Goal: Task Accomplishment & Management: Use online tool/utility

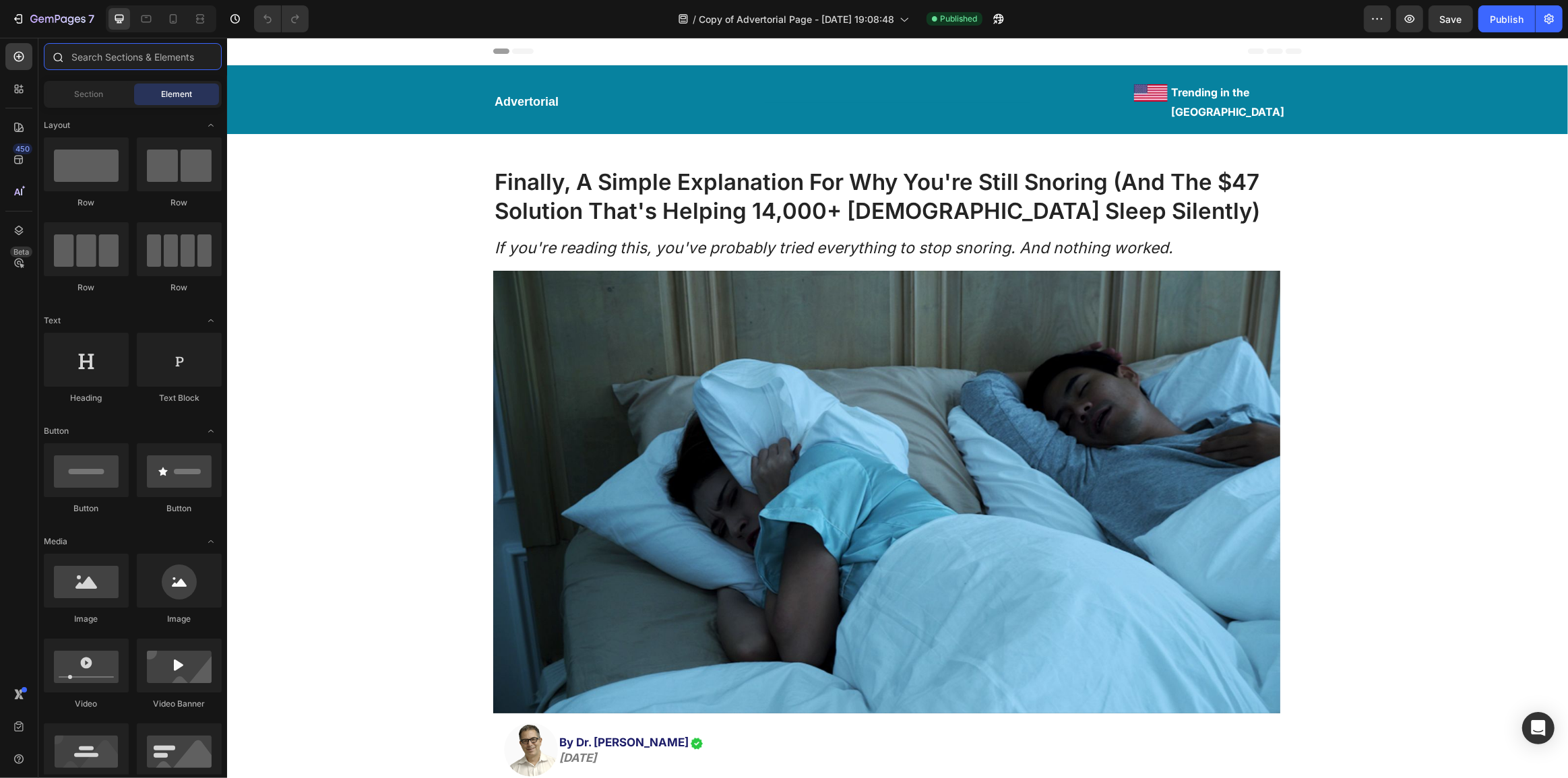
click at [97, 52] on input "text" at bounding box center [133, 57] width 178 height 27
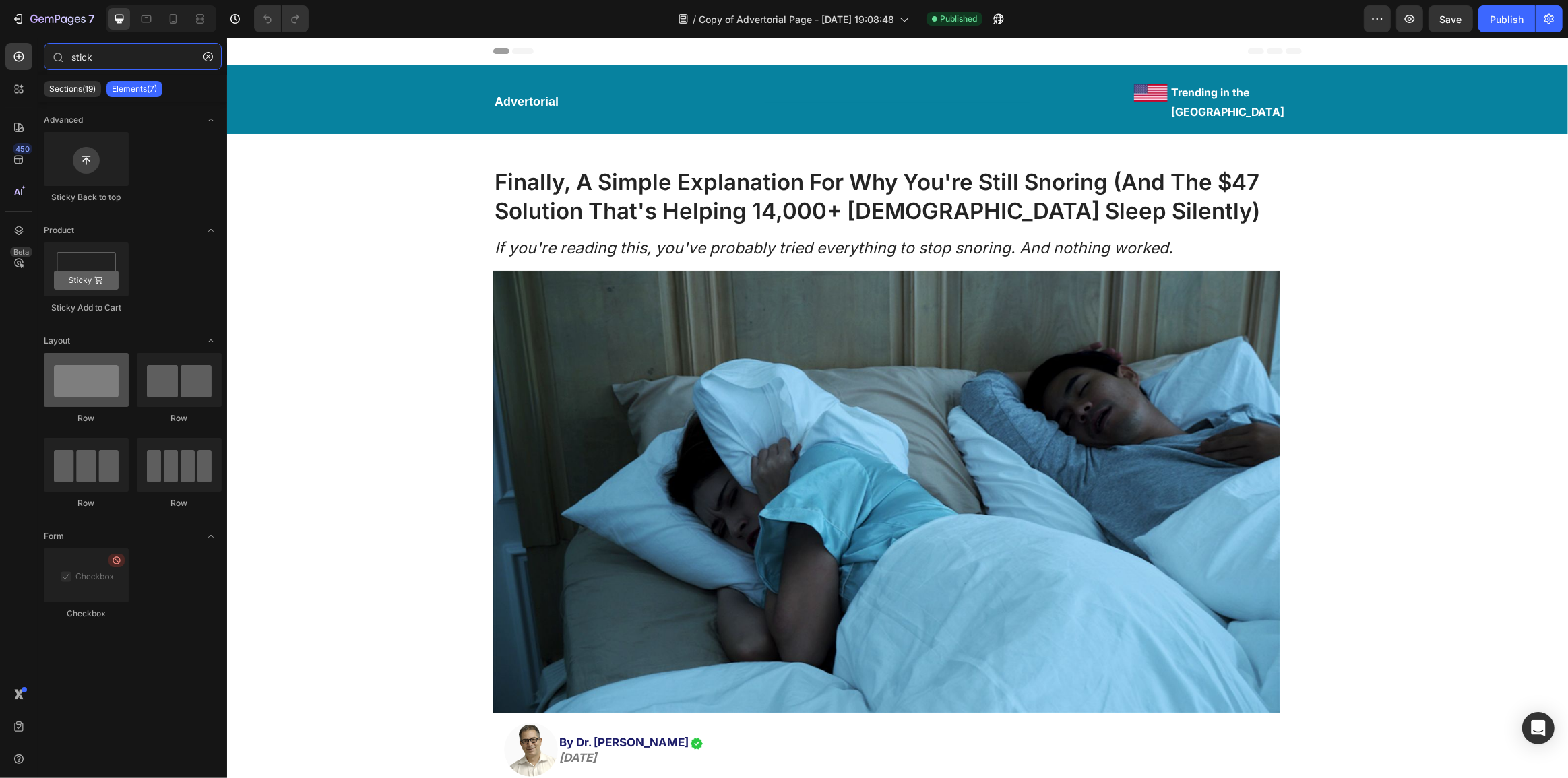
type input "stick"
drag, startPoint x: 92, startPoint y: 398, endPoint x: 47, endPoint y: 309, distance: 99.7
click at [47, 309] on div "Advanced Sticky Back to top Product Sticky Add to Cart Layout Row Row Row Row F…" at bounding box center [133, 375] width 188 height 546
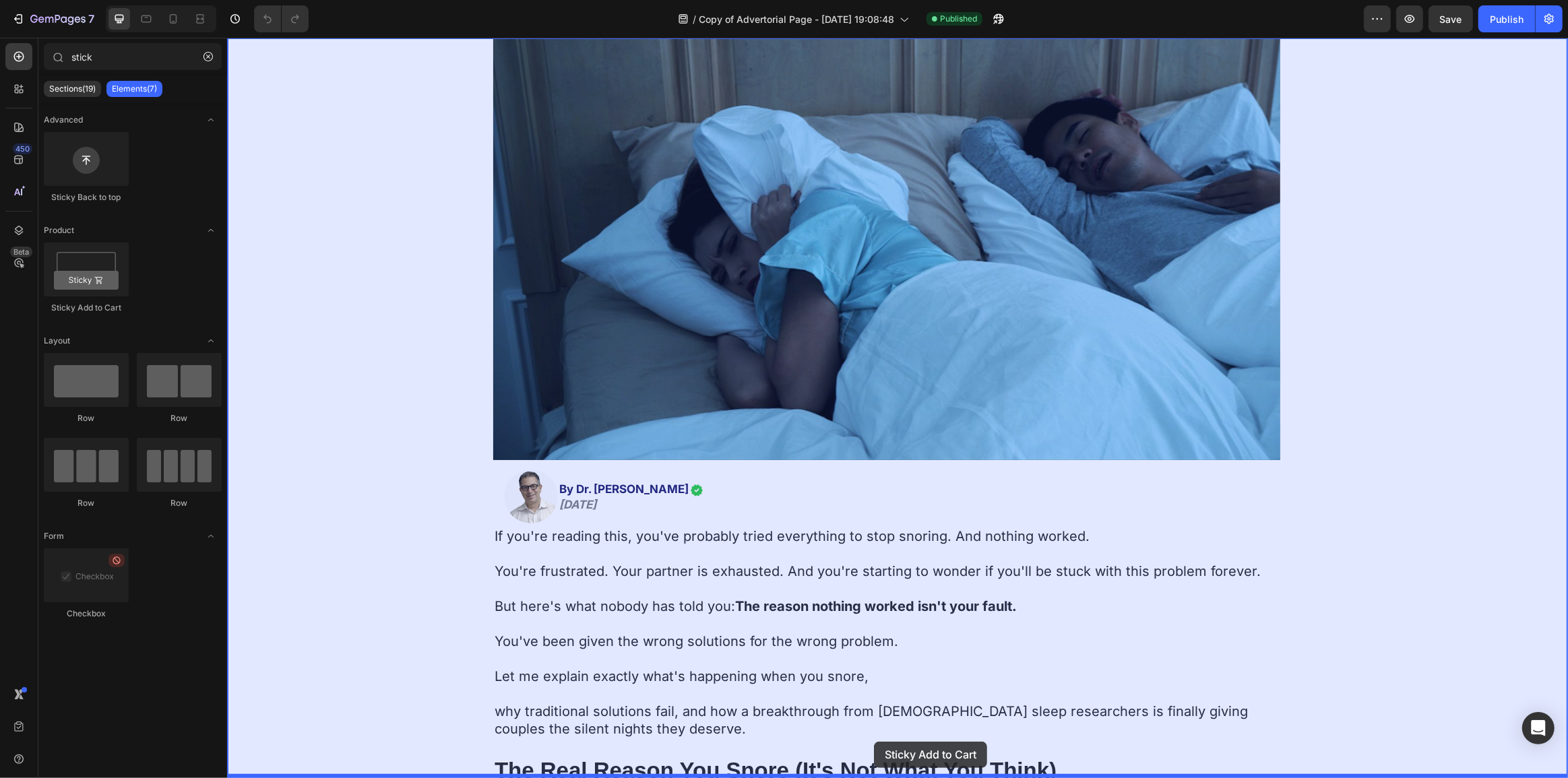
scroll to position [378, 0]
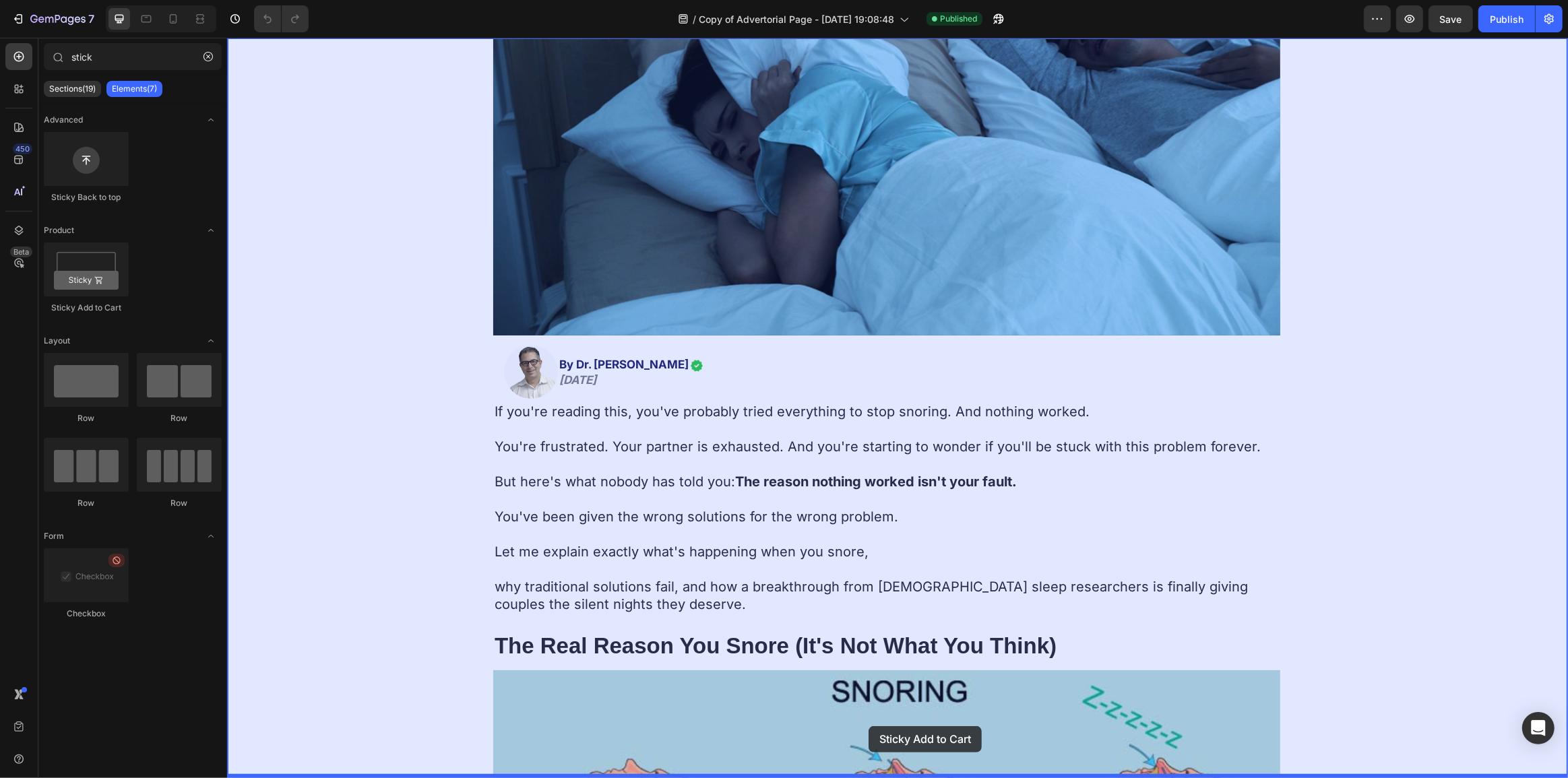
drag, startPoint x: 328, startPoint y: 420, endPoint x: 868, endPoint y: 726, distance: 620.7
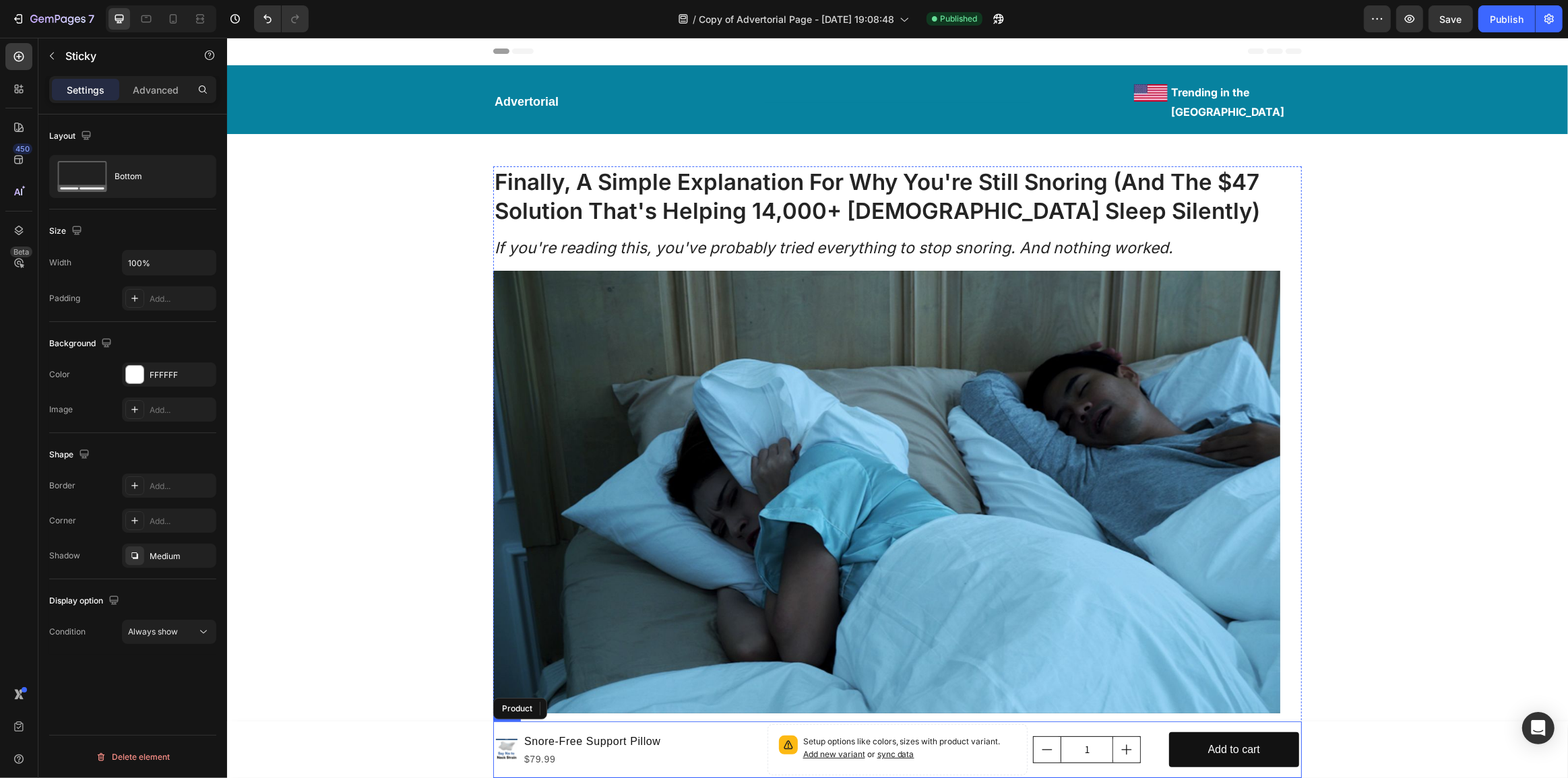
scroll to position [0, 0]
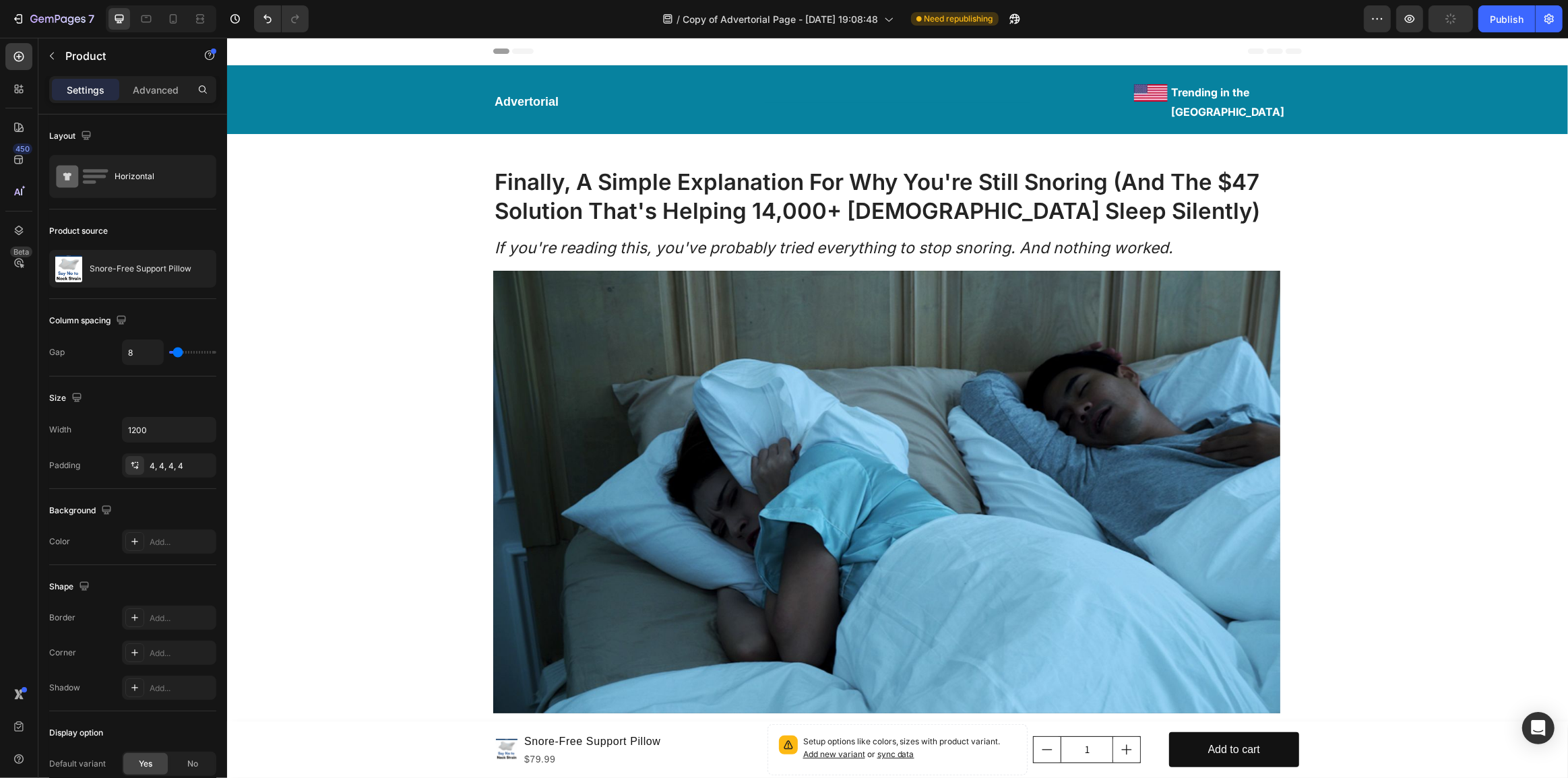
click at [760, 727] on div "Product Images Snore-Free Support Pillow Product Title $79.99 Product Price Pro…" at bounding box center [897, 749] width 809 height 57
click at [203, 267] on icon "button" at bounding box center [202, 269] width 7 height 7
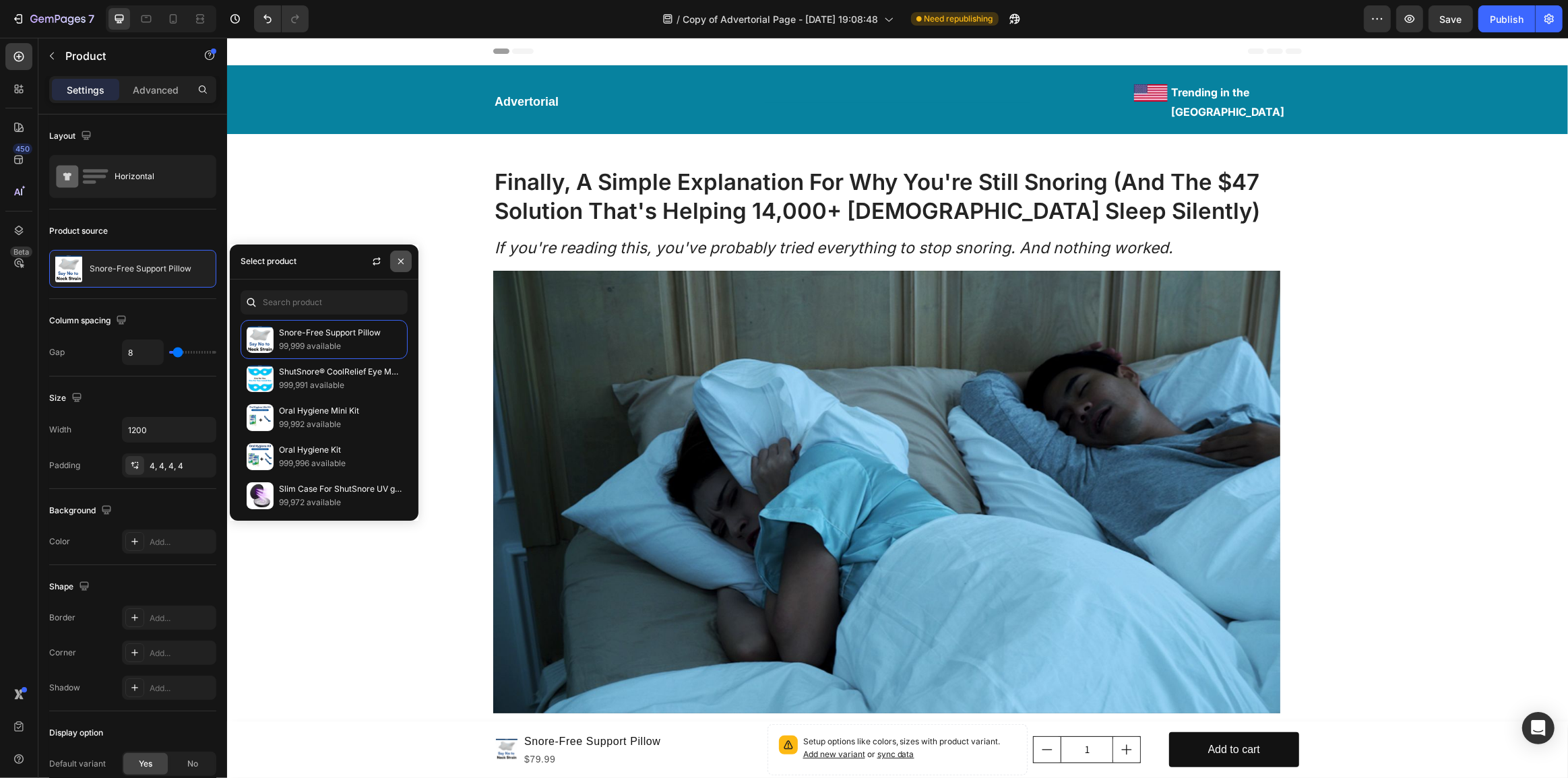
click at [403, 259] on icon "button" at bounding box center [400, 261] width 5 height 5
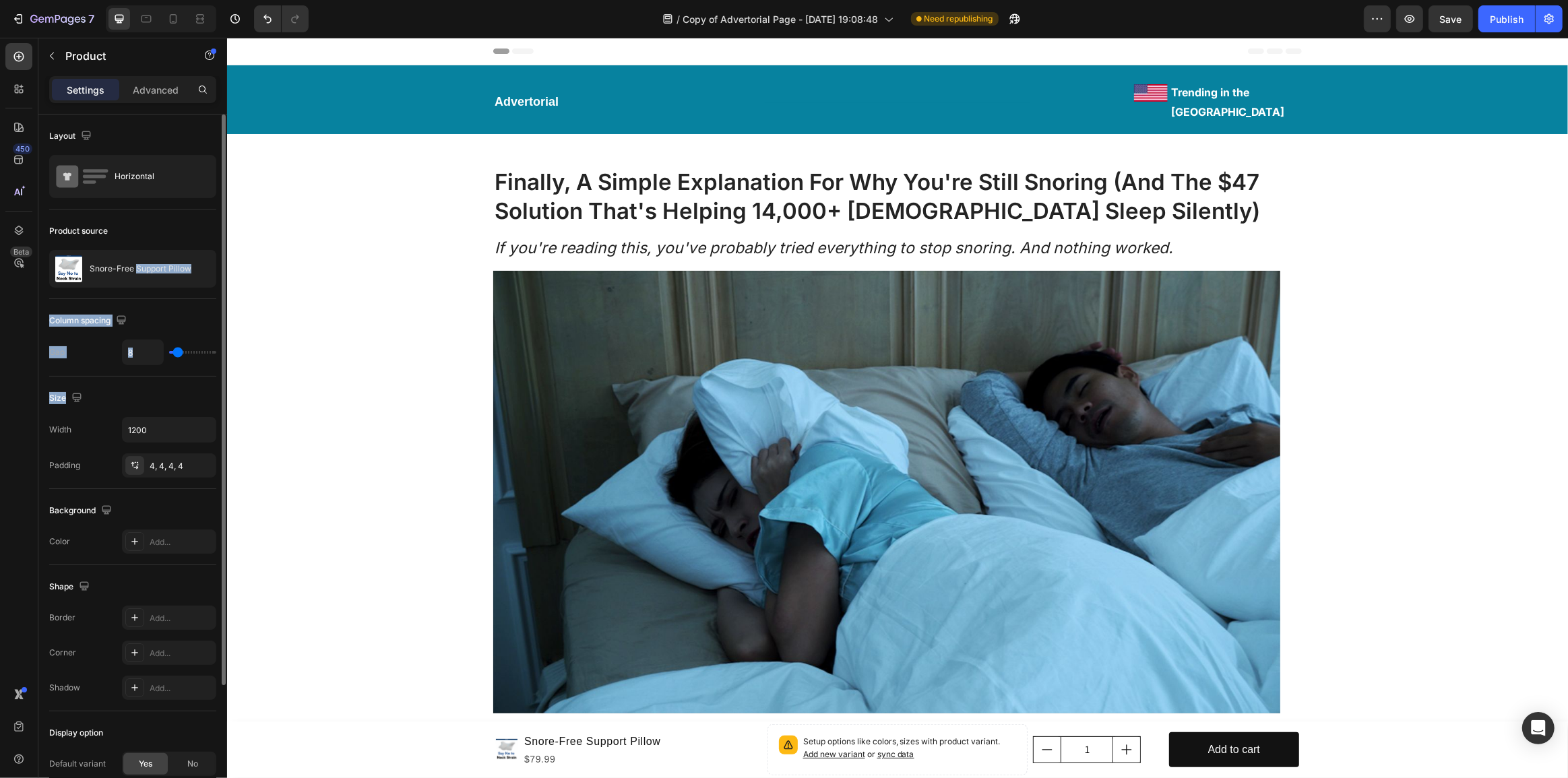
drag, startPoint x: 137, startPoint y: 269, endPoint x: 149, endPoint y: 383, distance: 114.6
click at [149, 383] on div "Layout Horizontal Product source Snore-Free Support Pillow Column spacing Gap 8…" at bounding box center [133, 524] width 167 height 818
click at [127, 343] on input "8" at bounding box center [143, 352] width 40 height 24
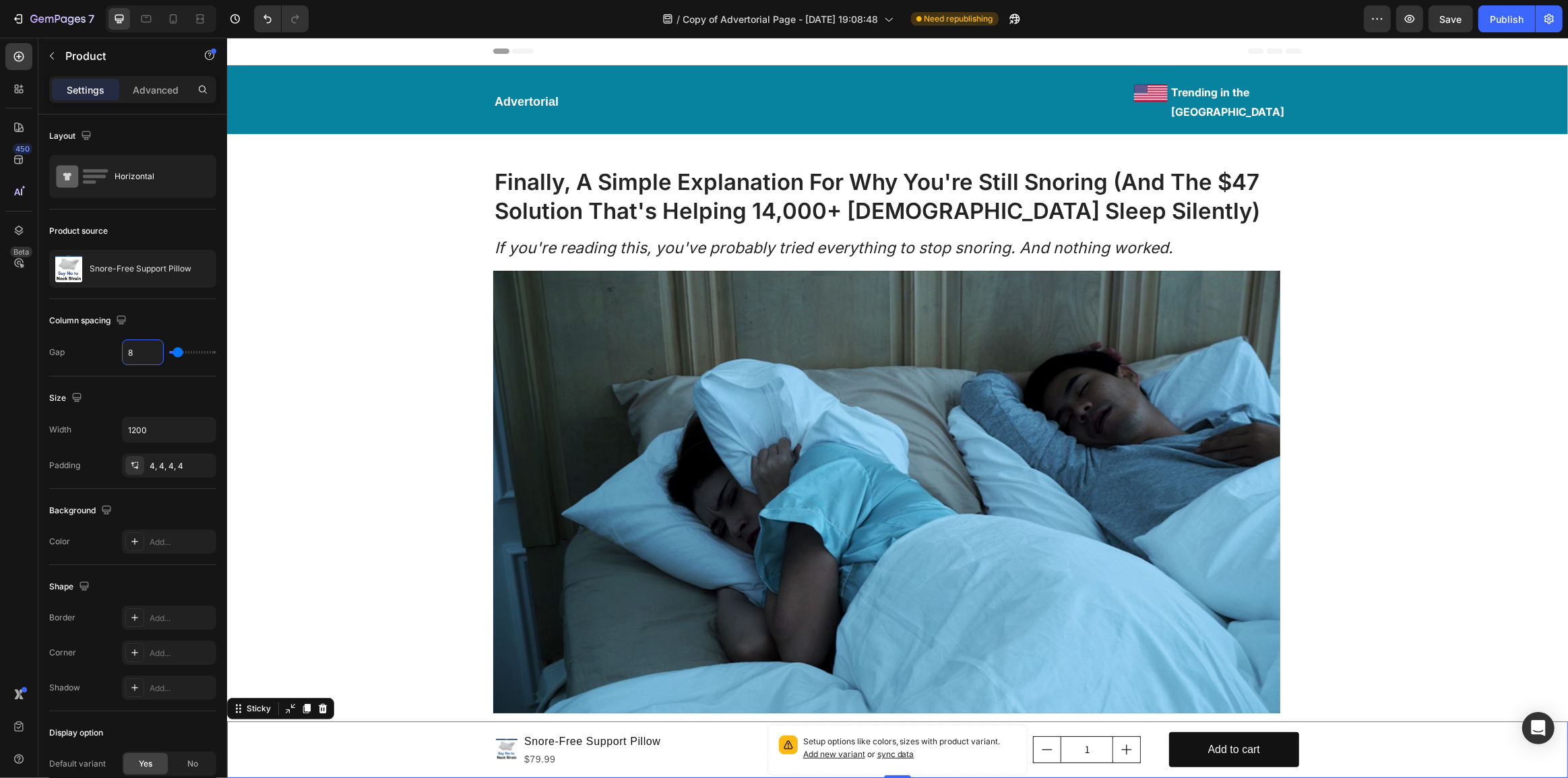
click at [479, 746] on div "Product Images Snore-Free Support Pillow Product Title $79.99 Product Price Pro…" at bounding box center [897, 749] width 1341 height 57
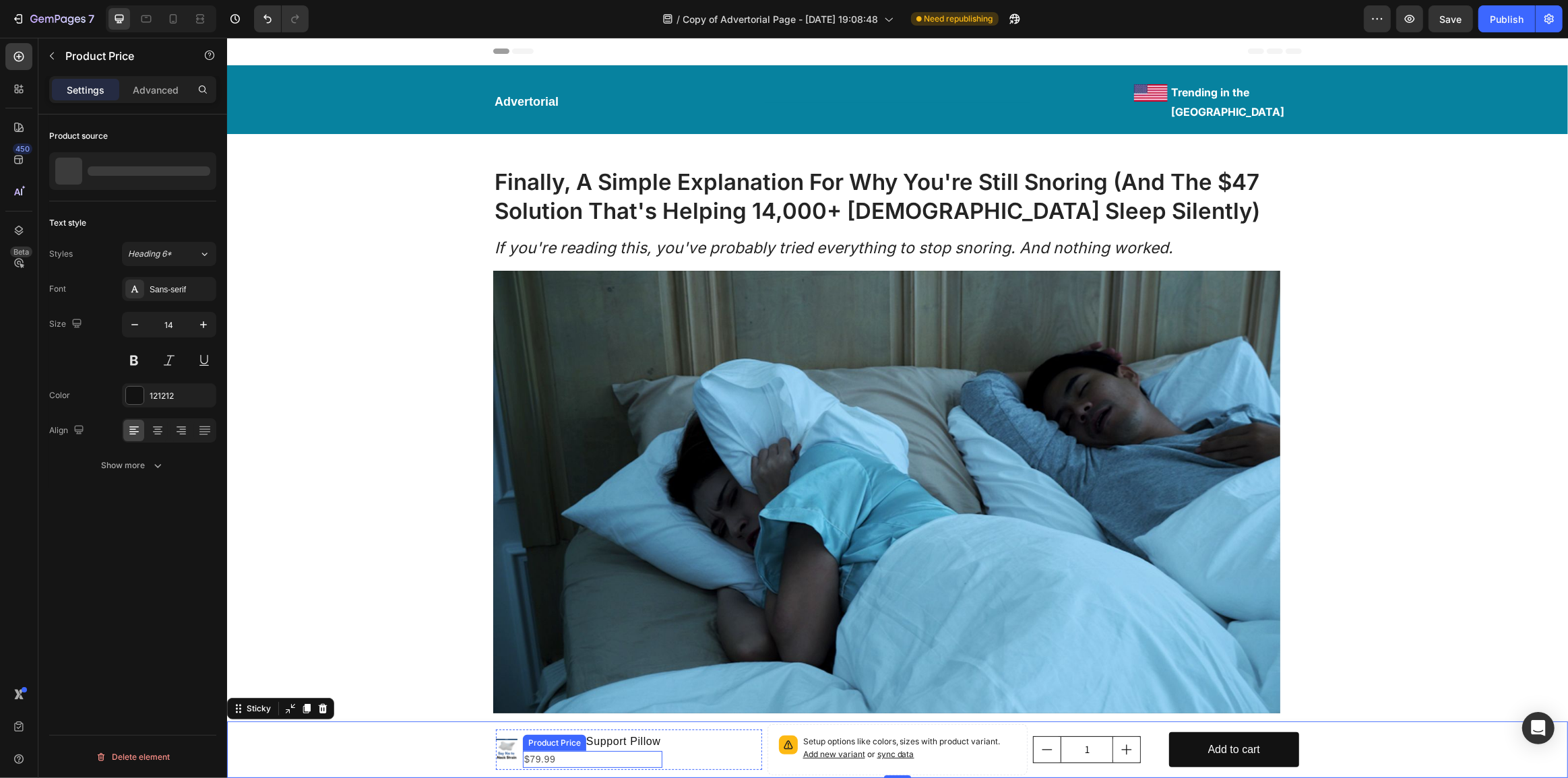
click at [649, 753] on div "$79.99" at bounding box center [591, 760] width 139 height 17
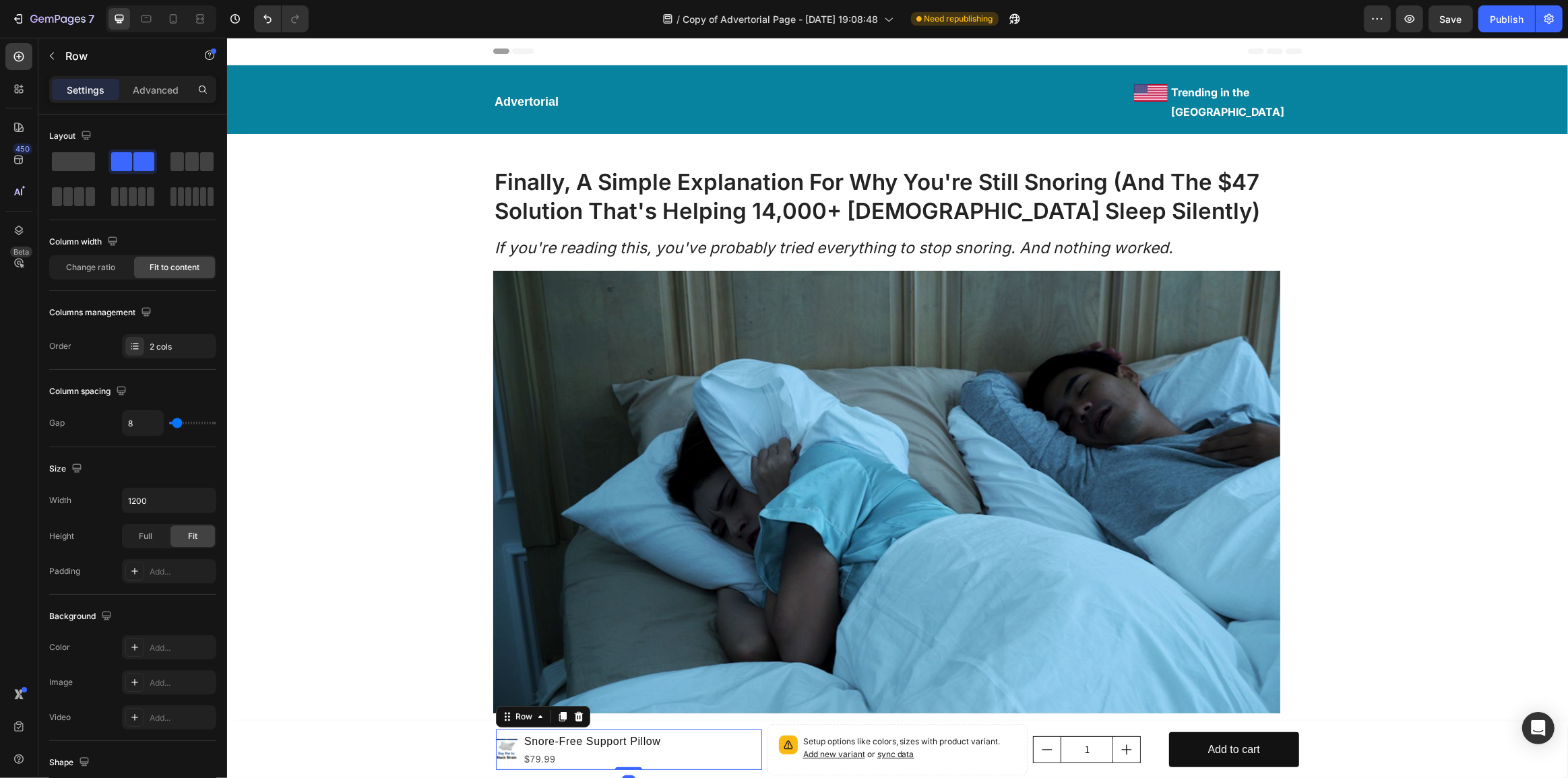
click at [696, 743] on div "Product Images Snore-Free Support Pillow Product Title $79.99 Product Price Pro…" at bounding box center [629, 749] width 266 height 40
click at [578, 709] on div at bounding box center [578, 717] width 16 height 16
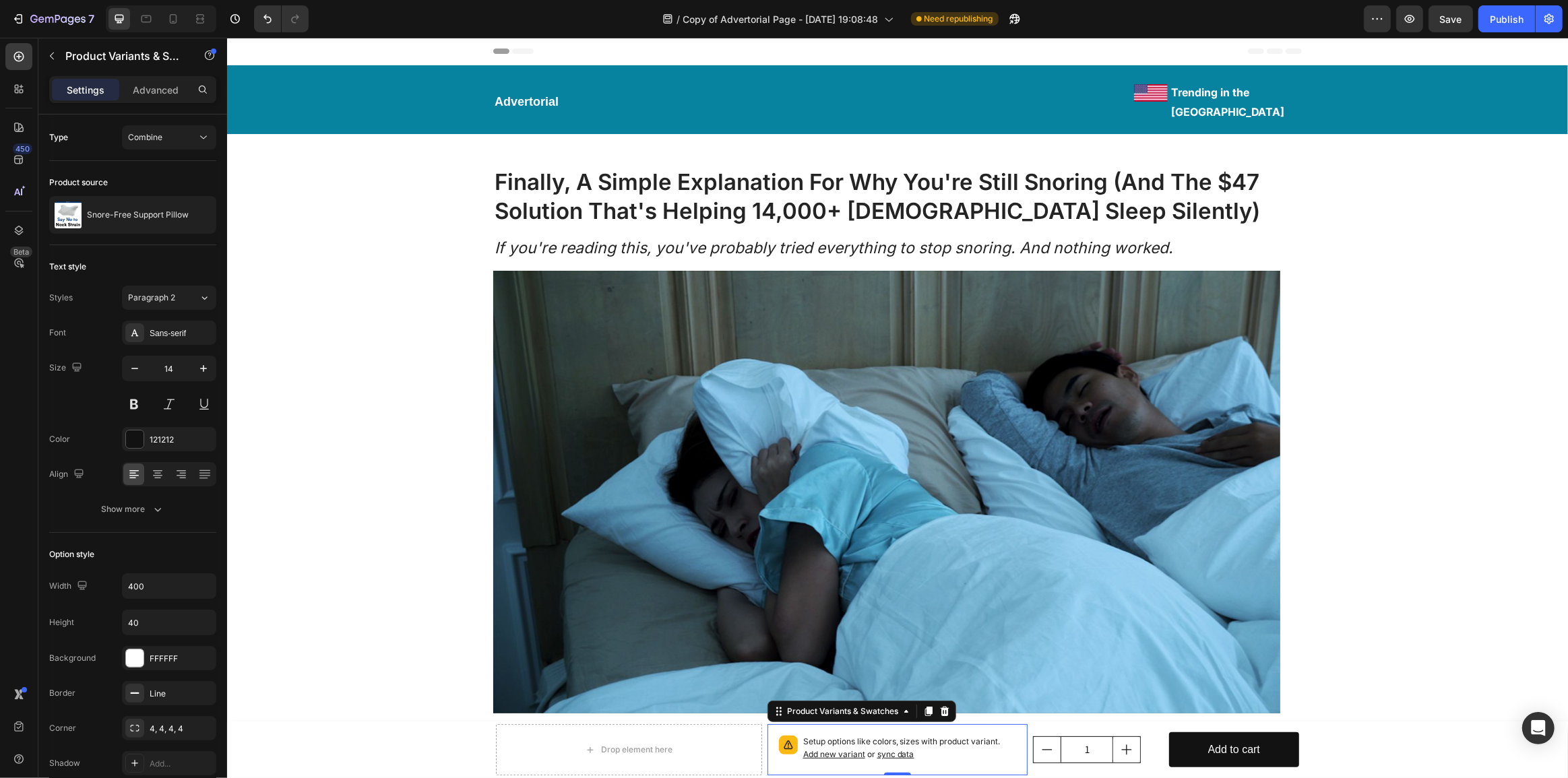
click at [993, 749] on p "Setup options like colors, sizes with product variant. Add new variant or sync …" at bounding box center [909, 749] width 213 height 26
click at [944, 715] on icon at bounding box center [944, 711] width 11 height 11
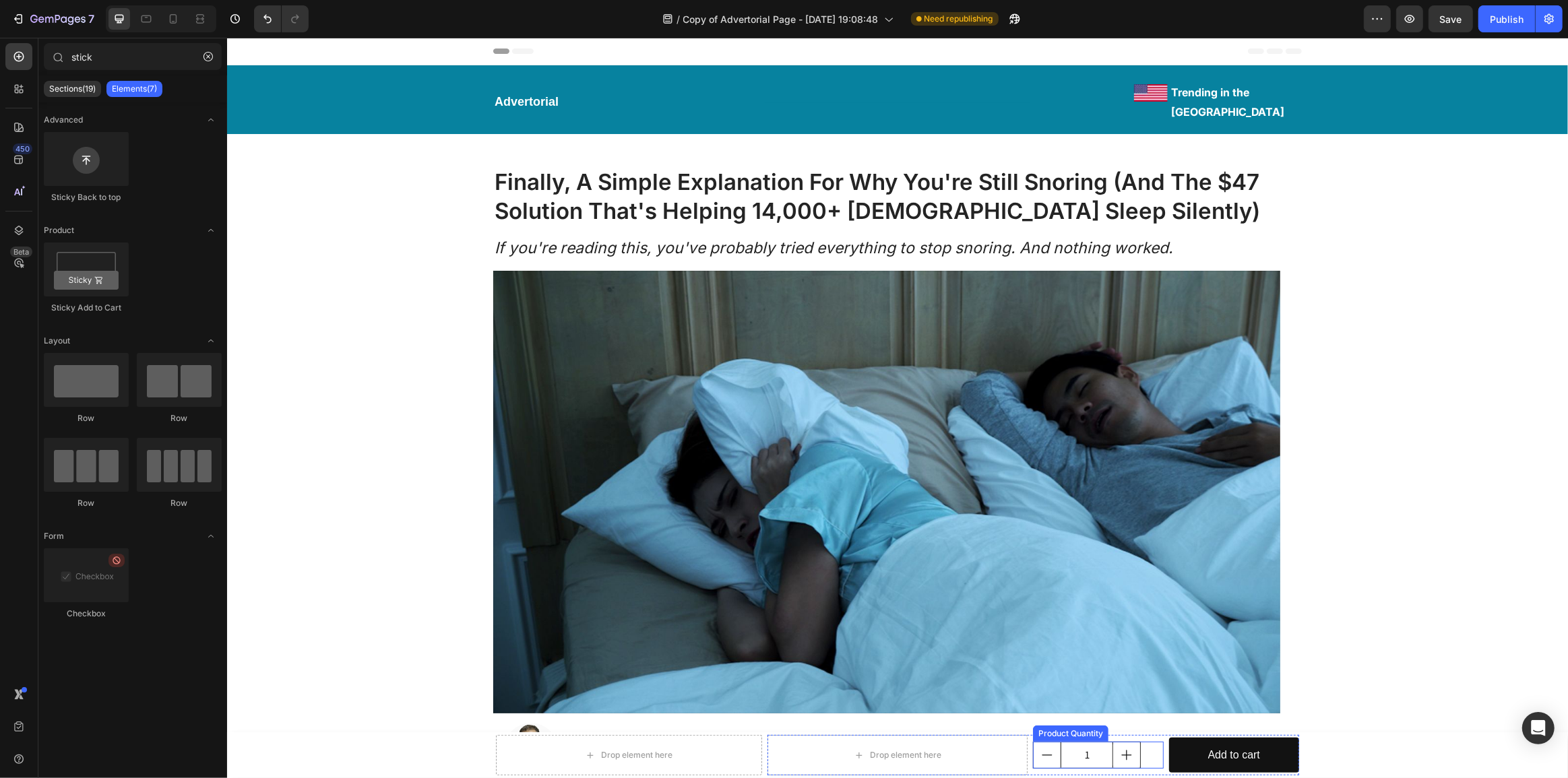
click at [1148, 748] on div "1" at bounding box center [1097, 755] width 130 height 27
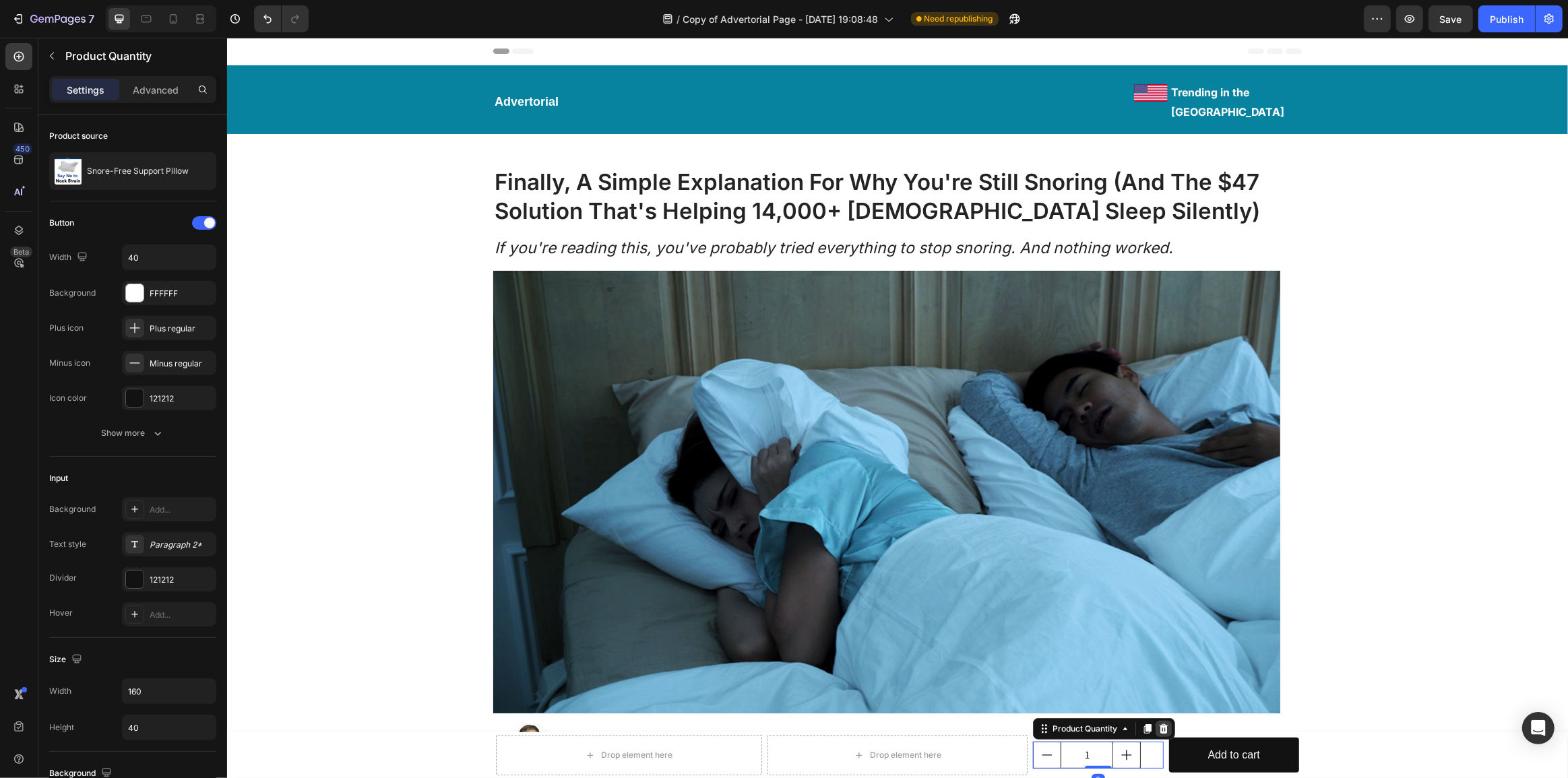
click at [1159, 726] on icon at bounding box center [1164, 729] width 9 height 10
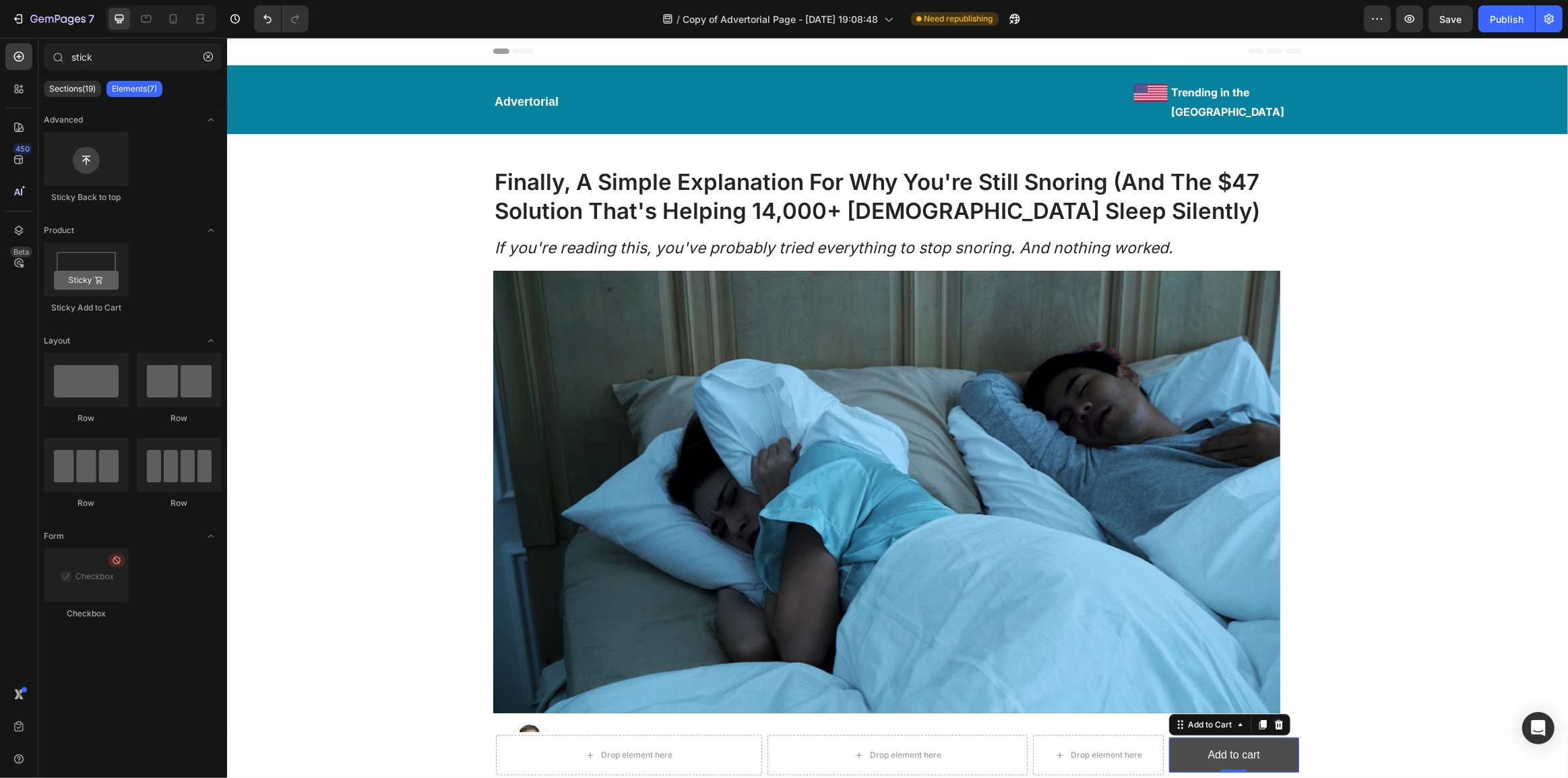
click at [1186, 752] on button "Add to cart" at bounding box center [1233, 755] width 130 height 36
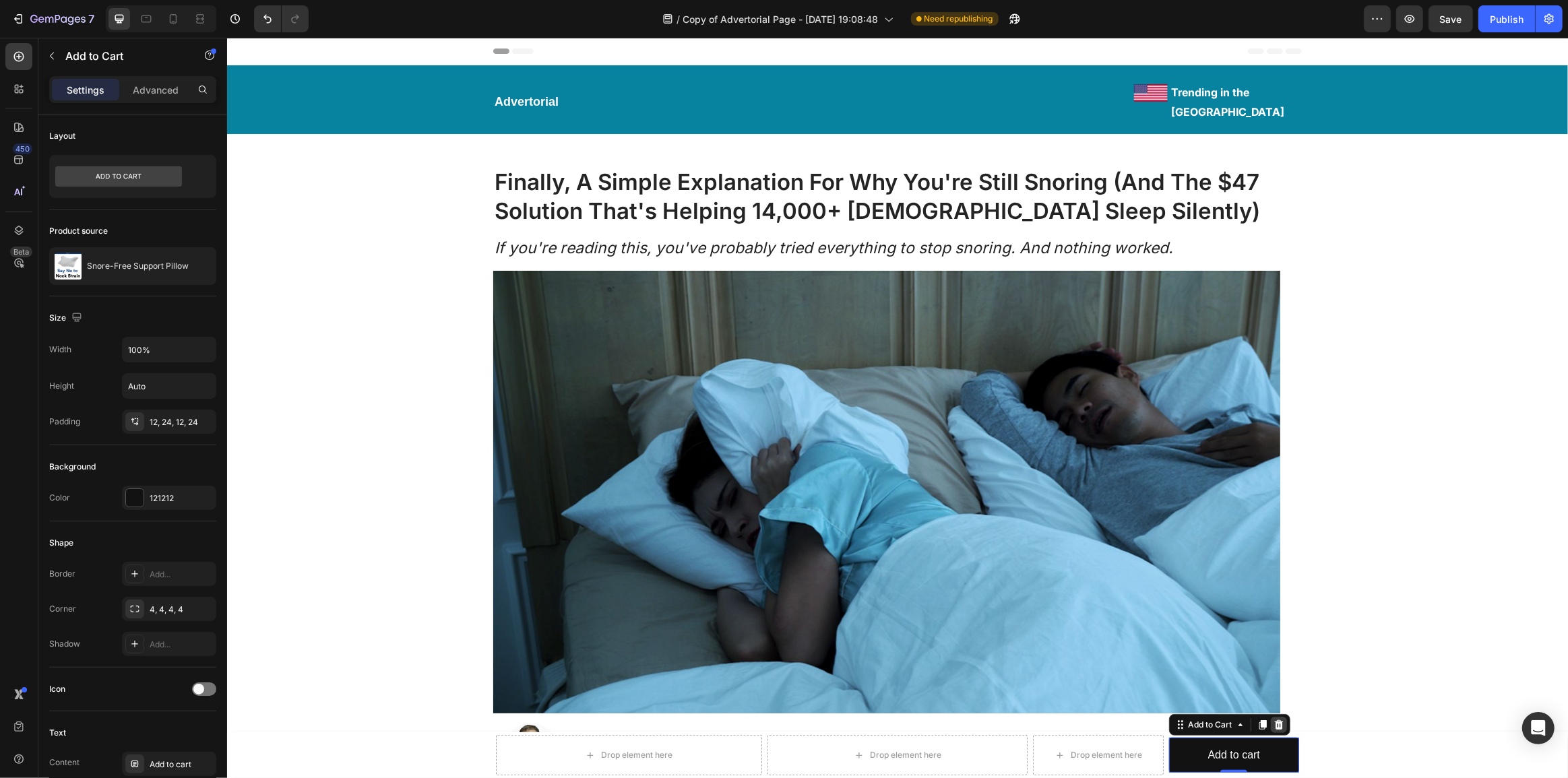
click at [1274, 722] on icon at bounding box center [1278, 724] width 9 height 10
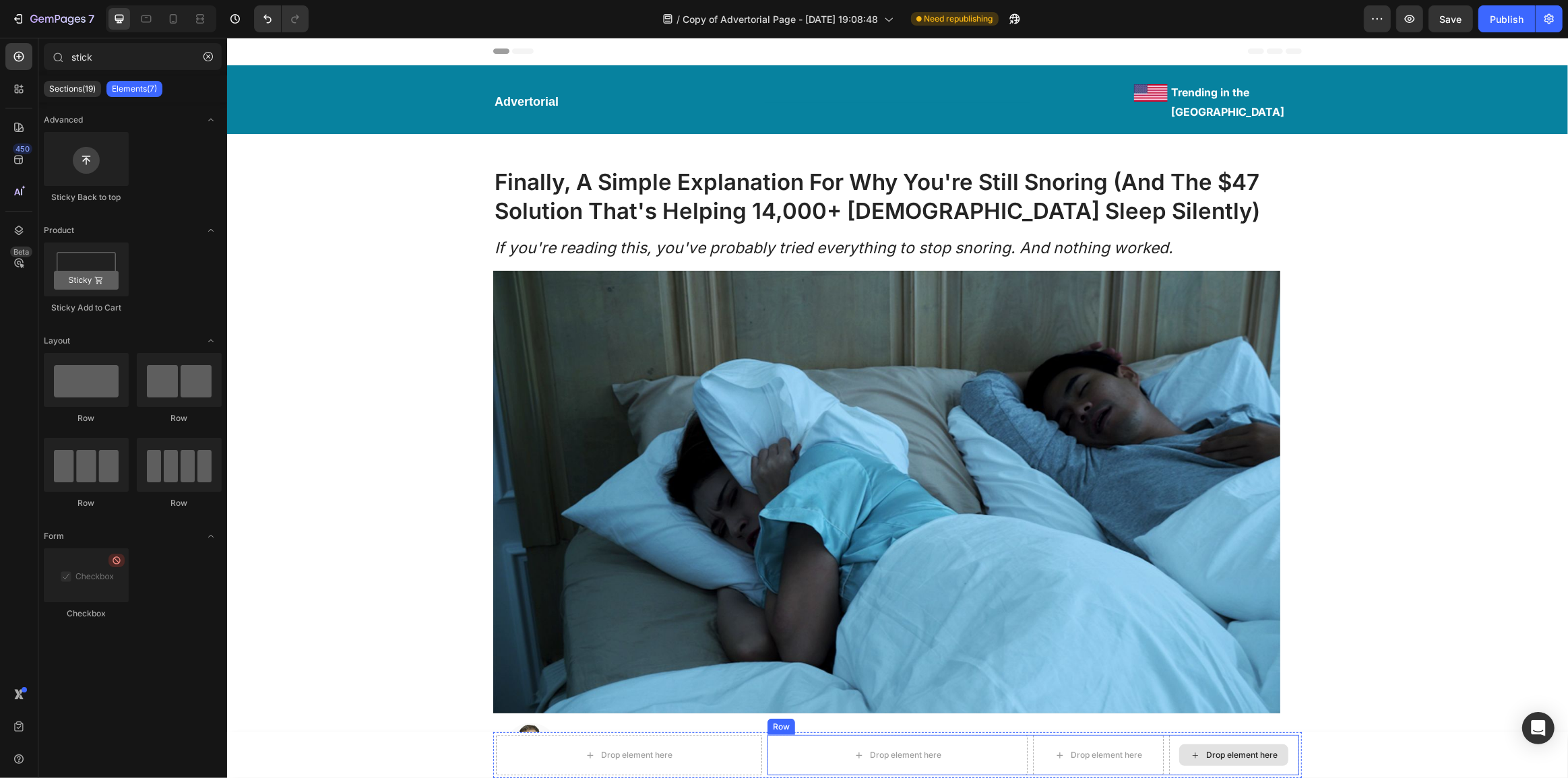
click at [1231, 753] on div "Drop element here" at bounding box center [1241, 755] width 71 height 11
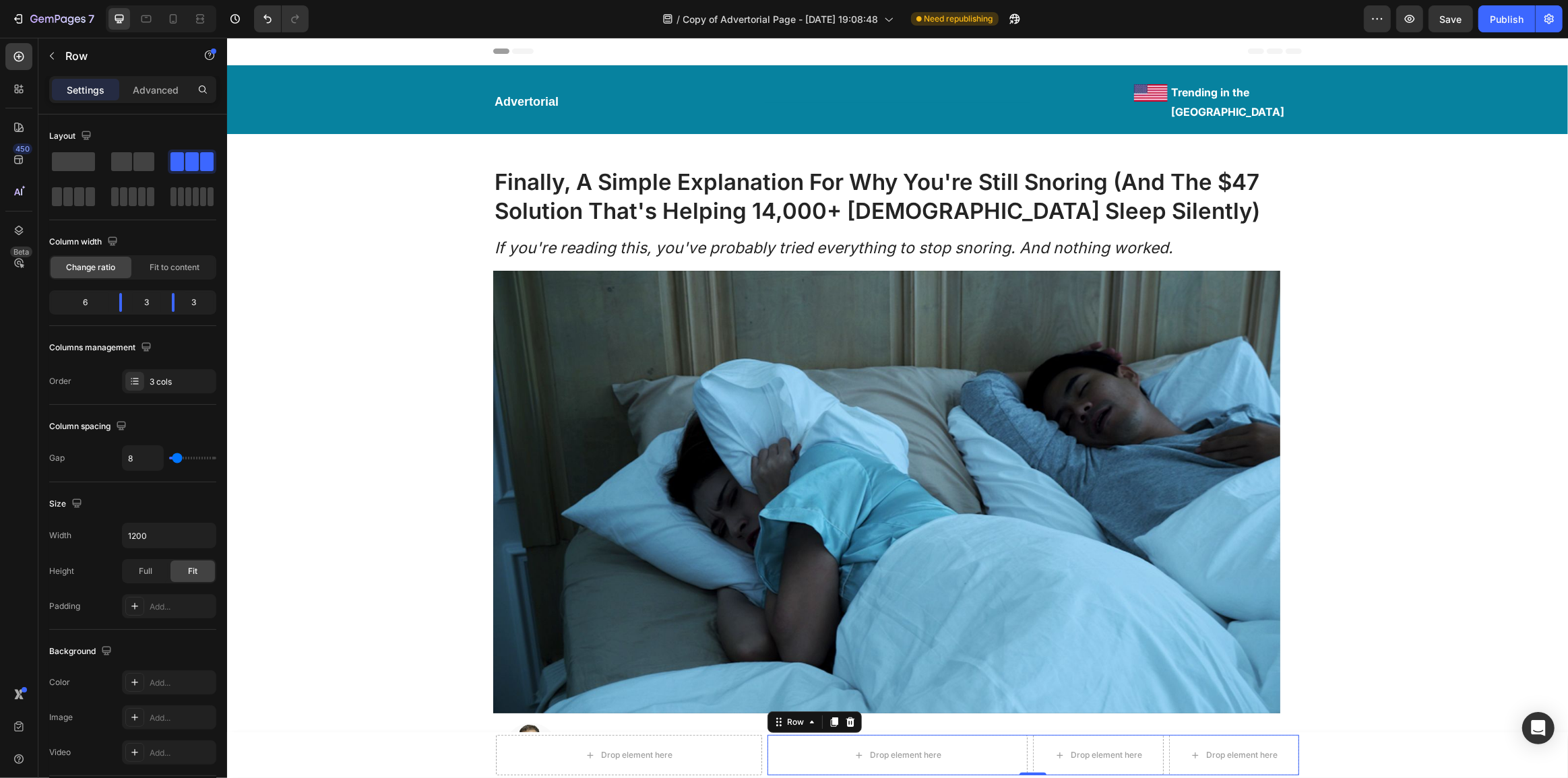
click at [1162, 745] on div "Drop element here Drop element here Drop element here Row 0" at bounding box center [1033, 755] width 532 height 40
click at [88, 158] on span at bounding box center [73, 162] width 43 height 19
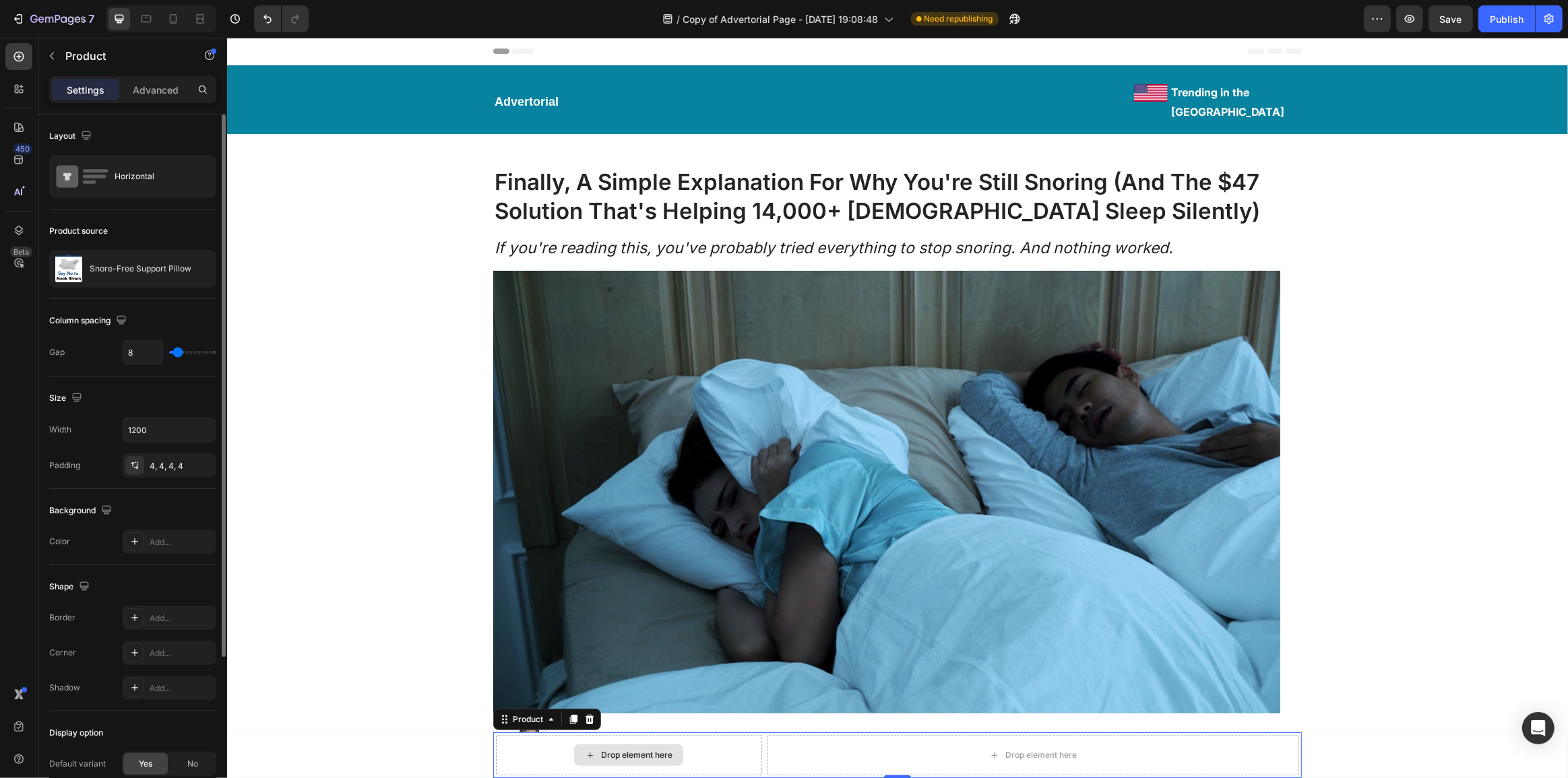
click at [727, 748] on div "Drop element here" at bounding box center [629, 755] width 266 height 40
click at [758, 738] on div "Drop element here Drop element here Row Product 0" at bounding box center [897, 755] width 809 height 46
click at [141, 92] on p "Advanced" at bounding box center [155, 90] width 46 height 14
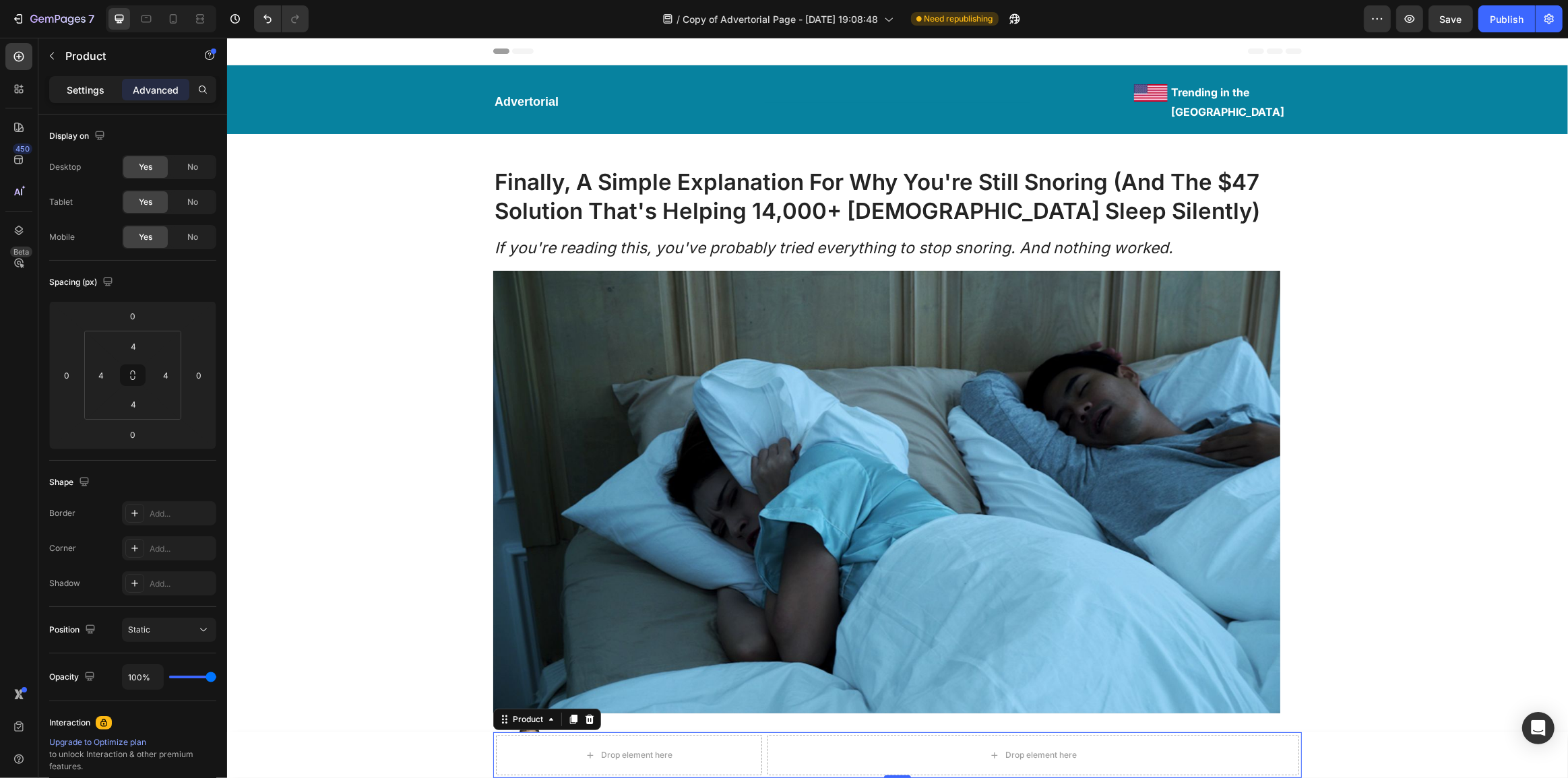
click at [88, 92] on p "Settings" at bounding box center [85, 90] width 38 height 14
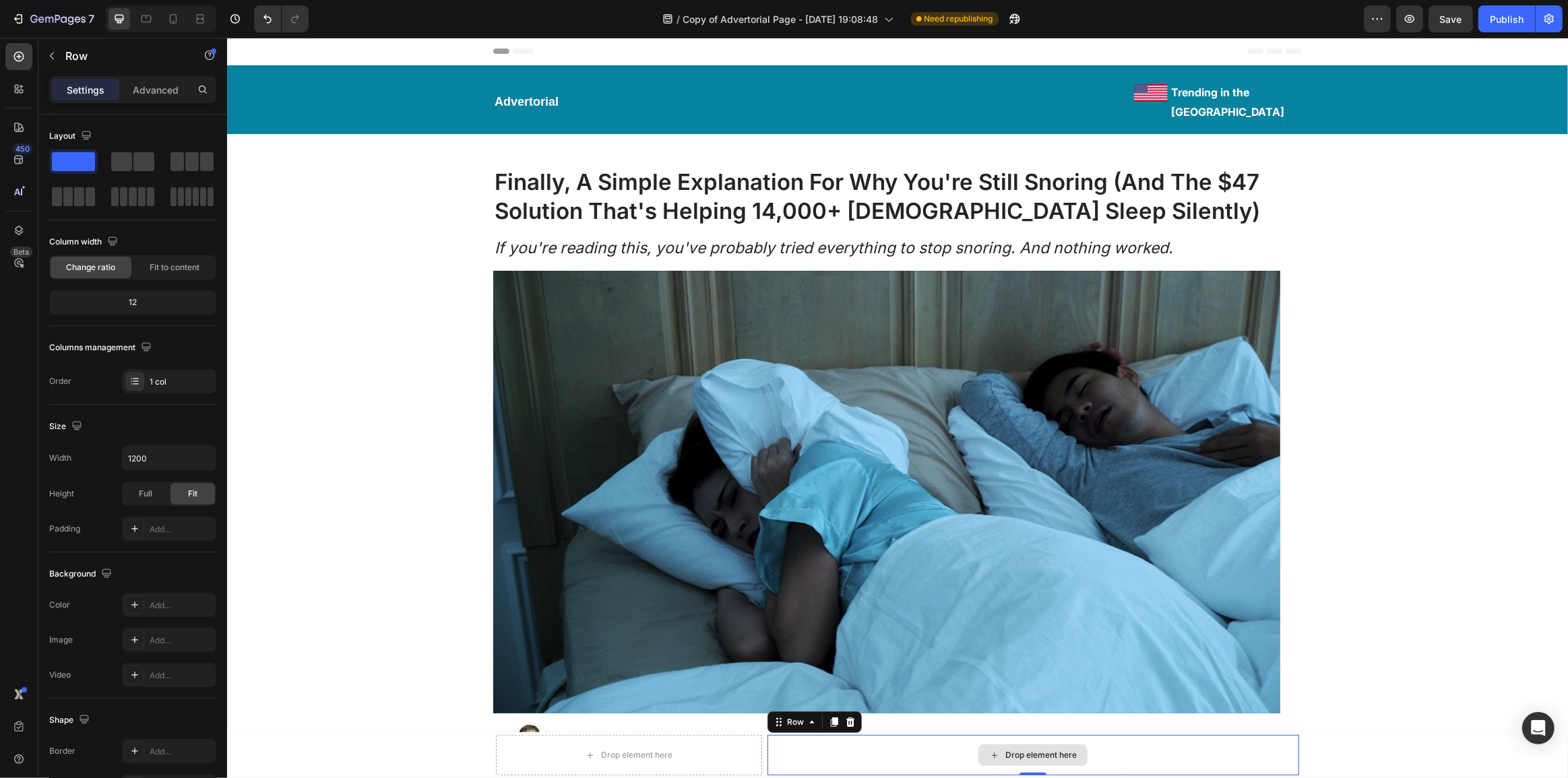
click at [840, 752] on div "Drop element here" at bounding box center [1033, 755] width 532 height 40
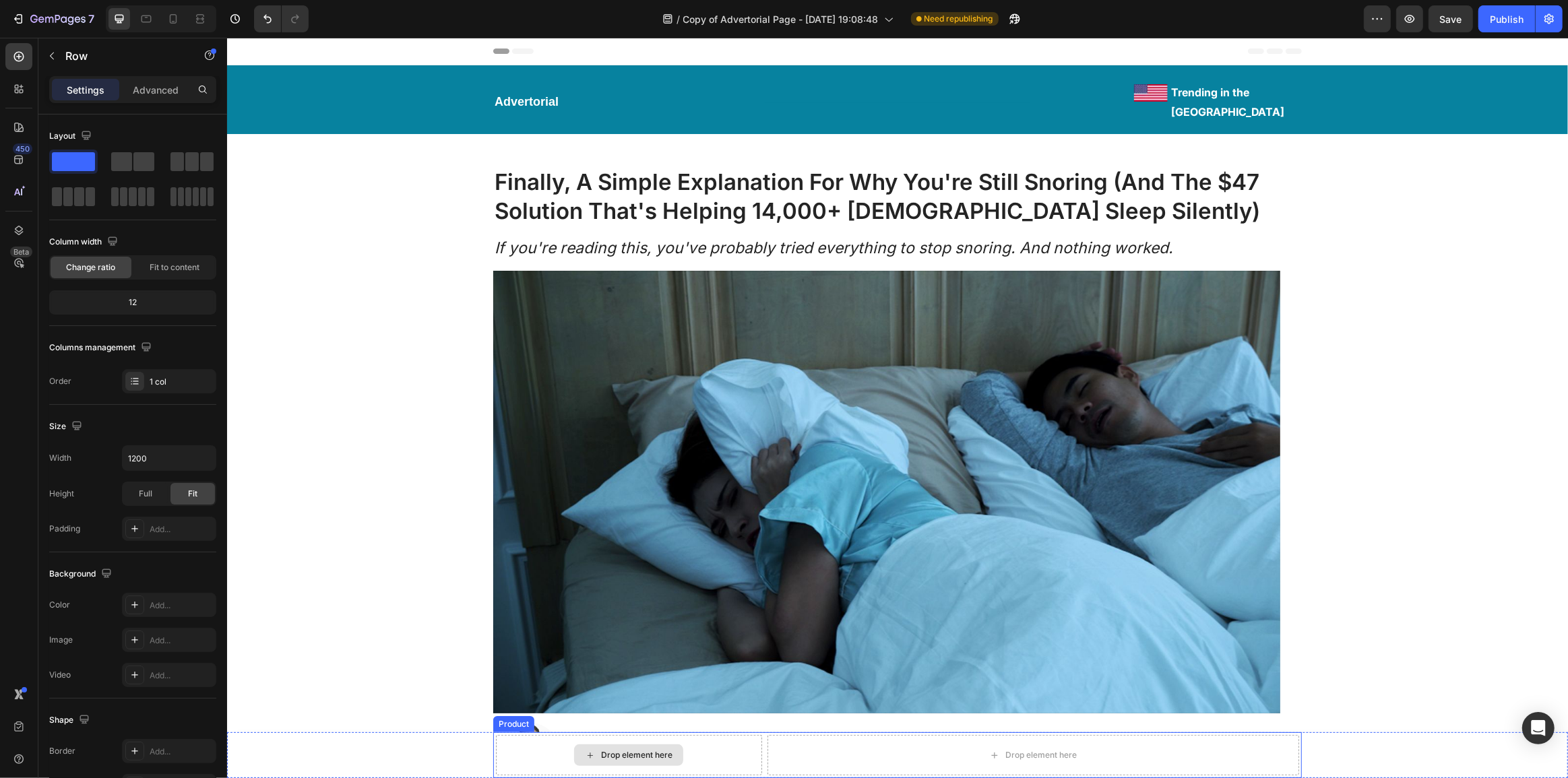
click at [641, 750] on div "Drop element here" at bounding box center [636, 755] width 71 height 11
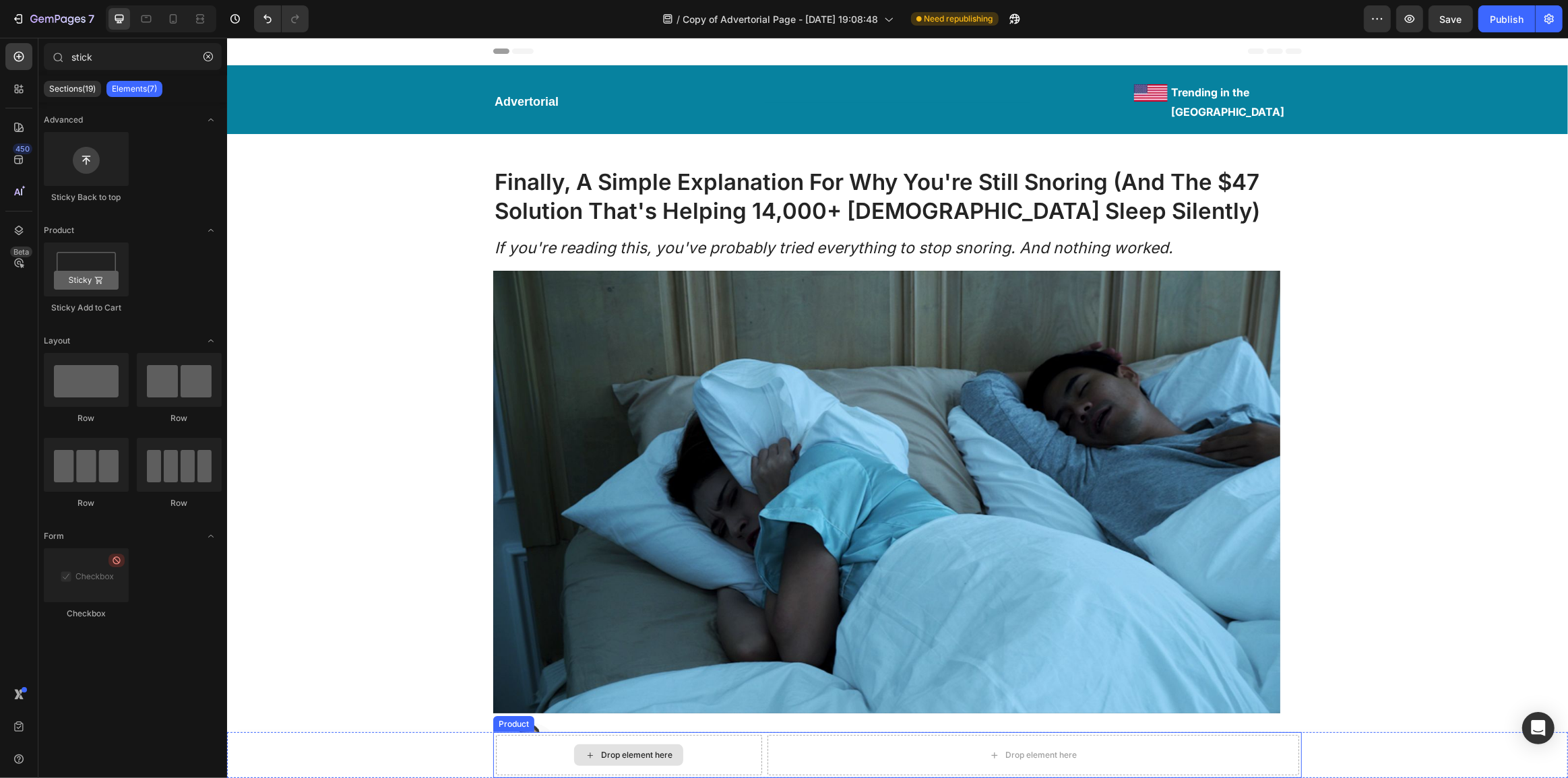
click at [641, 750] on div "Drop element here" at bounding box center [636, 755] width 71 height 11
click at [667, 761] on div "Drop element here" at bounding box center [628, 755] width 109 height 21
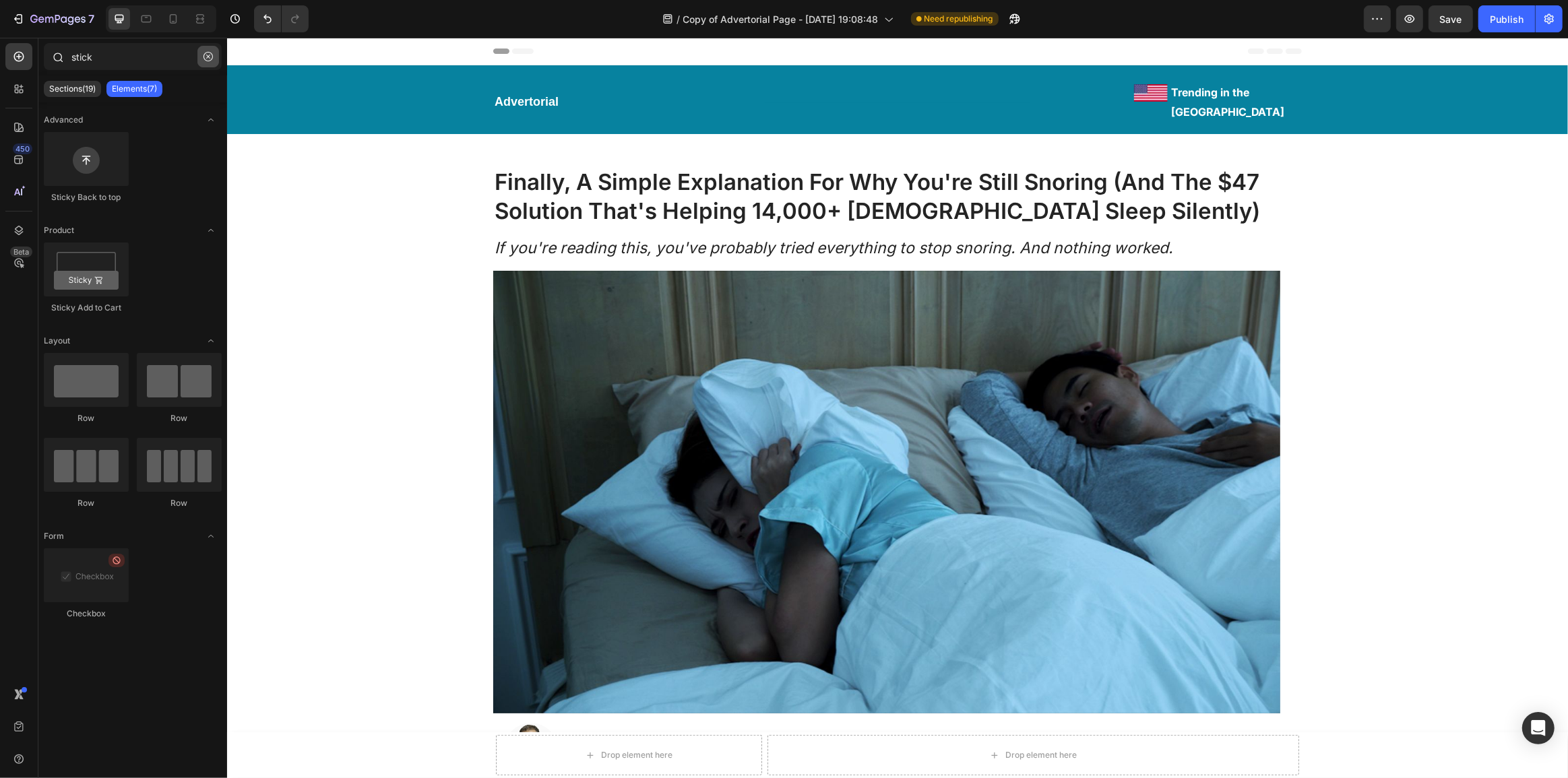
click at [206, 63] on button "button" at bounding box center [208, 56] width 21 height 21
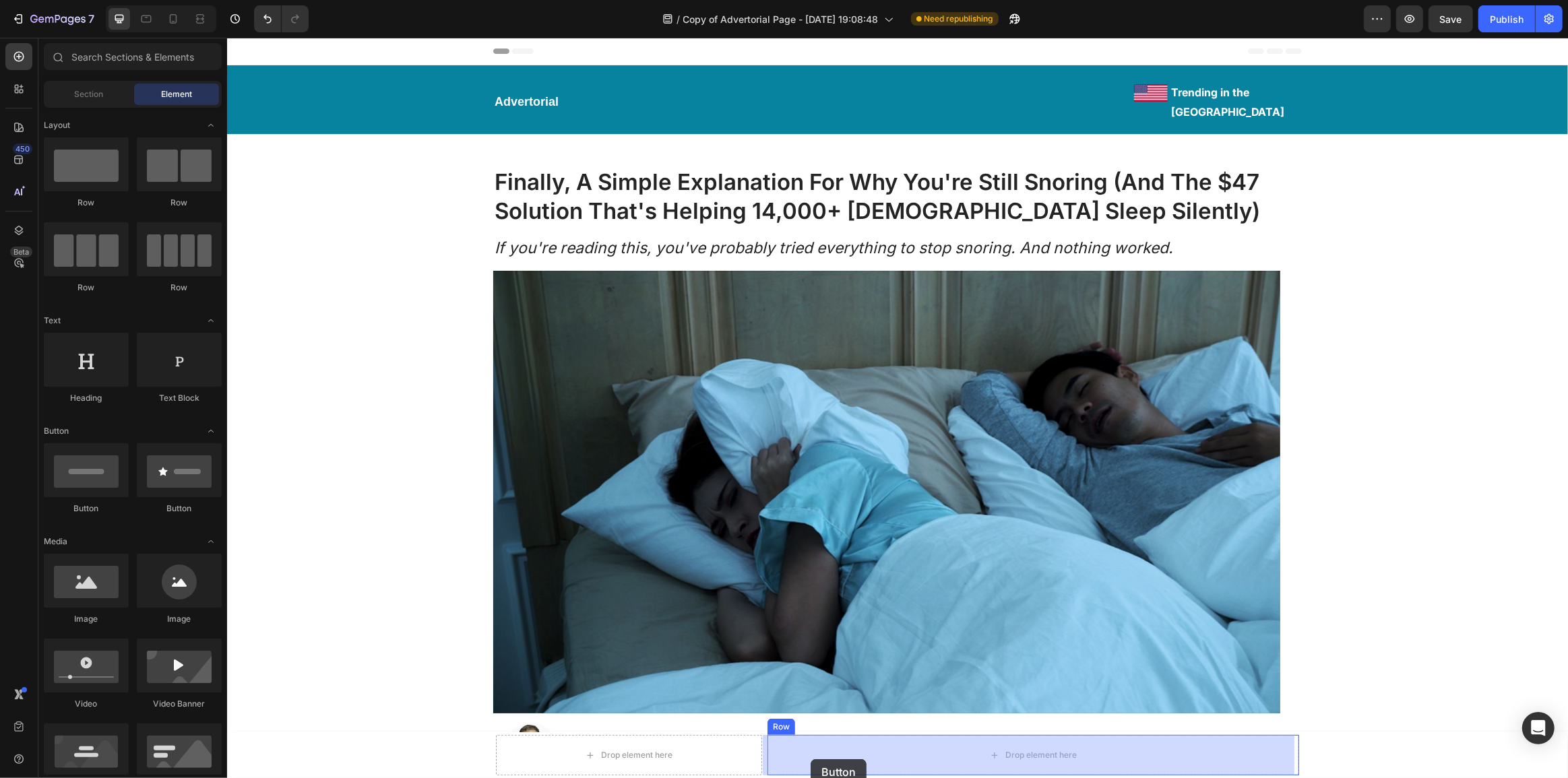
drag, startPoint x: 332, startPoint y: 521, endPoint x: 782, endPoint y: 752, distance: 505.8
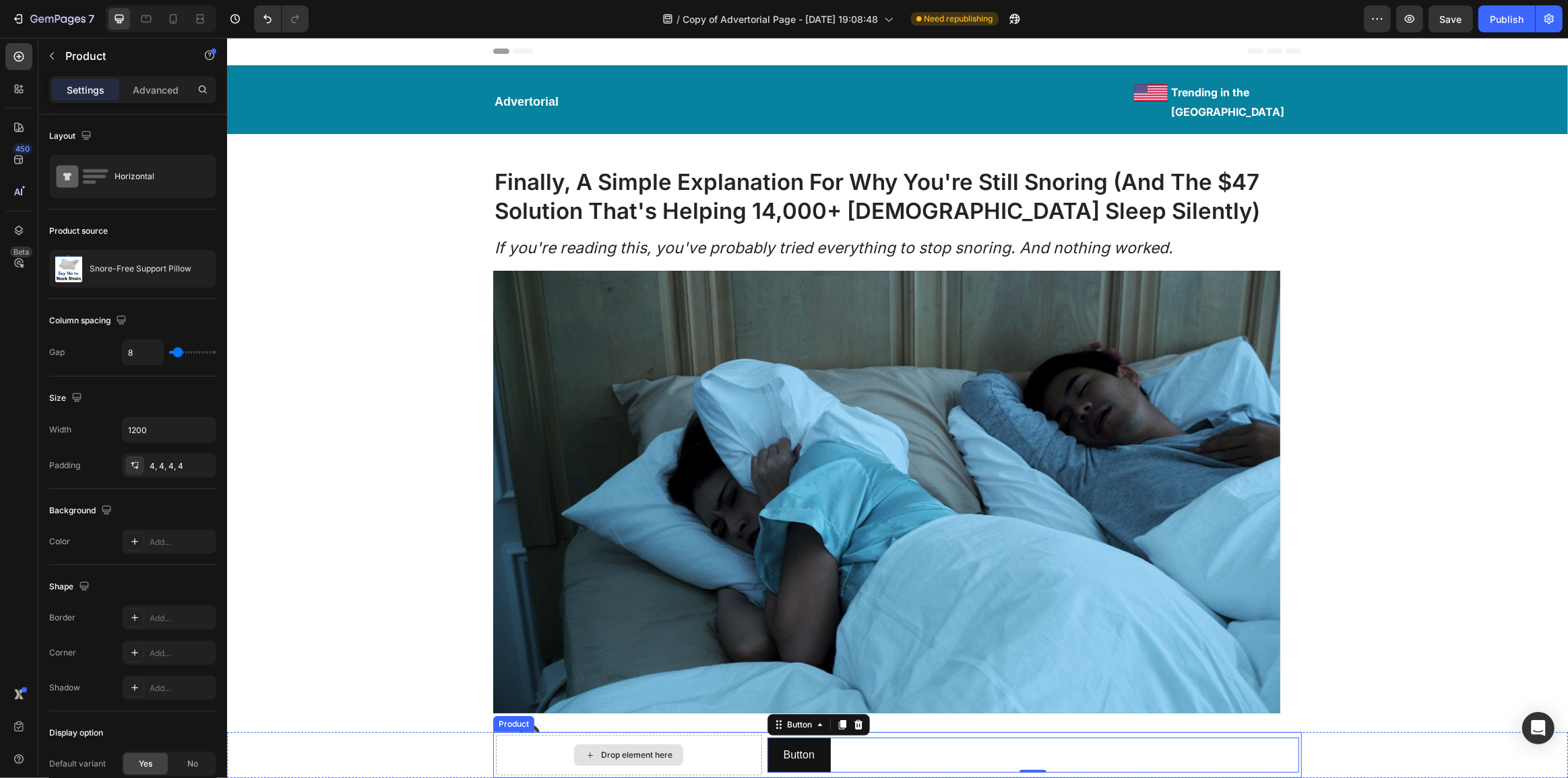
click at [685, 747] on div "Drop element here" at bounding box center [629, 755] width 266 height 40
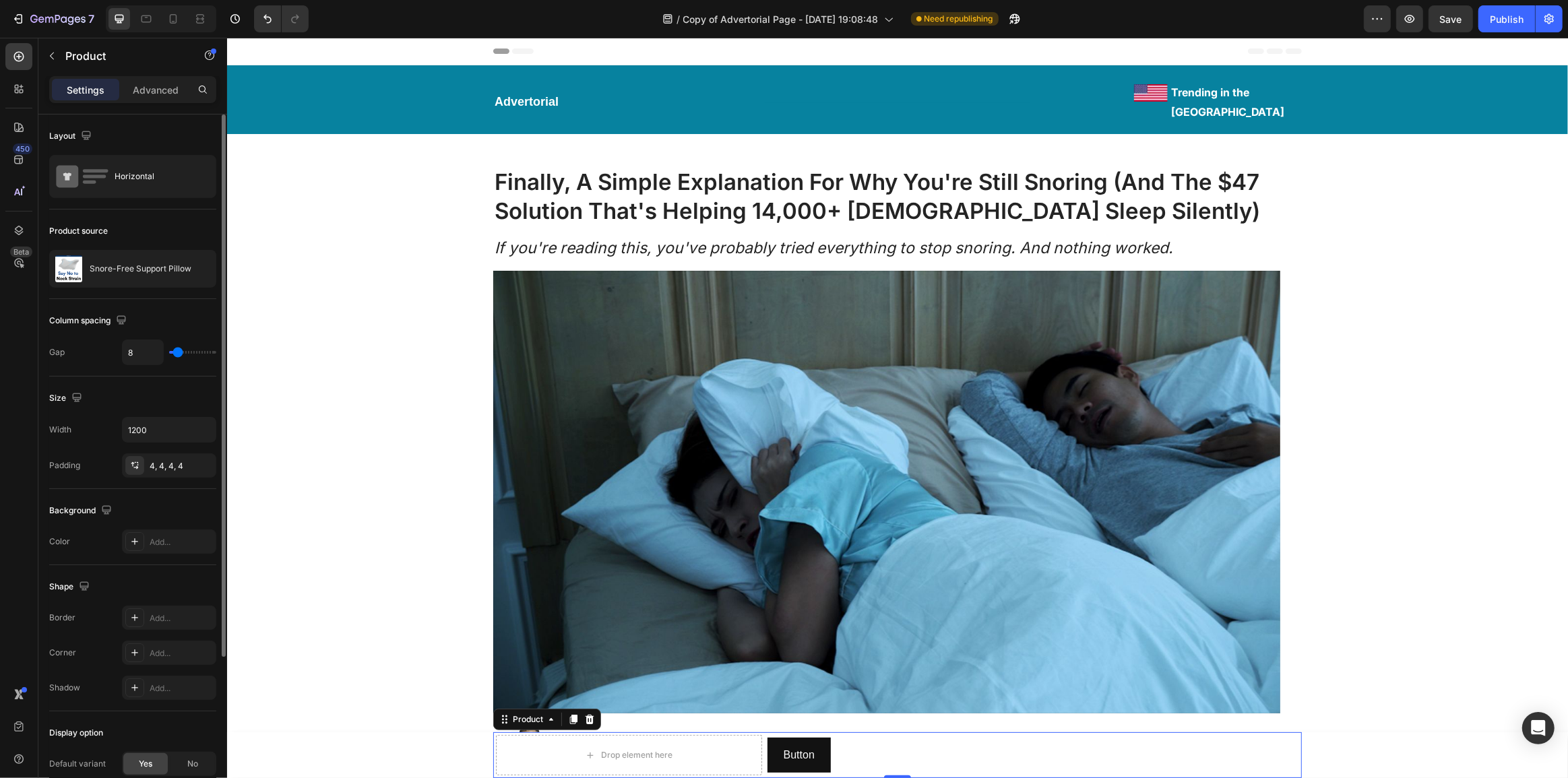
type input "2"
type input "0"
type input "7"
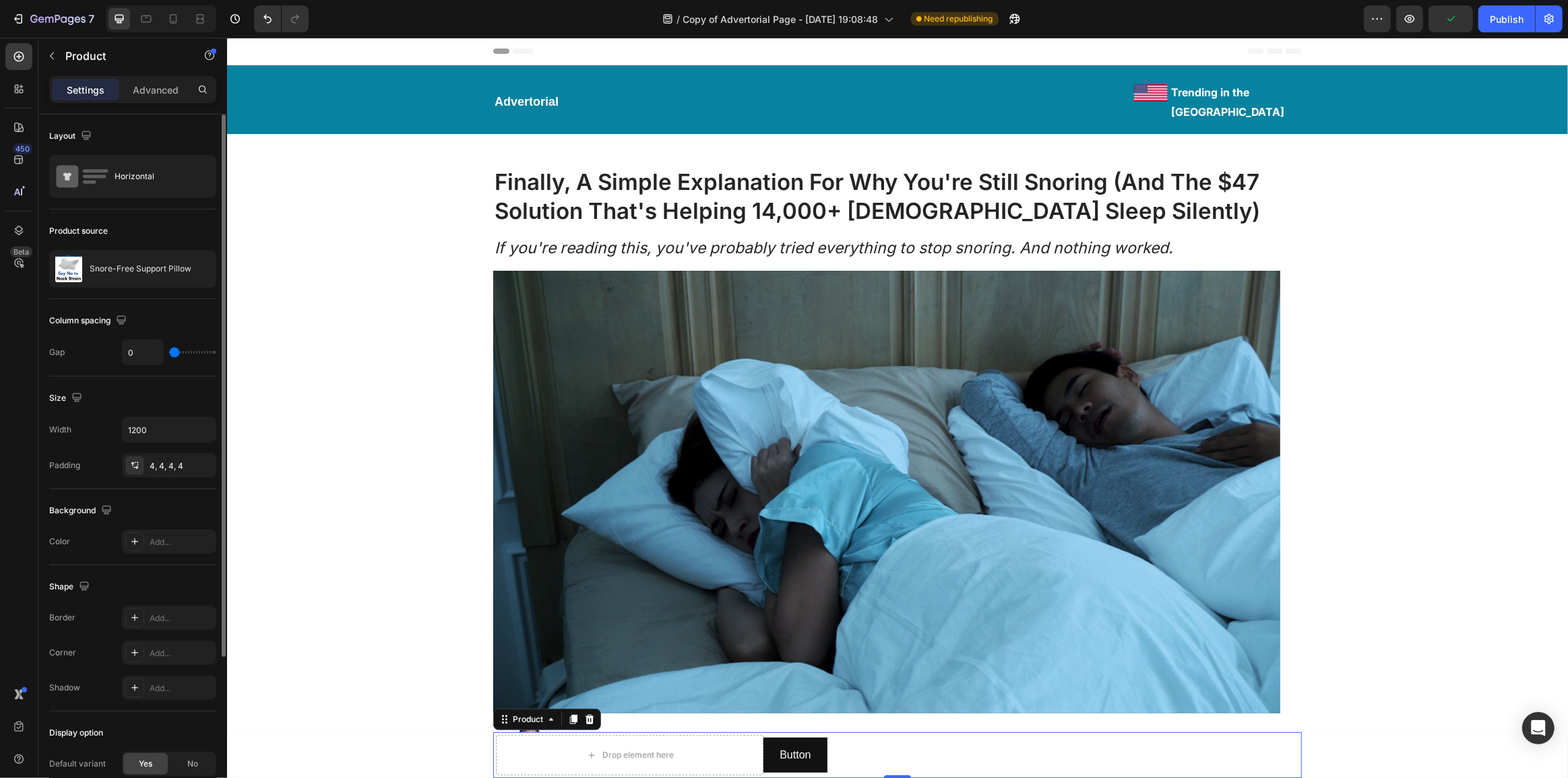
type input "7"
type input "10"
type input "14"
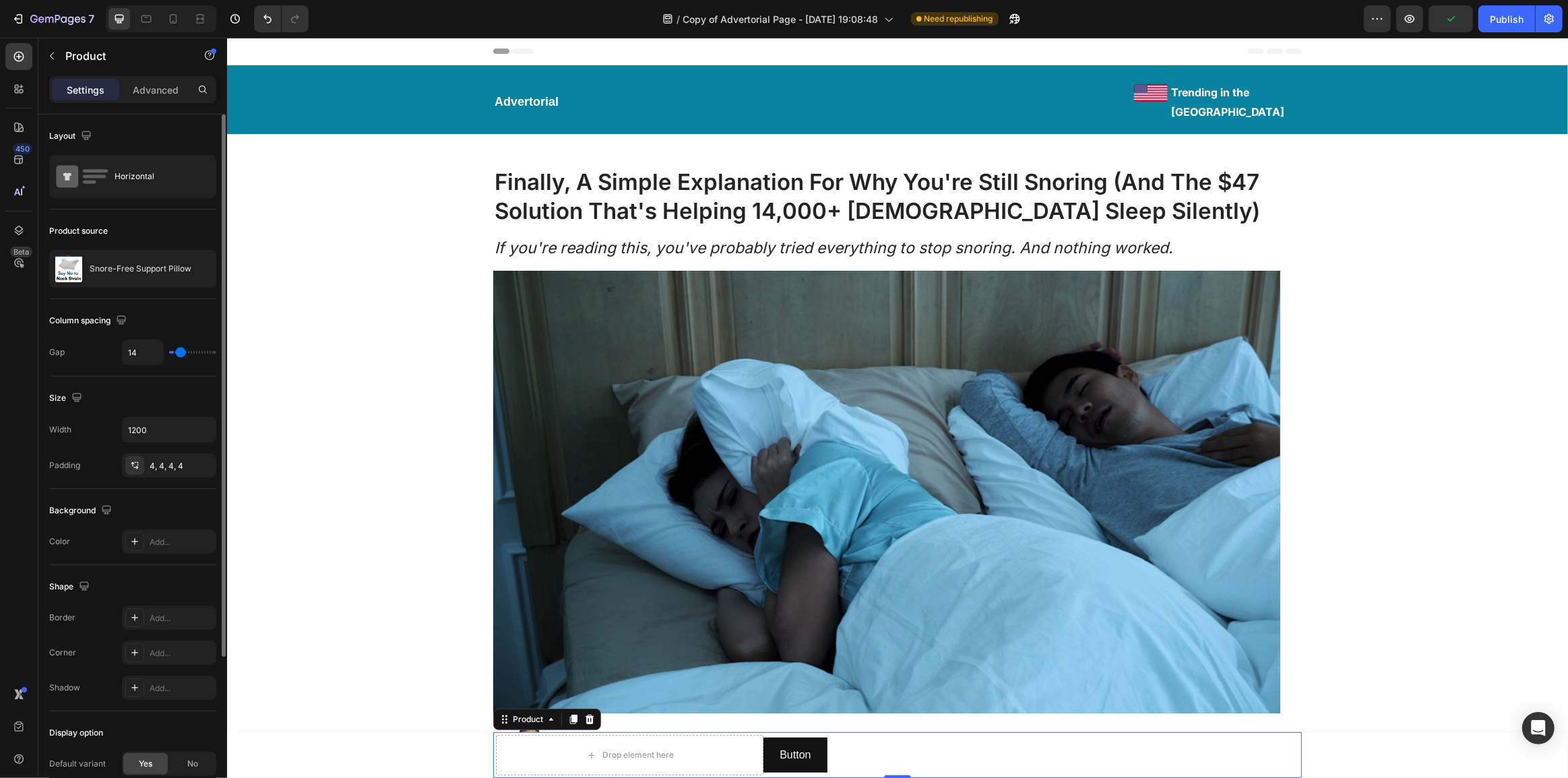
type input "16"
type input "19"
type input "22"
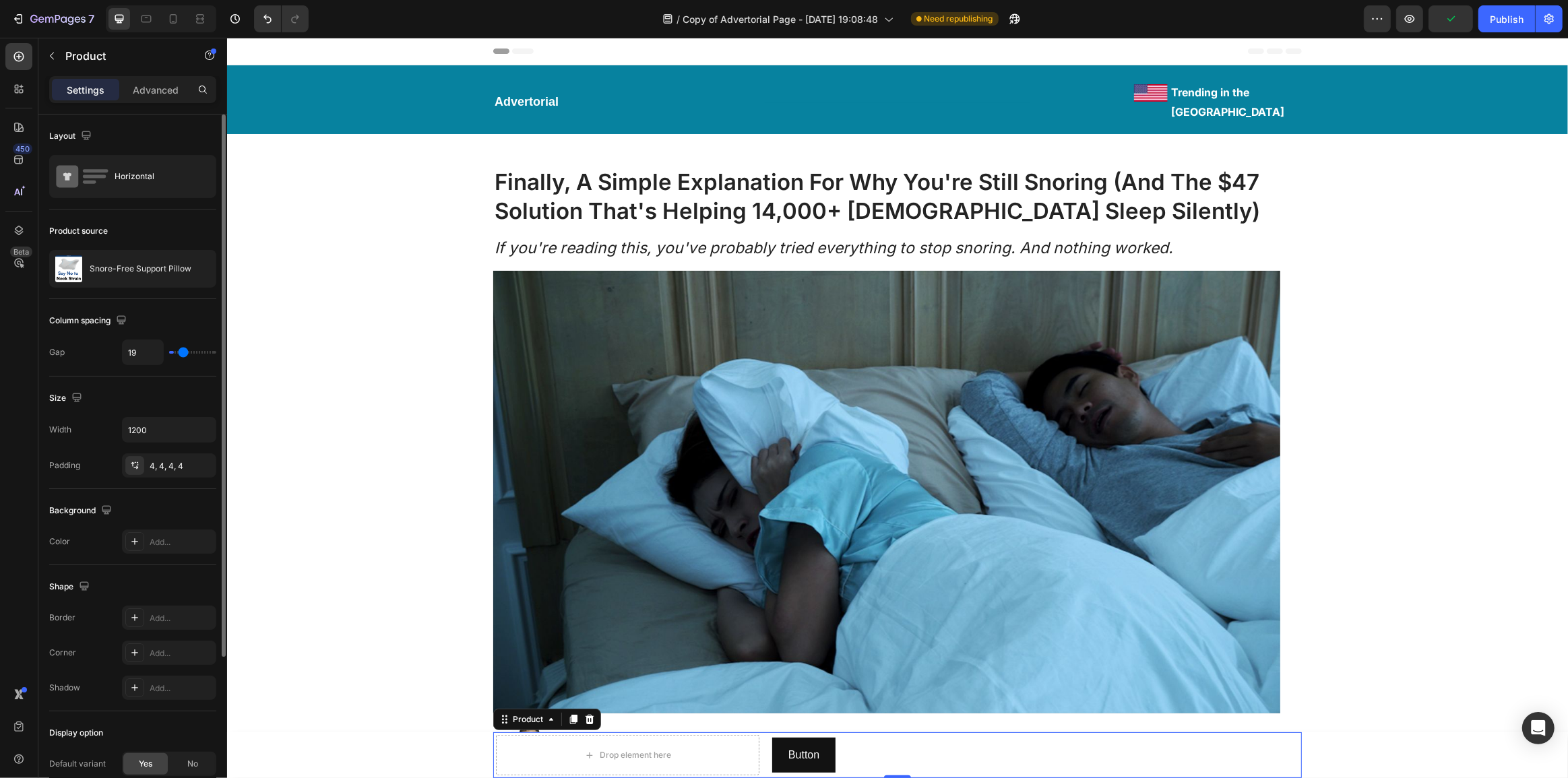
type input "22"
type input "24"
type input "27"
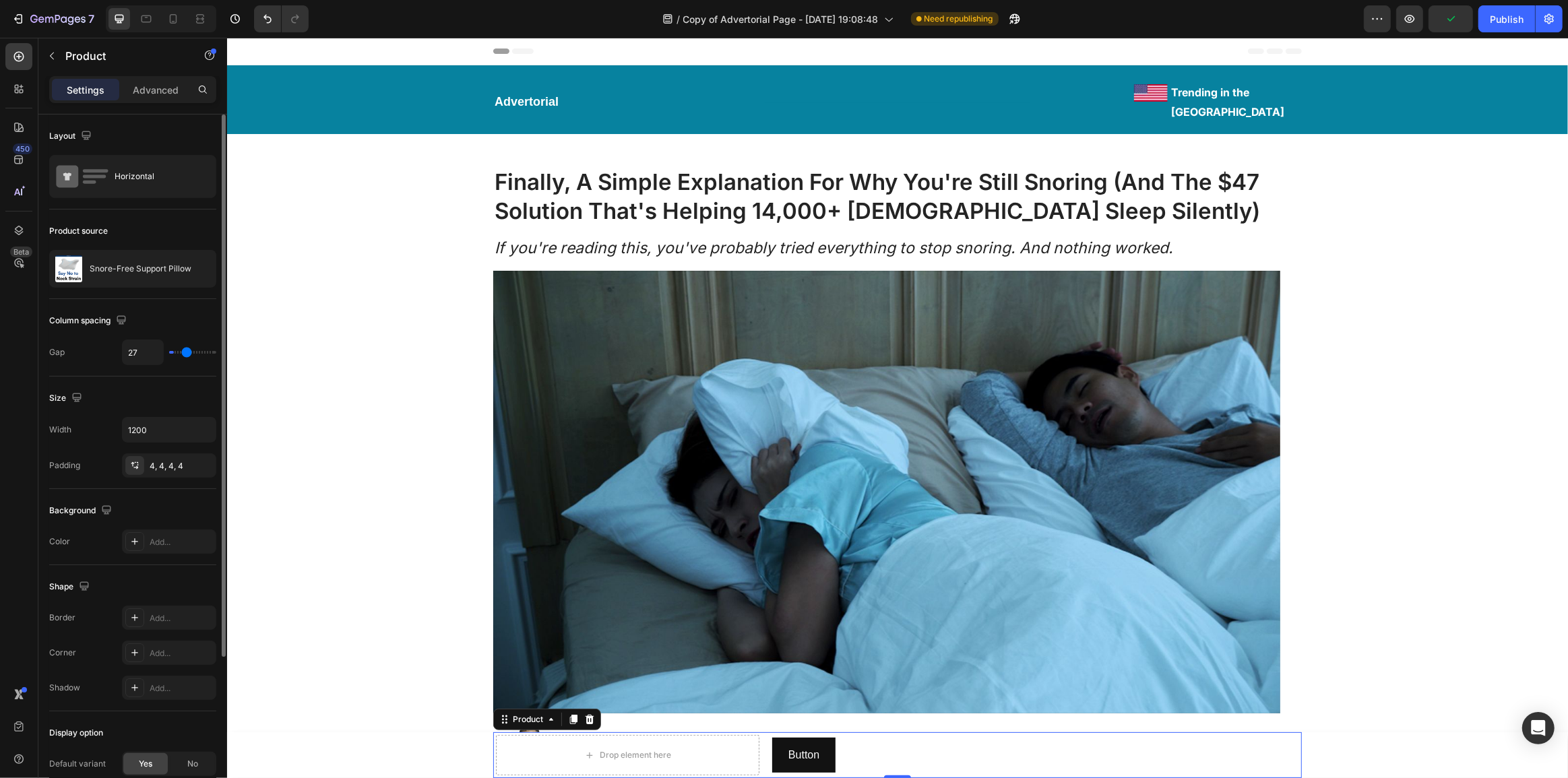
type input "28"
type input "30"
type input "34"
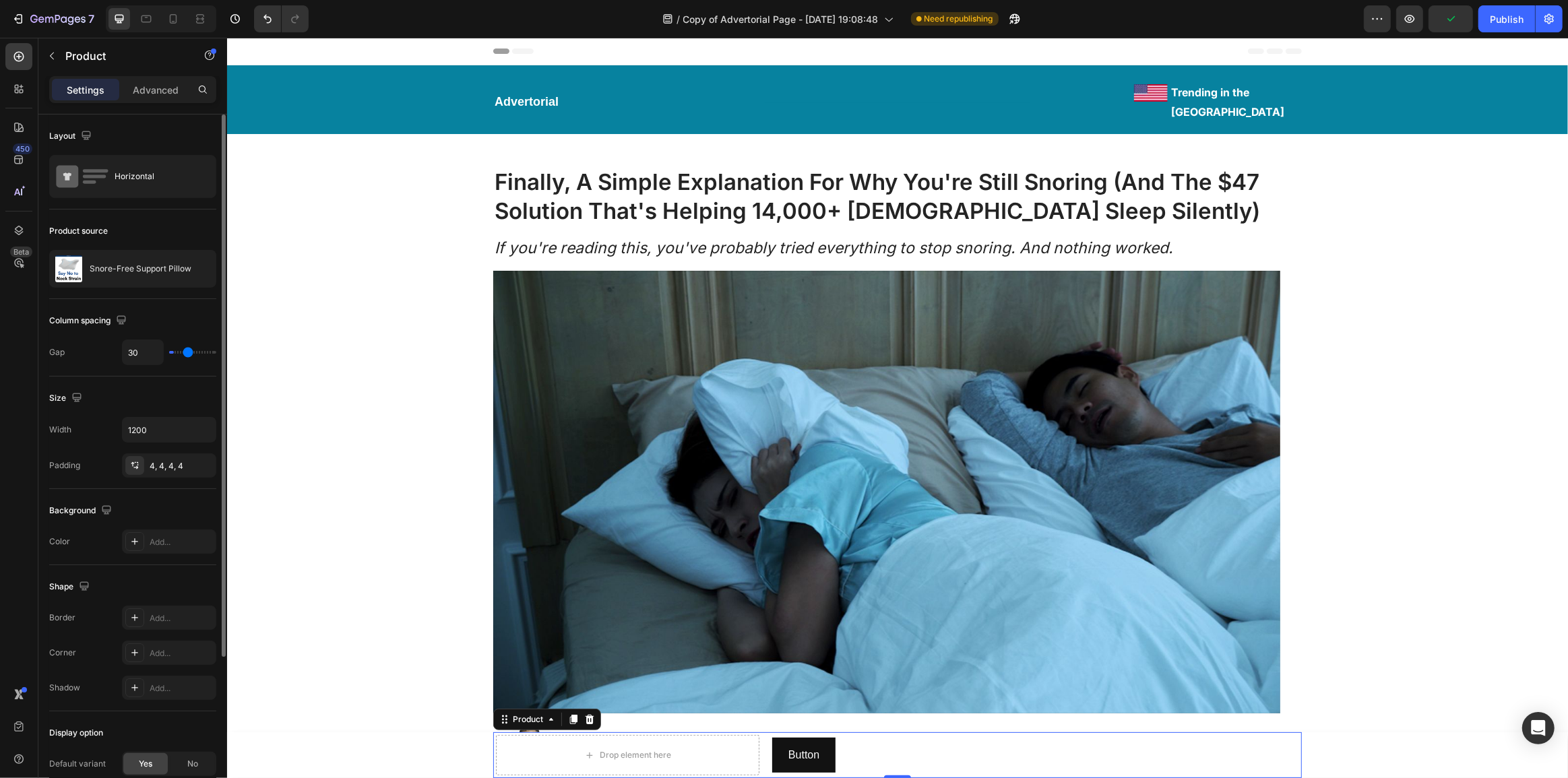
type input "34"
type input "35"
type input "38"
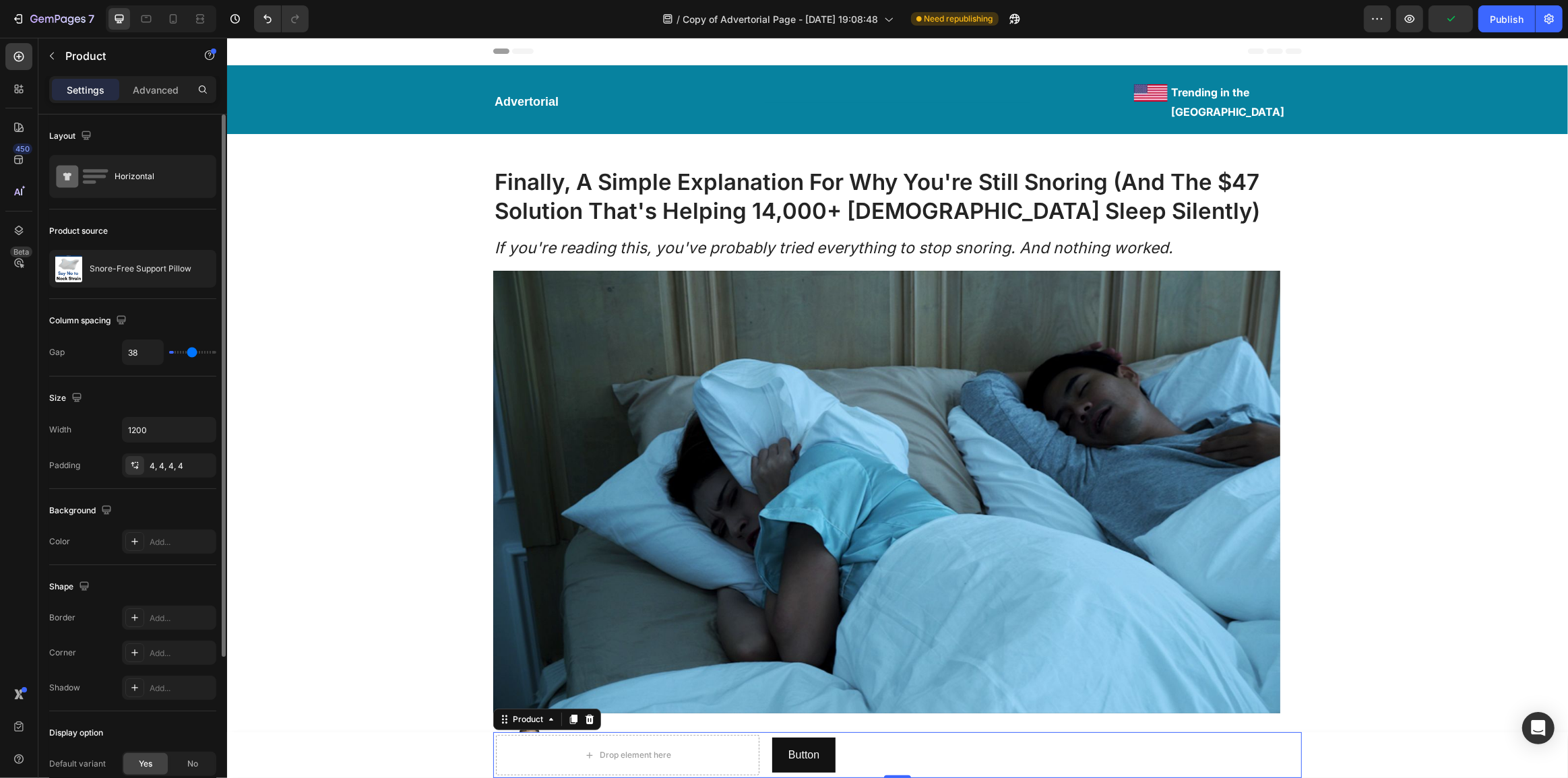
type input "42"
type input "46"
type input "47"
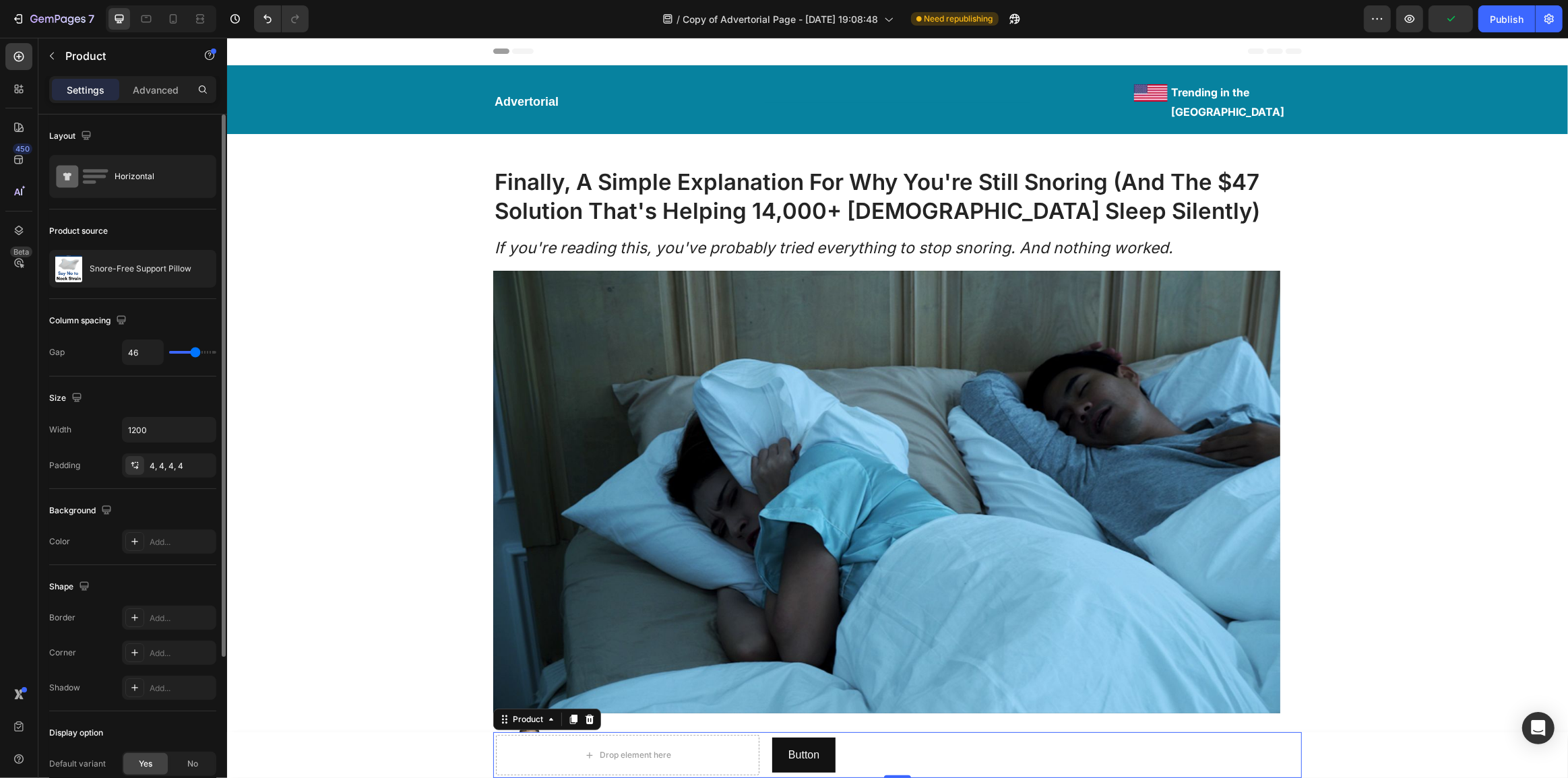
type input "47"
type input "53"
type input "57"
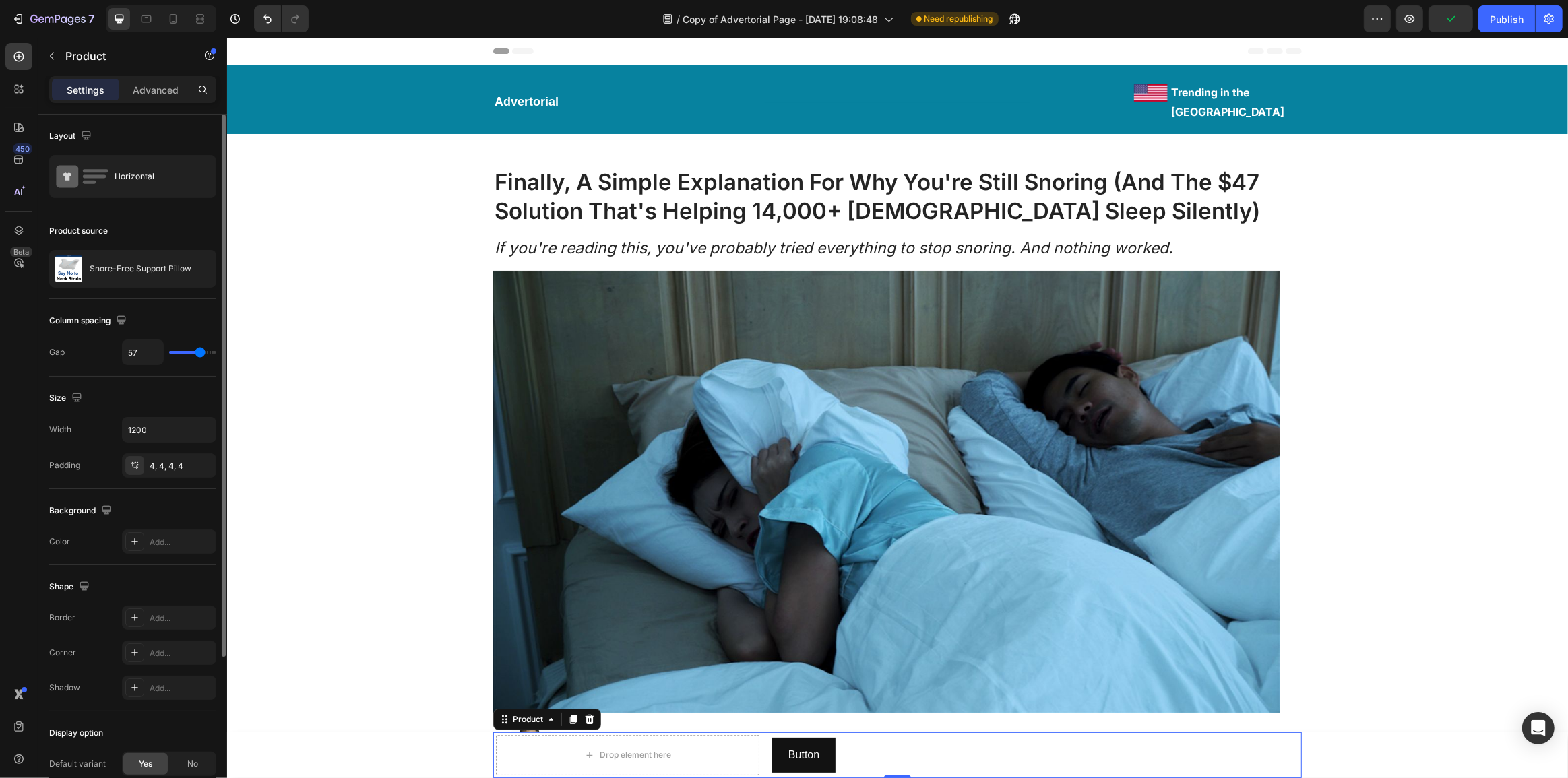
type input "63"
type input "69"
type input "77"
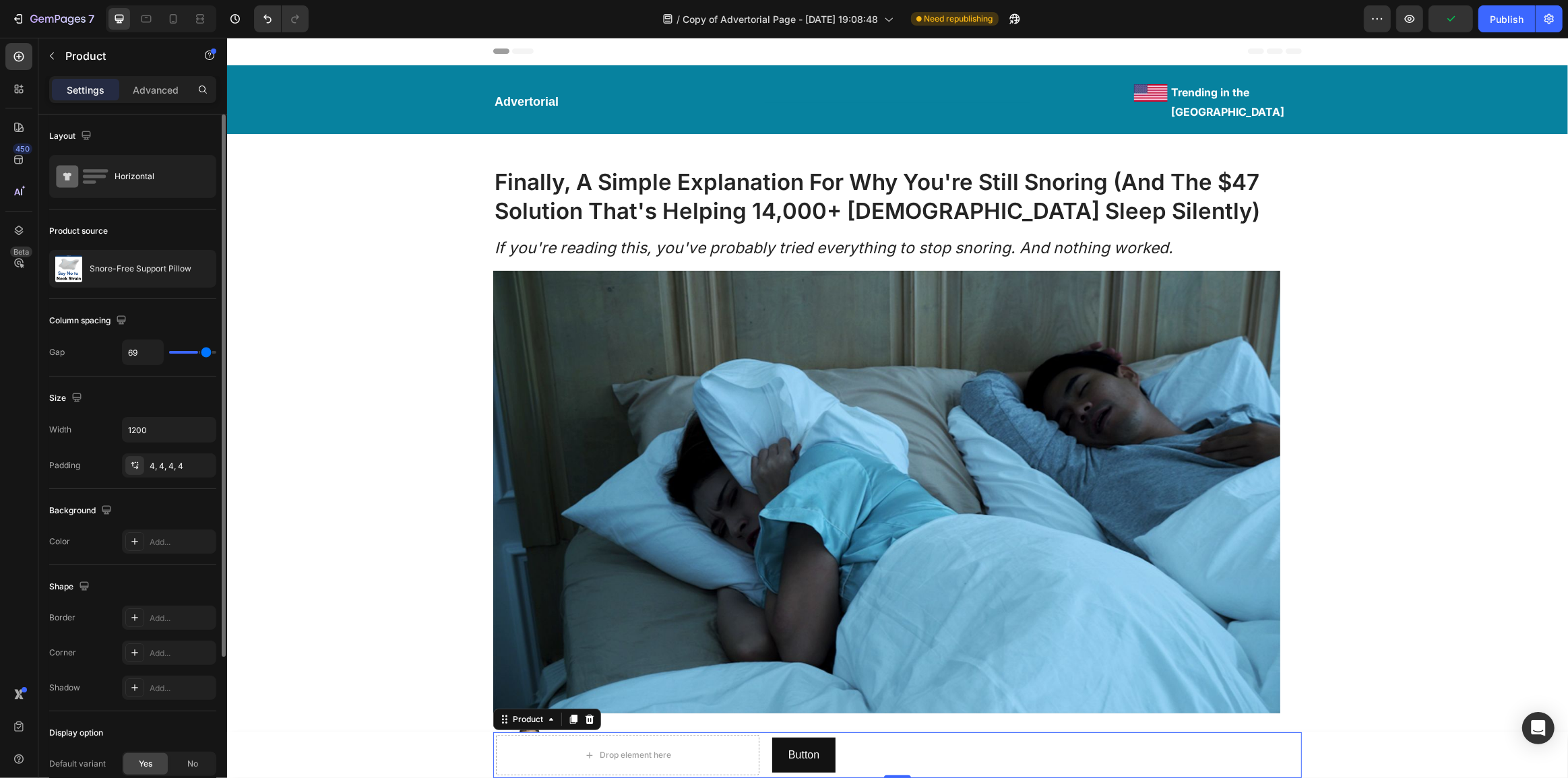
type input "77"
type input "80"
type input "68"
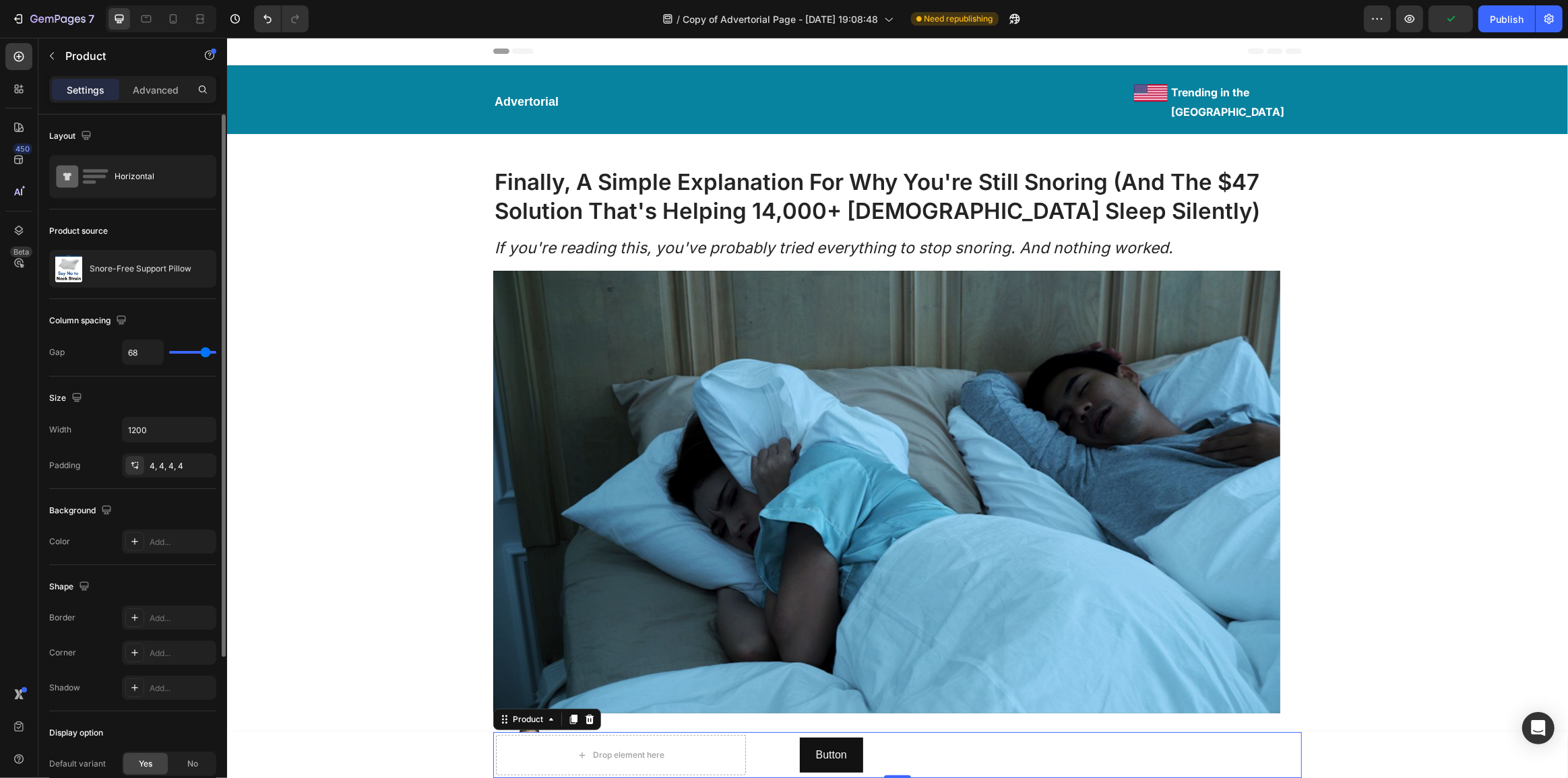
type input "53"
type input "38"
type input "26"
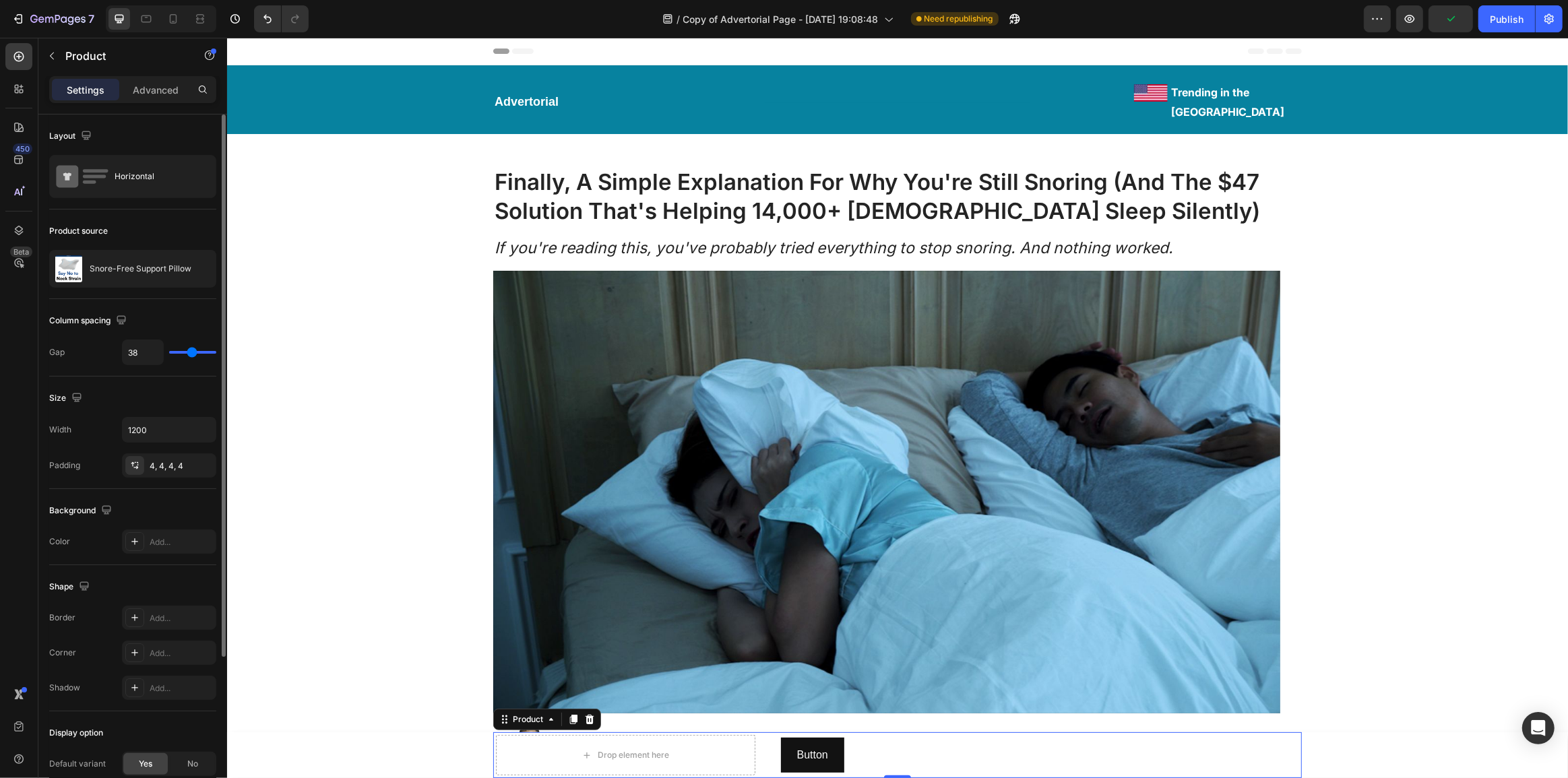
type input "26"
type input "11"
type input "0"
drag, startPoint x: 178, startPoint y: 357, endPoint x: 0, endPoint y: 438, distance: 195.6
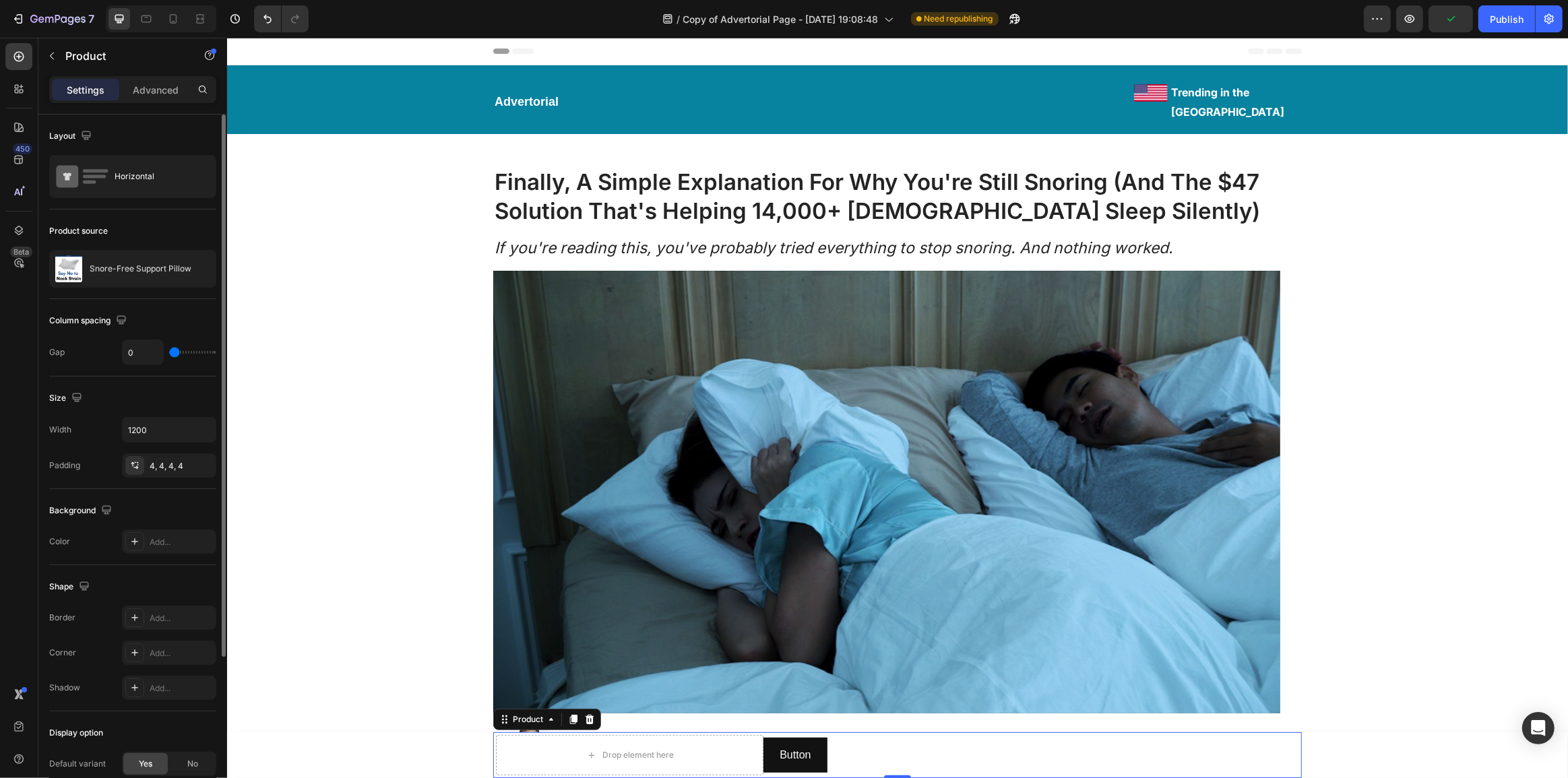
type input "0"
click at [169, 354] on input "range" at bounding box center [193, 353] width 47 height 3
click at [205, 274] on icon "button" at bounding box center [202, 269] width 11 height 11
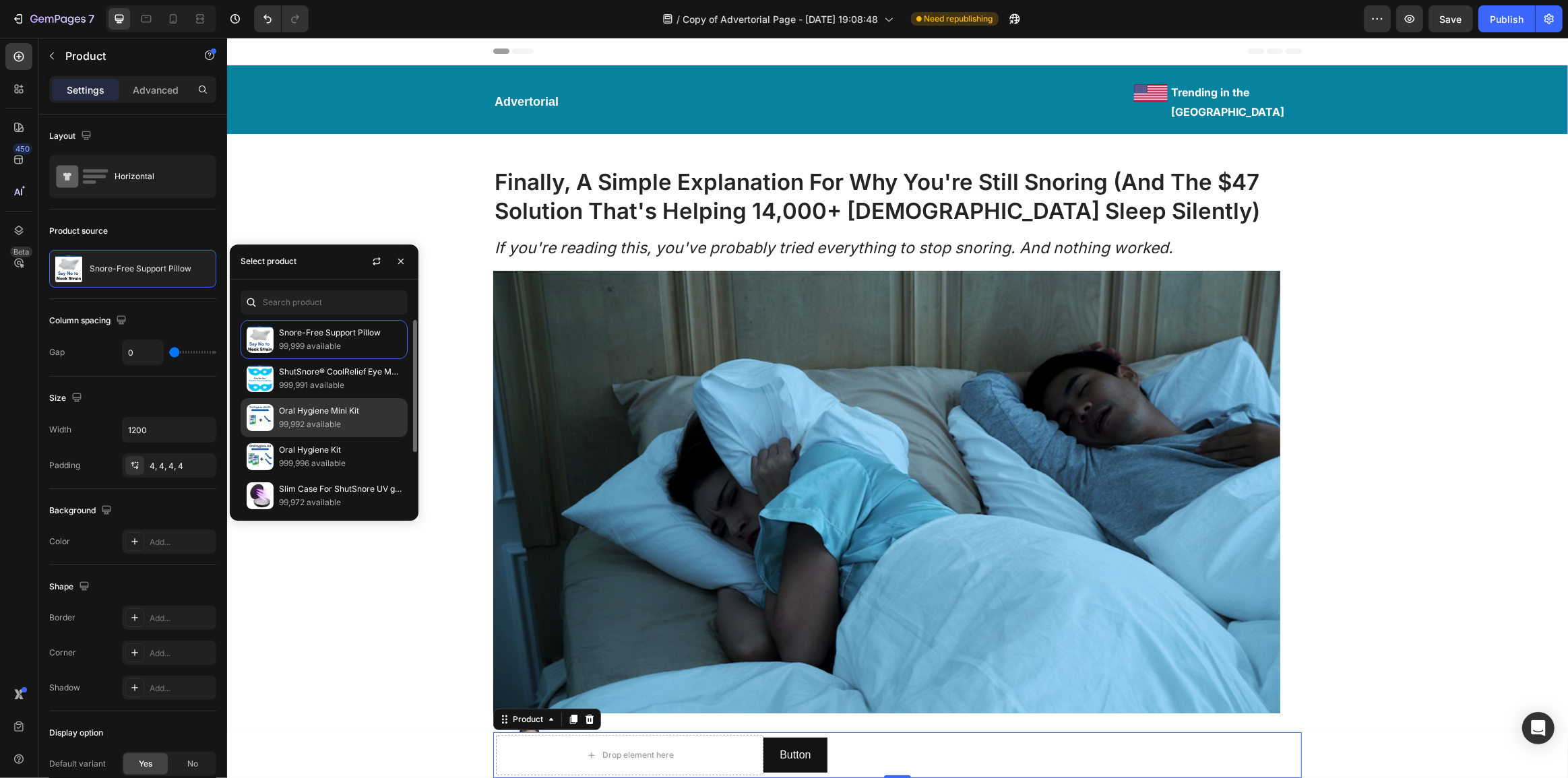
scroll to position [82, 0]
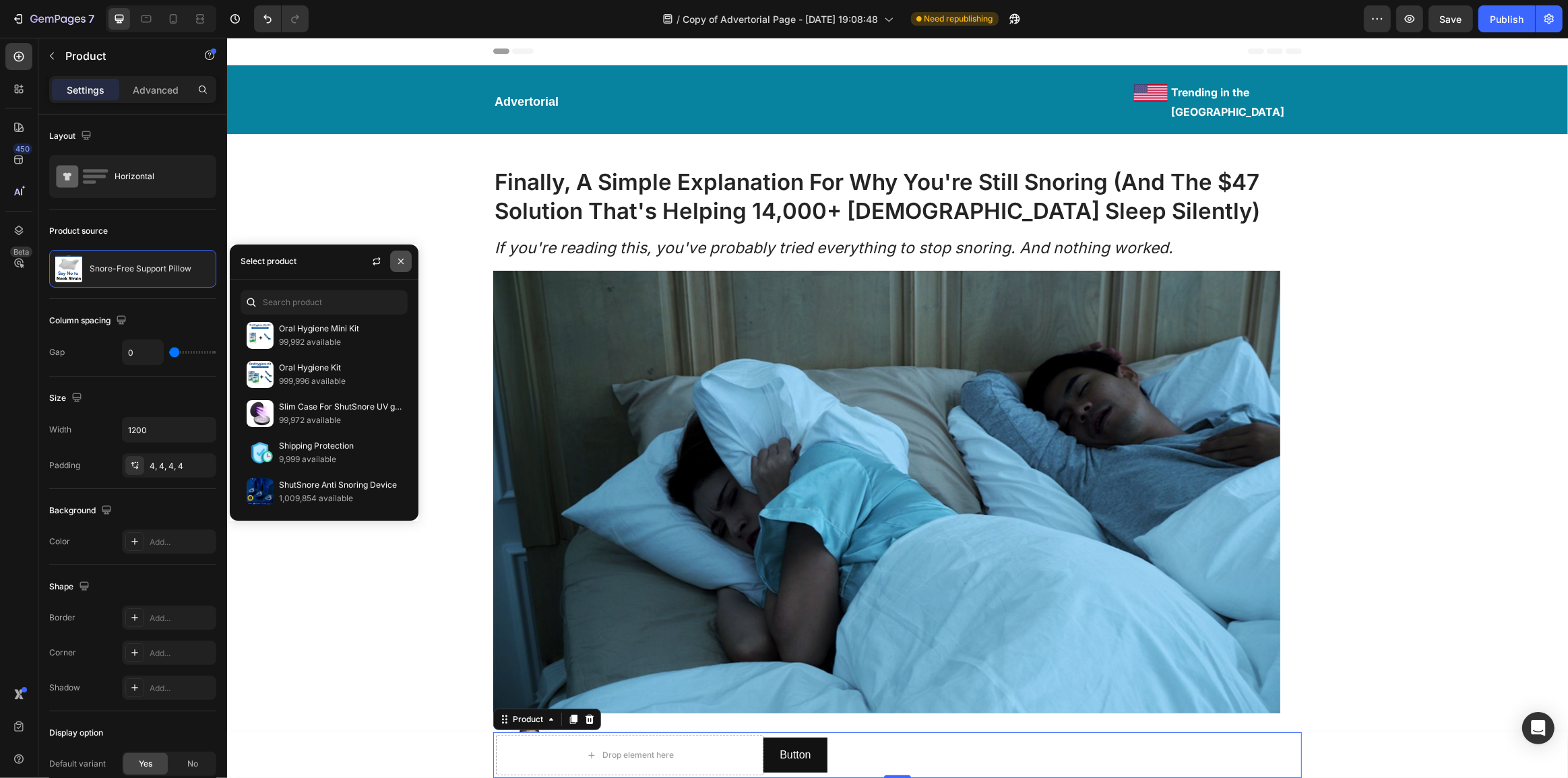
drag, startPoint x: 394, startPoint y: 266, endPoint x: 129, endPoint y: 252, distance: 265.4
click at [394, 266] on button "button" at bounding box center [400, 261] width 21 height 21
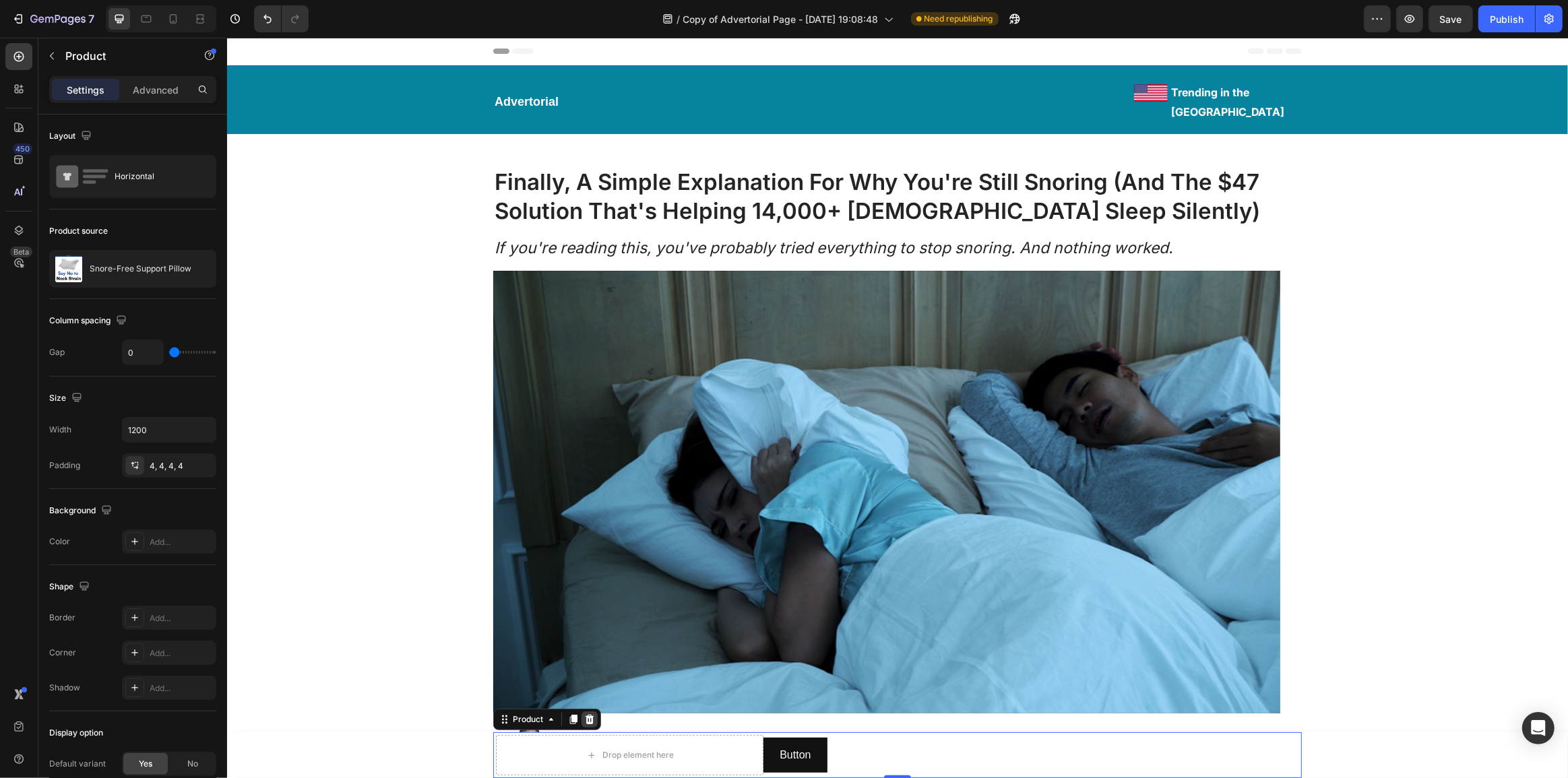
click at [584, 717] on icon at bounding box center [589, 719] width 11 height 11
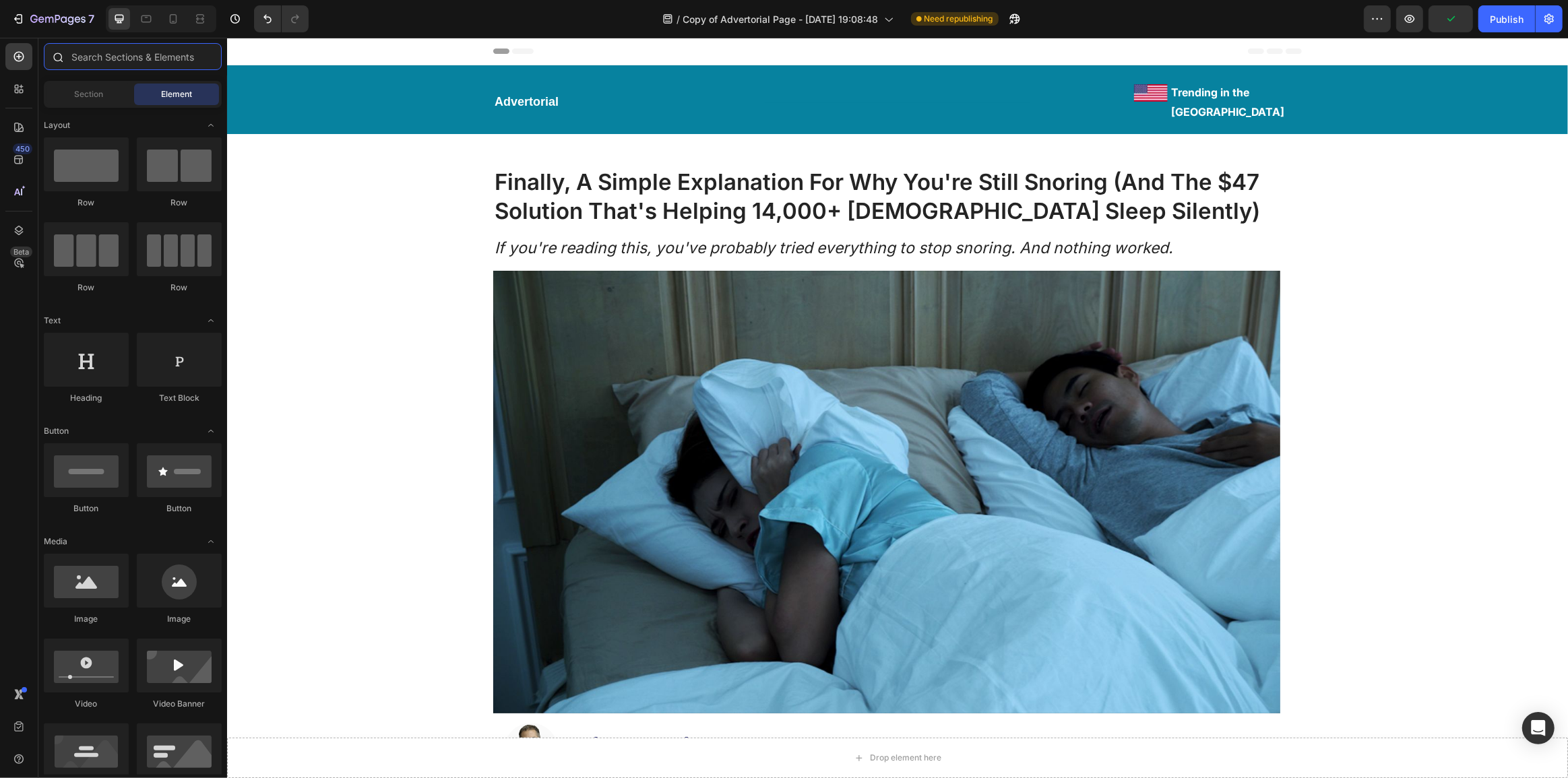
click at [105, 57] on input "text" at bounding box center [133, 57] width 178 height 27
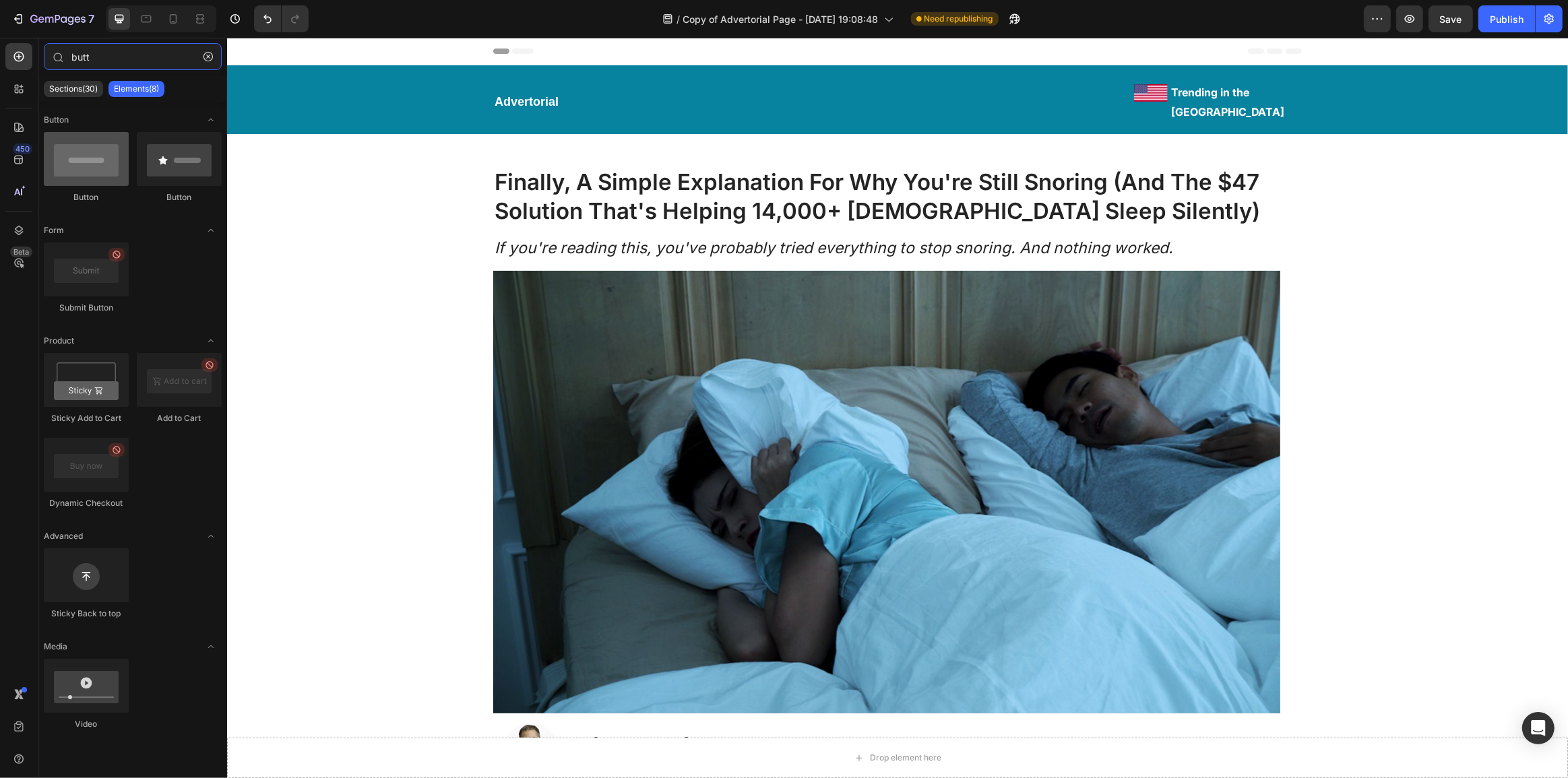
type input "butt"
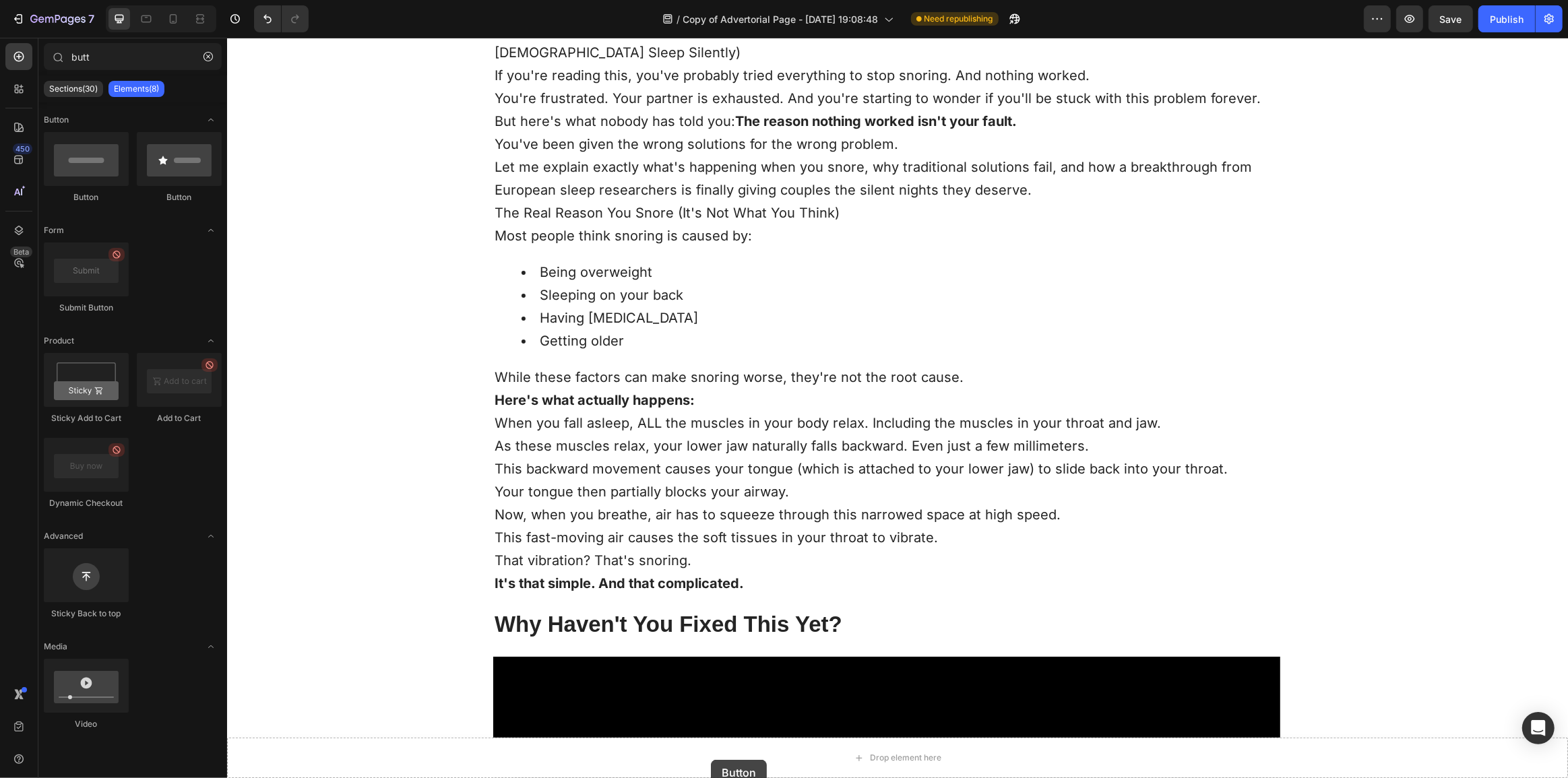
scroll to position [1524, 0]
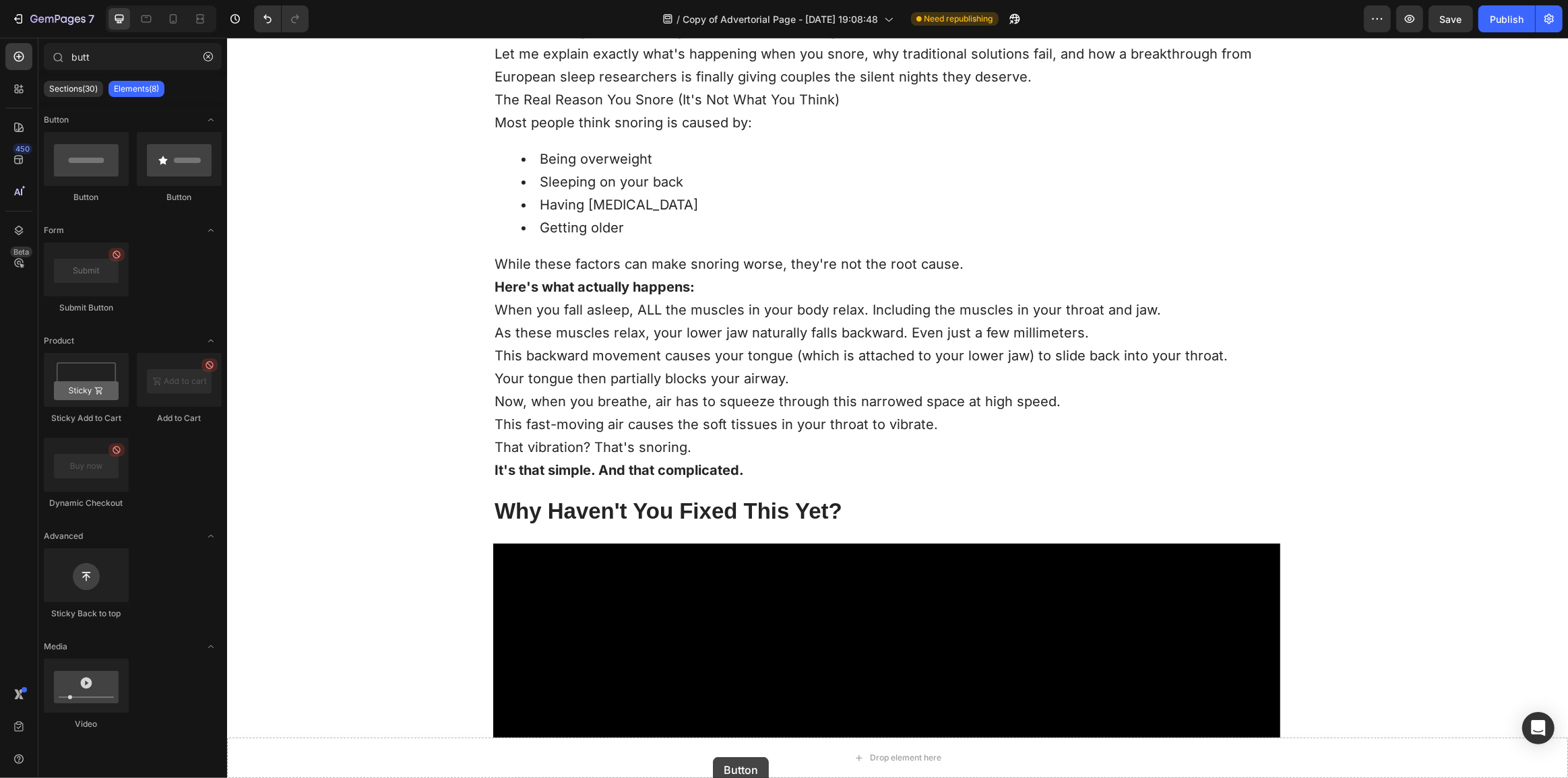
drag, startPoint x: 316, startPoint y: 202, endPoint x: 713, endPoint y: 757, distance: 682.4
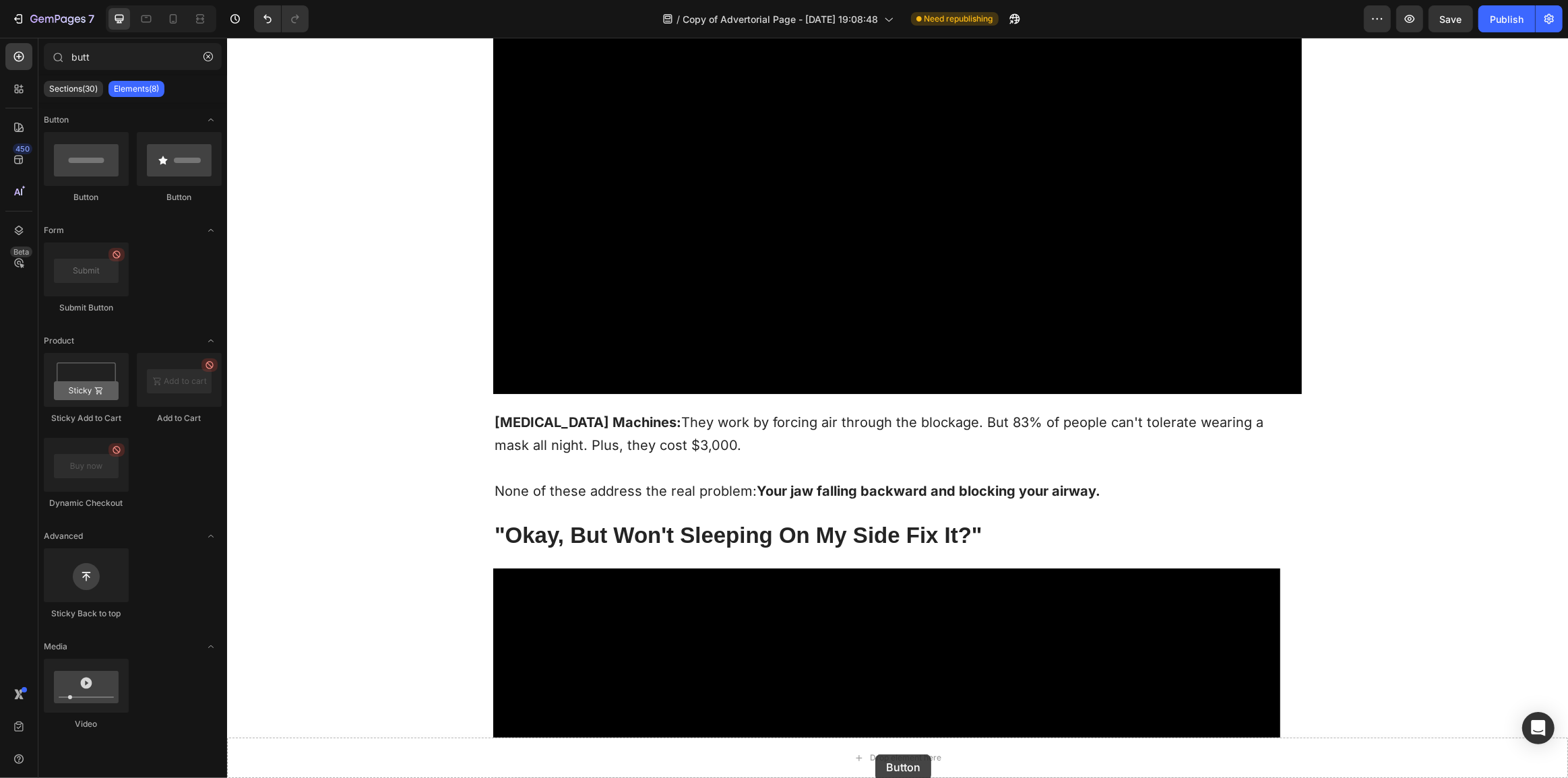
drag, startPoint x: 328, startPoint y: 213, endPoint x: 875, endPoint y: 754, distance: 769.3
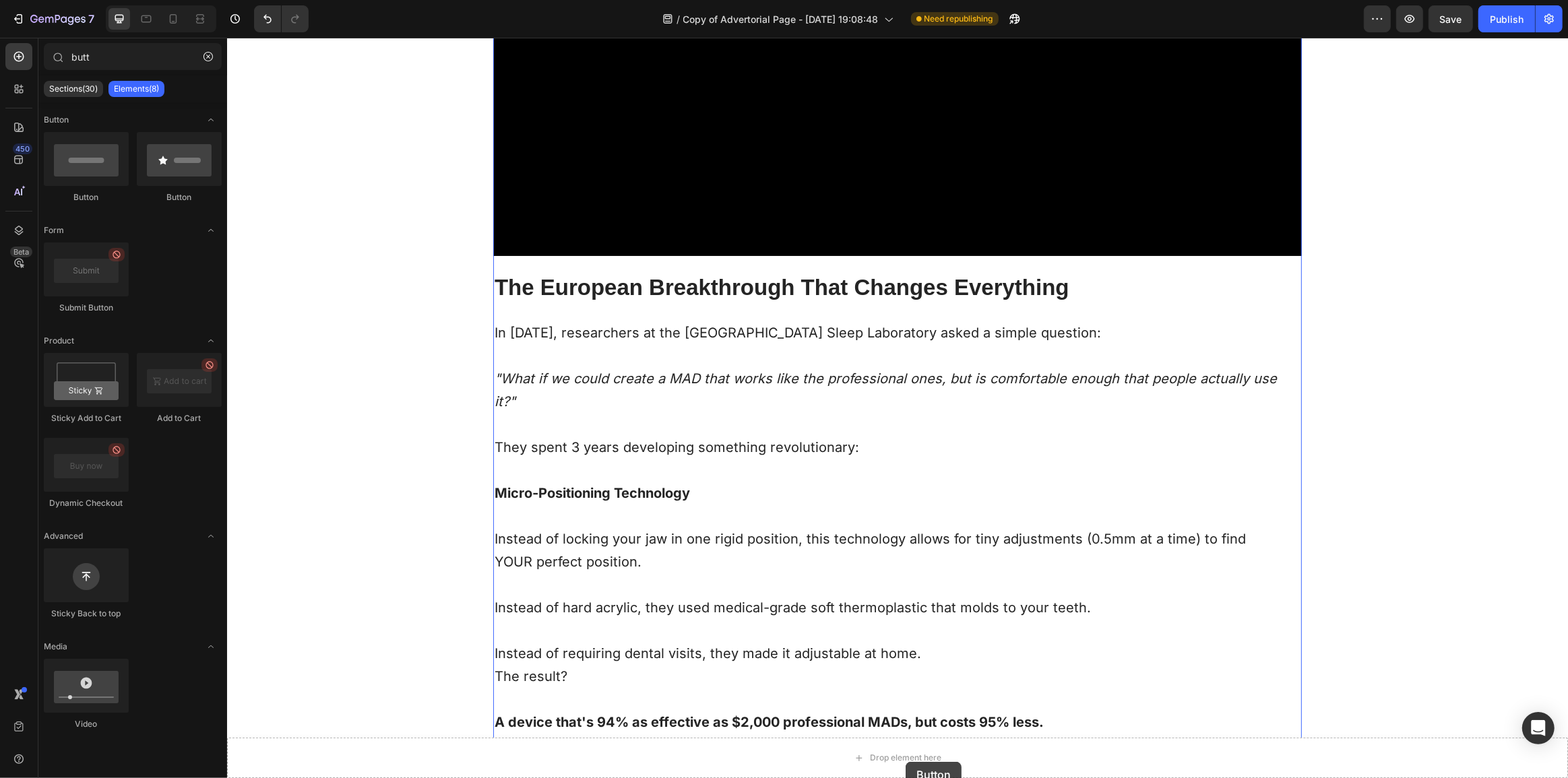
scroll to position [6191, 0]
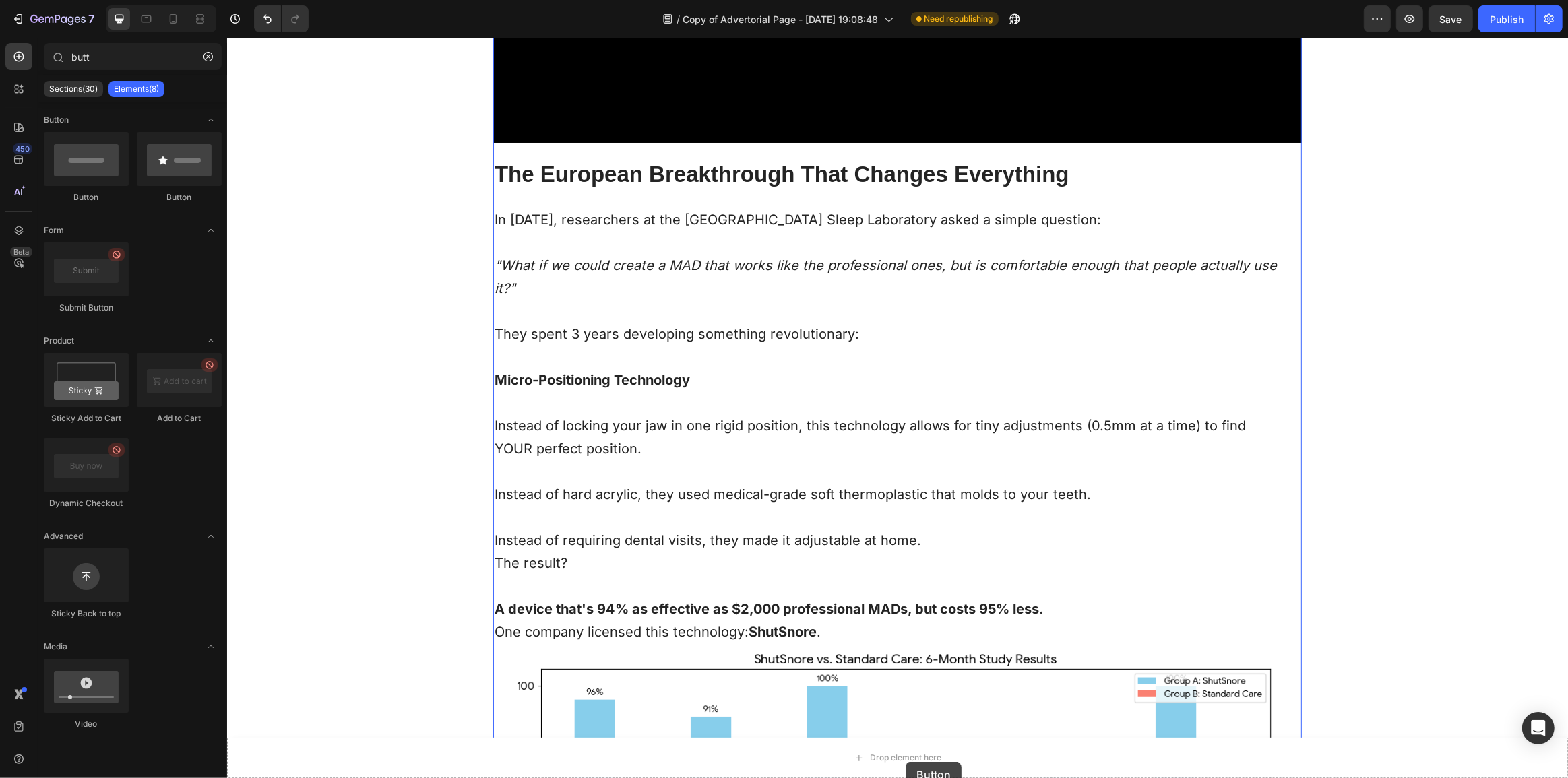
drag, startPoint x: 328, startPoint y: 203, endPoint x: 905, endPoint y: 762, distance: 803.4
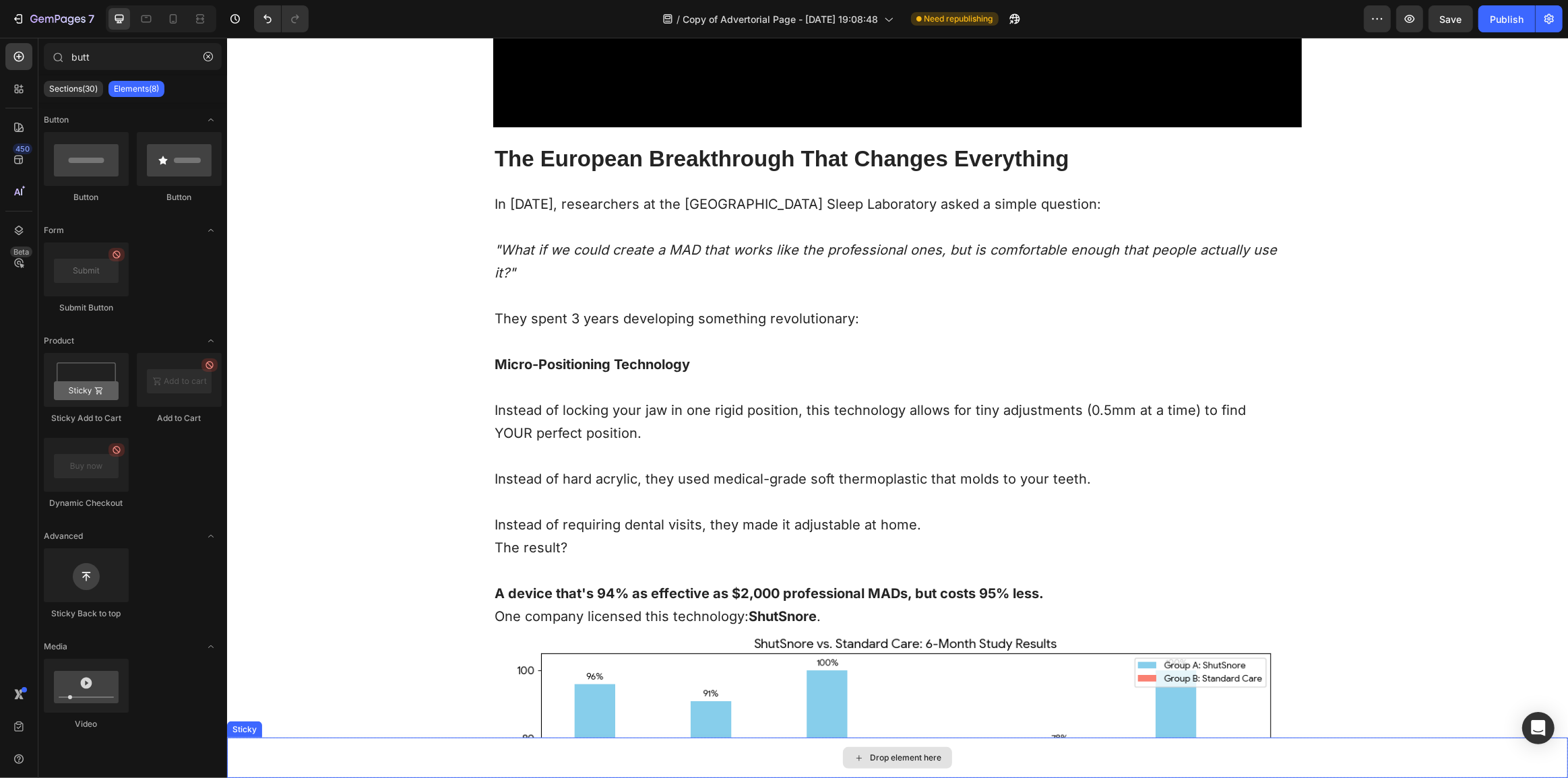
click at [905, 762] on div "Drop element here" at bounding box center [905, 758] width 71 height 11
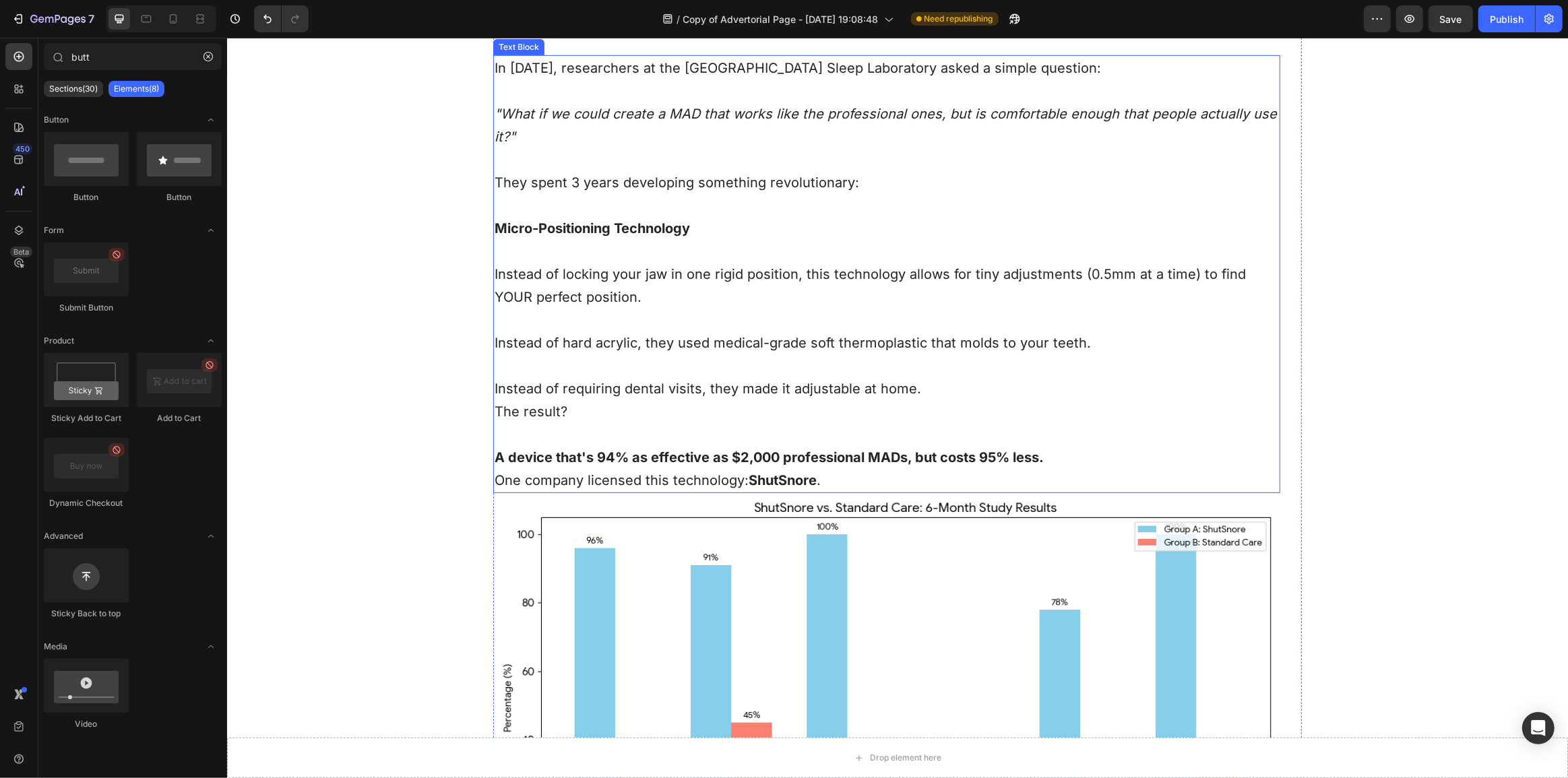
scroll to position [6497, 0]
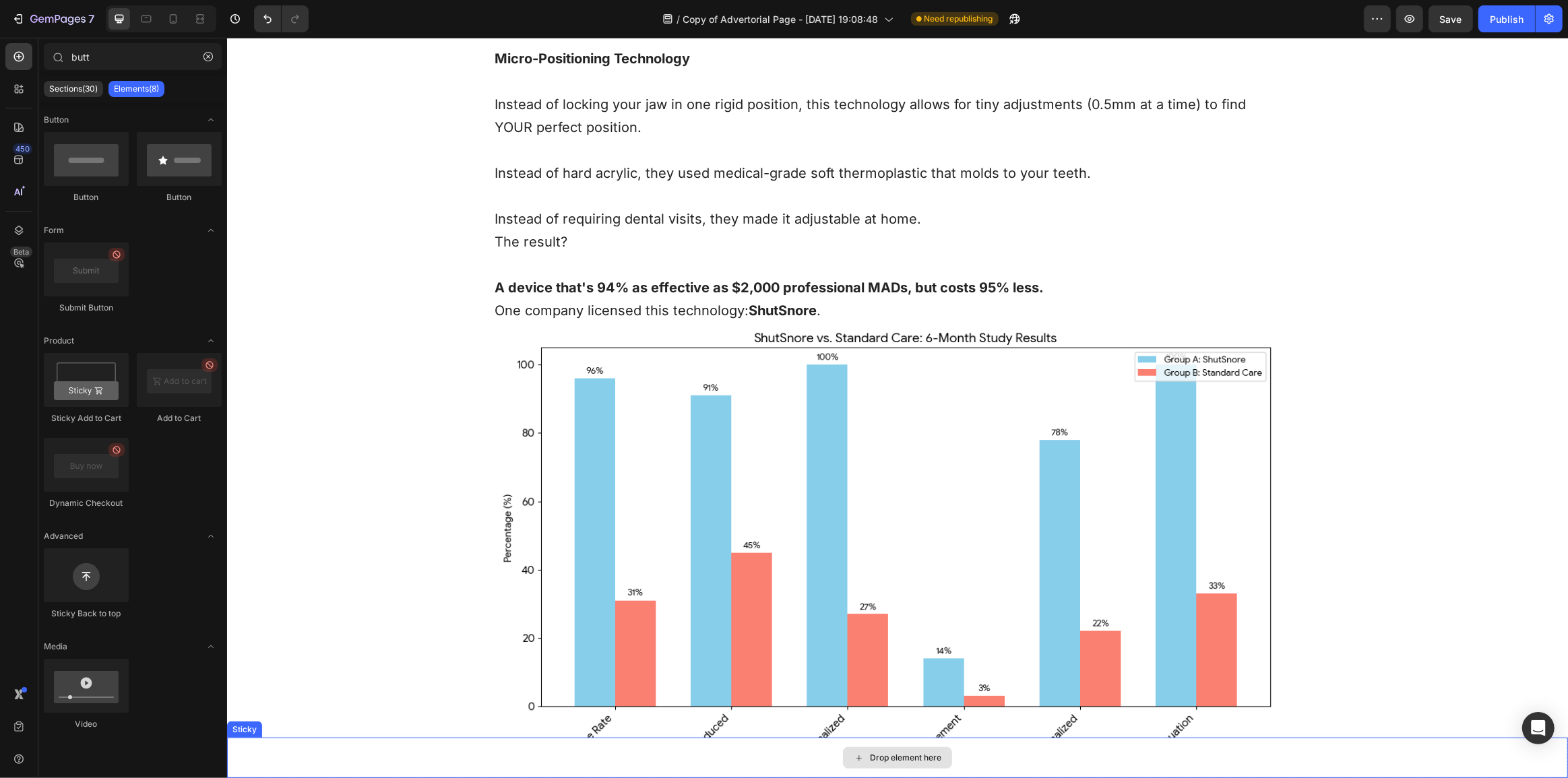
click at [877, 752] on div "Drop element here" at bounding box center [897, 757] width 109 height 21
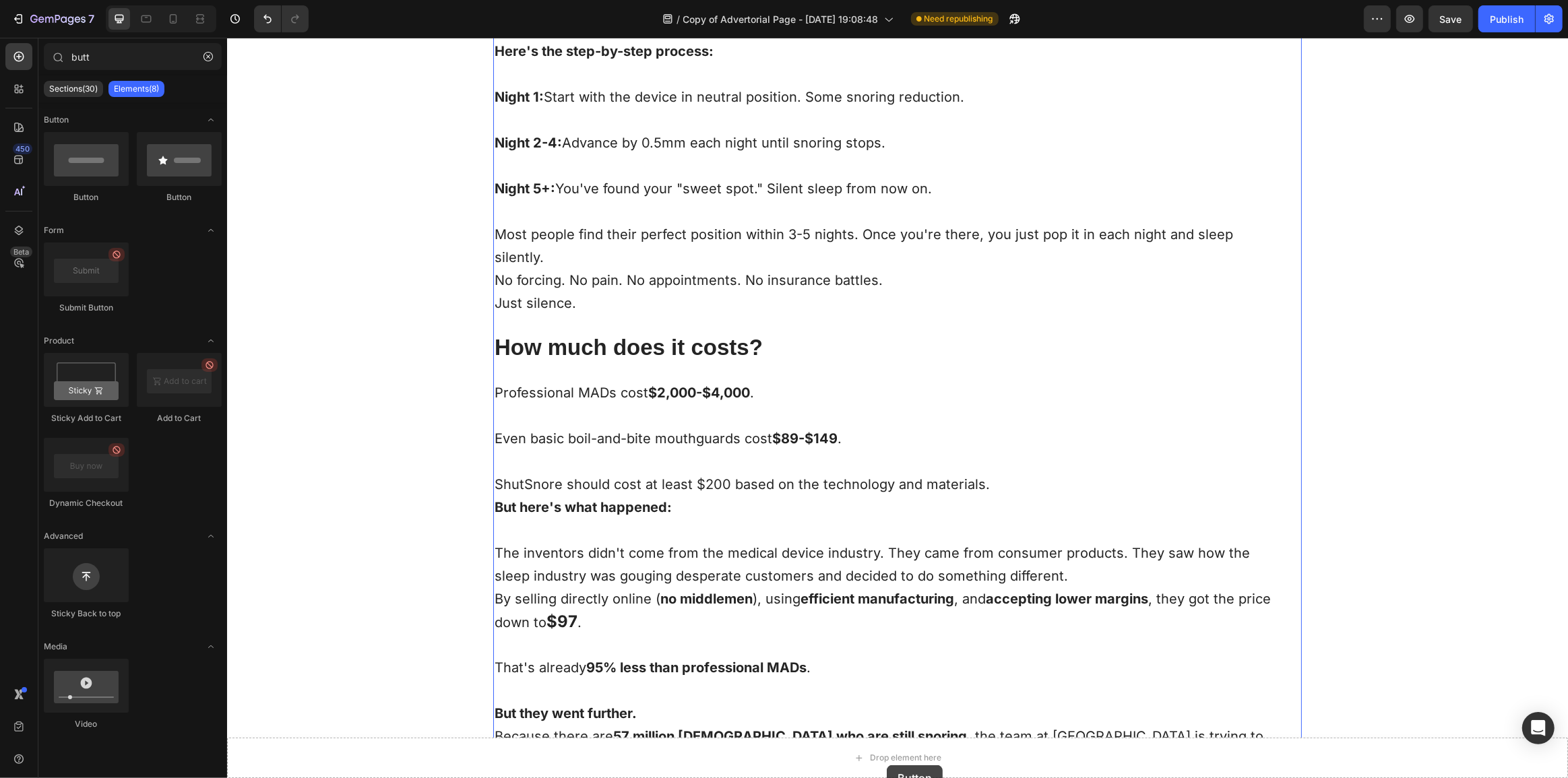
scroll to position [8090, 0]
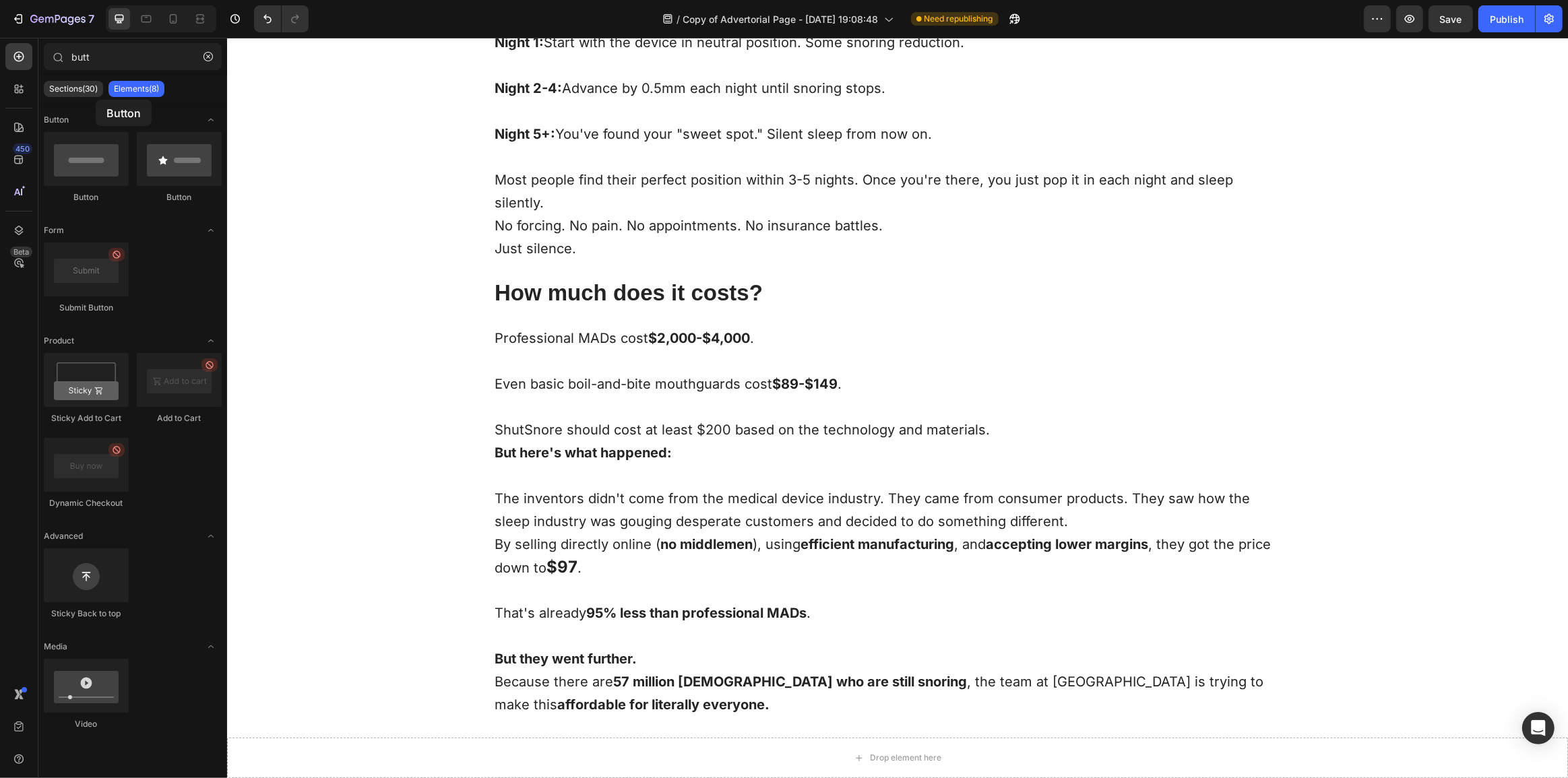
drag, startPoint x: 174, startPoint y: 164, endPoint x: 96, endPoint y: 99, distance: 101.5
click at [96, 99] on div "butt Sections(30) Elements(8) Button Button Button Form Submit Button Product S…" at bounding box center [133, 406] width 188 height 726
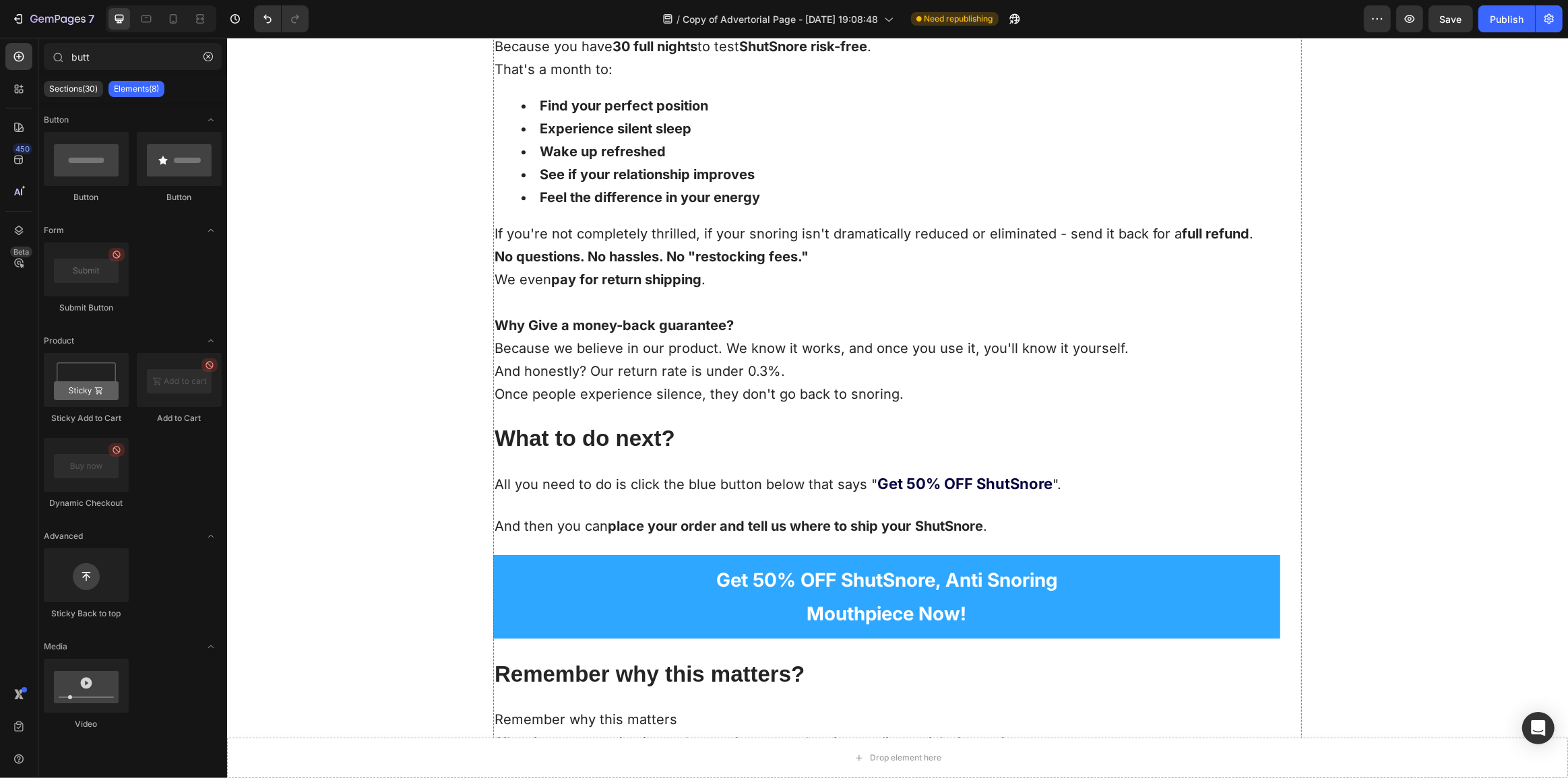
scroll to position [9866, 0]
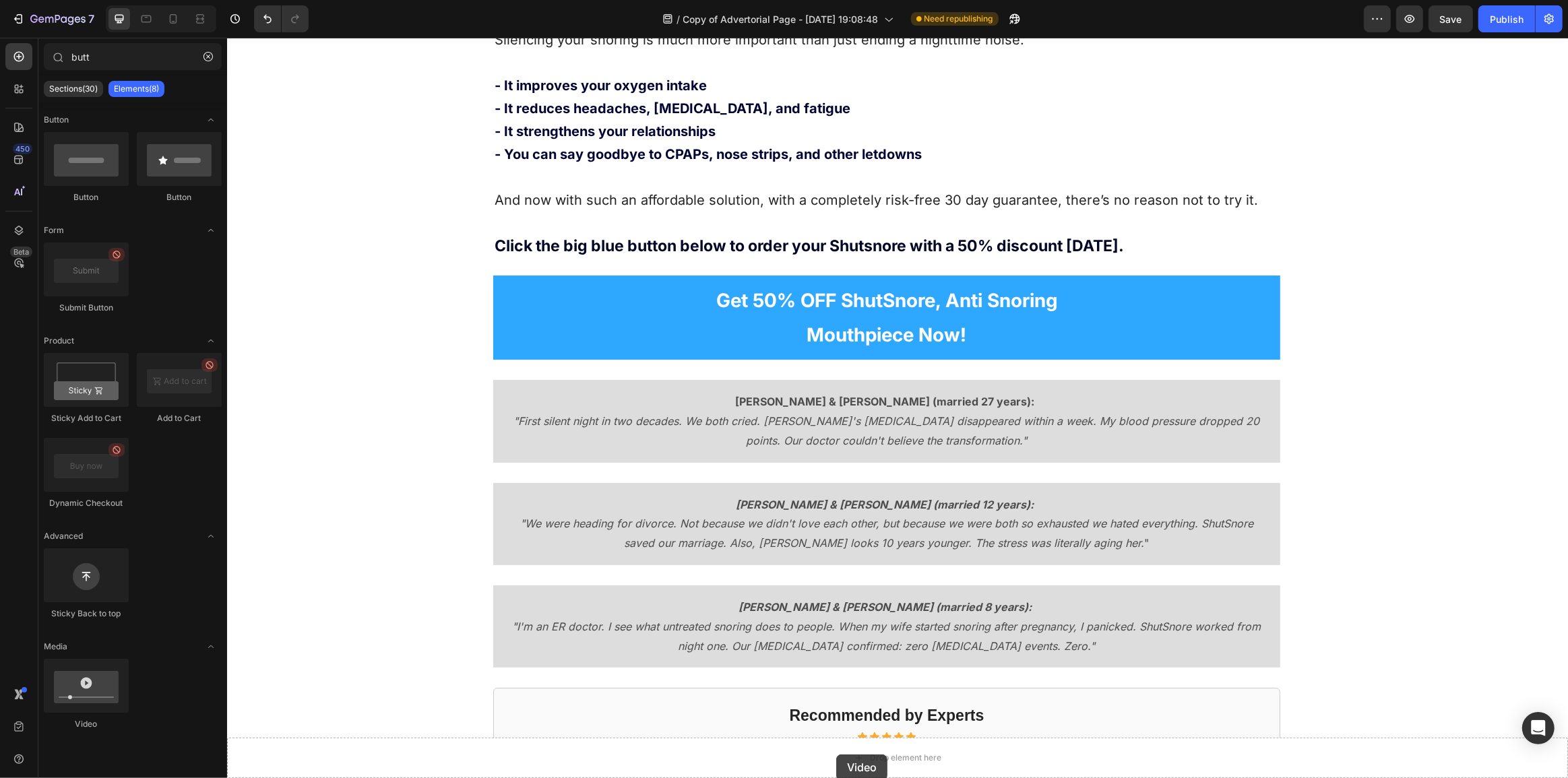
drag, startPoint x: 310, startPoint y: 721, endPoint x: 837, endPoint y: 755, distance: 528.1
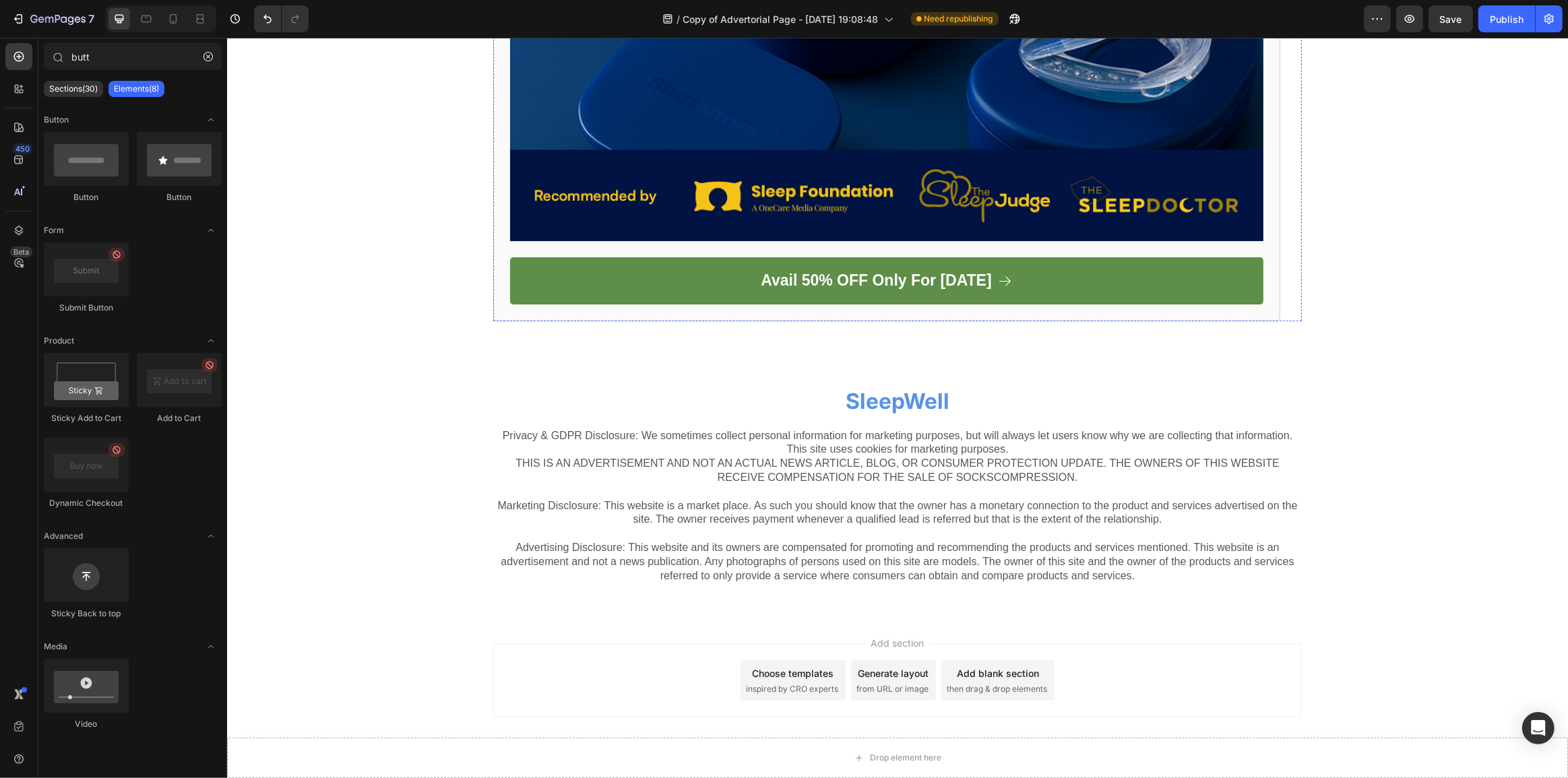
scroll to position [12181, 0]
click at [205, 53] on icon "button" at bounding box center [208, 56] width 10 height 10
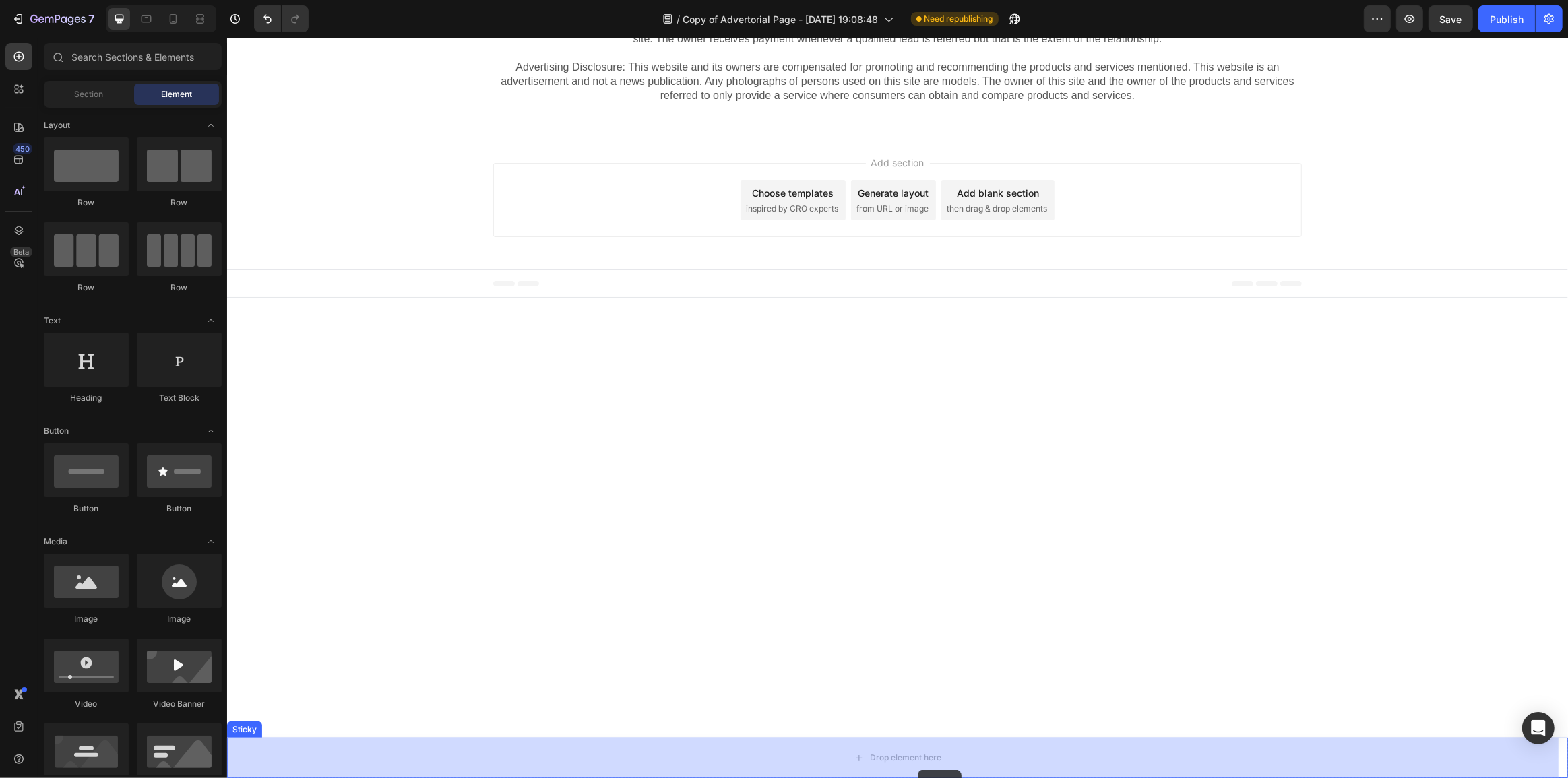
drag, startPoint x: 346, startPoint y: 214, endPoint x: 936, endPoint y: 744, distance: 793.1
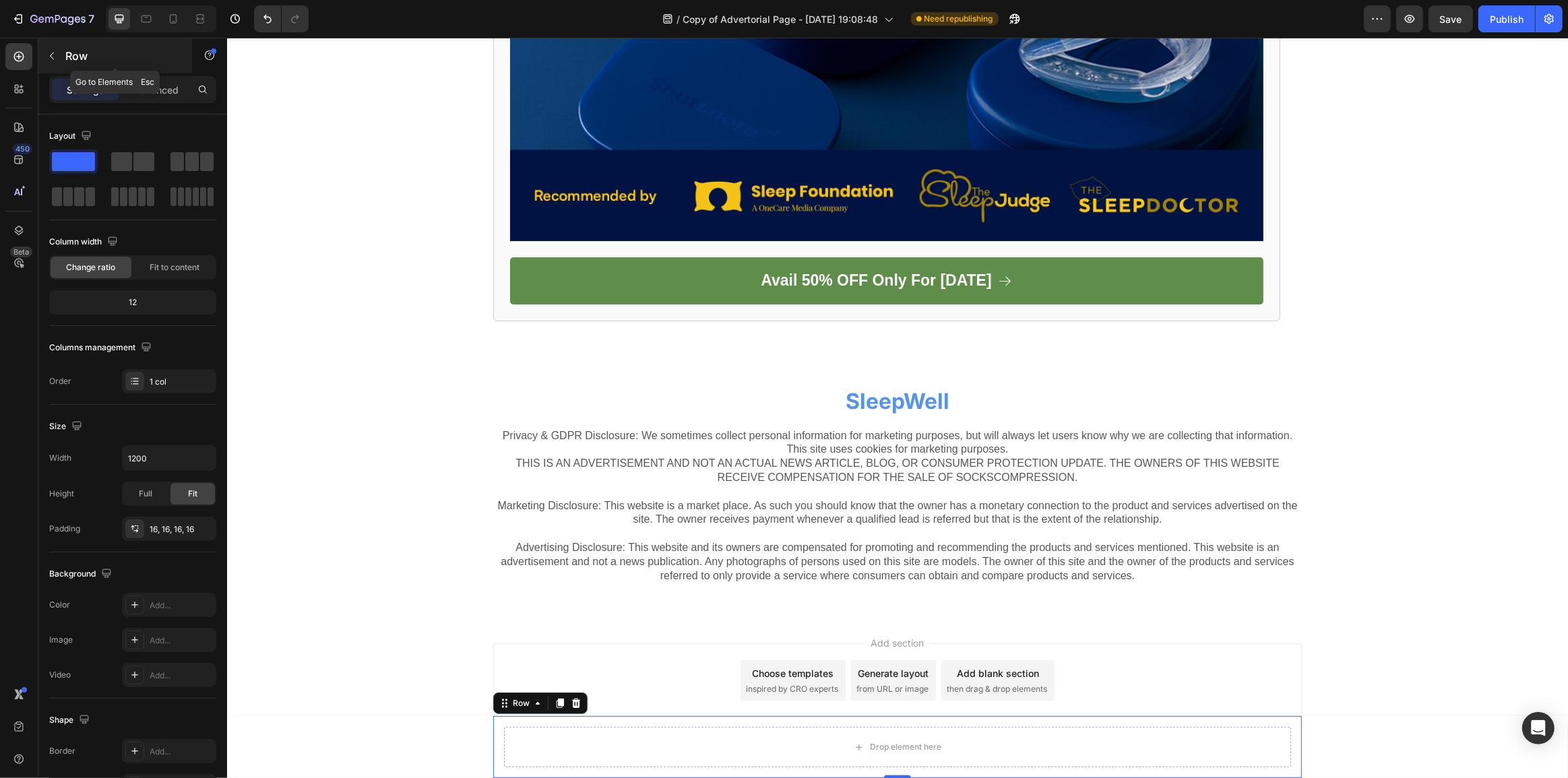
click at [67, 46] on div "Row" at bounding box center [115, 56] width 154 height 35
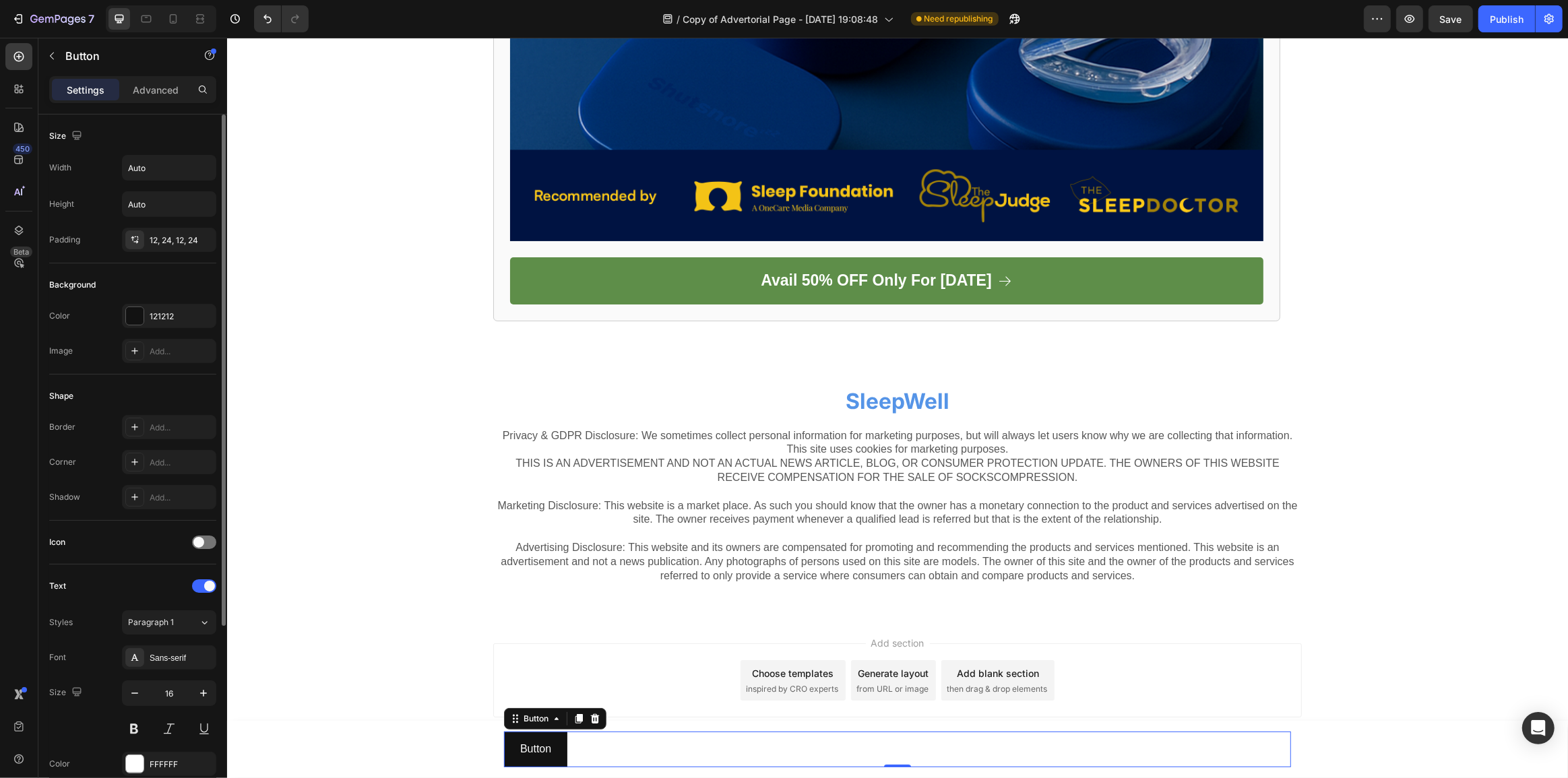
scroll to position [122, 0]
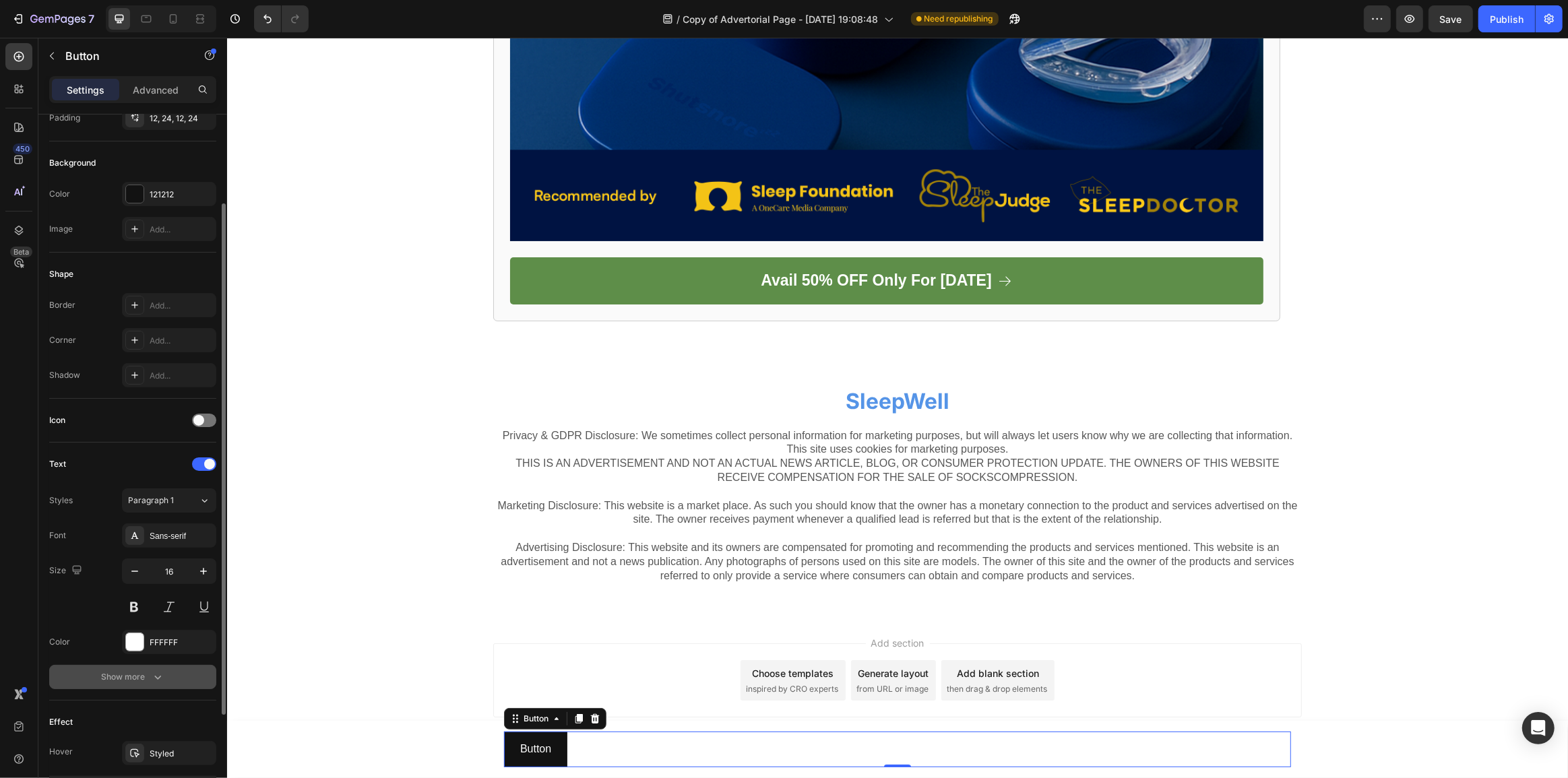
click at [141, 673] on div "Show more" at bounding box center [133, 677] width 63 height 13
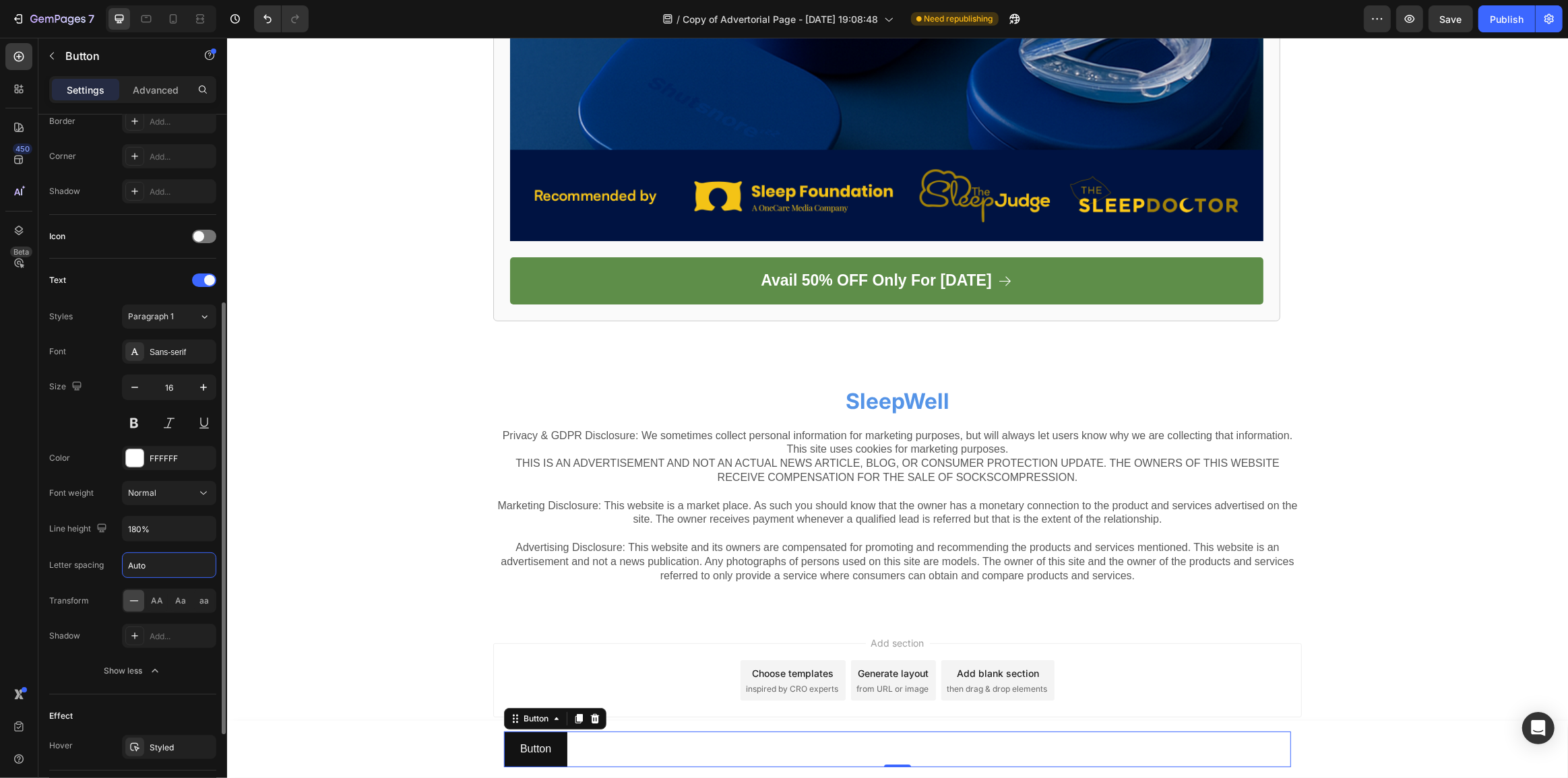
click at [169, 560] on input "Auto" at bounding box center [169, 565] width 93 height 24
click at [80, 565] on div "Letter spacing" at bounding box center [77, 565] width 54 height 12
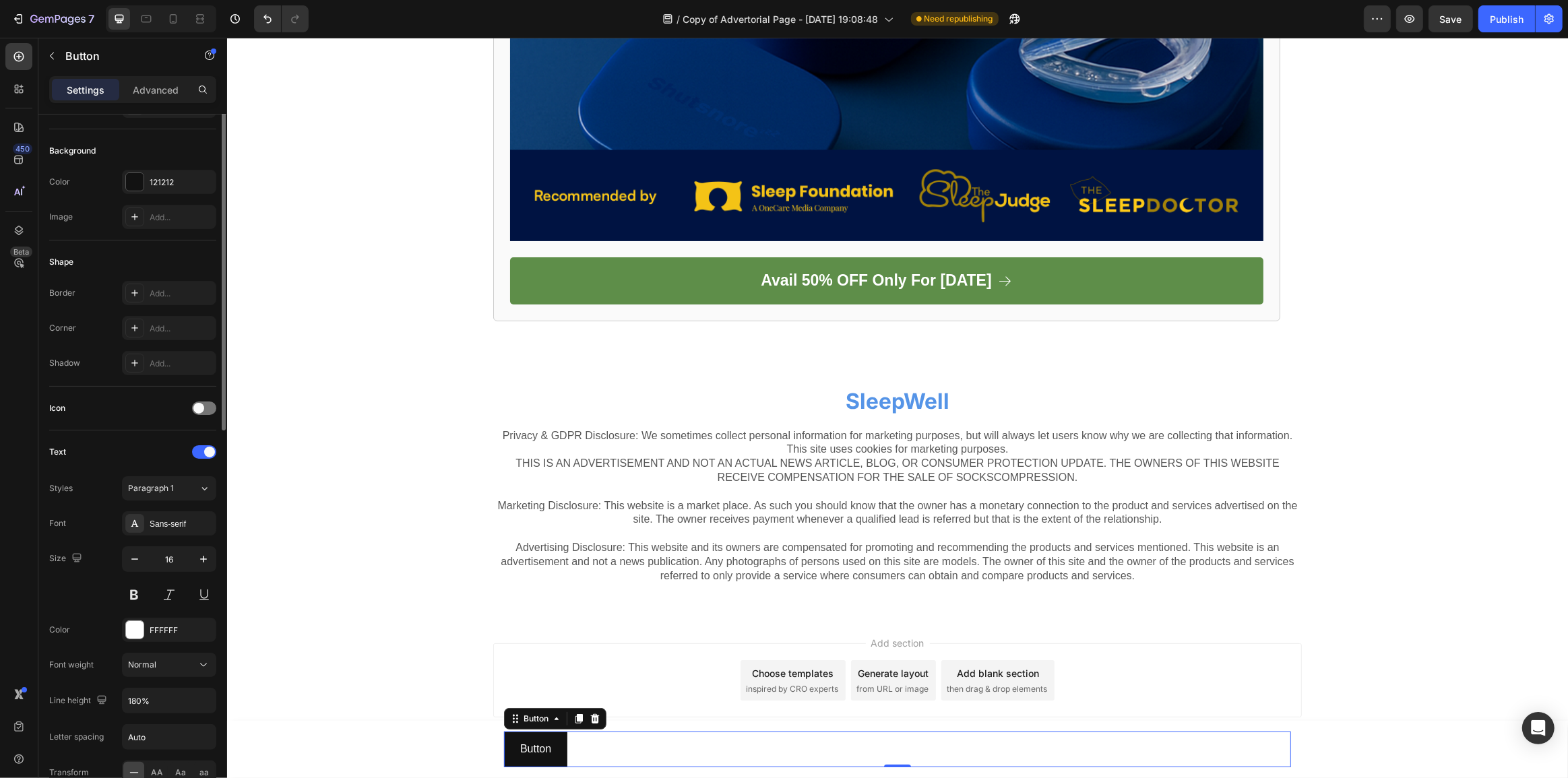
scroll to position [0, 0]
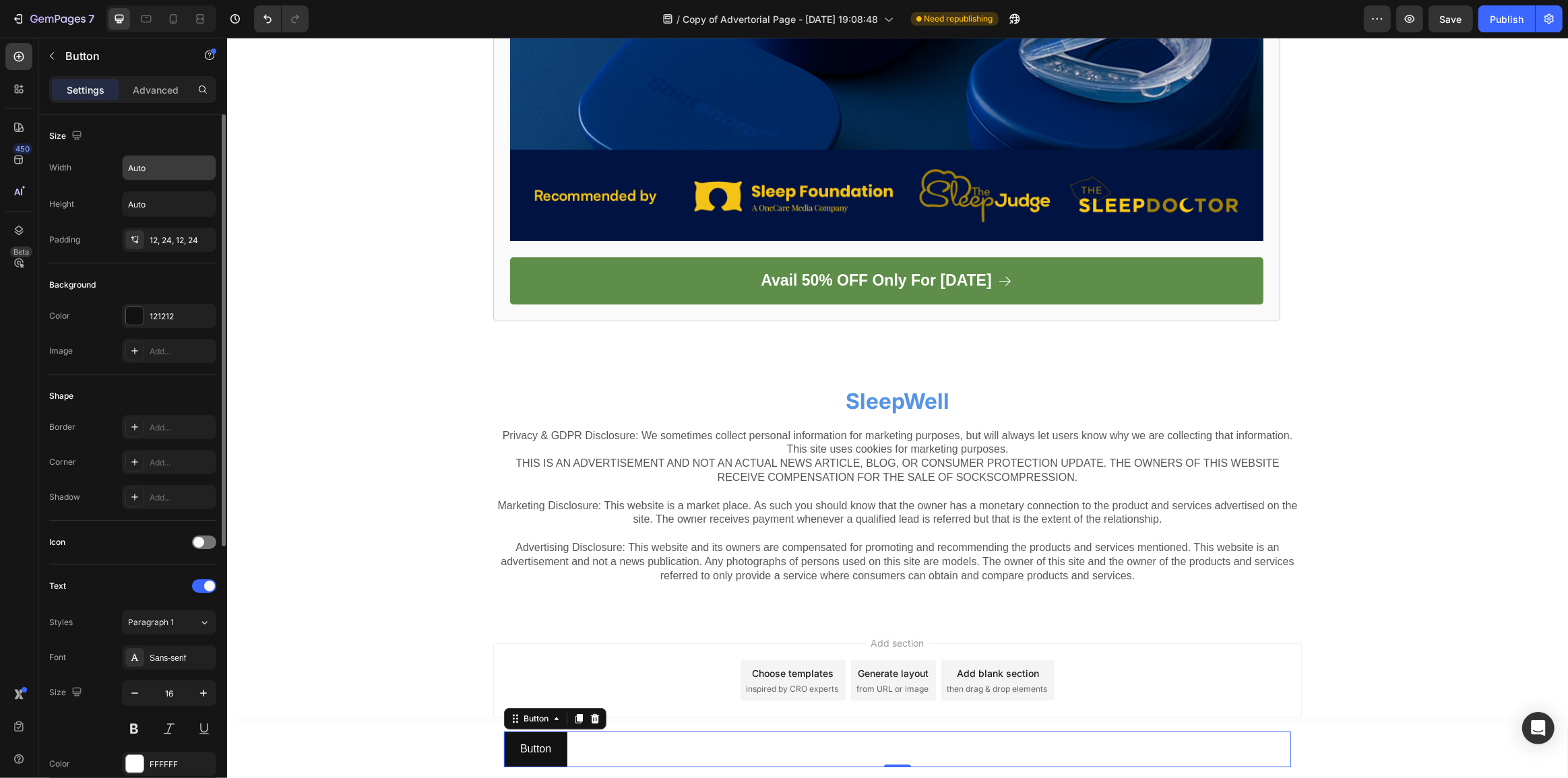
click at [183, 158] on input "Auto" at bounding box center [169, 167] width 93 height 24
click at [195, 165] on button "button" at bounding box center [203, 167] width 24 height 24
click at [165, 216] on div "Full 100%" at bounding box center [155, 227] width 110 height 26
type input "100%"
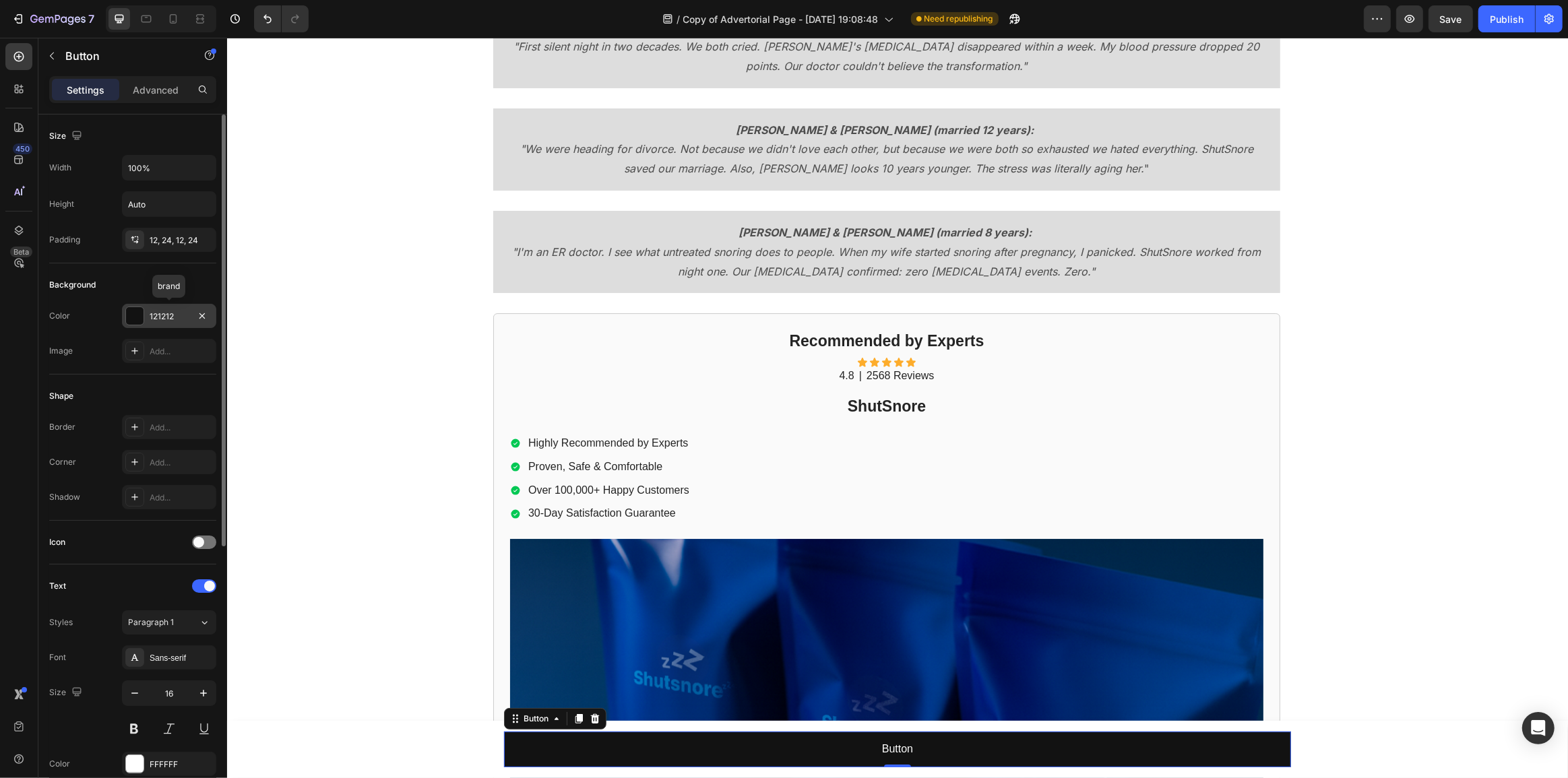
click at [136, 307] on div at bounding box center [135, 316] width 18 height 18
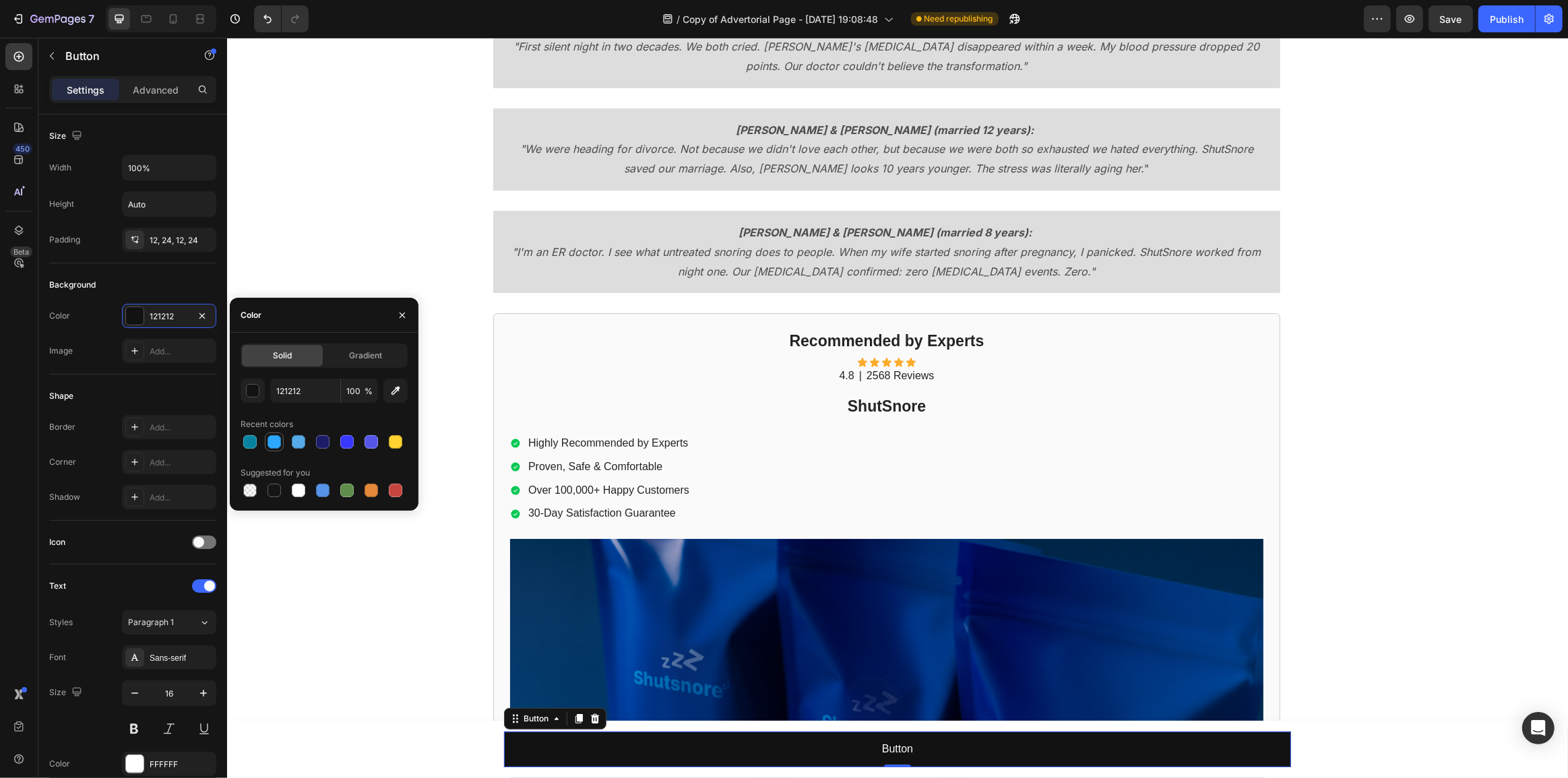
click at [278, 445] on div at bounding box center [274, 442] width 13 height 13
type input "2DA7FF"
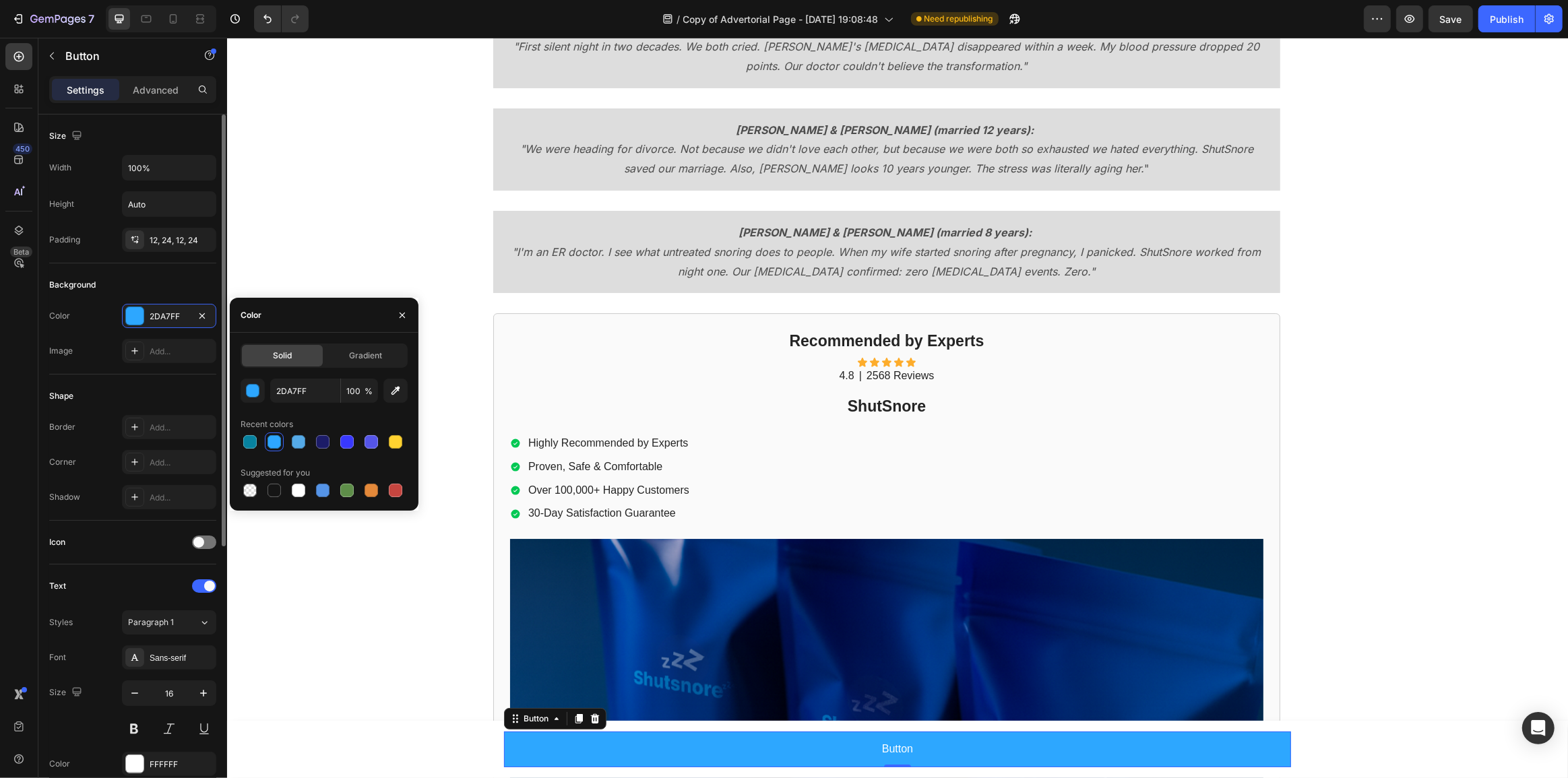
click at [83, 386] on div "Shape" at bounding box center [133, 396] width 167 height 21
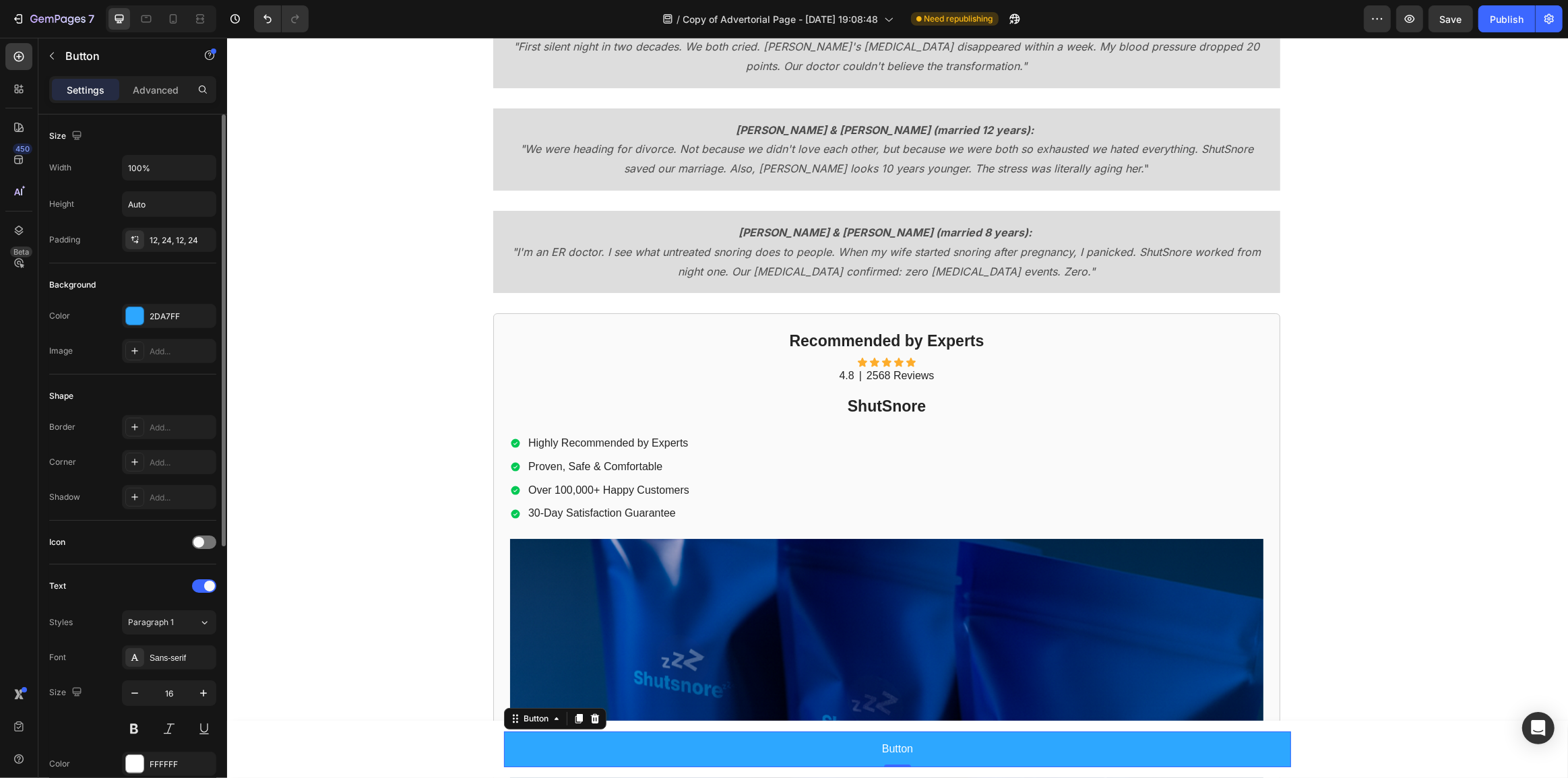
scroll to position [306, 0]
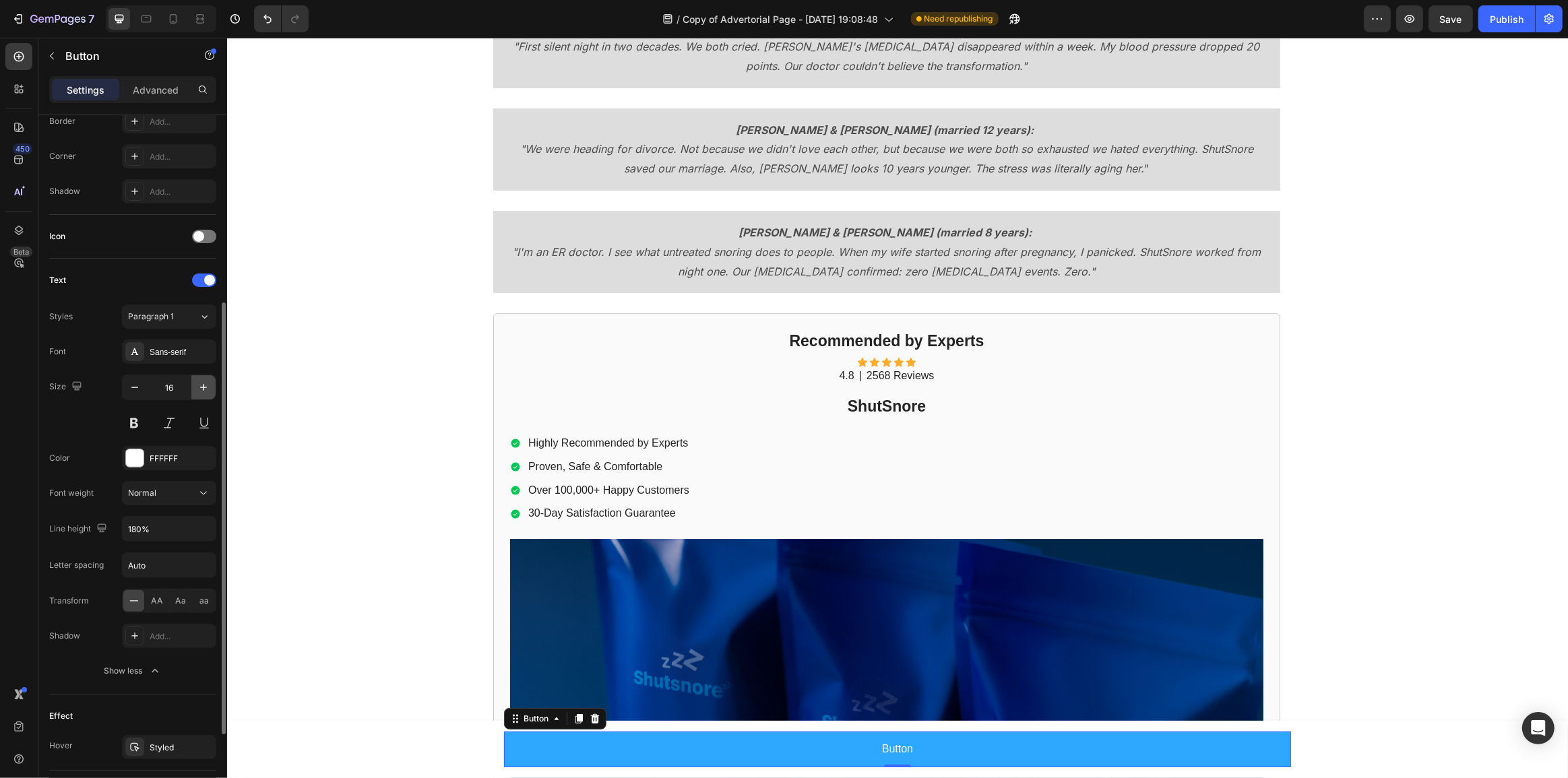
click at [199, 386] on icon "button" at bounding box center [203, 387] width 13 height 13
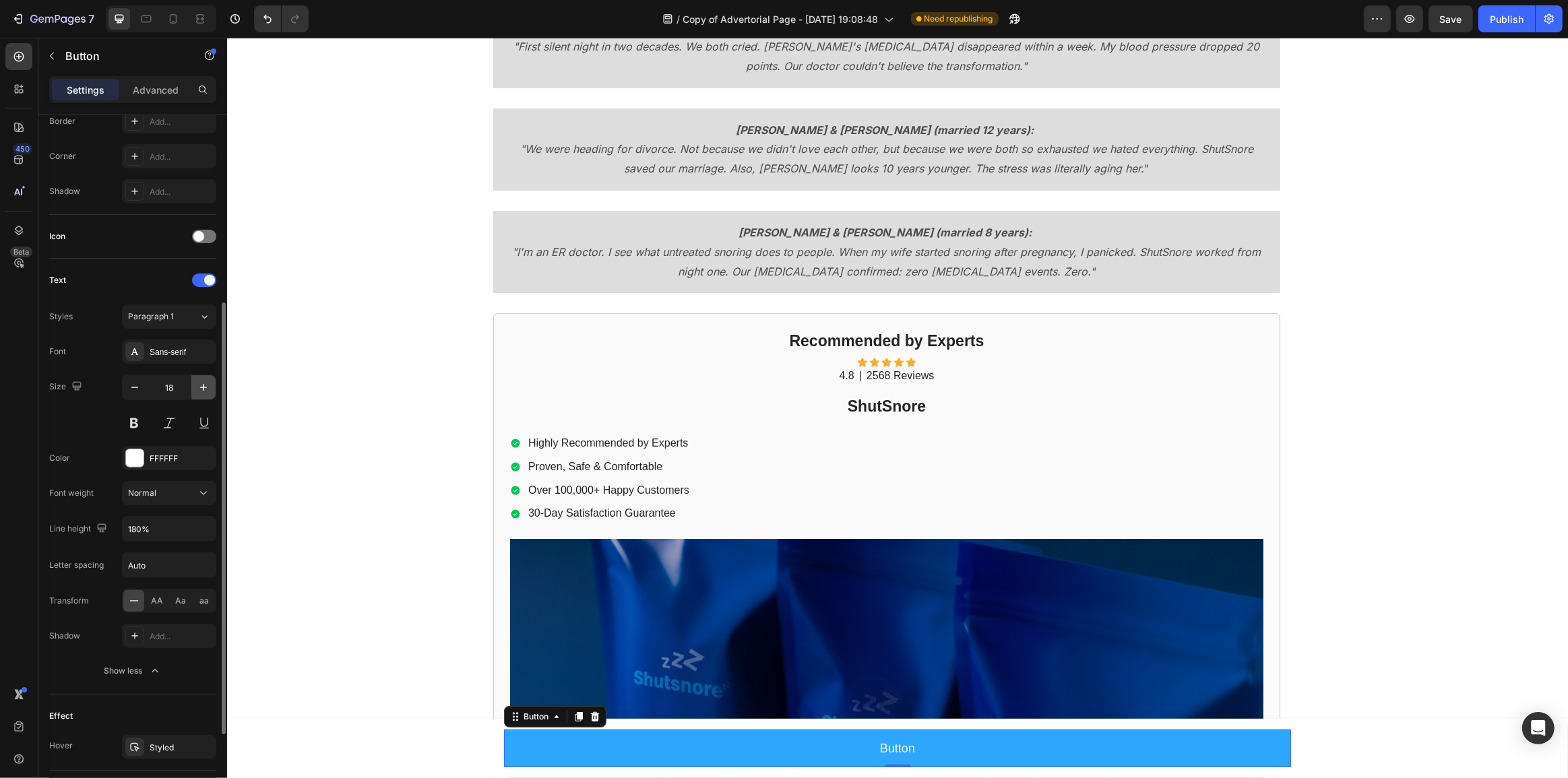
click at [199, 386] on icon "button" at bounding box center [203, 387] width 13 height 13
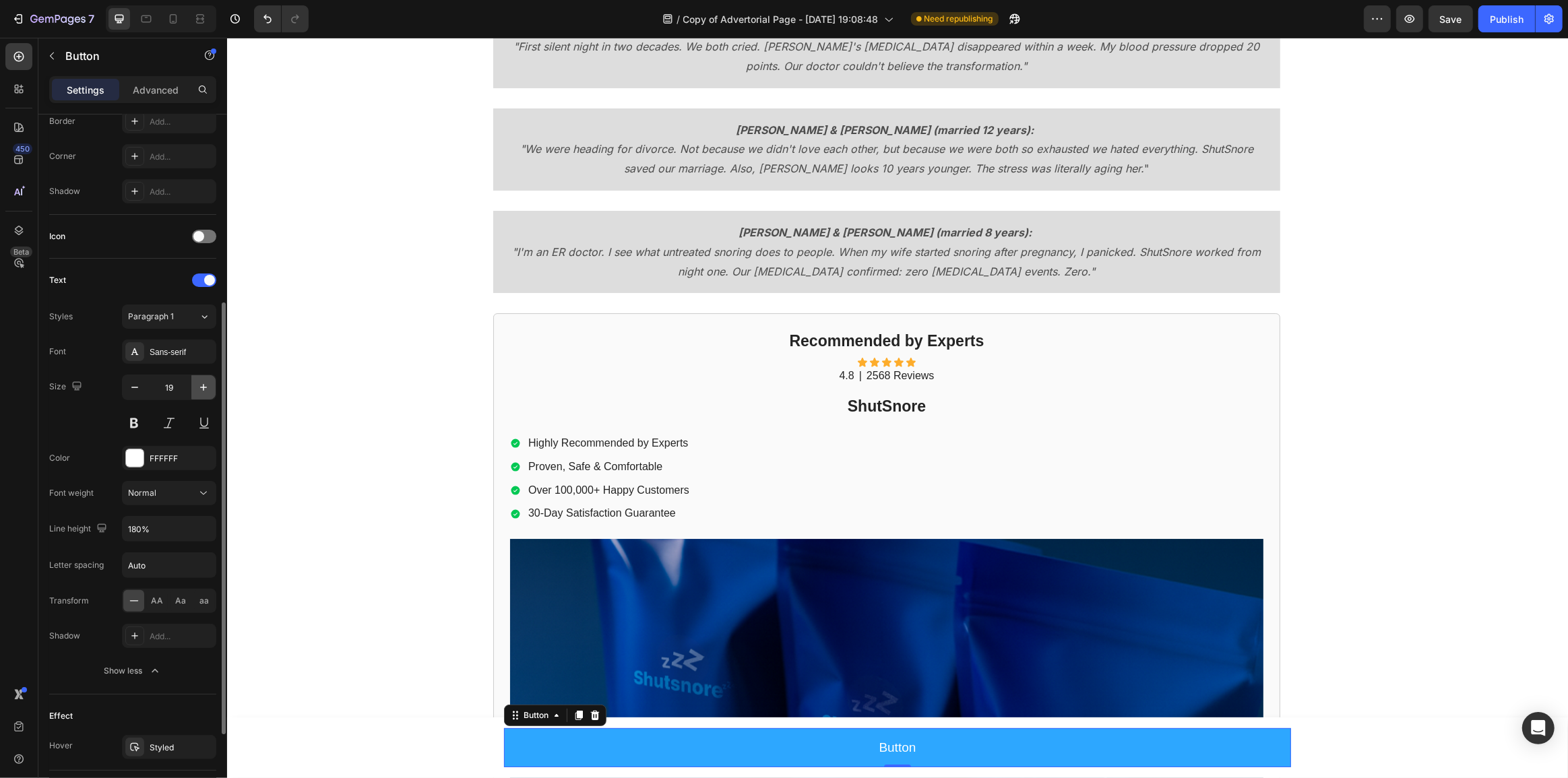
click at [199, 386] on icon "button" at bounding box center [203, 387] width 13 height 13
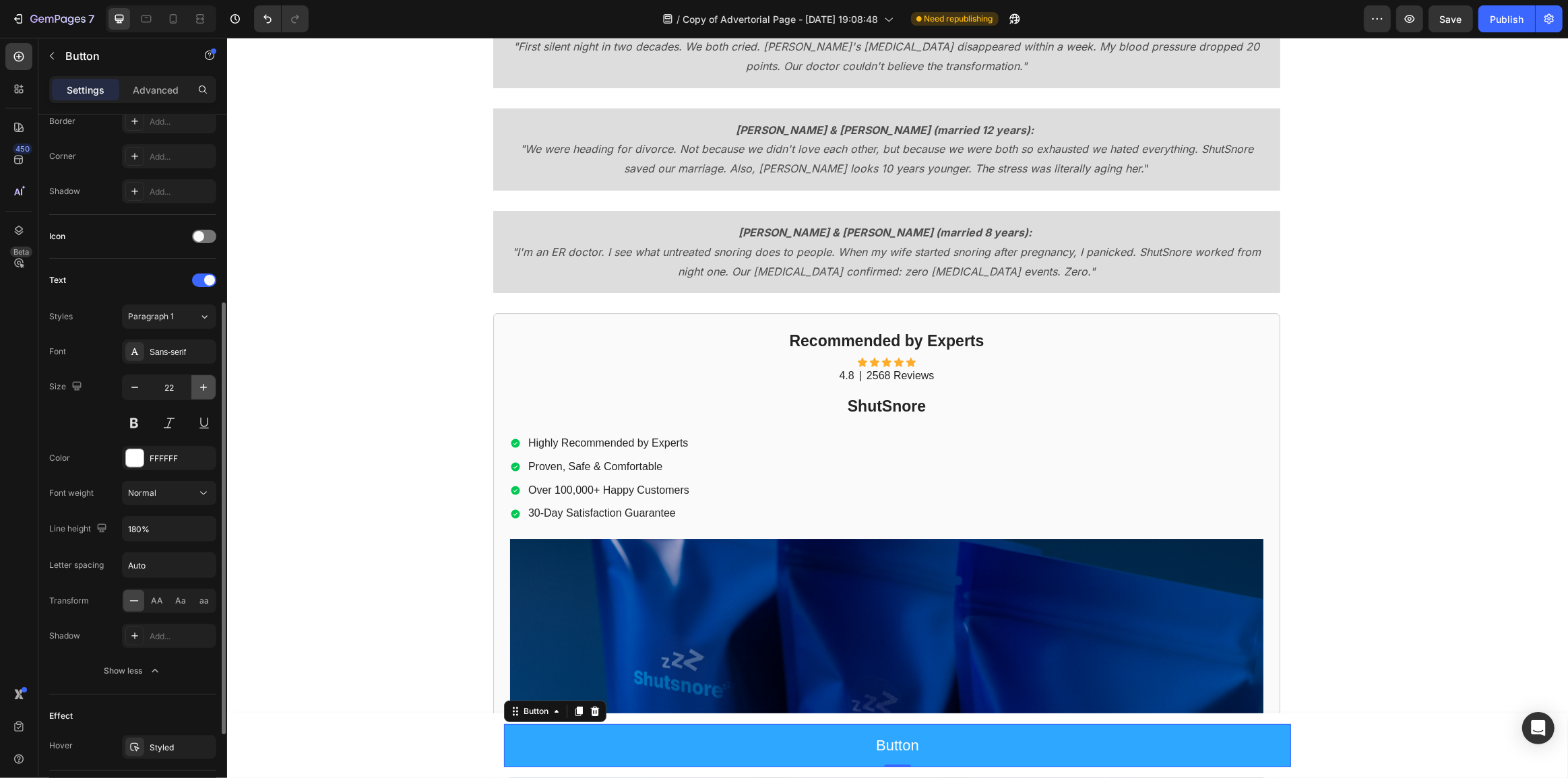
click at [199, 386] on icon "button" at bounding box center [203, 387] width 13 height 13
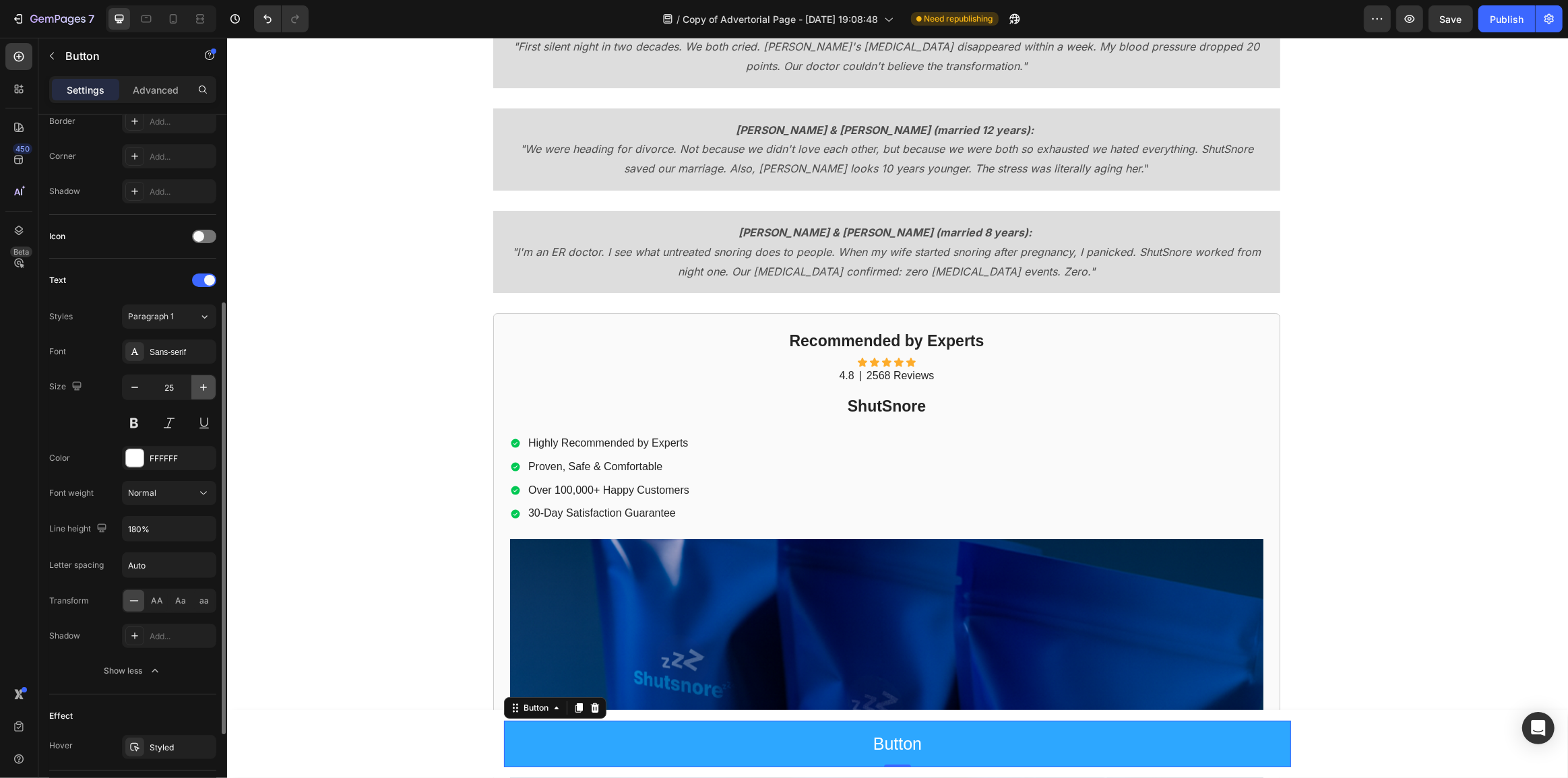
click at [199, 386] on icon "button" at bounding box center [203, 387] width 13 height 13
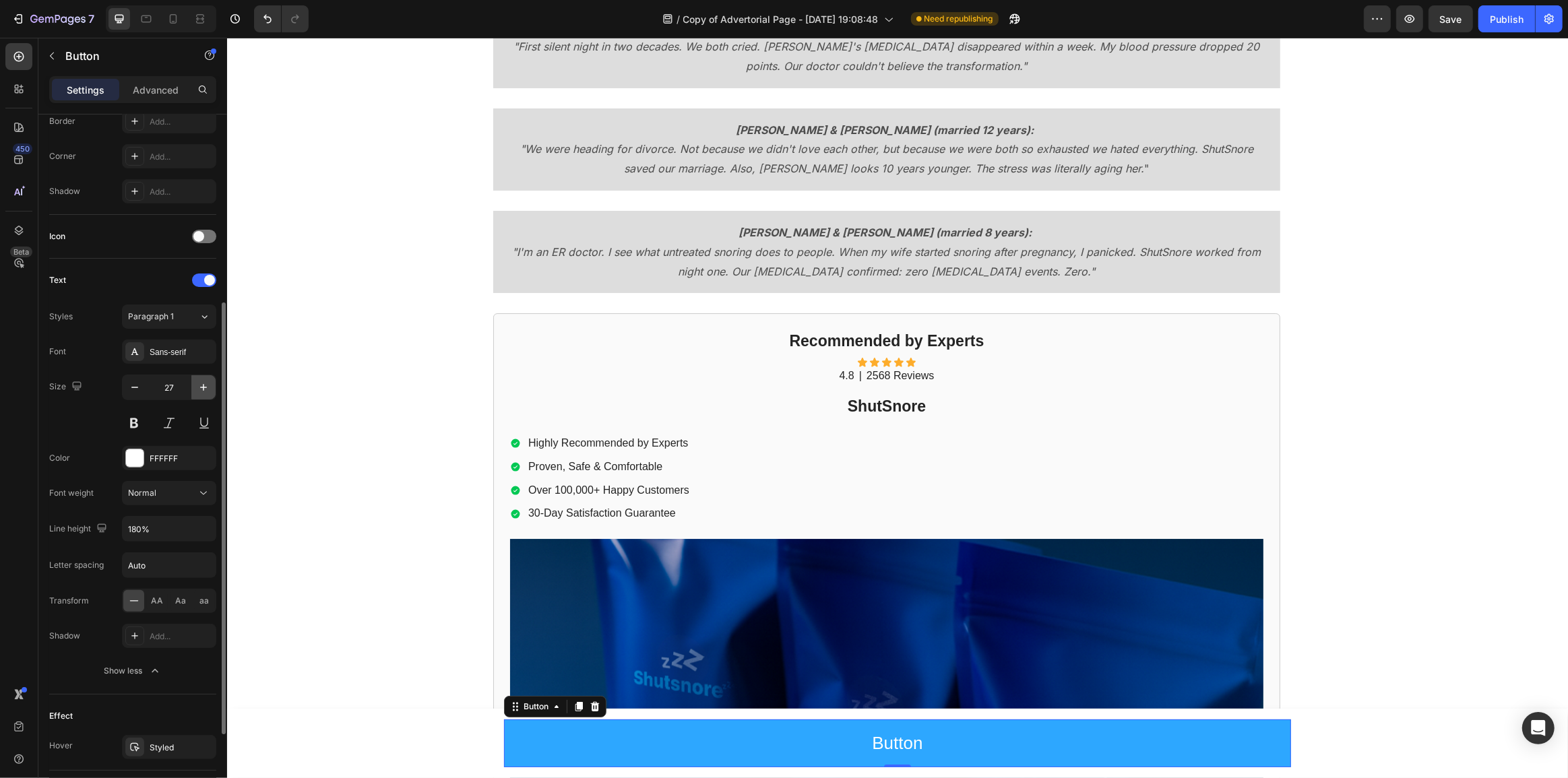
click at [199, 386] on icon "button" at bounding box center [203, 387] width 13 height 13
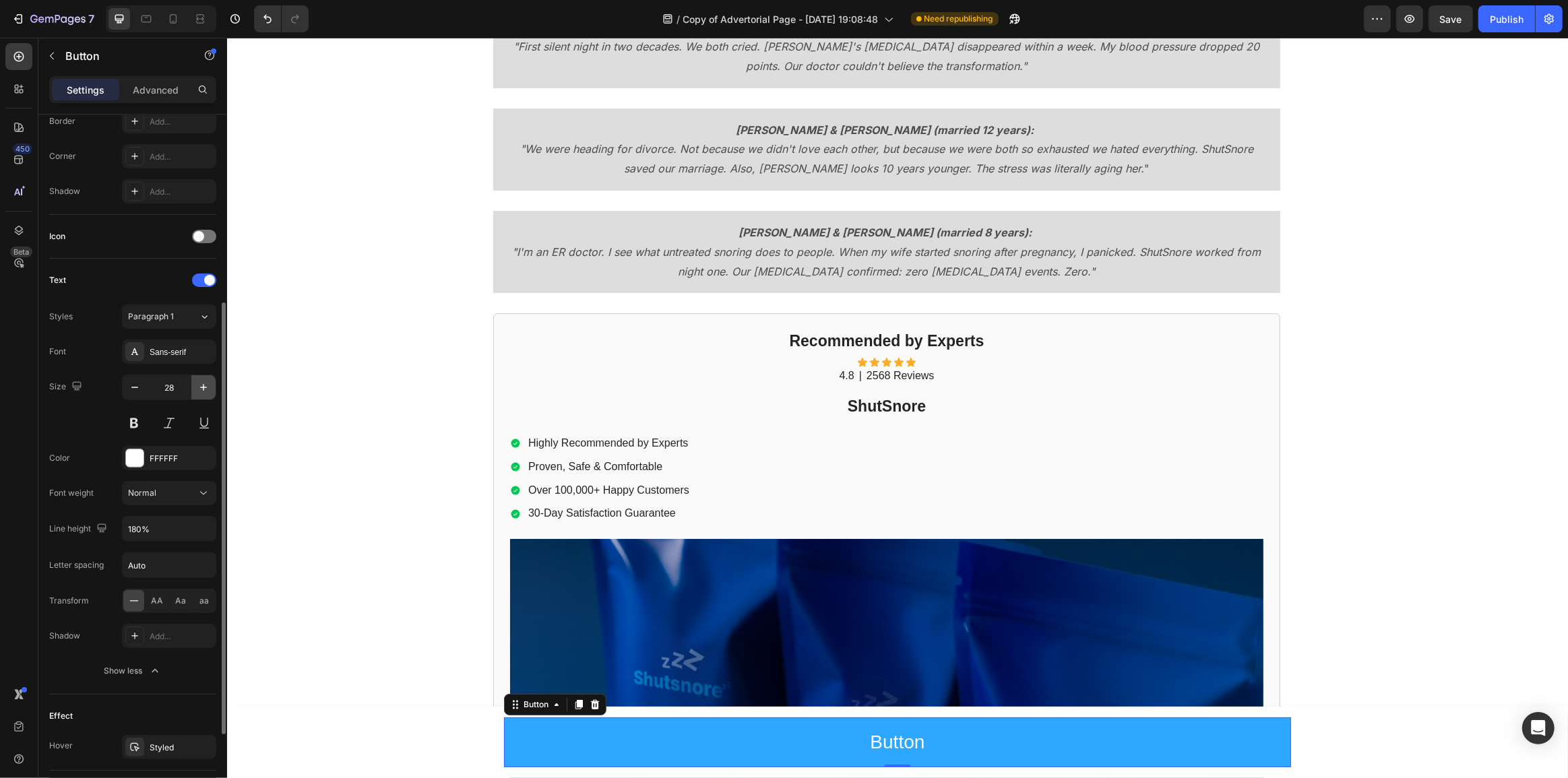
click at [199, 386] on icon "button" at bounding box center [203, 387] width 13 height 13
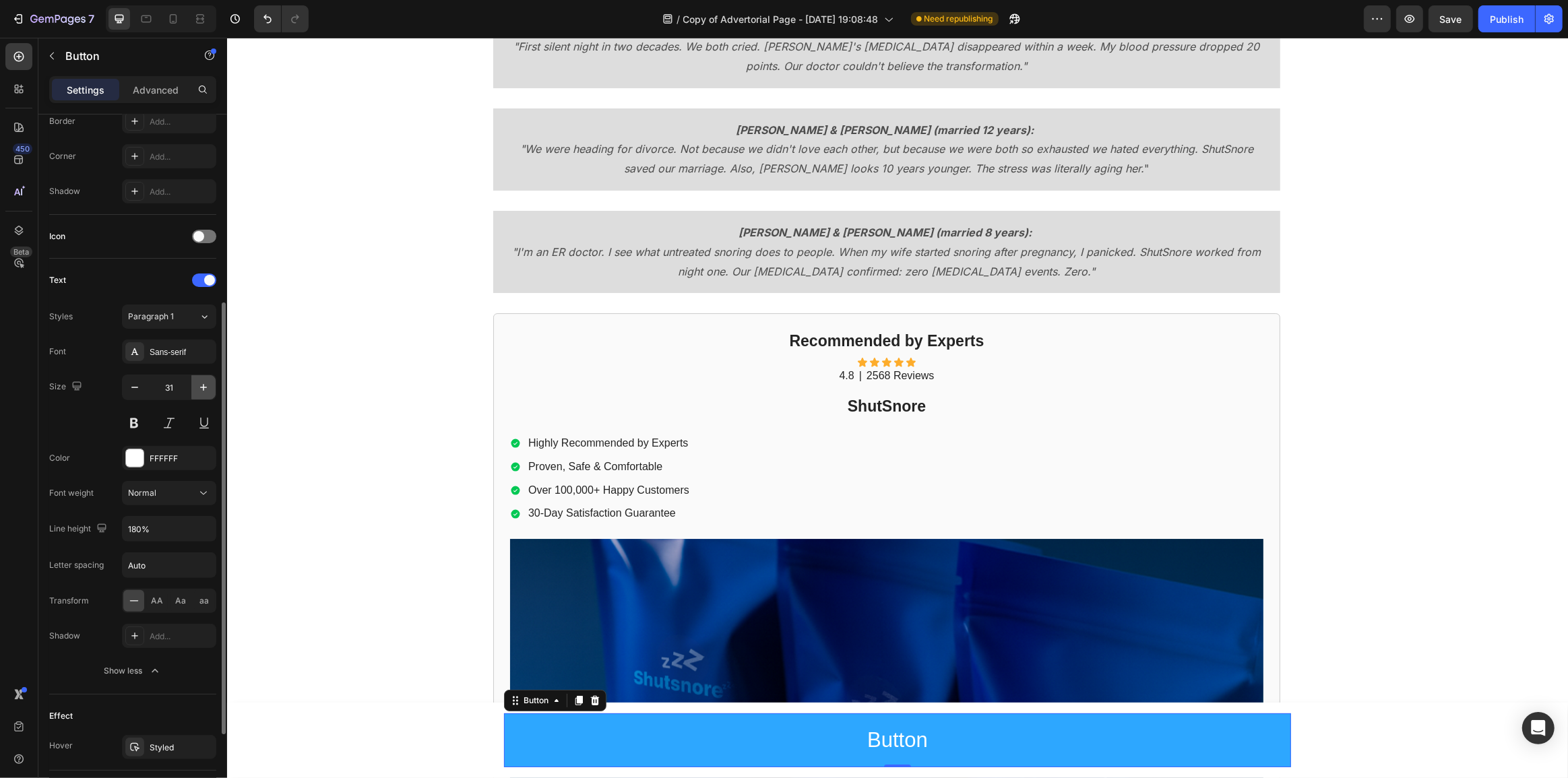
click at [199, 386] on icon "button" at bounding box center [203, 387] width 13 height 13
type input "32"
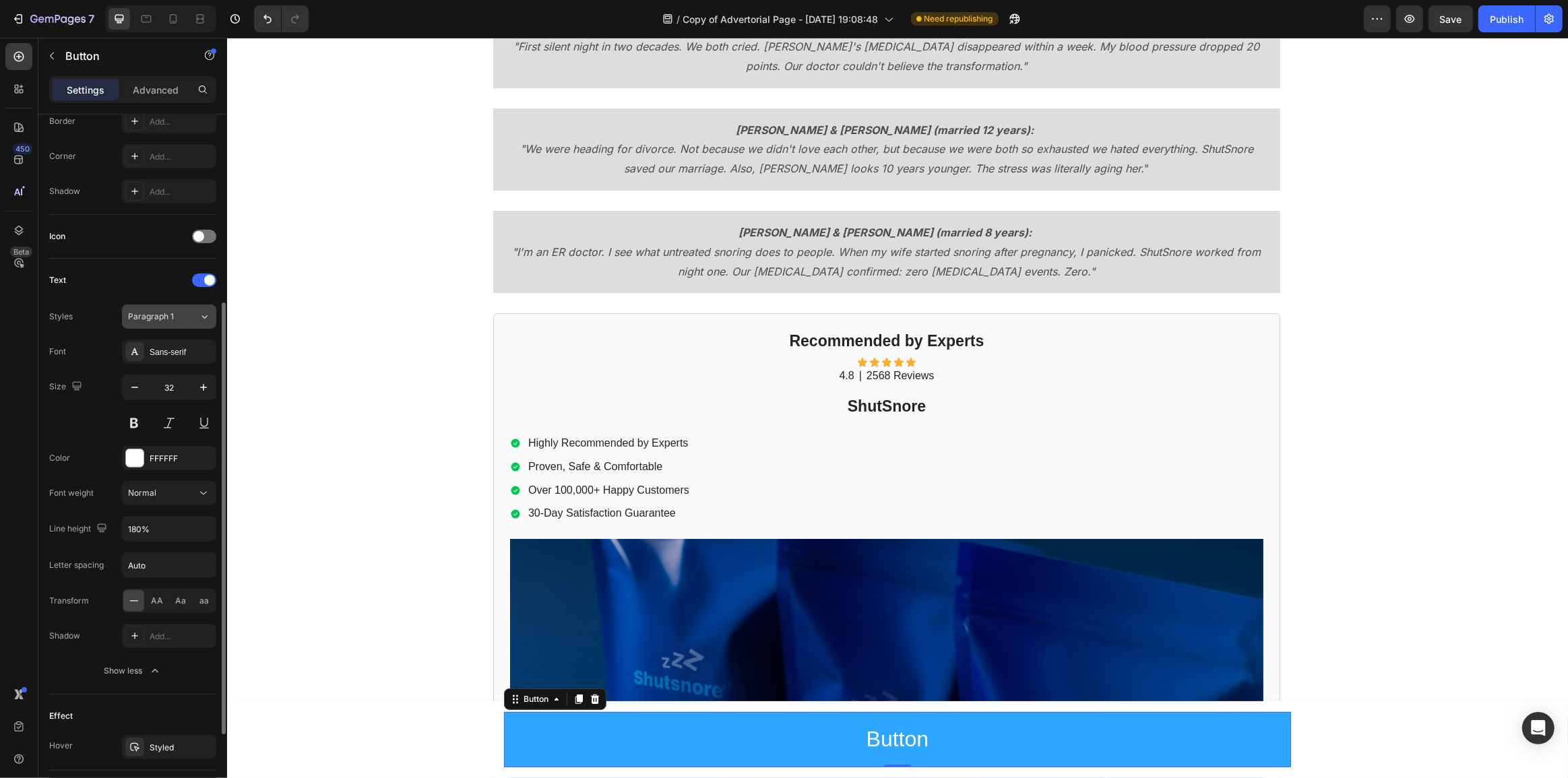
click at [183, 322] on button "Paragraph 1" at bounding box center [169, 316] width 94 height 24
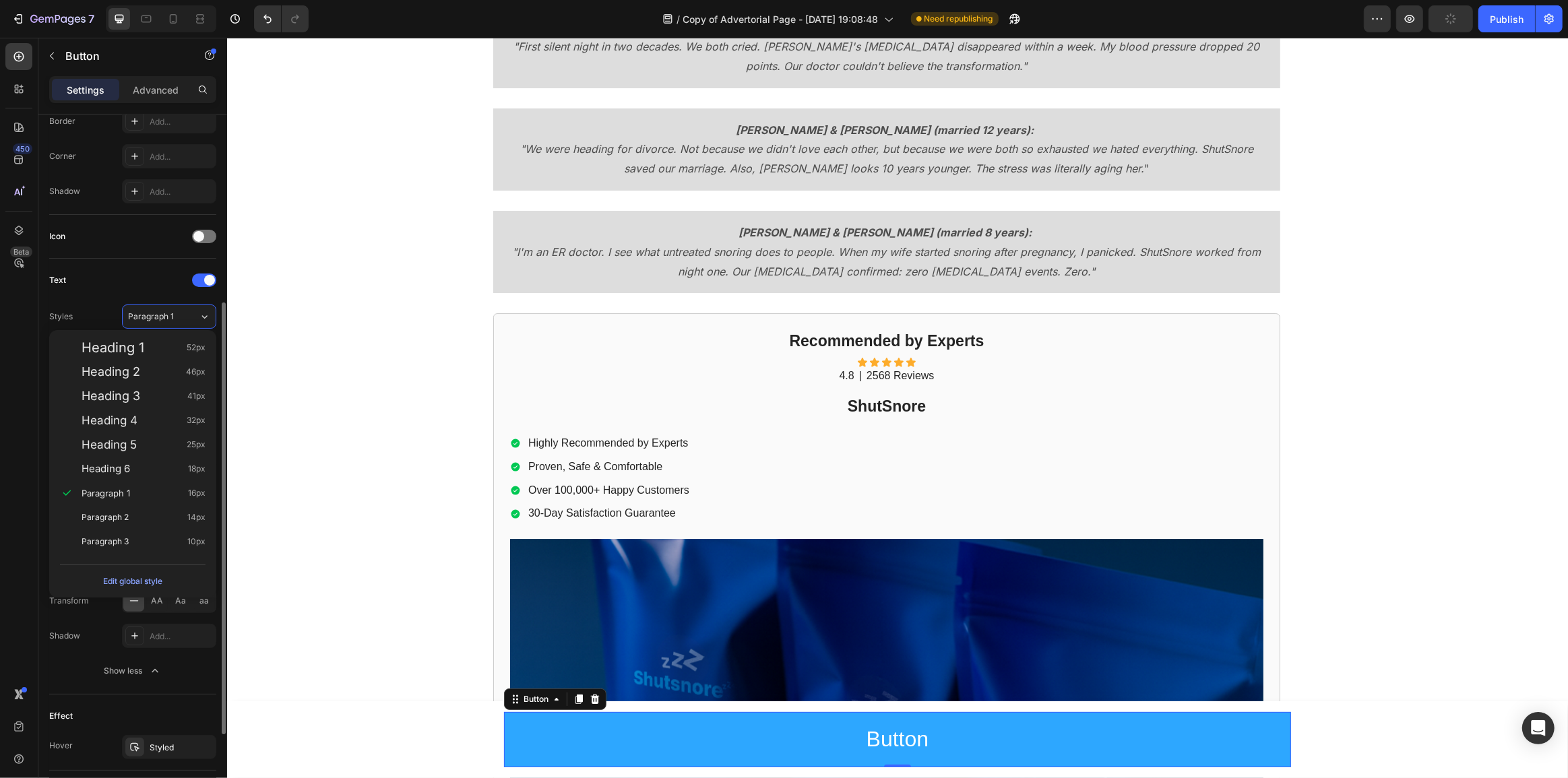
click at [175, 328] on div "Styles Paragraph 1 Font Sans-serif Size 32 Color FFFFFF Font weight Normal Line…" at bounding box center [133, 494] width 167 height 378
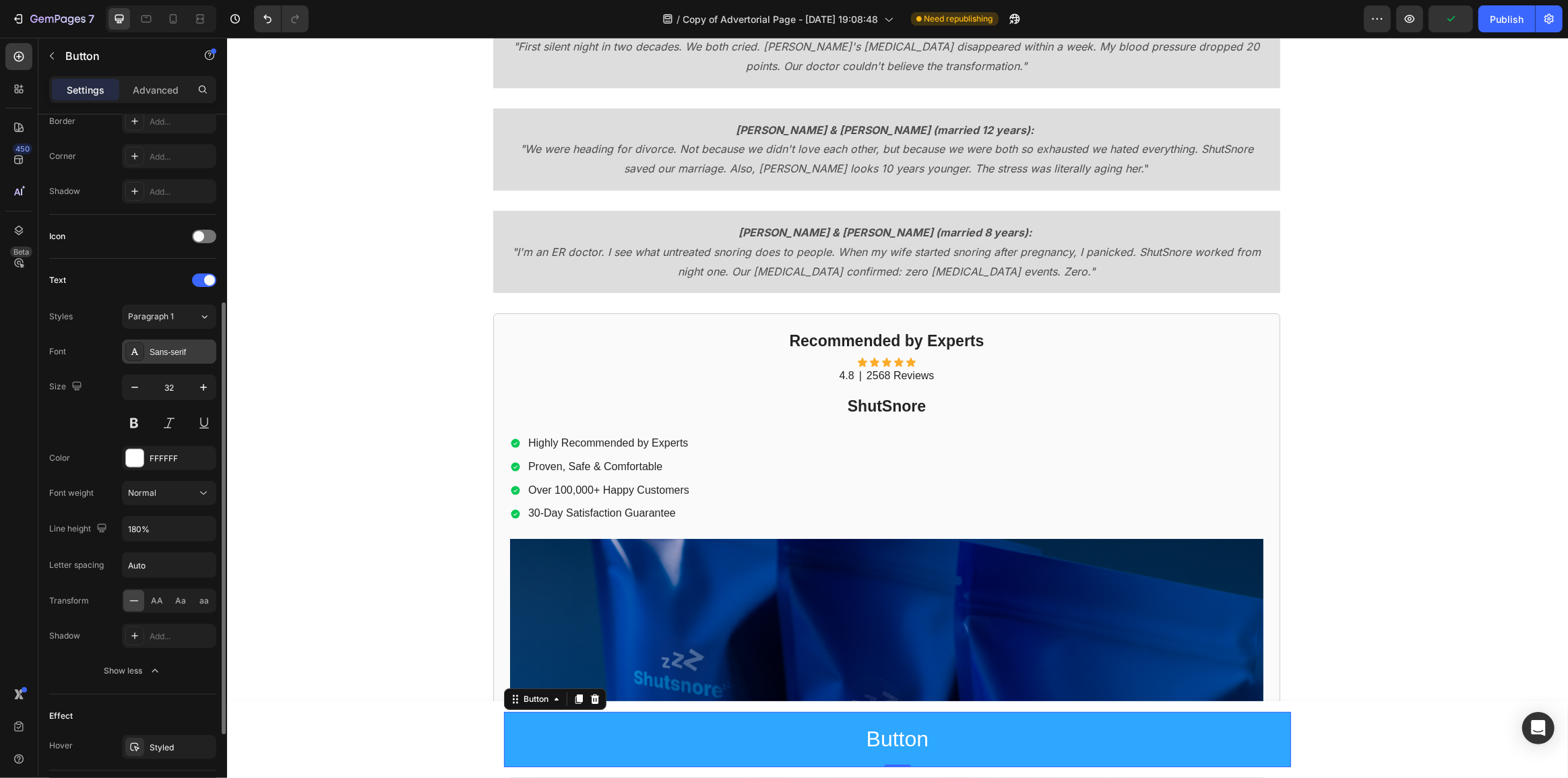
click at [183, 353] on div "Sans-serif" at bounding box center [181, 353] width 63 height 12
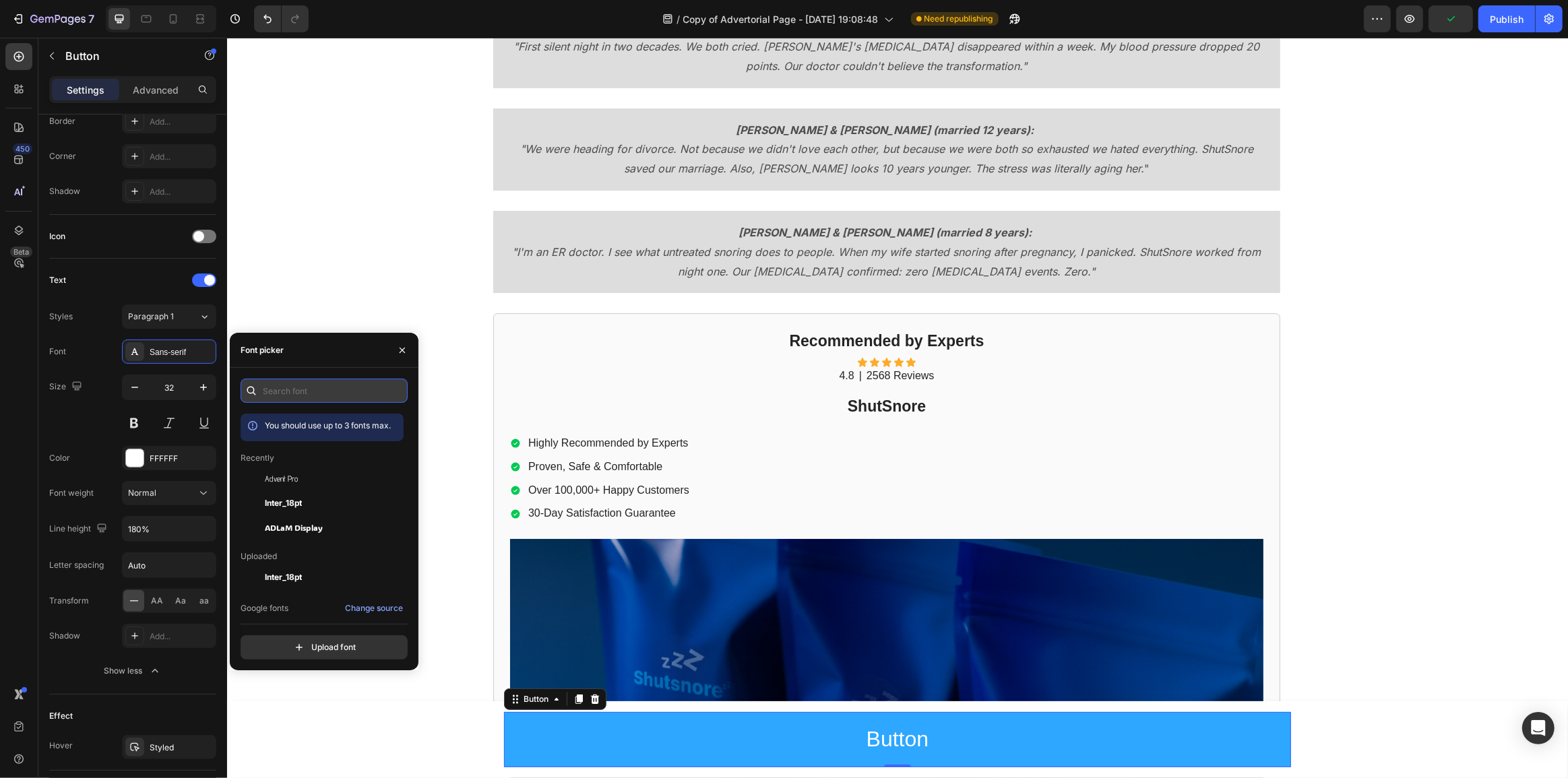
click at [333, 386] on input "text" at bounding box center [324, 390] width 167 height 24
click at [319, 506] on div "Inter_18pt" at bounding box center [333, 503] width 136 height 16
click at [90, 414] on div "Size 32" at bounding box center [133, 405] width 167 height 60
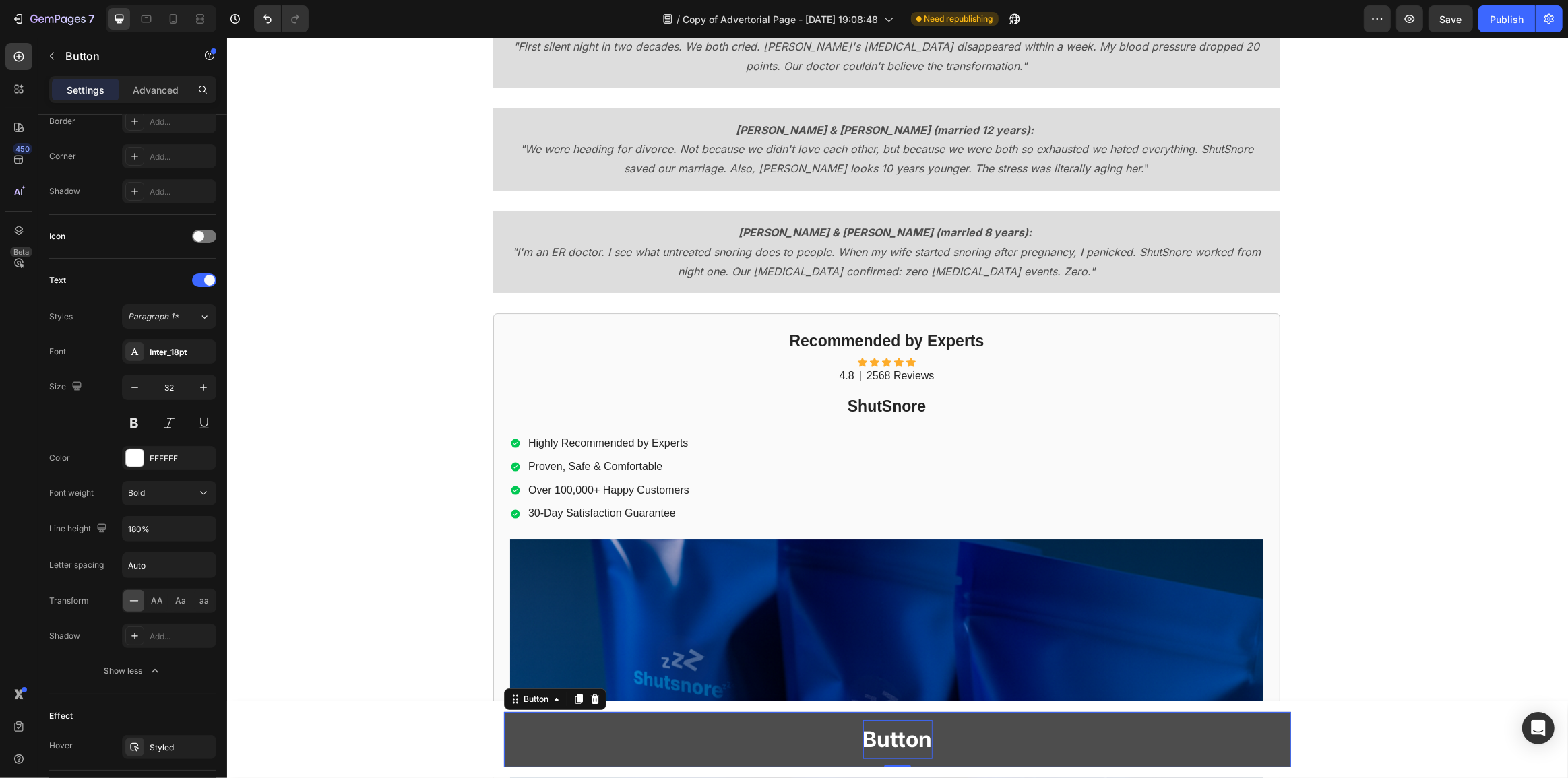
click at [880, 732] on p "Button" at bounding box center [897, 740] width 69 height 39
click at [889, 730] on p "Button" at bounding box center [897, 740] width 69 height 39
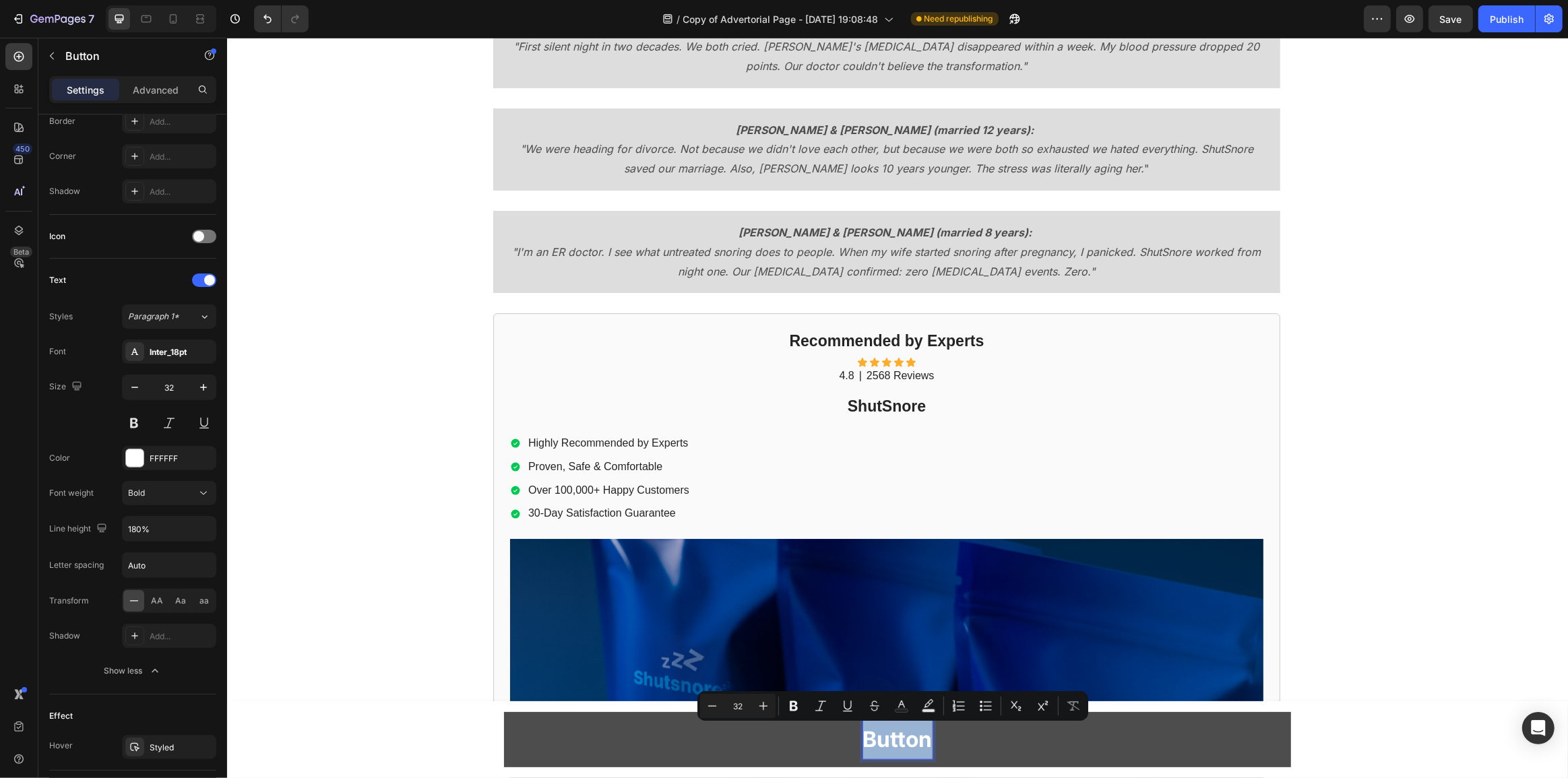
click at [889, 730] on p "Button" at bounding box center [897, 740] width 69 height 39
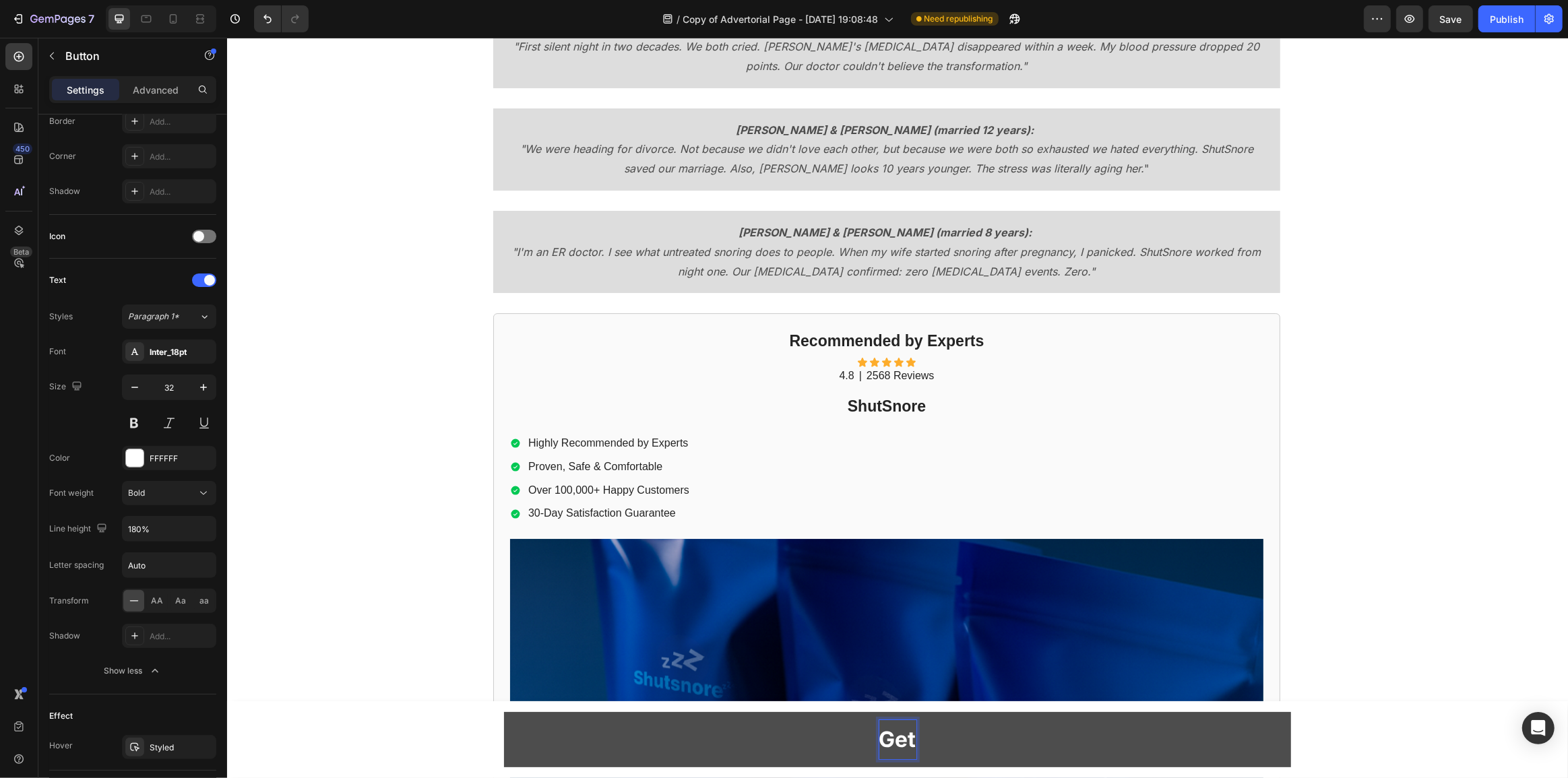
click at [504, 712] on button "Get" at bounding box center [897, 740] width 787 height 55
click at [504, 712] on button "Get 50%" at bounding box center [897, 740] width 787 height 55
click at [504, 712] on button "Get 50% OFF" at bounding box center [897, 740] width 787 height 55
click at [504, 712] on button "Get 50% OFF ShutSnore" at bounding box center [897, 740] width 787 height 55
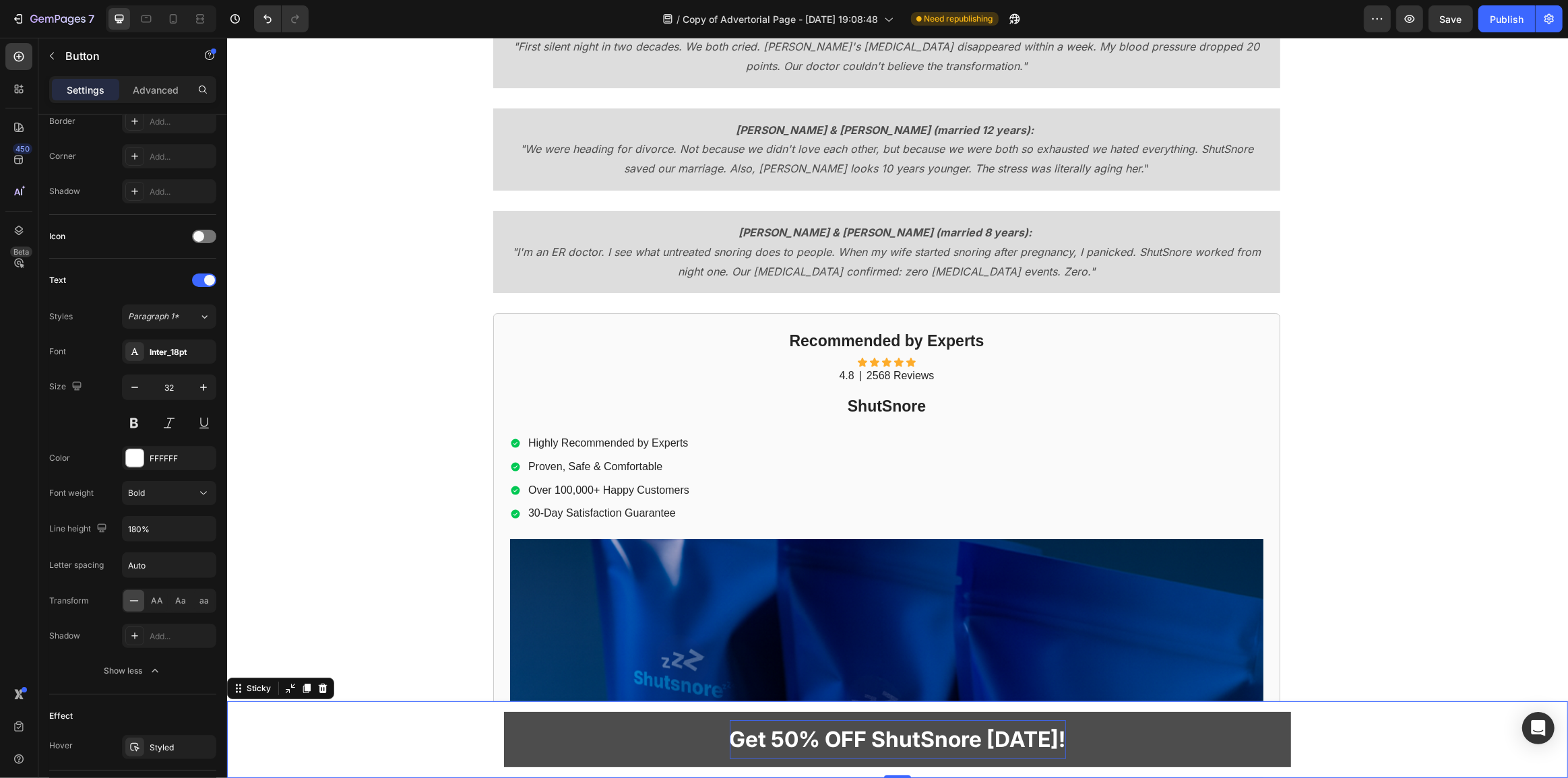
scroll to position [0, 0]
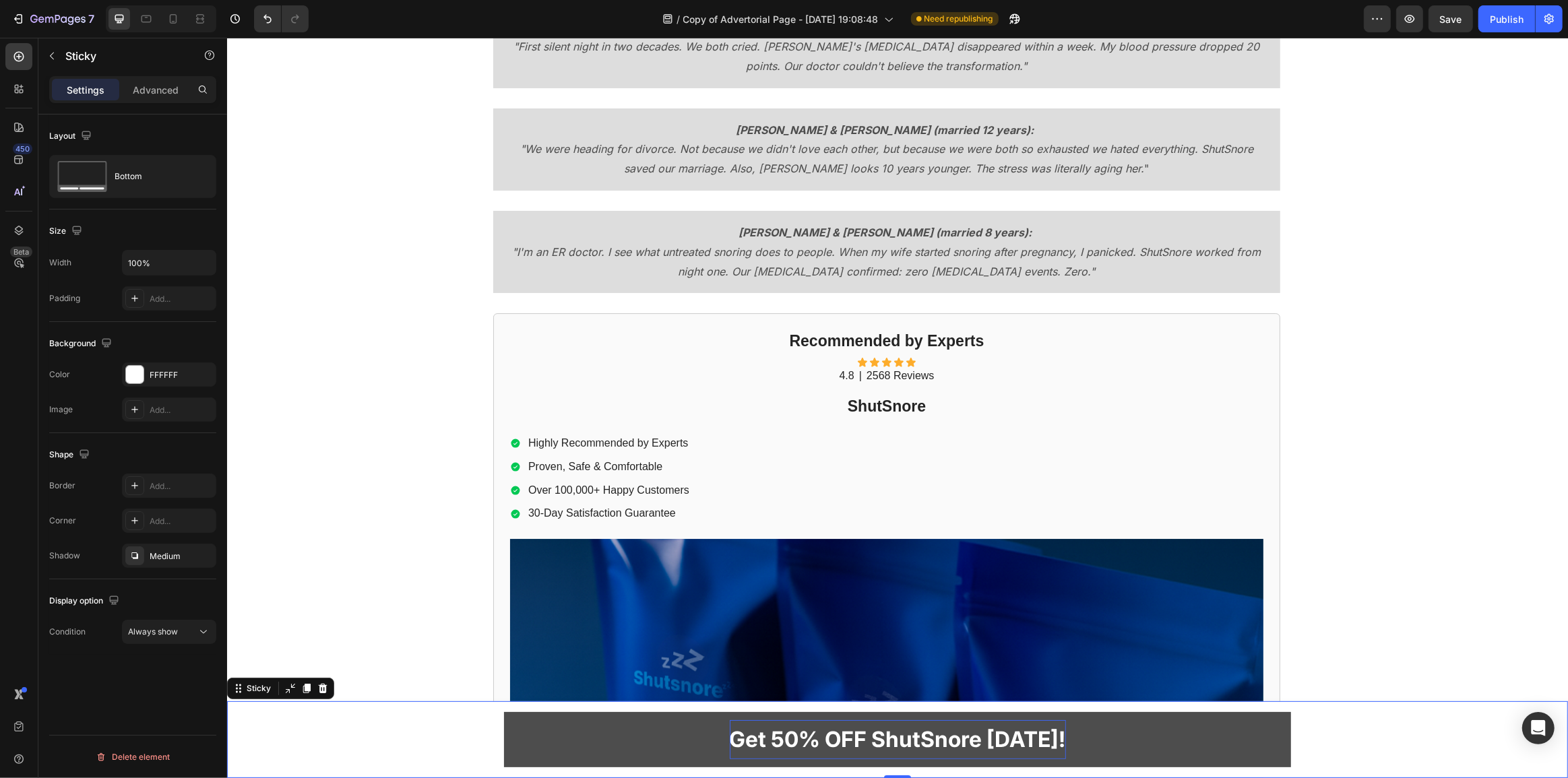
click at [1344, 719] on div "Get 50% OFF ShutSnore [DATE]! [GEOGRAPHIC_DATA]" at bounding box center [897, 740] width 1341 height 77
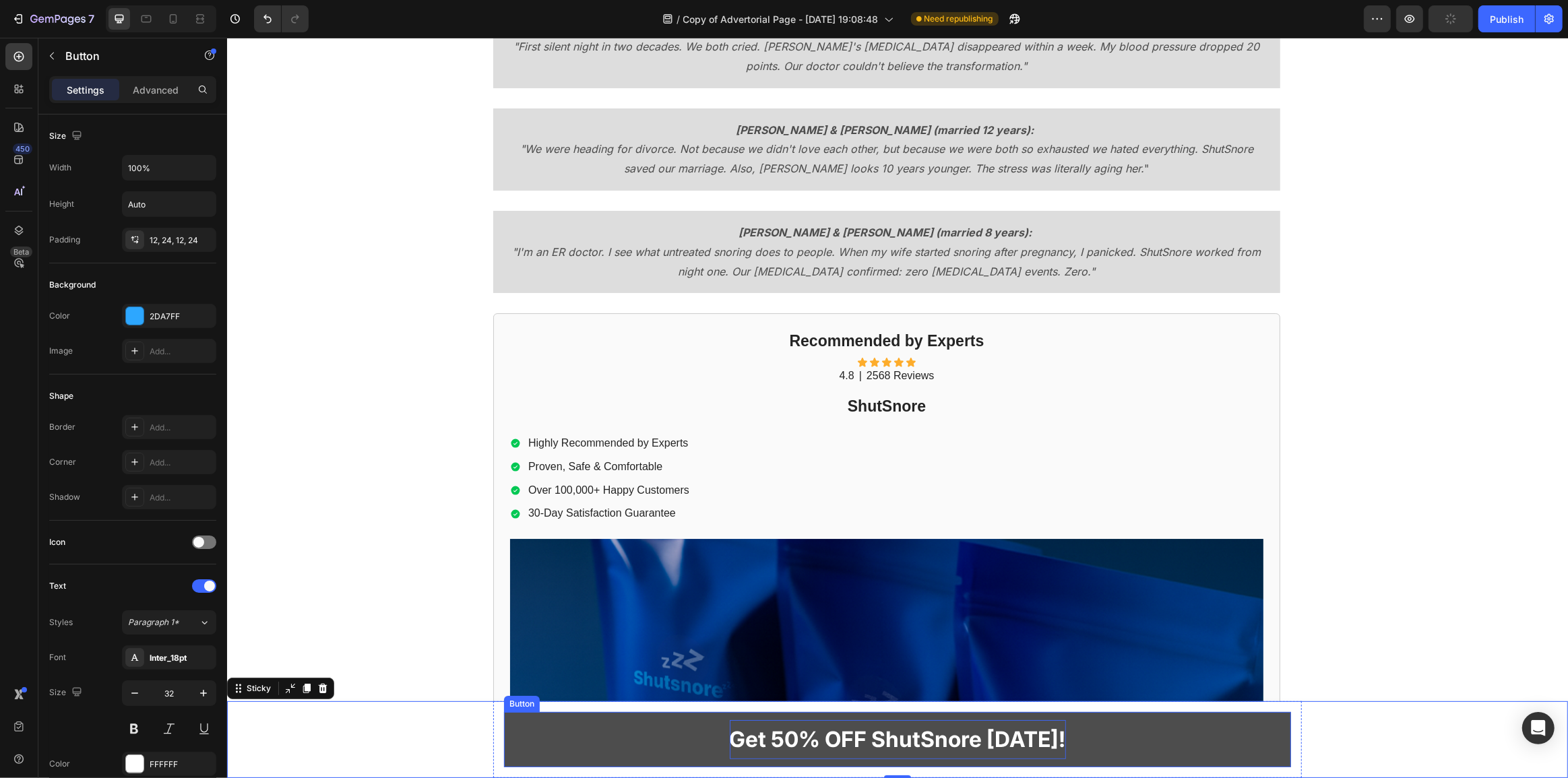
click at [1042, 735] on p "Get 50% OFF ShutSnore [DATE]!" at bounding box center [897, 740] width 336 height 39
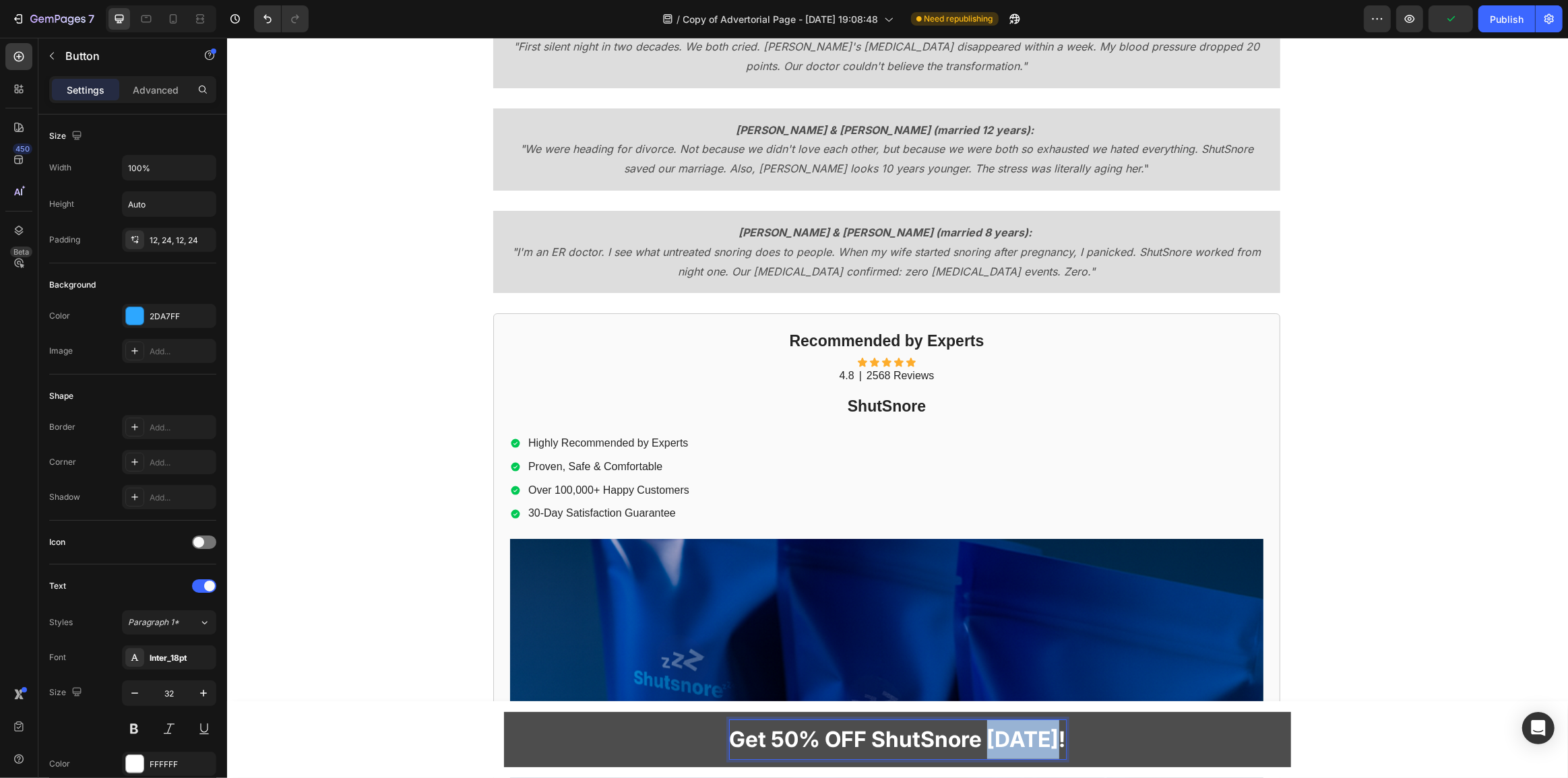
drag, startPoint x: 992, startPoint y: 738, endPoint x: 1082, endPoint y: 738, distance: 90.0
click at [1082, 738] on button "Get 50% OFF ShutSnore [DATE]!" at bounding box center [897, 740] width 787 height 55
click at [1251, 733] on button "Get 50% OFF ShutSnore Now" at bounding box center [897, 740] width 787 height 55
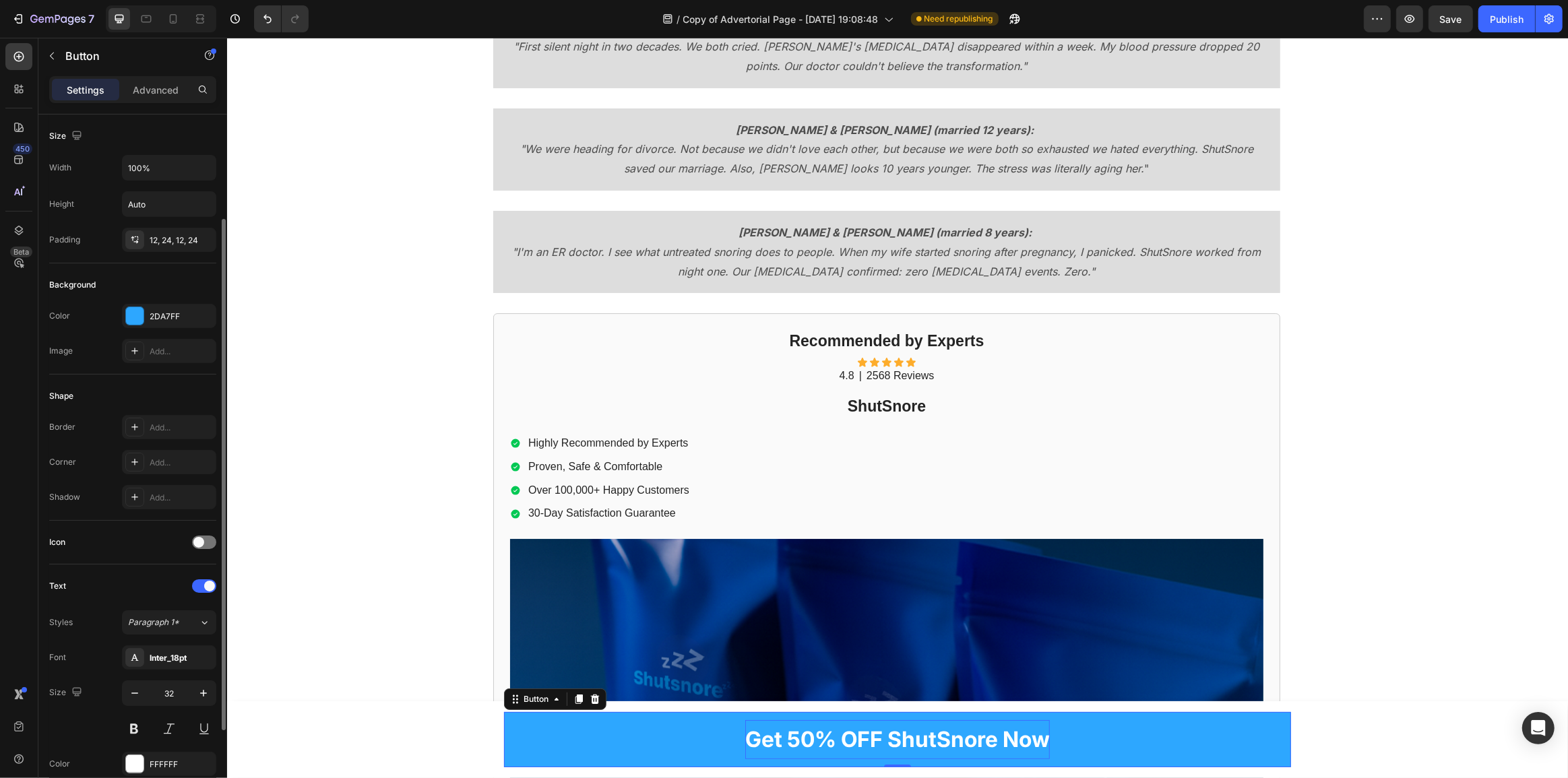
scroll to position [263, 0]
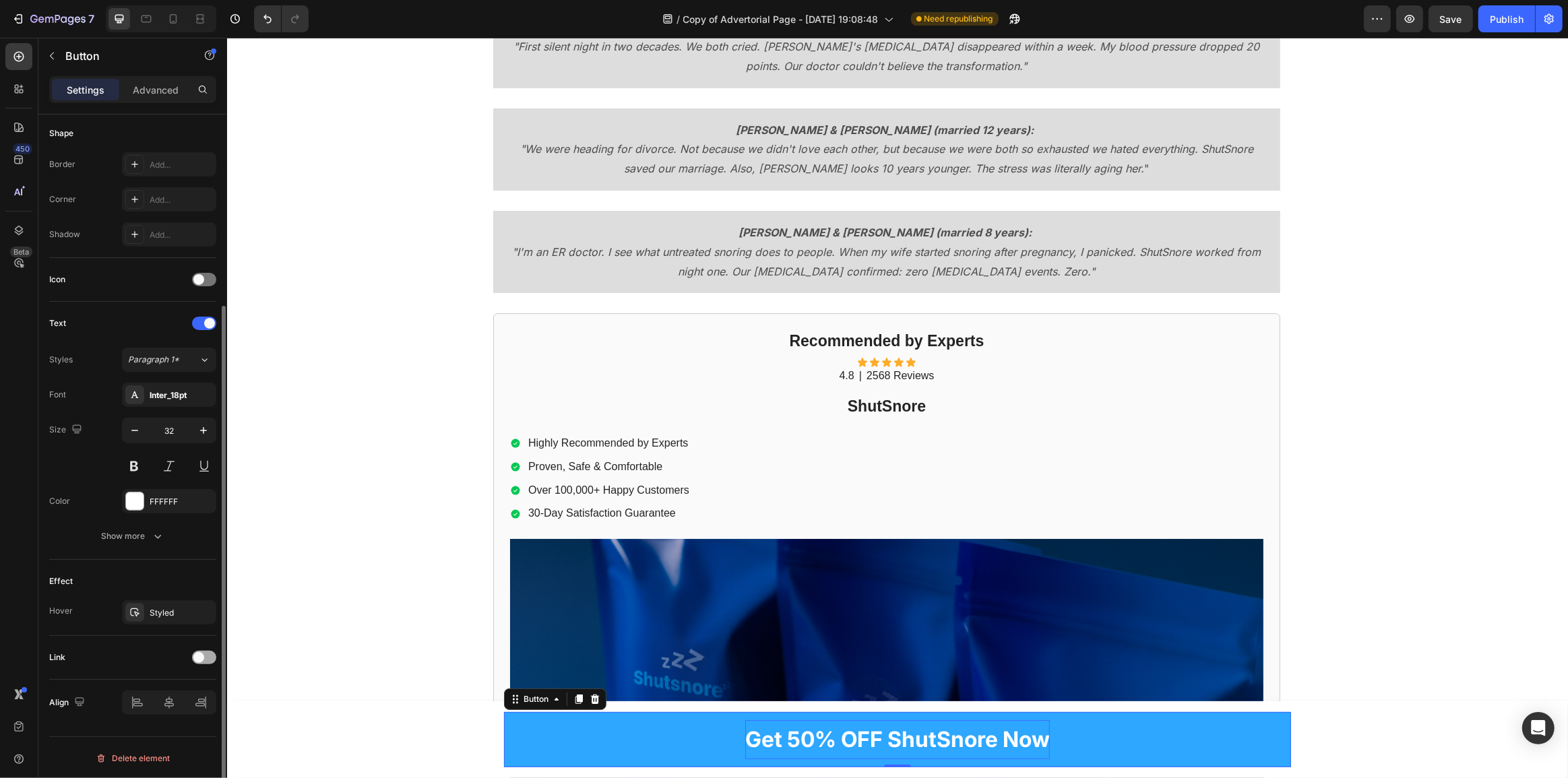
click at [201, 662] on div at bounding box center [204, 657] width 24 height 13
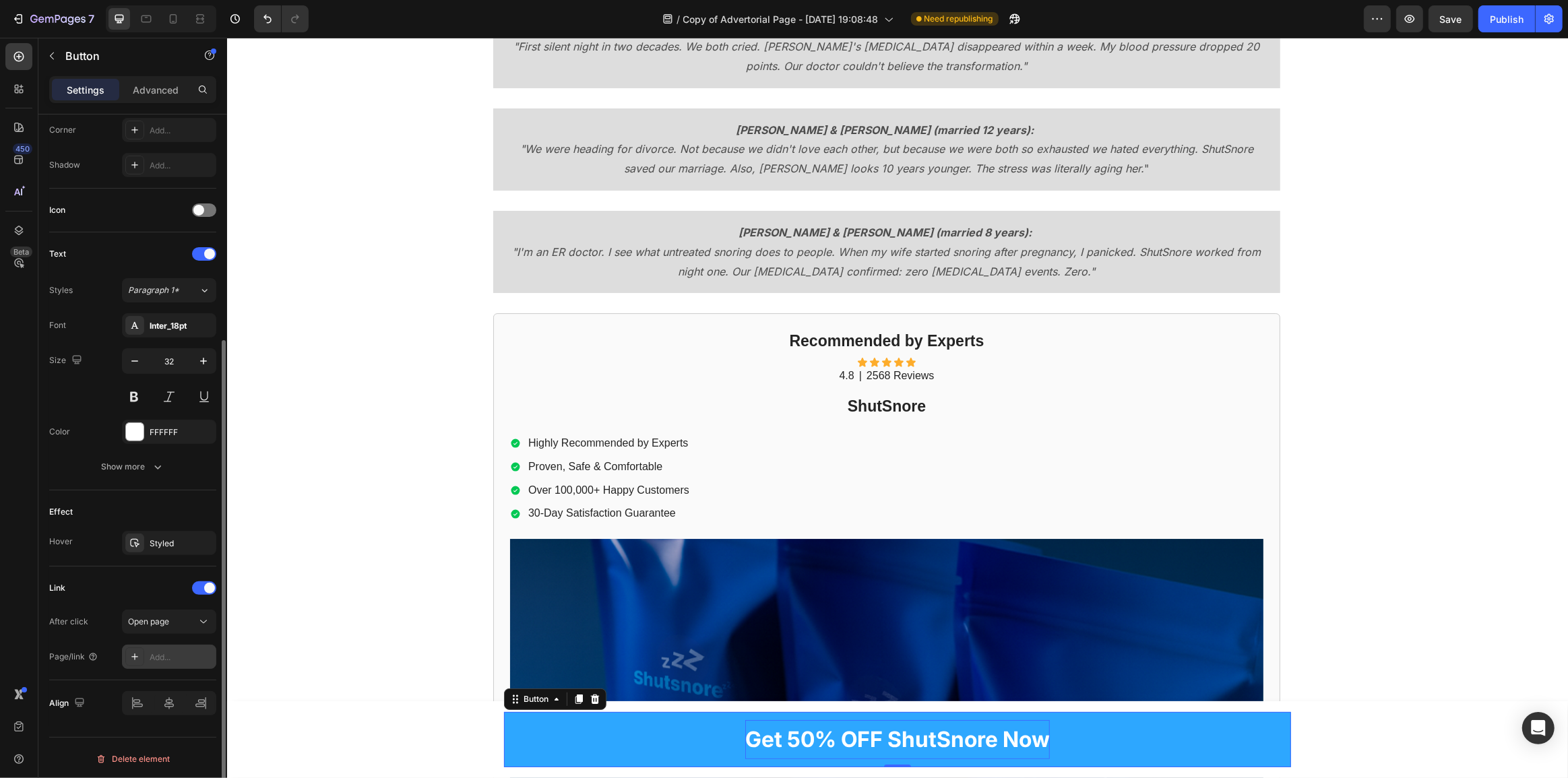
click at [167, 654] on div "Add..." at bounding box center [181, 657] width 63 height 12
click at [181, 609] on button "Open page" at bounding box center [169, 621] width 94 height 24
click at [81, 606] on div "Link After click Open page Page/link Add..." at bounding box center [133, 623] width 167 height 92
click at [178, 663] on div "Add..." at bounding box center [169, 657] width 94 height 24
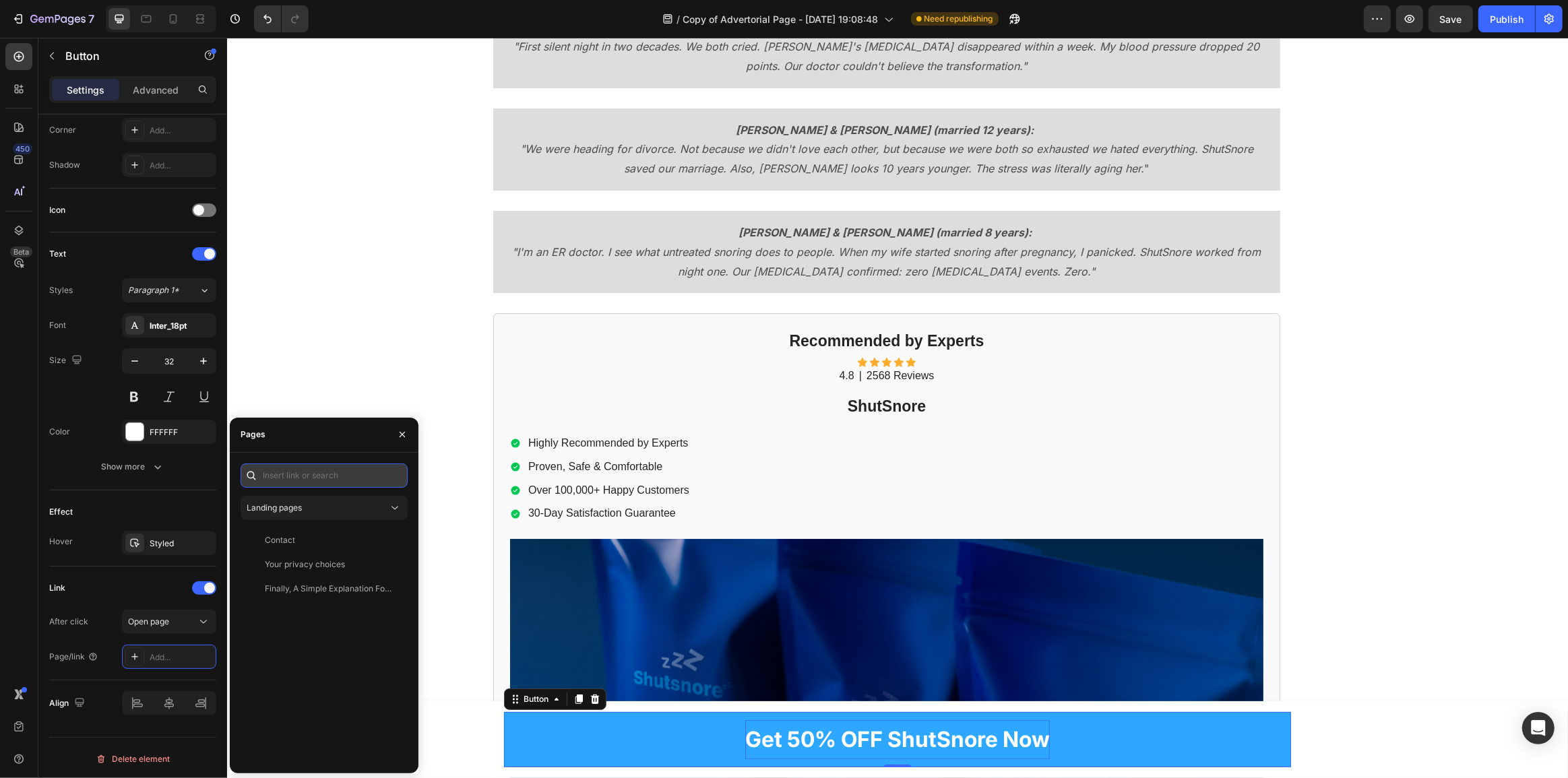
click at [346, 470] on input "text" at bounding box center [324, 475] width 167 height 24
paste input "[URL][DOMAIN_NAME]"
type input "[URL][DOMAIN_NAME]"
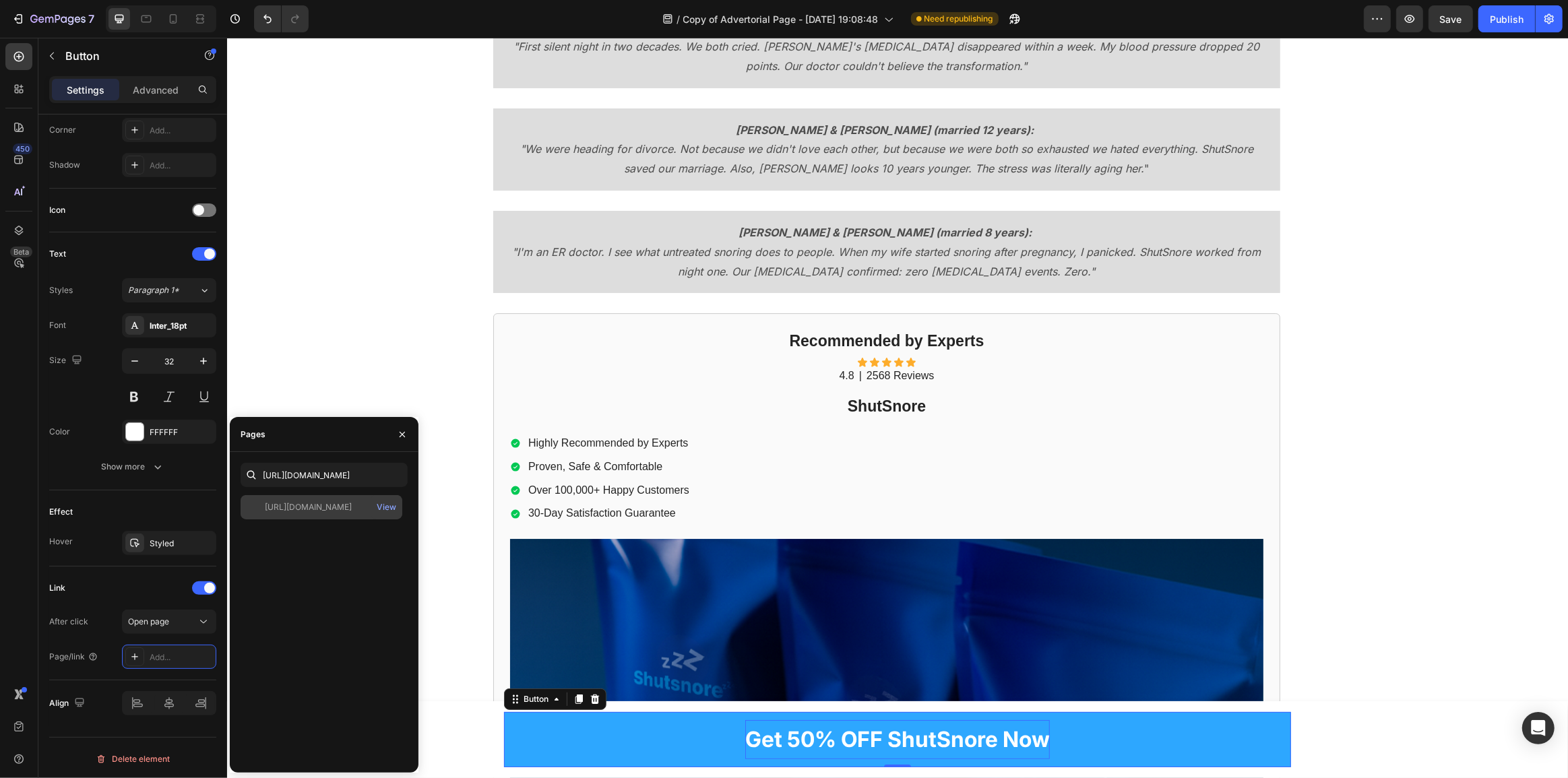
click at [347, 508] on div "[URL][DOMAIN_NAME]" at bounding box center [308, 507] width 87 height 12
click at [380, 510] on div "View" at bounding box center [386, 507] width 20 height 12
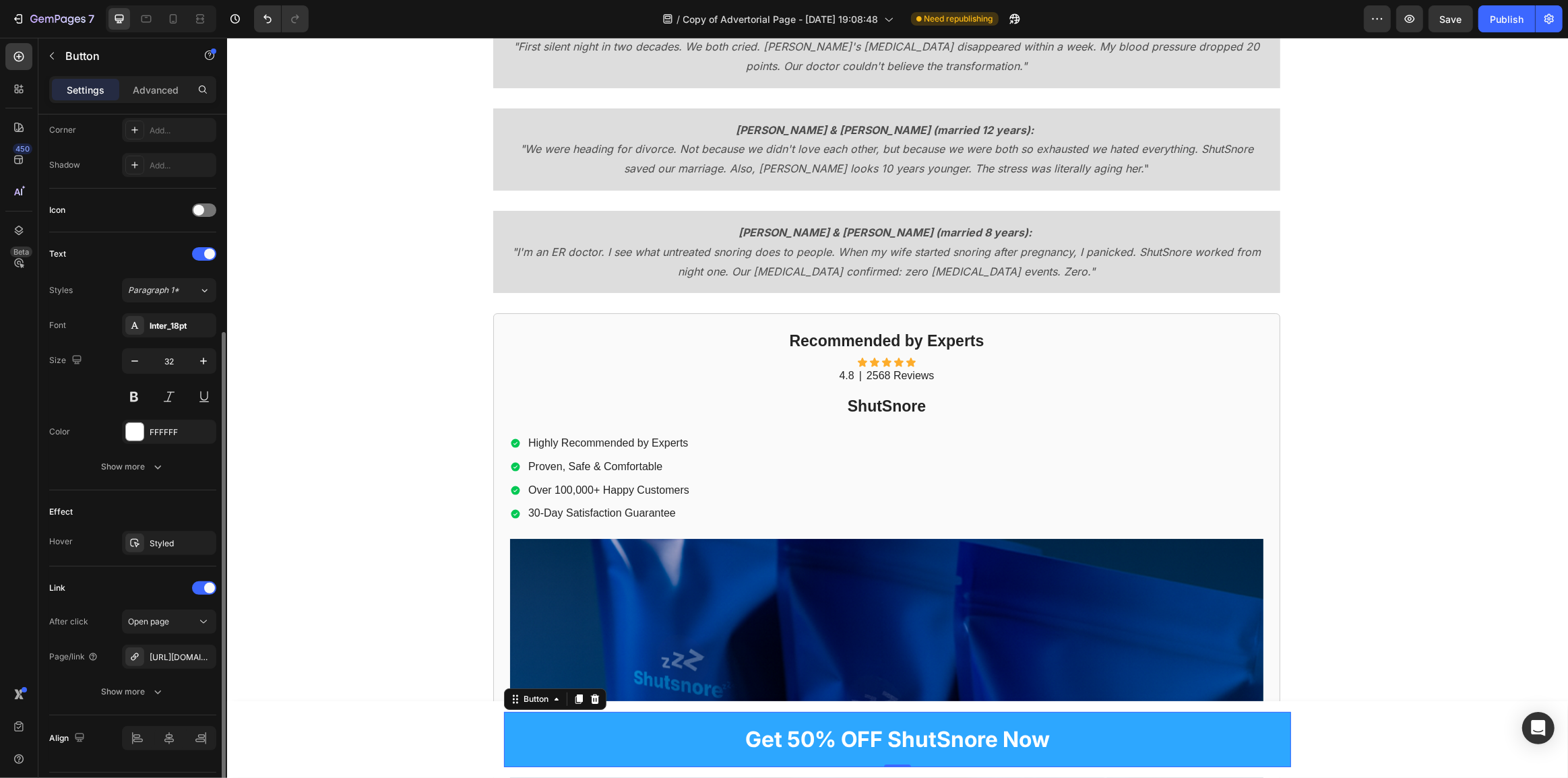
click at [121, 508] on div "Effect" at bounding box center [133, 512] width 167 height 21
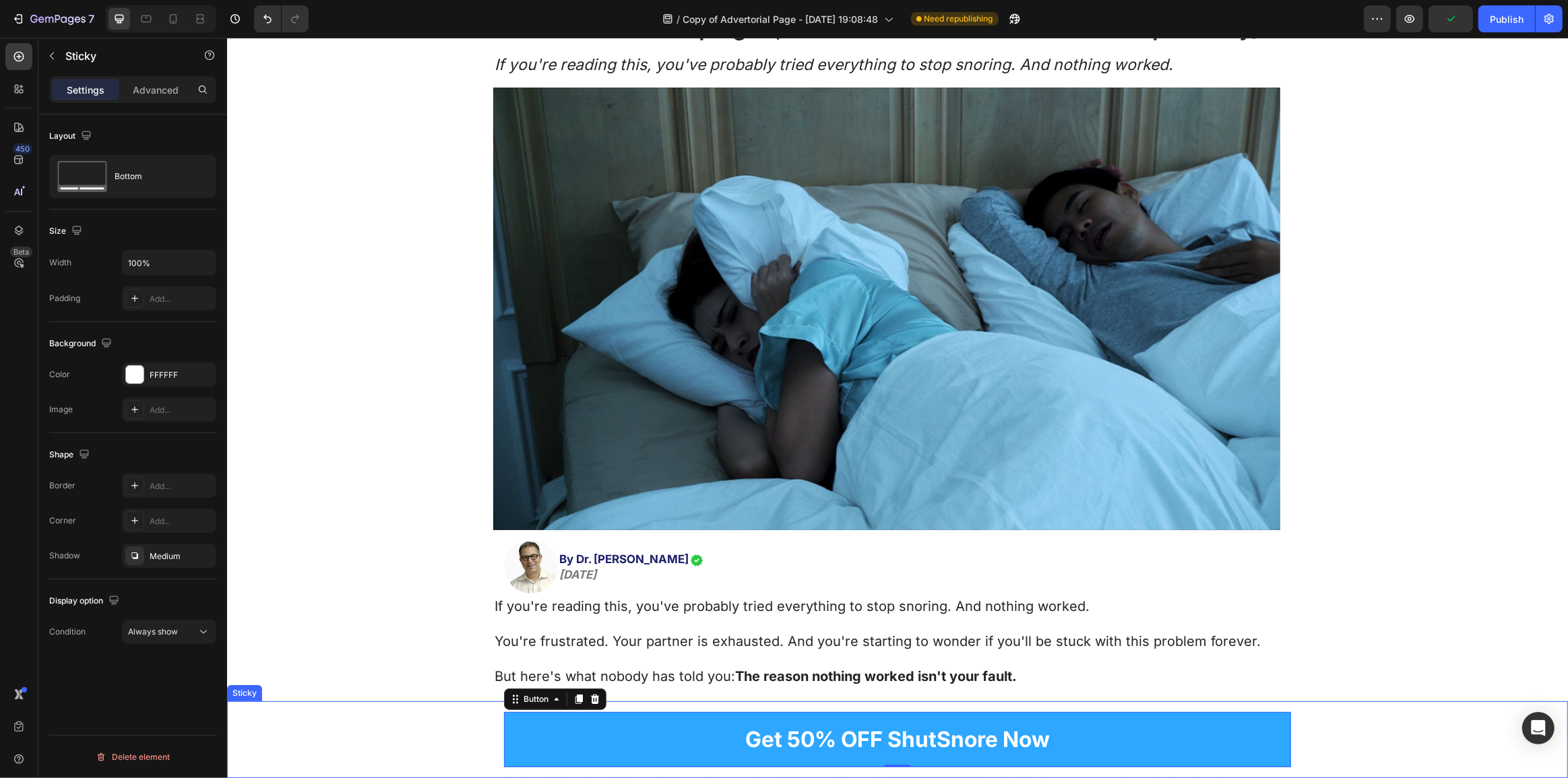
click at [1343, 720] on div "Get 50% OFF ShutSnore Now Button 0 Row" at bounding box center [897, 740] width 1341 height 77
click at [141, 374] on div at bounding box center [135, 375] width 18 height 18
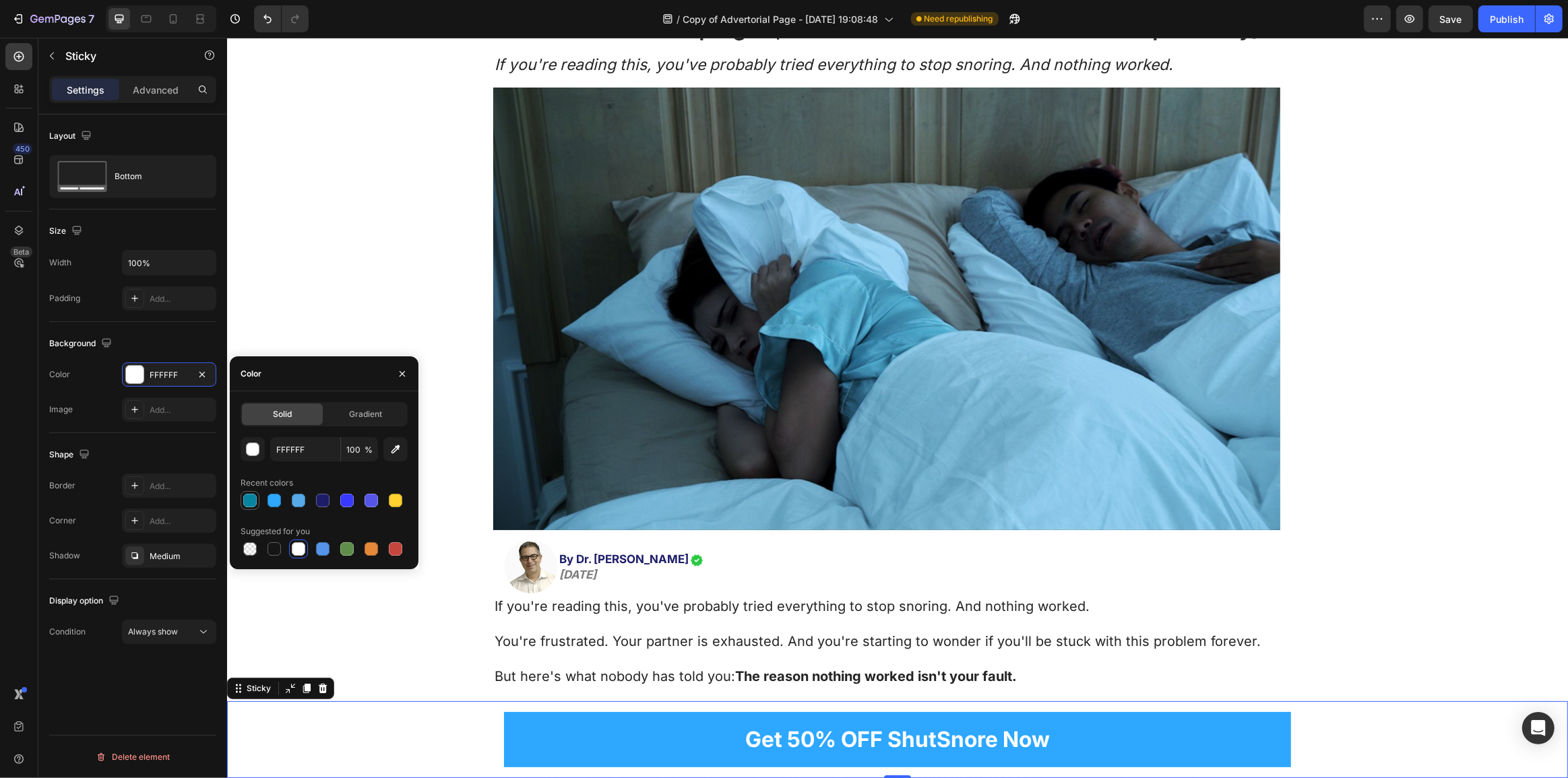
click at [247, 498] on div at bounding box center [250, 501] width 13 height 13
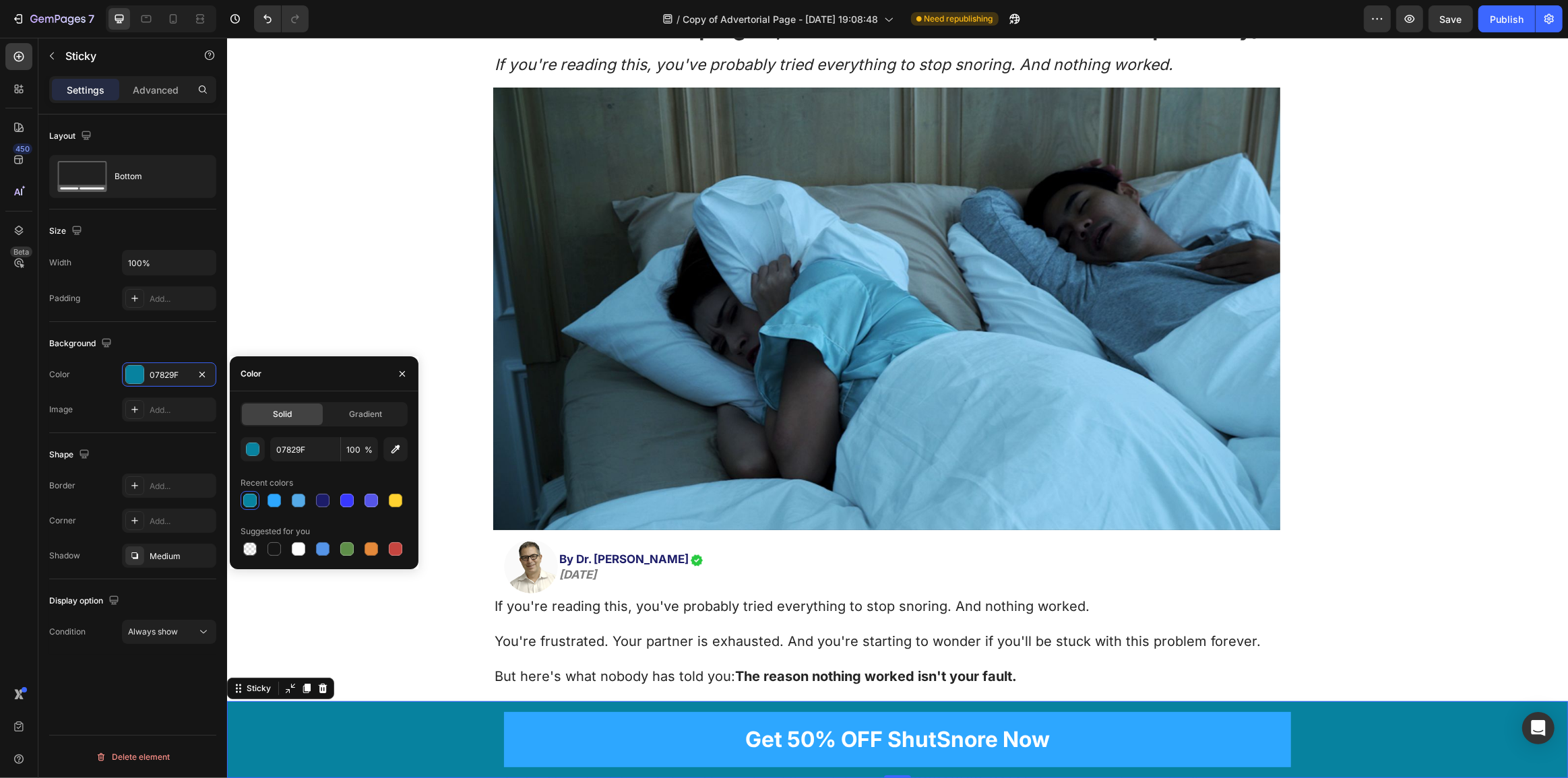
click at [287, 501] on div at bounding box center [324, 501] width 167 height 19
click at [296, 504] on div at bounding box center [298, 501] width 13 height 13
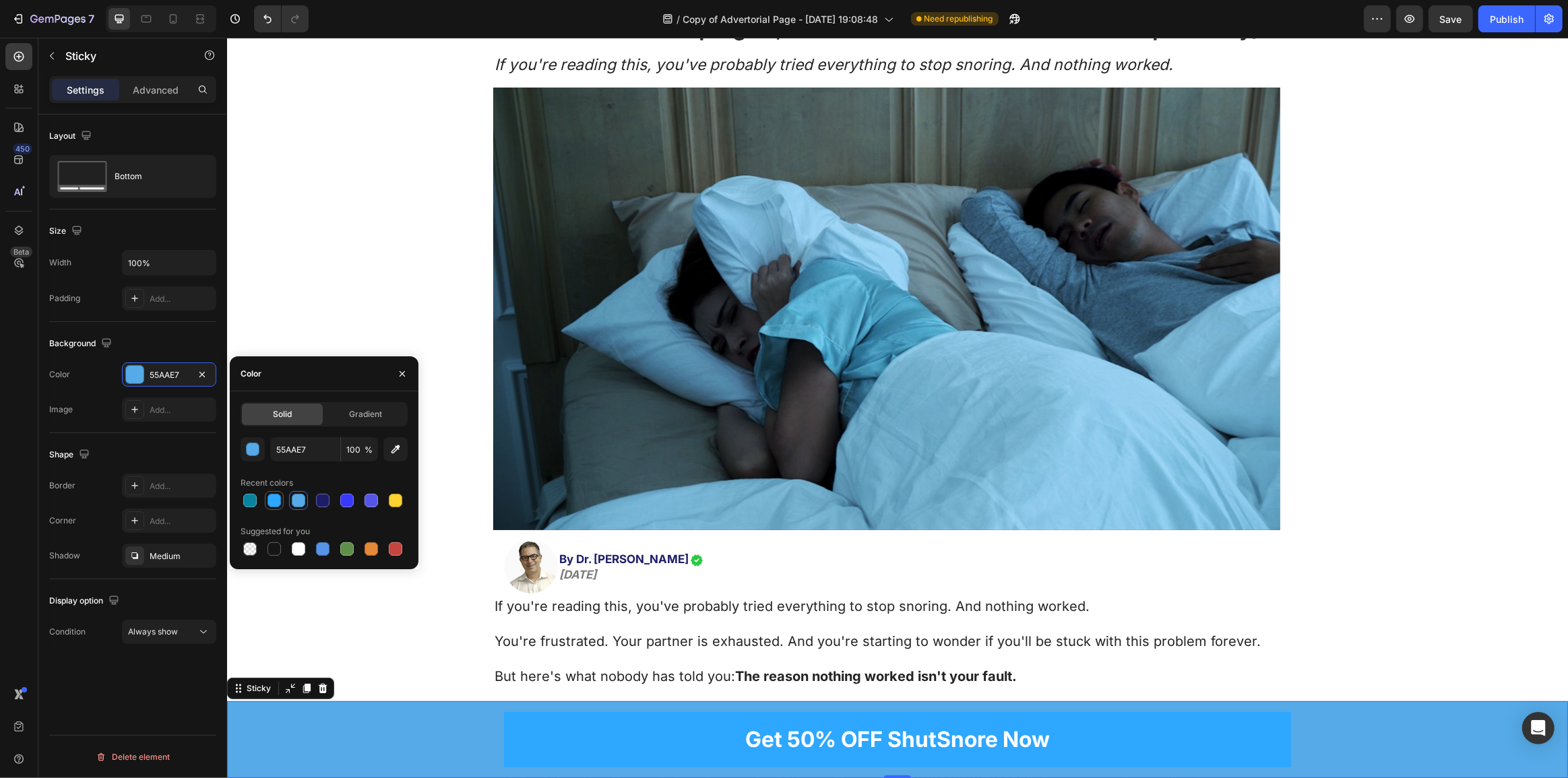
click at [269, 498] on div at bounding box center [274, 501] width 13 height 13
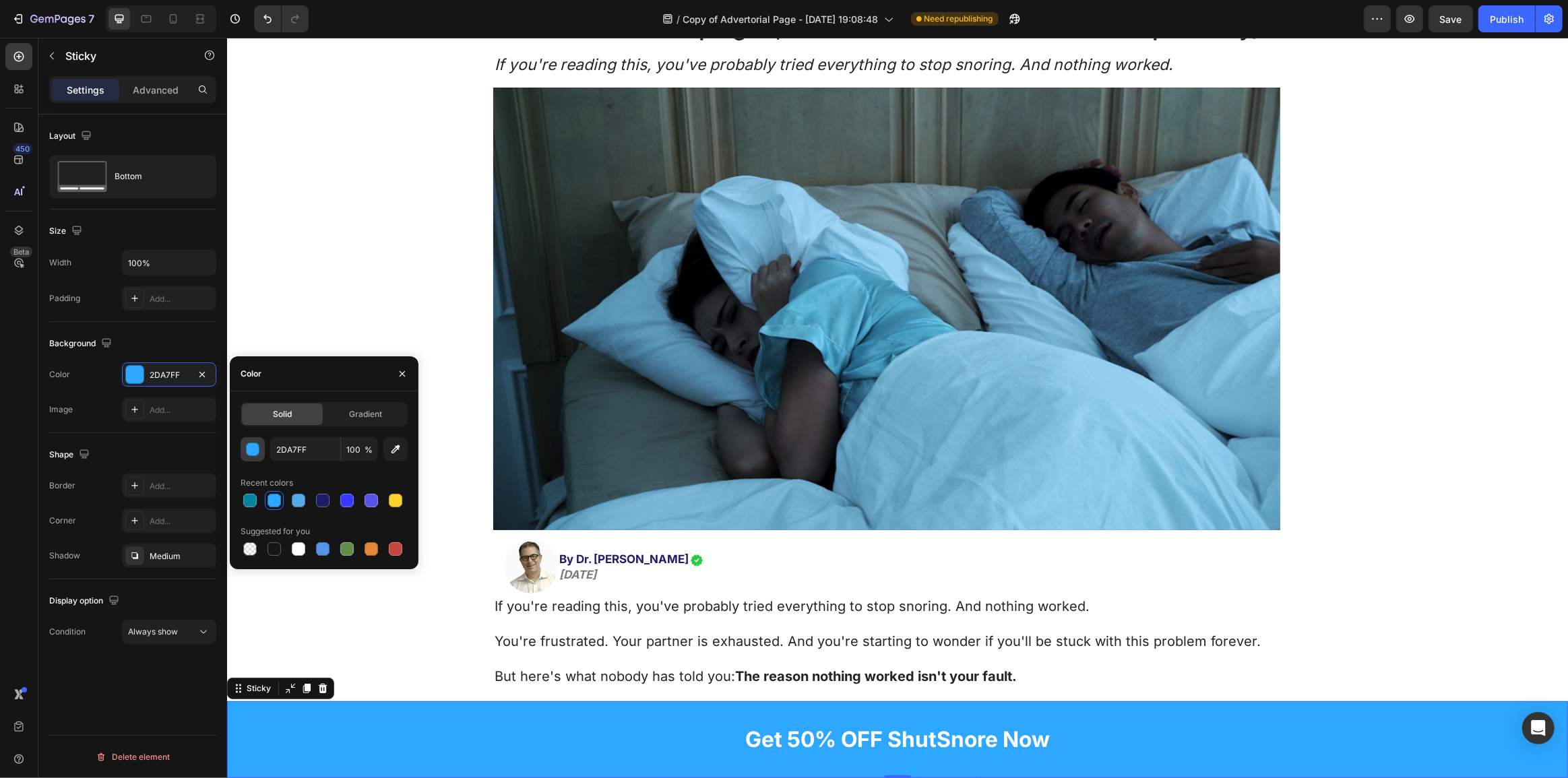
click at [253, 444] on div "button" at bounding box center [253, 450] width 13 height 13
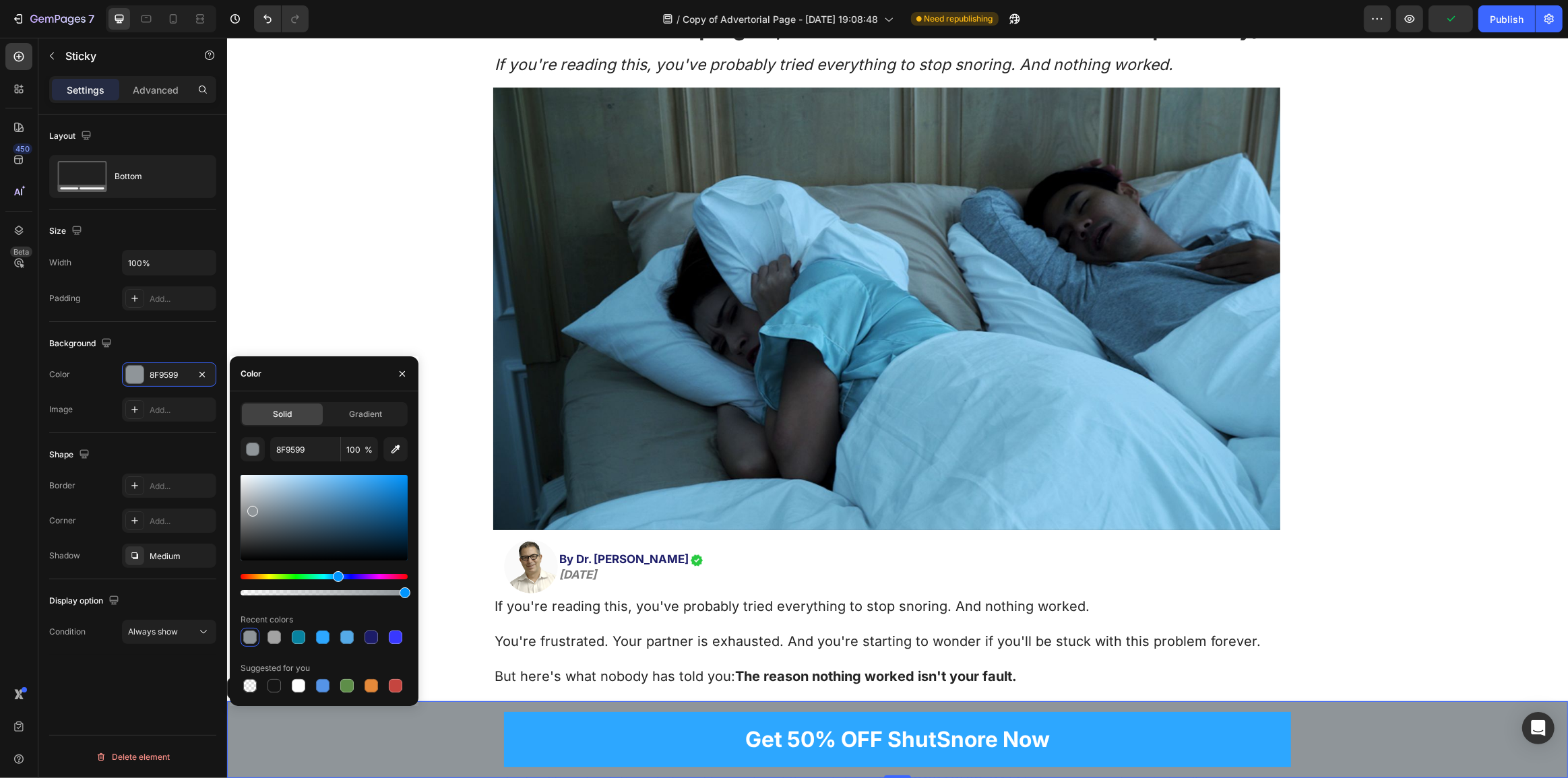
drag, startPoint x: 256, startPoint y: 514, endPoint x: 251, endPoint y: 509, distance: 7.1
click at [251, 509] on div at bounding box center [324, 517] width 167 height 85
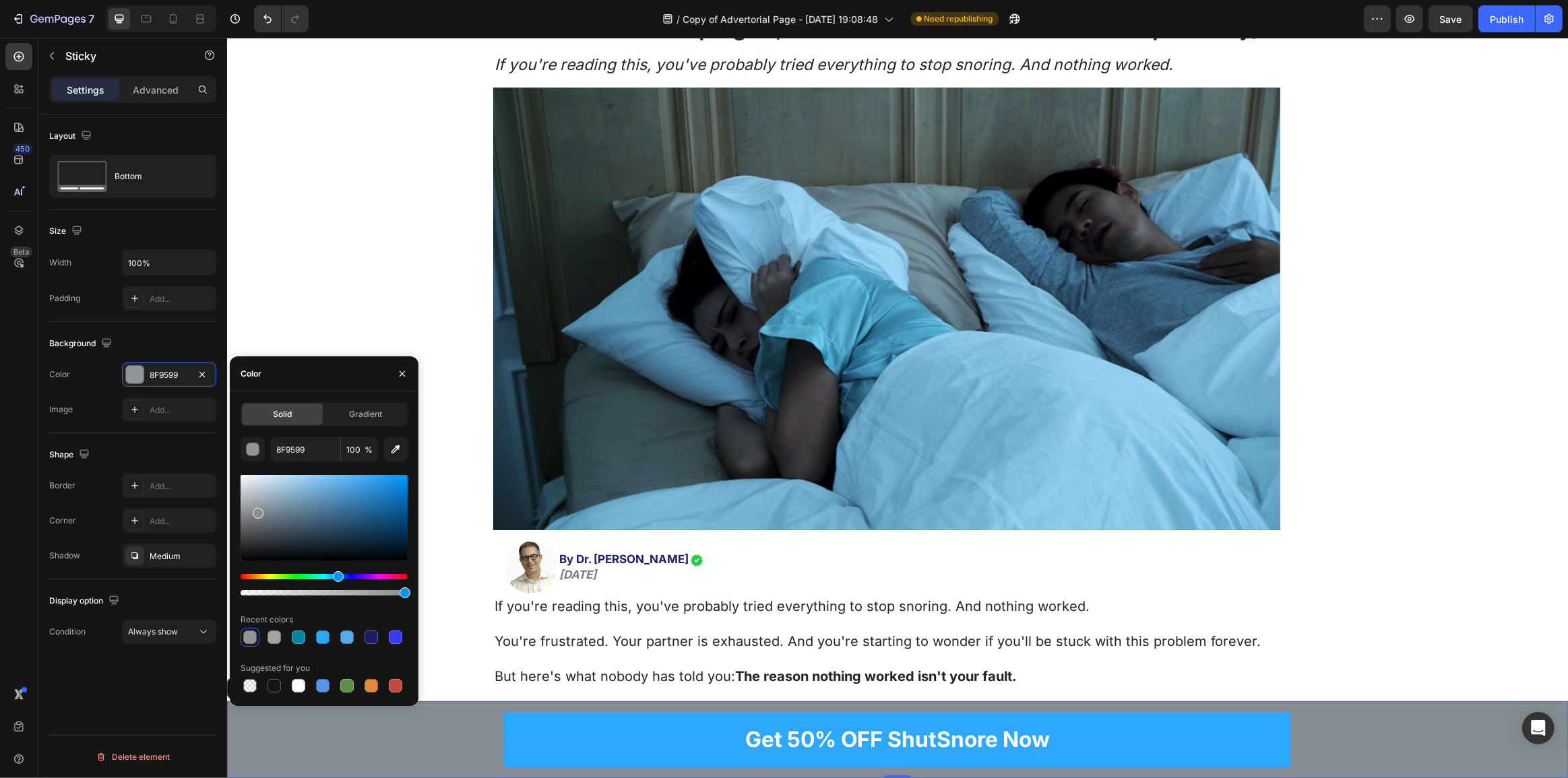
type input "868E93"
click at [257, 511] on div at bounding box center [324, 517] width 167 height 85
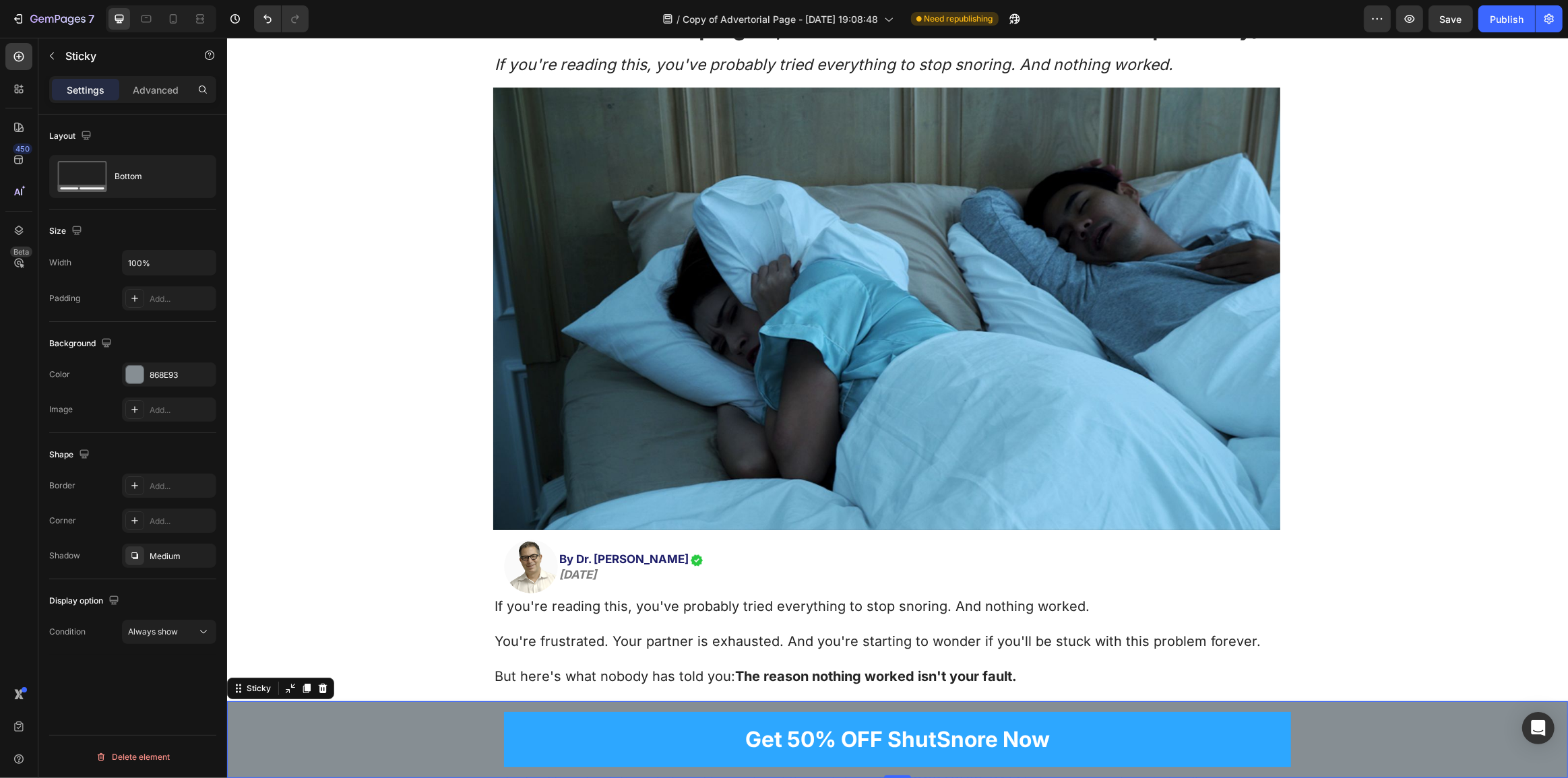
click at [110, 677] on div "Layout Bottom Size Width 100% Padding Add... Background The changes might be hi…" at bounding box center [133, 466] width 188 height 702
click at [158, 632] on span "Always show" at bounding box center [153, 632] width 50 height 10
click at [158, 632] on span "Always show" at bounding box center [153, 632] width 50 height 10
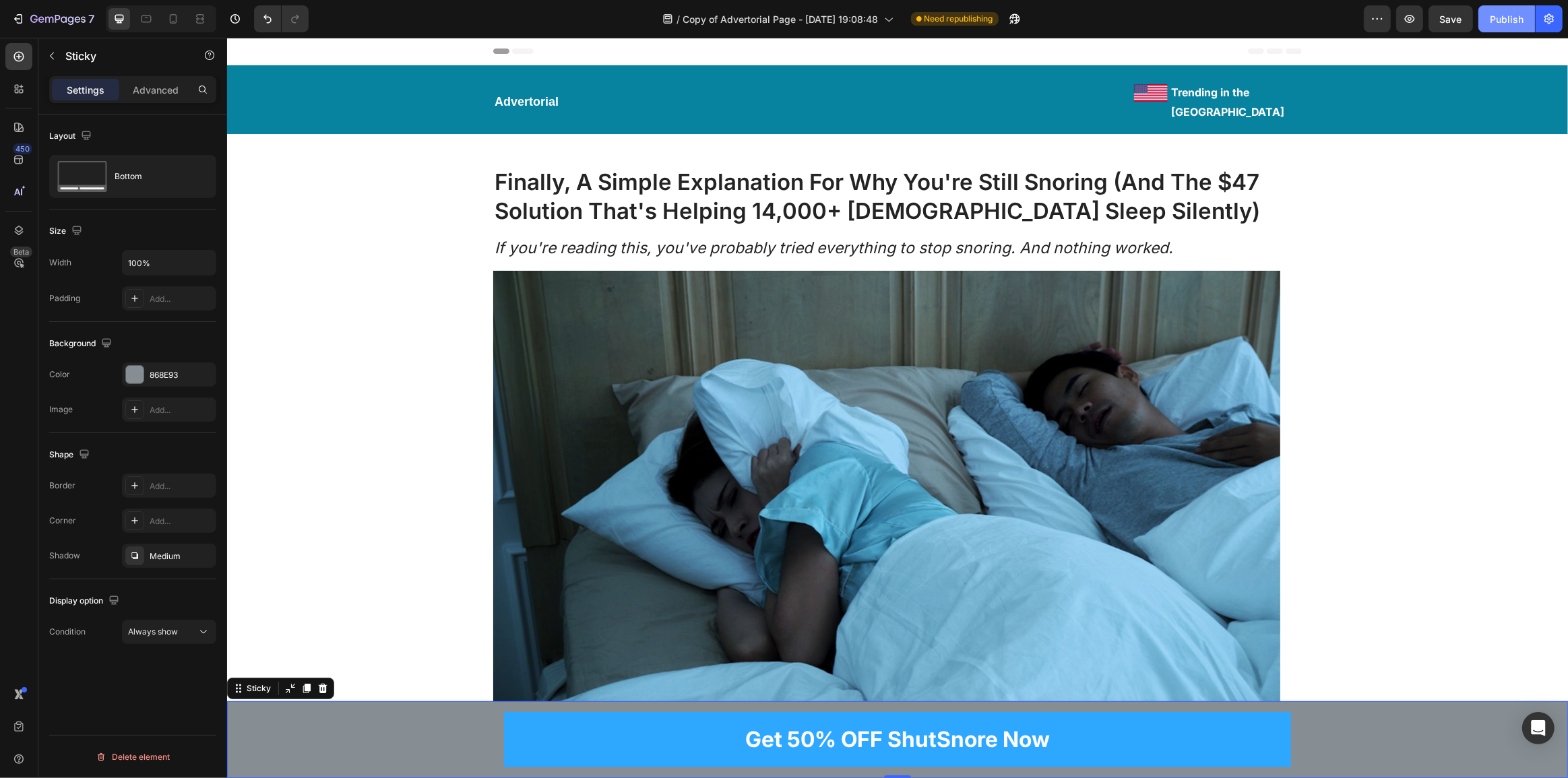
click at [1502, 19] on div "Publish" at bounding box center [1507, 18] width 34 height 14
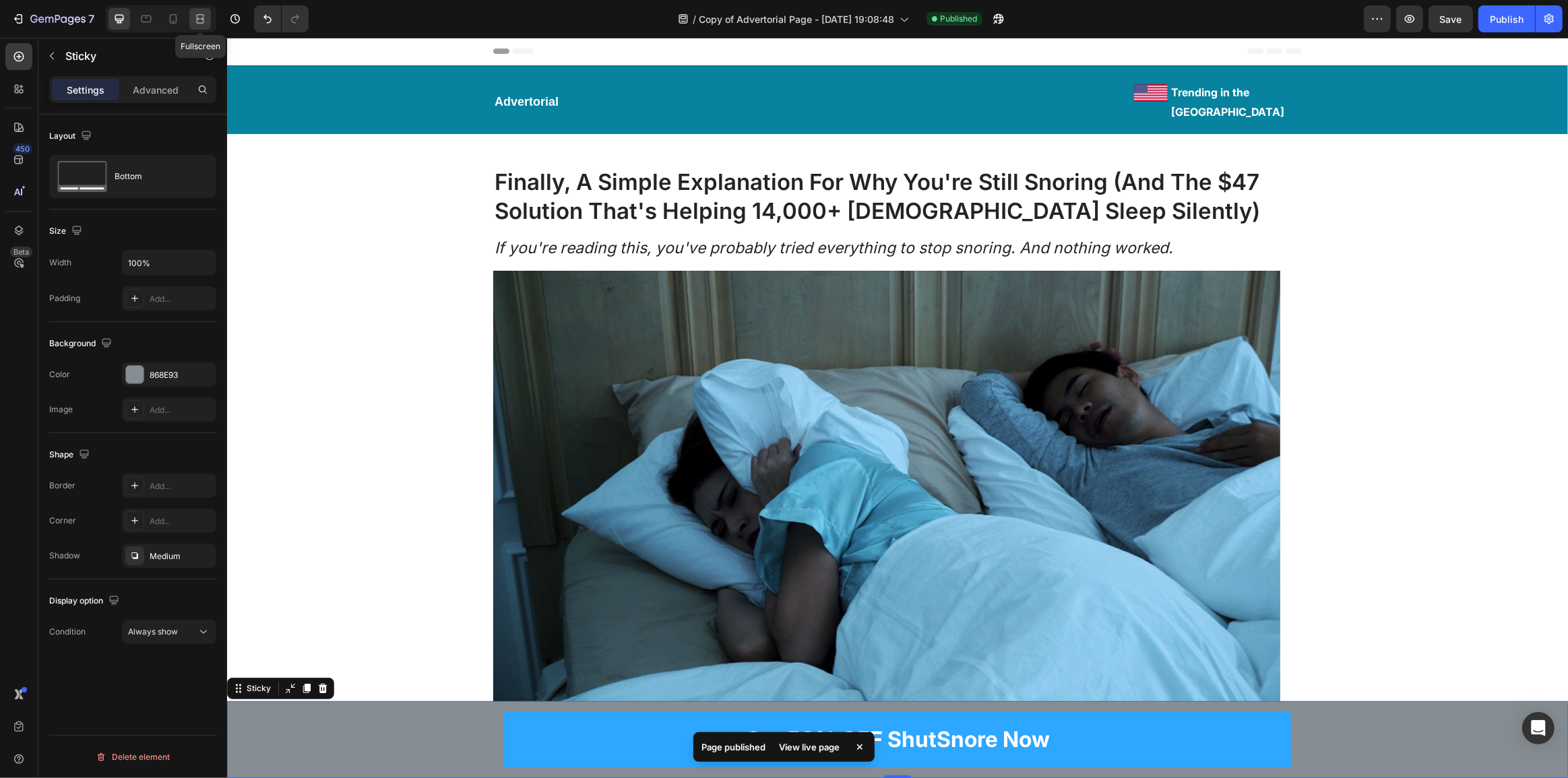
click at [199, 20] on icon at bounding box center [200, 18] width 13 height 13
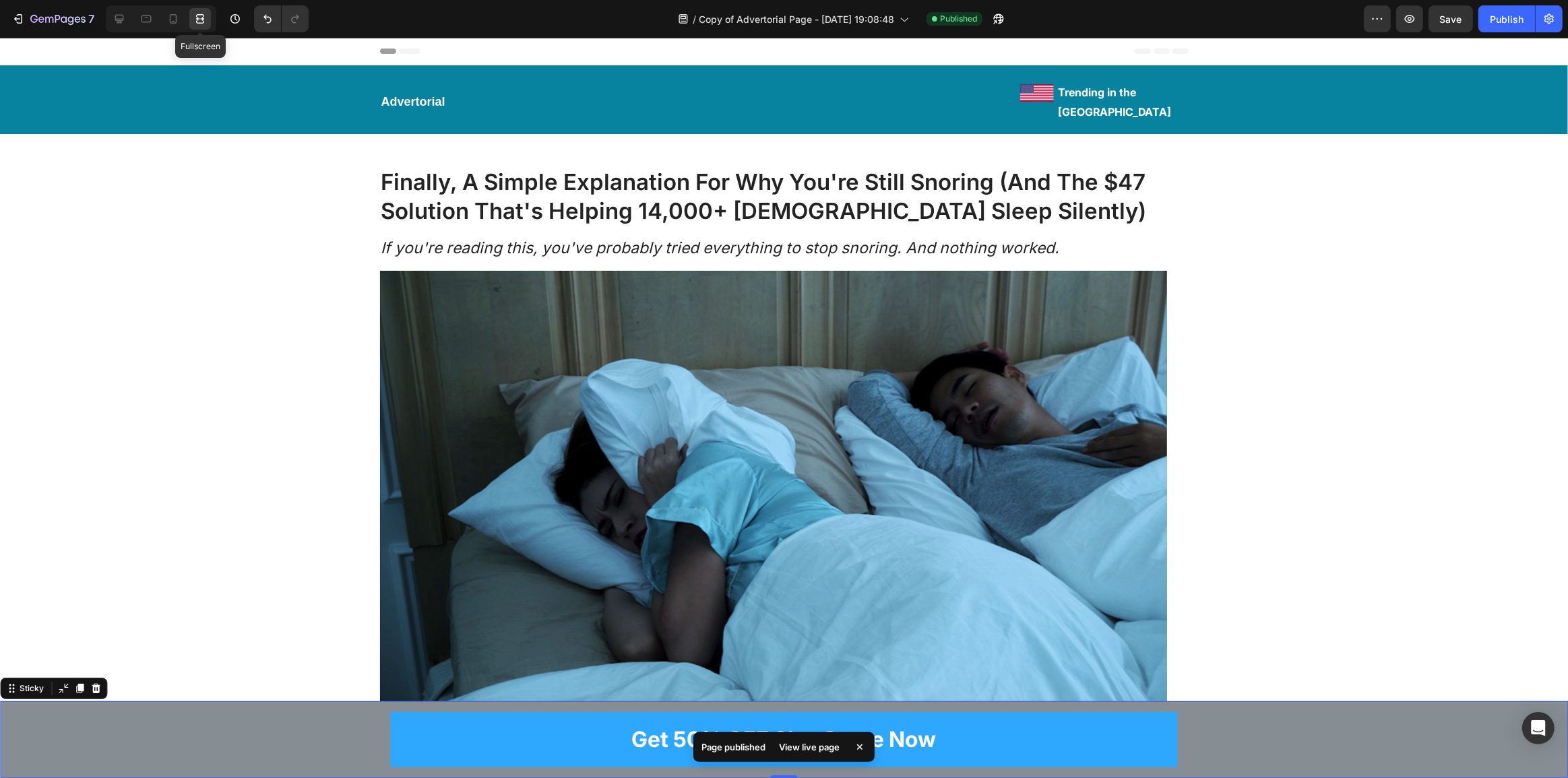
click at [199, 20] on icon at bounding box center [200, 18] width 13 height 13
click at [181, 20] on div at bounding box center [173, 18] width 21 height 21
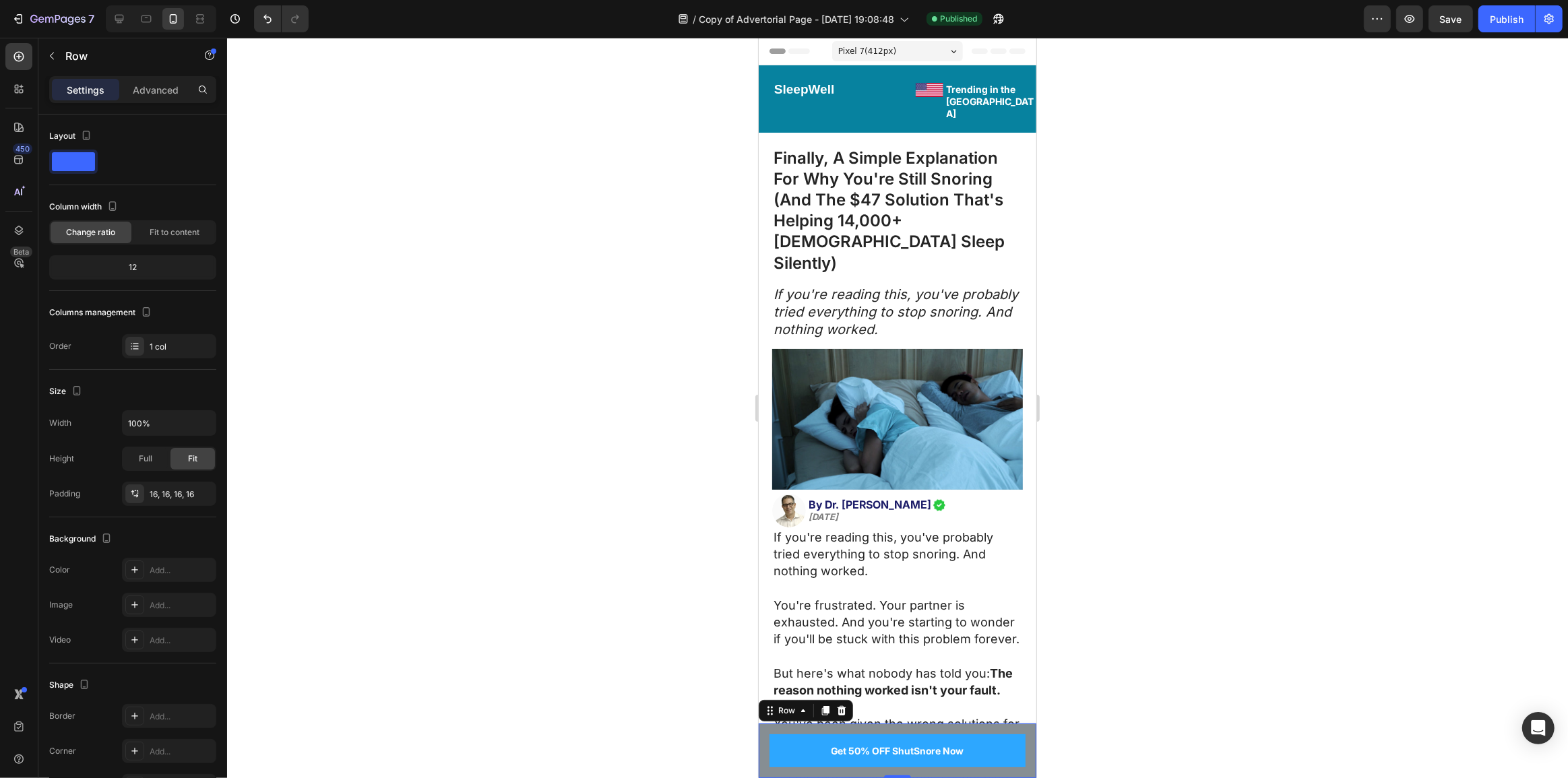
click at [942, 732] on div "Get 50% OFF ShutSnore Now Button Row 0" at bounding box center [897, 751] width 278 height 54
click at [908, 747] on p "Get 50% OFF ShutSnore Now" at bounding box center [897, 751] width 133 height 17
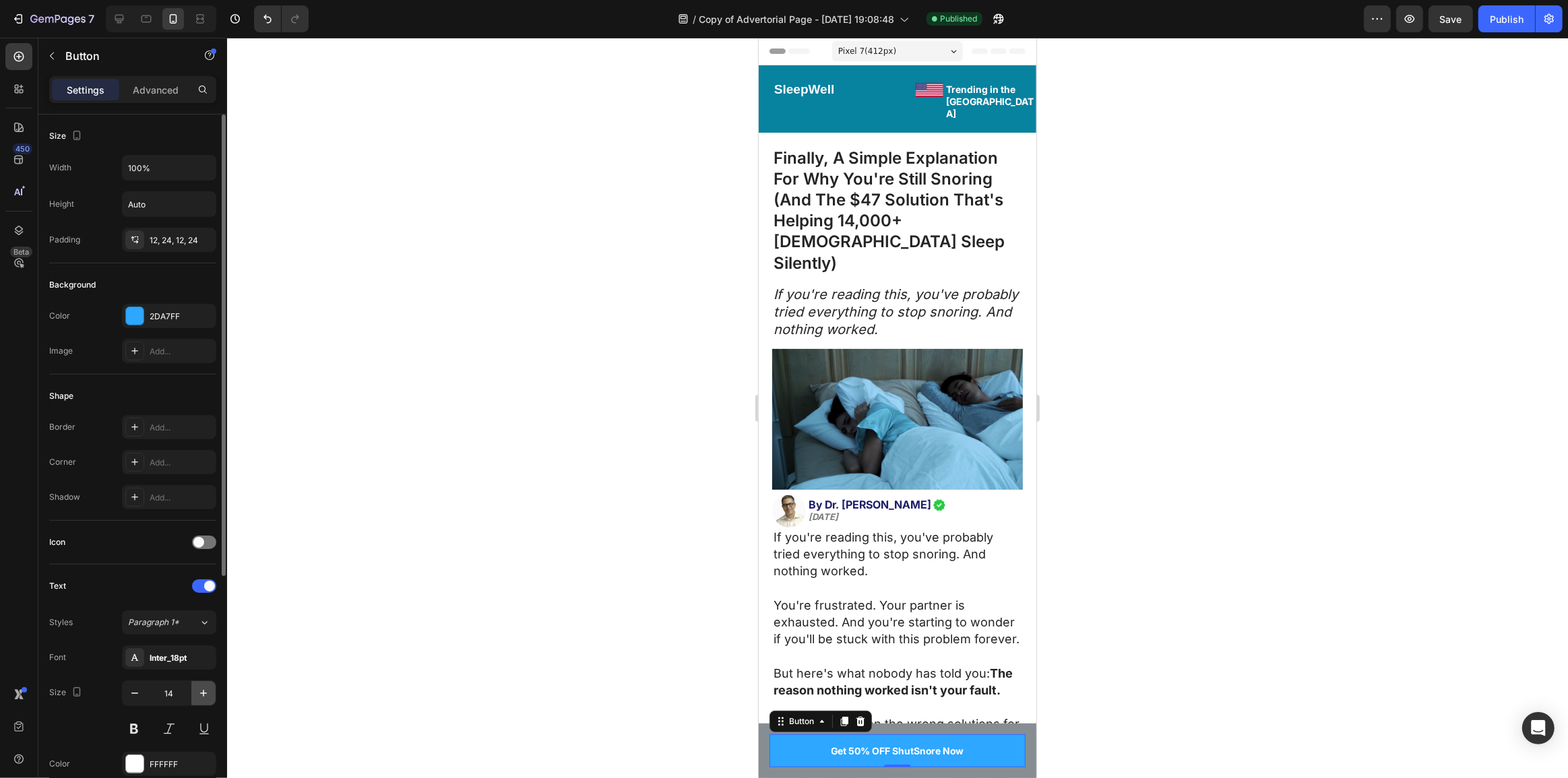
click at [202, 694] on icon "button" at bounding box center [203, 693] width 13 height 13
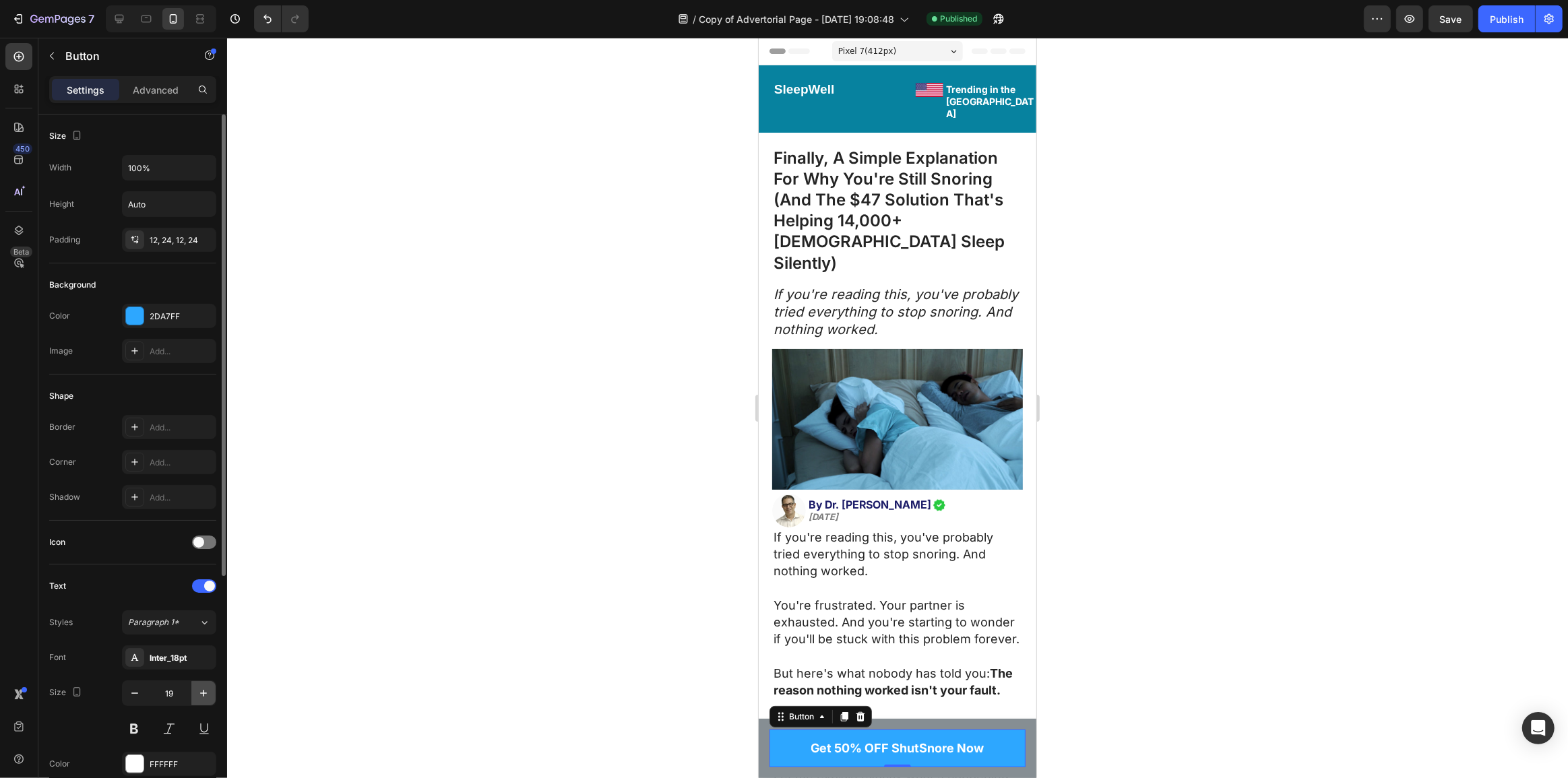
click at [202, 694] on icon "button" at bounding box center [203, 693] width 13 height 13
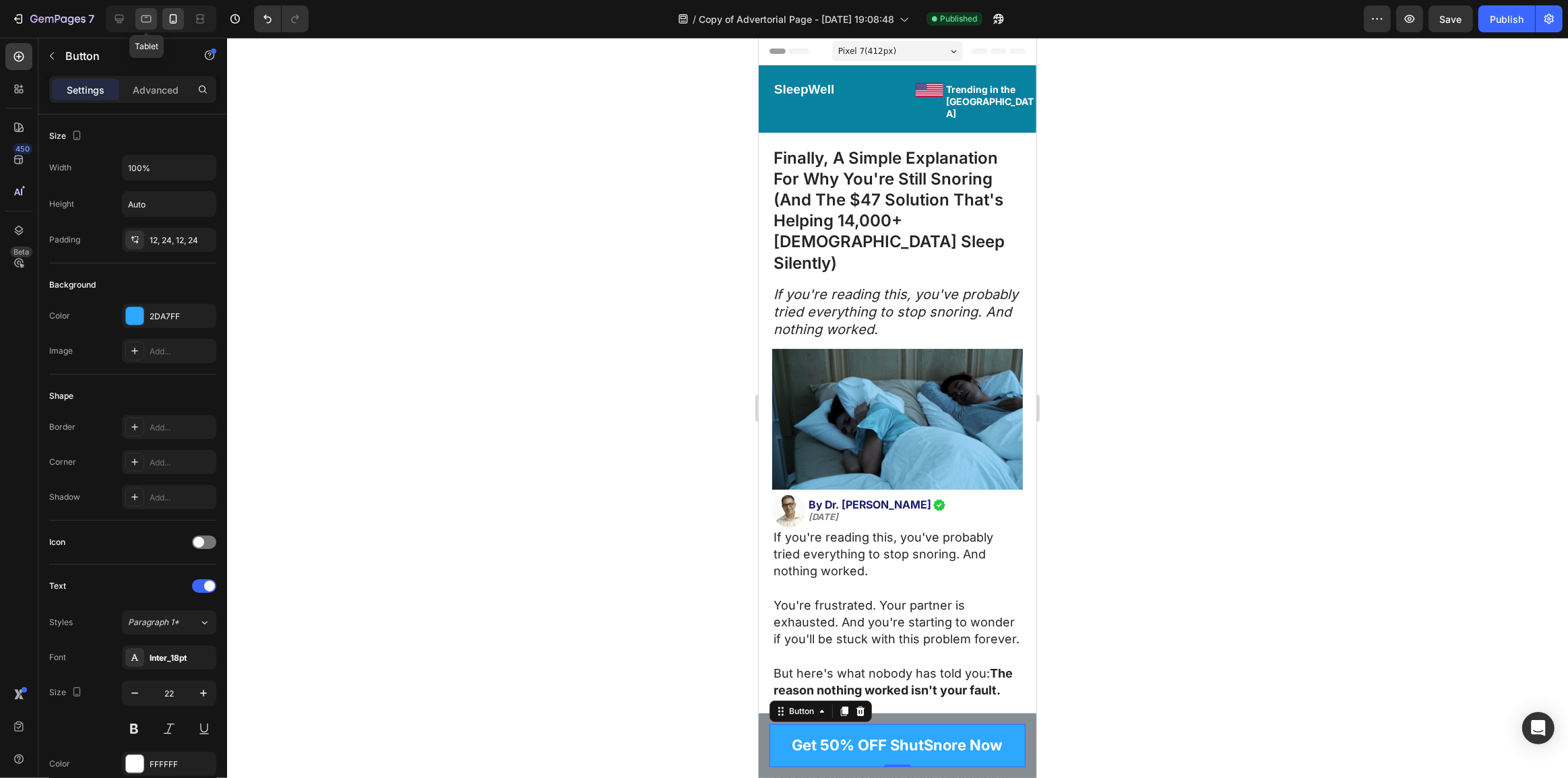
click at [141, 23] on icon at bounding box center [146, 18] width 13 height 13
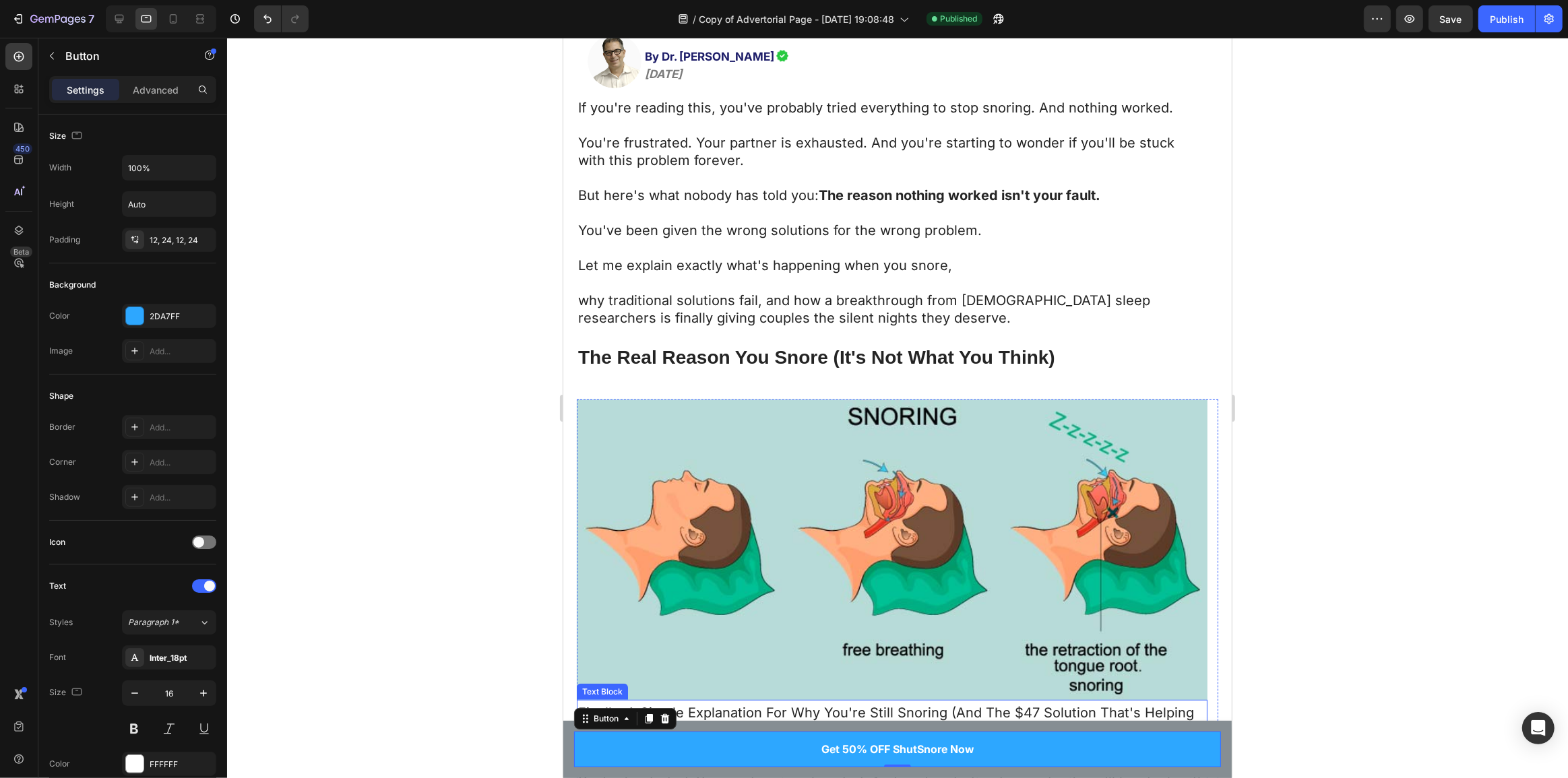
scroll to position [647, 0]
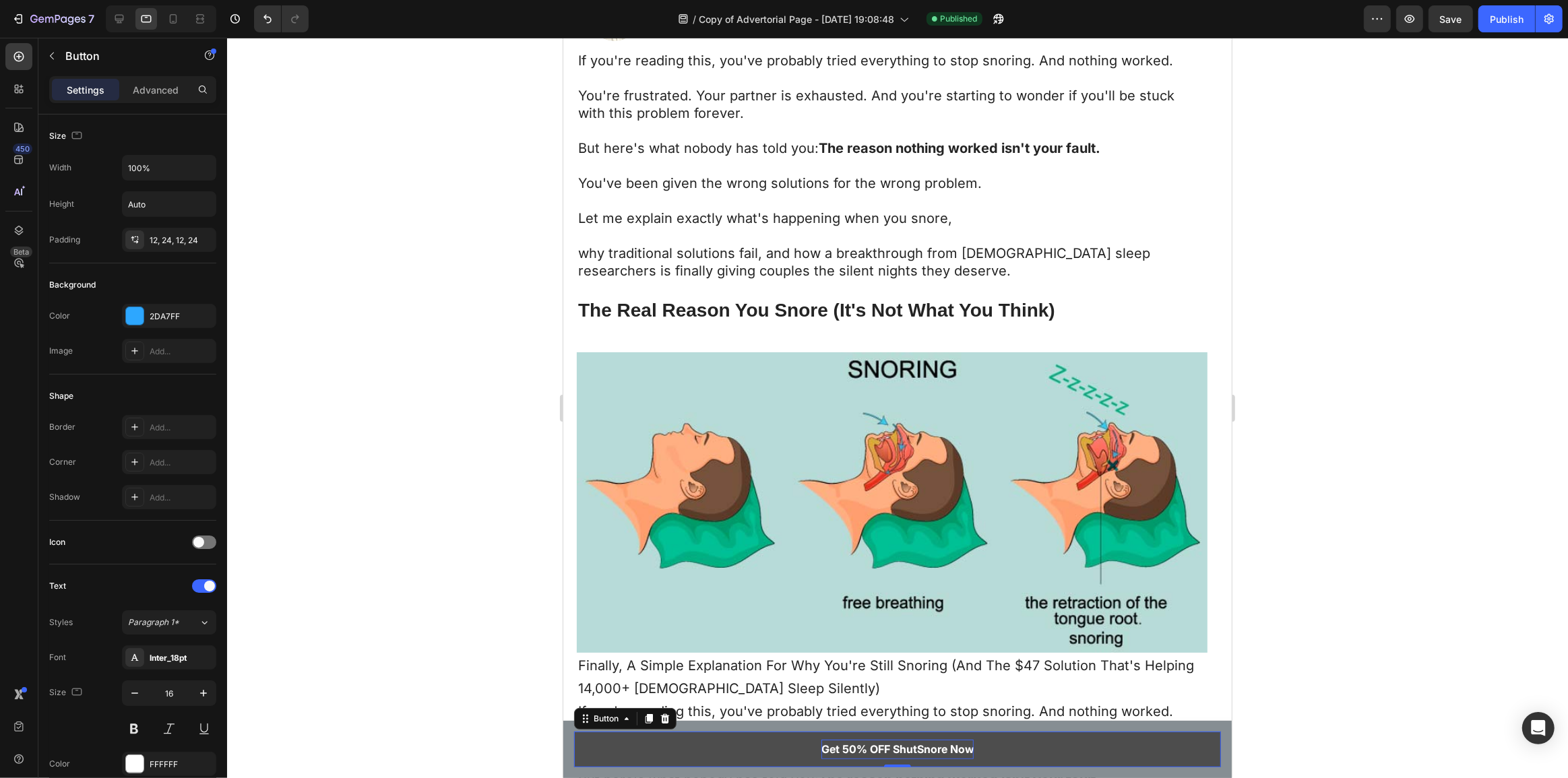
click at [890, 748] on p "Get 50% OFF ShutSnore Now" at bounding box center [897, 749] width 152 height 20
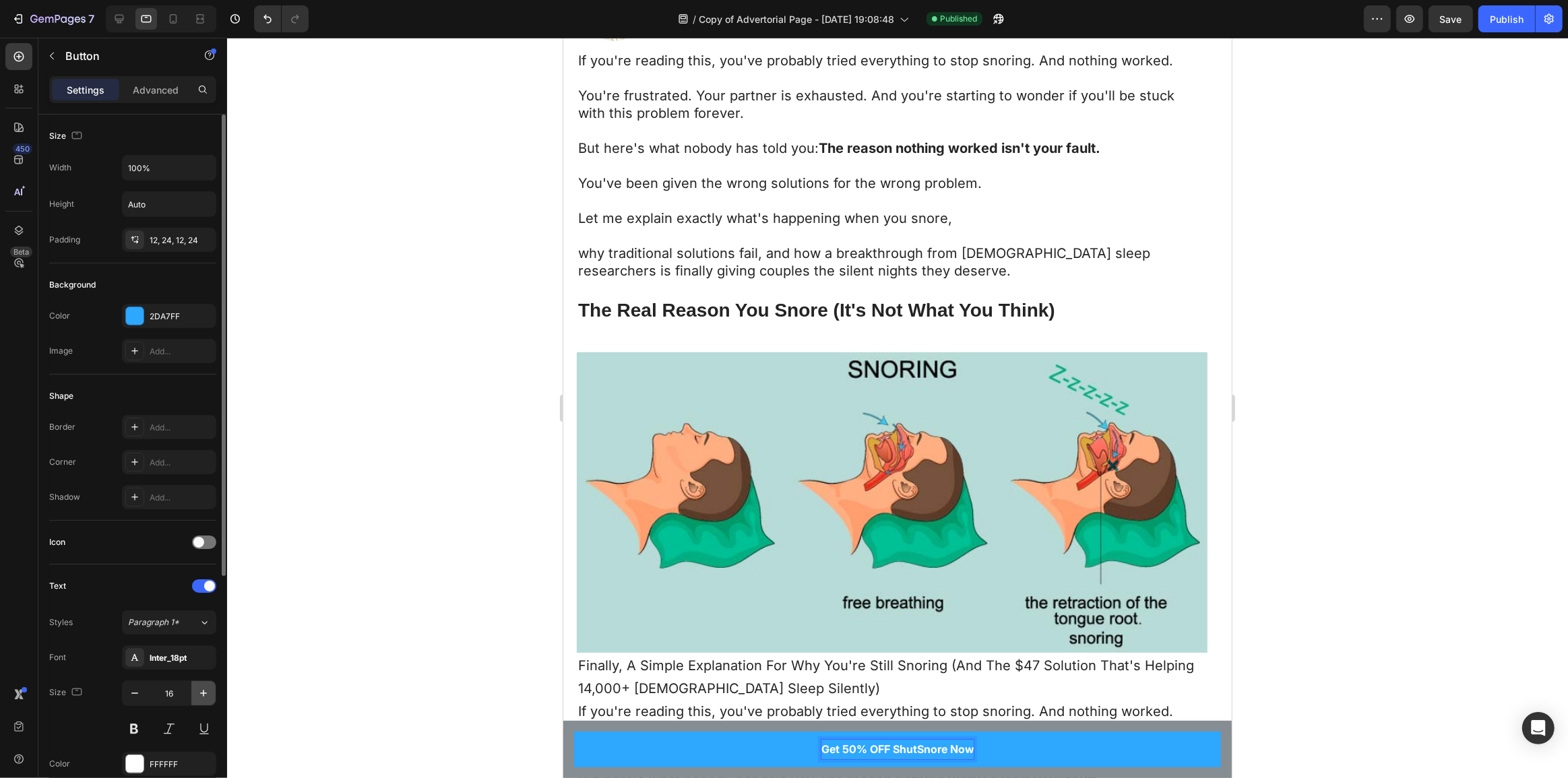
click at [202, 697] on icon "button" at bounding box center [203, 693] width 13 height 13
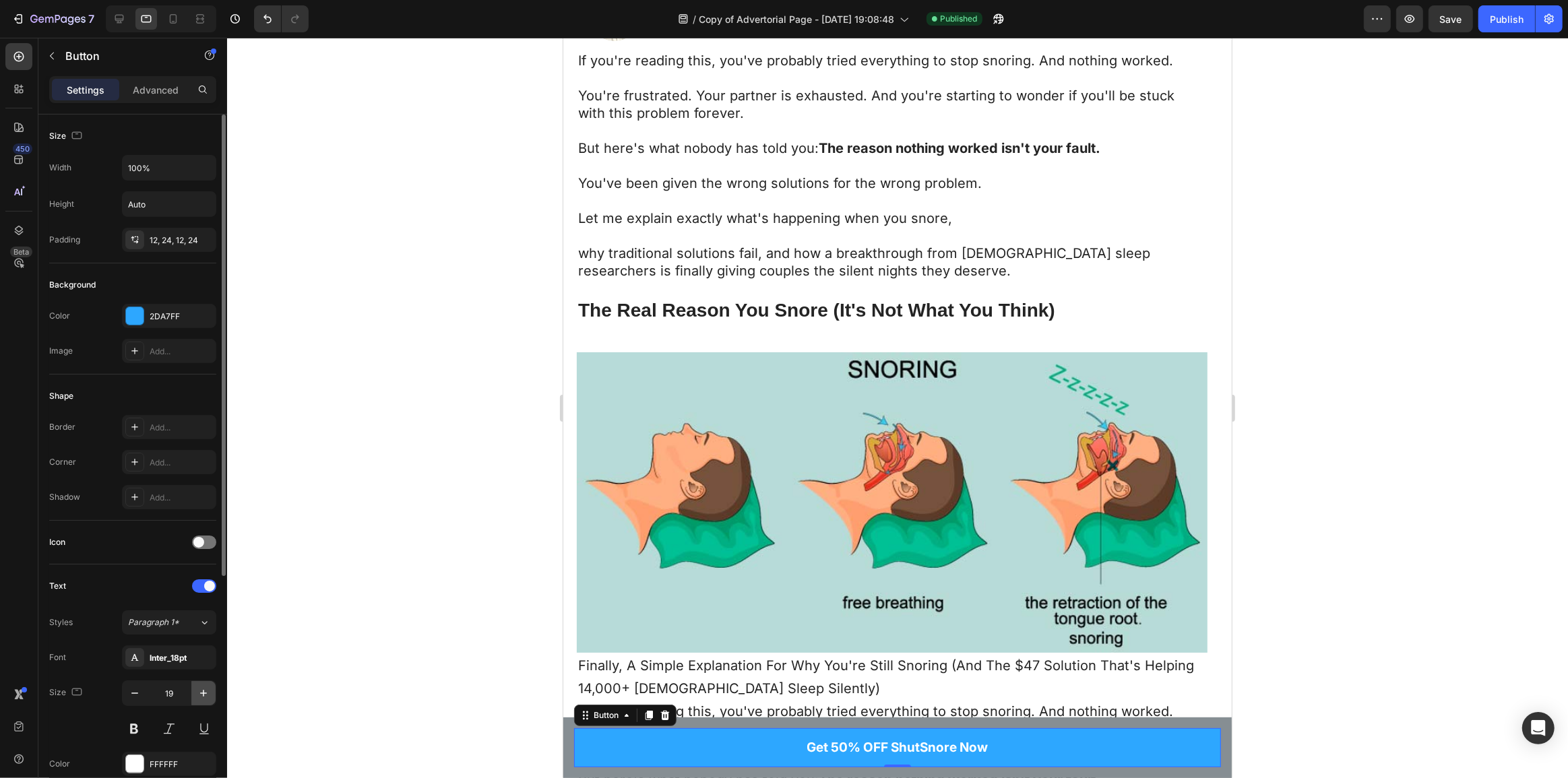
click at [202, 697] on icon "button" at bounding box center [203, 693] width 13 height 13
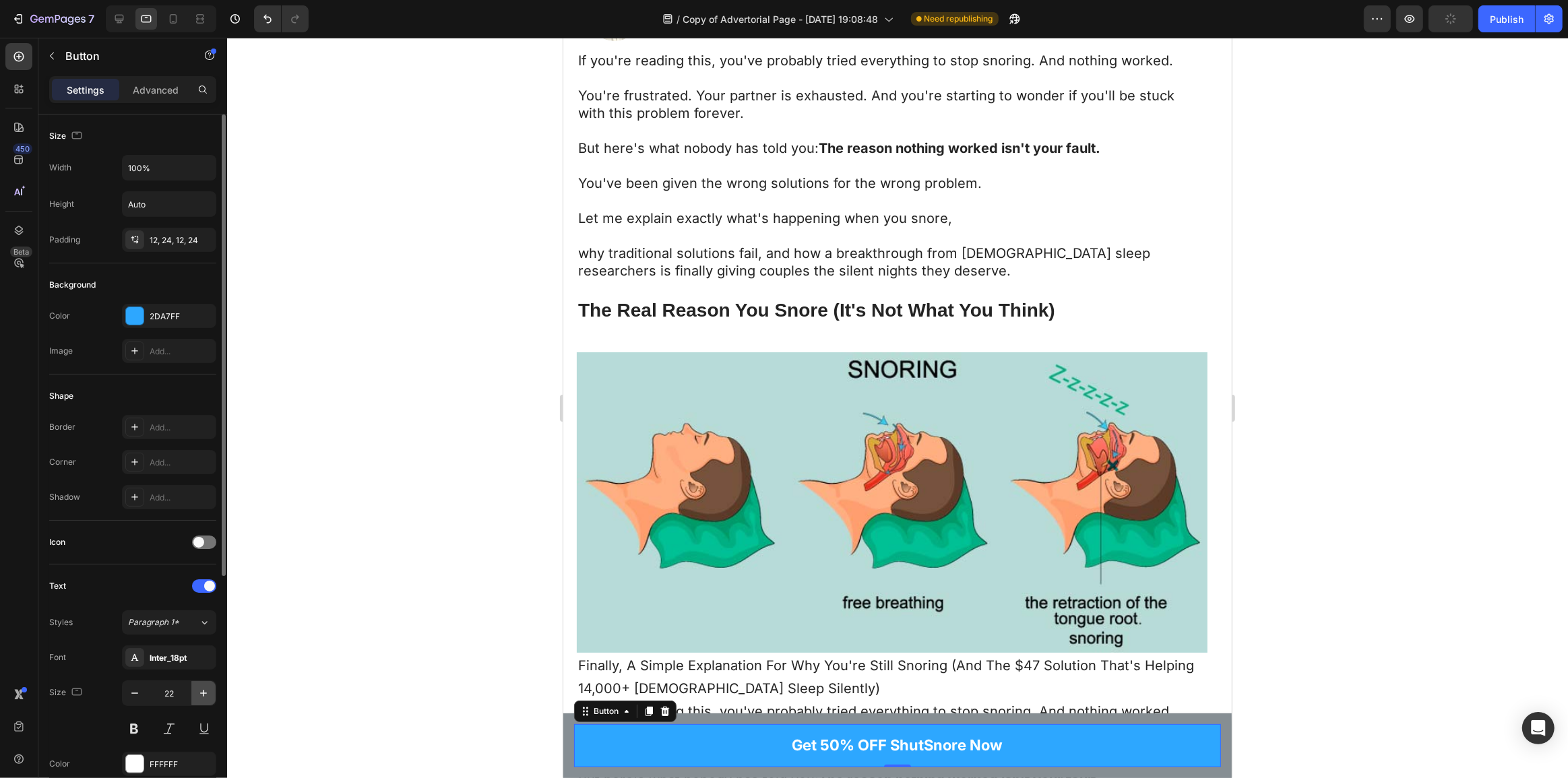
click at [202, 697] on icon "button" at bounding box center [203, 693] width 13 height 13
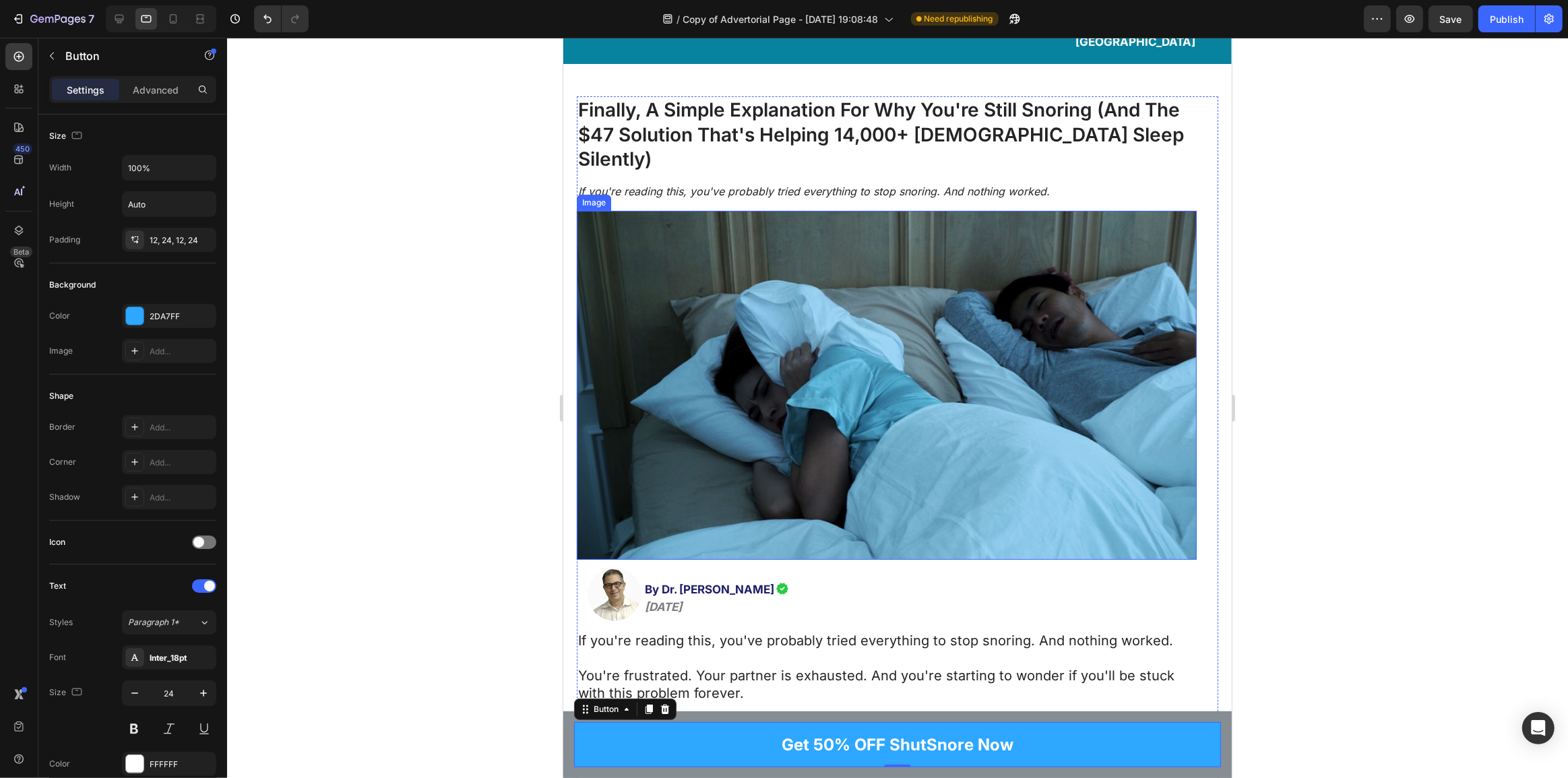
scroll to position [244, 0]
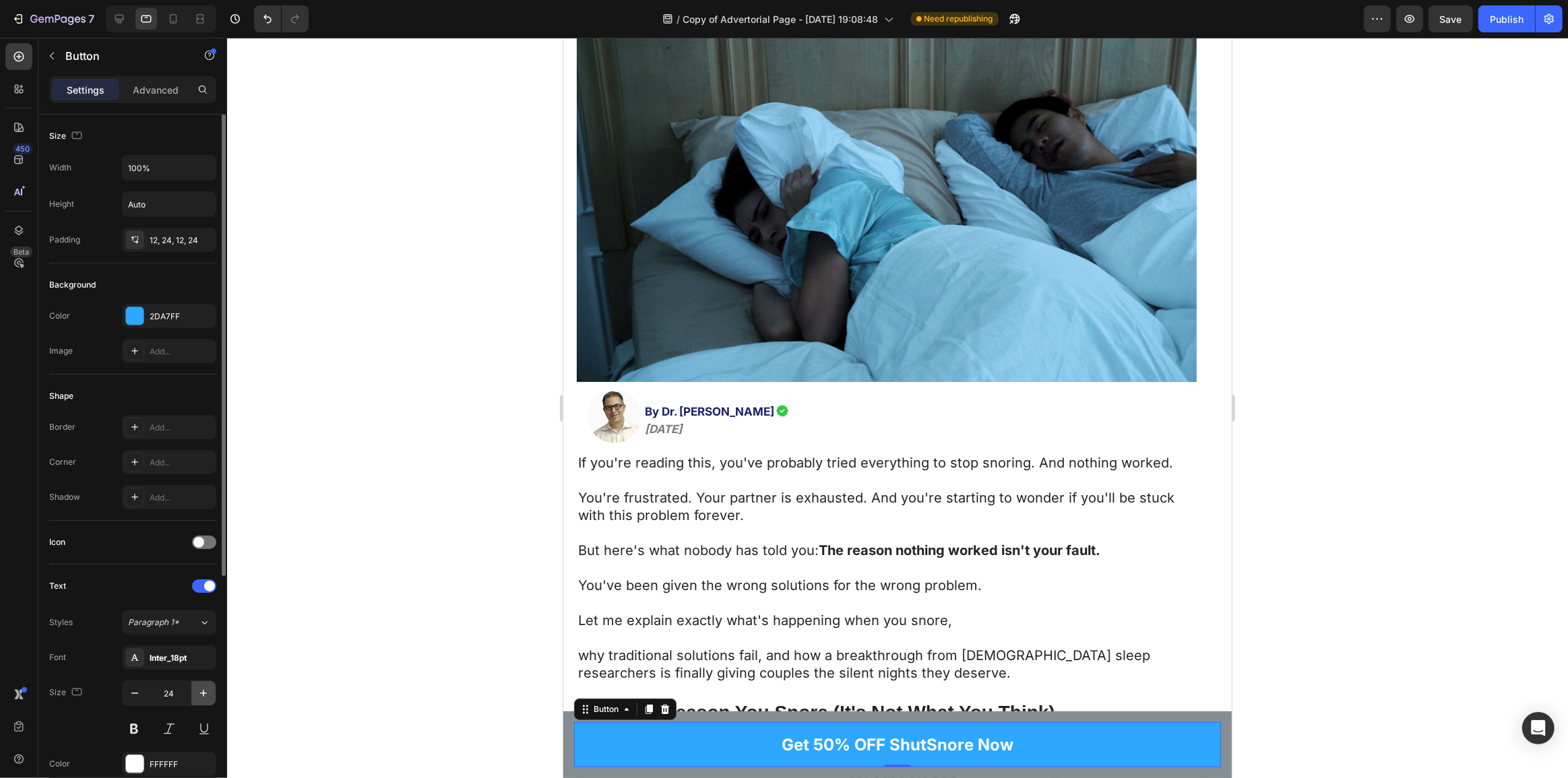
click at [209, 693] on icon "button" at bounding box center [203, 693] width 13 height 13
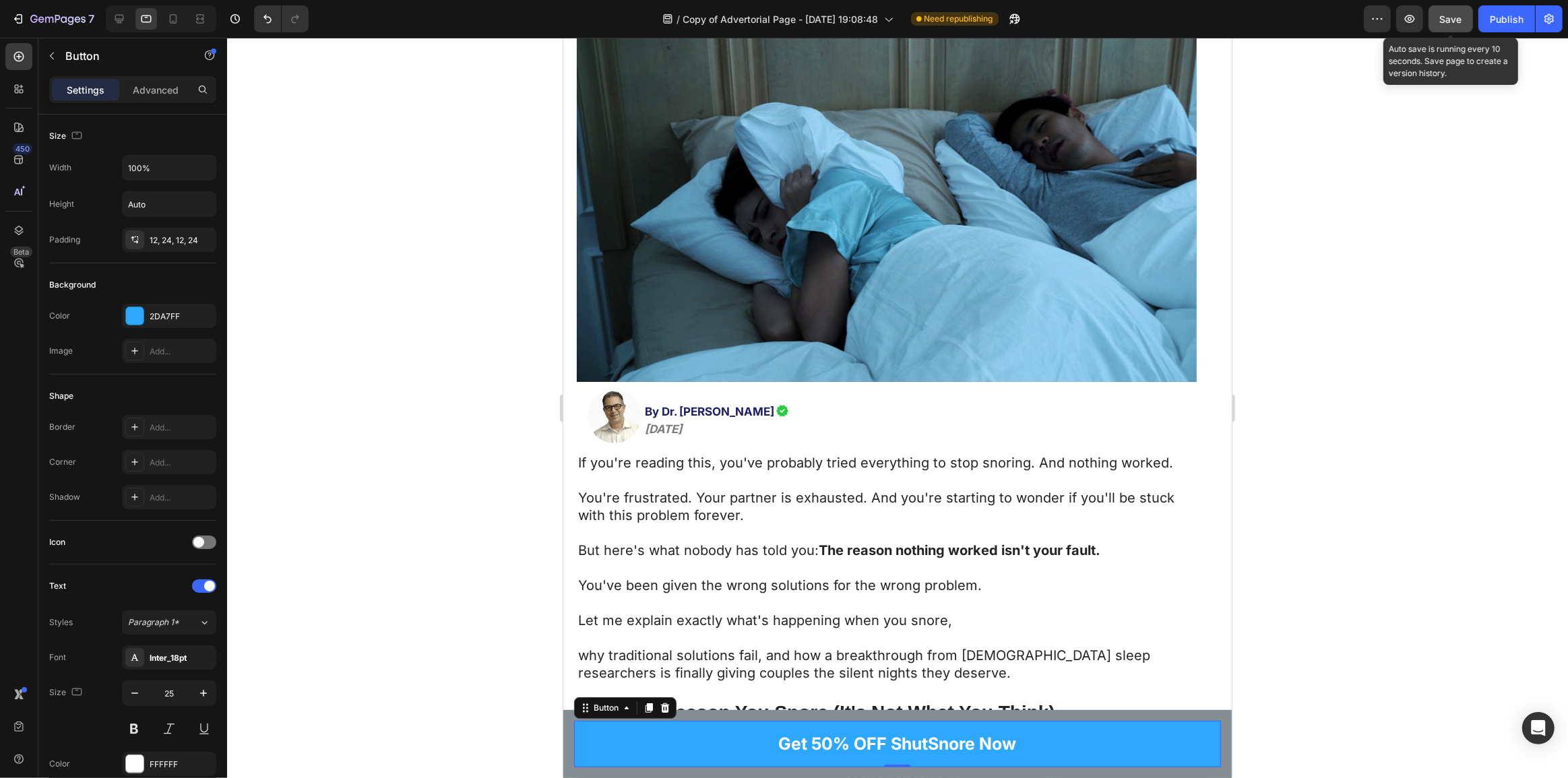
click at [1463, 13] on button "Save" at bounding box center [1451, 18] width 44 height 27
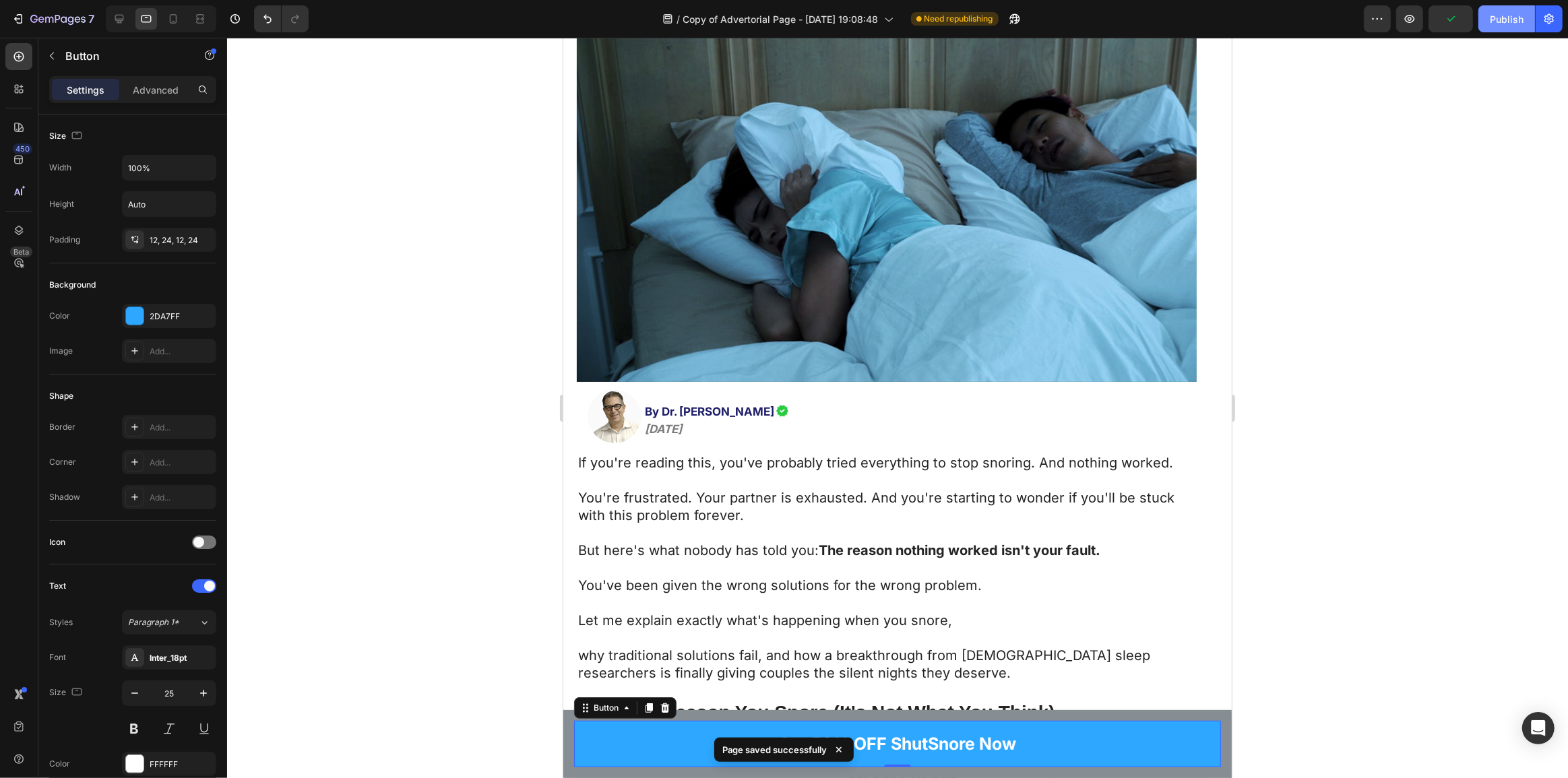
click at [1516, 13] on div "Publish" at bounding box center [1507, 18] width 34 height 14
click at [172, 10] on div at bounding box center [173, 18] width 21 height 21
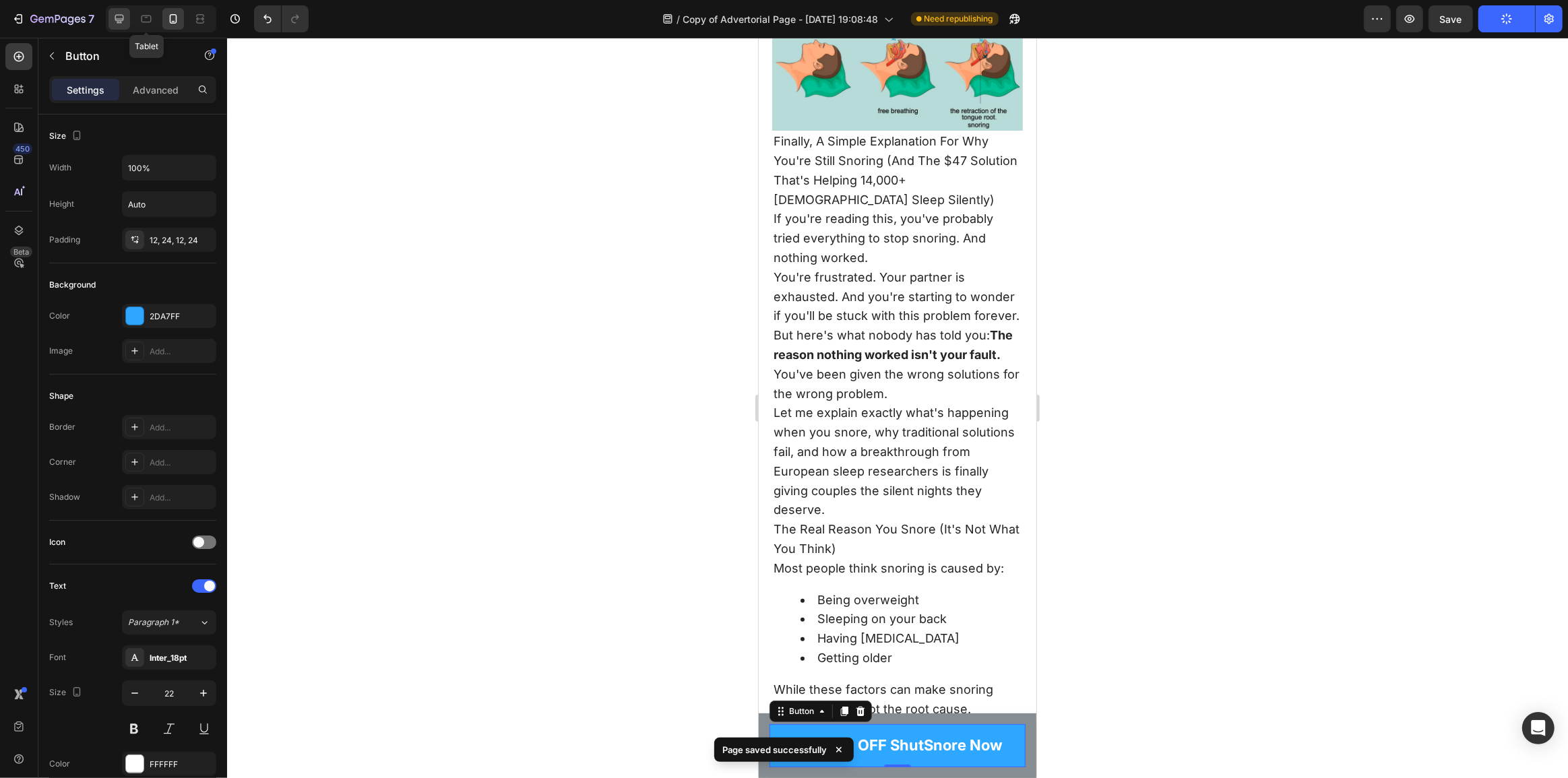
scroll to position [954, 0]
click at [117, 16] on icon at bounding box center [119, 18] width 13 height 13
type input "32"
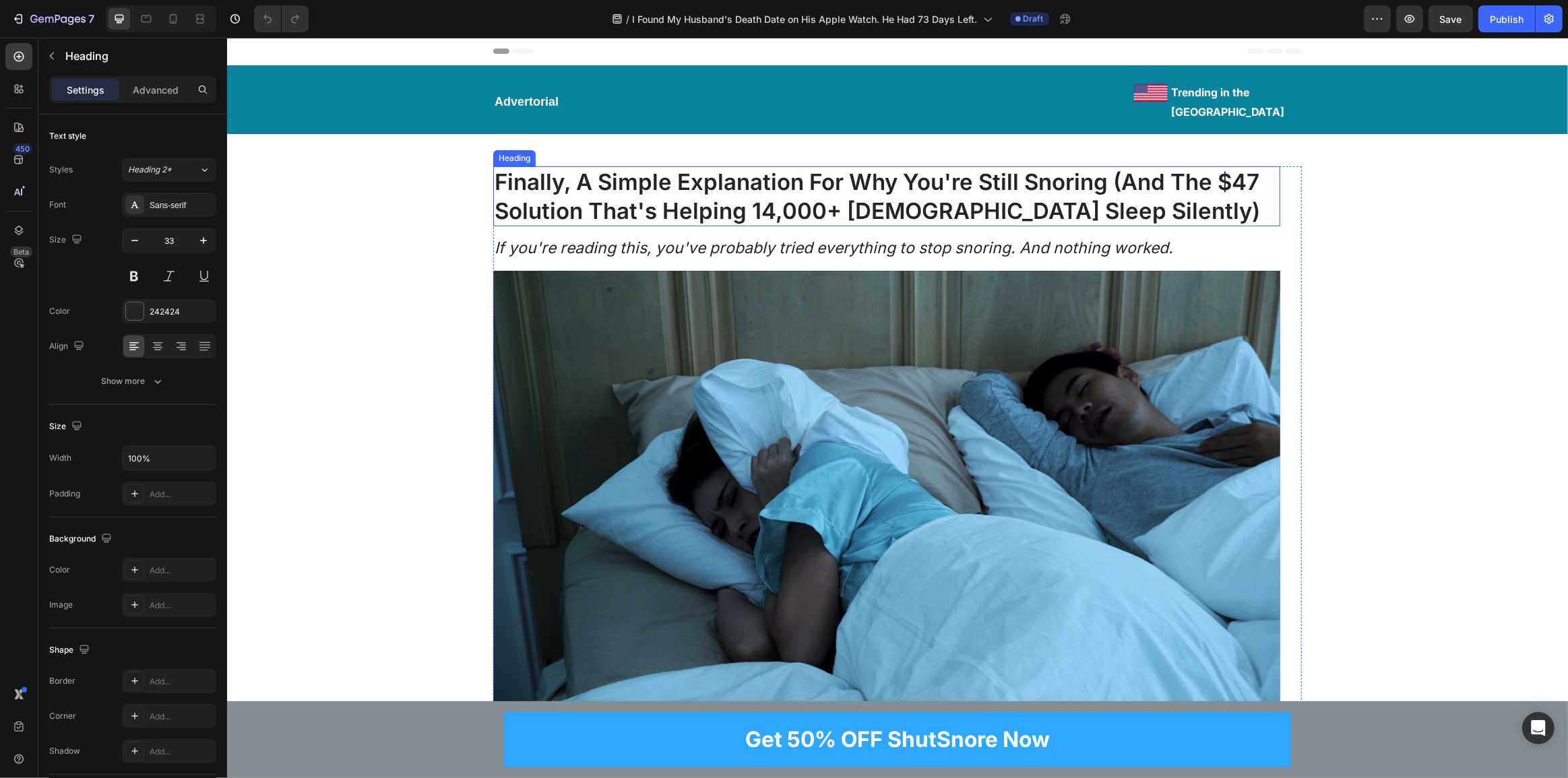
click at [750, 171] on h1 "Finally, A Simple Explanation For Why You're Still Snoring (And The $47 Solutio…" at bounding box center [886, 197] width 787 height 60
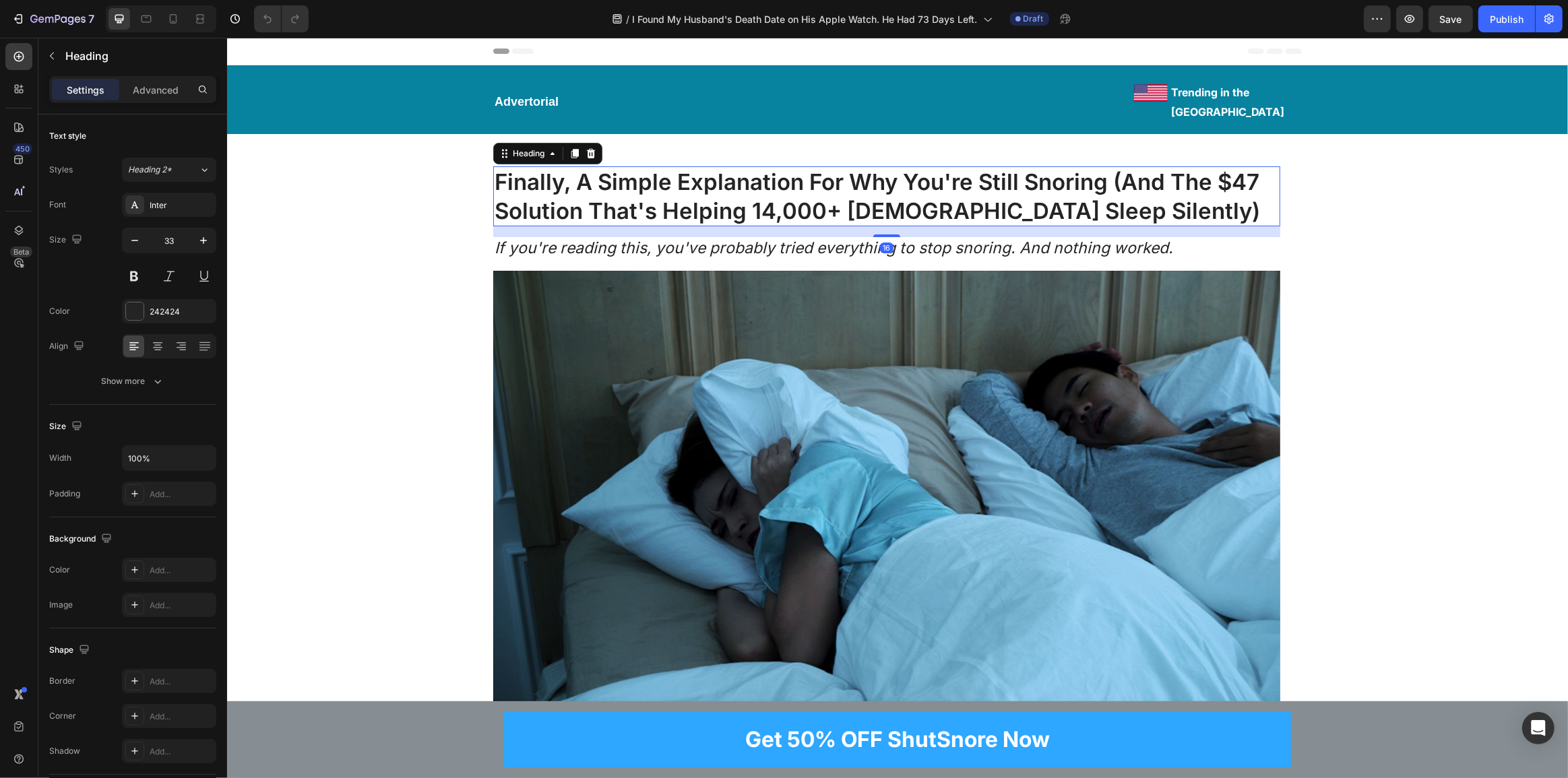
click at [1018, 192] on h1 "Finally, A Simple Explanation For Why You're Still Snoring (And The $47 Solutio…" at bounding box center [886, 197] width 787 height 60
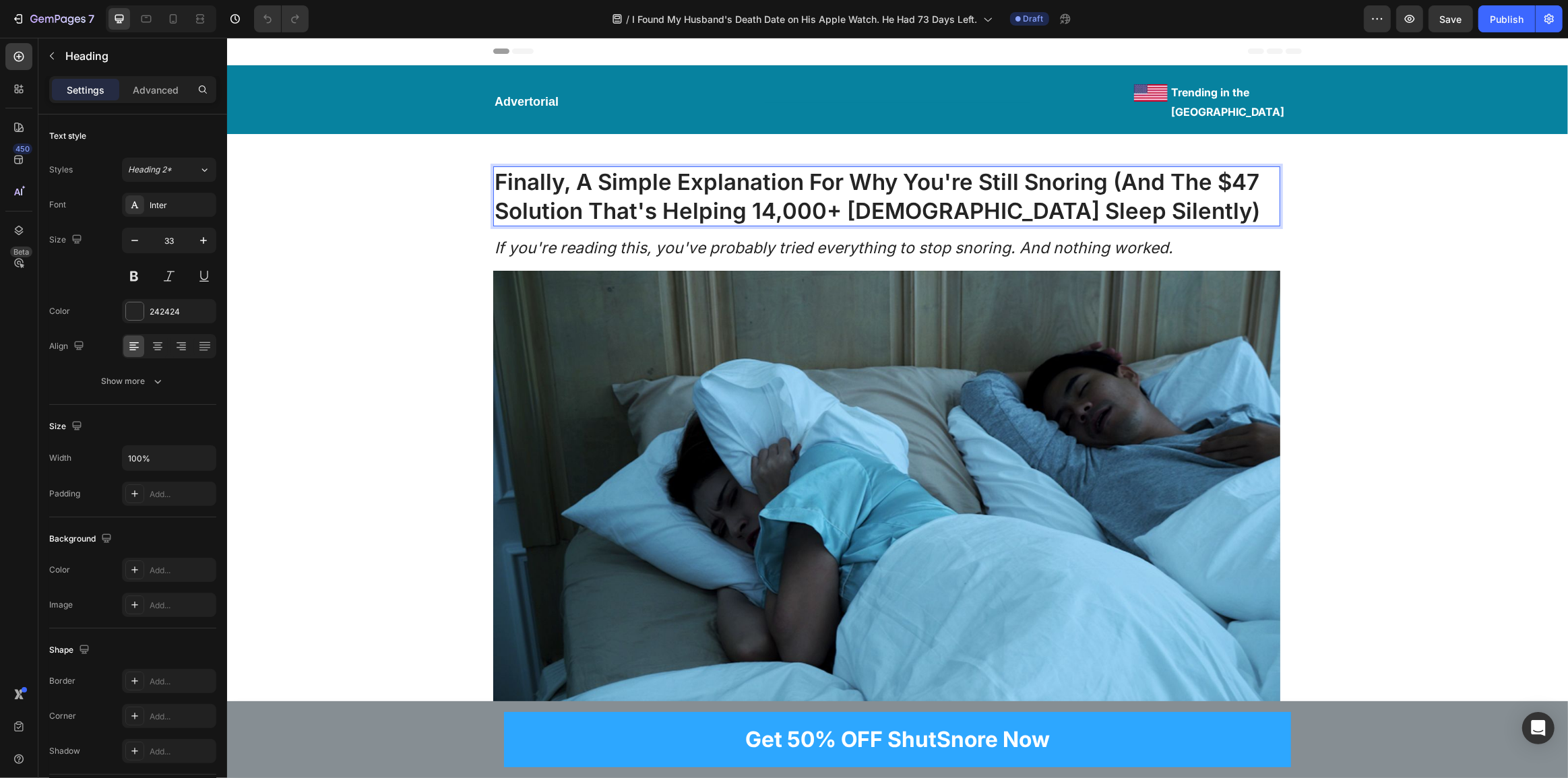
click at [1087, 185] on p "Finally, A Simple Explanation For Why You're Still Snoring (And The $47 Solutio…" at bounding box center [886, 197] width 785 height 58
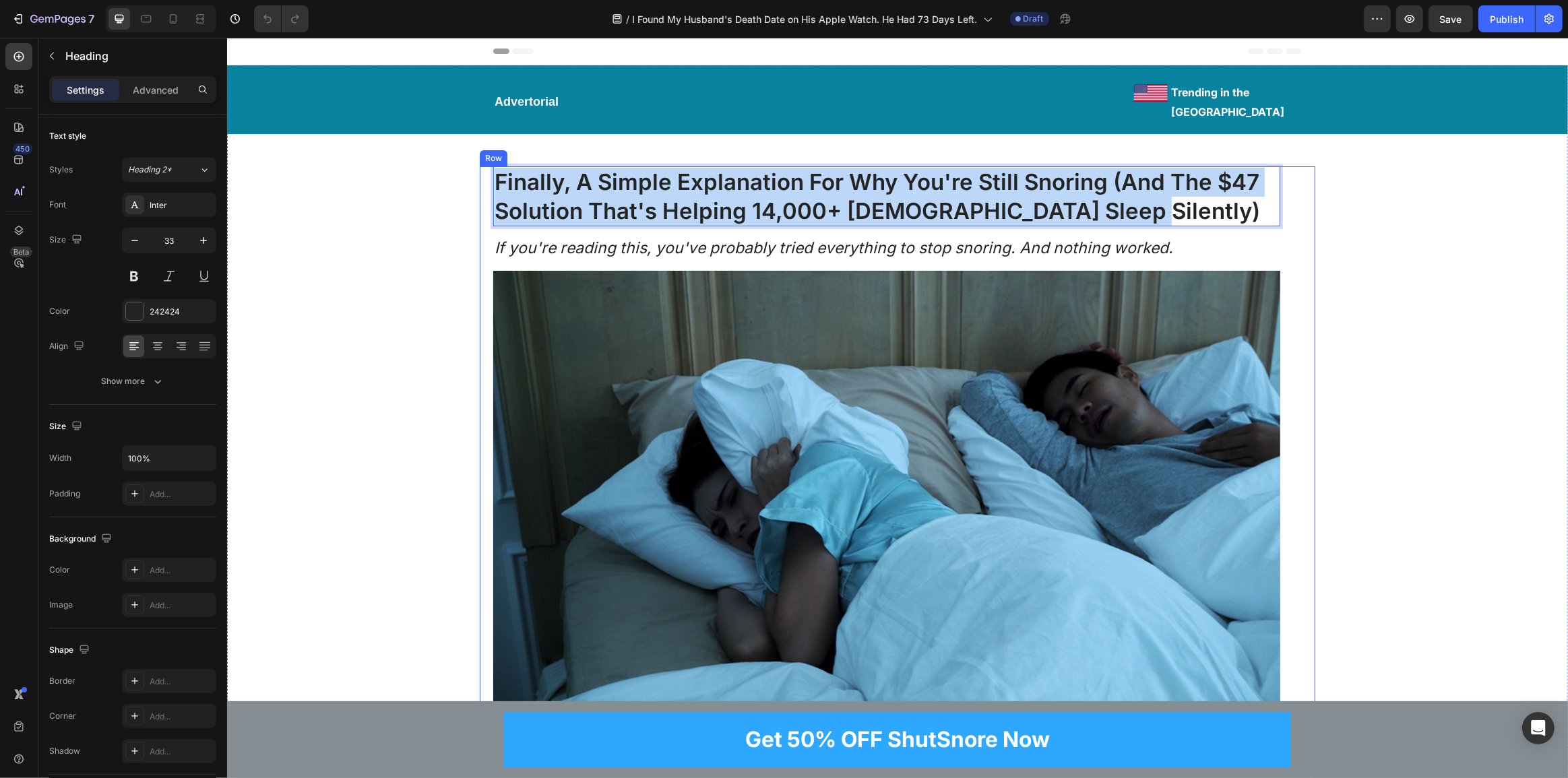
drag, startPoint x: 1117, startPoint y: 192, endPoint x: 482, endPoint y: 162, distance: 635.7
click at [482, 166] on div "Finally, A Simple Explanation For Why You're Still Snoring (And The $47 Solutio…" at bounding box center [897, 604] width 836 height 874
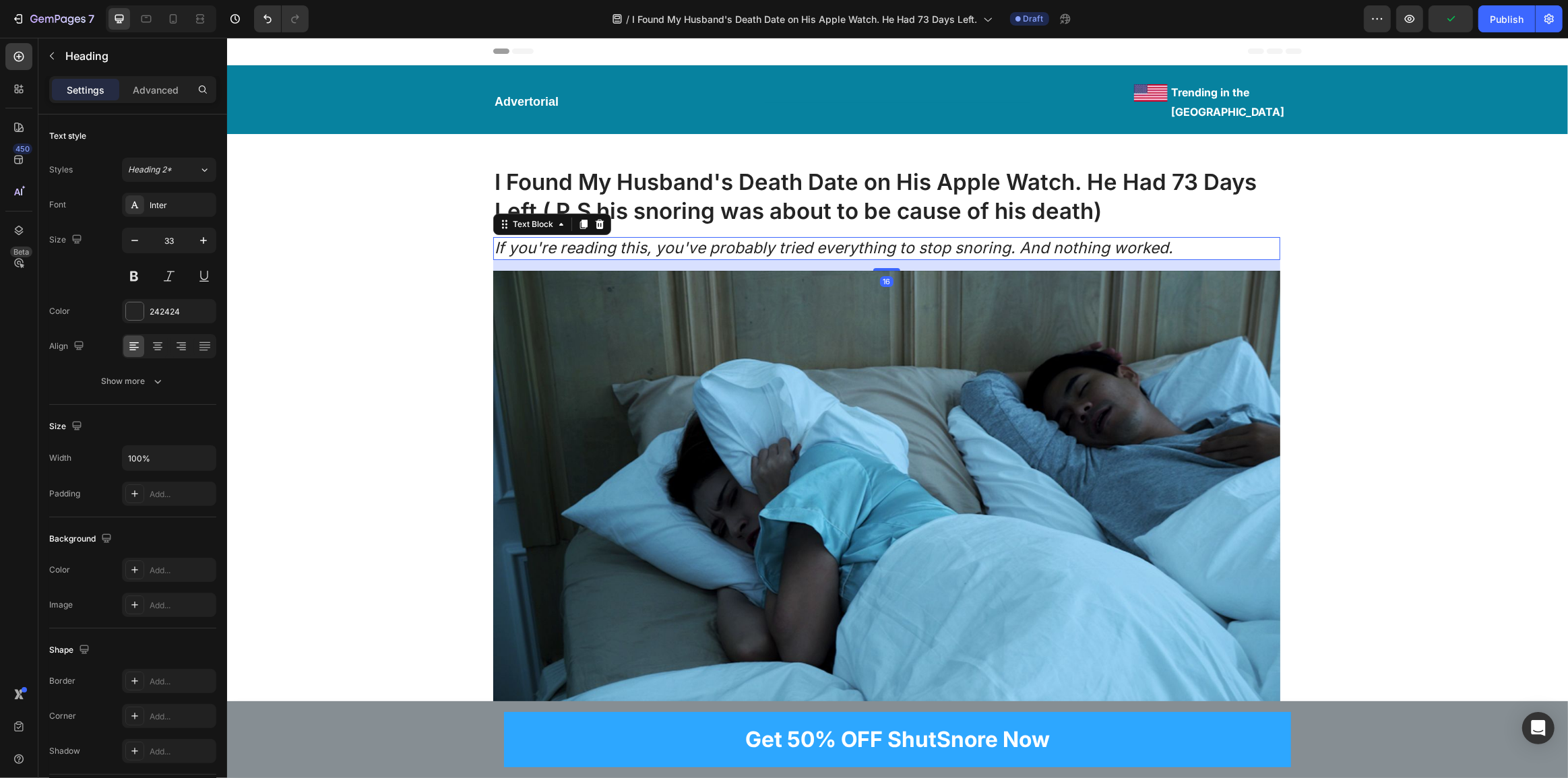
click at [564, 238] on icon "If you're reading this, you've probably tried everything to stop snoring. And n…" at bounding box center [833, 248] width 679 height 19
click at [714, 238] on icon "If you're reading this, you've probably tried everything to stop snoring. And n…" at bounding box center [833, 248] width 679 height 19
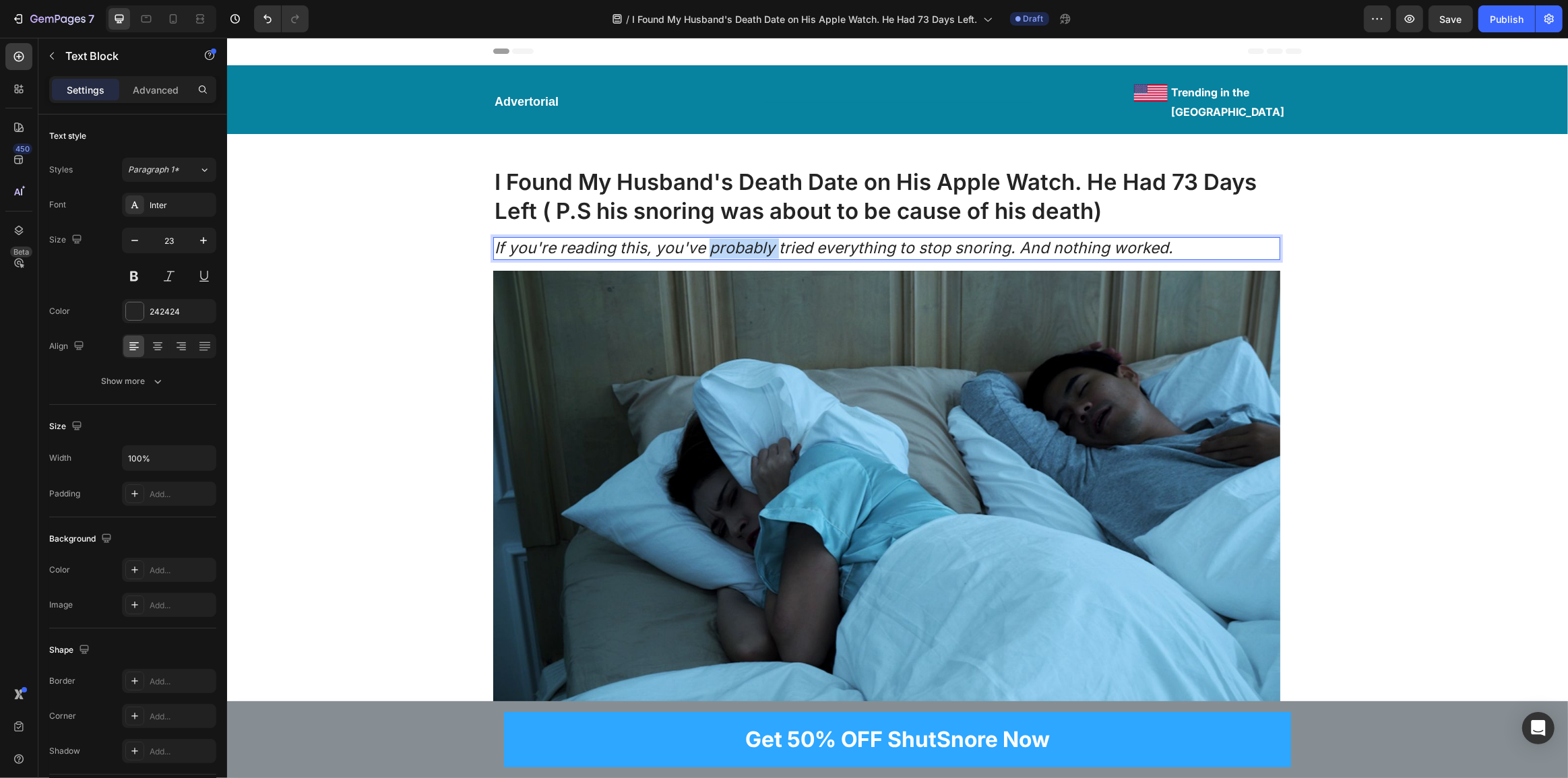
click at [714, 238] on icon "If you're reading this, you've probably tried everything to stop snoring. And n…" at bounding box center [833, 248] width 679 height 19
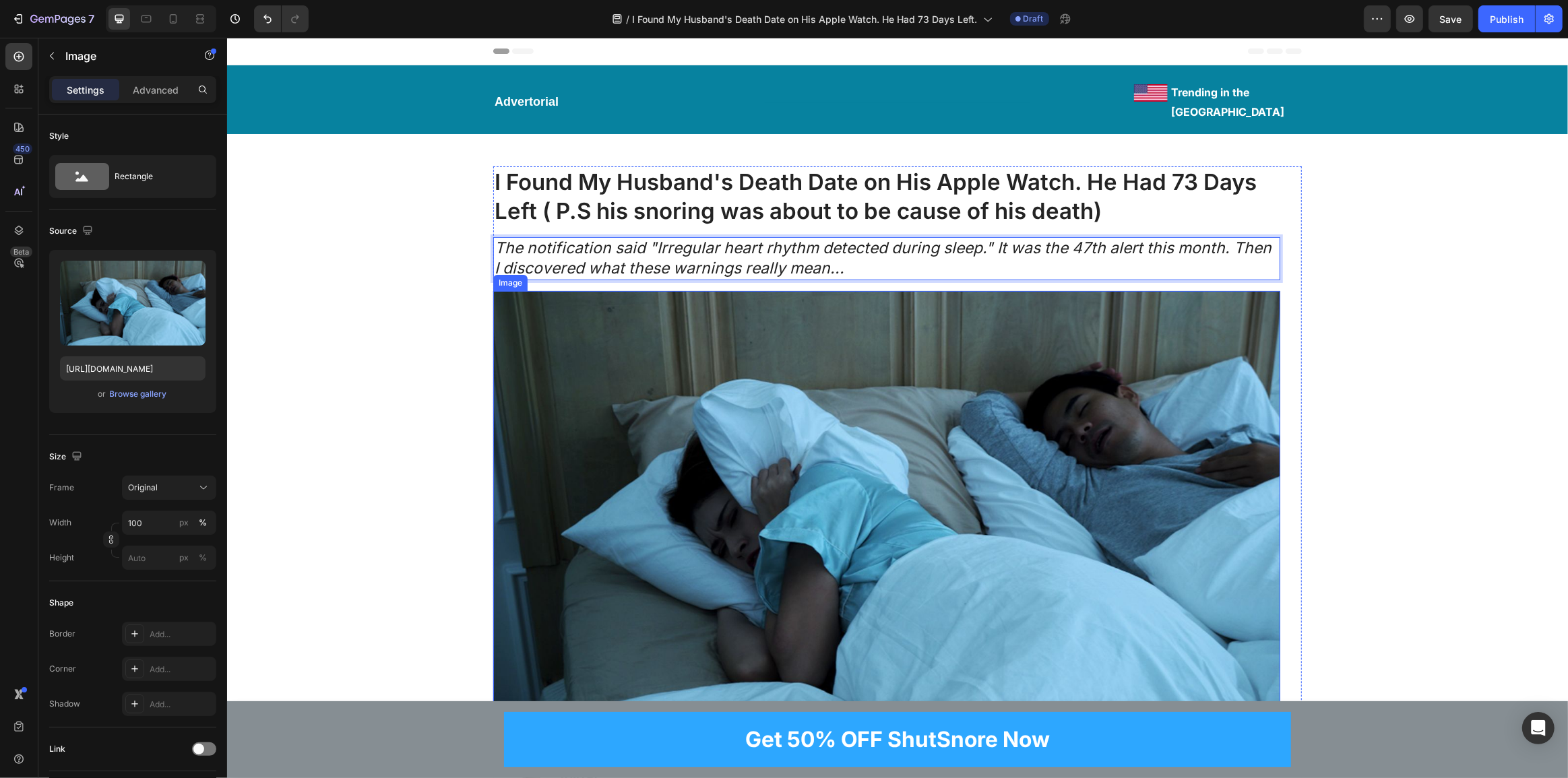
click at [821, 322] on img at bounding box center [886, 512] width 787 height 442
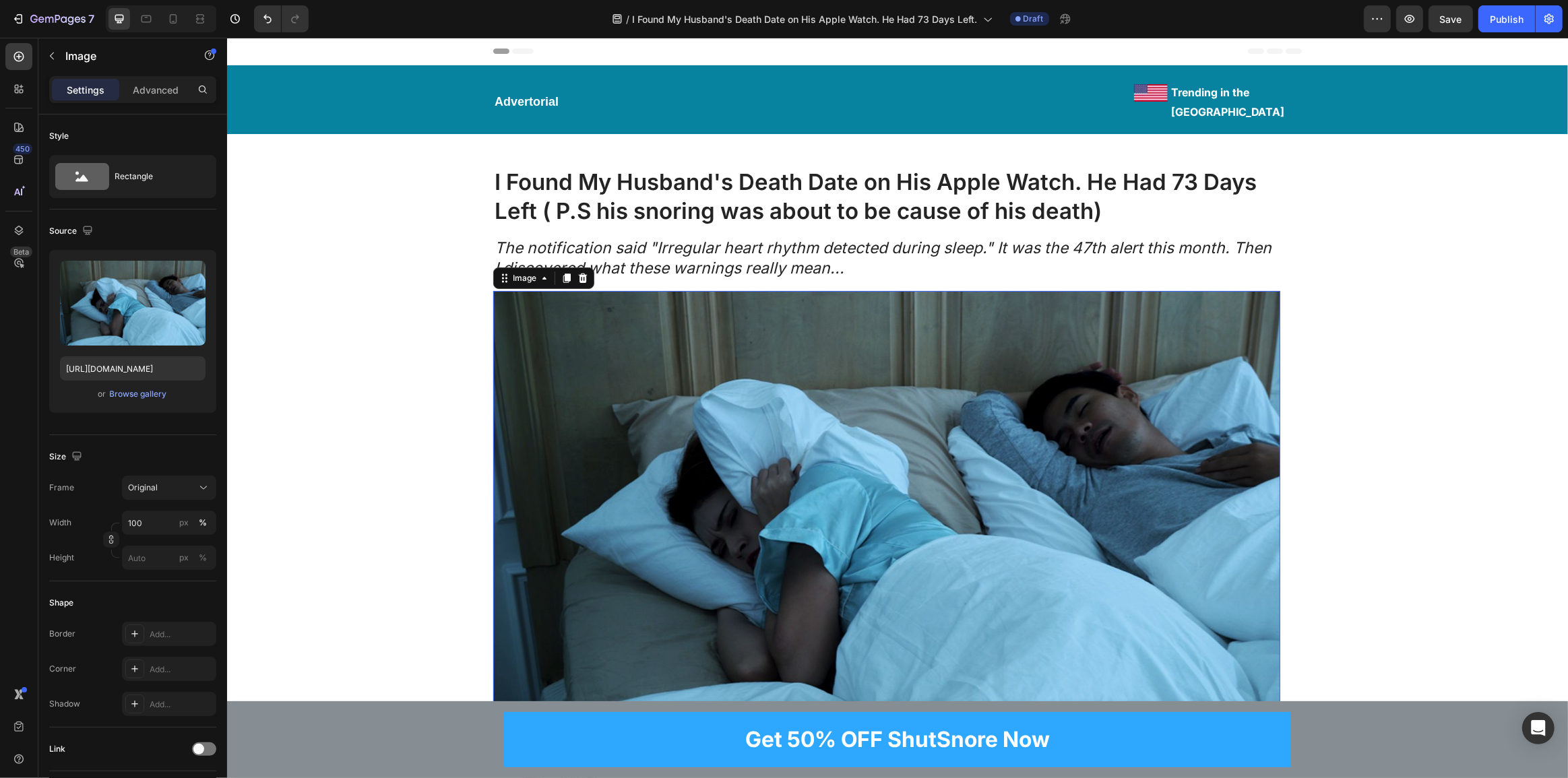
click at [995, 474] on img at bounding box center [886, 512] width 787 height 442
click at [785, 397] on img at bounding box center [886, 512] width 787 height 442
click at [172, 13] on icon at bounding box center [173, 18] width 13 height 13
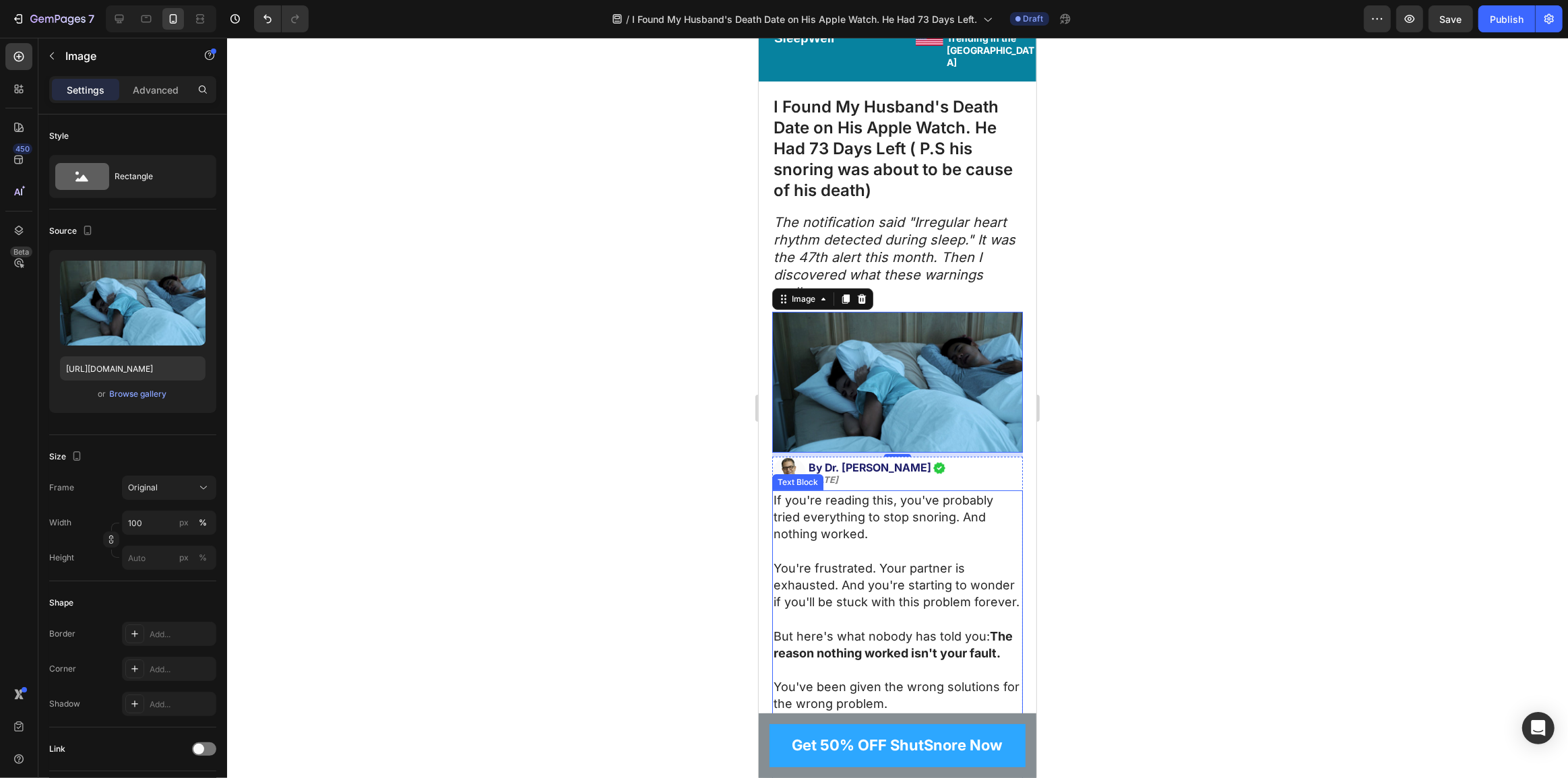
scroll to position [12, 0]
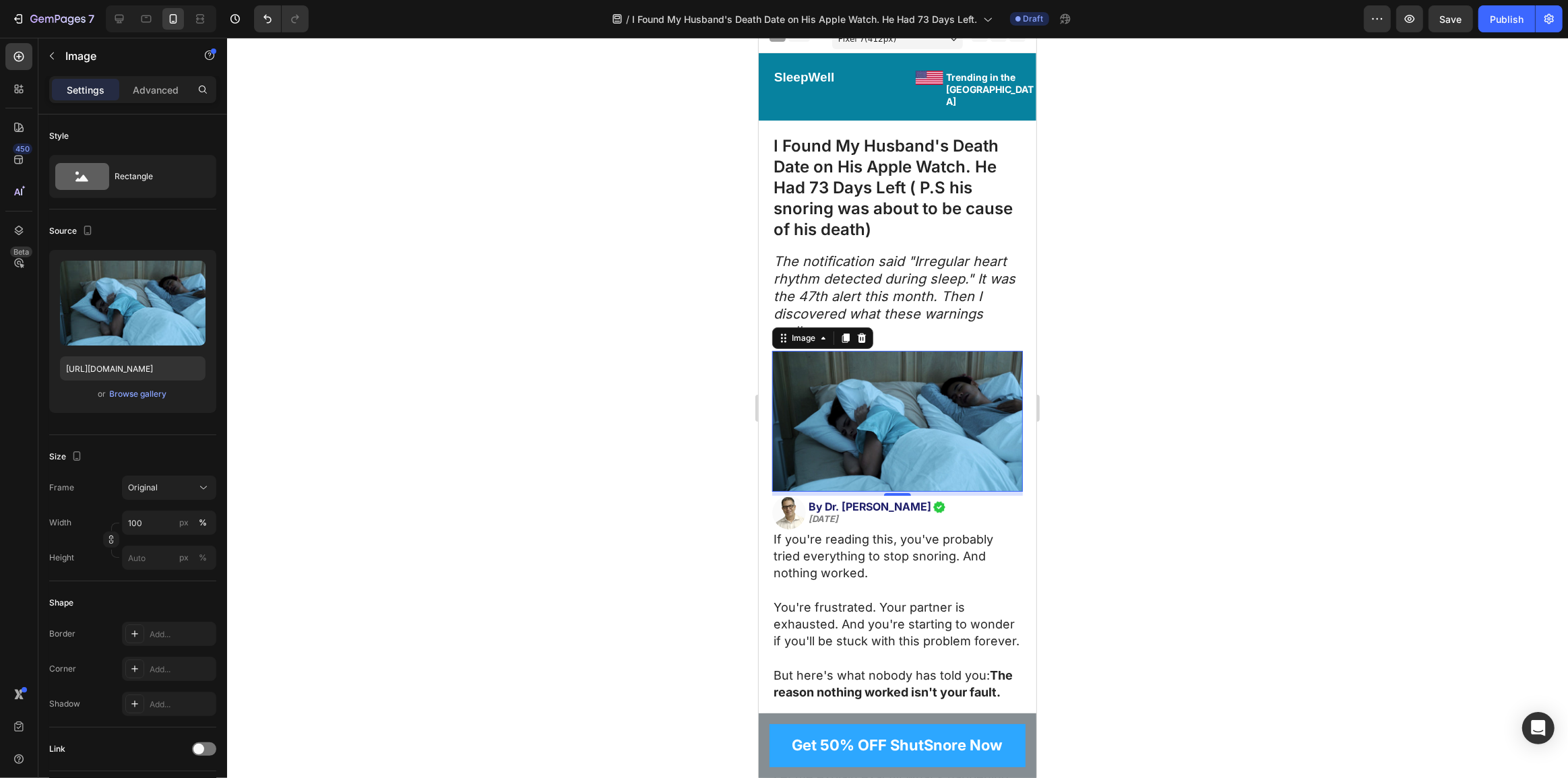
click at [857, 362] on img at bounding box center [897, 421] width 251 height 141
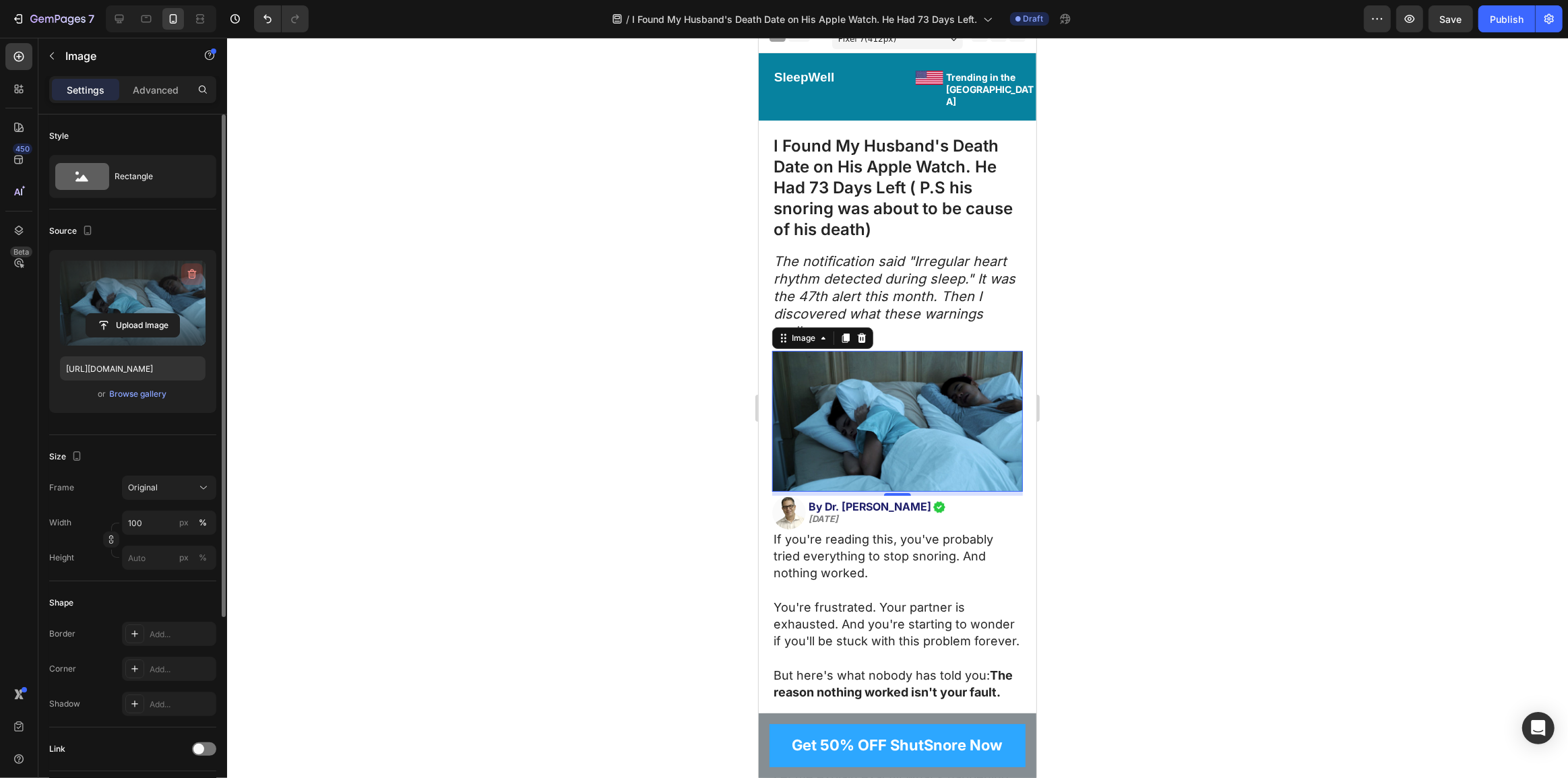
click at [187, 273] on icon "button" at bounding box center [192, 274] width 13 height 13
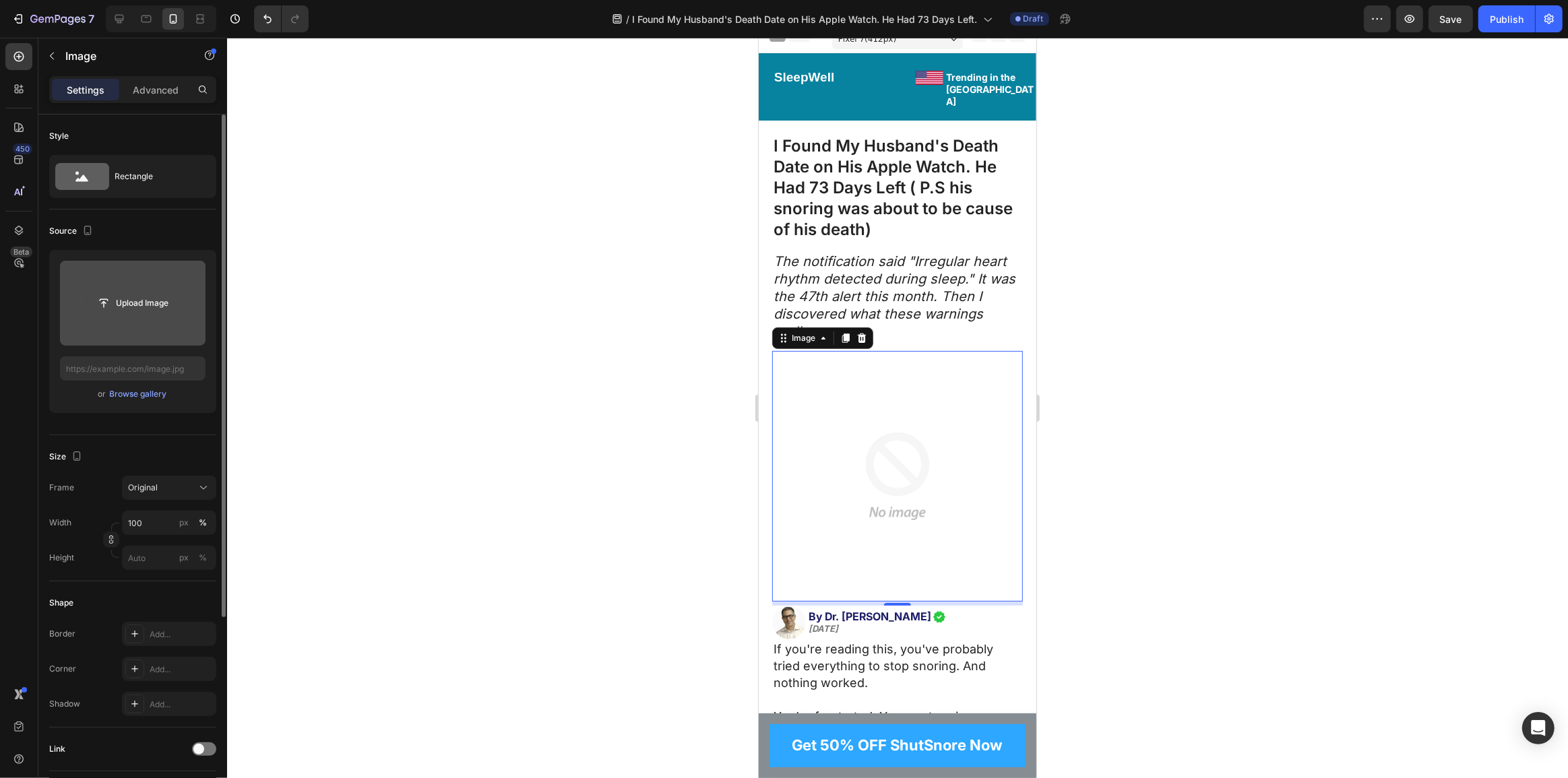
click at [129, 297] on input "file" at bounding box center [133, 303] width 93 height 23
type input "https://cdn.shopify.com/s/files/1/0765/9323/4137/files/gempages_580209516545573…"
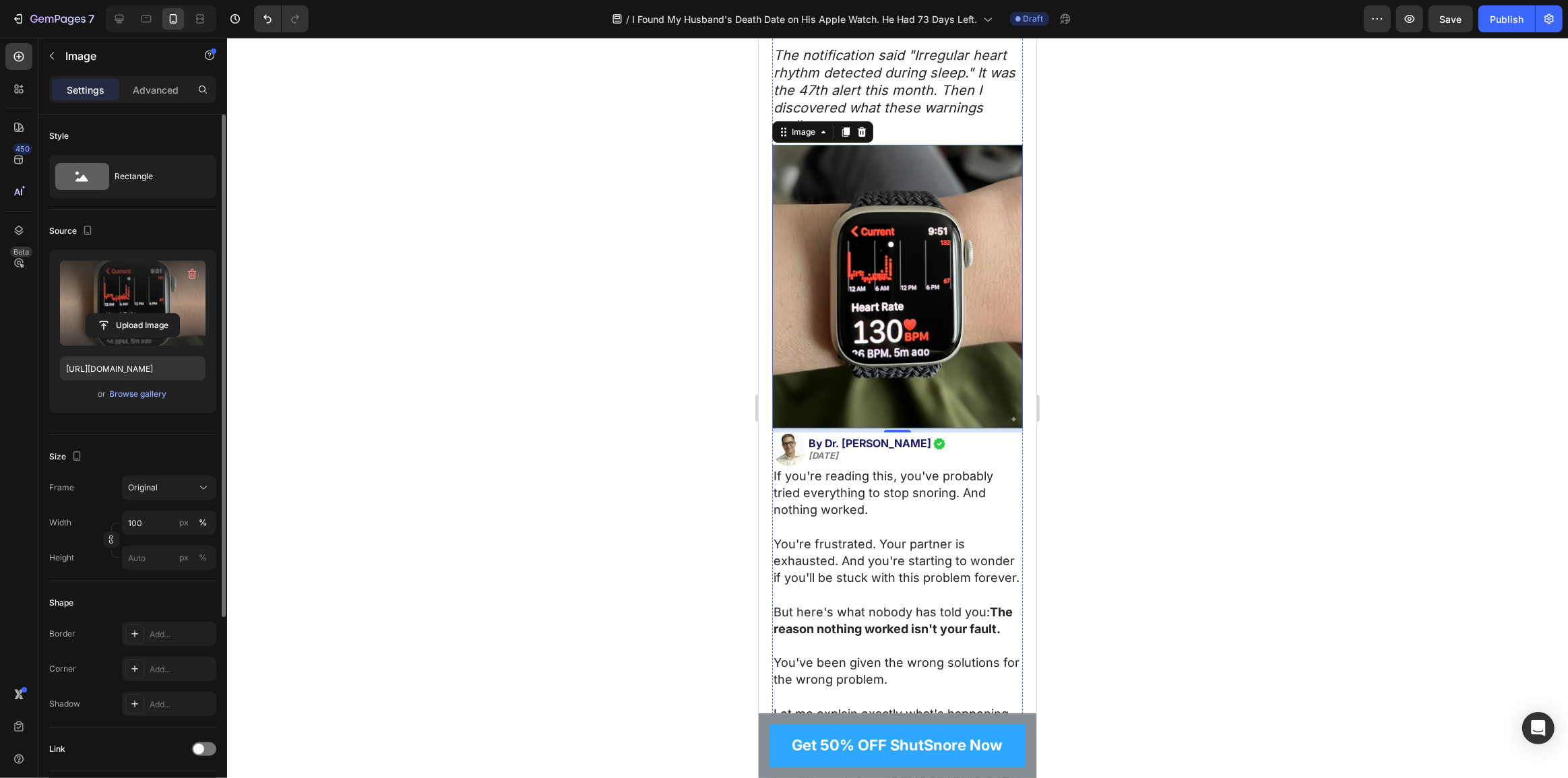
scroll to position [257, 0]
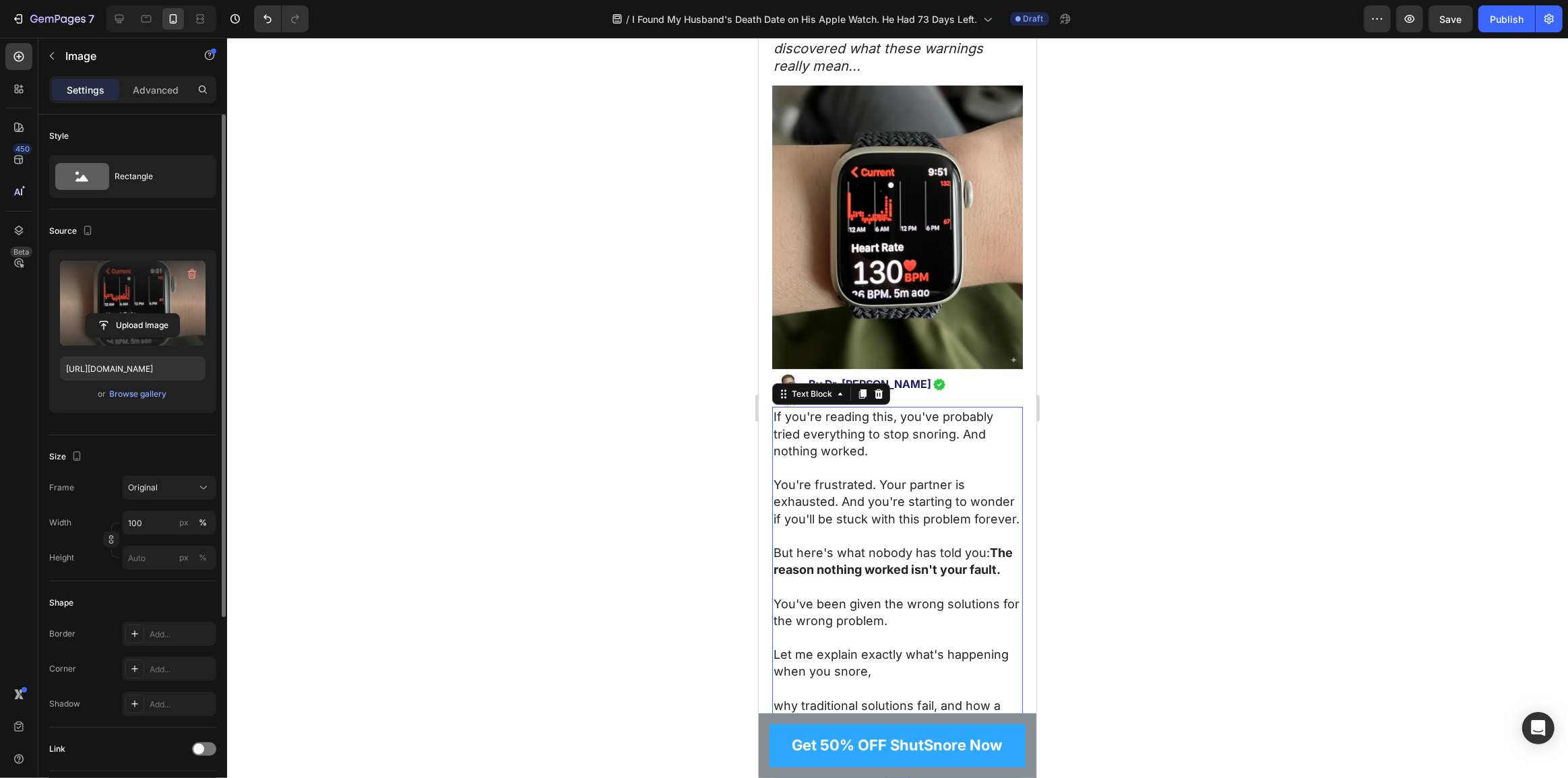
click at [841, 445] on p "If you're reading this, you've probably tried everything to stop snoring. And n…" at bounding box center [897, 434] width 248 height 52
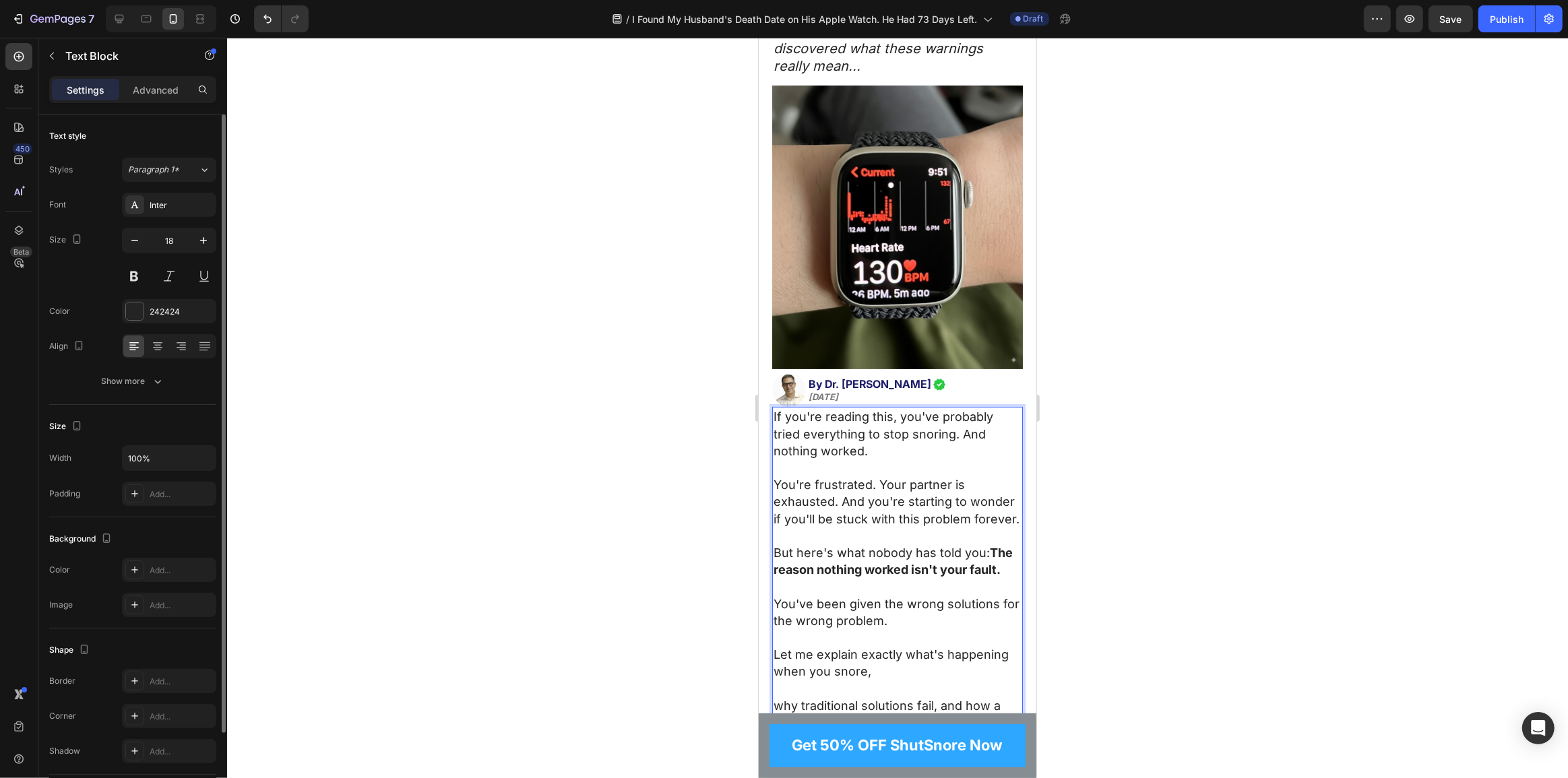
click at [822, 476] on p "You're frustrated. Your partner is exhausted. And you're starting to wonder if …" at bounding box center [897, 502] width 248 height 52
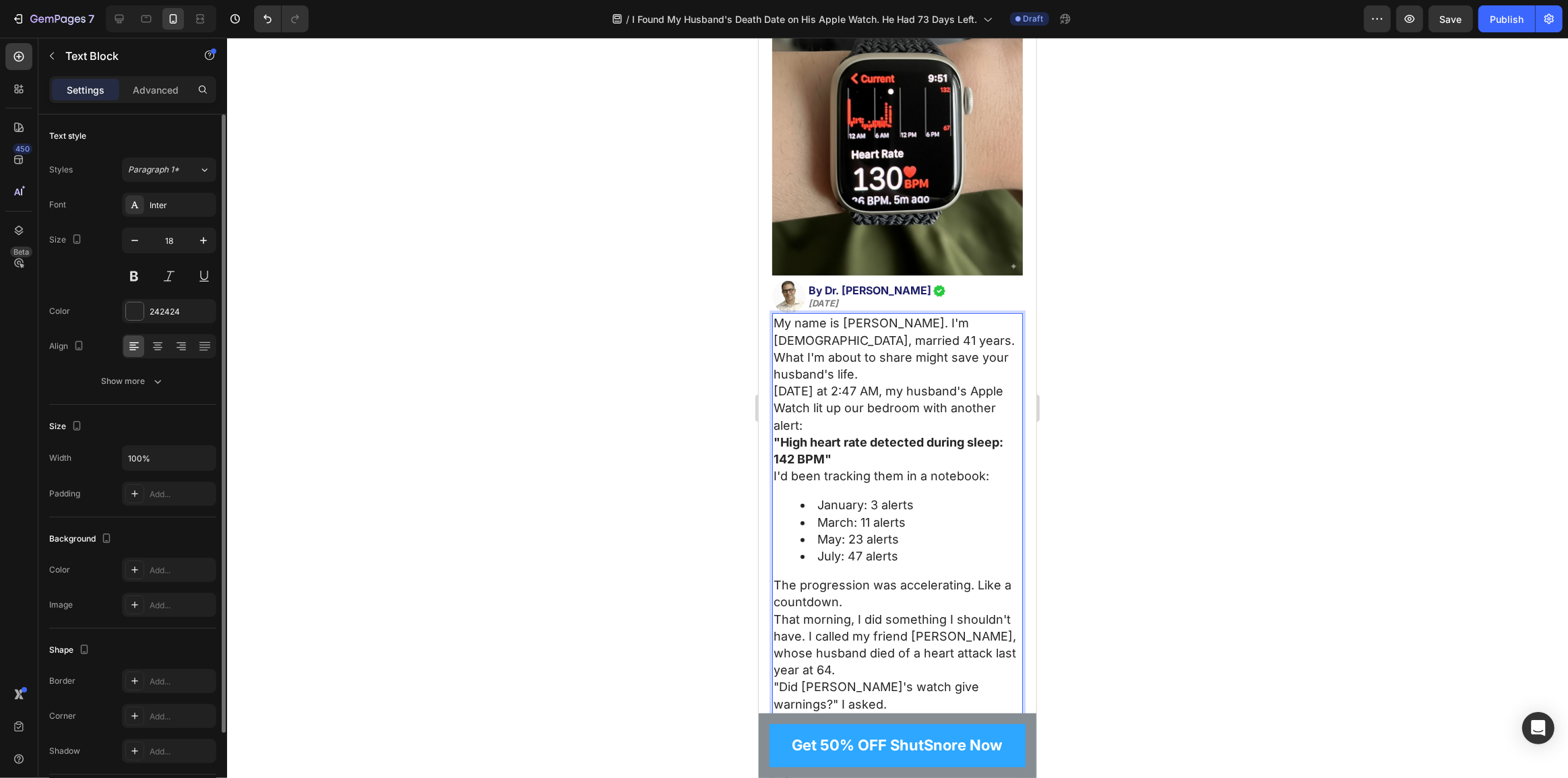
scroll to position [354, 0]
click at [933, 329] on p "My name is Patricia Harrison. I'm 67 years old, married 41 years." at bounding box center [897, 328] width 248 height 34
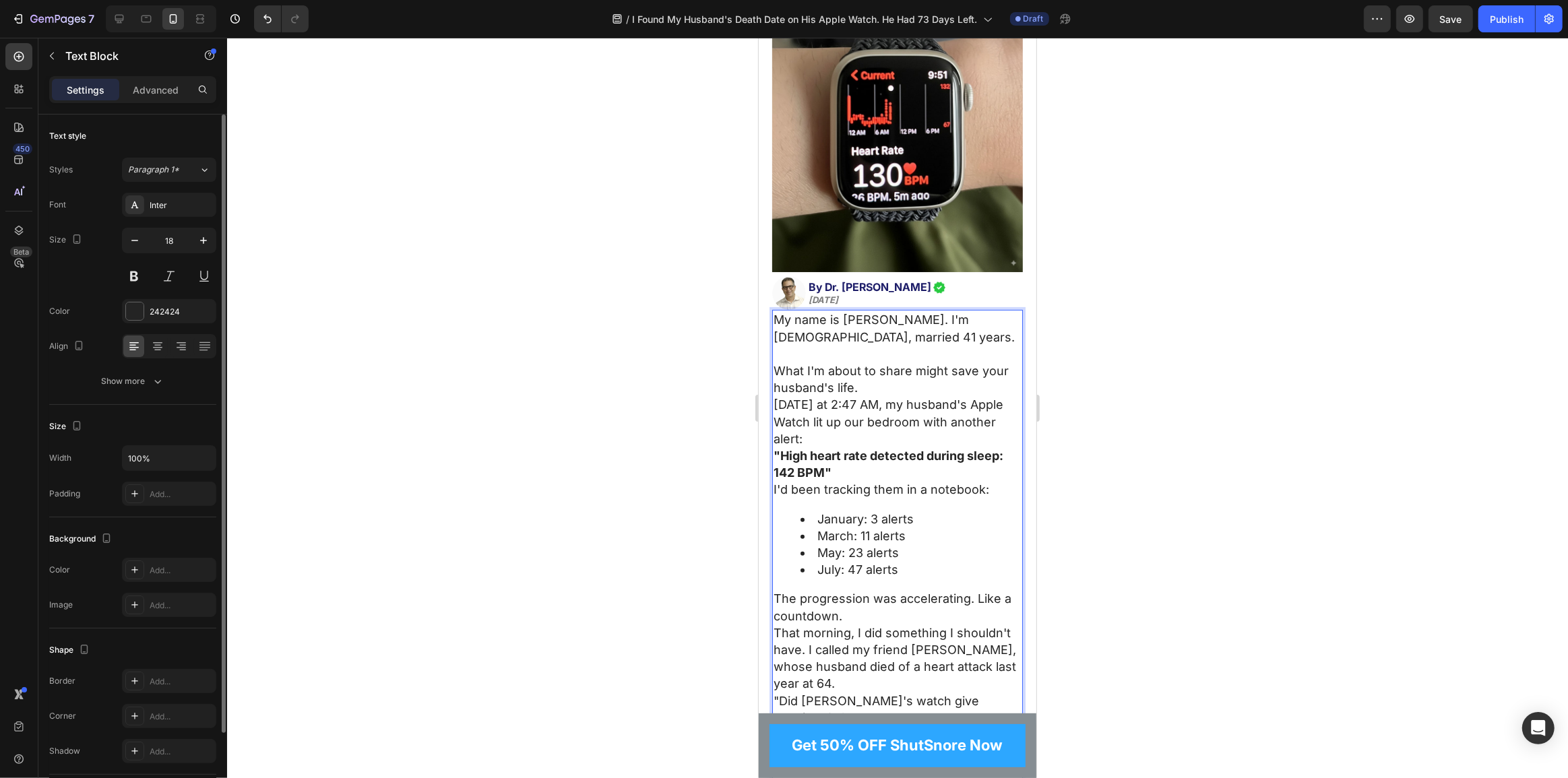
click at [871, 377] on p "What I'm about to share might save your husband's life." at bounding box center [897, 380] width 248 height 34
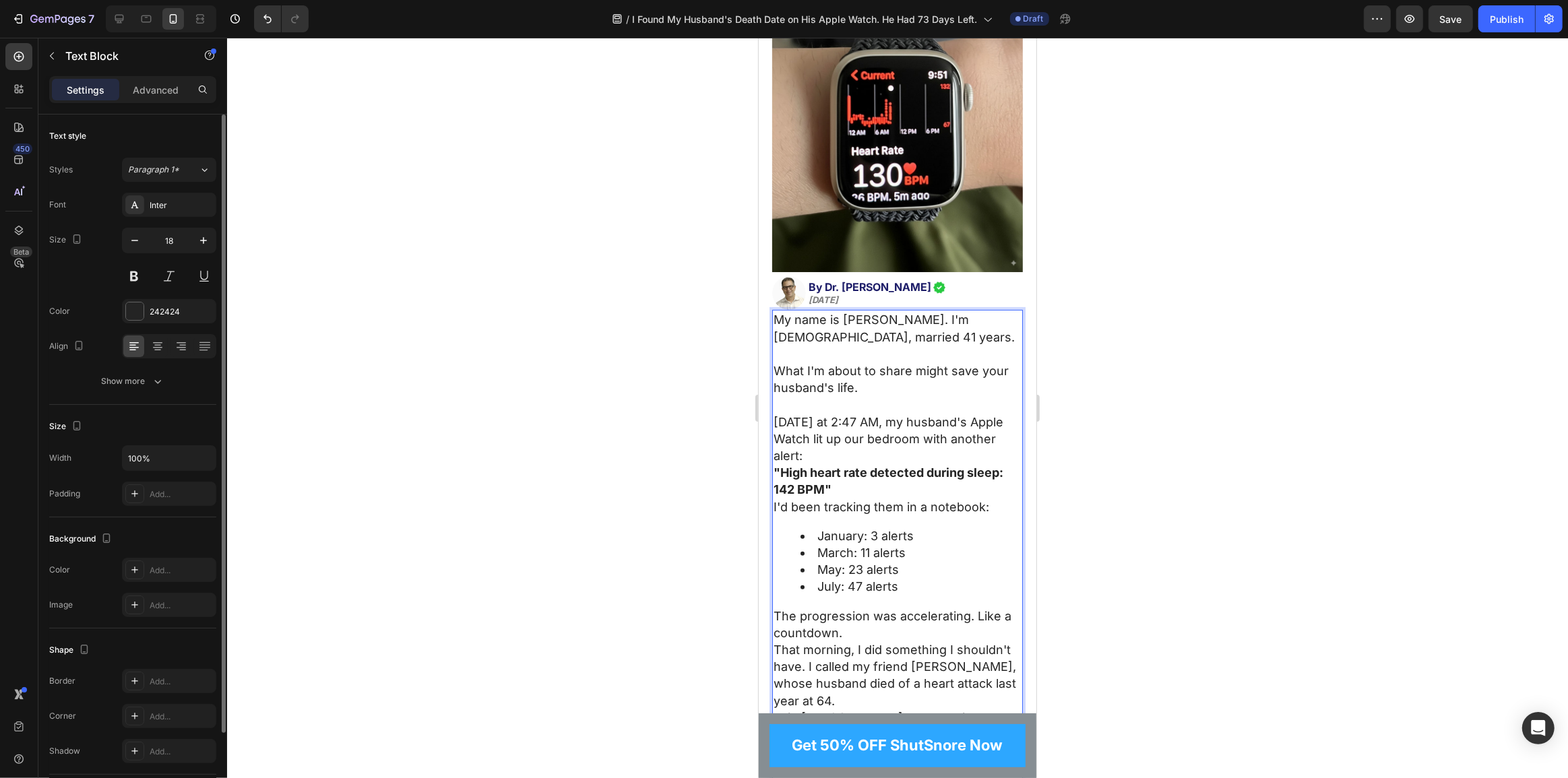
click at [869, 445] on p "Last Tuesday at 2:47 AM, my husband's Apple Watch lit up our bedroom with anoth…" at bounding box center [897, 439] width 248 height 52
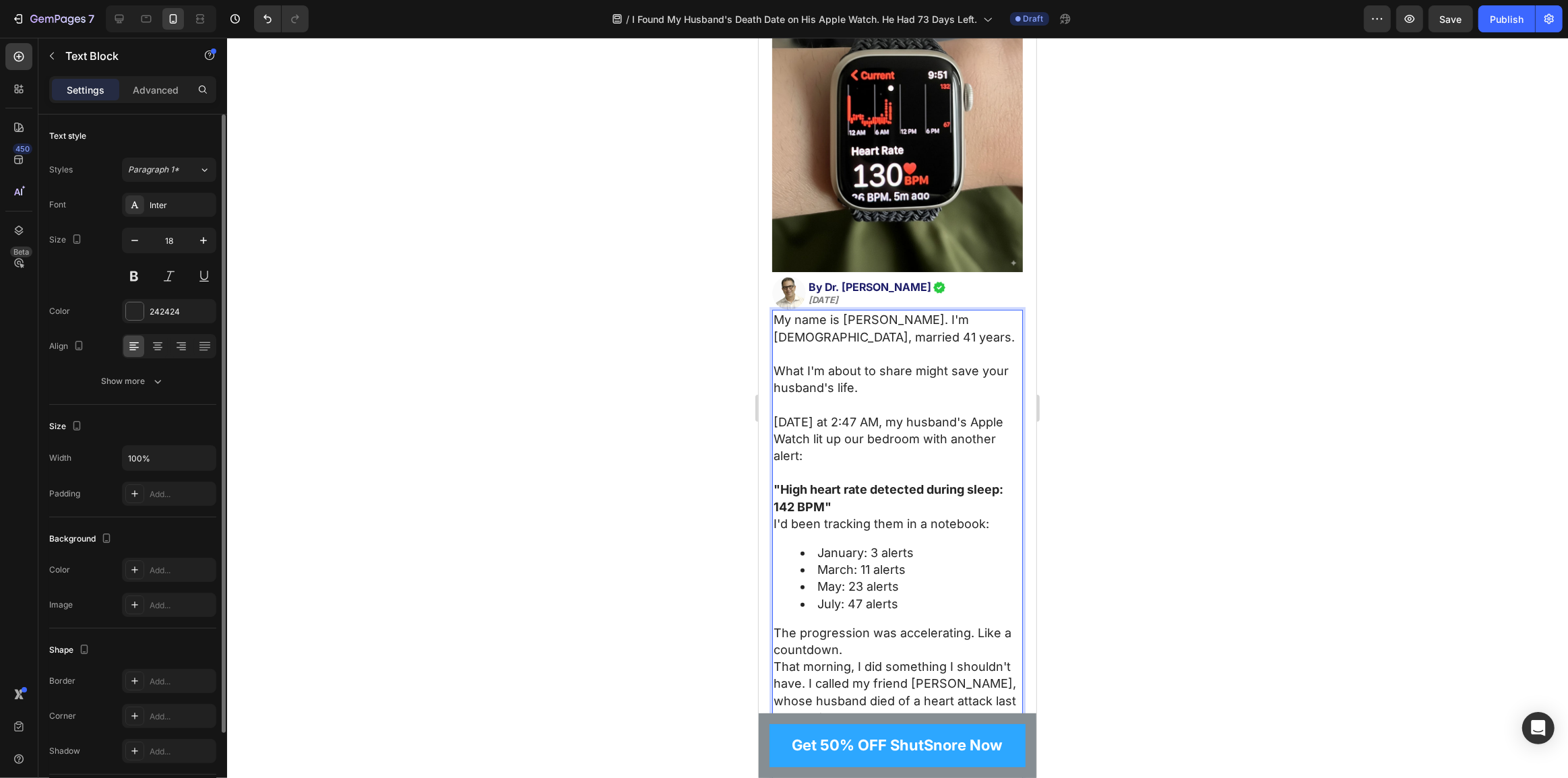
click at [838, 497] on p ""High heart rate detected during sleep: 142 BPM"" at bounding box center [897, 498] width 248 height 34
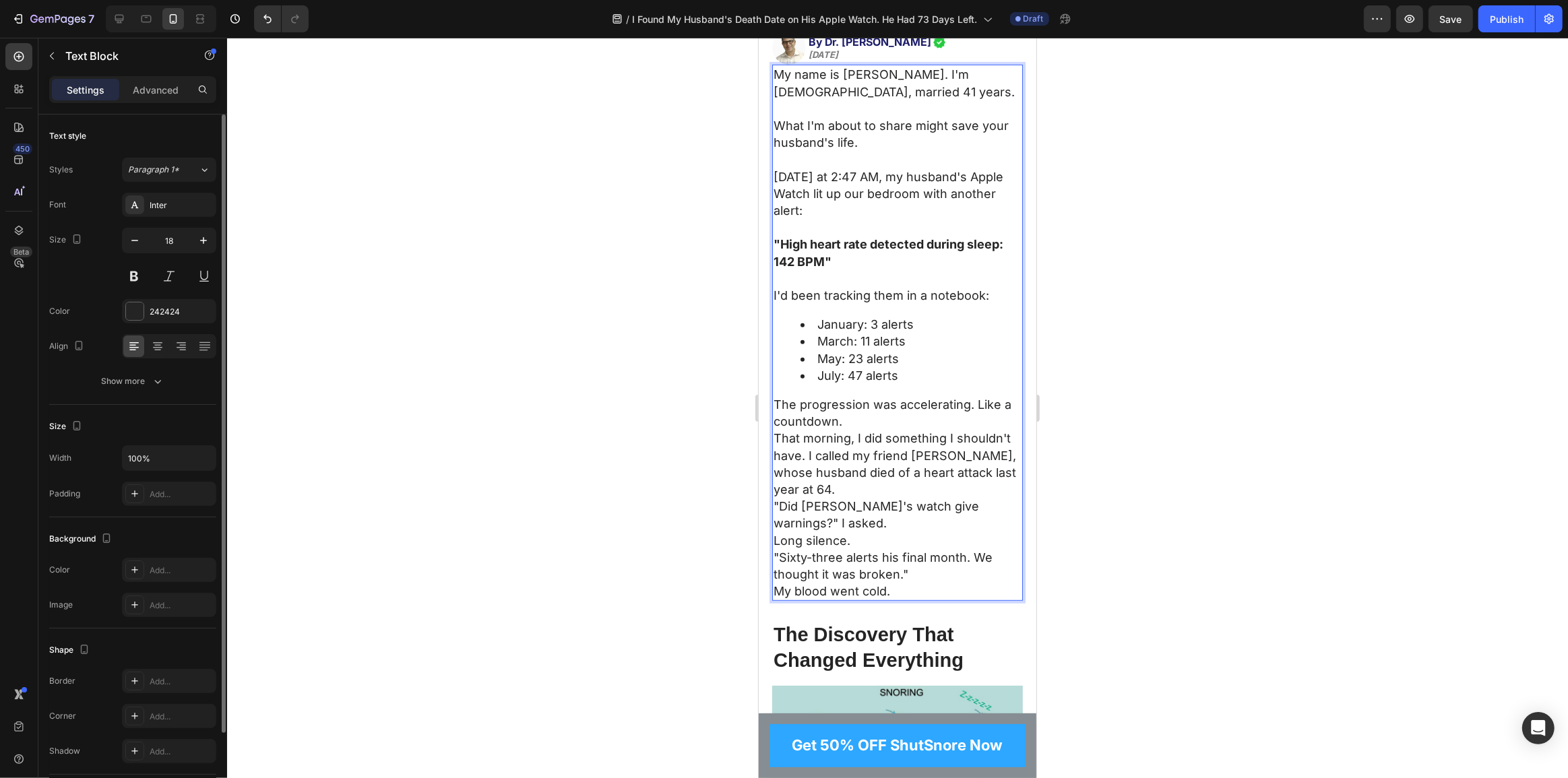
click at [852, 411] on p "The progression was accelerating. Like a countdown." at bounding box center [897, 413] width 248 height 34
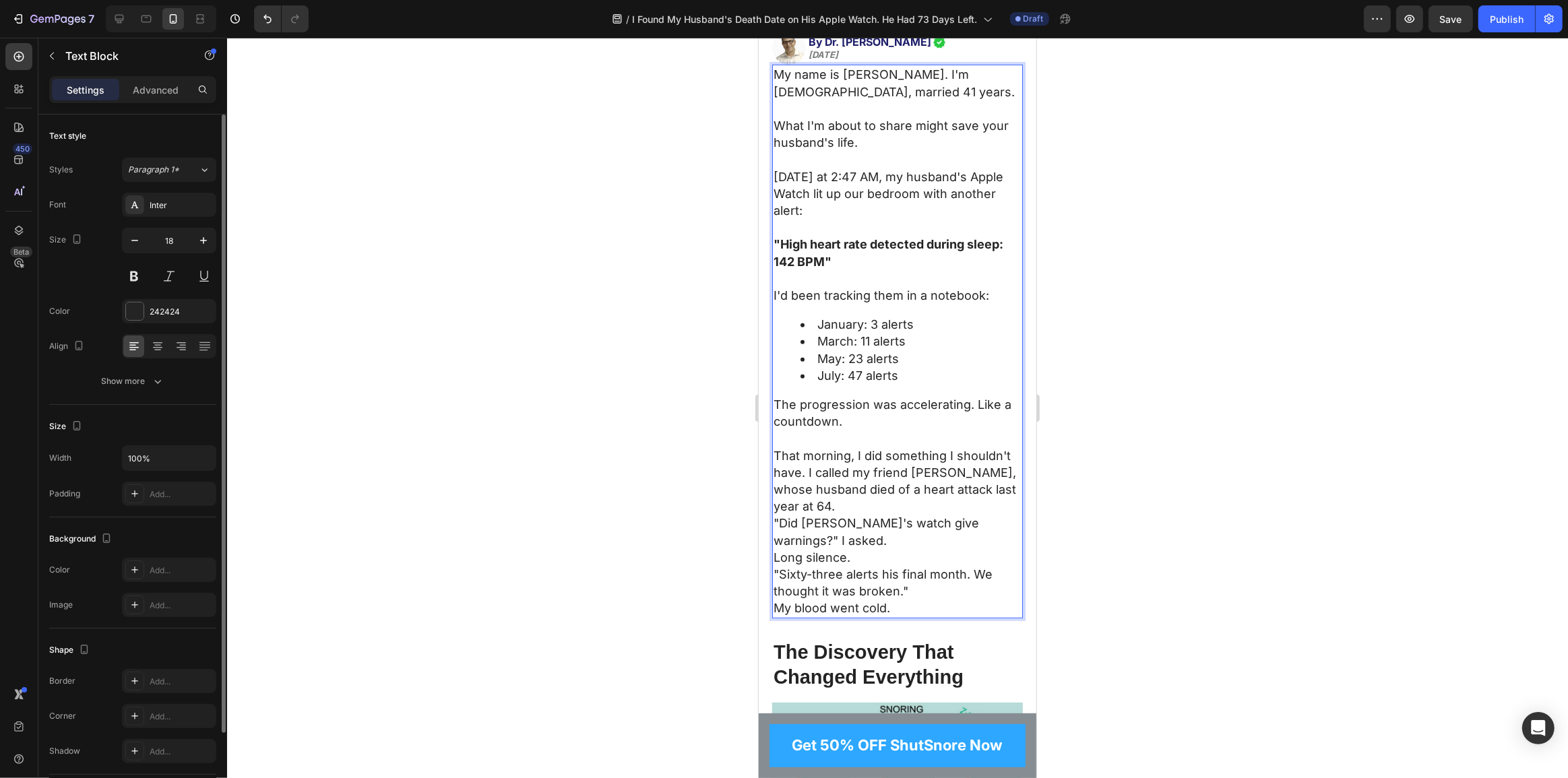
click at [812, 318] on li "January: 3 alerts" at bounding box center [911, 324] width 221 height 17
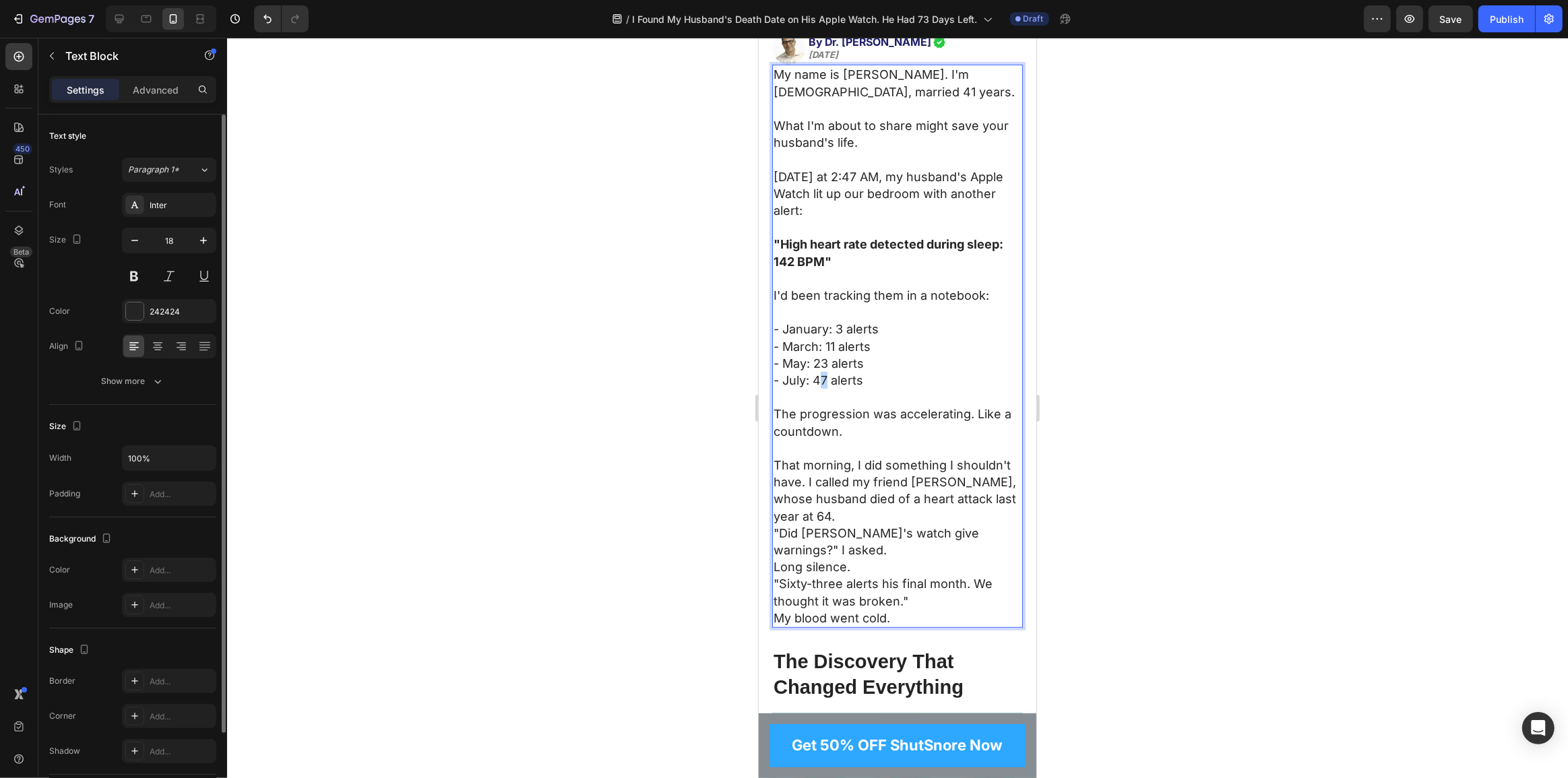
drag, startPoint x: 817, startPoint y: 369, endPoint x: 825, endPoint y: 369, distance: 8.0
click at [825, 372] on p "- July: 47 alerts" at bounding box center [897, 389] width 248 height 34
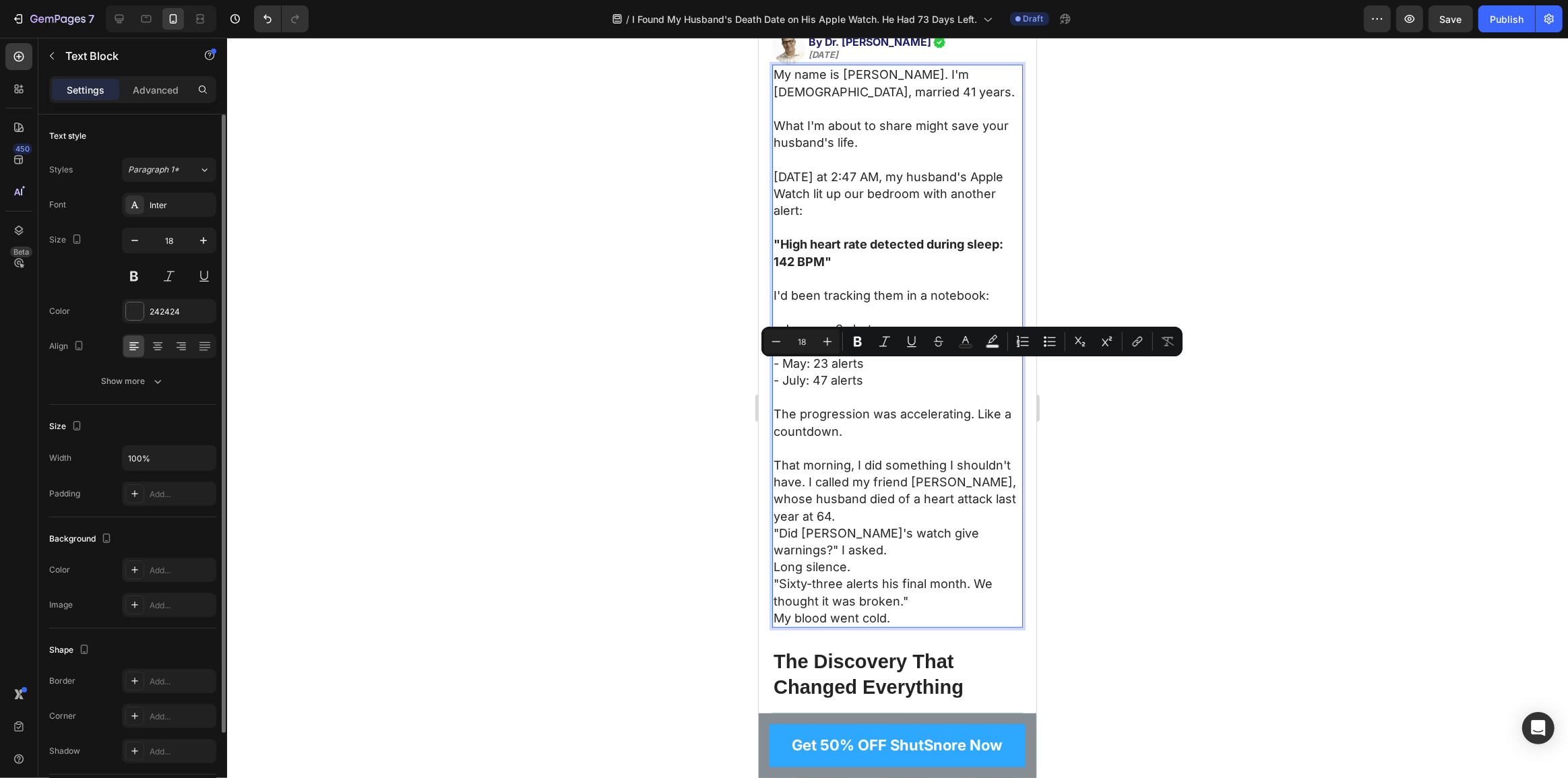
click at [836, 372] on p "- July: 47 alerts" at bounding box center [897, 389] width 248 height 34
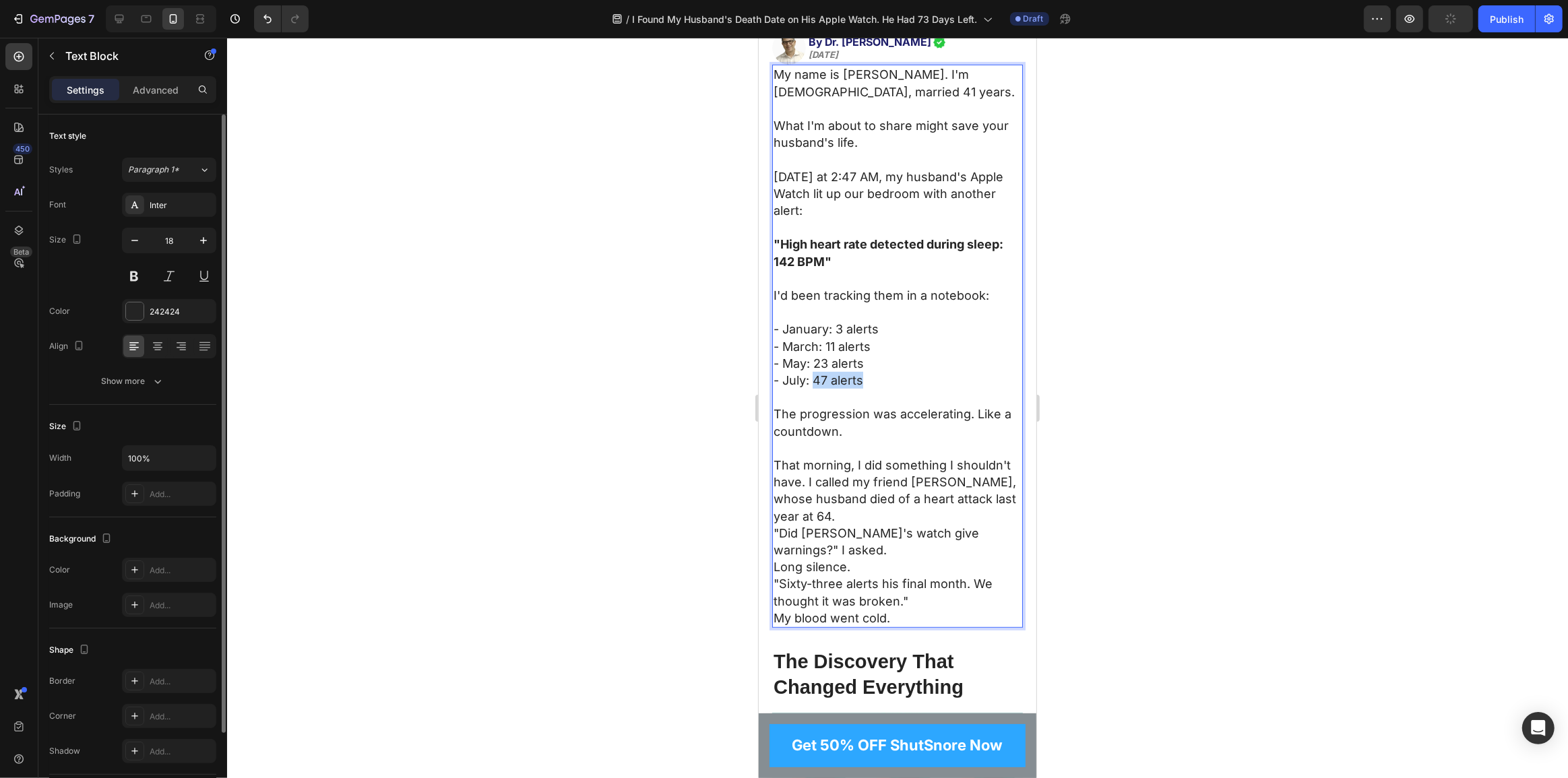
drag, startPoint x: 813, startPoint y: 371, endPoint x: 922, endPoint y: 373, distance: 109.0
click at [922, 373] on p "- July: 47 alerts" at bounding box center [897, 389] width 248 height 34
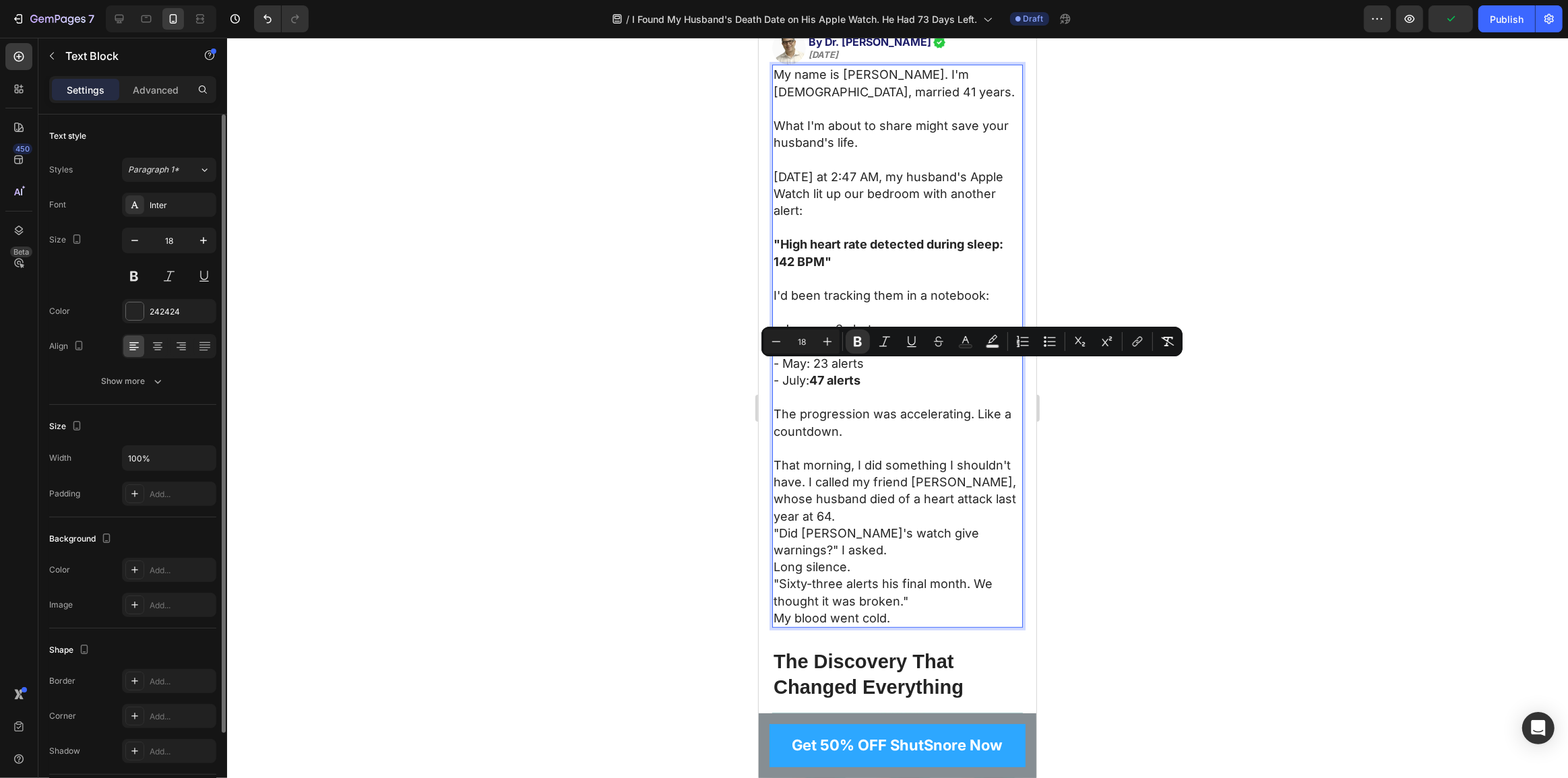
click at [861, 305] on p "- January: 3 alerts" at bounding box center [897, 321] width 248 height 34
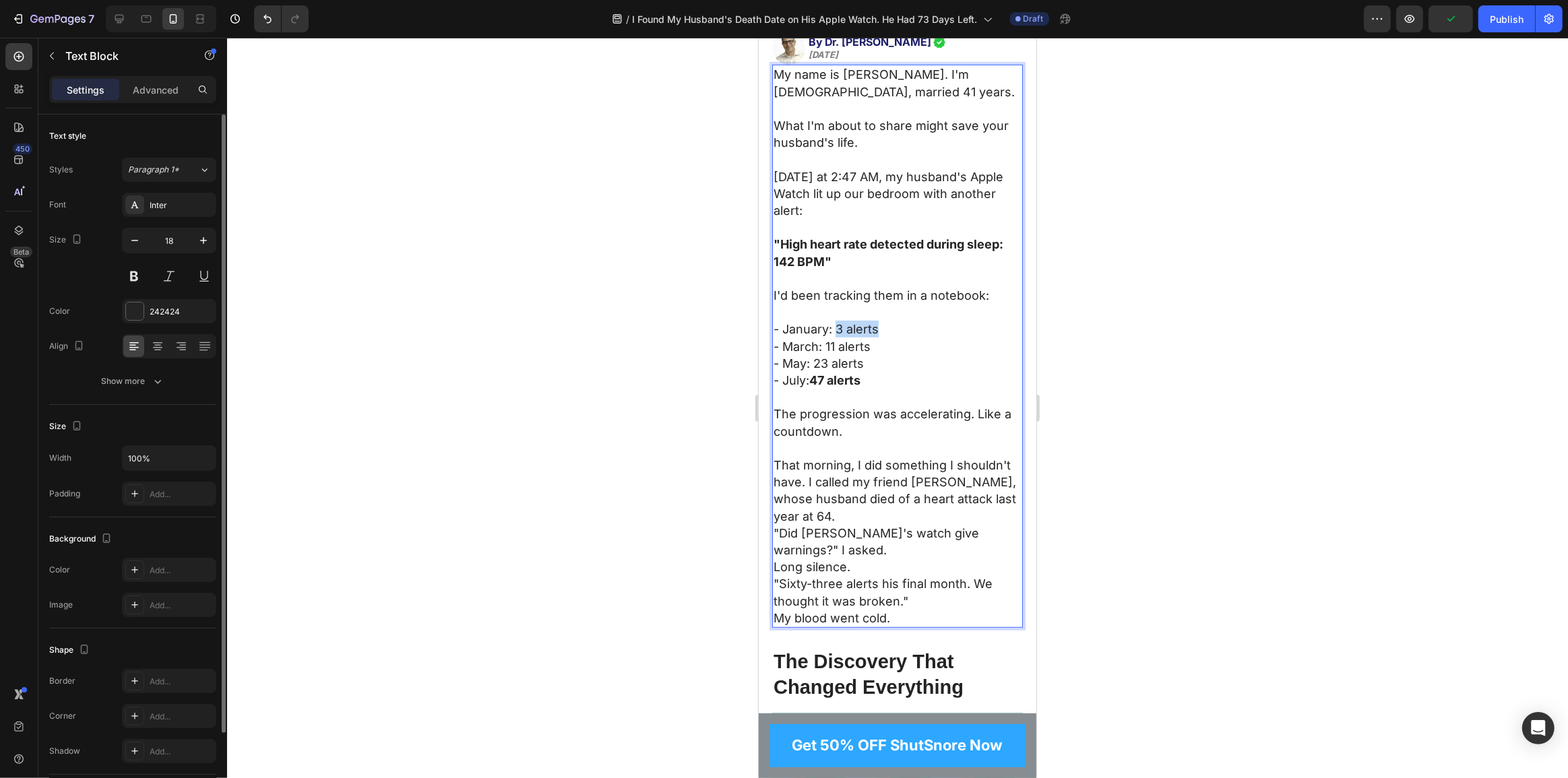
drag, startPoint x: 836, startPoint y: 315, endPoint x: 889, endPoint y: 313, distance: 53.0
click at [889, 313] on p "⁠⁠⁠⁠⁠⁠⁠ - January: 3 alerts" at bounding box center [897, 321] width 248 height 34
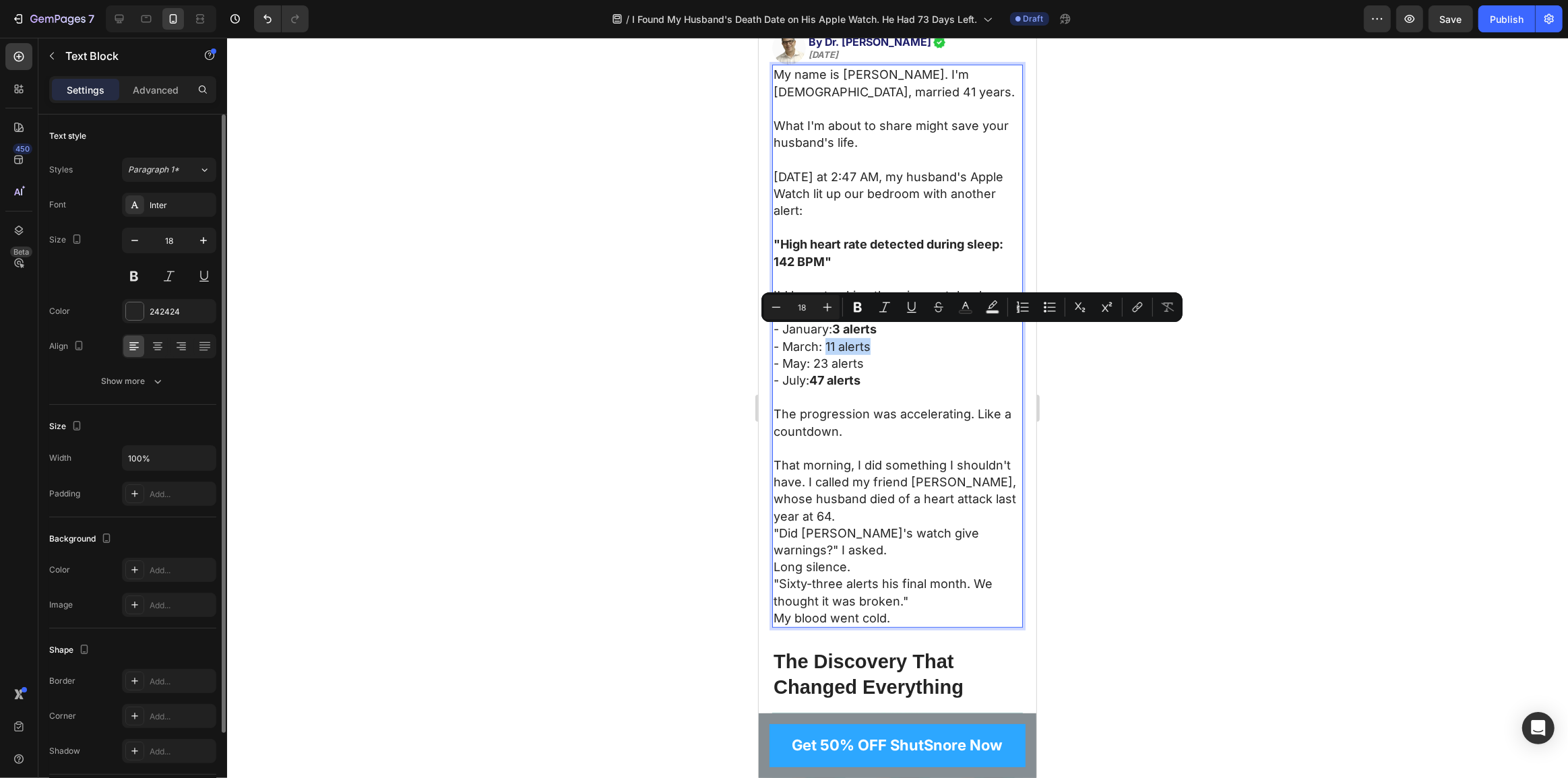
drag, startPoint x: 824, startPoint y: 336, endPoint x: 878, endPoint y: 337, distance: 54.0
click at [878, 339] on p "- March: 11 alerts" at bounding box center [897, 347] width 248 height 17
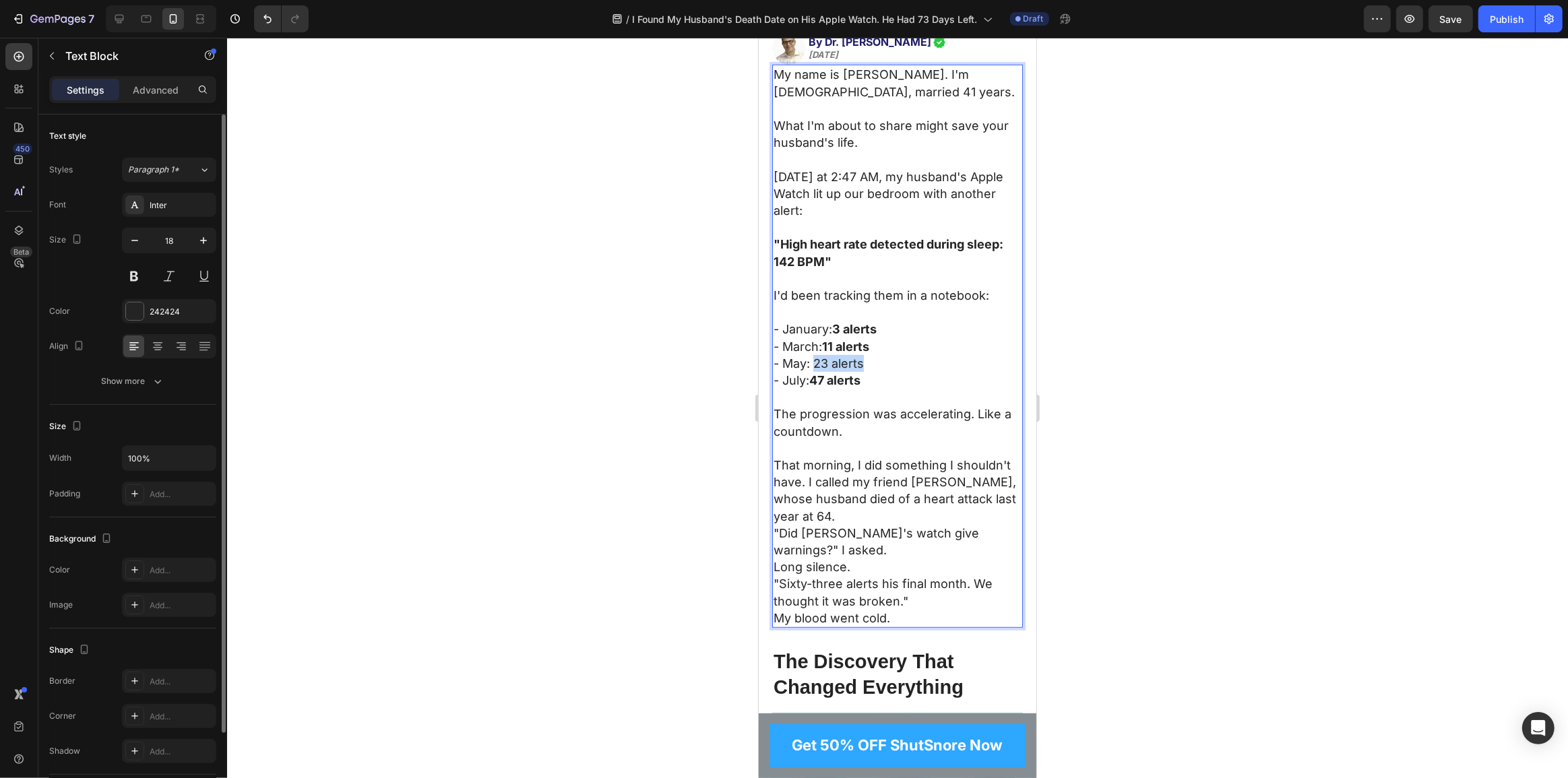
drag, startPoint x: 814, startPoint y: 350, endPoint x: 866, endPoint y: 351, distance: 52.0
click at [866, 355] on p "- May: 23 alerts" at bounding box center [897, 363] width 248 height 17
click at [852, 373] on strong "47 alerts" at bounding box center [835, 380] width 52 height 14
click at [809, 495] on p "That morning, I did something I shouldn't have. I called my friend Margaret, wh…" at bounding box center [897, 491] width 248 height 68
click at [810, 502] on p "That morning, I did something I shouldn't have. I called my friend Margaret, wh…" at bounding box center [897, 491] width 248 height 68
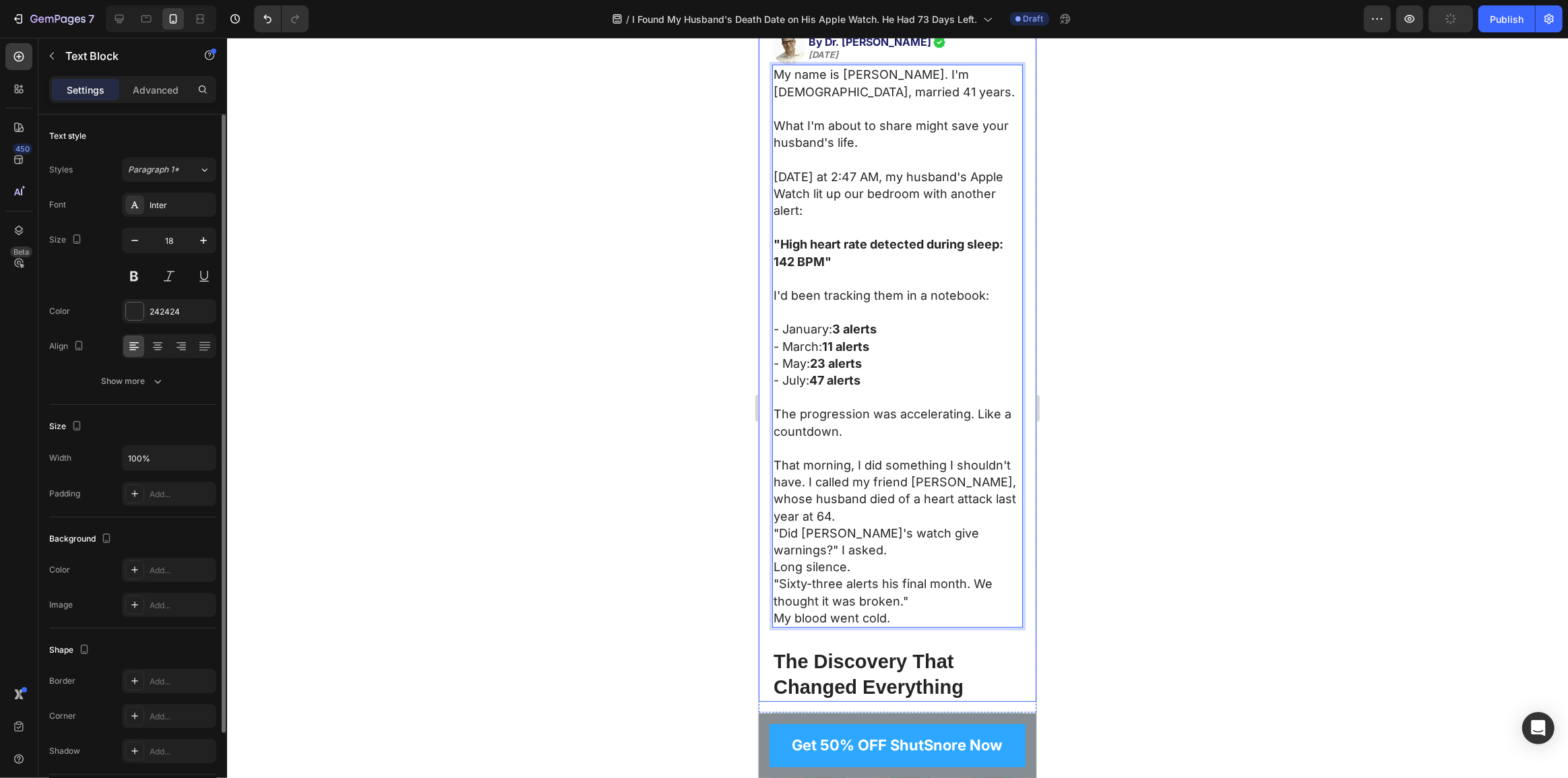
click at [769, 456] on div "I Found My Husband's Death Date on His Apple Watch. He Had 73 Days Left ( P.S h…" at bounding box center [897, 113] width 278 height 1175
click at [822, 506] on p "That morning, I did something I shouldn't have. I called my friend Margaret, wh…" at bounding box center [897, 491] width 248 height 68
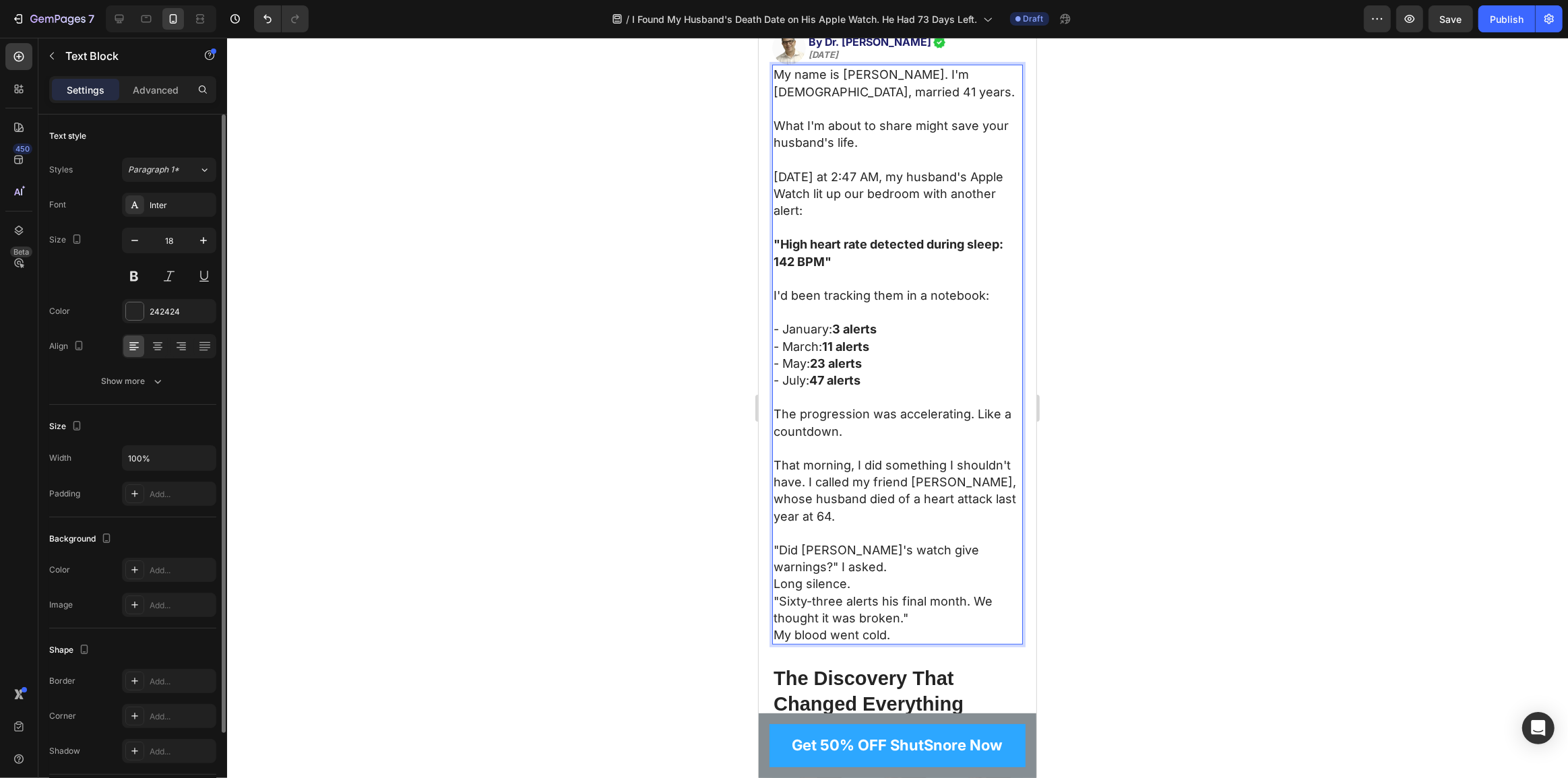
click at [852, 553] on p ""Did Tom's watch give warnings?" I asked." at bounding box center [897, 559] width 248 height 34
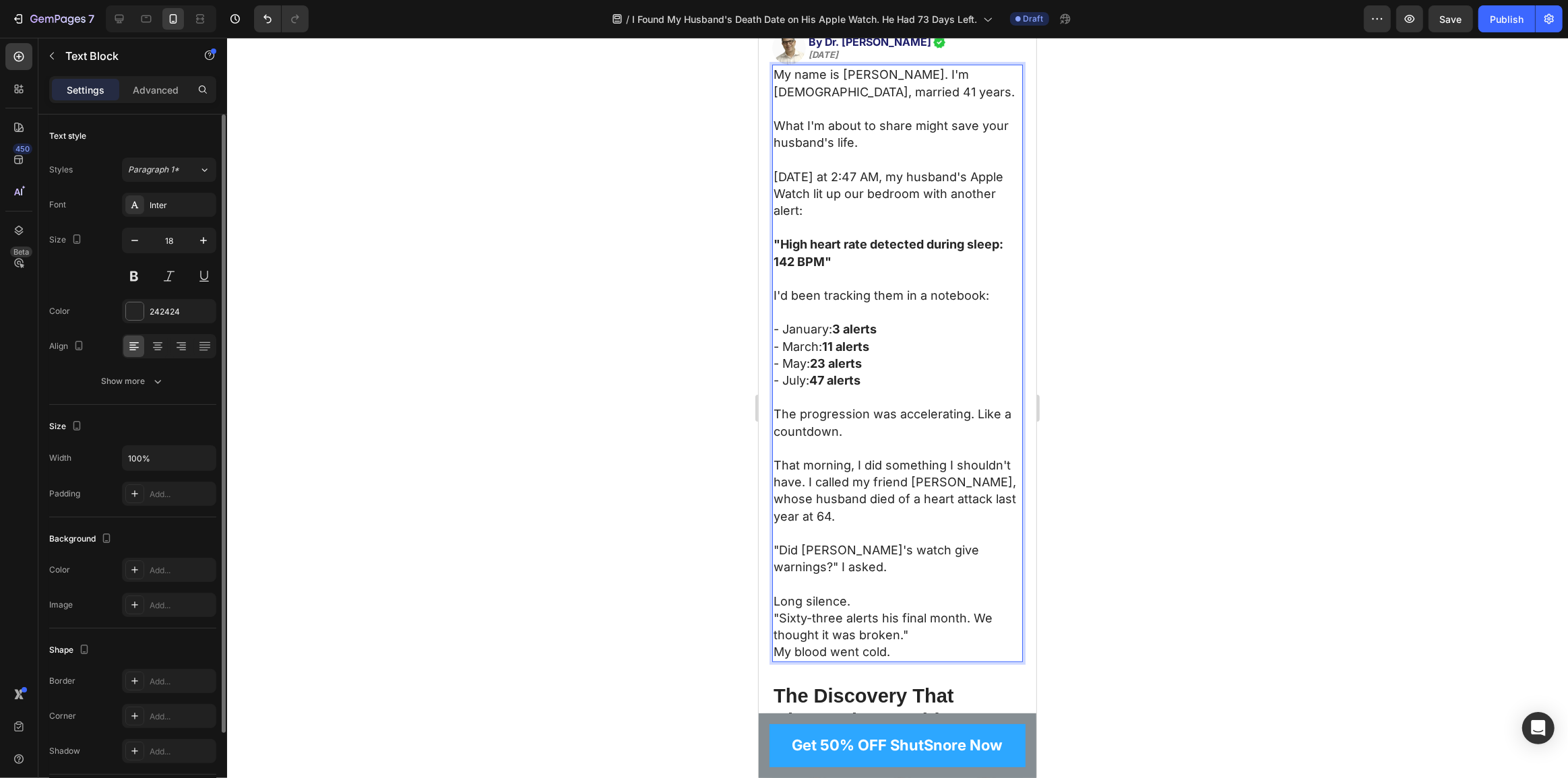
click at [862, 593] on p "Long silence." at bounding box center [897, 601] width 248 height 17
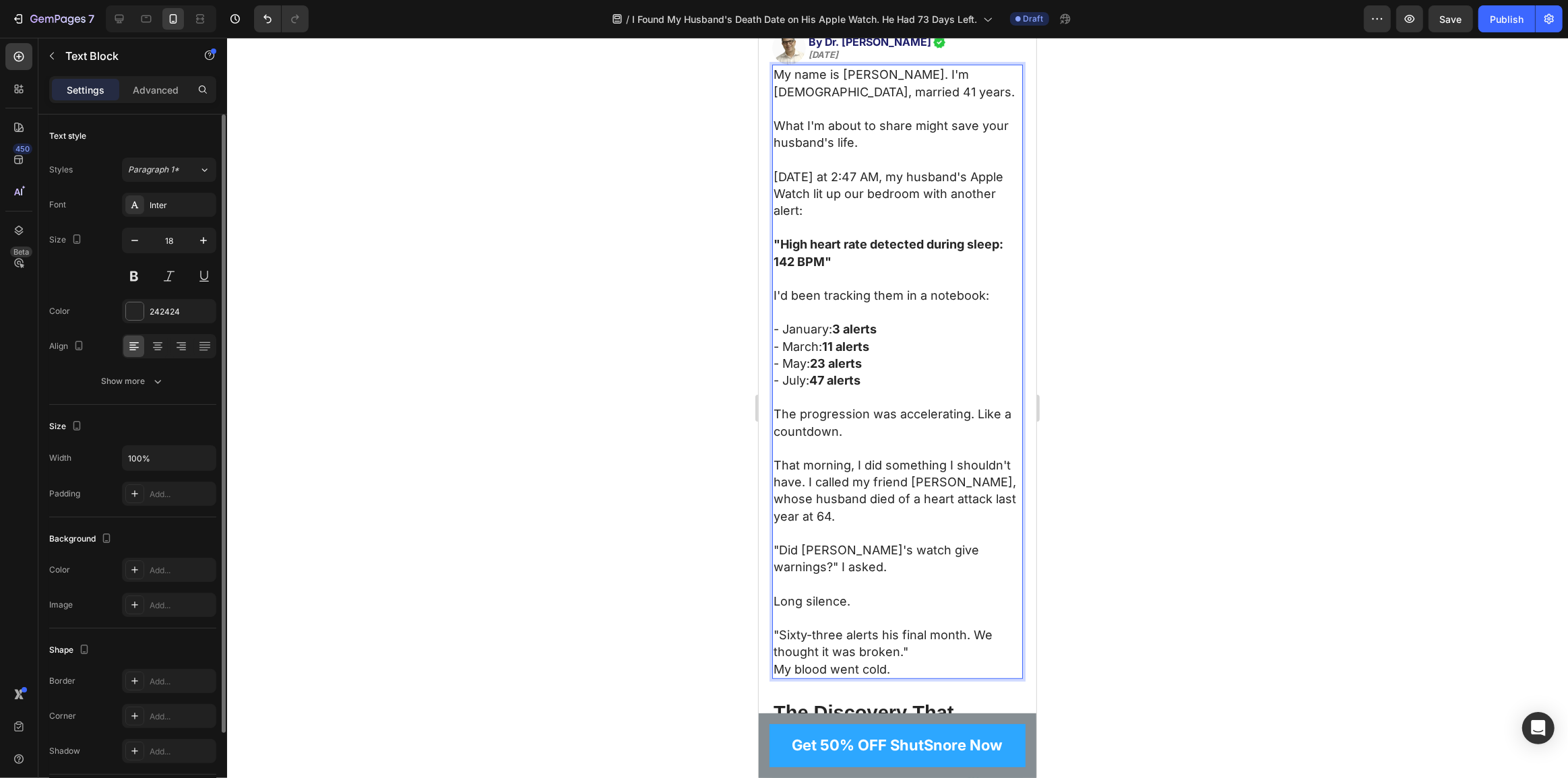
click at [891, 640] on p ""Sixty-three alerts his final month. We thought it was broken."" at bounding box center [897, 643] width 248 height 34
click at [898, 640] on p ""Sixty-three alerts his final month. We thought it was broken."" at bounding box center [897, 643] width 248 height 34
click at [908, 644] on p ""Sixty-three alerts his final month. We thought it was broken."" at bounding box center [897, 643] width 248 height 34
click at [874, 657] on p ""Sixty-three alerts his final month. We thought it was broken."" at bounding box center [897, 652] width 248 height 52
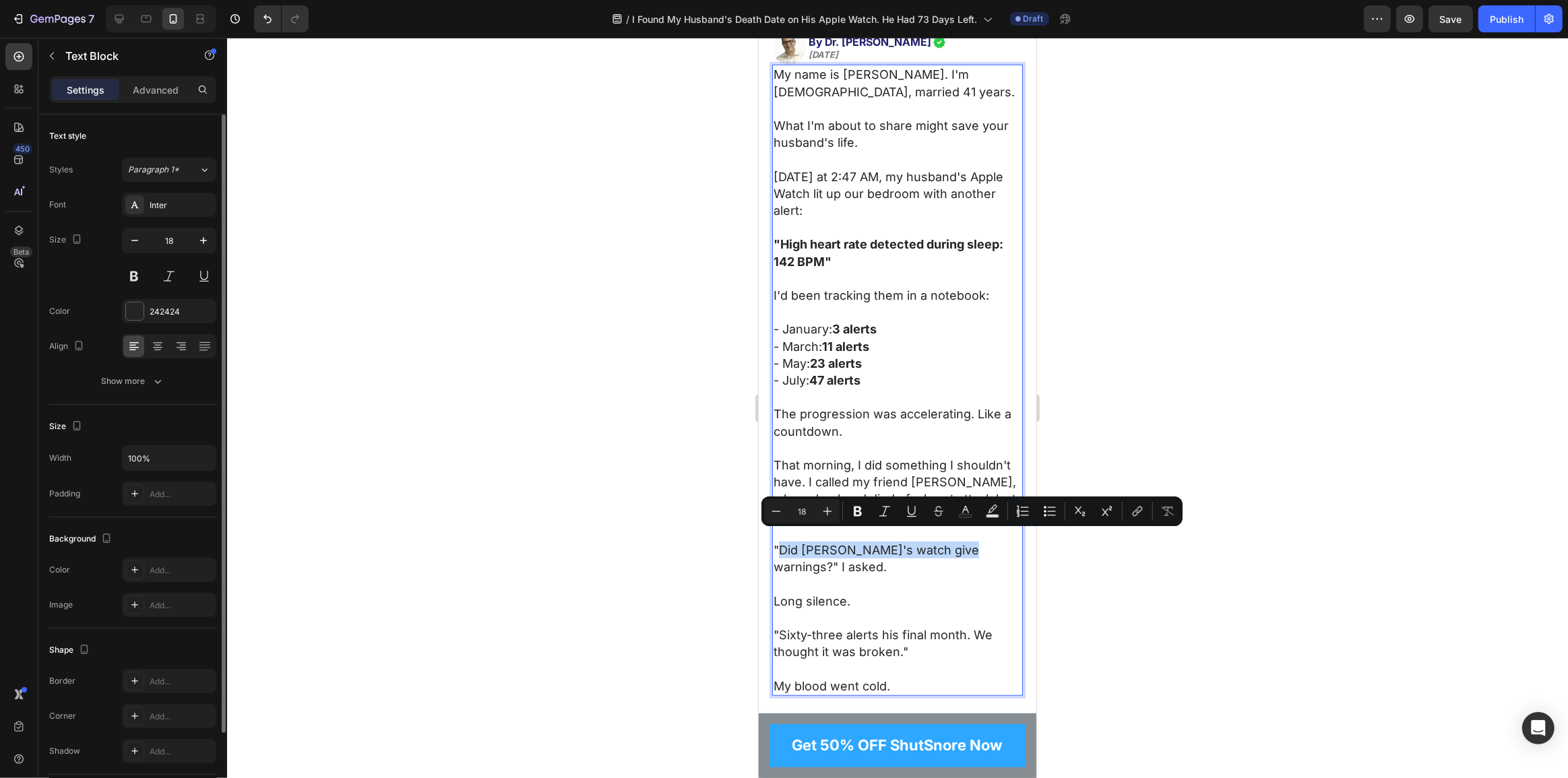
drag, startPoint x: 779, startPoint y: 537, endPoint x: 964, endPoint y: 532, distance: 185.1
click at [964, 542] on p ""Did Tom's watch give warnings?" I asked." at bounding box center [897, 567] width 248 height 52
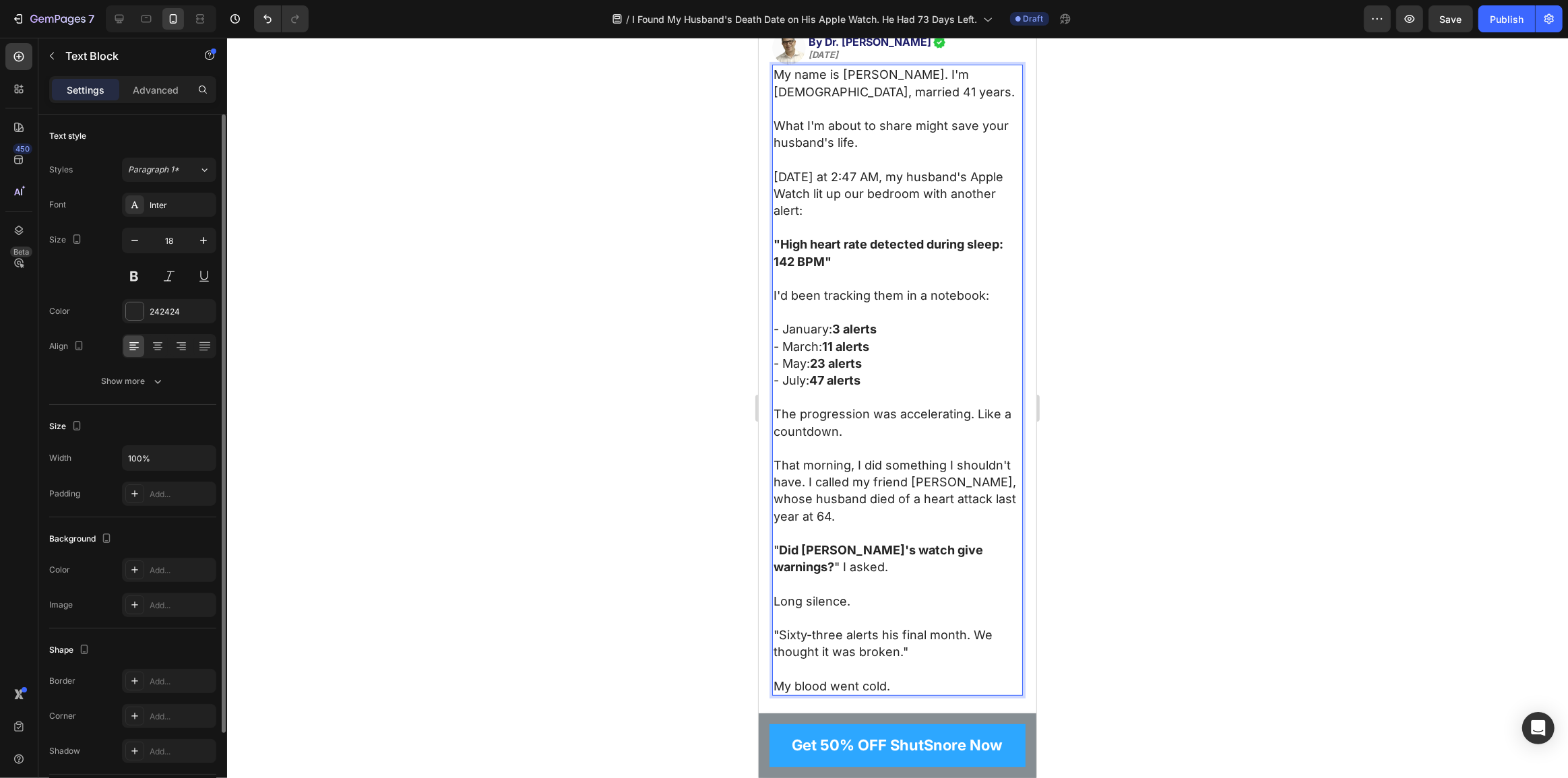
click at [886, 561] on p "" Did Tom's watch give warnings? " I asked." at bounding box center [897, 567] width 248 height 52
drag, startPoint x: 782, startPoint y: 625, endPoint x: 900, endPoint y: 642, distance: 119.2
click at [900, 642] on p ""Sixty-three alerts his final month. We thought it was broken."" at bounding box center [897, 652] width 248 height 52
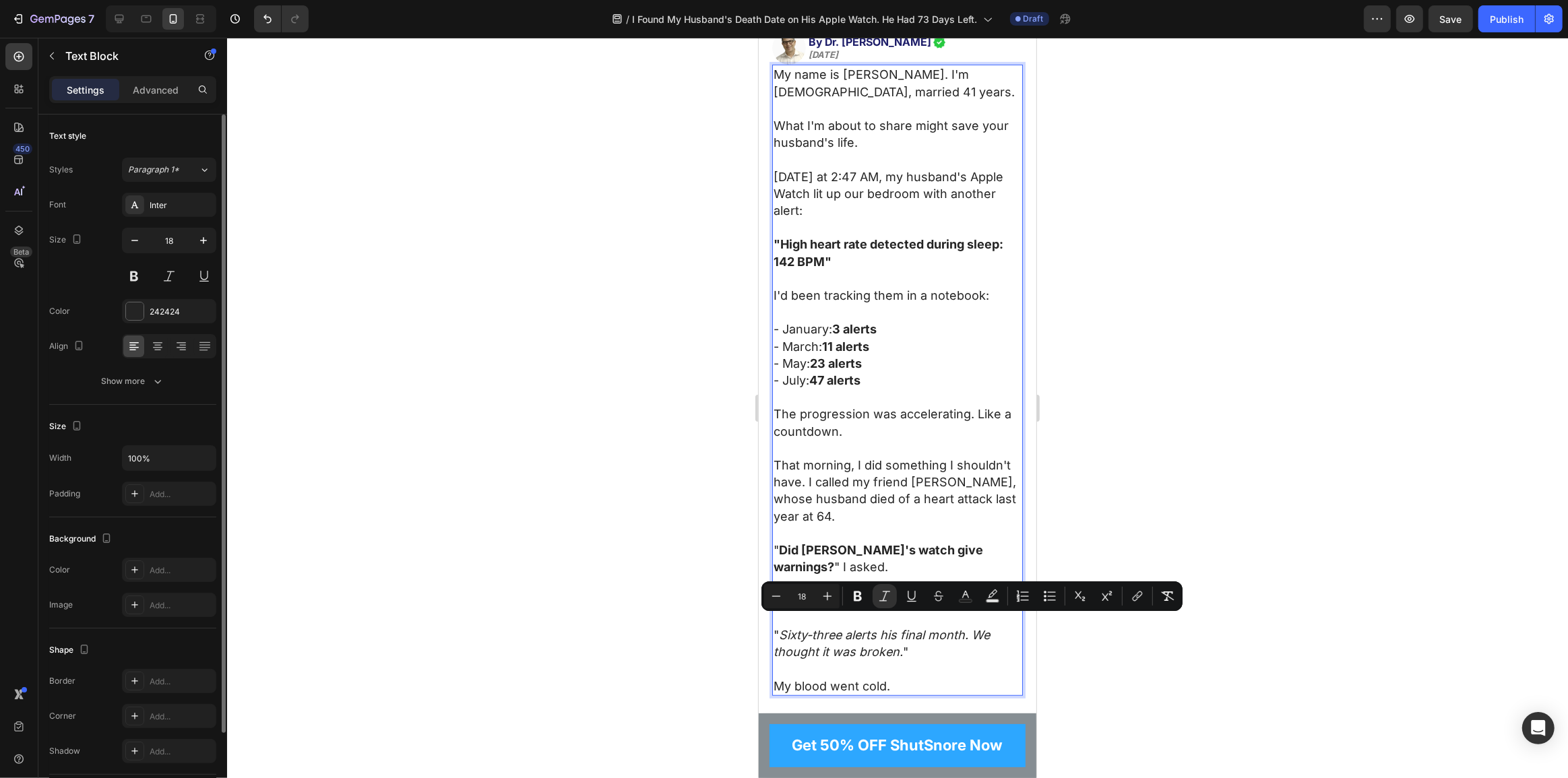
click at [920, 645] on p "" Sixty-three alerts his final month. We thought it was broken. "" at bounding box center [897, 652] width 248 height 52
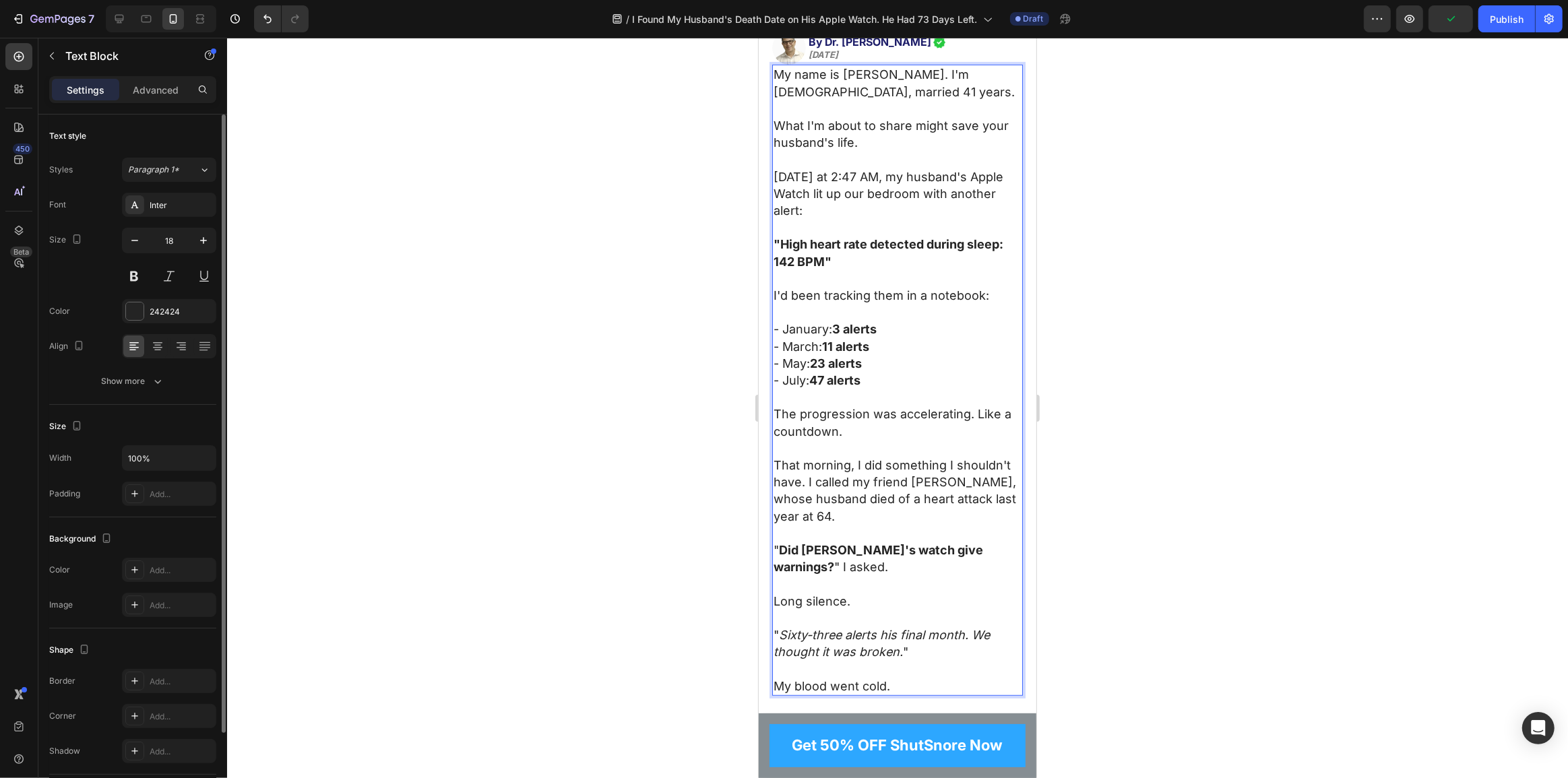
click at [905, 678] on p "My blood went cold." at bounding box center [897, 686] width 248 height 17
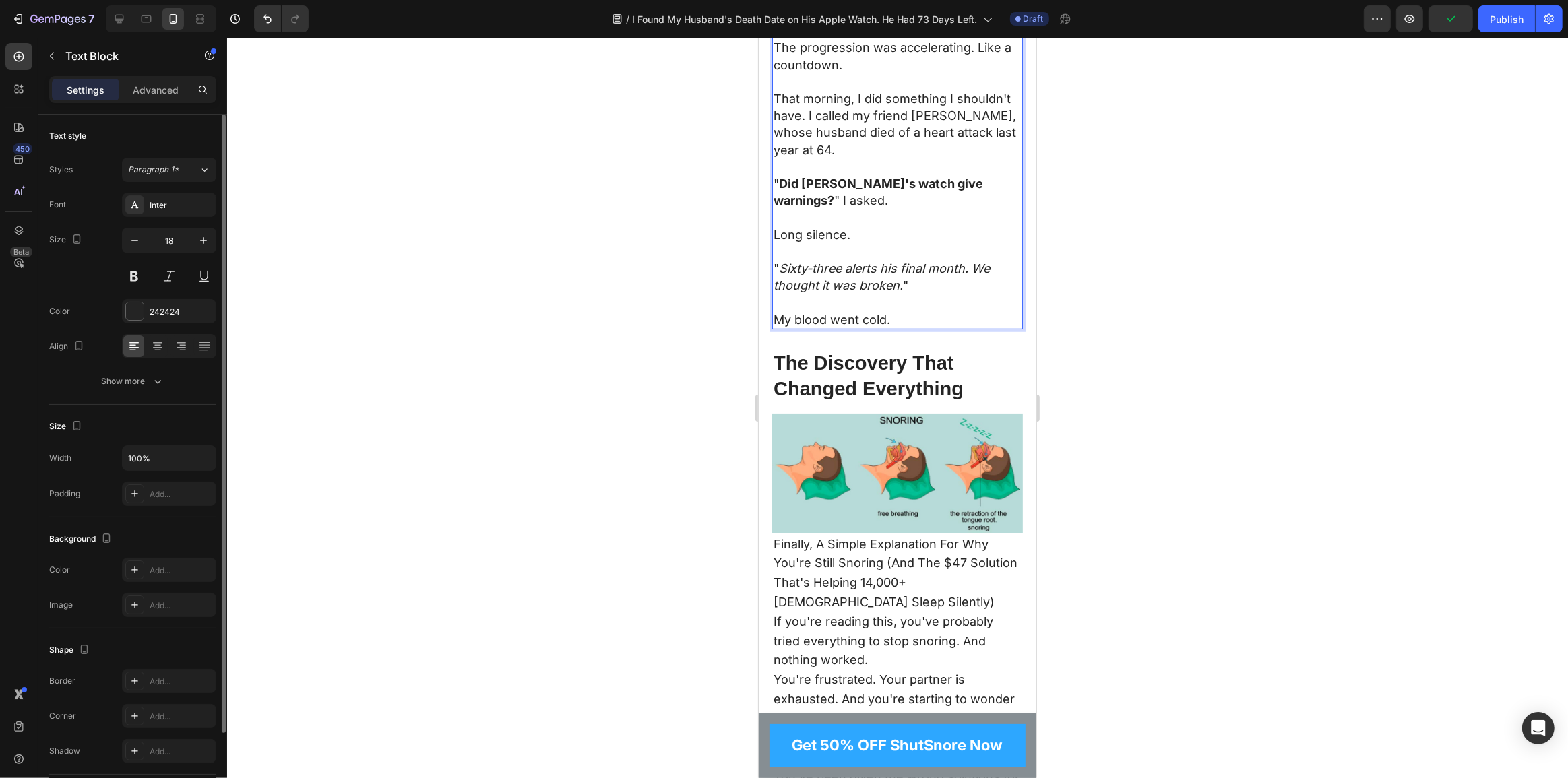
scroll to position [966, 0]
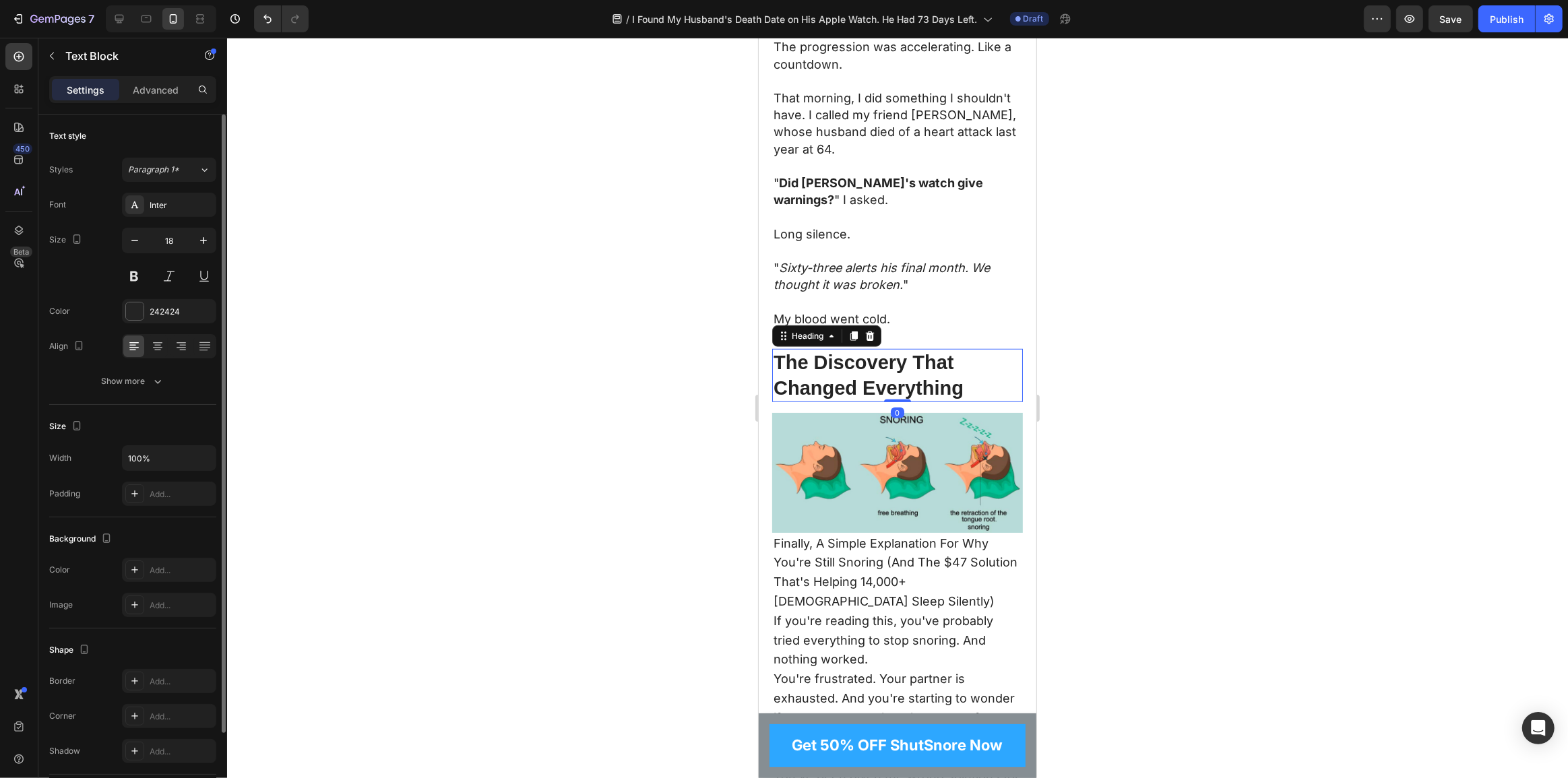
click at [875, 357] on h2 "The Discovery That Changed Everything" at bounding box center [897, 375] width 251 height 53
click at [923, 359] on h2 "The Discovery That Changed Everything" at bounding box center [897, 375] width 251 height 53
click at [893, 570] on p "Finally, A Simple Explanation For Why You're Still Snoring (And The $47 Solutio…" at bounding box center [897, 573] width 248 height 77
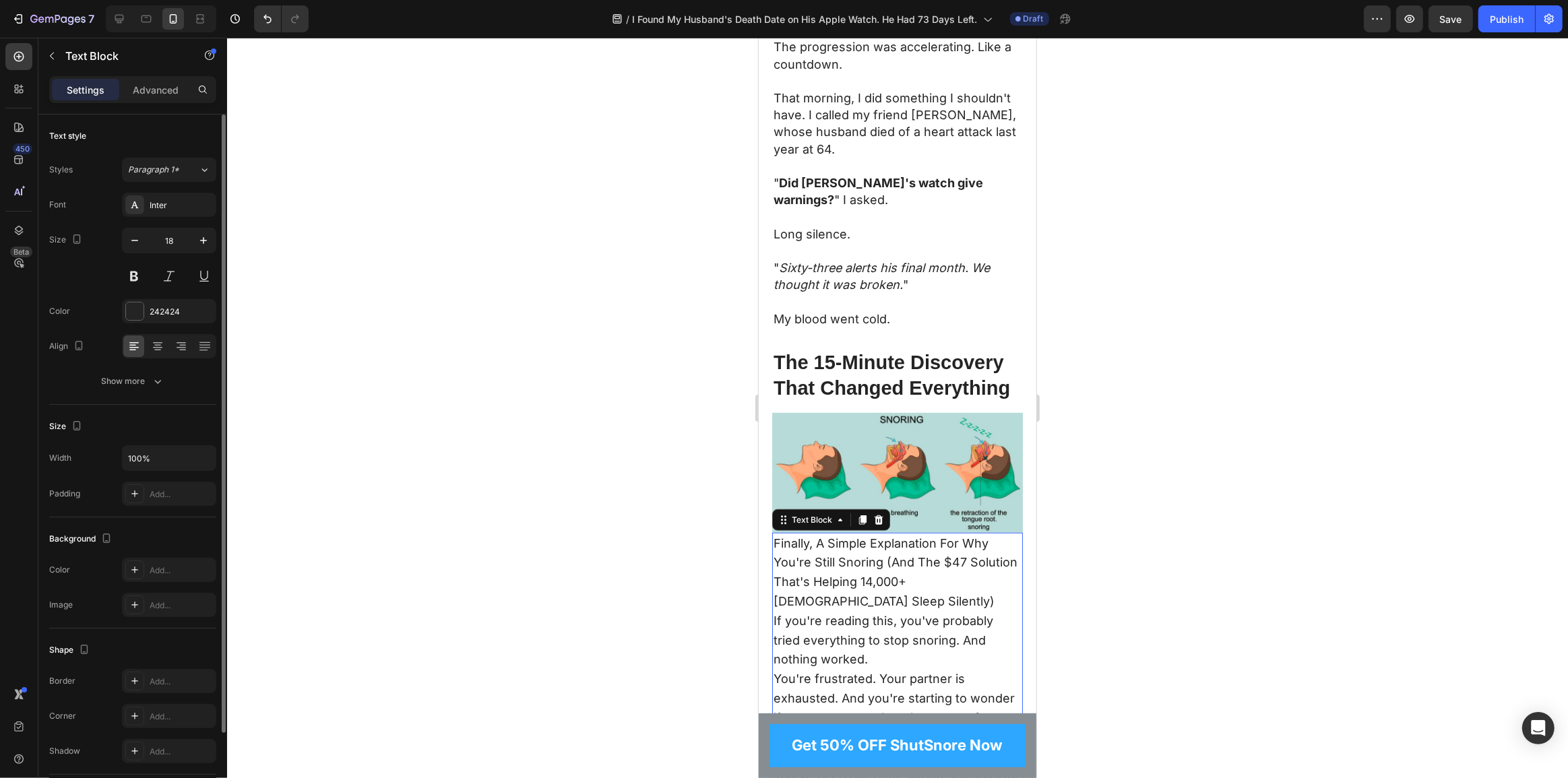
click at [915, 618] on p "If you're reading this, you've probably tried everything to stop snoring. And n…" at bounding box center [897, 640] width 248 height 58
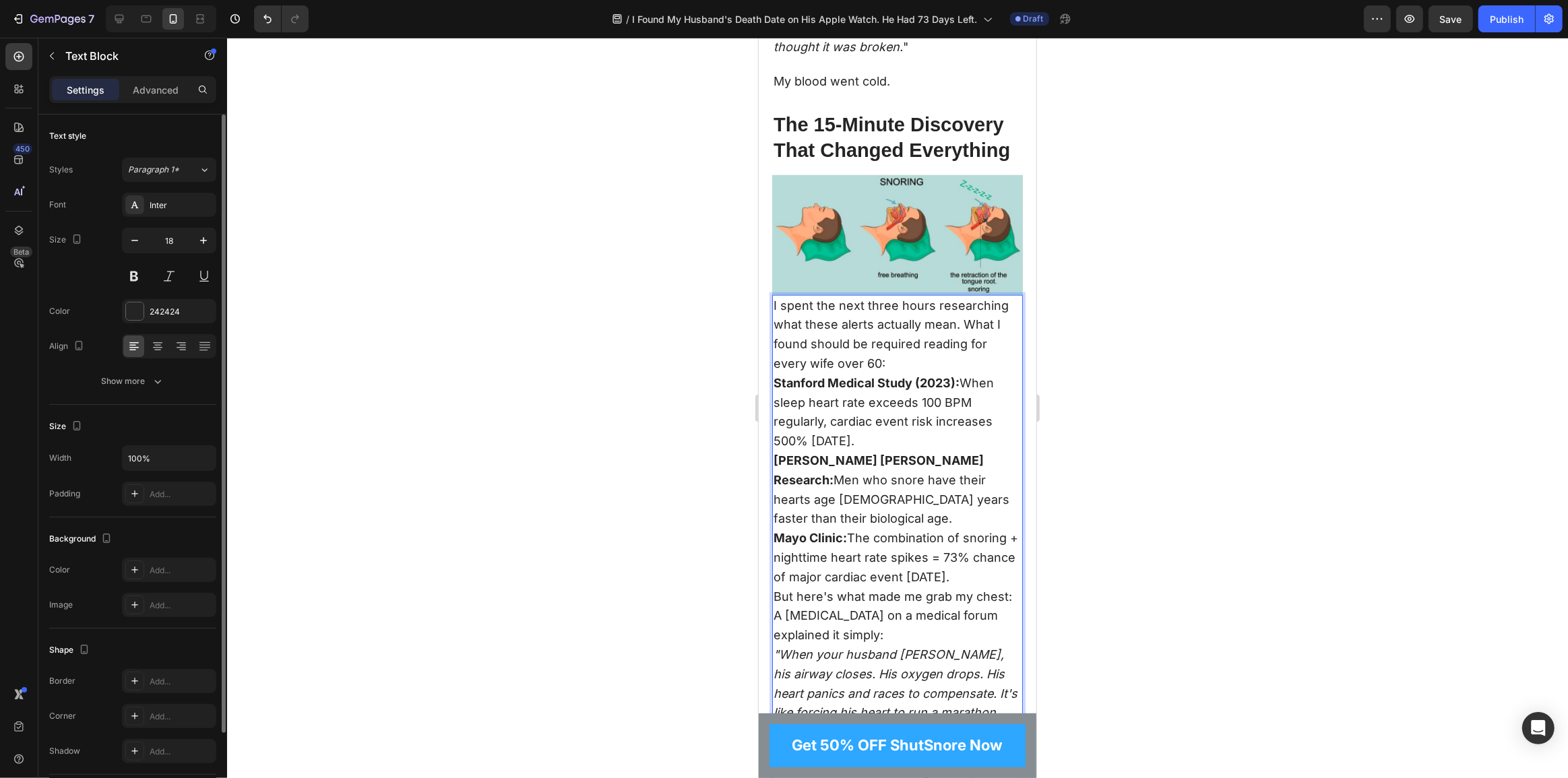
scroll to position [1196, 0]
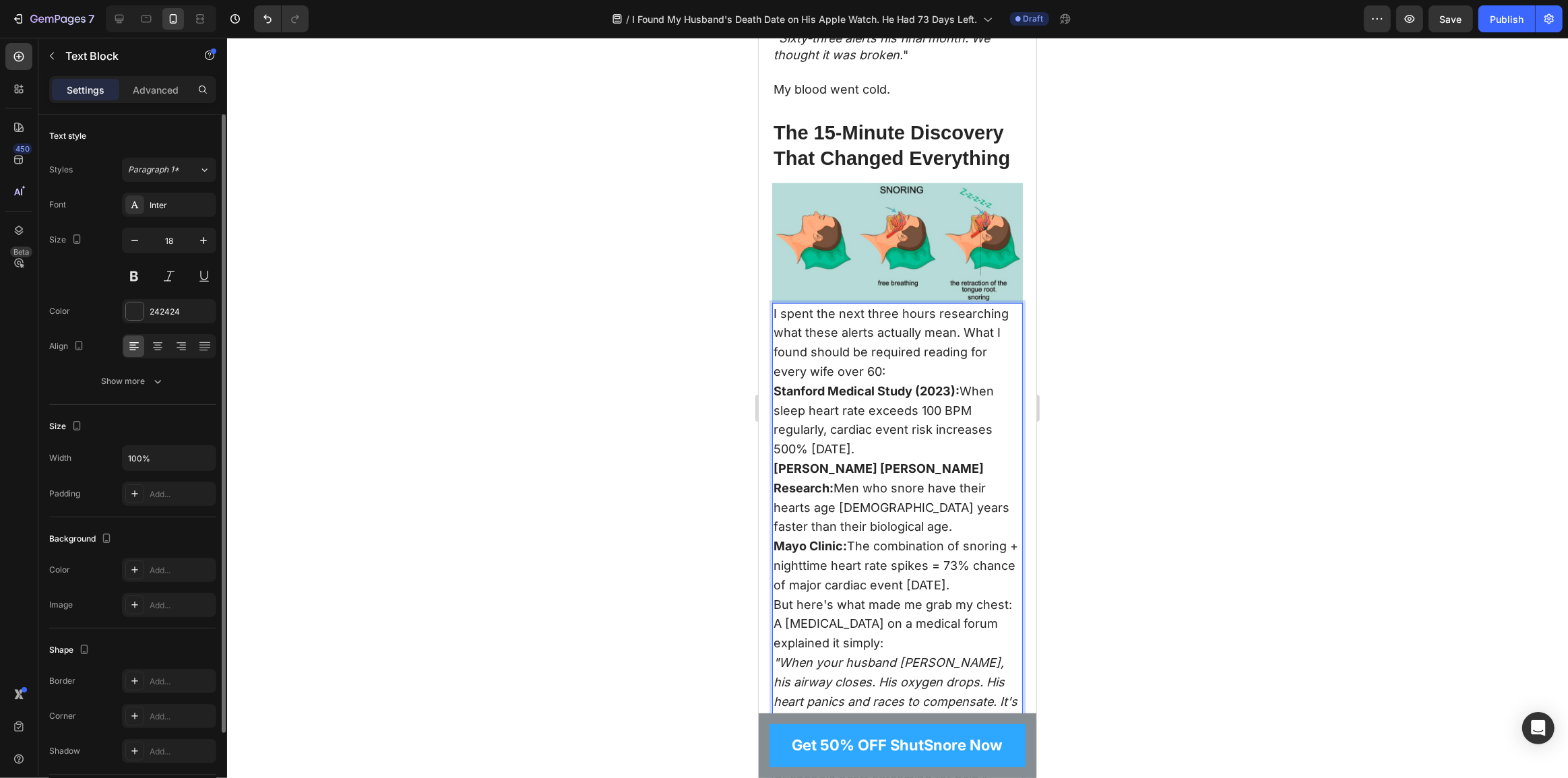
click at [901, 355] on p "I spent the next three hours researching what these alerts actually mean. What …" at bounding box center [897, 343] width 248 height 77
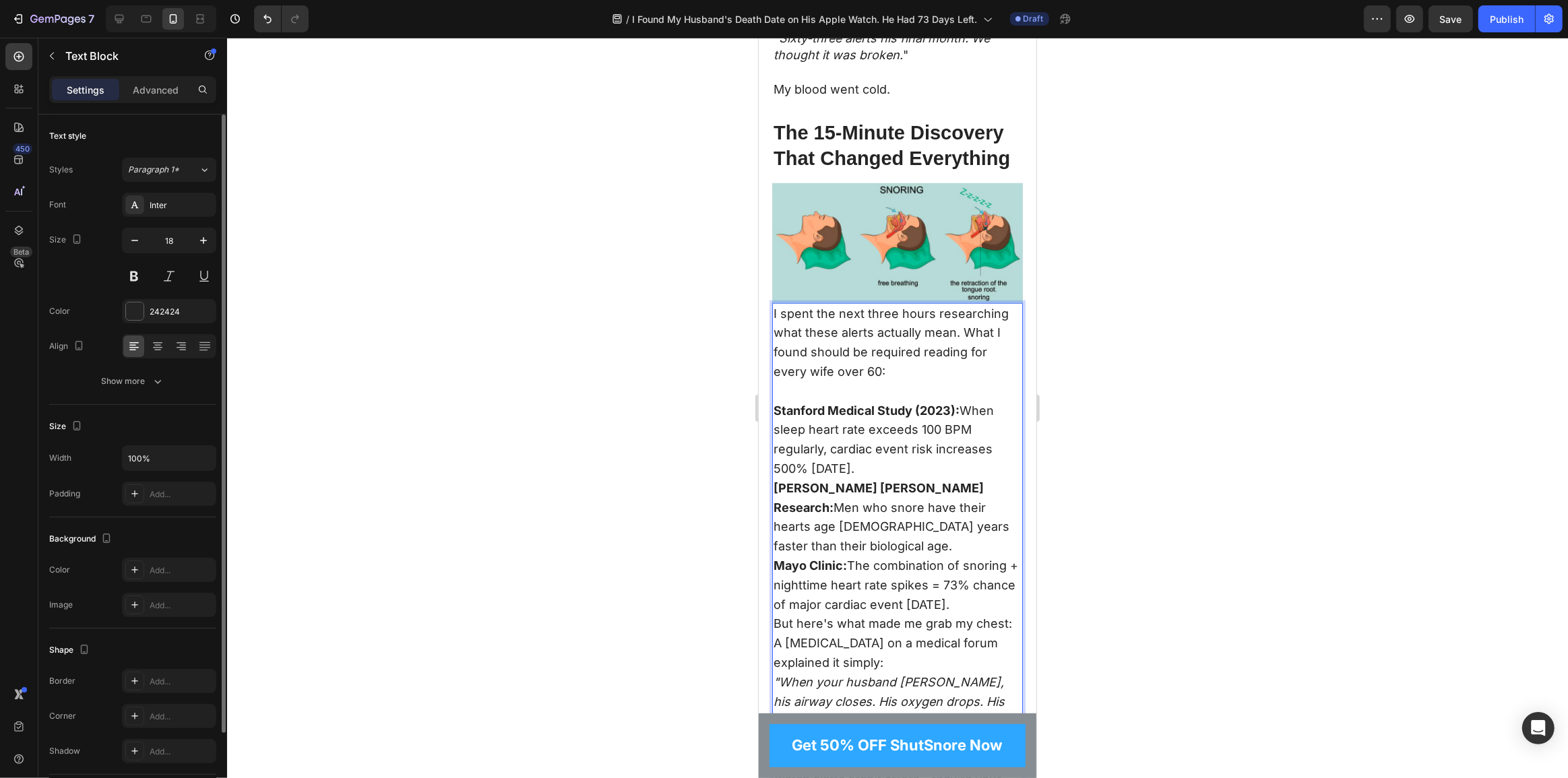
click at [925, 455] on p "Stanford Medical Study (2023): When sleep heart rate exceeds 100 BPM regularly,…" at bounding box center [897, 440] width 248 height 77
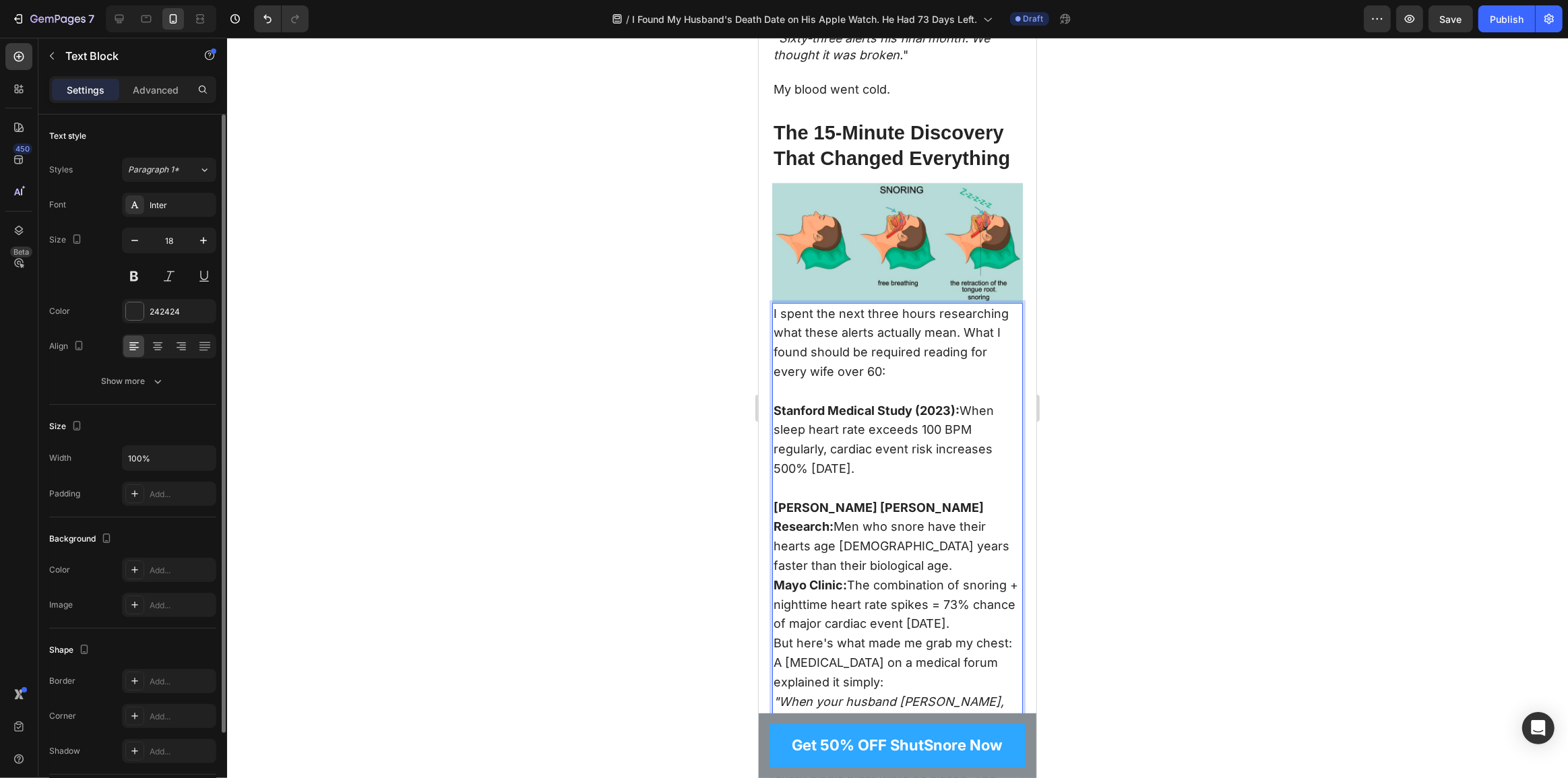
click at [958, 538] on p "Johns Hopkins Research: Men who snore have their hearts age 15 years faster tha…" at bounding box center [897, 537] width 248 height 77
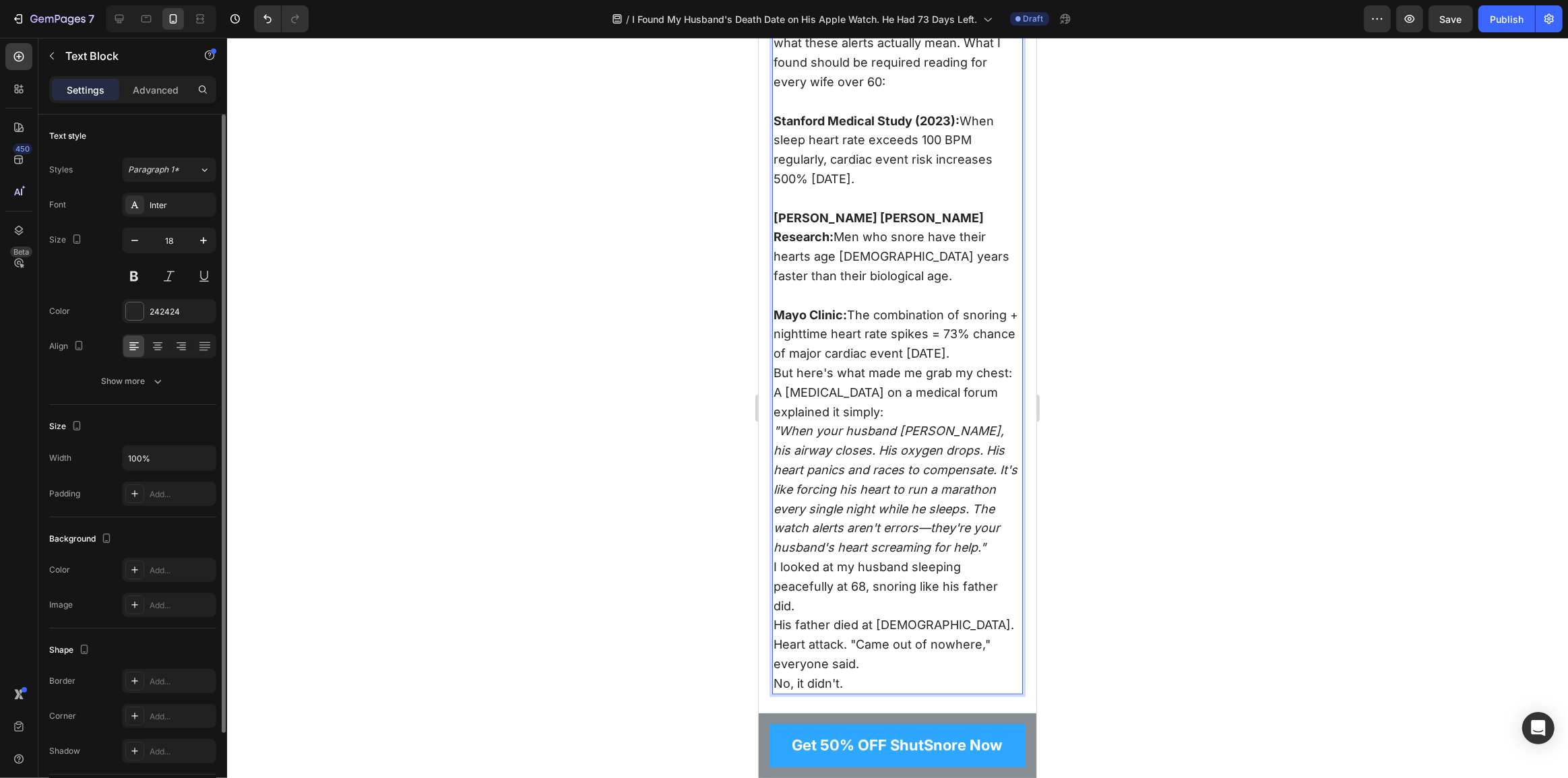
scroll to position [1502, 0]
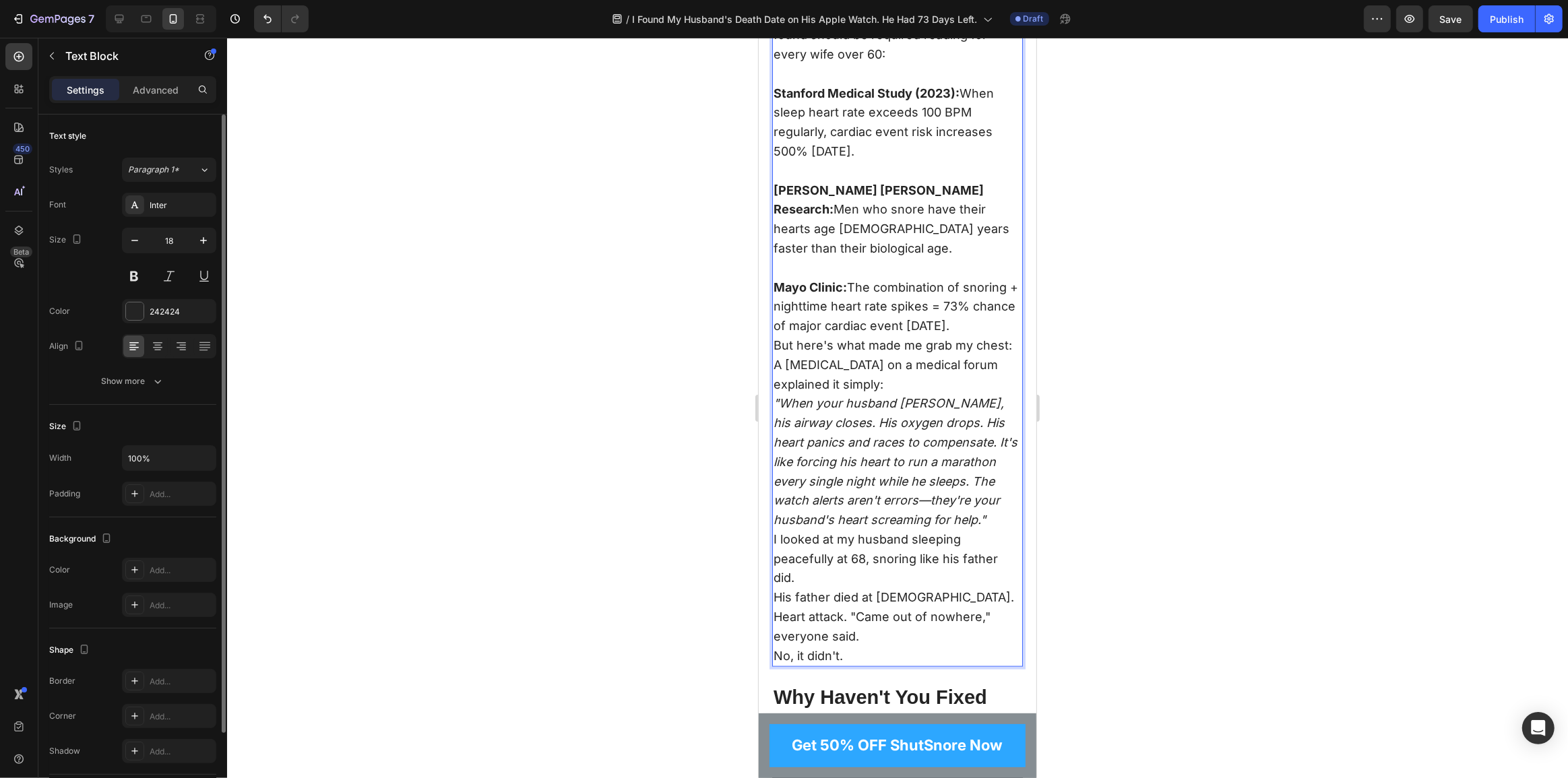
click at [864, 321] on p "Mayo Clinic: The combination of snoring + nighttime heart rate spikes = 73% cha…" at bounding box center [897, 307] width 248 height 58
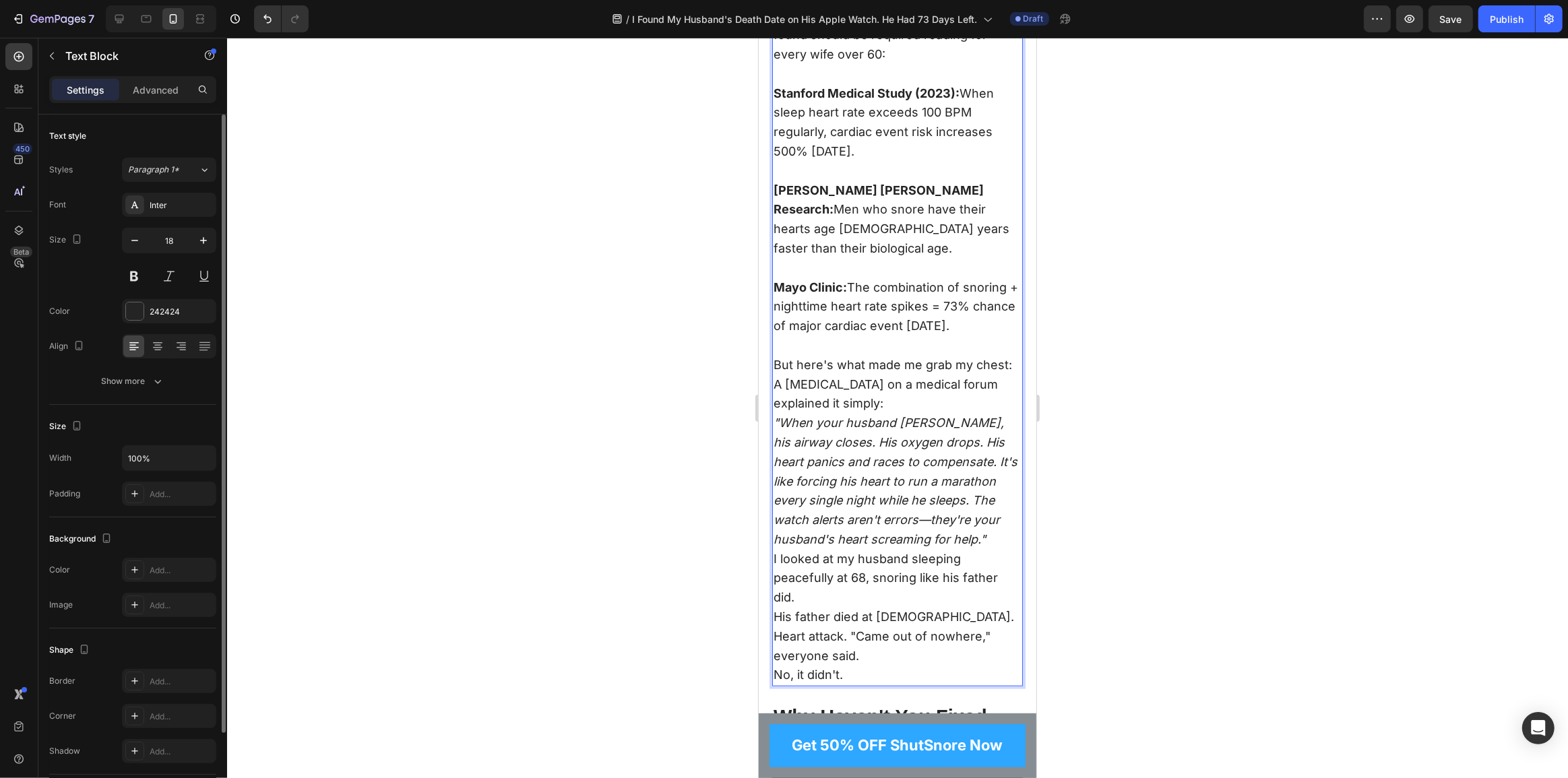
click at [887, 397] on p "A cardiologist on a medical forum explained it simply:" at bounding box center [897, 395] width 248 height 39
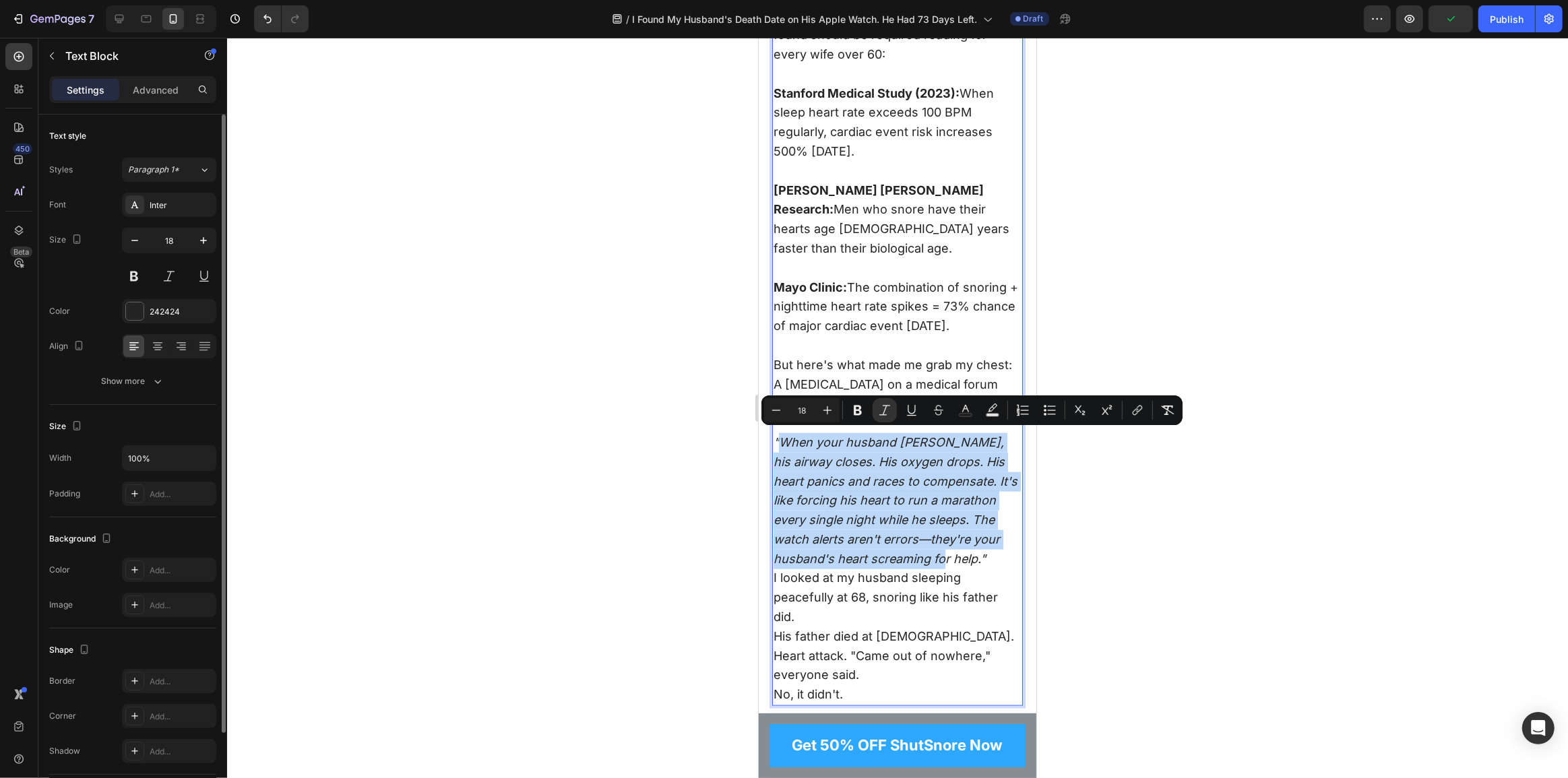
drag, startPoint x: 778, startPoint y: 438, endPoint x: 979, endPoint y: 557, distance: 233.6
click at [979, 557] on icon ""When your husband snores, his airway closes. His oxygen drops. His heart panic…" at bounding box center [894, 501] width 244 height 131
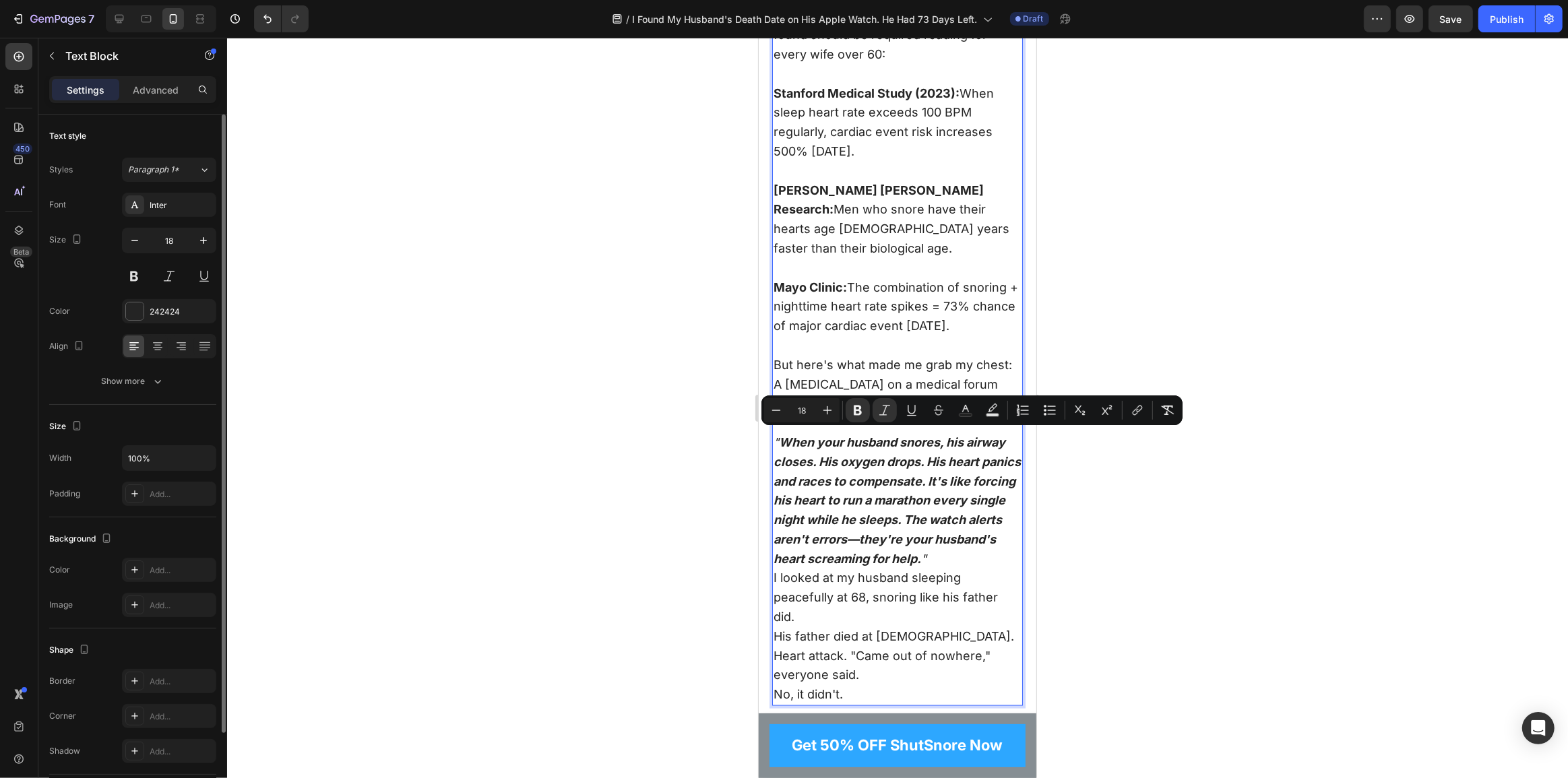
click at [901, 506] on p "" When your husband snores, his airway closes. His oxygen drops. His heart pani…" at bounding box center [897, 501] width 248 height 136
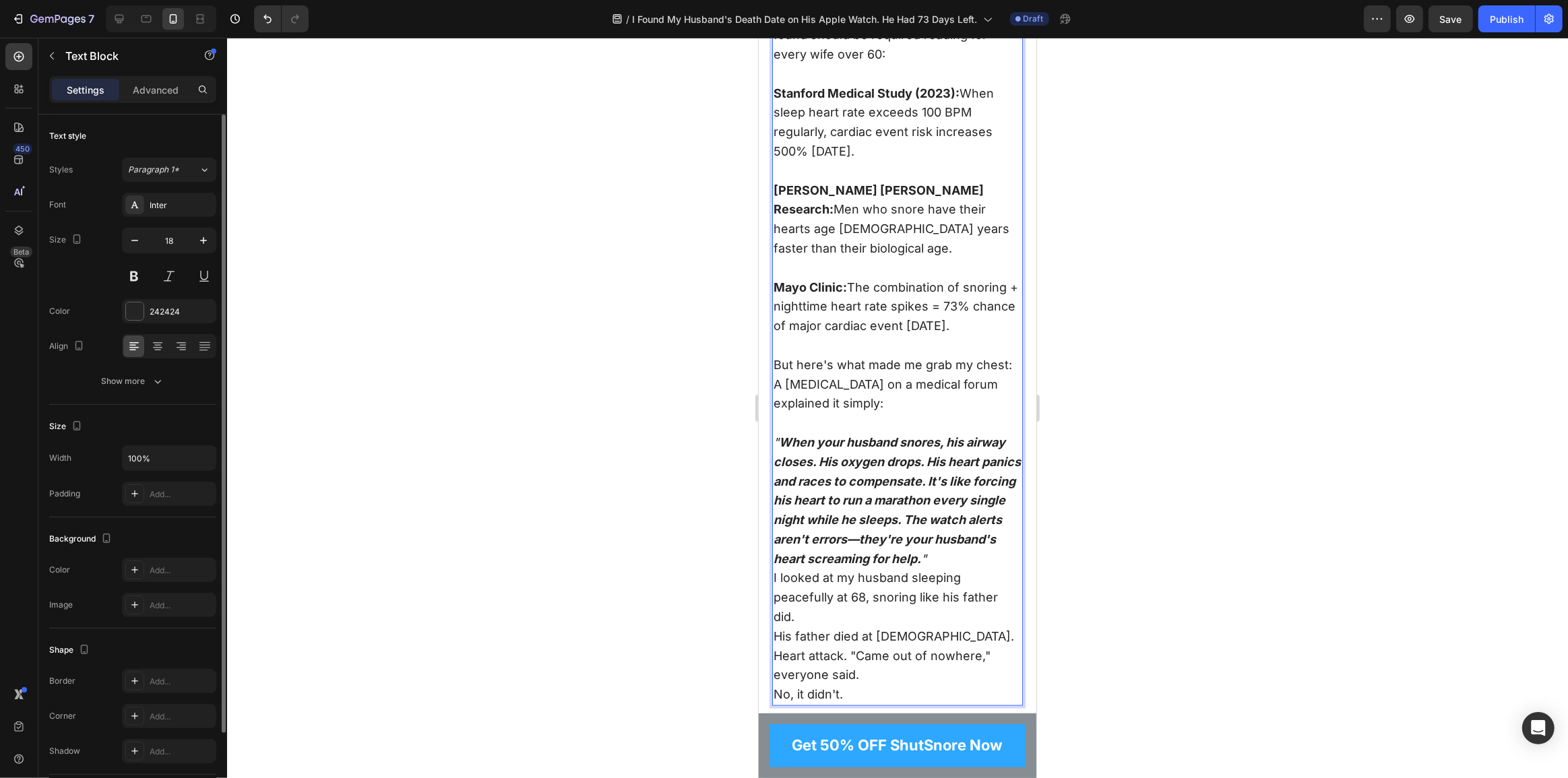
click at [993, 552] on icon "" When your husband snores, his airway closes. His oxygen drops. His heart pani…" at bounding box center [897, 501] width 247 height 131
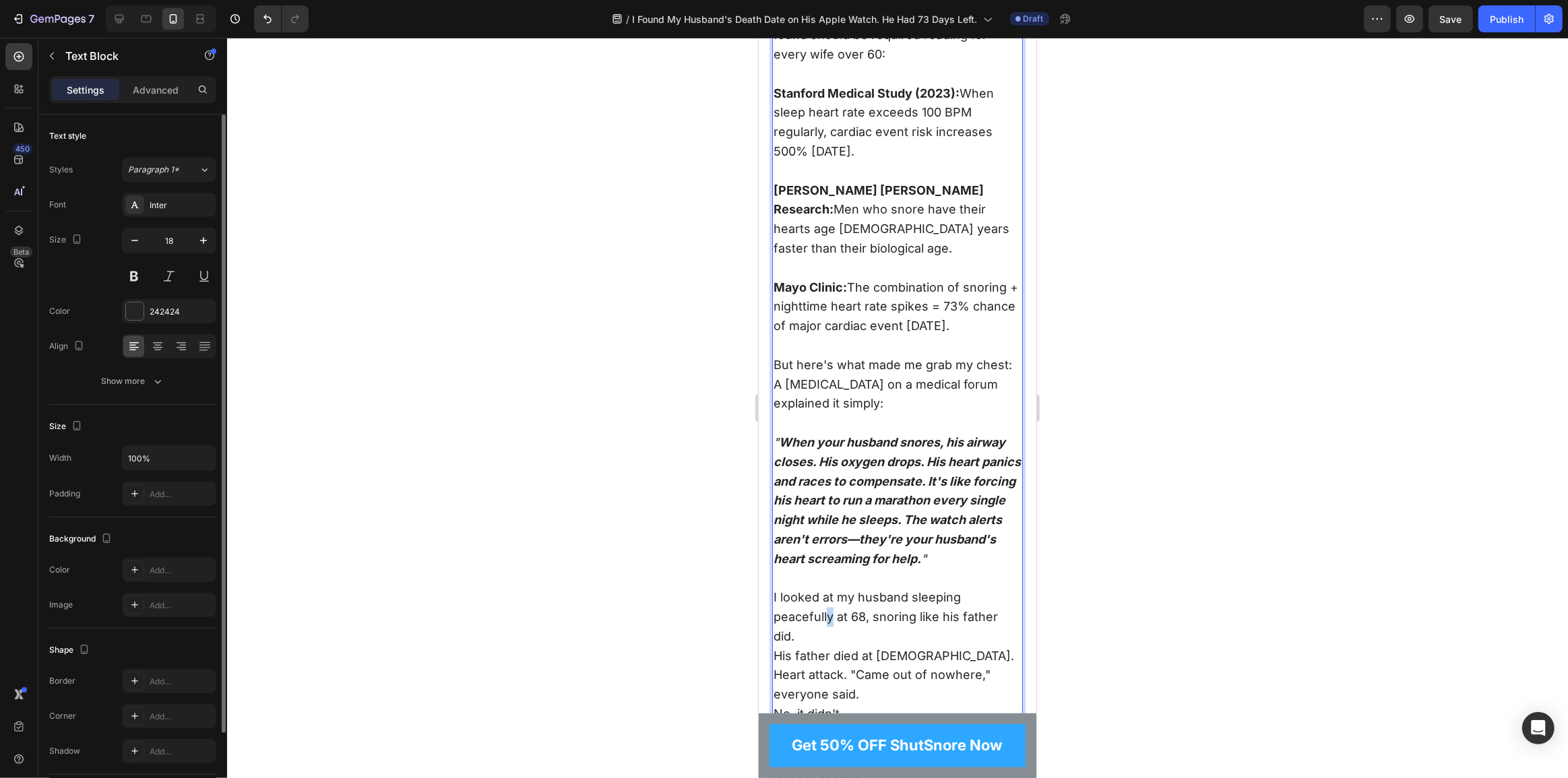
click at [832, 607] on p "I looked at my husband sleeping peacefully at 68, snoring like his father did." at bounding box center [897, 617] width 248 height 58
click at [862, 618] on p "I looked at my husband sleeping peacefully at 68, snoring like his father did." at bounding box center [897, 617] width 248 height 58
click at [858, 610] on p "I looked at my husband sleeping peacefully at 68, snoring like his father did." at bounding box center [897, 617] width 248 height 58
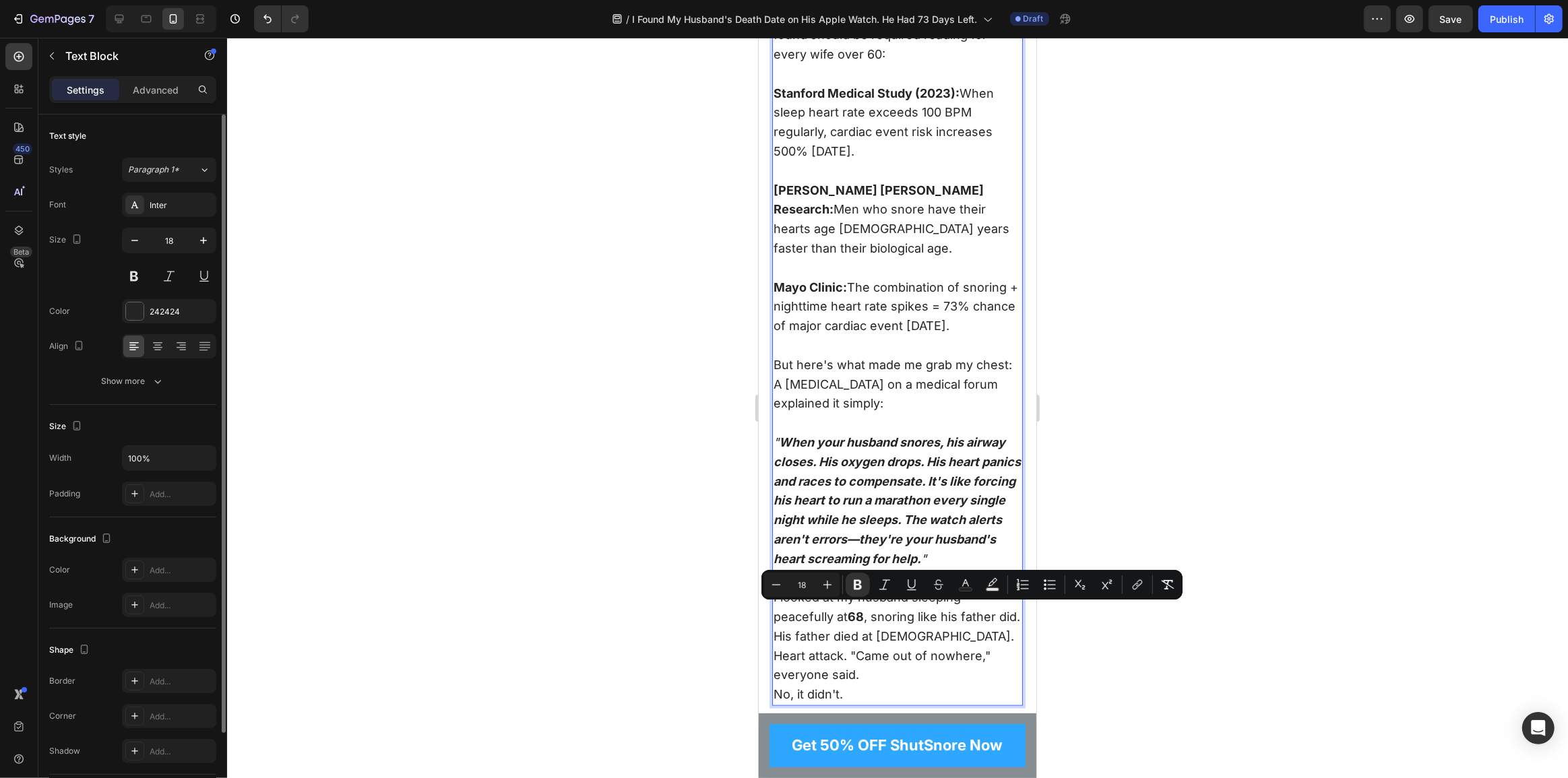
click at [928, 615] on p "I looked at my husband sleeping peacefully at 68 , snoring like his father did." at bounding box center [897, 607] width 248 height 39
drag, startPoint x: 876, startPoint y: 612, endPoint x: 790, endPoint y: 629, distance: 87.7
click at [790, 627] on p "I looked at my husband sleeping peacefully at 68 , snoring like his father did." at bounding box center [897, 607] width 248 height 39
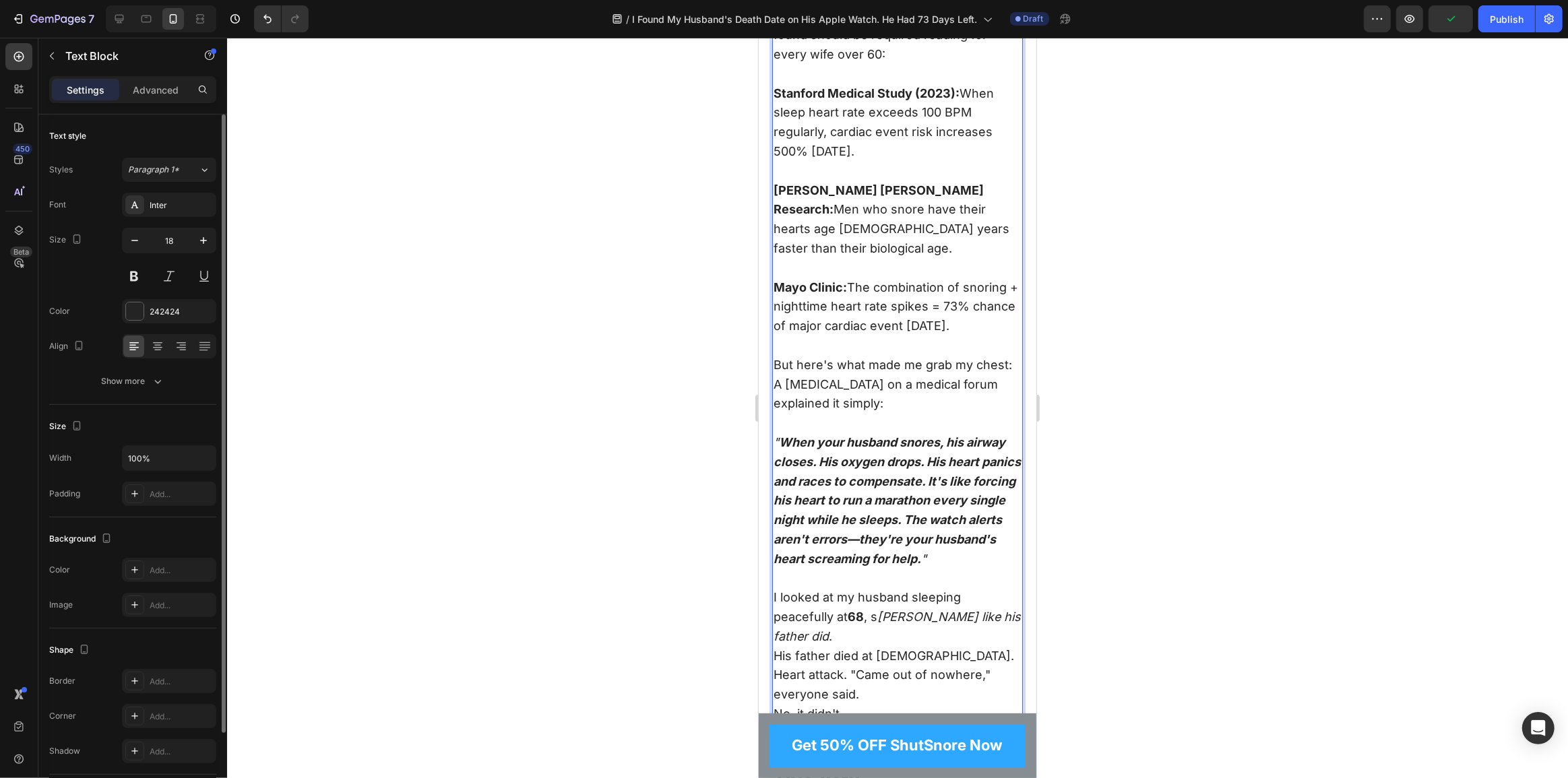
click at [850, 637] on p "I looked at my husband sleeping peacefully at 68 , s noring like his father did…" at bounding box center [897, 617] width 248 height 58
click at [880, 614] on p "I looked at my husband sleeping peacefully at 68 , s noring like his father did…" at bounding box center [897, 617] width 248 height 58
click at [892, 626] on p "I looked at my husband sleeping peacefully at 68 , snoring like his father did ." at bounding box center [897, 607] width 248 height 39
click at [880, 651] on p "His father died at 69. Heart attack. "Came out of nowhere," everyone said." at bounding box center [897, 656] width 248 height 58
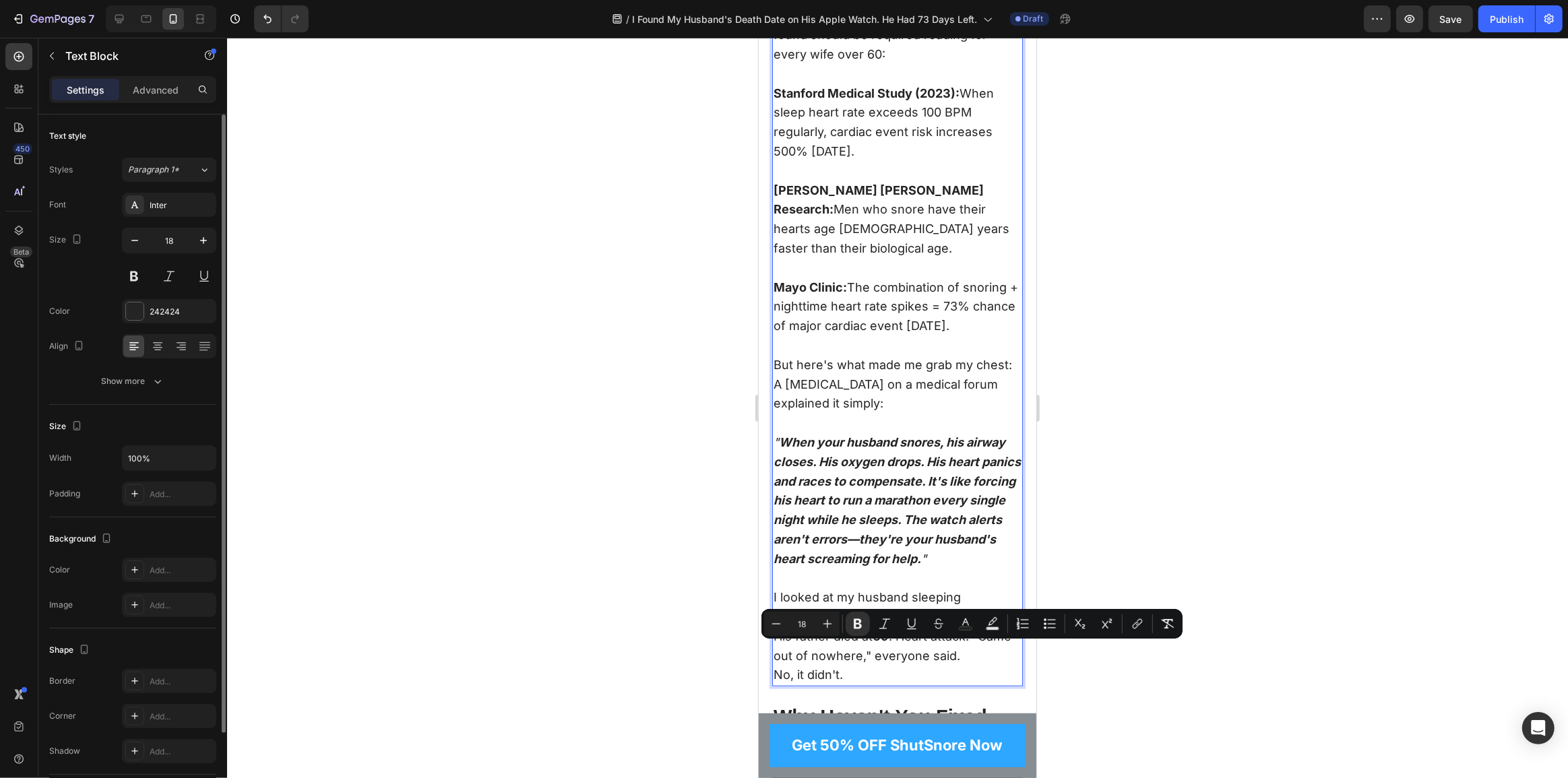
click at [912, 648] on p "His father died at 69 . Heart attack. "Came out of nowhere," everyone said." at bounding box center [897, 646] width 248 height 39
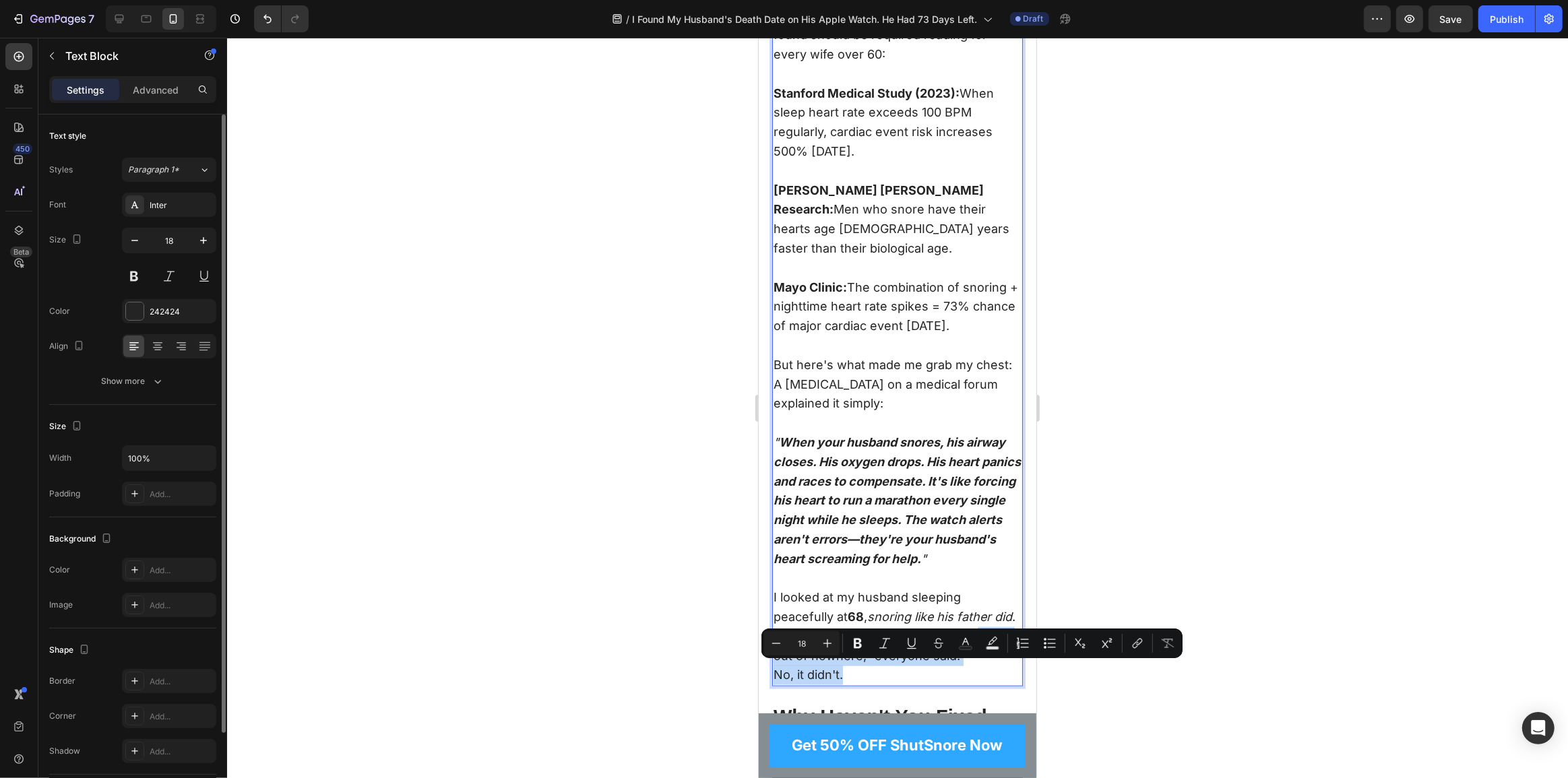
drag, startPoint x: 777, startPoint y: 668, endPoint x: 841, endPoint y: 690, distance: 67.7
click at [841, 687] on div "I spent the next three hours researching what these alerts actually mean. What …" at bounding box center [897, 336] width 251 height 701
click at [871, 666] on p "His father died at 69 . Heart attack. " Came out of nowhere," everyone said." at bounding box center [897, 646] width 248 height 39
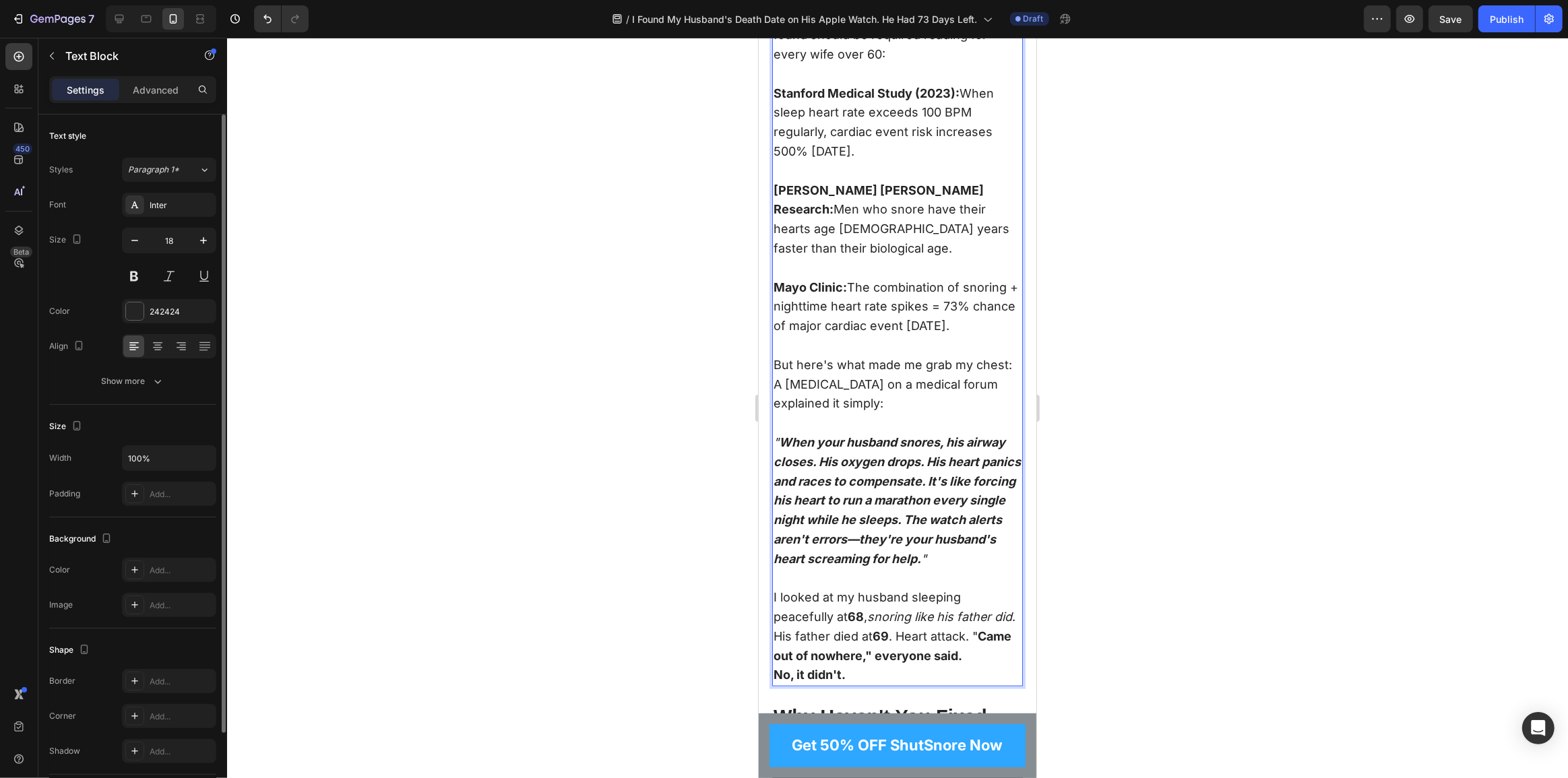
scroll to position [1808, 0]
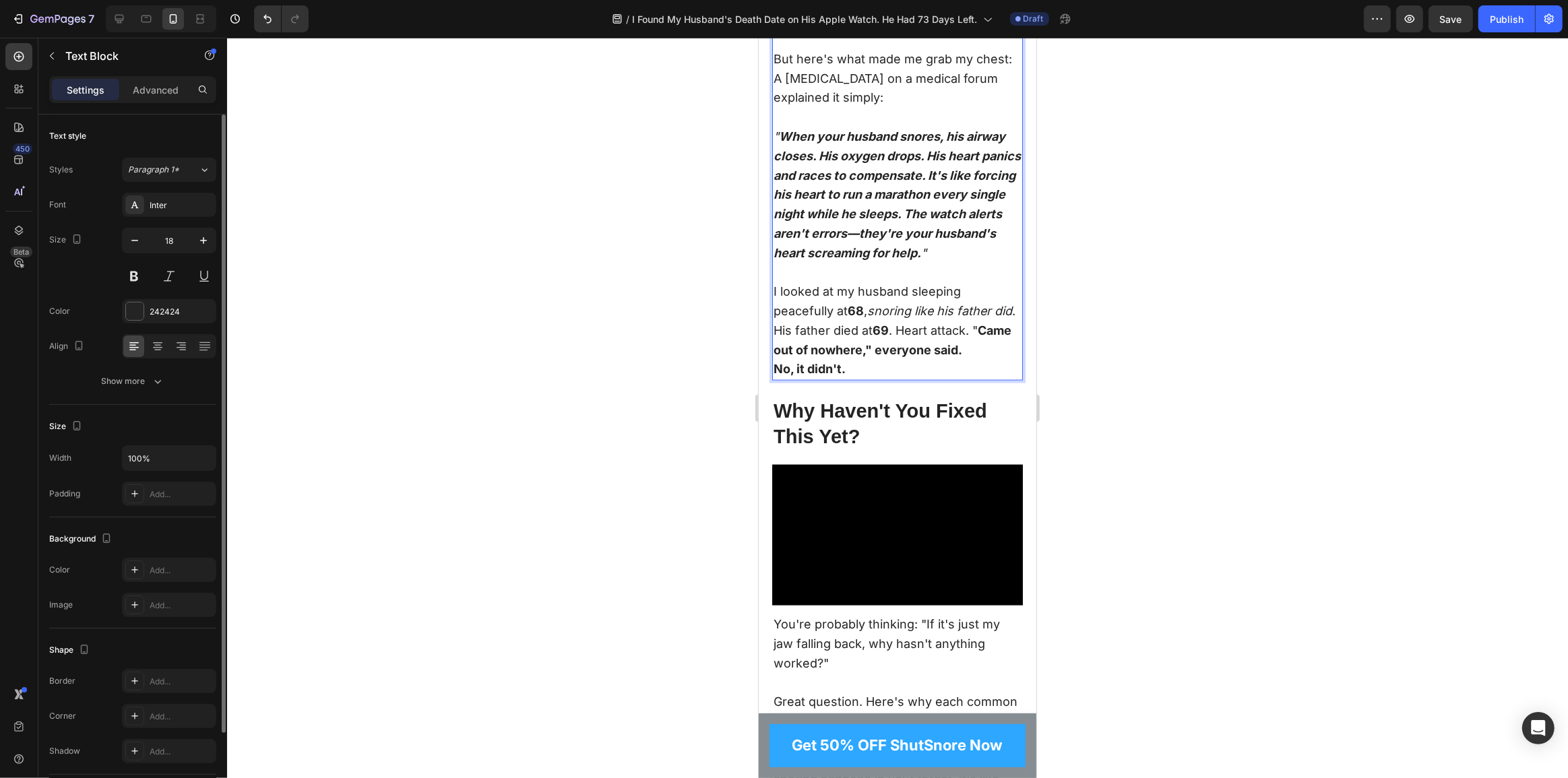
click at [871, 379] on p "No, it didn't." at bounding box center [897, 369] width 248 height 20
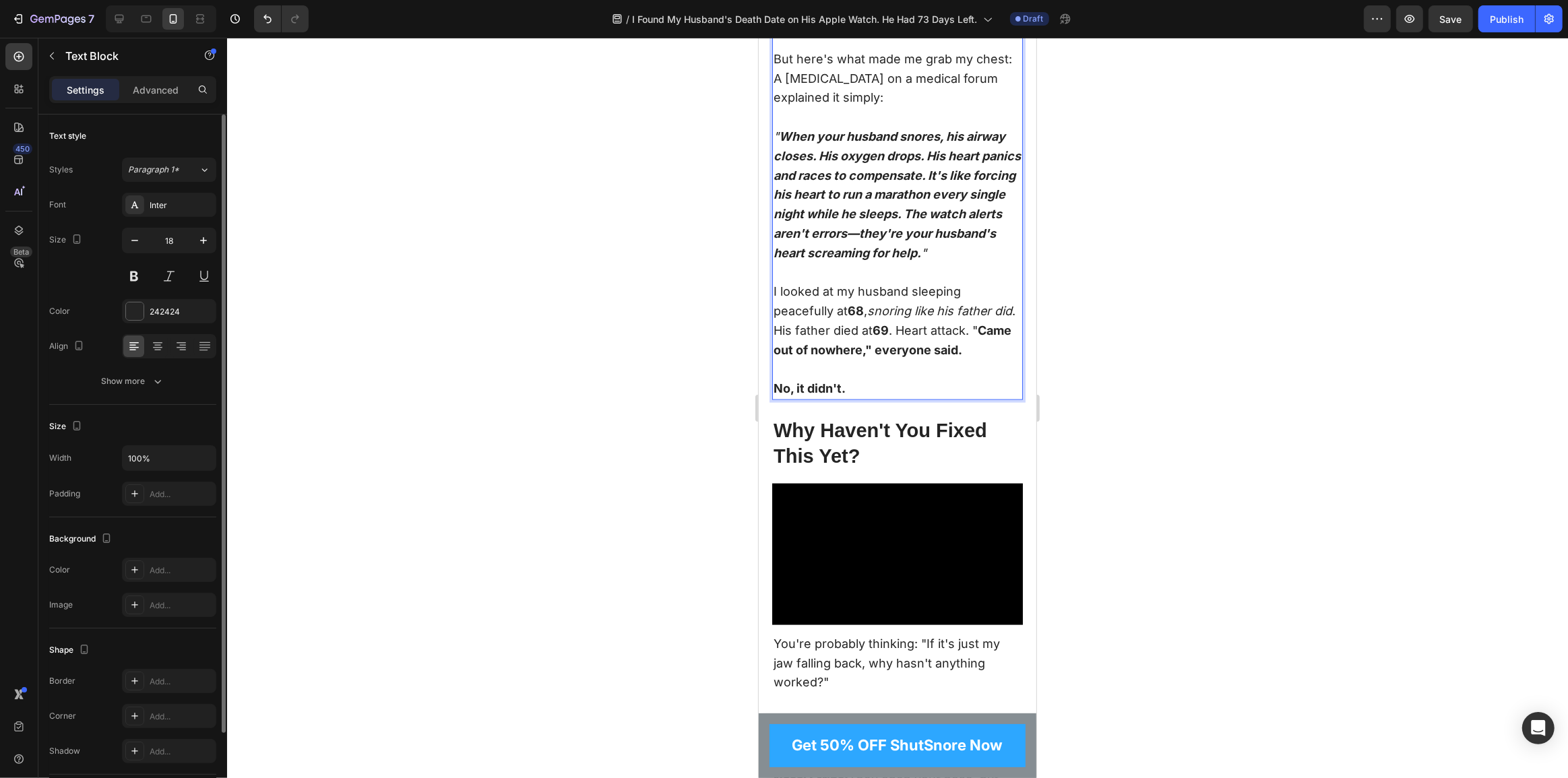
click at [837, 395] on strong "No, it didn't." at bounding box center [809, 388] width 72 height 14
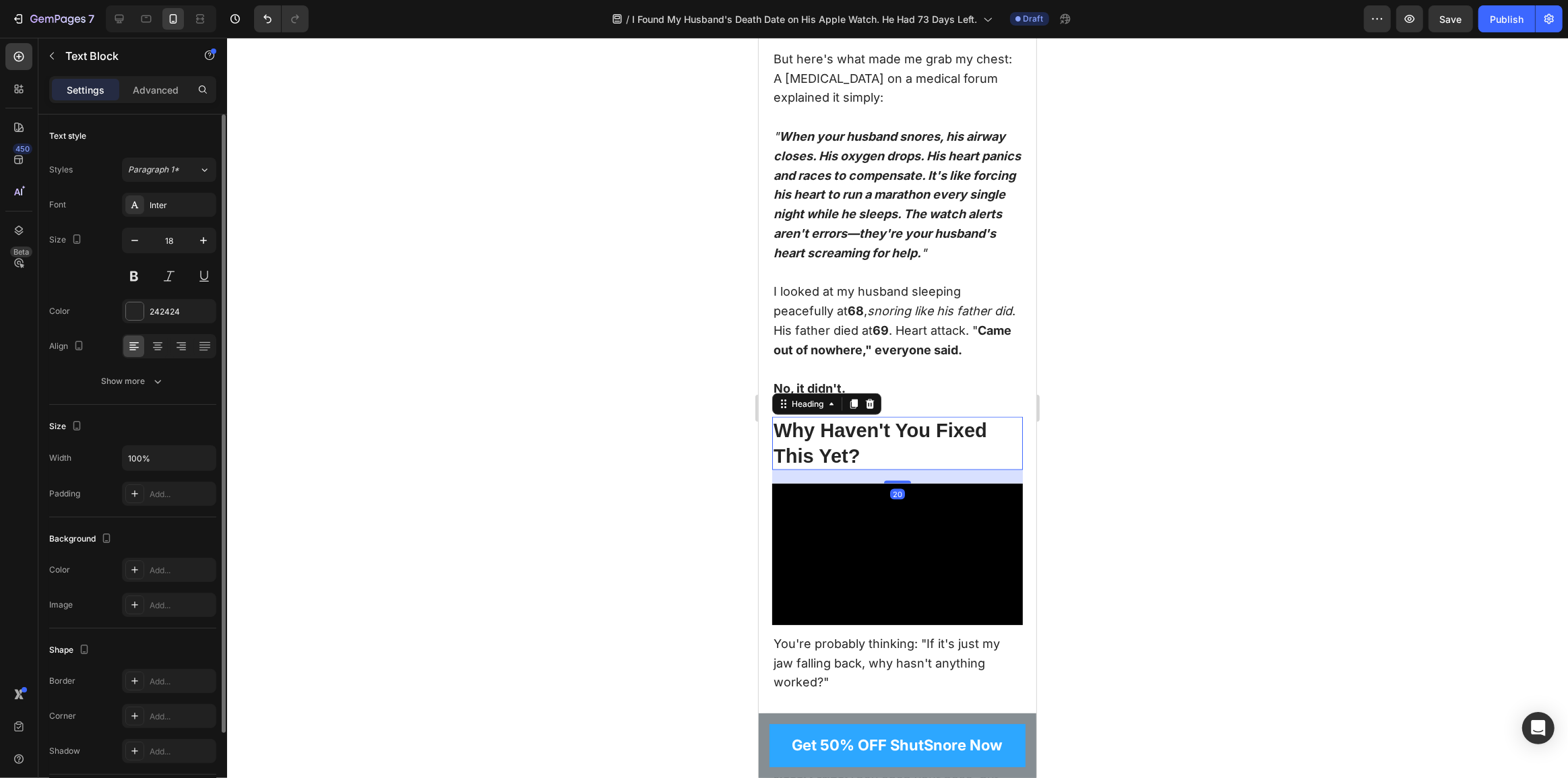
click at [913, 459] on h2 "Why Haven't You Fixed This Yet?" at bounding box center [897, 444] width 251 height 53
click at [868, 448] on h2 "Why Haven't You Fixed This Yet?" at bounding box center [897, 444] width 251 height 53
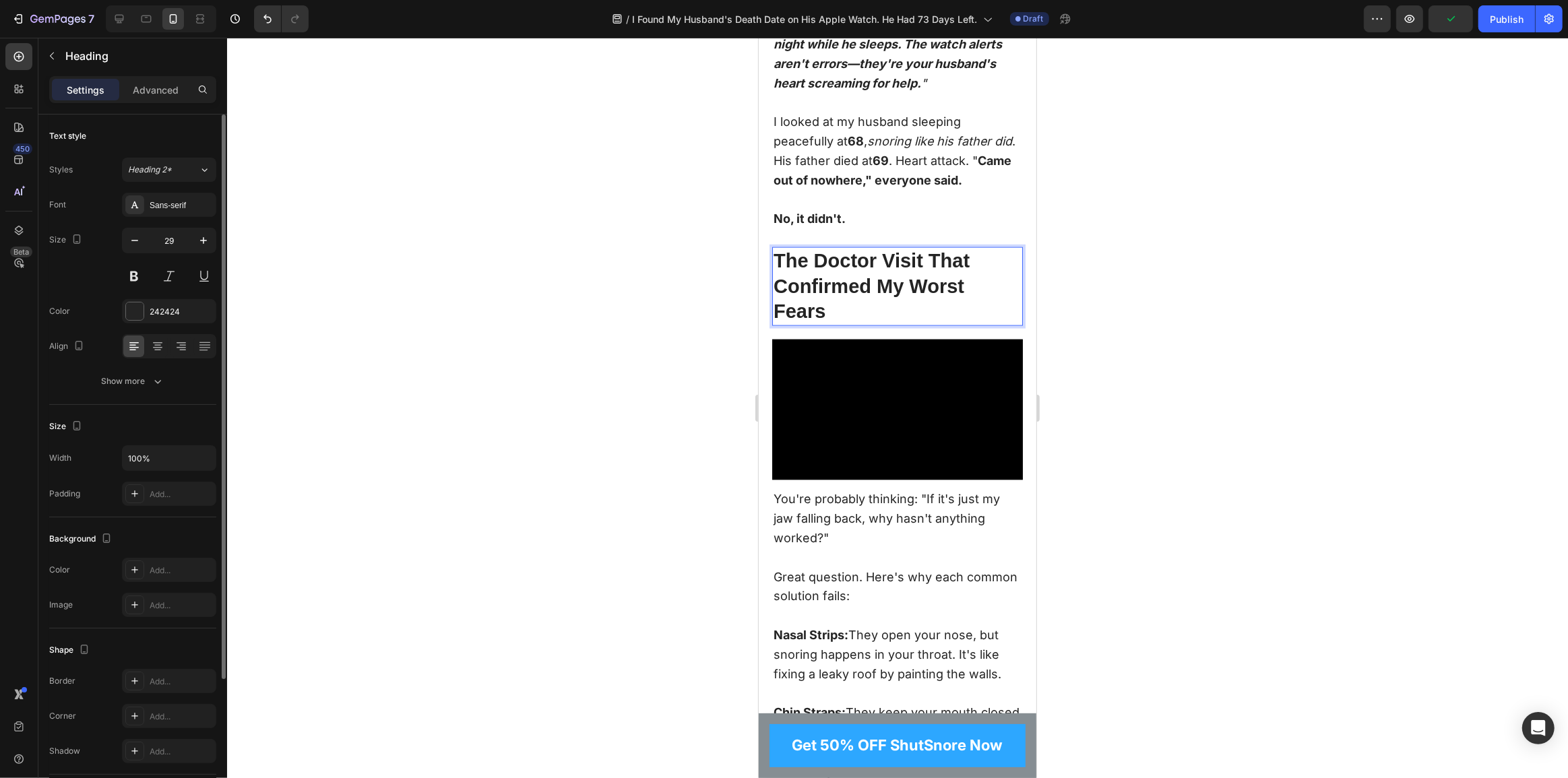
scroll to position [2054, 0]
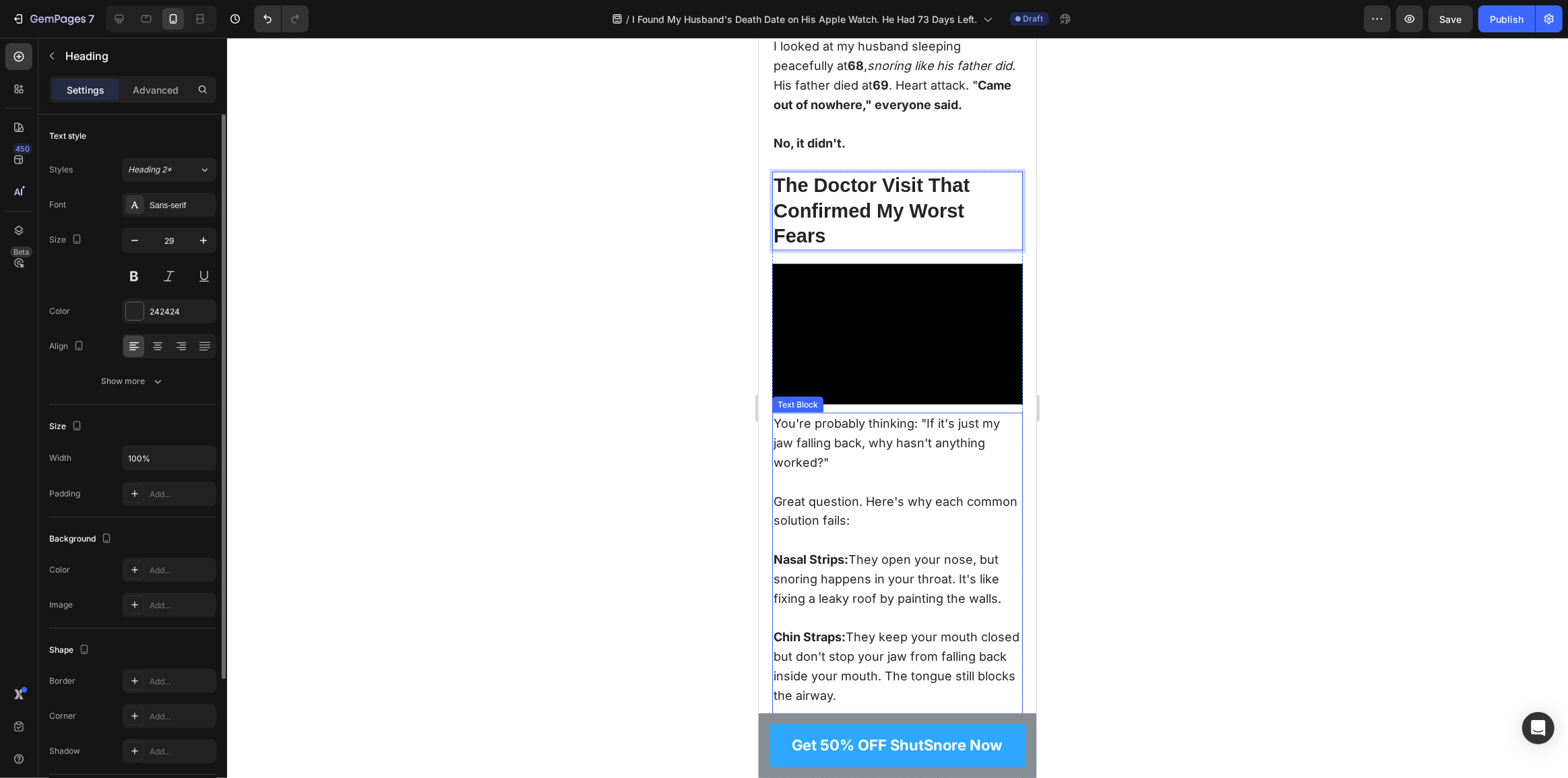
click at [857, 518] on p "Great question. Here's why each common solution fails:" at bounding box center [897, 512] width 248 height 39
click at [882, 551] on p "Rich Text Editor. Editing area: main" at bounding box center [897, 540] width 248 height 20
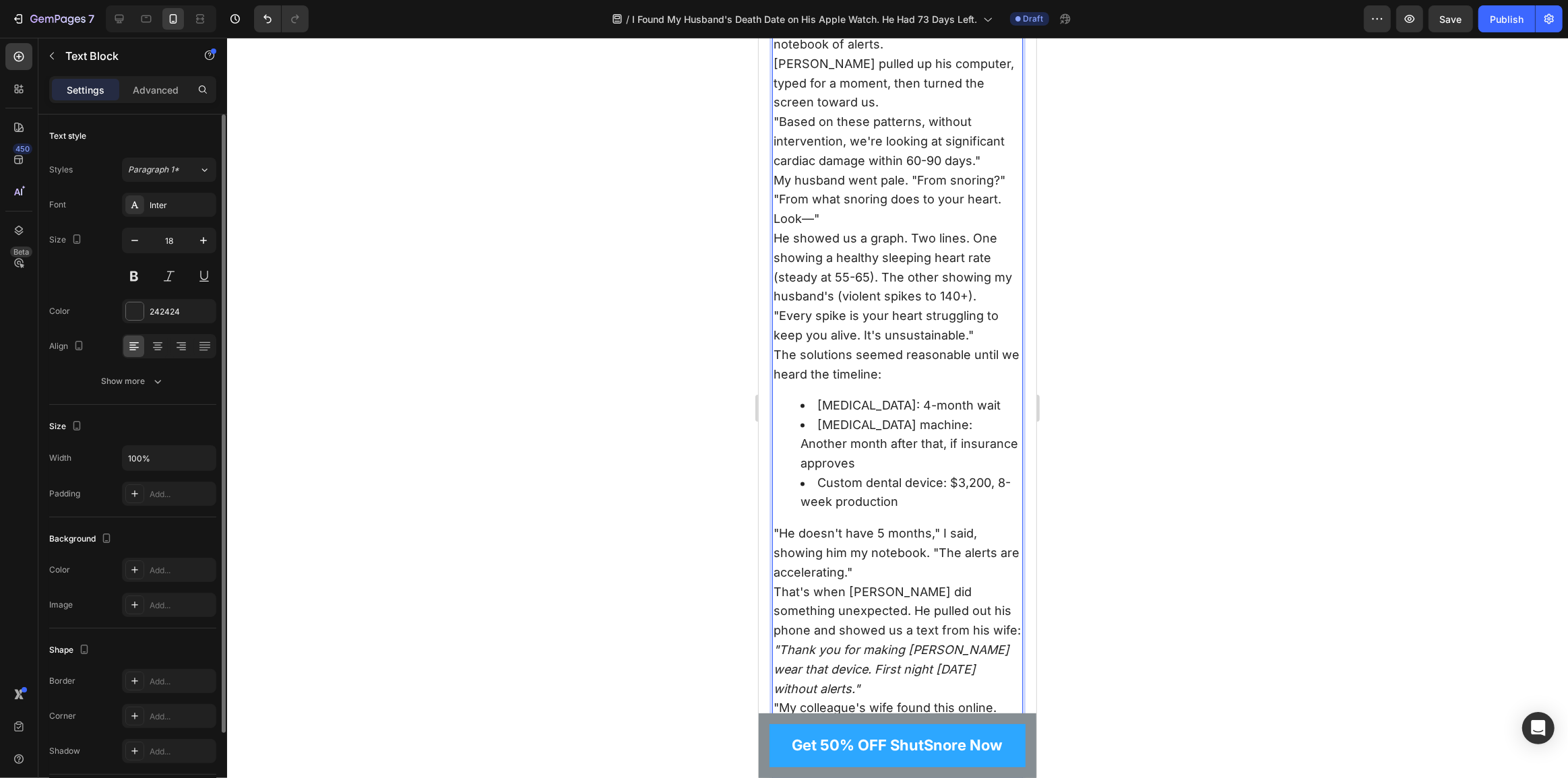
scroll to position [2104, 0]
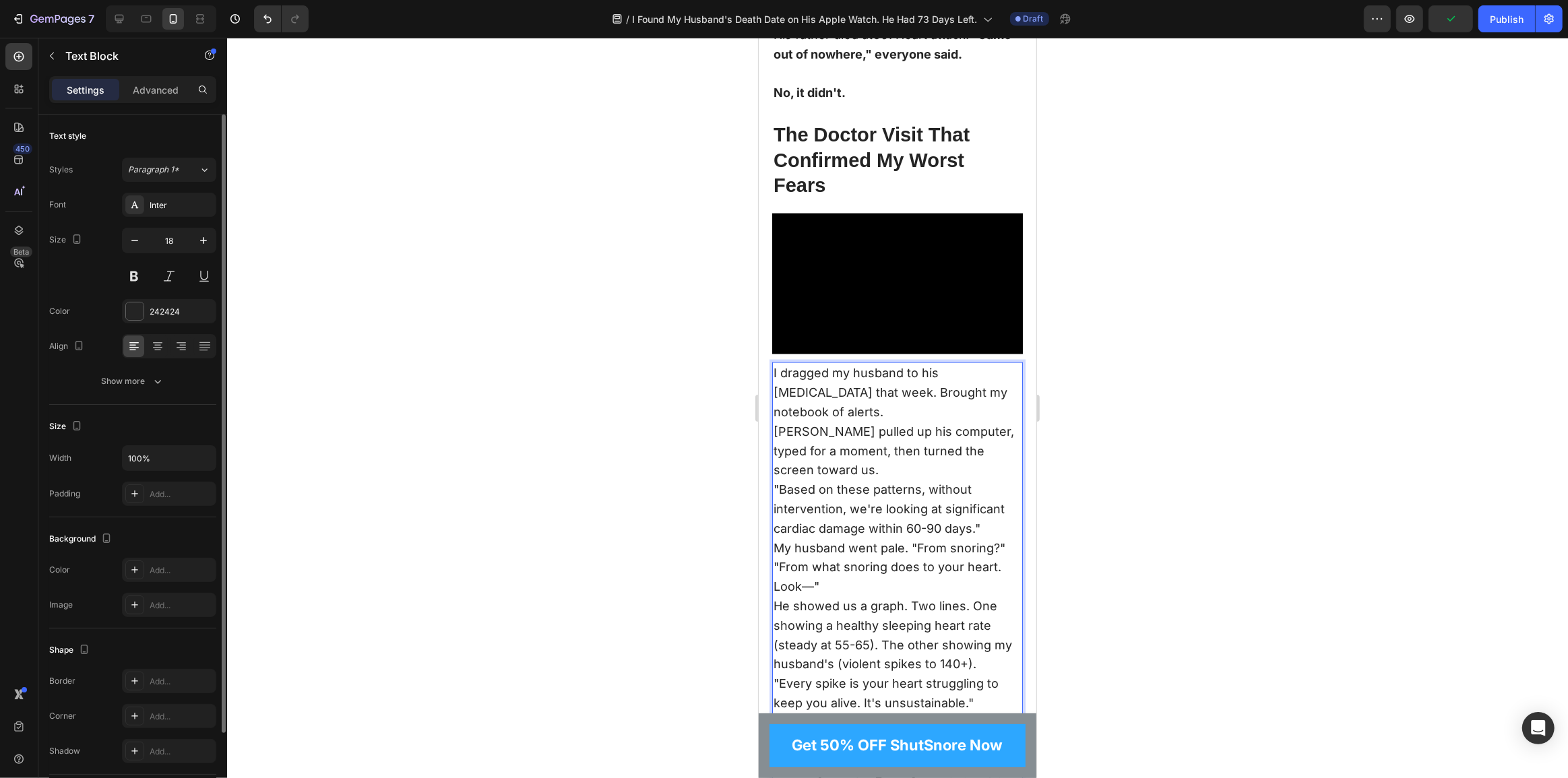
click at [828, 422] on p "I dragged my husband to his cardiologist that week. Brought my notebook of aler…" at bounding box center [897, 392] width 248 height 58
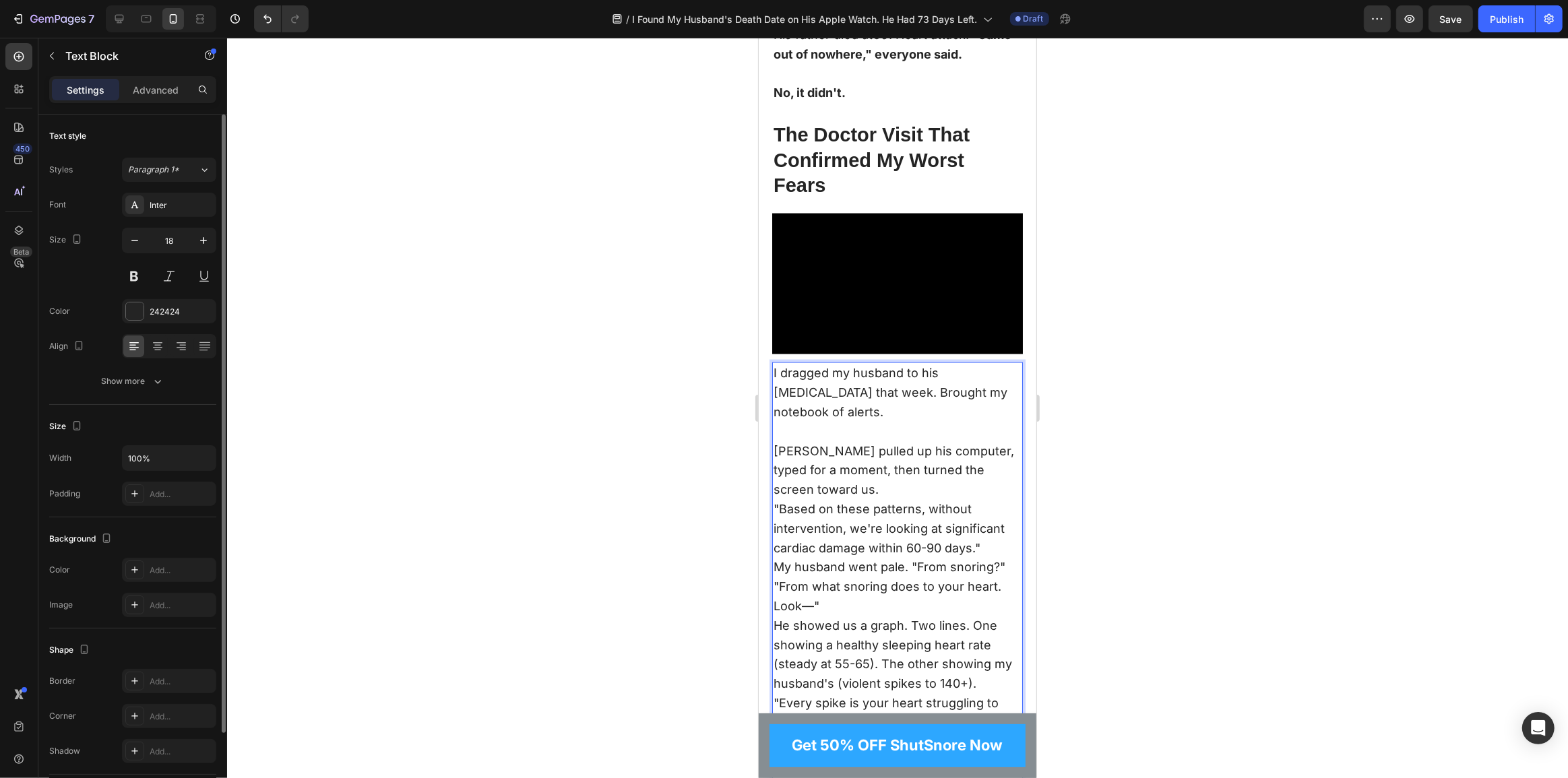
click at [884, 496] on p "Dr. Martinez pulled up his computer, typed for a moment, then turned the screen…" at bounding box center [897, 471] width 248 height 58
click at [983, 578] on p ""Based on these patterns, without intervention, we're looking at significant ca…" at bounding box center [897, 548] width 248 height 58
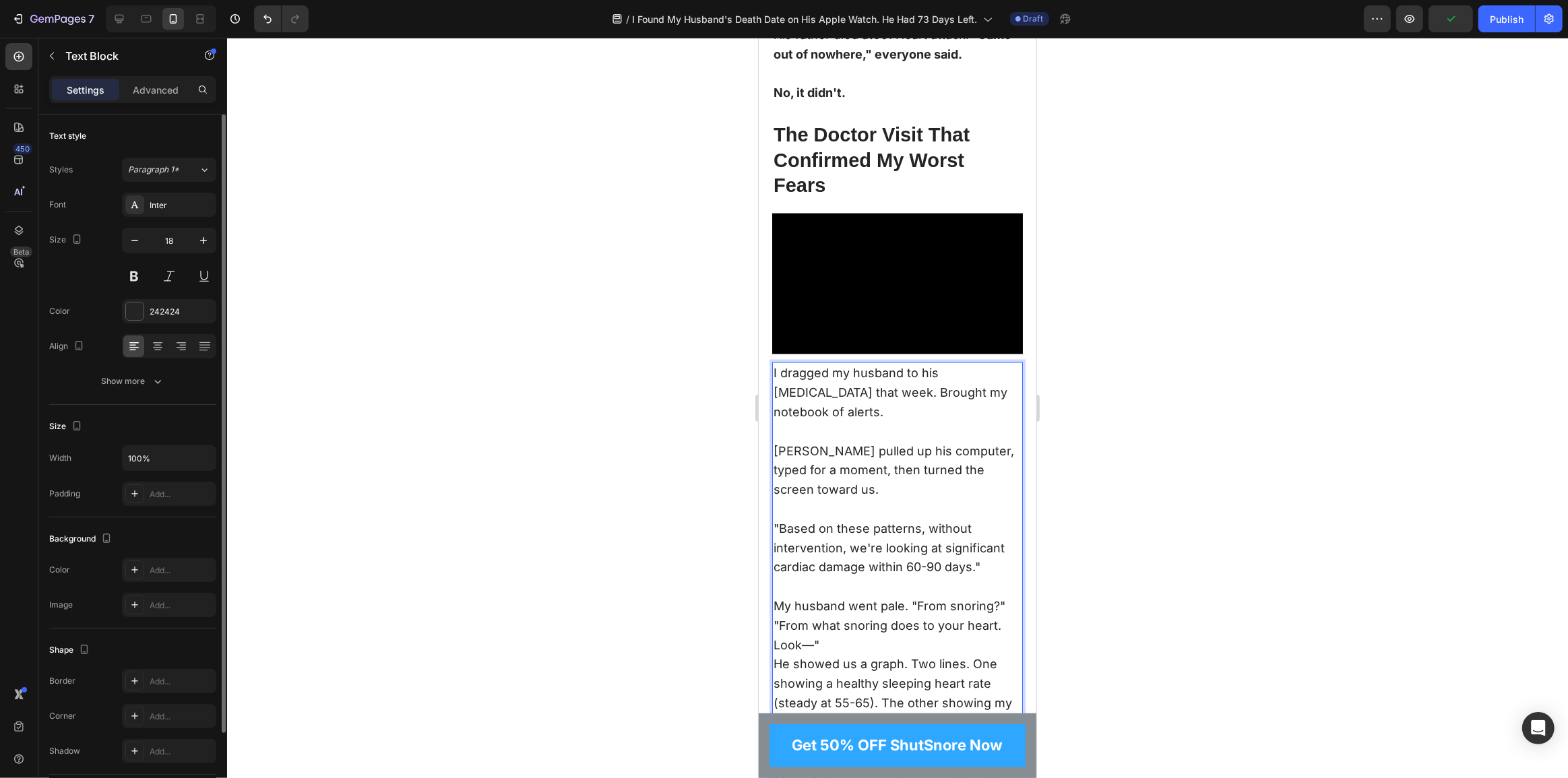
click at [841, 656] on p ""From what snoring does to your heart. Look—"" at bounding box center [897, 636] width 248 height 39
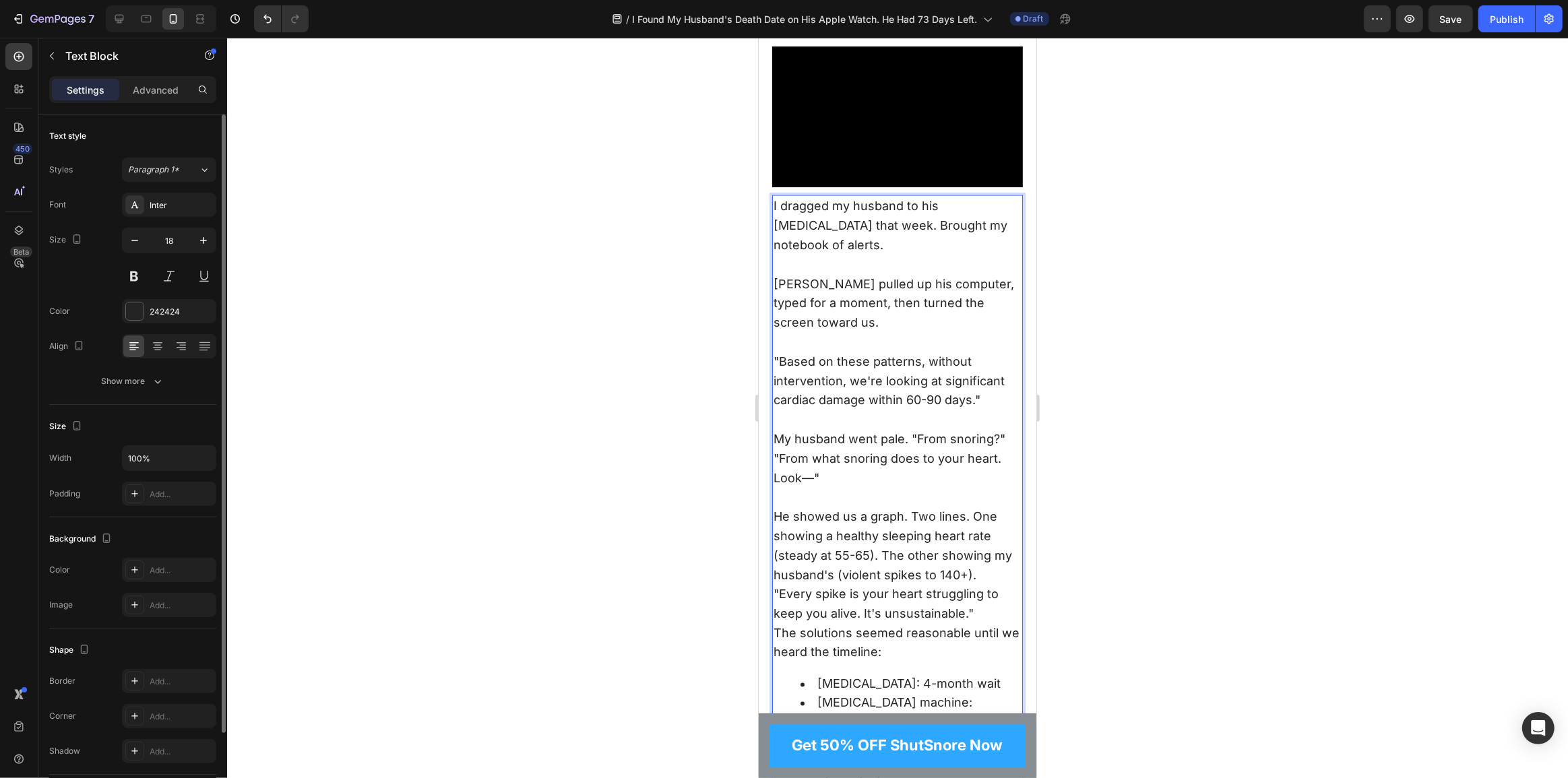
scroll to position [2288, 0]
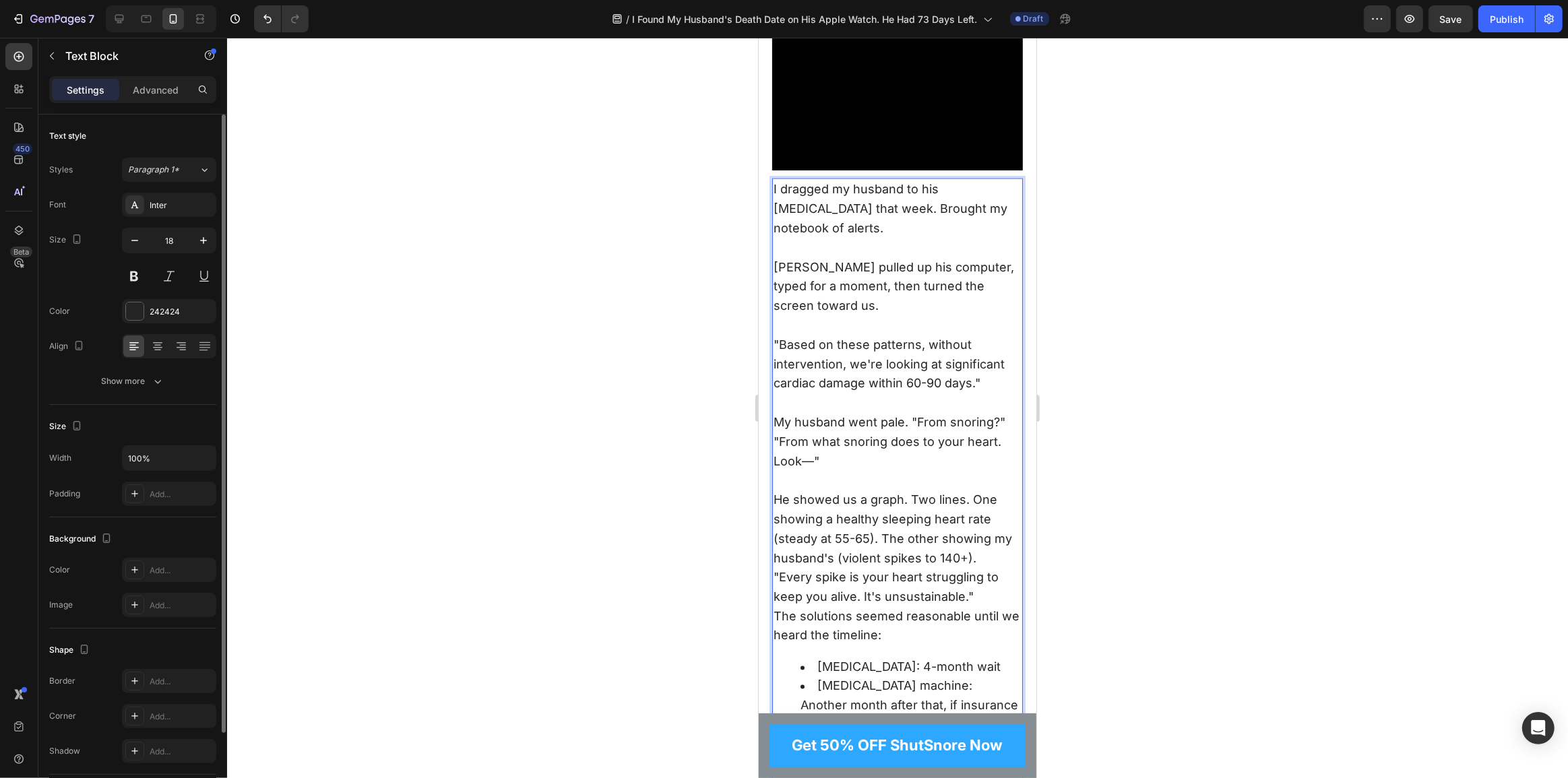
click at [811, 472] on p ""From what snoring does to your heart. Look—"" at bounding box center [897, 462] width 248 height 58
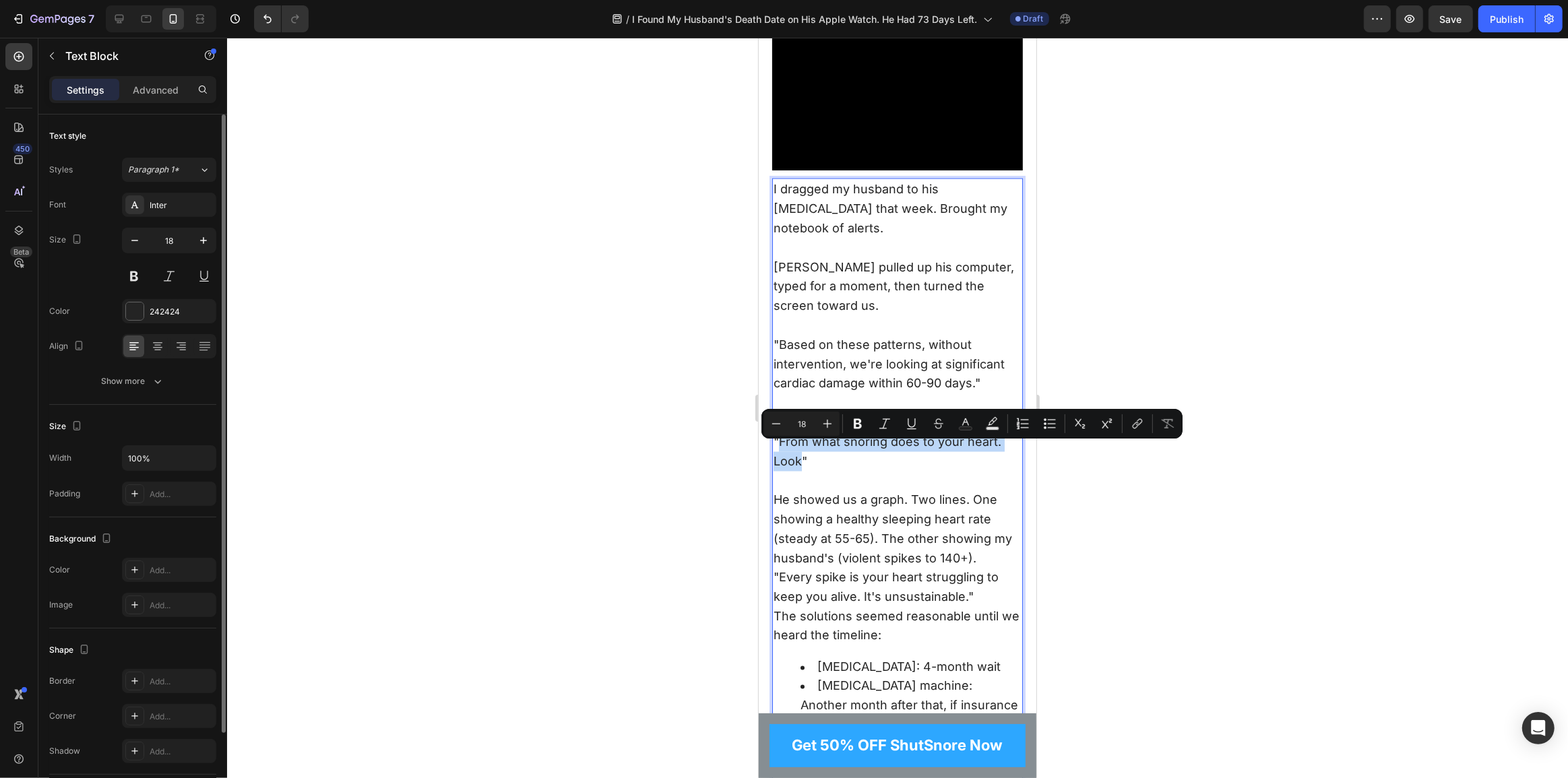
drag, startPoint x: 797, startPoint y: 467, endPoint x: 779, endPoint y: 453, distance: 22.8
click at [779, 453] on p ""From what snoring does to your heart. Look"" at bounding box center [897, 462] width 248 height 58
click at [827, 481] on p "" From what snoring does to your heart. Look "" at bounding box center [897, 462] width 248 height 58
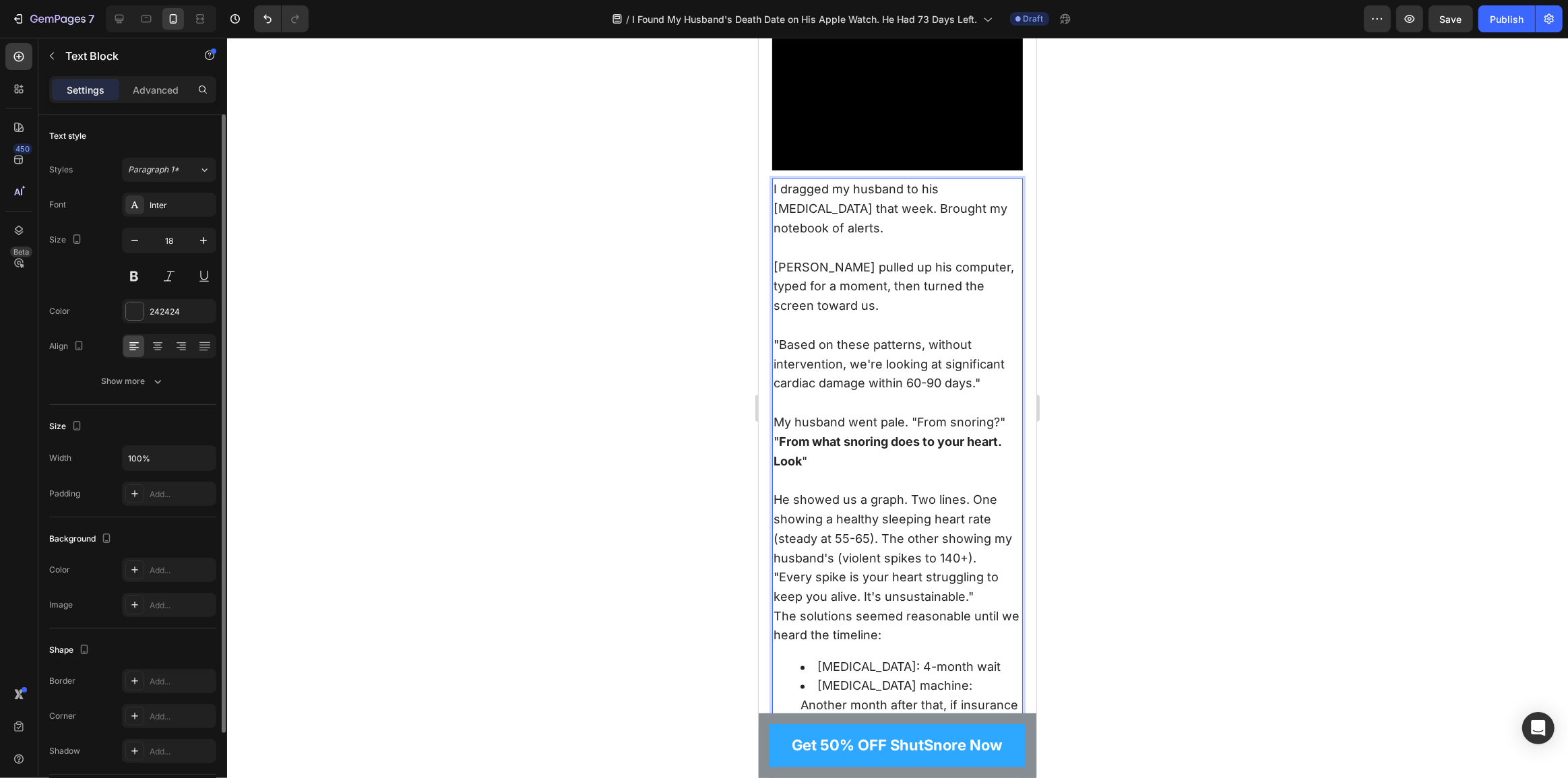
click at [811, 517] on p "He showed us a graph. Two lines. One showing a healthy sleeping heart rate (ste…" at bounding box center [897, 528] width 248 height 77
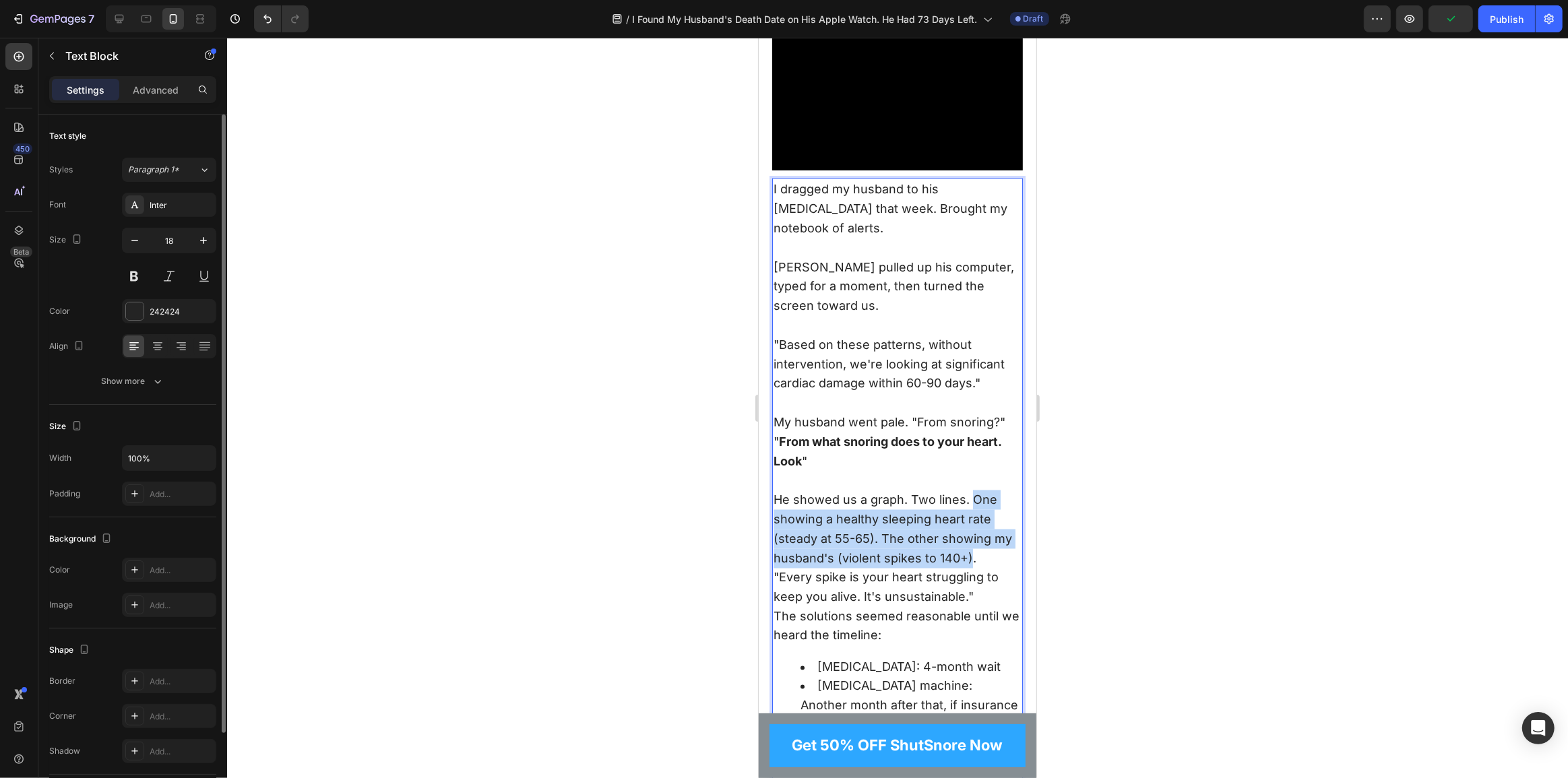
drag, startPoint x: 969, startPoint y: 506, endPoint x: 969, endPoint y: 569, distance: 63.0
click at [969, 568] on p "He showed us a graph. Two lines. One showing a healthy sleeping heart rate (ste…" at bounding box center [897, 528] width 248 height 77
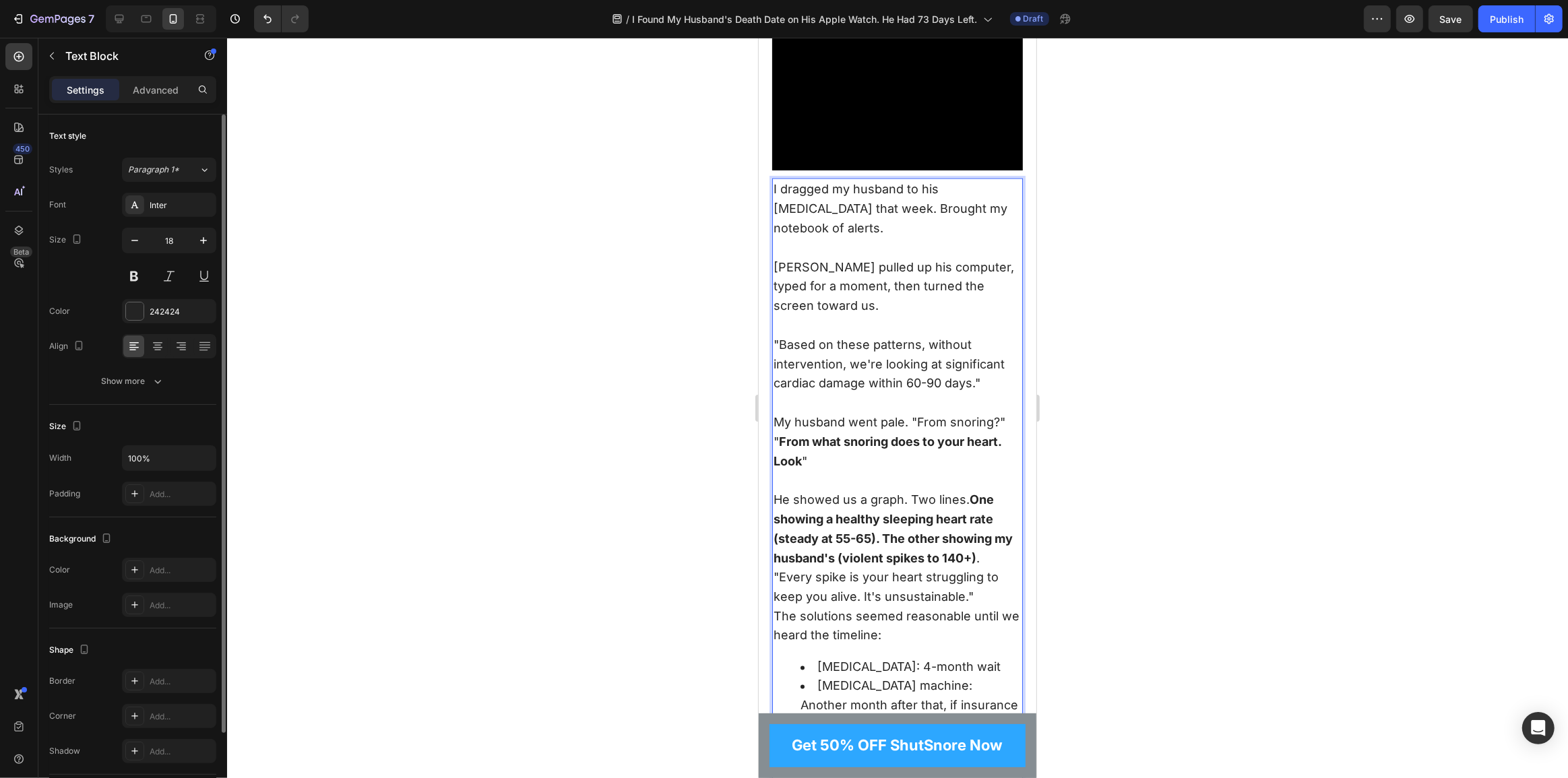
click at [1003, 565] on p "He showed us a graph. Two lines. One showing a healthy sleeping heart rate (ste…" at bounding box center [897, 528] width 248 height 77
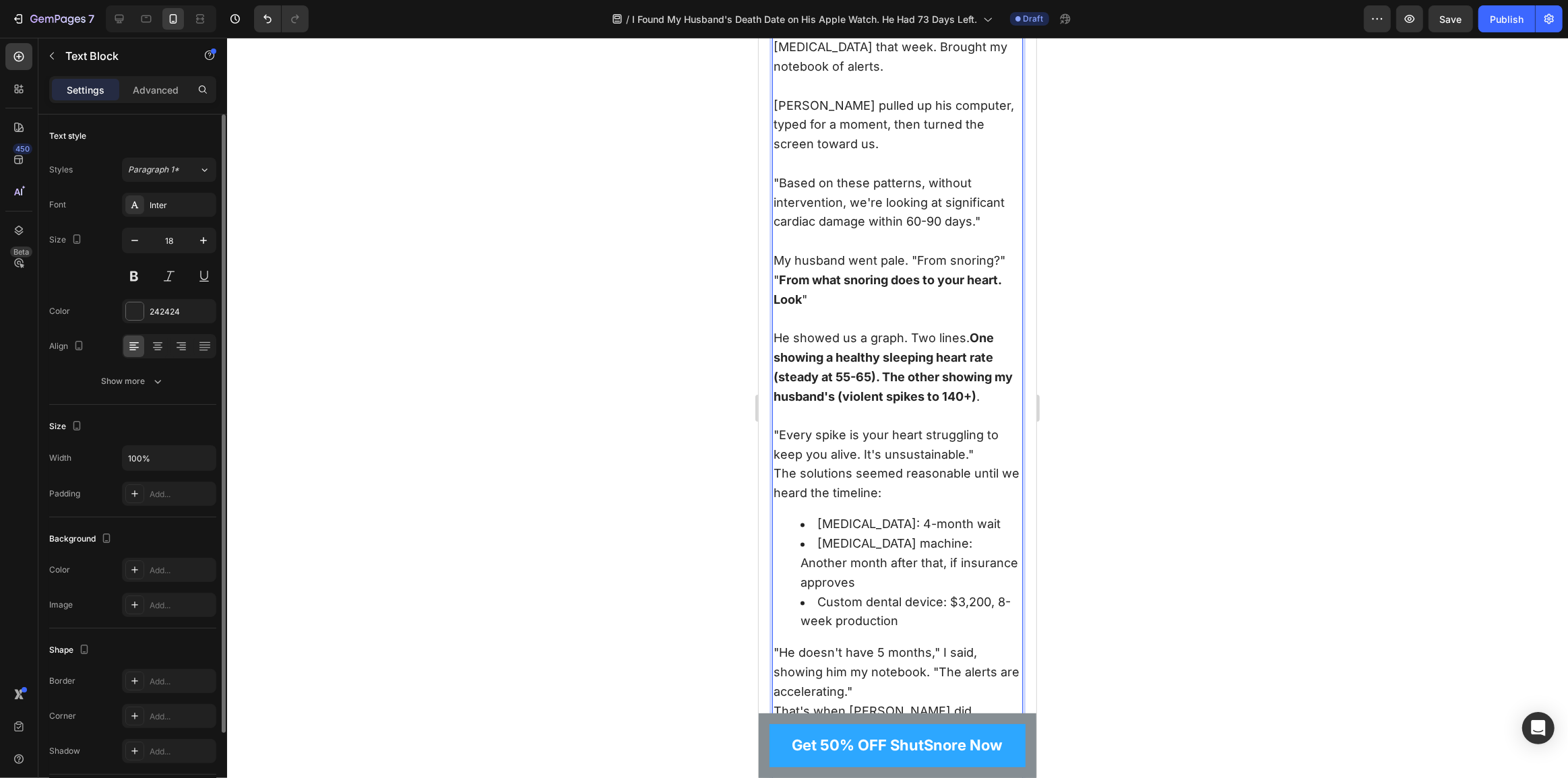
scroll to position [2594, 0]
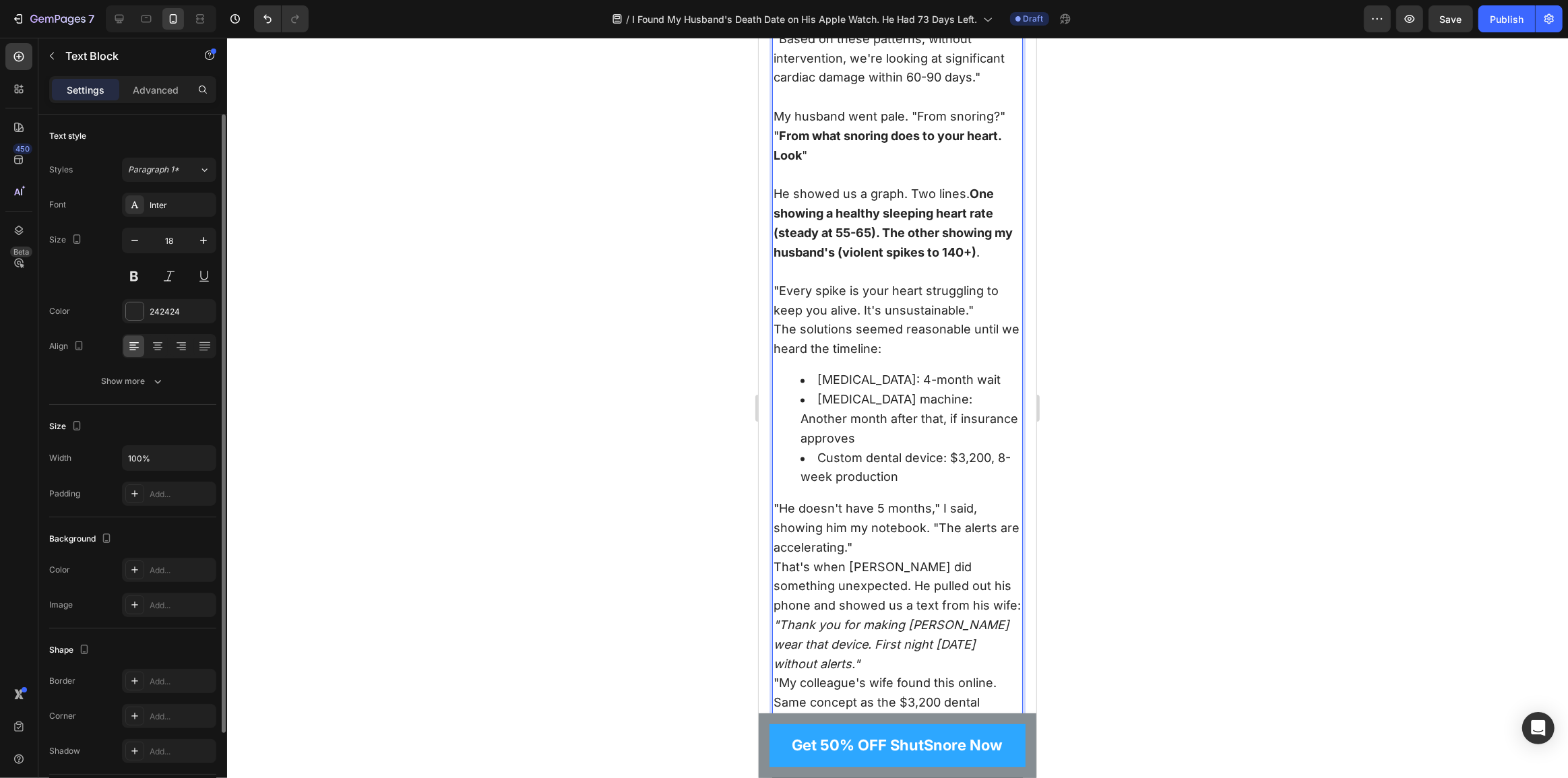
click at [817, 391] on li "Sleep study: 4-month wait" at bounding box center [911, 381] width 221 height 20
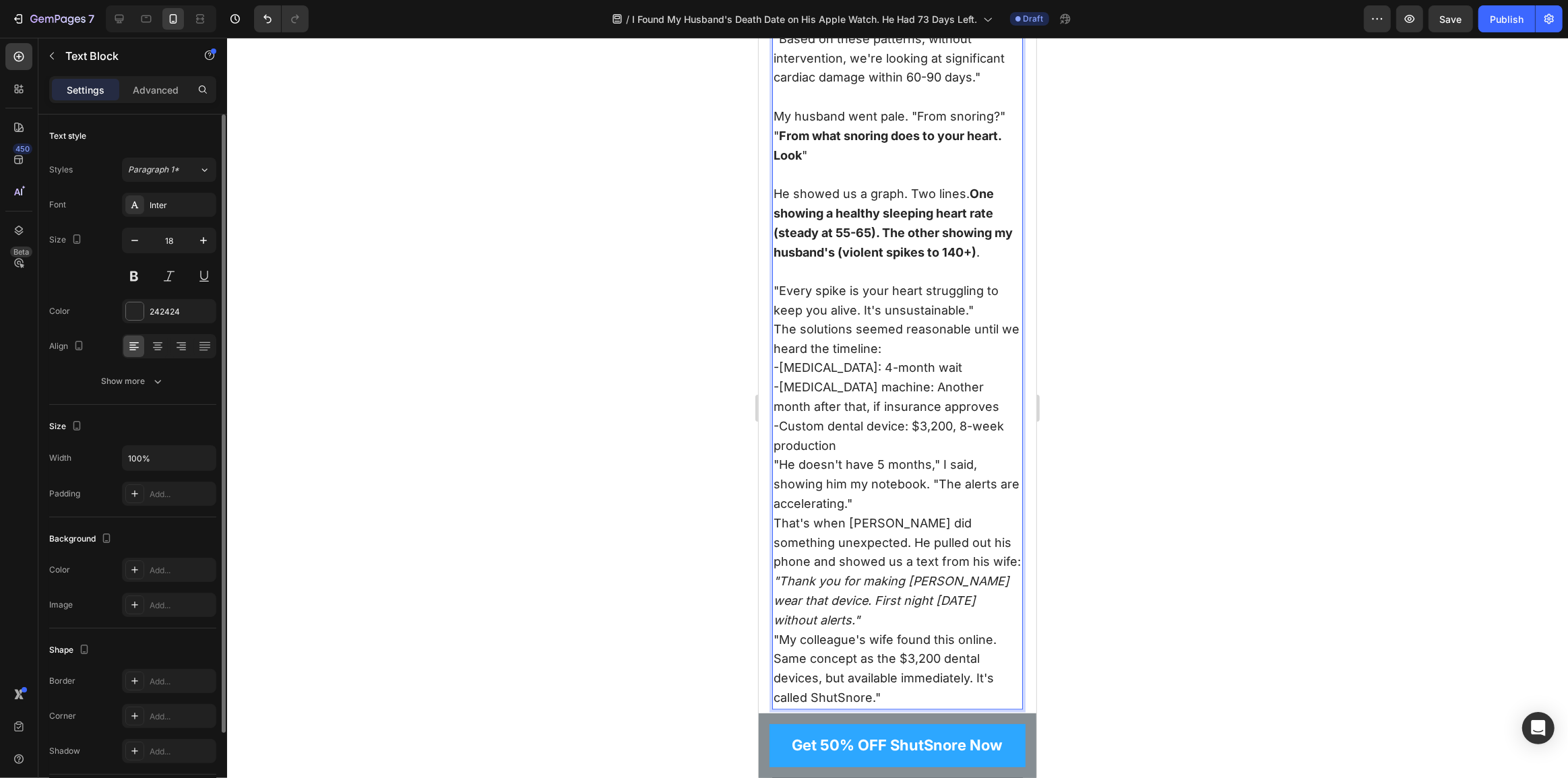
click at [774, 378] on p "-Sleep study: 4-month wait" at bounding box center [897, 369] width 248 height 20
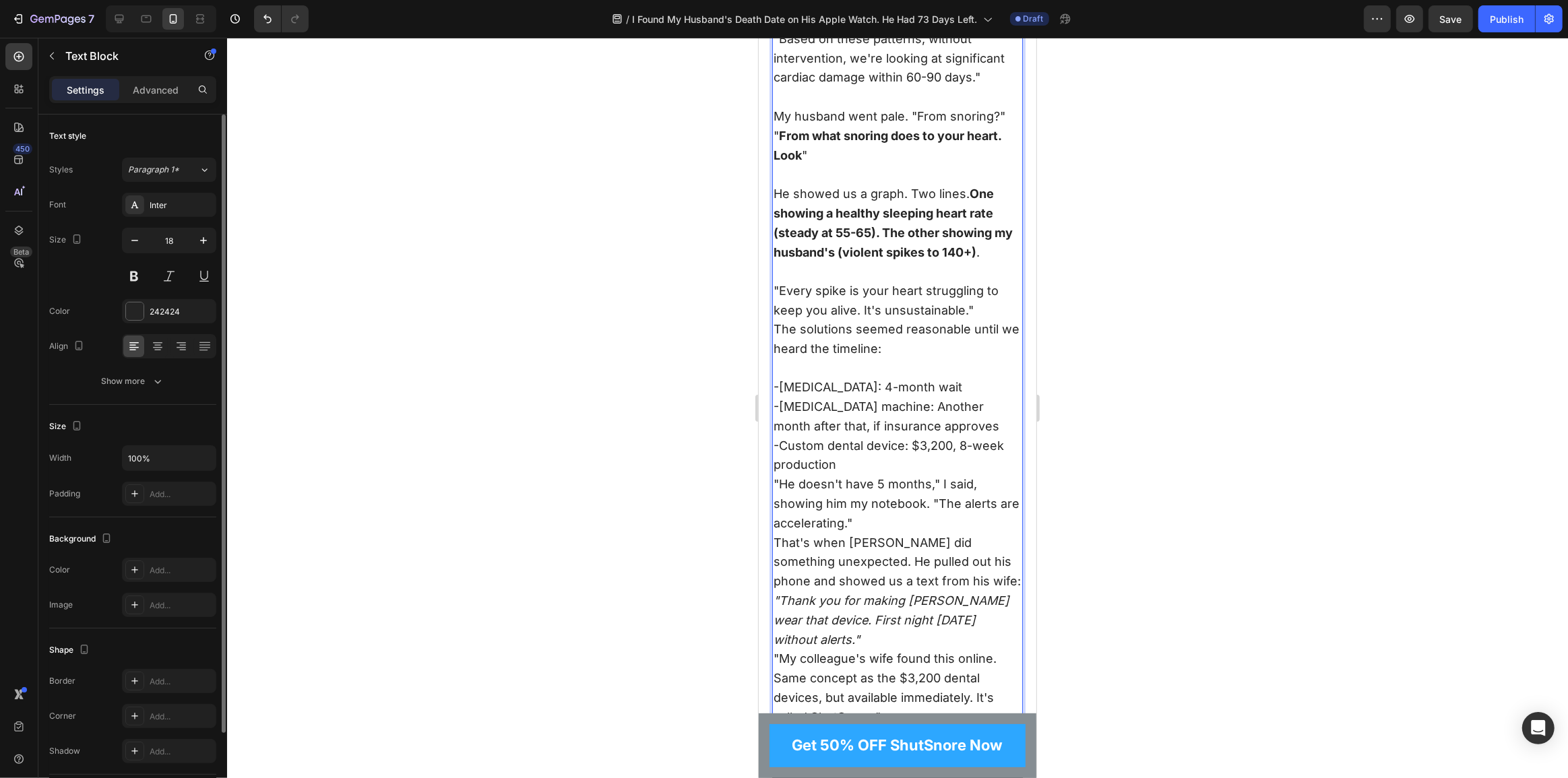
click at [774, 417] on p "-CPAP machine: Another month after that, if insurance approves" at bounding box center [897, 417] width 248 height 39
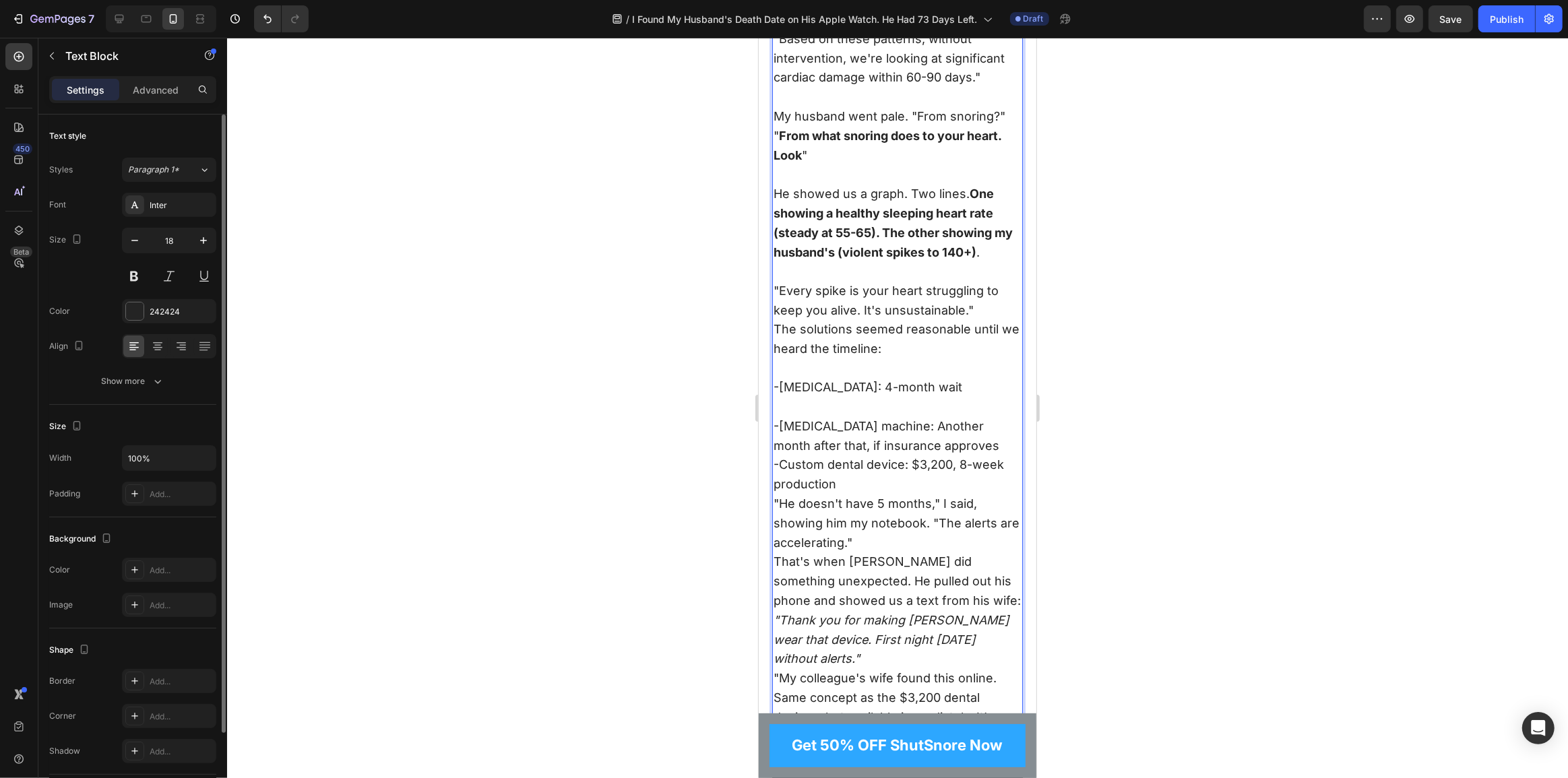
click at [774, 470] on p "-Custom dental device: $3,200, 8-week production" at bounding box center [897, 475] width 248 height 39
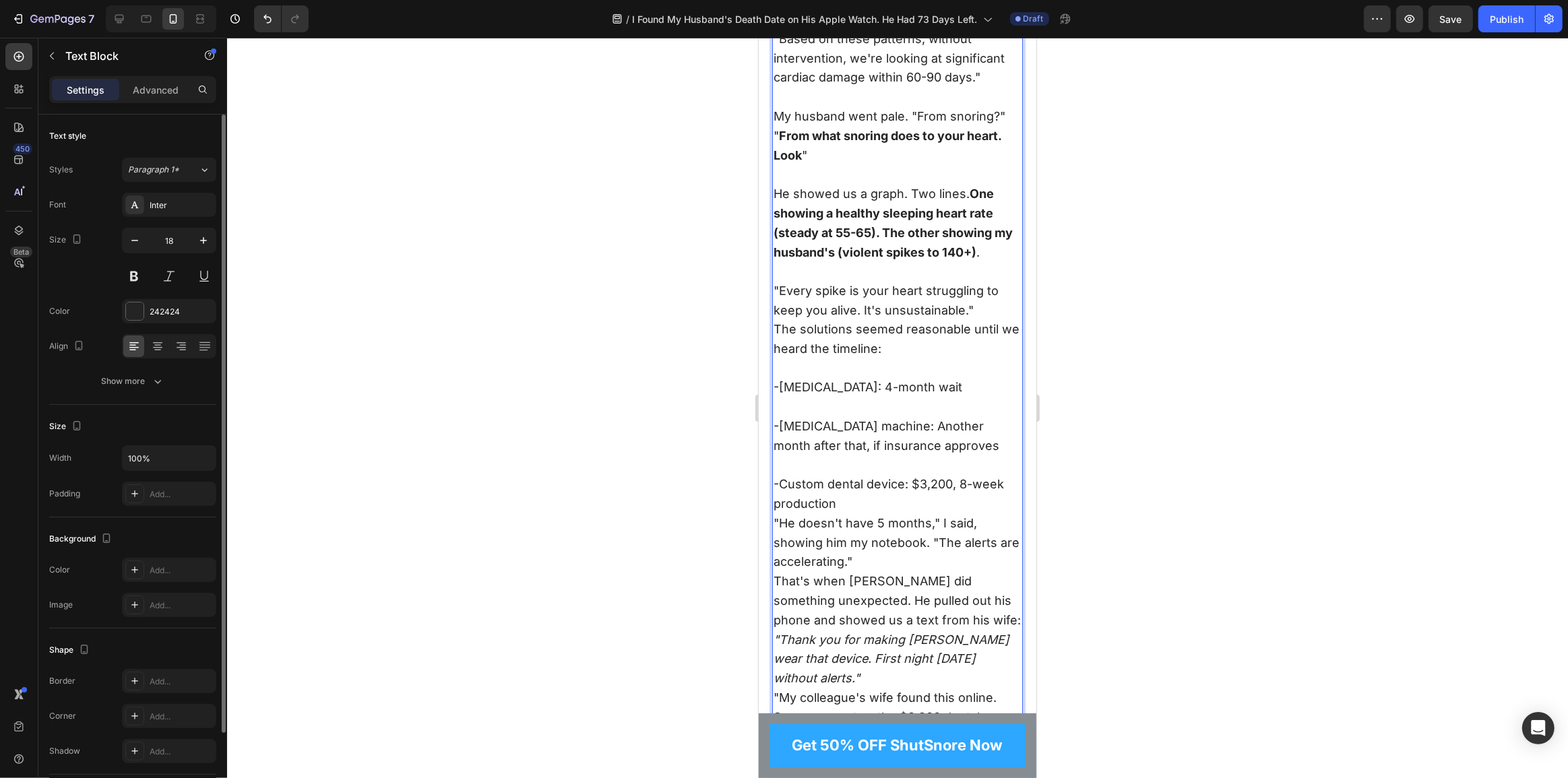
click at [780, 531] on p ""He doesn't have 5 months," I said, showing him my notebook. "The alerts are ac…" at bounding box center [897, 543] width 248 height 58
click at [774, 532] on p ""He doesn't have 5 months," I said, showing him my notebook. "The alerts are ac…" at bounding box center [897, 543] width 248 height 58
click at [855, 514] on p "-Custom dental device: $3,200, 8-week production" at bounding box center [897, 485] width 248 height 58
click at [782, 491] on p "-Custom dental device: $3,200, 8-week production" at bounding box center [897, 485] width 248 height 58
click at [782, 435] on p "-CPAP machine: Another month after that, if insurance approves" at bounding box center [897, 427] width 248 height 58
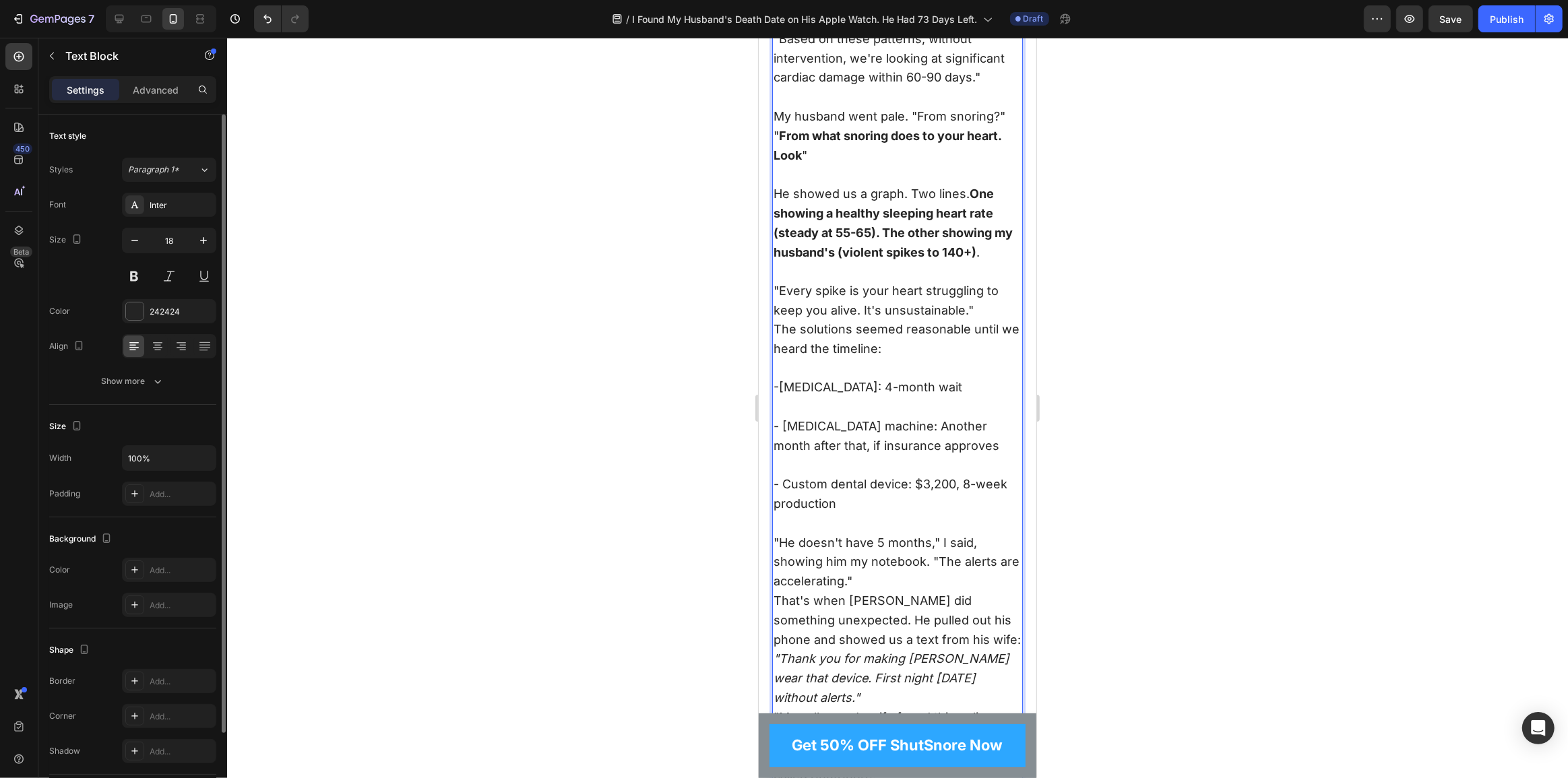
click at [780, 398] on p "-Sleep study: 4-month wait" at bounding box center [897, 378] width 248 height 39
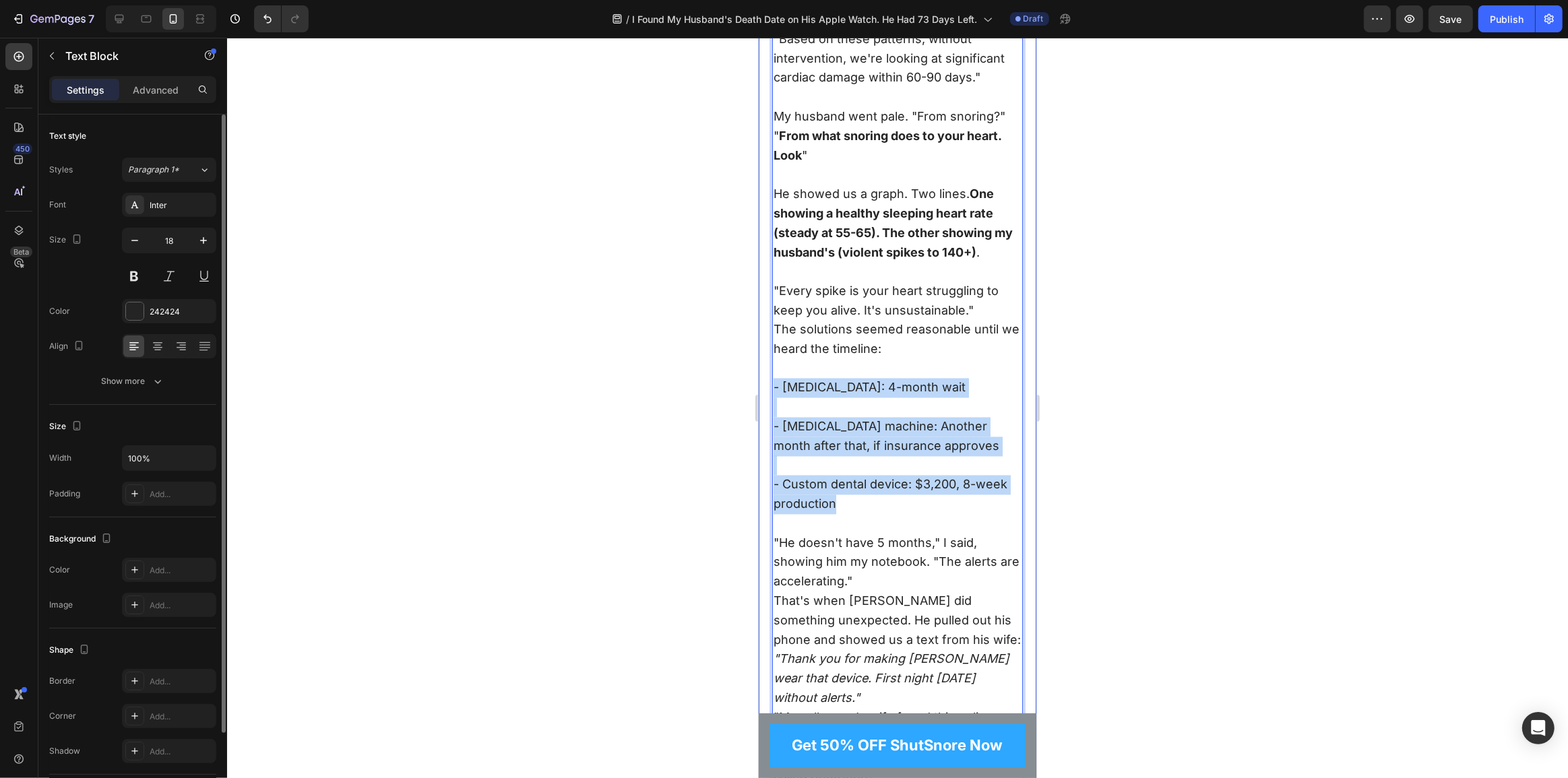
drag, startPoint x: 847, startPoint y: 514, endPoint x: 768, endPoint y: 392, distance: 145.3
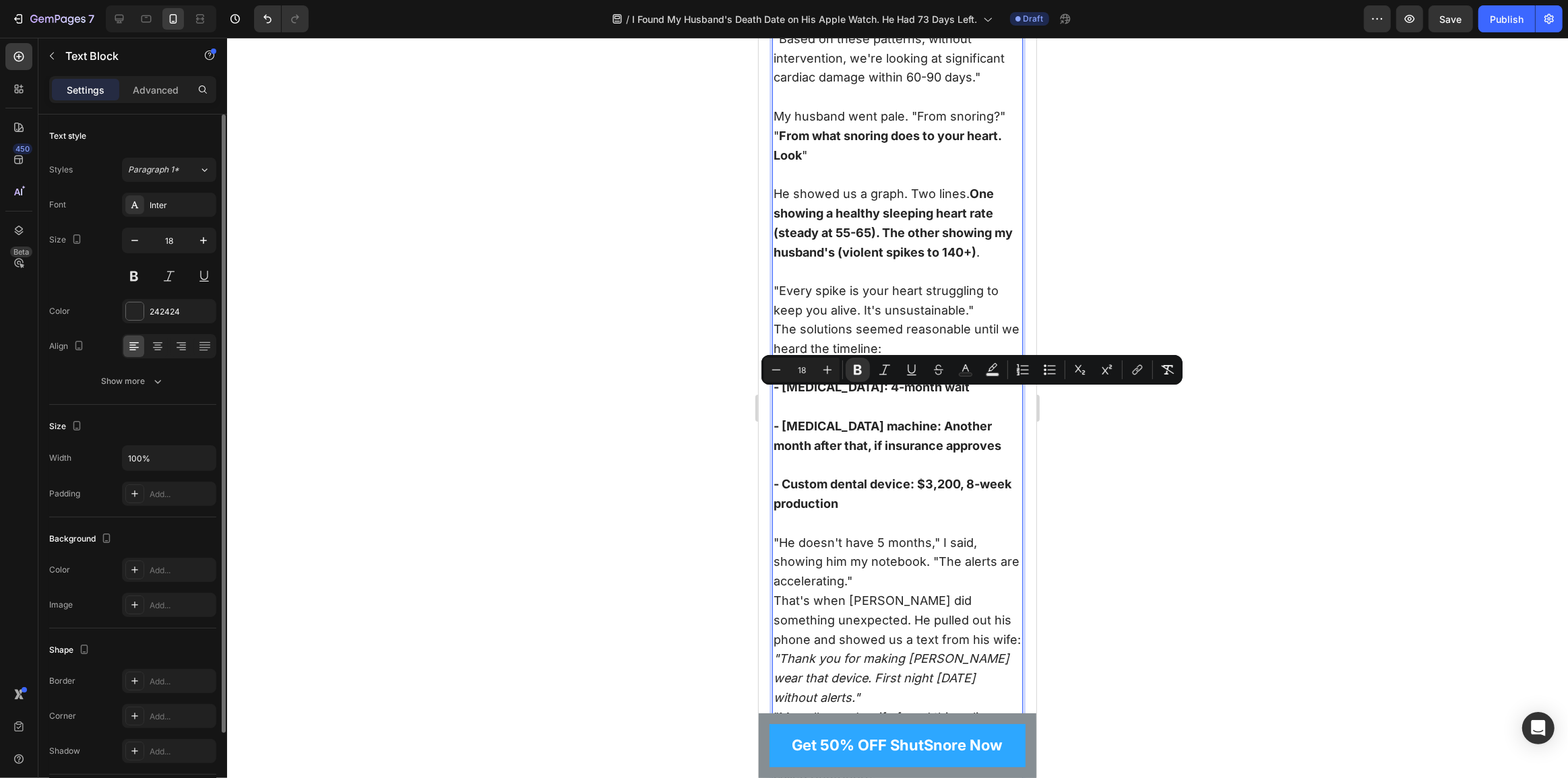
click at [844, 436] on strong "- CPAP machine: Another month after that, if insurance approves" at bounding box center [886, 436] width 227 height 34
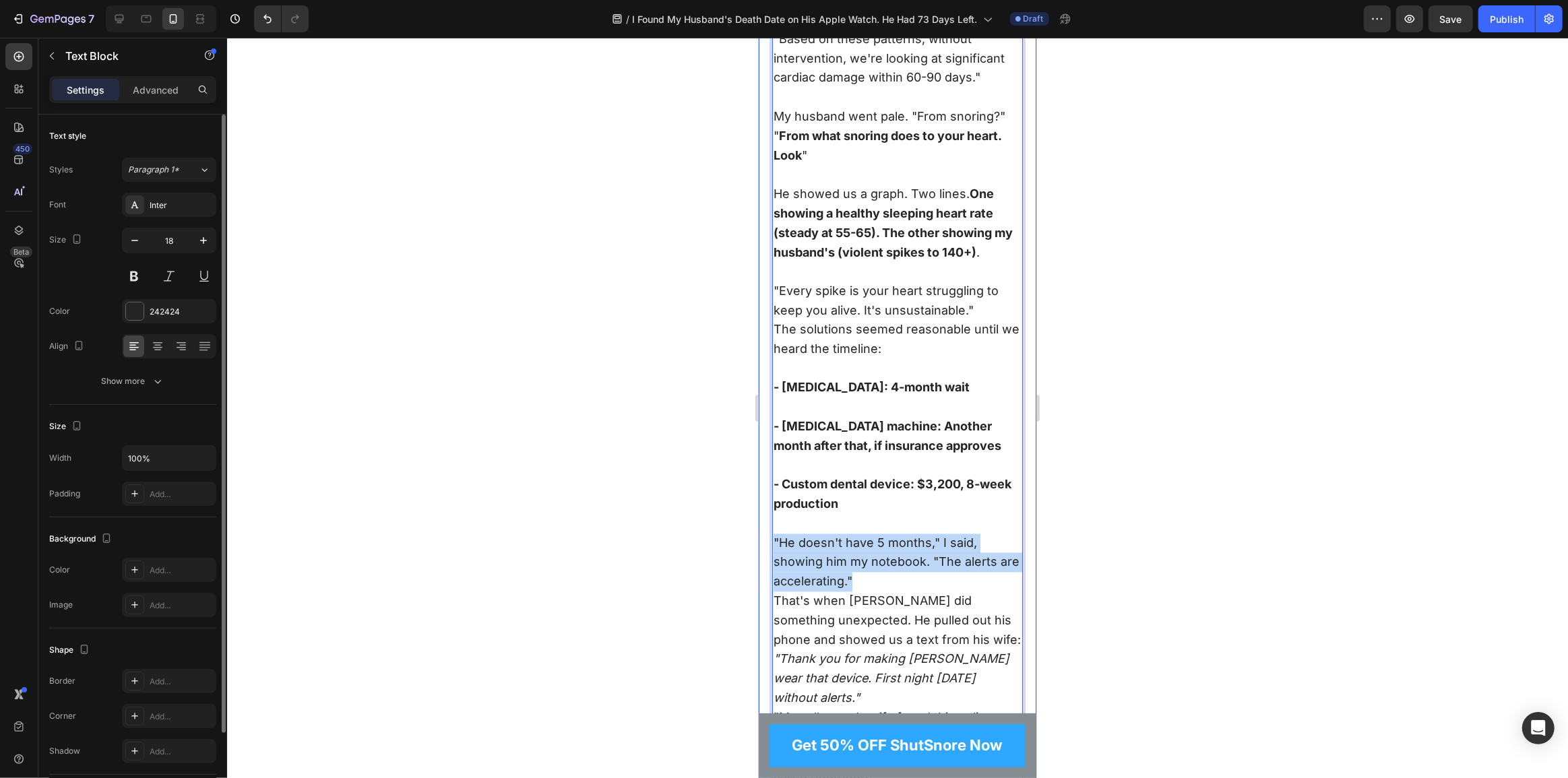
drag, startPoint x: 876, startPoint y: 590, endPoint x: 768, endPoint y: 548, distance: 115.9
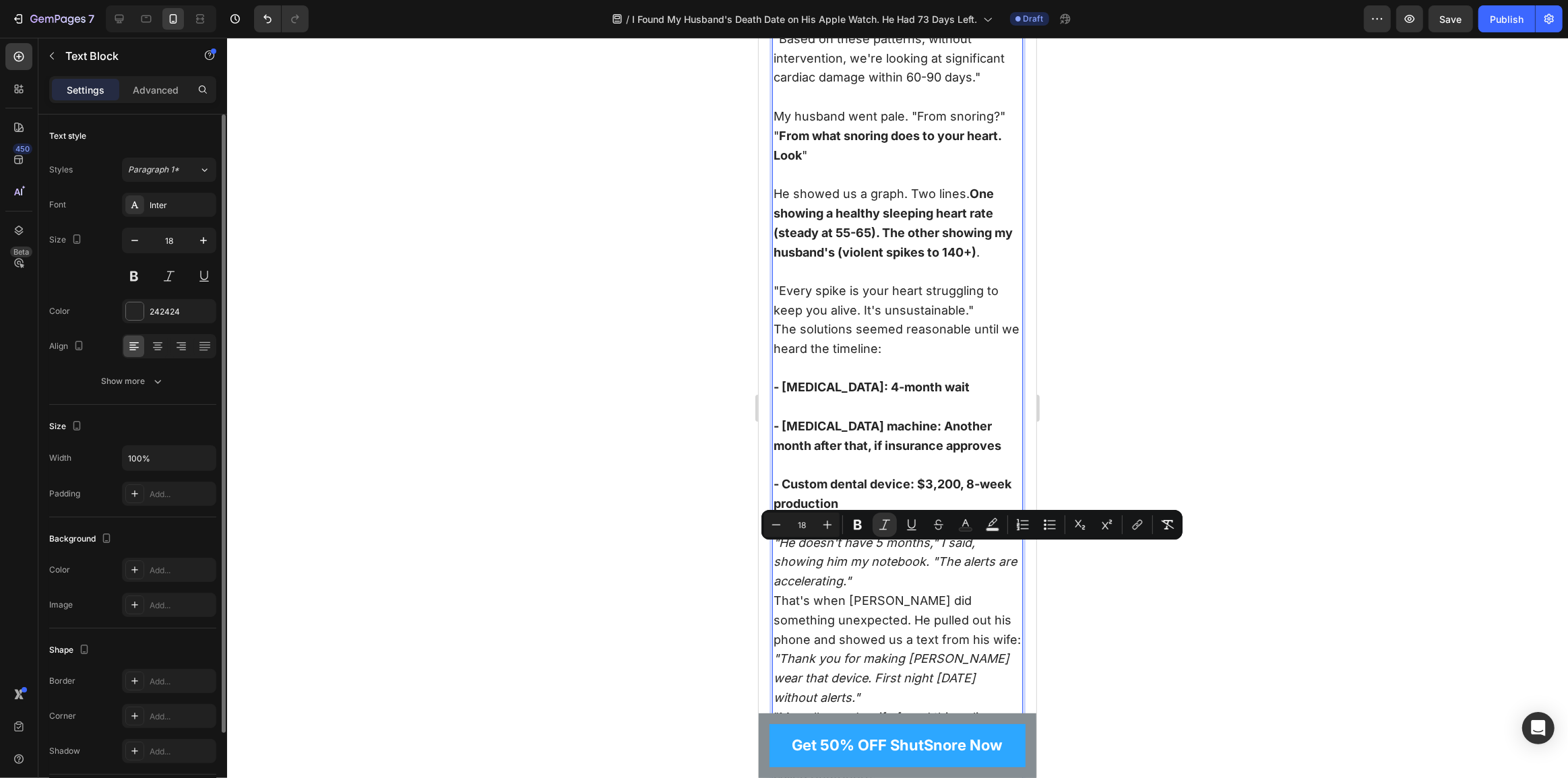
click at [896, 593] on p ""He doesn't have 5 months," I said, showing him my notebook. "The alerts are ac…" at bounding box center [897, 553] width 248 height 77
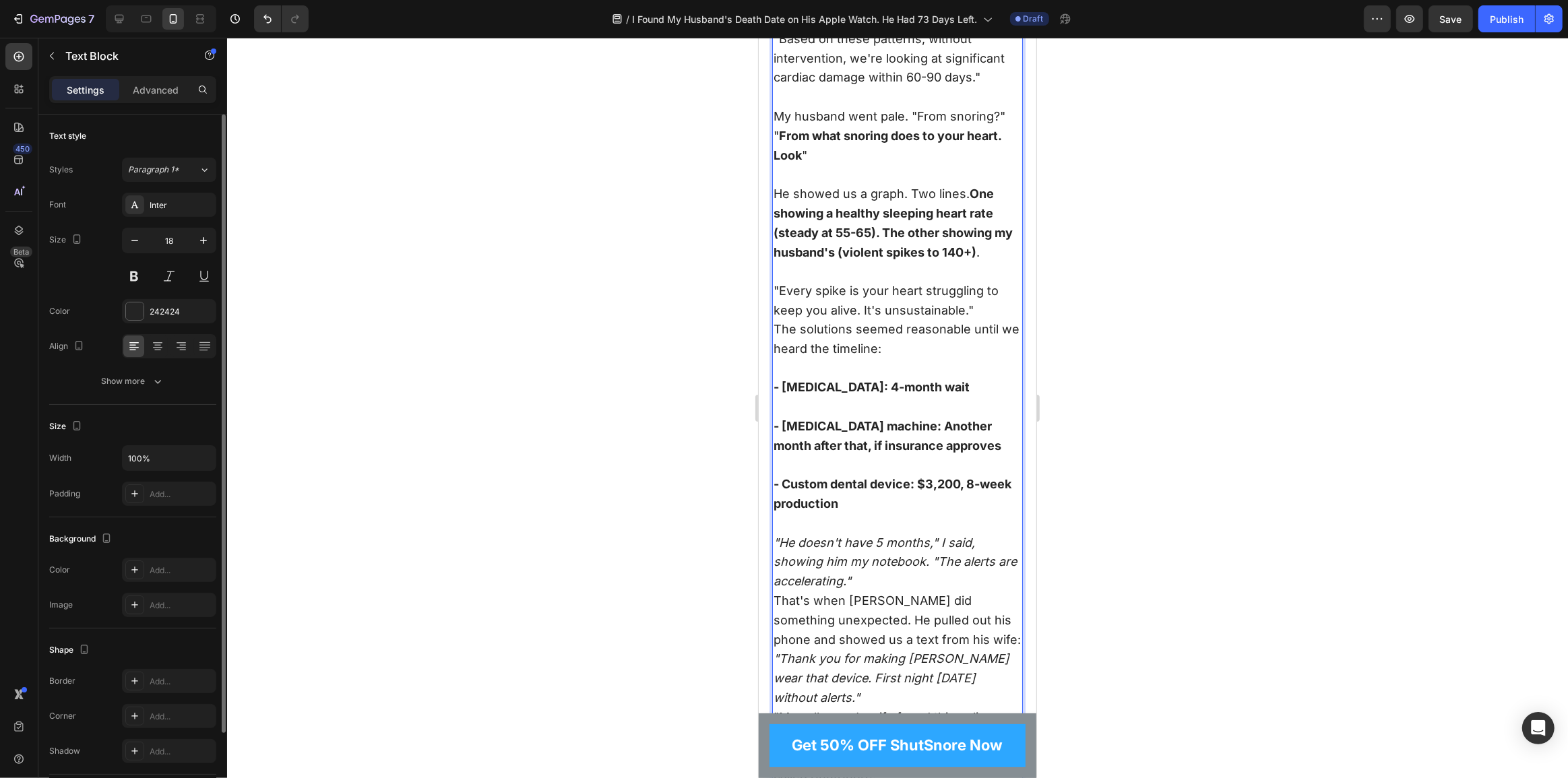
click at [899, 587] on p ""He doesn't have 5 months," I said, showing him my notebook. "The alerts are ac…" at bounding box center [897, 553] width 248 height 77
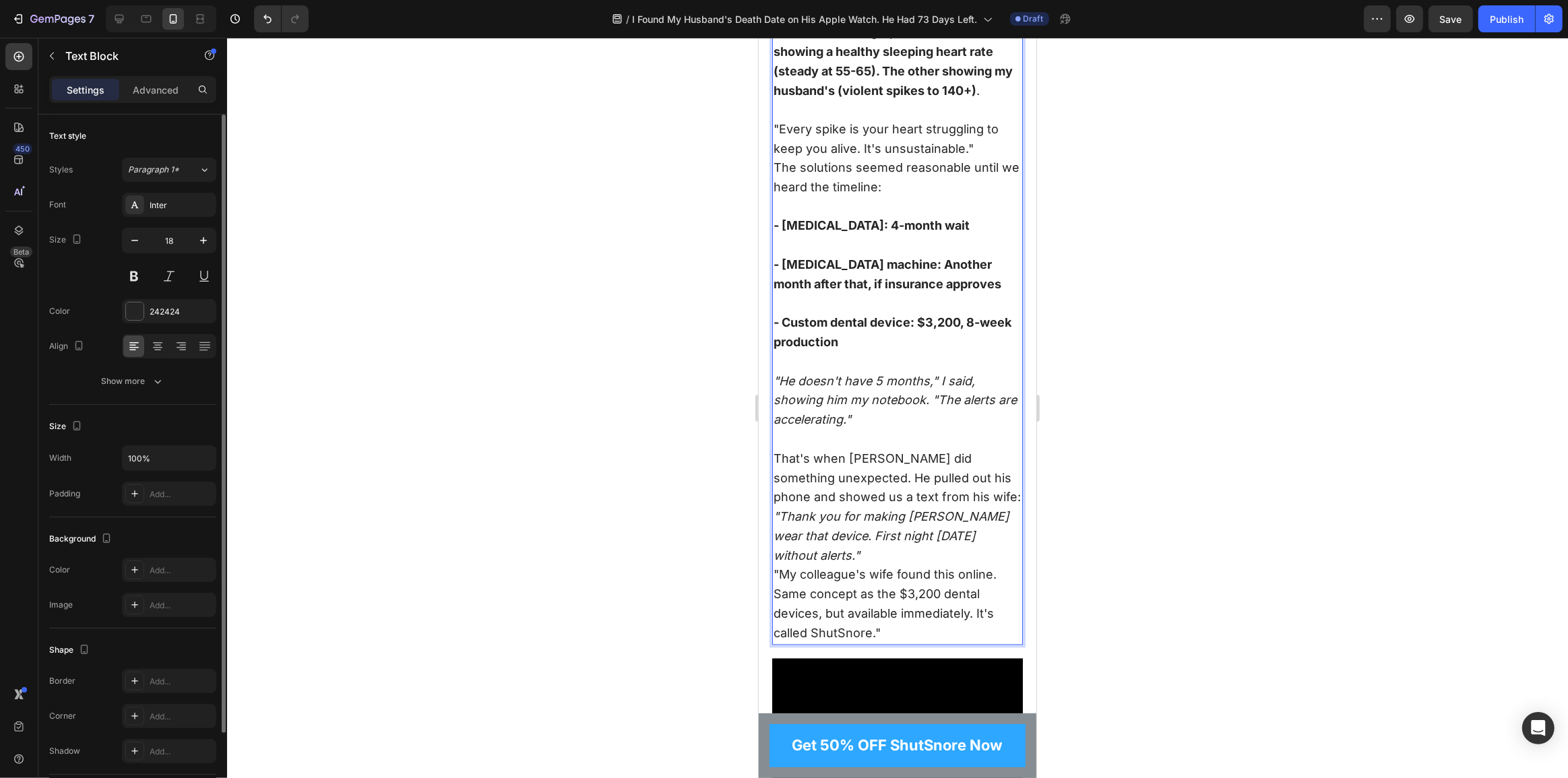
scroll to position [2778, 0]
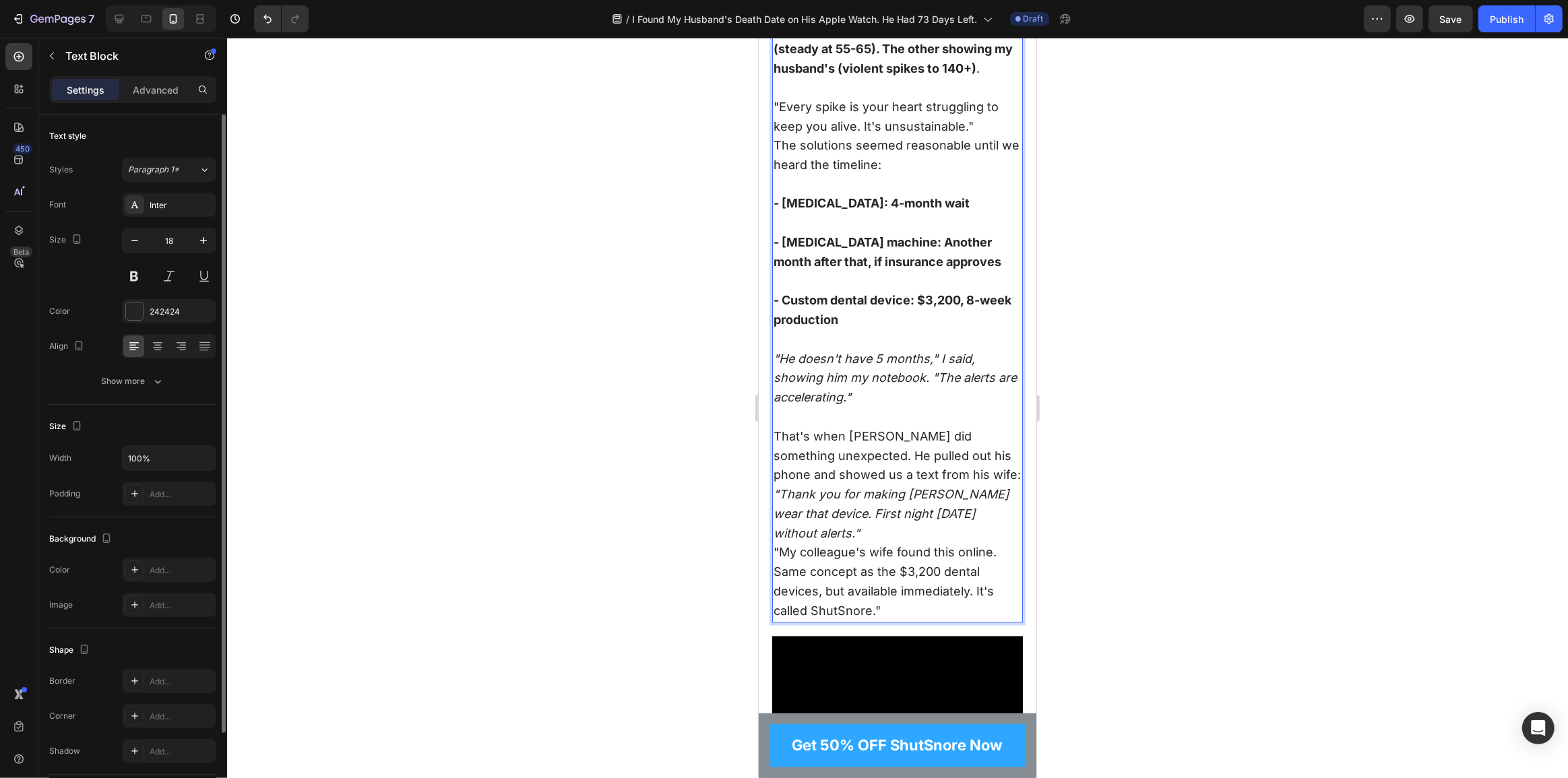
click at [965, 485] on p "That's when Dr. Martinez did something unexpected. He pulled out his phone and …" at bounding box center [897, 456] width 248 height 58
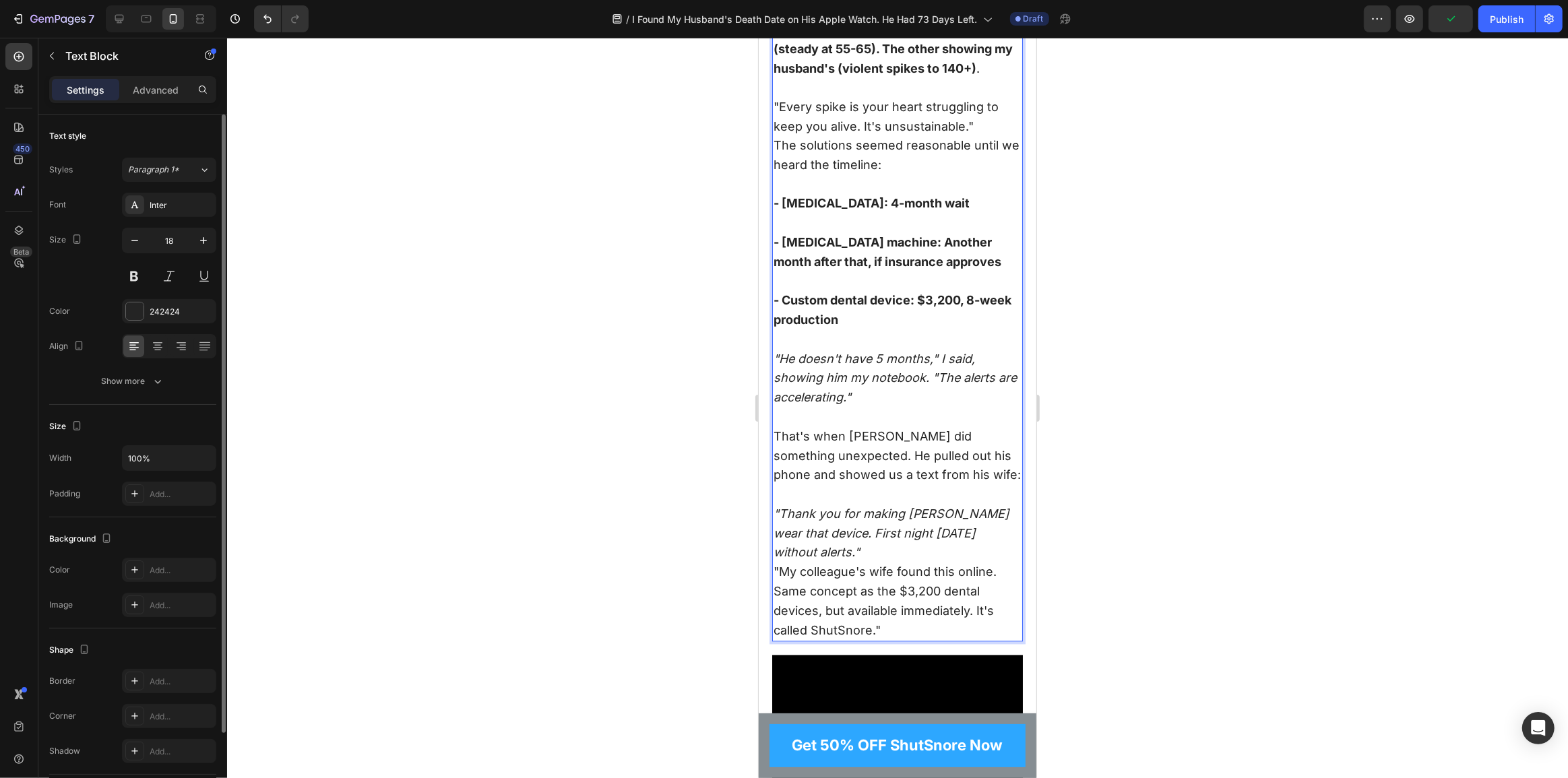
click at [886, 576] on p ""My colleague's wife found this online. Same concept as the $3,200 dental devic…" at bounding box center [897, 601] width 248 height 77
click at [878, 563] on p ""Thank you for making Robert wear that device. First night in 20 years without …" at bounding box center [897, 534] width 248 height 58
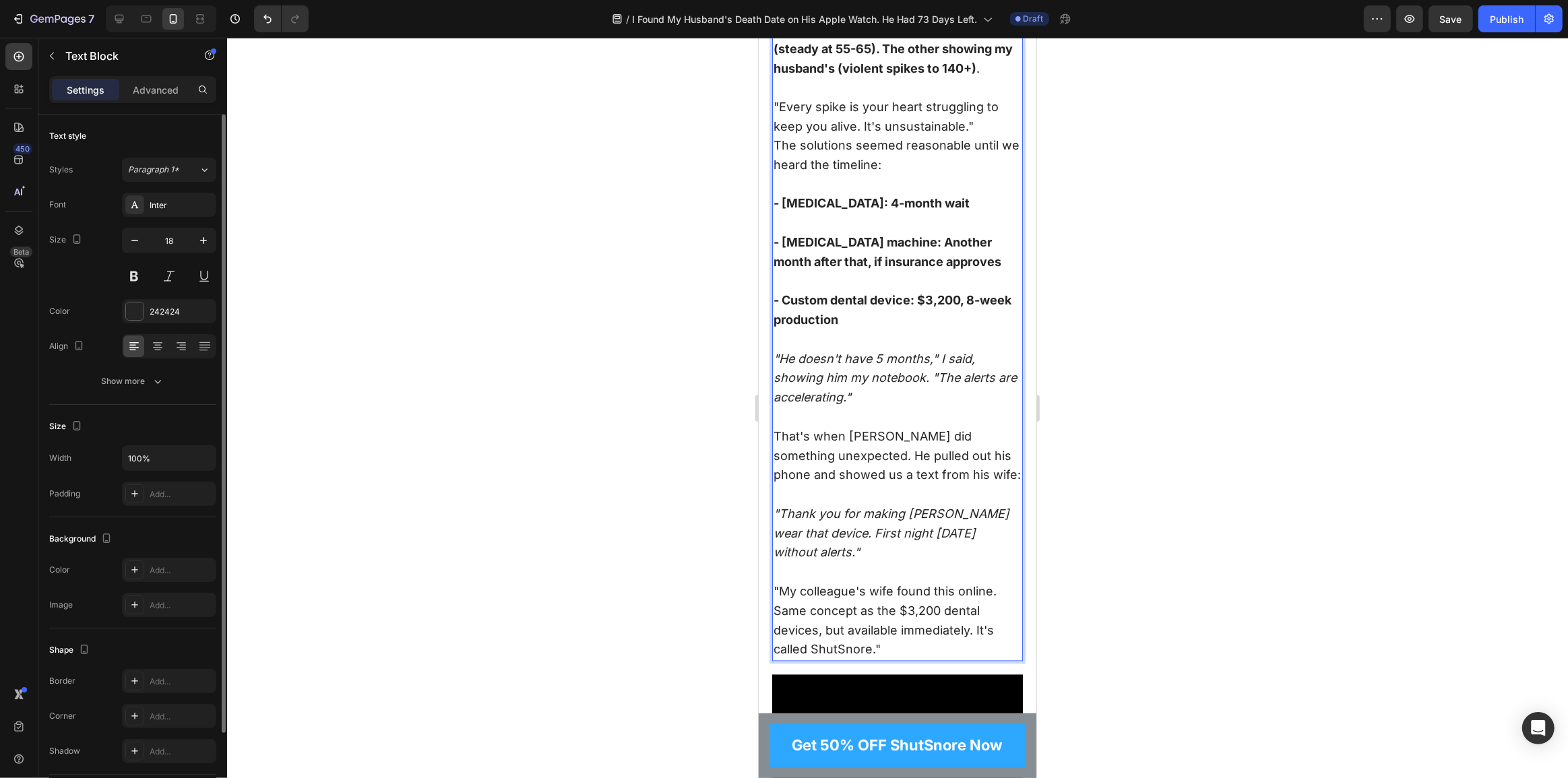
click at [833, 562] on p ""Thank you for making Robert wear that device. First night in 20 years without …" at bounding box center [897, 544] width 248 height 77
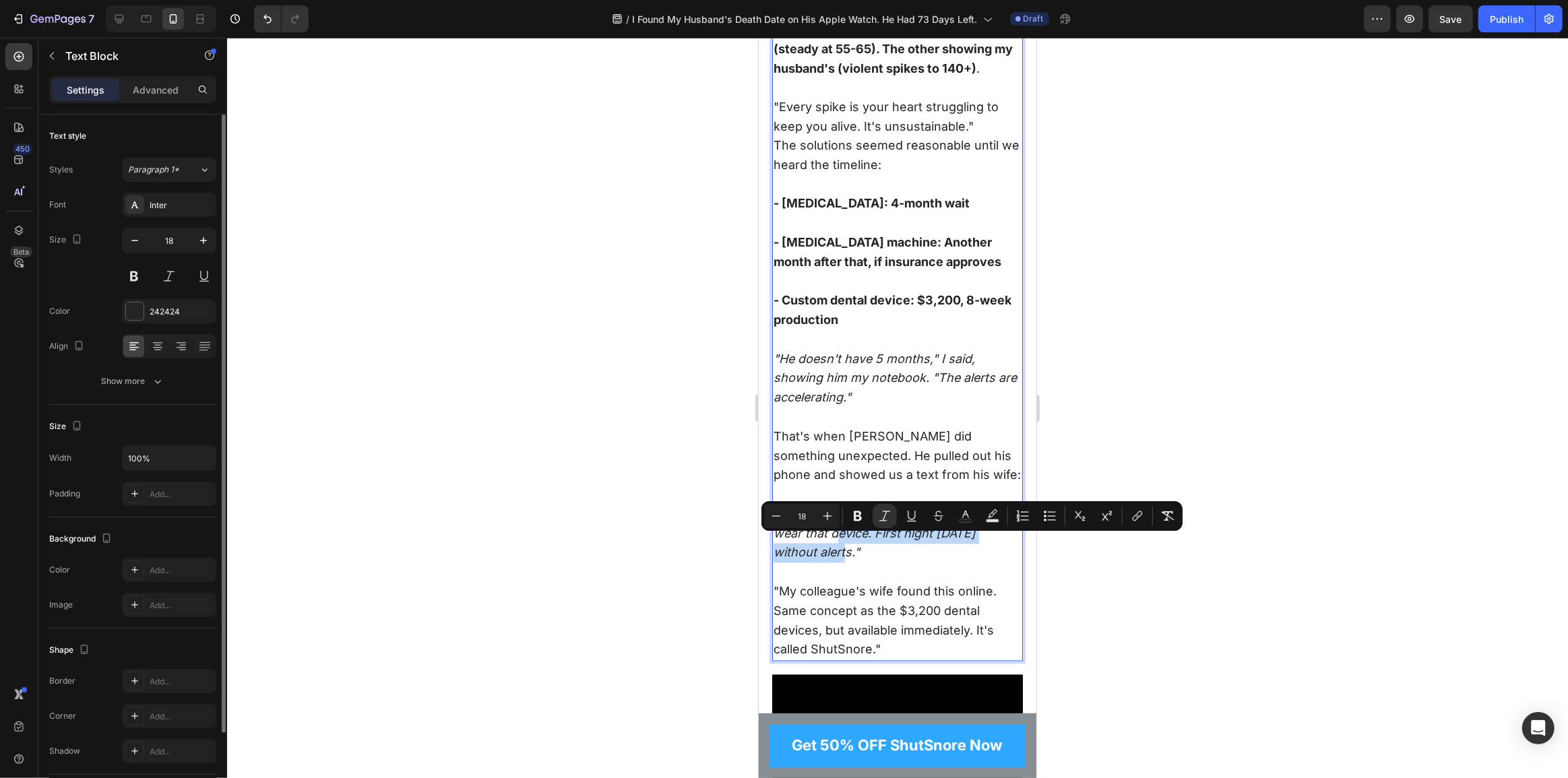
drag, startPoint x: 808, startPoint y: 561, endPoint x: 818, endPoint y: 542, distance: 21.5
click at [818, 542] on icon ""Thank you for making Robert wear that device. First night in 20 years without …" at bounding box center [891, 534] width 236 height 53
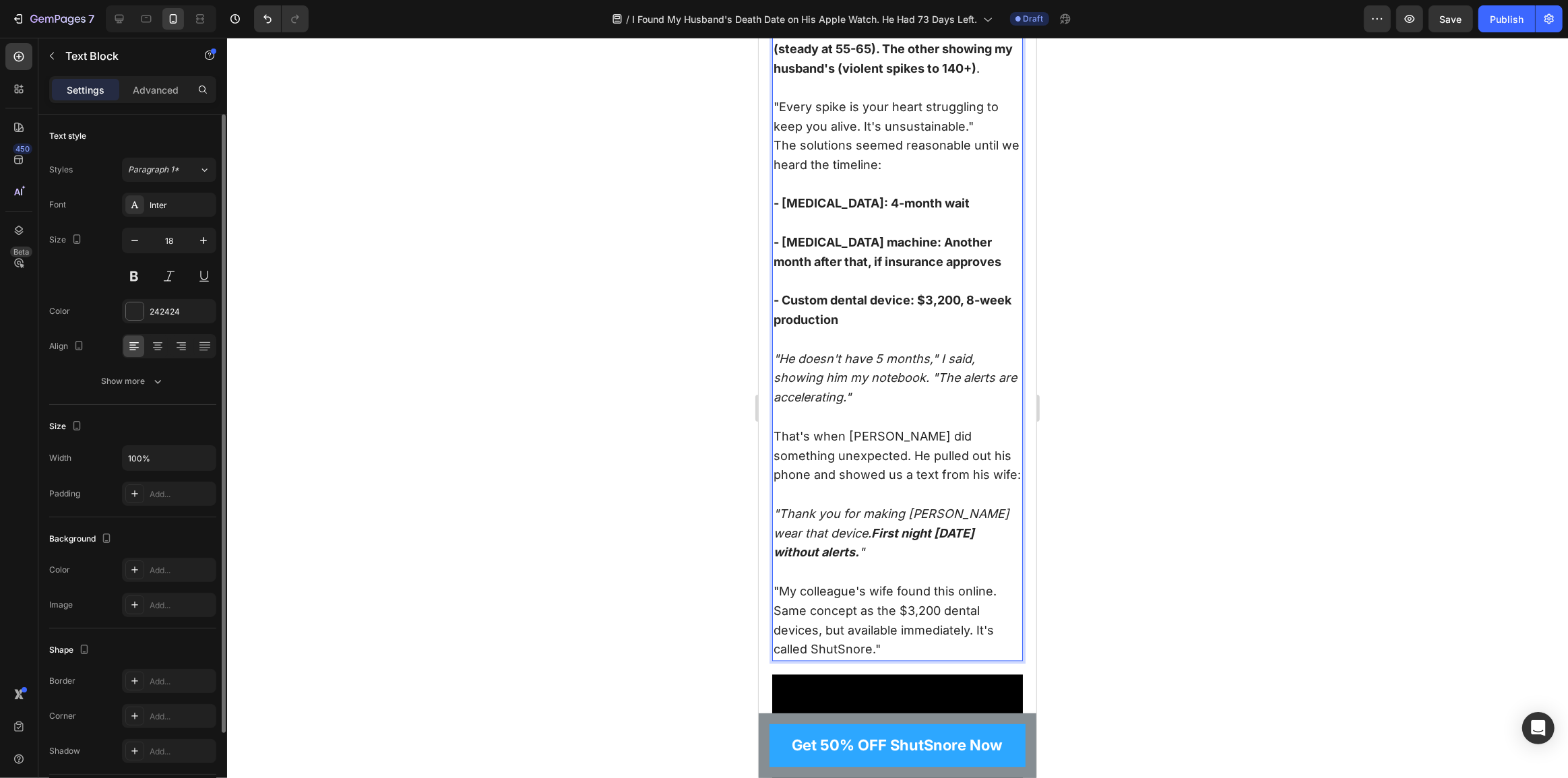
click at [850, 564] on p ""Thank you for making Robert wear that device. First night in 20 years without …" at bounding box center [897, 544] width 248 height 77
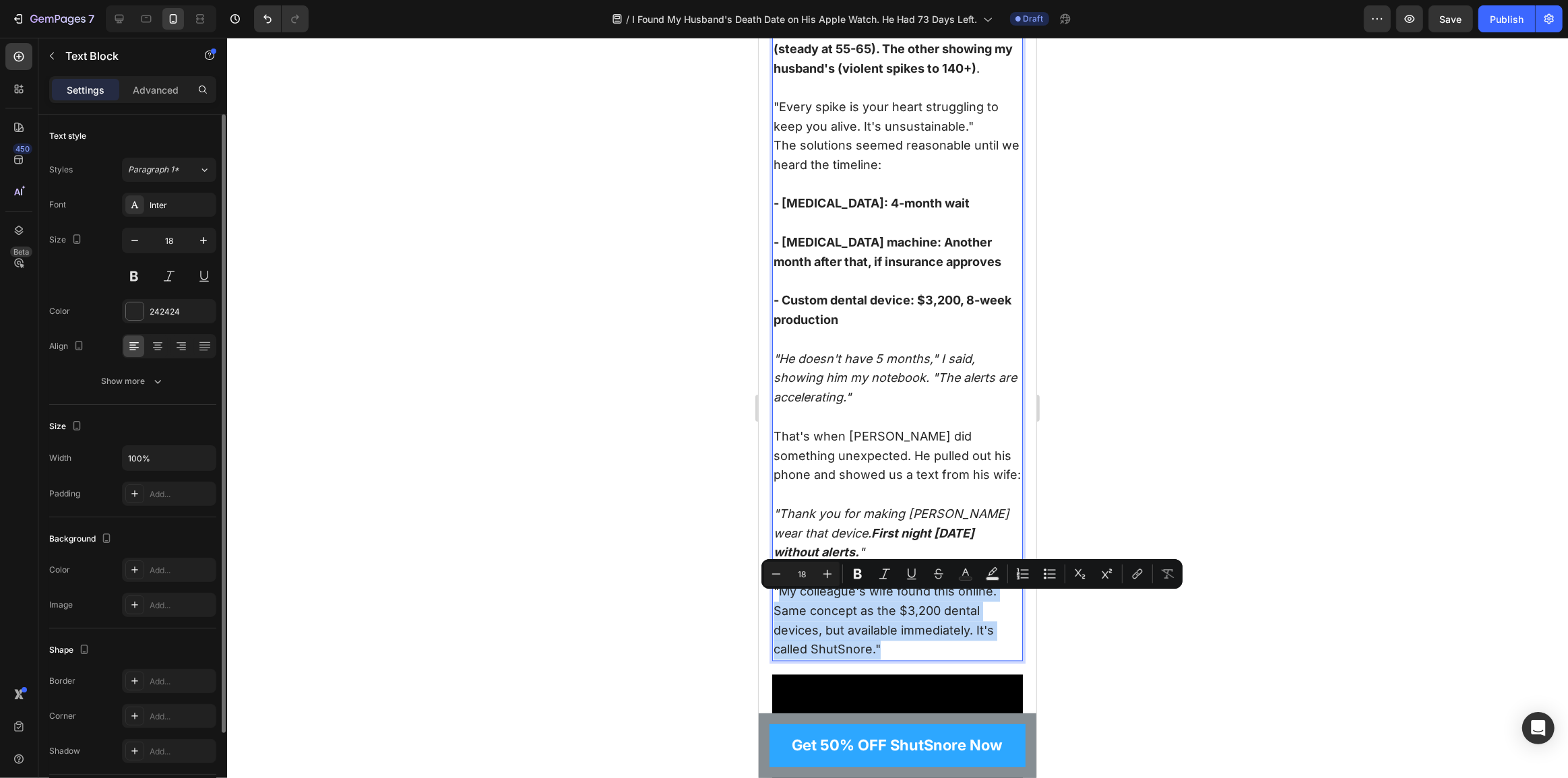
drag, startPoint x: 781, startPoint y: 607, endPoint x: 876, endPoint y: 661, distance: 109.3
click at [876, 660] on p ""My colleague's wife found this online. Same concept as the $3,200 dental devic…" at bounding box center [897, 621] width 248 height 77
click at [822, 657] on p ""My colleague's wife found this online. Same concept as the $3,200 dental devic…" at bounding box center [897, 621] width 248 height 77
click at [845, 660] on p ""My colleague's wife found this online. Same concept as the $3,200 dental devic…" at bounding box center [897, 621] width 248 height 77
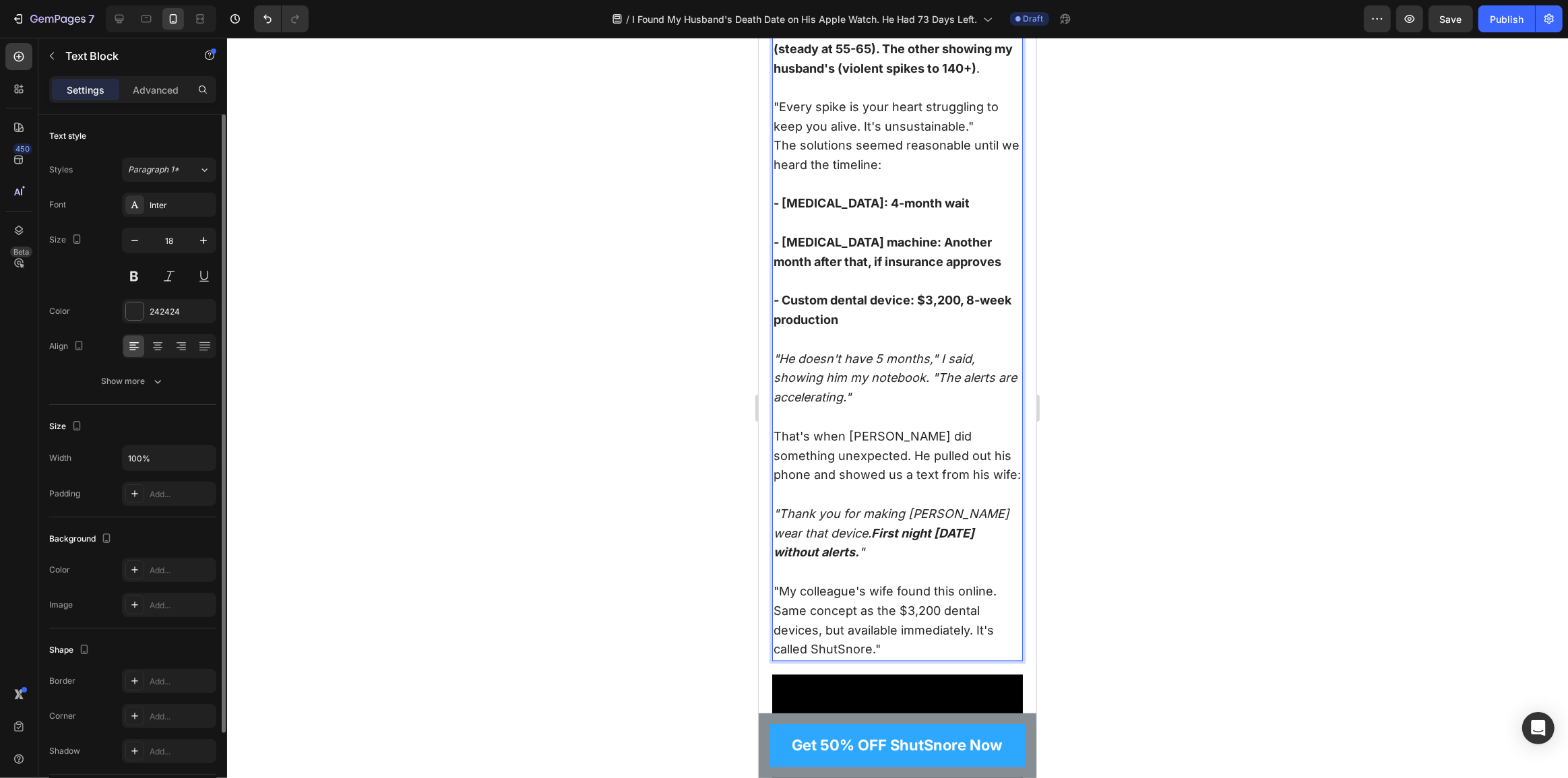
click at [845, 660] on p ""My colleague's wife found this online. Same concept as the $3,200 dental devic…" at bounding box center [897, 621] width 248 height 77
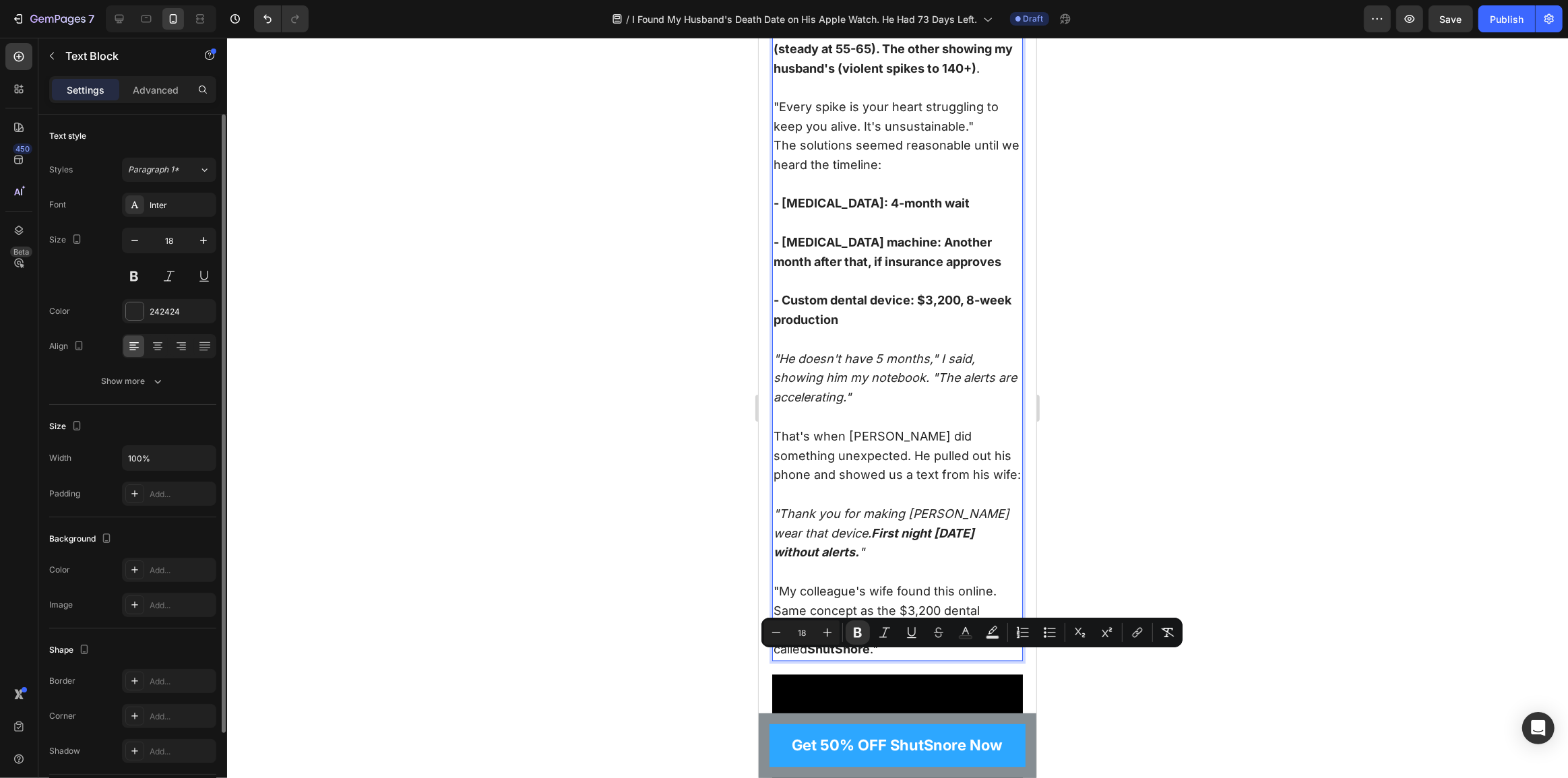
click at [927, 595] on p ""My colleague's wife found this online. Same concept as the $3,200 dental devic…" at bounding box center [897, 621] width 248 height 77
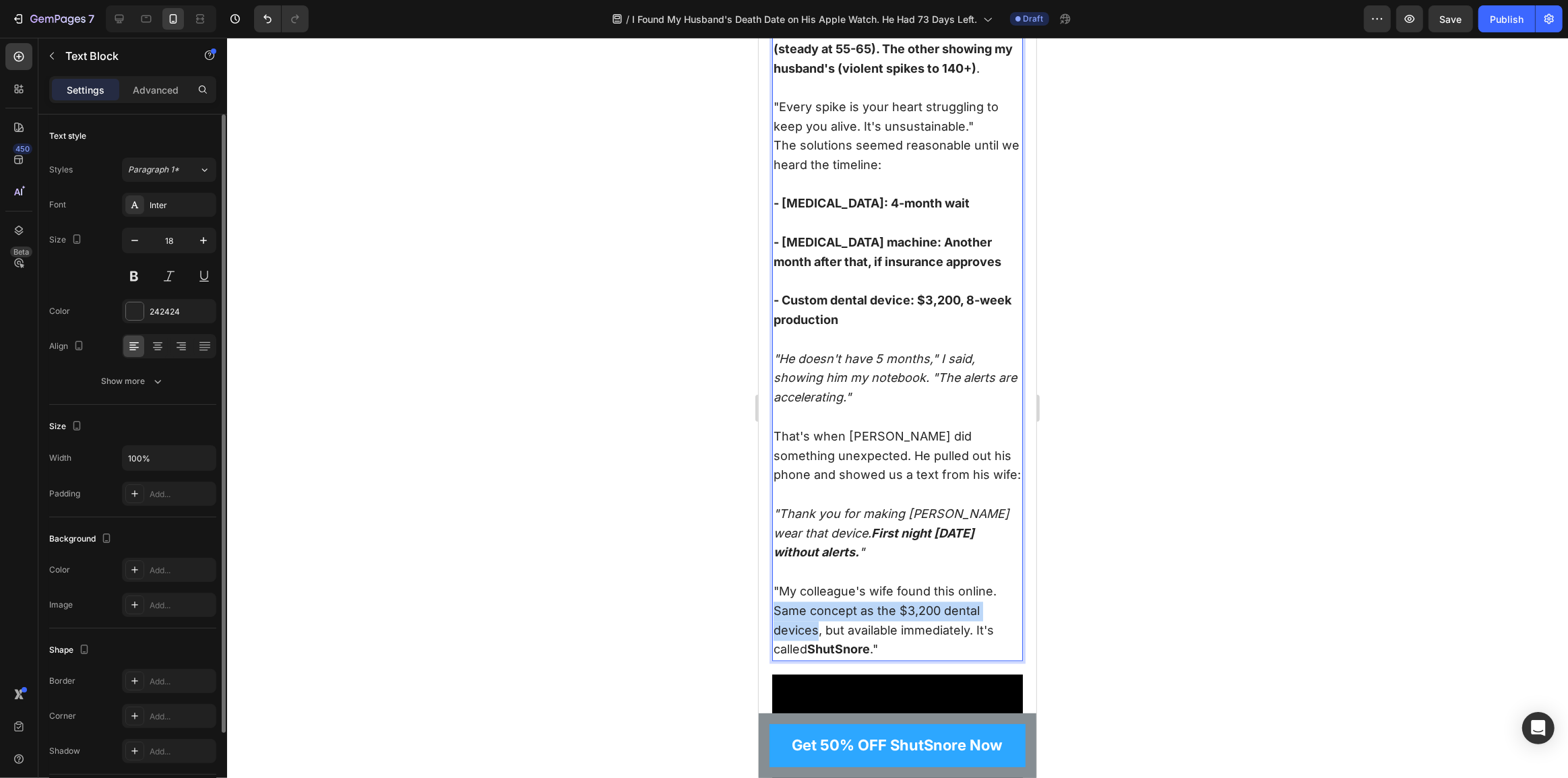
drag, startPoint x: 773, startPoint y: 618, endPoint x: 817, endPoint y: 639, distance: 48.8
click at [817, 639] on p ""My colleague's wife found this online. Same concept as the $3,200 dental devic…" at bounding box center [897, 621] width 248 height 77
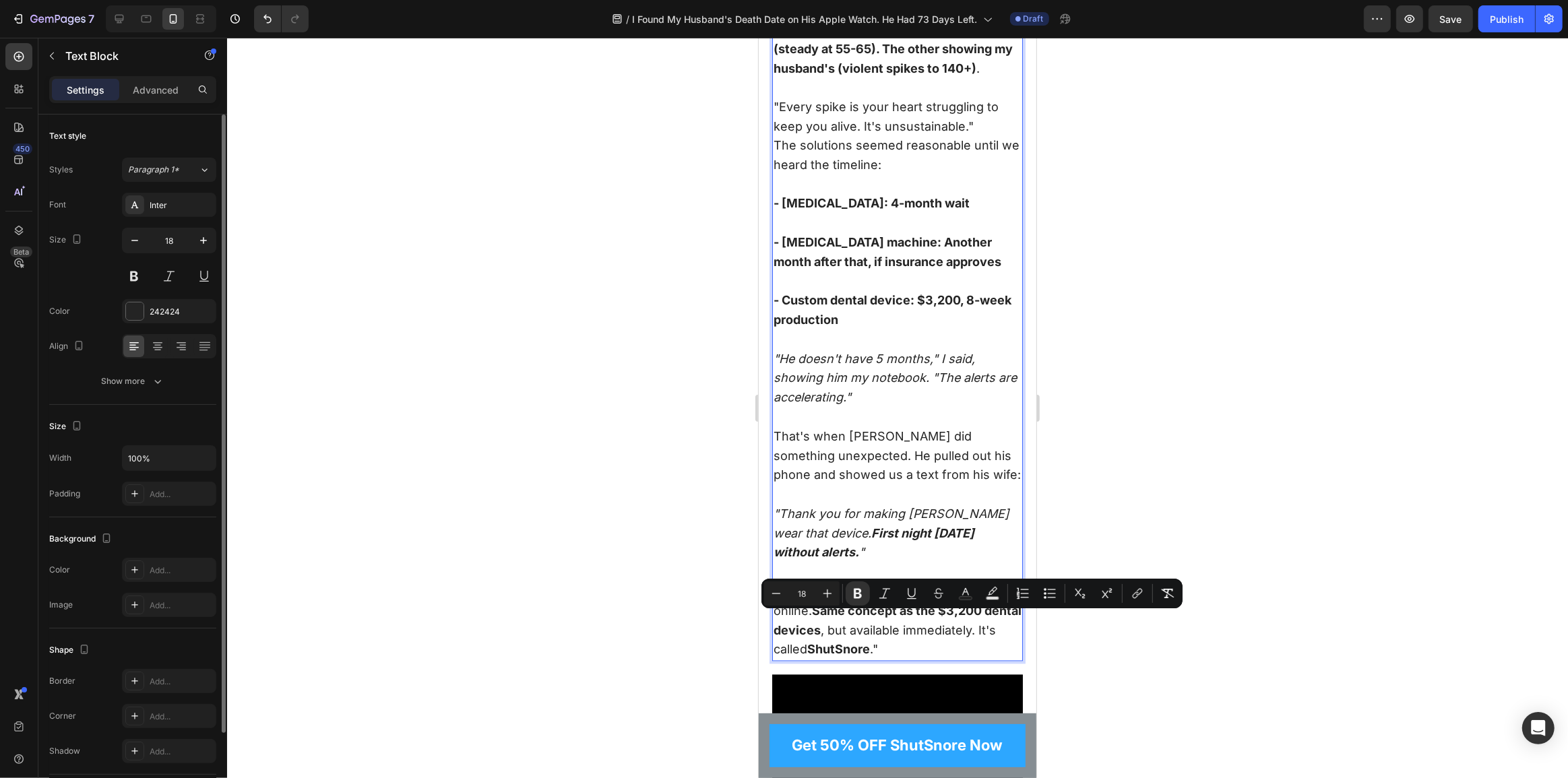
click at [847, 642] on p ""My colleague's wife found this online. Same concept as the $3,200 dental devic…" at bounding box center [897, 621] width 248 height 77
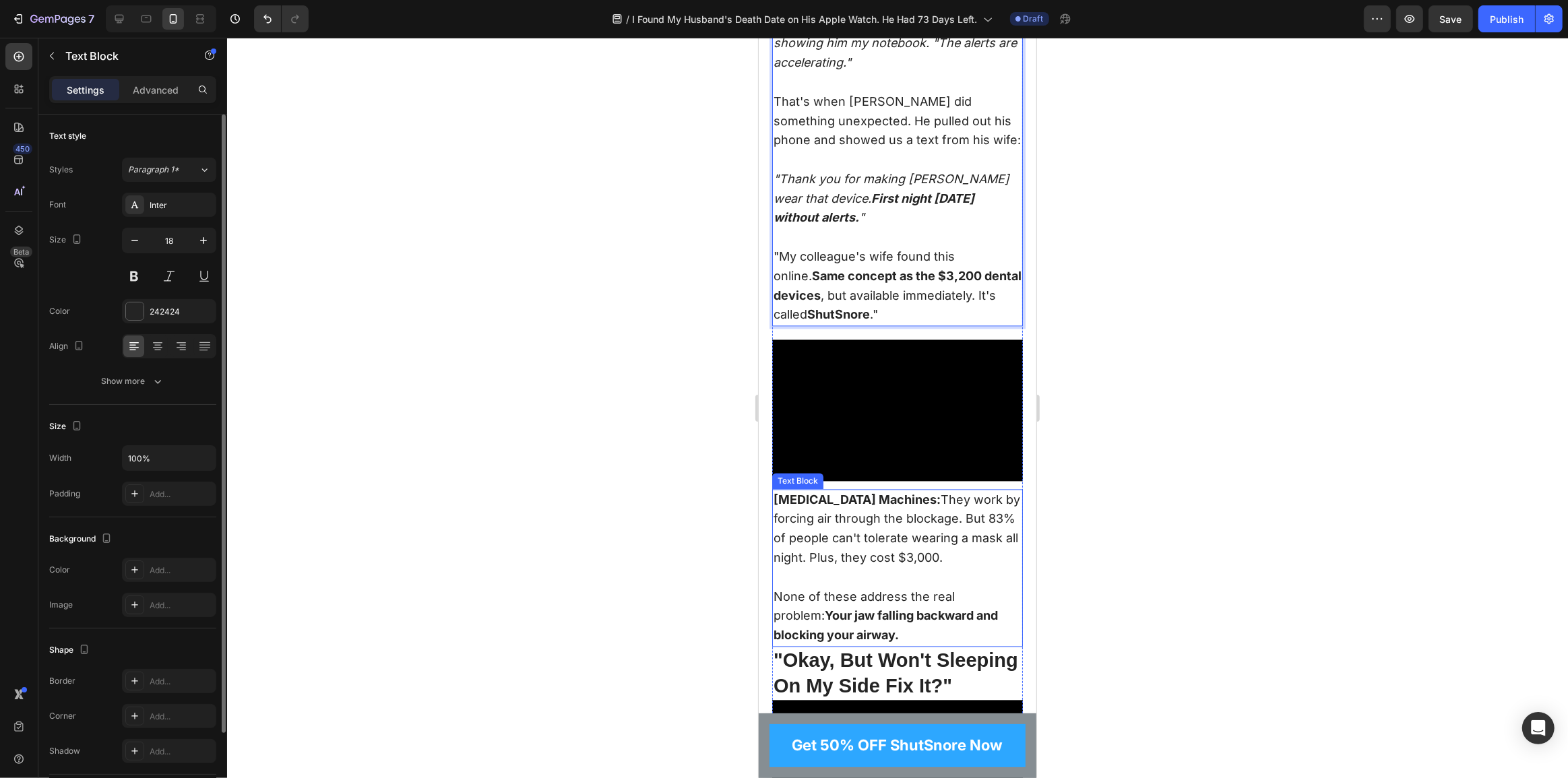
scroll to position [3268, 0]
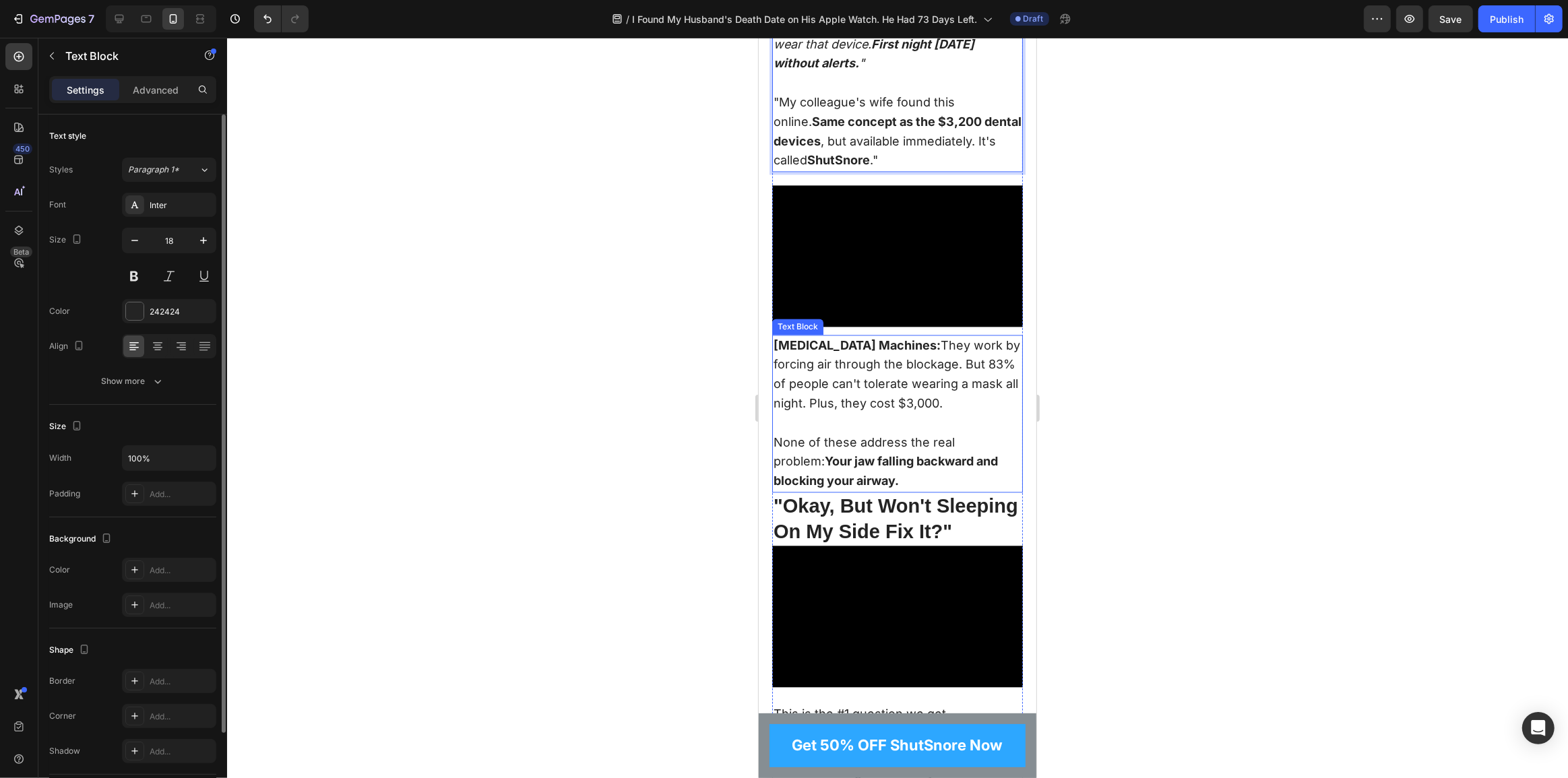
click at [849, 381] on p "CPAP Machines: They work by forcing air through the blockage. But 83% of people…" at bounding box center [897, 385] width 248 height 97
click at [872, 373] on p "CPAP Machines: They work by forcing air through the blockage. But 83% of people…" at bounding box center [897, 385] width 248 height 97
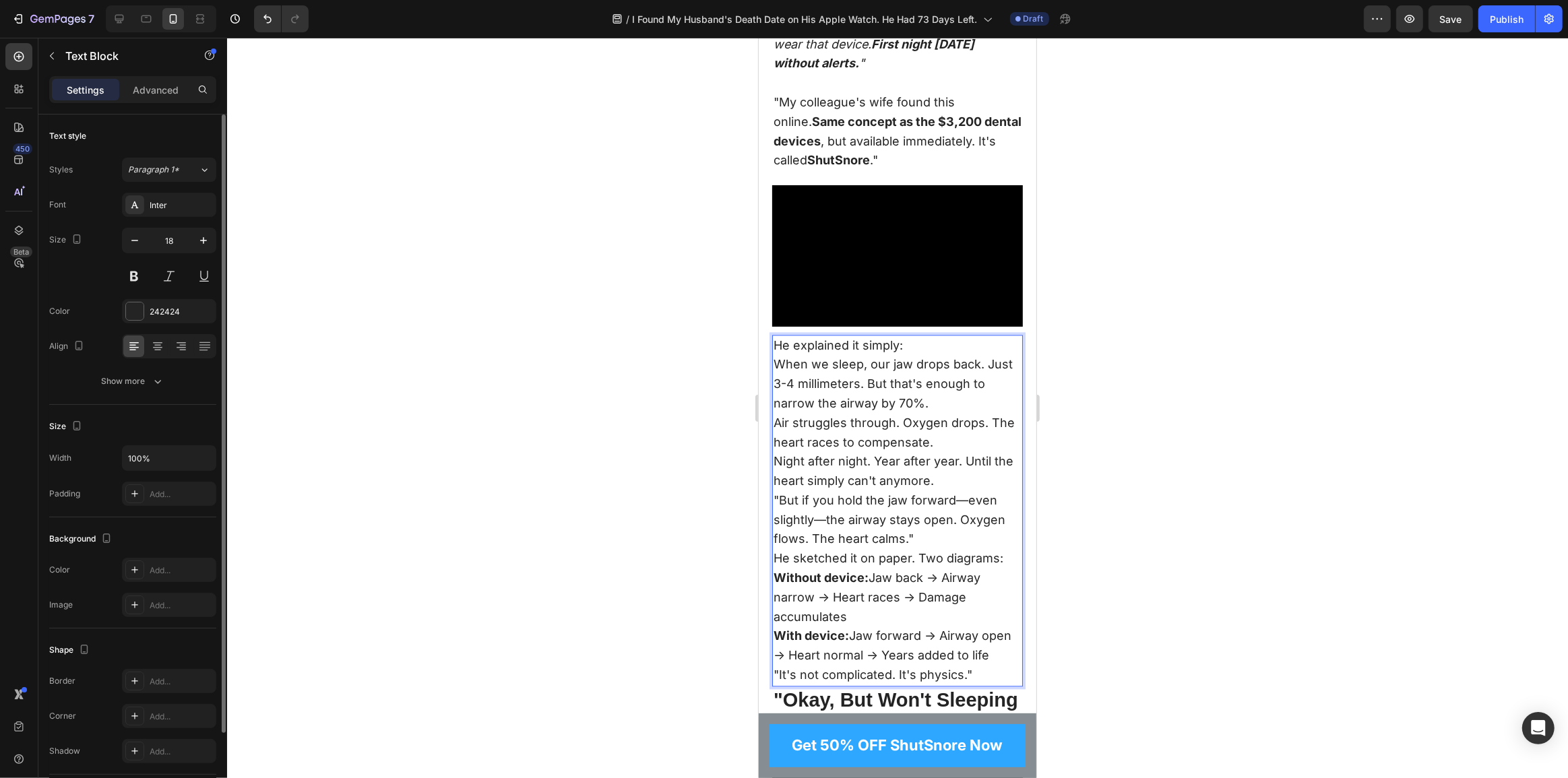
click at [900, 348] on p "He explained it simply:" at bounding box center [897, 346] width 248 height 20
click at [900, 352] on p "He explained it simply:" at bounding box center [897, 346] width 248 height 20
click at [919, 343] on p "He explained it simply:" at bounding box center [897, 346] width 248 height 20
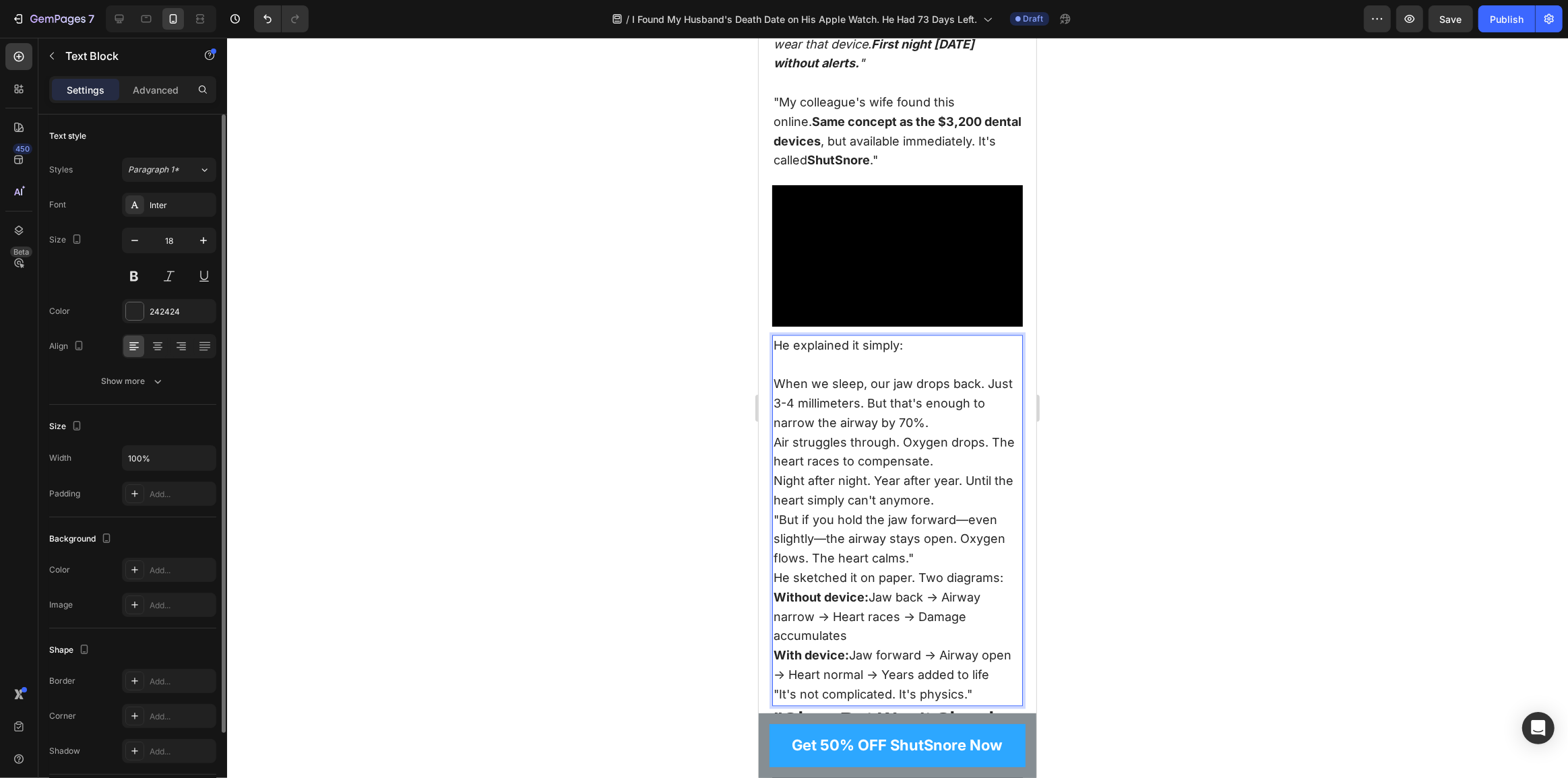
click at [958, 470] on p "Air struggles through. Oxygen drops. The heart races to compensate." at bounding box center [897, 453] width 248 height 39
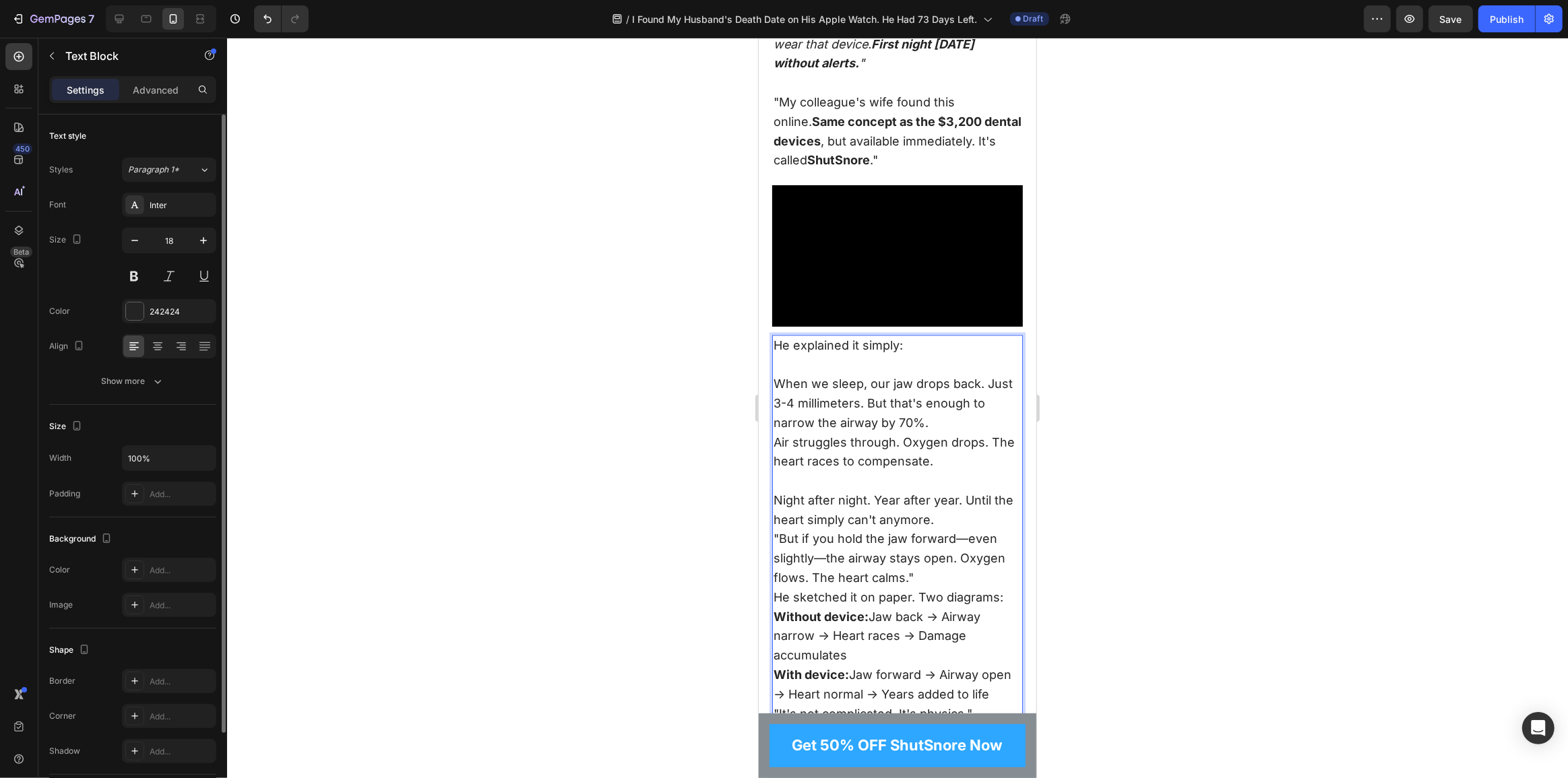
click at [944, 523] on p "Night after night. Year after year. Until the heart simply can't anymore." at bounding box center [897, 510] width 248 height 39
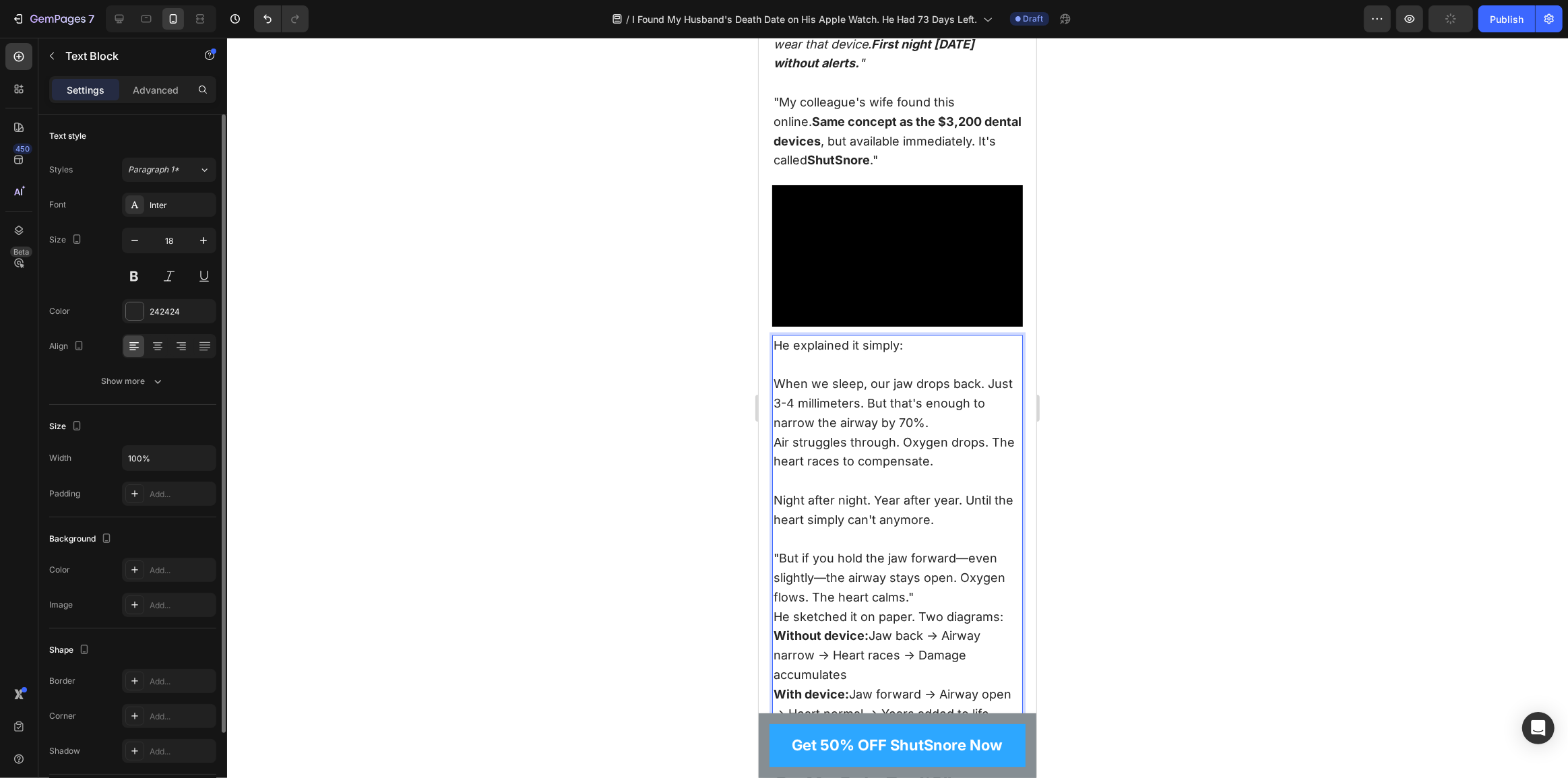
click at [929, 606] on p ""But if you hold the jaw forward—even slightly—the airway stays open. Oxygen fl…" at bounding box center [897, 578] width 248 height 58
click at [1002, 640] on p "He sketched it on paper. Two diagrams:" at bounding box center [897, 636] width 248 height 20
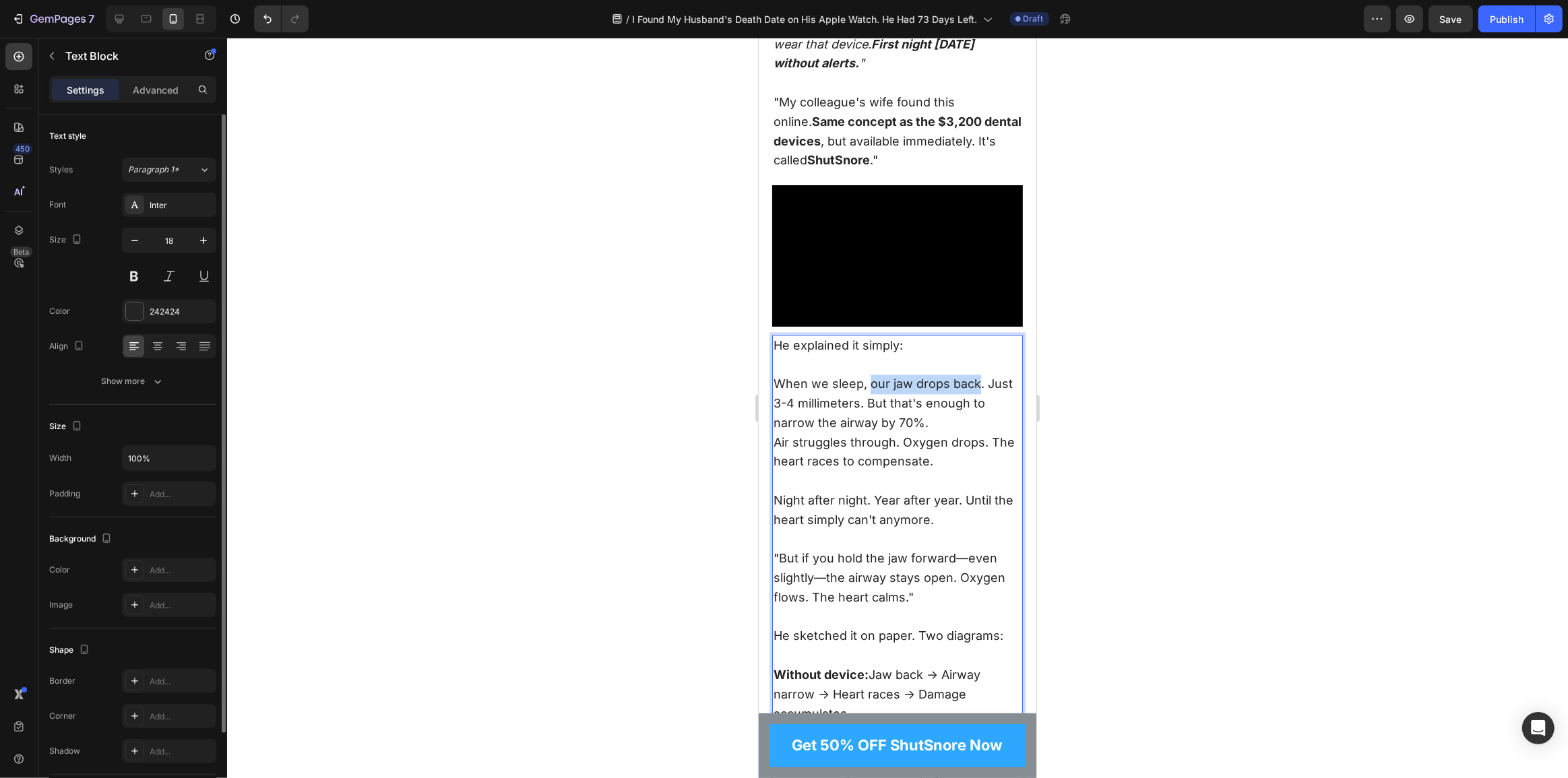
drag, startPoint x: 871, startPoint y: 388, endPoint x: 976, endPoint y: 393, distance: 105.1
click at [976, 393] on p "When we sleep, our jaw drops back. Just 3-4 millimeters. But that's enough to n…" at bounding box center [897, 403] width 248 height 58
click at [967, 410] on p "When we sleep, our jaw drops back . Just 3-4 millimeters. But that's enough to …" at bounding box center [897, 403] width 248 height 58
drag, startPoint x: 858, startPoint y: 411, endPoint x: 776, endPoint y: 411, distance: 82.0
click at [776, 411] on p "When we sleep, our jaw drops back . Just 3-4 millimeters. But that's enough to …" at bounding box center [897, 403] width 248 height 58
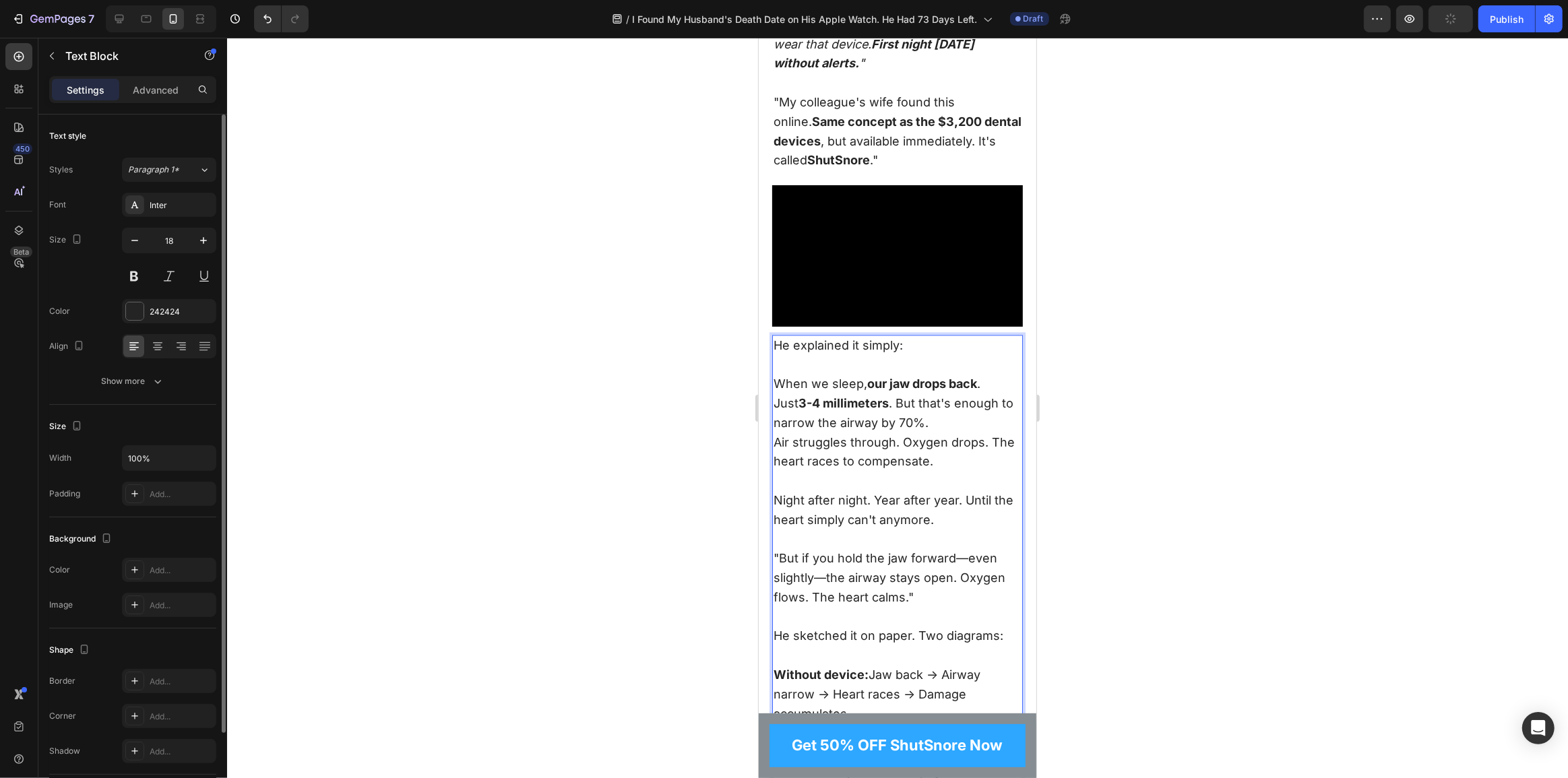
click at [887, 425] on p "When we sleep, our jaw drops back . Just 3-4 millimeters . But that's enough to…" at bounding box center [897, 403] width 248 height 58
drag, startPoint x: 920, startPoint y: 423, endPoint x: 897, endPoint y: 424, distance: 23.0
click at [897, 424] on p "When we sleep, our jaw drops back . Just 3-4 millimeters . But that's enough to…" at bounding box center [897, 403] width 248 height 58
click at [778, 450] on p "Air struggles through. Oxygen drops. The heart races to compensate." at bounding box center [897, 462] width 248 height 58
click at [933, 457] on p "Air struggles through. Oxygen drops. The heart races to compensate." at bounding box center [897, 462] width 248 height 58
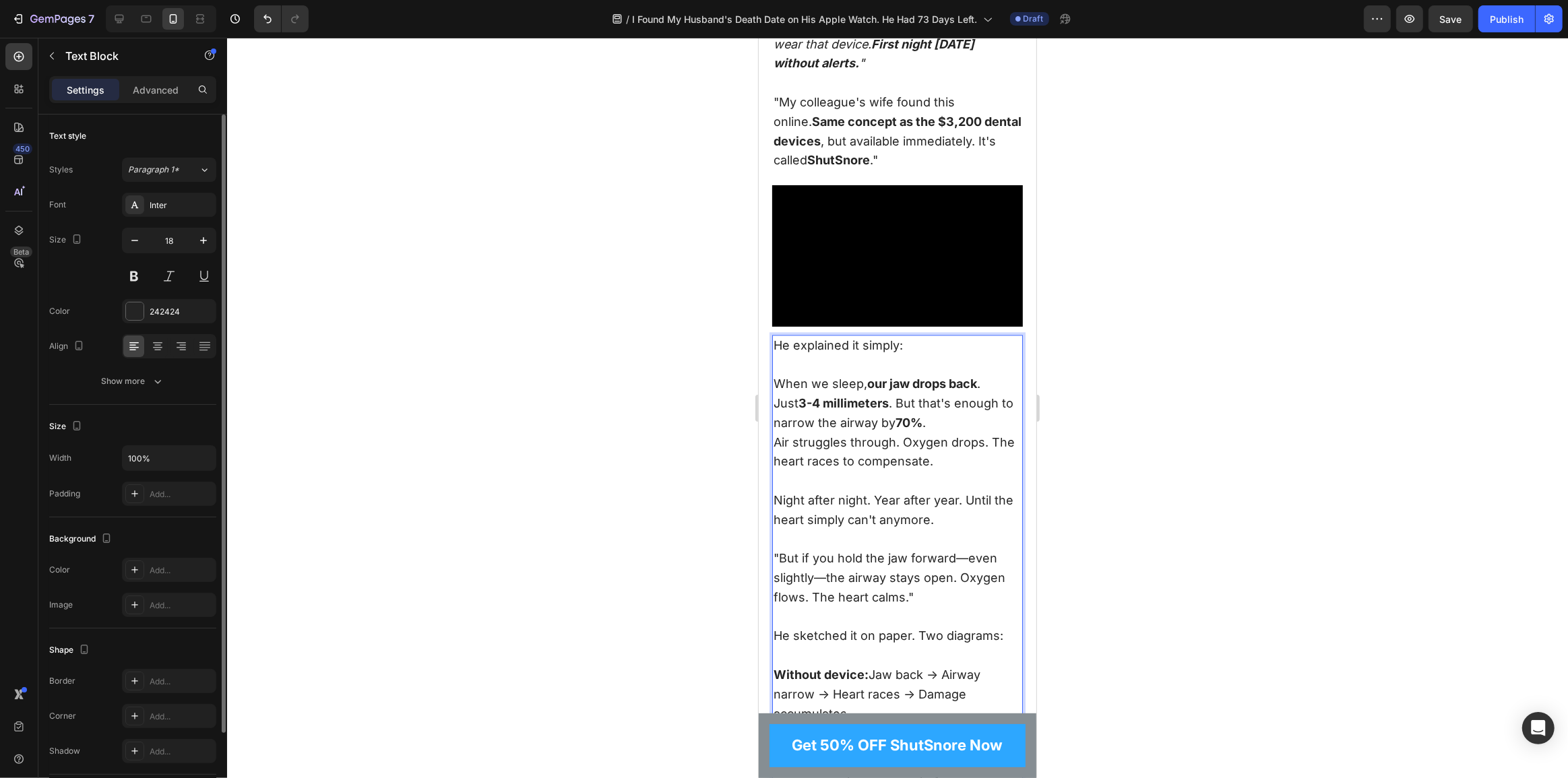
click at [956, 450] on p "Air struggles through. Oxygen drops. The heart races to compensate." at bounding box center [897, 462] width 248 height 58
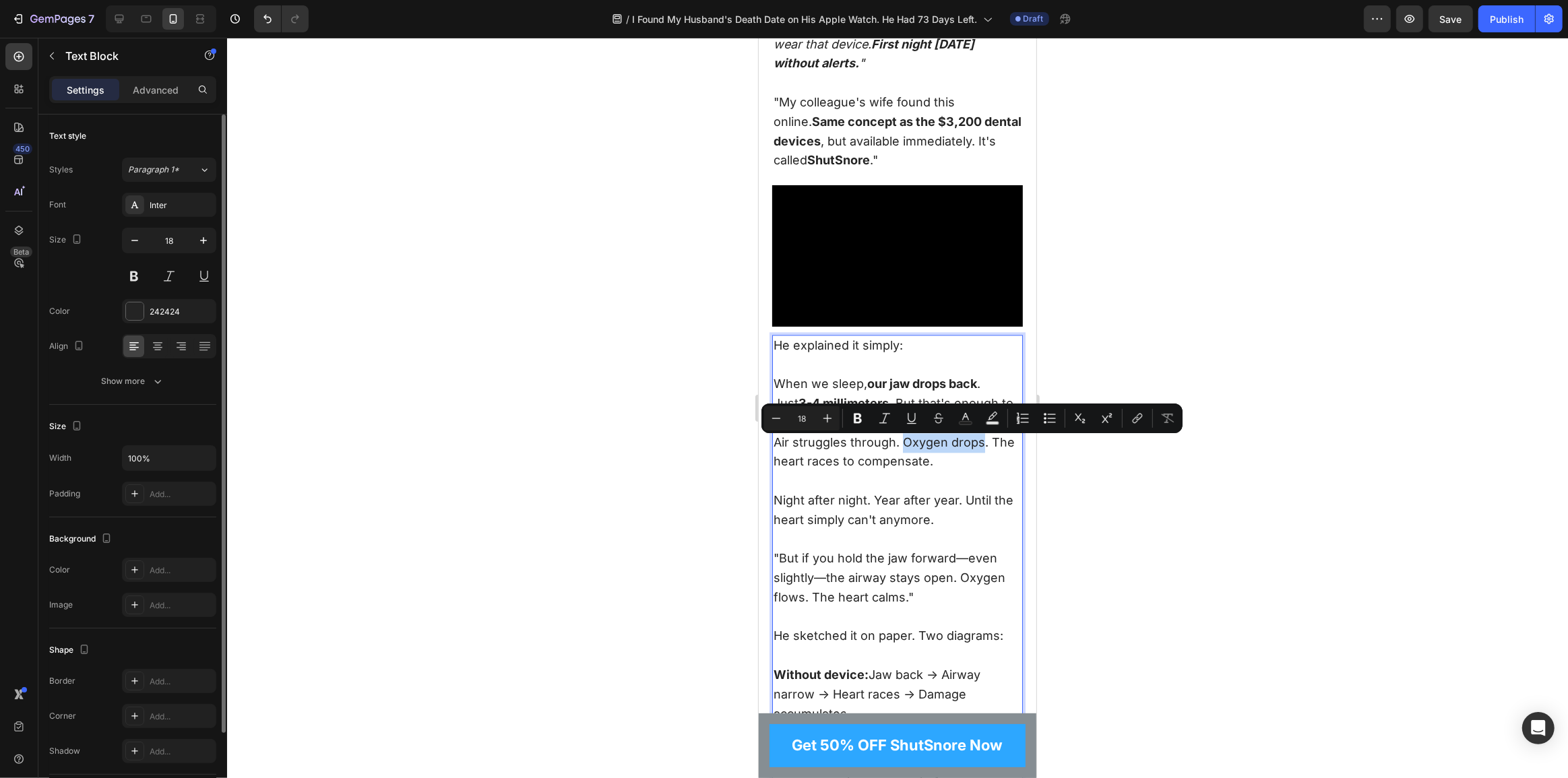
drag, startPoint x: 899, startPoint y: 448, endPoint x: 981, endPoint y: 449, distance: 82.0
click at [981, 449] on p "Air struggles through. Oxygen drops. The heart races to compensate." at bounding box center [897, 462] width 248 height 58
click at [933, 466] on p "Air struggles through. Oxygen drops . The heart races to compensate." at bounding box center [897, 462] width 248 height 58
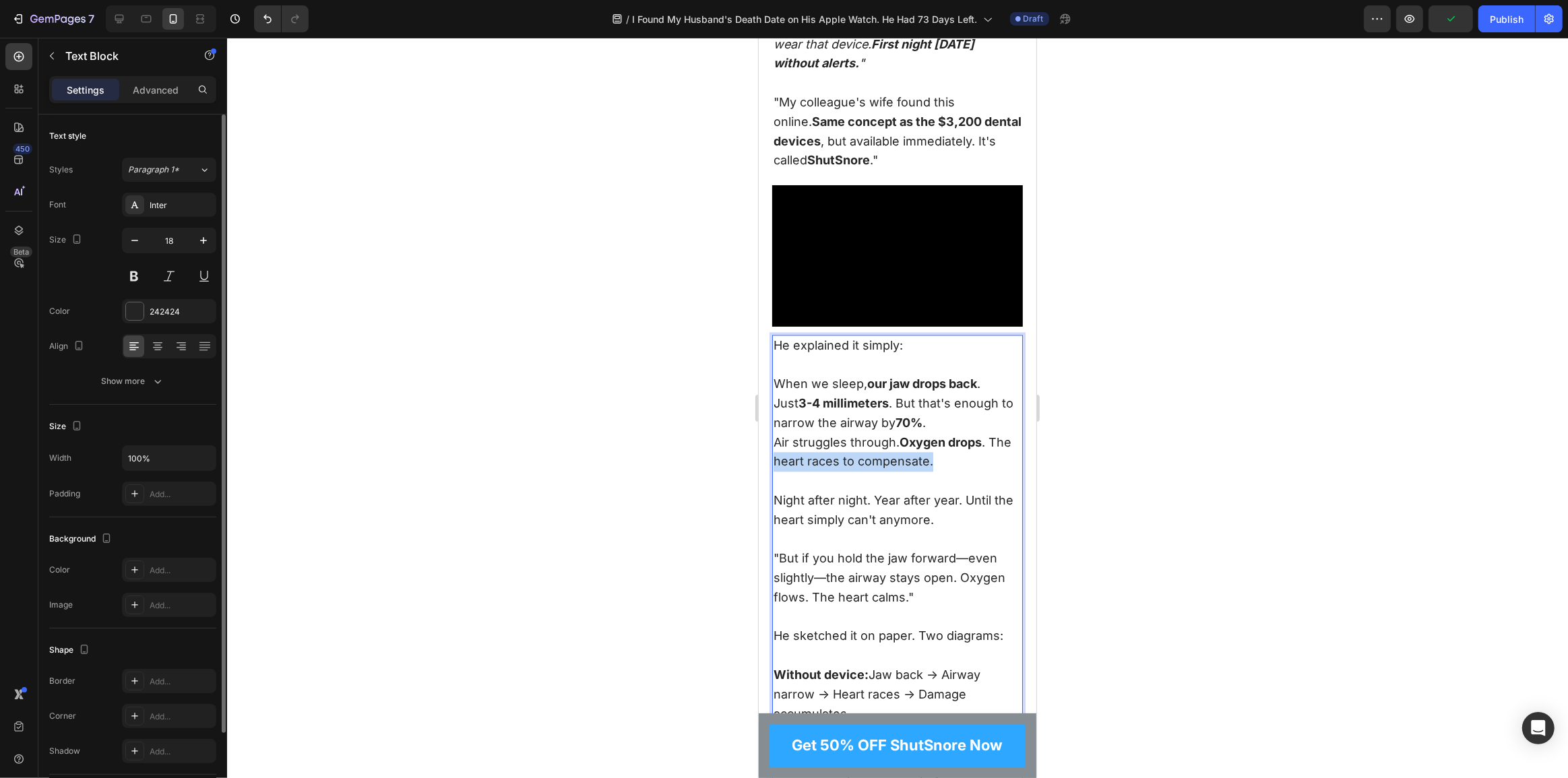
drag, startPoint x: 800, startPoint y: 465, endPoint x: 988, endPoint y: 465, distance: 188.0
click at [988, 465] on p "Air struggles through. Oxygen drops . The heart races to compensate." at bounding box center [897, 462] width 248 height 58
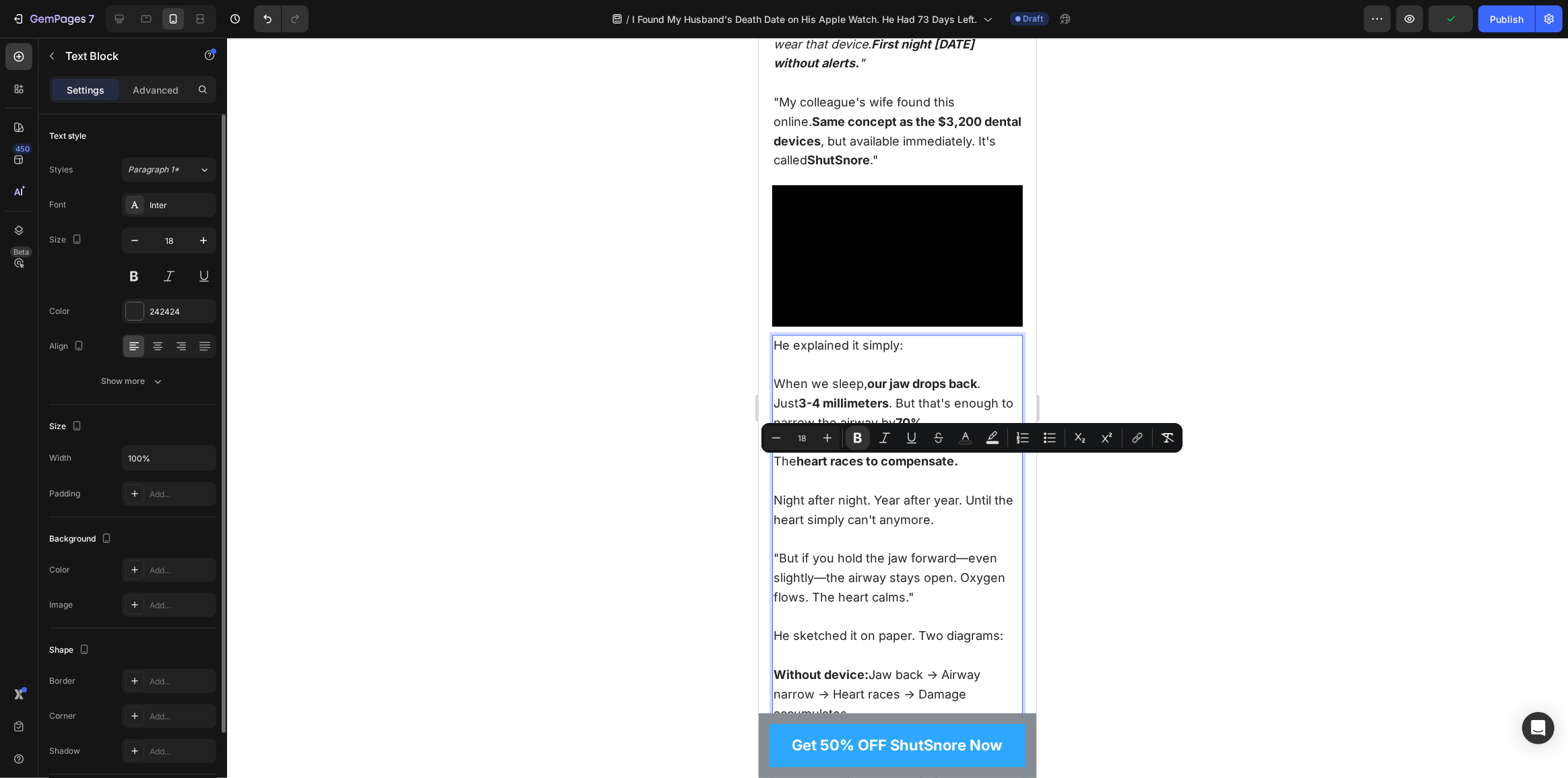
click at [975, 467] on p "Air struggles through. Oxygen drops . The heart races to compensate." at bounding box center [897, 462] width 248 height 58
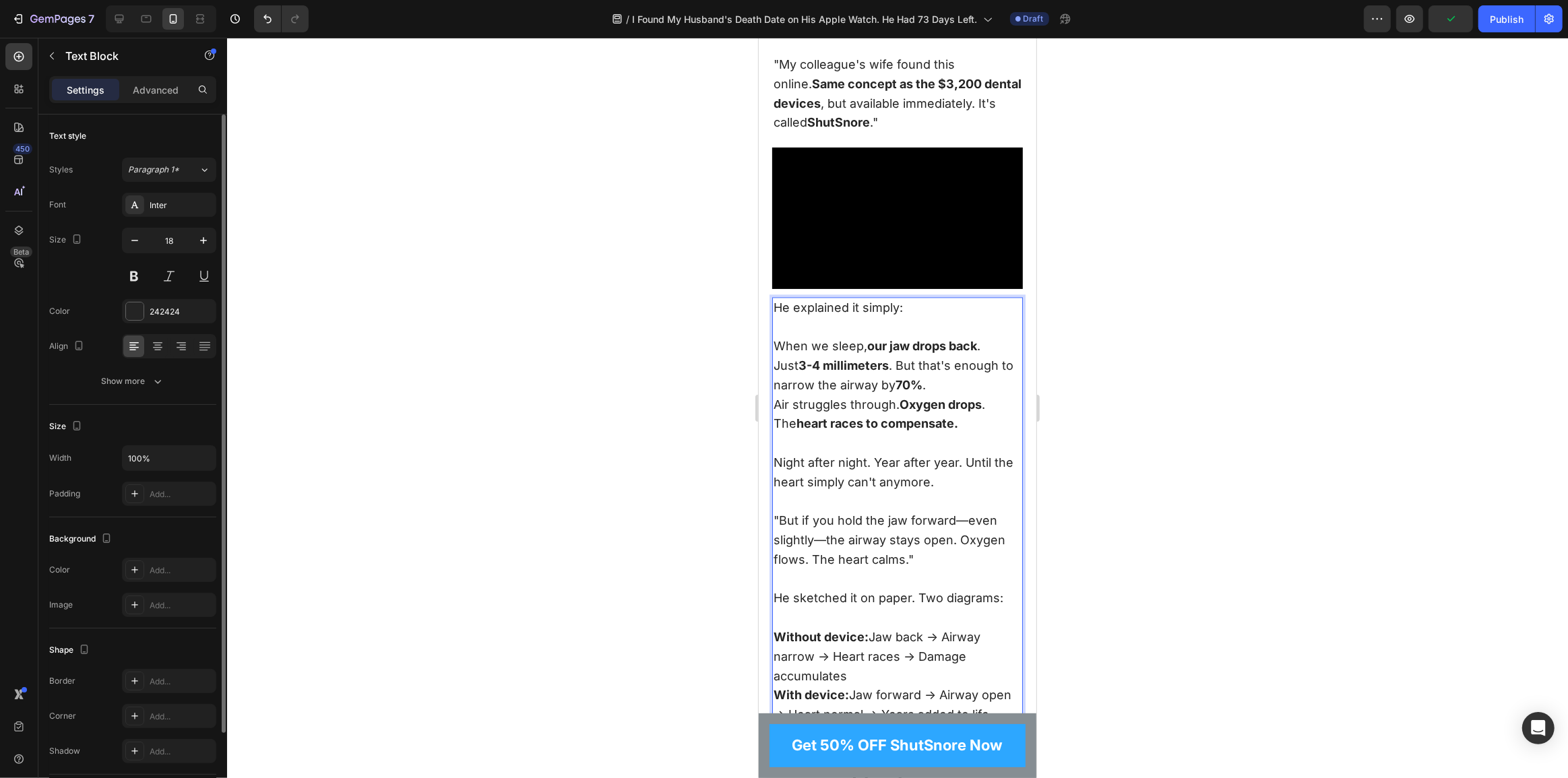
scroll to position [3452, 0]
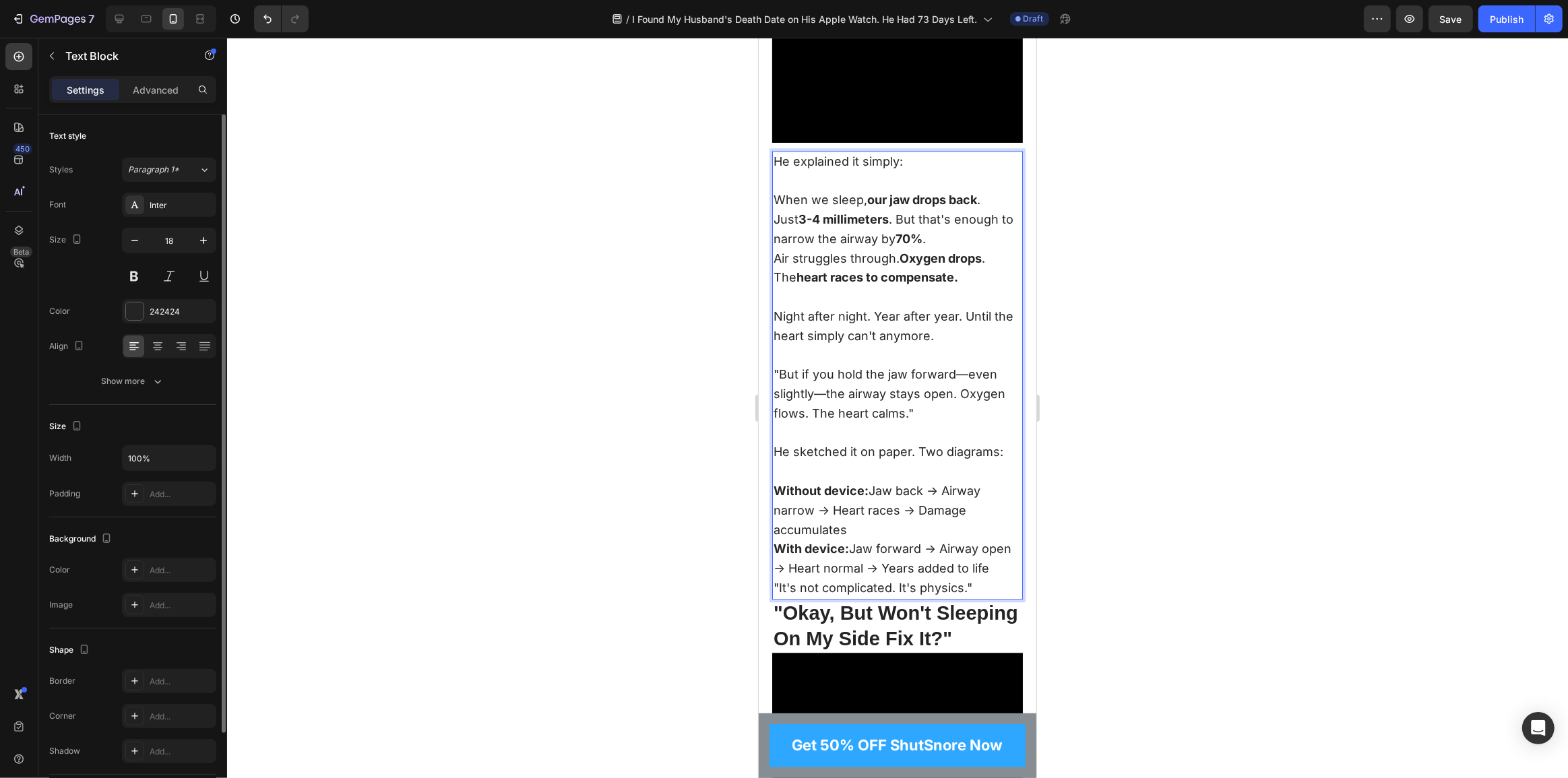
click at [874, 533] on p "Without device: Jaw back → Airway narrow → Heart races → Damage accumulates" at bounding box center [897, 511] width 248 height 58
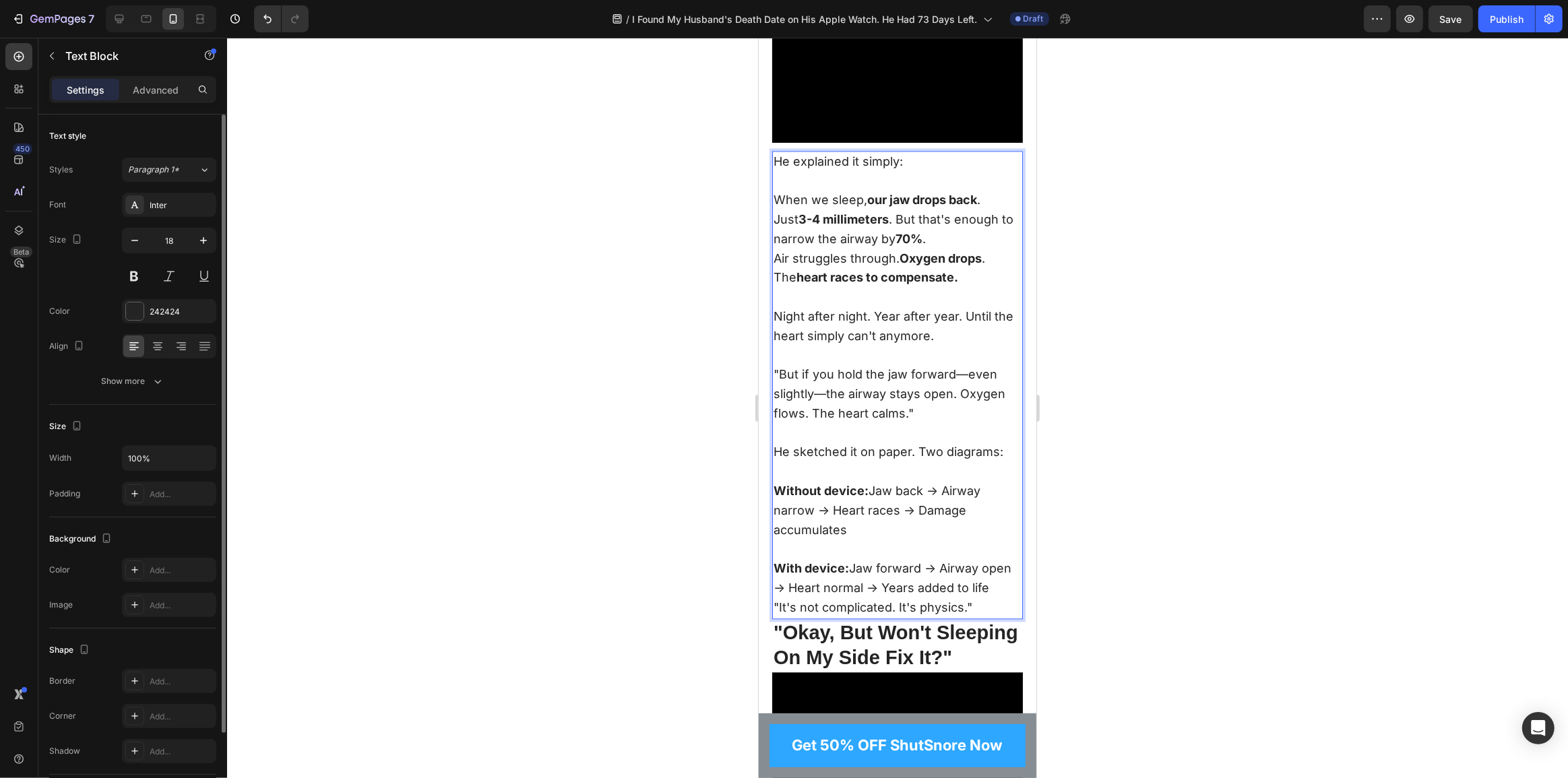
click at [903, 531] on p "Without device: Jaw back → Airway narrow → Heart races → Damage accumulates" at bounding box center [897, 520] width 248 height 77
click at [872, 512] on p "Without device: Jaw back → Airway narrow → Heart races → Damage accumulates" at bounding box center [897, 520] width 248 height 77
click at [908, 490] on p "Without device: Jaw back → Airway narrow → Heart races → Damage accumulates" at bounding box center [897, 520] width 248 height 77
drag, startPoint x: 783, startPoint y: 381, endPoint x: 866, endPoint y: 417, distance: 90.5
click at [866, 417] on p ""But if you hold the jaw forward—even slightly—the airway stays open. Oxygen fl…" at bounding box center [897, 403] width 248 height 77
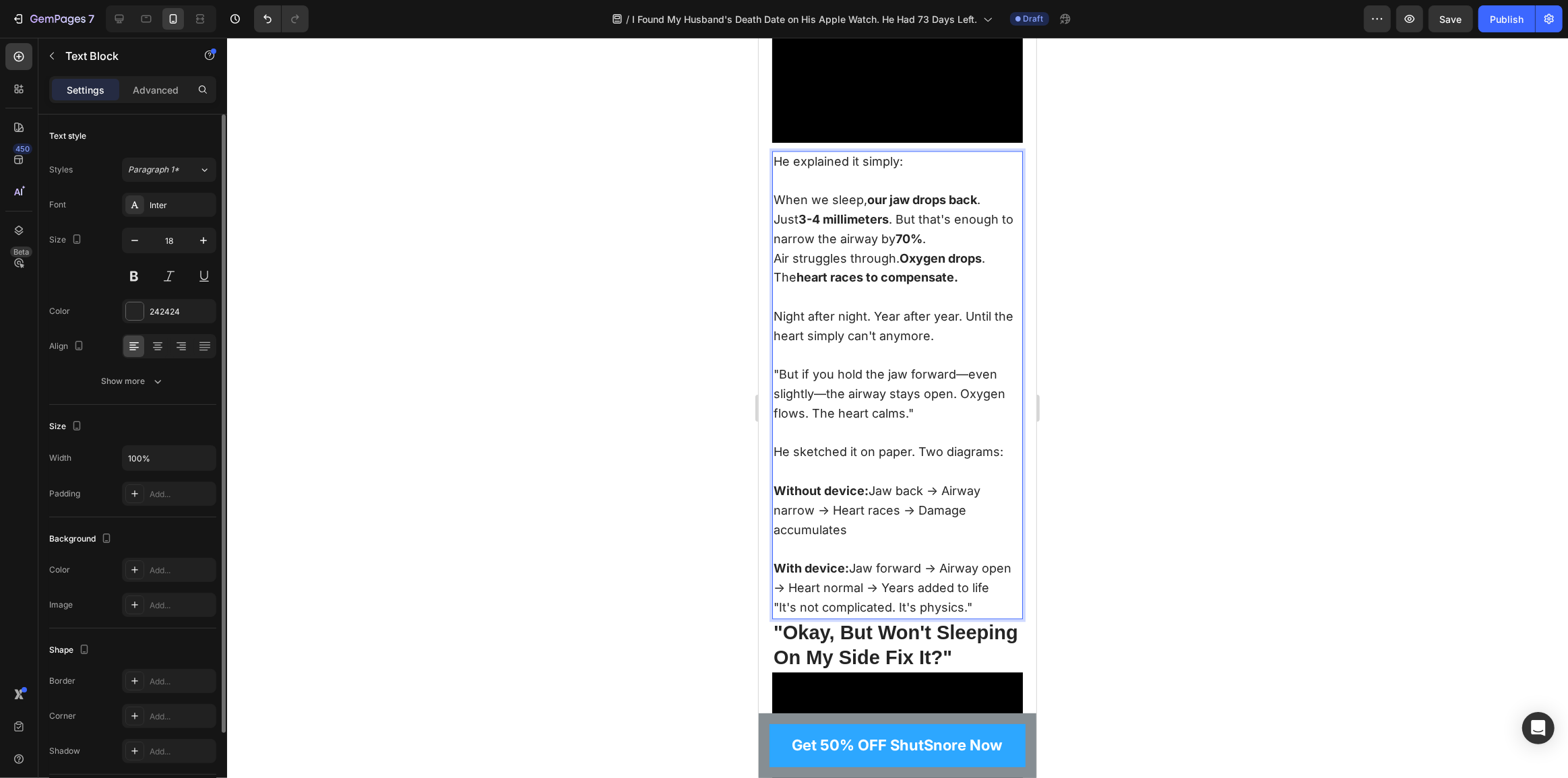
click at [892, 417] on p ""But if you hold the jaw forward—even slightly—the airway stays open. Oxygen fl…" at bounding box center [897, 403] width 248 height 77
drag, startPoint x: 906, startPoint y: 421, endPoint x: 777, endPoint y: 377, distance: 136.3
click at [777, 377] on p ""But if you hold the jaw forward—even slightly—the airway stays open. Oxygen fl…" at bounding box center [897, 403] width 248 height 77
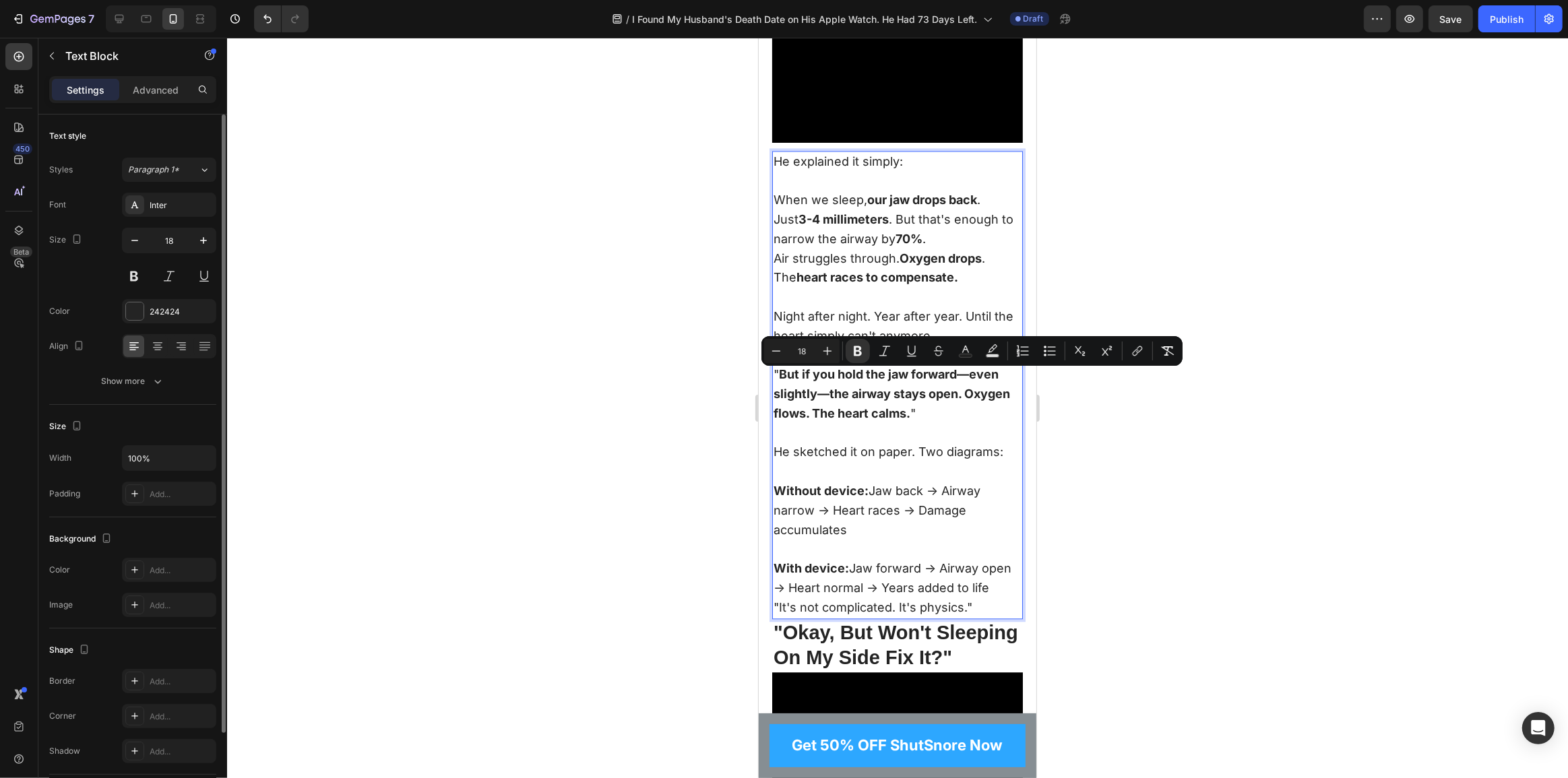
click at [866, 411] on strong "But if you hold the jaw forward—even slightly—the airway stays open. Oxygen flo…" at bounding box center [891, 394] width 236 height 53
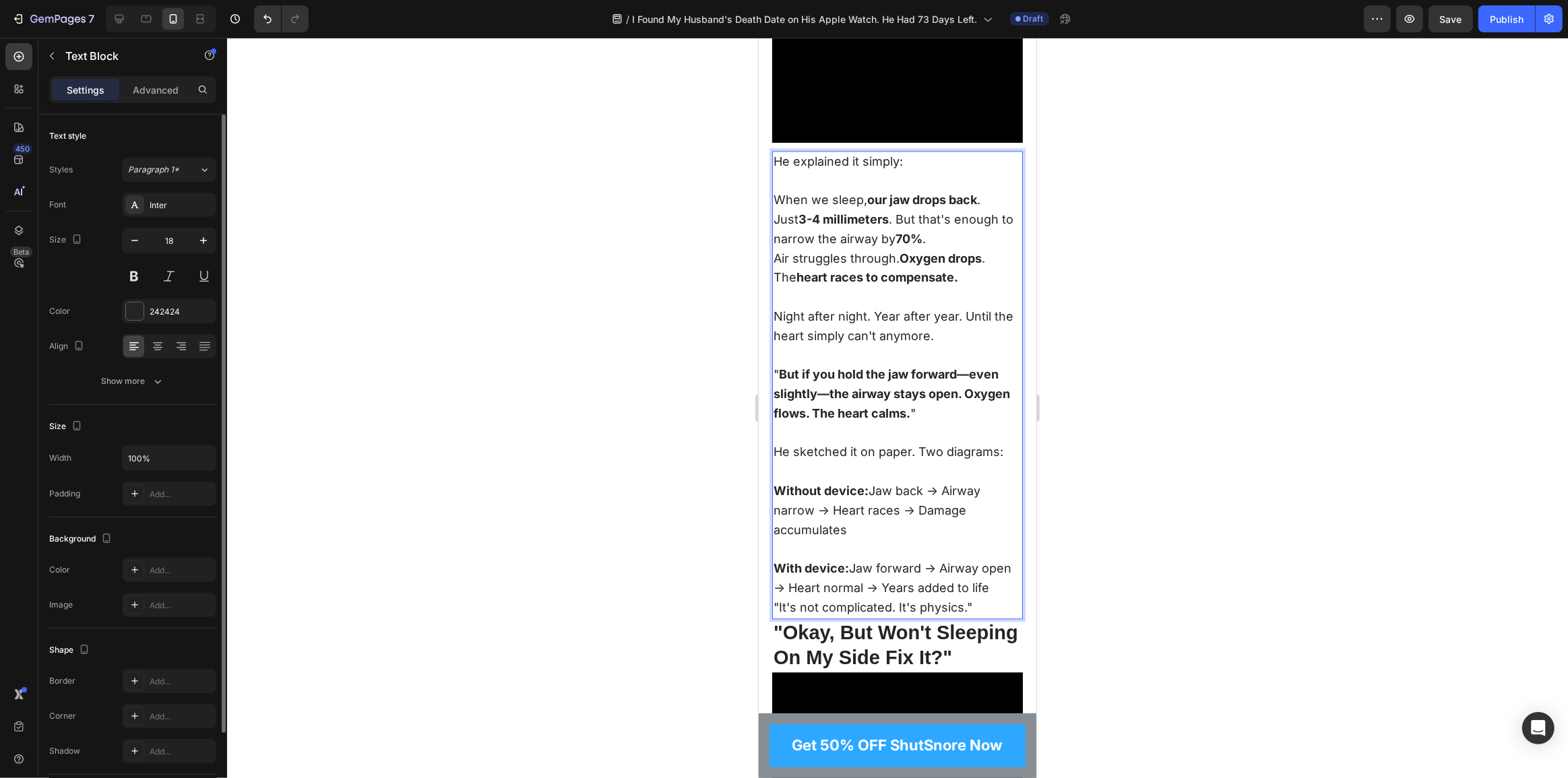
click at [928, 406] on p "" But if you hold the jaw forward—even slightly—the airway stays open. Oxygen f…" at bounding box center [897, 403] width 248 height 77
click at [922, 409] on p "" But if you hold the jaw forward—even slightly—the airway stays open. Oxygen f…" at bounding box center [897, 403] width 248 height 77
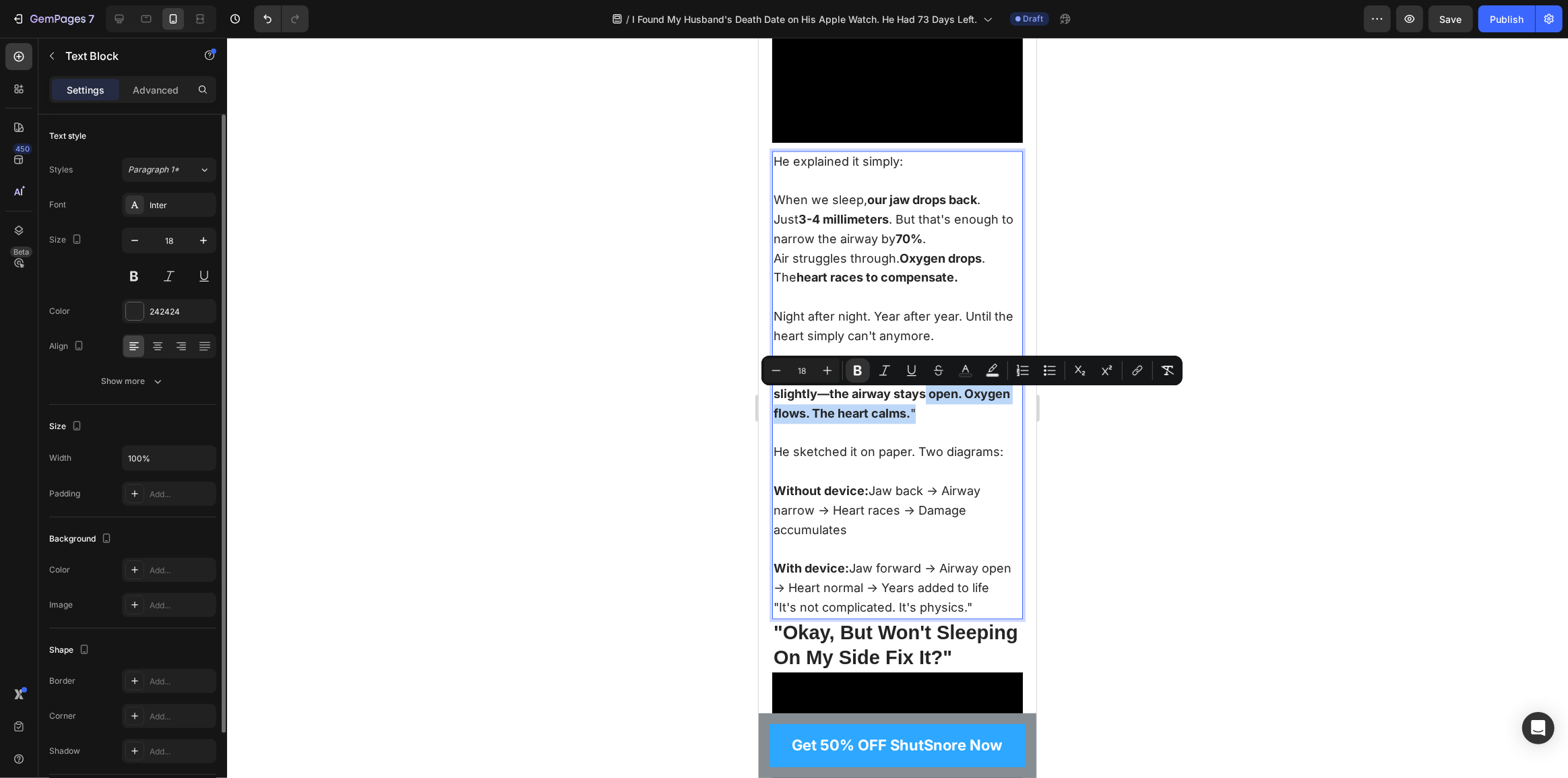
click at [921, 420] on p "" But if you hold the jaw forward—even slightly—the airway stays open. Oxygen f…" at bounding box center [897, 403] width 248 height 77
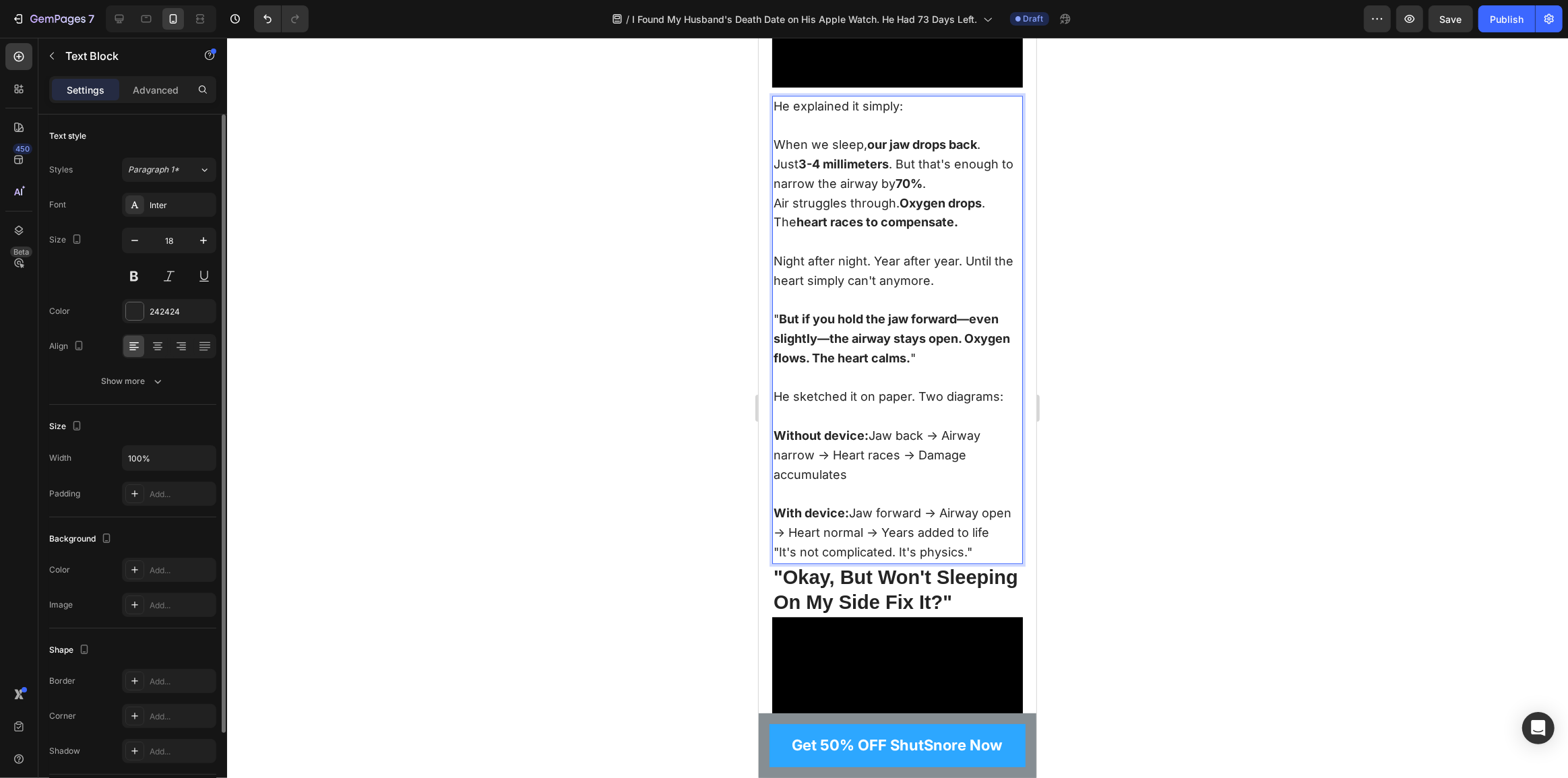
scroll to position [3513, 0]
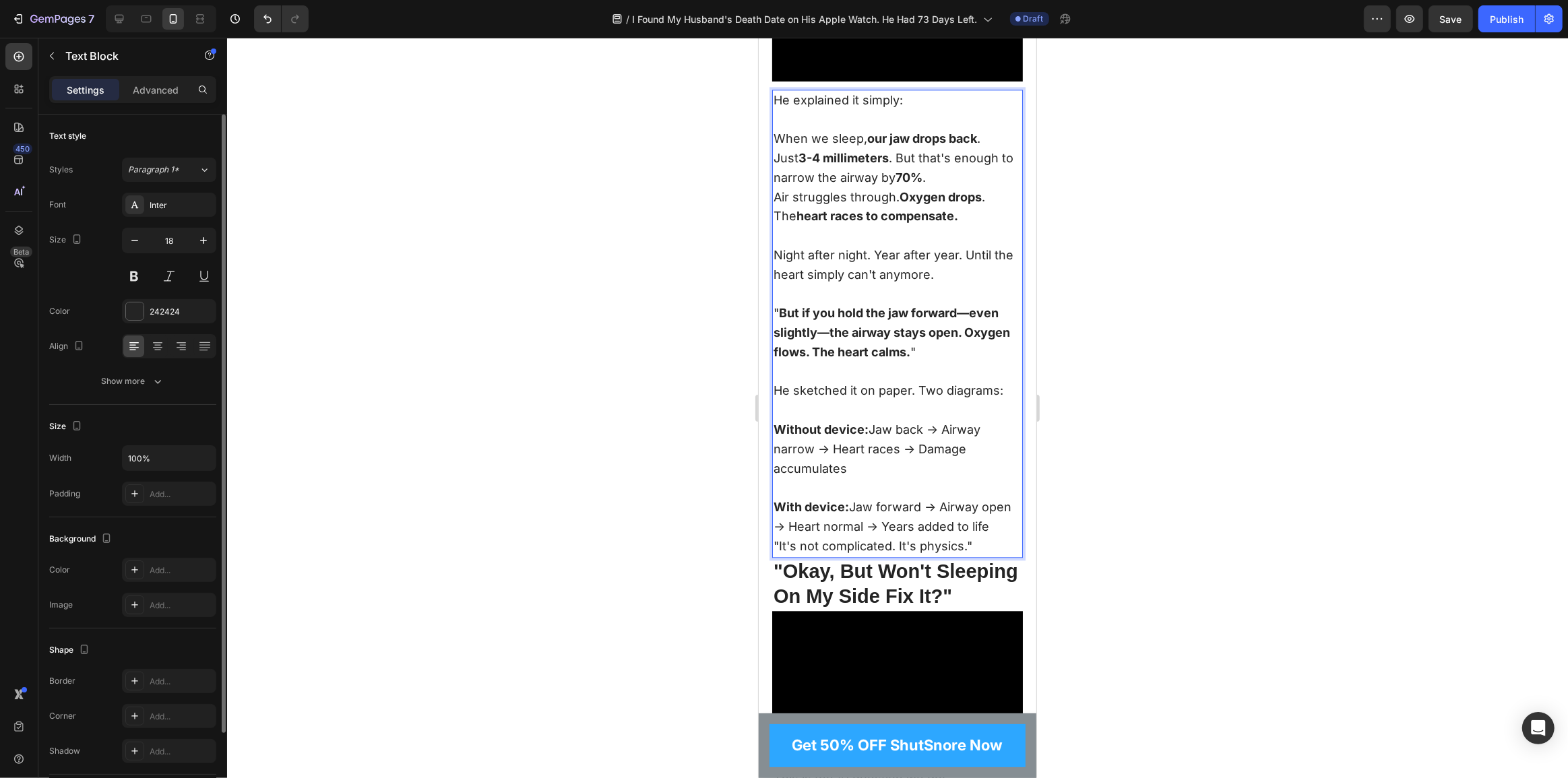
click at [968, 556] on p ""It's not complicated. It's physics."" at bounding box center [897, 547] width 248 height 20
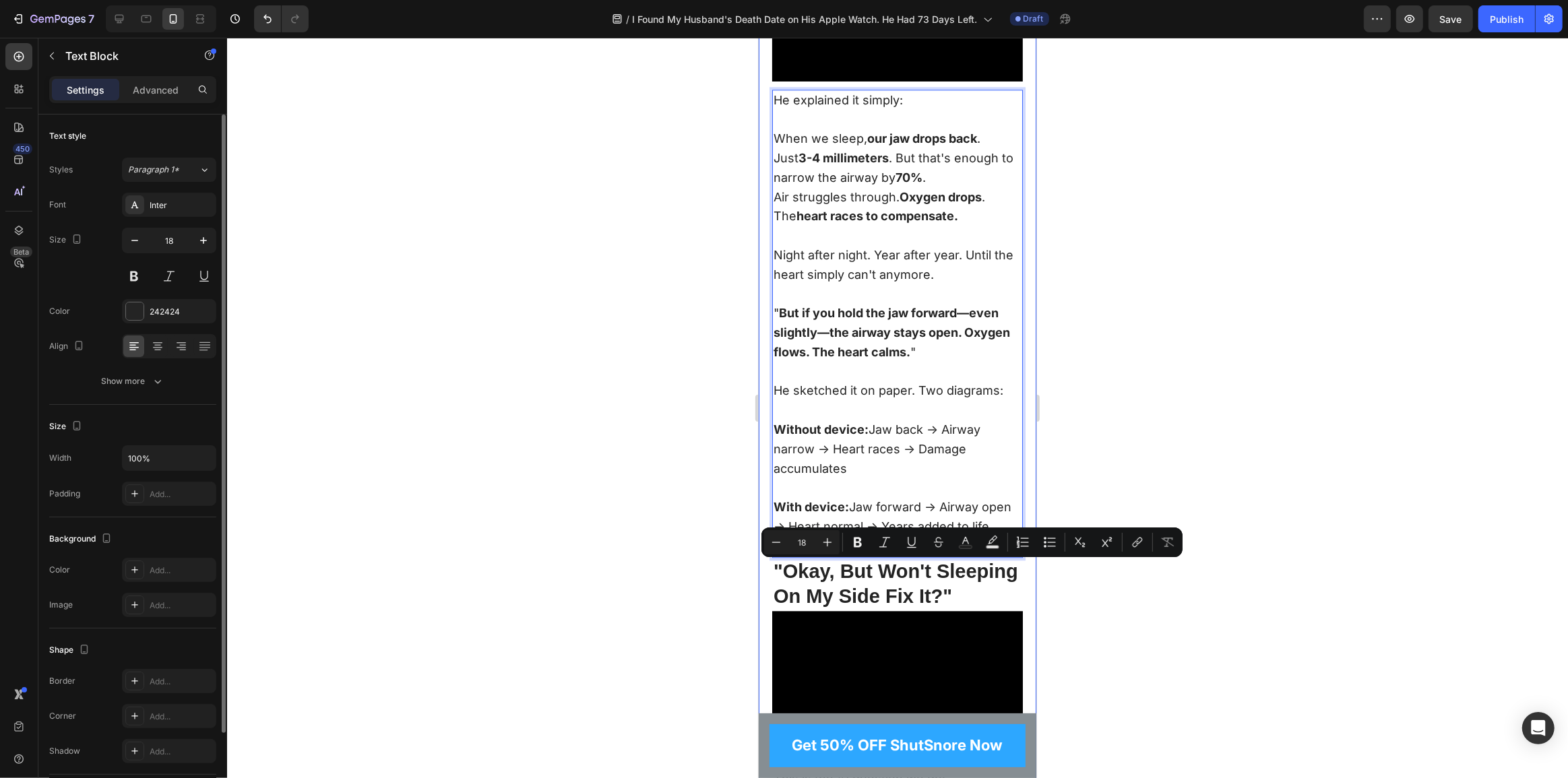
drag, startPoint x: 968, startPoint y: 570, endPoint x: 761, endPoint y: 566, distance: 207.0
click at [946, 554] on strong ""It's not complicated. It's physics."" at bounding box center [877, 545] width 208 height 14
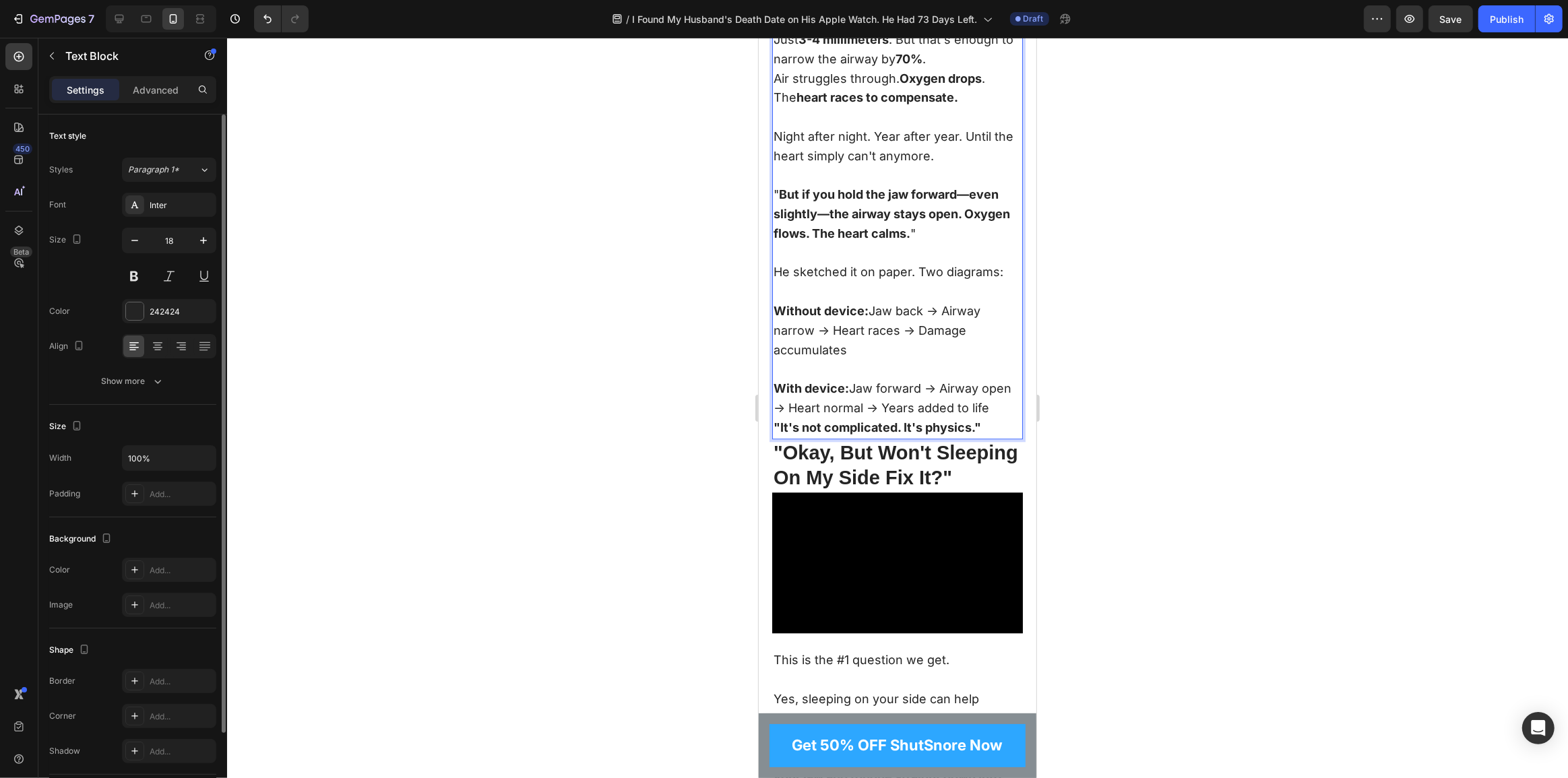
scroll to position [3636, 0]
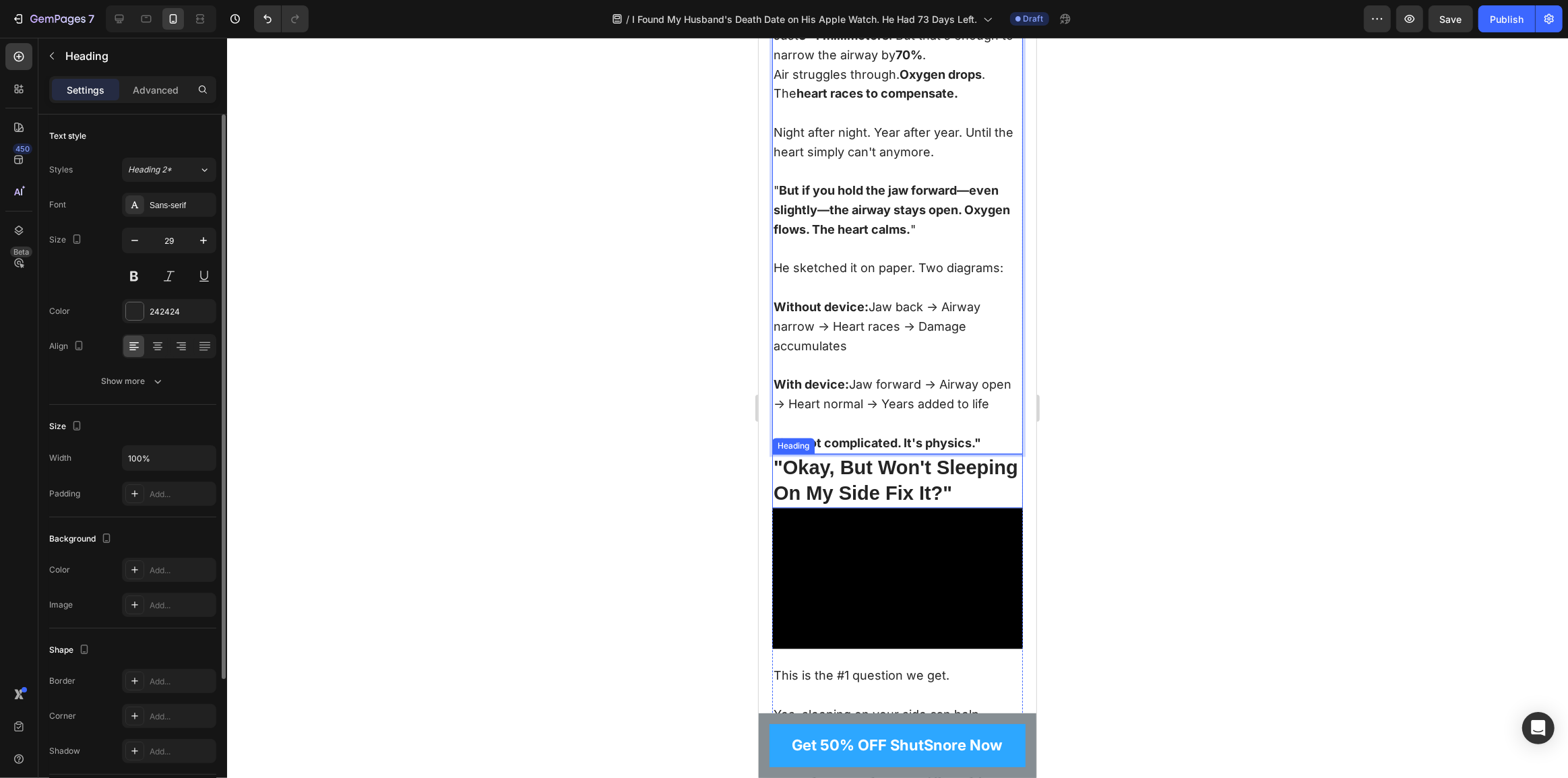
click at [855, 507] on h2 ""Okay, But Won't Sleeping On My Side Fix It?"" at bounding box center [897, 481] width 251 height 53
click at [861, 507] on h2 ""Okay, But Won't Sleeping On My Side Fix It?"" at bounding box center [897, 481] width 251 height 53
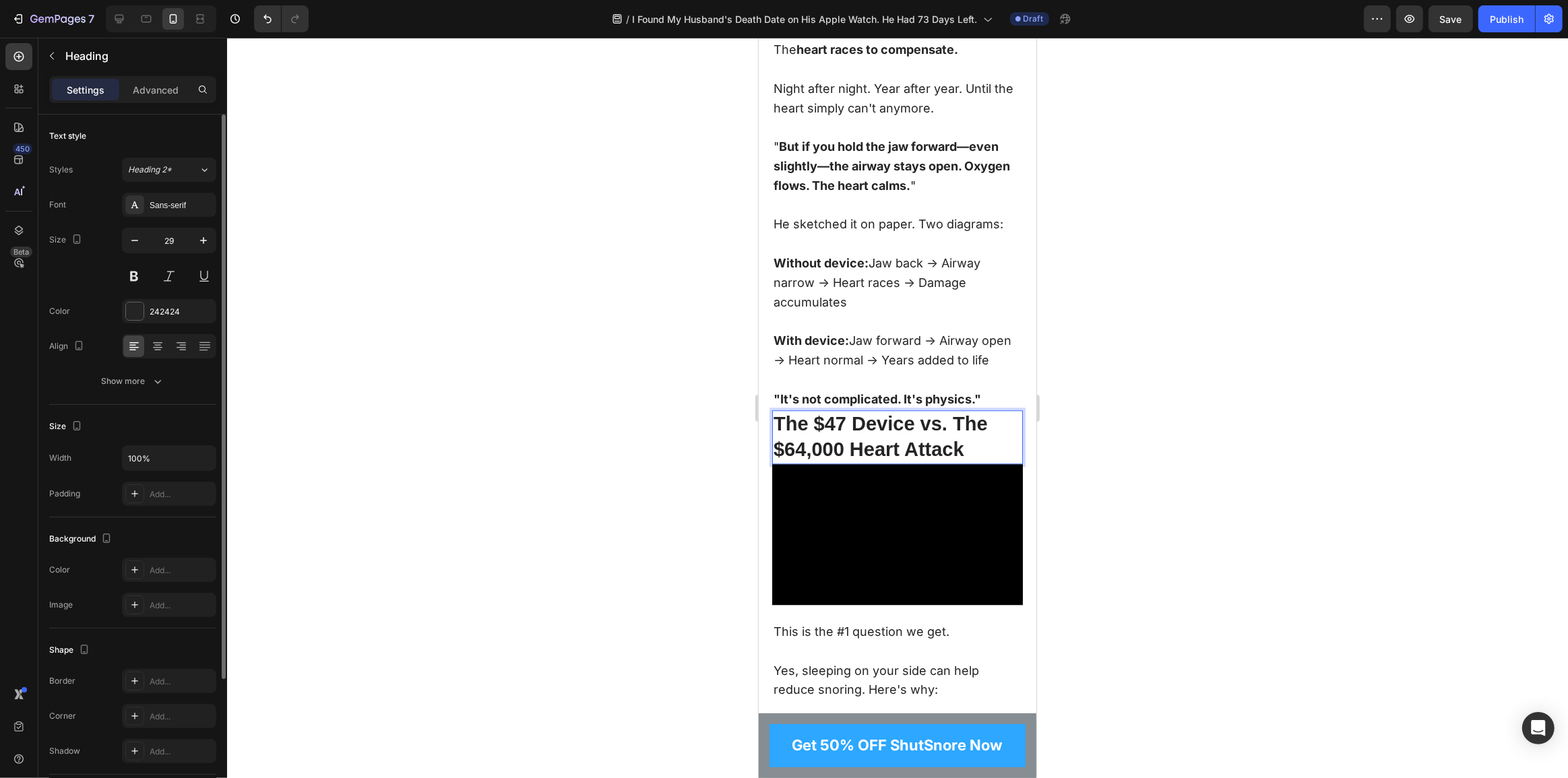
scroll to position [3942, 0]
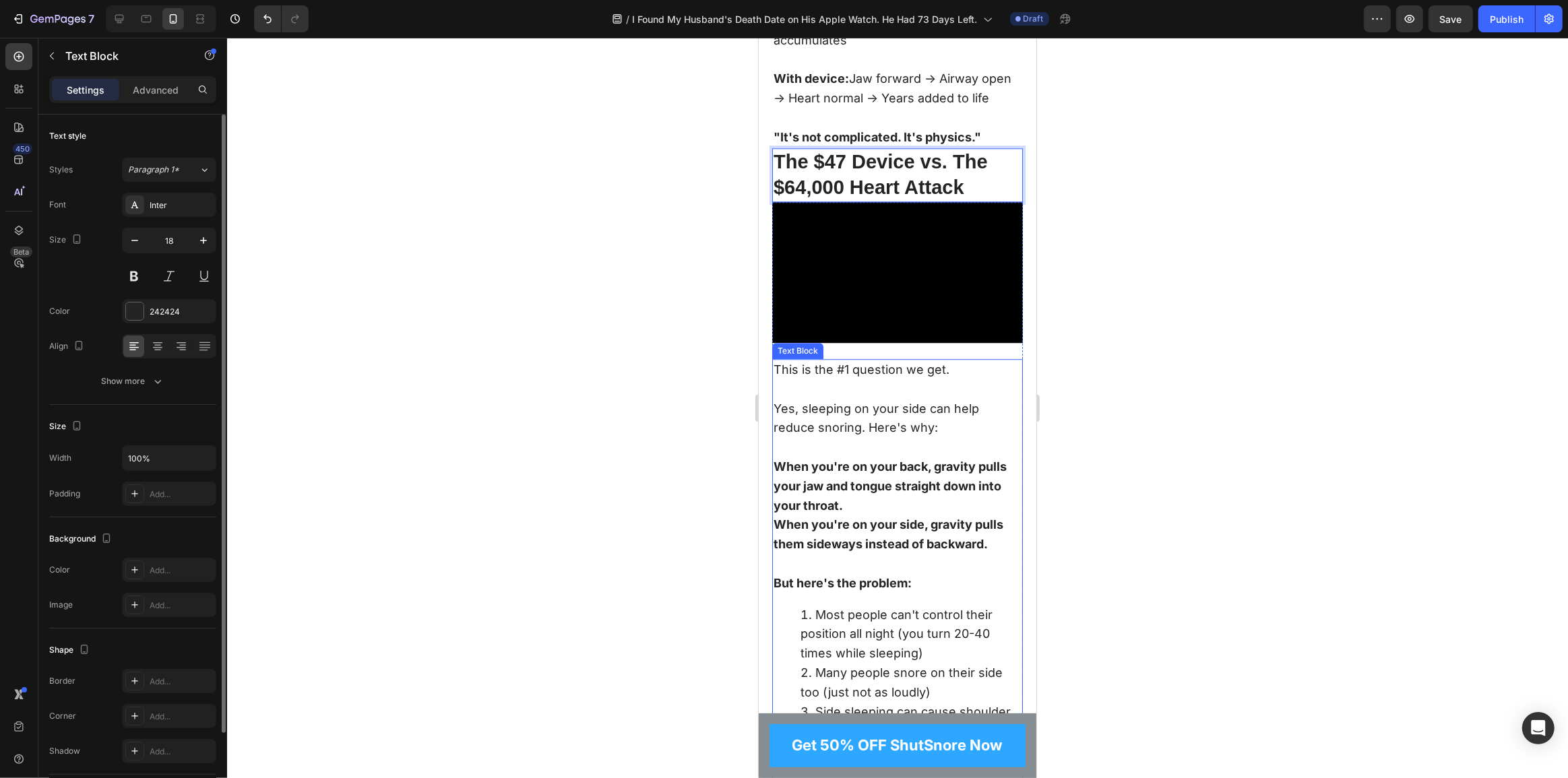
click at [852, 436] on p "Yes, sleeping on your side can help reduce snoring. Here's why:" at bounding box center [897, 428] width 248 height 58
click at [908, 546] on strong "When you're on your side, gravity pulls them sideways instead of backward." at bounding box center [888, 534] width 230 height 34
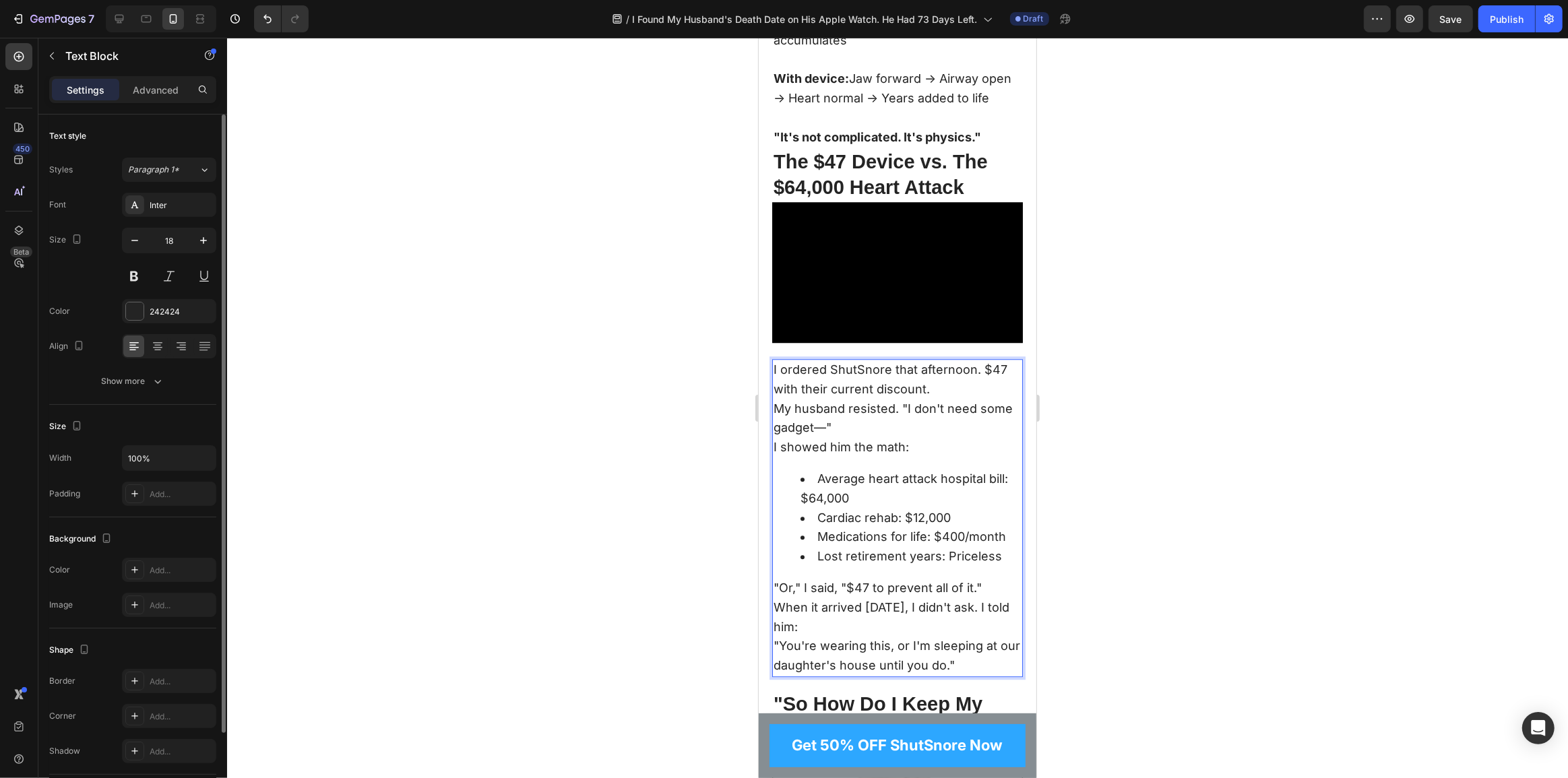
click at [930, 400] on p "I ordered ShutSnore that afternoon. $47 with their current discount." at bounding box center [897, 380] width 248 height 39
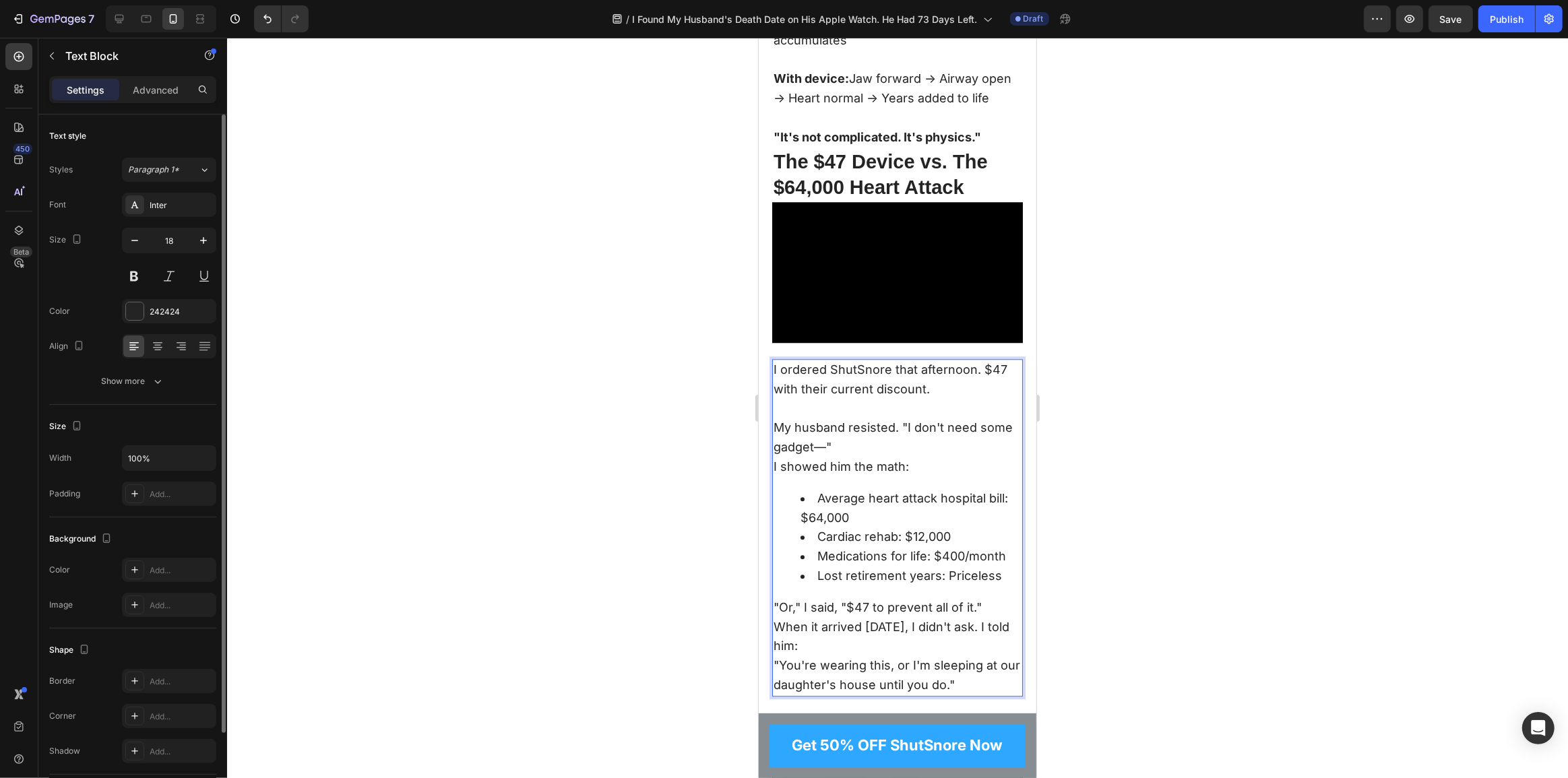
click at [905, 458] on p "My husband resisted. "I don't need some gadget—"" at bounding box center [897, 437] width 248 height 39
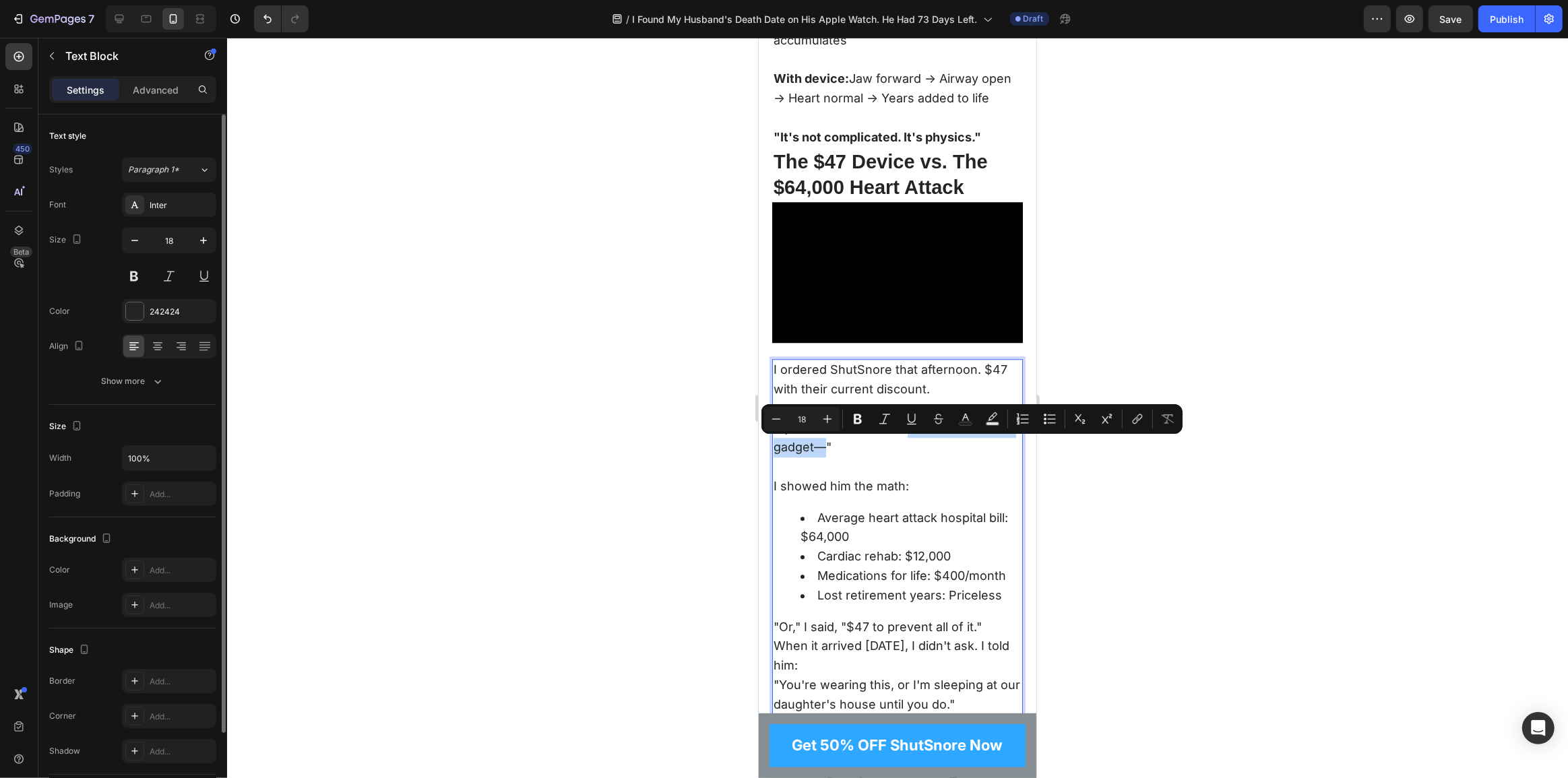
drag, startPoint x: 905, startPoint y: 444, endPoint x: 825, endPoint y: 470, distance: 84.1
click at [825, 470] on p "My husband resisted. "I don't need some gadget—"" at bounding box center [897, 447] width 248 height 58
click at [880, 476] on p "My husband resisted. " I don't need some gadget— "" at bounding box center [897, 447] width 248 height 58
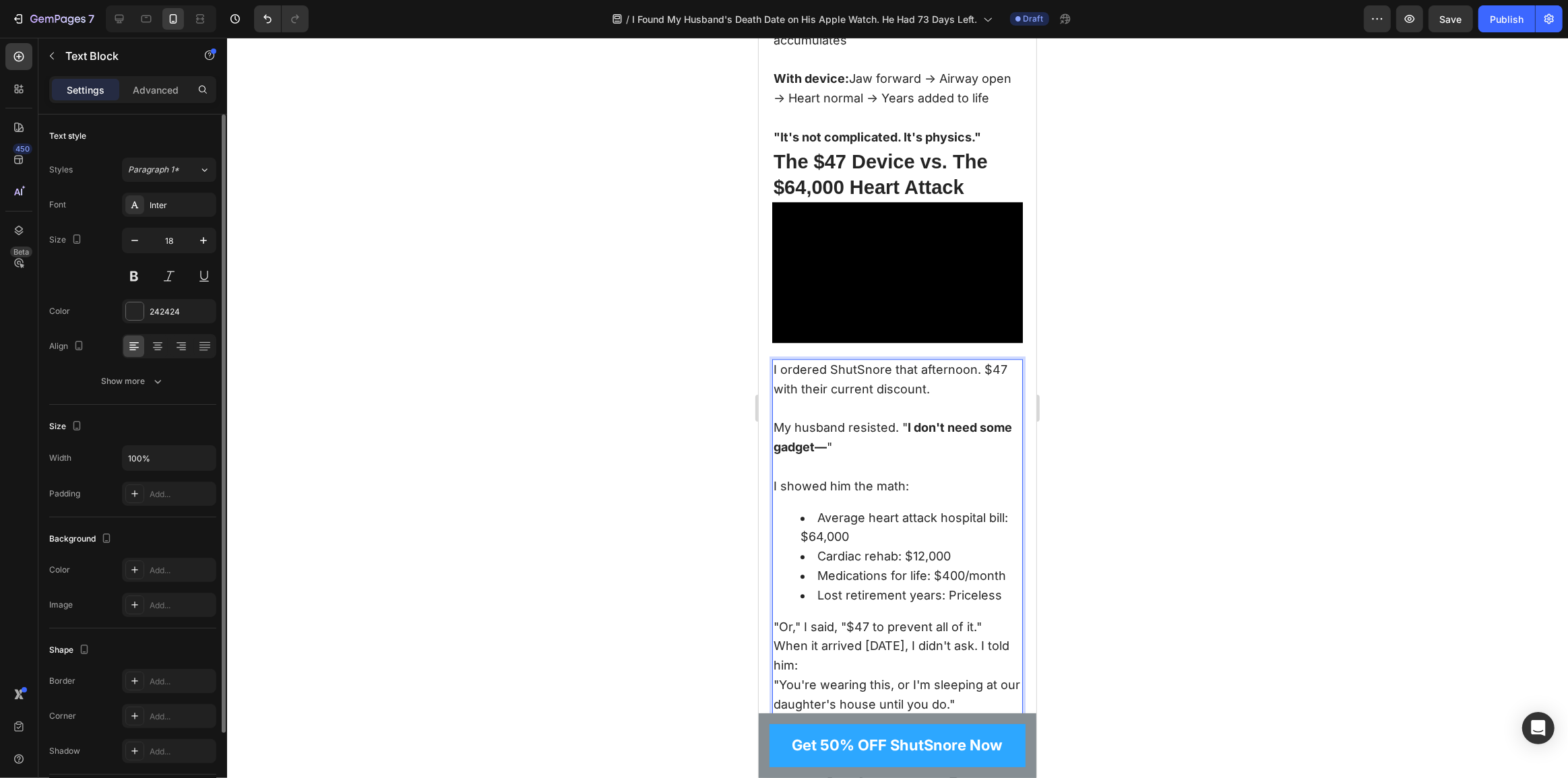
click at [817, 537] on li "Average heart attack hospital bill: $64,000" at bounding box center [911, 528] width 221 height 39
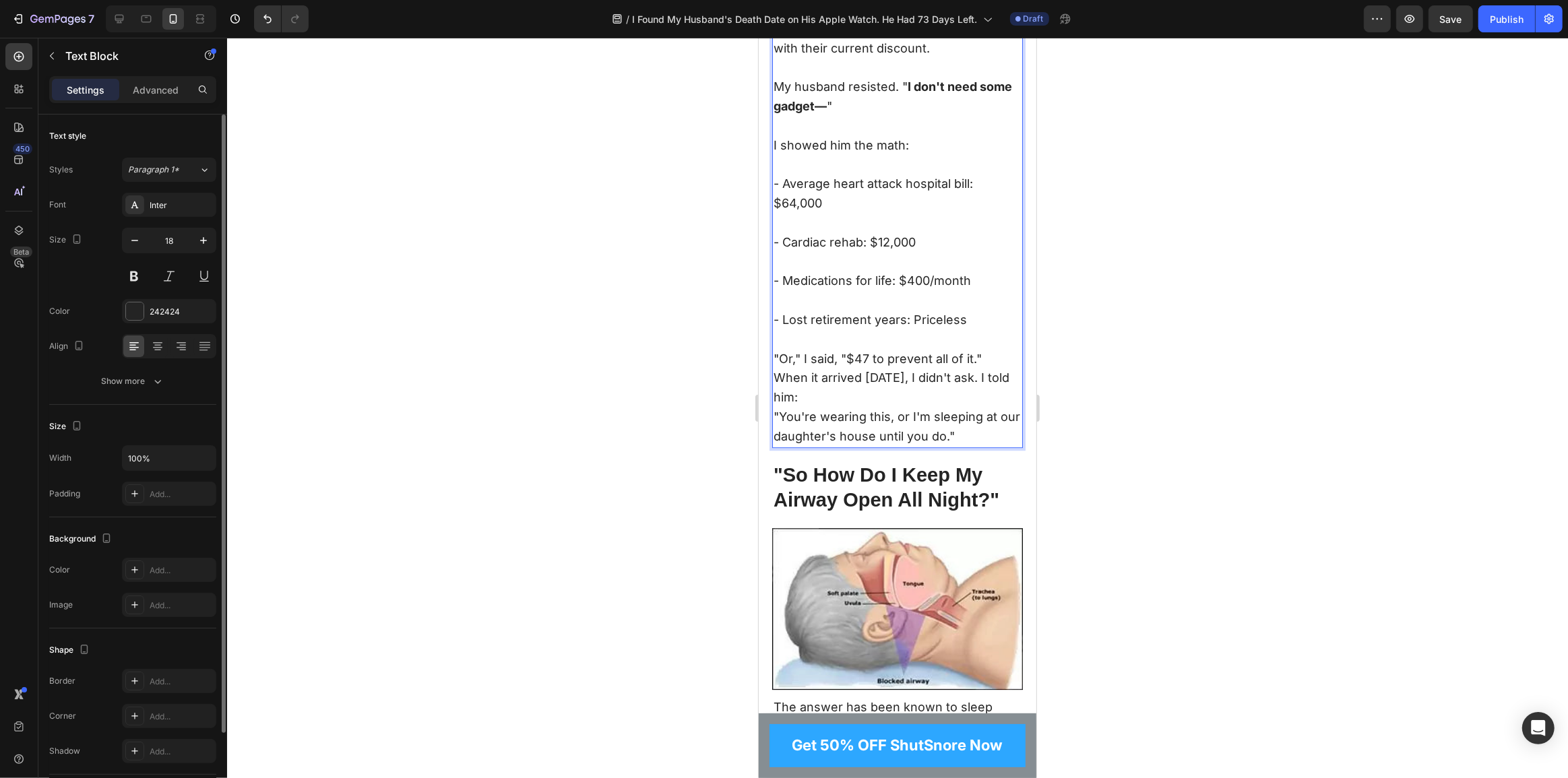
scroll to position [4310, 0]
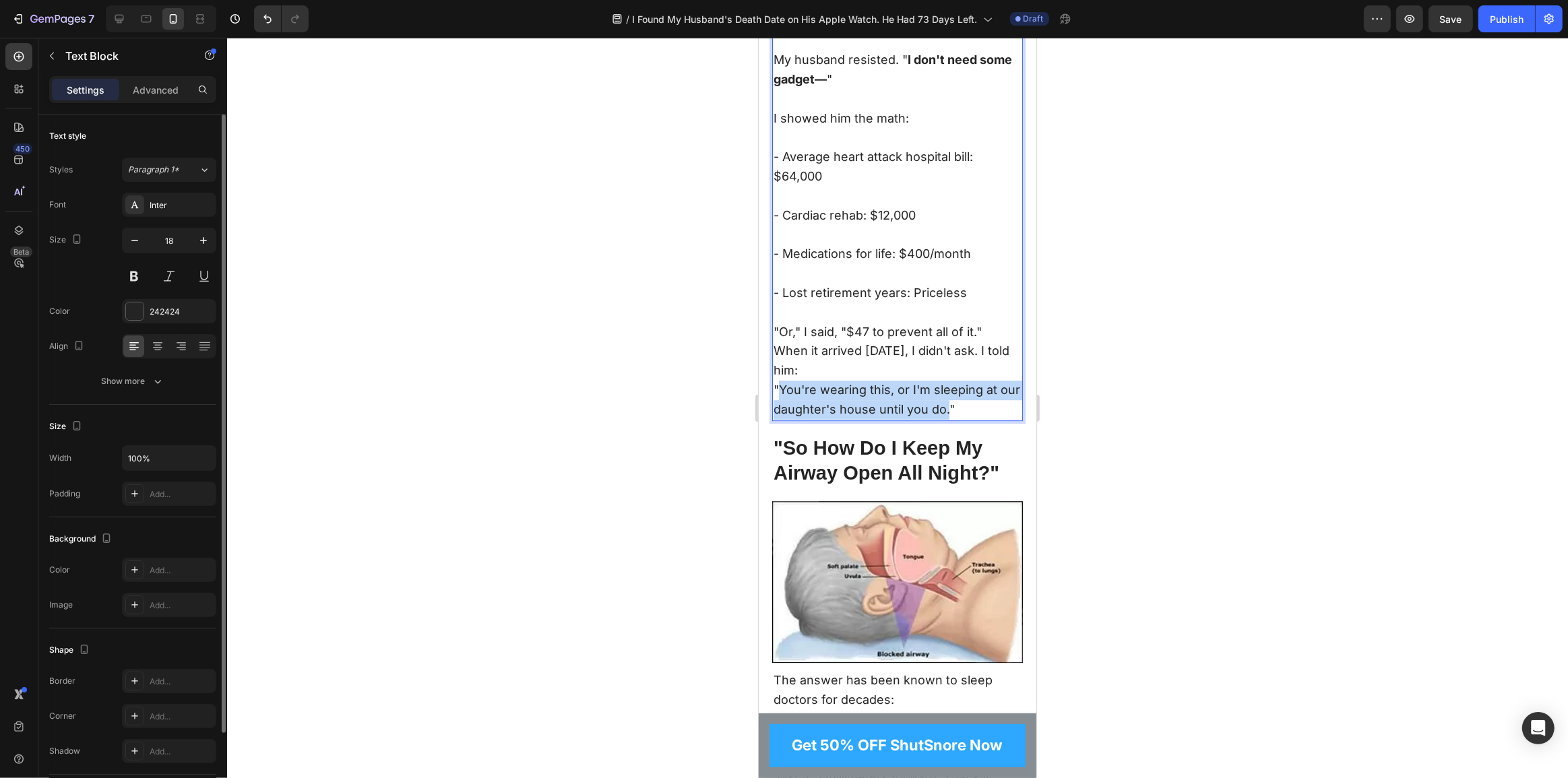
drag, startPoint x: 969, startPoint y: 431, endPoint x: 780, endPoint y: 409, distance: 190.3
click at [780, 409] on p ""You're wearing this, or I'm sleeping at our daughter's house until you do."" at bounding box center [897, 400] width 248 height 39
click at [894, 340] on p ""Or," I said, "$47 to prevent all of it."" at bounding box center [897, 322] width 248 height 39
click at [877, 381] on p "When it arrived two days later, I didn't ask. I told him:" at bounding box center [897, 361] width 248 height 39
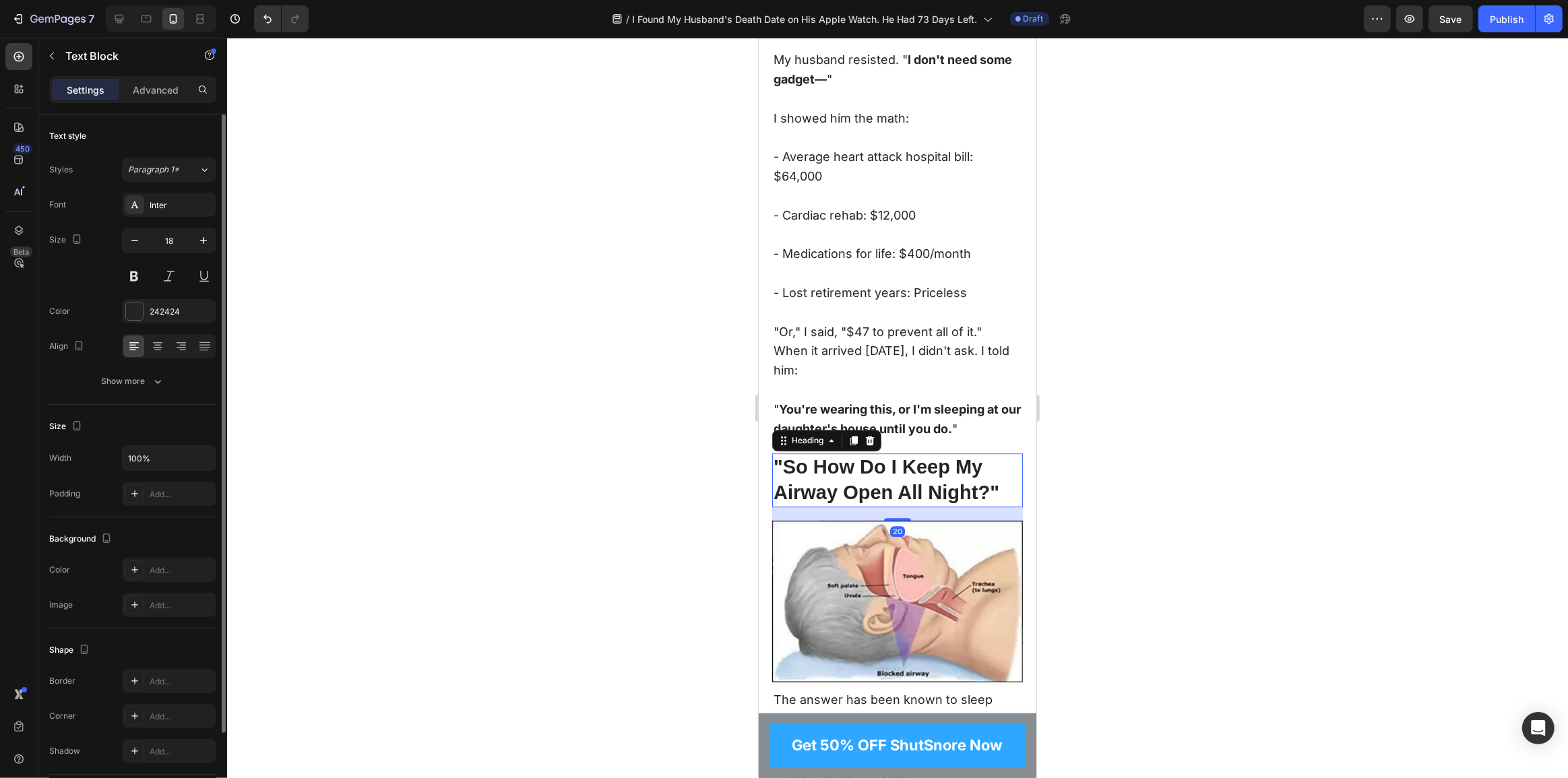
click at [886, 501] on h2 ""So How Do I Keep My Airway Open All Night?"" at bounding box center [897, 480] width 251 height 53
click at [894, 501] on h2 ""So How Do I Keep My Airway Open All Night?"" at bounding box center [897, 480] width 251 height 53
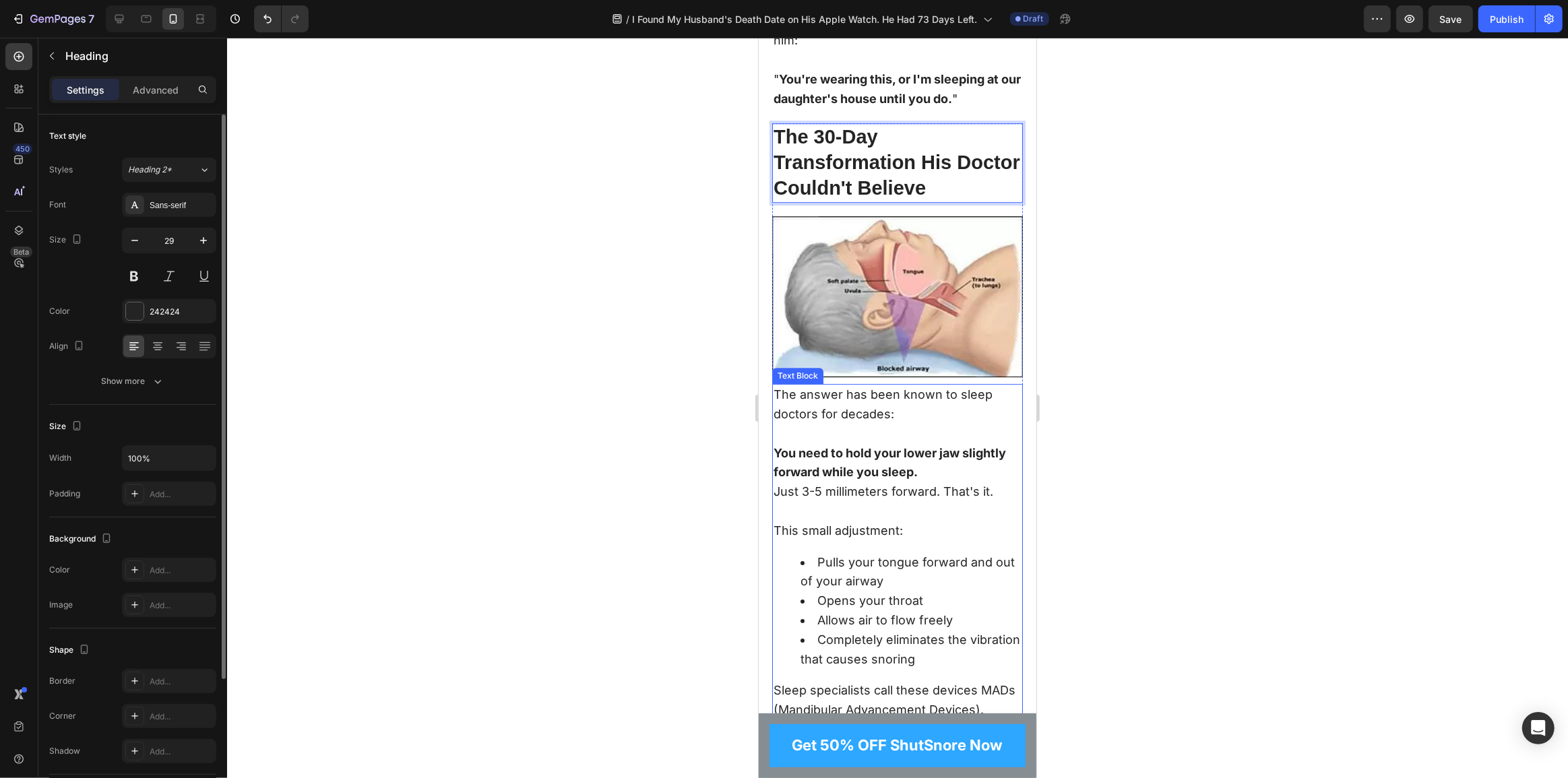
scroll to position [4677, 0]
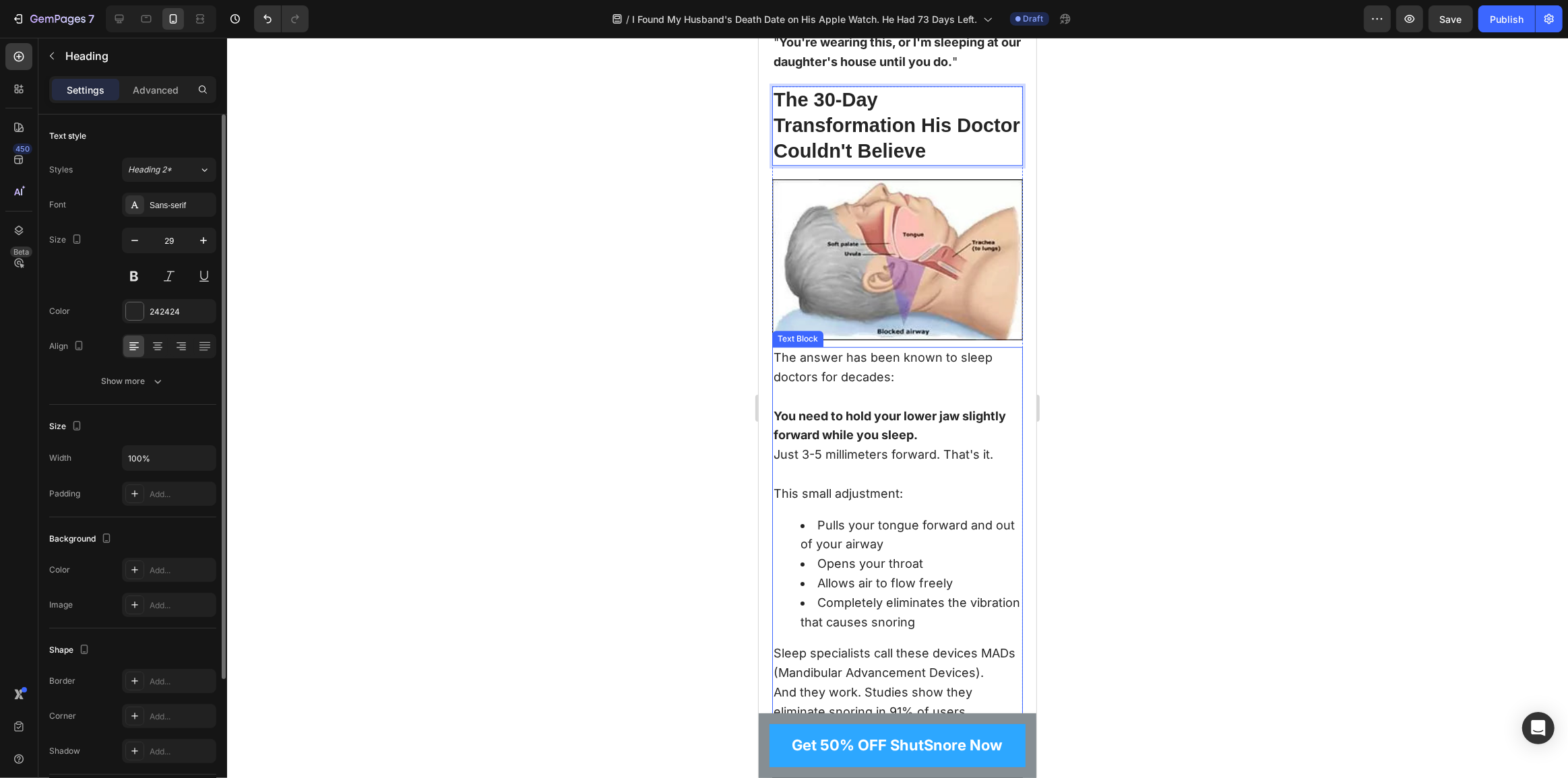
click at [810, 407] on p at bounding box center [897, 397] width 248 height 20
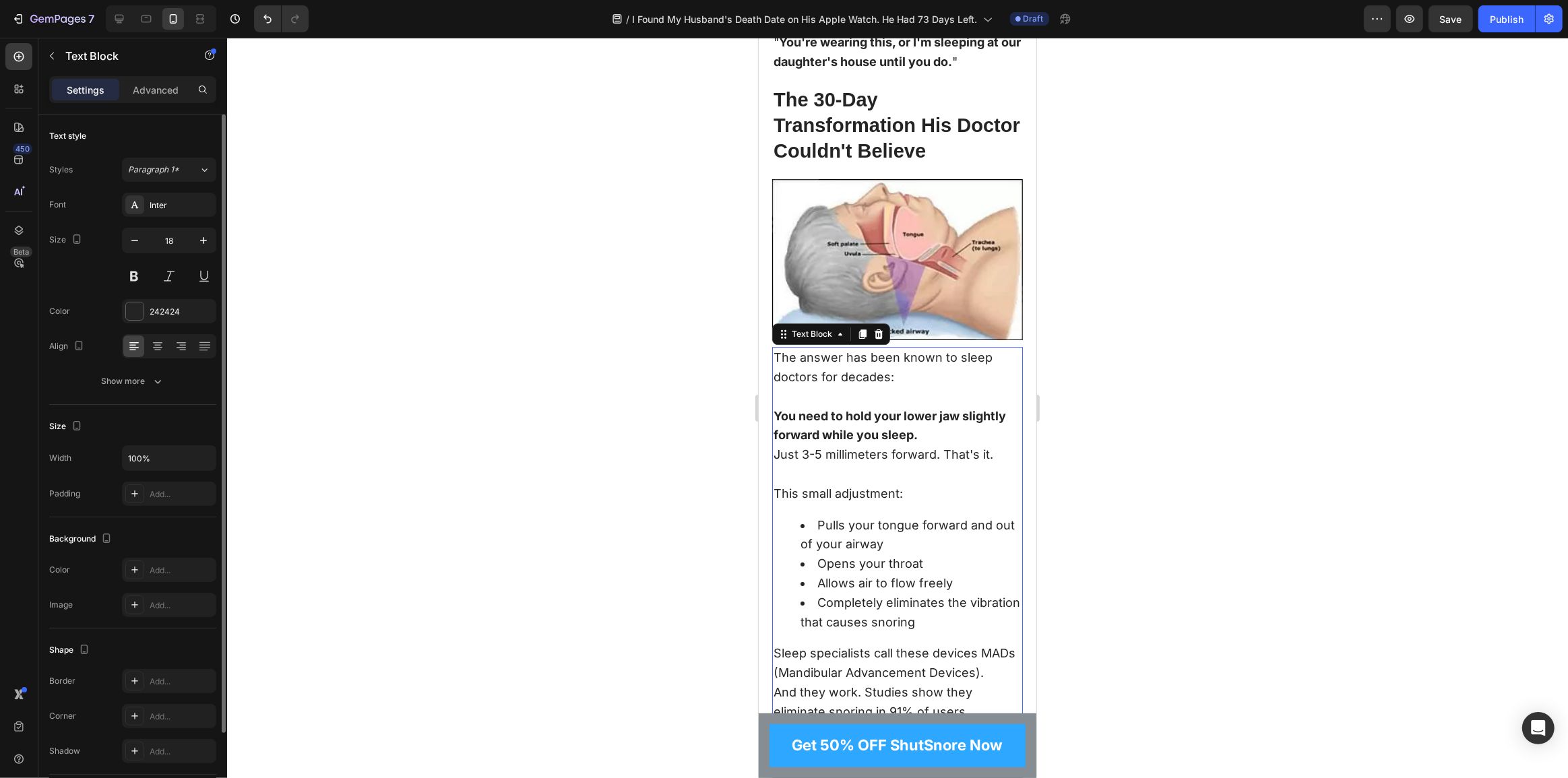
click at [838, 439] on p "You need to hold your lower jaw slightly forward while you sleep." at bounding box center [897, 426] width 248 height 39
click at [904, 465] on p "Just 3-5 millimeters forward. That's it." at bounding box center [897, 455] width 248 height 20
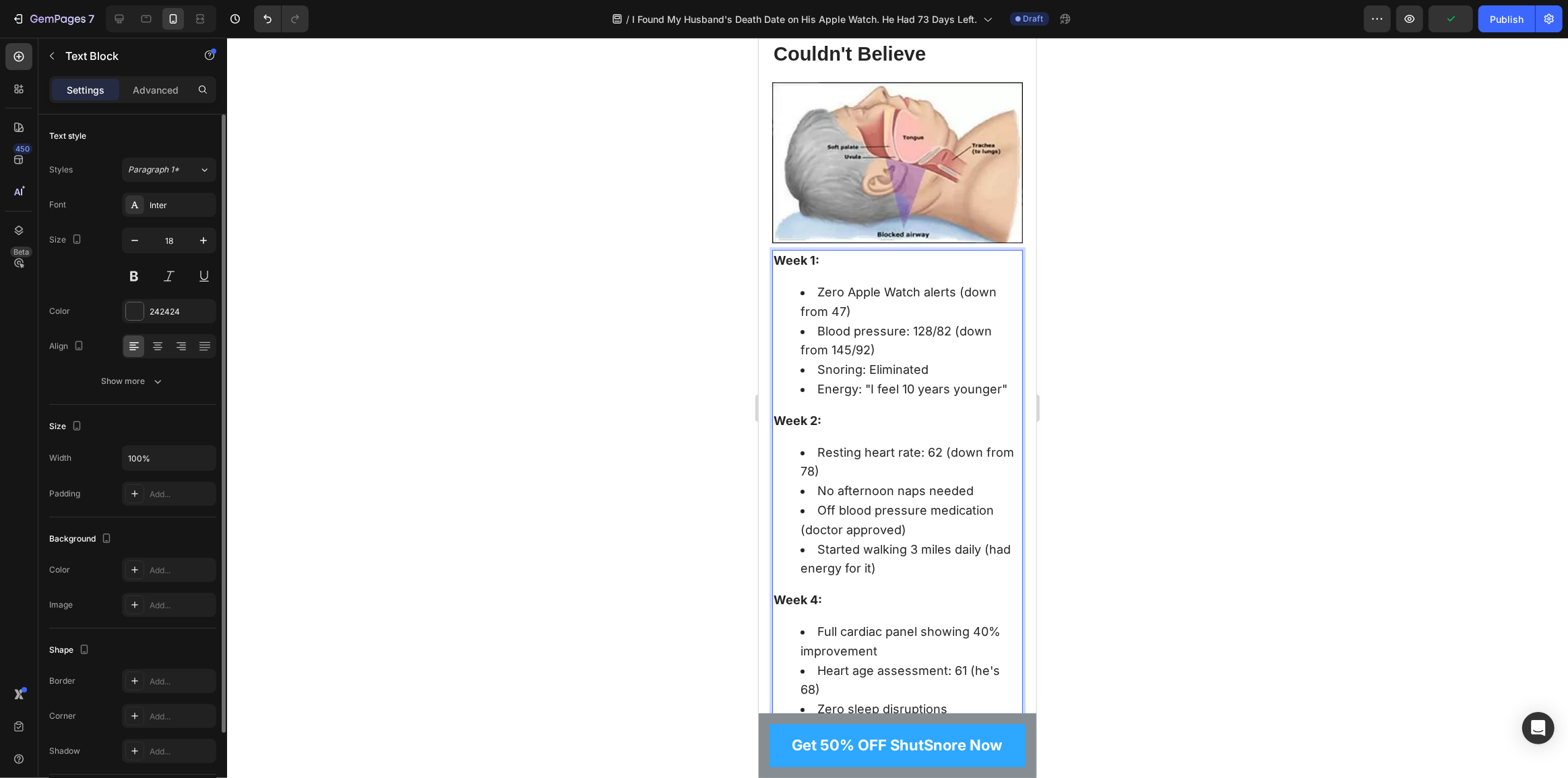
scroll to position [4778, 0]
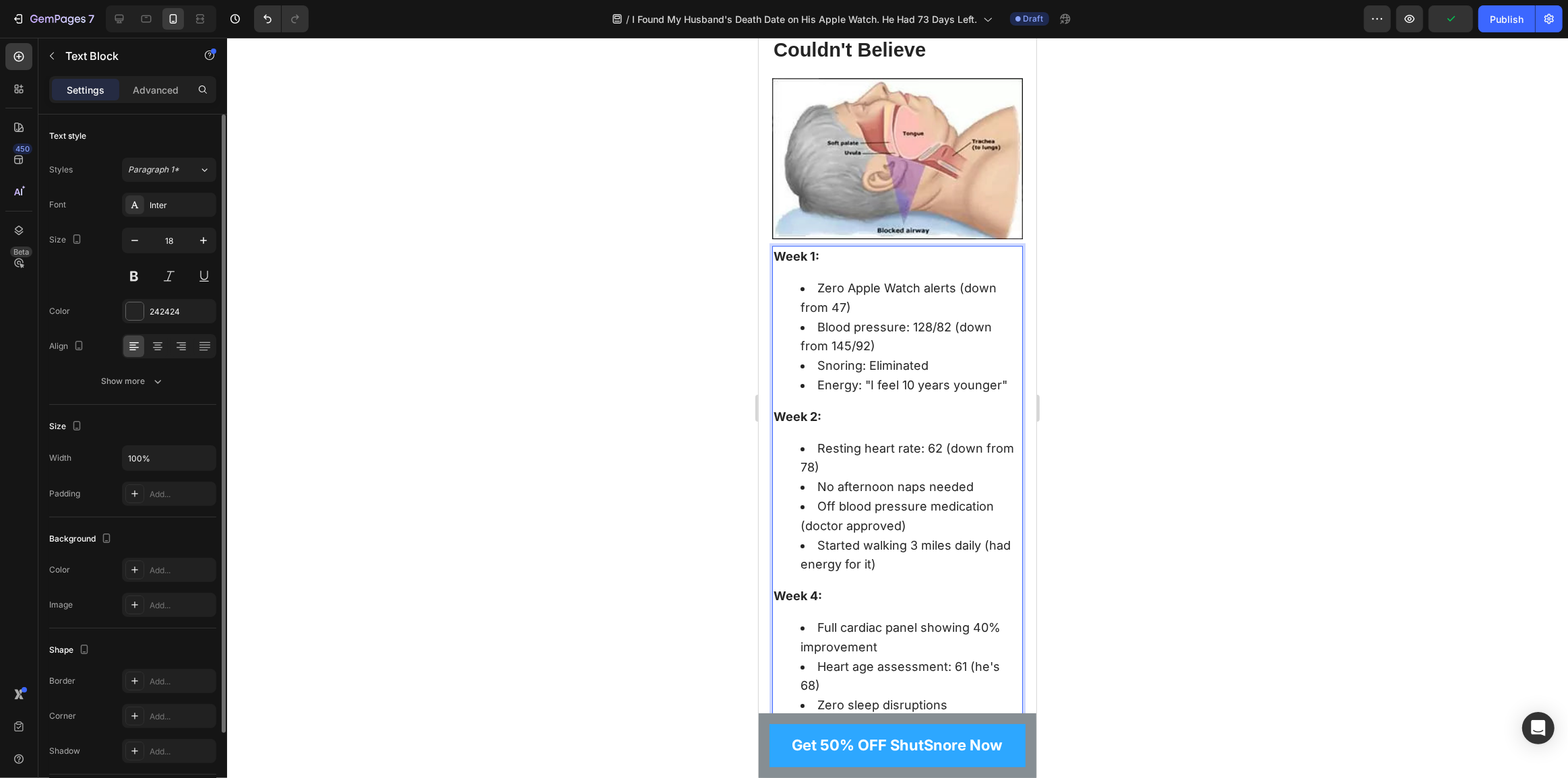
click at [819, 302] on li "Zero Apple Watch alerts (down from 47)" at bounding box center [911, 298] width 221 height 39
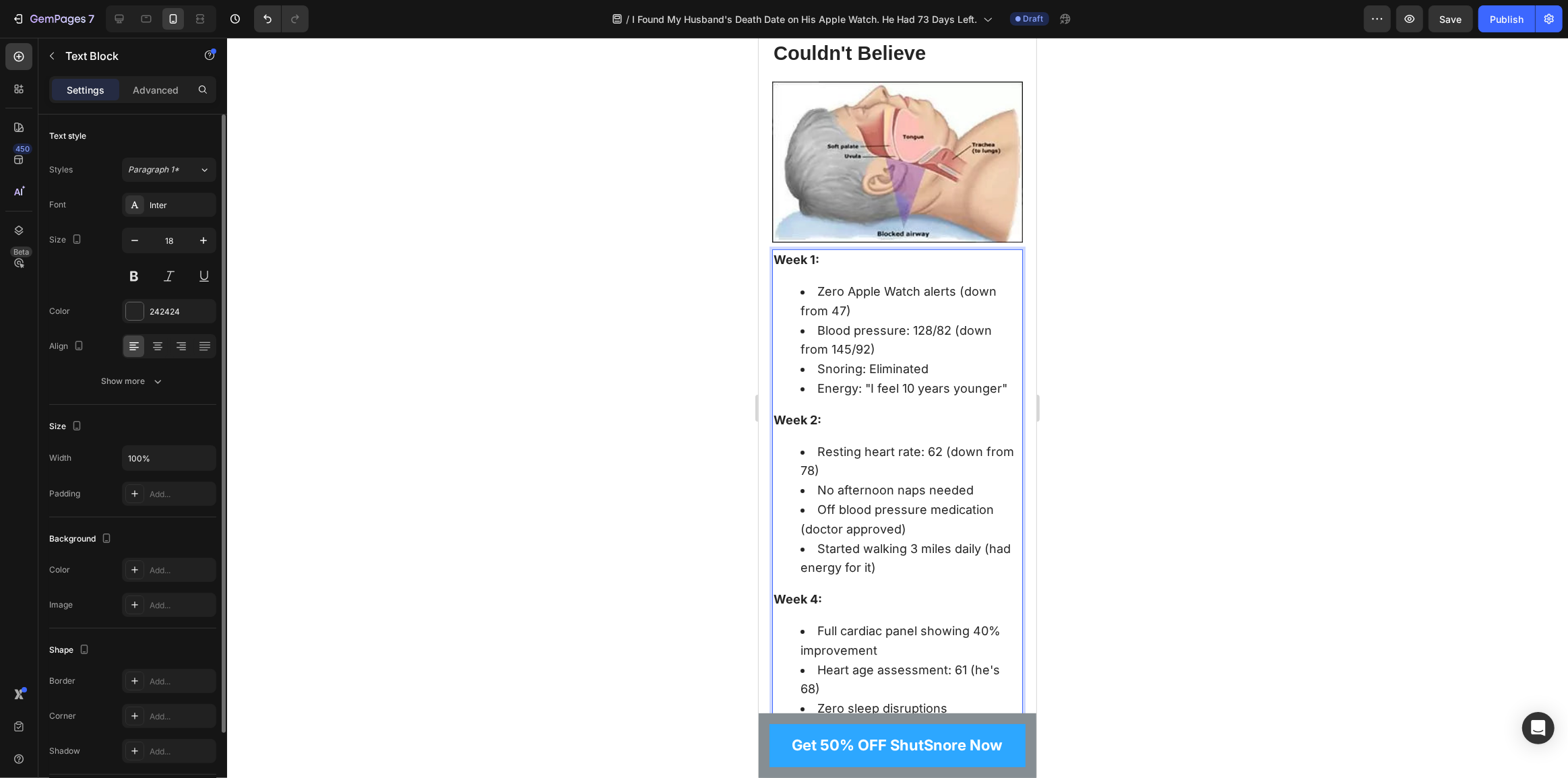
scroll to position [4717, 0]
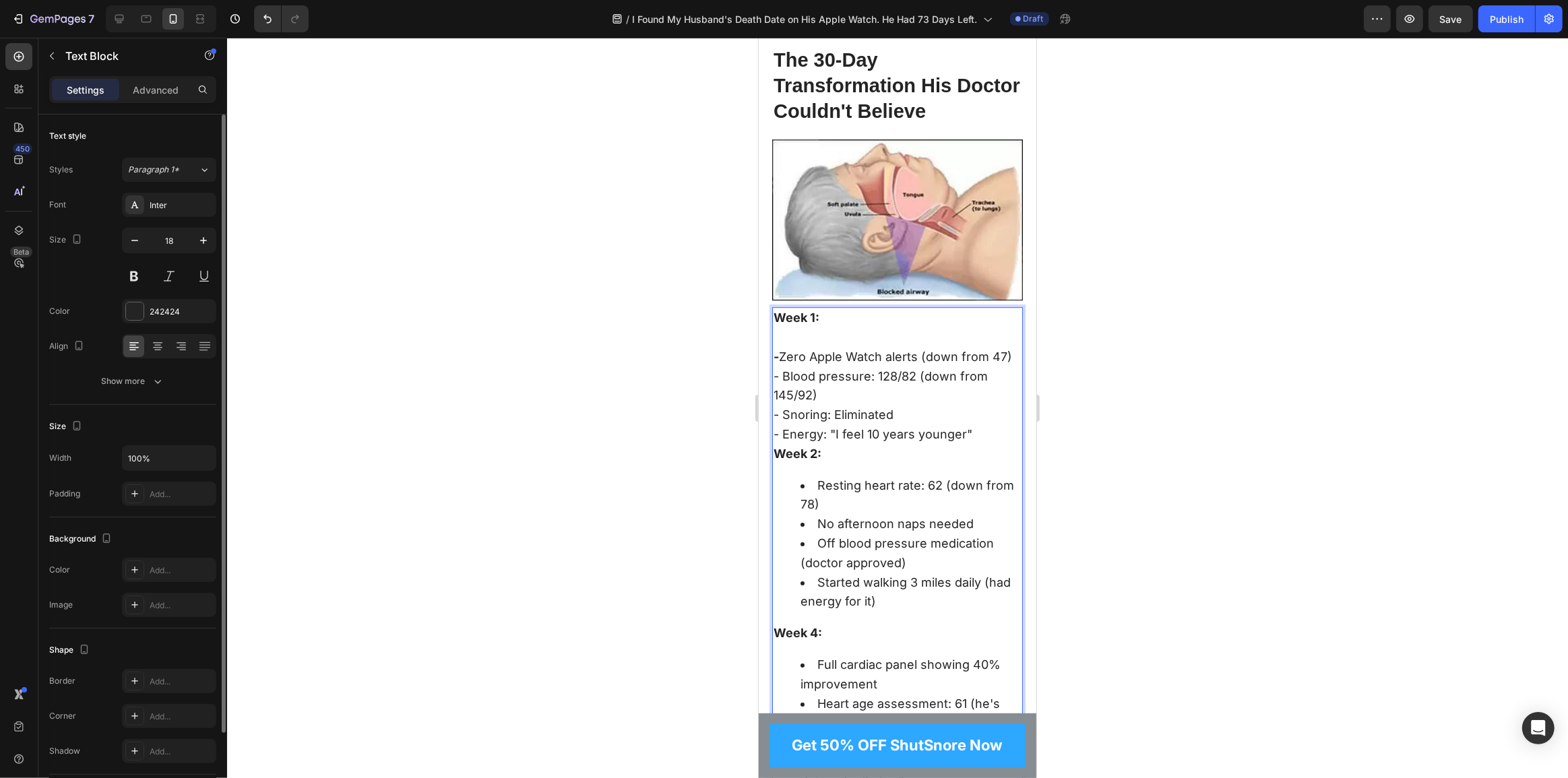
click at [775, 389] on p "- Blood pressure: 128/82 (down from 145/92)" at bounding box center [897, 386] width 248 height 39
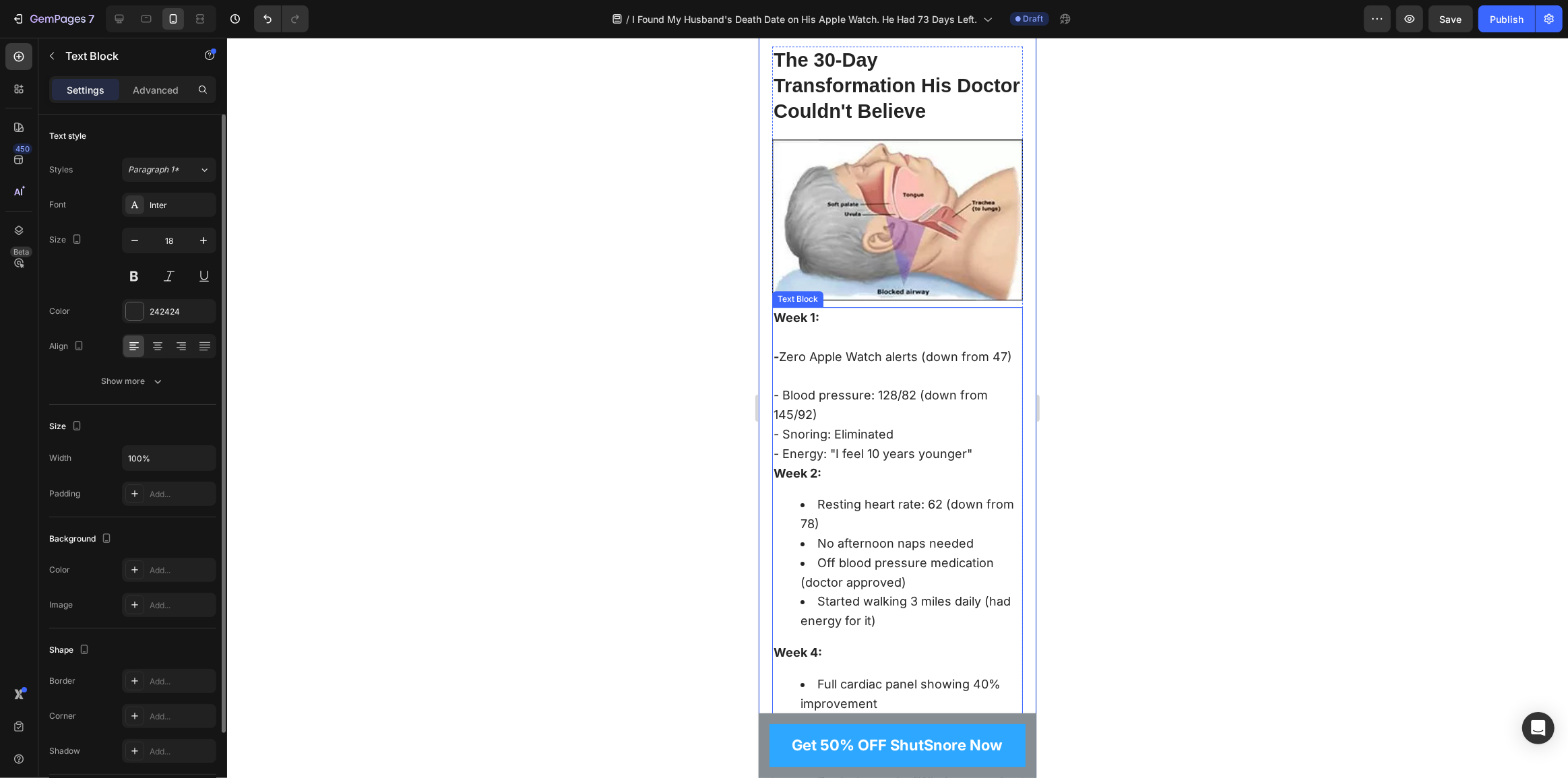
click at [775, 445] on p "- Snoring: Eliminated" at bounding box center [897, 435] width 248 height 20
click at [780, 445] on p "- Snoring: Eliminated" at bounding box center [897, 435] width 248 height 20
click at [773, 445] on p "- Snoring: Eliminated" at bounding box center [897, 435] width 248 height 20
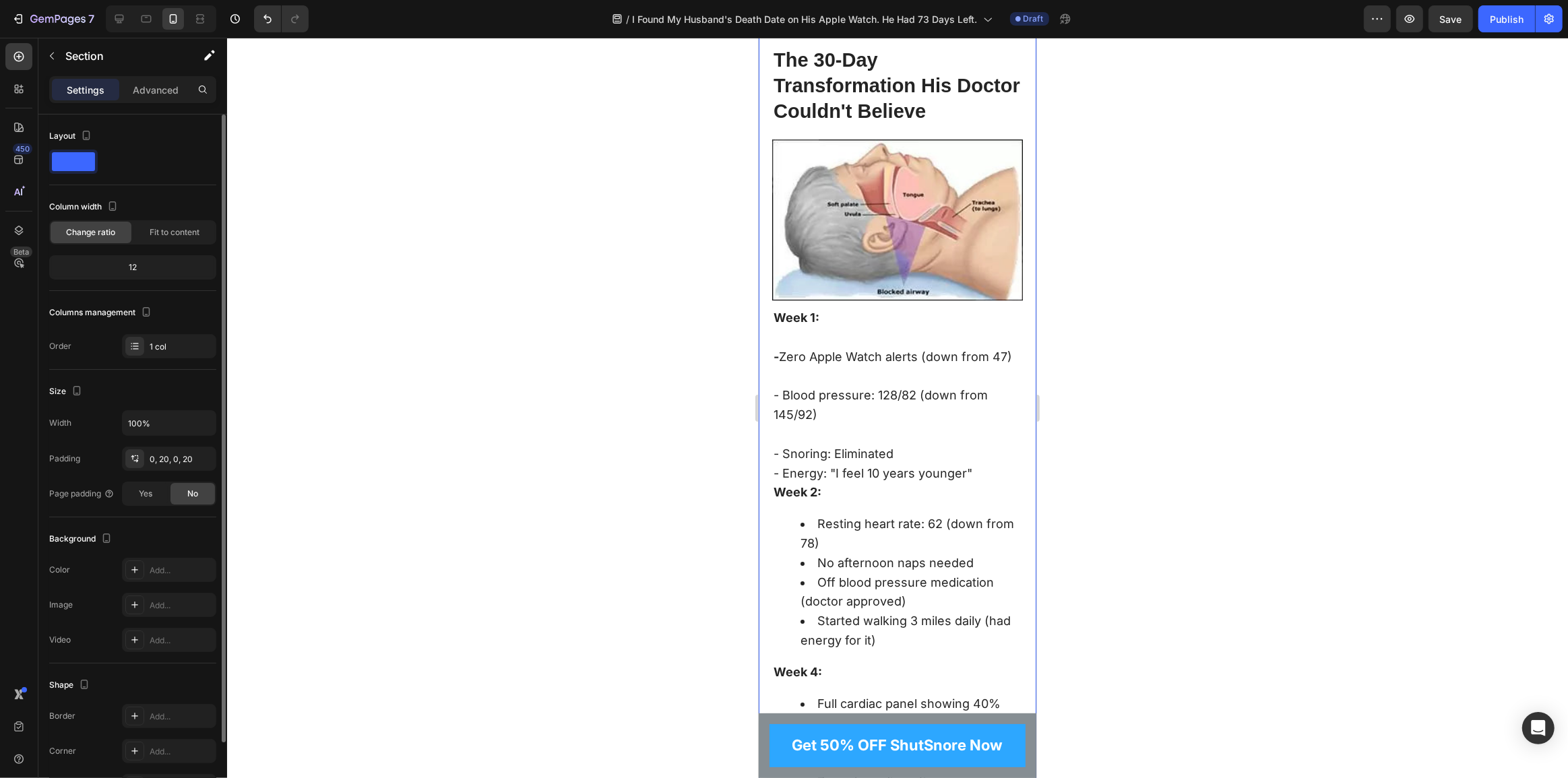
click at [774, 482] on p "- Energy: "I feel 10 years younger"" at bounding box center [897, 474] width 248 height 20
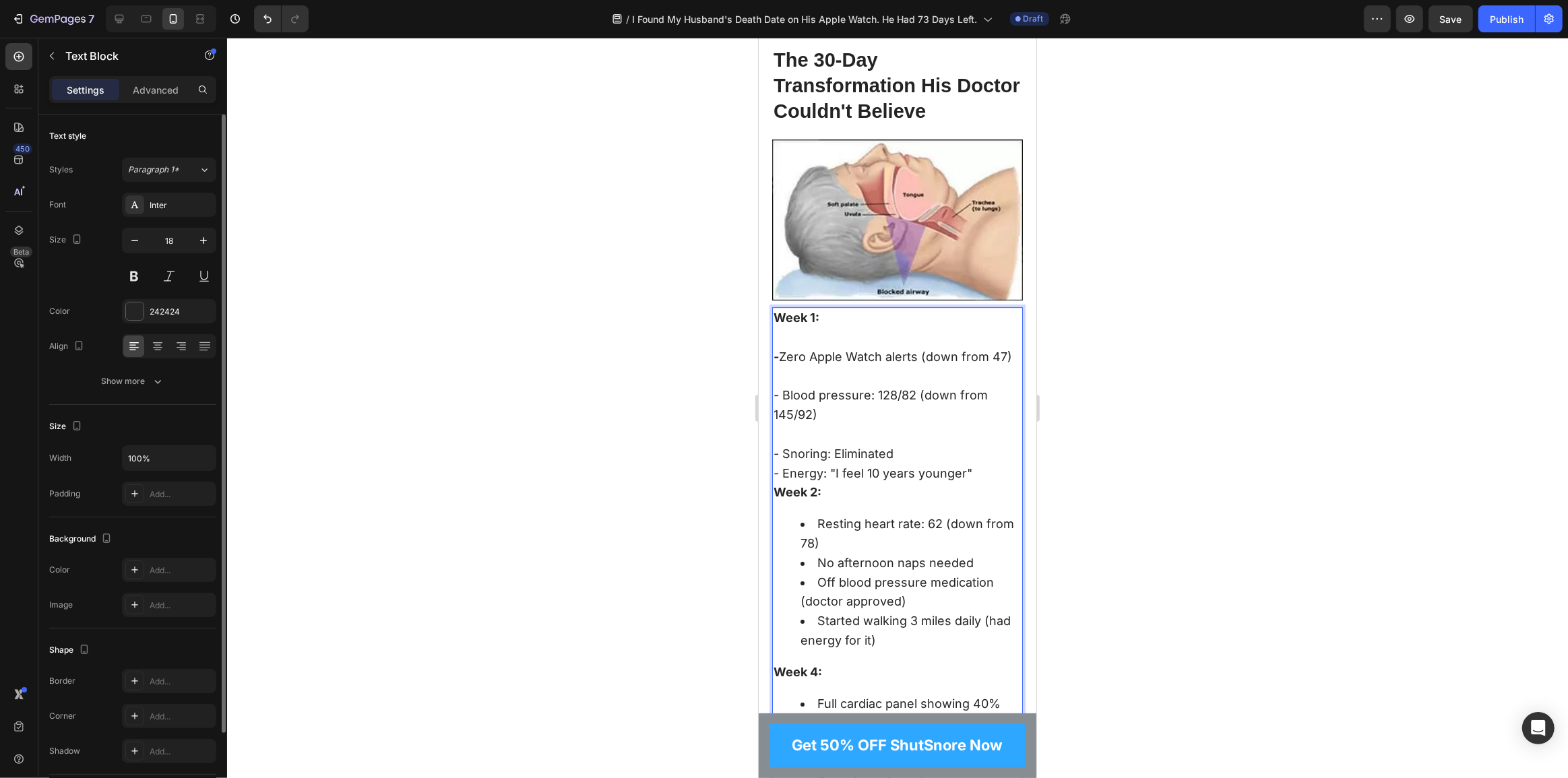
click at [777, 484] on p "- Energy: "I feel 10 years younger"" at bounding box center [897, 474] width 248 height 20
click at [773, 484] on p "- Energy: "I feel 10 years younger"" at bounding box center [897, 474] width 248 height 20
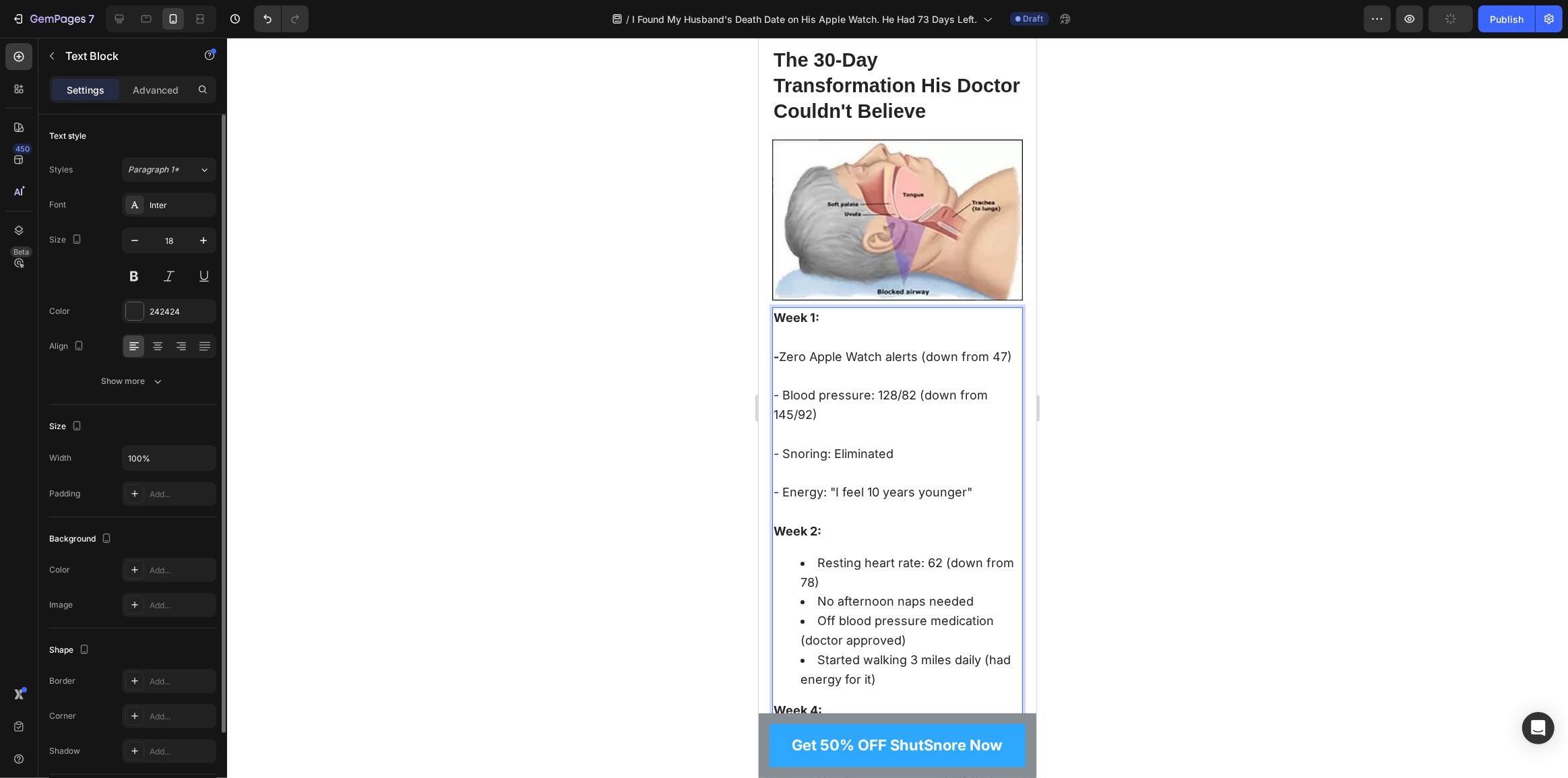
click at [818, 575] on li "Resting heart rate: 62 (down from 78)" at bounding box center [911, 573] width 221 height 39
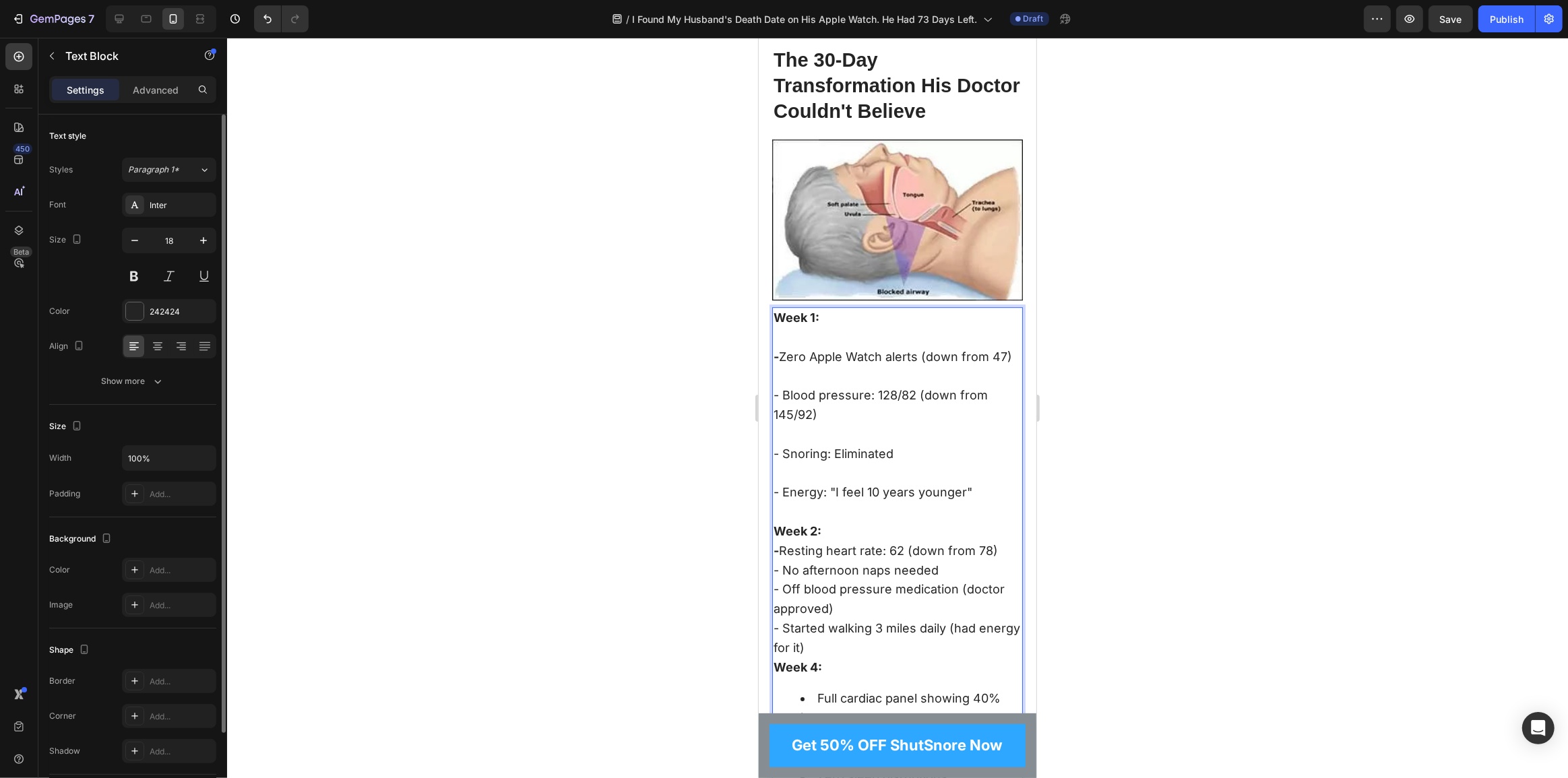
click at [777, 558] on strong "-" at bounding box center [775, 551] width 5 height 14
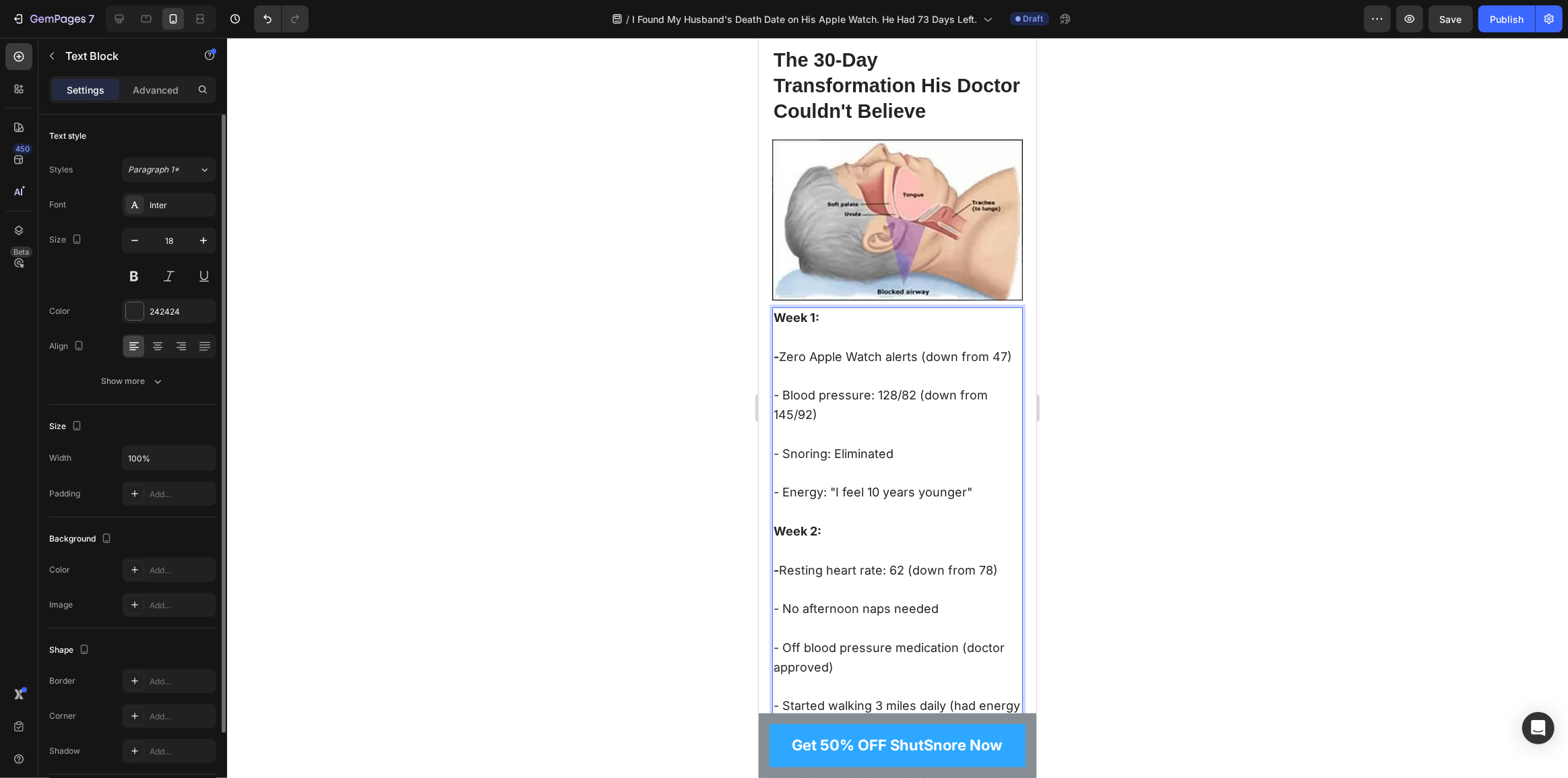
scroll to position [5085, 0]
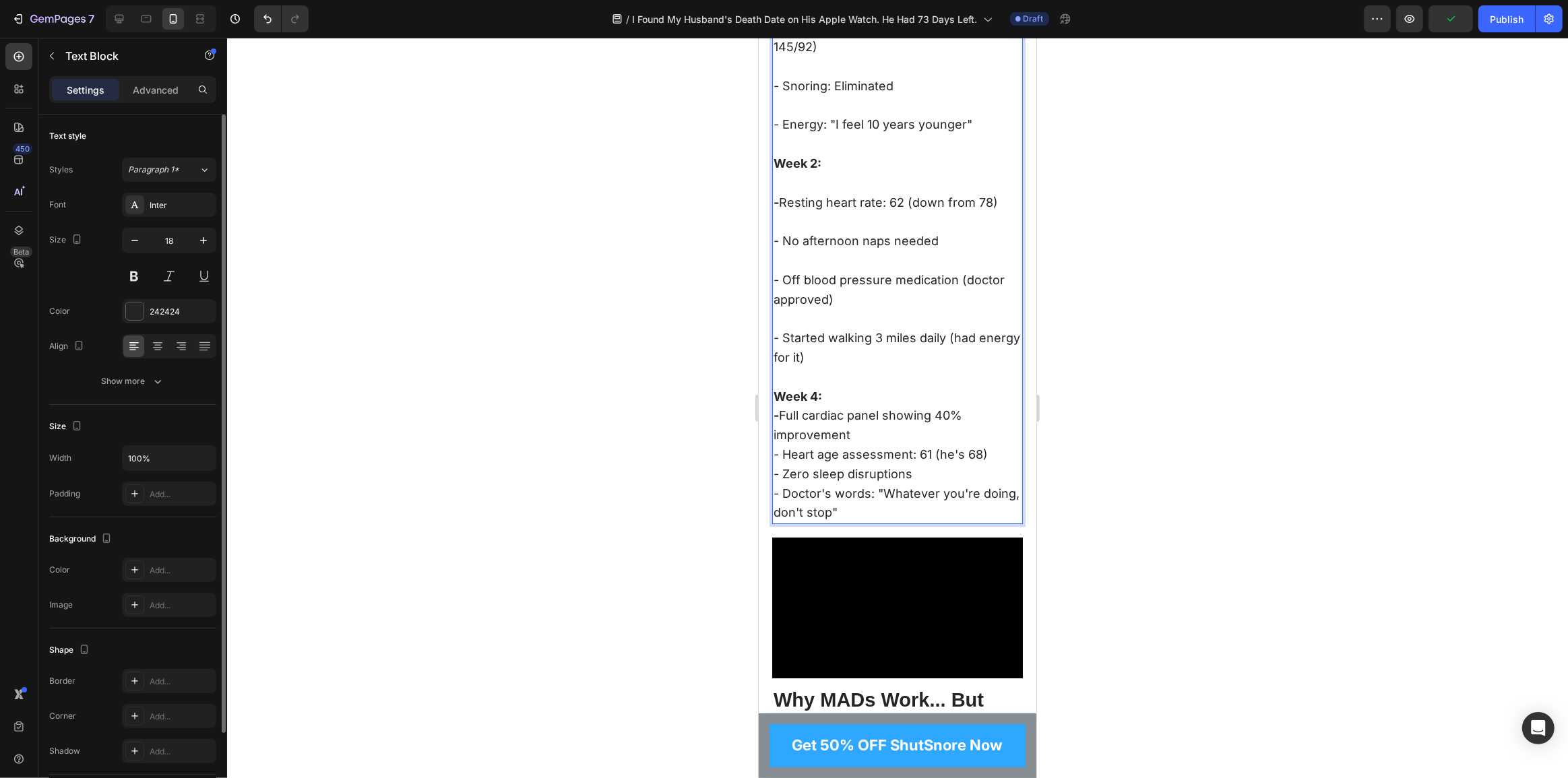
click at [777, 506] on p "- Doctor's words: "Whatever you're doing, don't stop"" at bounding box center [897, 503] width 248 height 39
click at [774, 506] on p "- Doctor's words: "Whatever you're doing, don't stop"" at bounding box center [897, 503] width 248 height 39
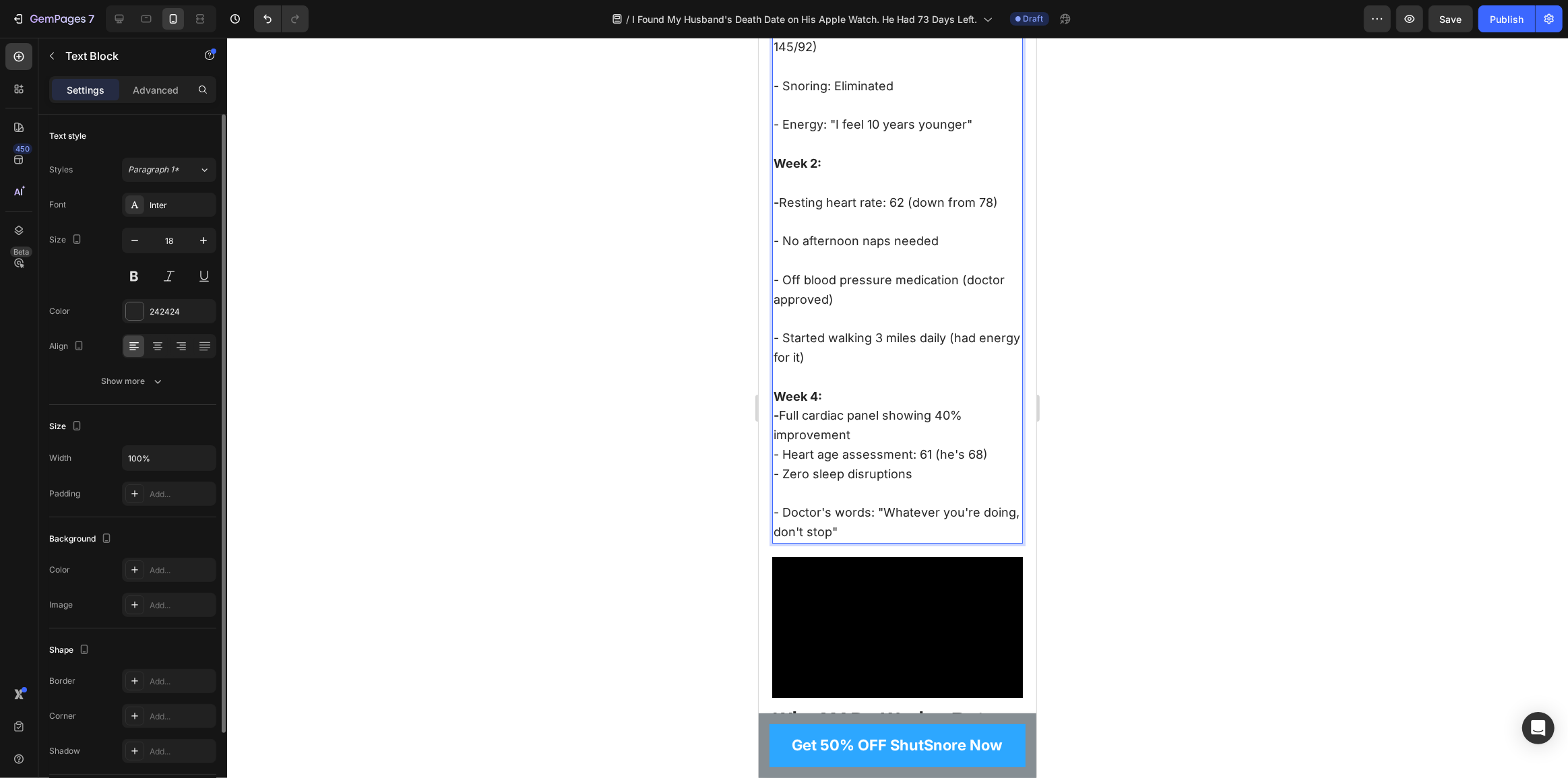
click at [777, 484] on p "- Zero sleep disruptions" at bounding box center [897, 475] width 248 height 20
click at [773, 484] on p "- Zero sleep disruptions" at bounding box center [897, 475] width 248 height 20
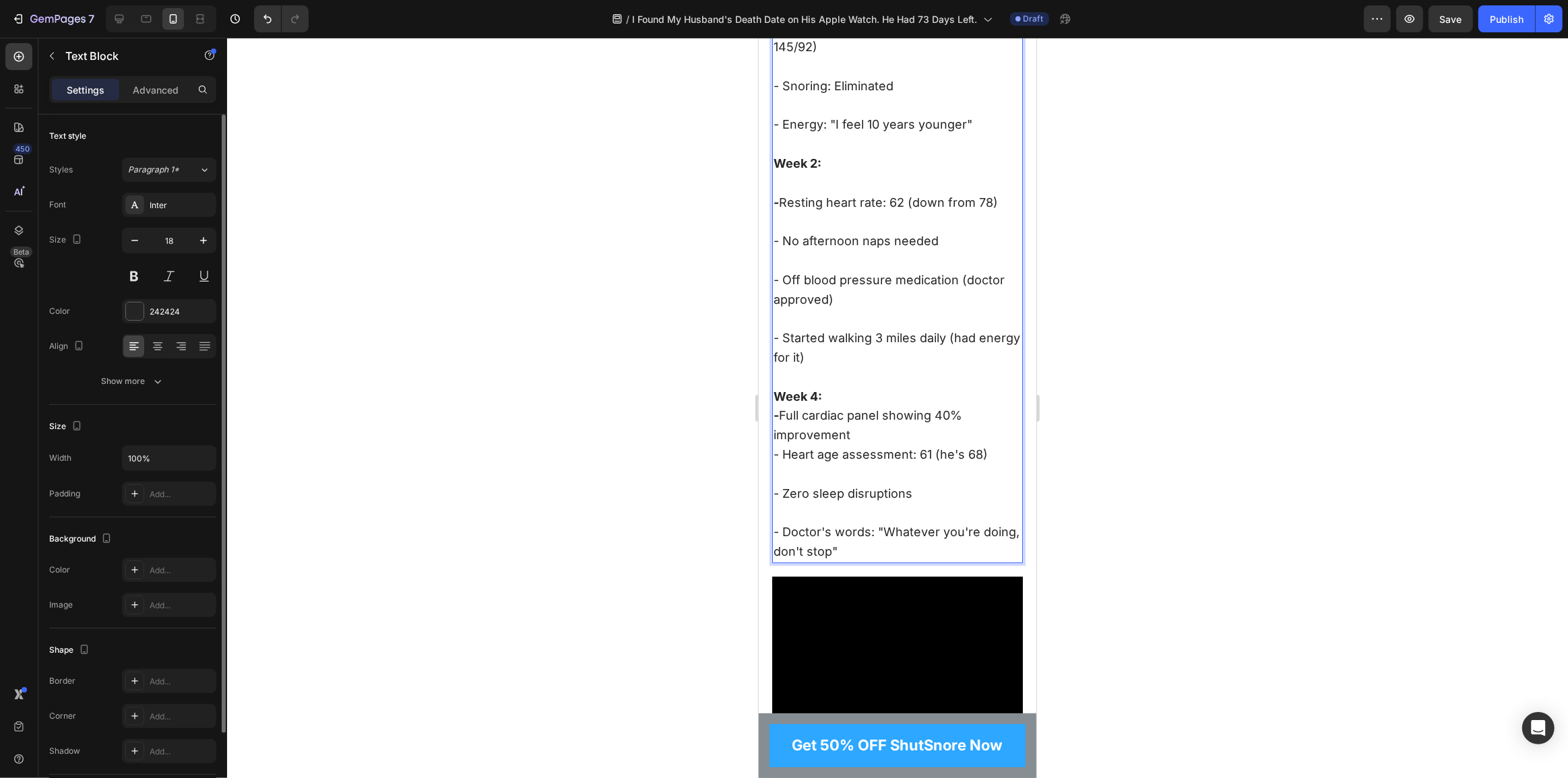
click at [773, 465] on p "- Heart age assessment: 61 (he's 68)" at bounding box center [897, 455] width 248 height 20
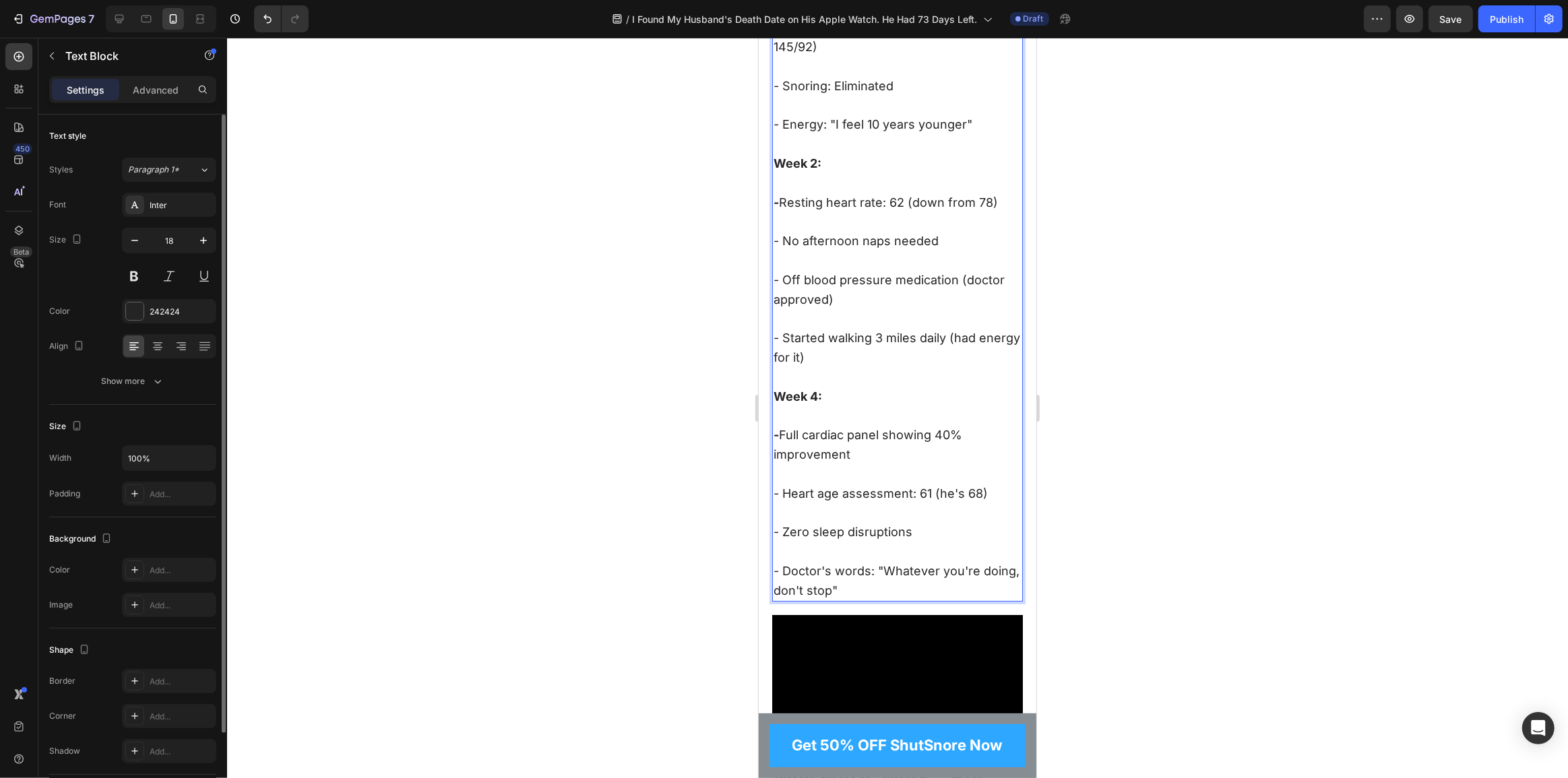
drag, startPoint x: 941, startPoint y: 448, endPoint x: 945, endPoint y: 456, distance: 8.9
click at [945, 456] on p "Week 4: - Full cardiac panel showing 40% improvement" at bounding box center [897, 417] width 248 height 97
drag, startPoint x: 936, startPoint y: 445, endPoint x: 945, endPoint y: 464, distance: 21.0
click at [945, 464] on p "Week 4: - Full cardiac panel showing 40% improvement" at bounding box center [897, 417] width 248 height 97
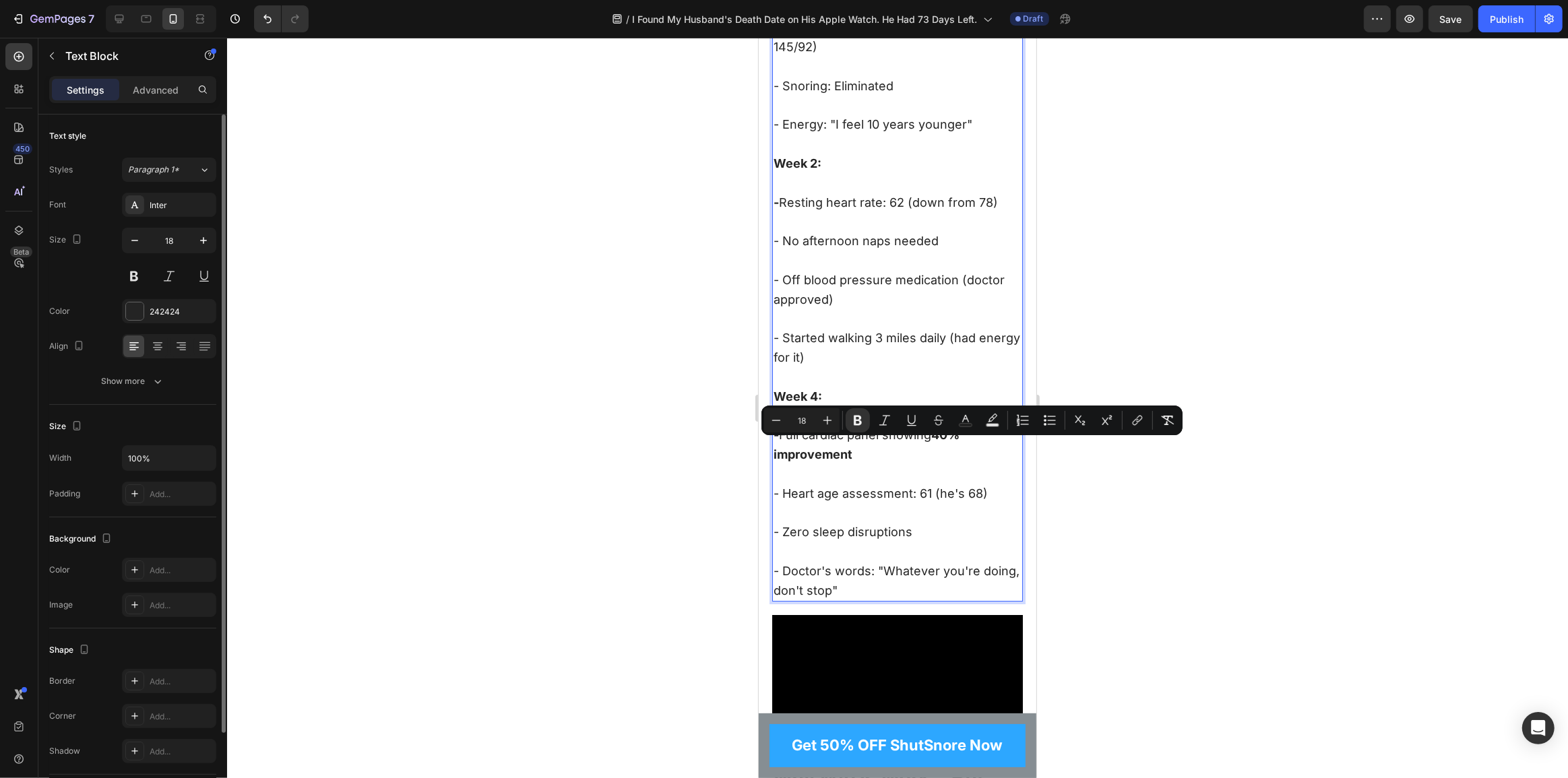
click at [928, 465] on p "Week 4: - Full cardiac panel showing 40% improvement" at bounding box center [897, 417] width 248 height 97
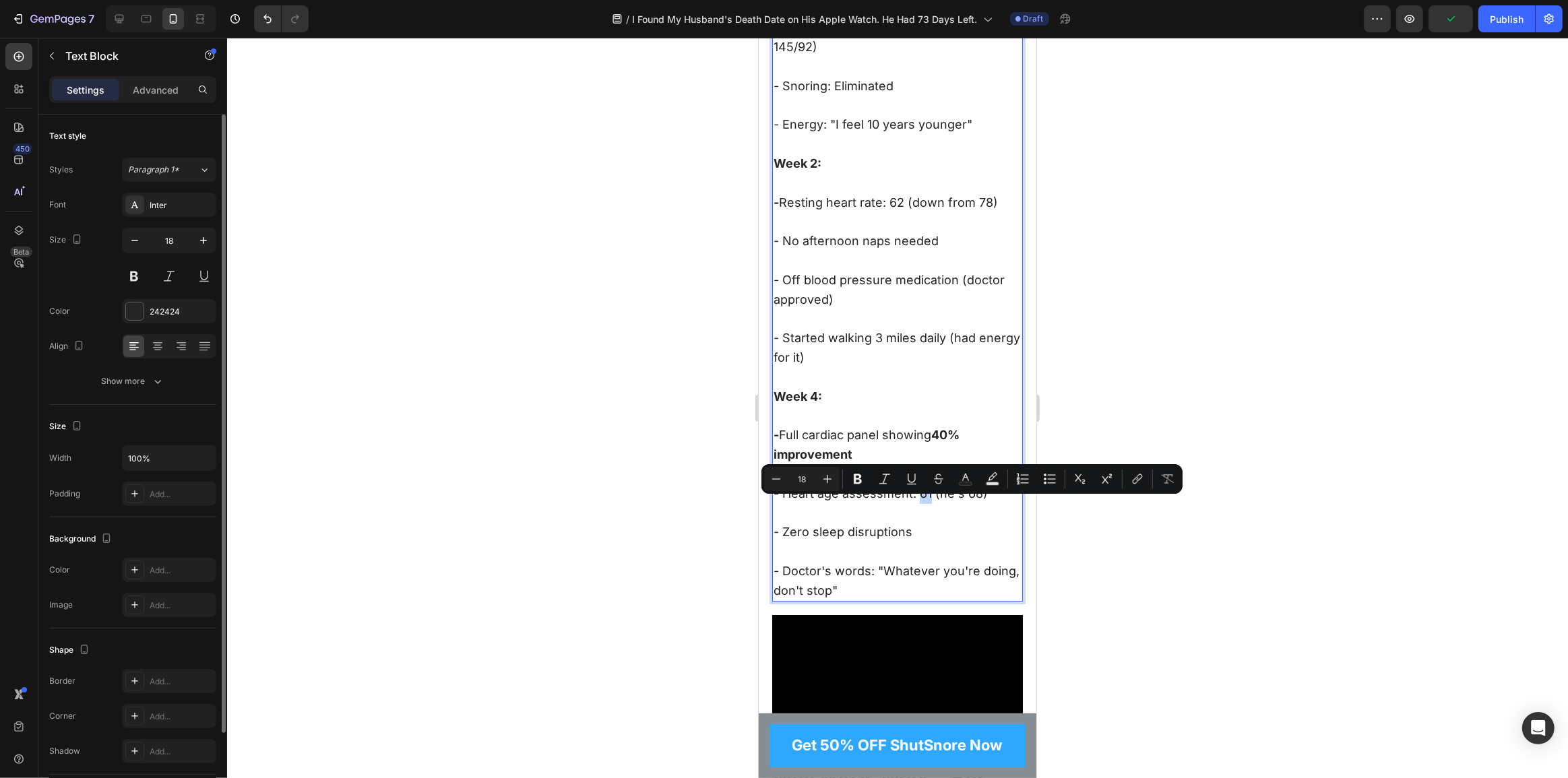
drag, startPoint x: 917, startPoint y: 509, endPoint x: 928, endPoint y: 509, distance: 11.0
click at [928, 504] on p "- Heart age assessment: 61 (he's 68)" at bounding box center [897, 484] width 248 height 39
click at [929, 504] on p "- Heart age assessment: 61 (he's 68)" at bounding box center [897, 484] width 248 height 39
drag, startPoint x: 967, startPoint y: 506, endPoint x: 978, endPoint y: 510, distance: 11.7
click at [978, 504] on p "- Heart age assessment: 61 (he's 68)" at bounding box center [897, 484] width 248 height 39
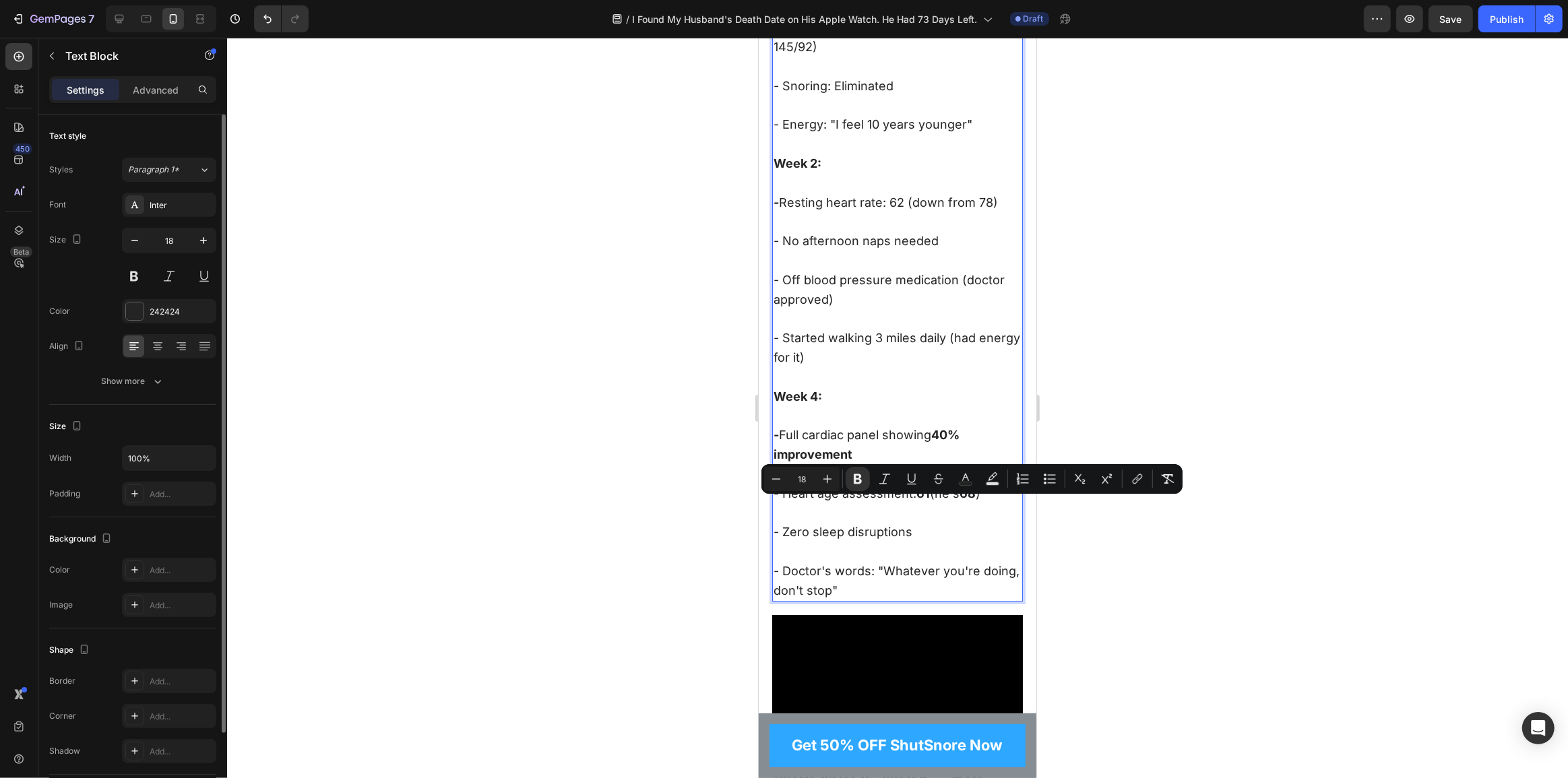
click at [889, 542] on p "- Zero sleep disruptions" at bounding box center [897, 523] width 248 height 39
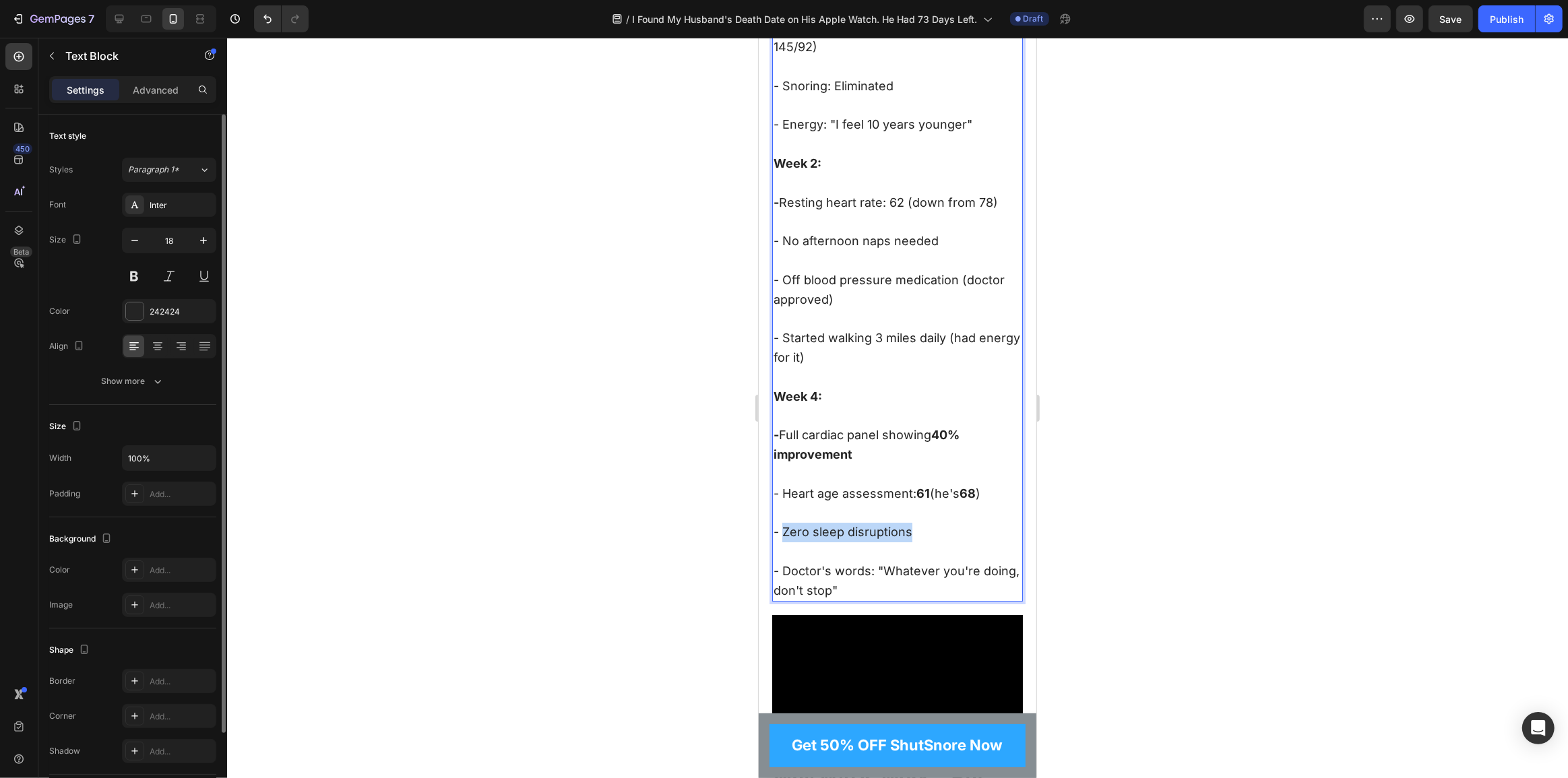
drag, startPoint x: 915, startPoint y: 548, endPoint x: 783, endPoint y: 546, distance: 132.0
click at [783, 542] on p "- Zero sleep disruptions" at bounding box center [897, 523] width 248 height 39
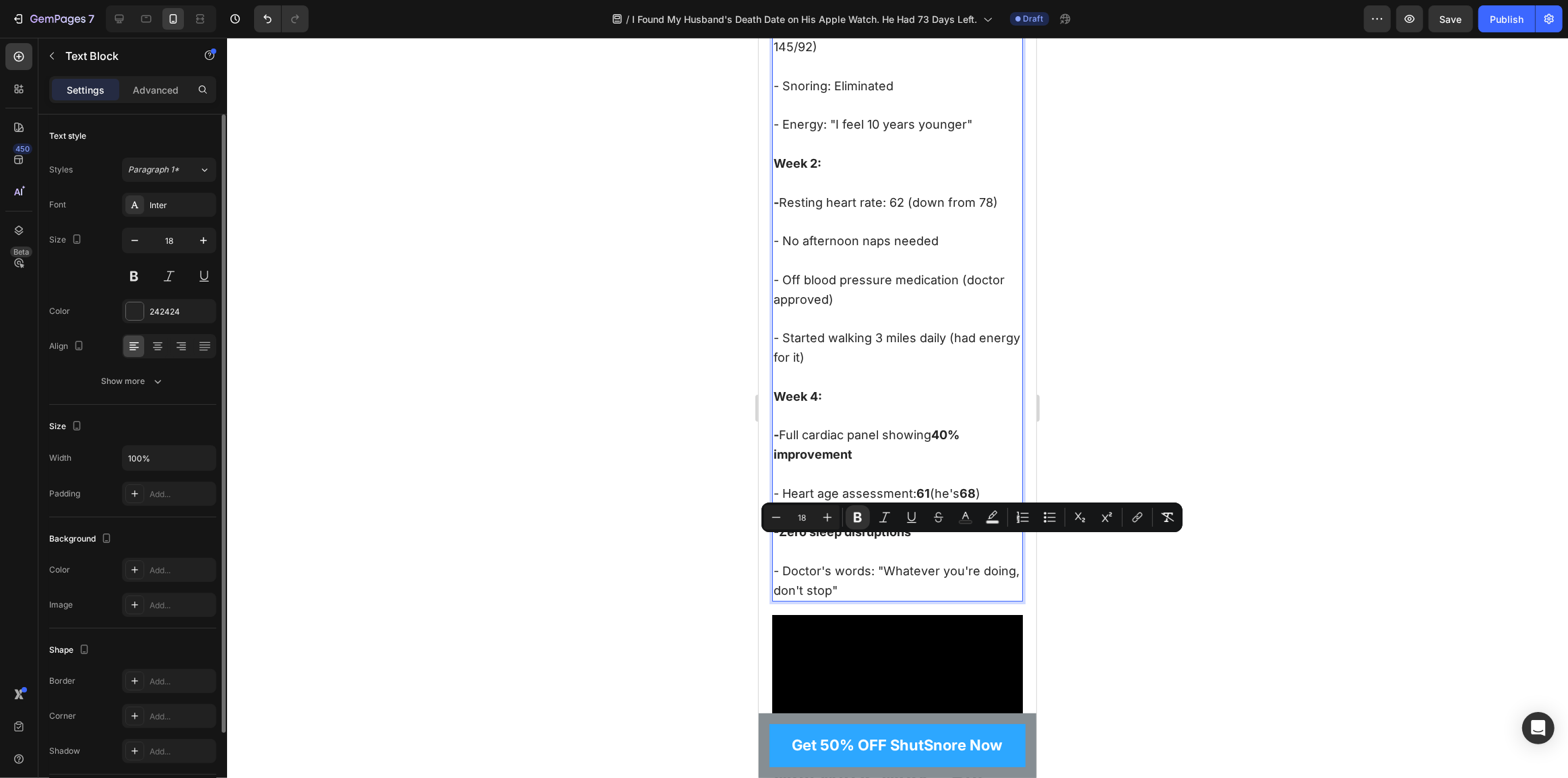
click at [922, 542] on p "- Zero sleep disruptions" at bounding box center [897, 523] width 248 height 39
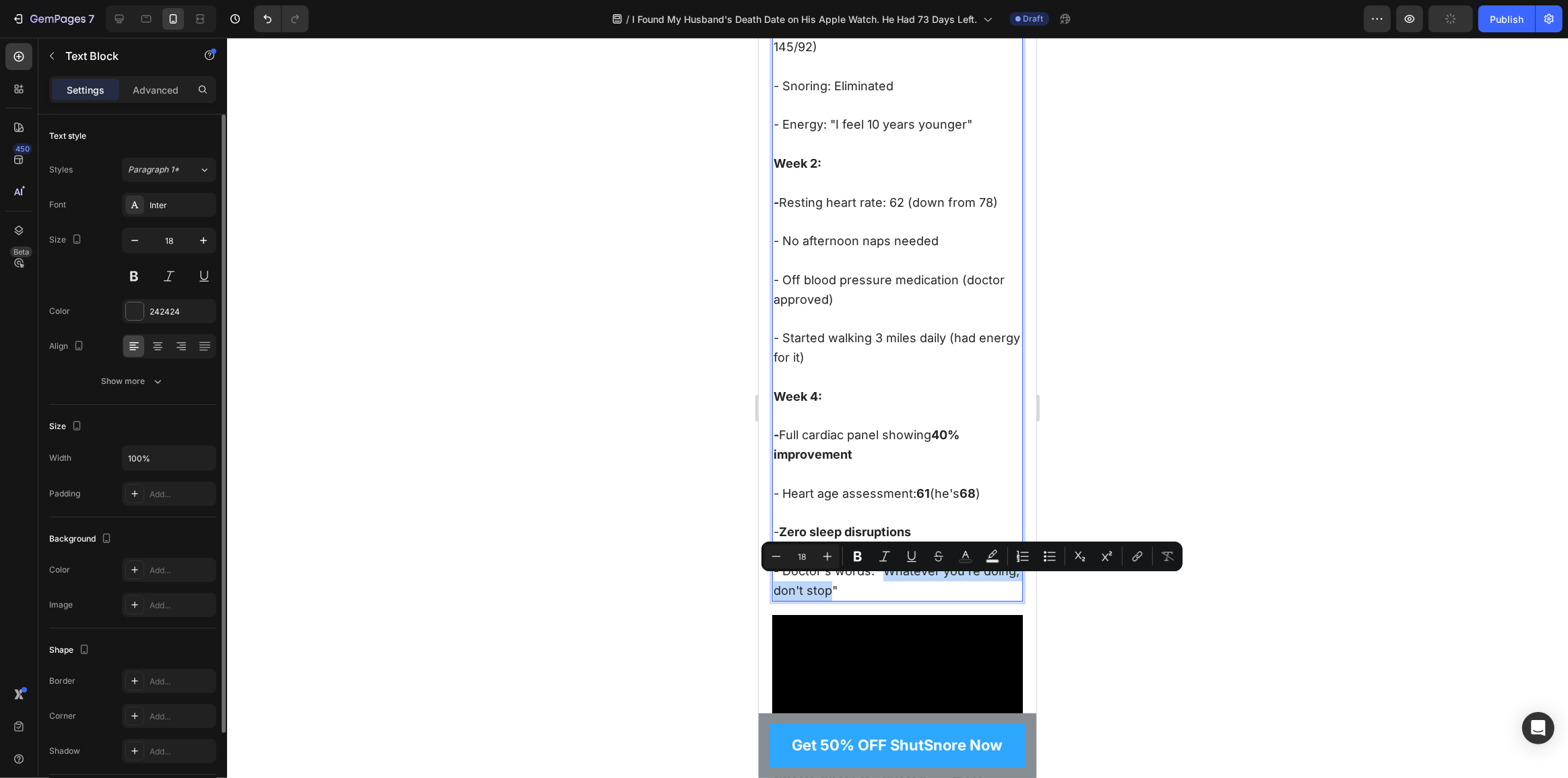
drag, startPoint x: 883, startPoint y: 580, endPoint x: 866, endPoint y: 606, distance: 31.1
click at [866, 601] on p "- Doctor's words: "Whatever you're doing, don't stop"" at bounding box center [897, 571] width 248 height 58
click at [916, 600] on p "- Doctor's words: " Whatever you're doing, don't stop "" at bounding box center [897, 571] width 248 height 58
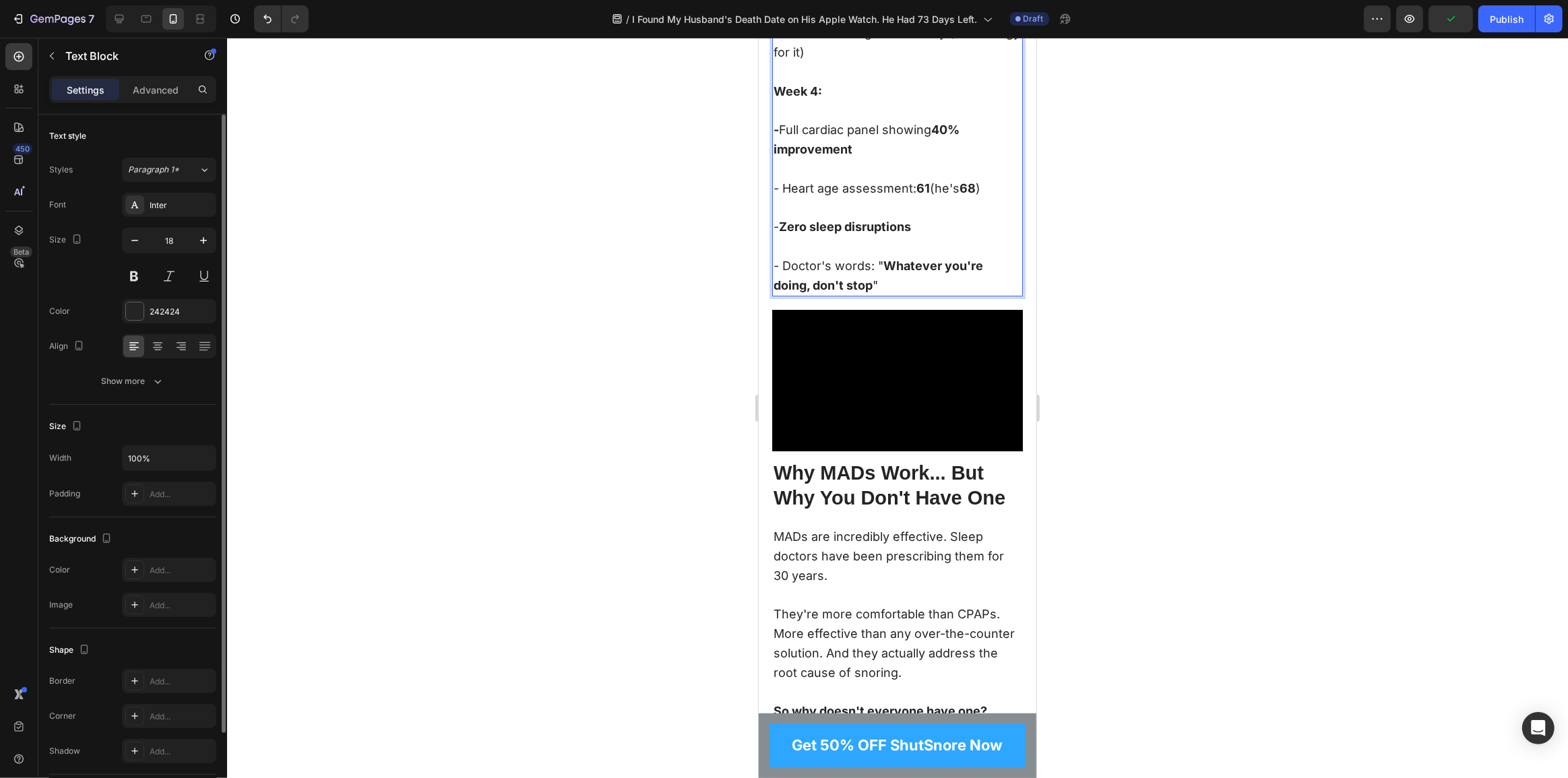
scroll to position [5391, 0]
click at [859, 472] on h2 "Why MADs Work... But Why You Don't Have One" at bounding box center [897, 485] width 251 height 53
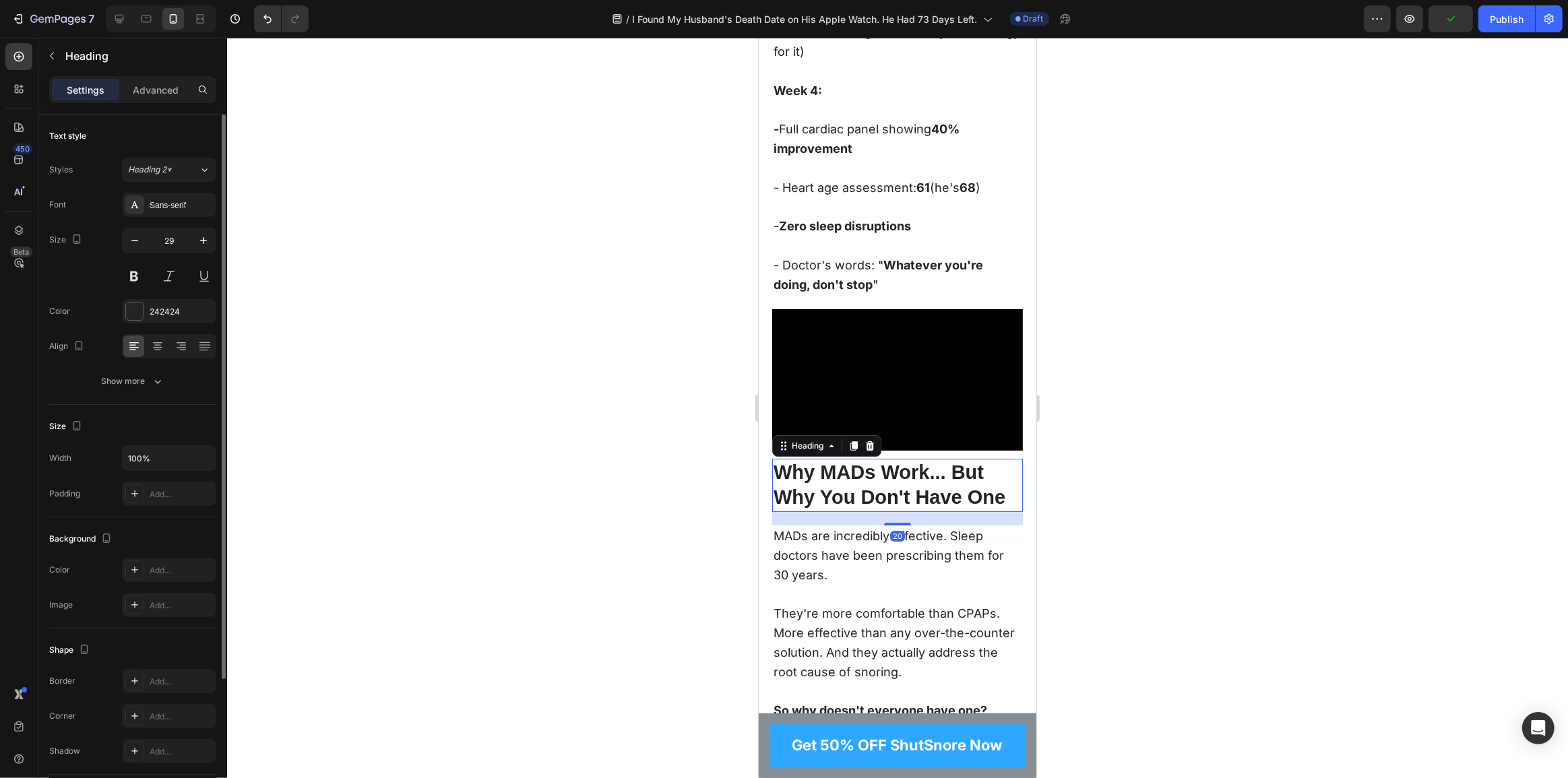
click at [868, 481] on h2 "Why MADs Work... But Why You Don't Have One" at bounding box center [897, 485] width 251 height 53
click at [894, 556] on p "MADs are incredibly effective. Sleep doctors have been prescribing them for 30 …" at bounding box center [897, 556] width 248 height 58
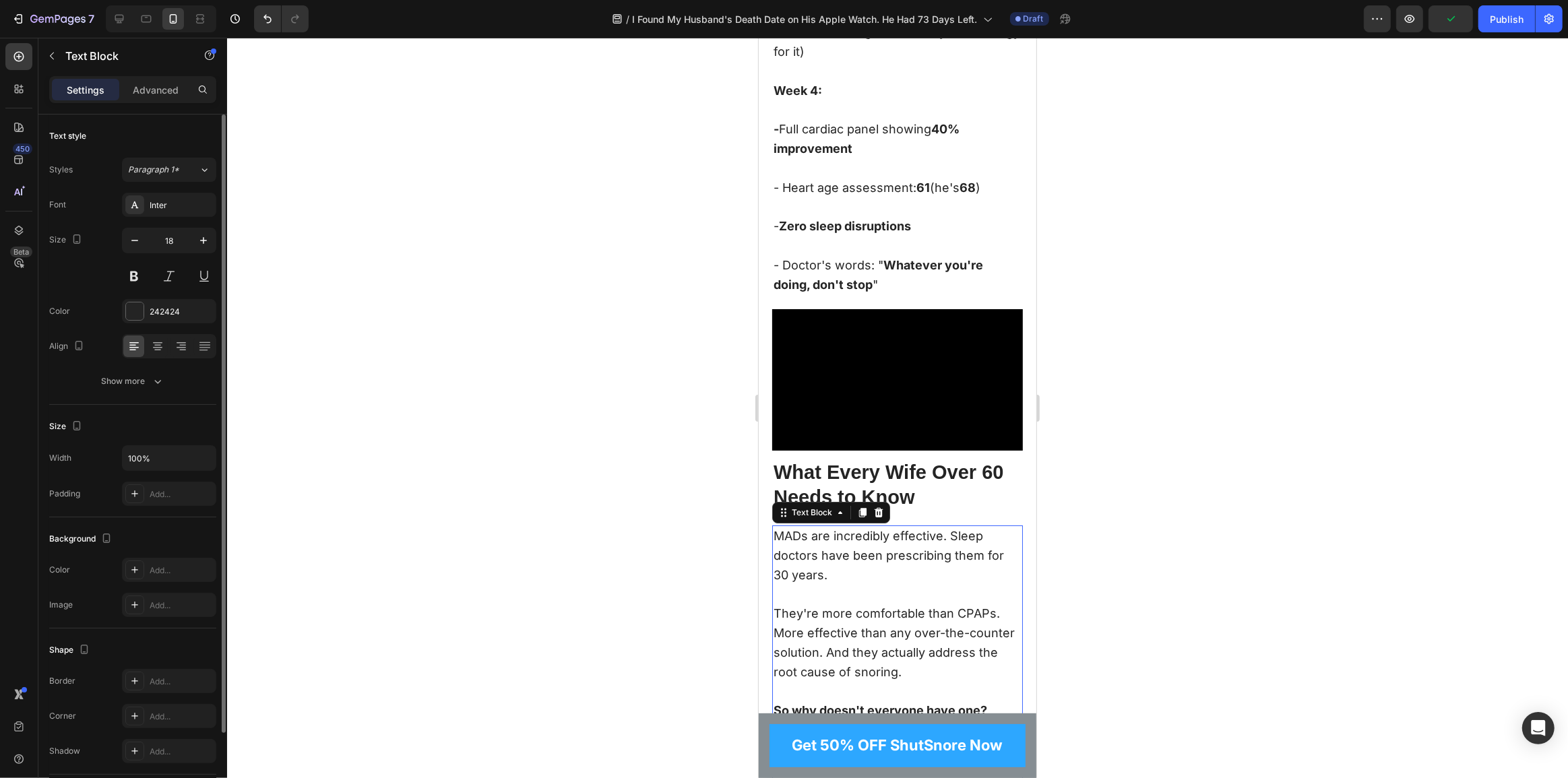
click at [874, 578] on p "MADs are incredibly effective. Sleep doctors have been prescribing them for 30 …" at bounding box center [897, 556] width 248 height 58
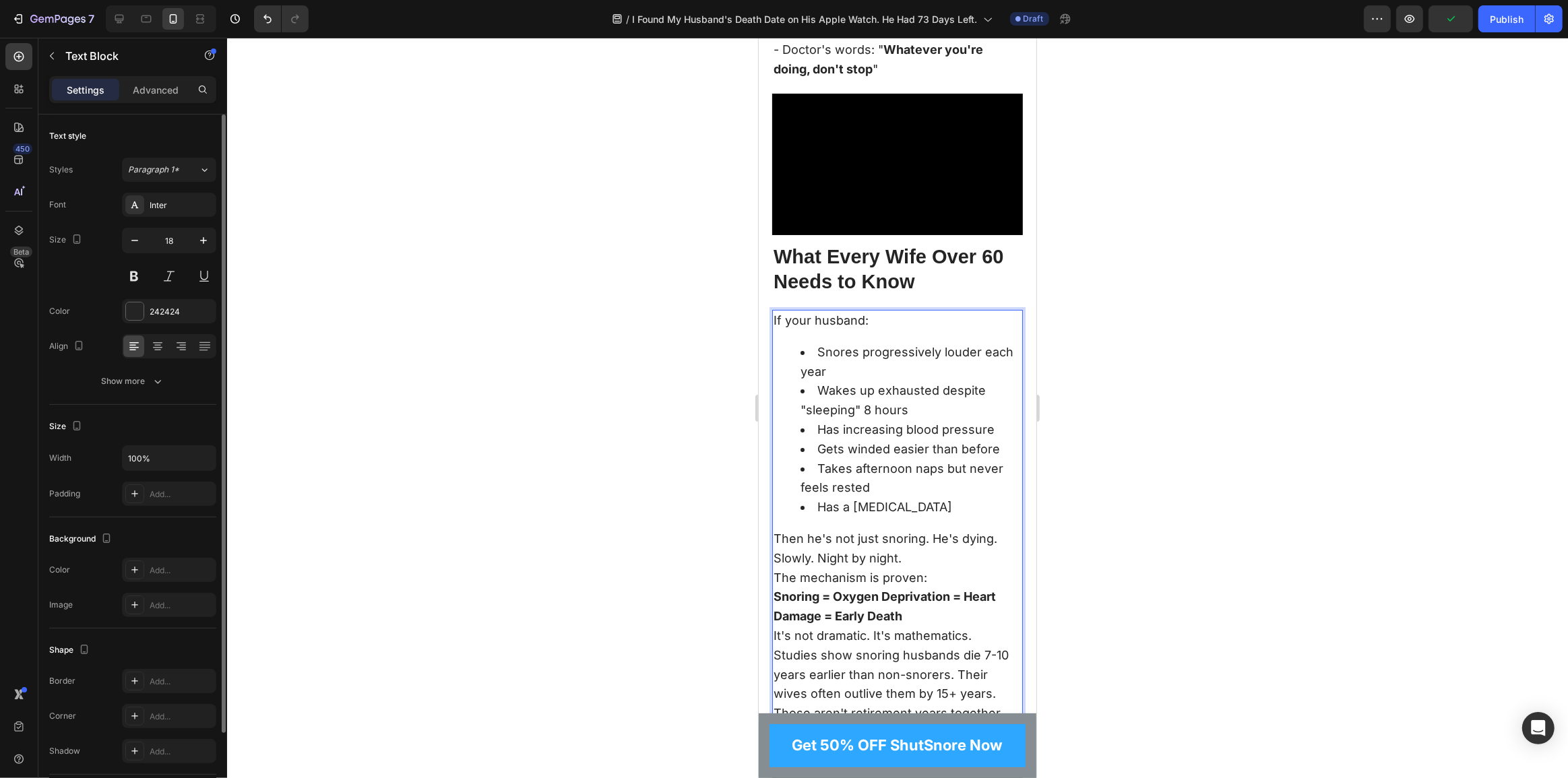
scroll to position [5609, 0]
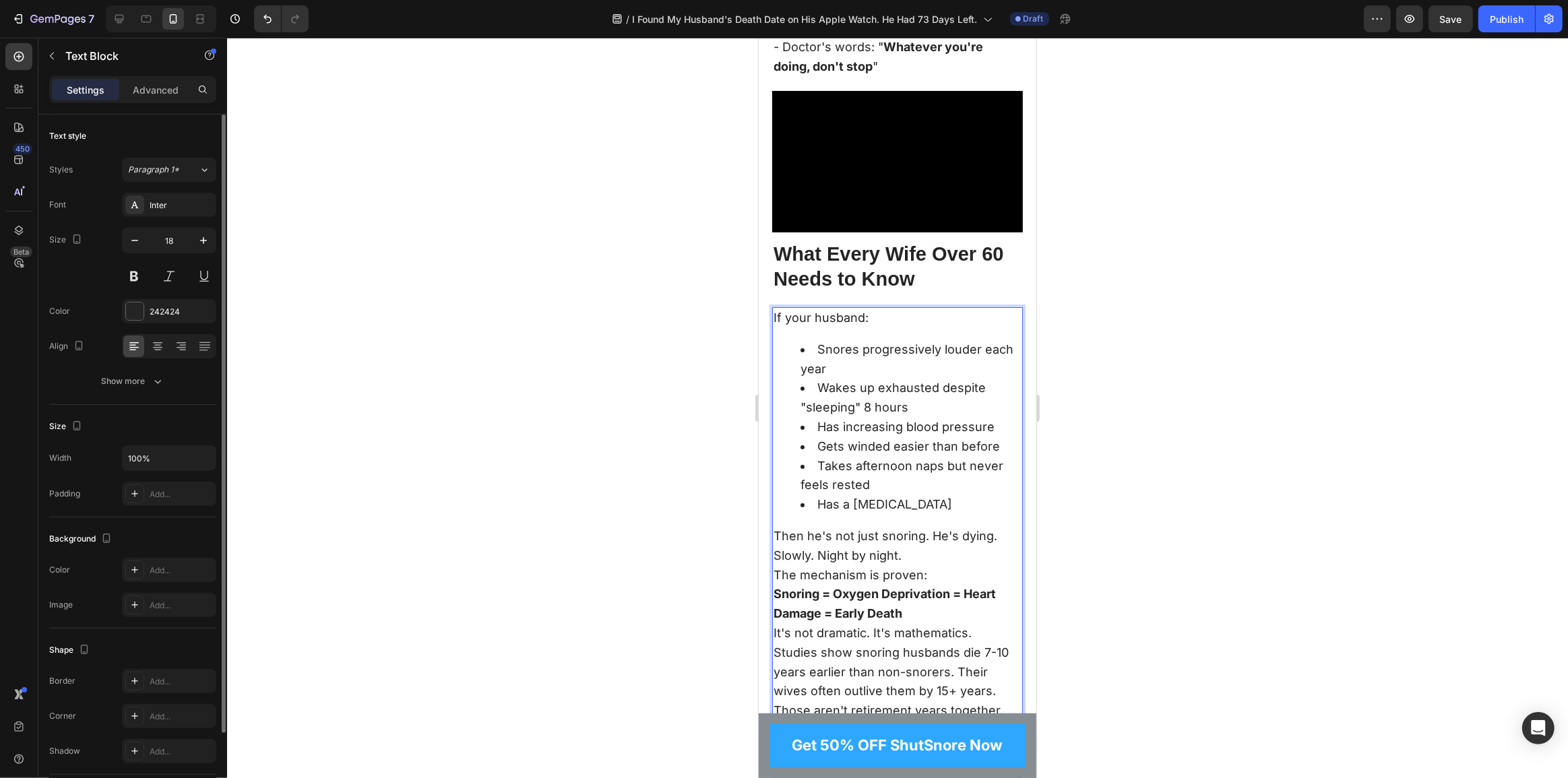
click at [819, 357] on li "Snores progressively louder each year" at bounding box center [911, 359] width 221 height 39
drag, startPoint x: 813, startPoint y: 357, endPoint x: 792, endPoint y: 358, distance: 21.0
click at [792, 358] on ul "Snores progressively louder each year Wakes up exhausted despite "sleeping" 8 h…" at bounding box center [897, 427] width 248 height 174
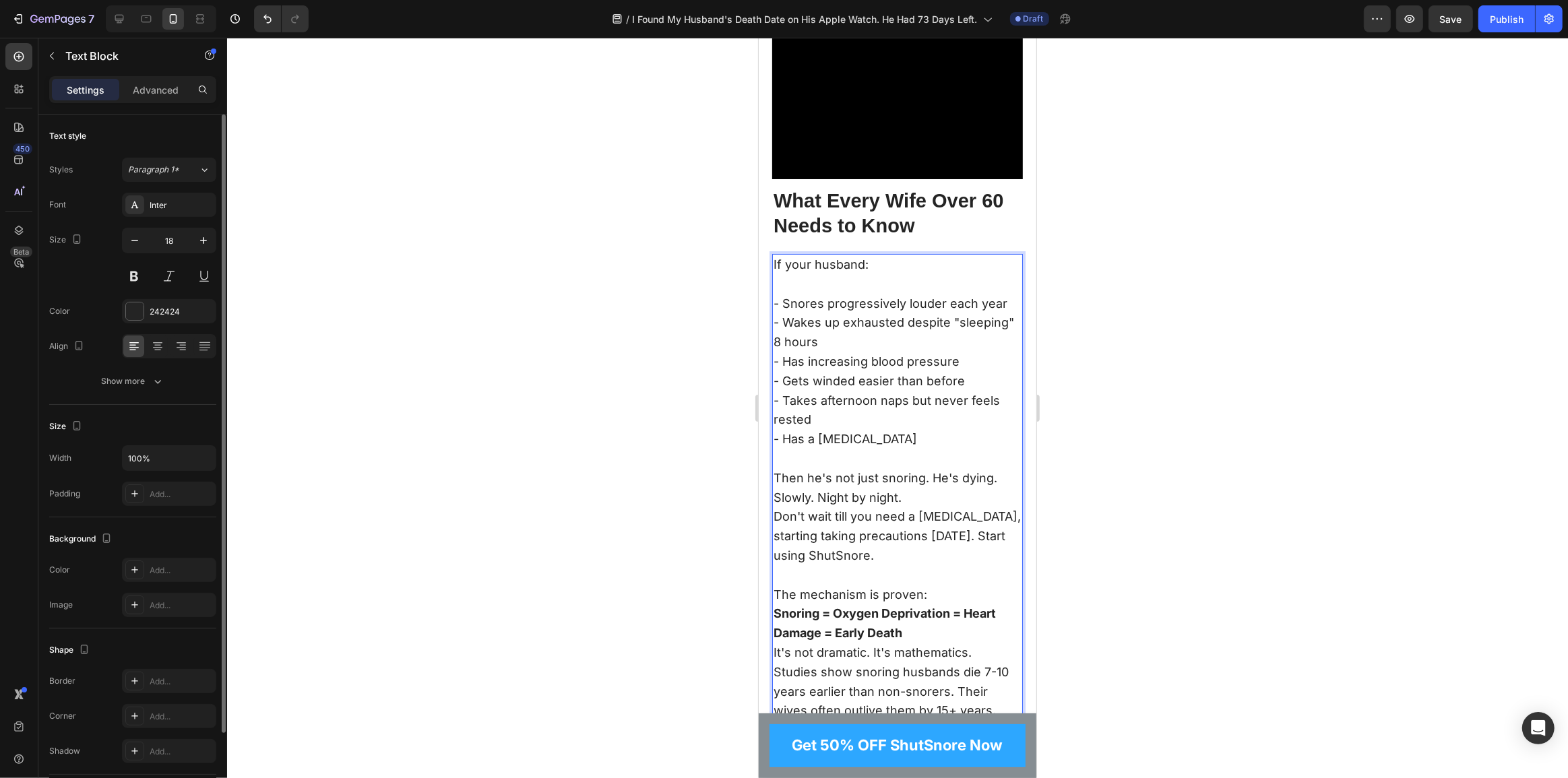
scroll to position [5793, 0]
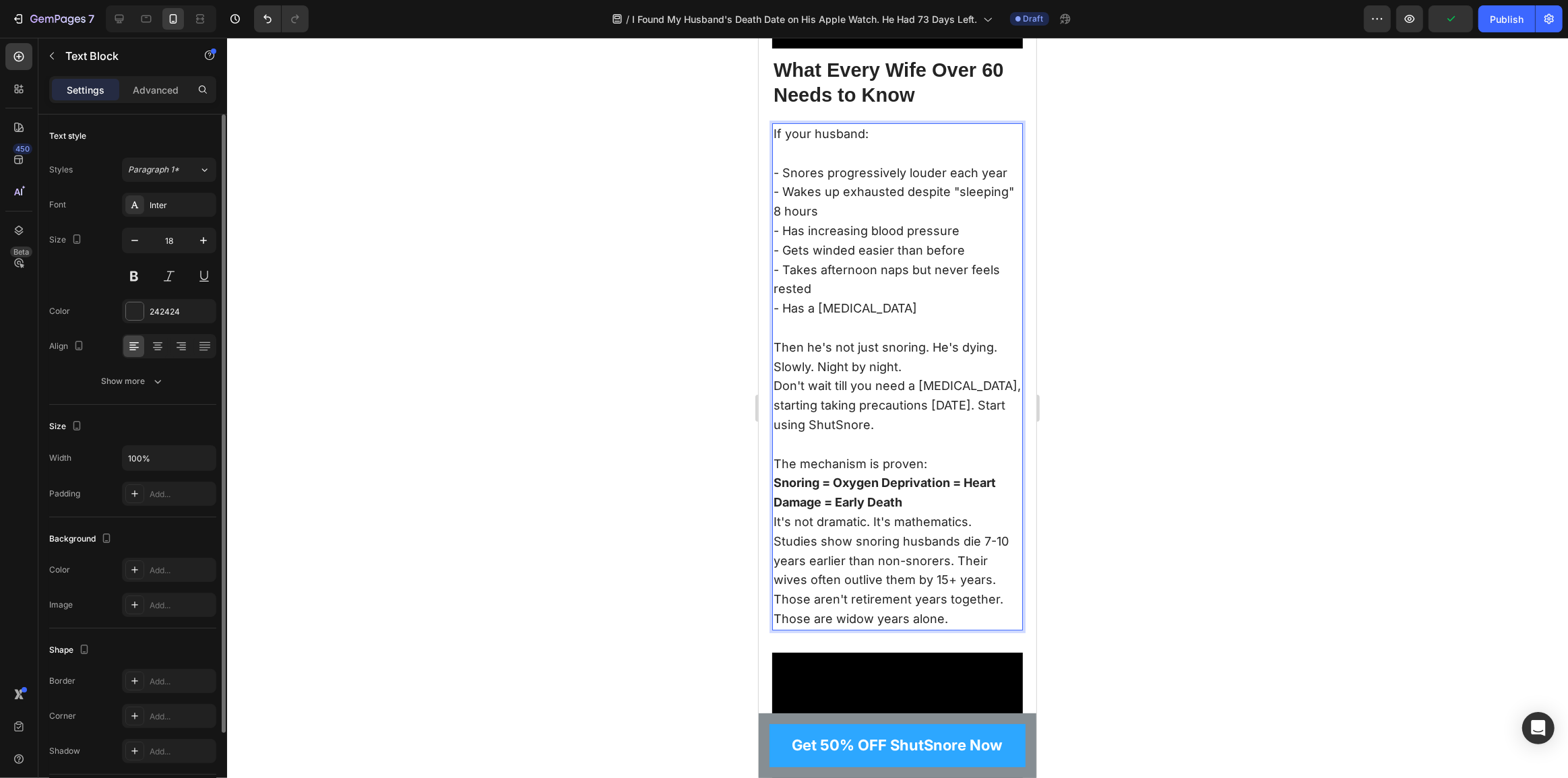
click at [939, 512] on p "Snoring = Oxygen Deprivation = Heart Damage = Early Death" at bounding box center [897, 493] width 248 height 39
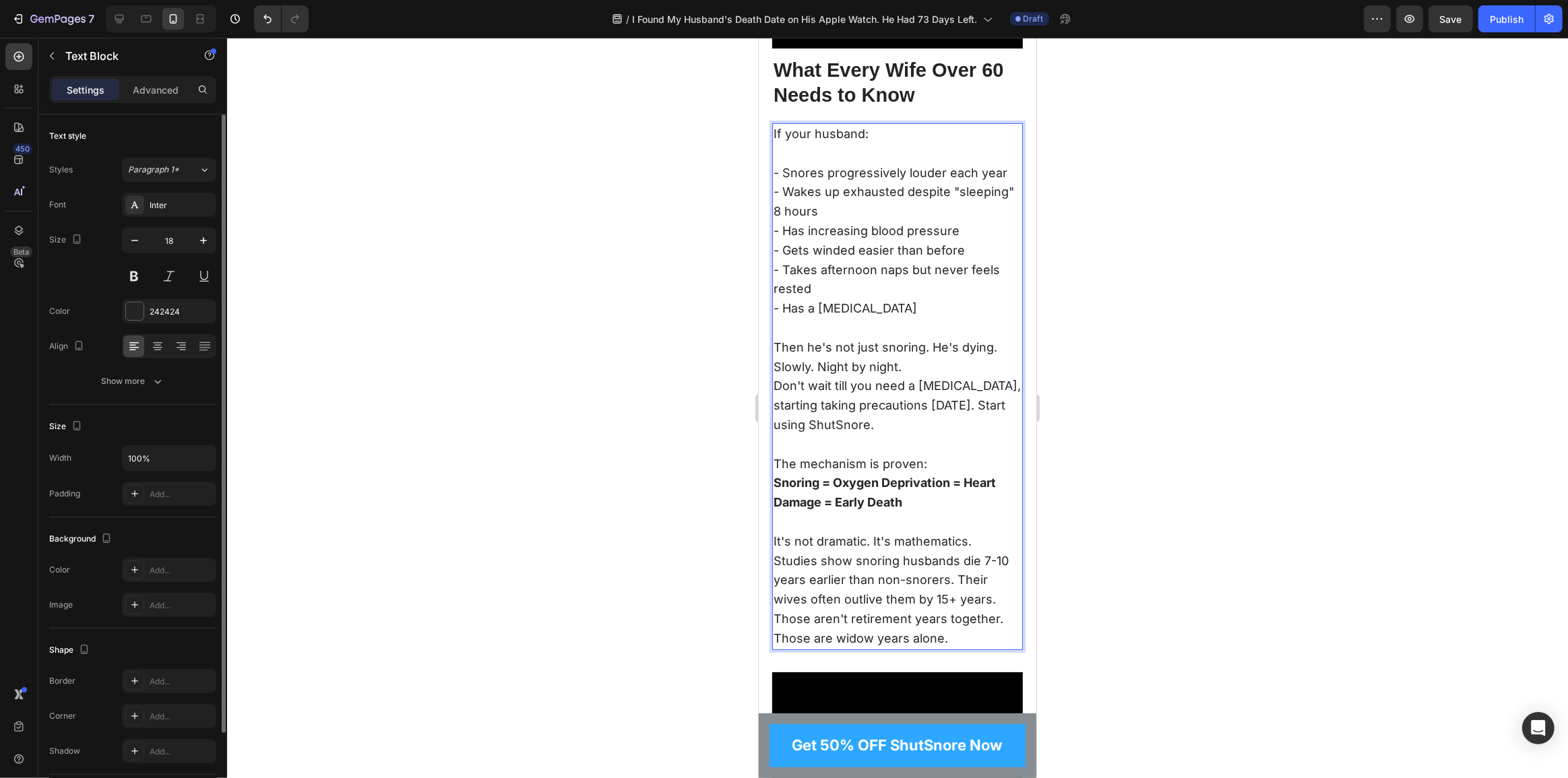
click at [942, 588] on p "Studies show snoring husbands die 7-10 years earlier than non-snorers. Their wi…" at bounding box center [897, 581] width 248 height 58
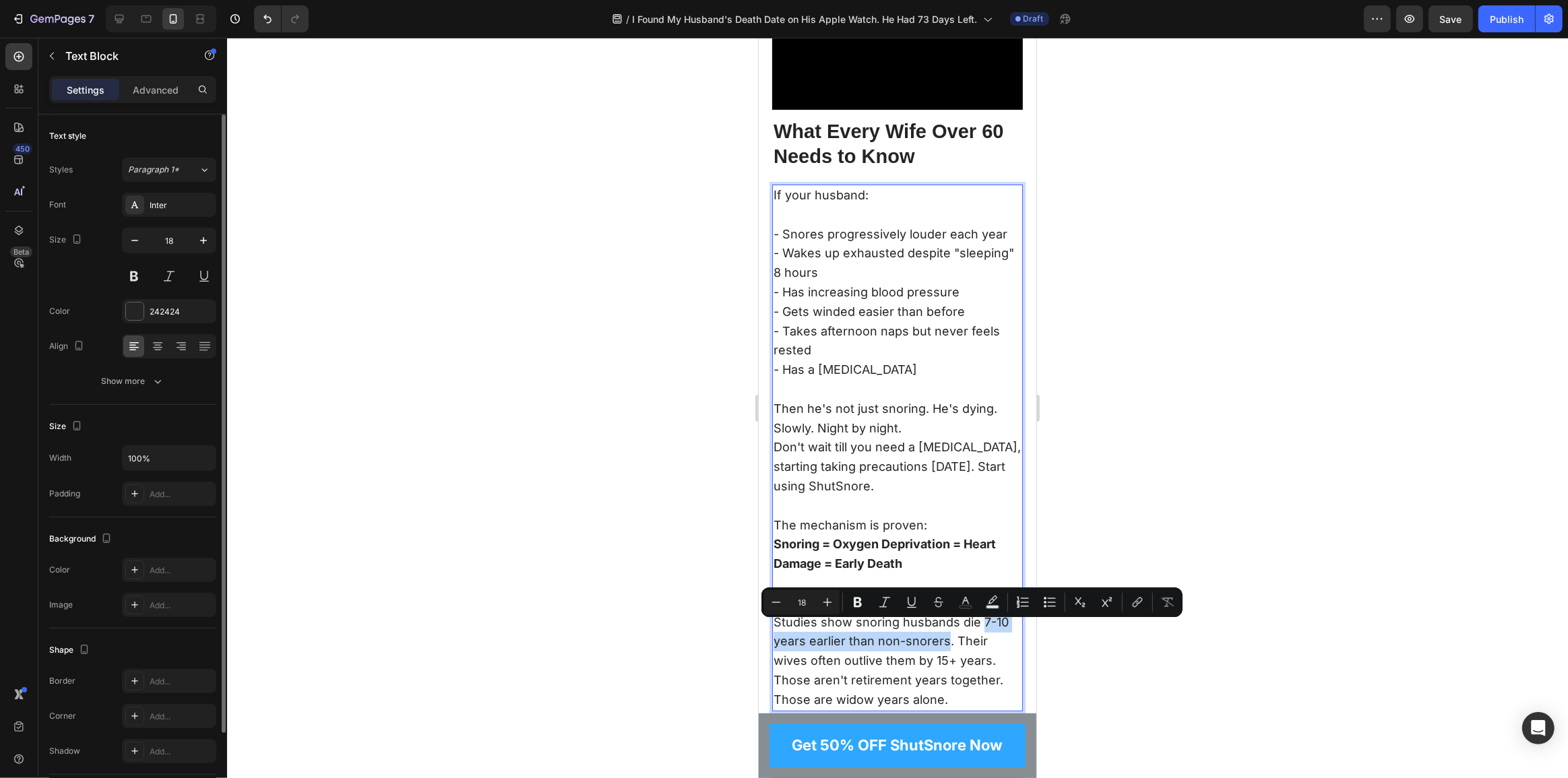
drag, startPoint x: 978, startPoint y: 627, endPoint x: 948, endPoint y: 657, distance: 42.4
click at [948, 657] on p "Studies show snoring husbands die 7-10 years earlier than non-snorers. Their wi…" at bounding box center [897, 642] width 248 height 58
click at [976, 659] on p "Studies show snoring husbands die 7-10 years earlier than non-snorers . Their w…" at bounding box center [897, 642] width 248 height 58
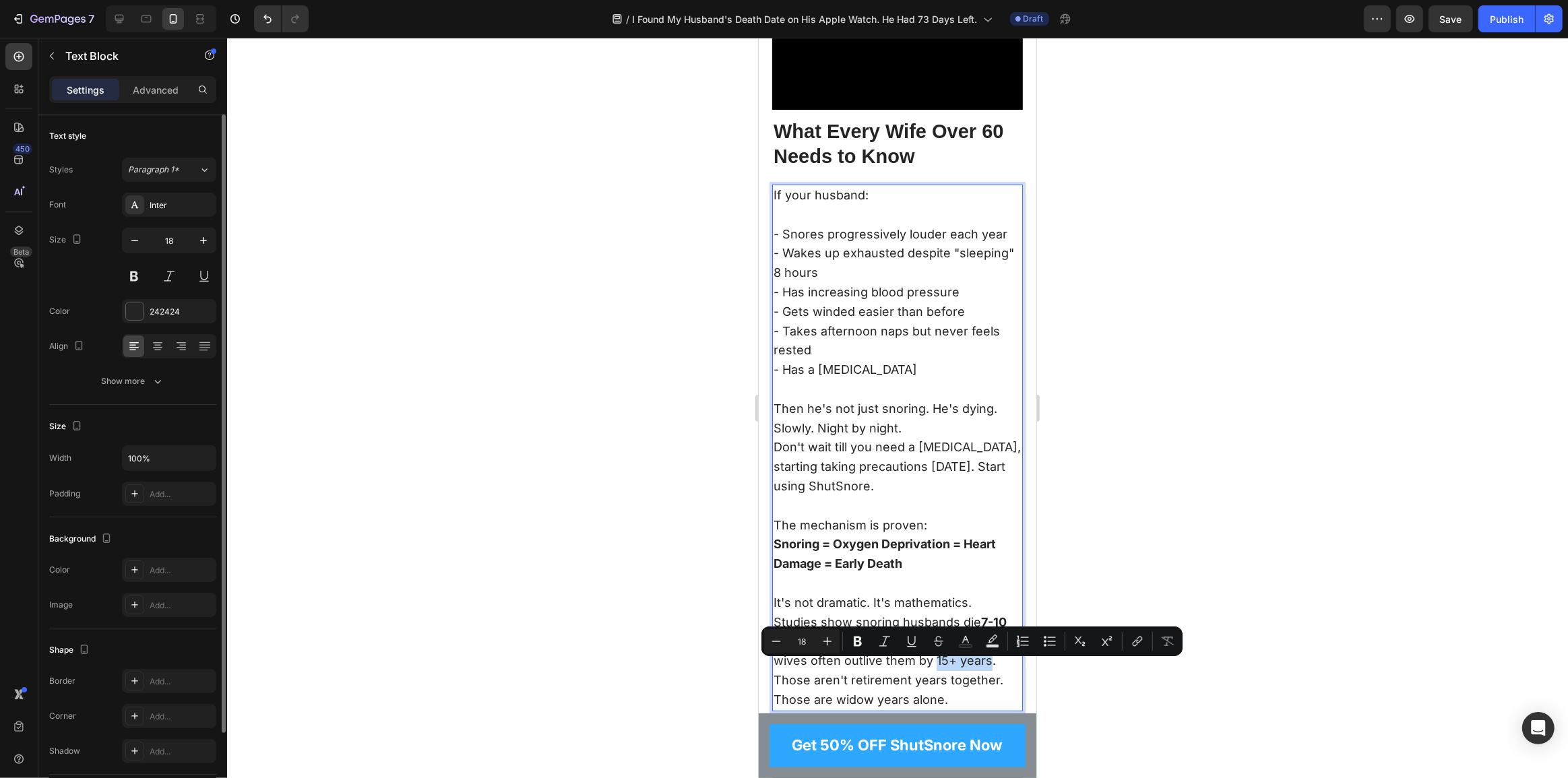
drag, startPoint x: 933, startPoint y: 668, endPoint x: 986, endPoint y: 668, distance: 53.0
click at [986, 668] on p "Studies show snoring husbands die 7-10 years earlier than non-snorers . Their w…" at bounding box center [897, 642] width 248 height 58
click at [975, 693] on p "Those aren't retirement years together. Those are widow years alone." at bounding box center [897, 690] width 248 height 39
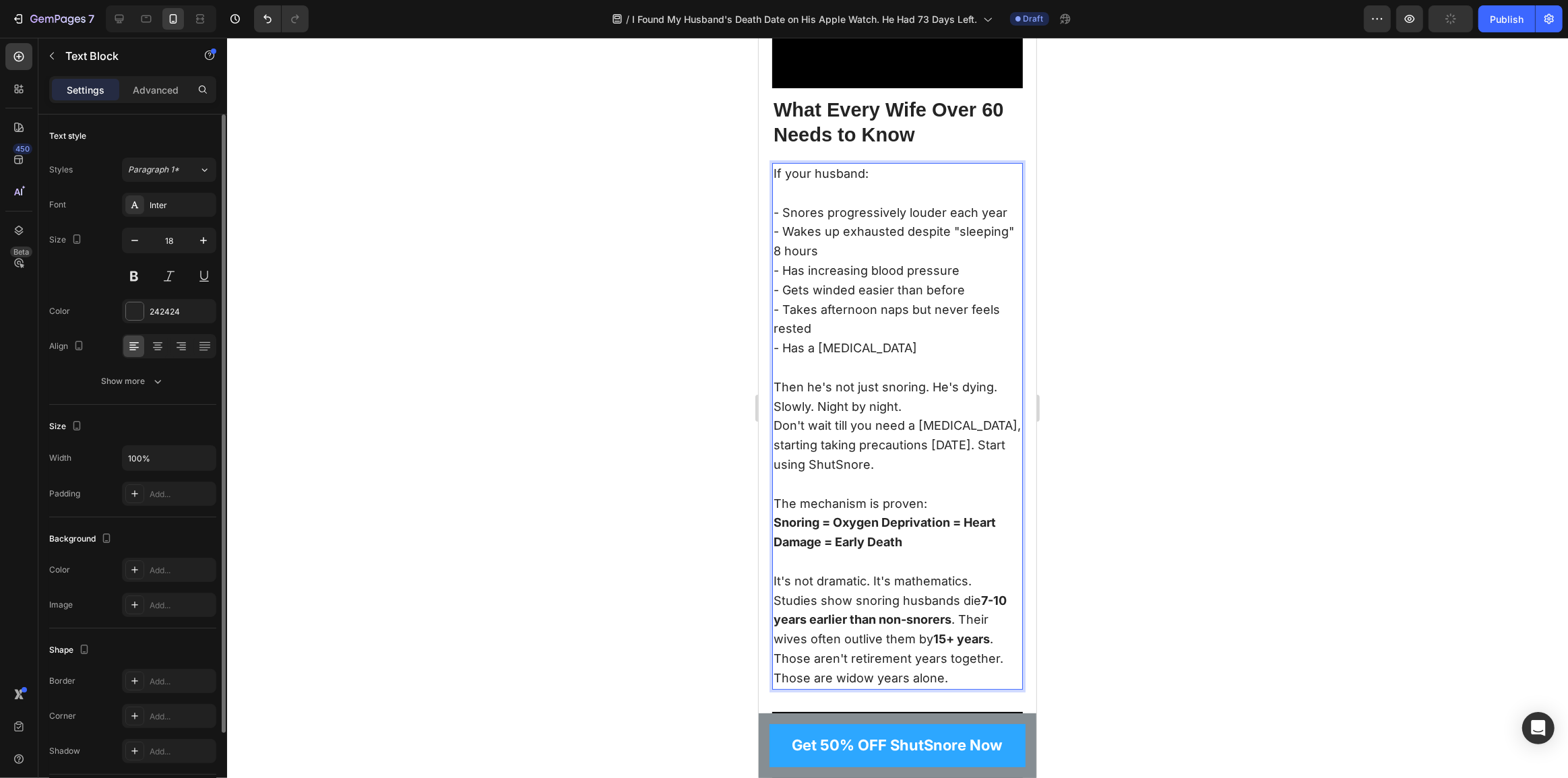
scroll to position [5793, 0]
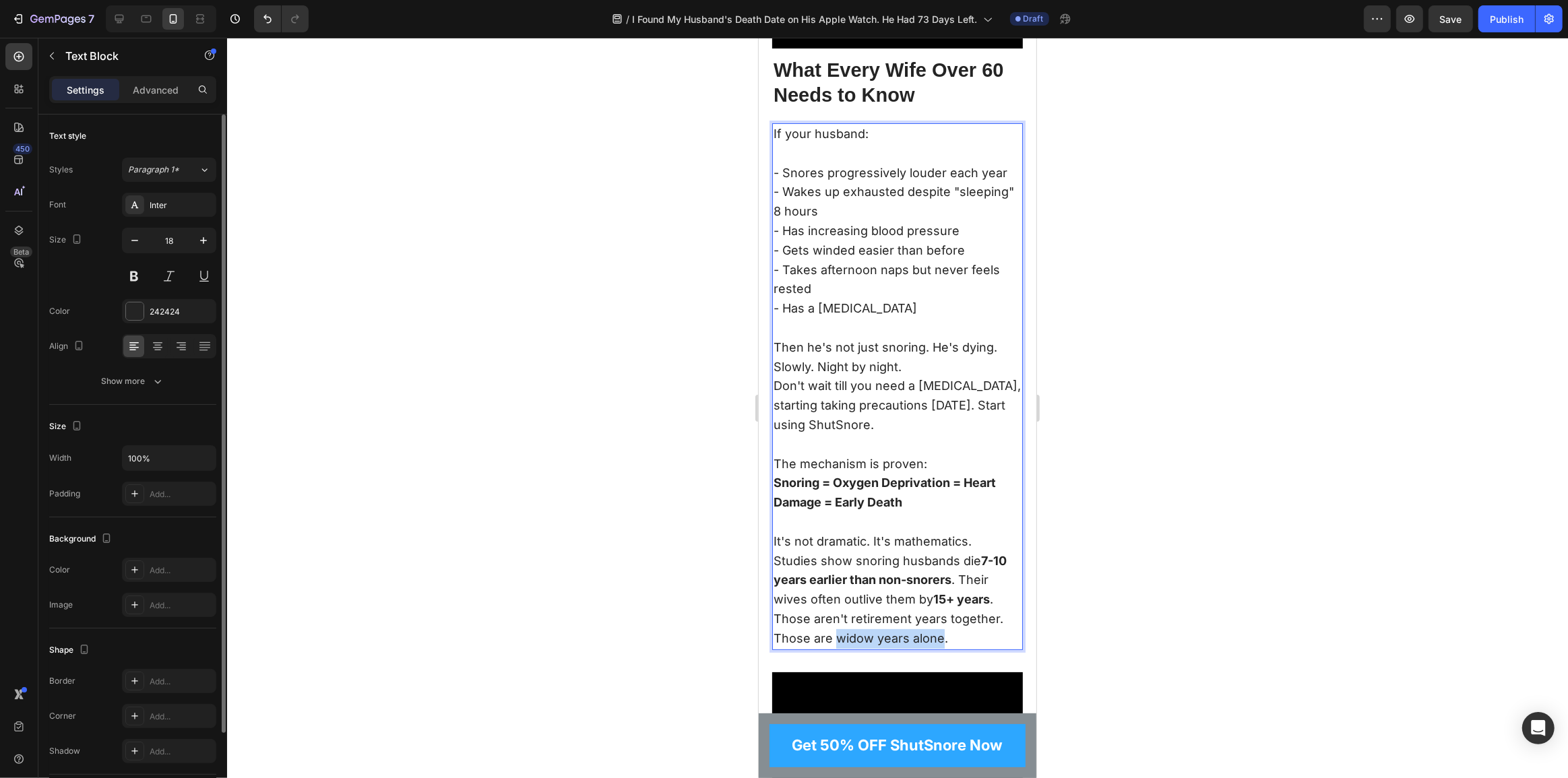
drag, startPoint x: 833, startPoint y: 649, endPoint x: 938, endPoint y: 657, distance: 105.3
click at [938, 650] on div "If your husband: - Snores progressively louder each year - Wakes up exhausted d…" at bounding box center [897, 387] width 251 height 527
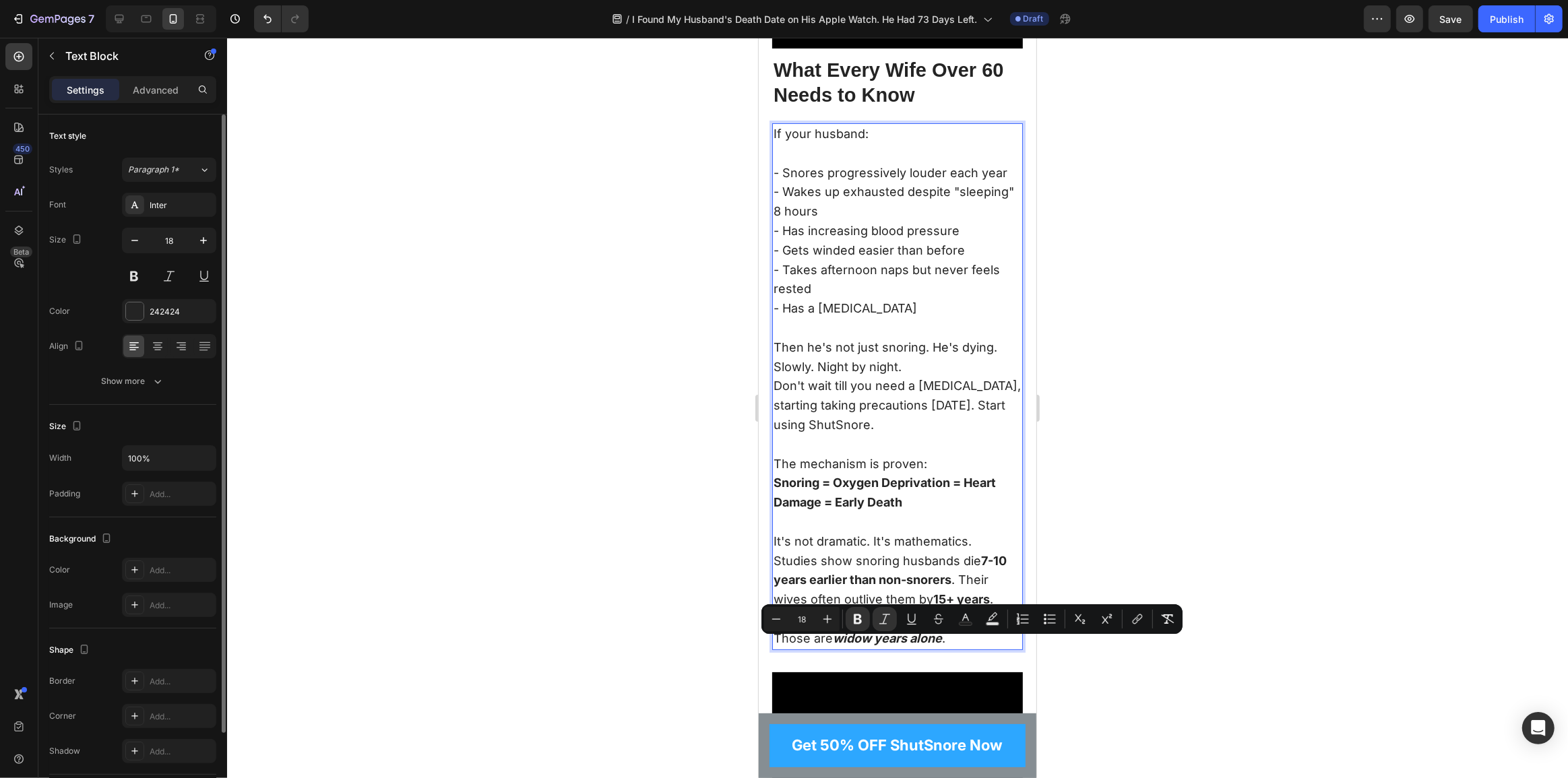
click at [935, 646] on strong "widow years alone" at bounding box center [887, 638] width 109 height 14
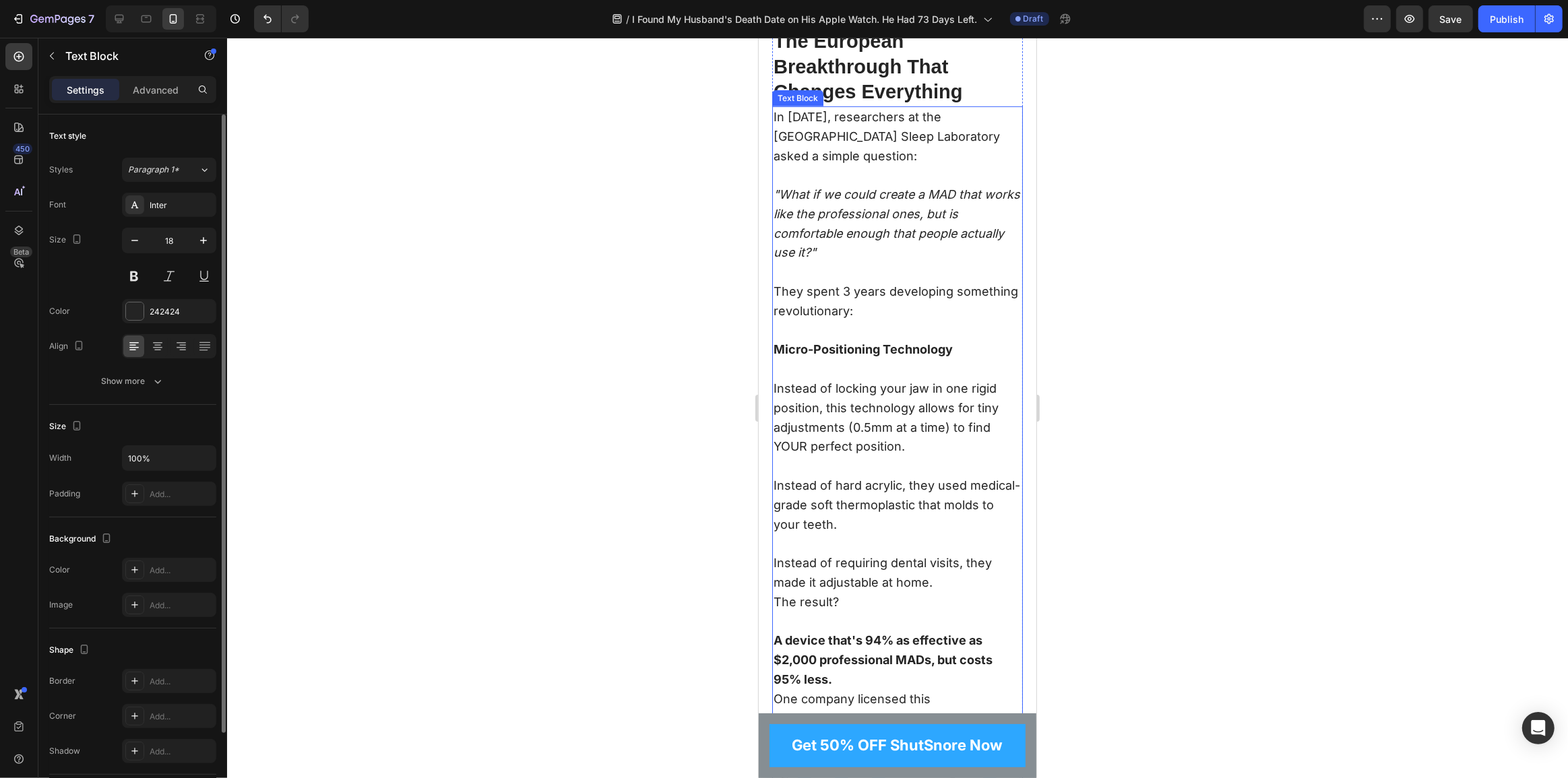
scroll to position [6528, 0]
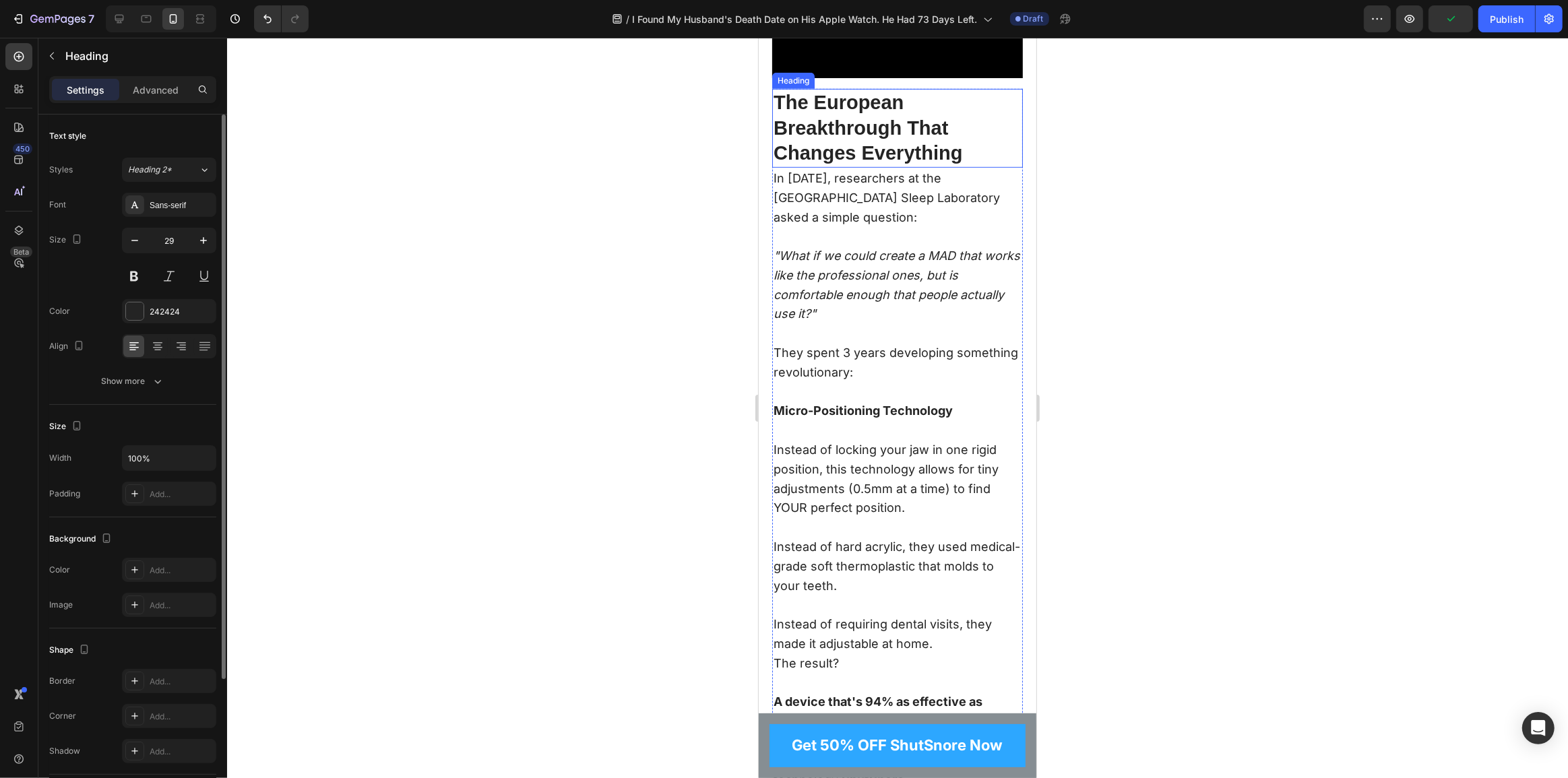
click at [838, 113] on h2 "The European Breakthrough That Changes Everything" at bounding box center [897, 128] width 251 height 79
click at [851, 113] on h2 "The European Breakthrough That Changes Everything" at bounding box center [897, 128] width 251 height 79
click at [995, 237] on p at bounding box center [897, 237] width 248 height 20
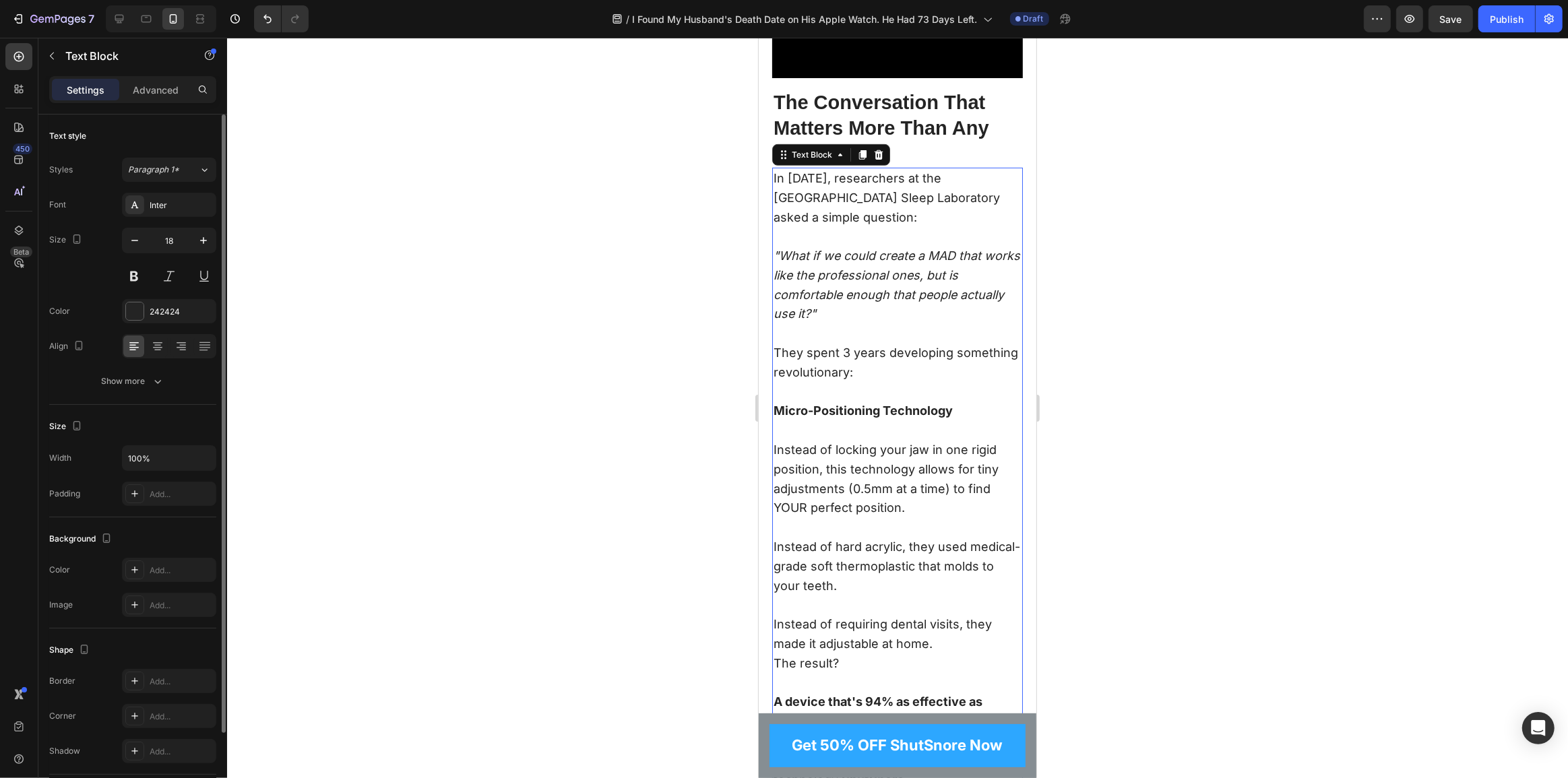
click at [953, 232] on p at bounding box center [897, 237] width 248 height 20
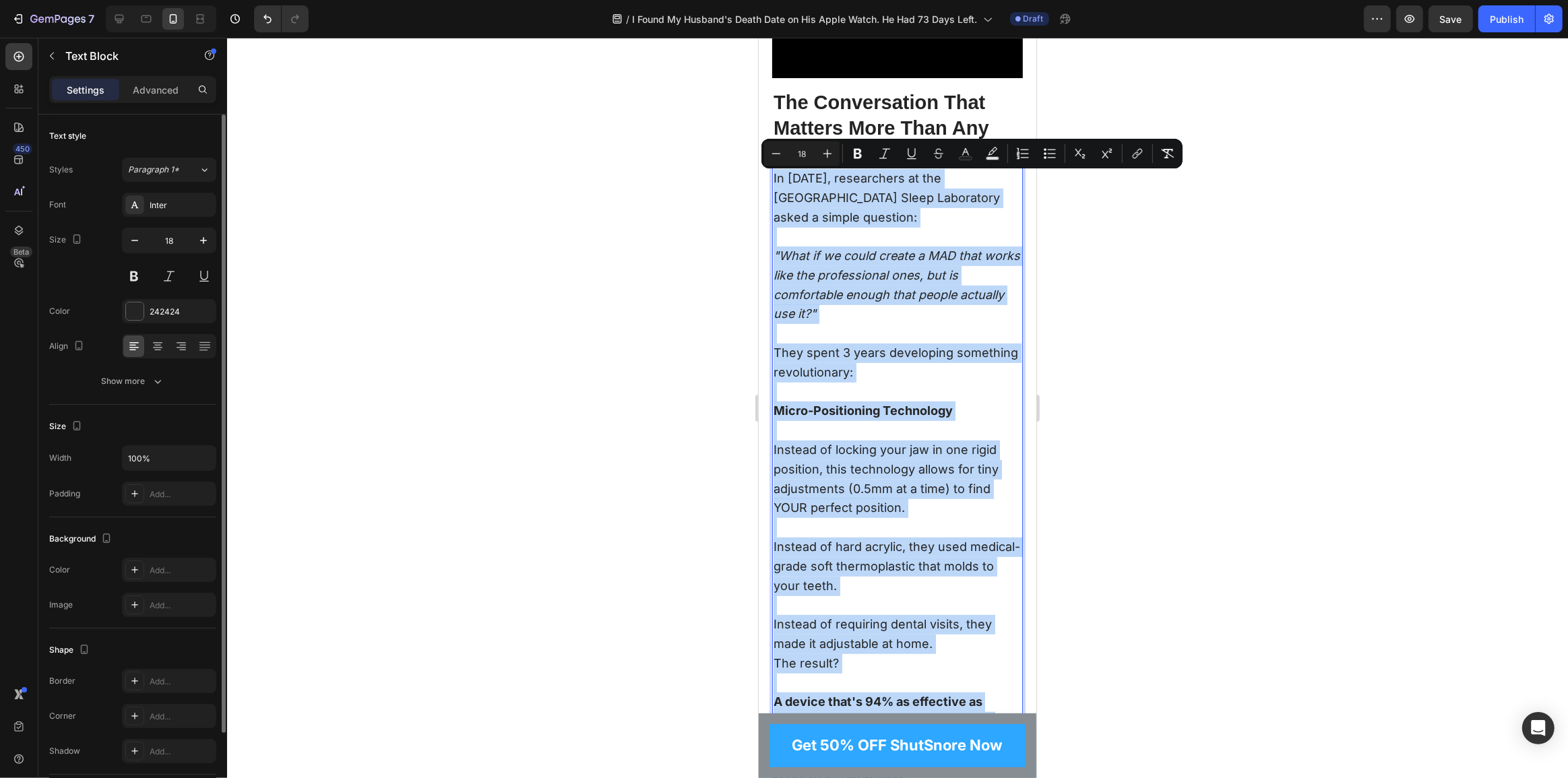
copy div "In 2019, researchers at the University of Zurich Sleep Laboratory asked a simpl…"
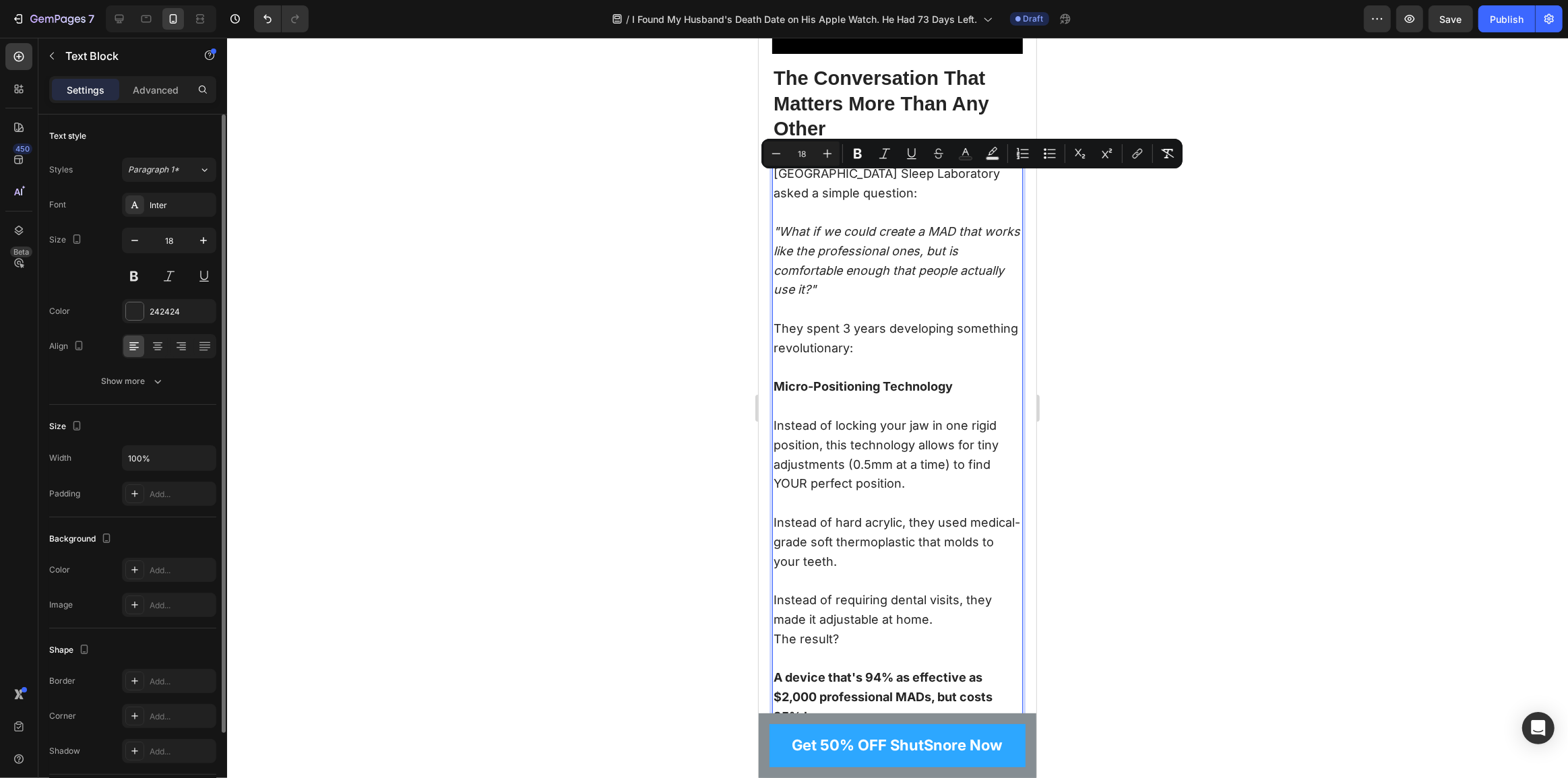
scroll to position [6554, 0]
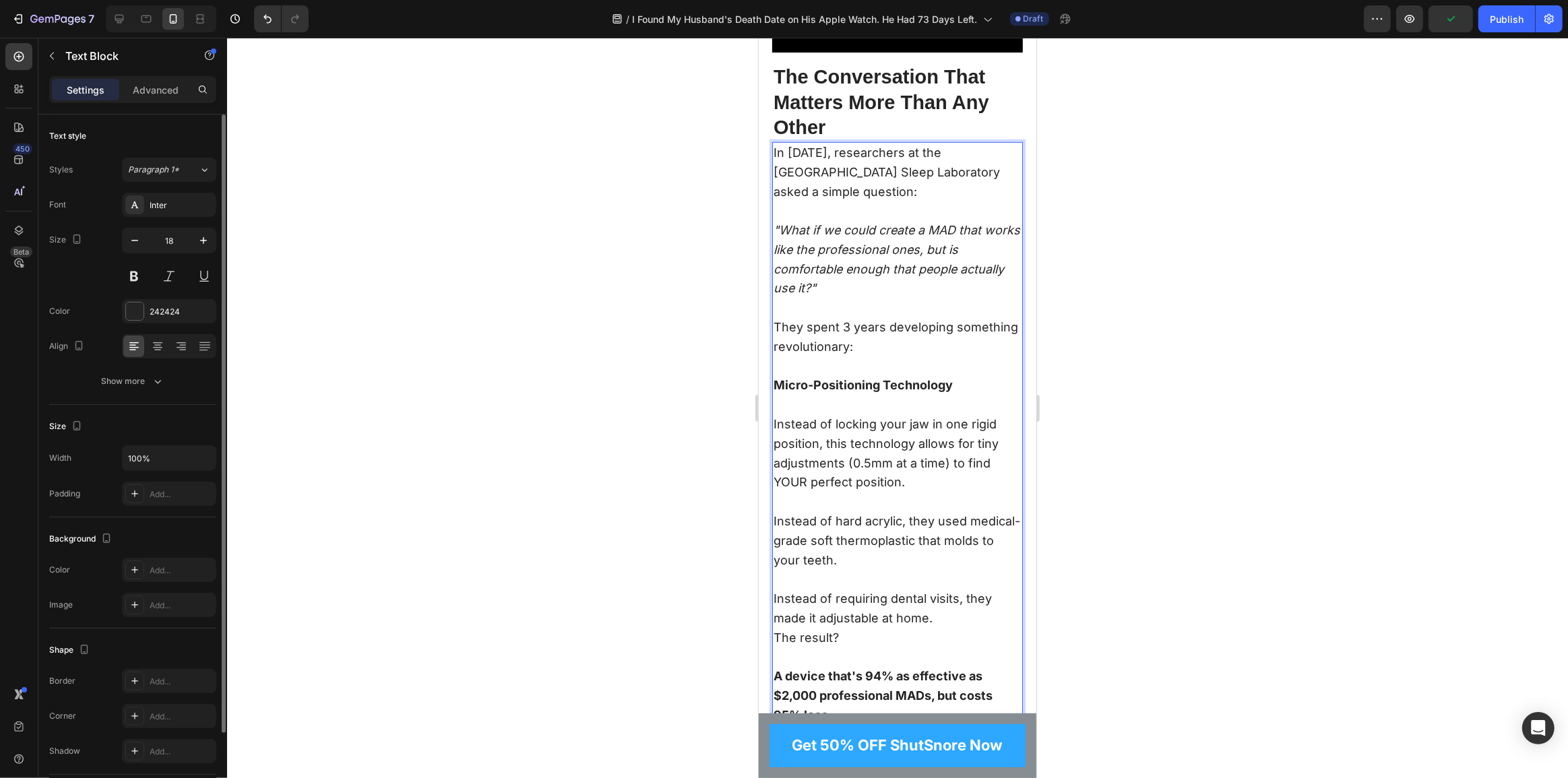
click at [872, 284] on p ""What if we could create a MAD that works like the professional ones, but is co…" at bounding box center [897, 259] width 248 height 77
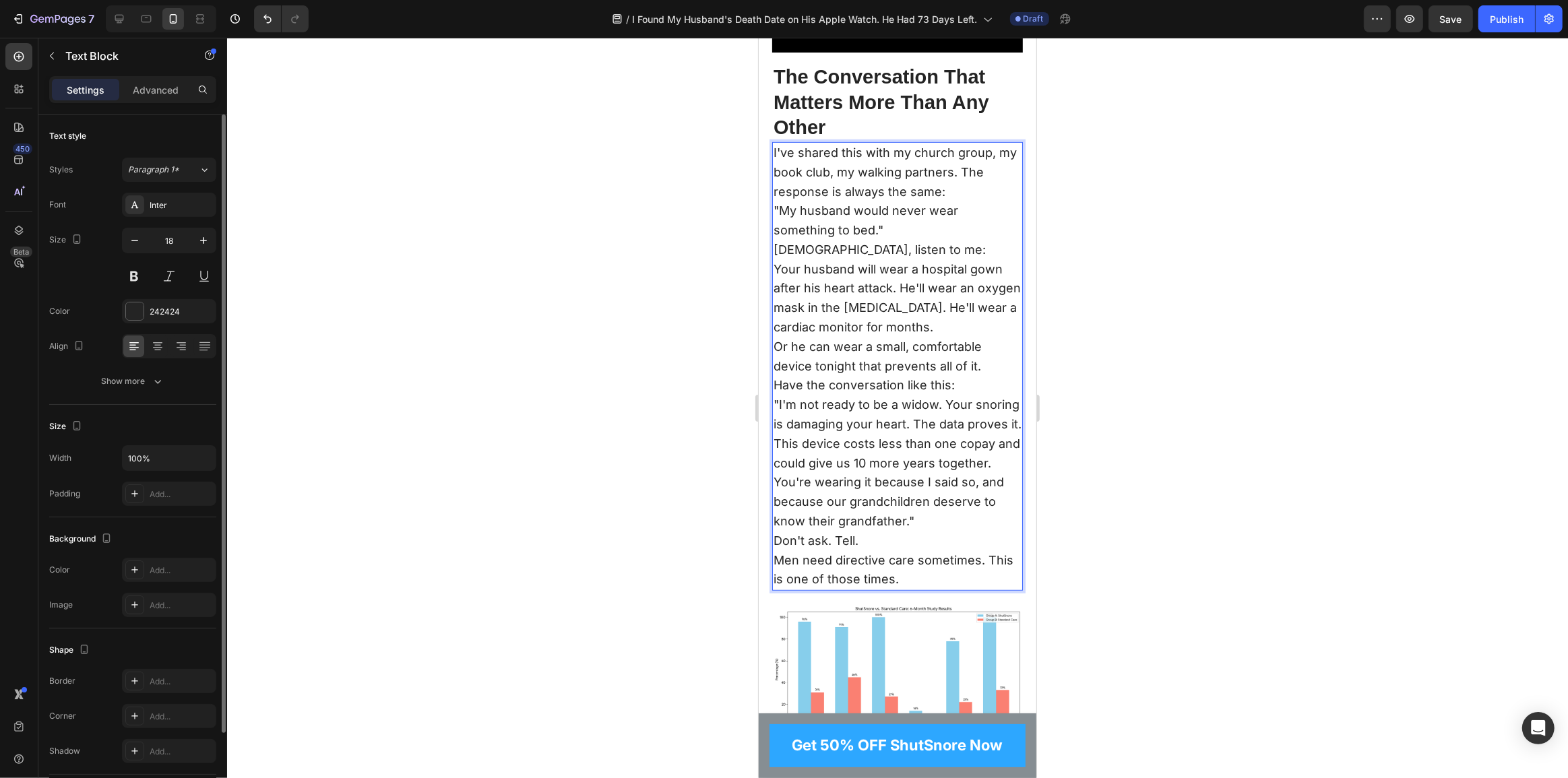
click at [858, 177] on p "I've shared this with my church group, my book club, my walking partners. The r…" at bounding box center [897, 172] width 248 height 58
click at [981, 176] on p "I've shared this with my church group, my book club, my walking partners. The r…" at bounding box center [897, 172] width 248 height 58
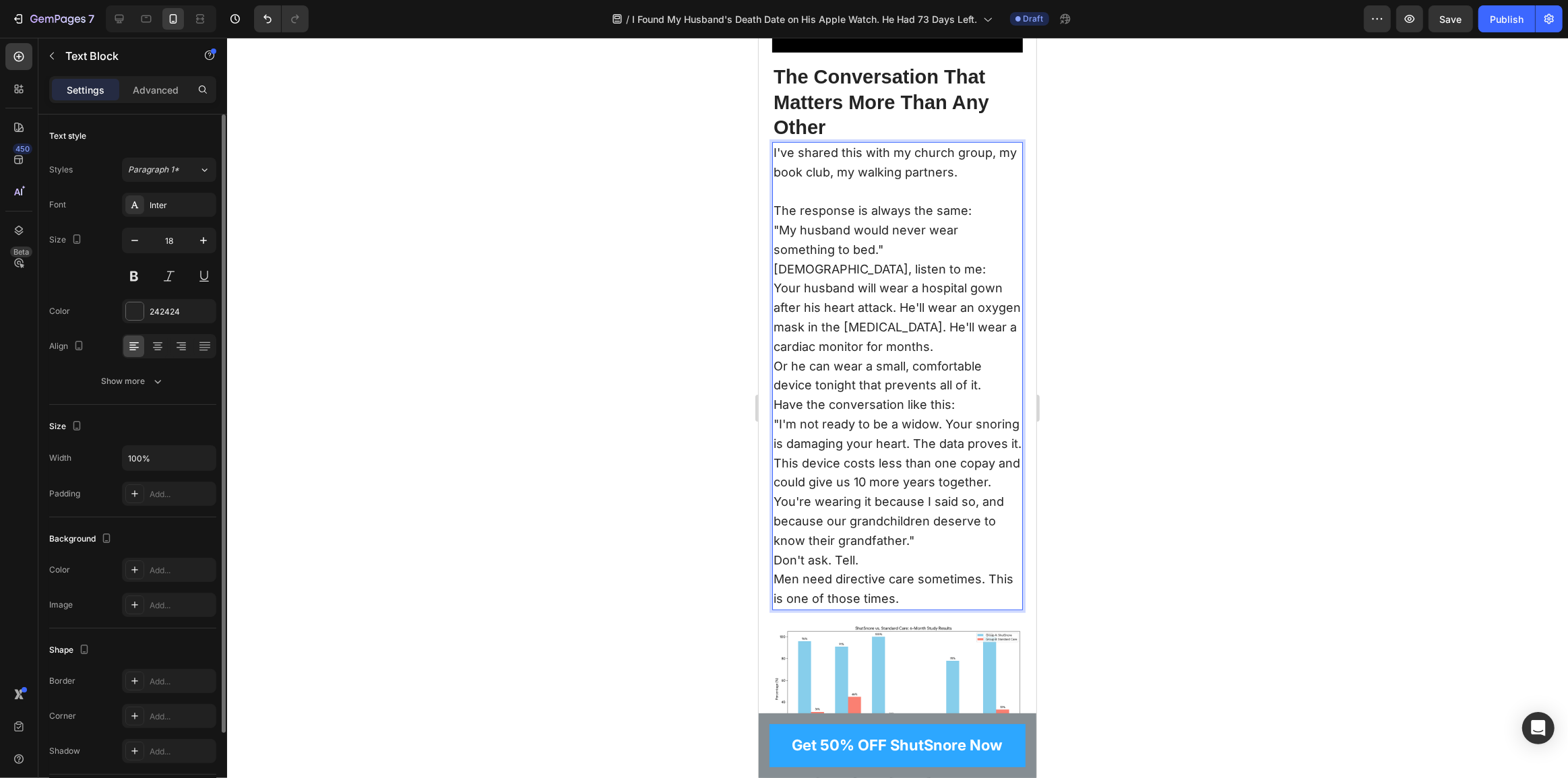
scroll to position [6615, 0]
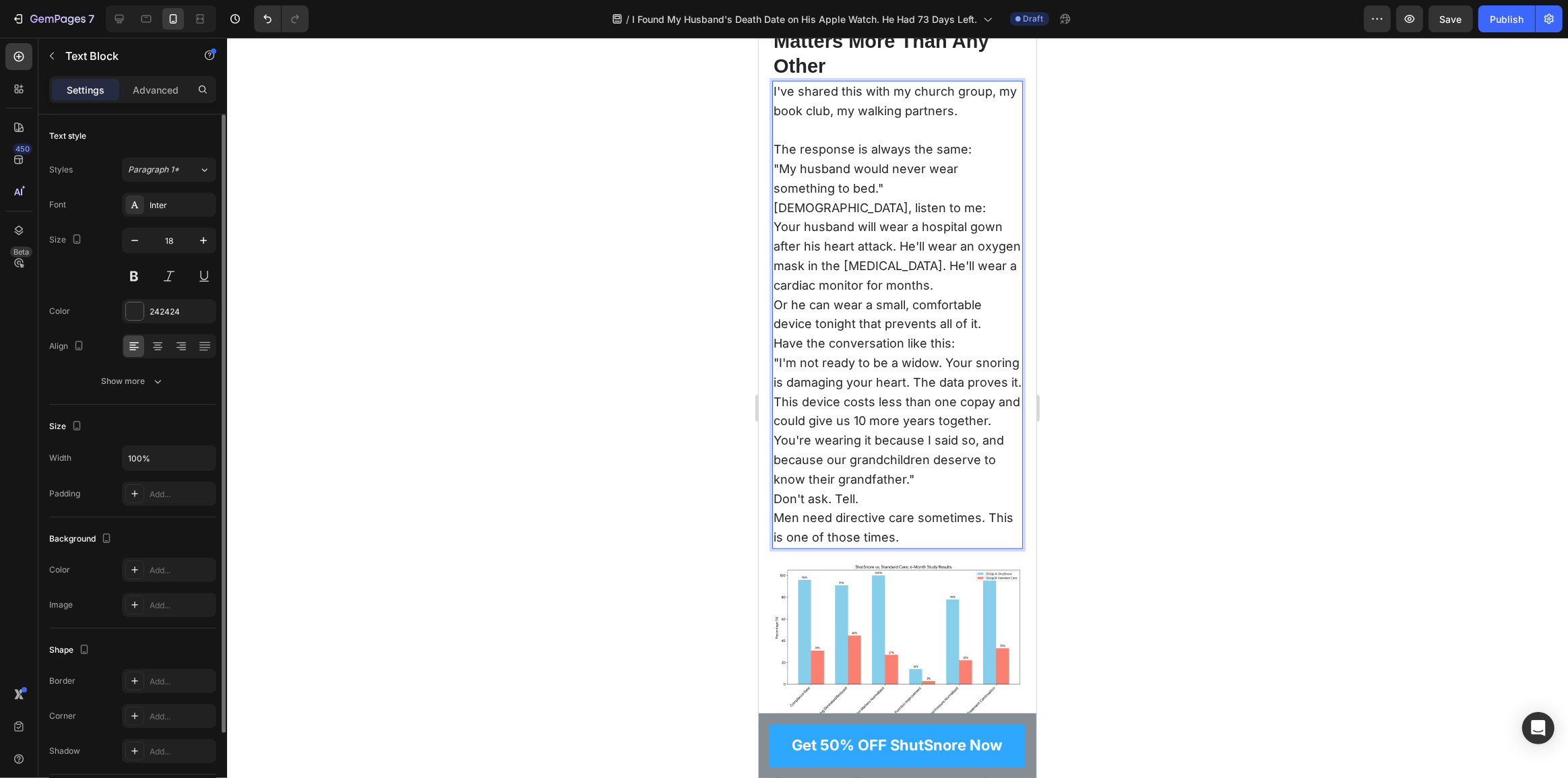
click at [891, 192] on p ""My husband would never wear something to bed."" at bounding box center [897, 179] width 248 height 39
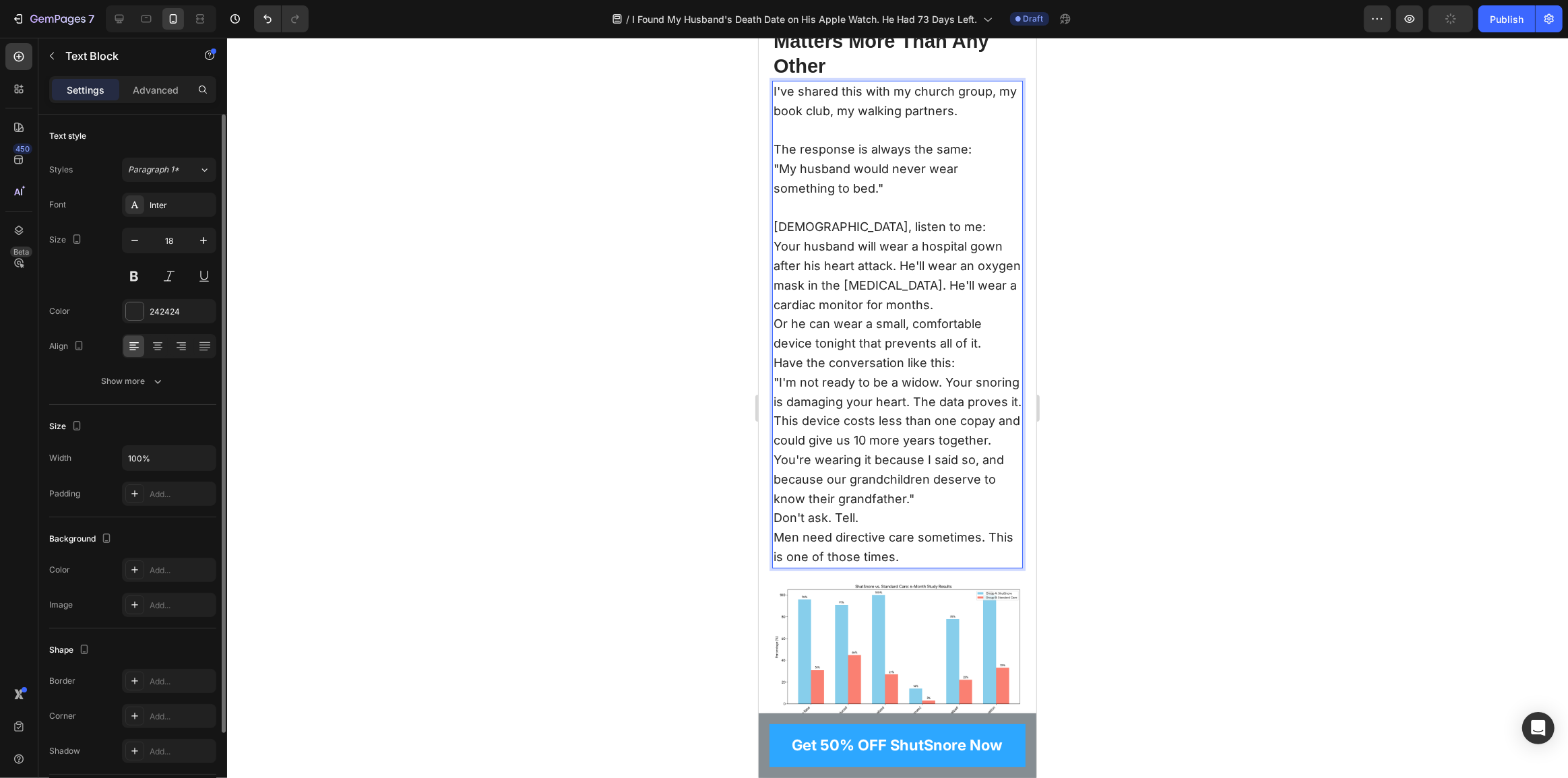
click at [889, 231] on p "Ladies, listen to me:" at bounding box center [897, 227] width 248 height 20
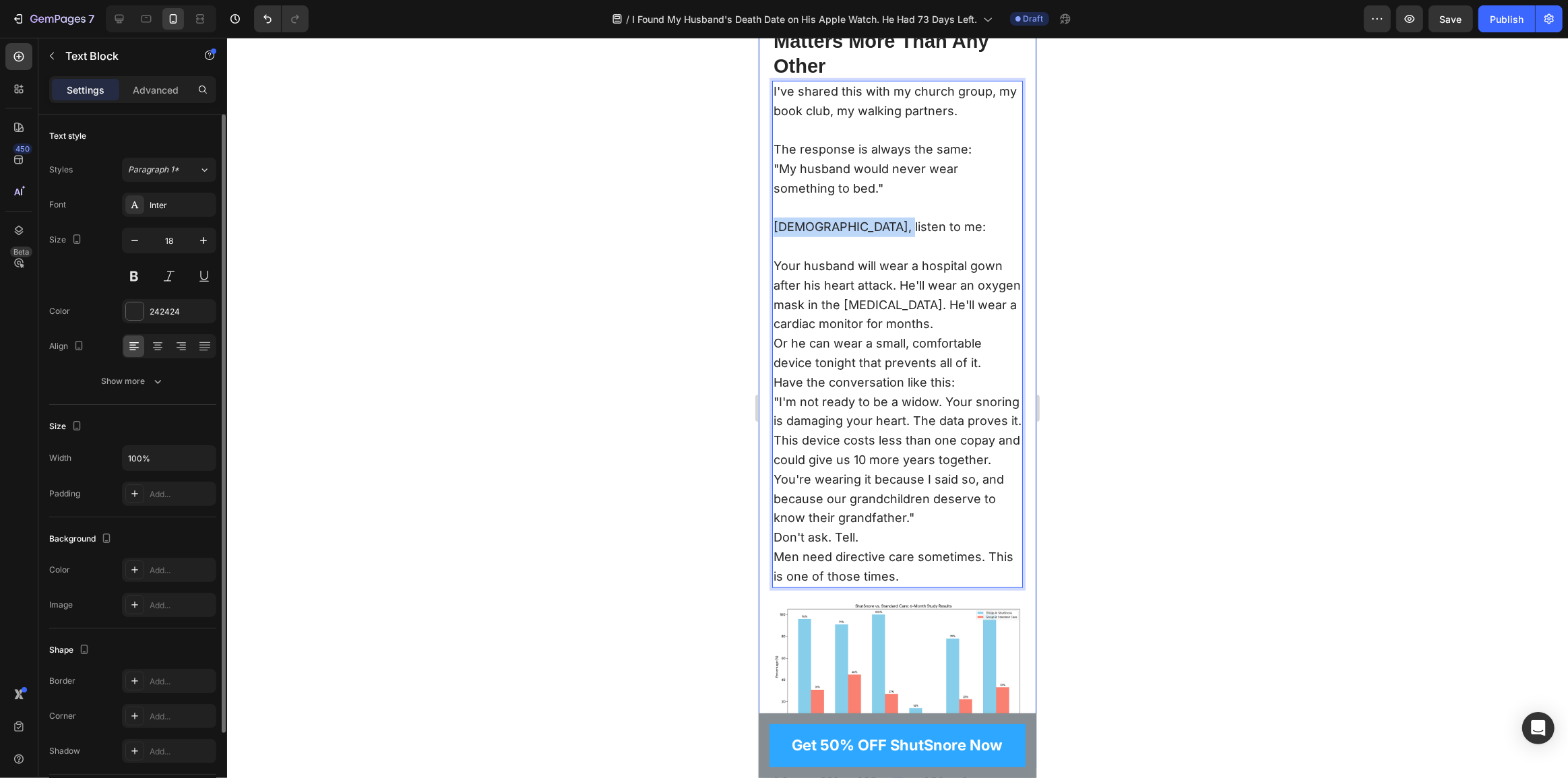
drag, startPoint x: 880, startPoint y: 230, endPoint x: 768, endPoint y: 238, distance: 112.3
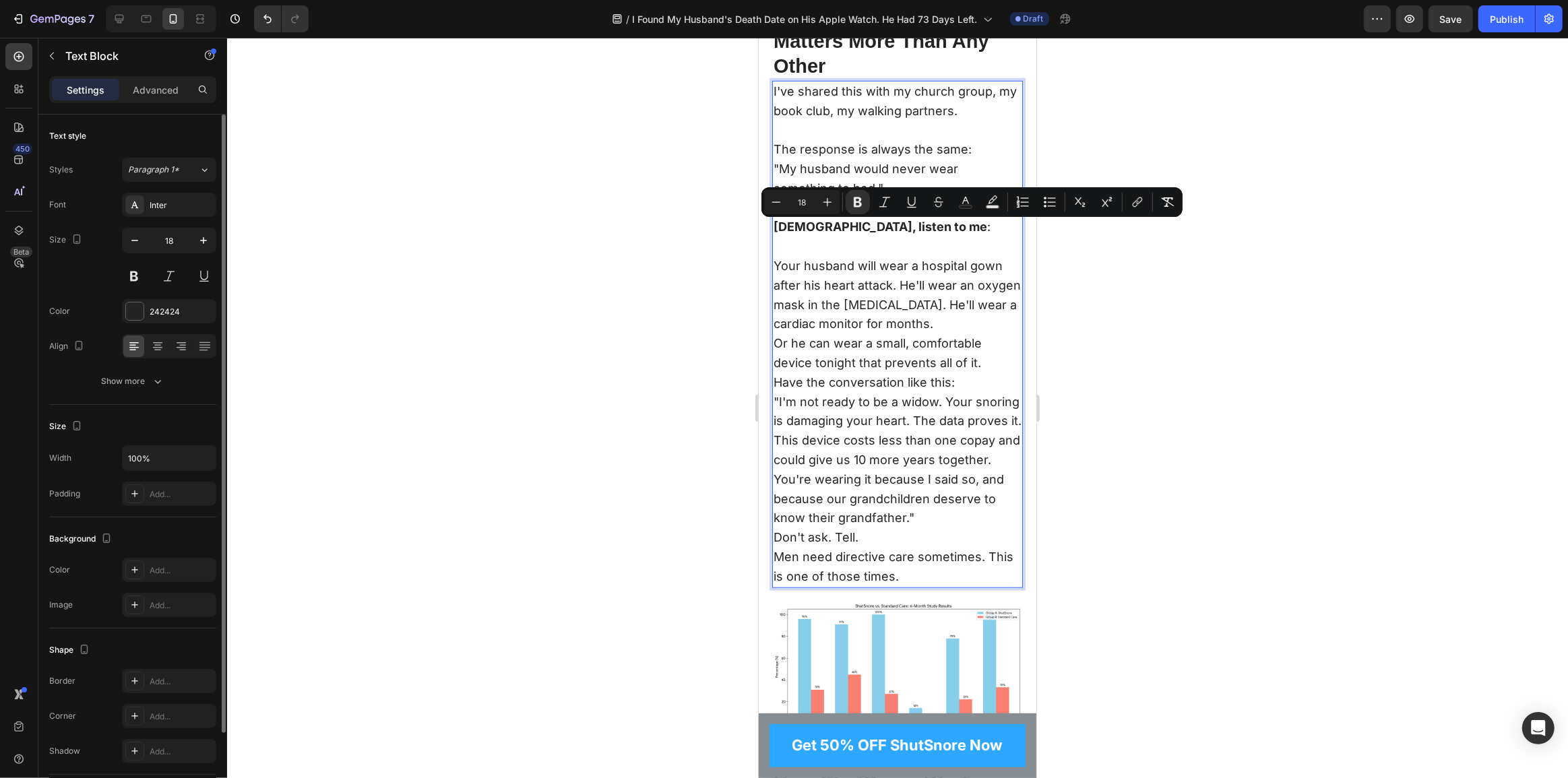
click at [934, 275] on p "Your husband will wear a hospital gown after his heart attack. He'll wear an ox…" at bounding box center [897, 295] width 248 height 77
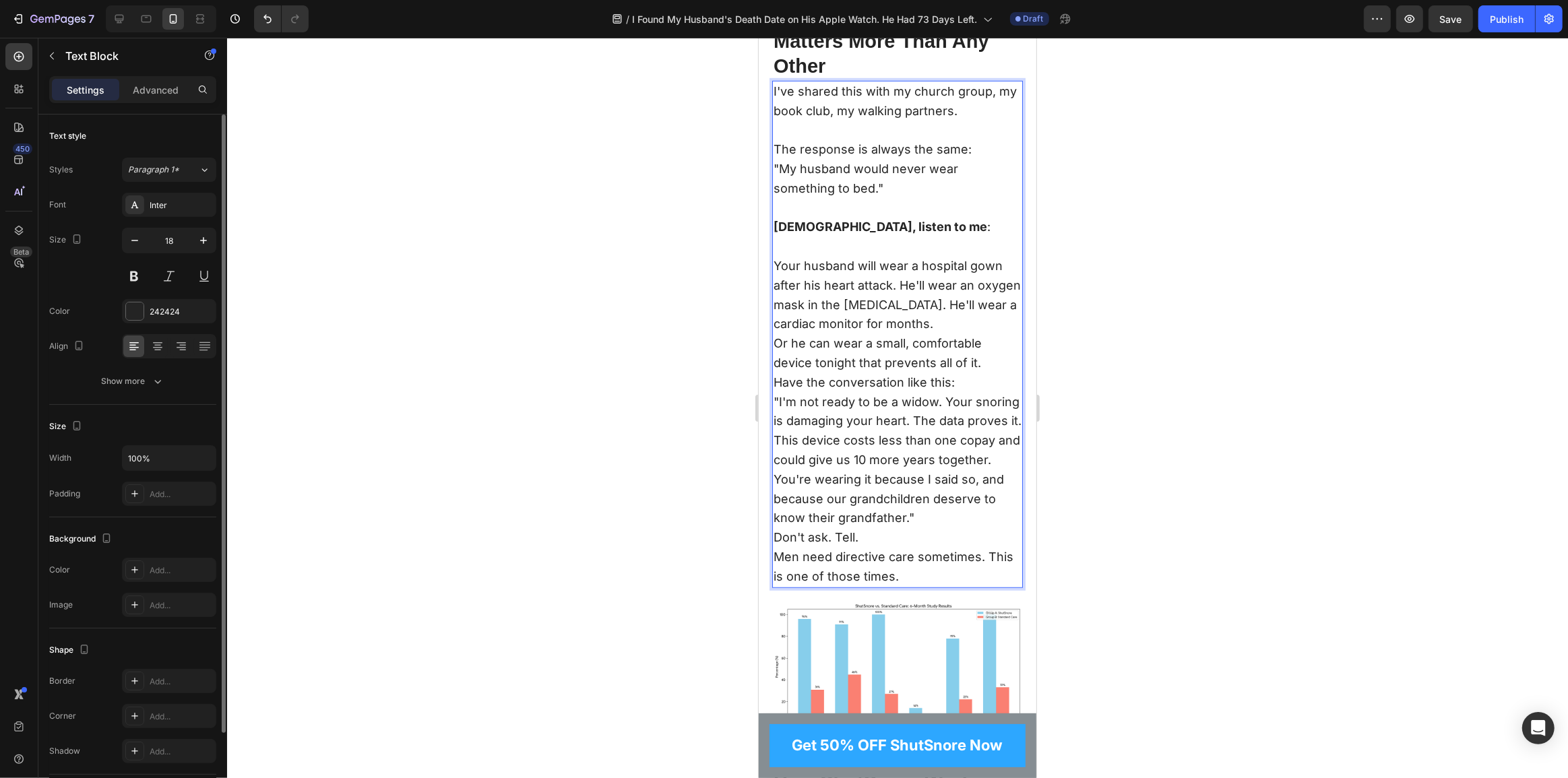
click at [873, 303] on p "Your husband will wear a hospital gown after his heart attack. He'll wear an ox…" at bounding box center [897, 295] width 248 height 77
click at [901, 286] on p "Your husband will wear a hospital gown after his heart attack. He'll wear an ox…" at bounding box center [897, 295] width 248 height 77
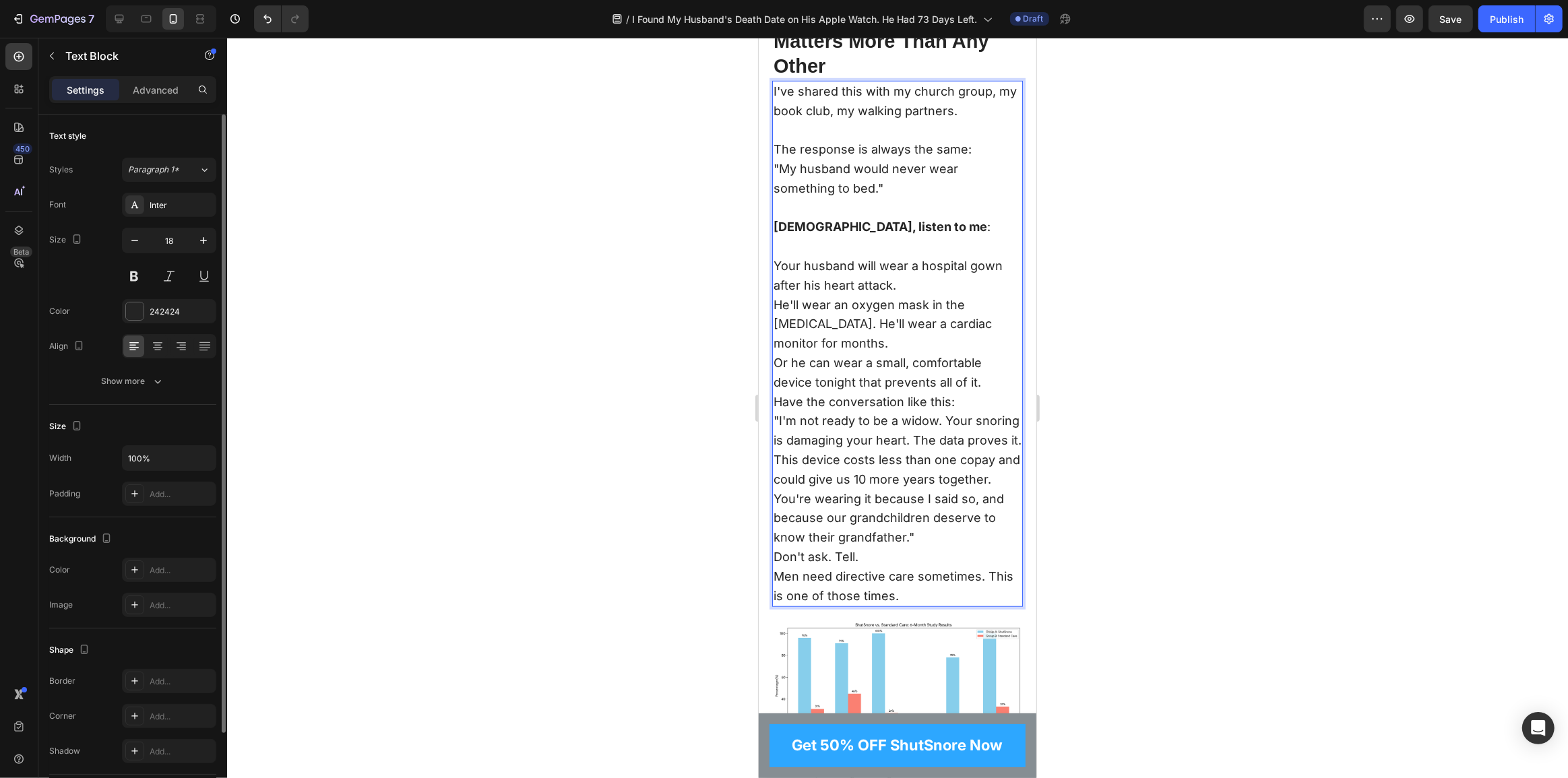
click at [977, 369] on p "Or he can wear a small, comfortable device tonight that prevents all of it." at bounding box center [897, 373] width 248 height 39
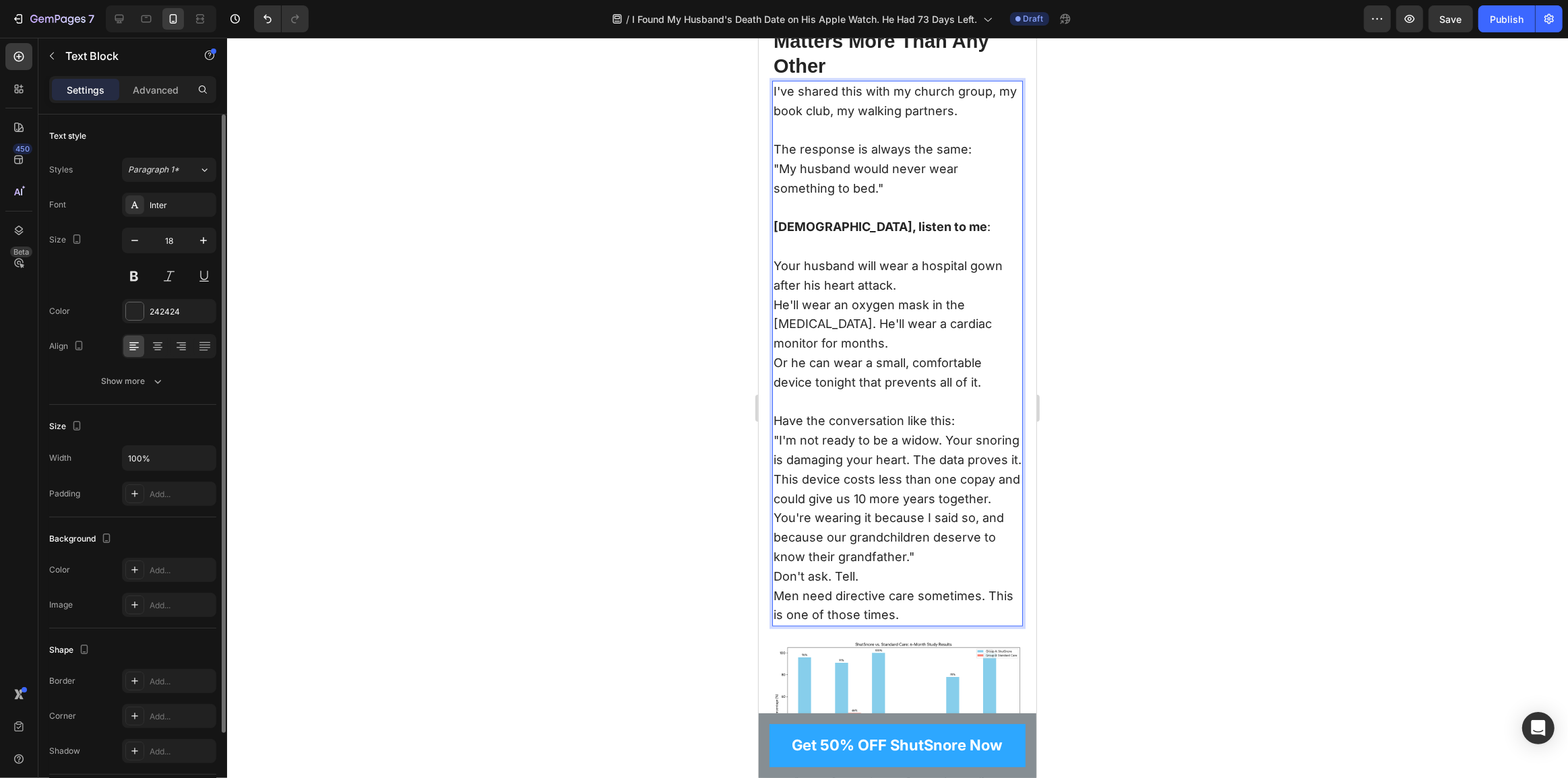
click at [982, 368] on p "Or he can wear a small, comfortable device tonight that prevents all of it." at bounding box center [897, 383] width 248 height 58
click at [774, 308] on p "Your husband will wear a hospital gown after his heart attack. He'll wear an ox…" at bounding box center [897, 305] width 248 height 97
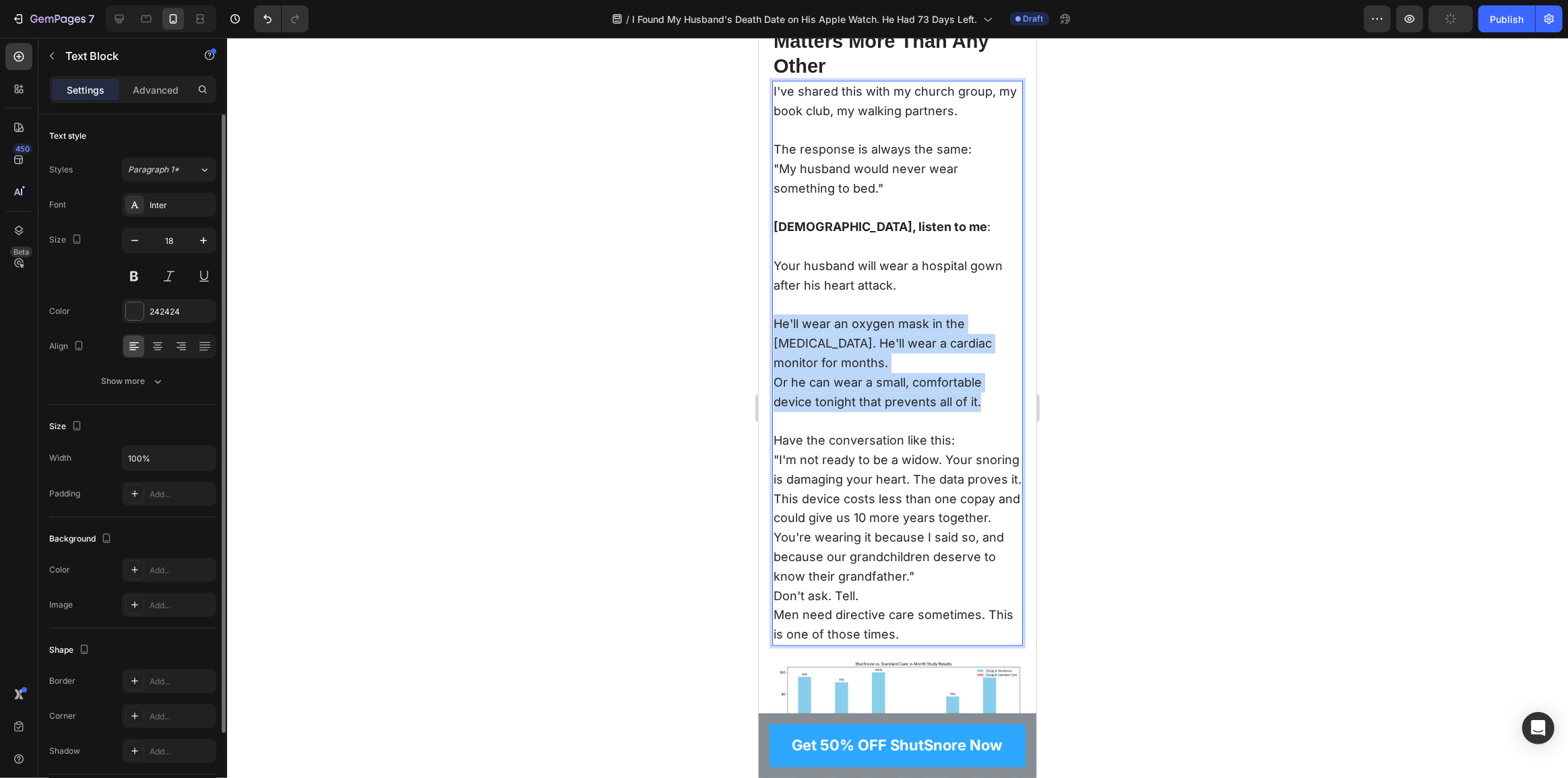
drag, startPoint x: 979, startPoint y: 386, endPoint x: 1500, endPoint y: 361, distance: 521.6
click at [758, 322] on html "Pixel 7 ( 412 px) iPhone 13 Mini iPhone 13 Pro iPhone 11 Pro Max iPhone 15 Pro …" at bounding box center [897, 253] width 278 height 13662
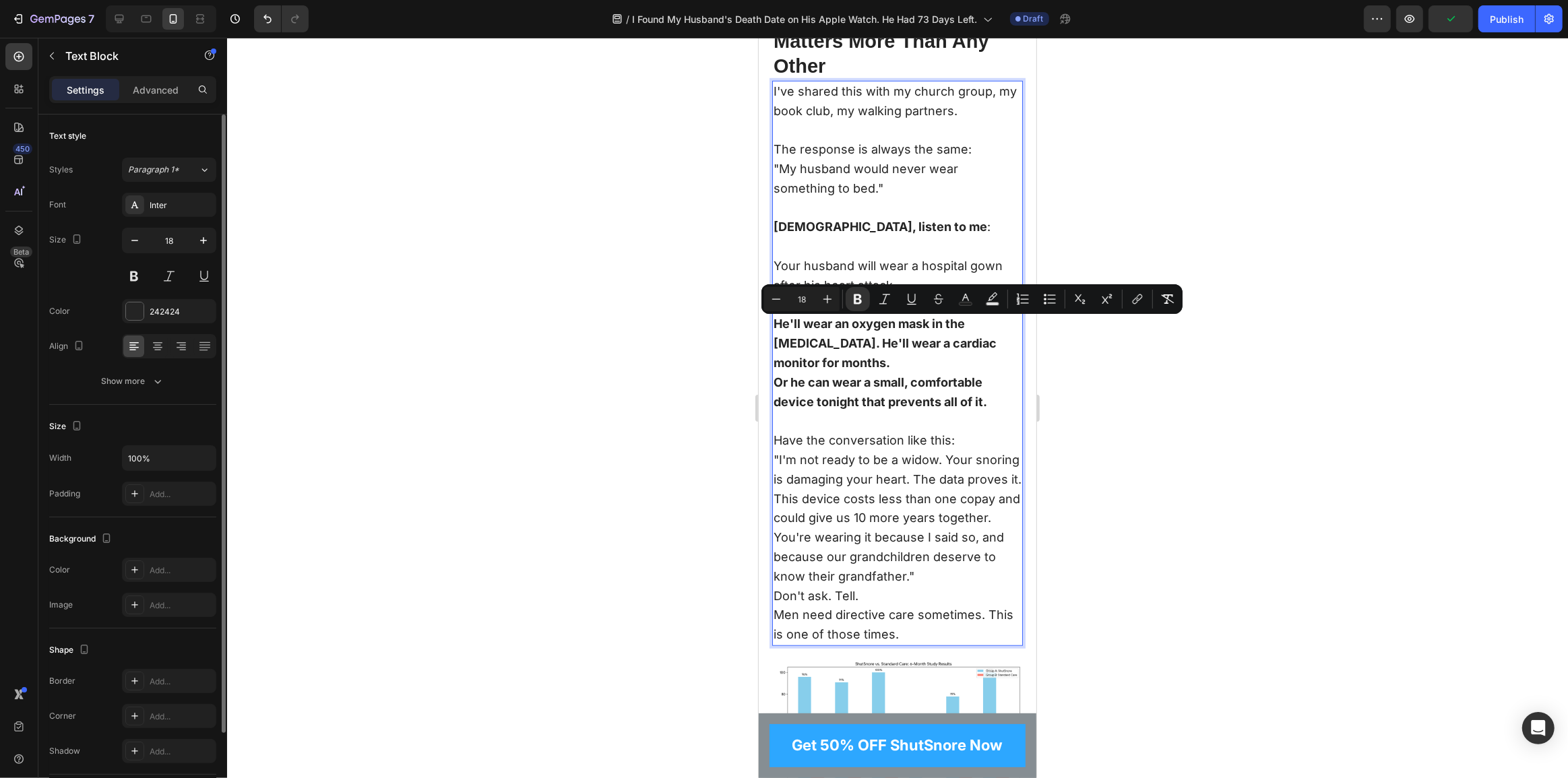
click at [933, 400] on p "Or he can wear a small, comfortable device tonight that prevents all of it." at bounding box center [897, 402] width 248 height 58
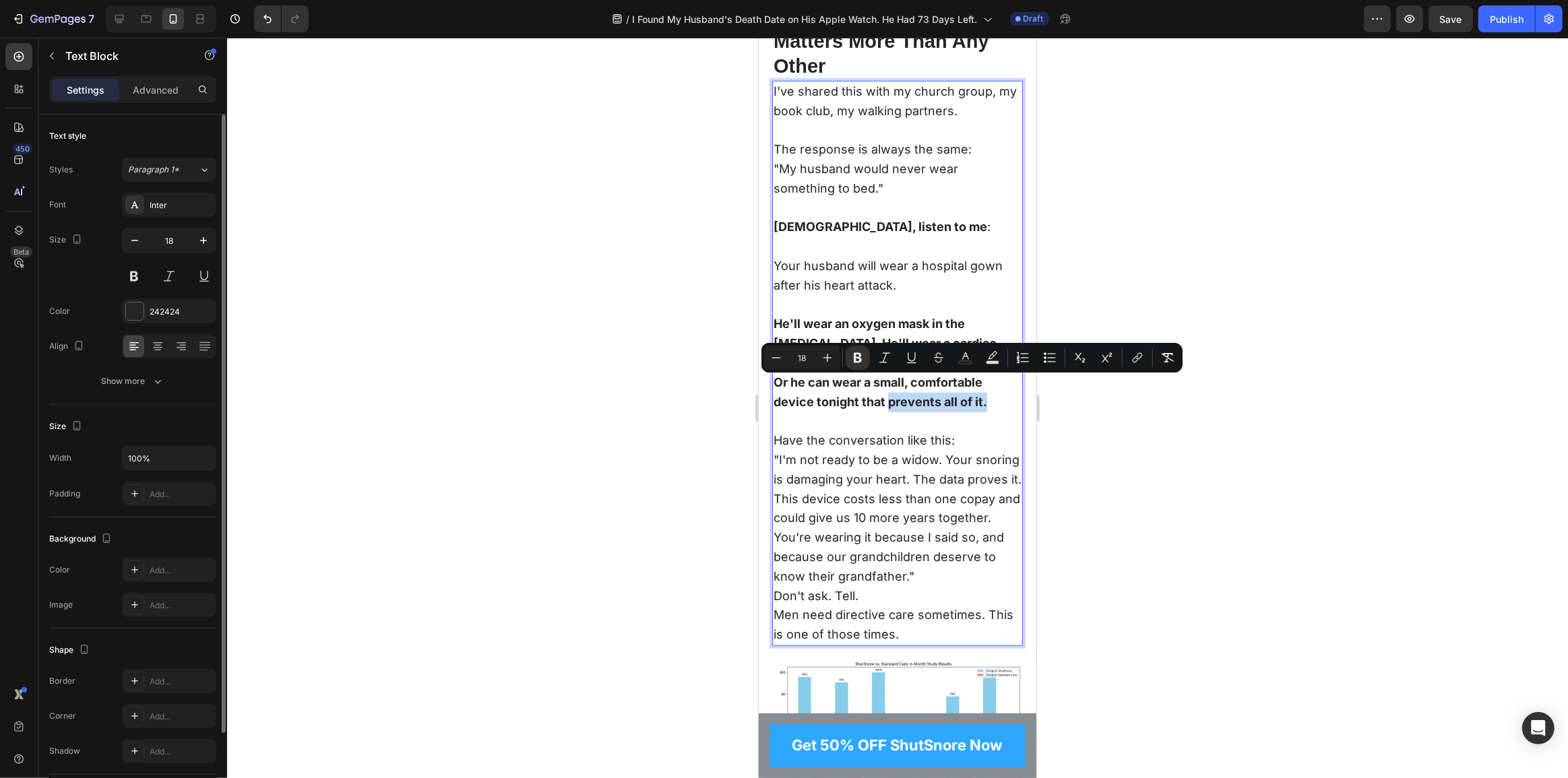
drag, startPoint x: 988, startPoint y: 389, endPoint x: 886, endPoint y: 391, distance: 102.0
click at [886, 391] on p "Or he can wear a small, comfortable device tonight that prevents all of it." at bounding box center [897, 402] width 248 height 58
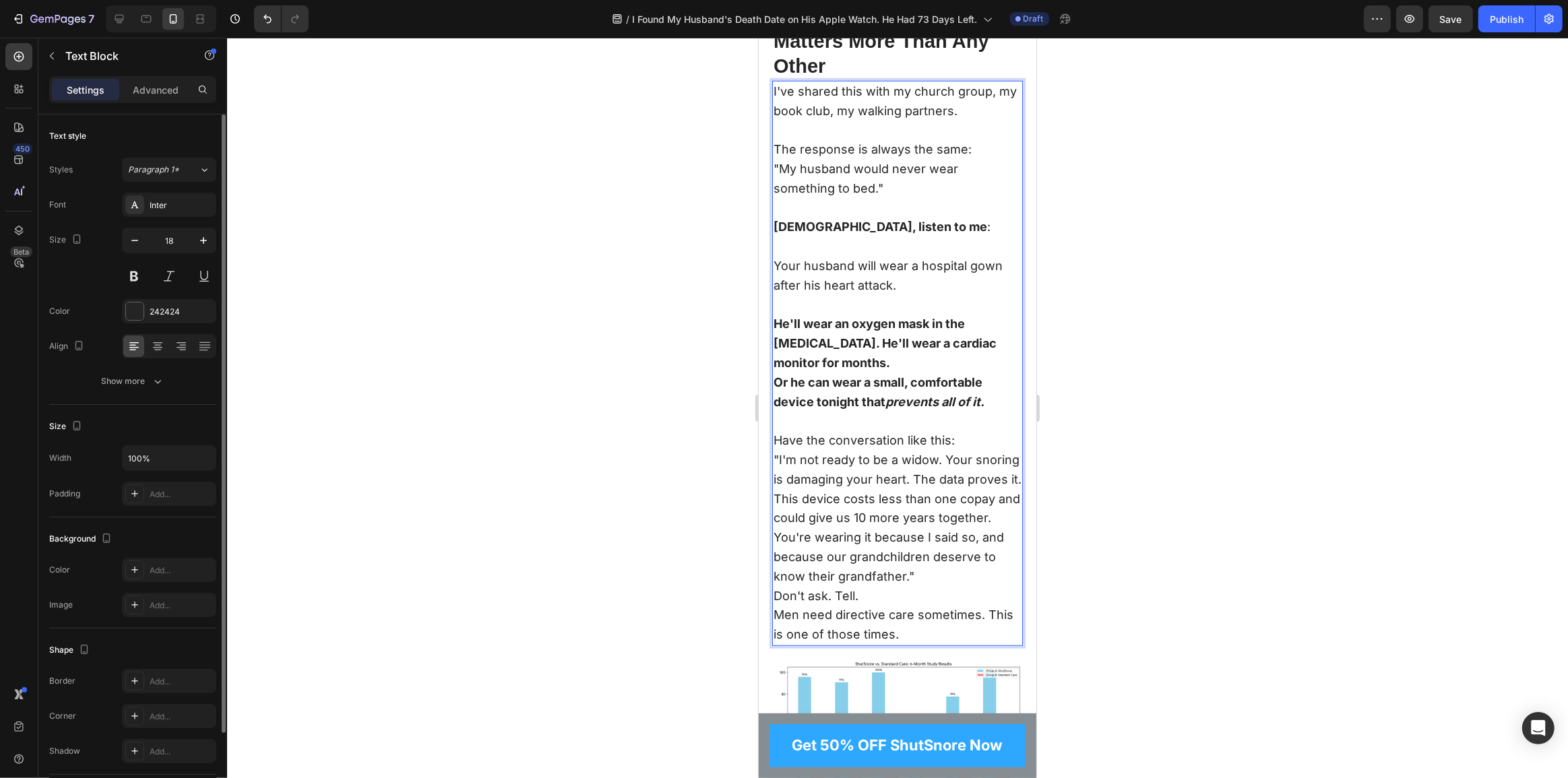
click at [925, 431] on p "Have the conversation like this:" at bounding box center [897, 441] width 248 height 20
click at [971, 431] on p "Have the conversation like this:" at bounding box center [897, 441] width 248 height 20
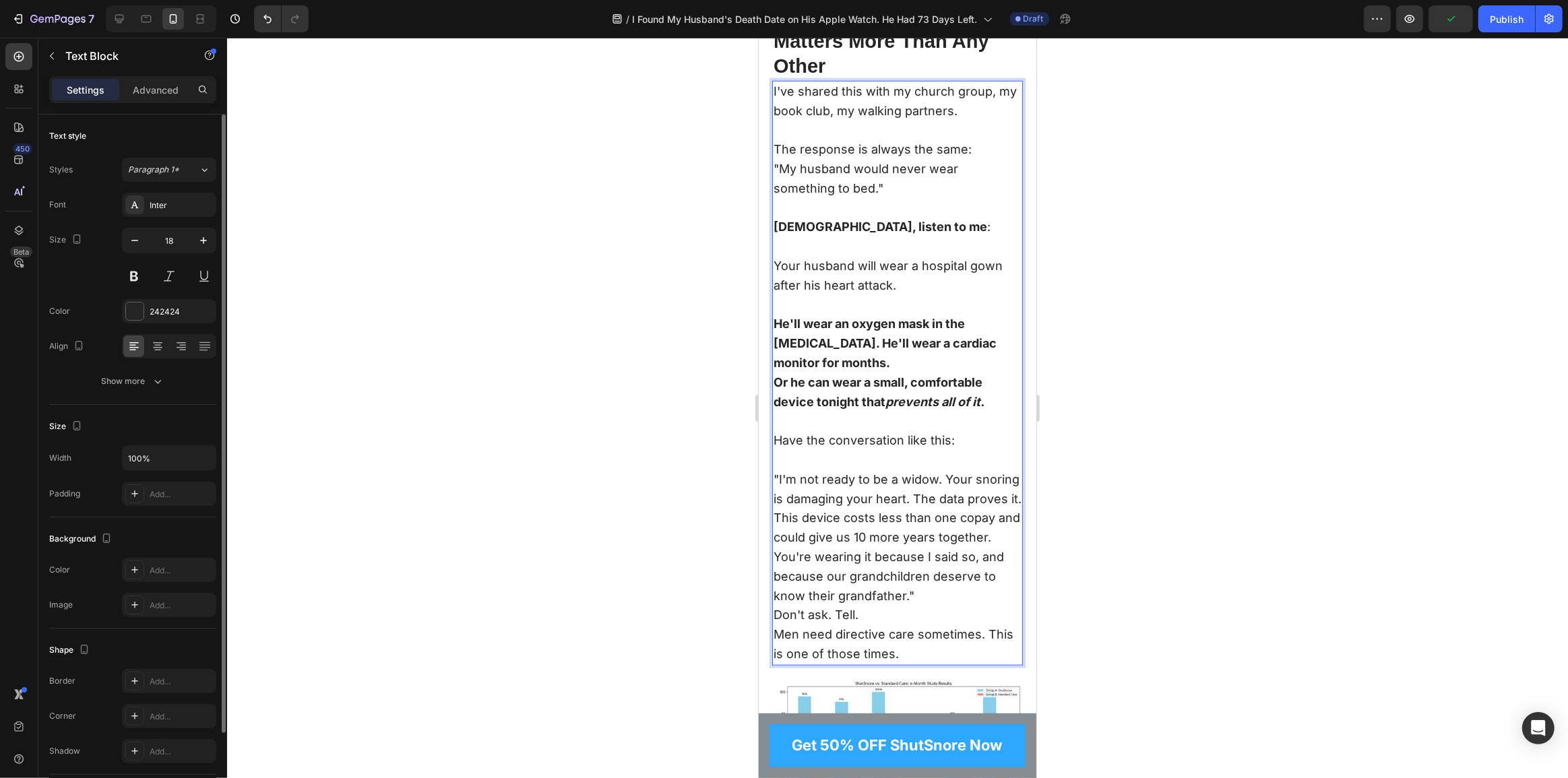
drag, startPoint x: 780, startPoint y: 462, endPoint x: 811, endPoint y: 472, distance: 32.6
click at [811, 472] on p ""I'm not ready to be a widow. Your snoring is damaging your heart. The data pro…" at bounding box center [897, 538] width 248 height 136
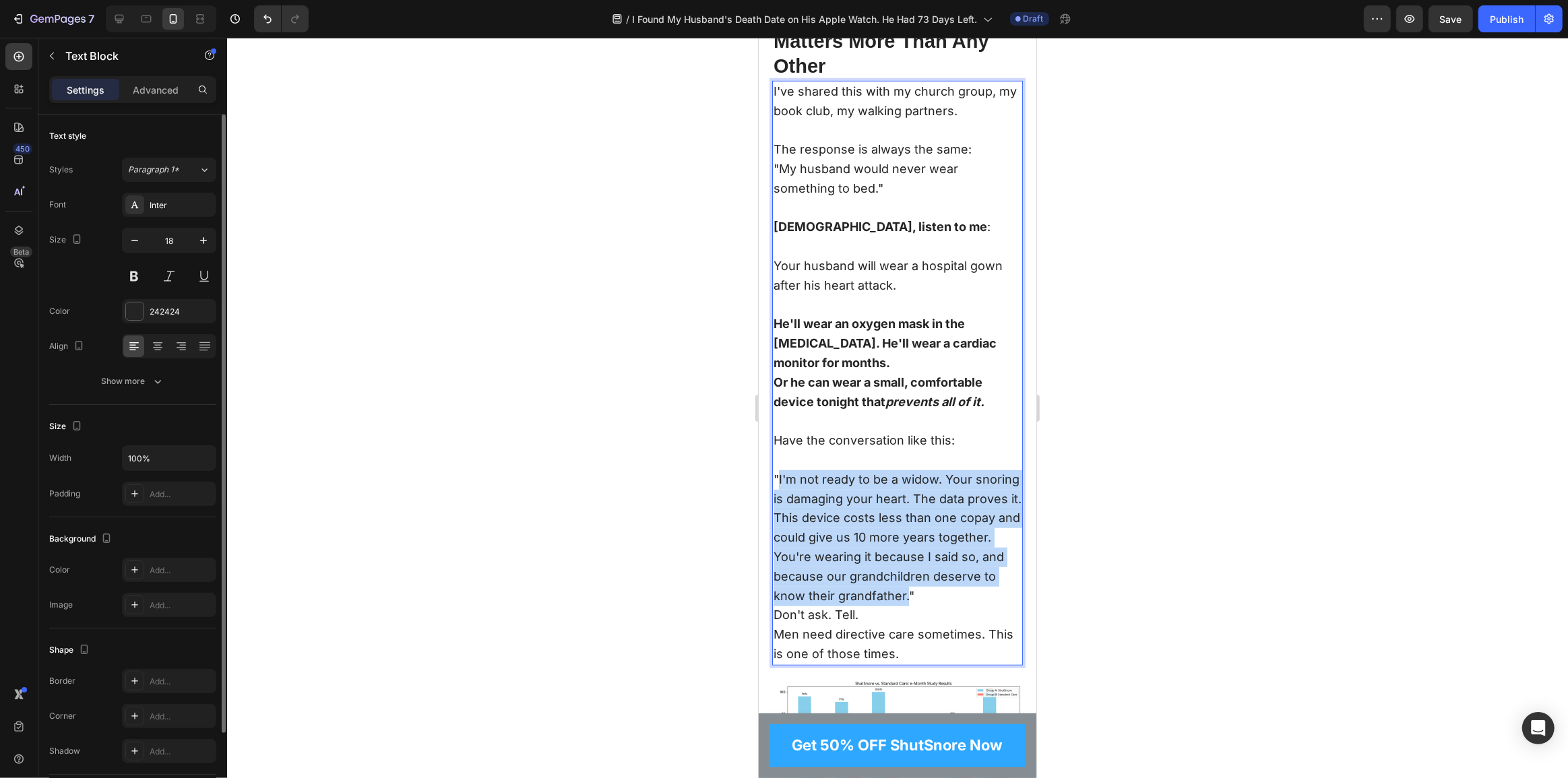
drag, startPoint x: 777, startPoint y: 460, endPoint x: 974, endPoint y: 581, distance: 231.2
click at [972, 581] on p ""I'm not ready to be a widow. Your snoring is damaging your heart. The data pro…" at bounding box center [897, 538] width 248 height 136
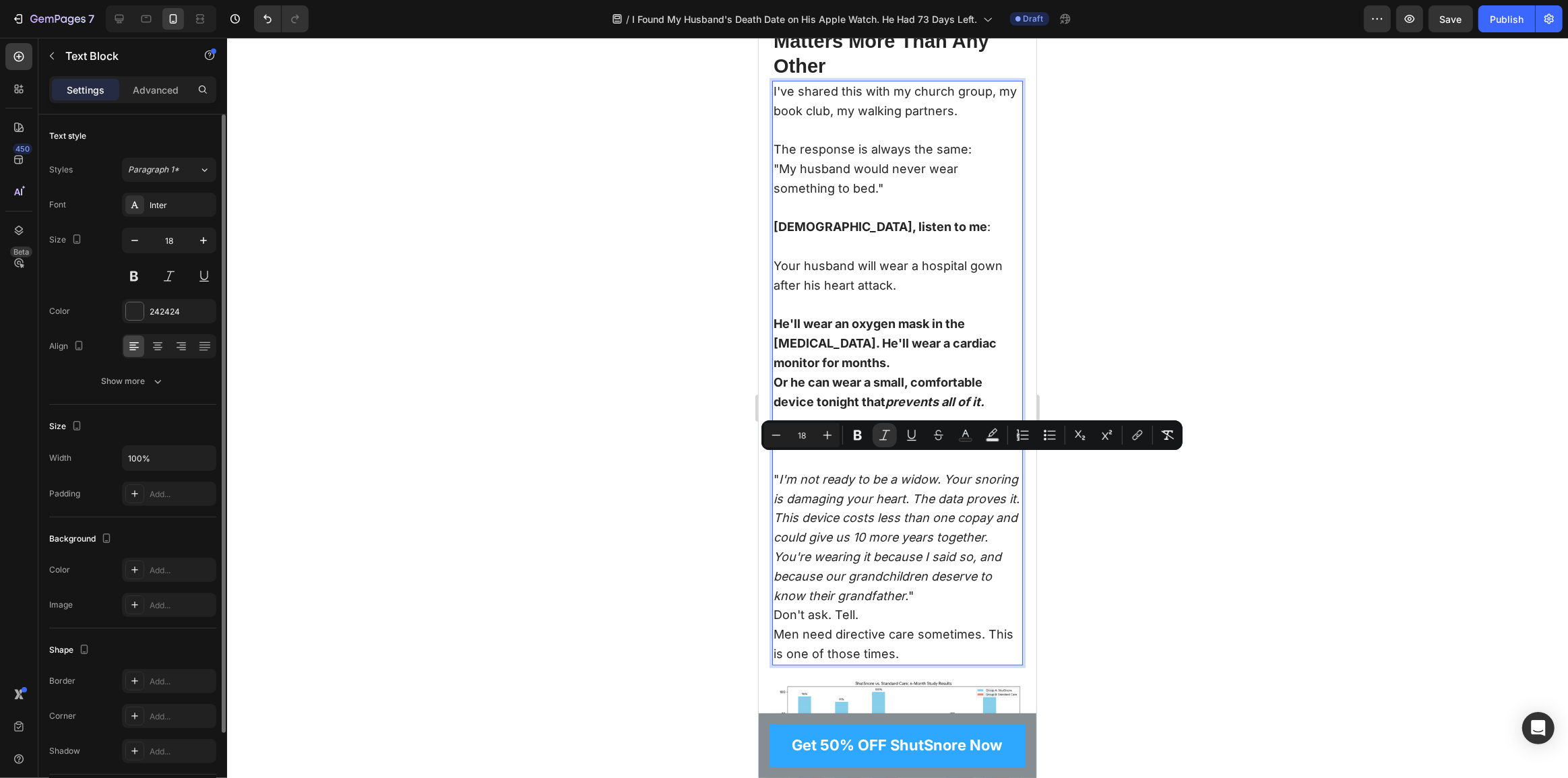
click at [981, 576] on p "" I'm not ready to be a widow. Your snoring is damaging your heart. The data pr…" at bounding box center [897, 538] width 248 height 136
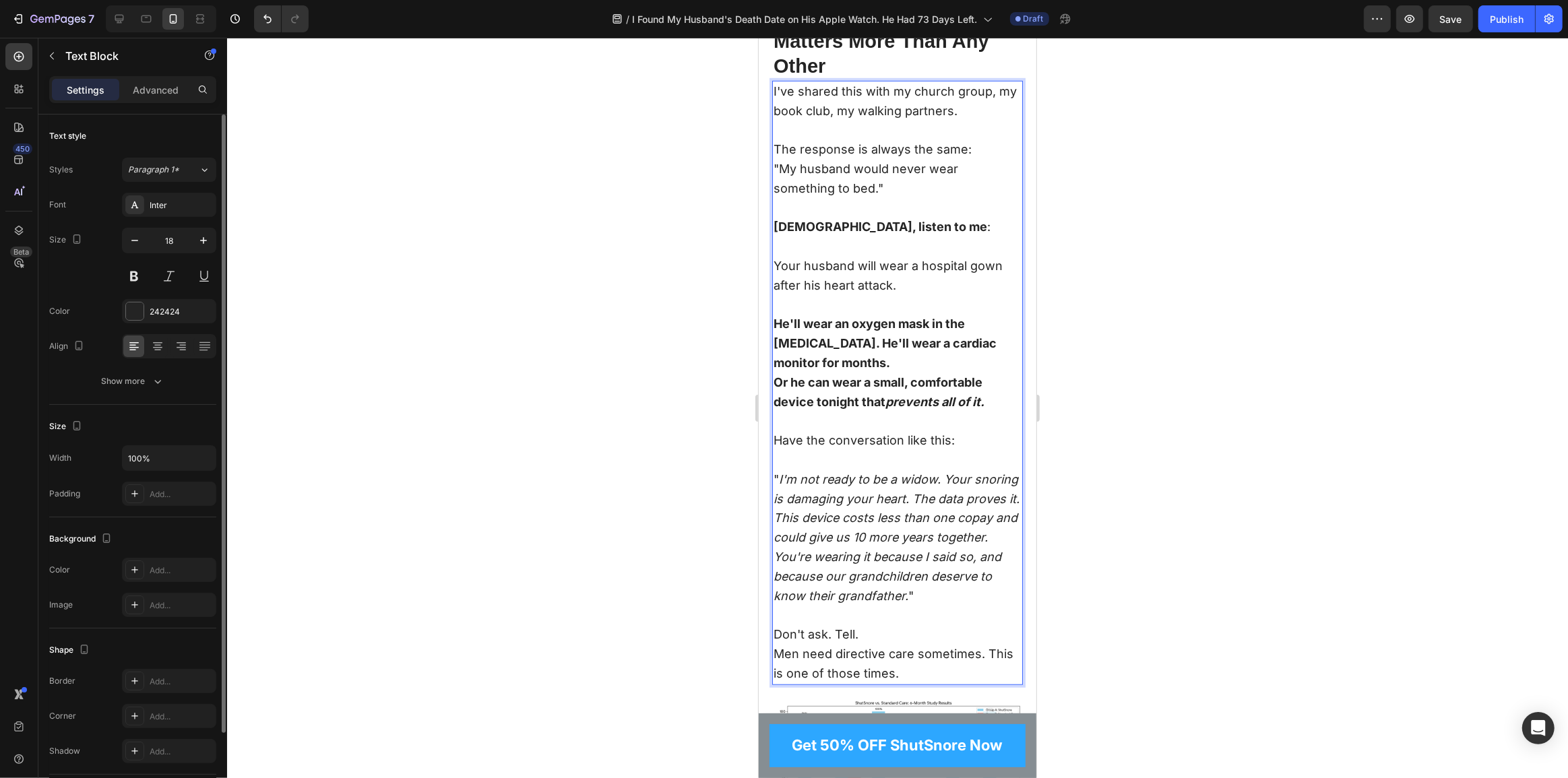
drag, startPoint x: 866, startPoint y: 620, endPoint x: 879, endPoint y: 611, distance: 15.8
click at [867, 626] on p "Don't ask. Tell." at bounding box center [897, 635] width 248 height 20
click at [892, 626] on p "Don't ask. Tell." at bounding box center [897, 645] width 248 height 39
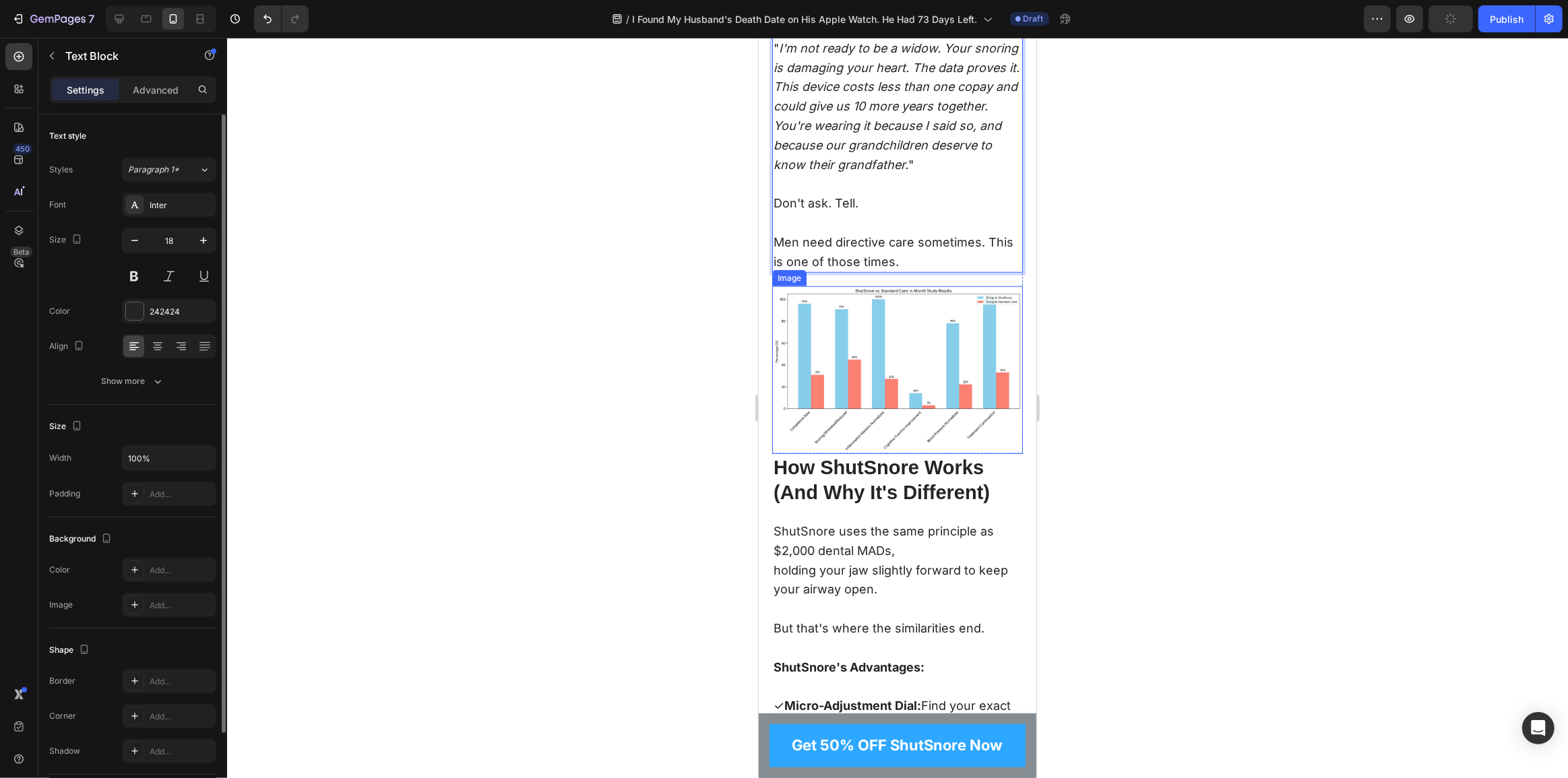
scroll to position [7104, 0]
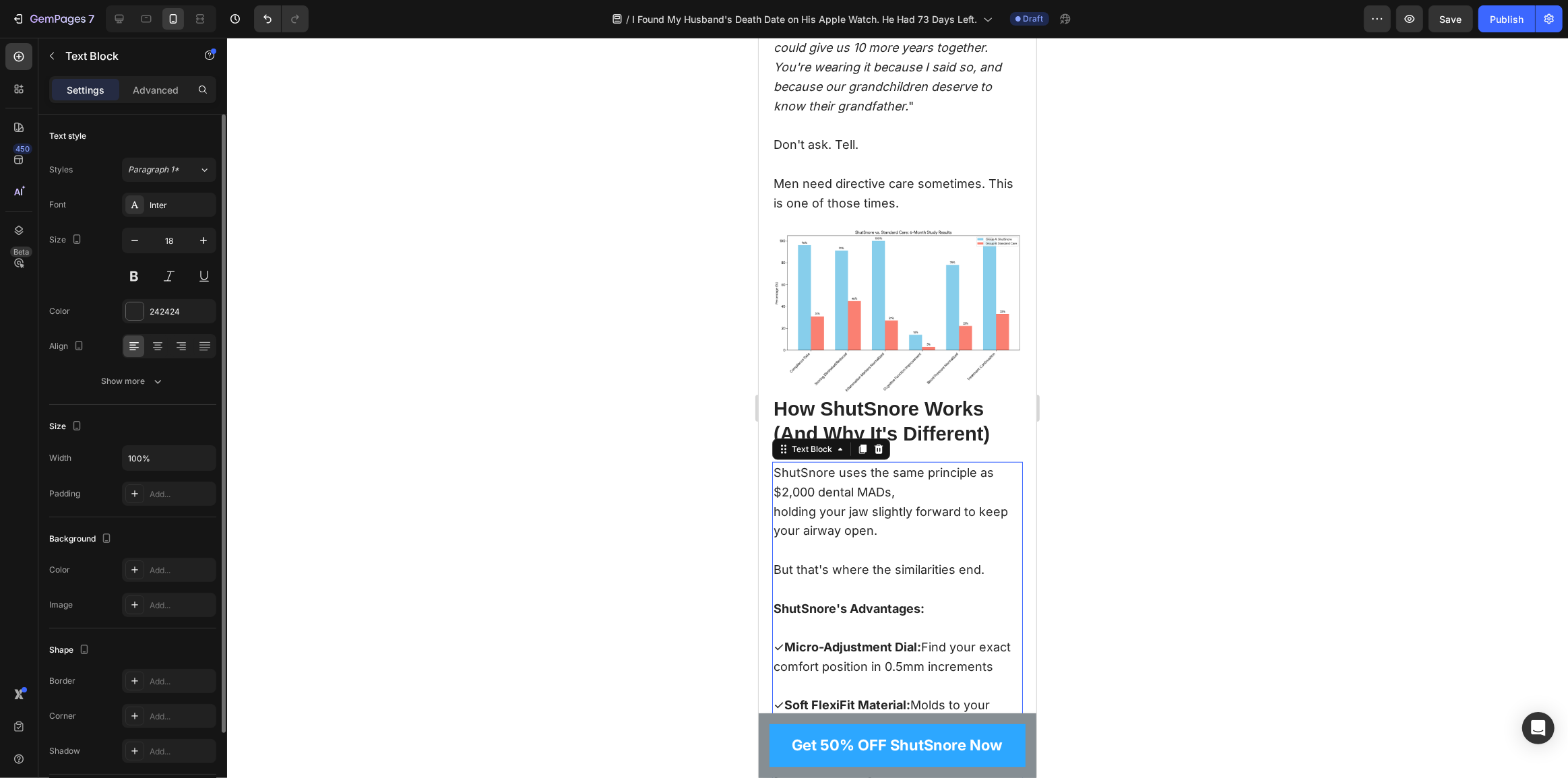
click at [920, 469] on p "ShutSnore uses the same principle as $2,000 dental MADs, holding your jaw sligh…" at bounding box center [897, 512] width 248 height 97
click at [908, 472] on p "ShutSnore uses the same principle as $2,000 dental MADs, holding your jaw sligh…" at bounding box center [897, 512] width 248 height 97
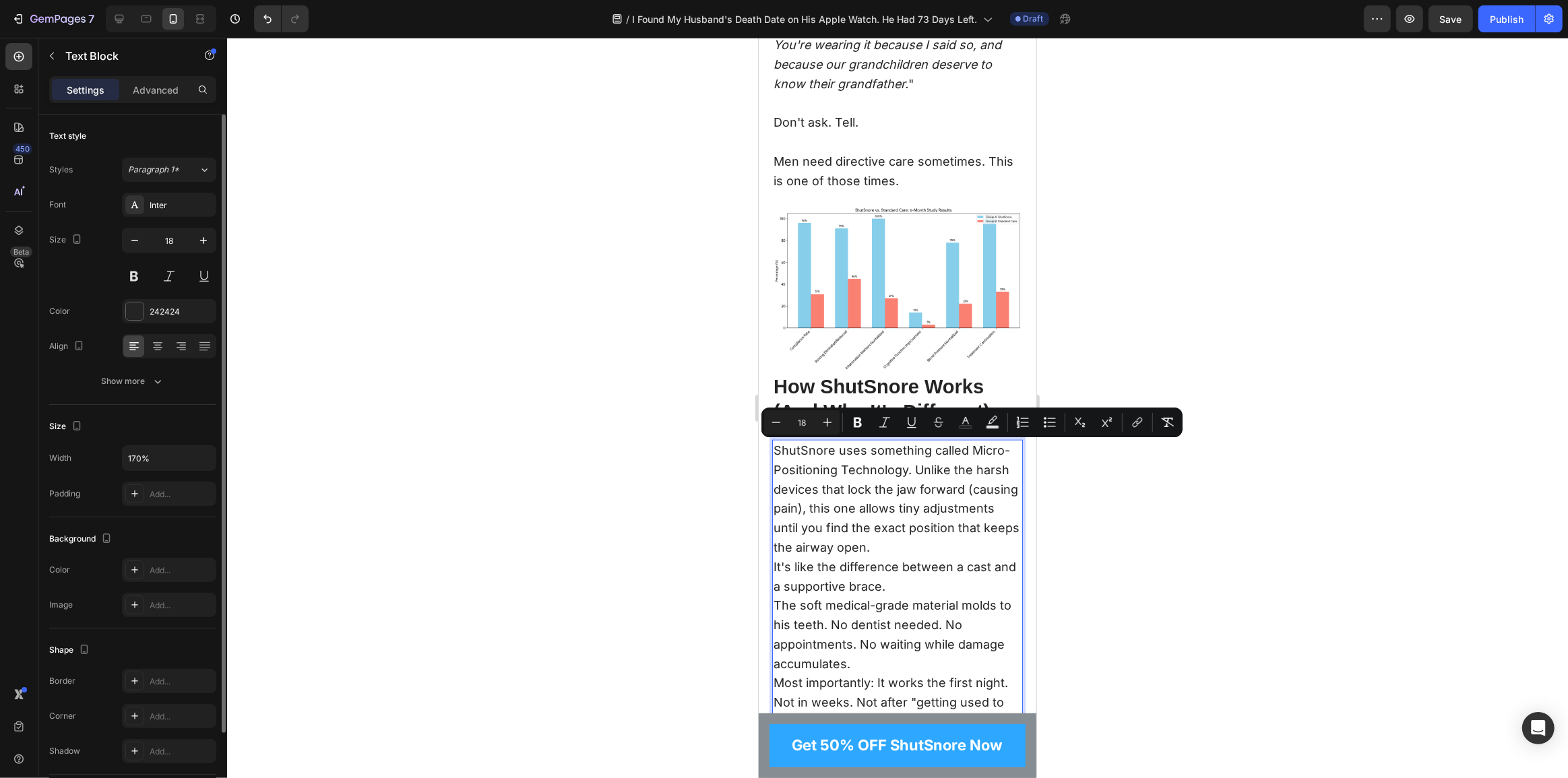
scroll to position [7128, 0]
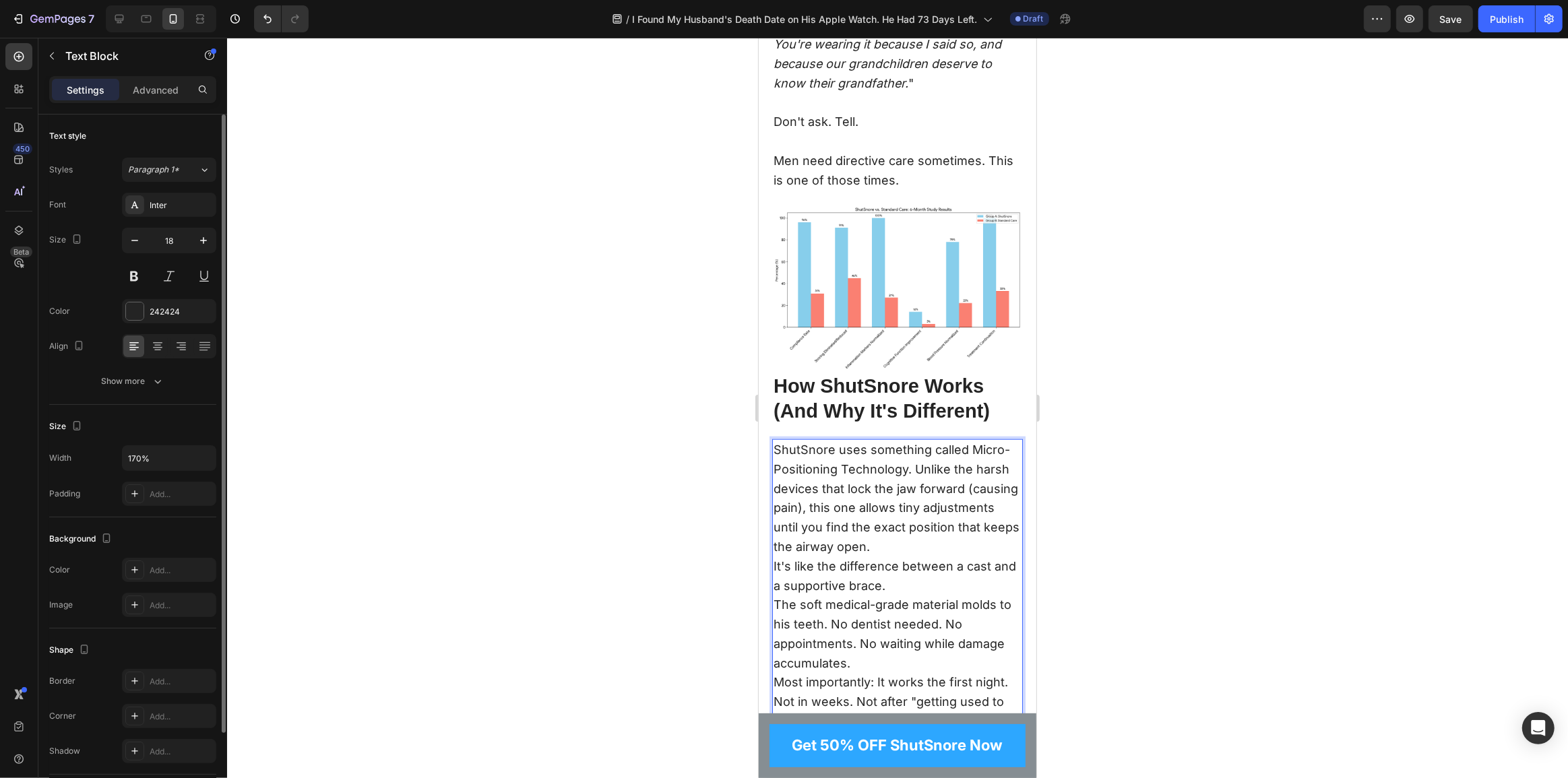
click at [914, 447] on p "ShutSnore uses something called Micro-Positioning Technology. Unlike the harsh …" at bounding box center [897, 499] width 248 height 116
drag, startPoint x: 943, startPoint y: 445, endPoint x: 971, endPoint y: 431, distance: 31.3
click at [971, 441] on p "ShutSnore uses something called Micro-Positioning Technology. Unlike the harsh …" at bounding box center [897, 499] width 248 height 116
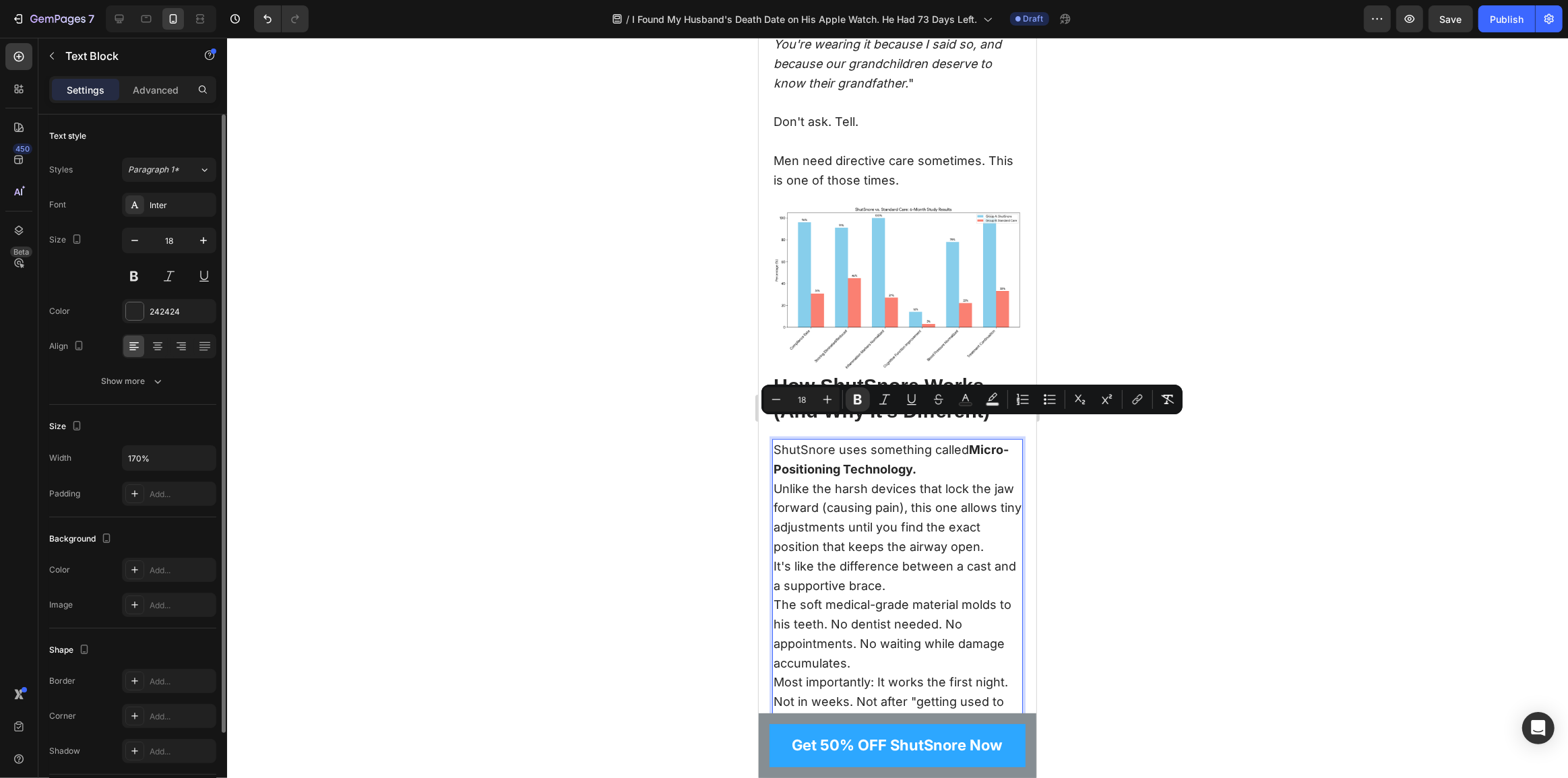
click at [957, 450] on p "ShutSnore uses something called Micro-Positioning Technology. Unlike the harsh …" at bounding box center [897, 499] width 248 height 116
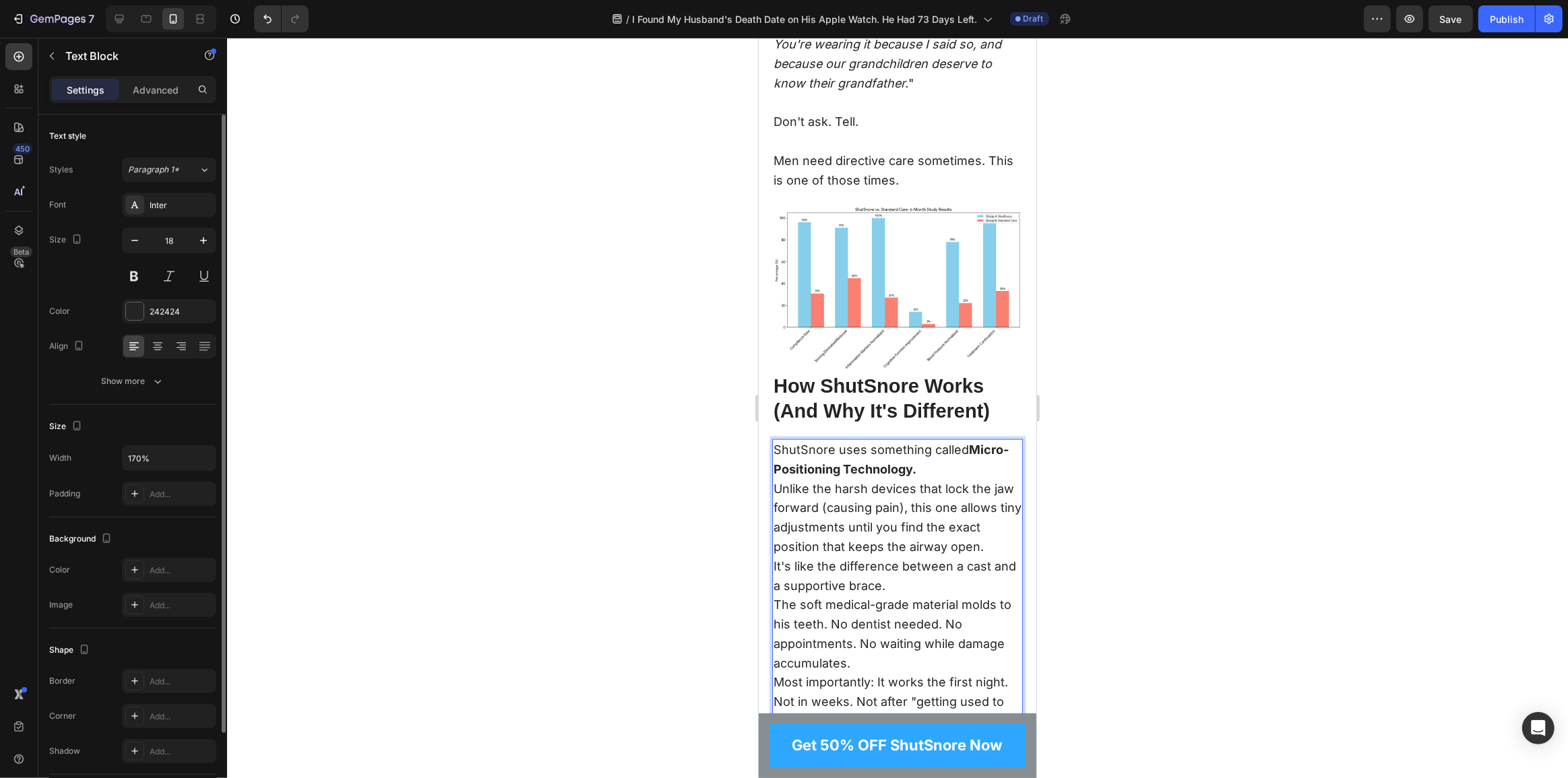
click at [773, 470] on p "ShutSnore uses something called Micro-Positioning Technology. Unlike the harsh …" at bounding box center [897, 499] width 248 height 116
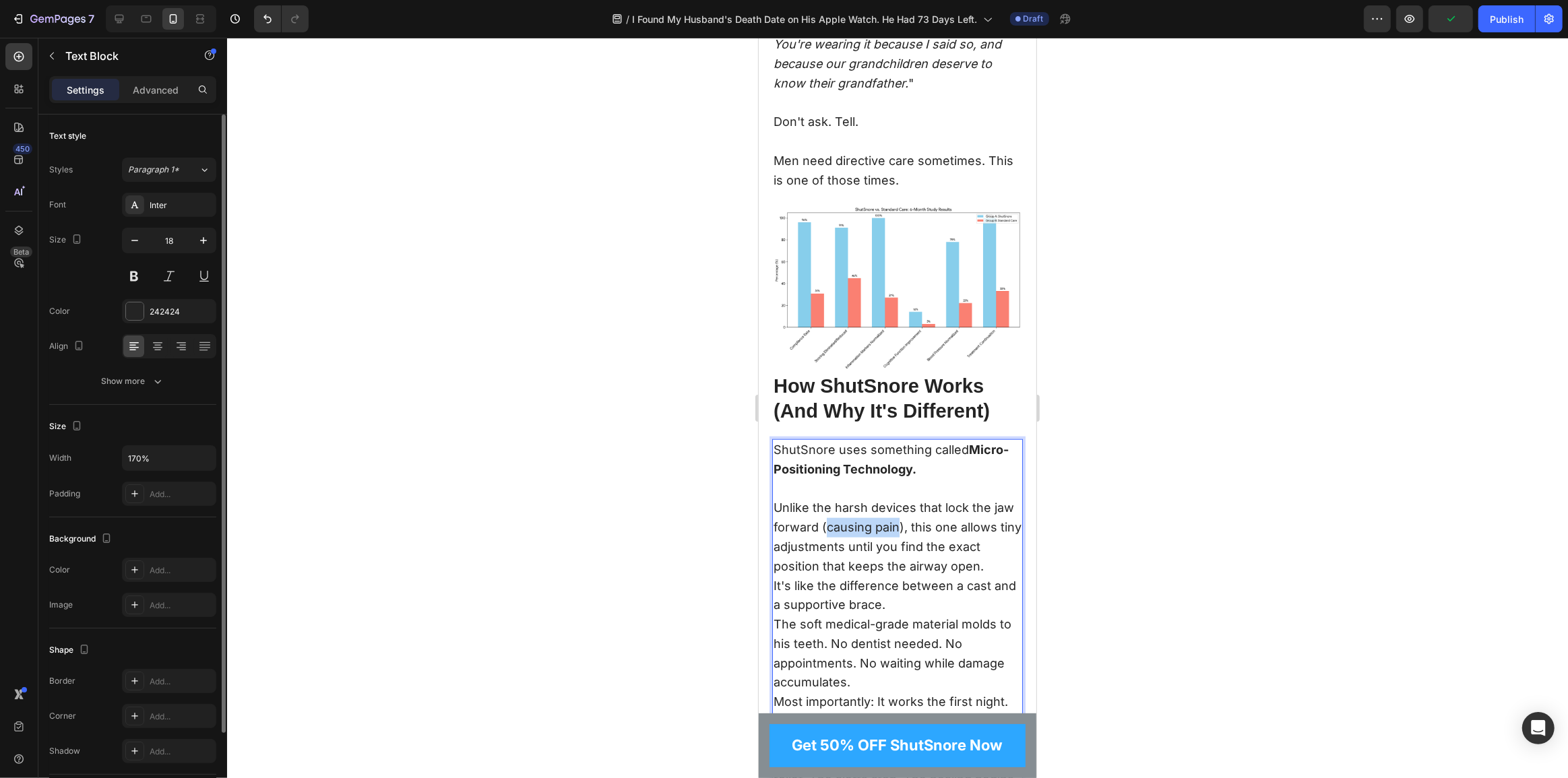
drag, startPoint x: 898, startPoint y: 506, endPoint x: 828, endPoint y: 506, distance: 70.0
click at [828, 506] on p "ShutSnore uses something called Micro-Positioning Technology. Unlike the harsh …" at bounding box center [897, 509] width 248 height 136
click at [912, 506] on p "ShutSnore uses something called Micro-Positioning Technology. Unlike the harsh …" at bounding box center [897, 509] width 248 height 136
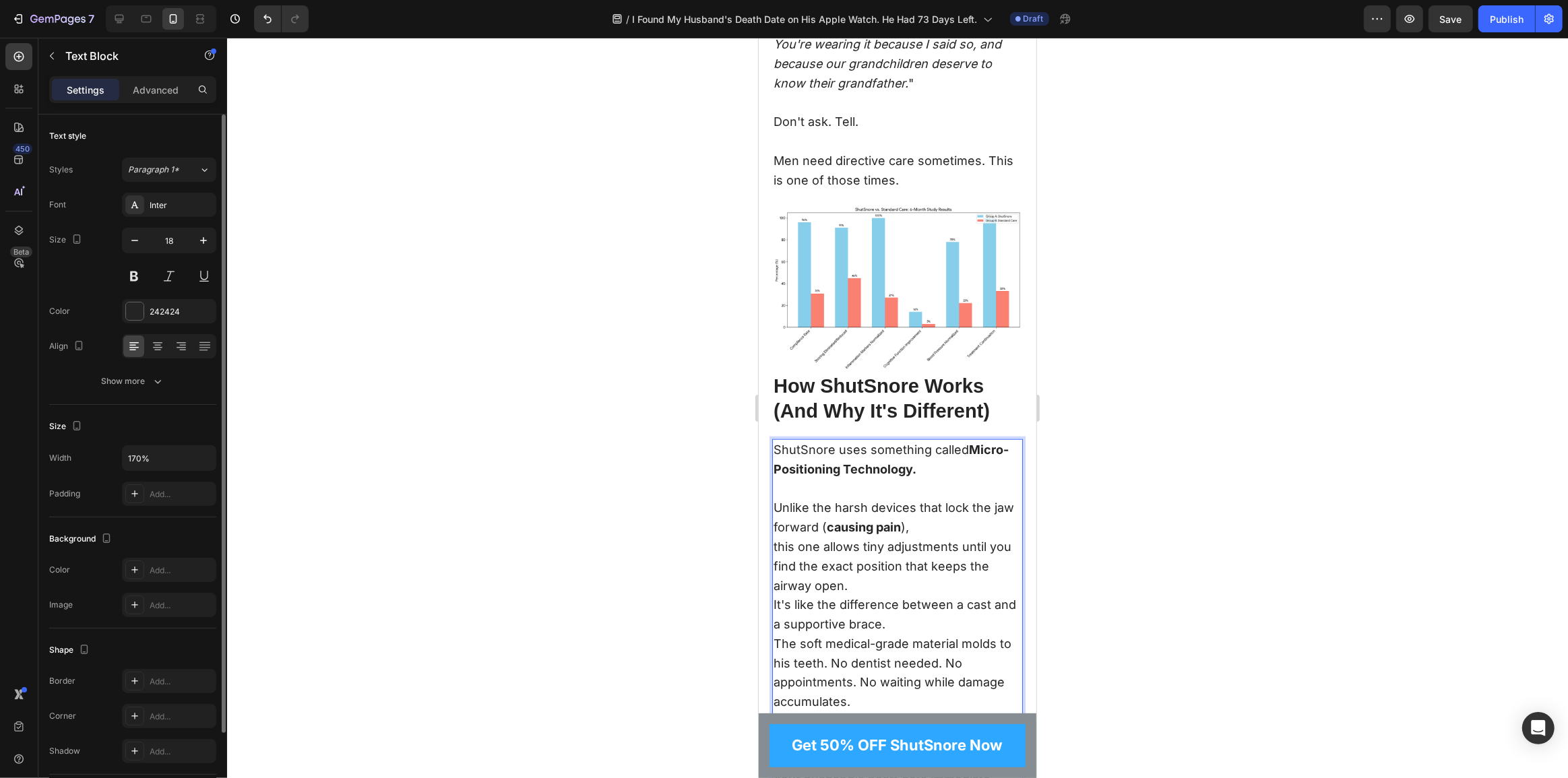
click at [911, 561] on p "ShutSnore uses something called Micro-Positioning Technology. Unlike the harsh …" at bounding box center [897, 518] width 248 height 155
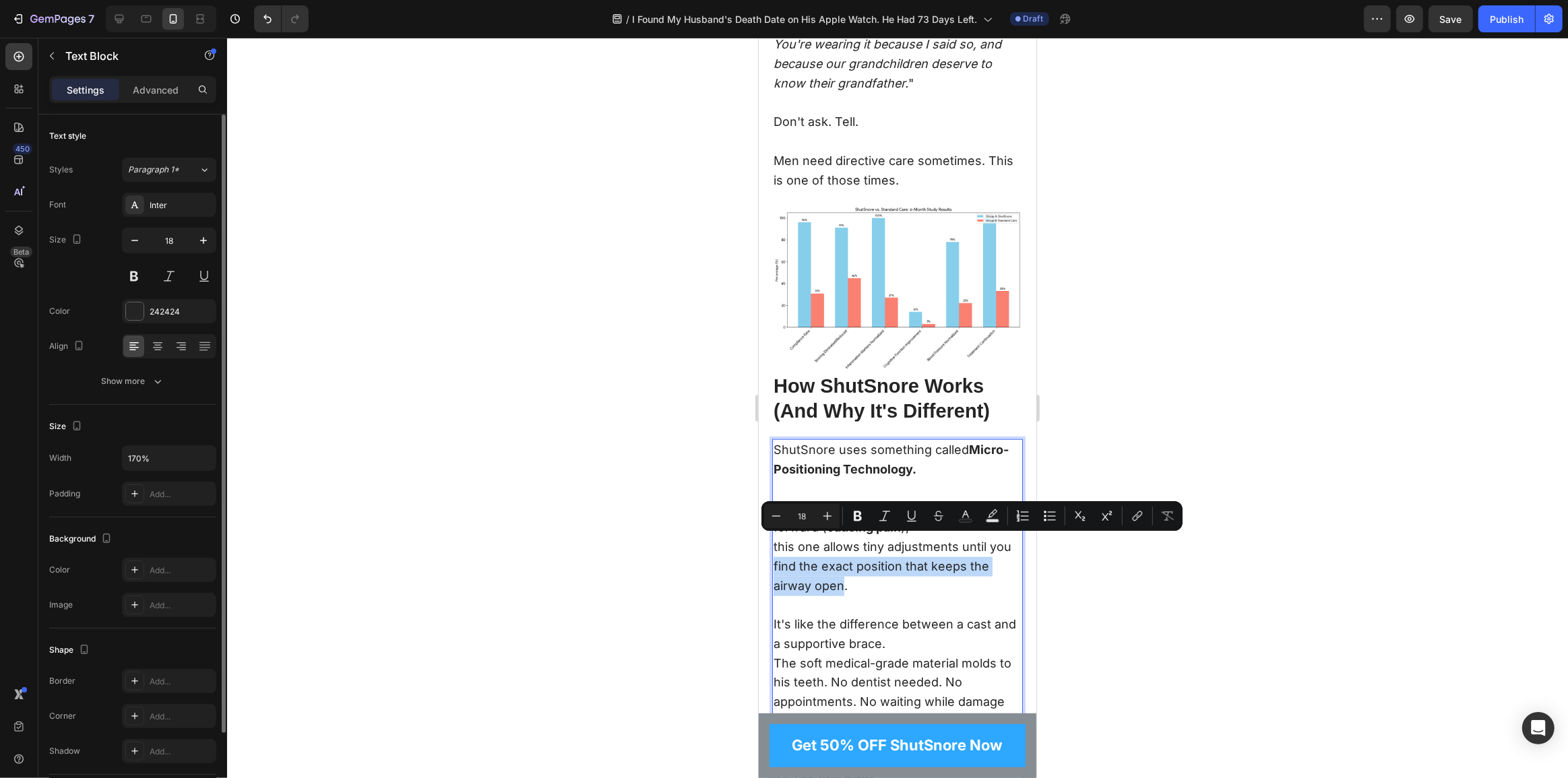
drag, startPoint x: 774, startPoint y: 541, endPoint x: 840, endPoint y: 558, distance: 68.2
click at [840, 558] on p "ShutSnore uses something called Micro-Positioning Technology. Unlike the harsh …" at bounding box center [897, 528] width 248 height 174
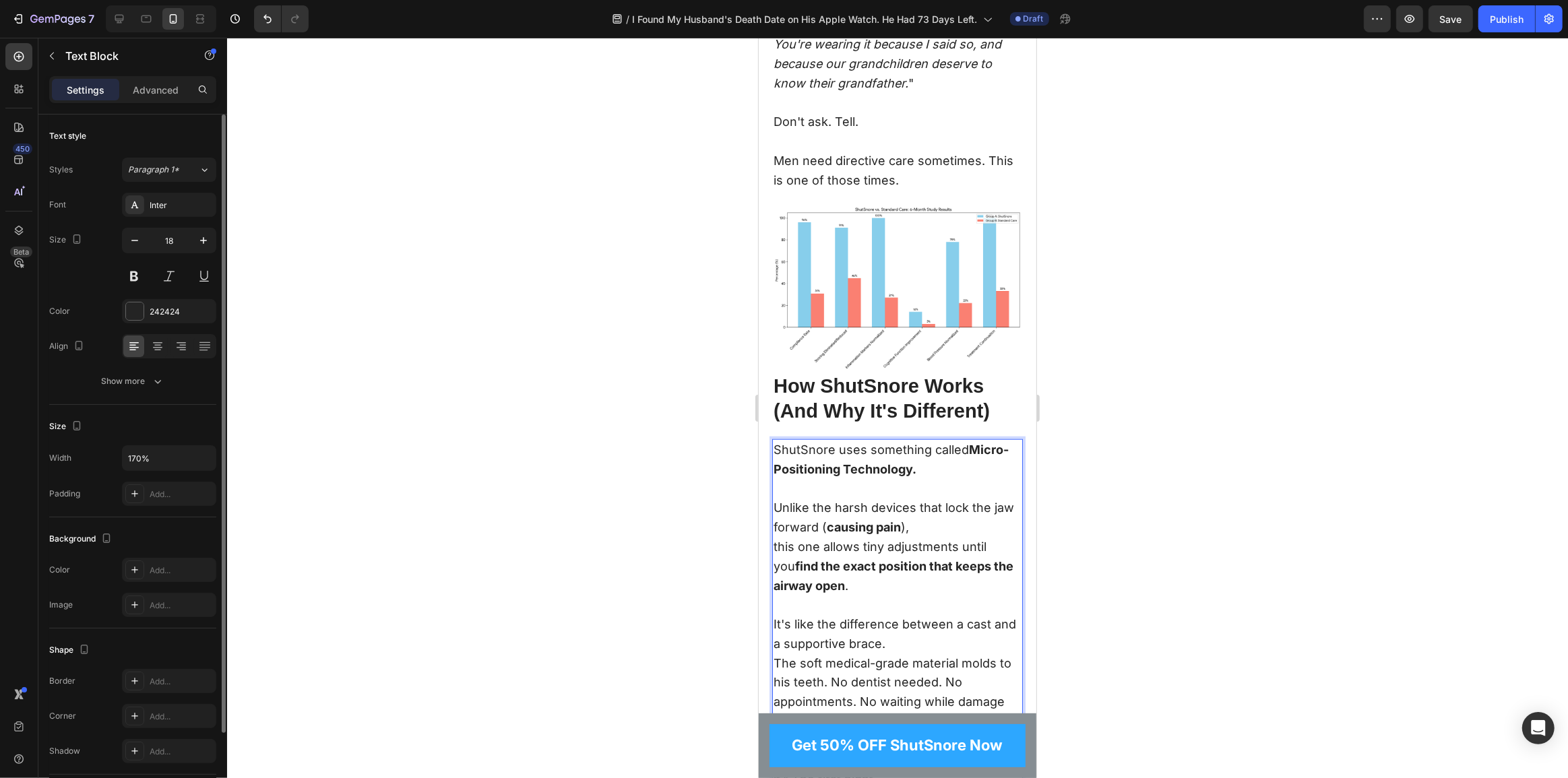
scroll to position [7311, 0]
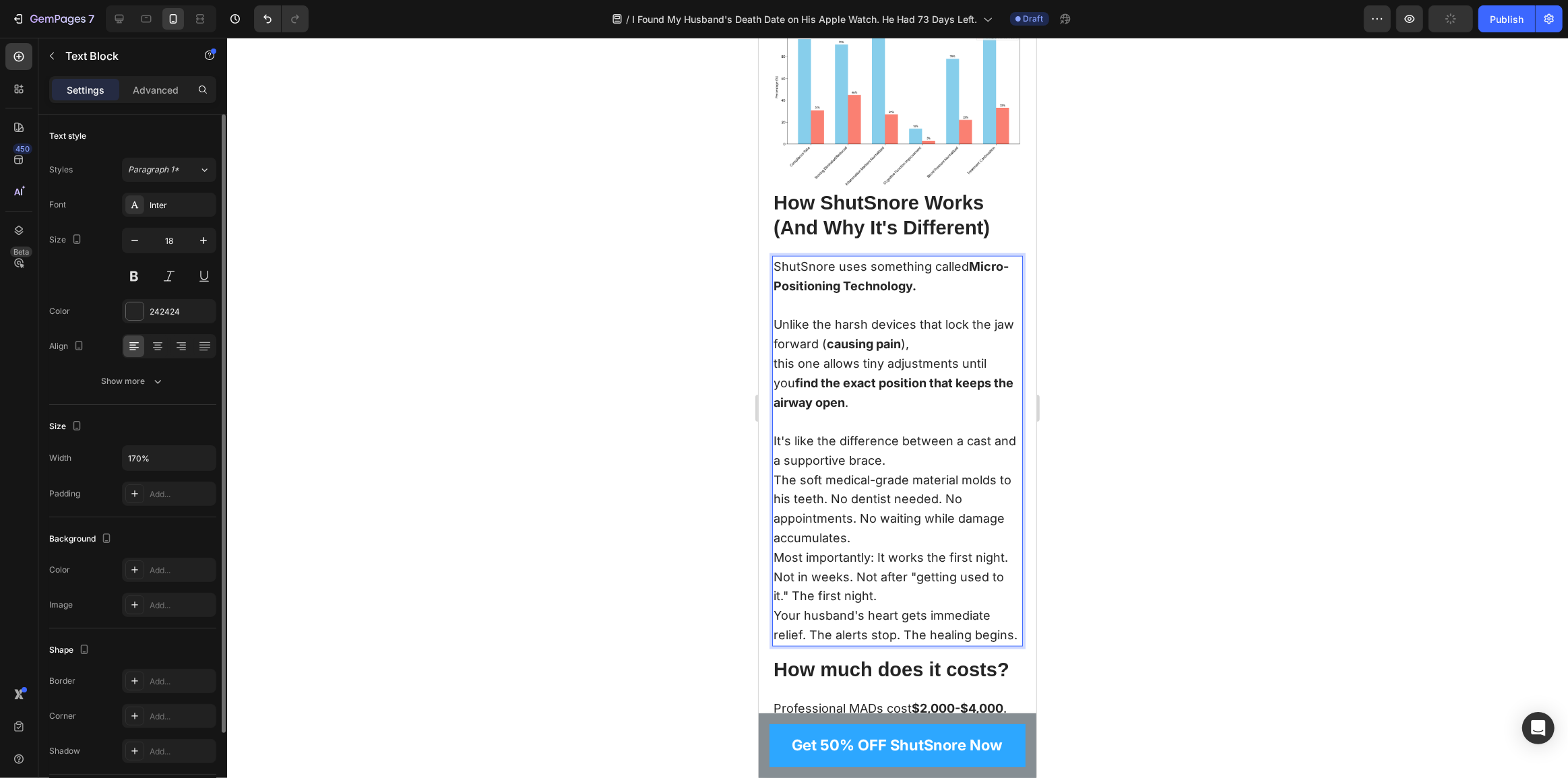
click at [944, 434] on p "It's like the difference between a cast and a supportive brace." at bounding box center [897, 451] width 248 height 39
click at [900, 520] on p "The soft medical-grade material molds to his teeth. No dentist needed. No appoi…" at bounding box center [897, 509] width 248 height 77
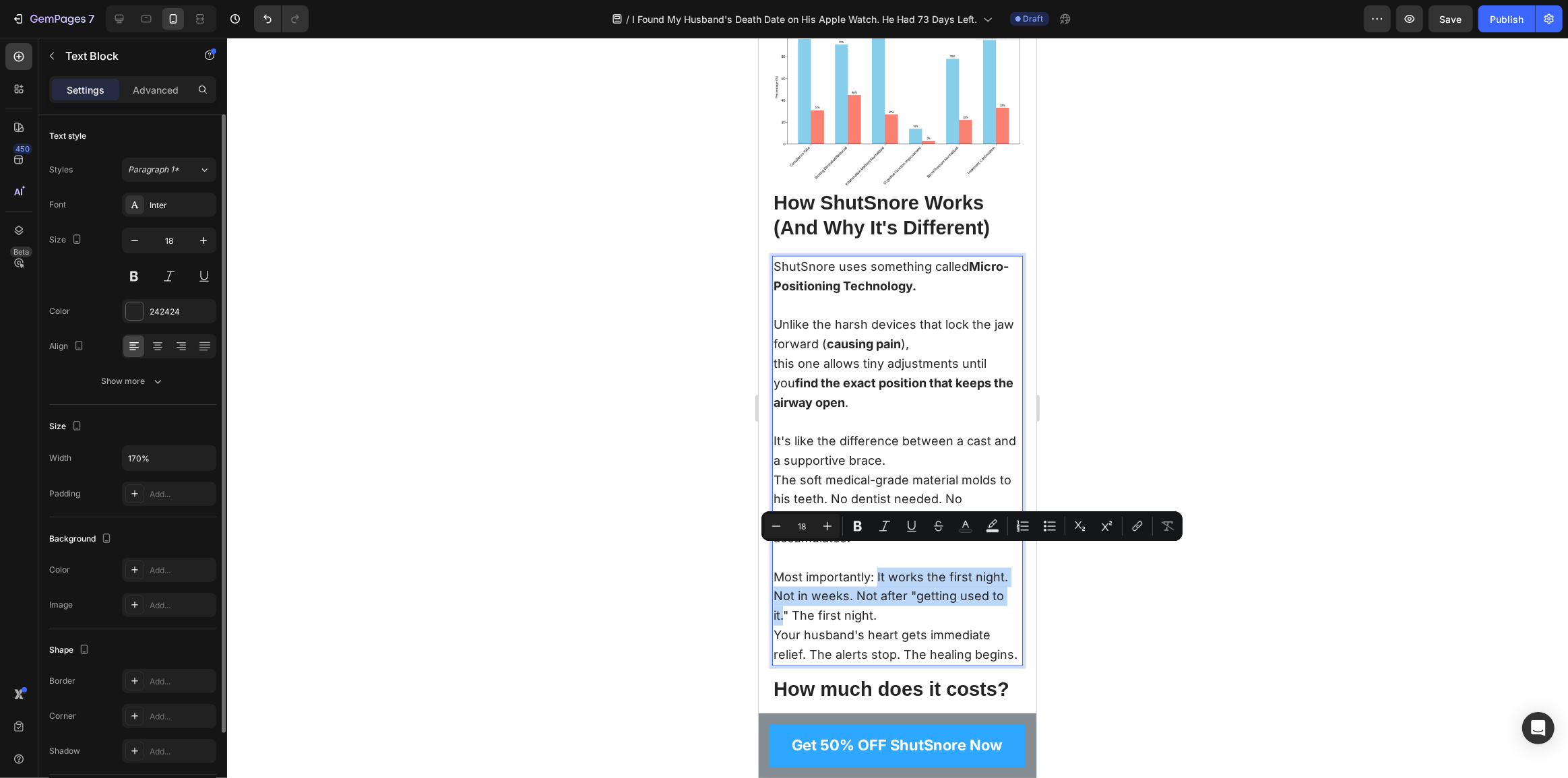
drag, startPoint x: 876, startPoint y: 550, endPoint x: 785, endPoint y: 590, distance: 99.4
click at [785, 590] on div "ShutSnore uses something called Micro-Positioning Technology. Unlike the harsh …" at bounding box center [897, 462] width 251 height 411
drag, startPoint x: 789, startPoint y: 593, endPoint x: 877, endPoint y: 554, distance: 96.3
click at [877, 554] on div "ShutSnore uses something called Micro-Positioning Technology. Unlike the harsh …" at bounding box center [897, 462] width 251 height 411
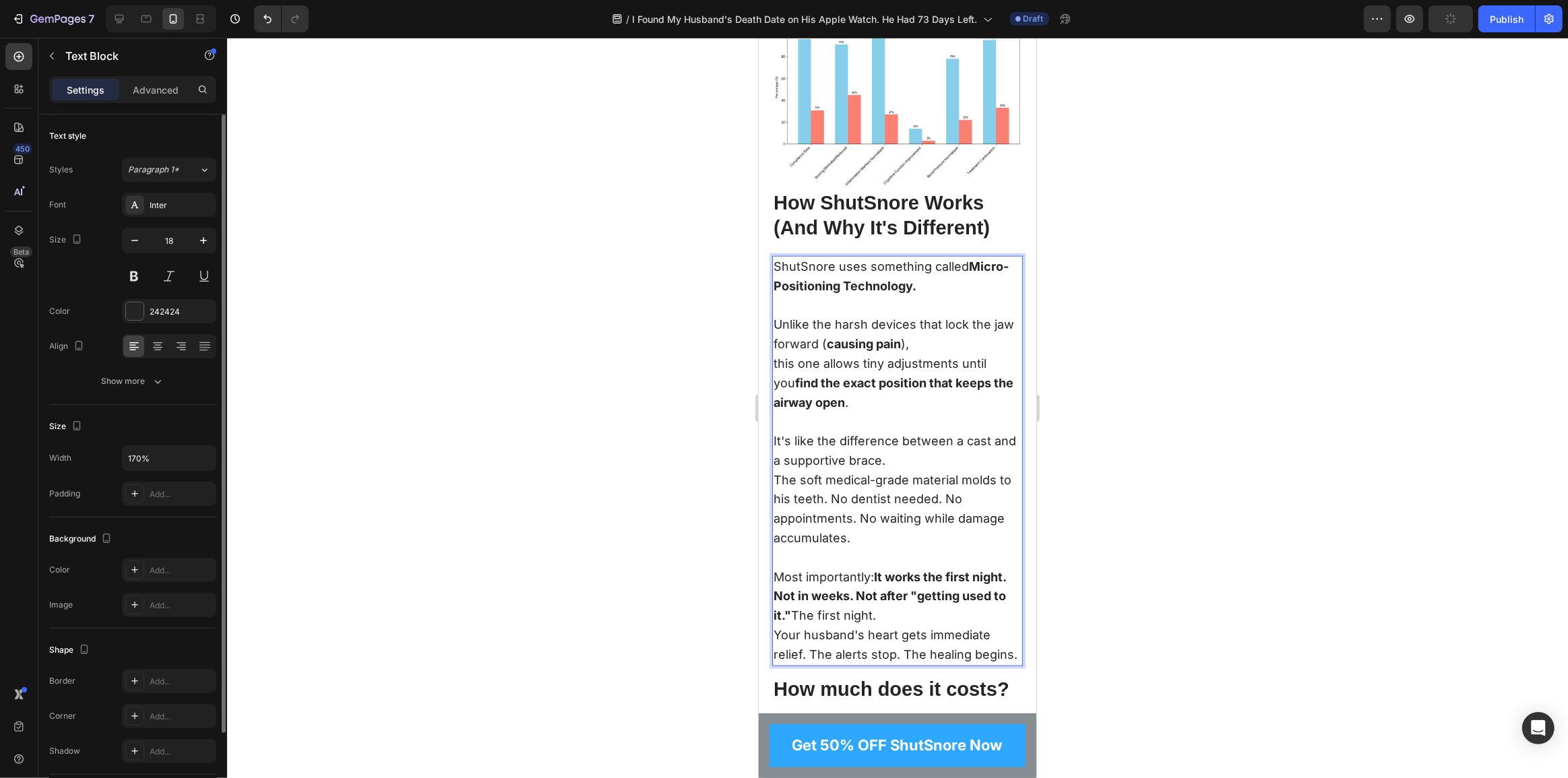
click at [794, 591] on p "Not in weeks. Not after "getting used to it." The first night." at bounding box center [897, 606] width 248 height 39
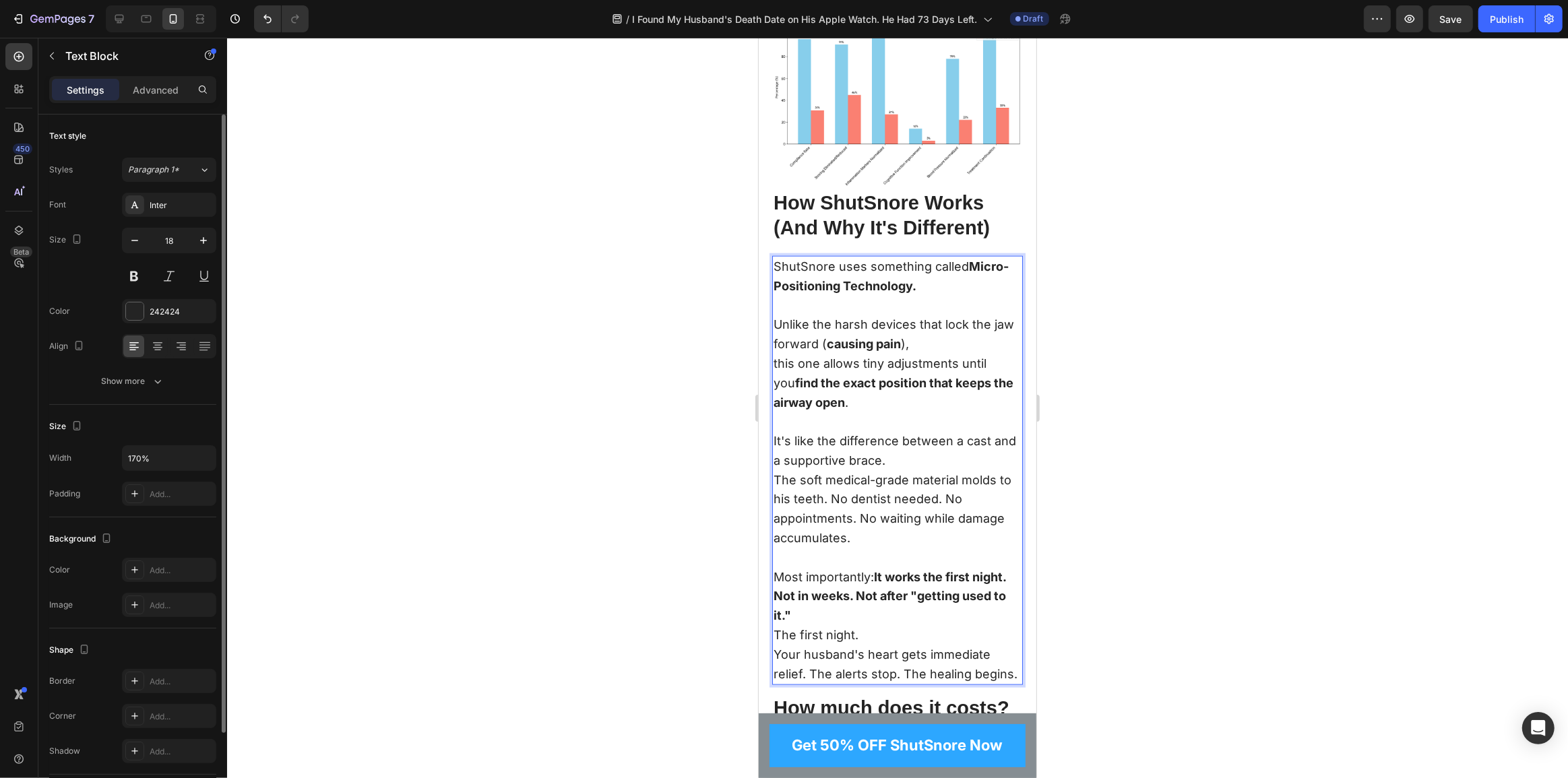
click at [893, 603] on p "Not in weeks. Not after "getting used to it." The first night." at bounding box center [897, 615] width 248 height 58
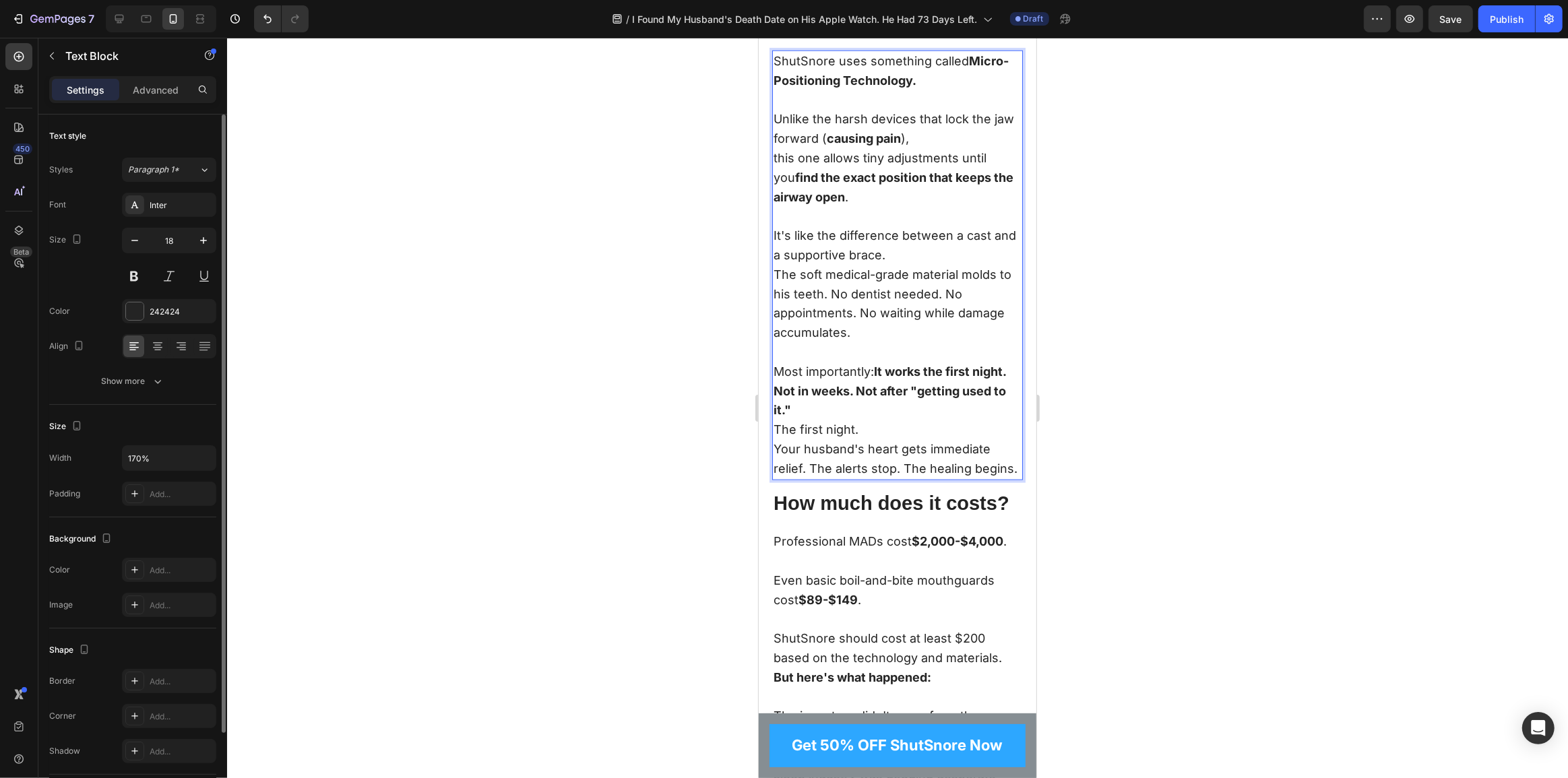
scroll to position [7495, 0]
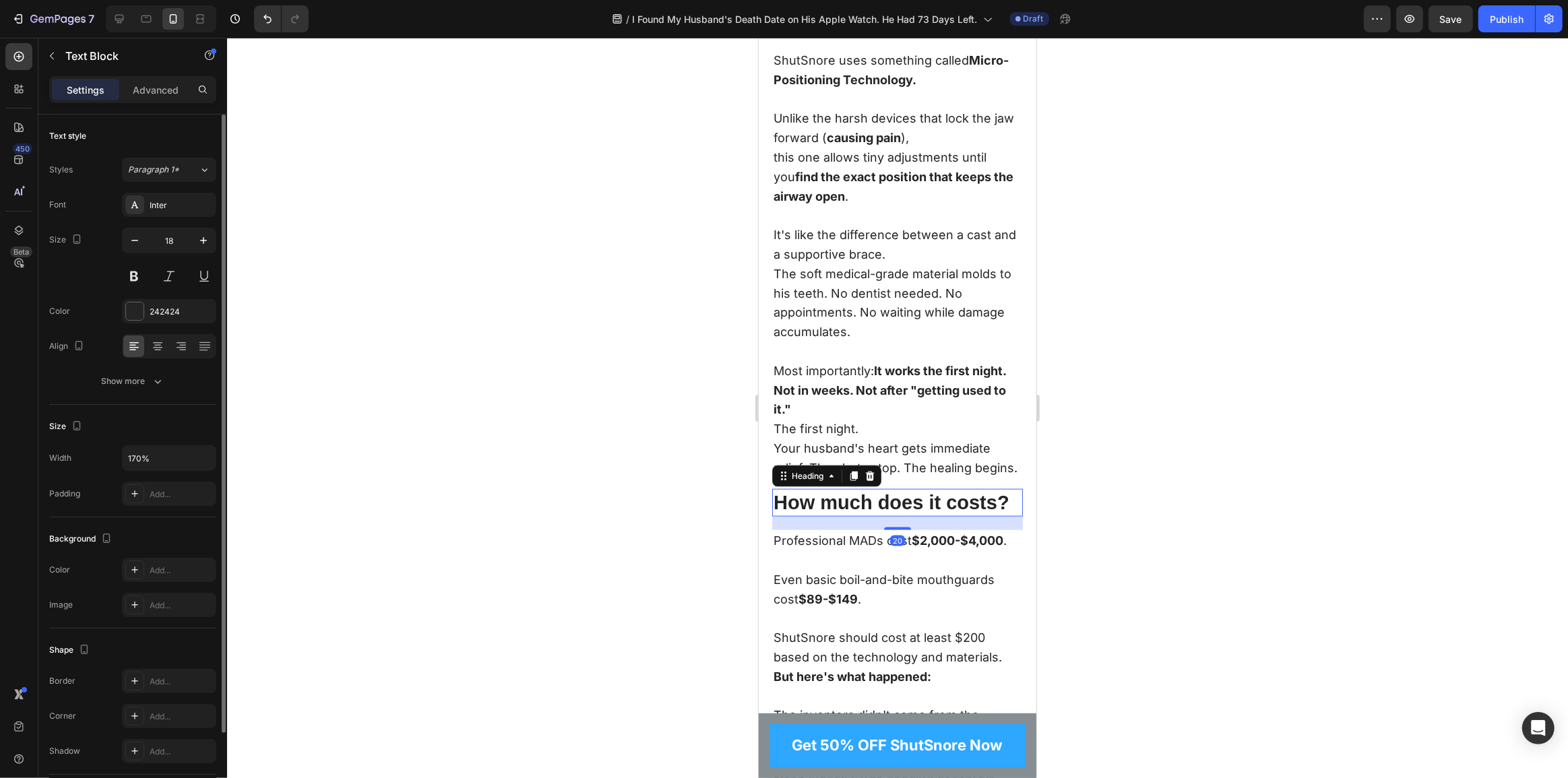
click at [864, 515] on h2 "How much does it costs?" at bounding box center [897, 503] width 251 height 28
click at [905, 517] on h2 "How much does it costs?" at bounding box center [897, 503] width 251 height 28
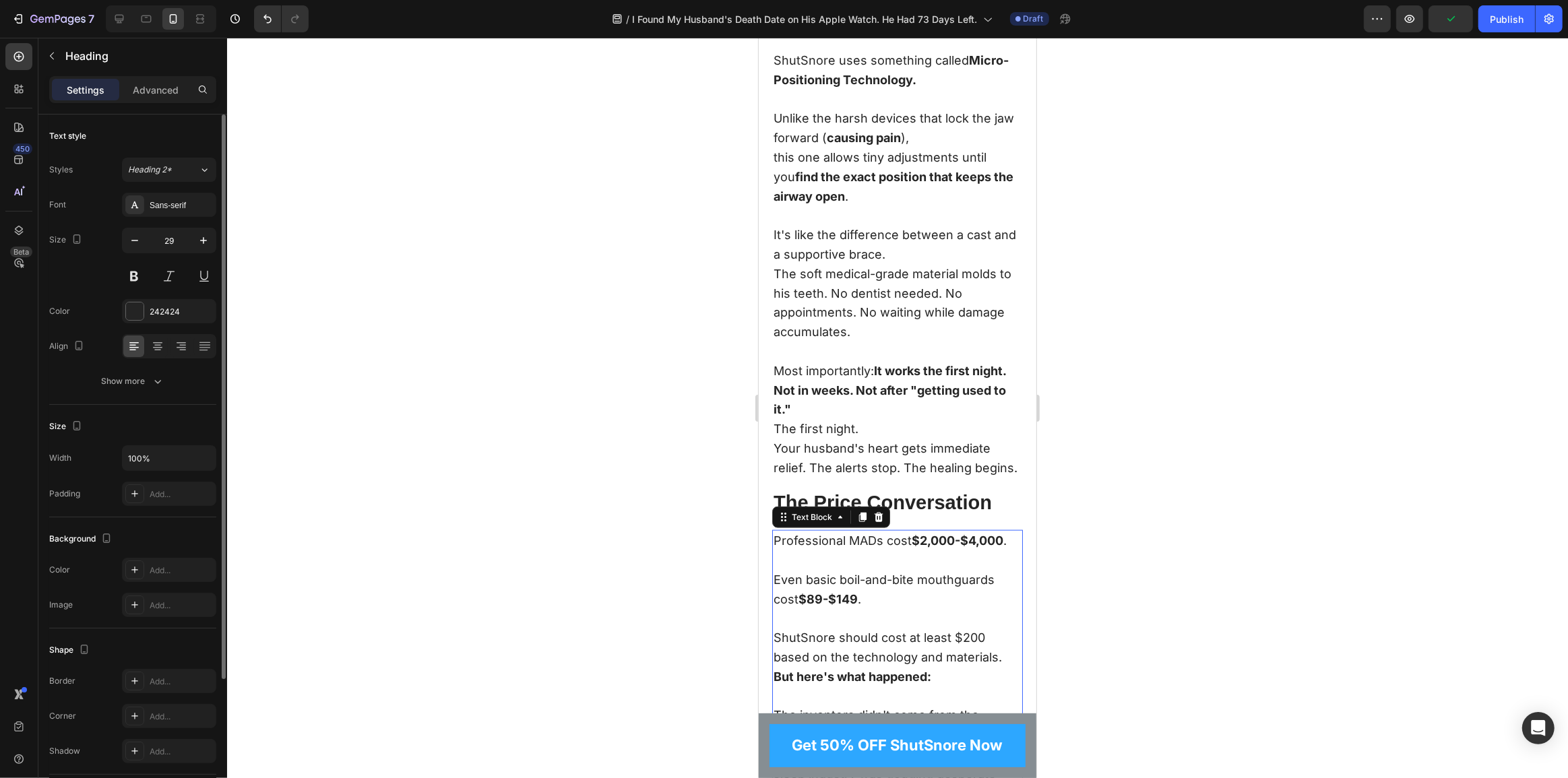
click at [923, 570] on p "Professional MADs cost $2,000-$4,000 ." at bounding box center [897, 551] width 248 height 39
click at [880, 592] on p "Even basic boil-and-bite mouthguards cost $89-$149 ." at bounding box center [897, 599] width 248 height 58
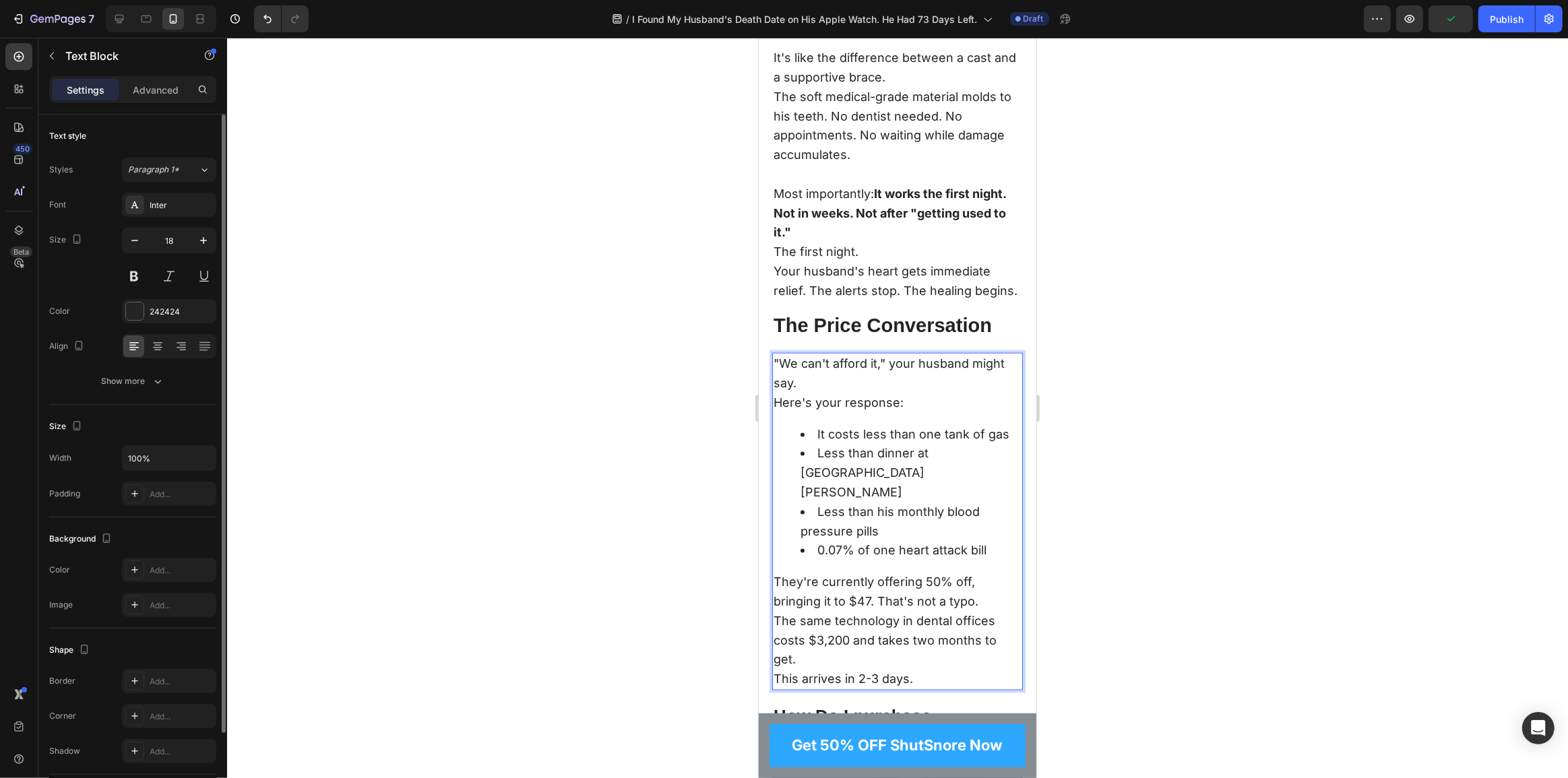
scroll to position [7696, 0]
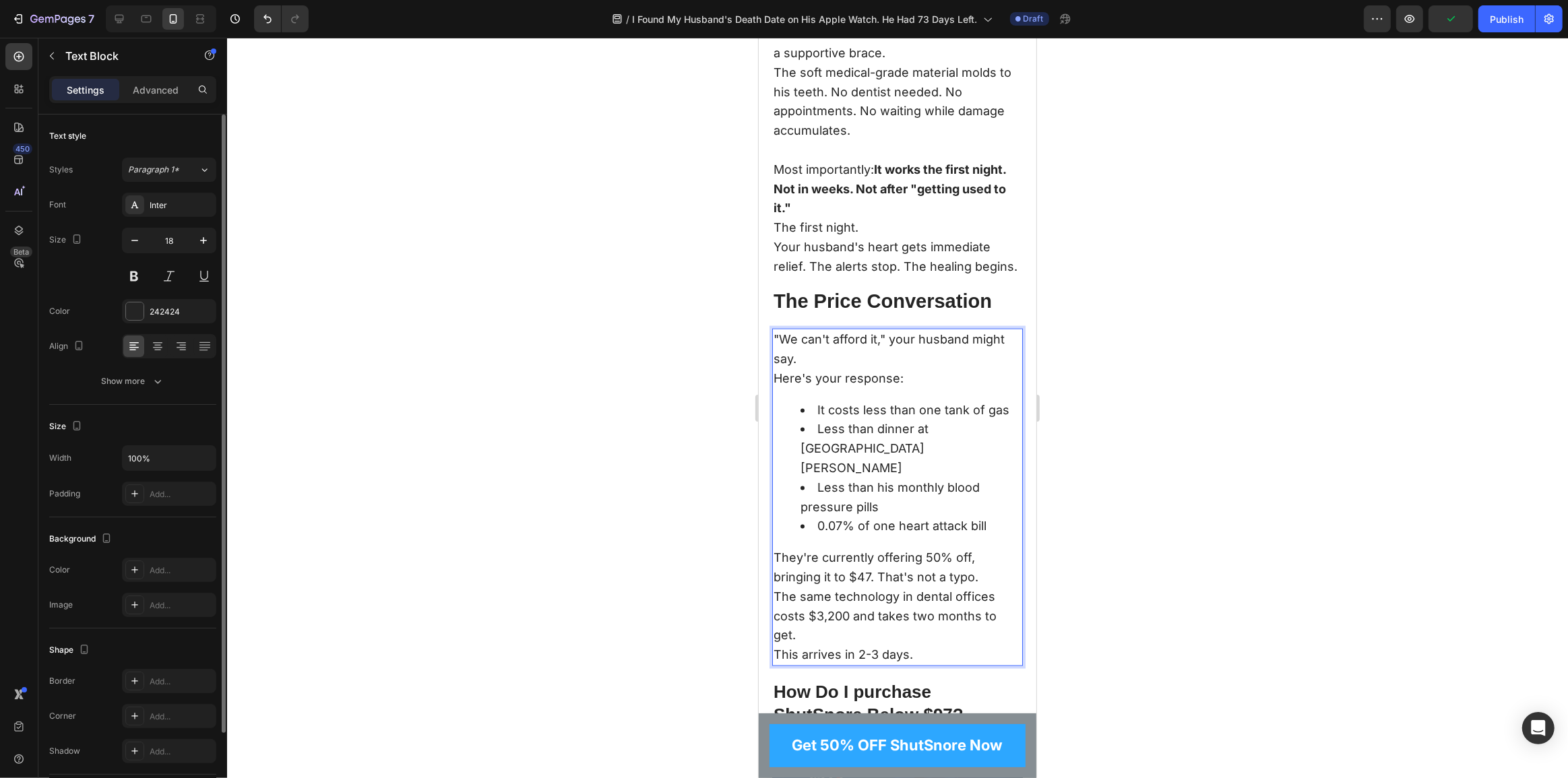
click at [813, 420] on li "It costs less than one tank of gas" at bounding box center [911, 411] width 221 height 20
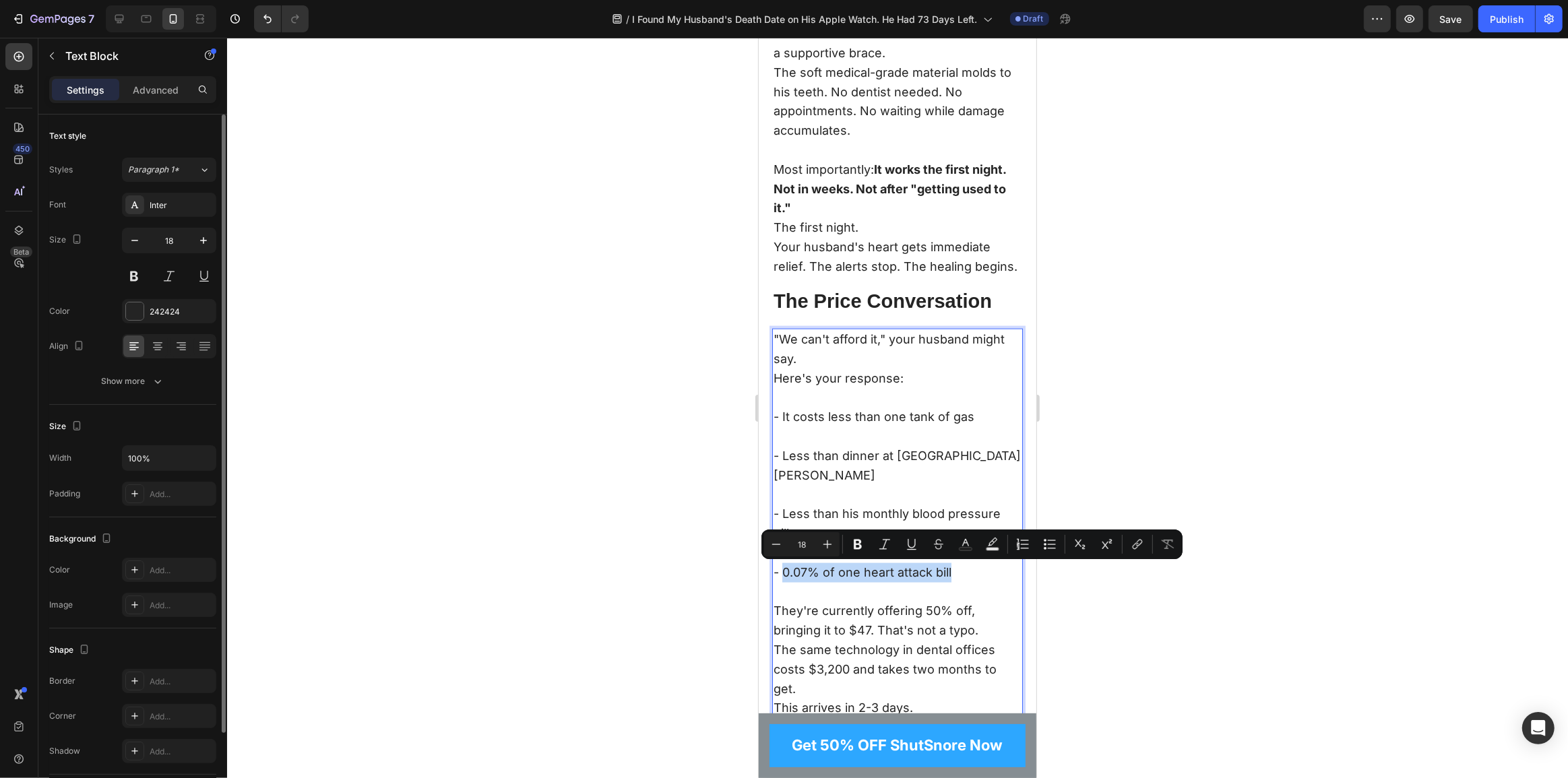
drag, startPoint x: 944, startPoint y: 567, endPoint x: 780, endPoint y: 574, distance: 164.1
click at [780, 574] on p "- 0.07% of one heart attack bill" at bounding box center [897, 563] width 248 height 39
click at [915, 571] on strong "0.07% of one heart attack bill" at bounding box center [864, 572] width 172 height 14
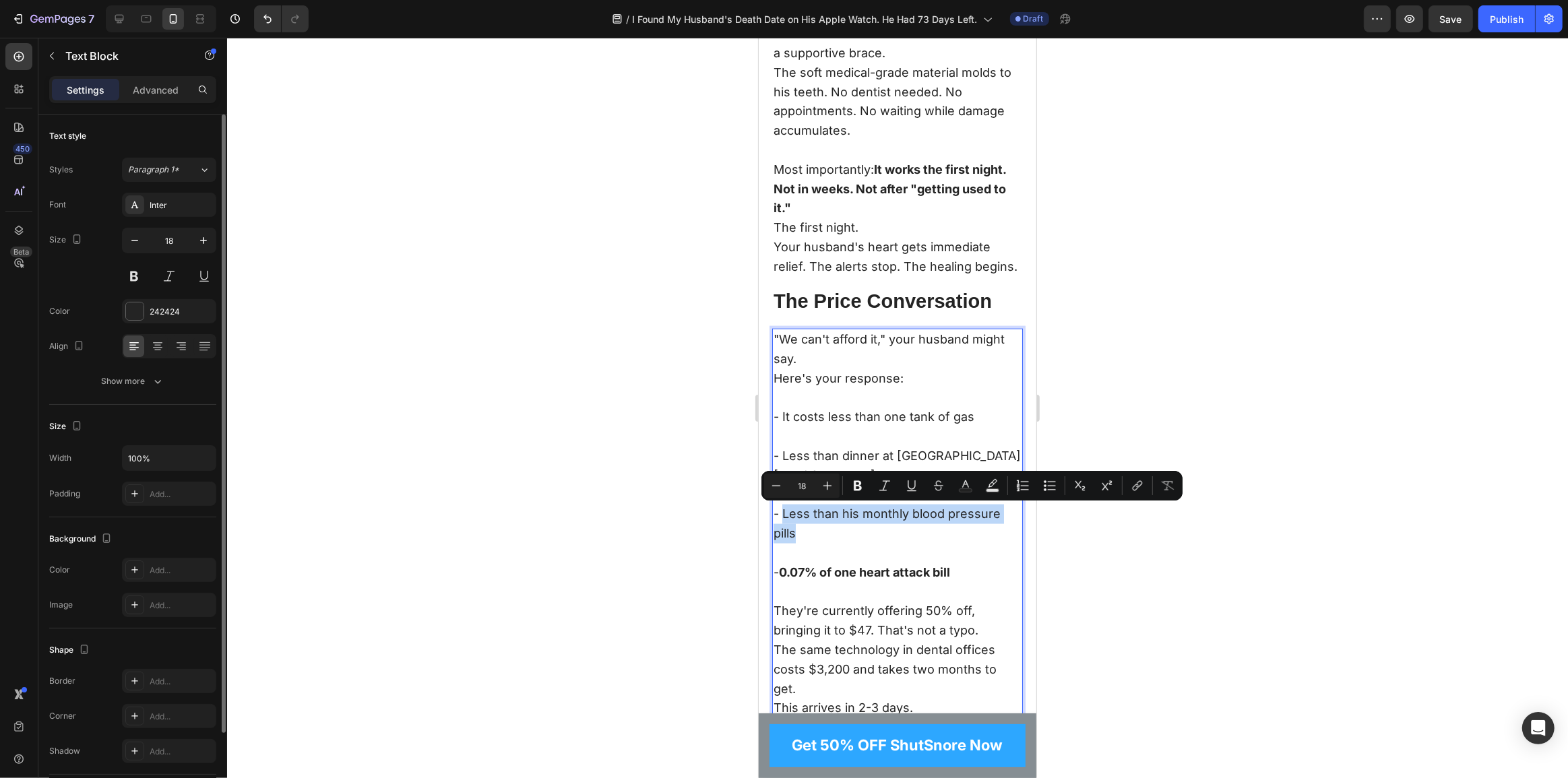
drag, startPoint x: 802, startPoint y: 530, endPoint x: 780, endPoint y: 519, distance: 24.6
click at [780, 519] on p "- Less than his monthly blood pressure pills" at bounding box center [897, 514] width 248 height 58
click at [859, 530] on p "- Less than his monthly blood pressure pills" at bounding box center [897, 514] width 248 height 58
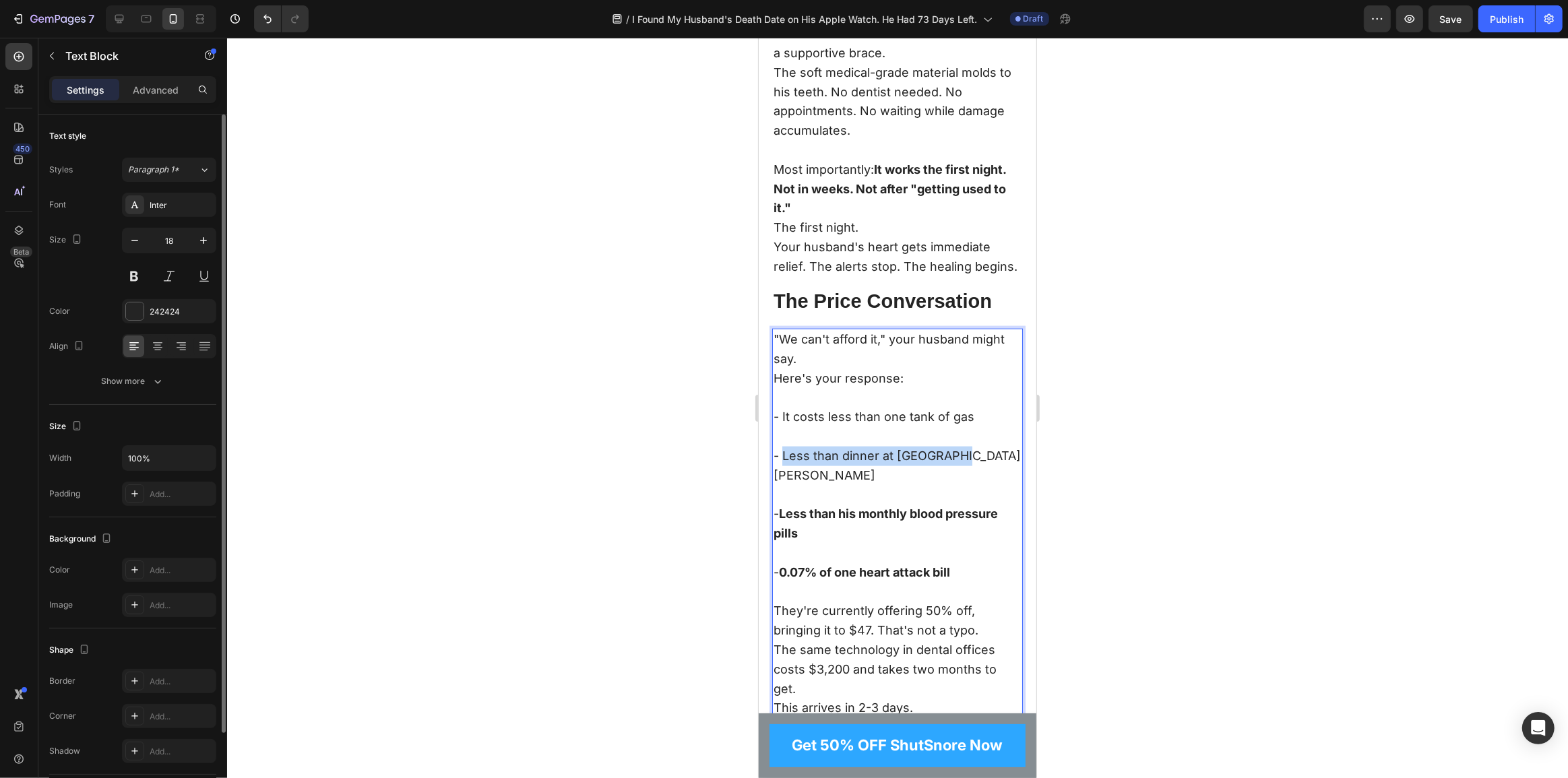
drag, startPoint x: 966, startPoint y: 476, endPoint x: 784, endPoint y: 477, distance: 182.0
click at [784, 477] on p "- Less than dinner at Applebee's" at bounding box center [897, 456] width 248 height 58
click at [944, 490] on p "- Less than his monthly blood pressure pills" at bounding box center [897, 514] width 248 height 58
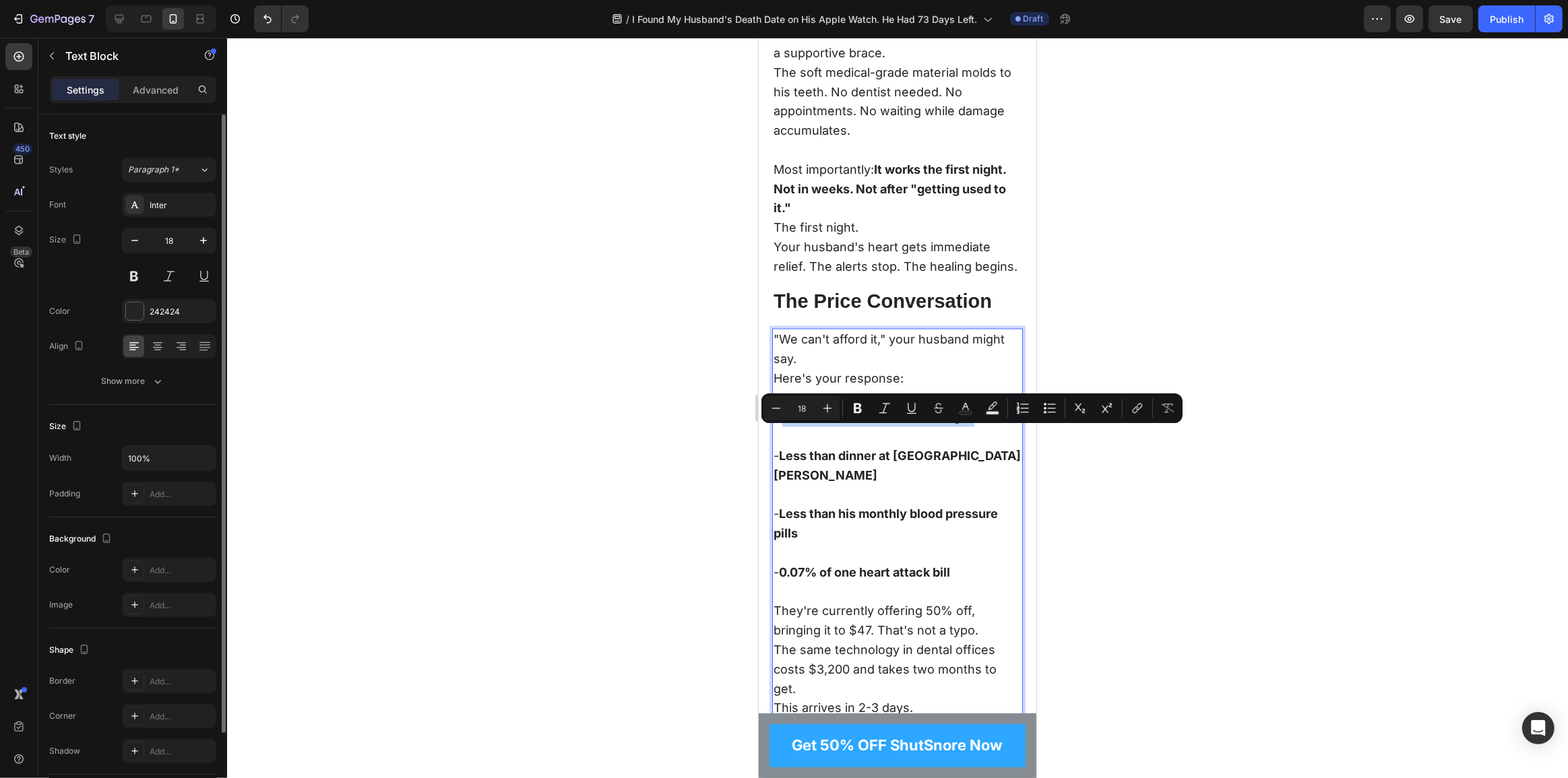
drag, startPoint x: 958, startPoint y: 437, endPoint x: 782, endPoint y: 440, distance: 176.0
click at [782, 428] on p "- It costs less than one tank of gas" at bounding box center [897, 408] width 248 height 39
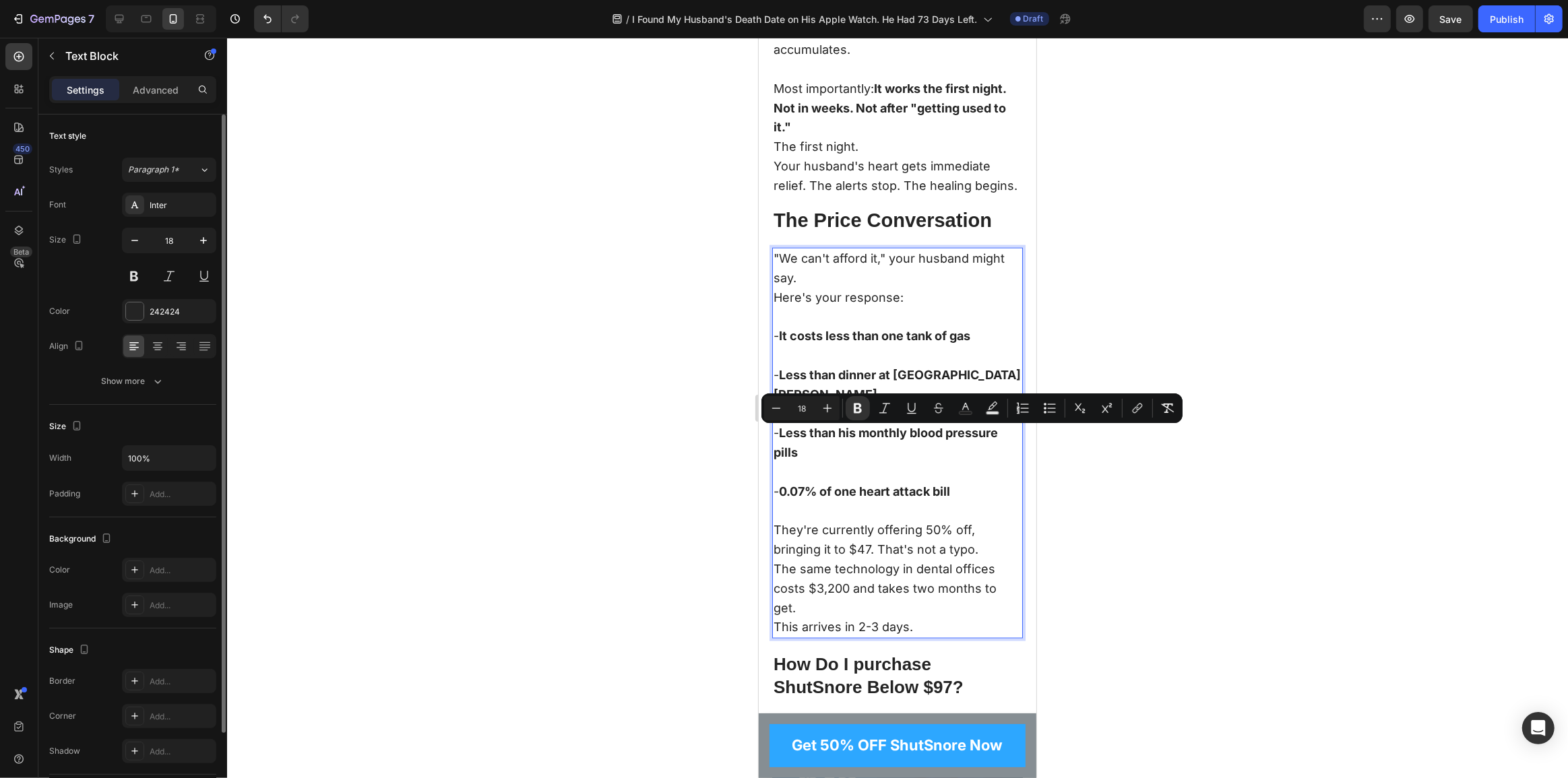
scroll to position [8003, 0]
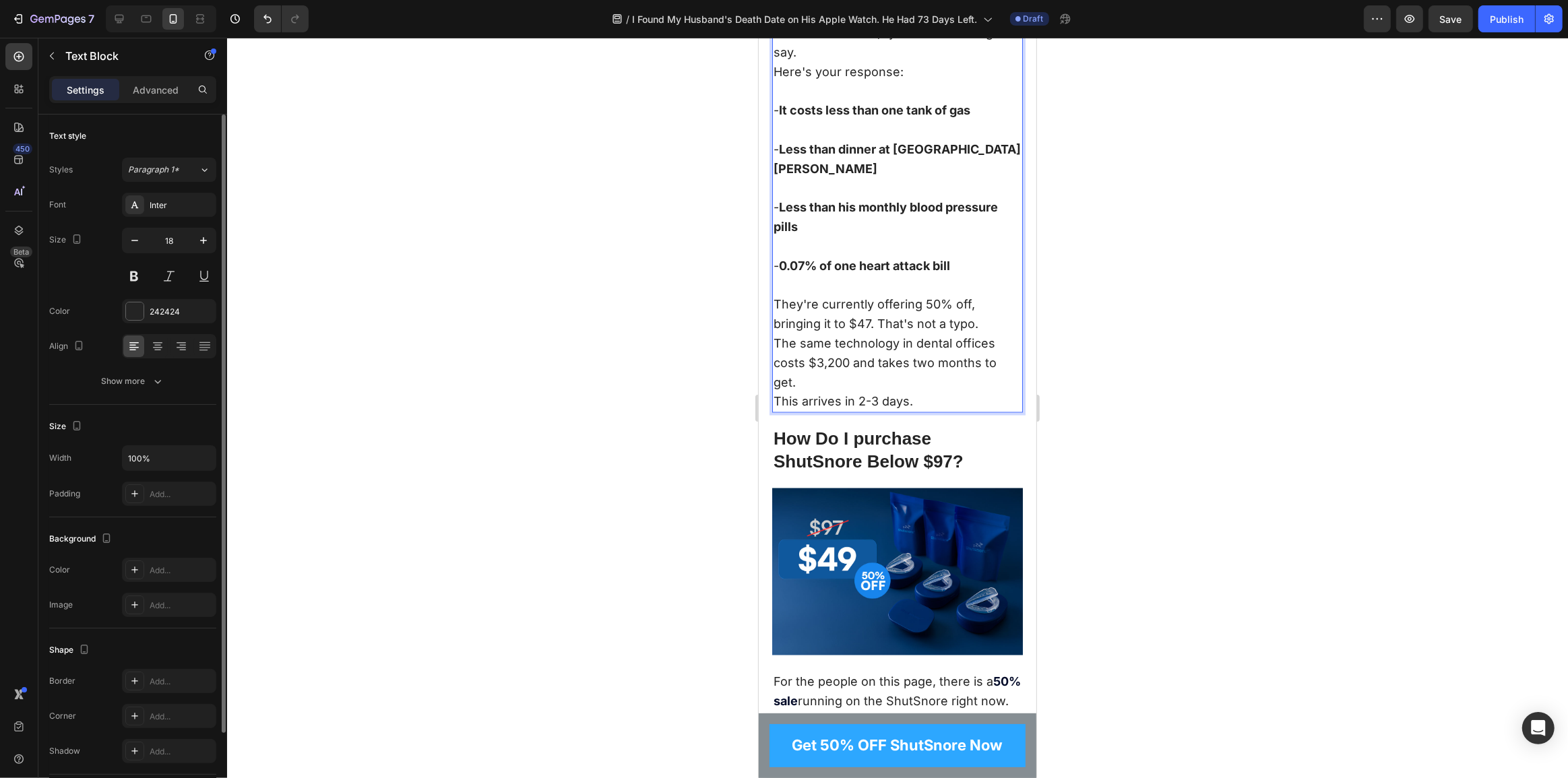
click at [777, 404] on p "This arrives in 2-3 days." at bounding box center [897, 402] width 248 height 20
click at [773, 398] on p "This arrives in 2-3 days." at bounding box center [897, 402] width 248 height 20
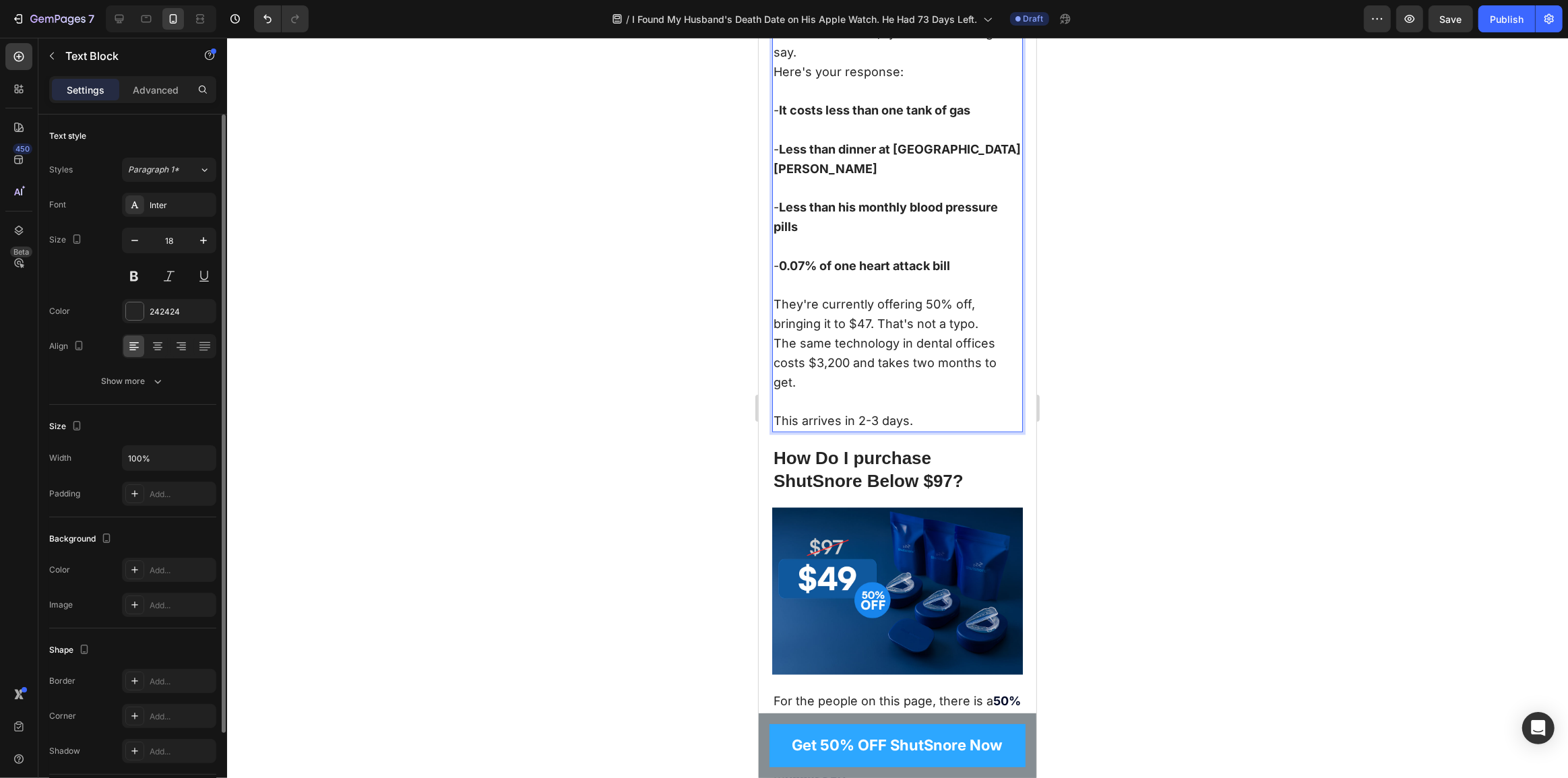
click at [861, 420] on p "This arrives in 2-3 days." at bounding box center [897, 411] width 248 height 39
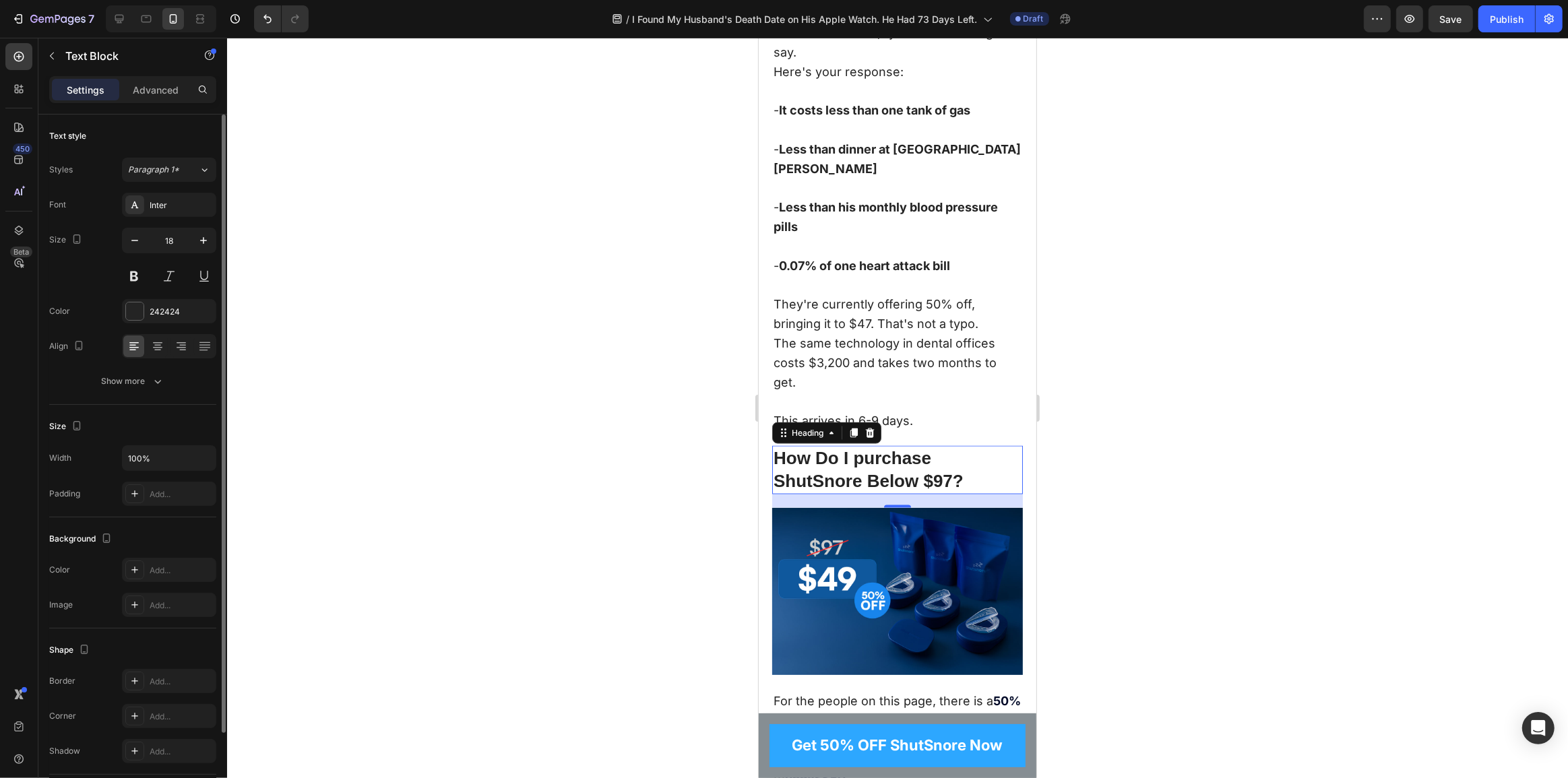
click at [858, 451] on h2 "How Do I purchase ShutSnore Below $97?" at bounding box center [897, 470] width 251 height 49
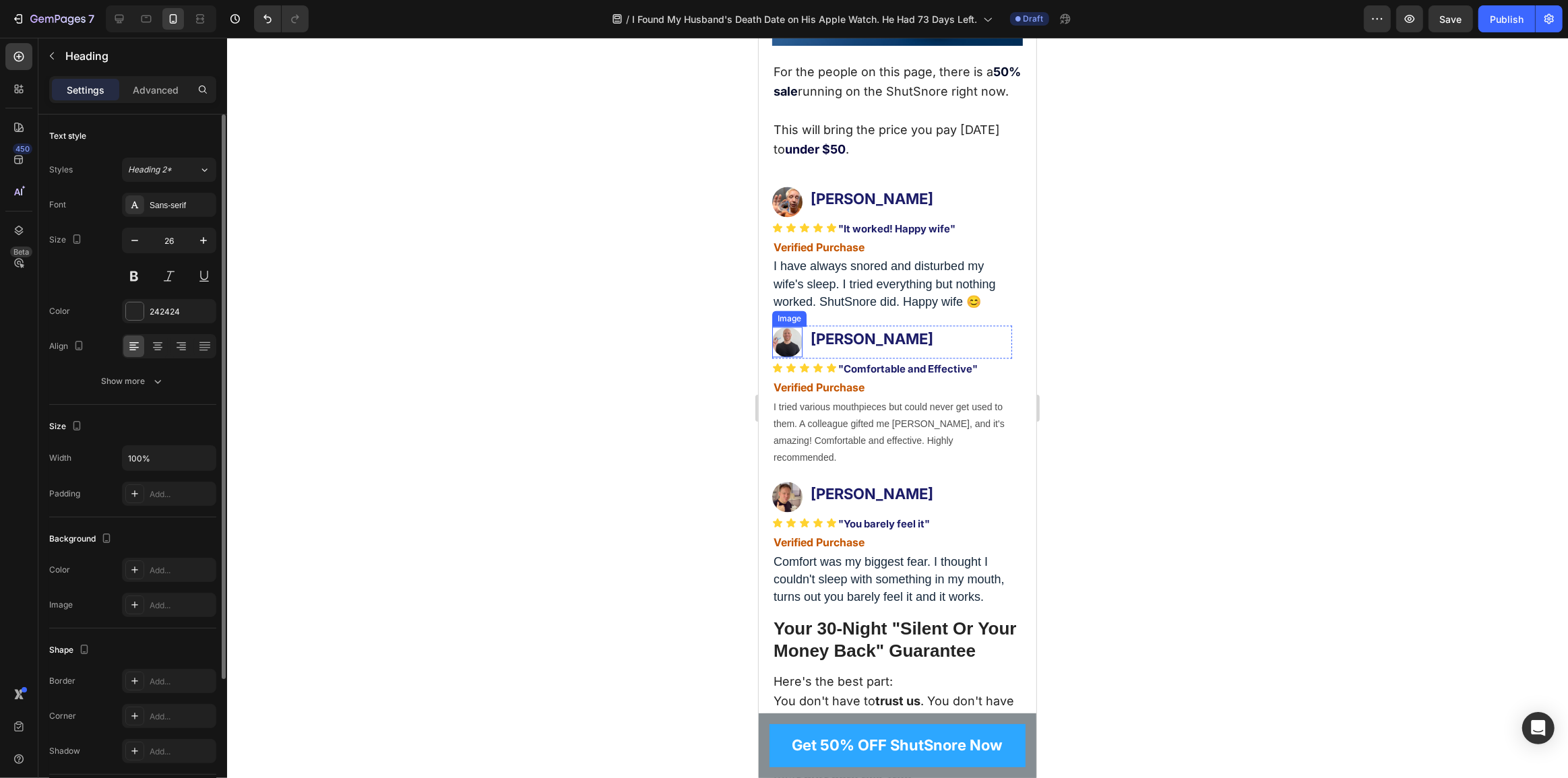
scroll to position [8615, 0]
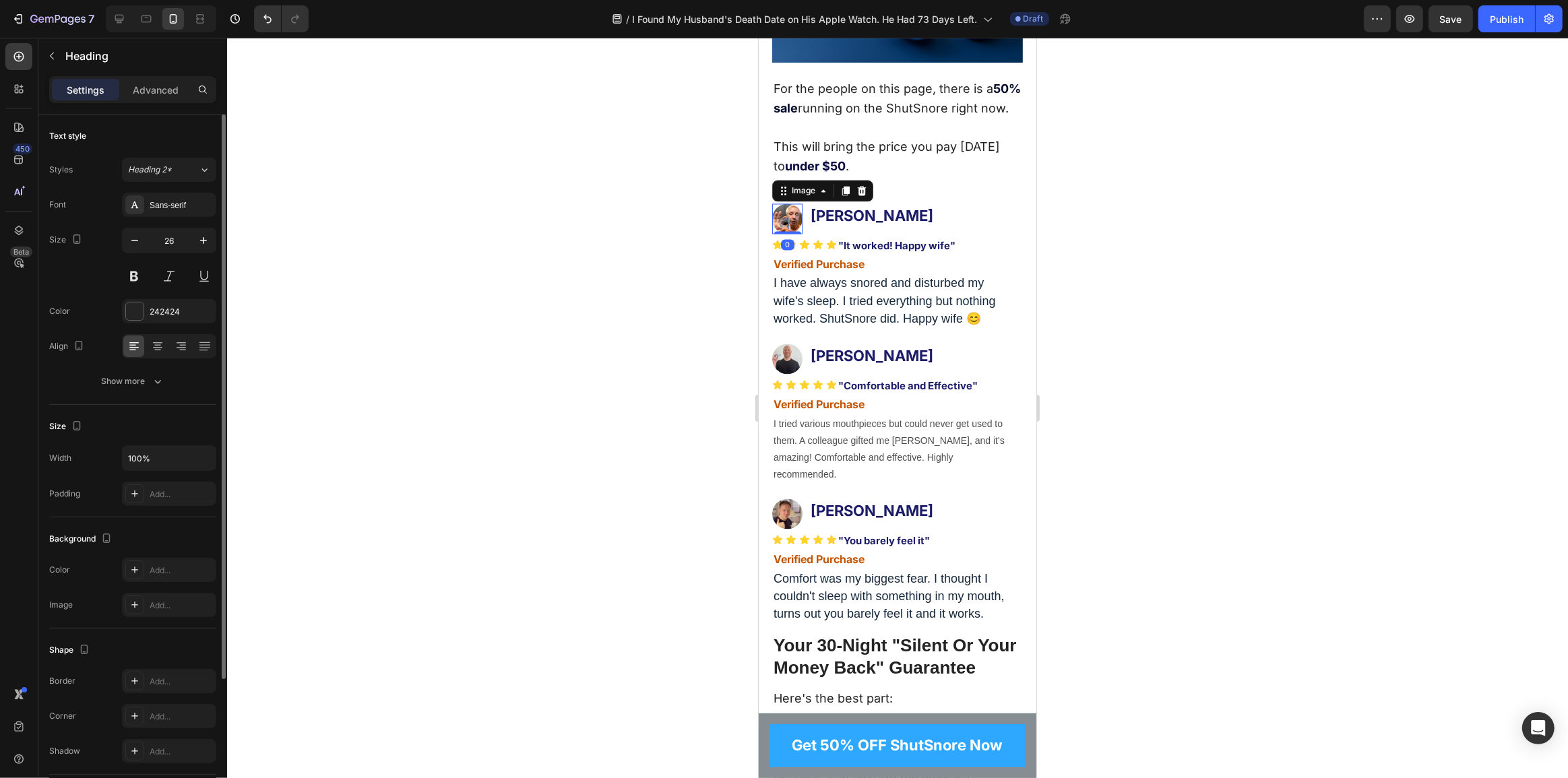
click at [783, 234] on img at bounding box center [786, 219] width 30 height 30
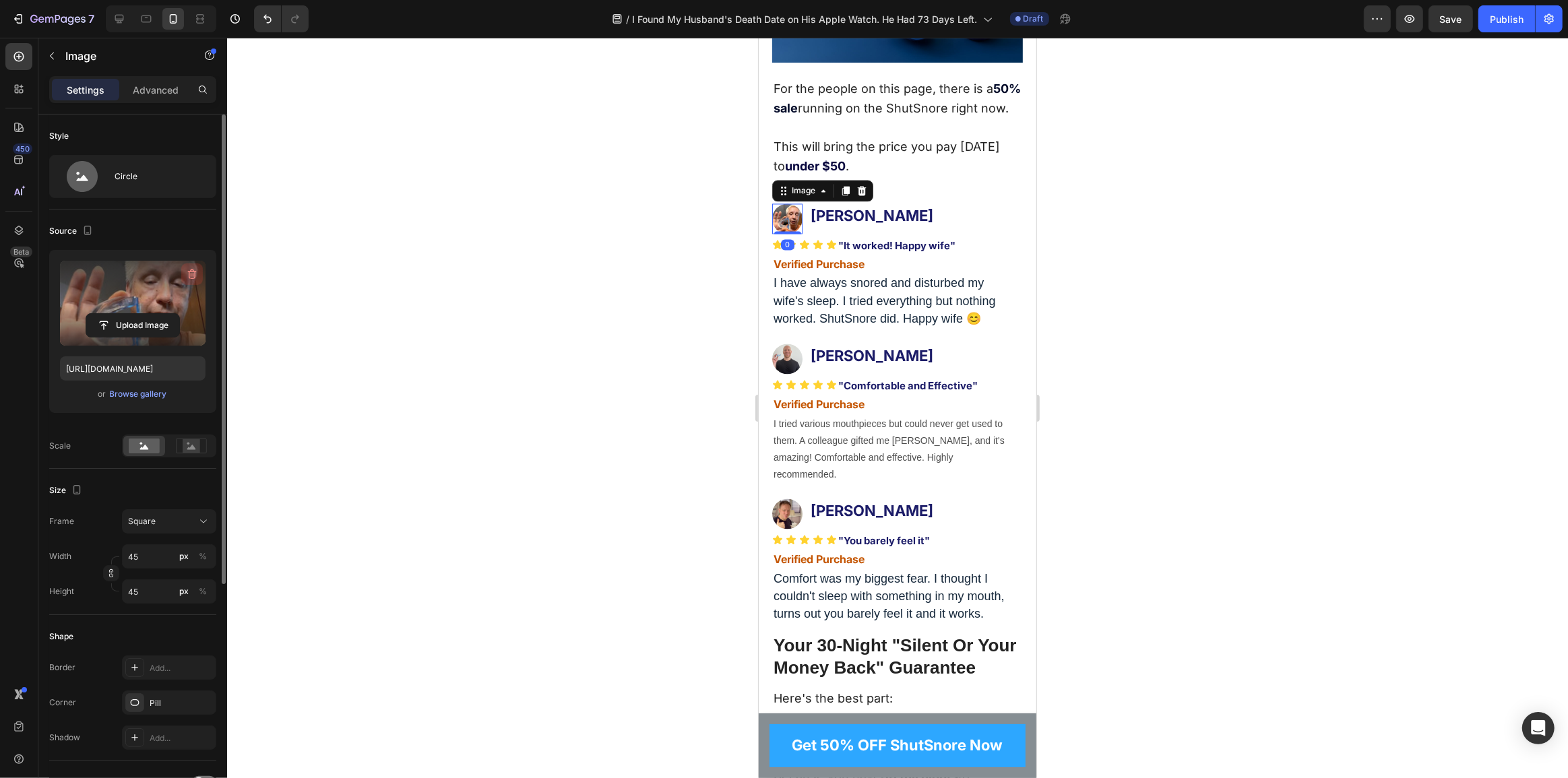
click at [197, 272] on icon "button" at bounding box center [192, 274] width 13 height 13
click at [178, 299] on input "file" at bounding box center [133, 303] width 93 height 23
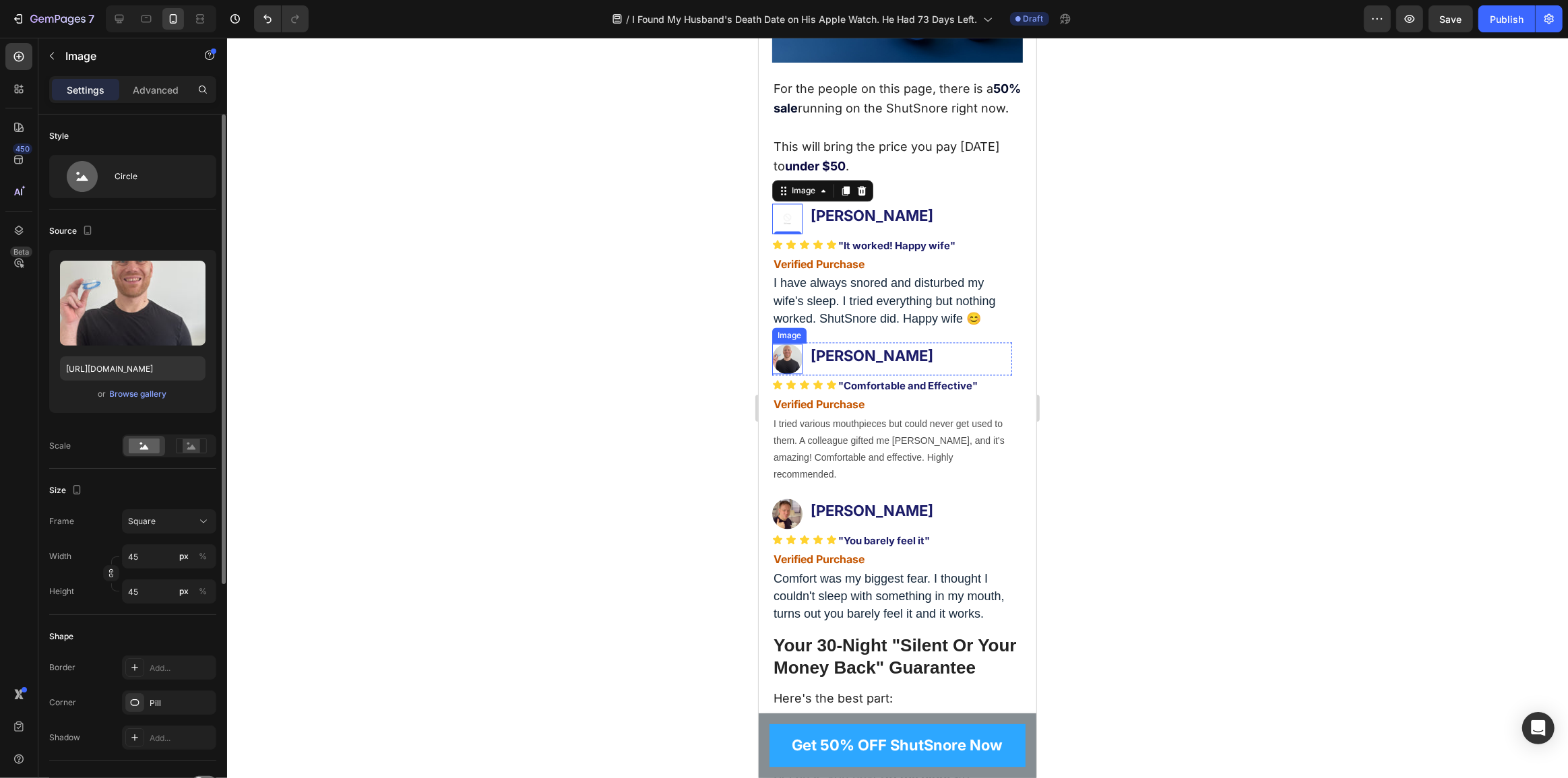
click at [774, 364] on img at bounding box center [786, 359] width 30 height 30
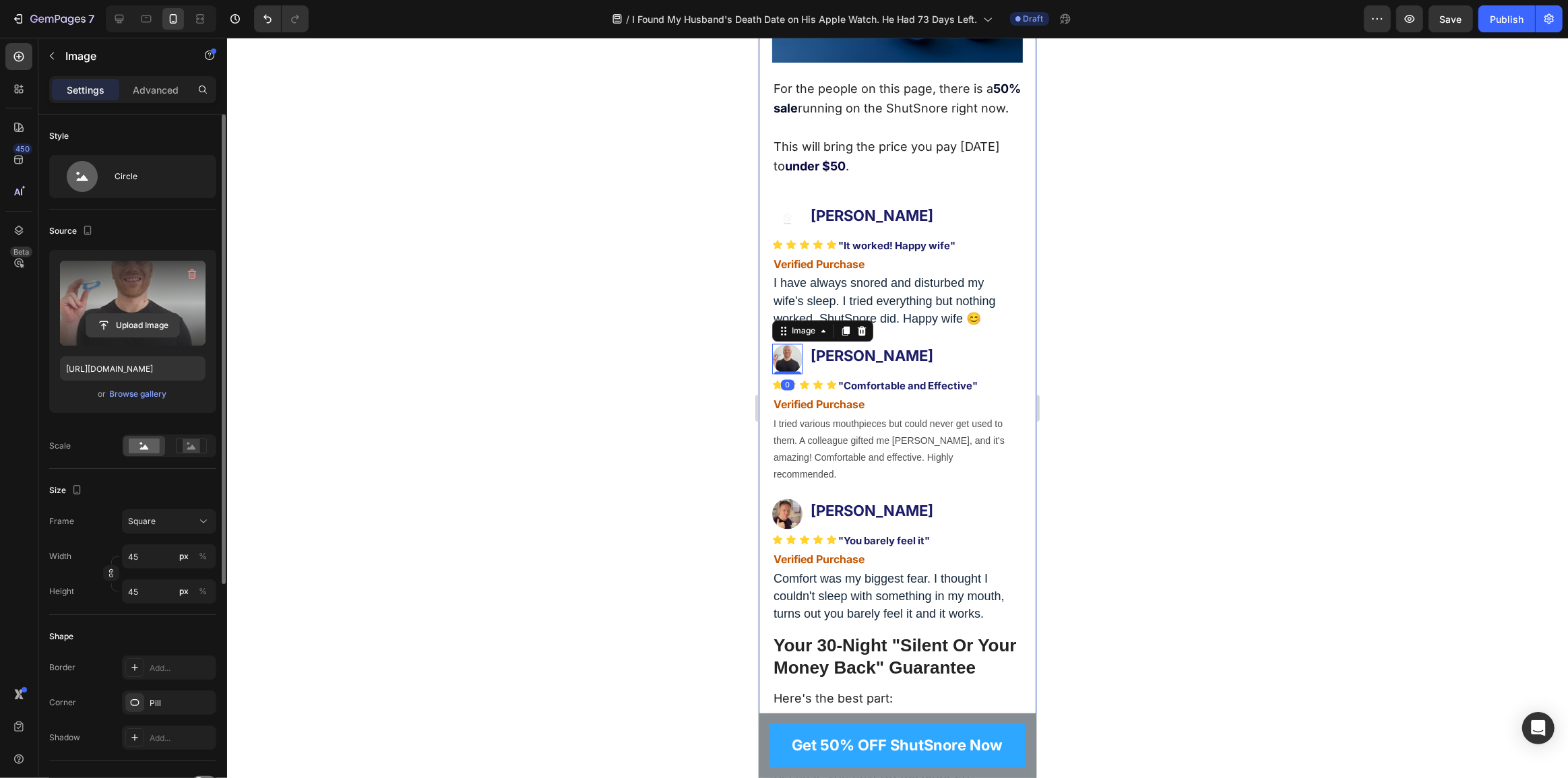
click at [135, 320] on input "file" at bounding box center [133, 325] width 93 height 23
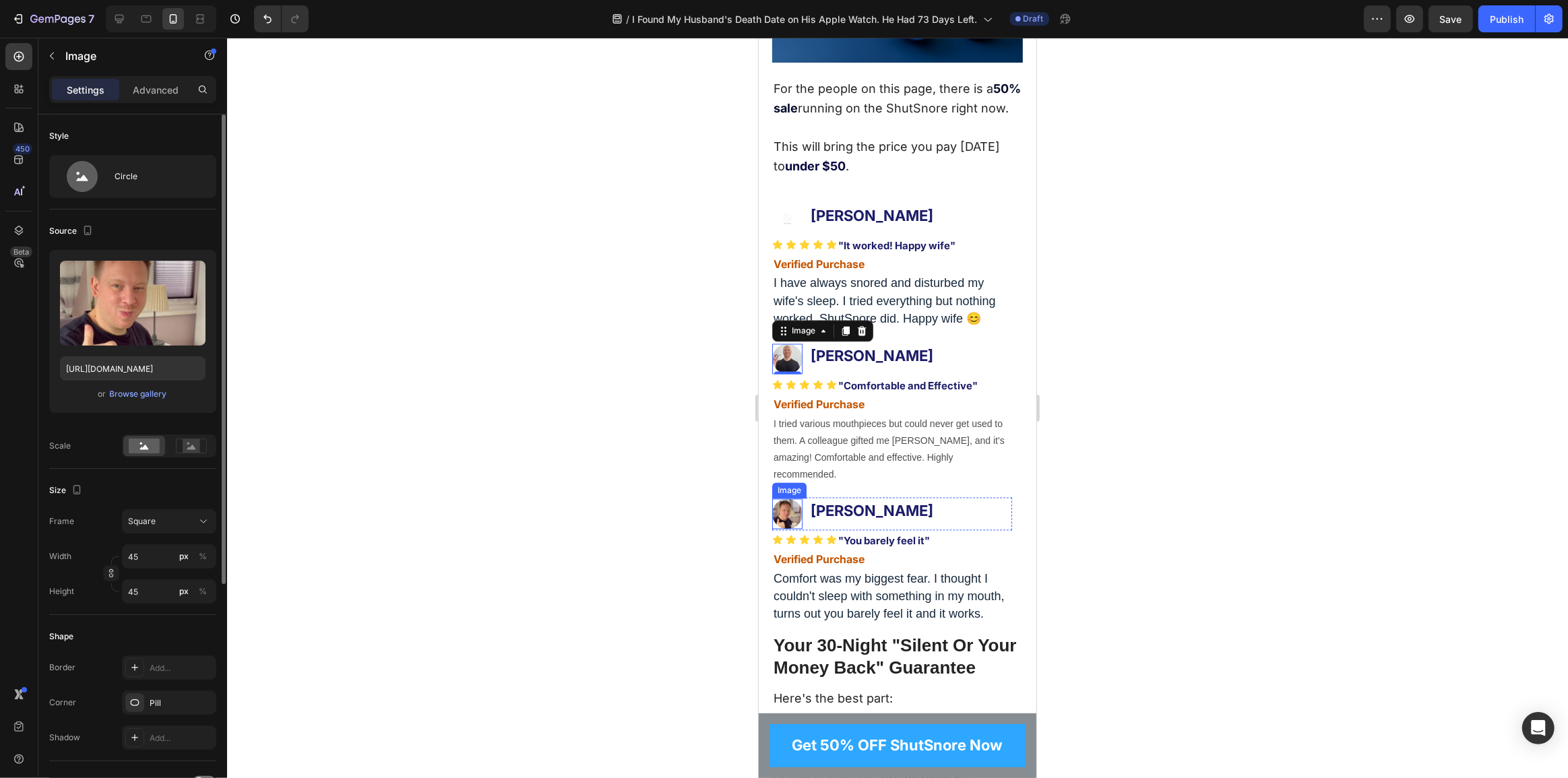
click at [793, 526] on img at bounding box center [786, 514] width 30 height 30
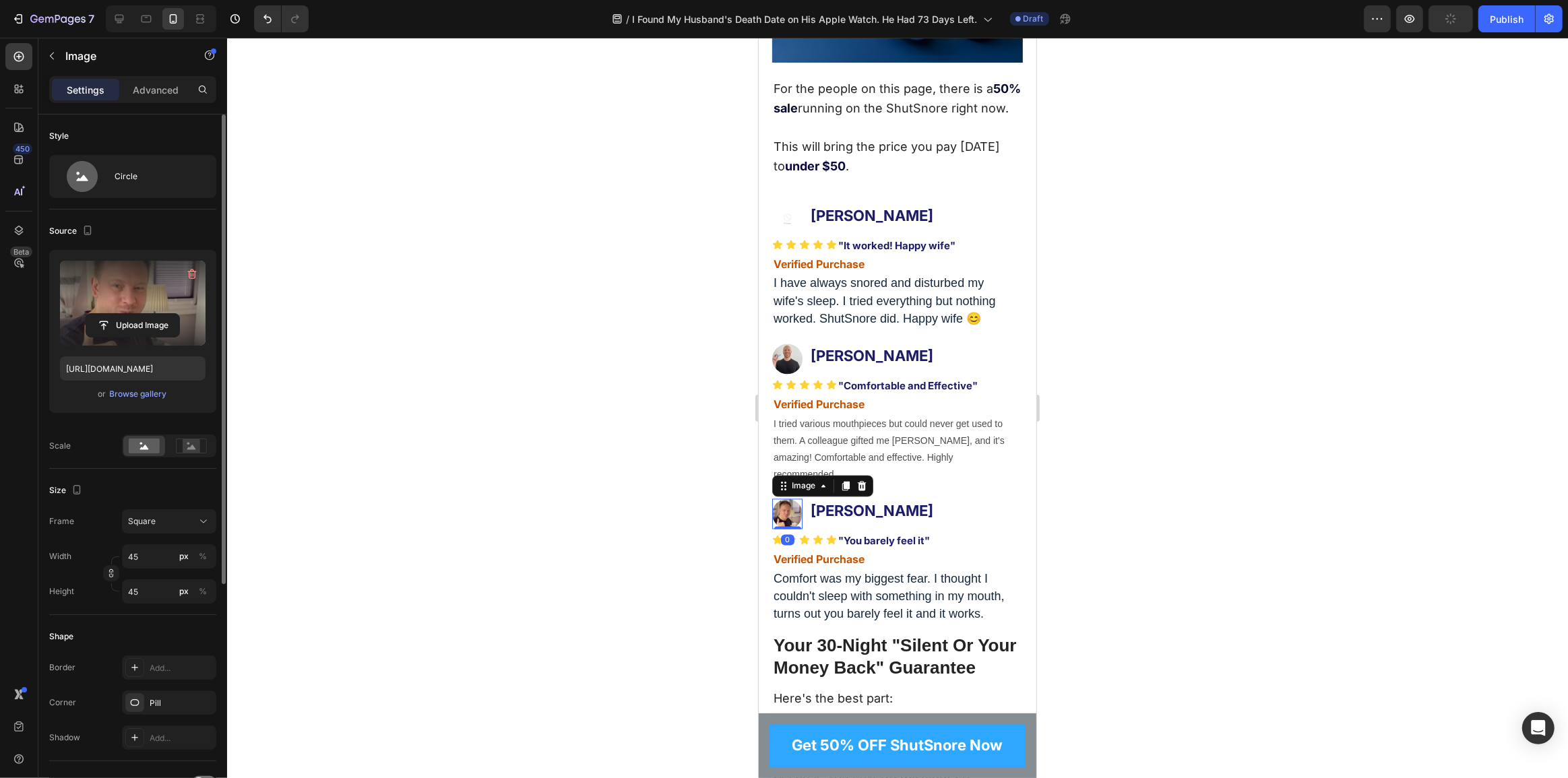
click at [130, 298] on label at bounding box center [133, 303] width 146 height 85
click at [130, 314] on input "file" at bounding box center [133, 325] width 93 height 23
type input "https://cdn.shopify.com/s/files/1/0765/9323/4137/files/gempages_580209516545573…"
click at [787, 375] on img at bounding box center [786, 359] width 30 height 30
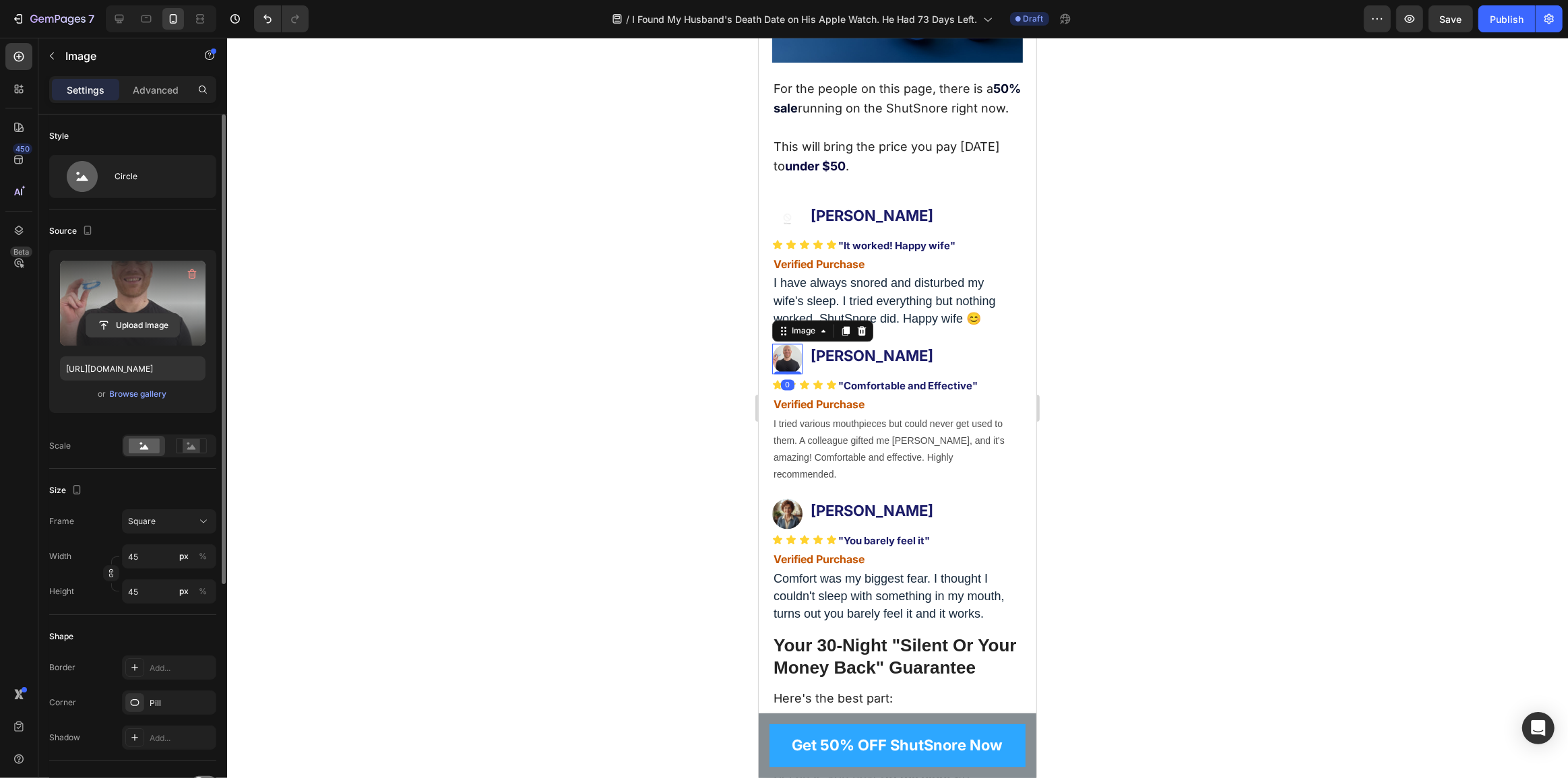
click at [112, 316] on input "file" at bounding box center [133, 325] width 93 height 23
type input "https://cdn.shopify.com/s/files/1/0765/9323/4137/files/gempages_580209516545573…"
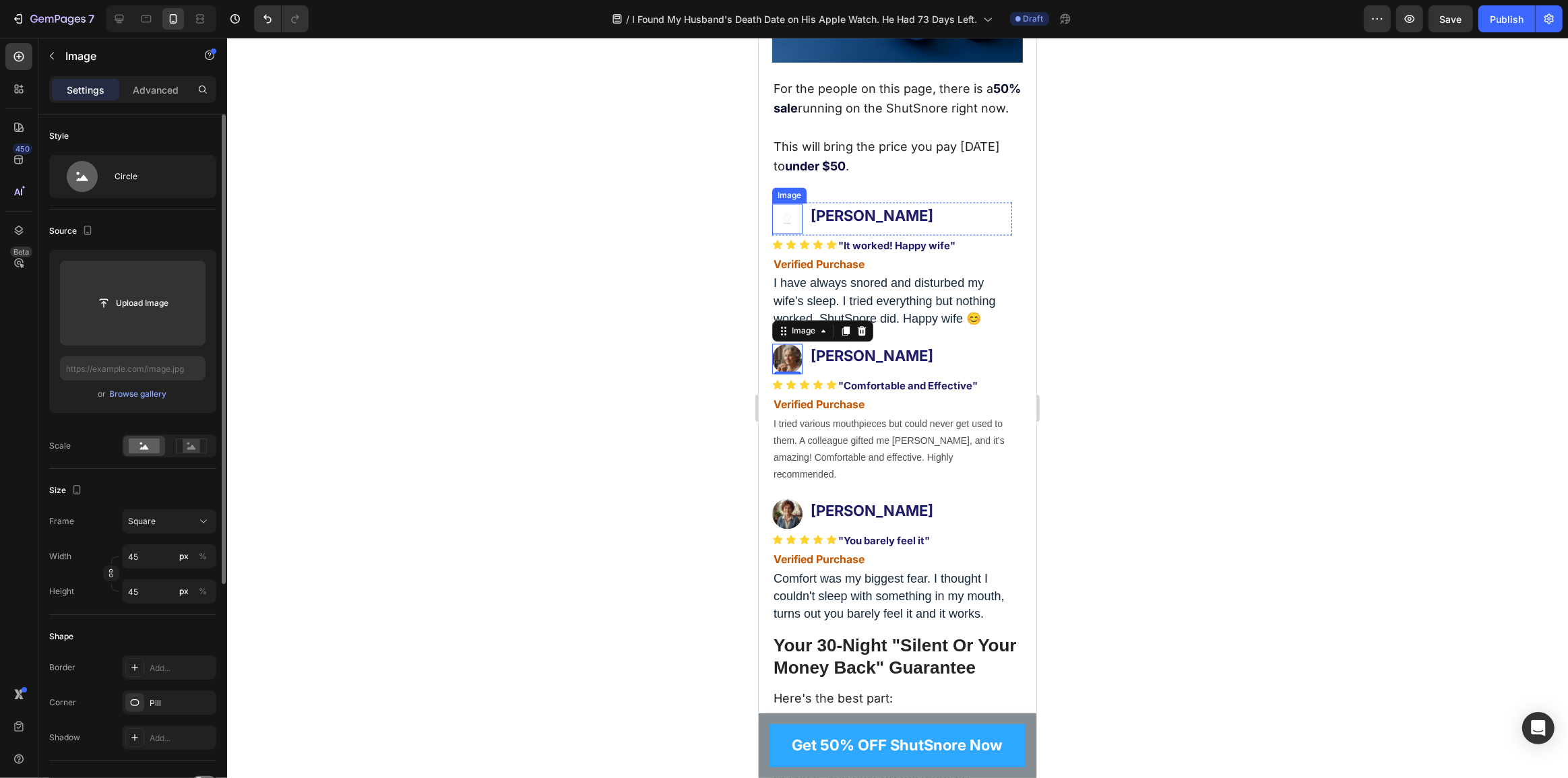
click at [789, 230] on img at bounding box center [786, 219] width 30 height 30
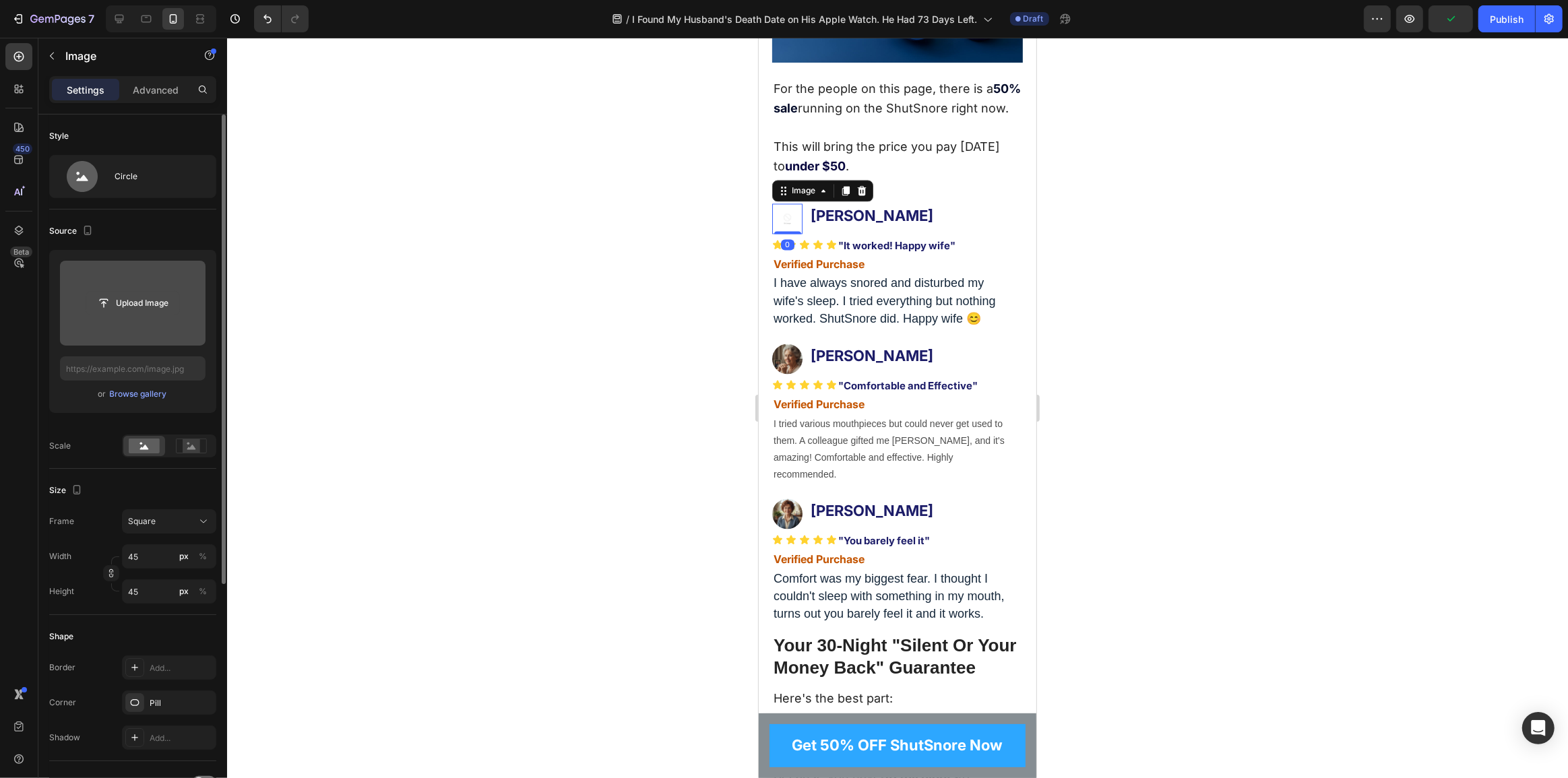
click at [132, 308] on input "file" at bounding box center [133, 303] width 93 height 23
type input "https://cdn.shopify.com/s/files/1/0765/9323/4137/files/gempages_580209516545573…"
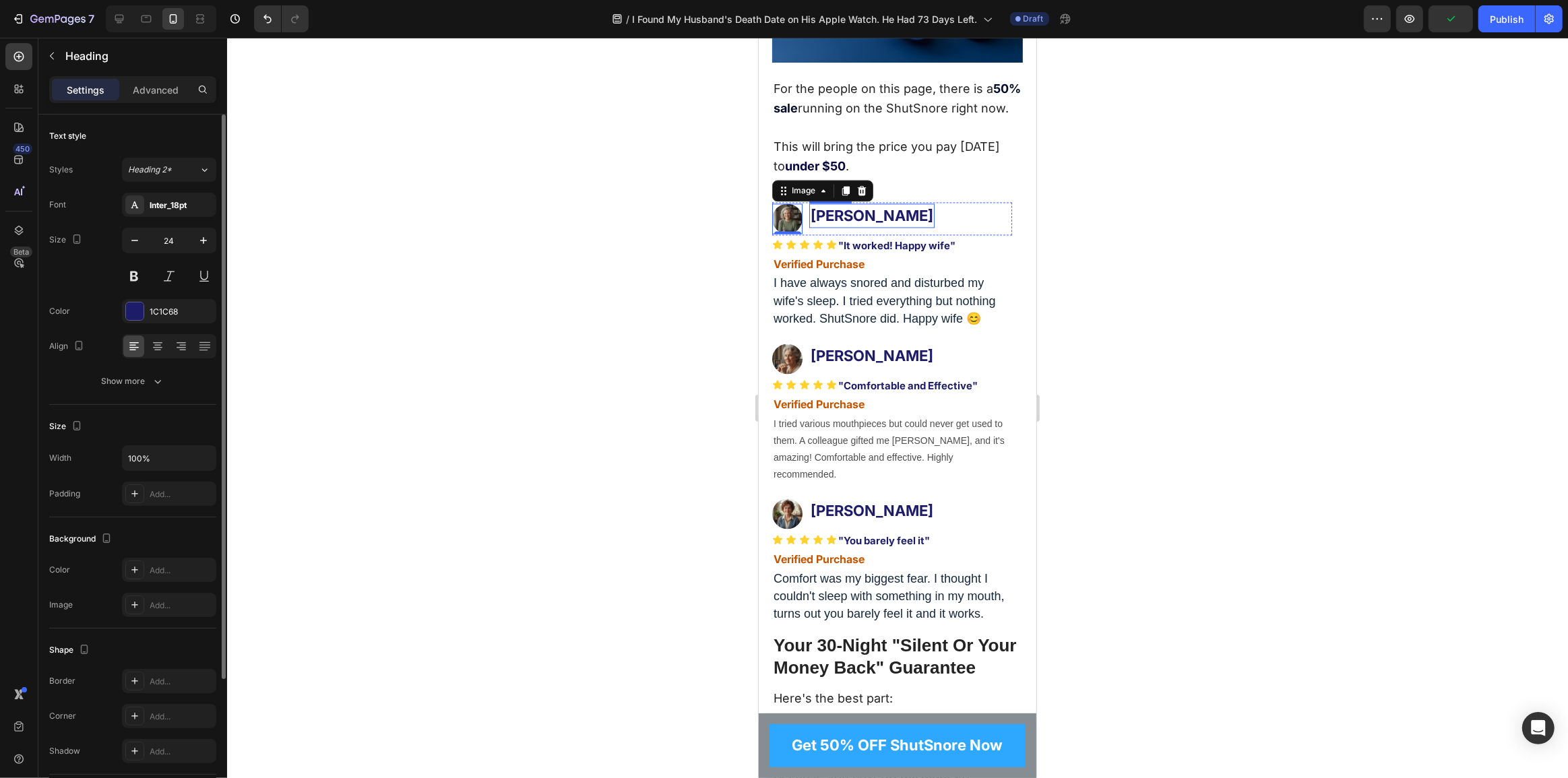
click at [847, 225] on span "[PERSON_NAME]" at bounding box center [871, 216] width 123 height 18
click at [849, 365] on span "[PERSON_NAME]" at bounding box center [871, 356] width 123 height 18
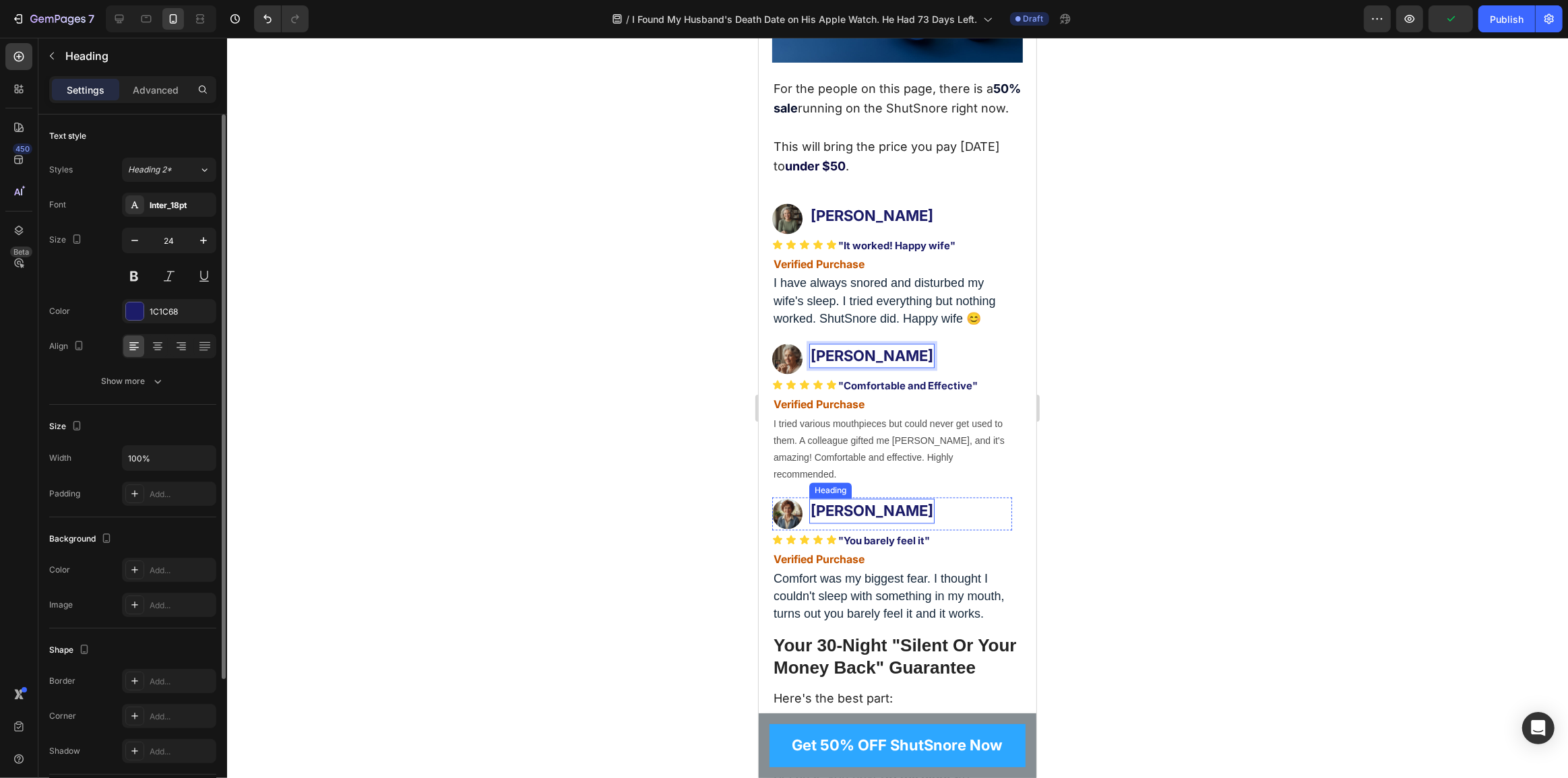
click at [833, 520] on span "[PERSON_NAME]" at bounding box center [871, 512] width 123 height 18
click at [874, 308] on span "I have always snored and disturbed my wife's sleep. I tried everything but noth…" at bounding box center [884, 301] width 222 height 49
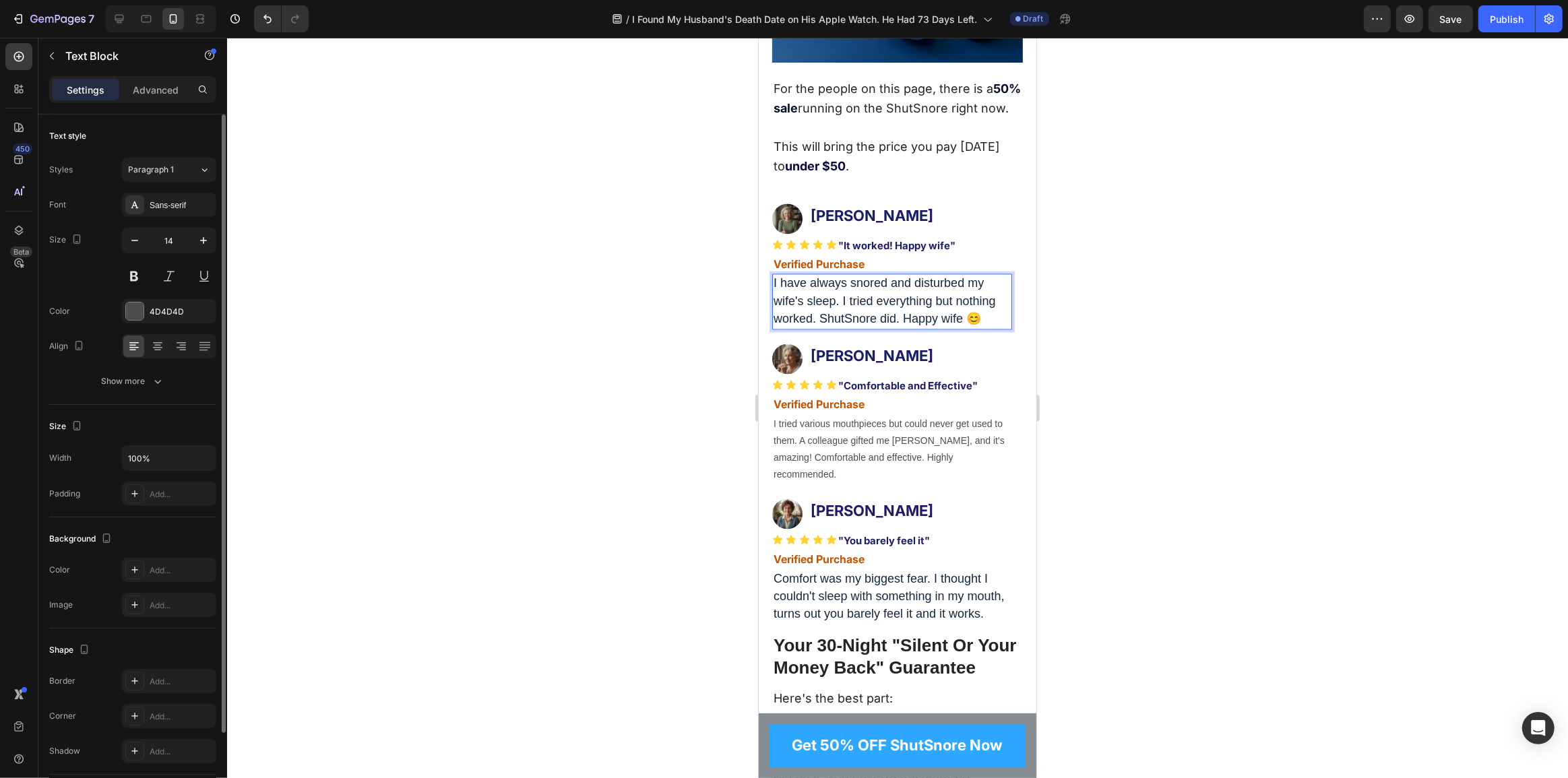
click at [847, 311] on span "I have always snored and disturbed my wife's sleep. I tried everything but noth…" at bounding box center [884, 301] width 222 height 49
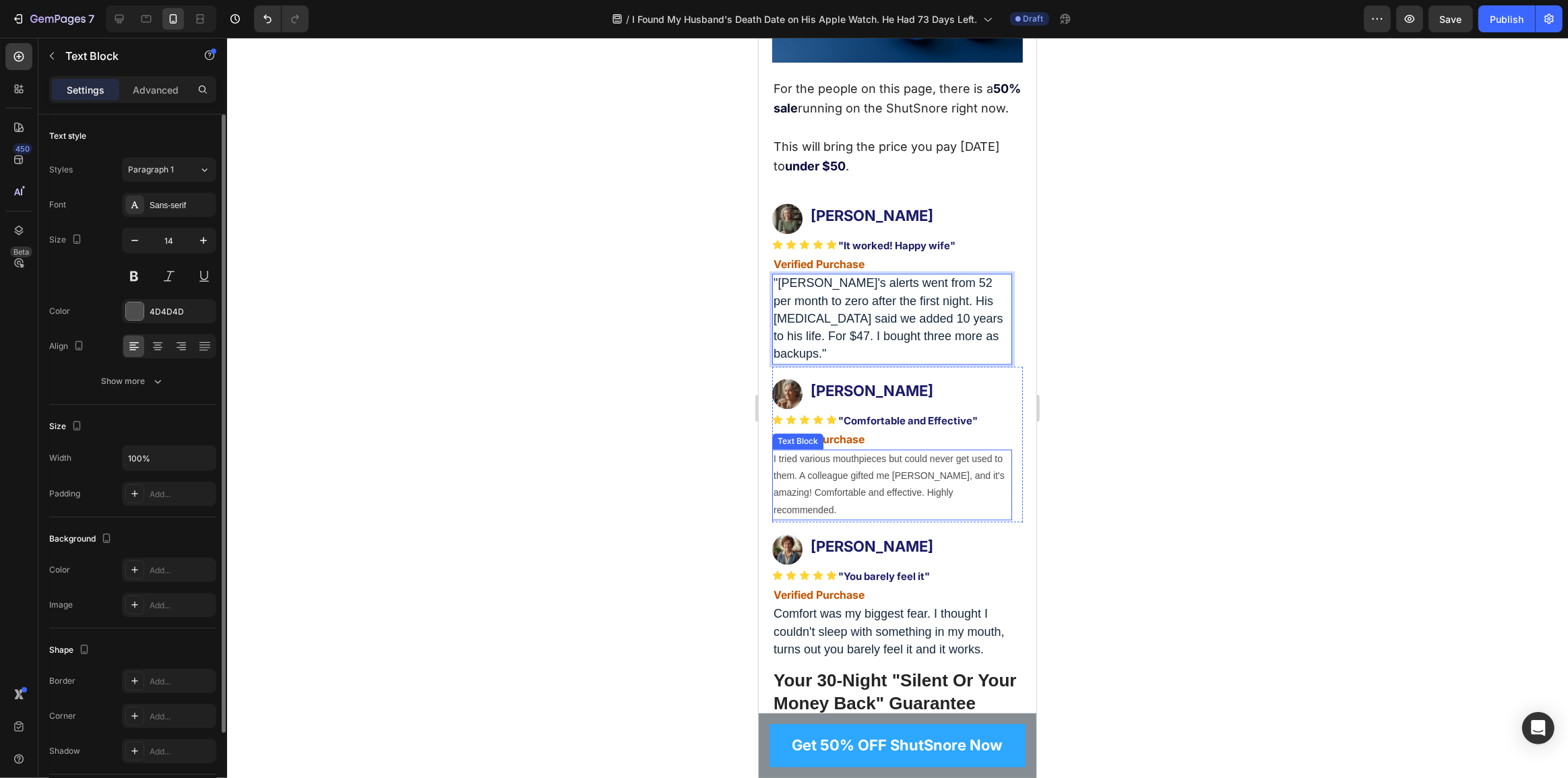
click at [888, 474] on p "I tried various mouthpieces but could never get used to them. A colleague gifte…" at bounding box center [891, 485] width 237 height 68
click at [848, 472] on p "I tried various mouthpieces but could never get used to them. A colleague gifte…" at bounding box center [891, 485] width 237 height 68
click at [878, 472] on p ""My husband's father, uncle, and brother all died of heart attacks in their 60s…" at bounding box center [891, 485] width 237 height 68
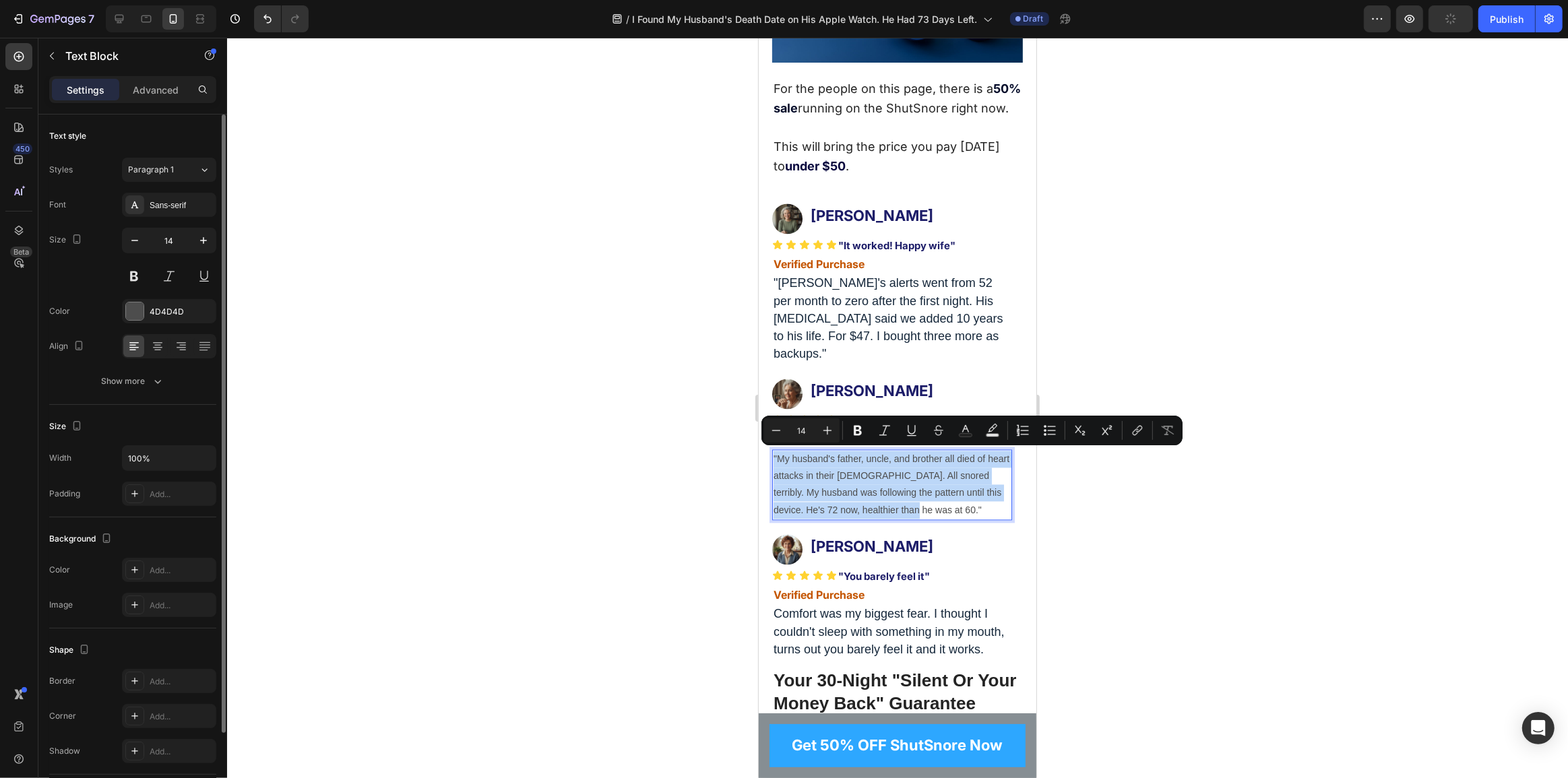
drag, startPoint x: 967, startPoint y: 505, endPoint x: 737, endPoint y: 440, distance: 239.0
click at [155, 202] on div "Sans-serif" at bounding box center [181, 205] width 63 height 12
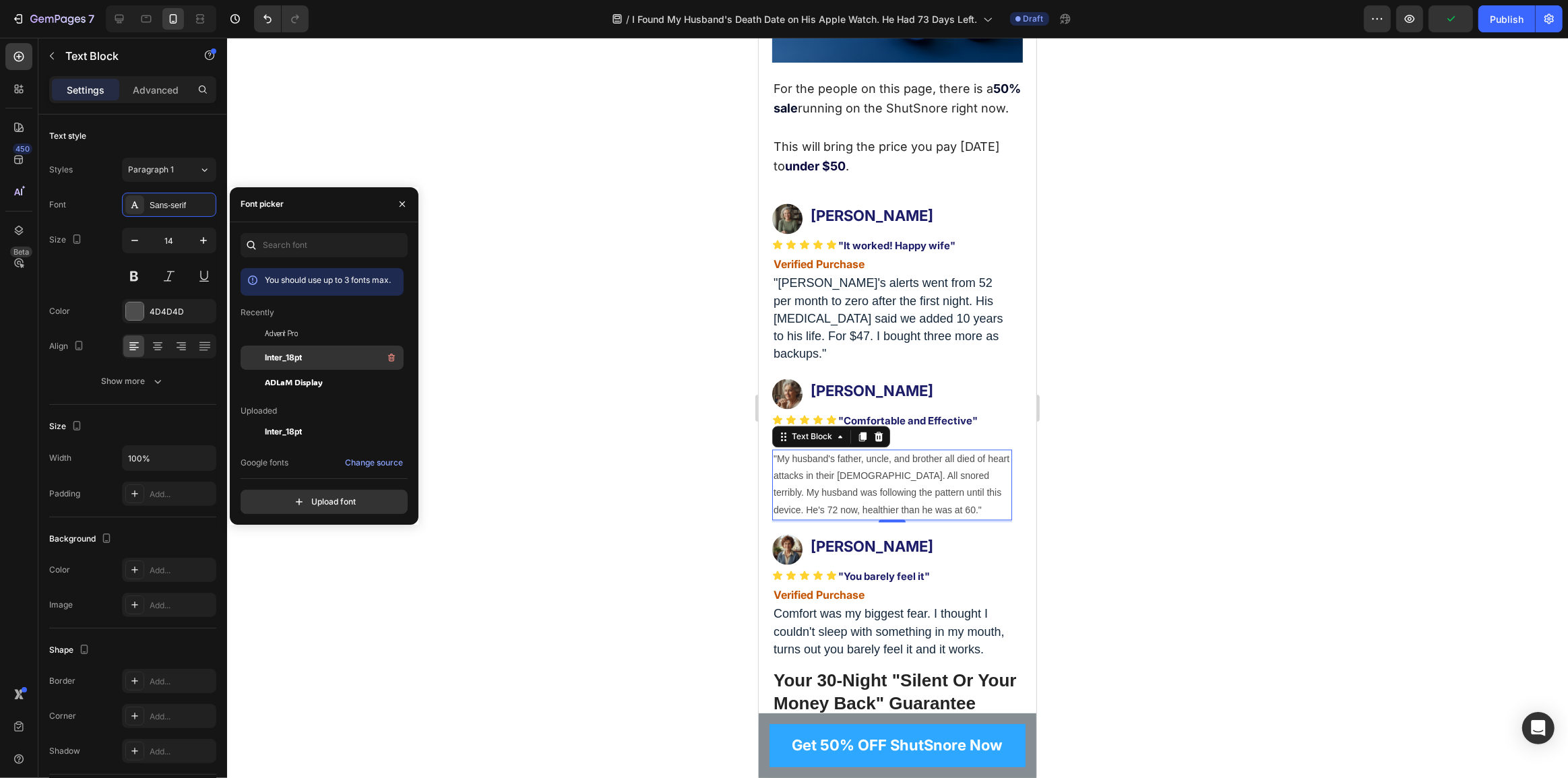
click at [310, 354] on div "Inter_18pt" at bounding box center [333, 358] width 136 height 16
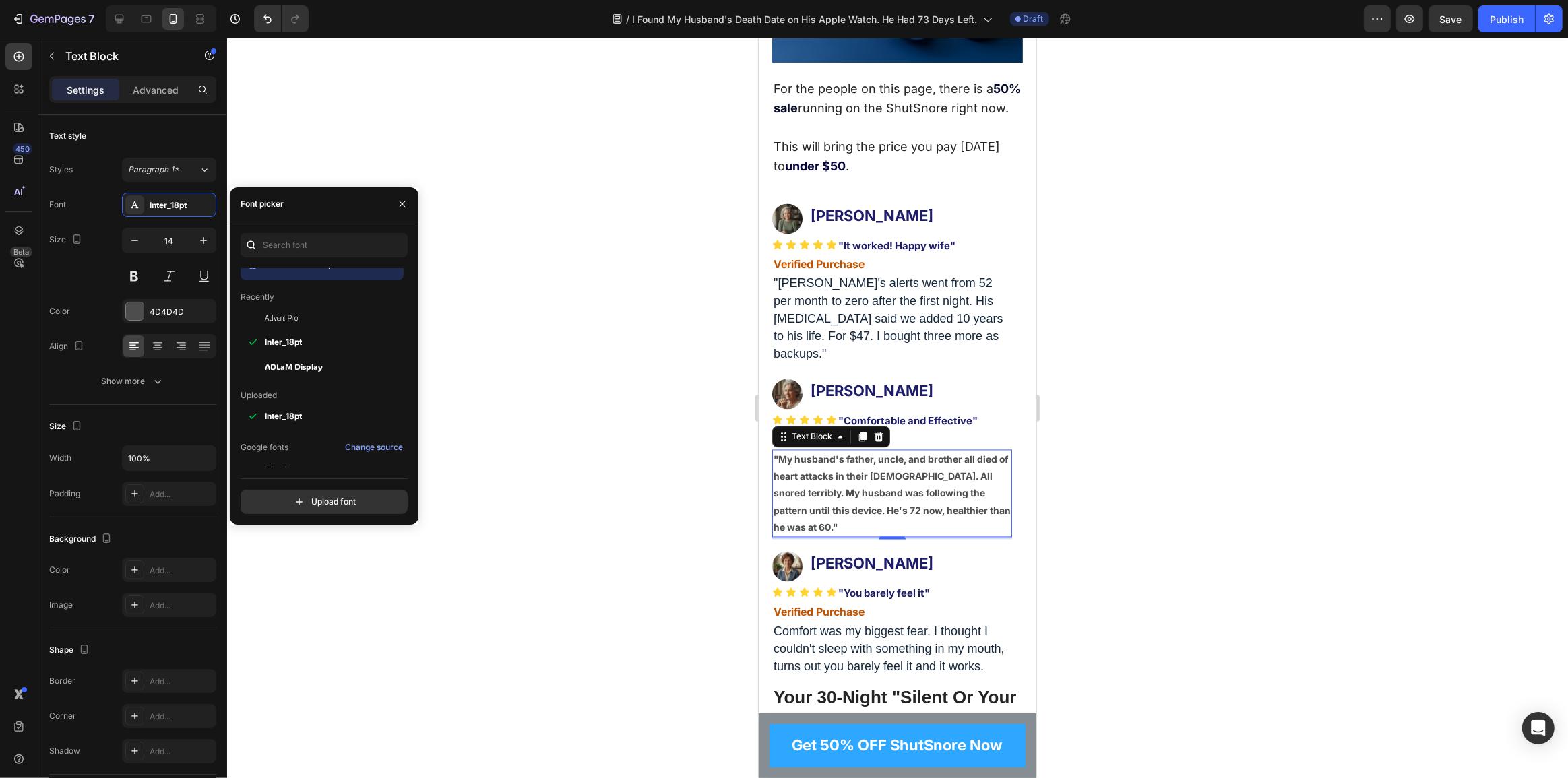
scroll to position [0, 0]
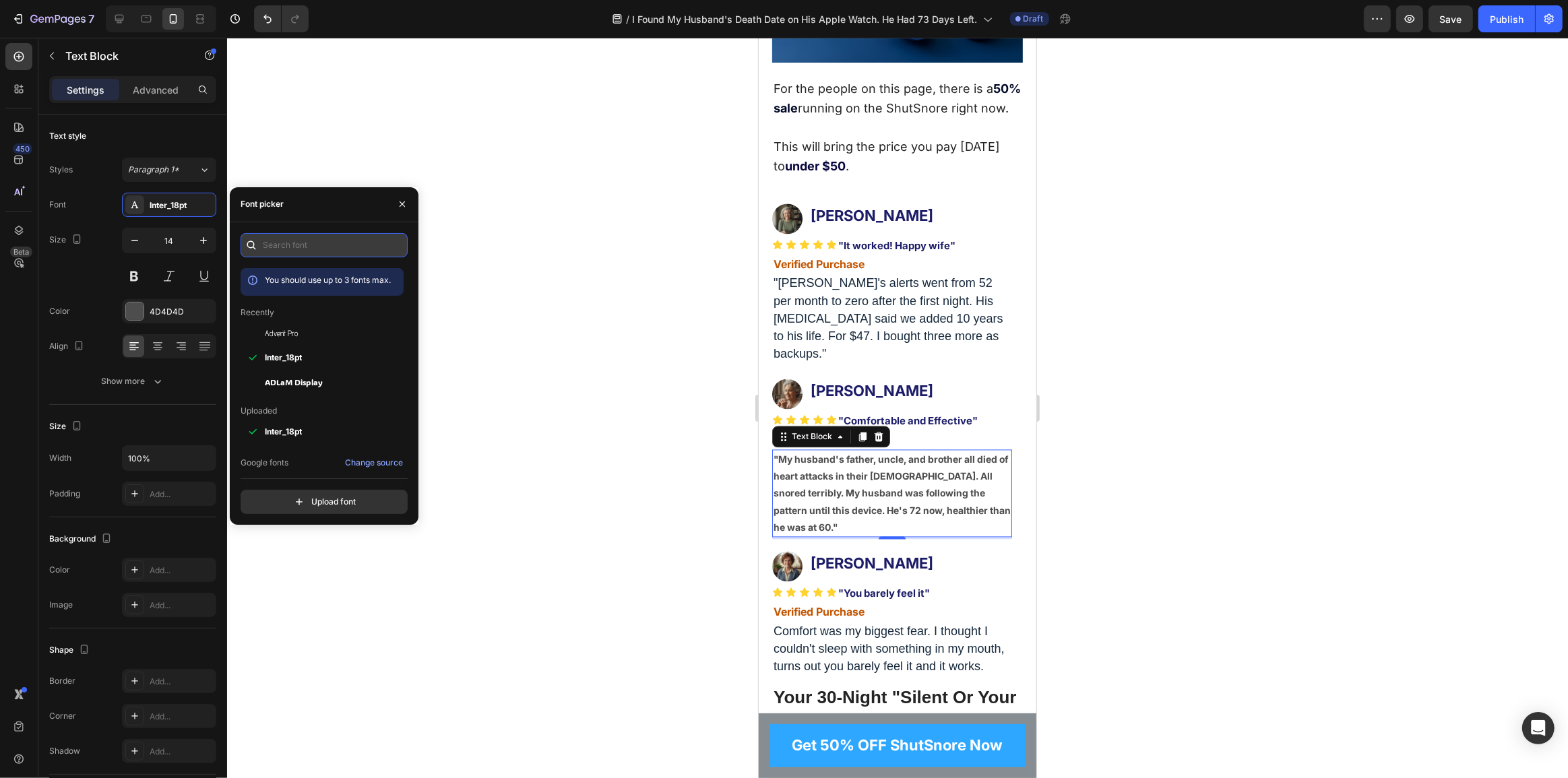
click at [328, 247] on input "text" at bounding box center [324, 245] width 167 height 24
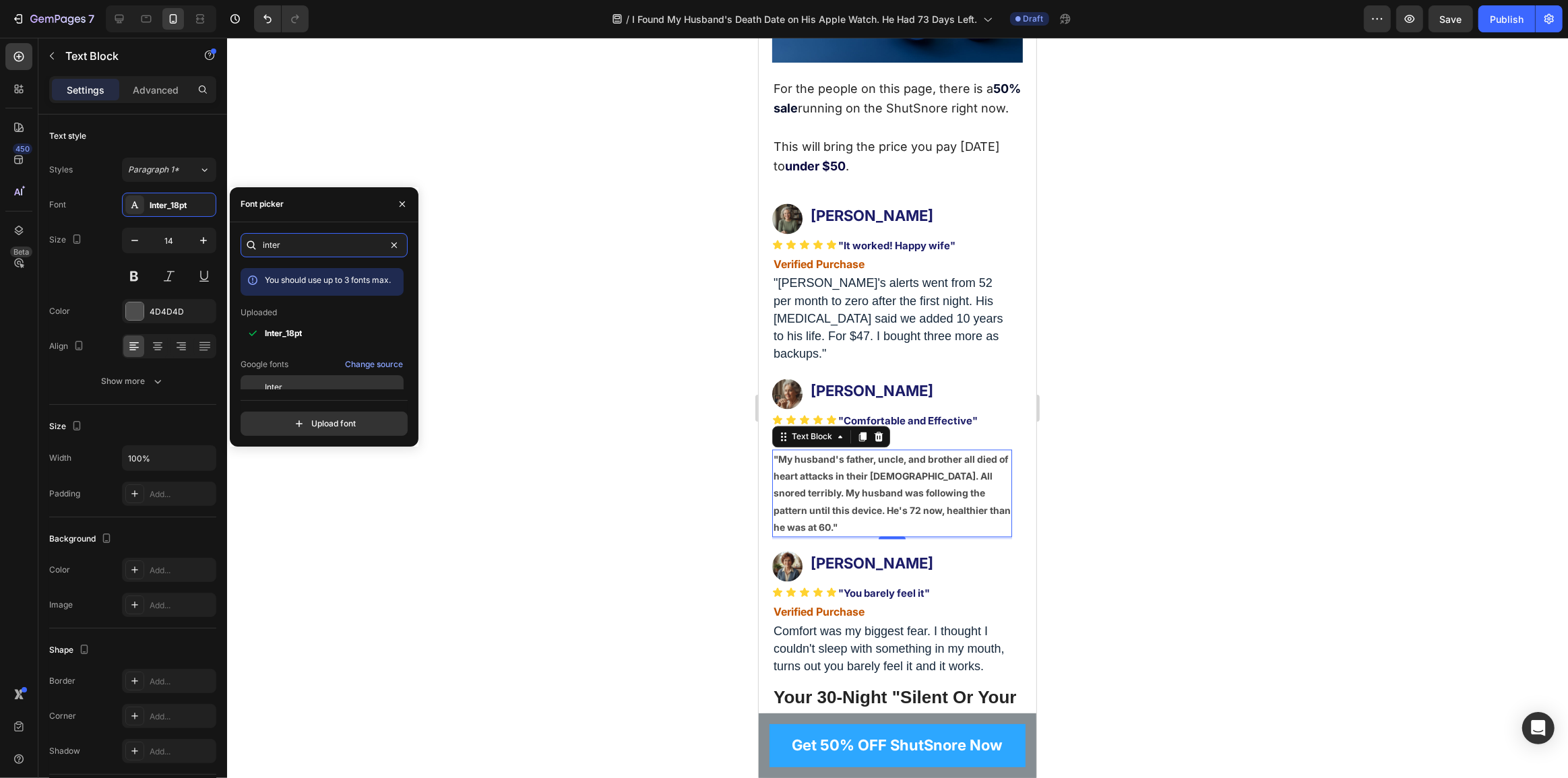
type input "inter"
click at [270, 384] on span "Inter" at bounding box center [274, 387] width 18 height 12
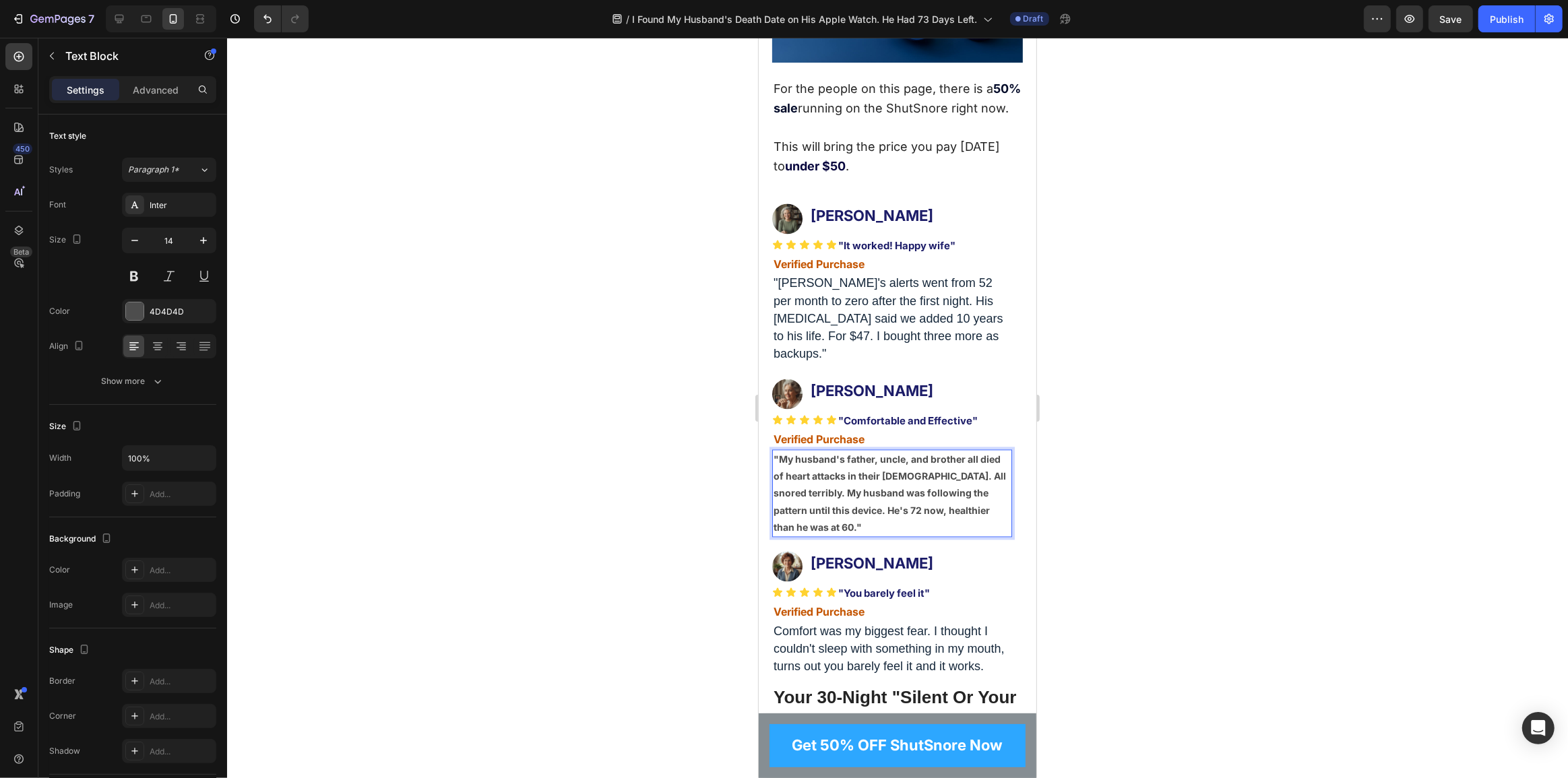
click at [838, 489] on p ""My husband's father, uncle, and brother all died of heart attacks in their 60s…" at bounding box center [891, 493] width 237 height 85
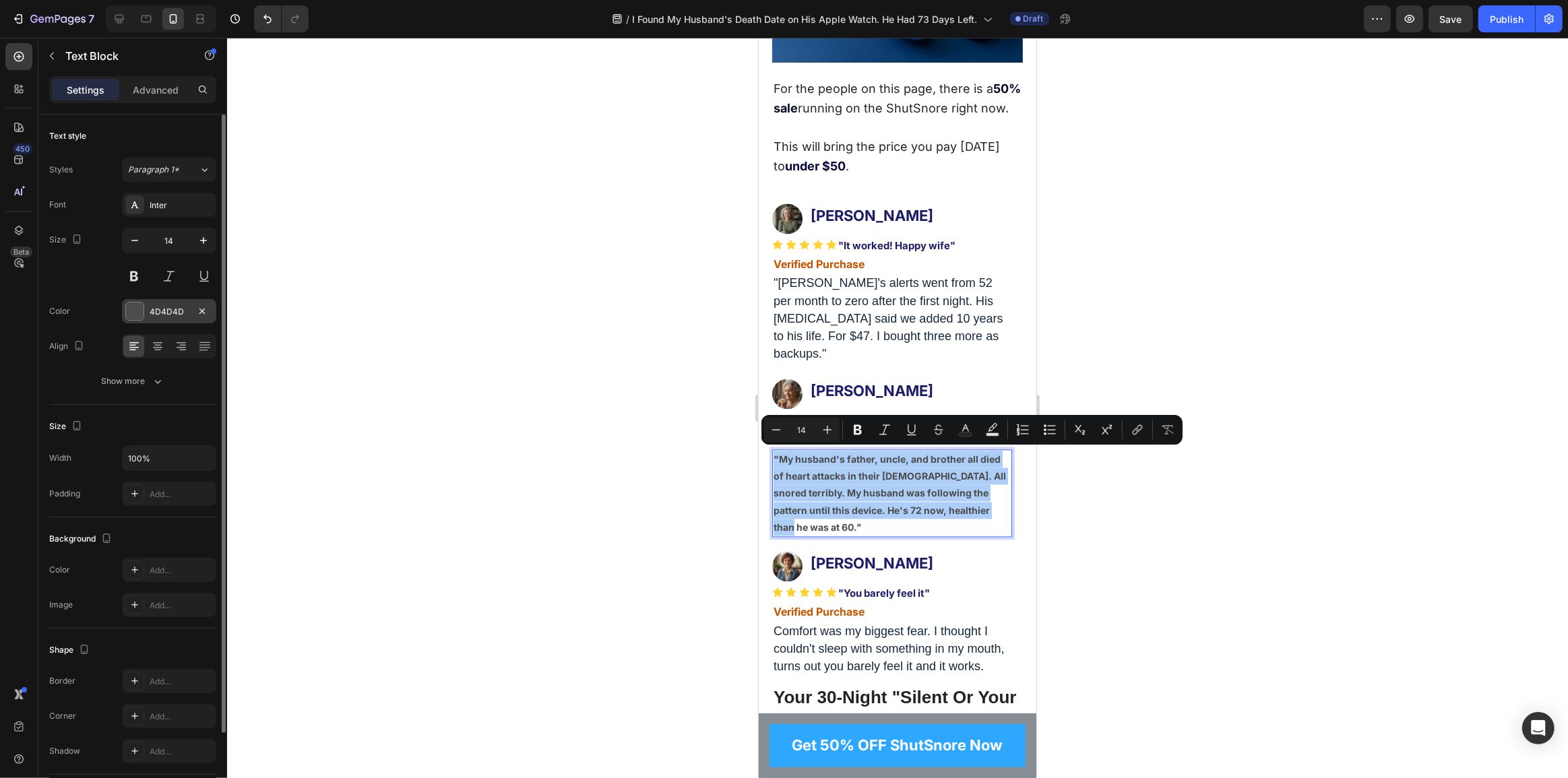
click at [129, 309] on div at bounding box center [135, 311] width 18 height 18
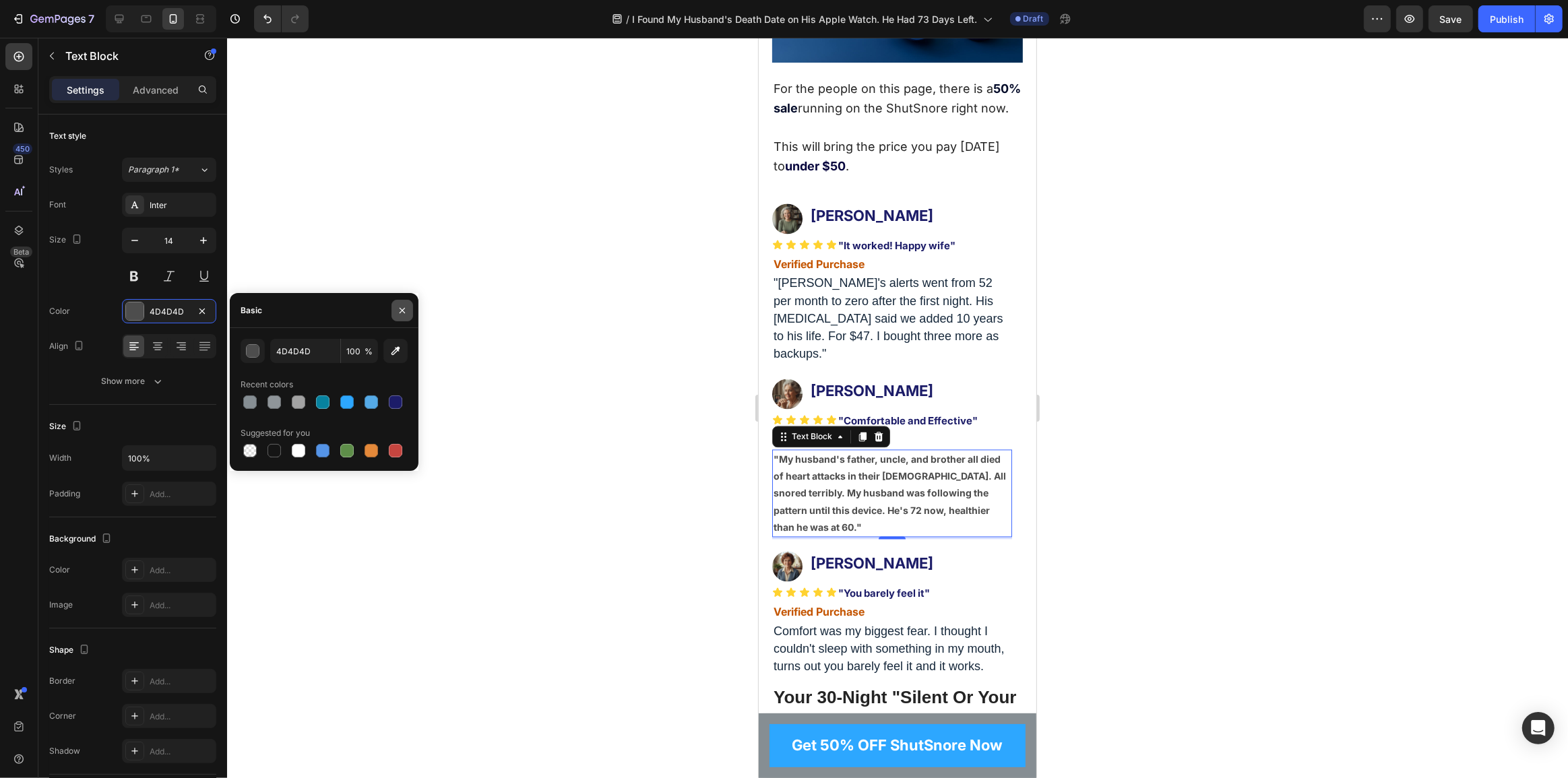
drag, startPoint x: 398, startPoint y: 317, endPoint x: 204, endPoint y: 572, distance: 320.4
click at [398, 317] on button "button" at bounding box center [402, 310] width 21 height 21
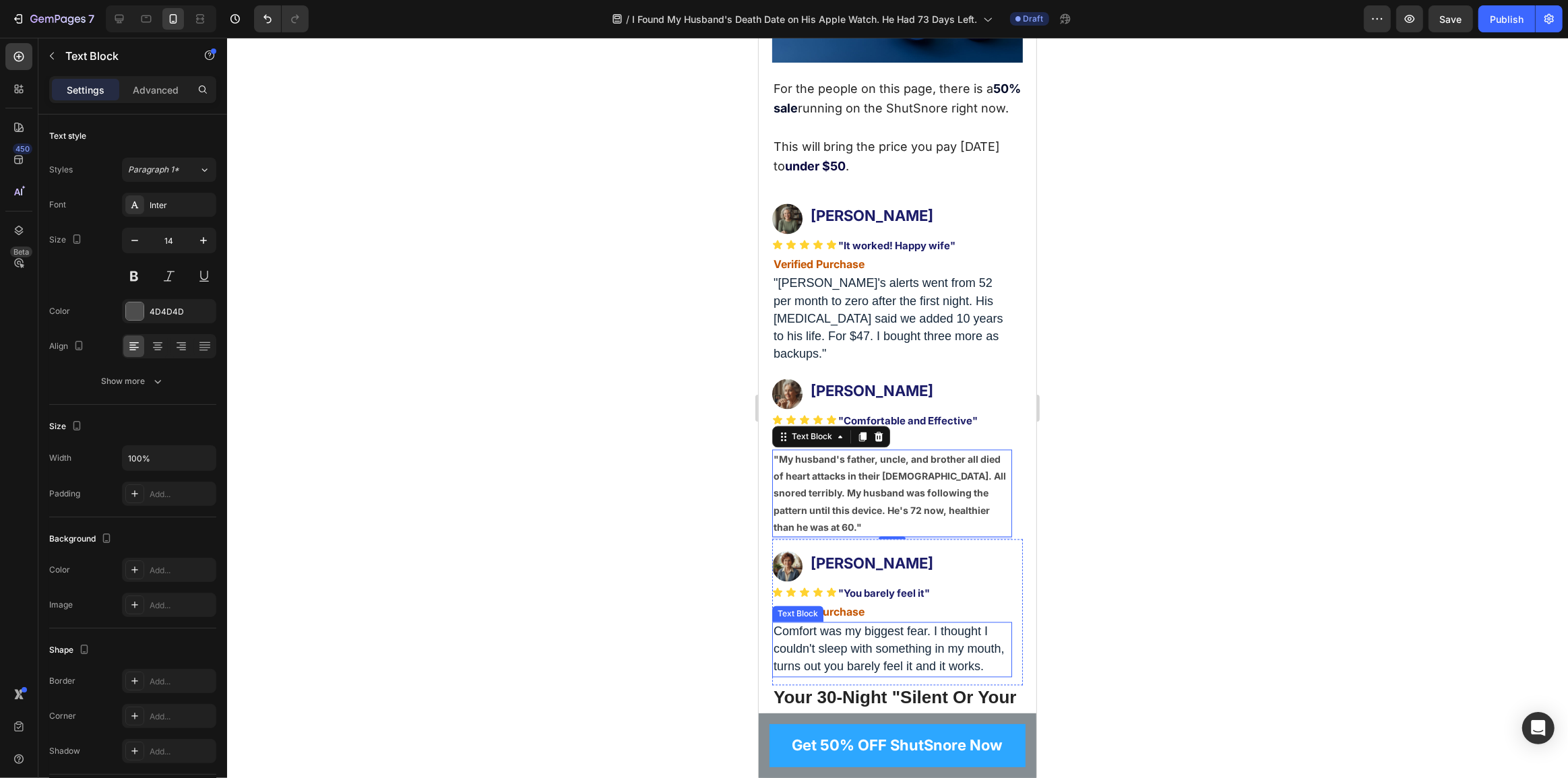
click at [865, 640] on span "Comfort was my biggest fear. I thought I couldn't sleep with something in my mo…" at bounding box center [889, 650] width 231 height 49
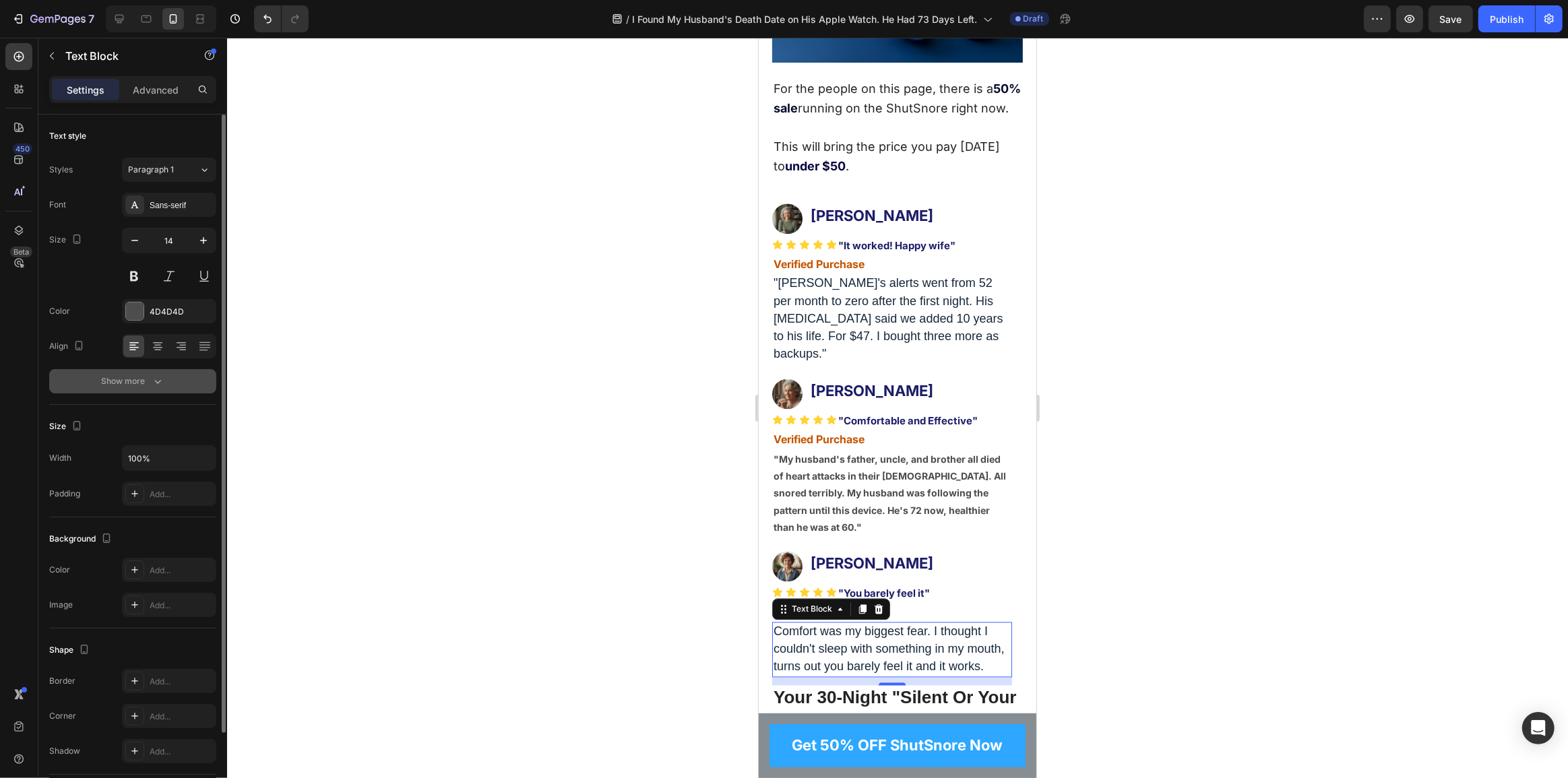
click at [87, 384] on button "Show more" at bounding box center [133, 381] width 167 height 24
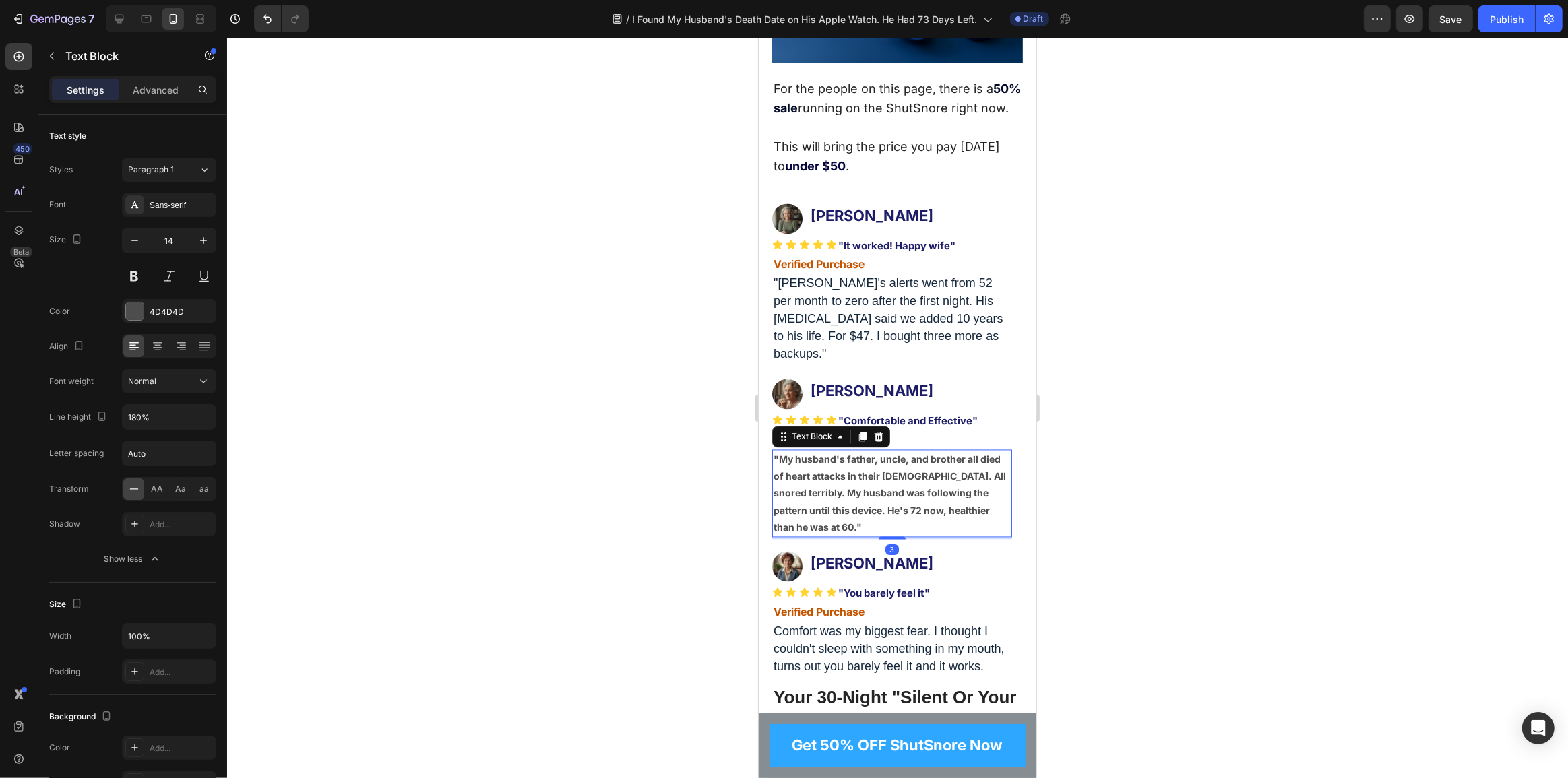
click at [870, 498] on p ""My husband's father, uncle, and brother all died of heart attacks in their 60s…" at bounding box center [891, 493] width 237 height 85
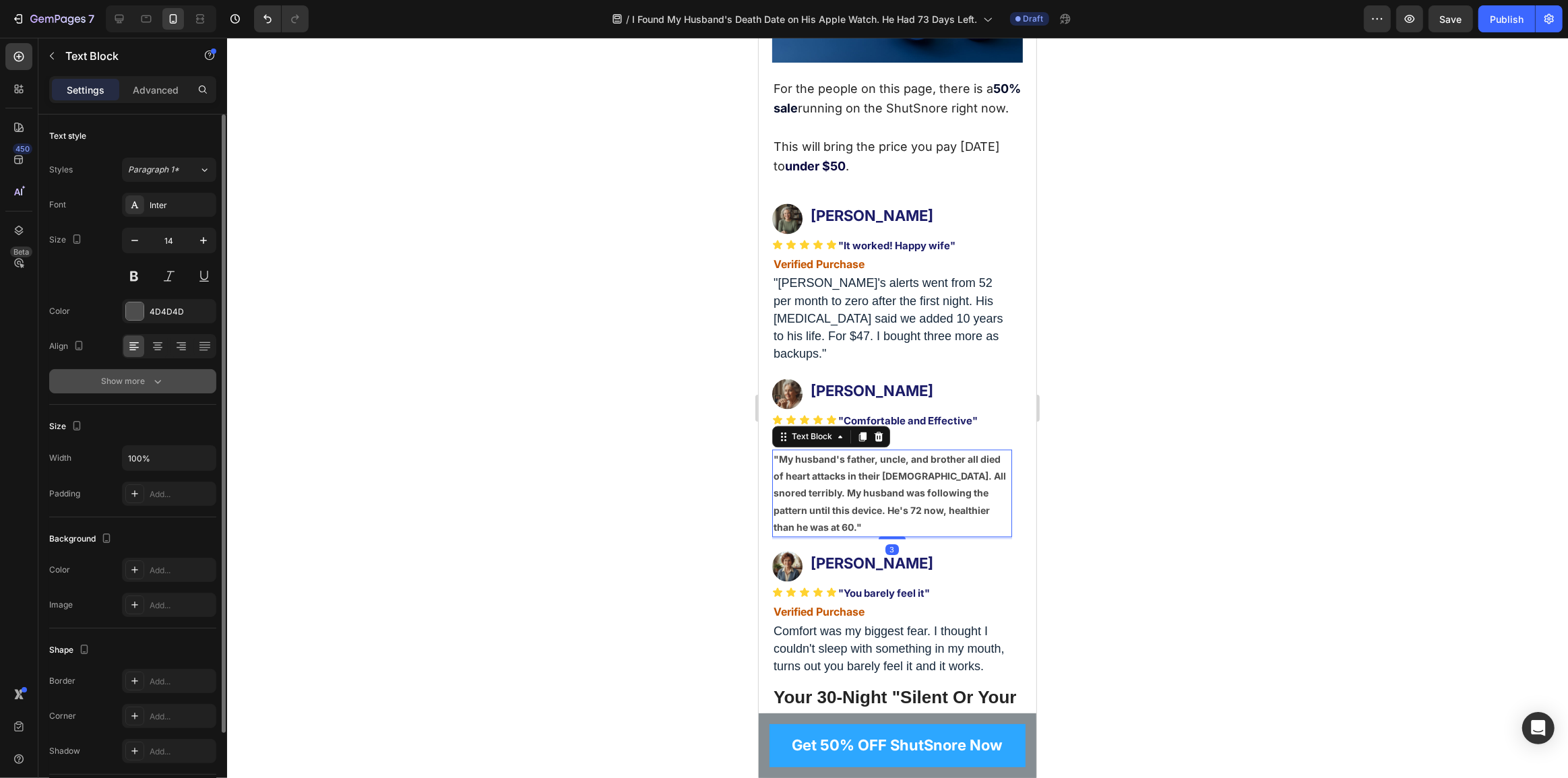
click at [172, 390] on button "Show more" at bounding box center [133, 381] width 167 height 24
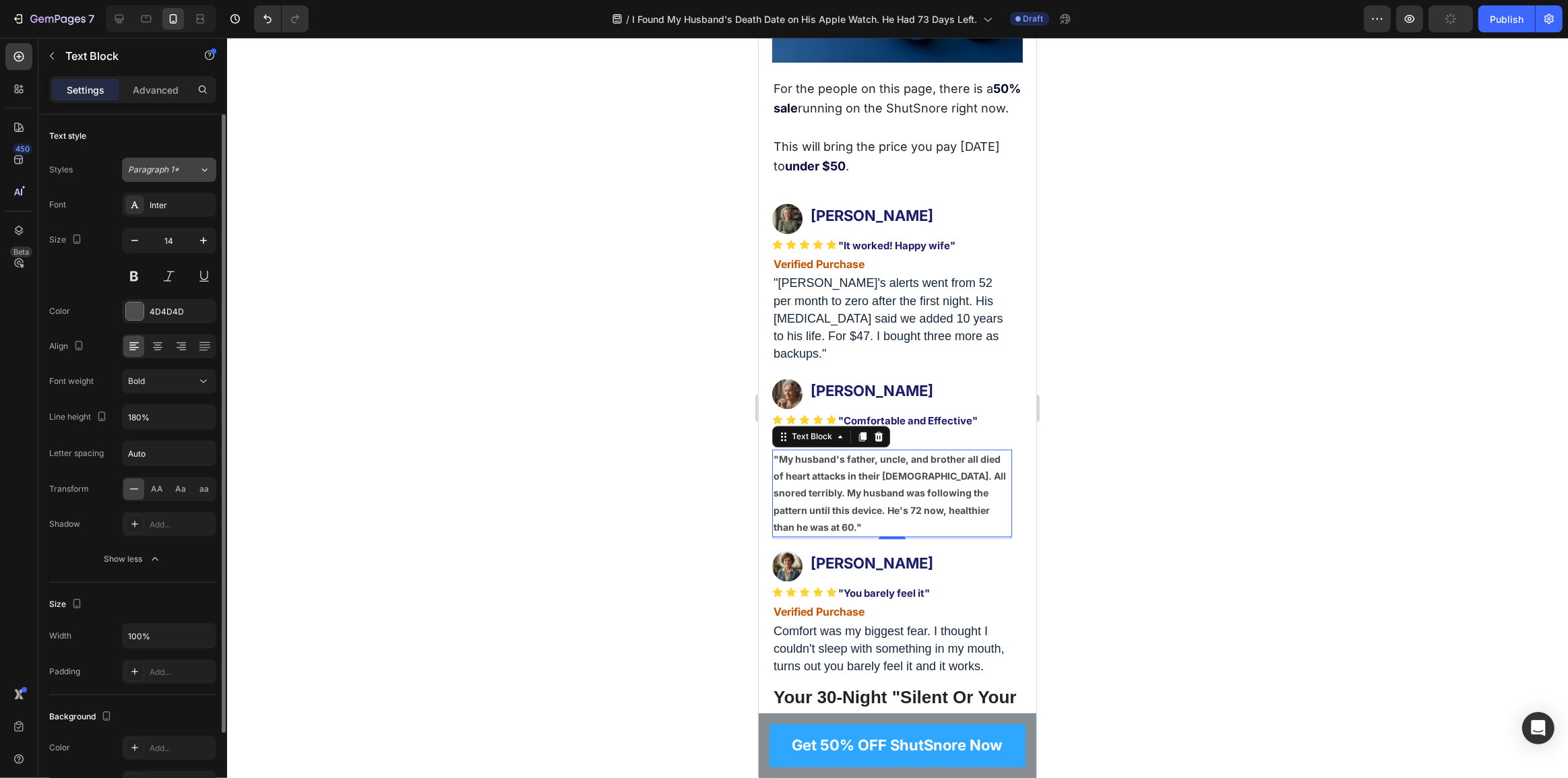
click at [163, 161] on button "Paragraph 1*" at bounding box center [169, 169] width 94 height 24
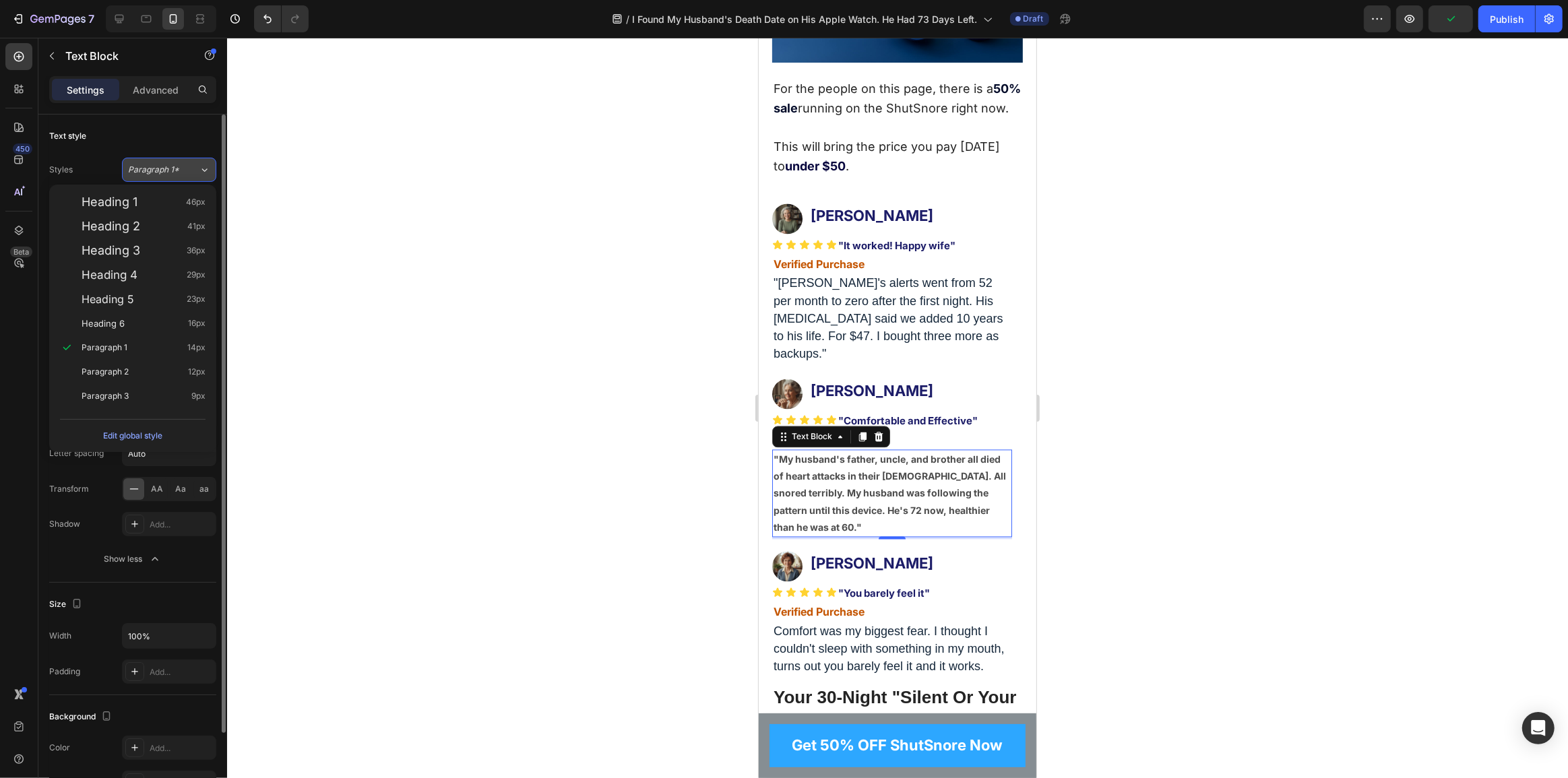
click at [170, 158] on button "Paragraph 1*" at bounding box center [169, 169] width 94 height 24
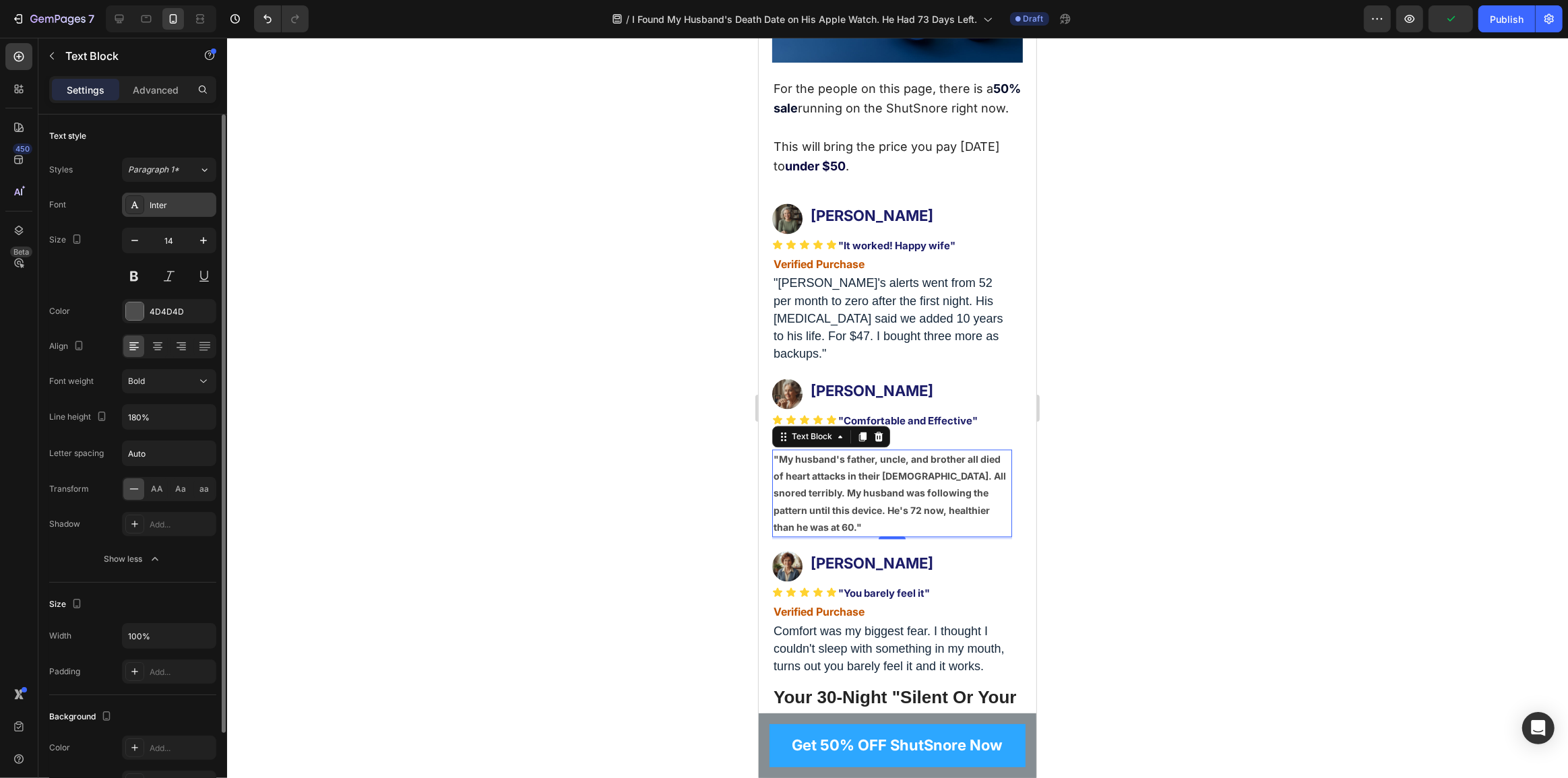
click at [183, 214] on div "Inter" at bounding box center [169, 205] width 94 height 24
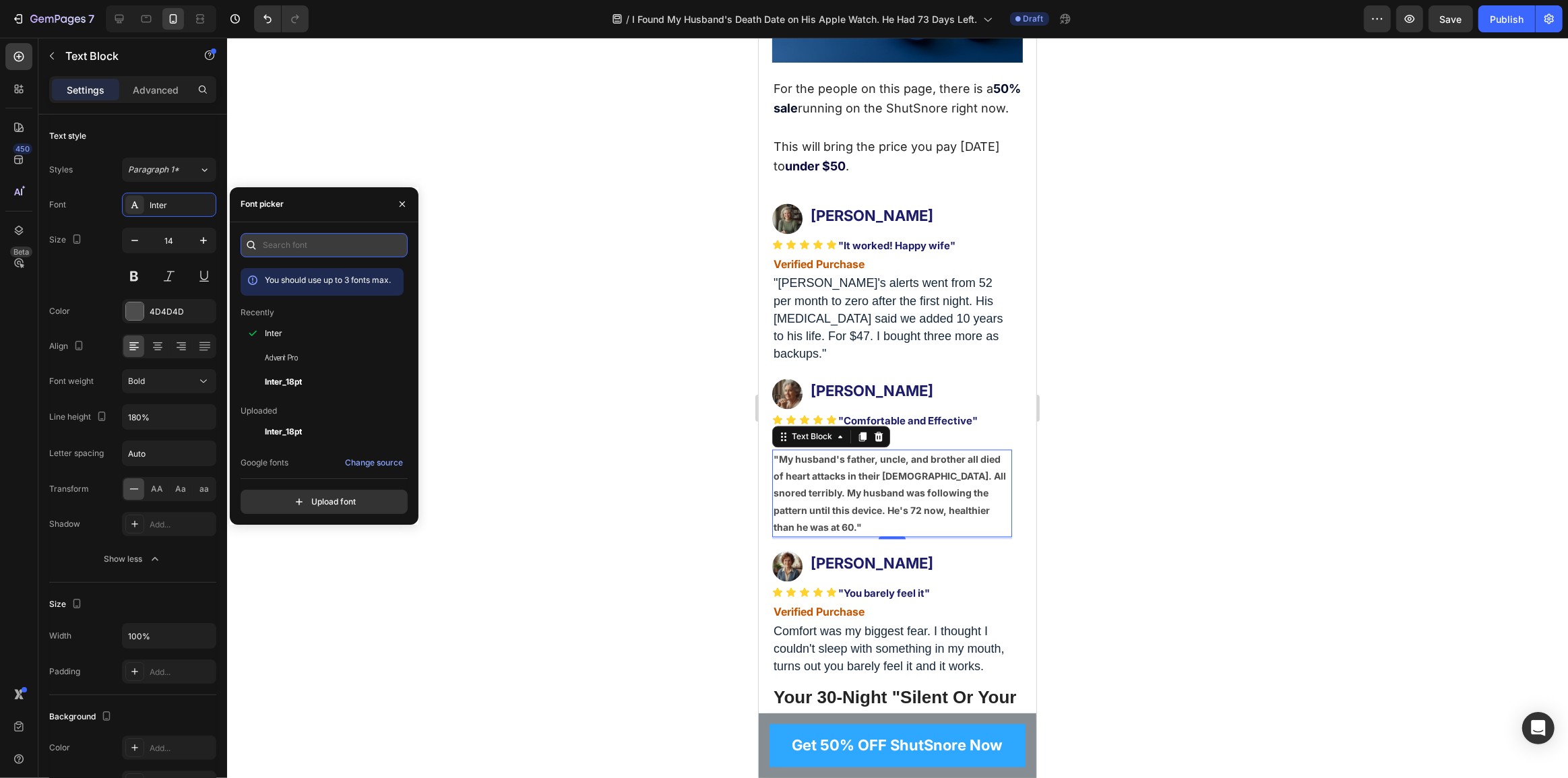
click at [286, 238] on input "text" at bounding box center [324, 245] width 167 height 24
type input "san"
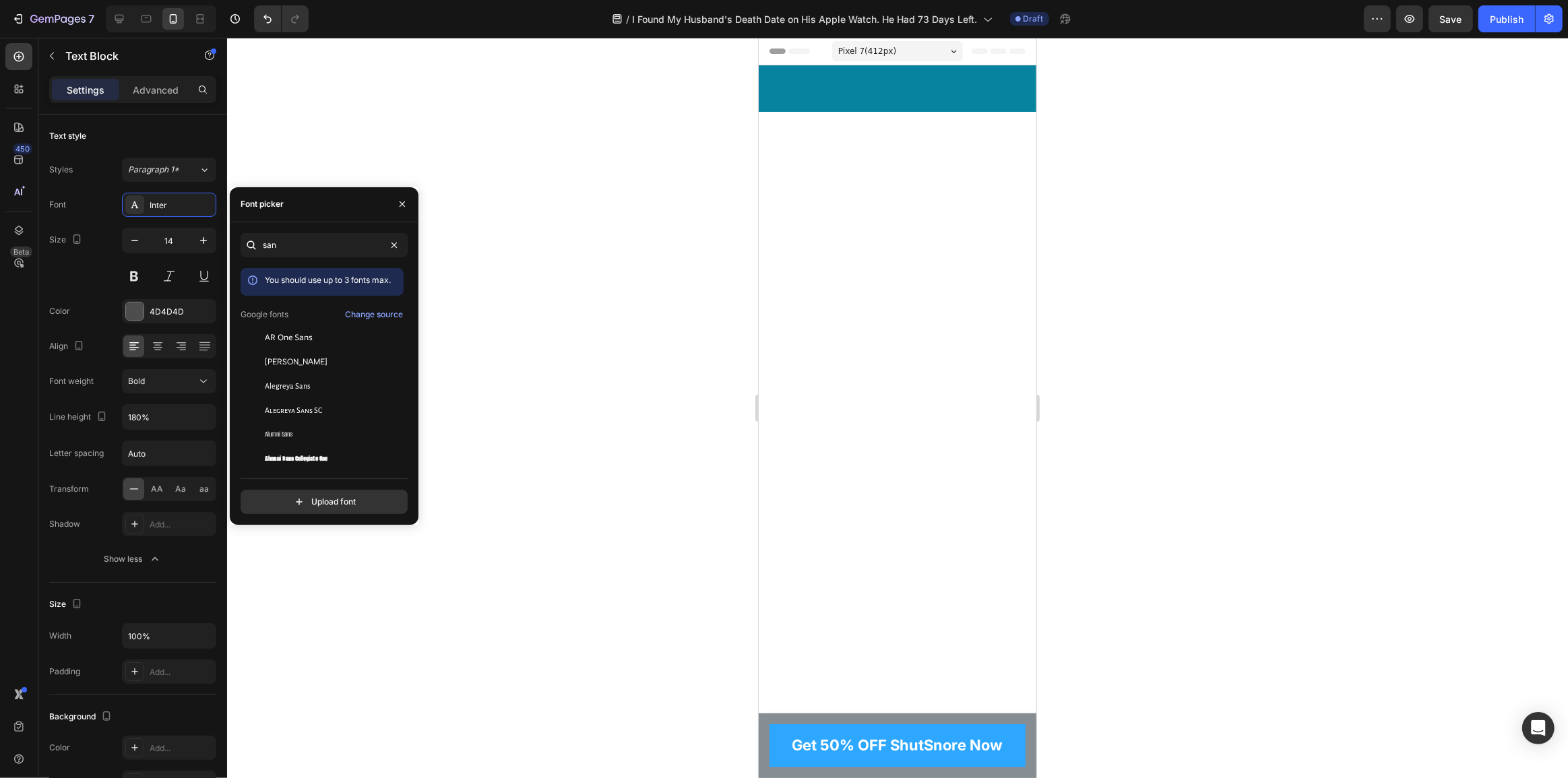
scroll to position [8615, 0]
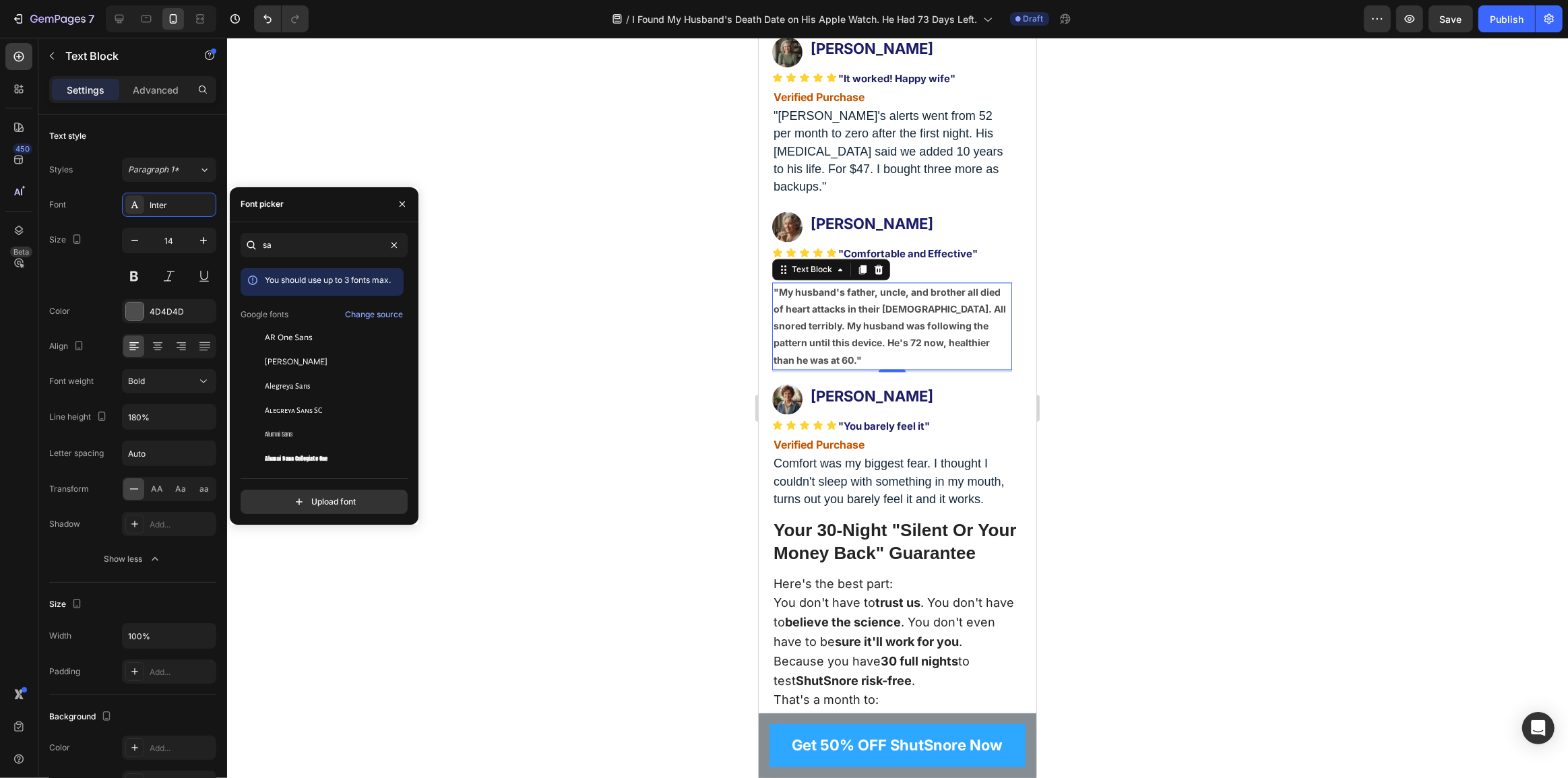
type input "s"
type input "serif"
click at [407, 203] on icon "button" at bounding box center [402, 204] width 11 height 11
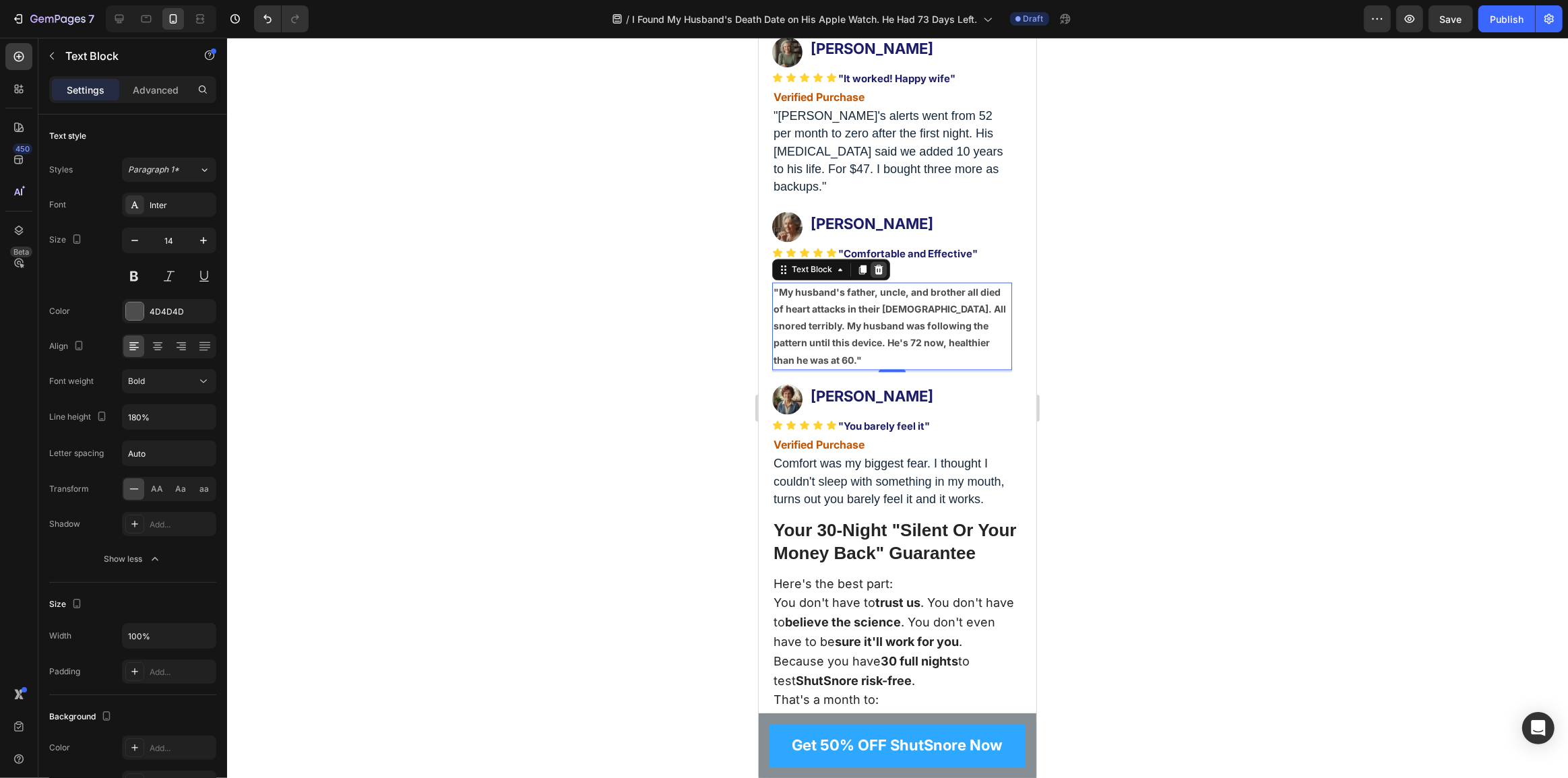
click at [881, 275] on icon at bounding box center [878, 270] width 11 height 11
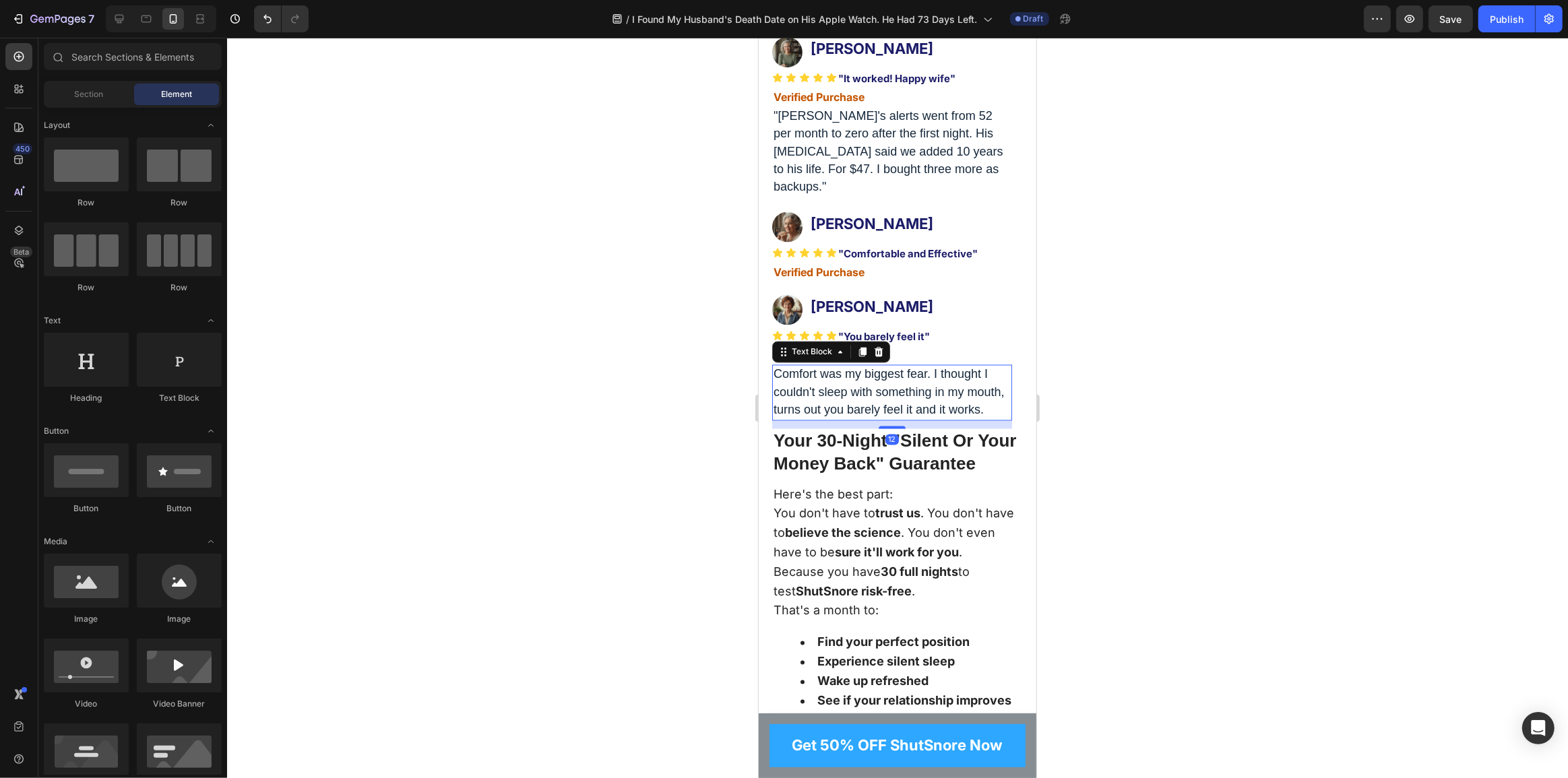
click at [850, 417] on span "Comfort was my biggest fear. I thought I couldn't sleep with something in my mo…" at bounding box center [889, 392] width 231 height 49
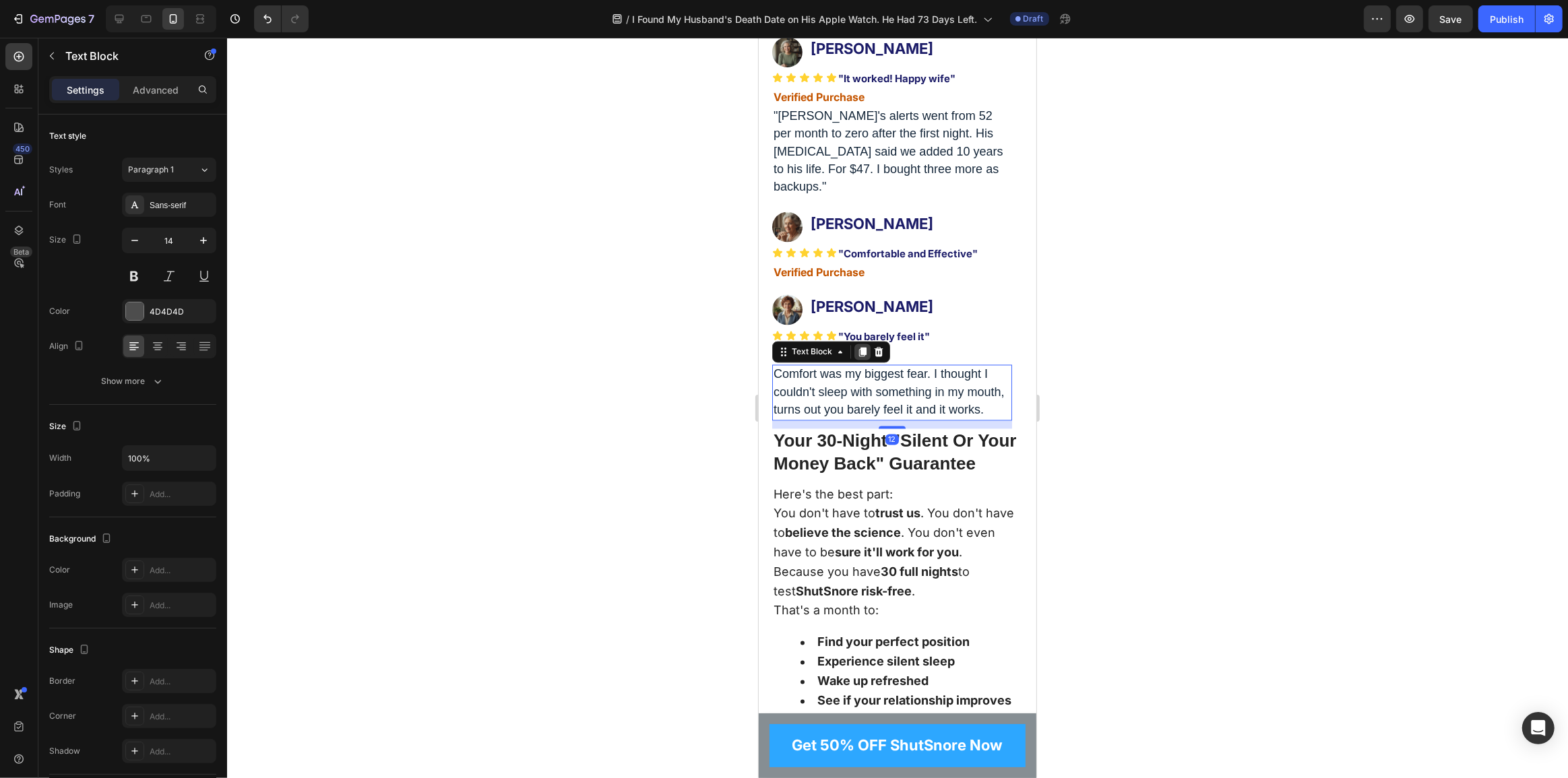
click at [861, 358] on icon at bounding box center [862, 353] width 7 height 10
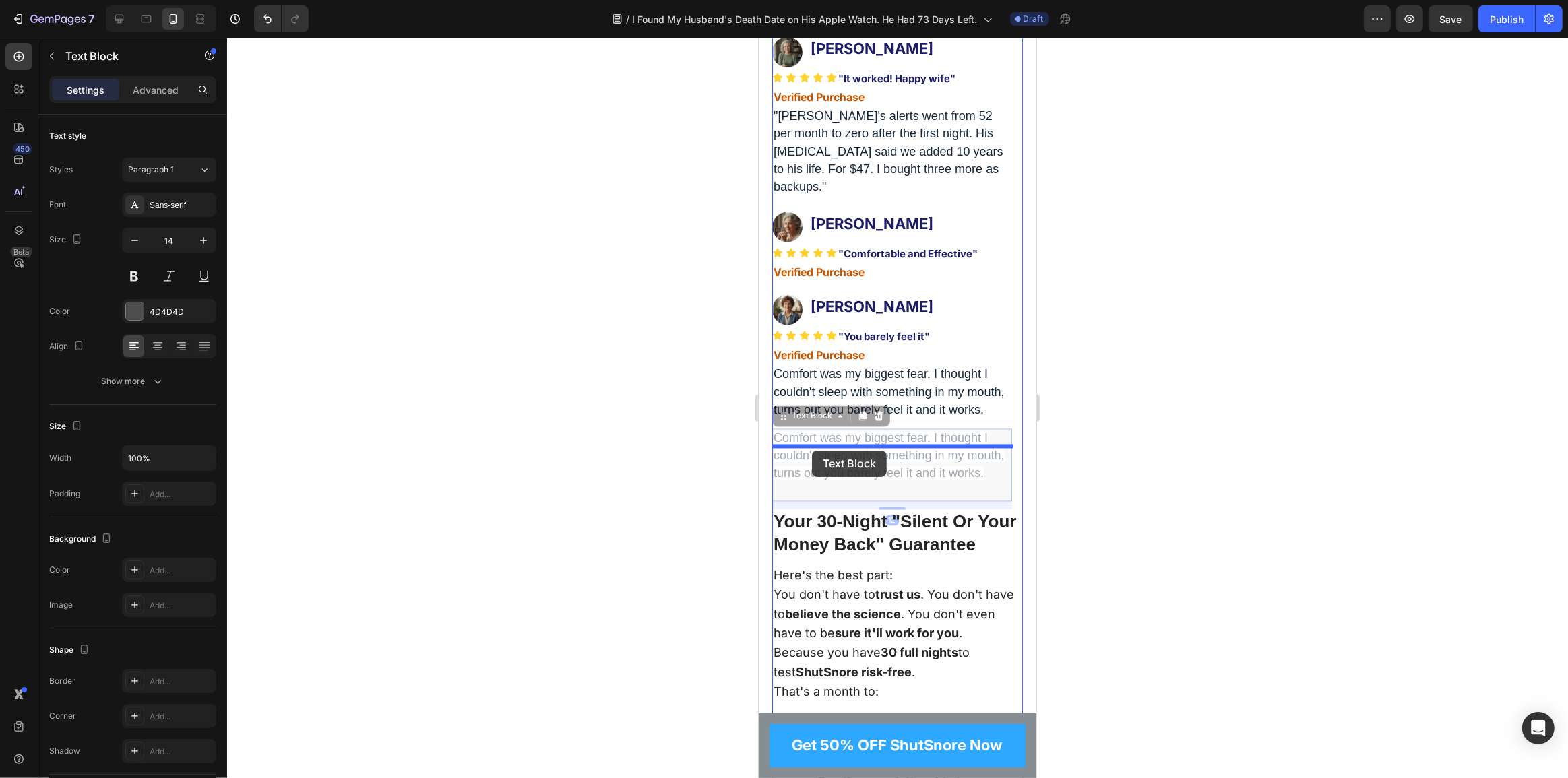
drag, startPoint x: 797, startPoint y: 599, endPoint x: 811, endPoint y: 450, distance: 149.7
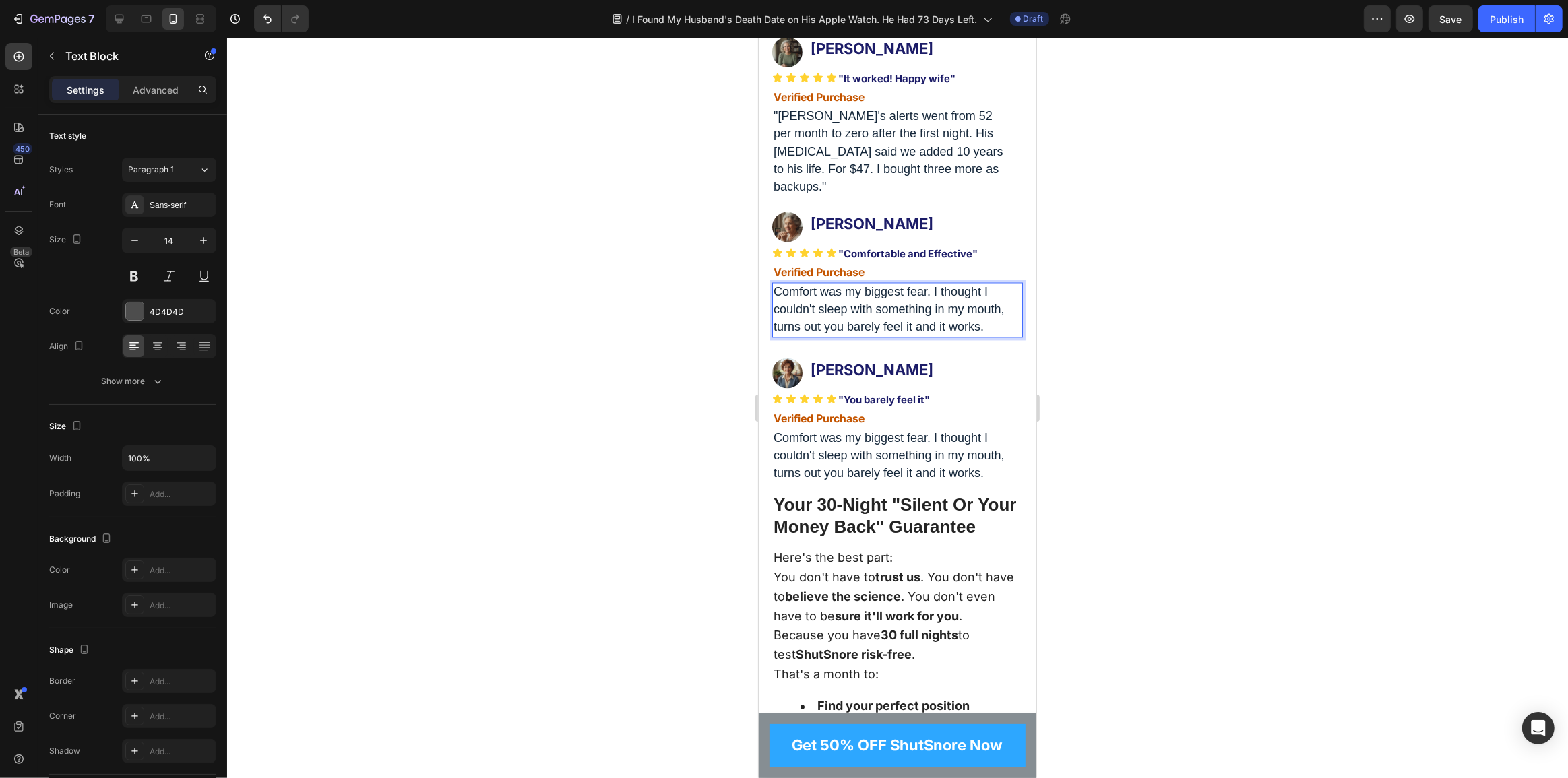
click at [886, 334] on span "Comfort was my biggest fear. I thought I couldn't sleep with something in my mo…" at bounding box center [889, 310] width 231 height 49
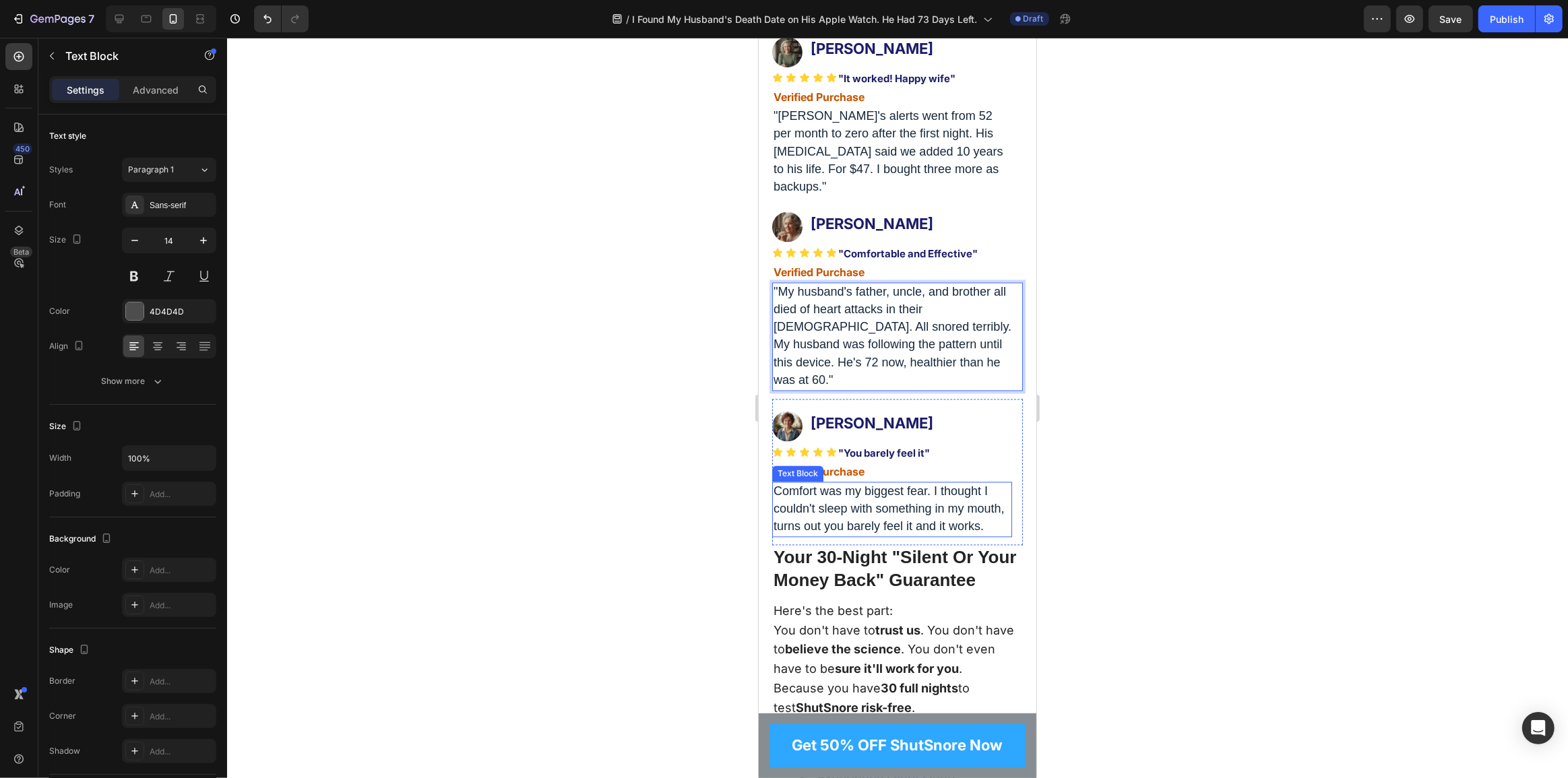
click at [880, 534] on span "Comfort was my biggest fear. I thought I couldn't sleep with something in my mo…" at bounding box center [889, 509] width 231 height 49
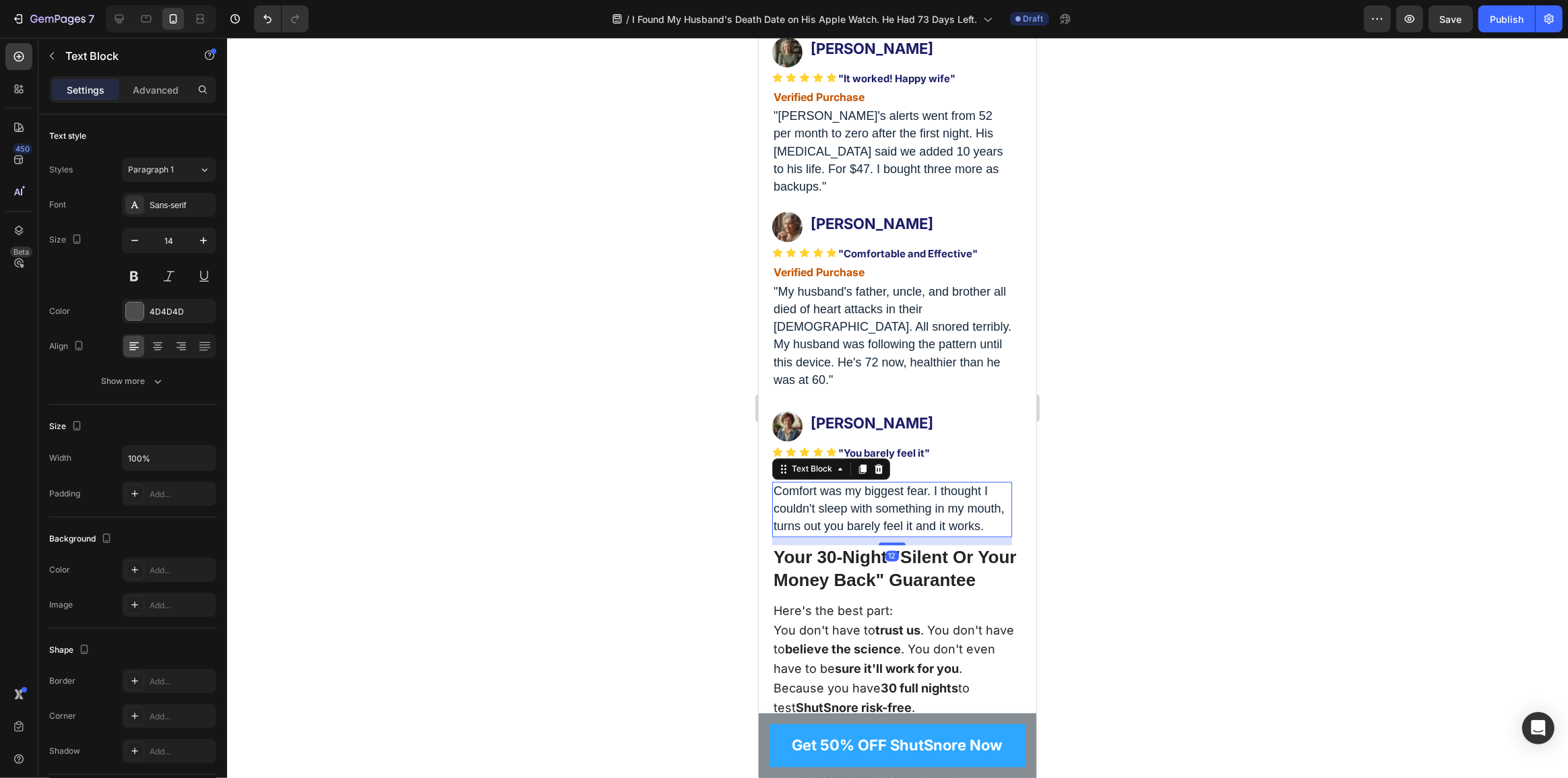
click at [882, 534] on span "Comfort was my biggest fear. I thought I couldn't sleep with something in my mo…" at bounding box center [889, 509] width 231 height 49
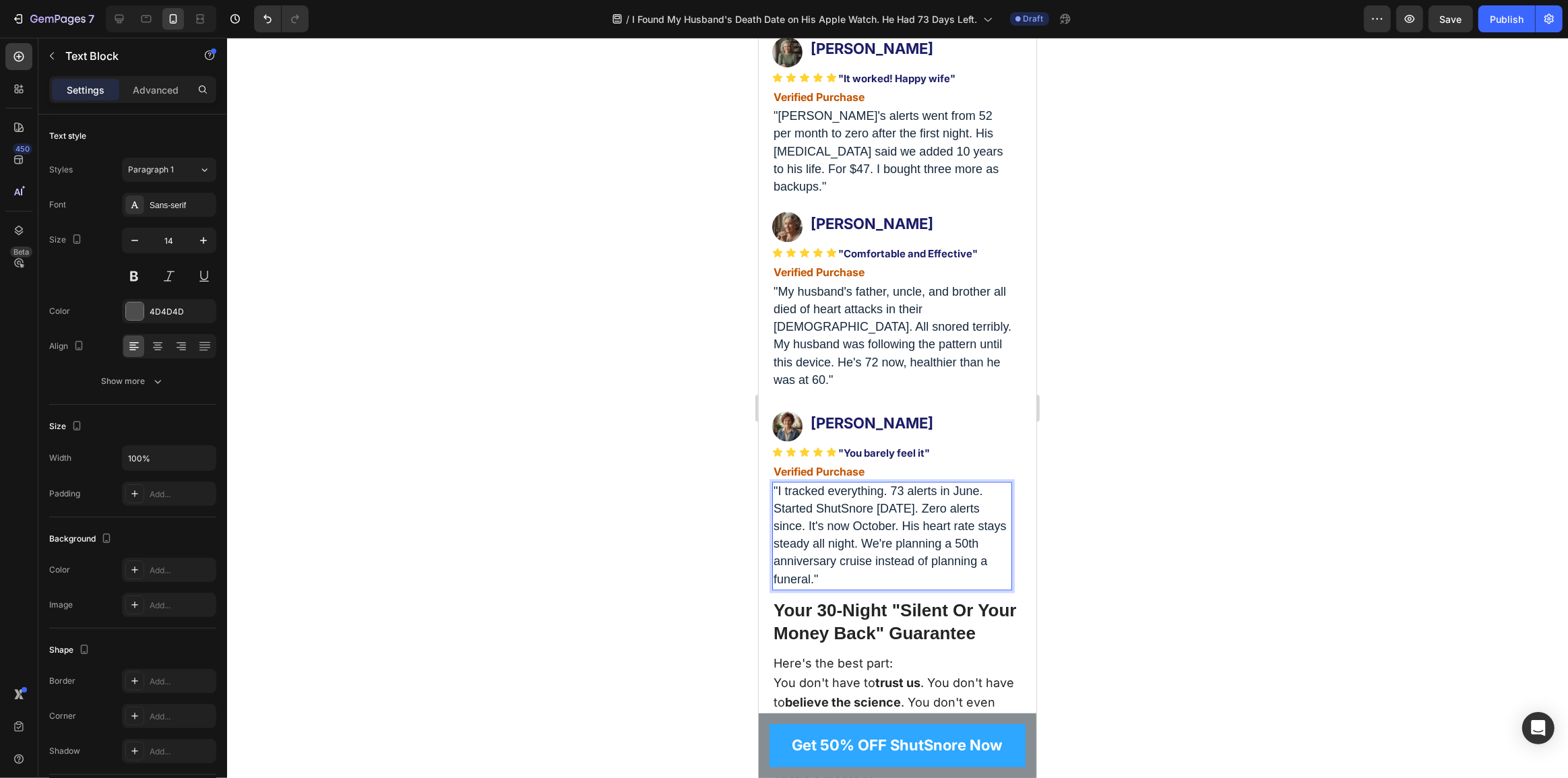
click at [942, 587] on span ""I tracked everything. 73 alerts in June. Started ShutSnore July 1st. Zero aler…" at bounding box center [889, 536] width 233 height 102
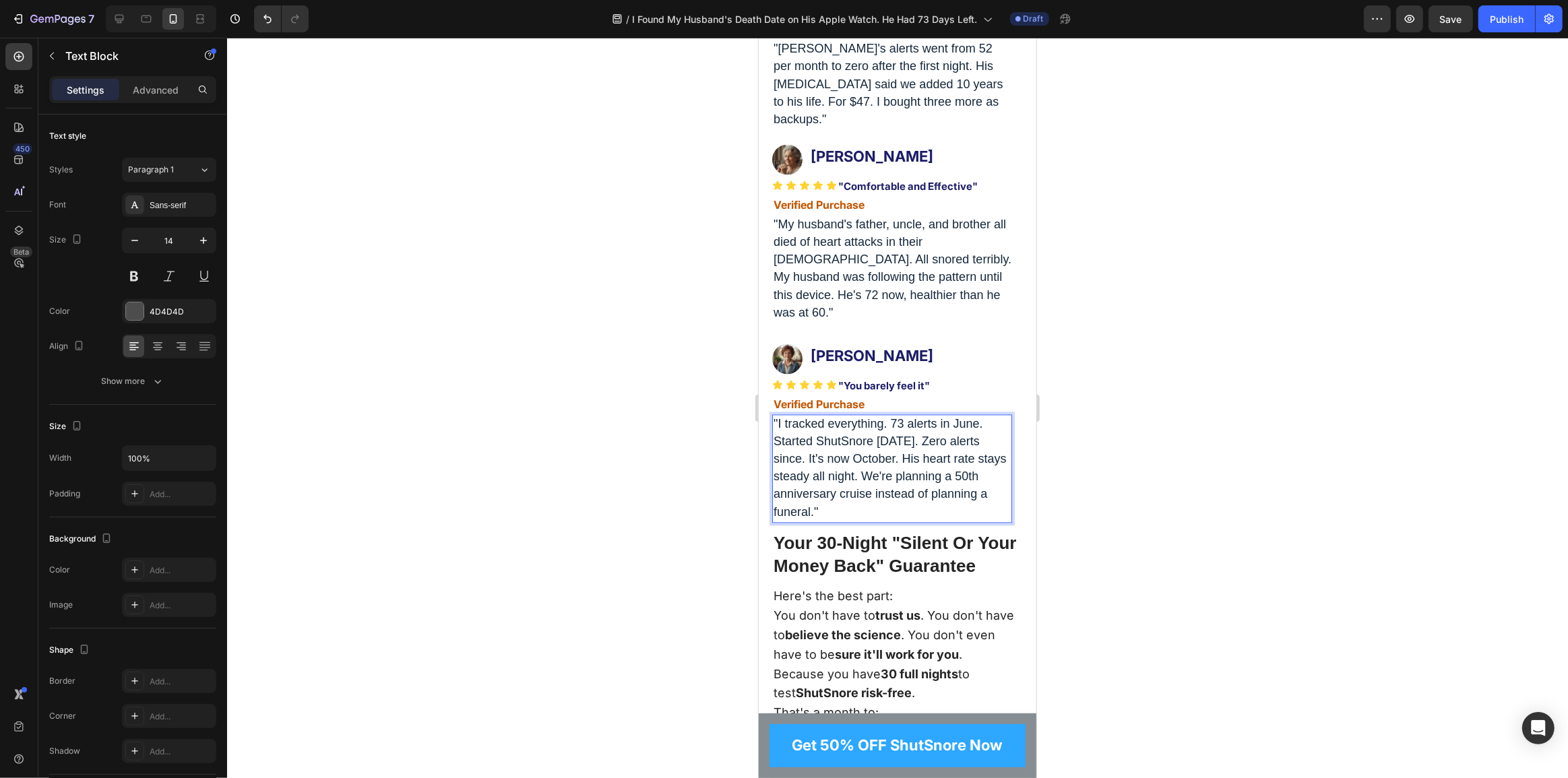
scroll to position [8677, 0]
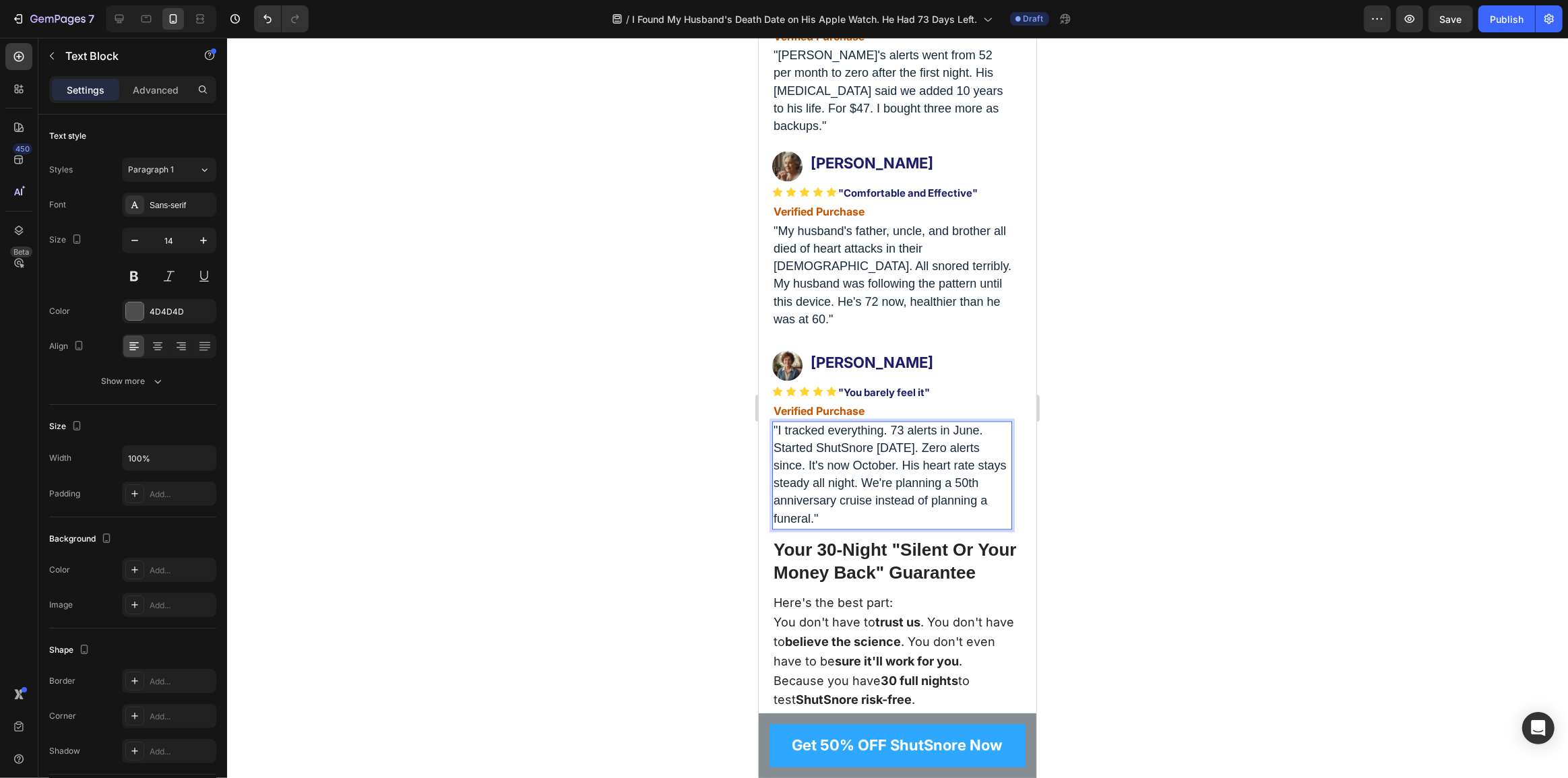
click at [872, 526] on span ""I tracked everything. 73 alerts in June. Started ShutSnore July 1st. Zero aler…" at bounding box center [889, 475] width 233 height 102
click at [865, 526] on span ""I tracked everything. 73 alerts in June. Started ShutSnore July 1st. Zero aler…" at bounding box center [889, 475] width 233 height 102
click at [869, 526] on span ""I tracked everything. 73 alerts in June. Started ShutSnore July 1st. Zero aler…" at bounding box center [889, 475] width 233 height 102
click at [873, 526] on span ""I tracked everything. 73 alerts in June. Started ShutSnore July 1st. Zero aler…" at bounding box center [889, 475] width 233 height 102
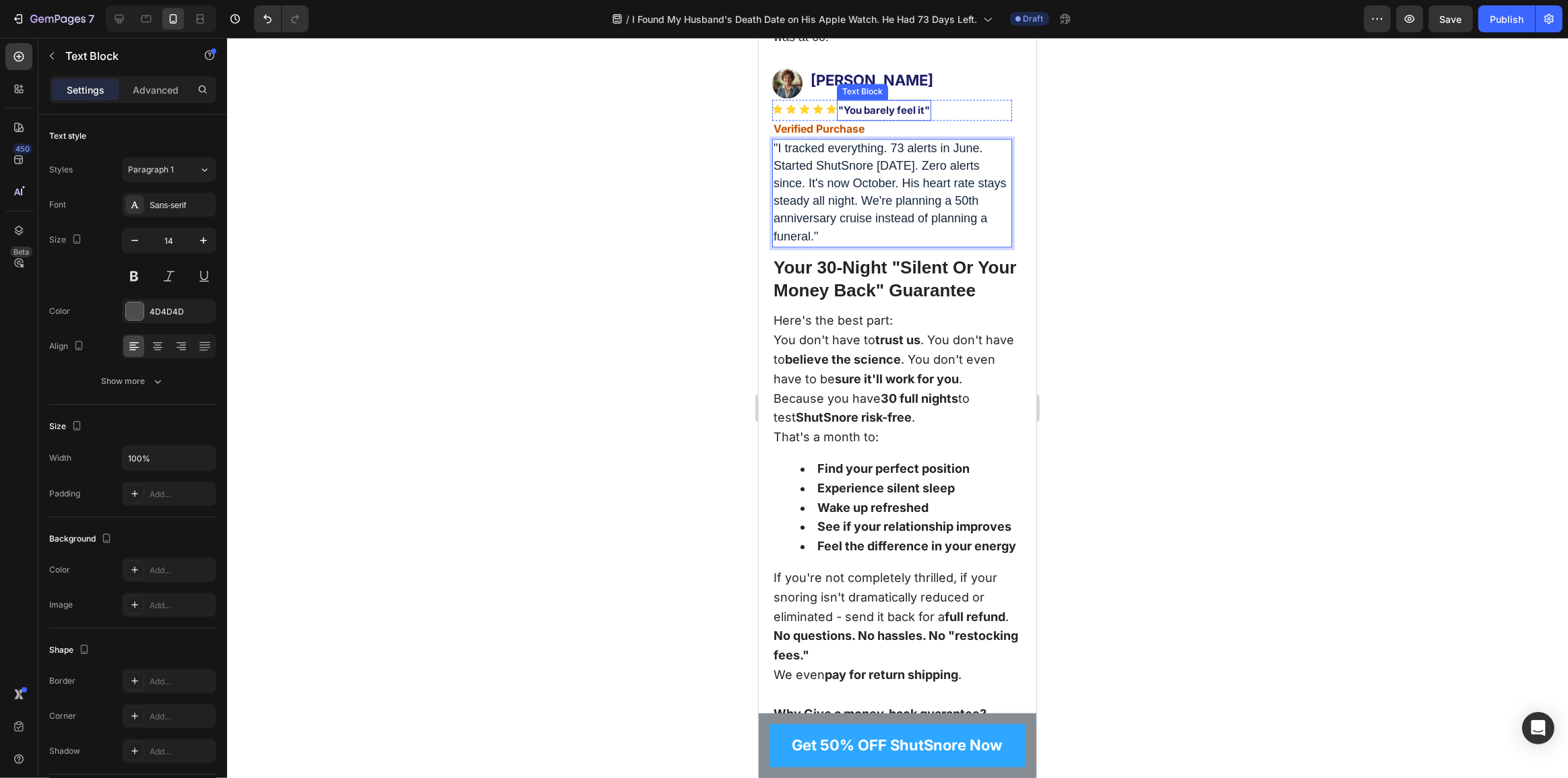
scroll to position [8983, 0]
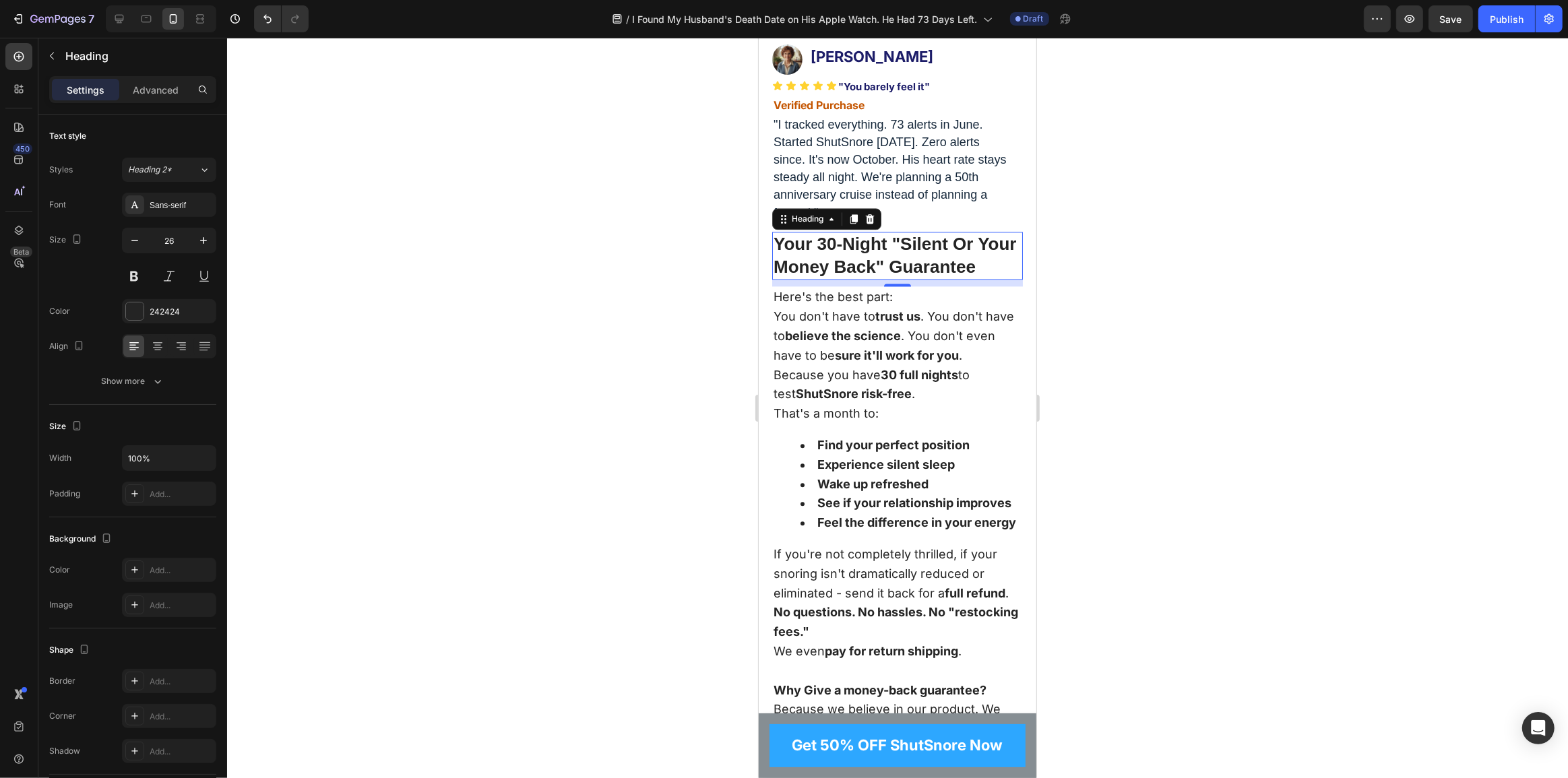
click at [860, 280] on h2 "Your 30-Night "Silent Or Your Money Back" Guarantee" at bounding box center [897, 256] width 251 height 49
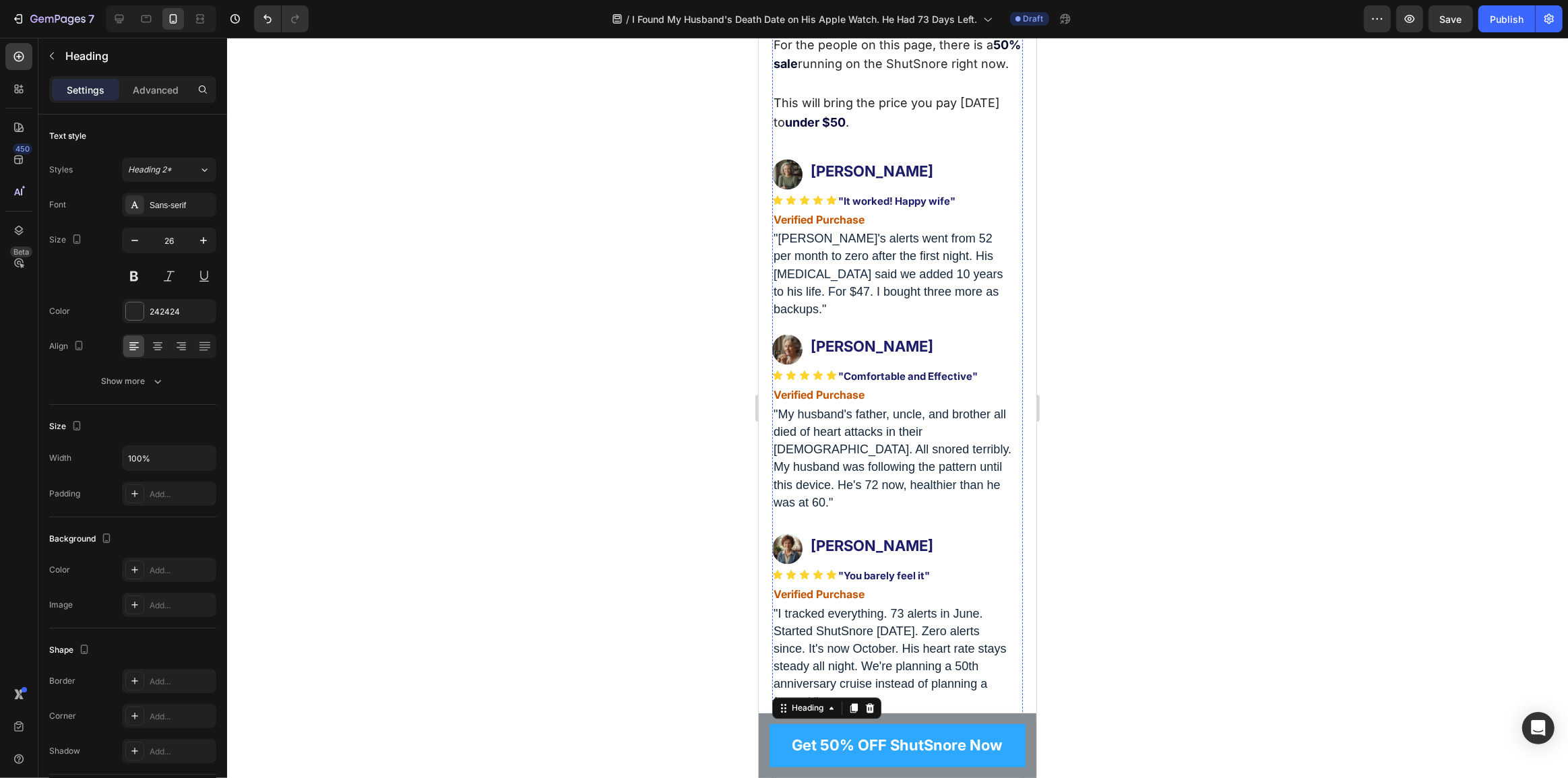
scroll to position [8922, 0]
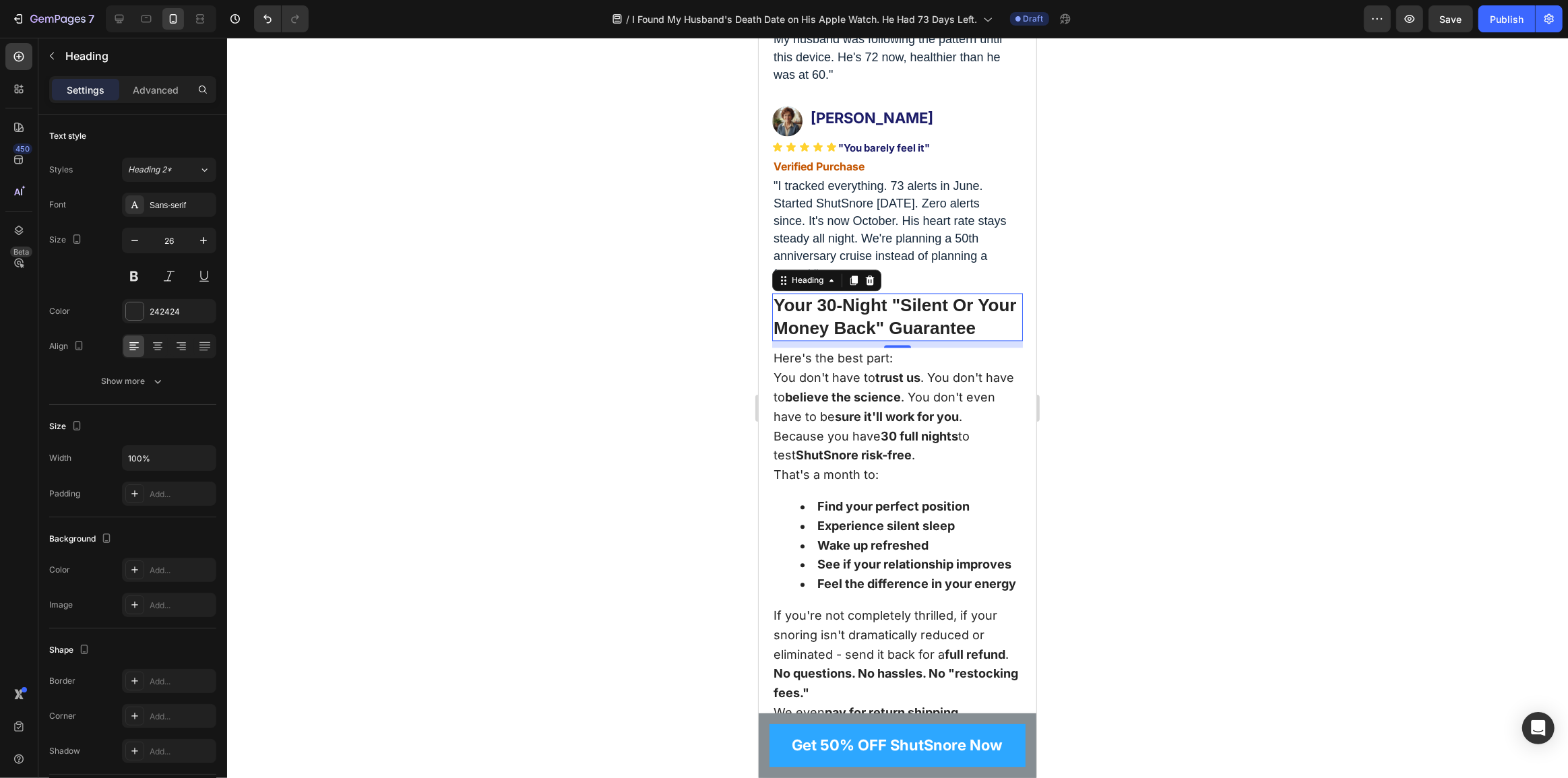
click at [846, 342] on h2 "Your 30-Night "Silent Or Your Money Back" Guarantee" at bounding box center [897, 317] width 251 height 49
drag, startPoint x: 880, startPoint y: 551, endPoint x: 795, endPoint y: 489, distance: 105.2
click at [880, 426] on p "You don't have to trust us . You don't have to believe the science . You don't …" at bounding box center [897, 397] width 248 height 58
click at [911, 426] on p "You don't have to trust us . You don't have to believe the science . You don't …" at bounding box center [897, 397] width 248 height 58
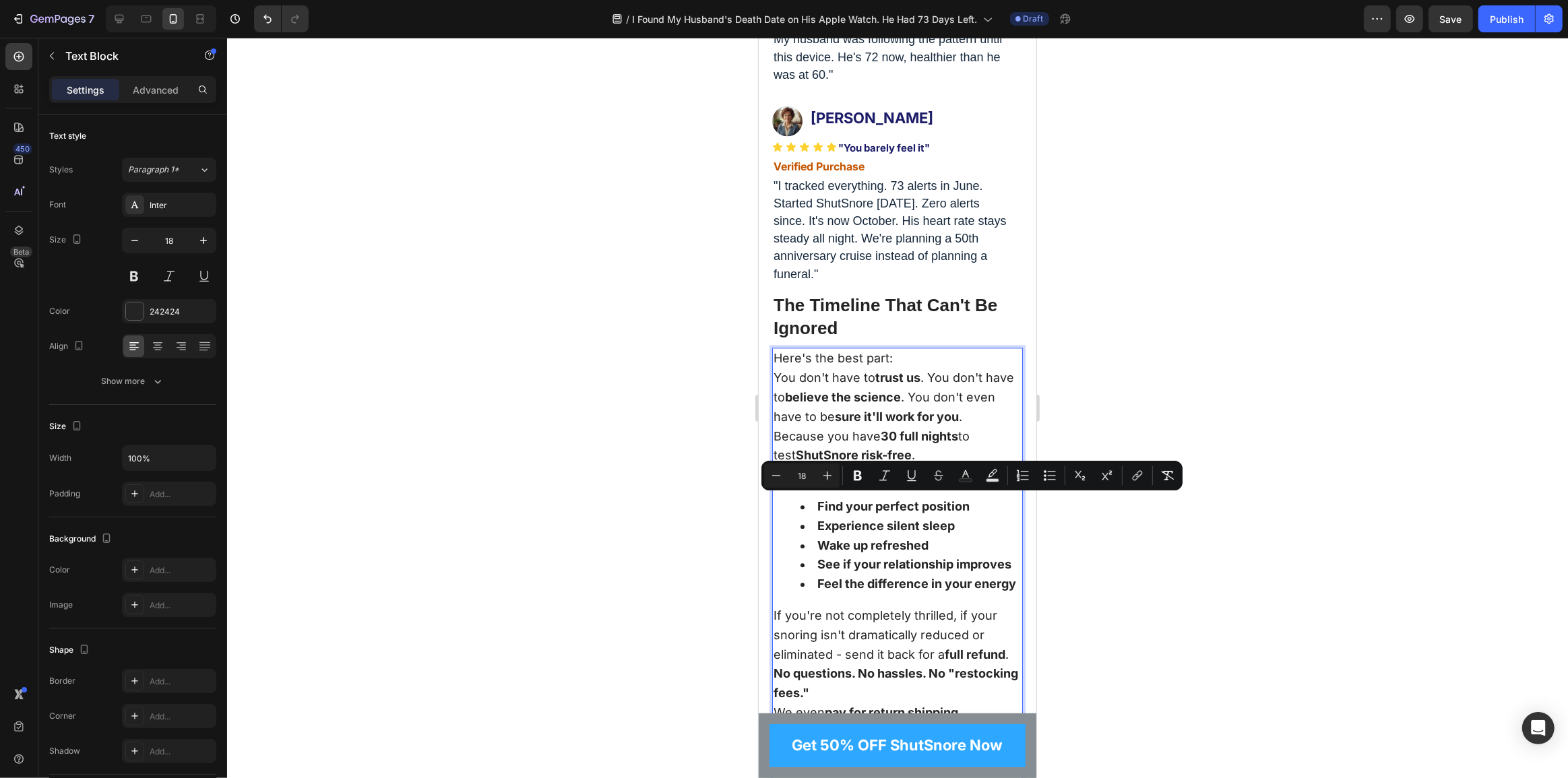
scroll to position [8939, 0]
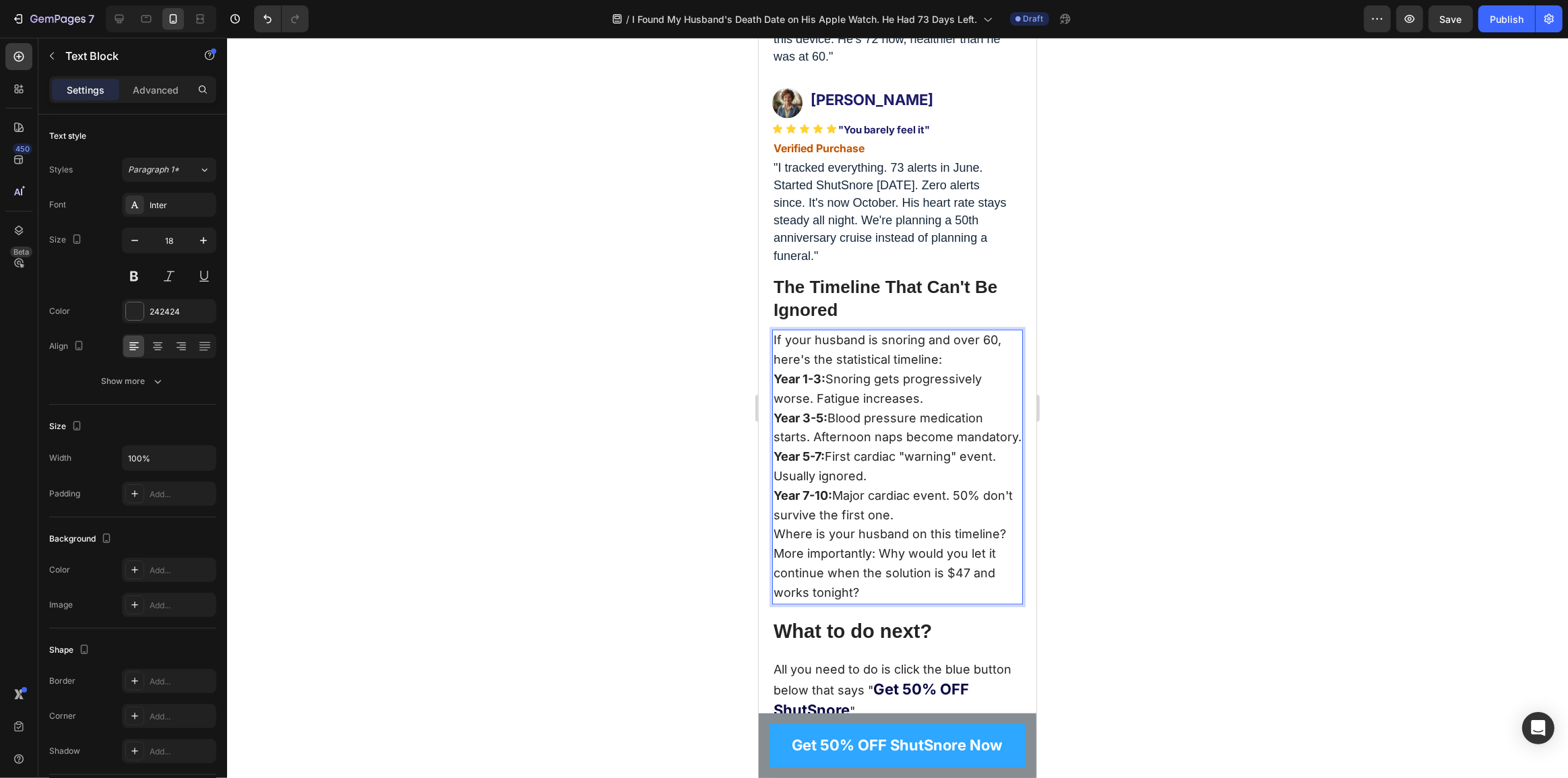
click at [778, 386] on strong "Year 1-3:" at bounding box center [799, 378] width 52 height 14
click at [774, 386] on strong "Year 1-3:" at bounding box center [799, 378] width 52 height 14
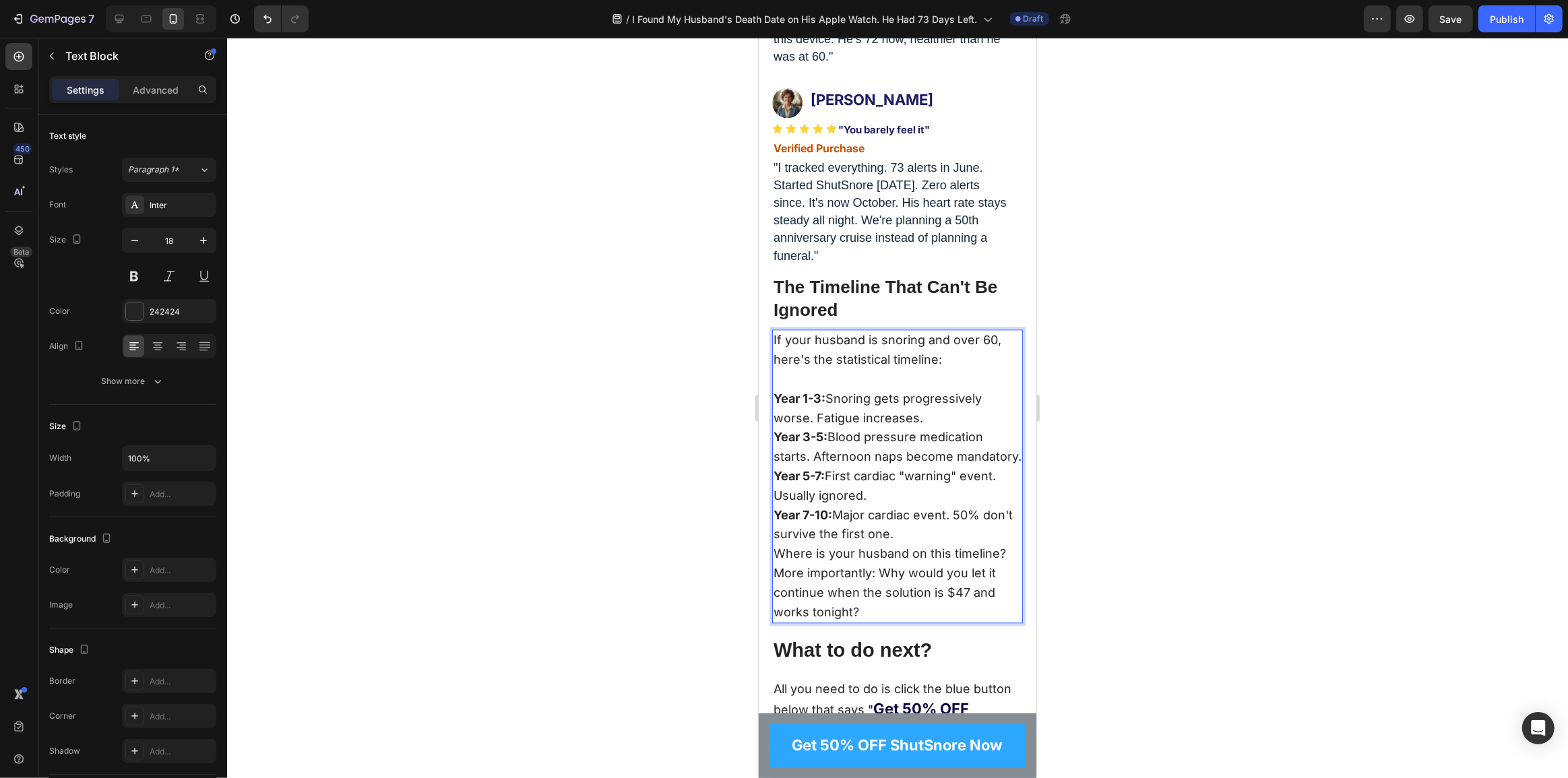
click at [774, 444] on strong "Year 3-5:" at bounding box center [799, 436] width 54 height 14
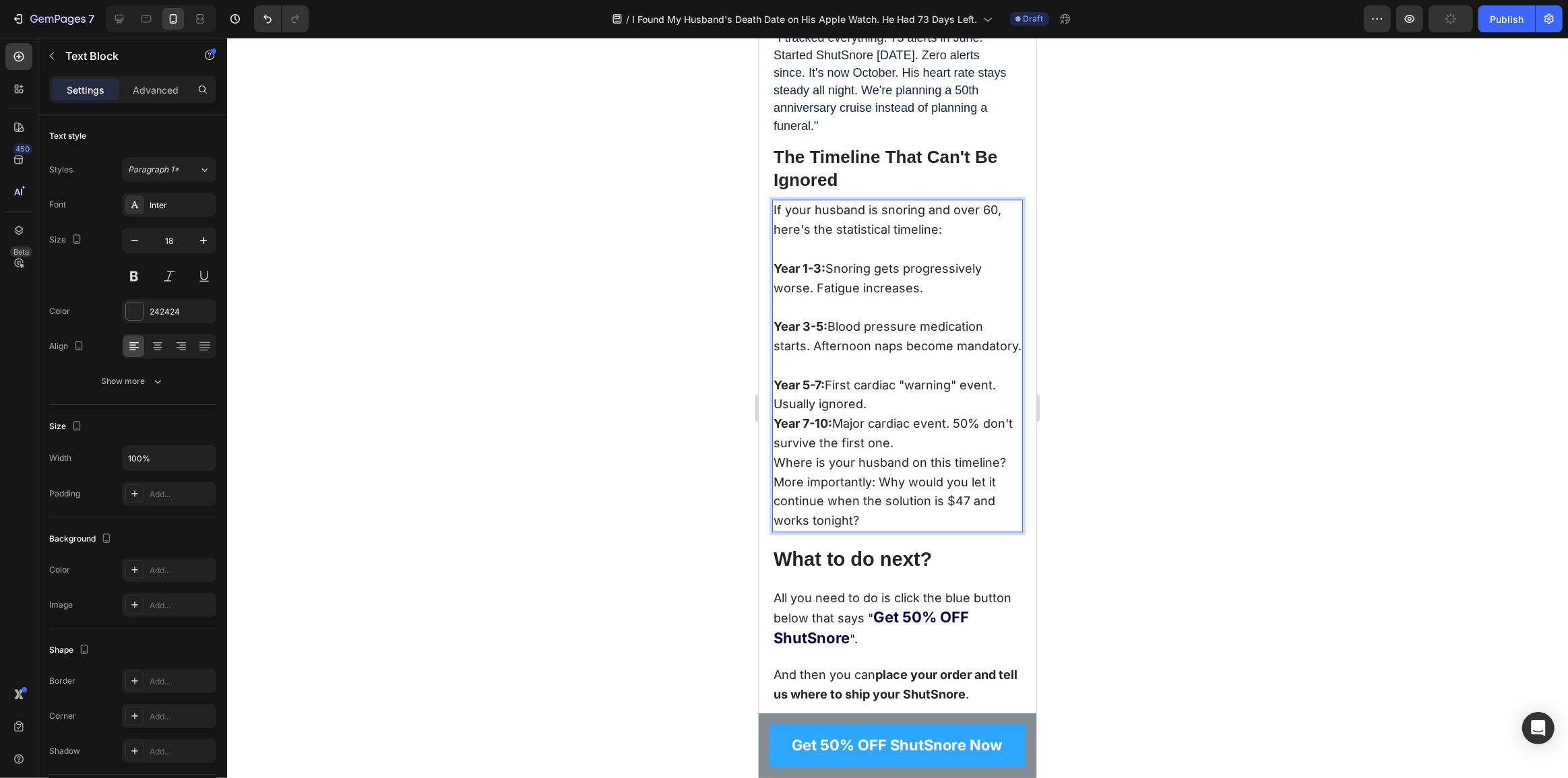
scroll to position [9123, 0]
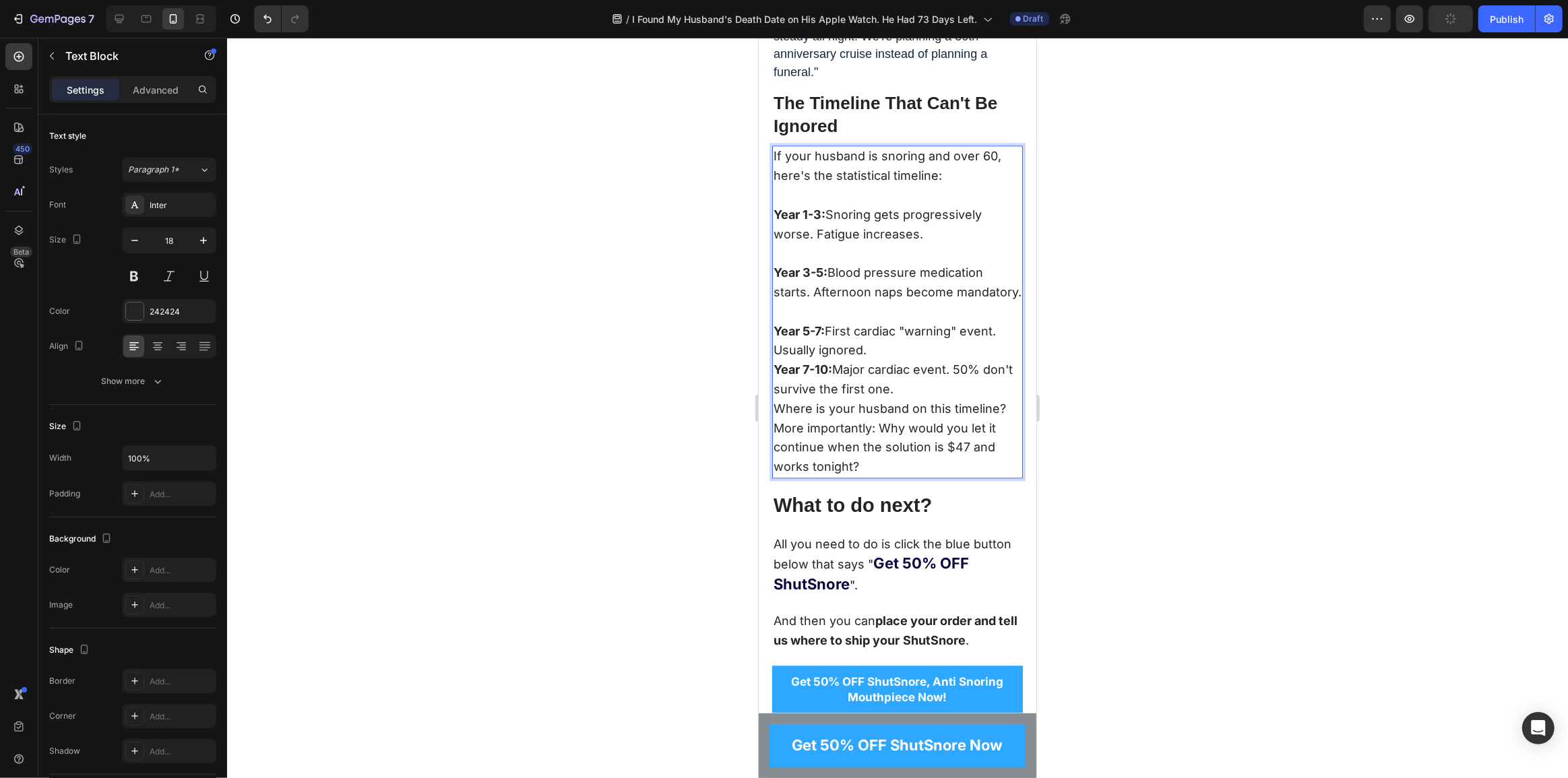
click at [778, 377] on strong "Year 7-10:" at bounding box center [802, 369] width 59 height 14
click at [771, 478] on div "If your husband is snoring and over 60, here's the statistical timeline: Year 1…" at bounding box center [897, 312] width 251 height 333
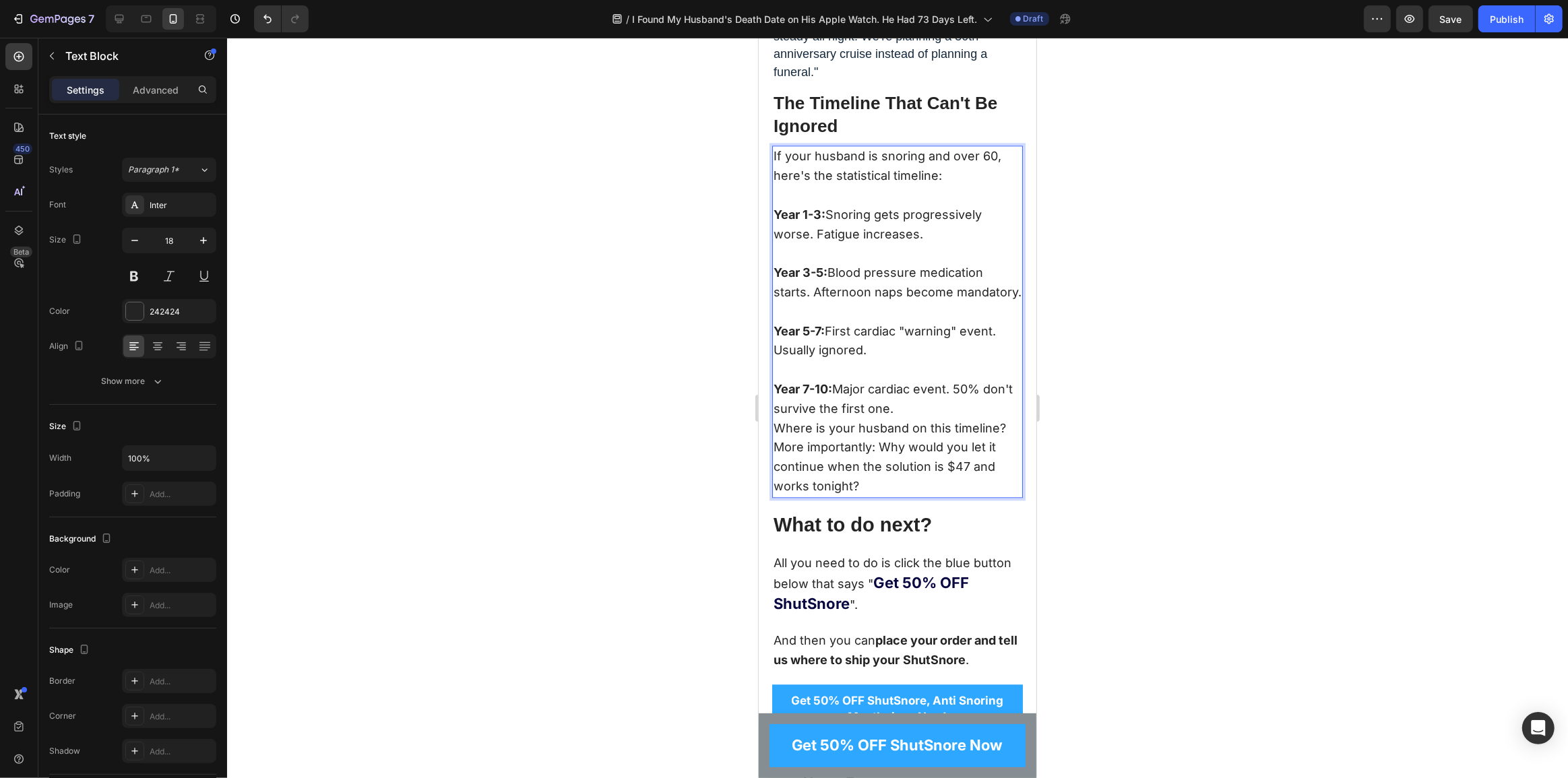
click at [775, 439] on p "Where is your husband on this timeline?" at bounding box center [897, 428] width 248 height 20
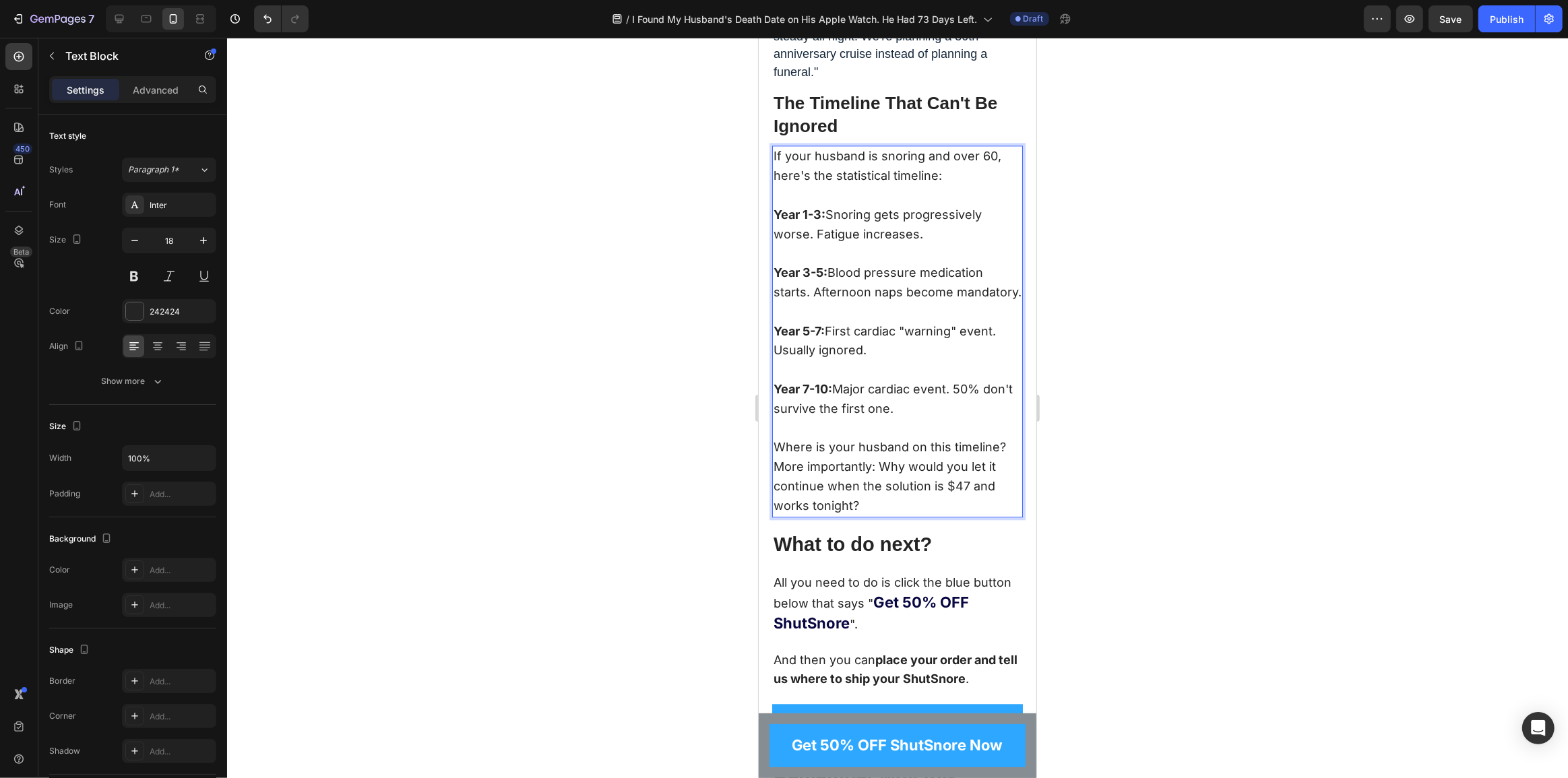
click at [917, 459] on p "Where is your husband on this timeline?" at bounding box center [897, 438] width 248 height 39
click at [944, 459] on p "⁠⁠⁠⁠⁠⁠⁠ Where is your husband on this timeline?" at bounding box center [897, 438] width 248 height 39
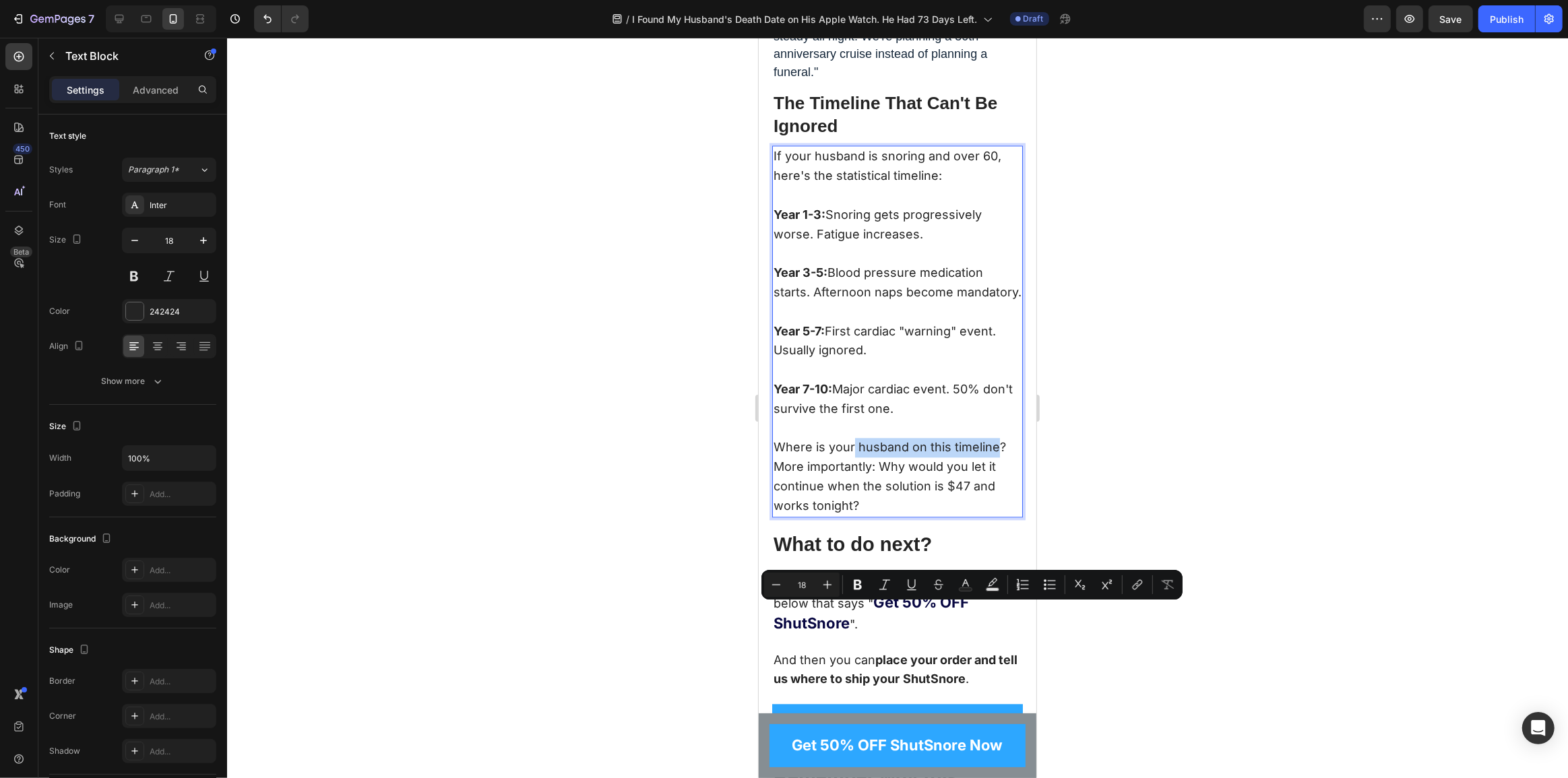
drag, startPoint x: 854, startPoint y: 612, endPoint x: 997, endPoint y: 618, distance: 143.1
click at [997, 459] on p "Where is your husband on this timeline?" at bounding box center [897, 438] width 248 height 39
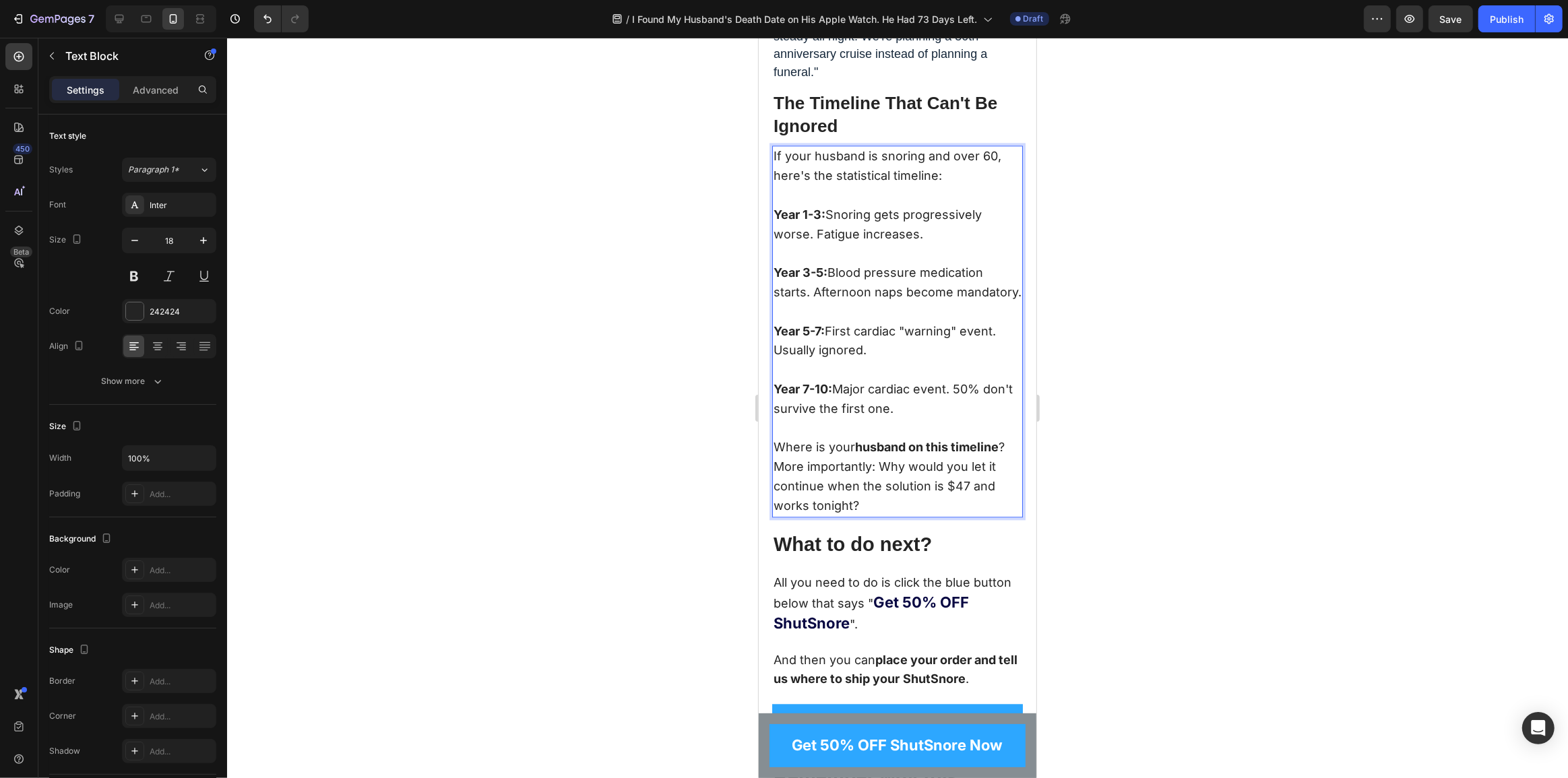
click at [944, 515] on p "More importantly: Why would you let it continue when the solution is $47 and wo…" at bounding box center [897, 487] width 248 height 58
click at [775, 515] on p "More importantly: Why would you let it continue when the solution is $47 and wo…" at bounding box center [897, 487] width 248 height 58
drag, startPoint x: 855, startPoint y: 673, endPoint x: 761, endPoint y: 629, distance: 103.8
click at [761, 629] on div "How ShutSnore Works (And Why It's Different) Heading ShutSnore uses something c…" at bounding box center [897, 768] width 278 height 4827
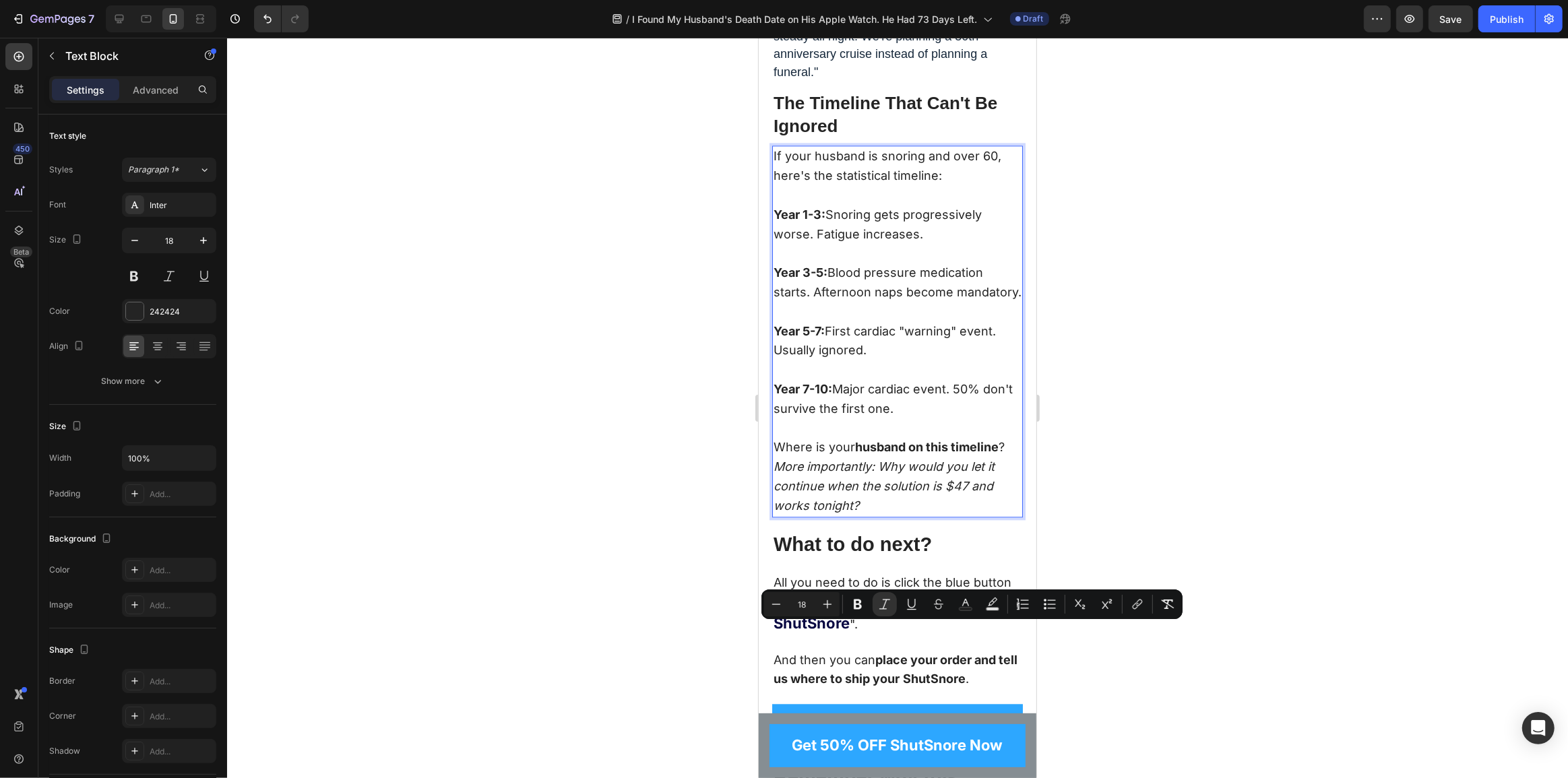
click at [944, 513] on icon "More importantly: Why would you let it continue when the solution is $47 and wo…" at bounding box center [883, 486] width 221 height 53
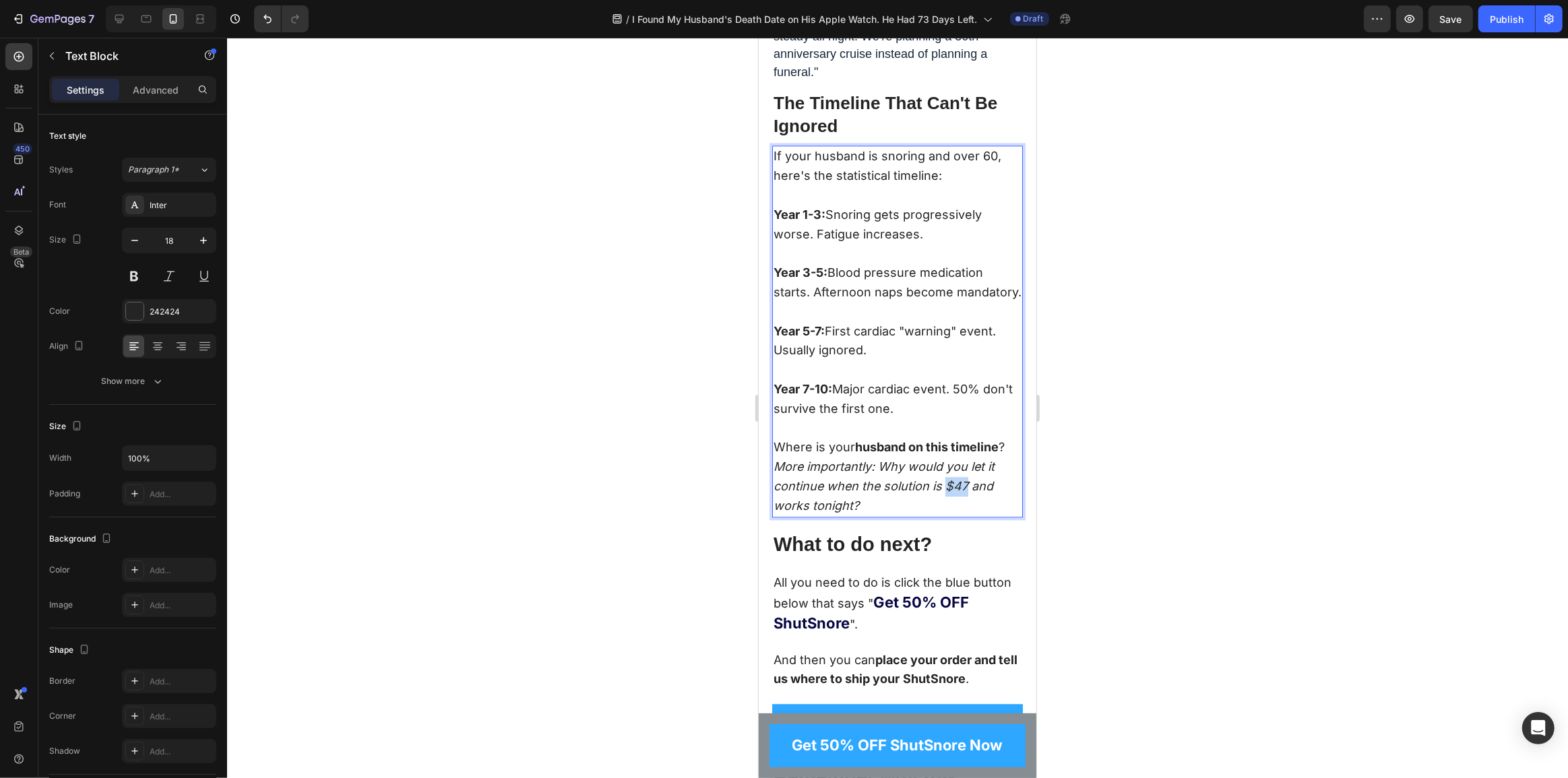
drag, startPoint x: 943, startPoint y: 652, endPoint x: 968, endPoint y: 645, distance: 26.0
click at [968, 513] on icon "More importantly: Why would you let it continue when the solution is $47 and wo…" at bounding box center [883, 486] width 221 height 53
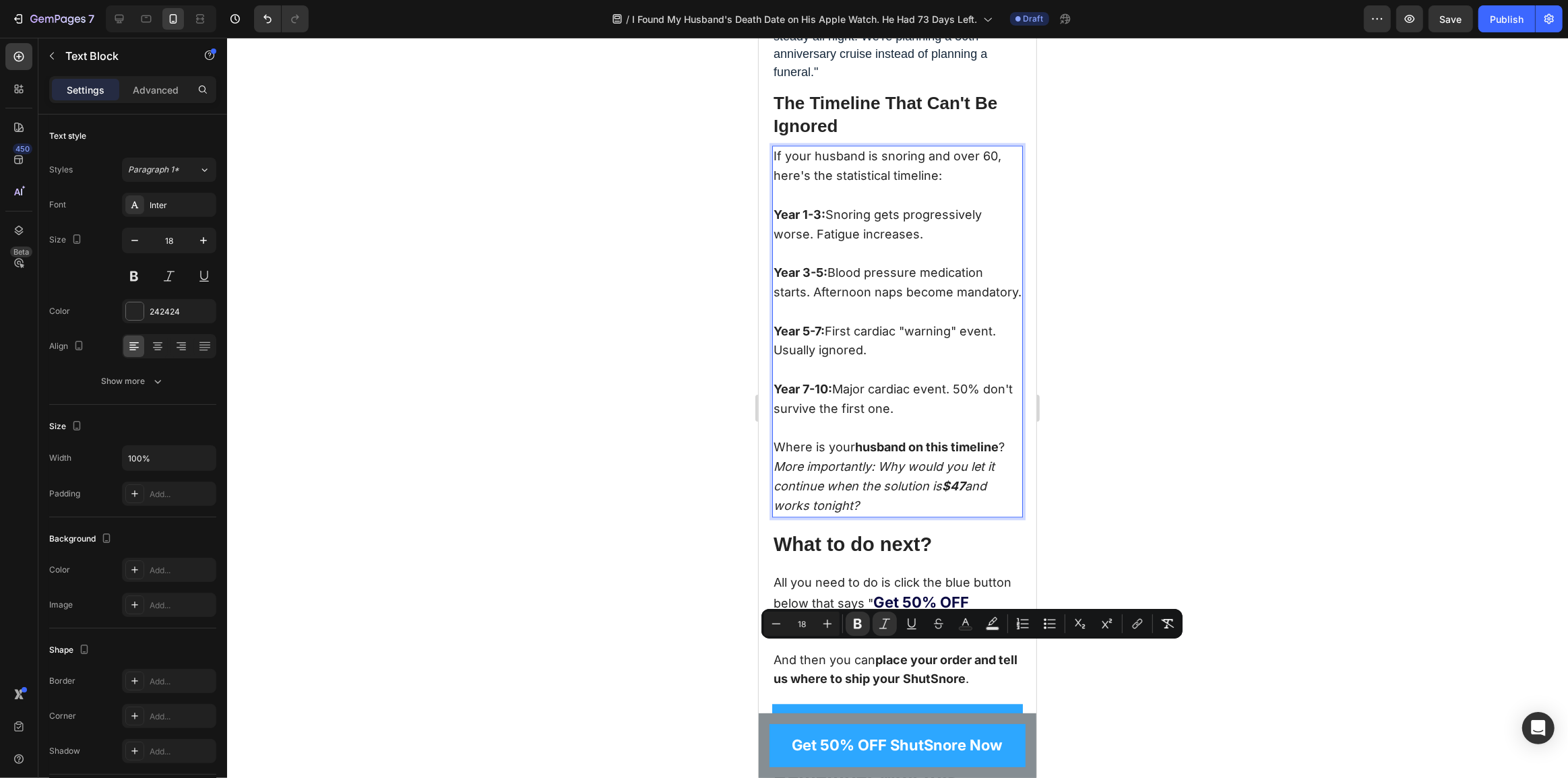
click at [872, 513] on icon "More importantly: Why would you let it continue when the solution is $47 and wo…" at bounding box center [883, 486] width 221 height 53
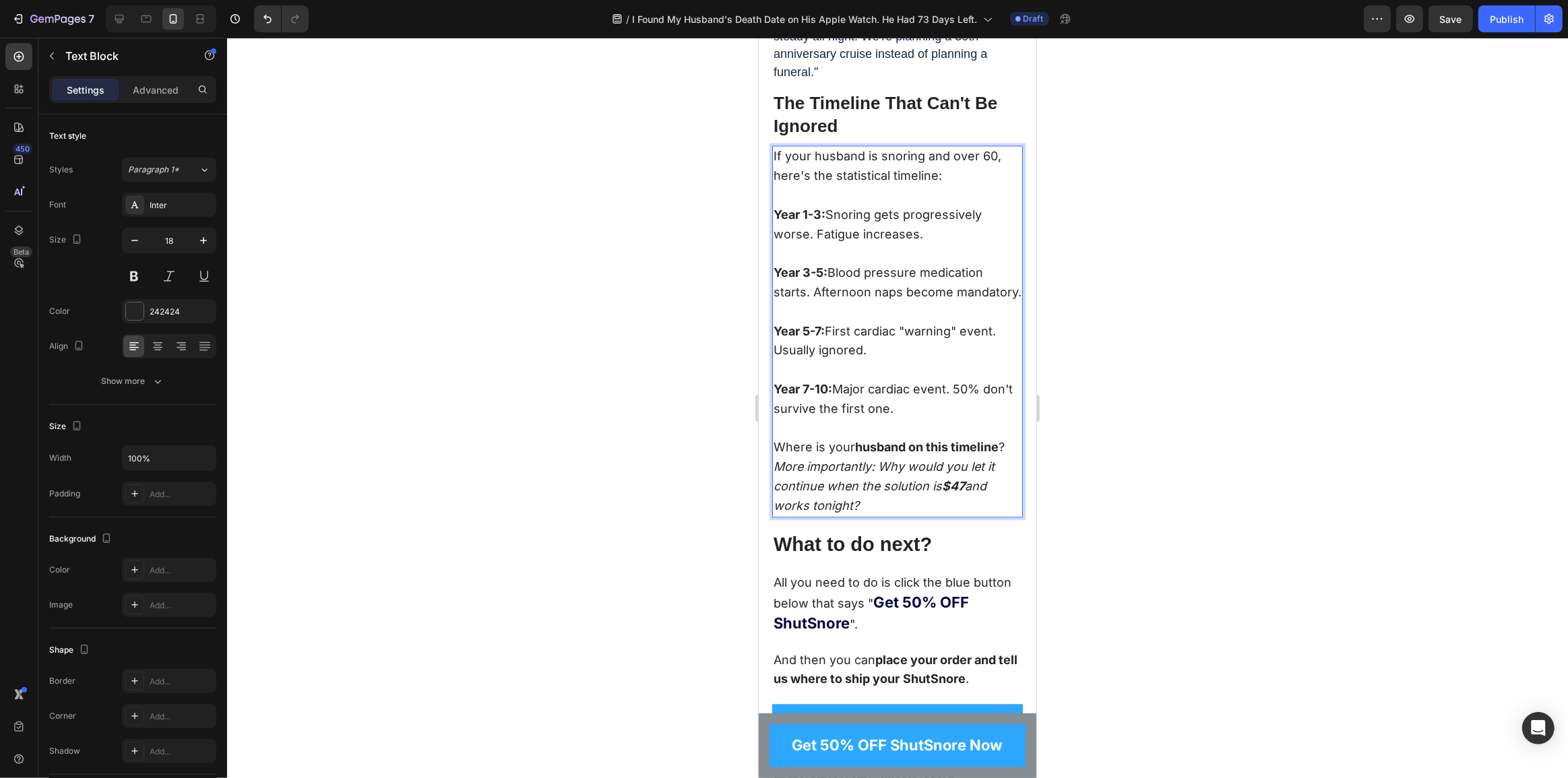
click at [778, 513] on icon "More importantly: Why would you let it continue when the solution is $47 and wo…" at bounding box center [883, 486] width 221 height 53
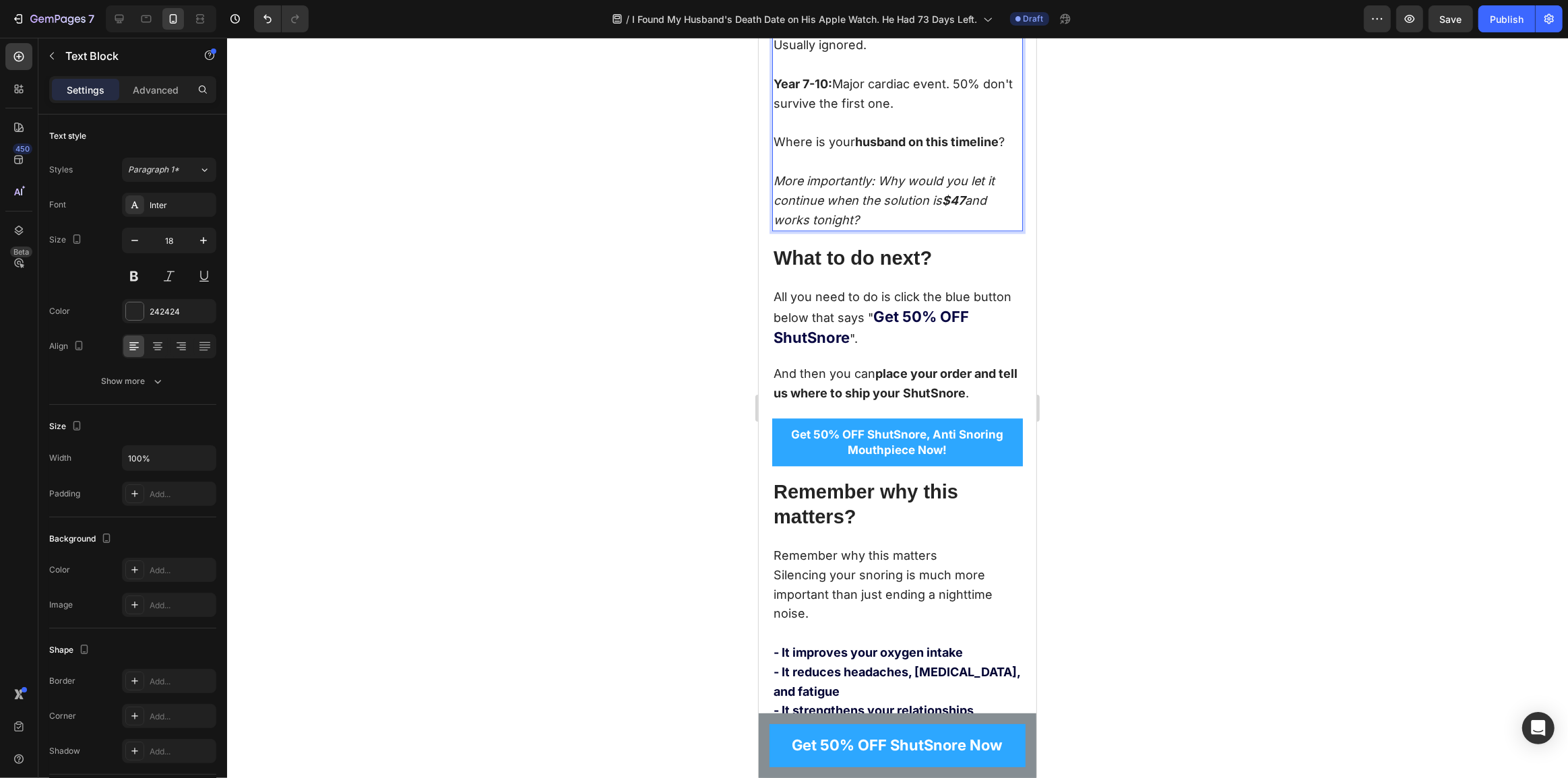
scroll to position [9429, 0]
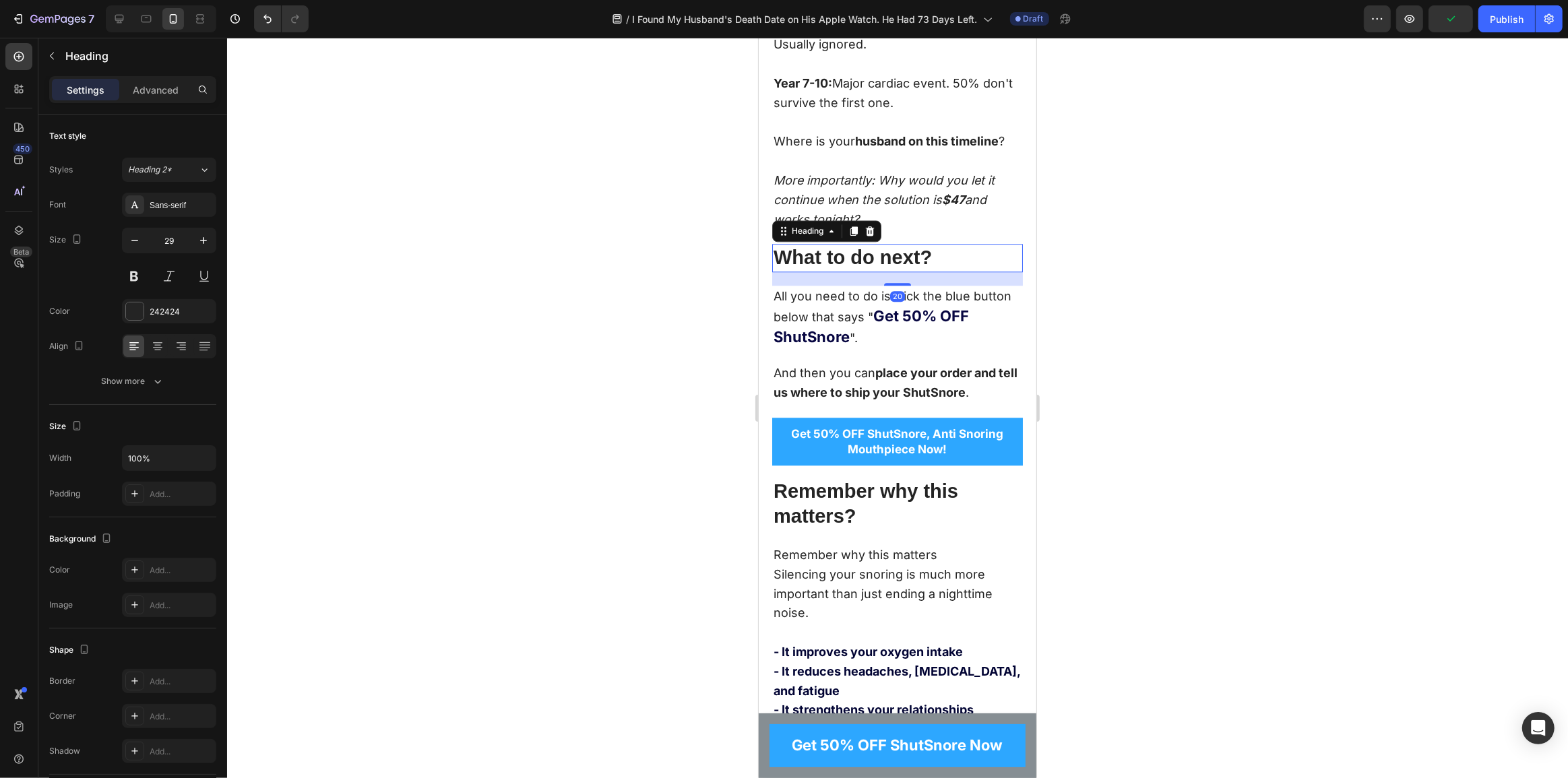
click at [876, 272] on h2 "What to do next?" at bounding box center [897, 258] width 251 height 28
click at [859, 272] on h2 "What to do next?" at bounding box center [897, 258] width 251 height 28
click at [849, 347] on p "All you need to do is click the blue button below that says " Get 50% OFF ShutS…" at bounding box center [897, 317] width 248 height 60
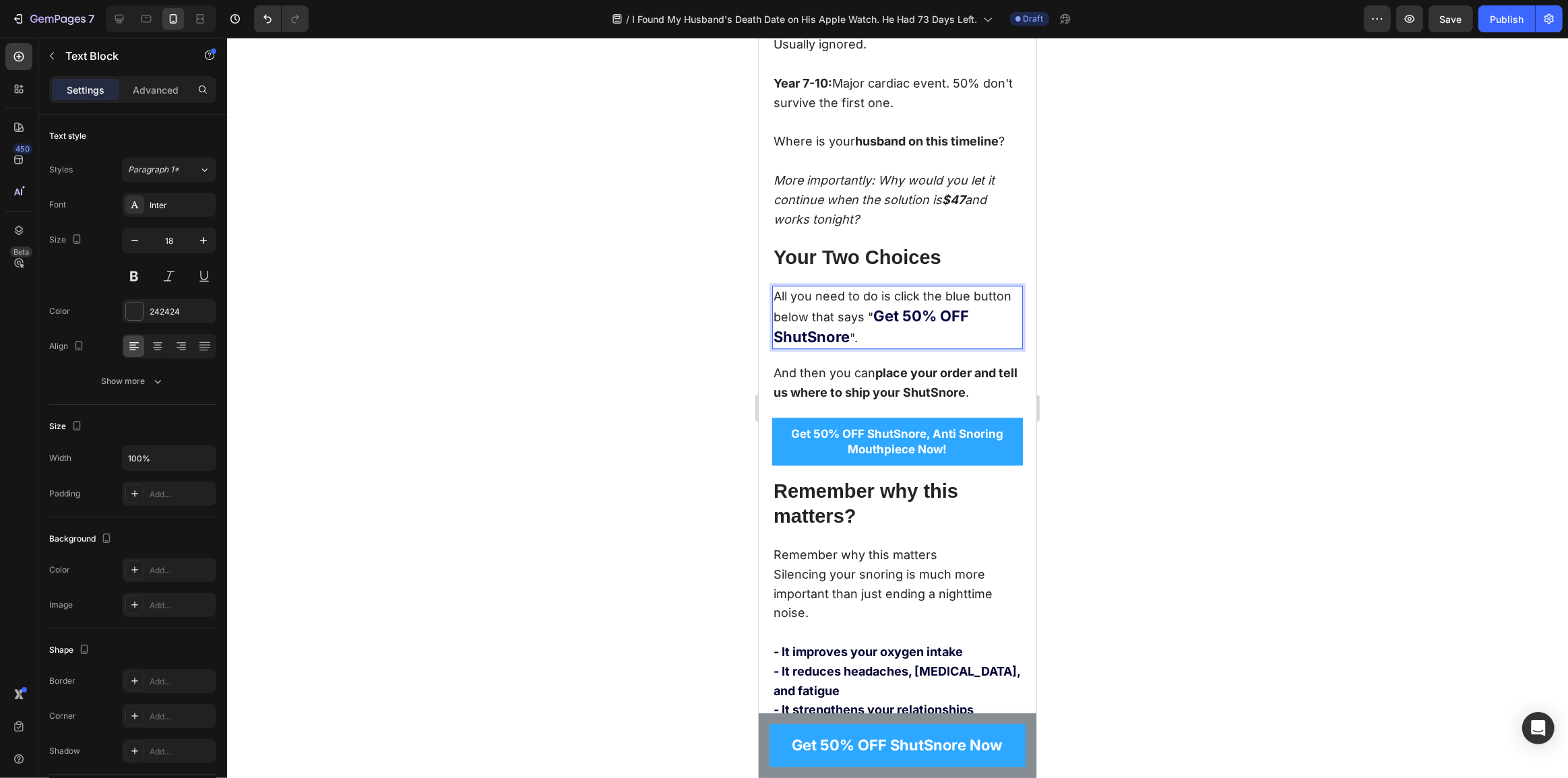
click at [800, 347] on p "All you need to do is click the blue button below that says " Get 50% OFF ShutS…" at bounding box center [897, 317] width 248 height 60
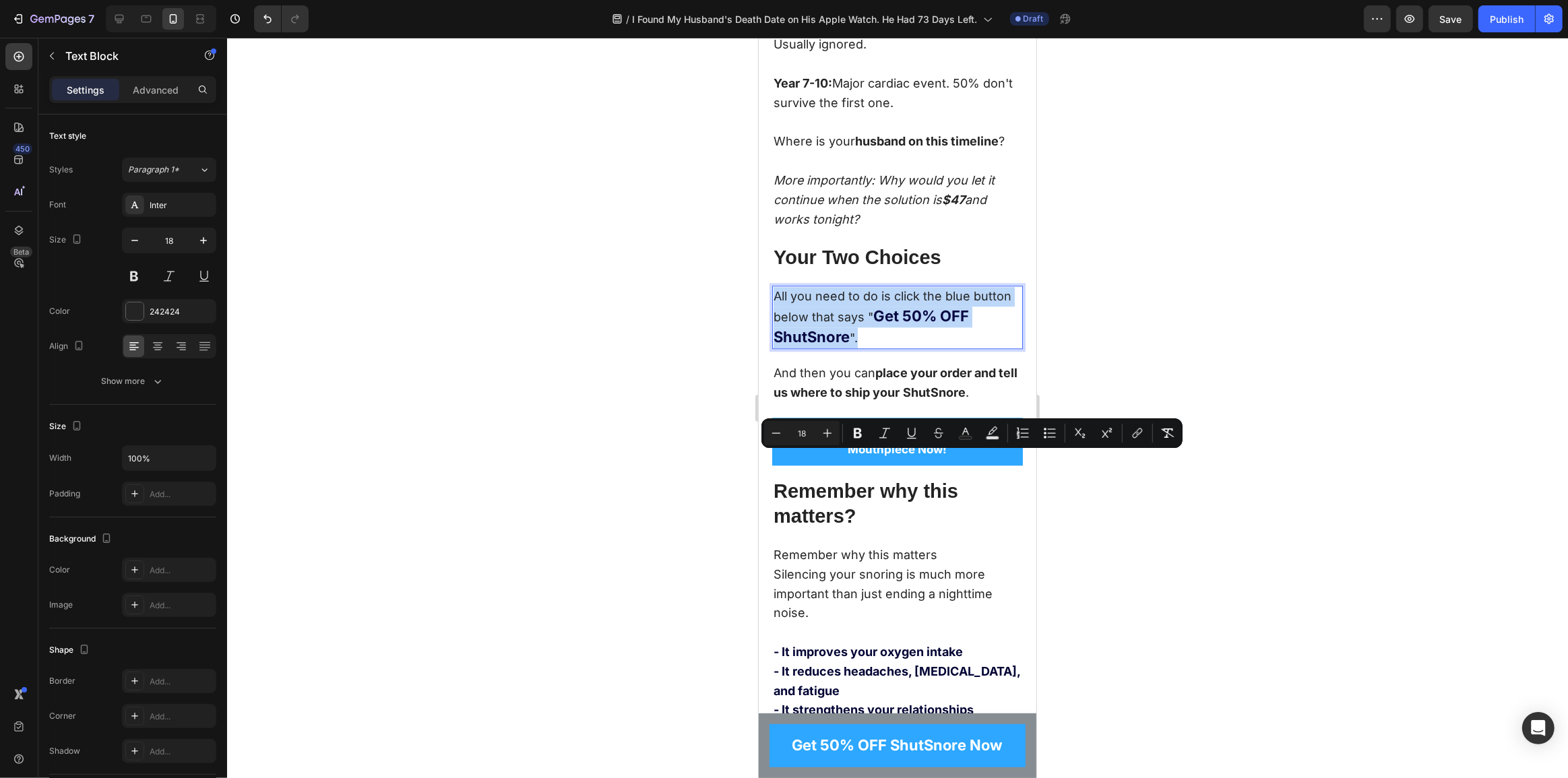
click at [902, 346] on strong "Get 50% OFF ShutSnore" at bounding box center [870, 326] width 195 height 38
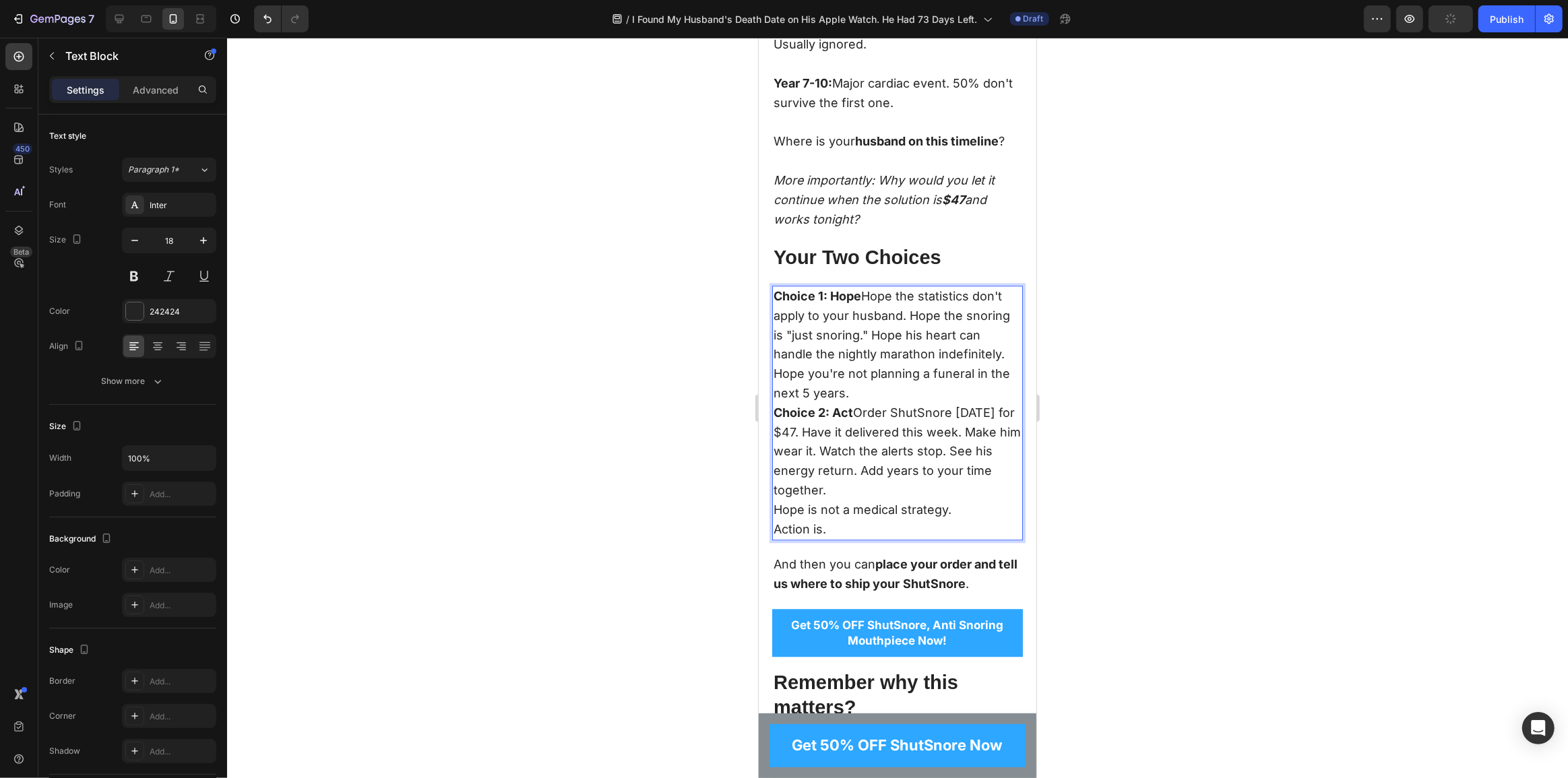
click at [866, 403] on p "Choice 1: Hope Hope the statistics don't apply to your husband. Hope the snorin…" at bounding box center [897, 345] width 248 height 116
click at [828, 420] on strong "Choice 2: Act" at bounding box center [813, 412] width 80 height 14
click at [857, 501] on p "Choice 2: Act Order ShutSnore today for $47. Have it delivered this week. Make …" at bounding box center [897, 452] width 248 height 97
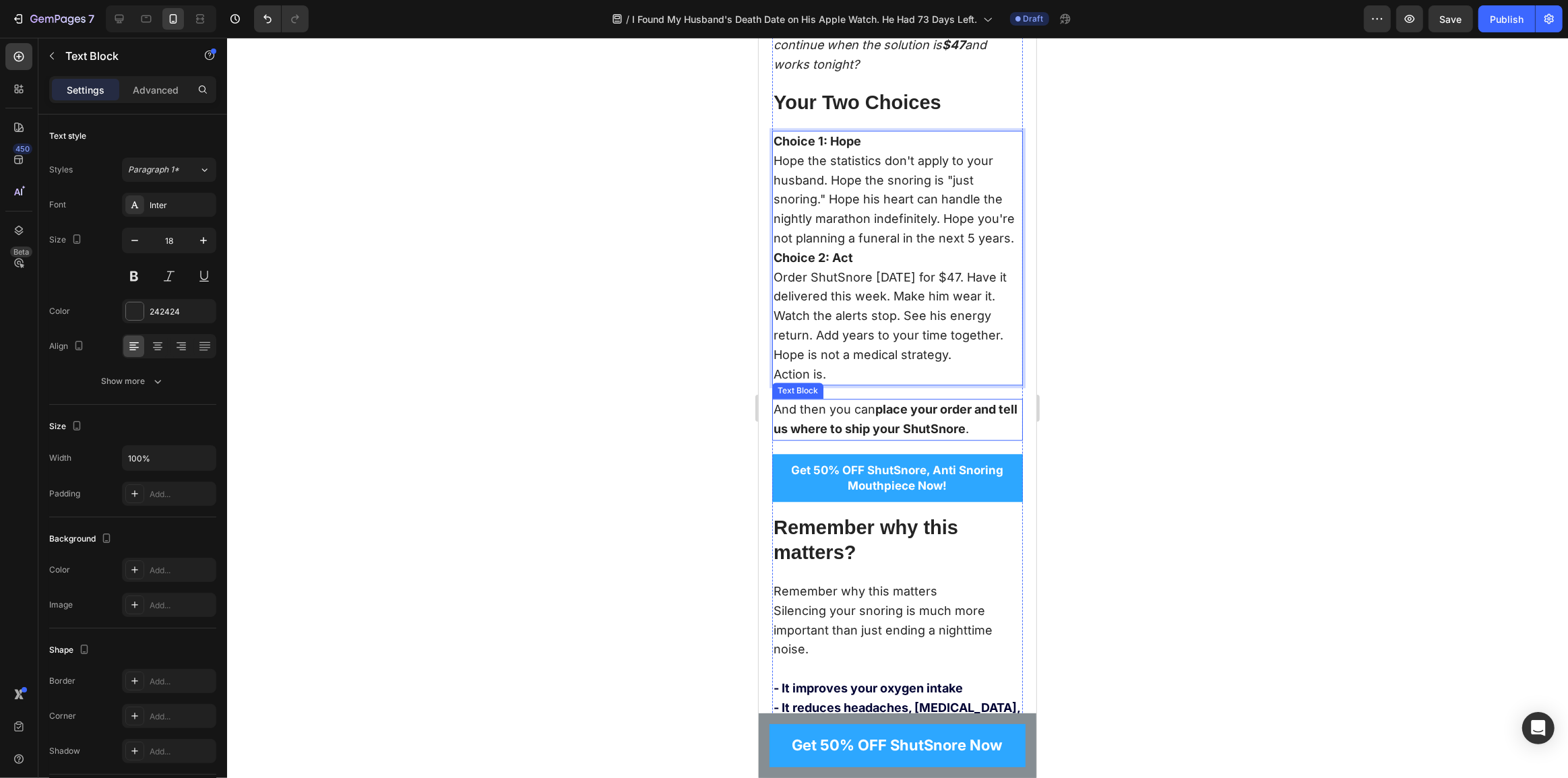
scroll to position [9613, 0]
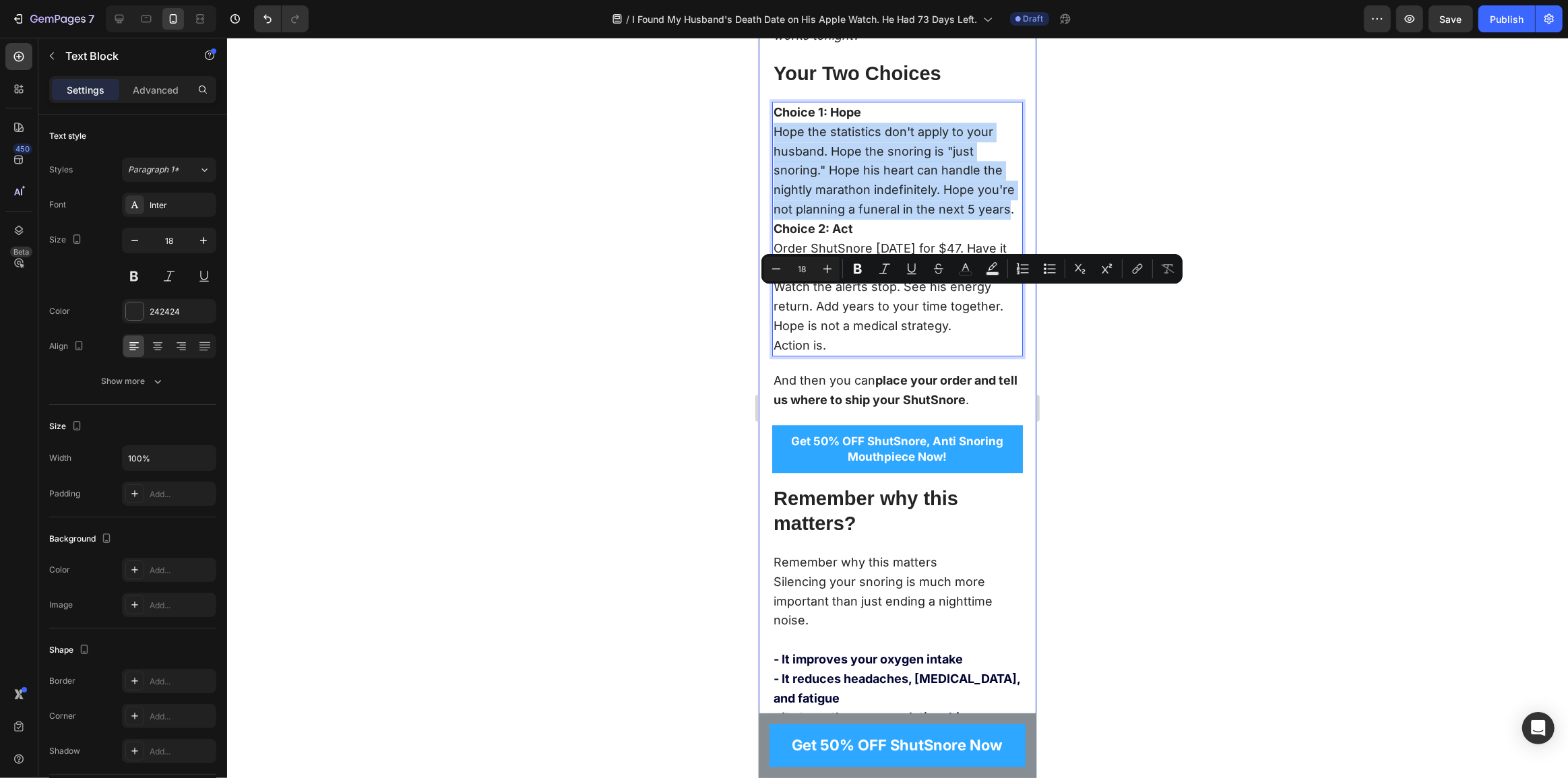
drag, startPoint x: 806, startPoint y: 397, endPoint x: 760, endPoint y: 305, distance: 102.9
click at [760, 305] on div "How ShutSnore Works (And Why It's Different) Heading ShutSnore uses something c…" at bounding box center [897, 383] width 278 height 5037
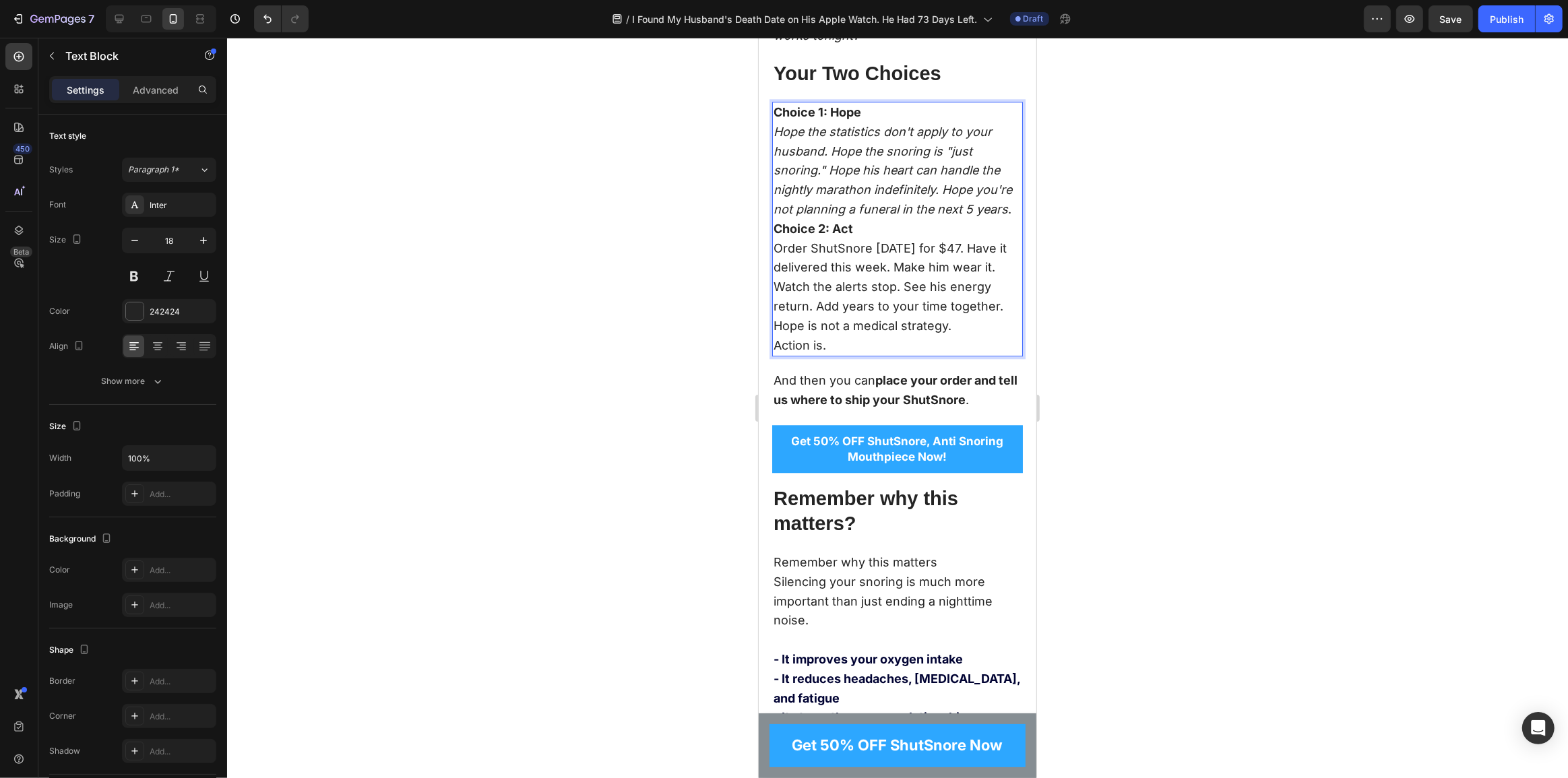
click at [847, 356] on p "Action is." at bounding box center [897, 346] width 248 height 20
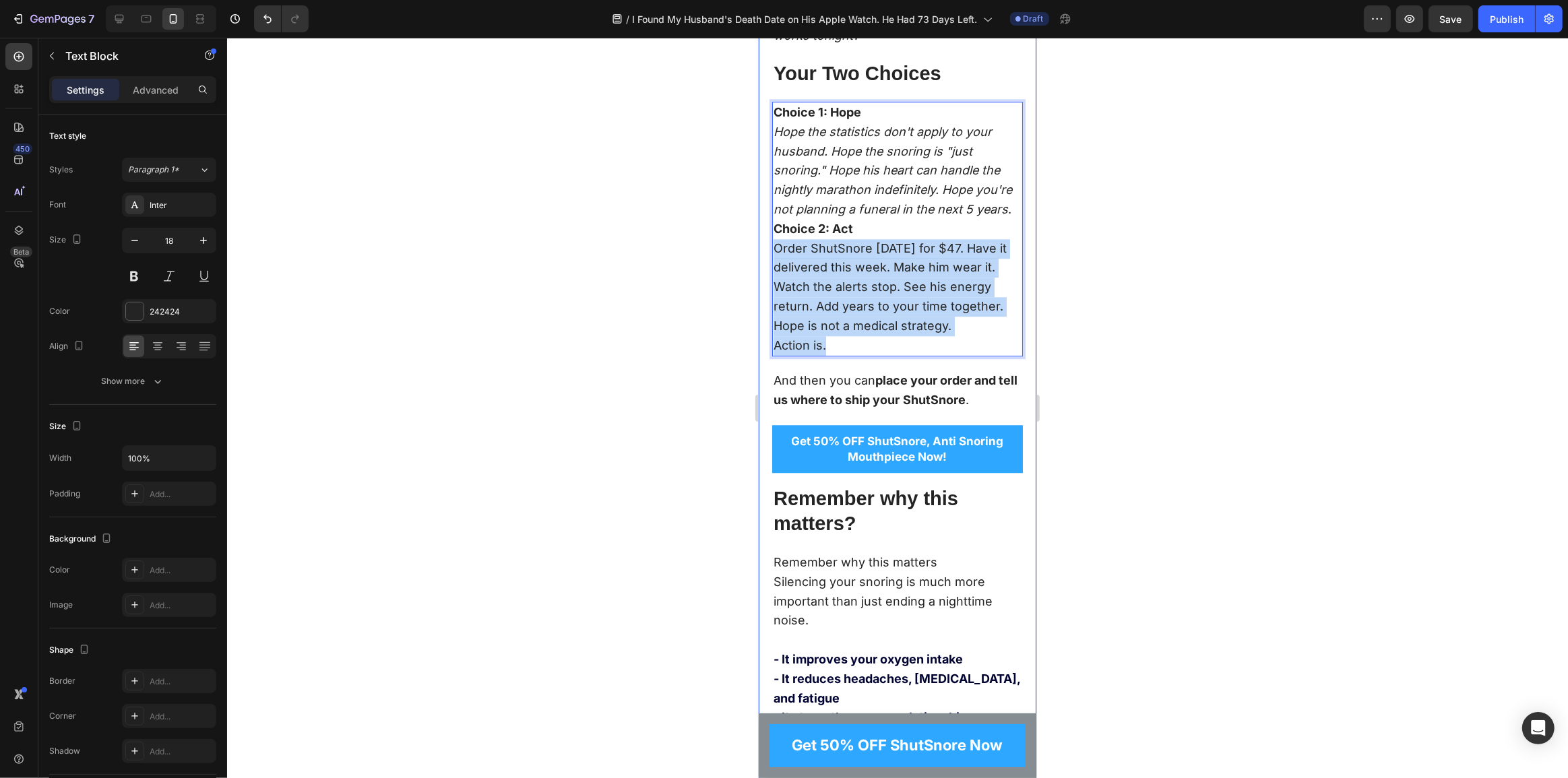
drag, startPoint x: 829, startPoint y: 506, endPoint x: 769, endPoint y: 428, distance: 98.4
click at [769, 428] on div "How ShutSnore Works (And Why It's Different) Heading ShutSnore uses something c…" at bounding box center [897, 383] width 278 height 5037
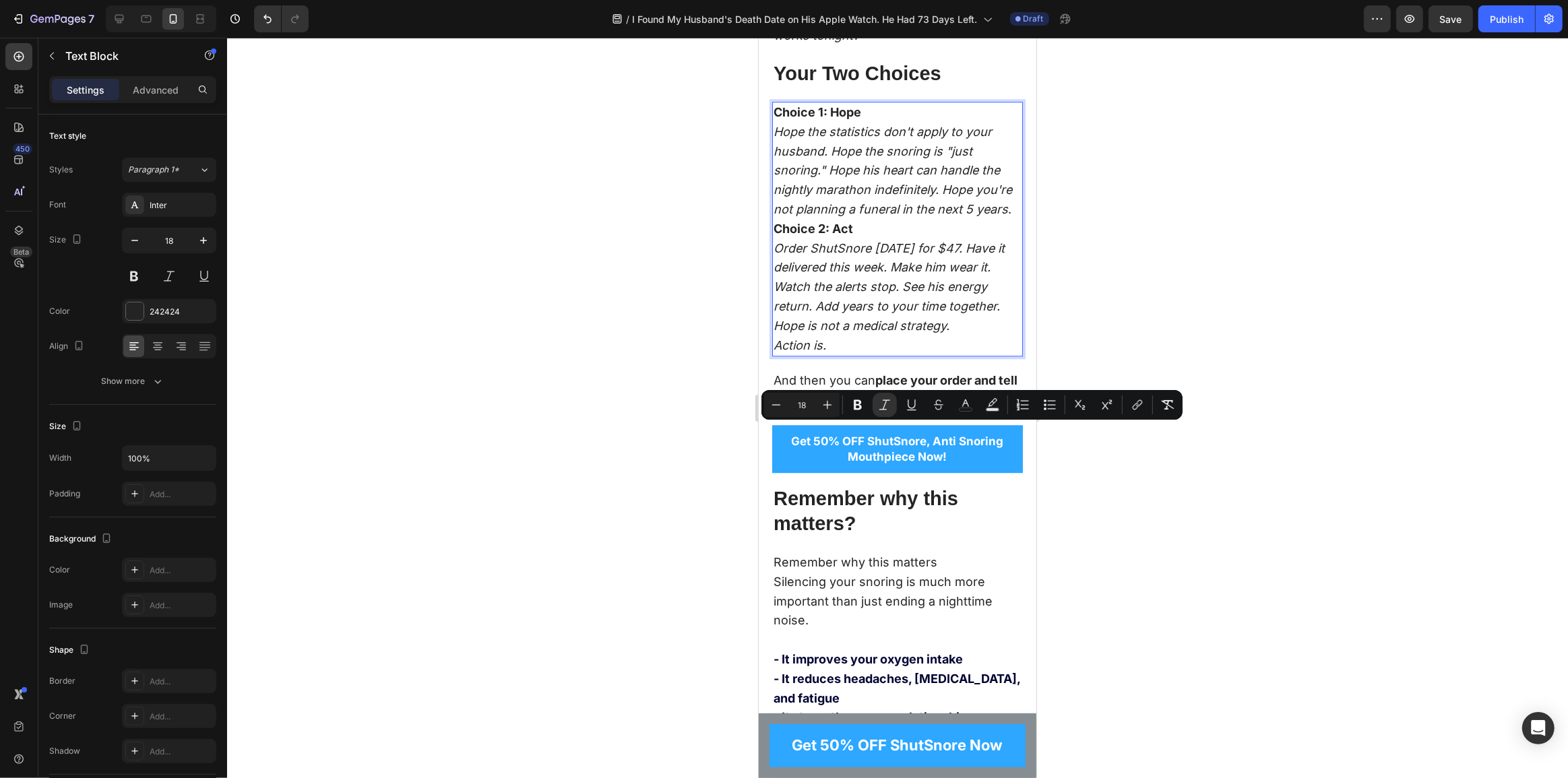
click at [848, 316] on p "Choice 2: Act Order ShutSnore today for $47. Have it delivered this week. Make …" at bounding box center [897, 268] width 248 height 97
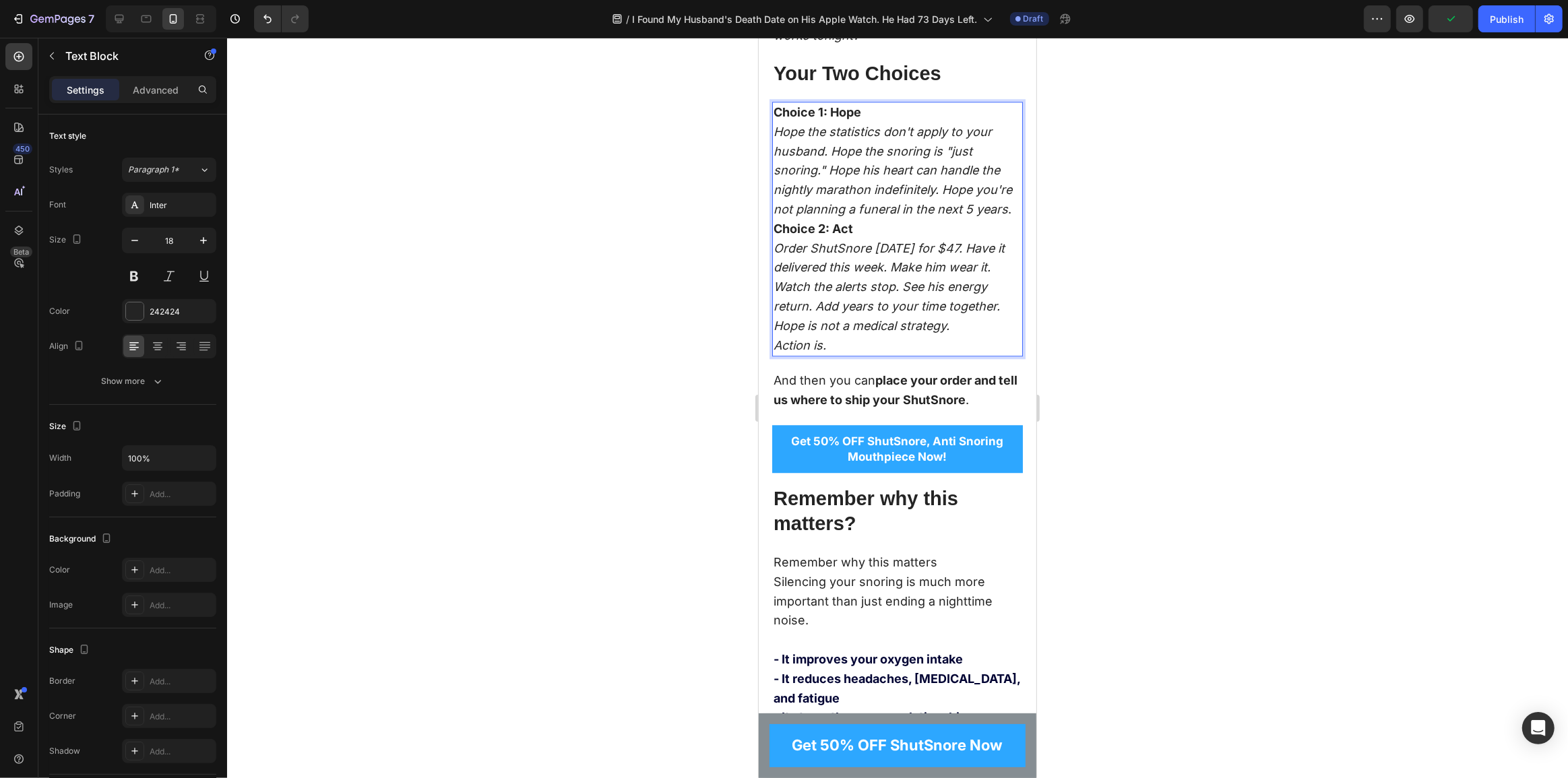
click at [771, 295] on div "Choice 1: Hope Hope the statistics don't apply to your husband. Hope the snorin…" at bounding box center [897, 229] width 251 height 255
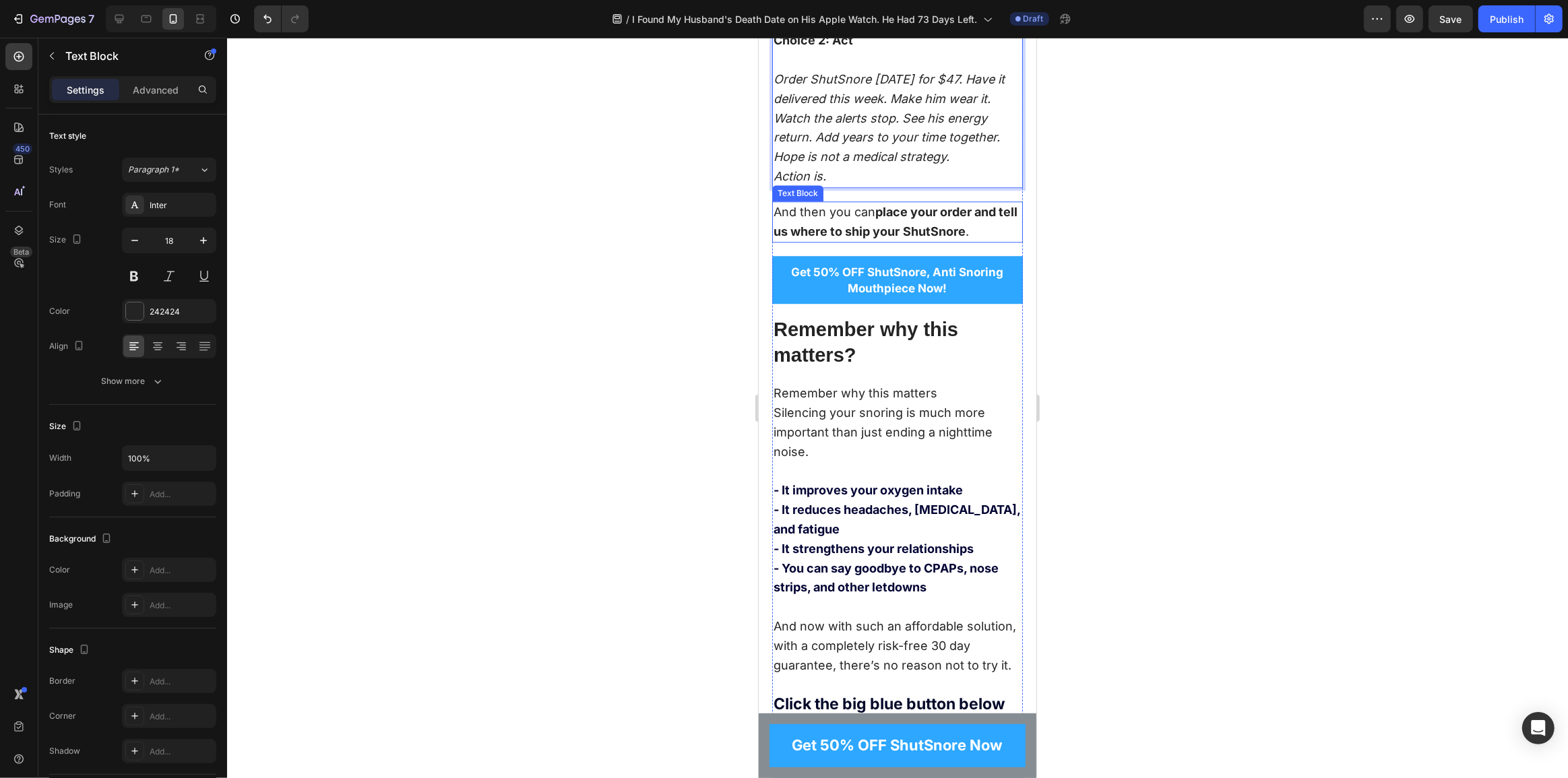
scroll to position [9919, 0]
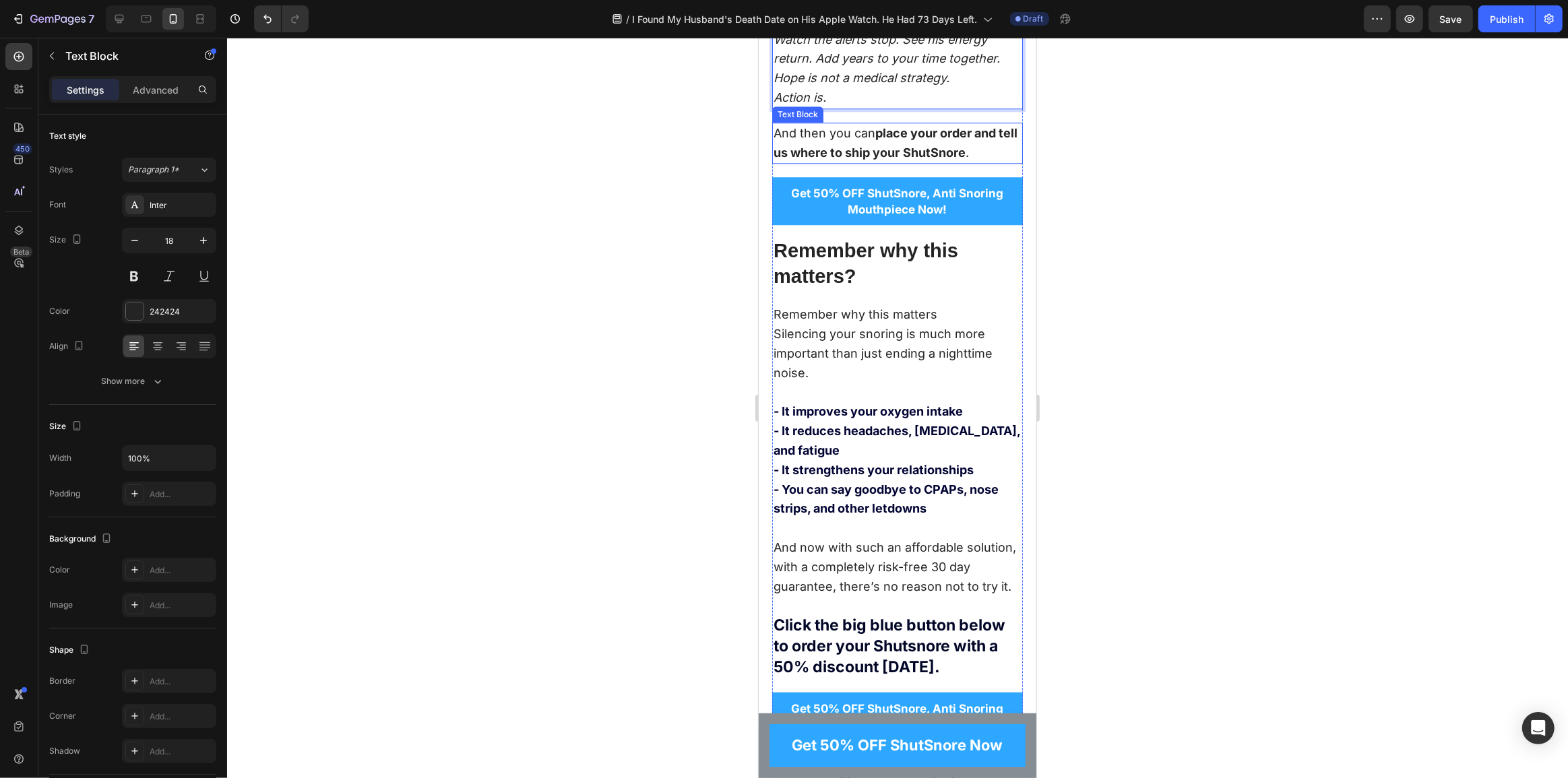
click at [886, 160] on strong "place your order and tell us where to ship your" at bounding box center [894, 143] width 244 height 34
click at [858, 160] on strong "place your order and tell us where to ship your" at bounding box center [894, 143] width 244 height 34
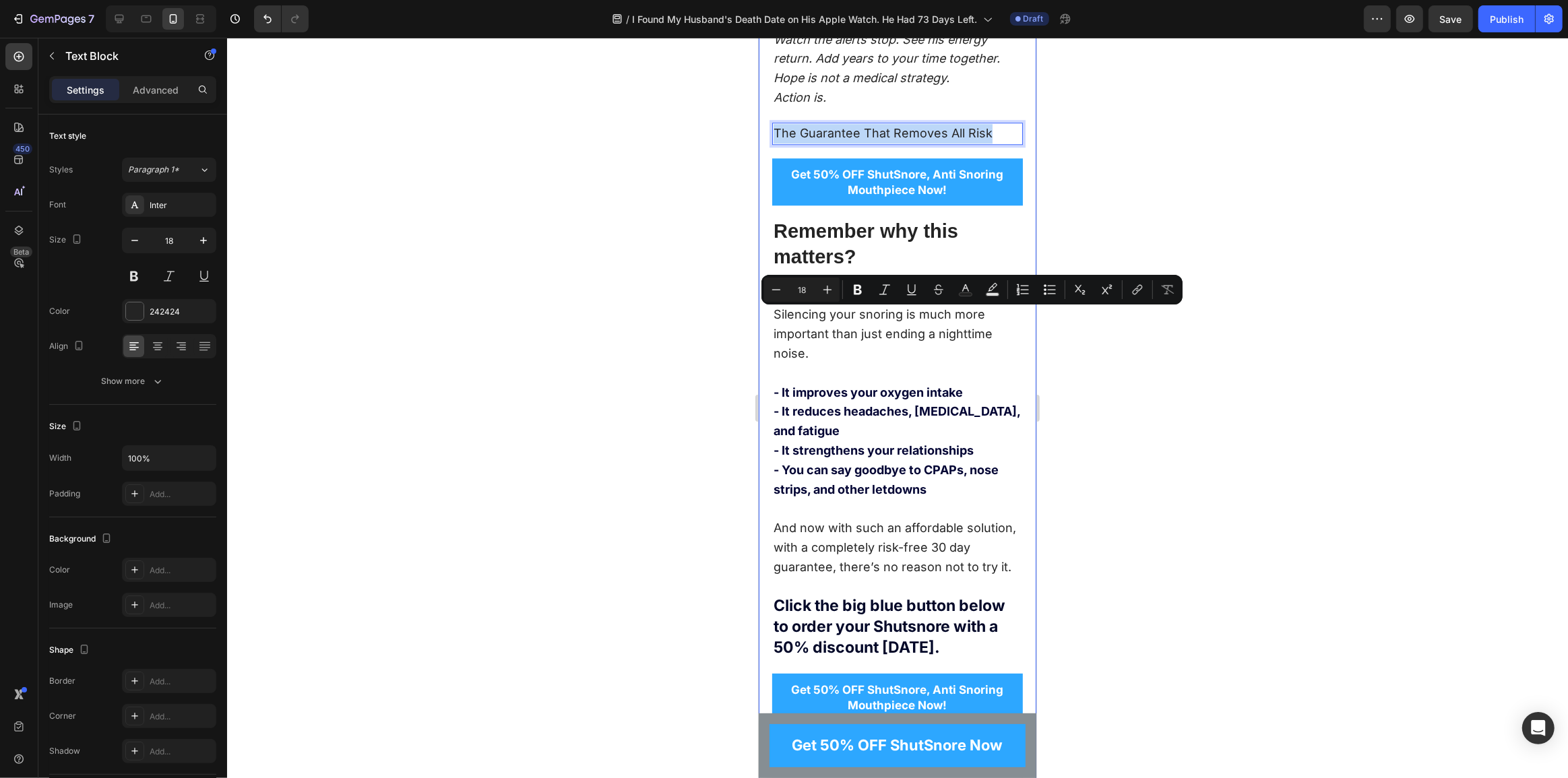
drag, startPoint x: 990, startPoint y: 317, endPoint x: 768, endPoint y: 314, distance: 222.0
click at [768, 314] on div "How ShutSnore Works (And Why It's Different) Heading ShutSnore uses something c…" at bounding box center [897, 96] width 278 height 5077
click at [1048, 348] on div at bounding box center [898, 408] width 1341 height 740
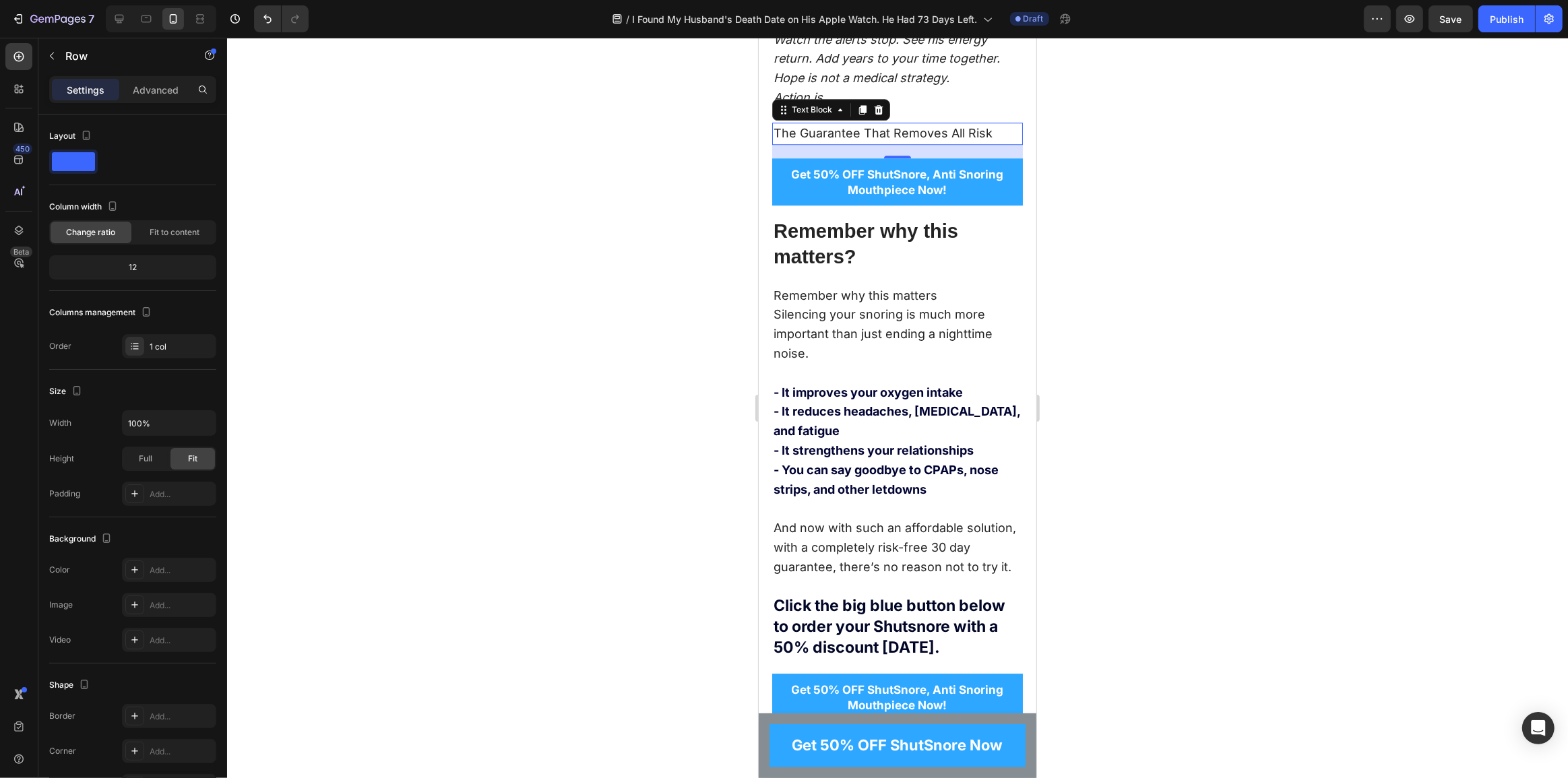
click at [889, 144] on p "The Guarantee That Removes All Risk" at bounding box center [897, 133] width 248 height 20
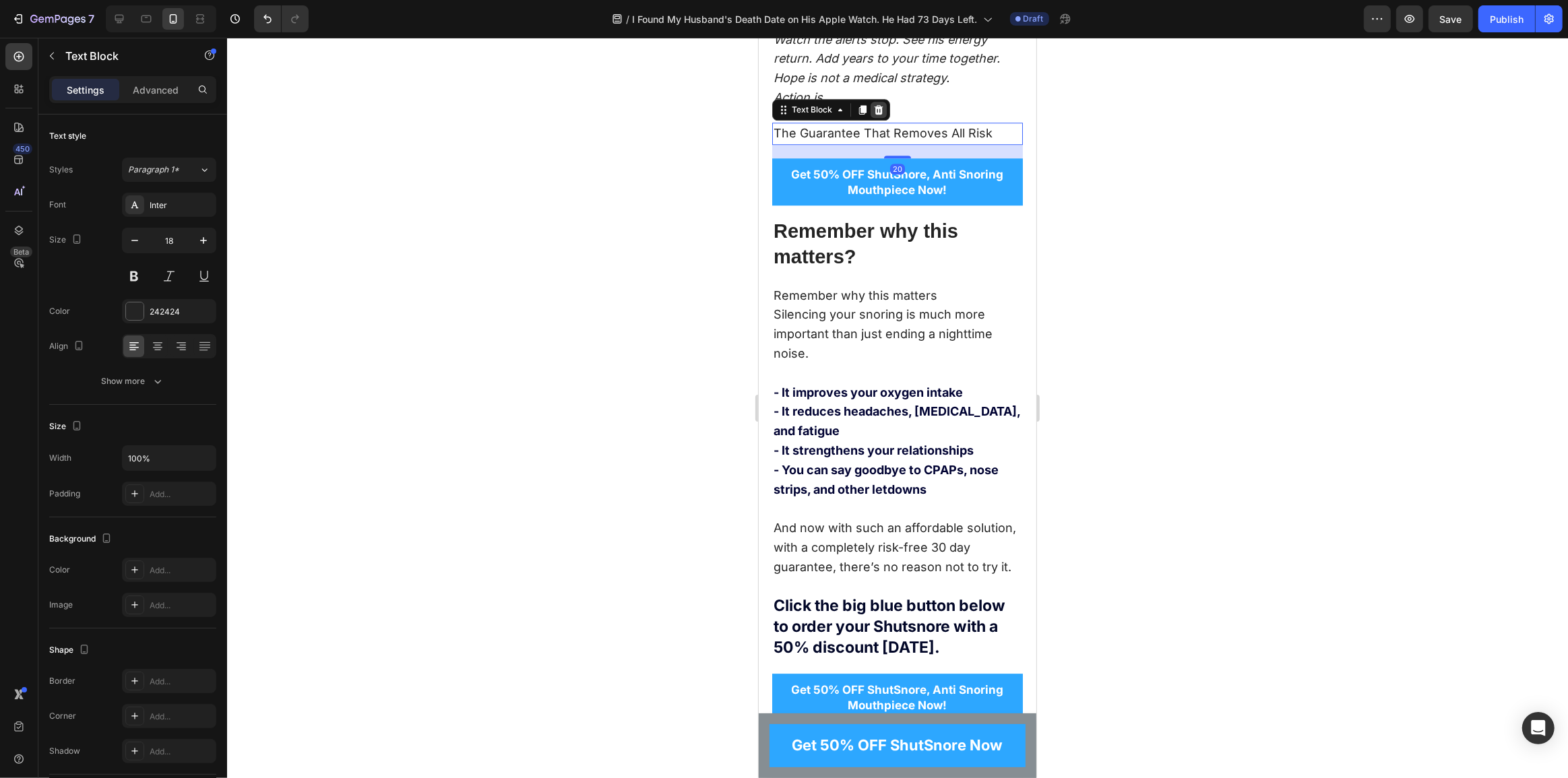
click at [878, 115] on icon at bounding box center [878, 110] width 9 height 10
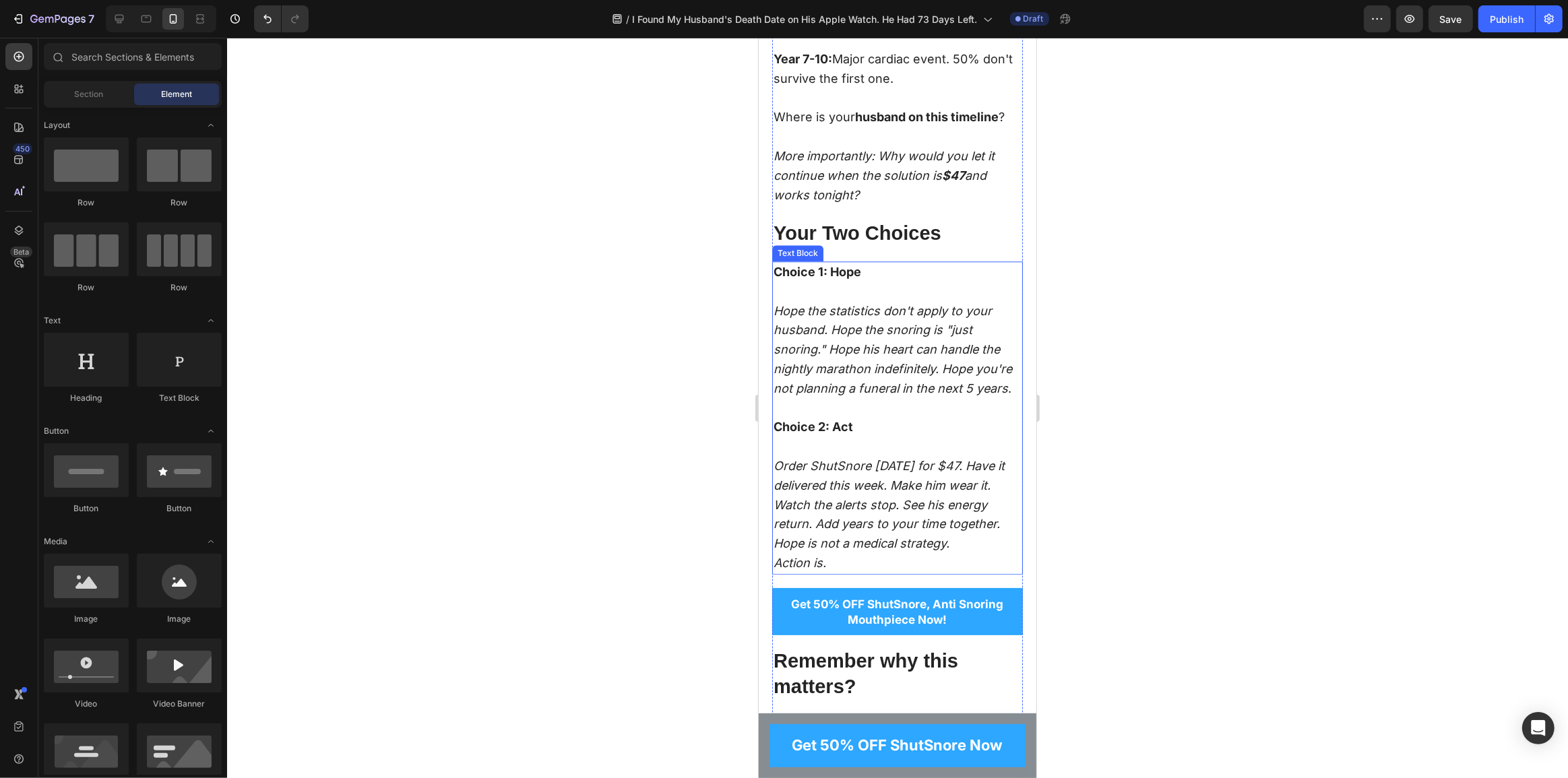
scroll to position [9429, 0]
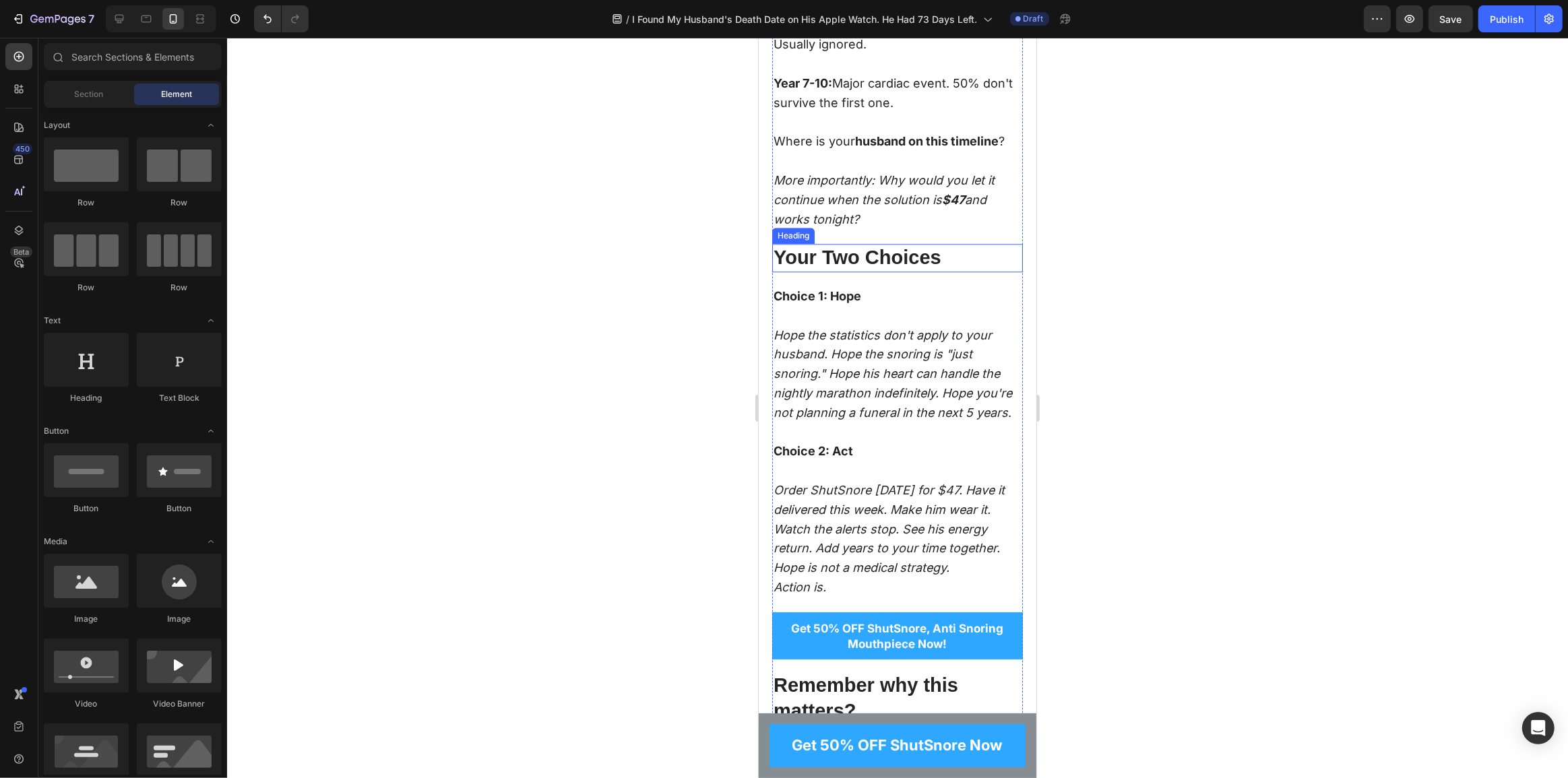
click at [911, 271] on p "Your Two Choices" at bounding box center [897, 258] width 248 height 26
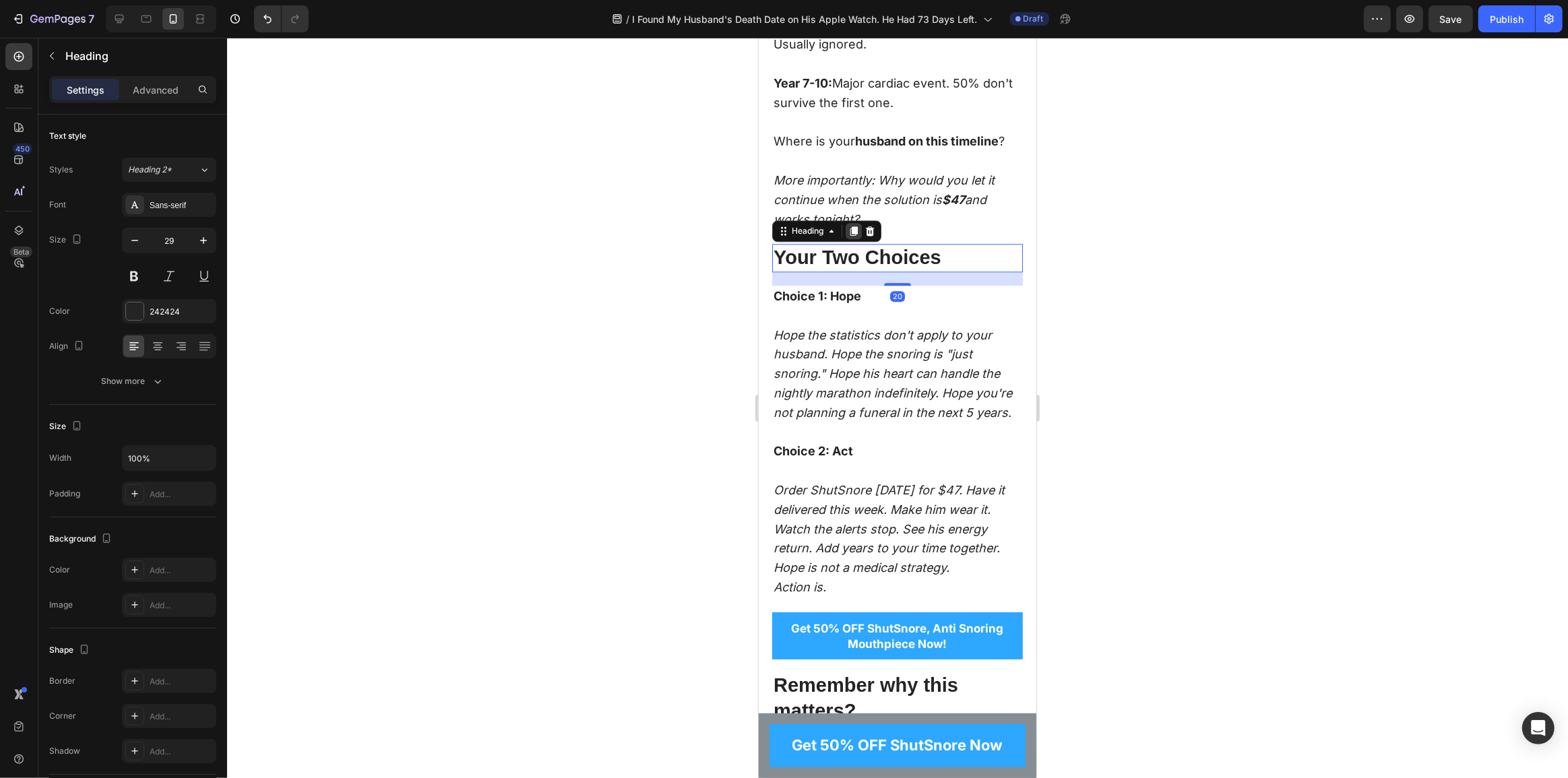
click at [854, 236] on icon at bounding box center [853, 232] width 7 height 10
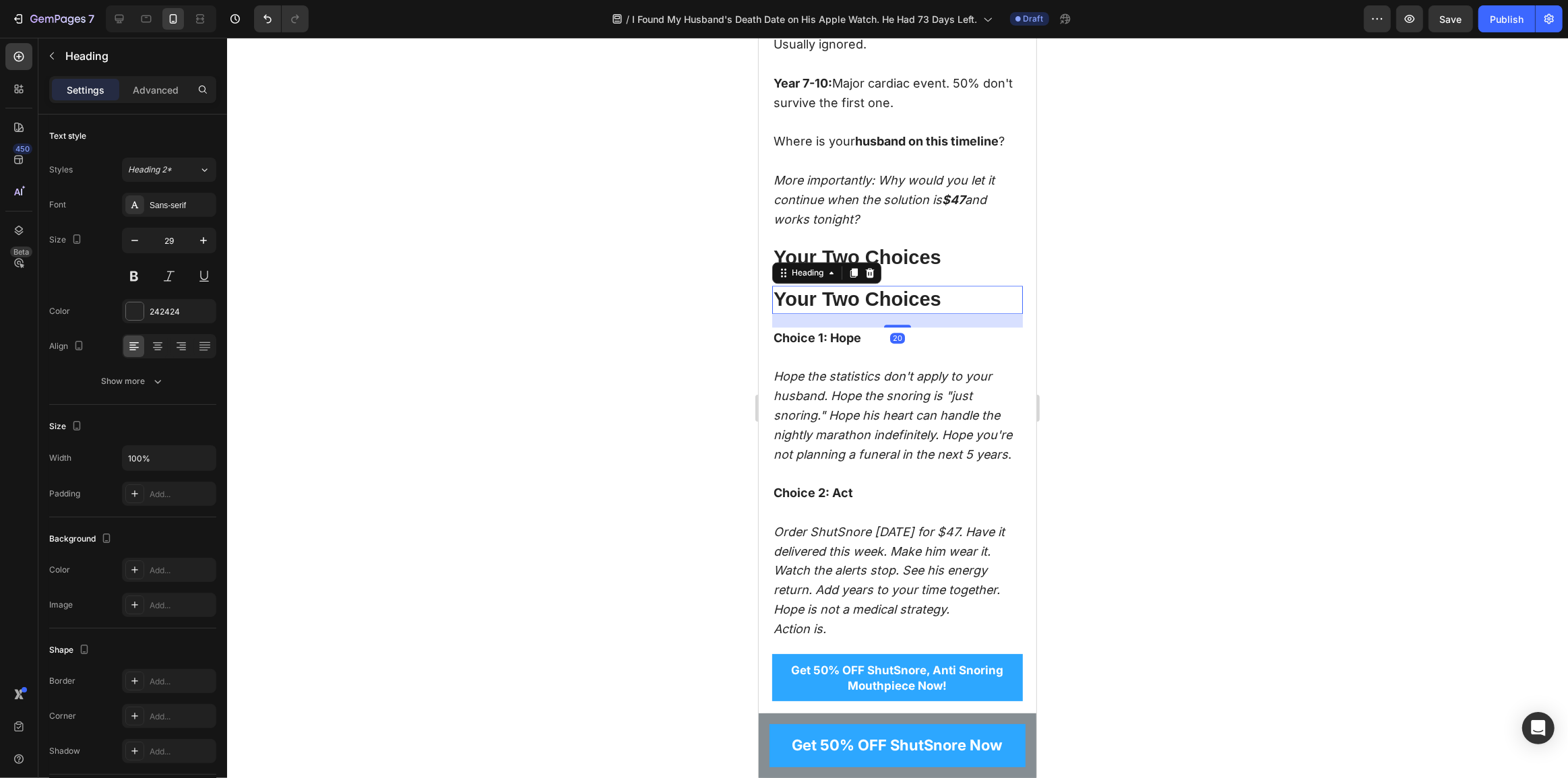
scroll to position [9613, 0]
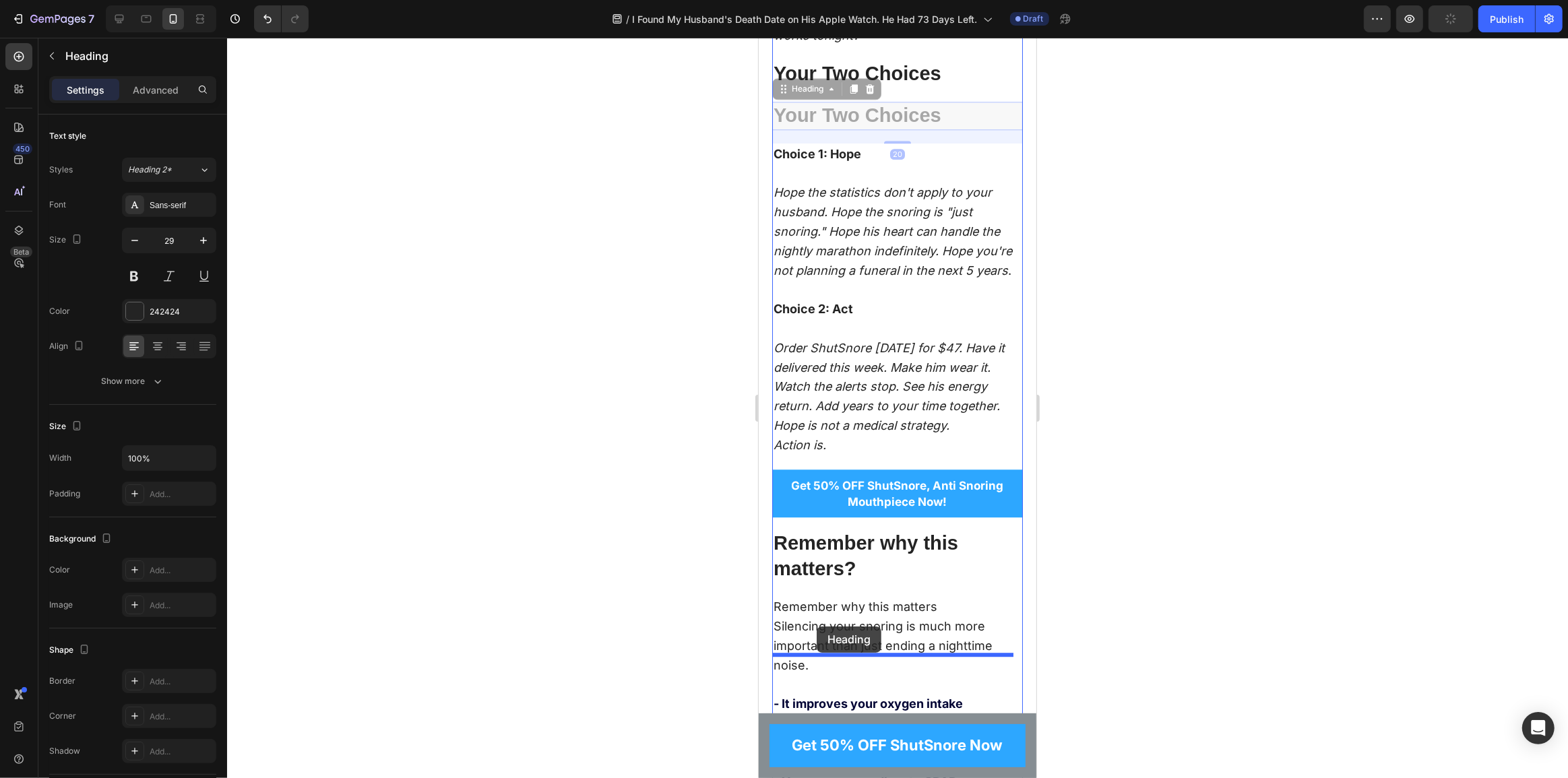
drag, startPoint x: 786, startPoint y: 249, endPoint x: 816, endPoint y: 626, distance: 378.2
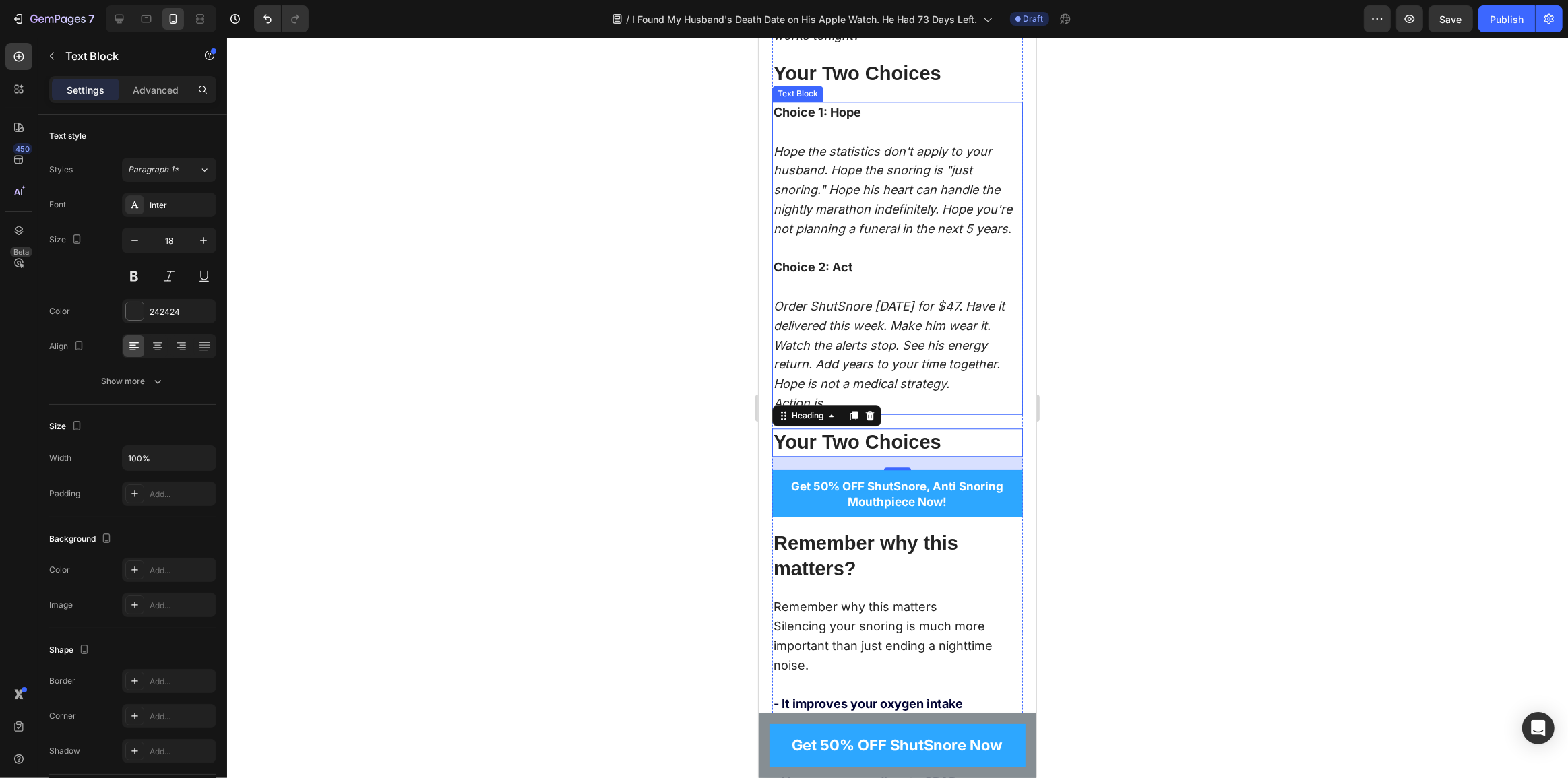
click at [813, 236] on icon "Hope the statistics don't apply to your husband. Hope the snoring is "just snor…" at bounding box center [892, 190] width 239 height 92
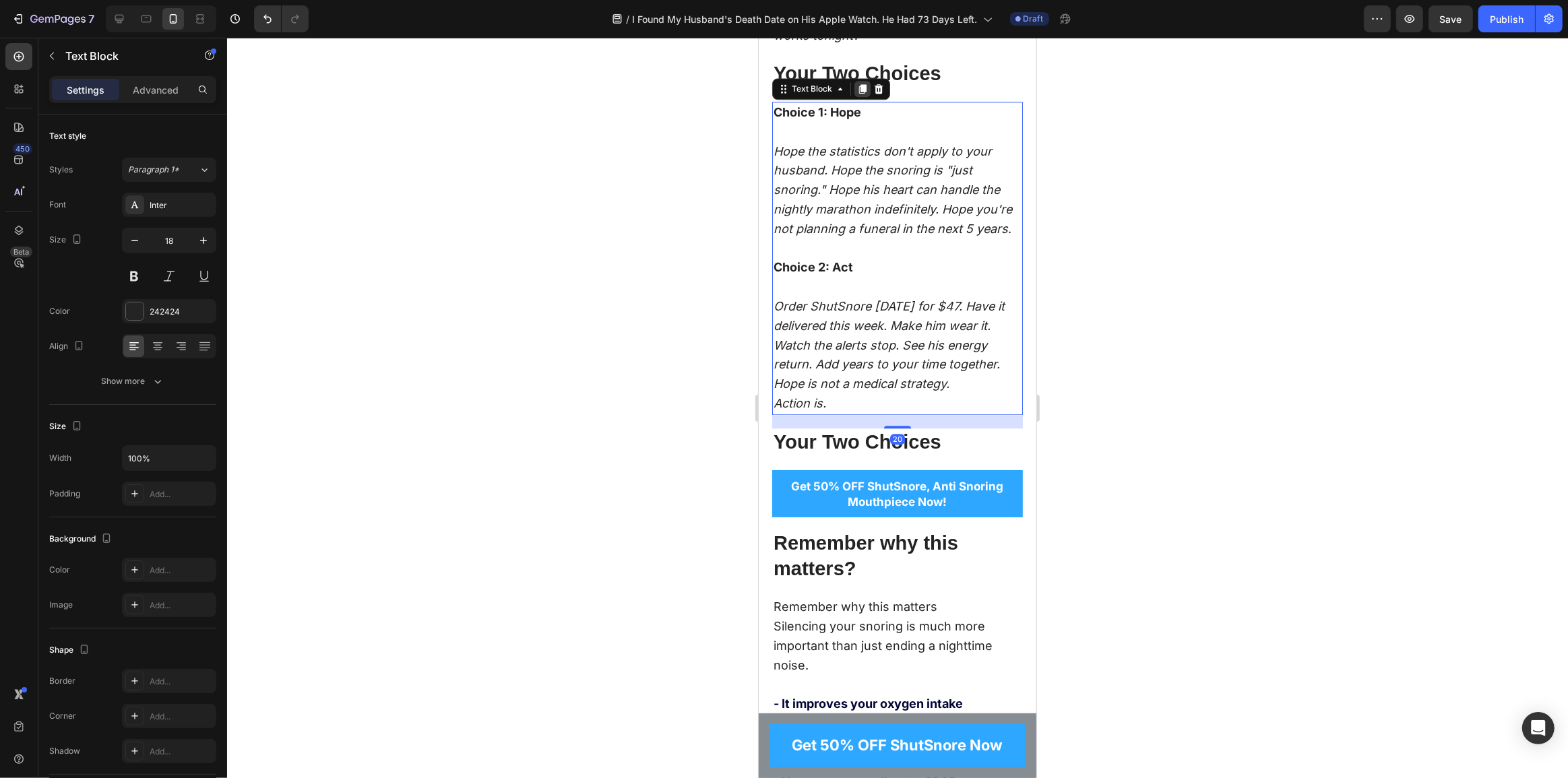
click at [863, 94] on icon at bounding box center [862, 89] width 11 height 11
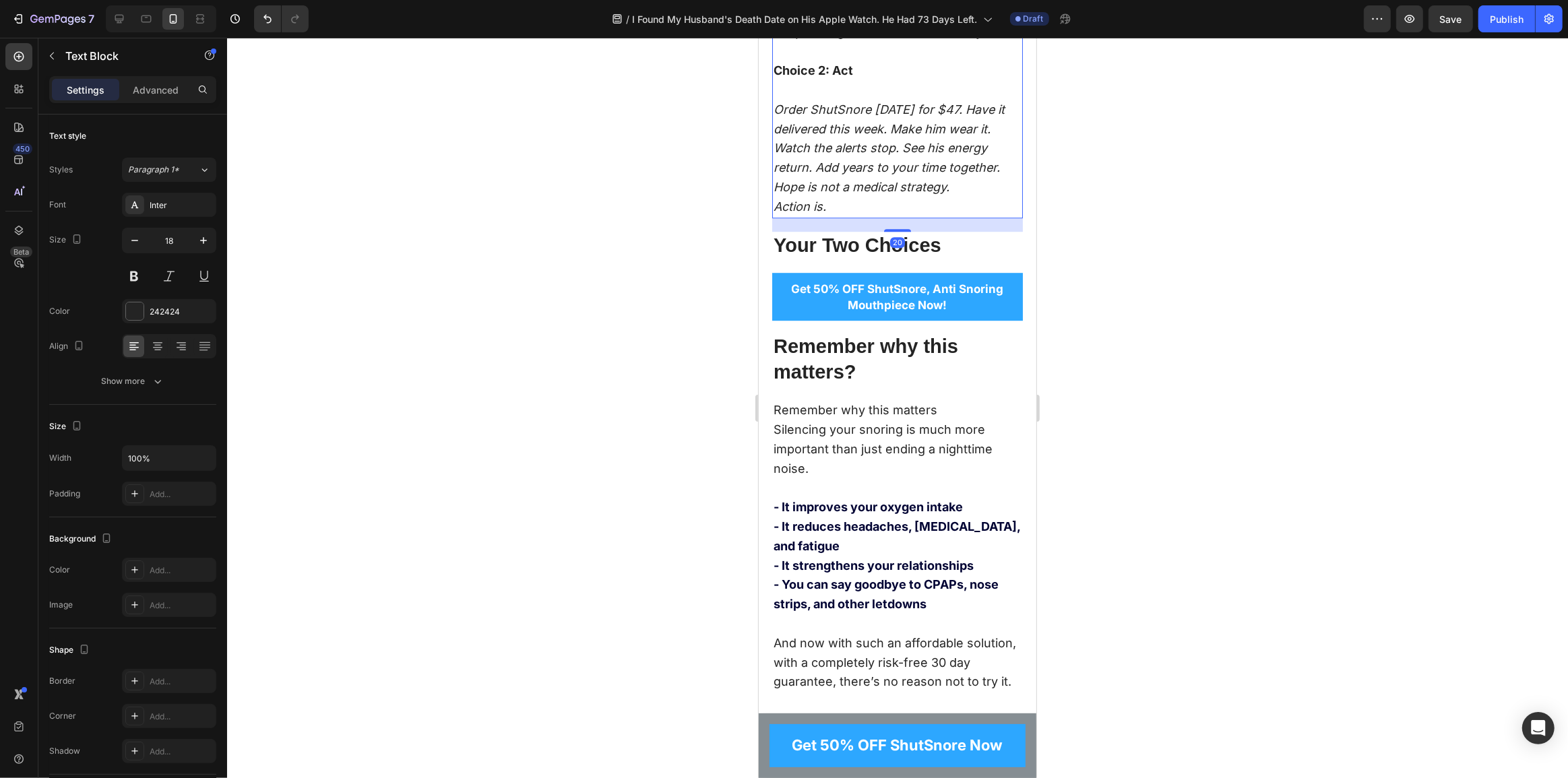
scroll to position [10140, 0]
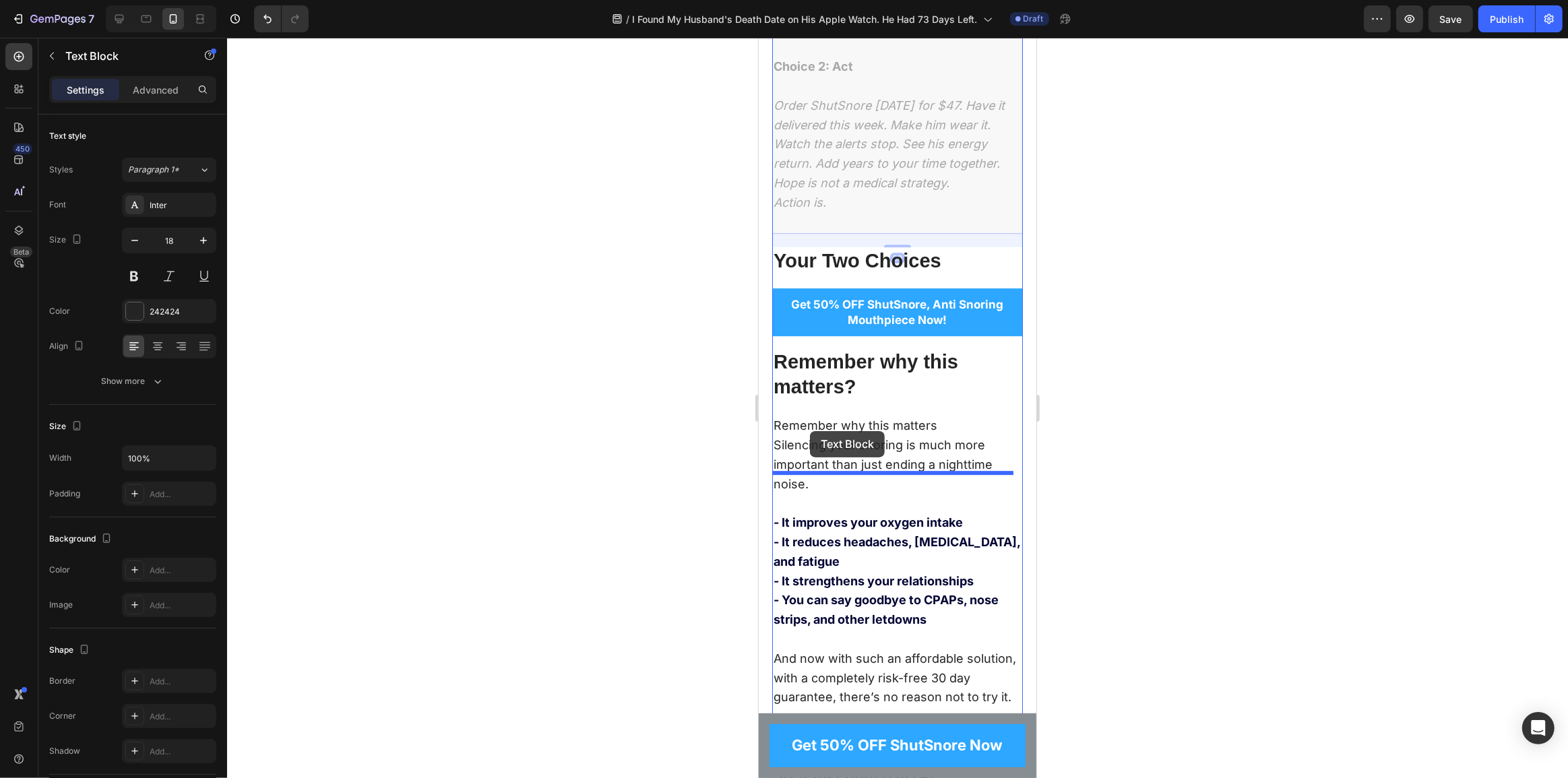
drag, startPoint x: 802, startPoint y: 73, endPoint x: 809, endPoint y: 431, distance: 358.1
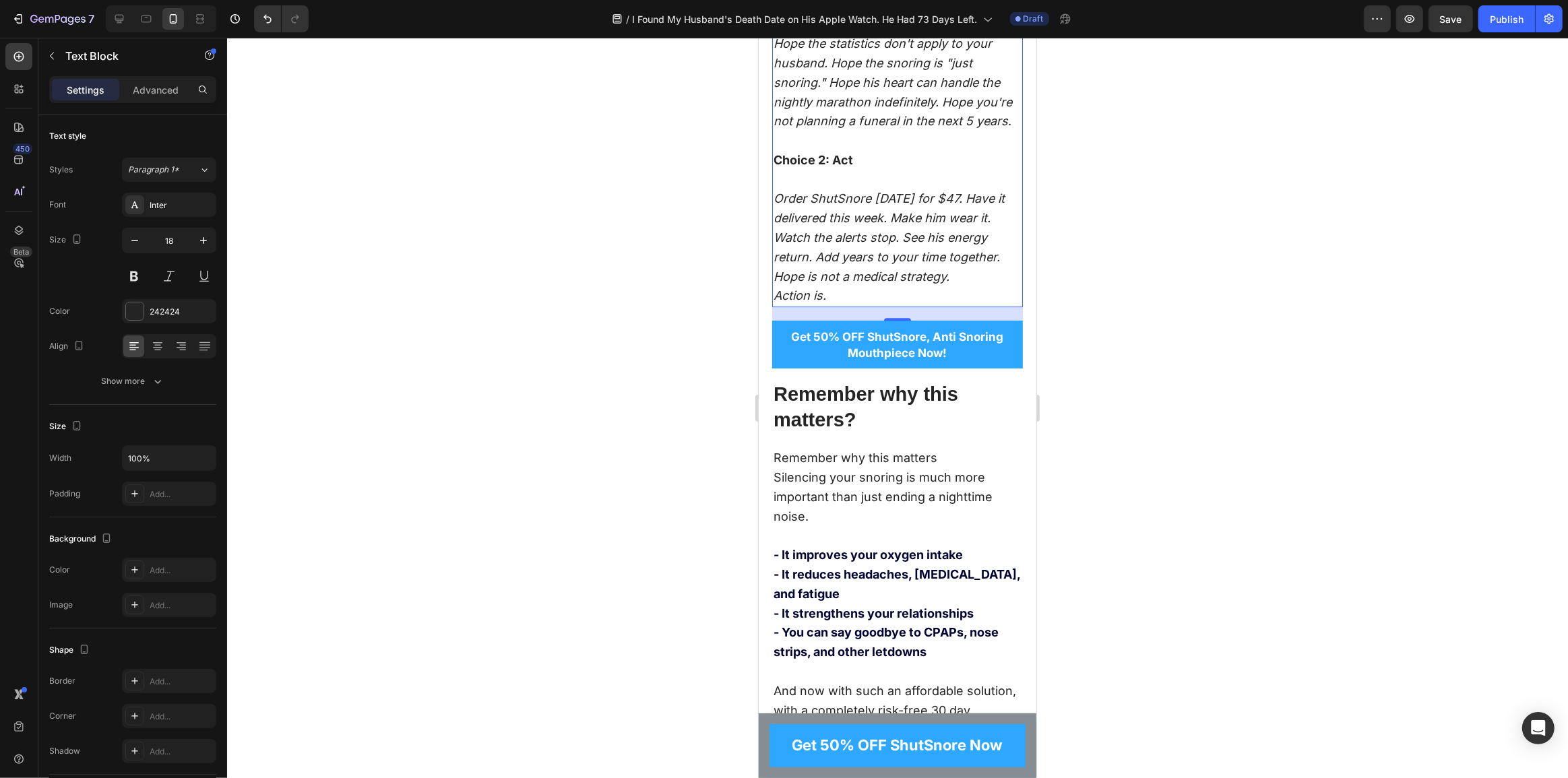
scroll to position [9896, 0]
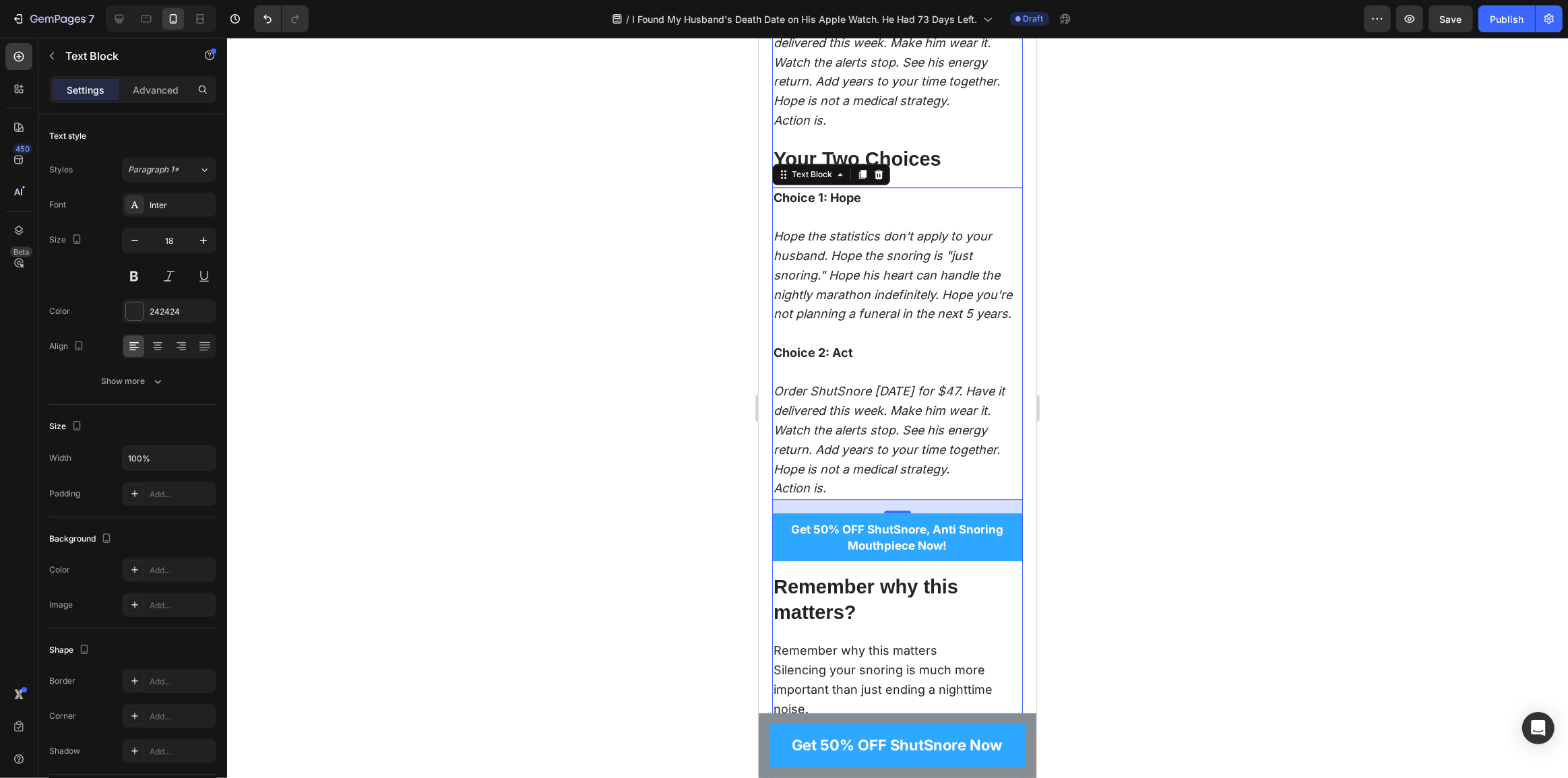
click at [933, 174] on h2 "Your Two Choices" at bounding box center [897, 160] width 251 height 28
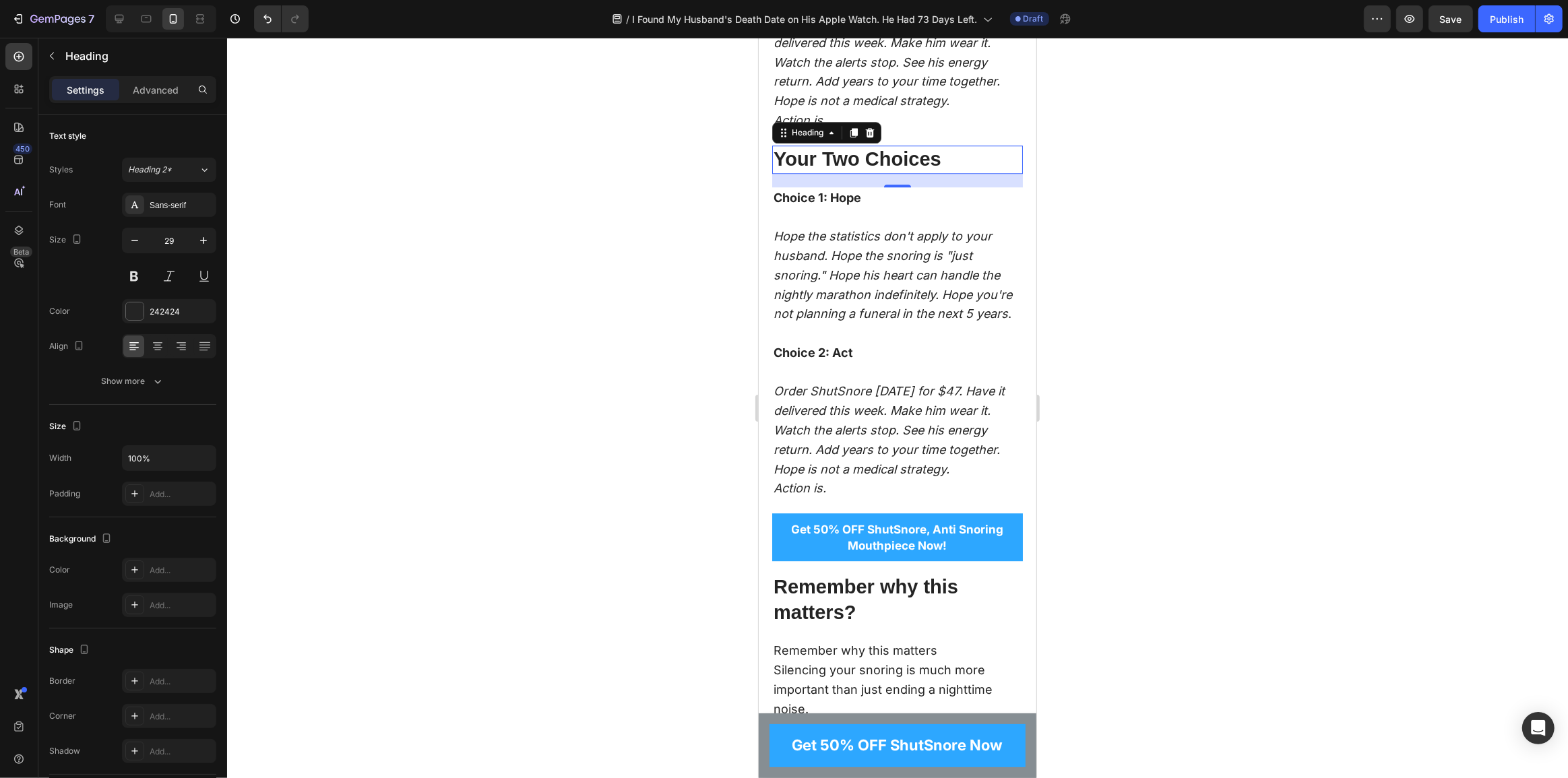
click at [850, 174] on h2 "Your Two Choices" at bounding box center [897, 160] width 251 height 28
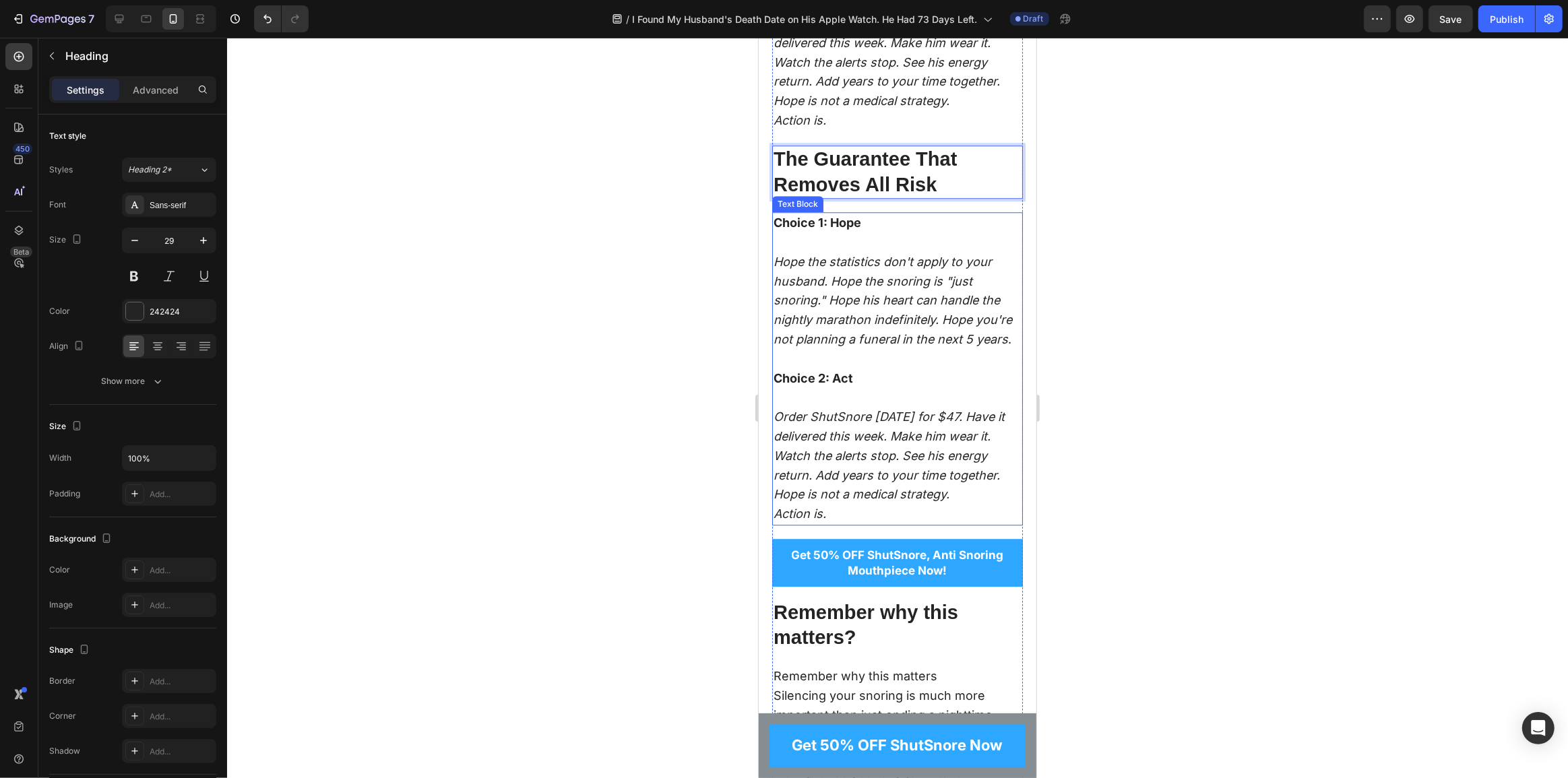
click at [844, 347] on icon "Hope the statistics don't apply to your husband. Hope the snoring is "just snor…" at bounding box center [892, 300] width 239 height 92
click at [841, 347] on icon "Hope the statistics don't apply to your husband. Hope the snoring is "just snor…" at bounding box center [892, 300] width 239 height 92
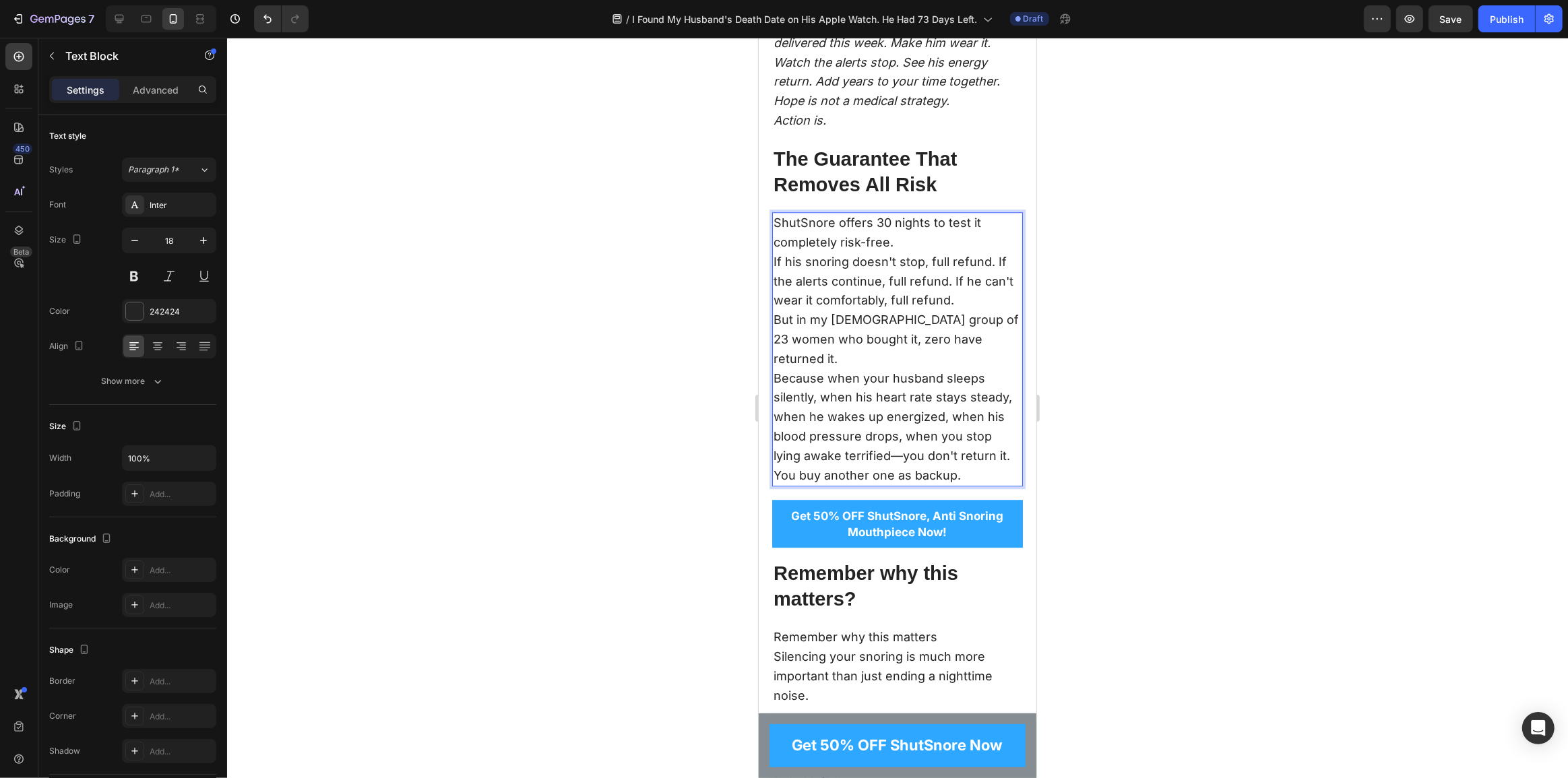
click at [889, 252] on p "ShutSnore offers 30 nights to test it completely risk-free." at bounding box center [897, 233] width 248 height 39
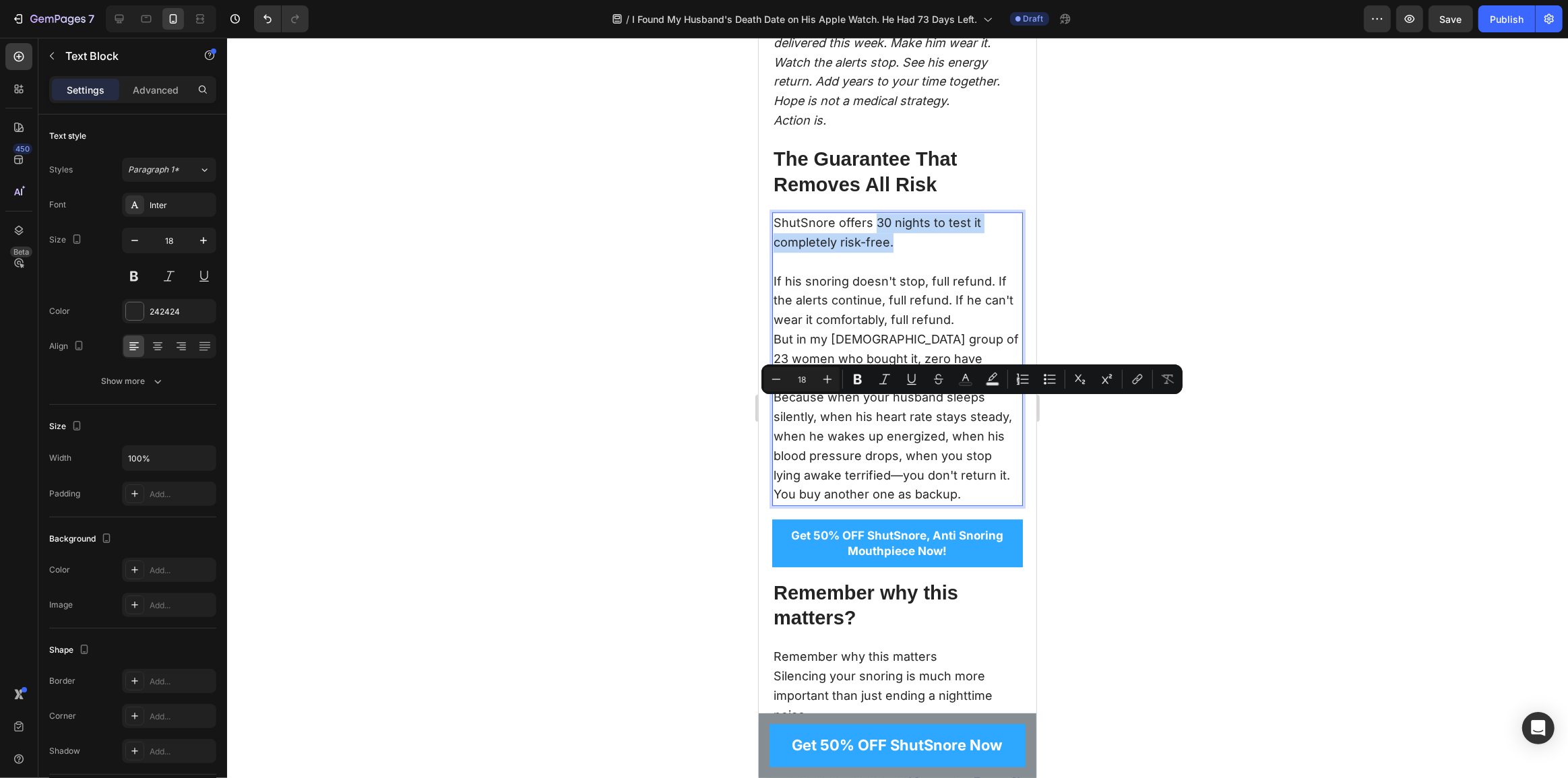
drag, startPoint x: 898, startPoint y: 426, endPoint x: 873, endPoint y: 413, distance: 28.2
click at [873, 272] on p "ShutSnore offers 30 nights to test it completely risk-free." at bounding box center [897, 242] width 248 height 58
click at [919, 272] on p "ShutSnore offers 30 nights to test it completely risk-free." at bounding box center [897, 242] width 248 height 58
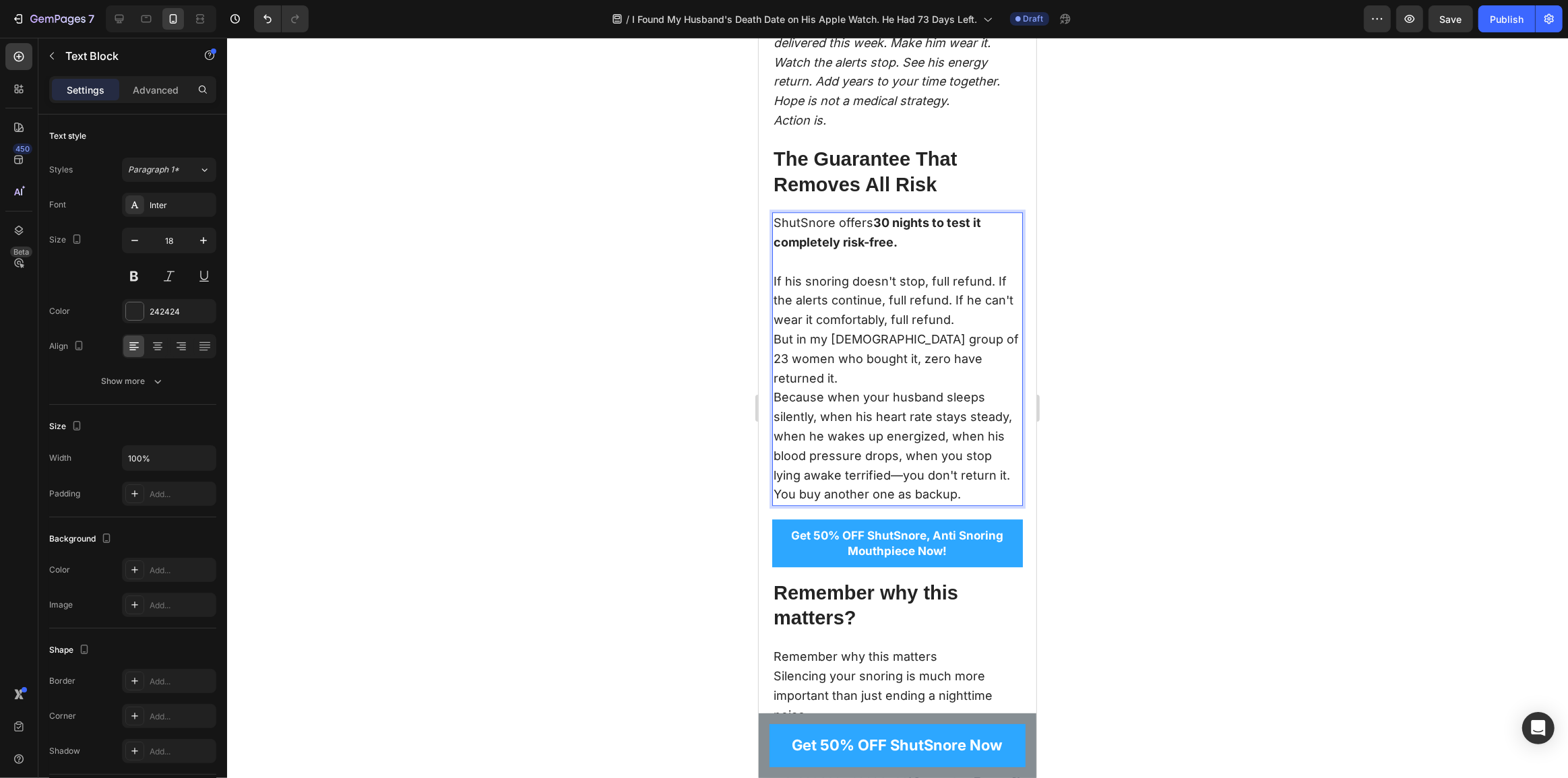
click at [959, 330] on p "If his snoring doesn't stop, full refund. If the alerts continue, full refund. …" at bounding box center [897, 301] width 248 height 58
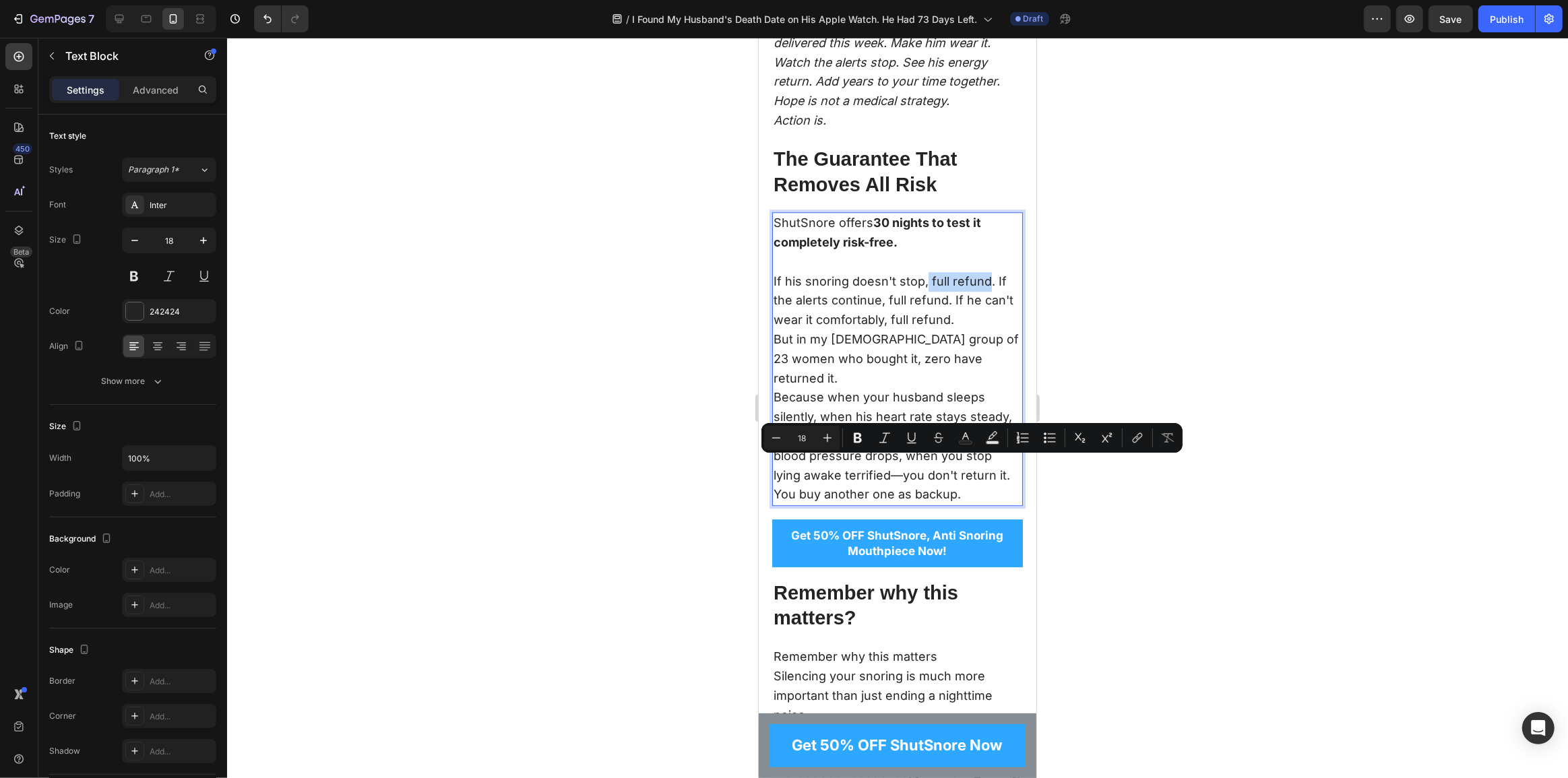
drag, startPoint x: 984, startPoint y: 468, endPoint x: 927, endPoint y: 467, distance: 57.0
click at [927, 330] on p "If his snoring doesn't stop, full refund. If the alerts continue, full refund. …" at bounding box center [897, 301] width 248 height 58
click at [968, 330] on p "If his snoring doesn't stop, full refund . If the alerts continue, full refund.…" at bounding box center [897, 301] width 248 height 58
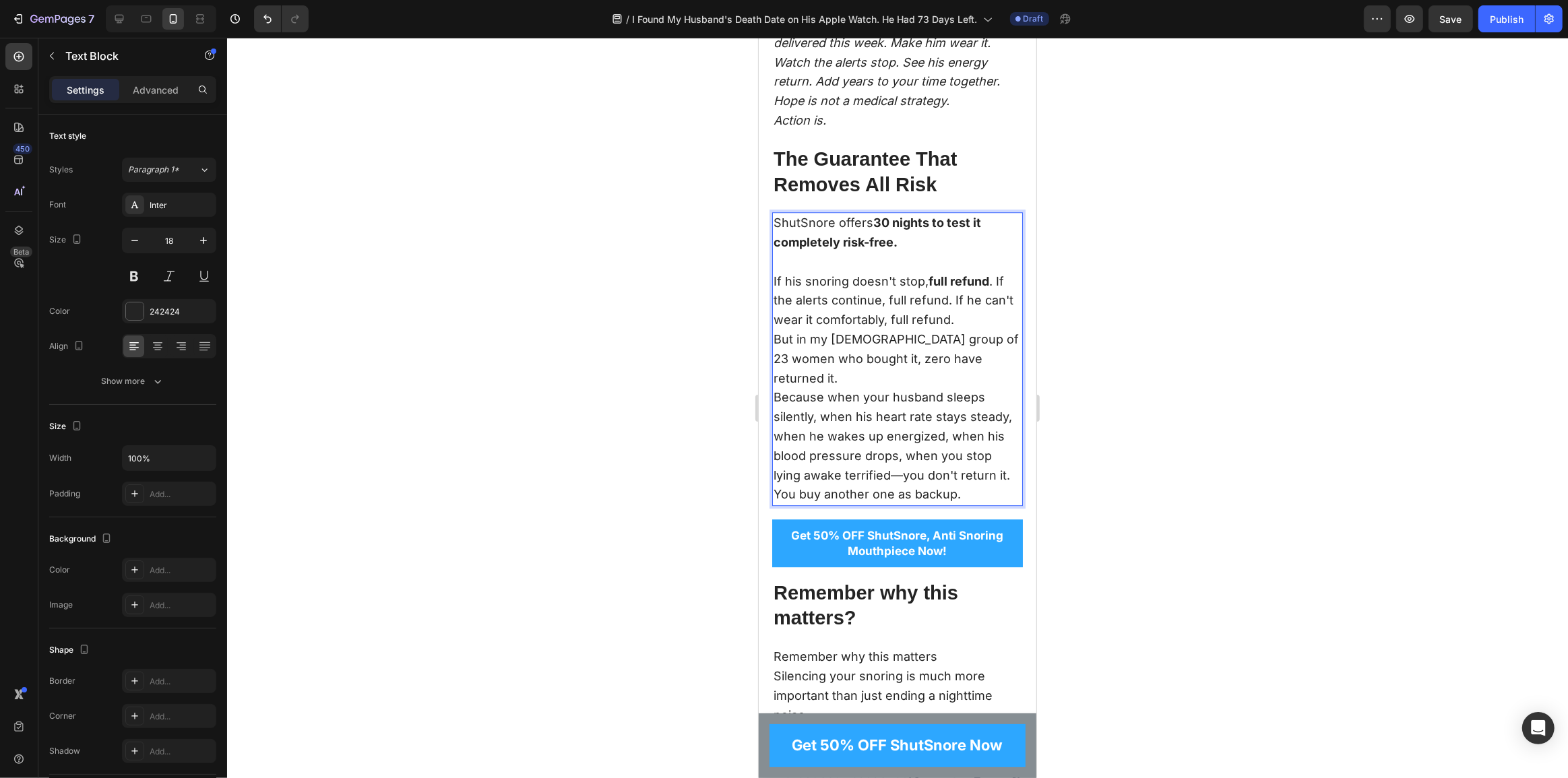
click at [996, 330] on p "If his snoring doesn't stop, full refund . If the alerts continue, full refund.…" at bounding box center [897, 301] width 248 height 58
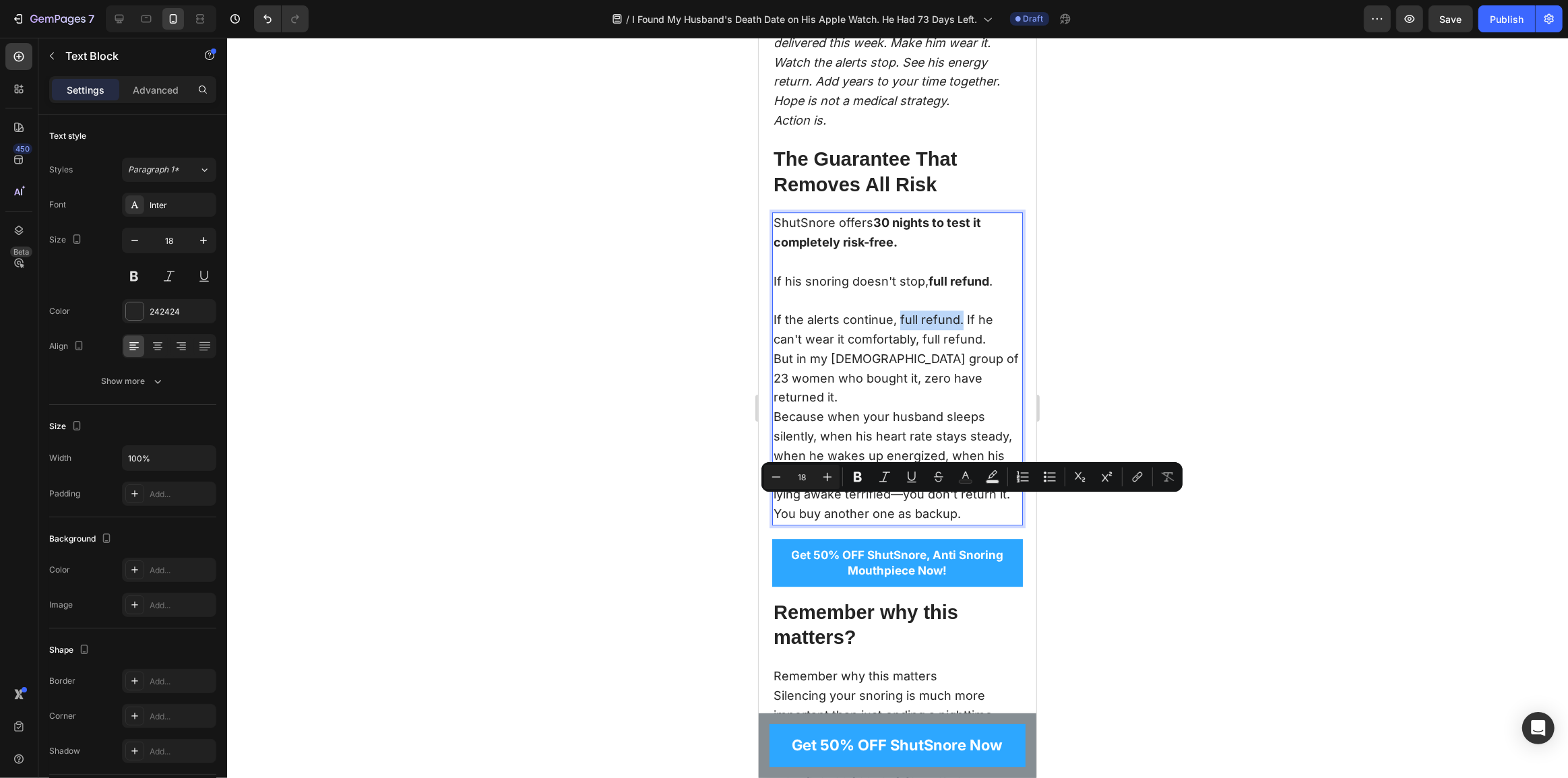
drag, startPoint x: 961, startPoint y: 507, endPoint x: 897, endPoint y: 501, distance: 64.3
click at [897, 350] on p "If his snoring doesn't stop, full refund . If the alerts continue, full refund.…" at bounding box center [897, 311] width 248 height 77
click at [956, 327] on strong "full refund." at bounding box center [929, 319] width 65 height 14
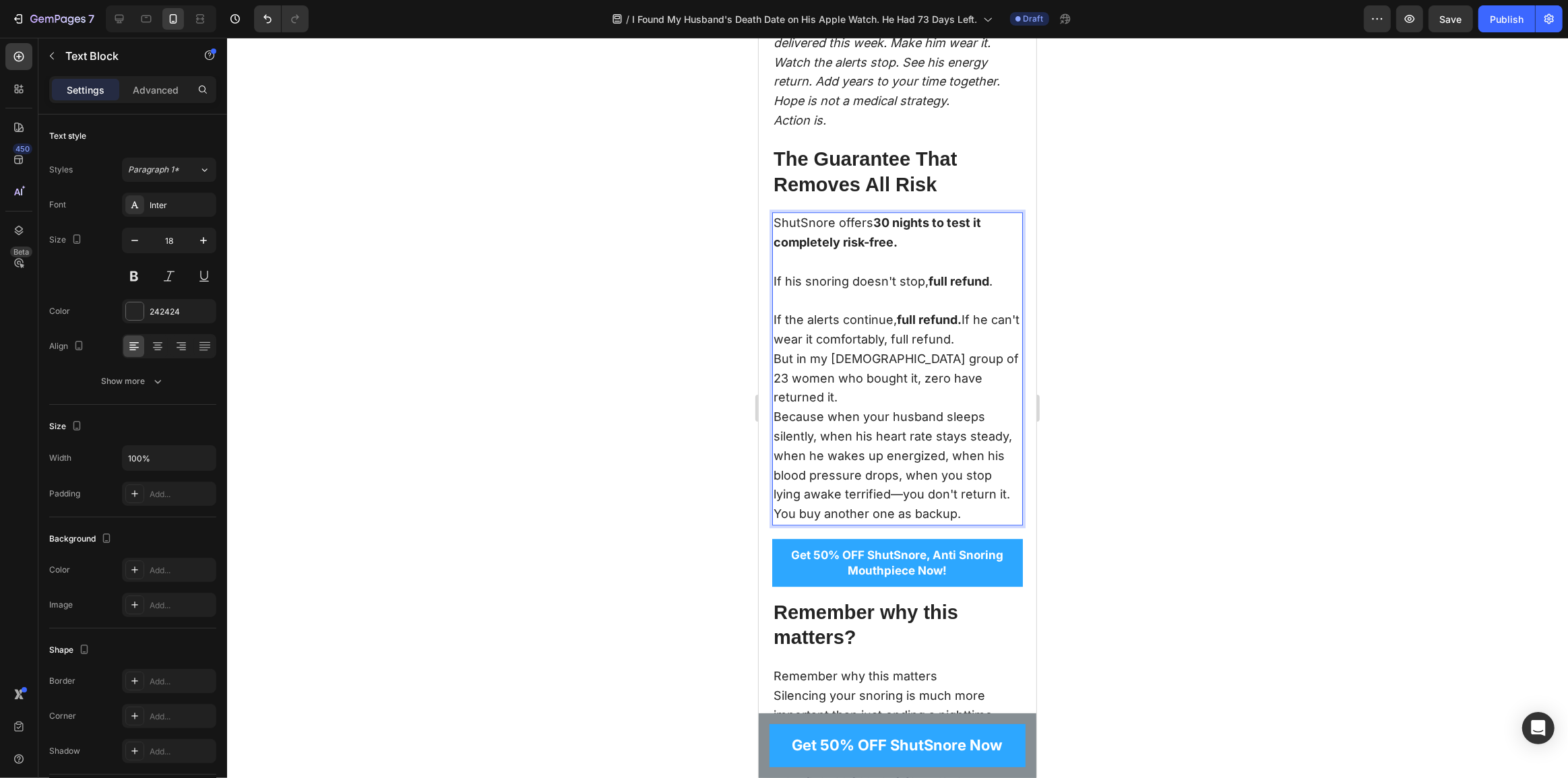
click at [967, 350] on p "If his snoring doesn't stop, full refund . If the alerts continue, full refund.…" at bounding box center [897, 311] width 248 height 77
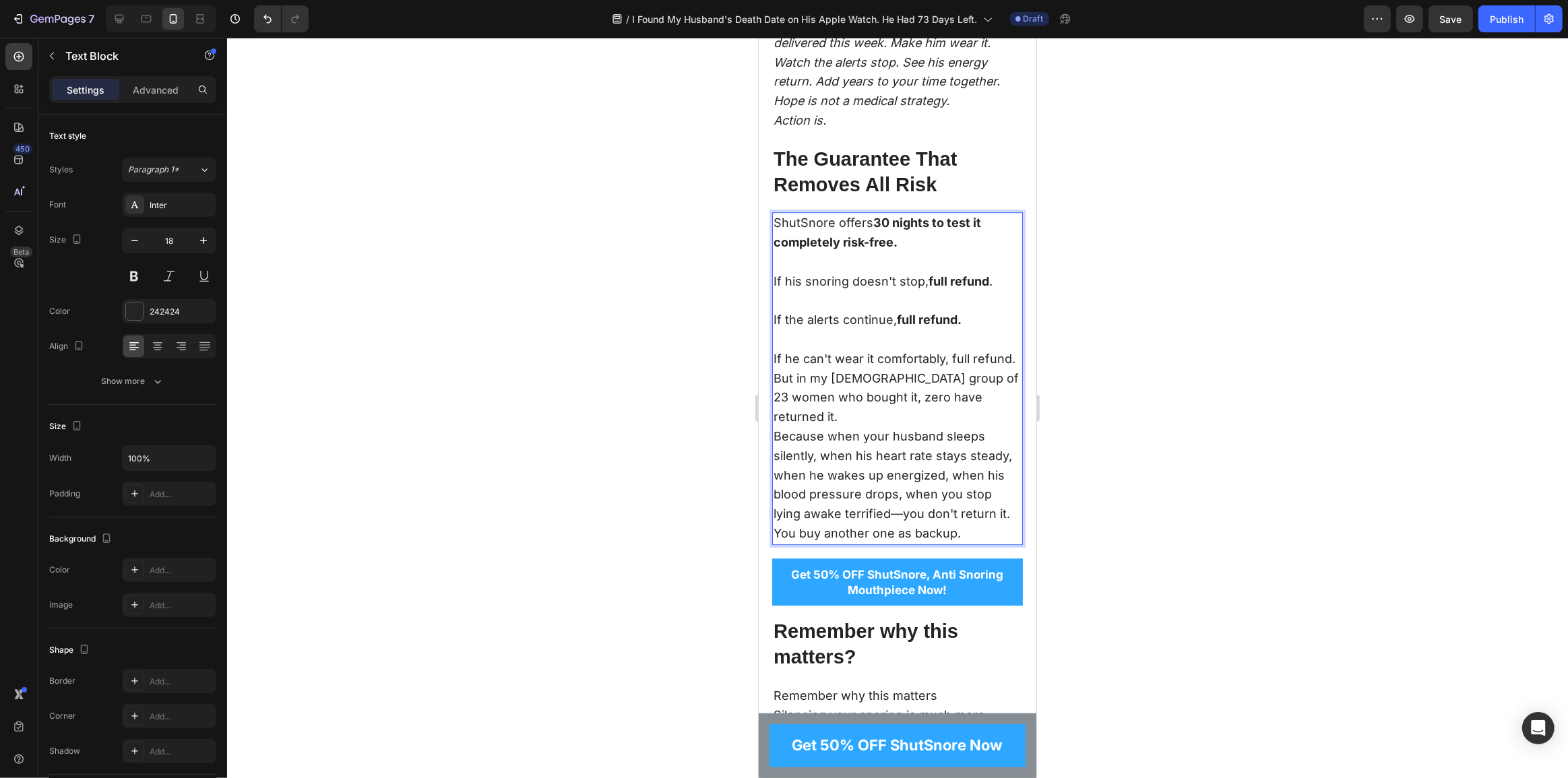
click at [857, 369] on p "If his snoring doesn't stop, full refund . If the alerts continue, full refund.…" at bounding box center [897, 321] width 248 height 97
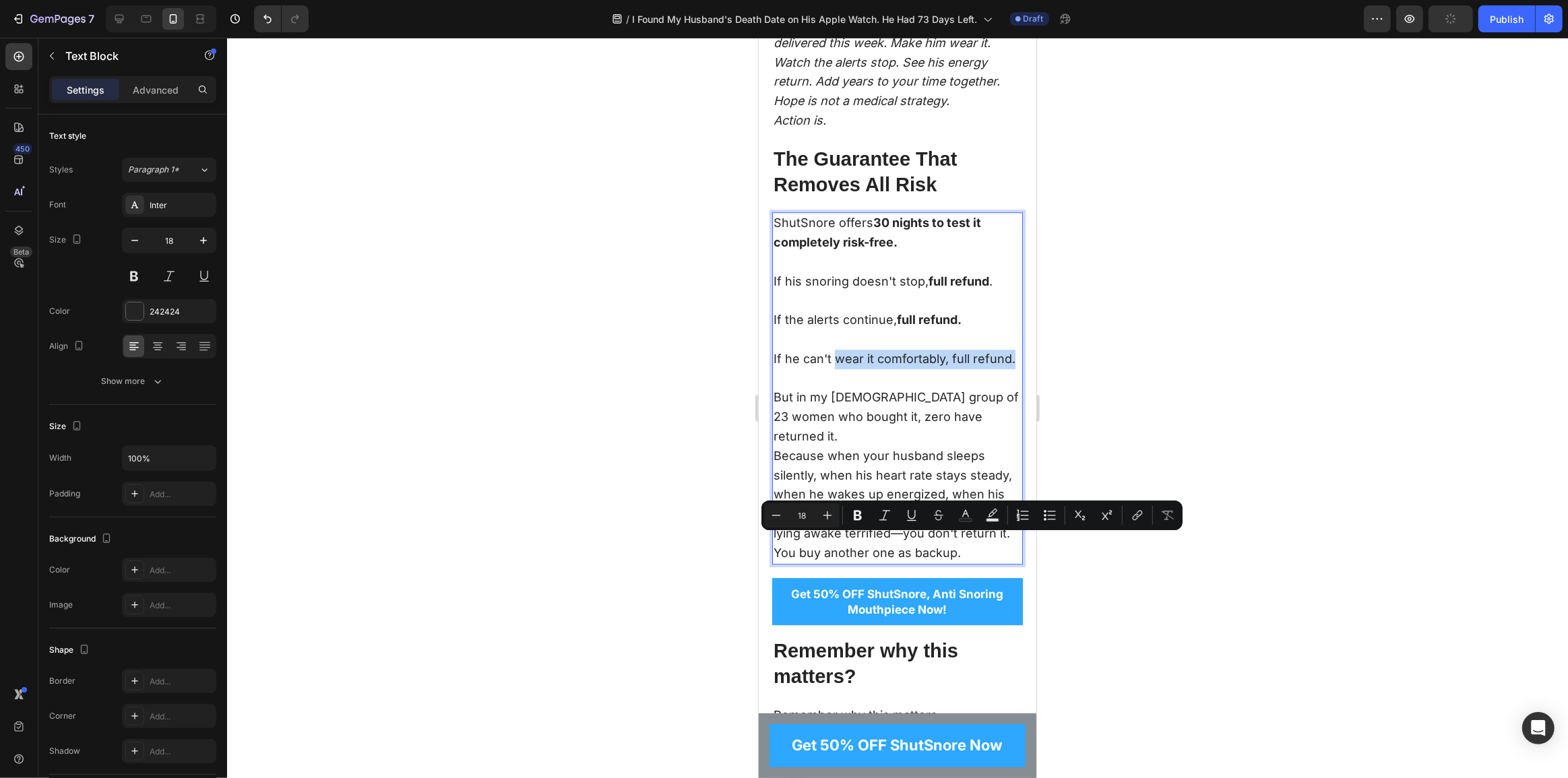
drag, startPoint x: 822, startPoint y: 569, endPoint x: 835, endPoint y: 549, distance: 23.9
click at [835, 389] on p "If his snoring doesn't stop, full refund . If the alerts continue, full refund.…" at bounding box center [897, 330] width 248 height 116
click at [827, 446] on p "But in my church group of 23 women who bought it, zero have returned it." at bounding box center [897, 417] width 248 height 58
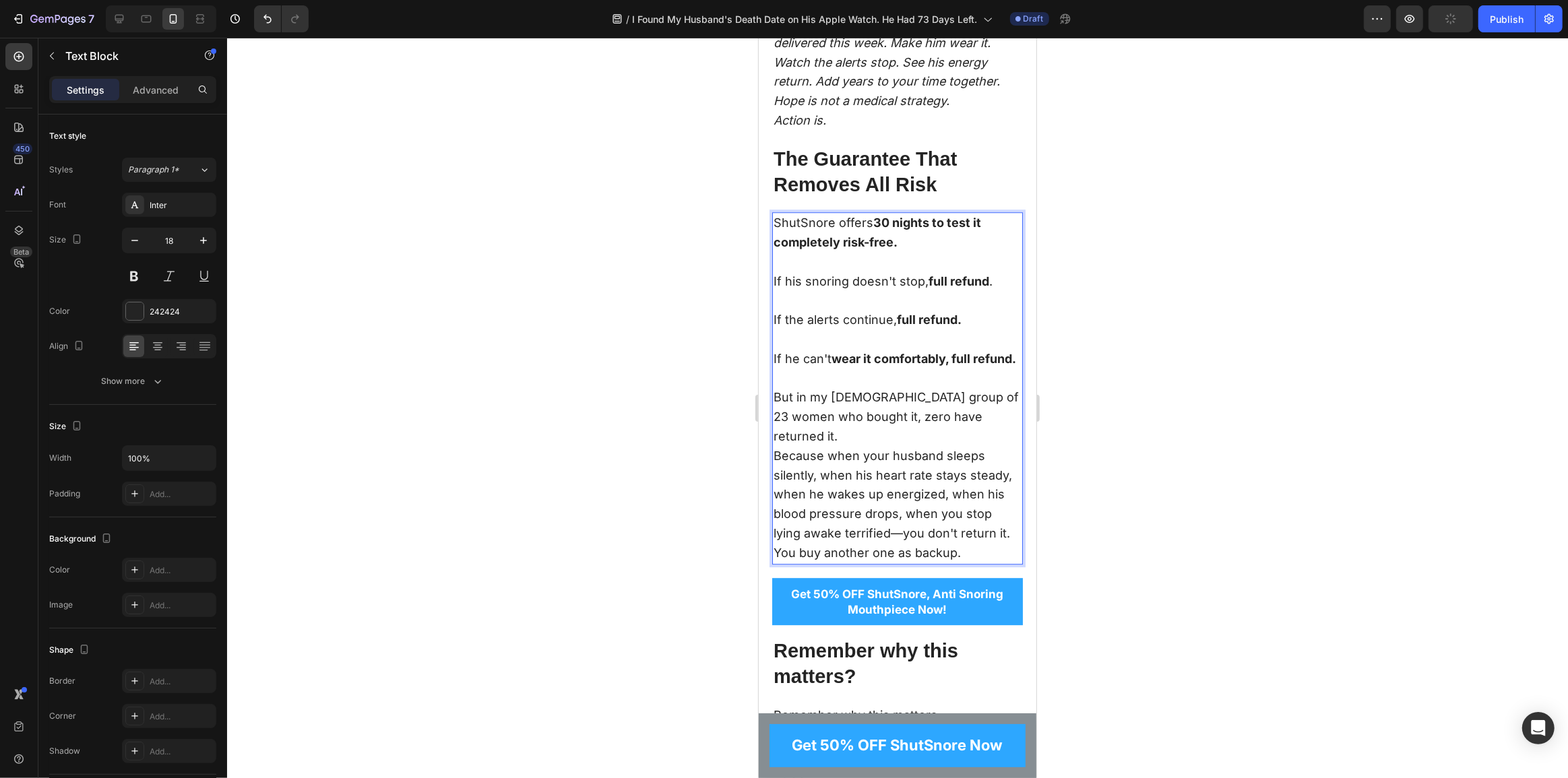
click at [813, 446] on p "But in my church group of 23 women who bought it, zero have returned it." at bounding box center [897, 417] width 248 height 58
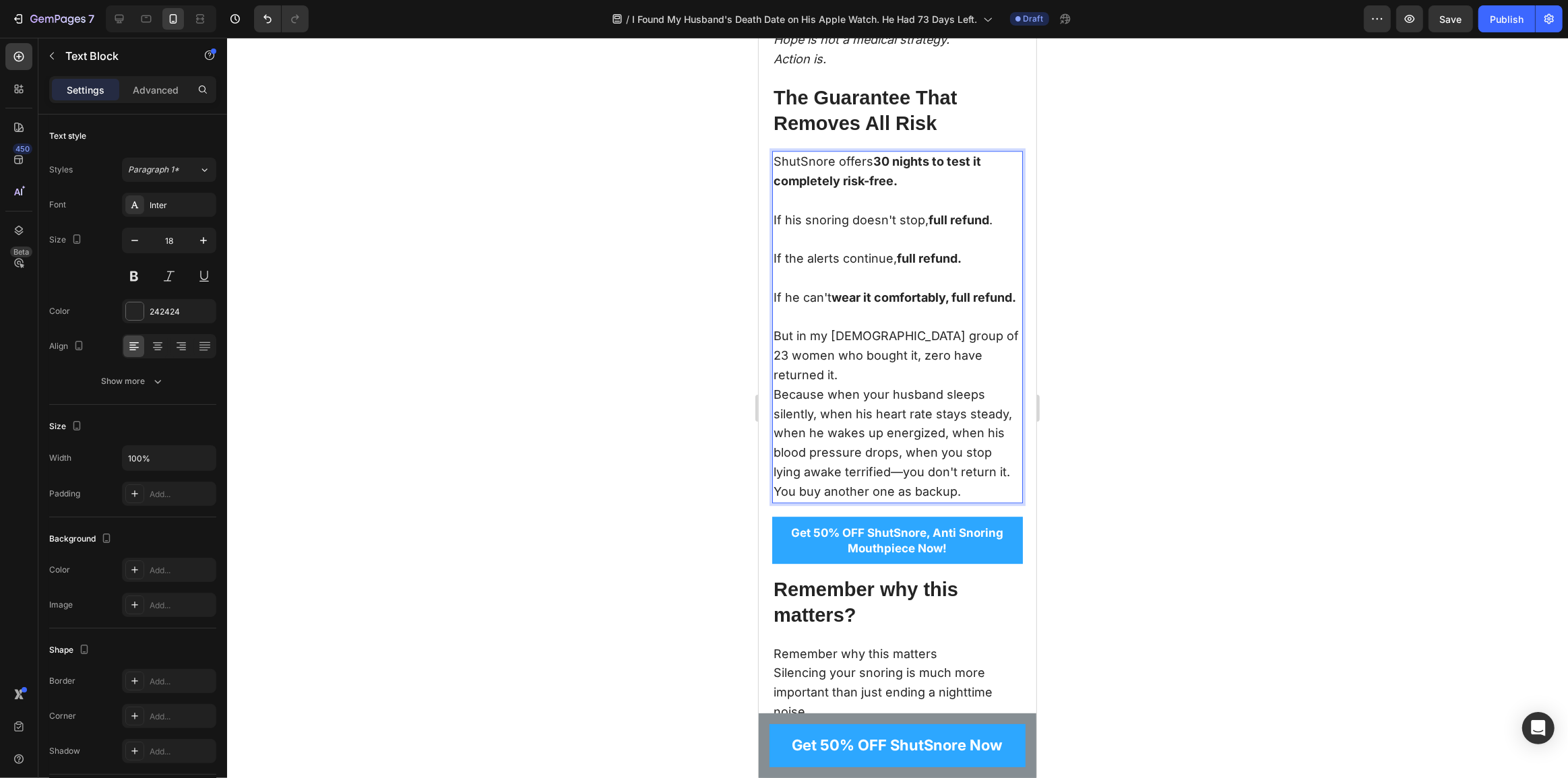
click at [861, 385] on p "But in my church group of 23 women who bought it, zero have returned it." at bounding box center [897, 356] width 248 height 58
click at [776, 482] on p "Because when your husband sleeps silently, when his heart rate stays steady, wh…" at bounding box center [897, 434] width 248 height 97
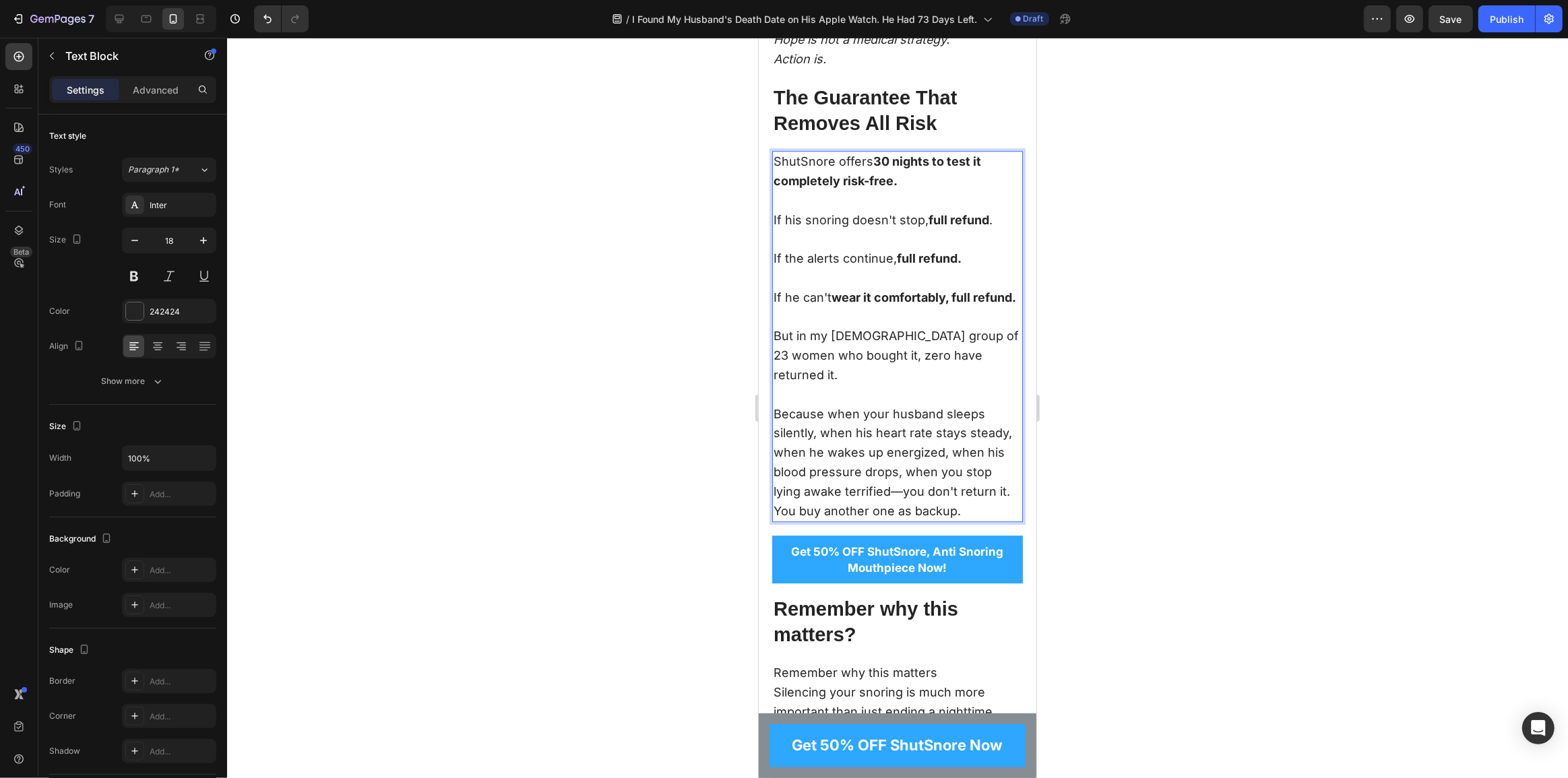
click at [877, 502] on p "Because when your husband sleeps silently, when his heart rate stays steady, wh…" at bounding box center [897, 444] width 248 height 116
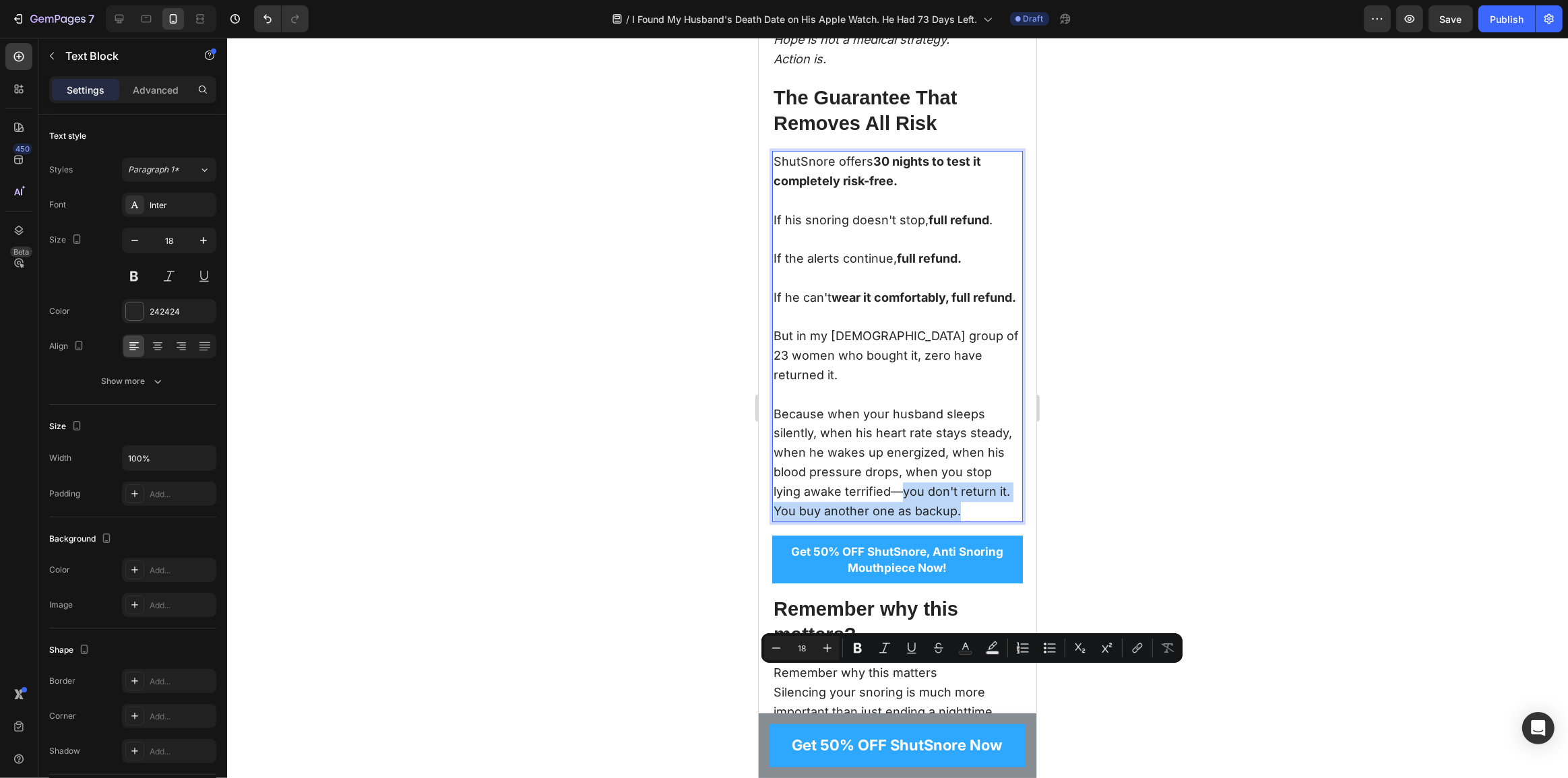
drag, startPoint x: 958, startPoint y: 687, endPoint x: 904, endPoint y: 673, distance: 55.8
click at [904, 522] on div "ShutSnore offers 30 nights to test it completely risk-free. If his snoring does…" at bounding box center [897, 336] width 251 height 371
click at [970, 502] on p "Because when your husband sleeps silently, when his heart rate stays steady, wh…" at bounding box center [897, 444] width 248 height 116
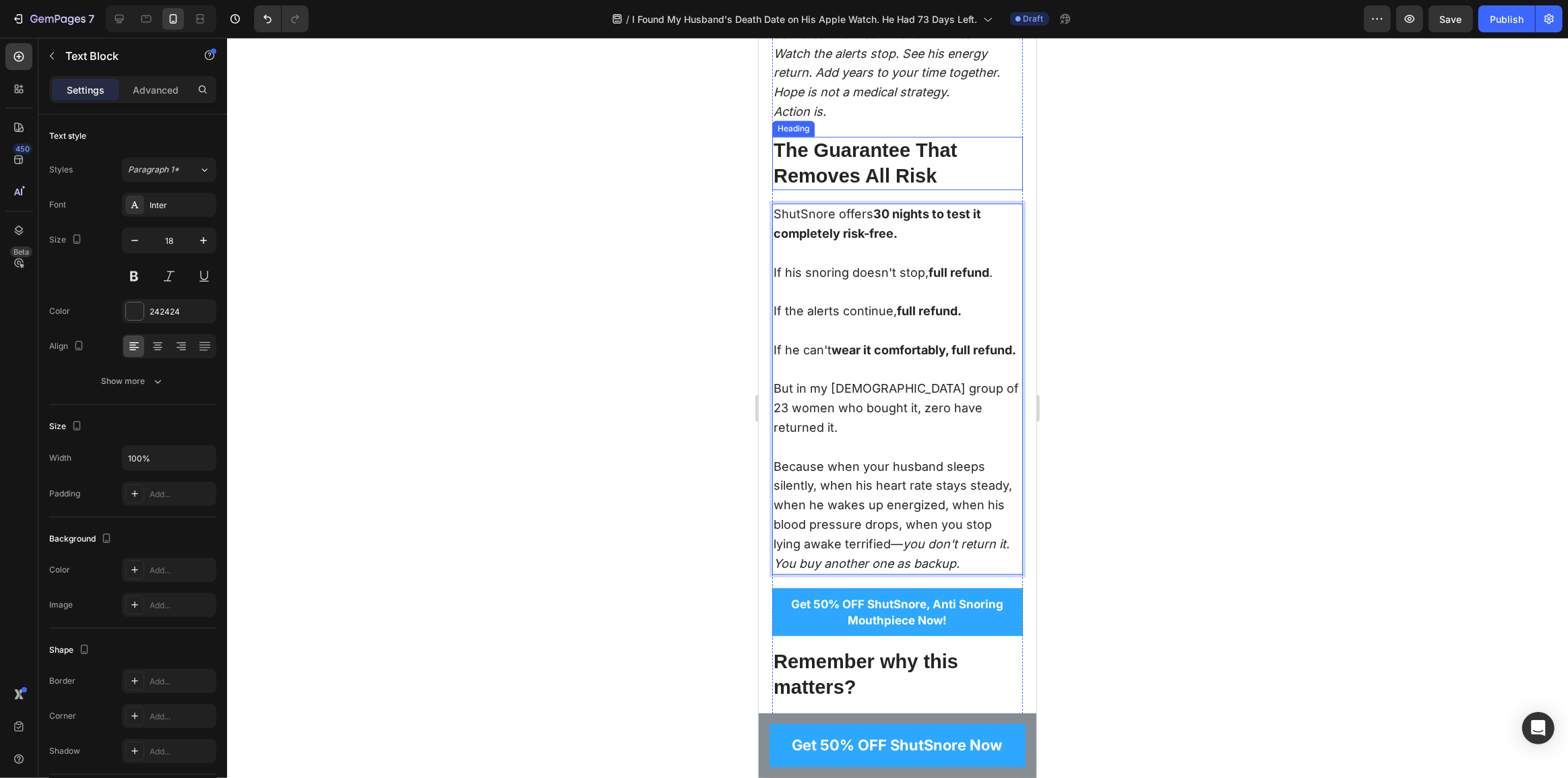
scroll to position [9896, 0]
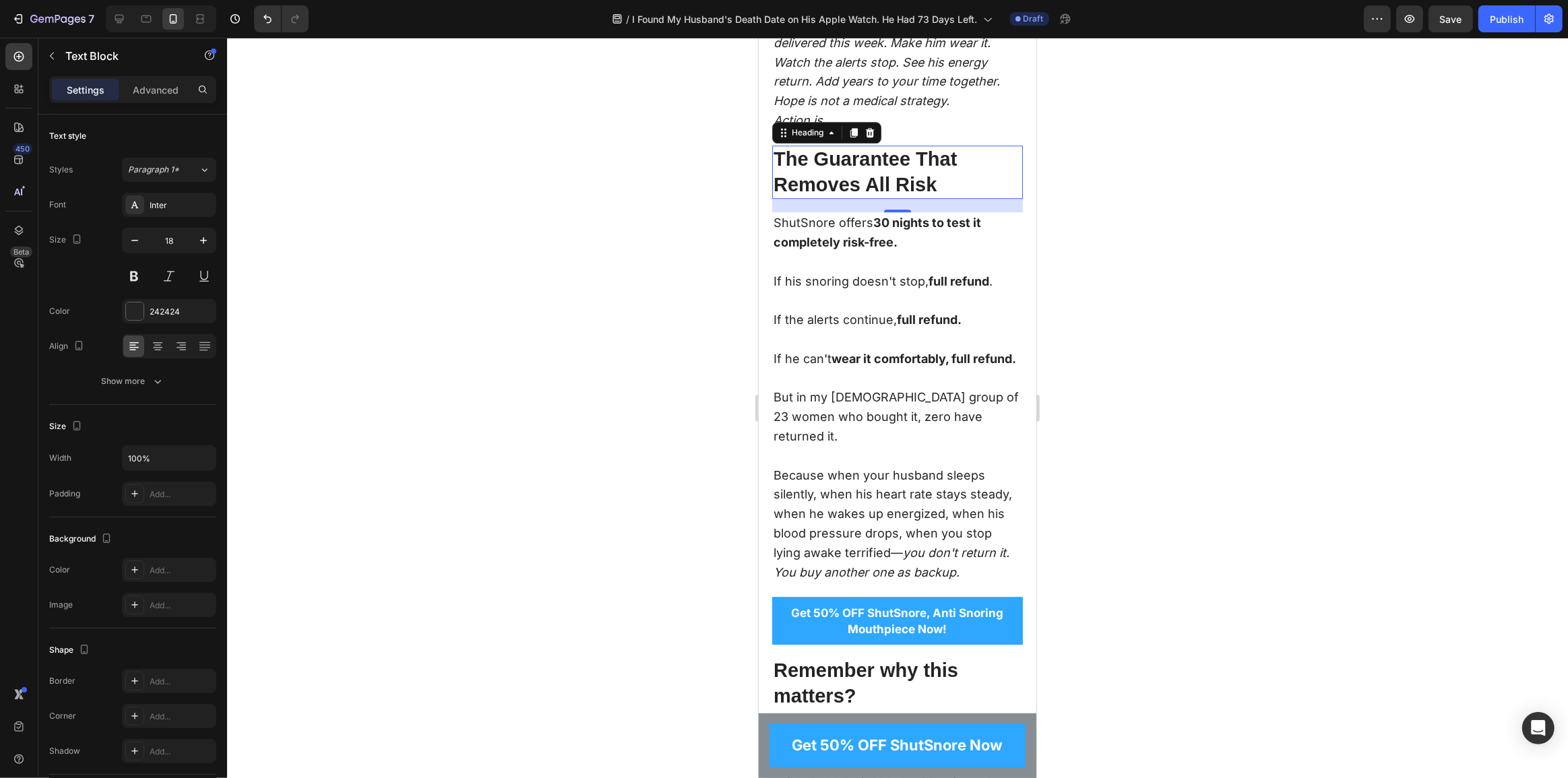
click at [843, 197] on p "The Guarantee That Removes All Risk" at bounding box center [897, 172] width 248 height 51
click at [860, 141] on div at bounding box center [853, 132] width 16 height 16
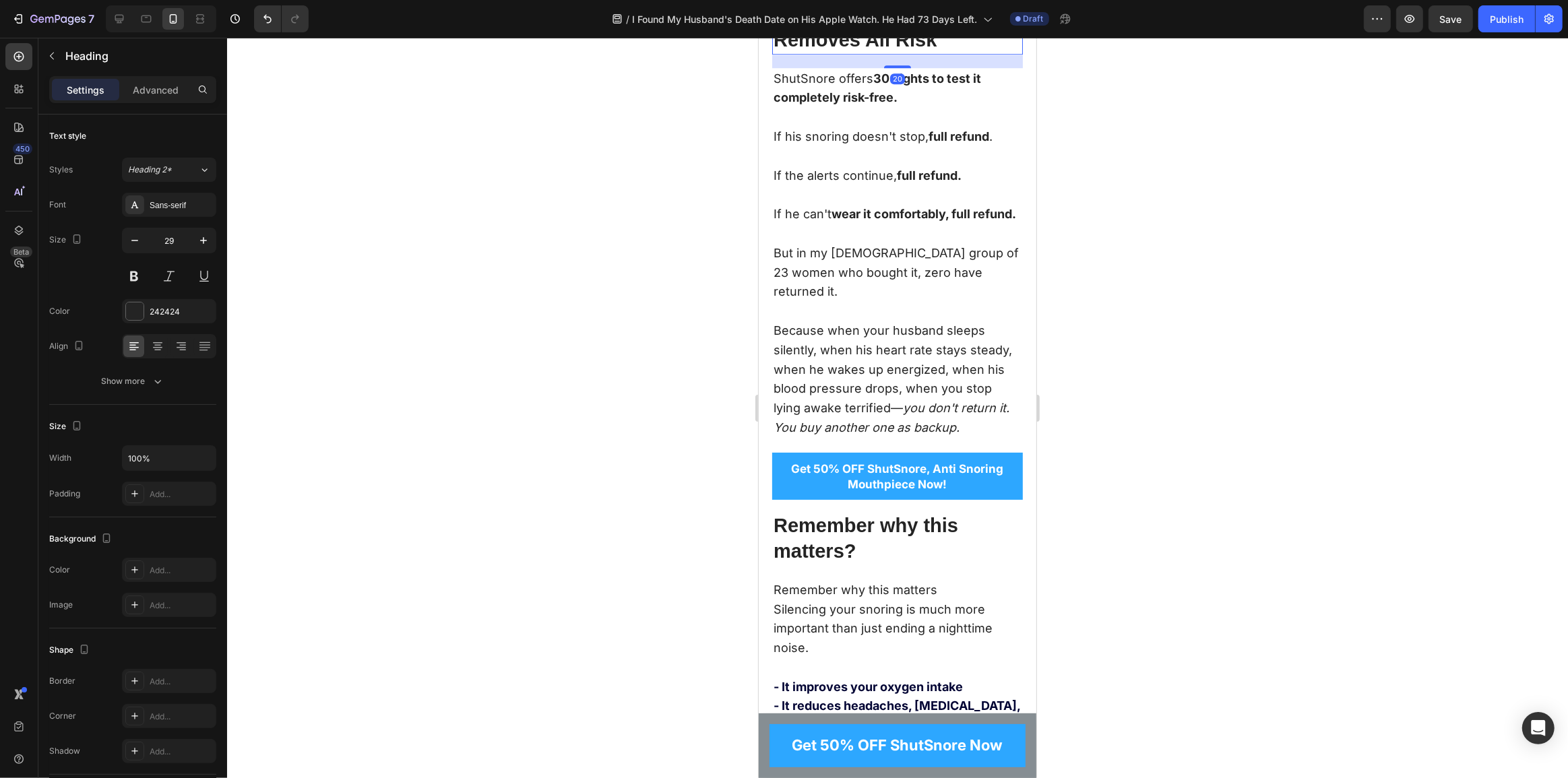
scroll to position [10140, 0]
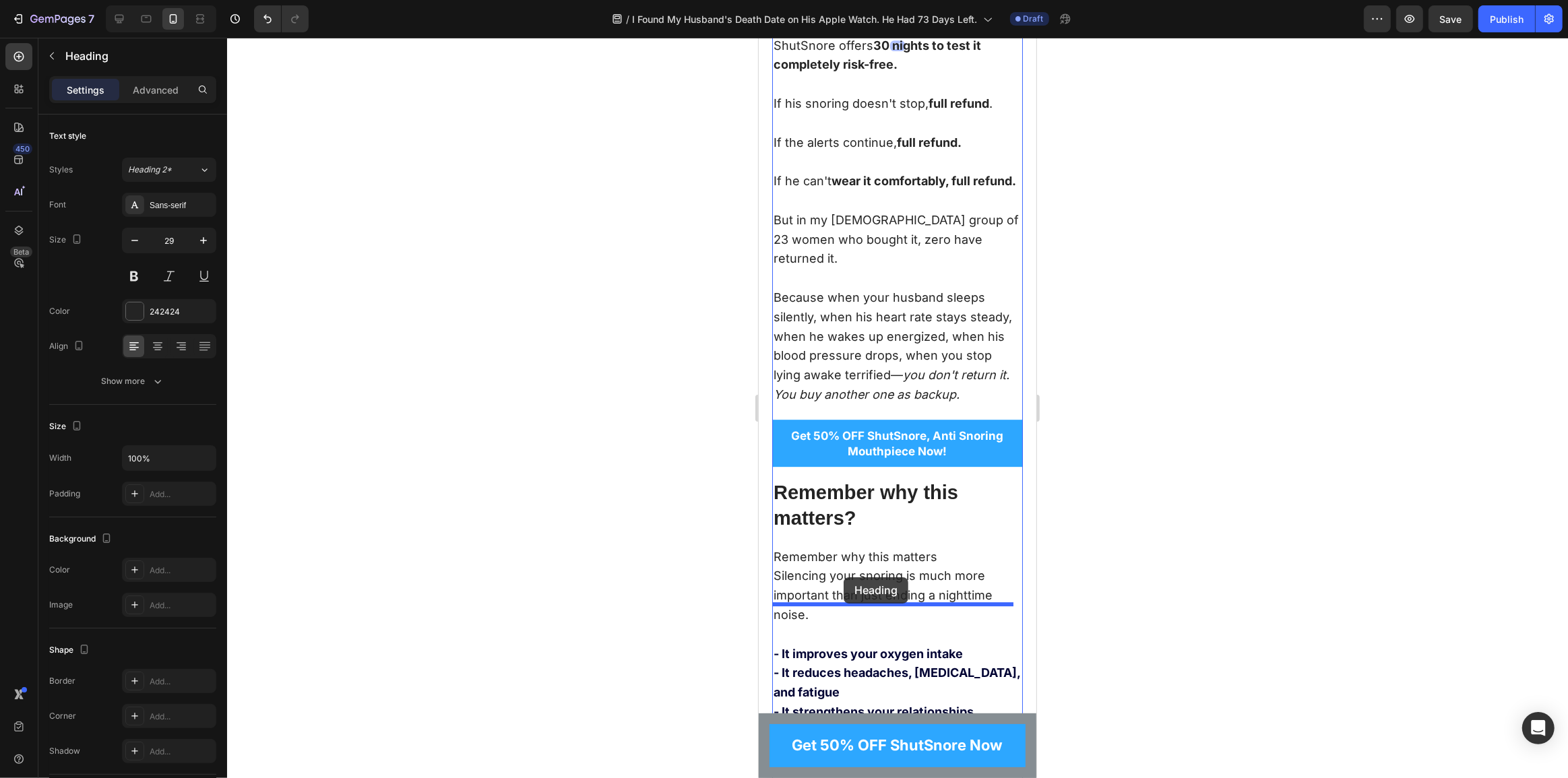
drag, startPoint x: 793, startPoint y: 139, endPoint x: 843, endPoint y: 578, distance: 441.8
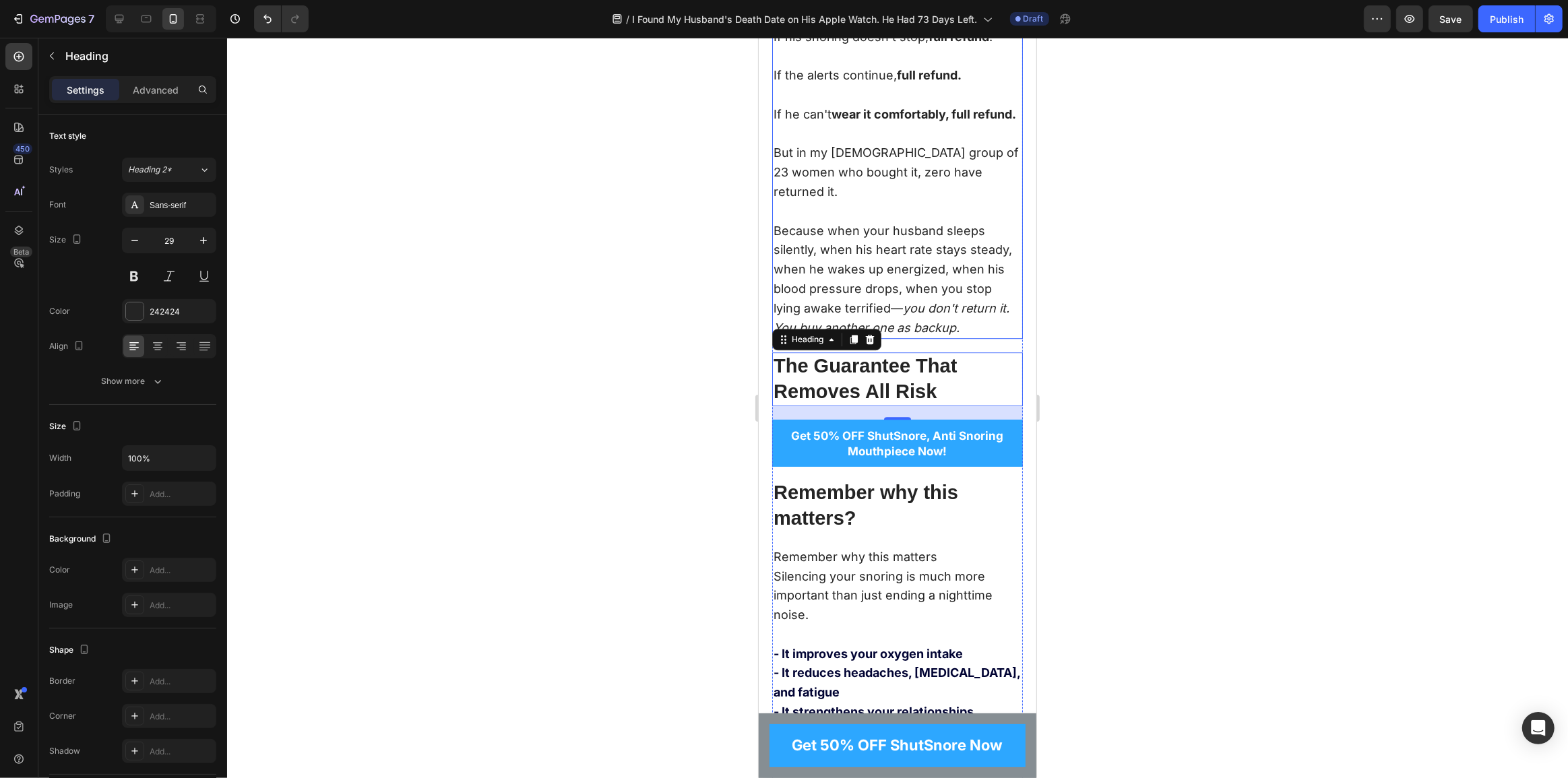
click at [818, 144] on p "If his snoring doesn't stop, full refund . If the alerts continue, full refund.…" at bounding box center [897, 86] width 248 height 116
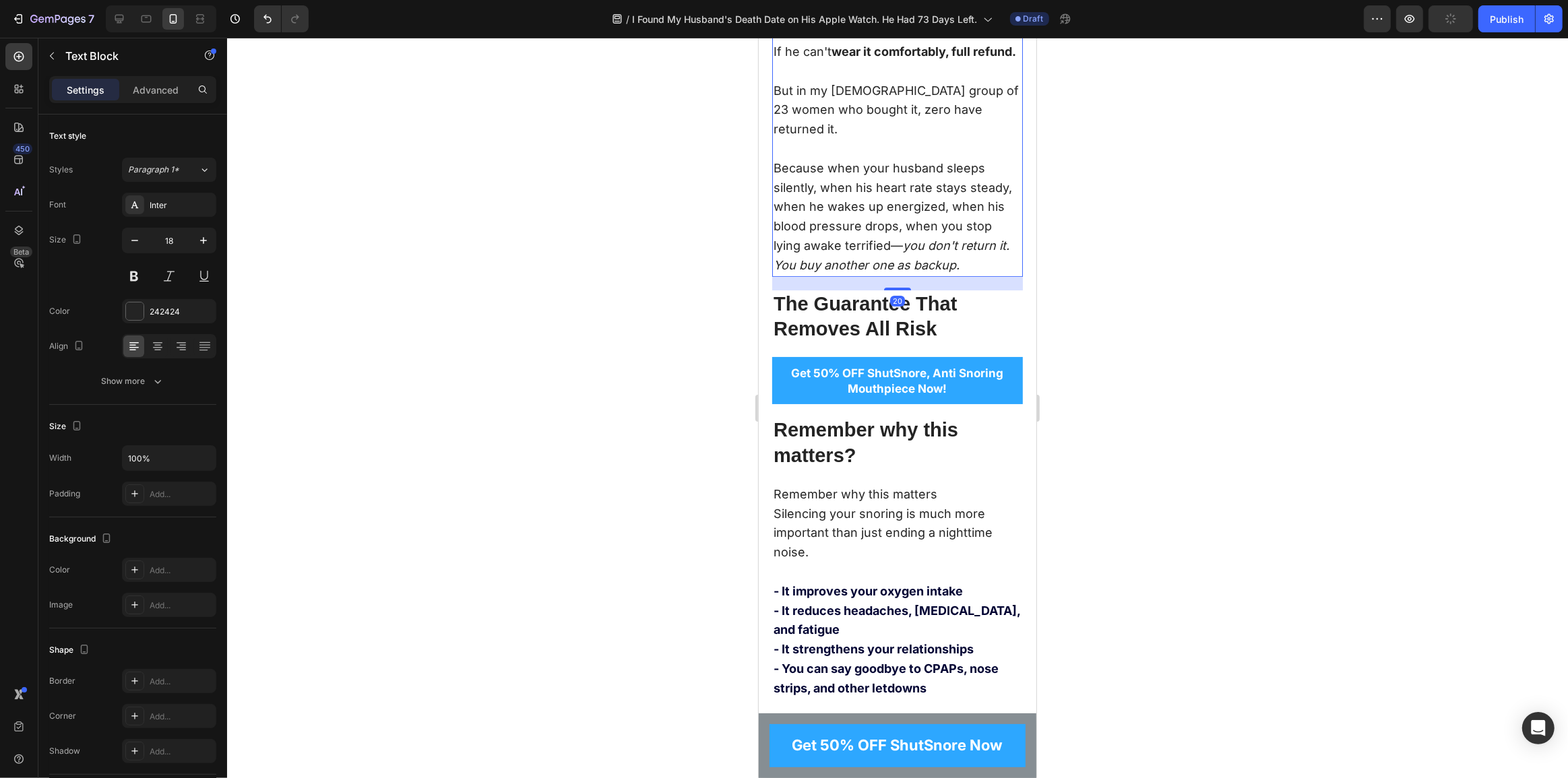
scroll to position [10593, 0]
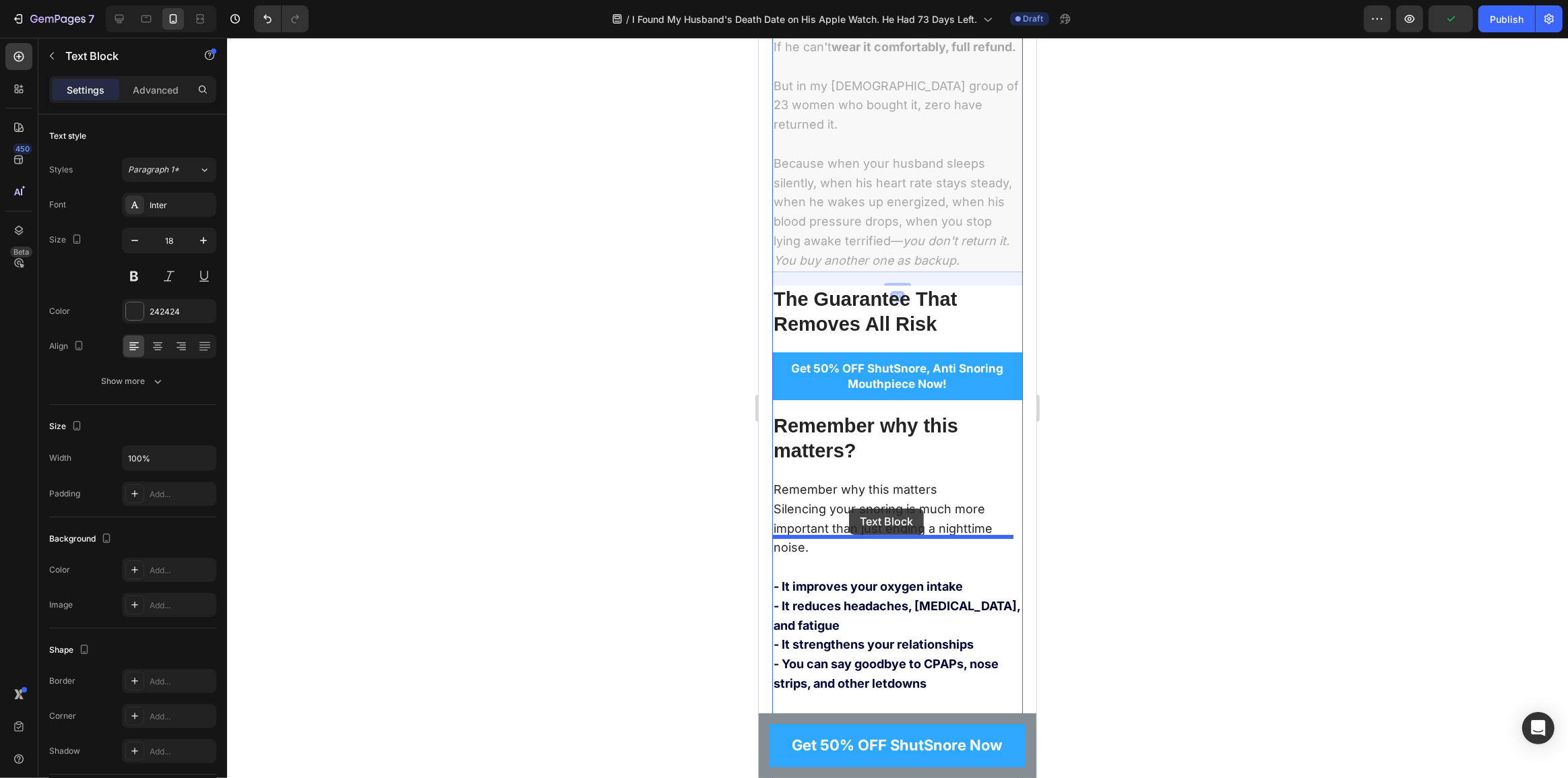
drag, startPoint x: 801, startPoint y: 71, endPoint x: 849, endPoint y: 509, distance: 440.6
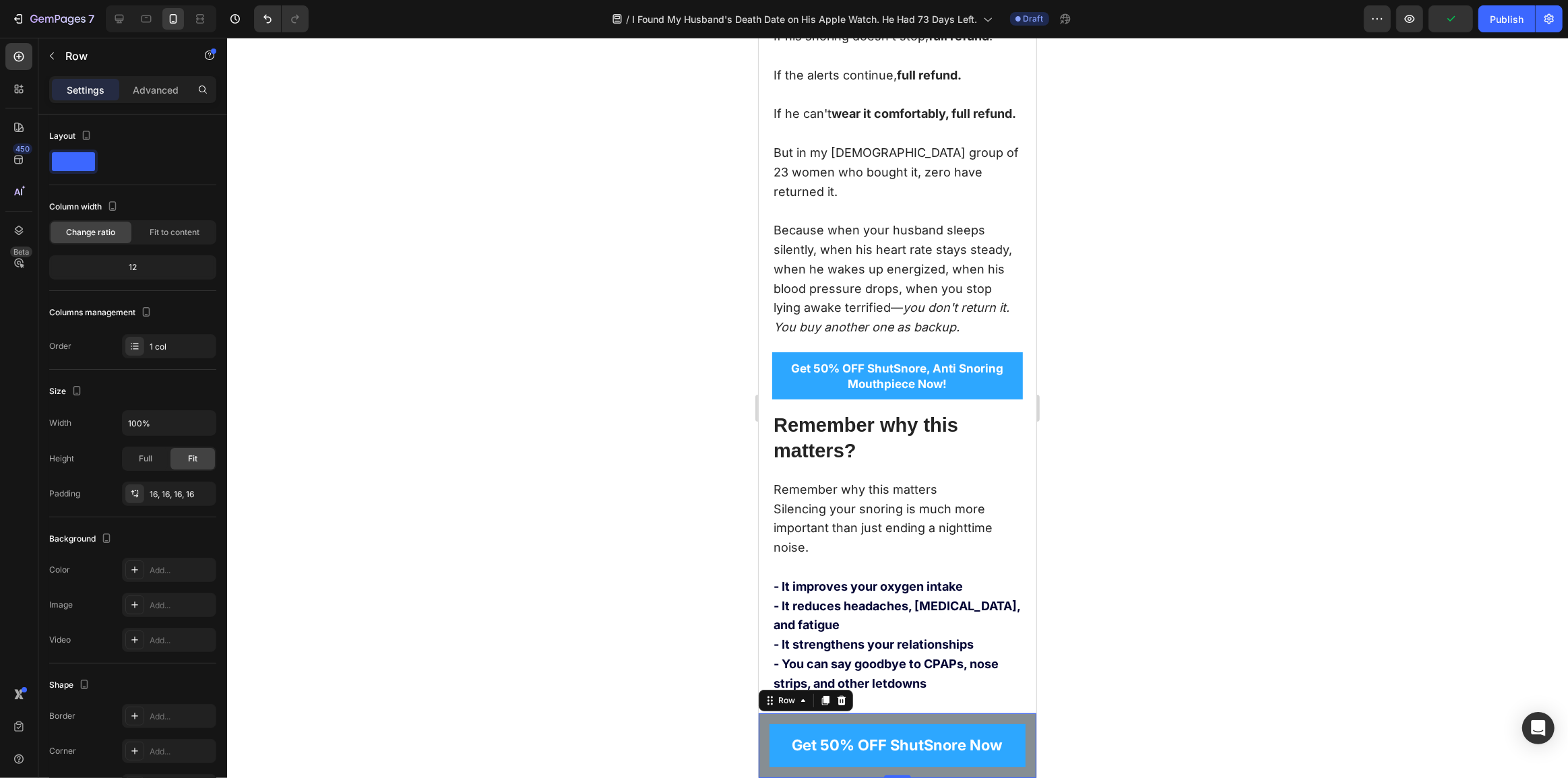
click at [855, 777] on div "Get 50% OFF ShutSnore Now Button Row 0" at bounding box center [897, 746] width 278 height 65
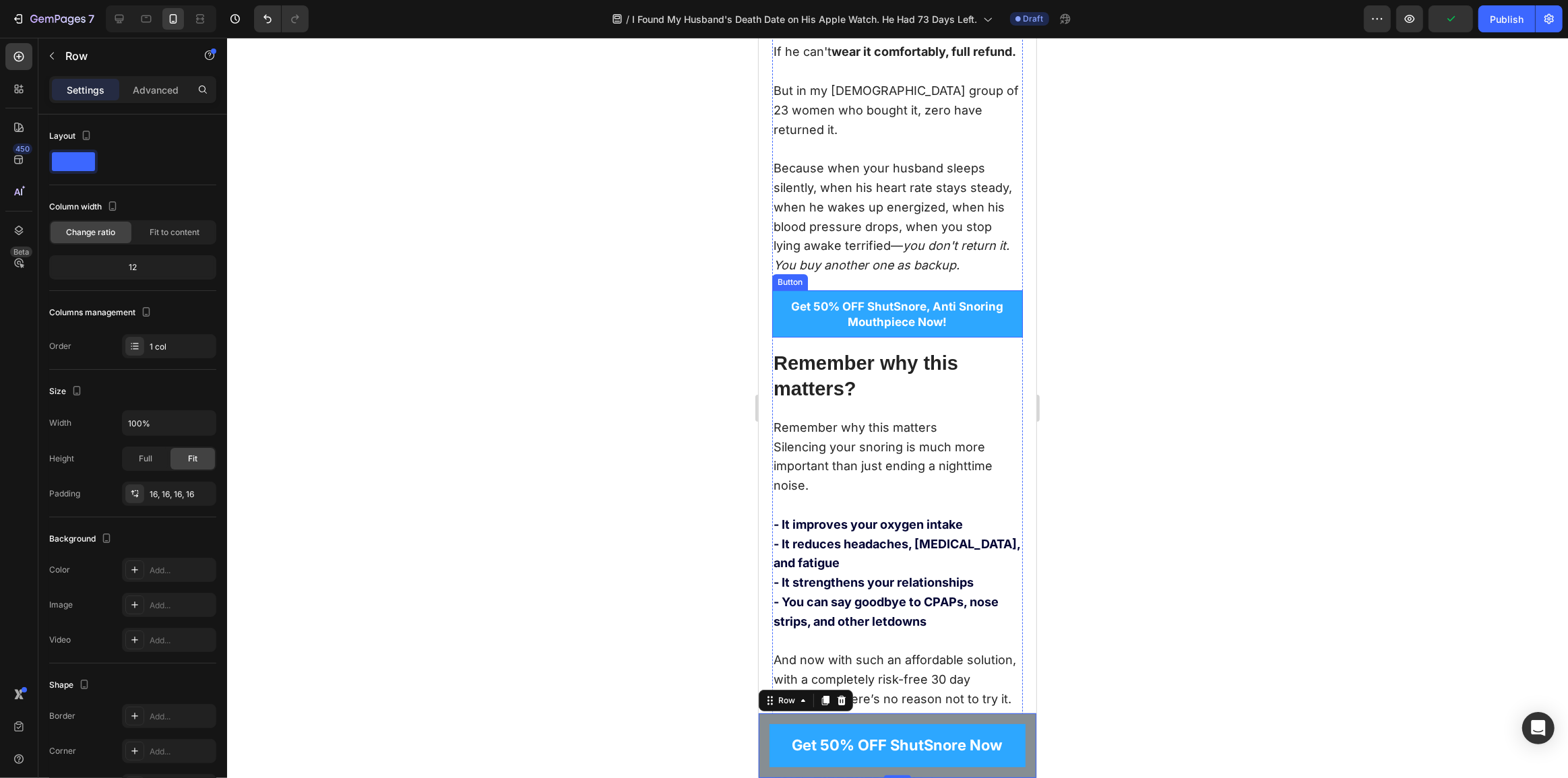
scroll to position [10838, 0]
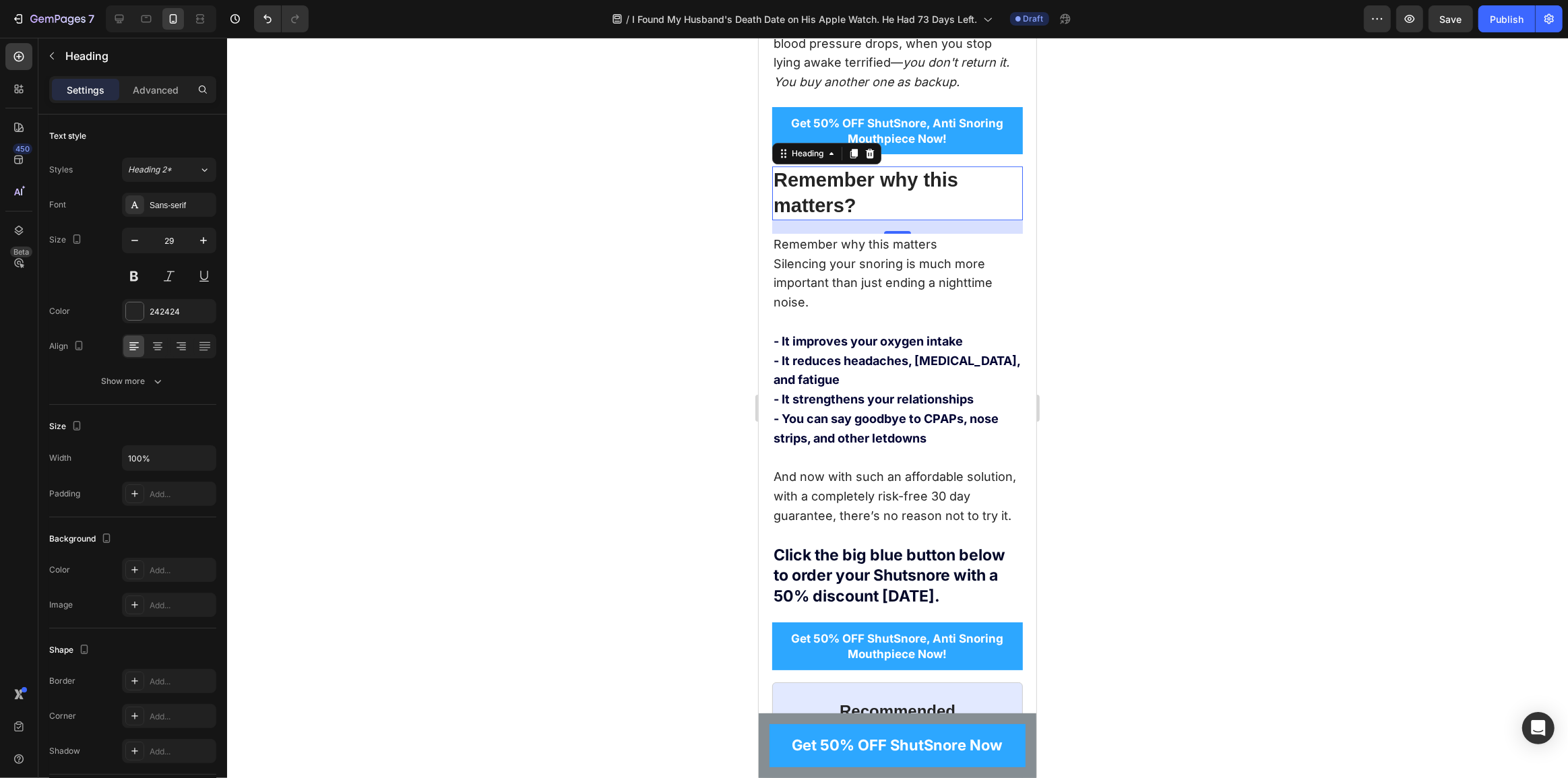
click at [880, 219] on h2 "Remember why this matters?" at bounding box center [897, 193] width 251 height 53
click at [914, 219] on h2 "Remember why this matters?" at bounding box center [897, 193] width 251 height 53
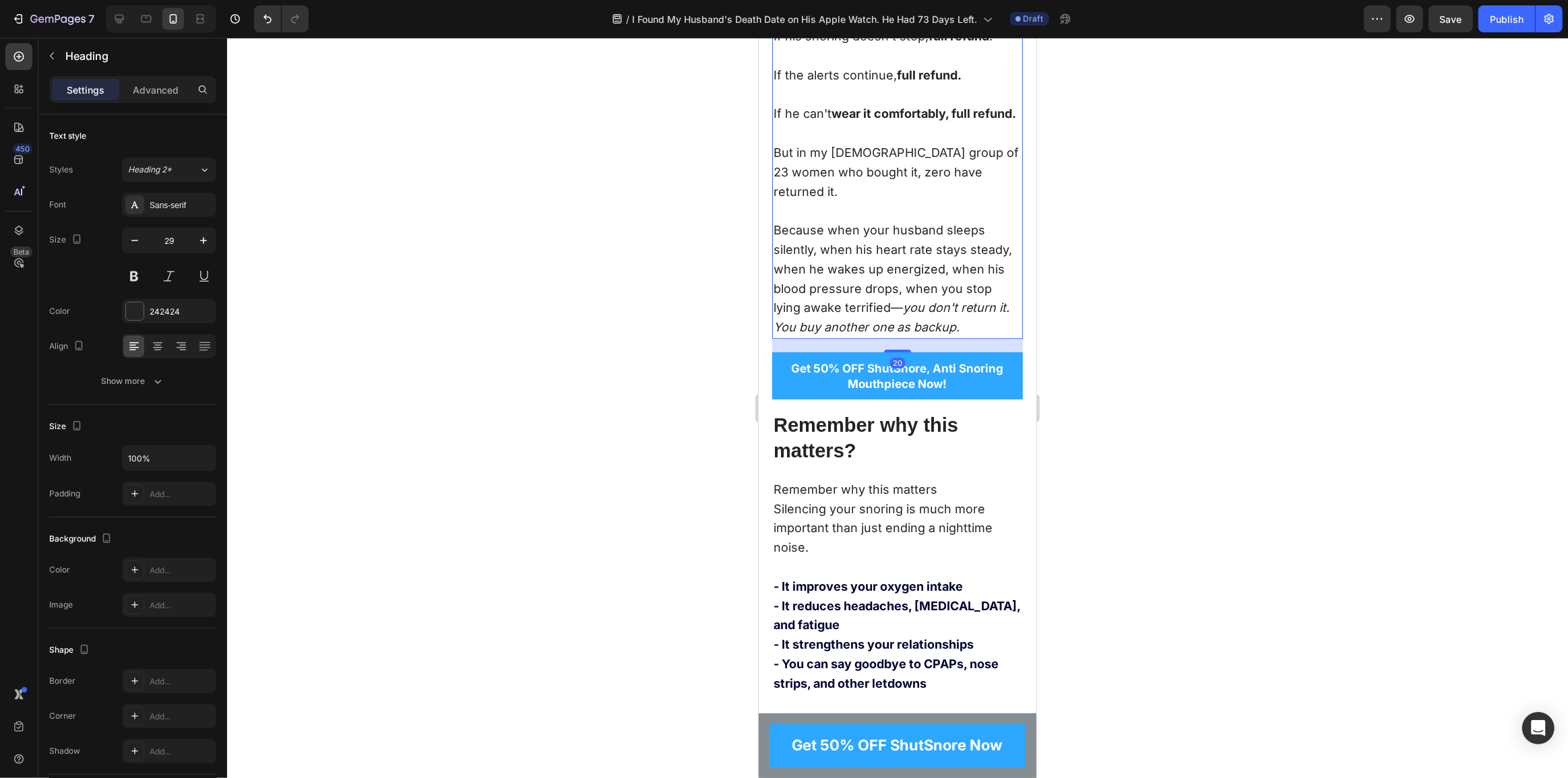
click at [938, 318] on p "Because when your husband sleeps silently, when his heart rate stays steady, wh…" at bounding box center [897, 260] width 248 height 116
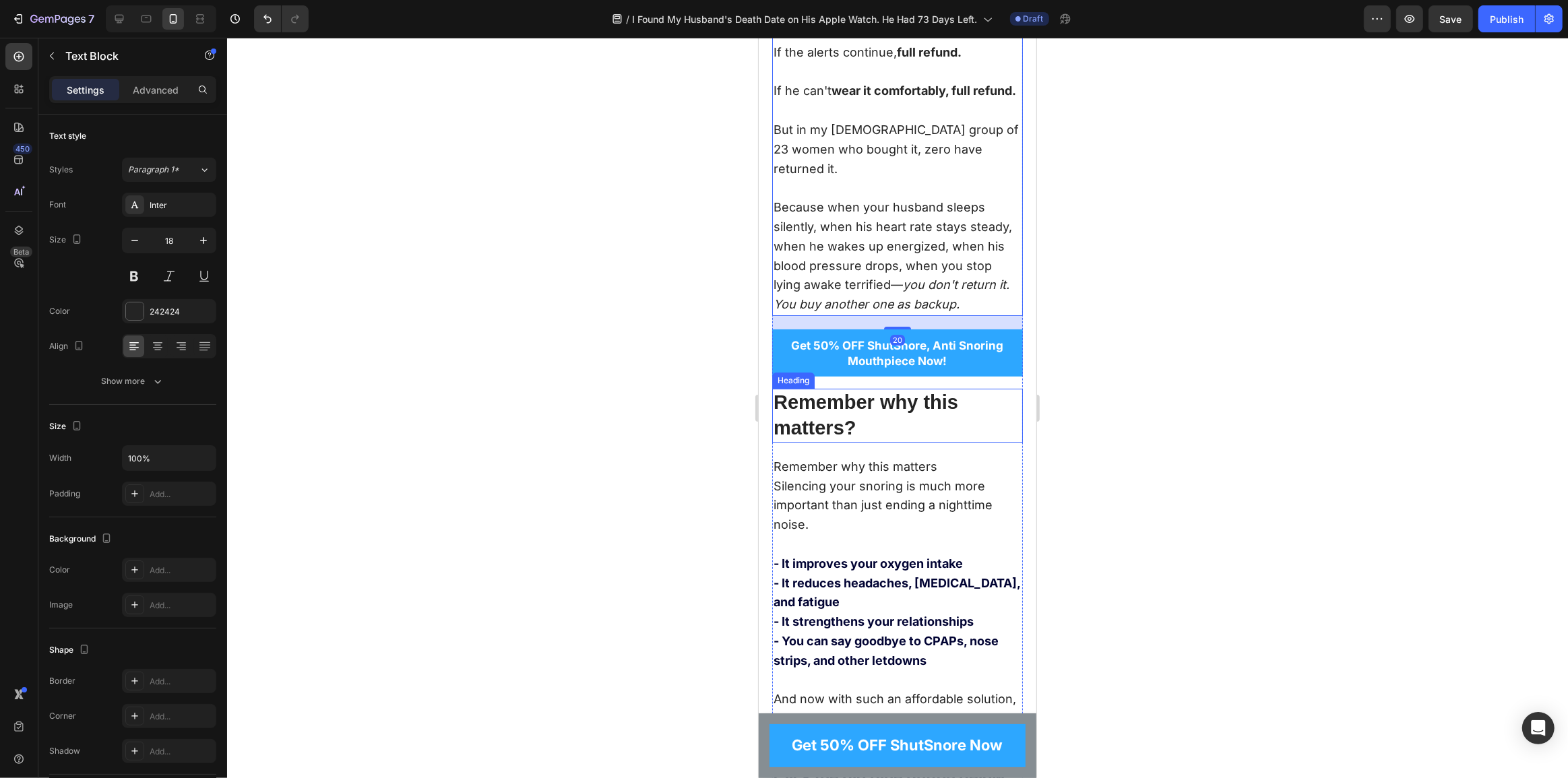
scroll to position [10593, 0]
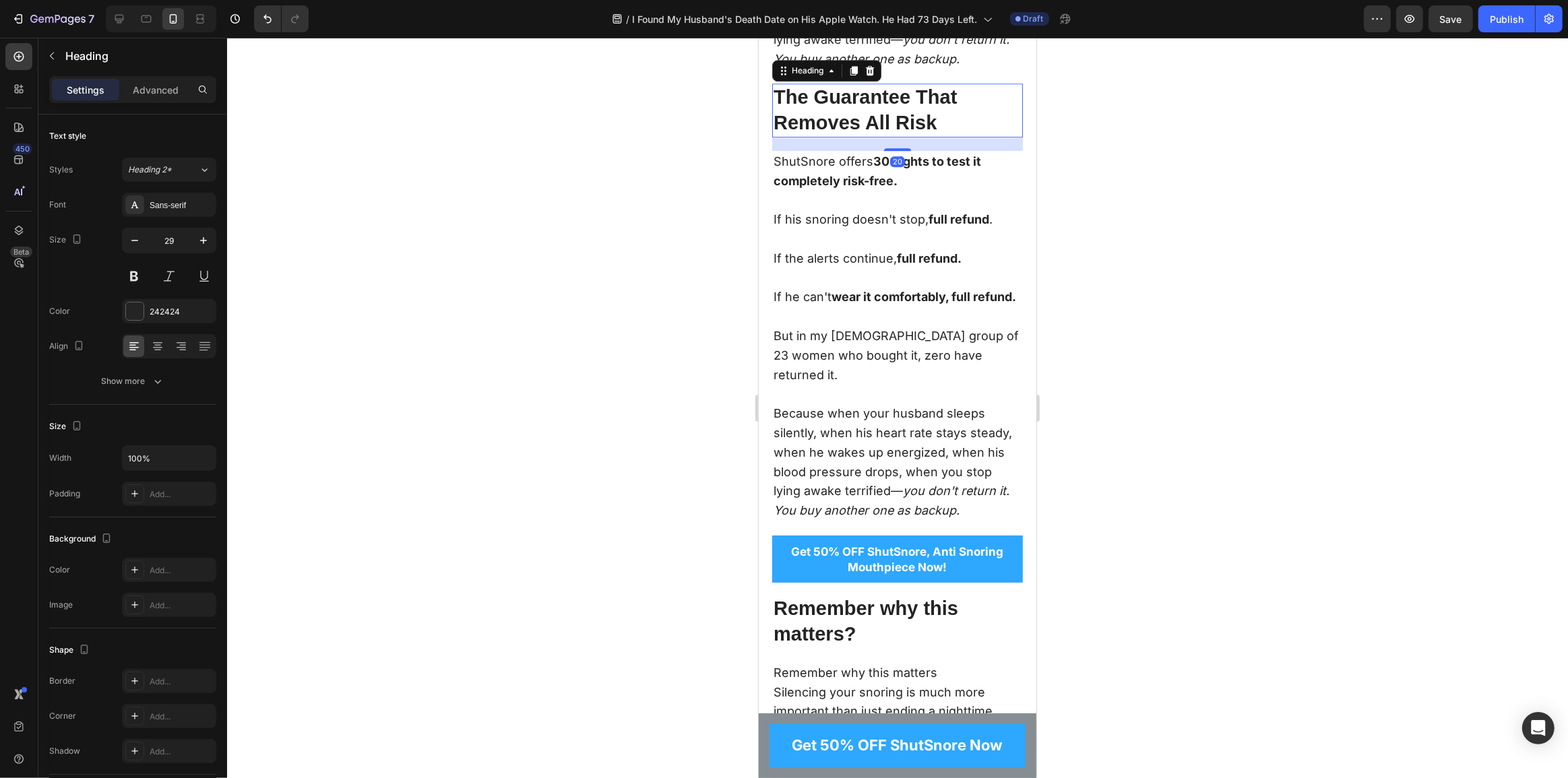
click at [927, 137] on h2 "The Guarantee That Removes All Risk" at bounding box center [897, 110] width 251 height 53
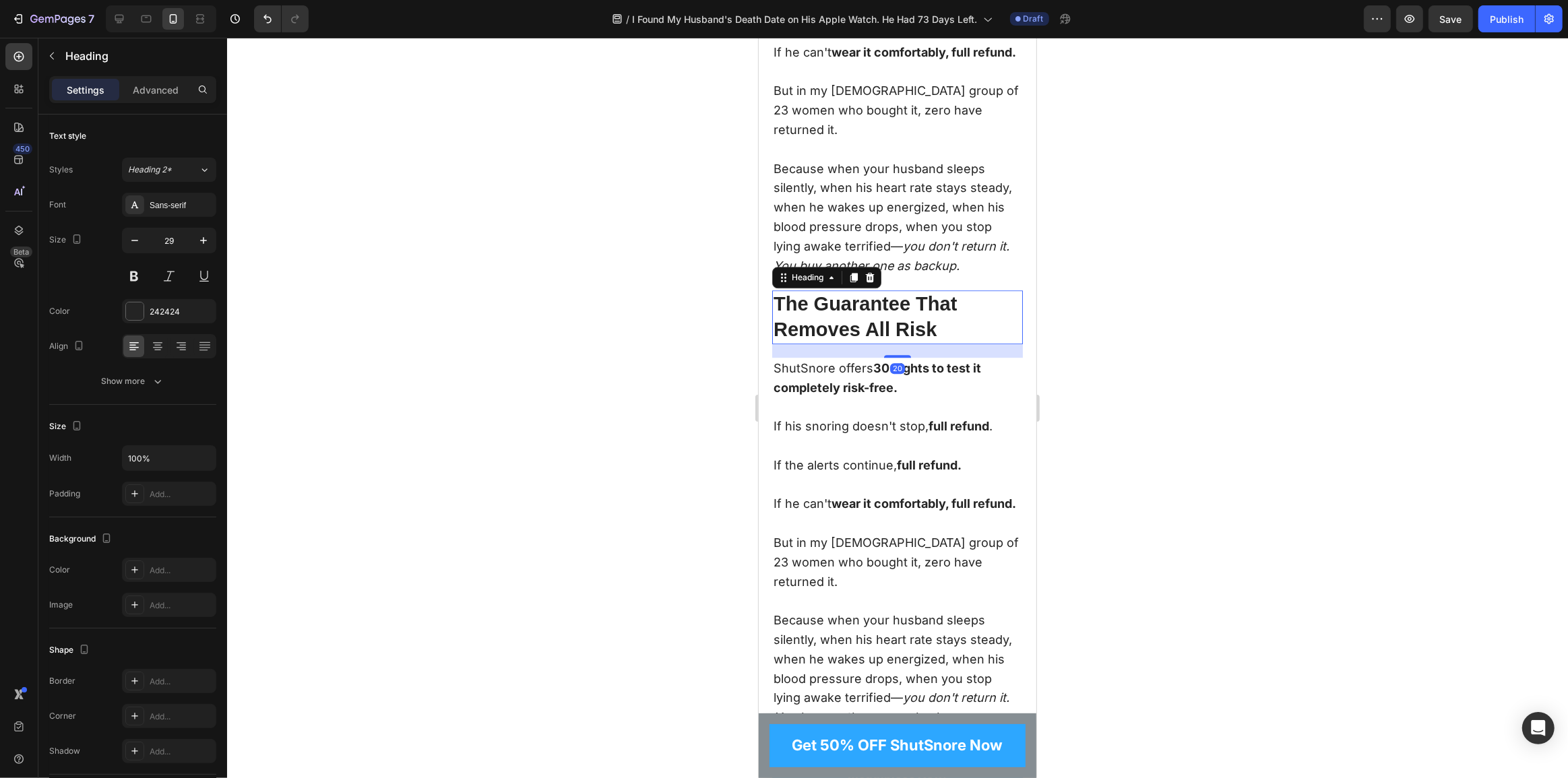
scroll to position [10226, 0]
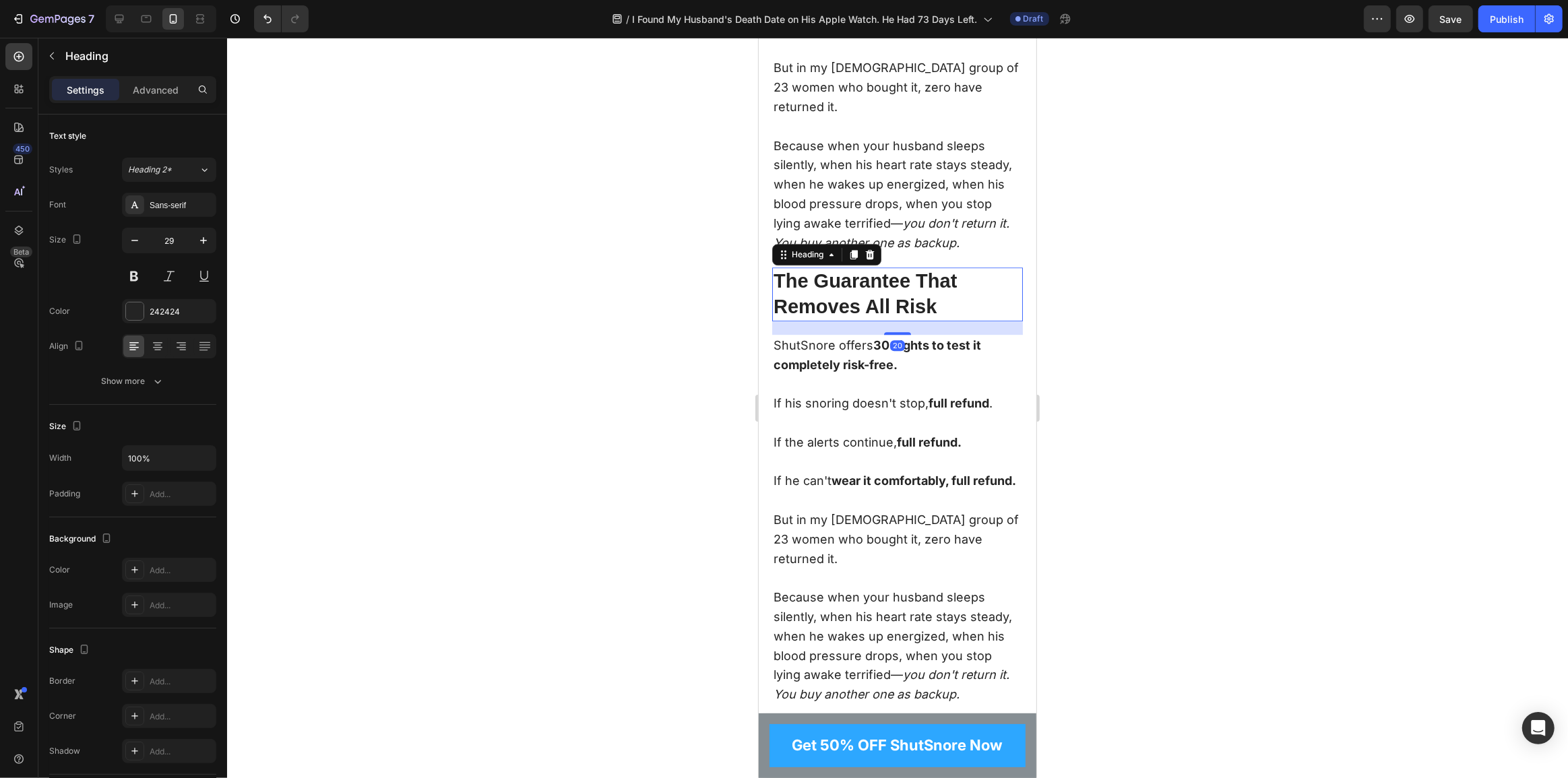
click at [899, 321] on h2 "The Guarantee That Removes All Risk" at bounding box center [897, 294] width 251 height 53
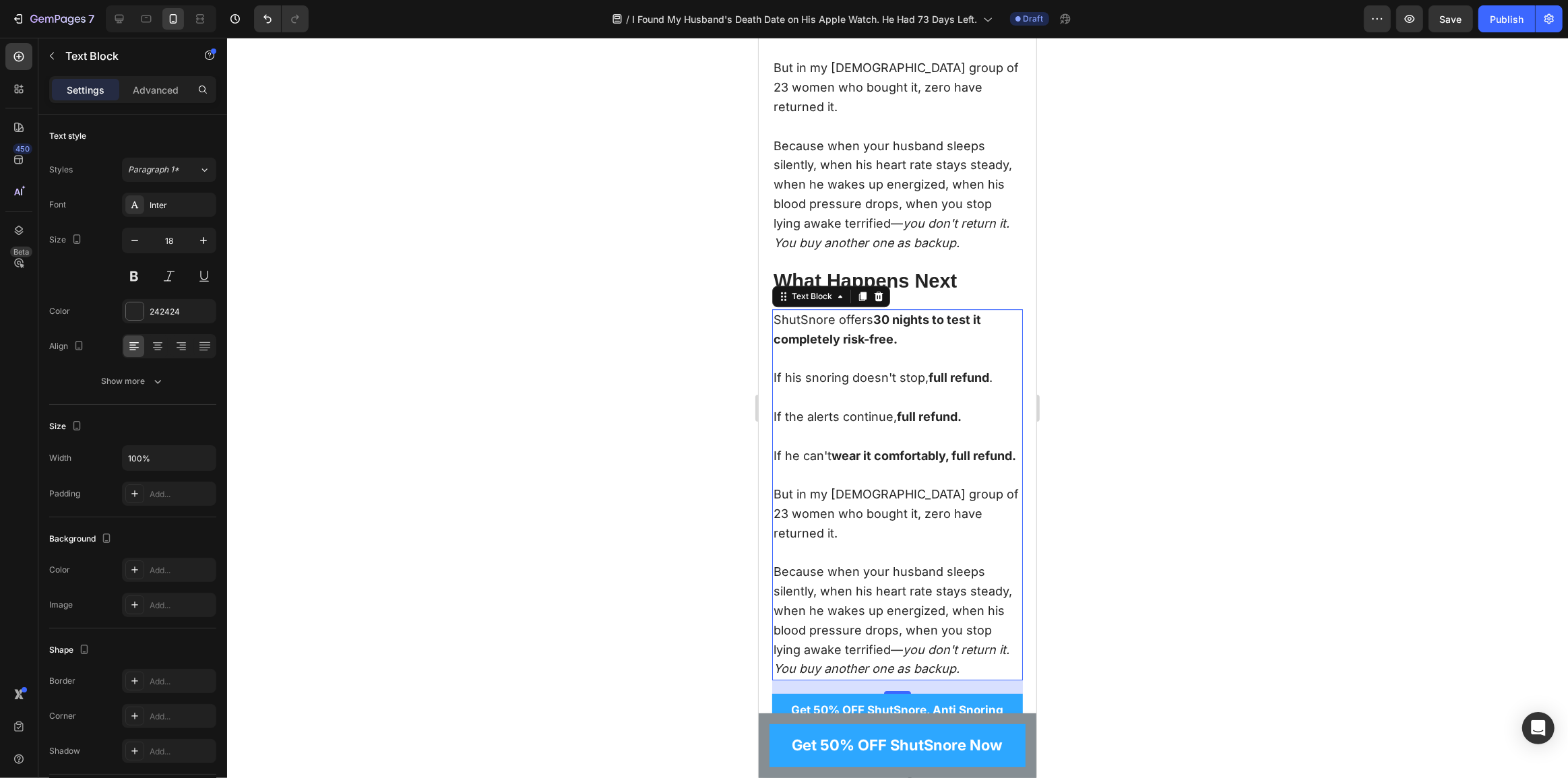
click at [893, 369] on p "ShutSnore offers 30 nights to test it completely risk-free." at bounding box center [897, 339] width 248 height 58
click at [866, 369] on p "ShutSnore offers 30 nights to test it completely risk-free." at bounding box center [897, 339] width 248 height 58
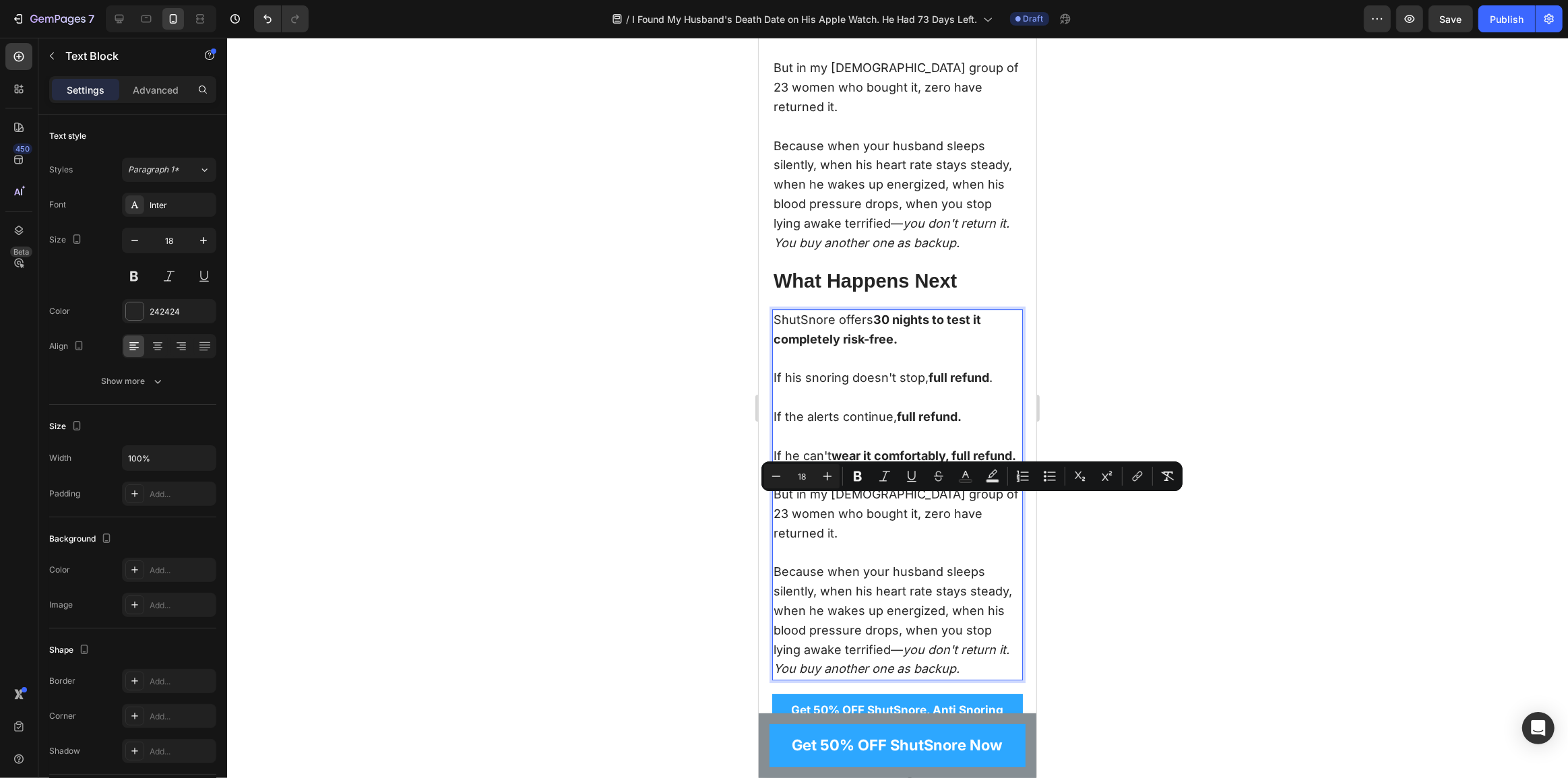
scroll to position [10244, 0]
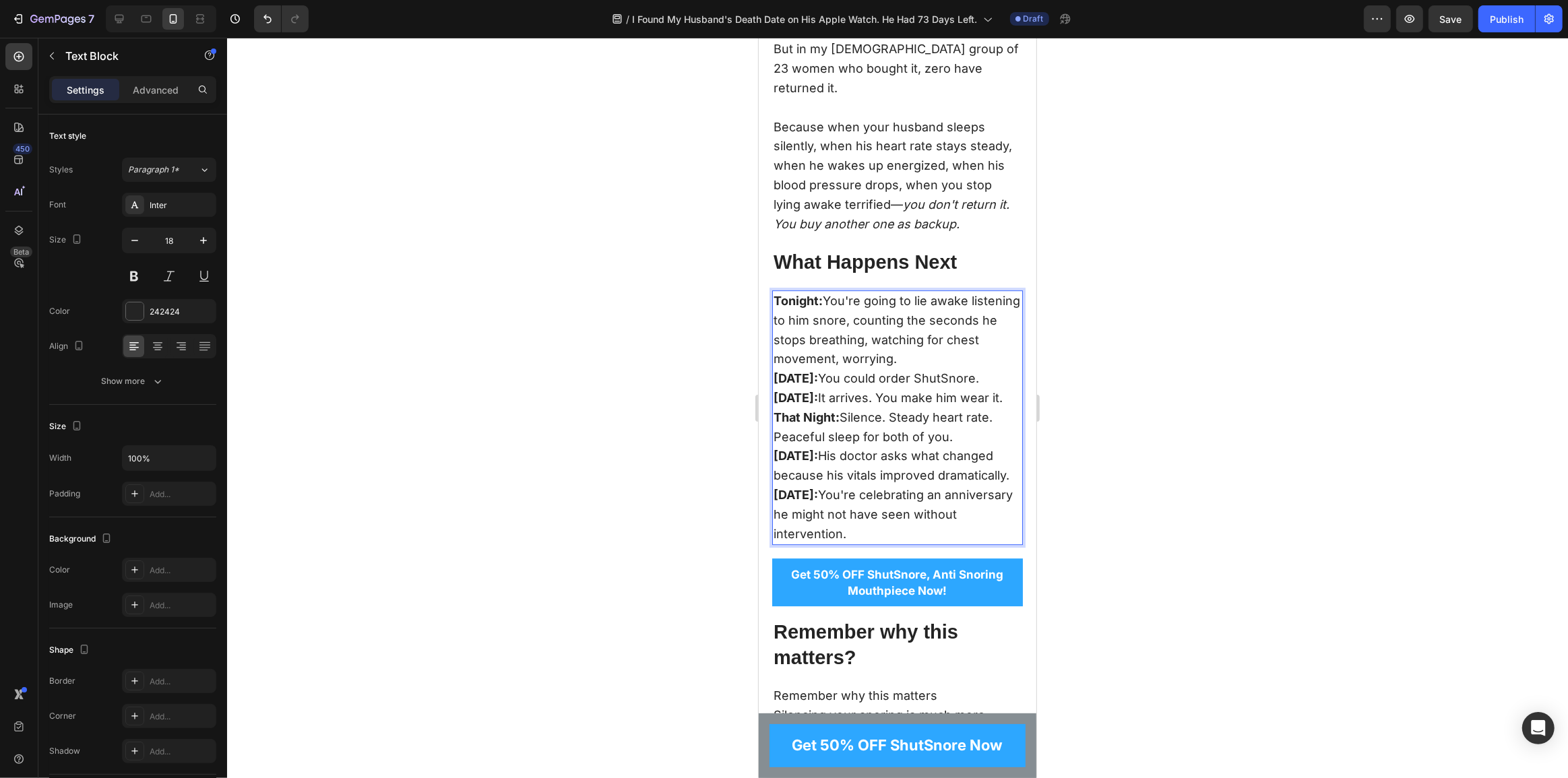
click at [773, 386] on strong "Tomorrow:" at bounding box center [795, 378] width 44 height 14
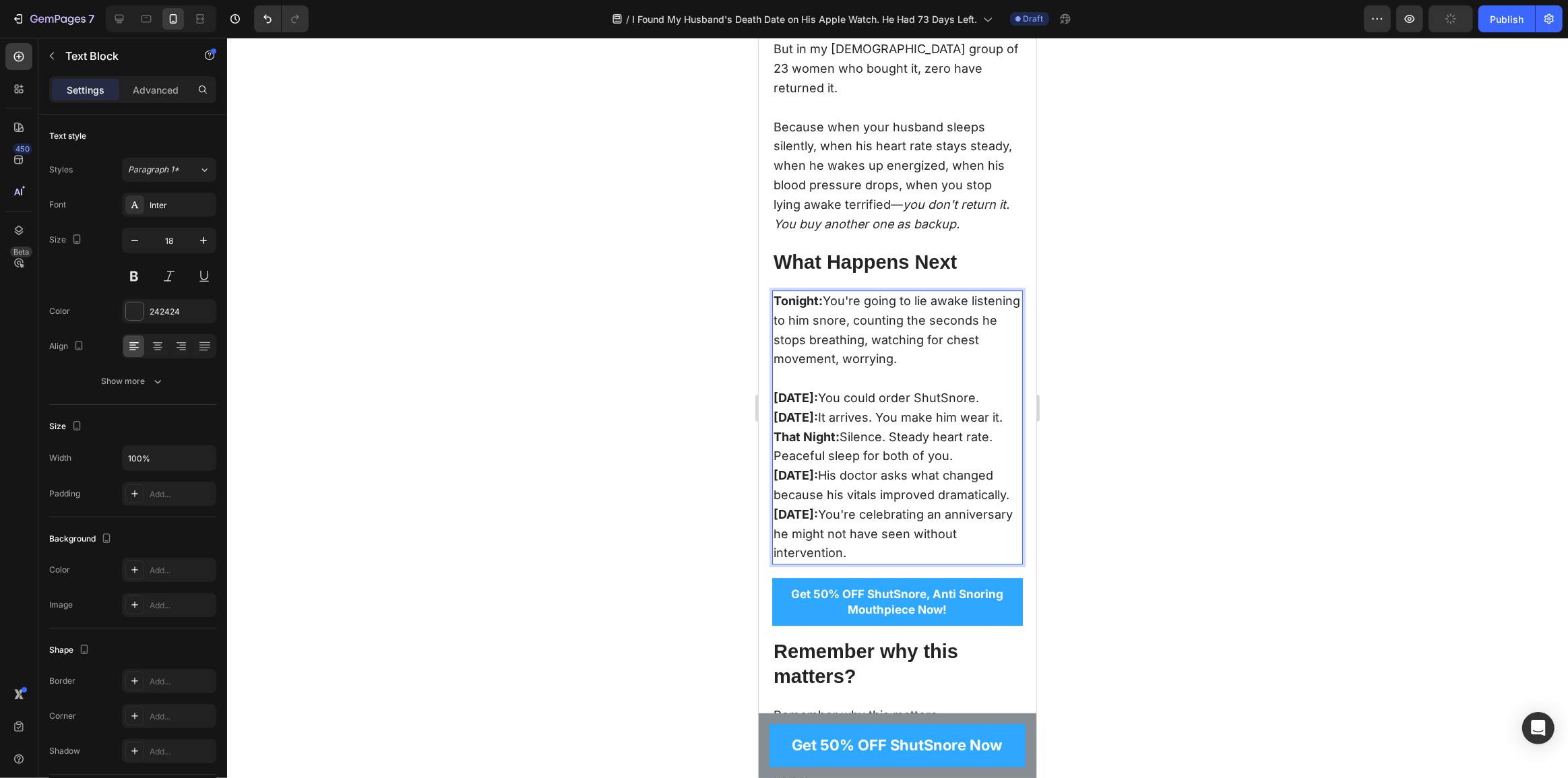
click at [779, 425] on strong "Three Days From Now:" at bounding box center [795, 417] width 44 height 14
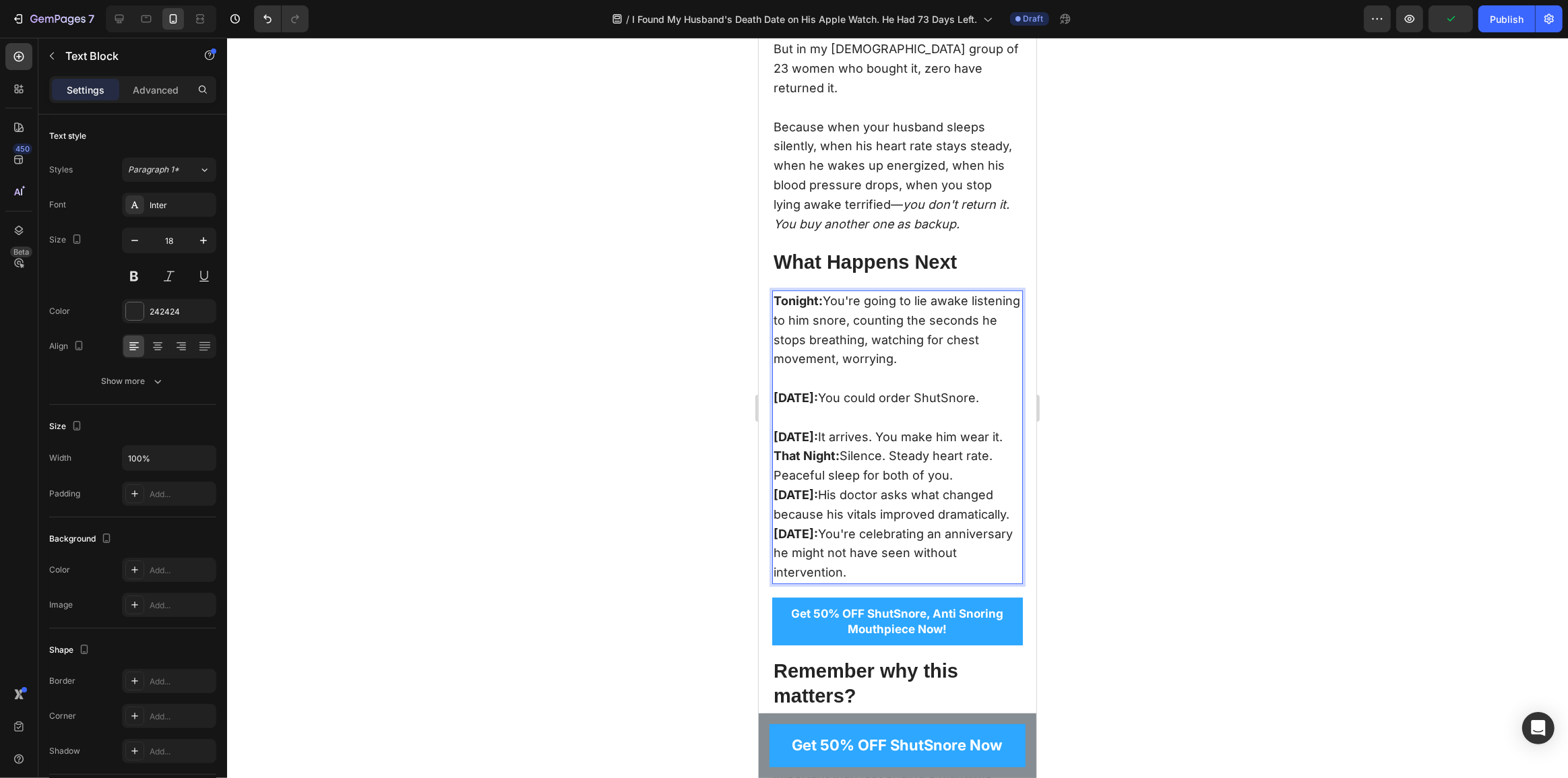
click at [778, 463] on strong "That Night:" at bounding box center [806, 456] width 66 height 14
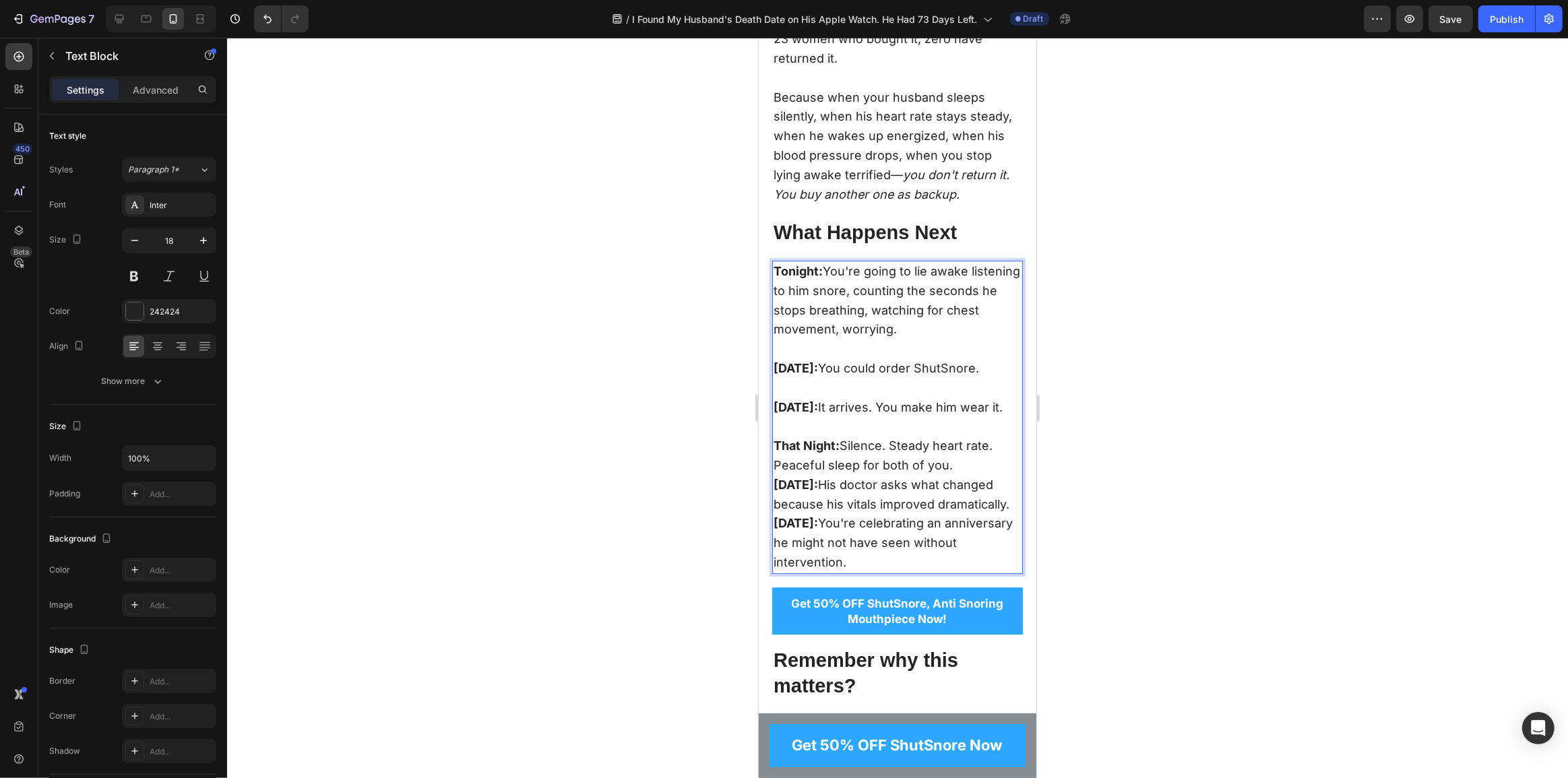
scroll to position [10428, 0]
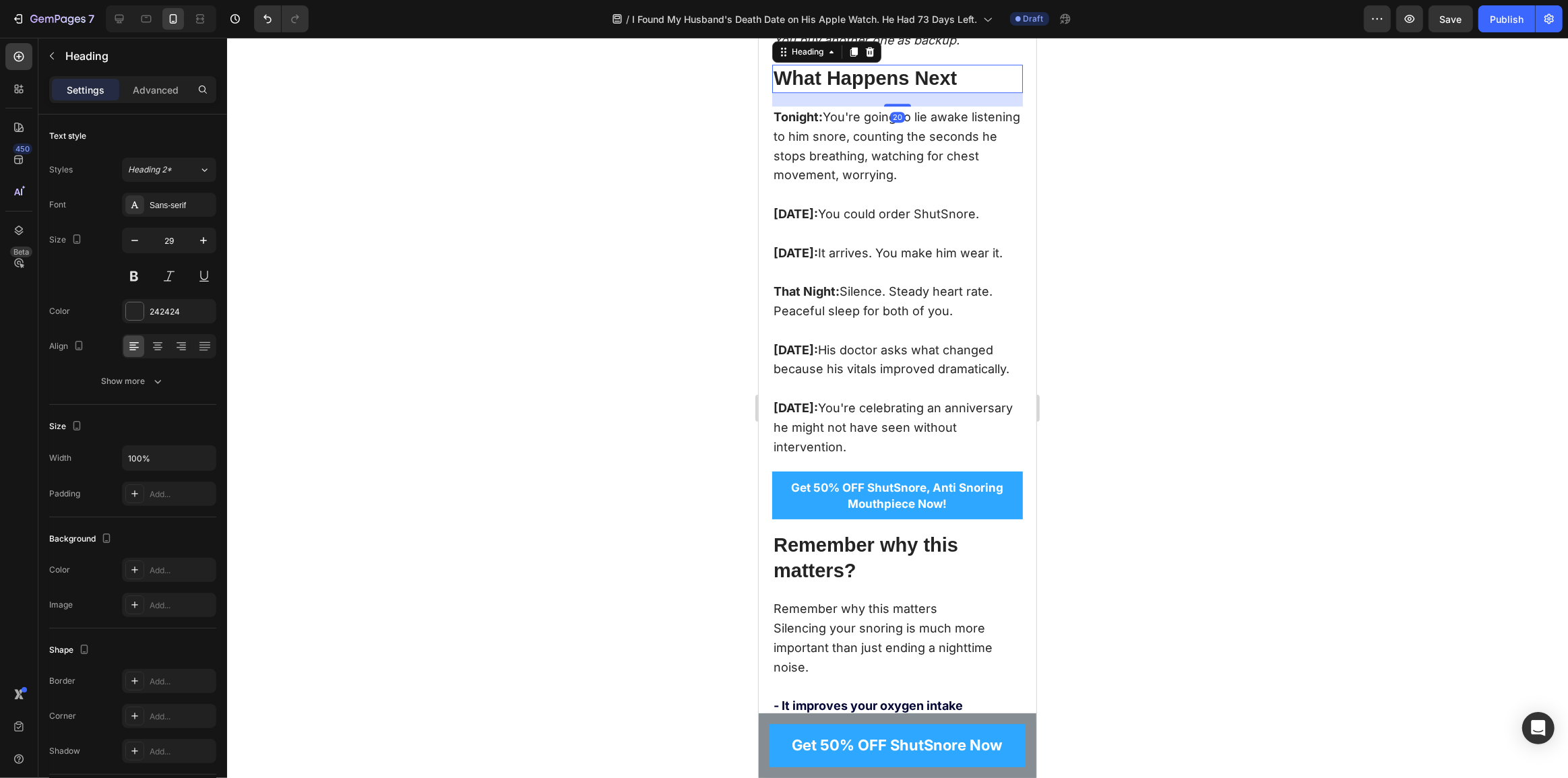
click at [854, 92] on p "What Happens Next" at bounding box center [897, 79] width 248 height 26
click at [874, 185] on p "Tonight: You're going to lie awake listening to him snore, counting the seconds…" at bounding box center [897, 146] width 248 height 77
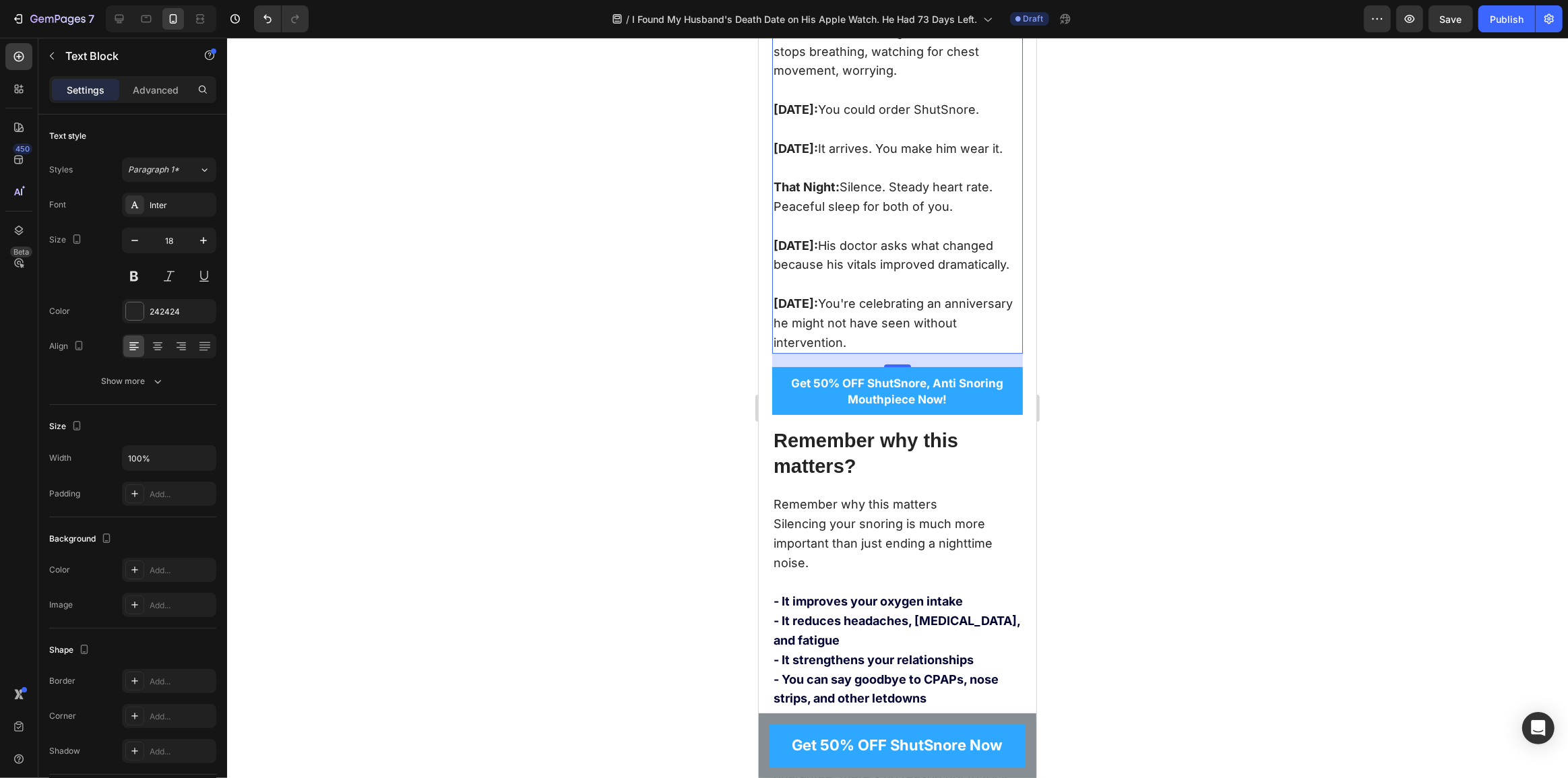
scroll to position [10551, 0]
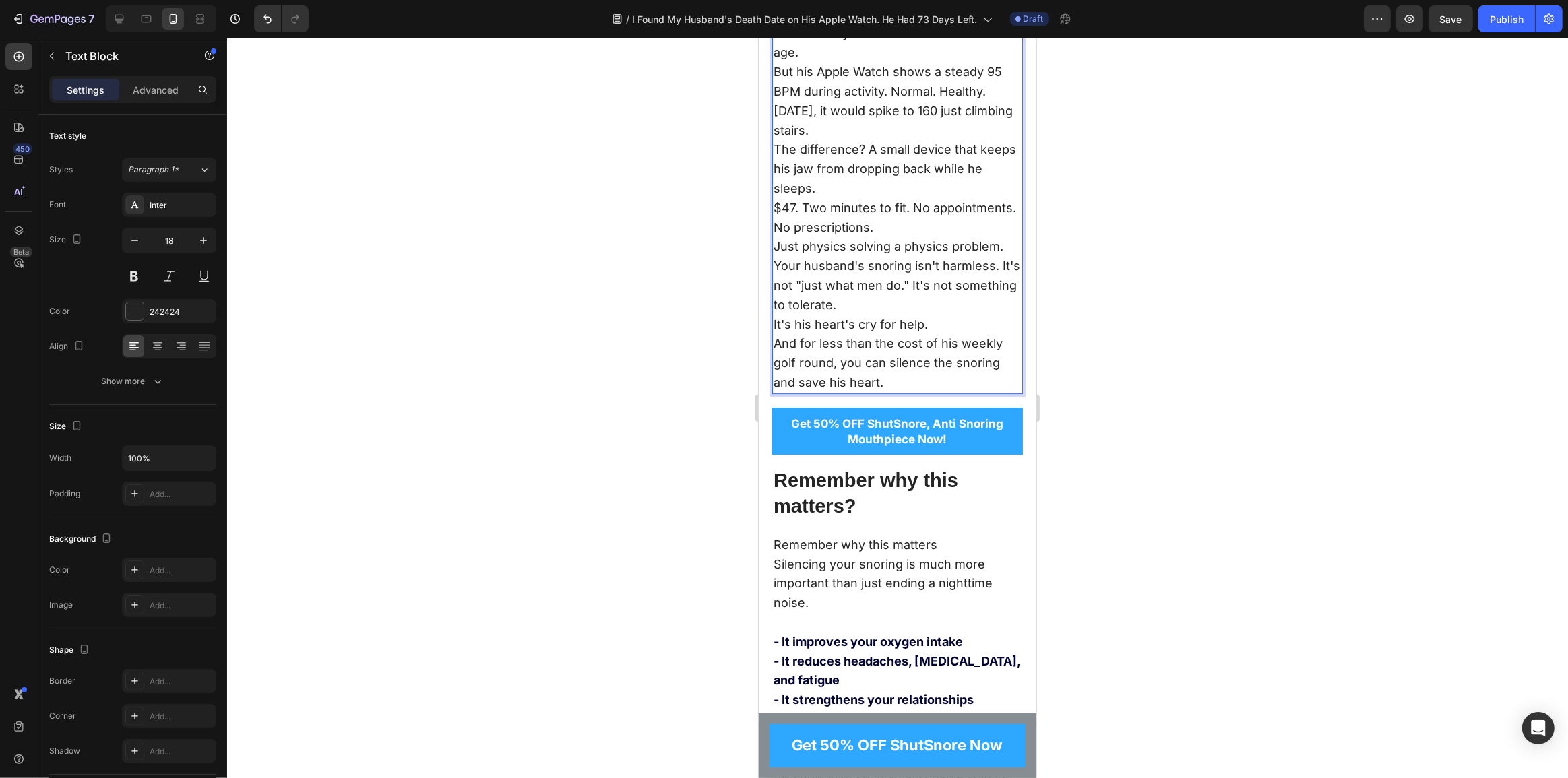
click at [854, 63] on p "I'm writing this on a Thursday morning. My husband is outside mowing the lawn—t…" at bounding box center [897, 24] width 248 height 77
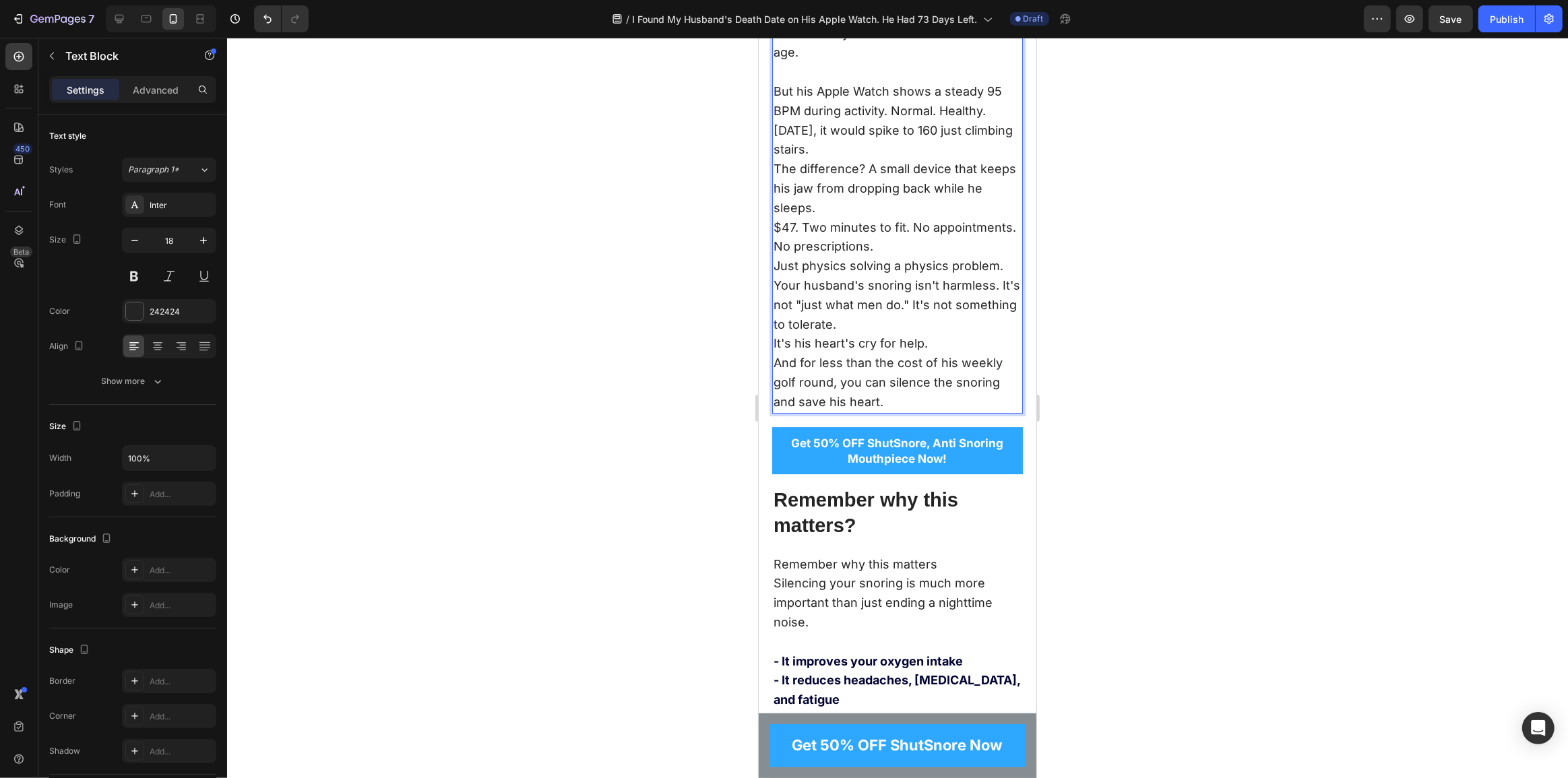
click at [875, 160] on p "Six months ago, it would spike to 160 just climbing stairs." at bounding box center [897, 141] width 248 height 39
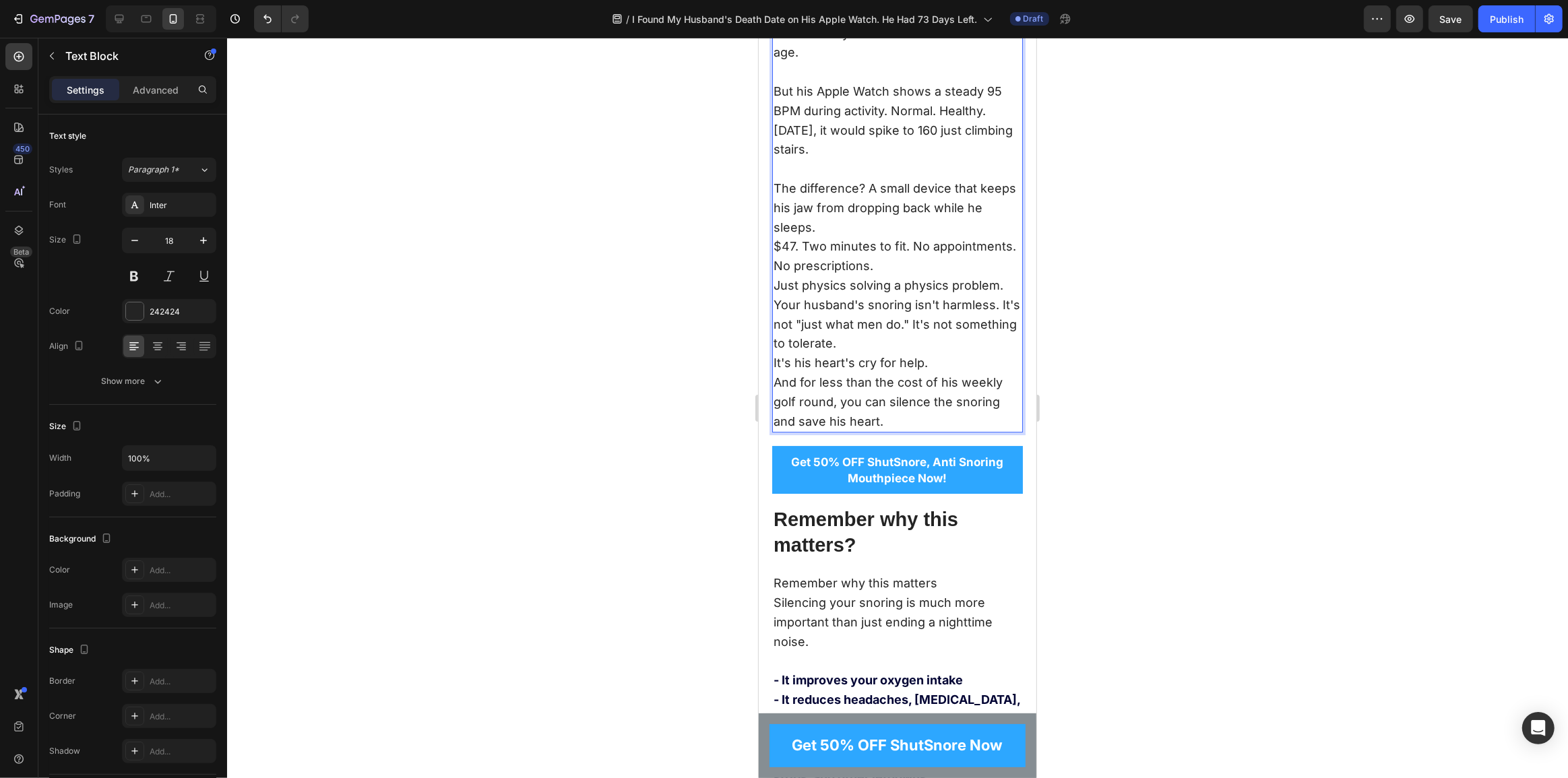
click at [847, 237] on p "The difference? A small device that keeps his jaw from dropping back while he s…" at bounding box center [897, 208] width 248 height 58
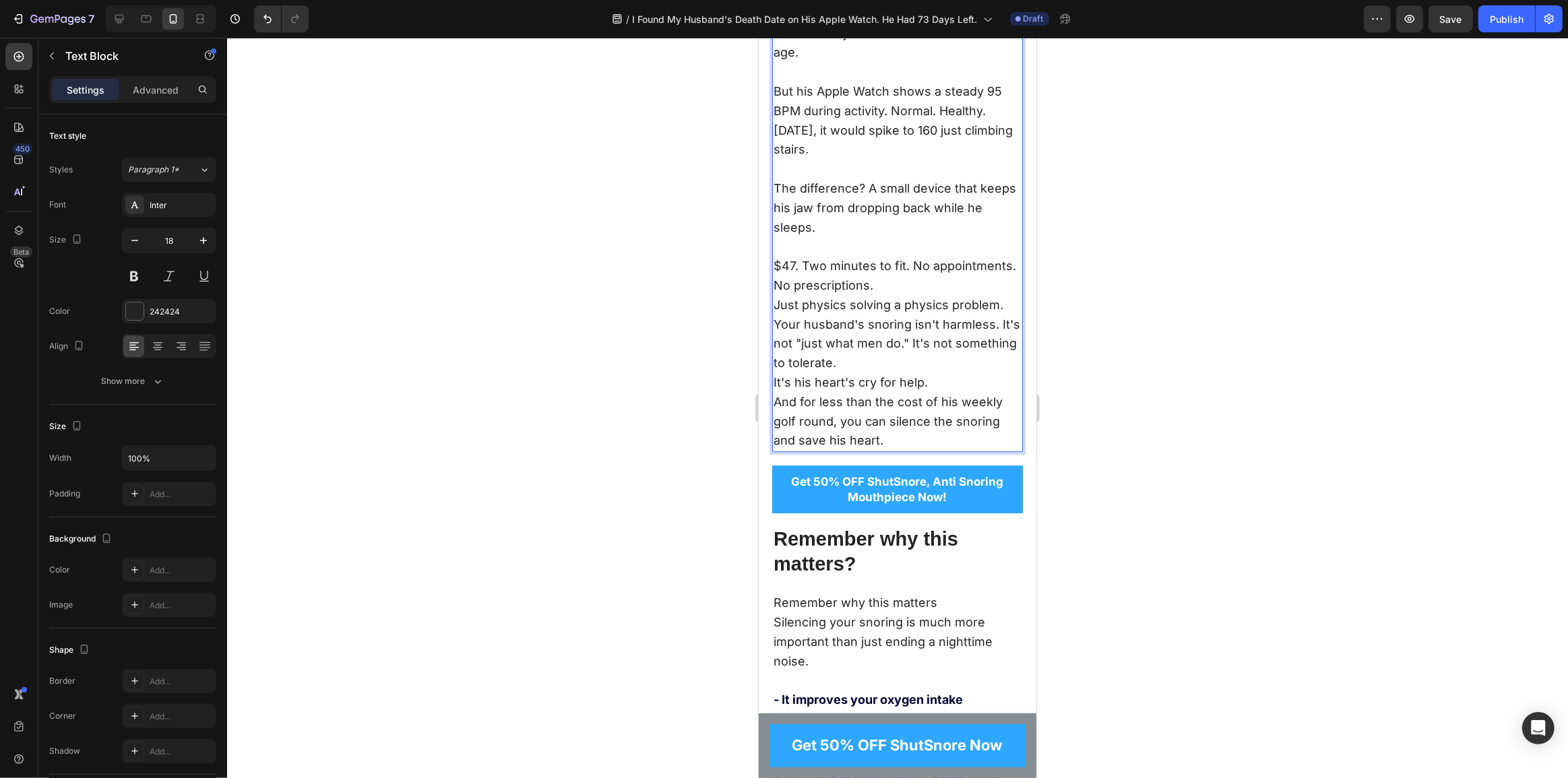
click at [888, 296] on p "$47. Two minutes to fit. No appointments. No prescriptions." at bounding box center [897, 276] width 248 height 39
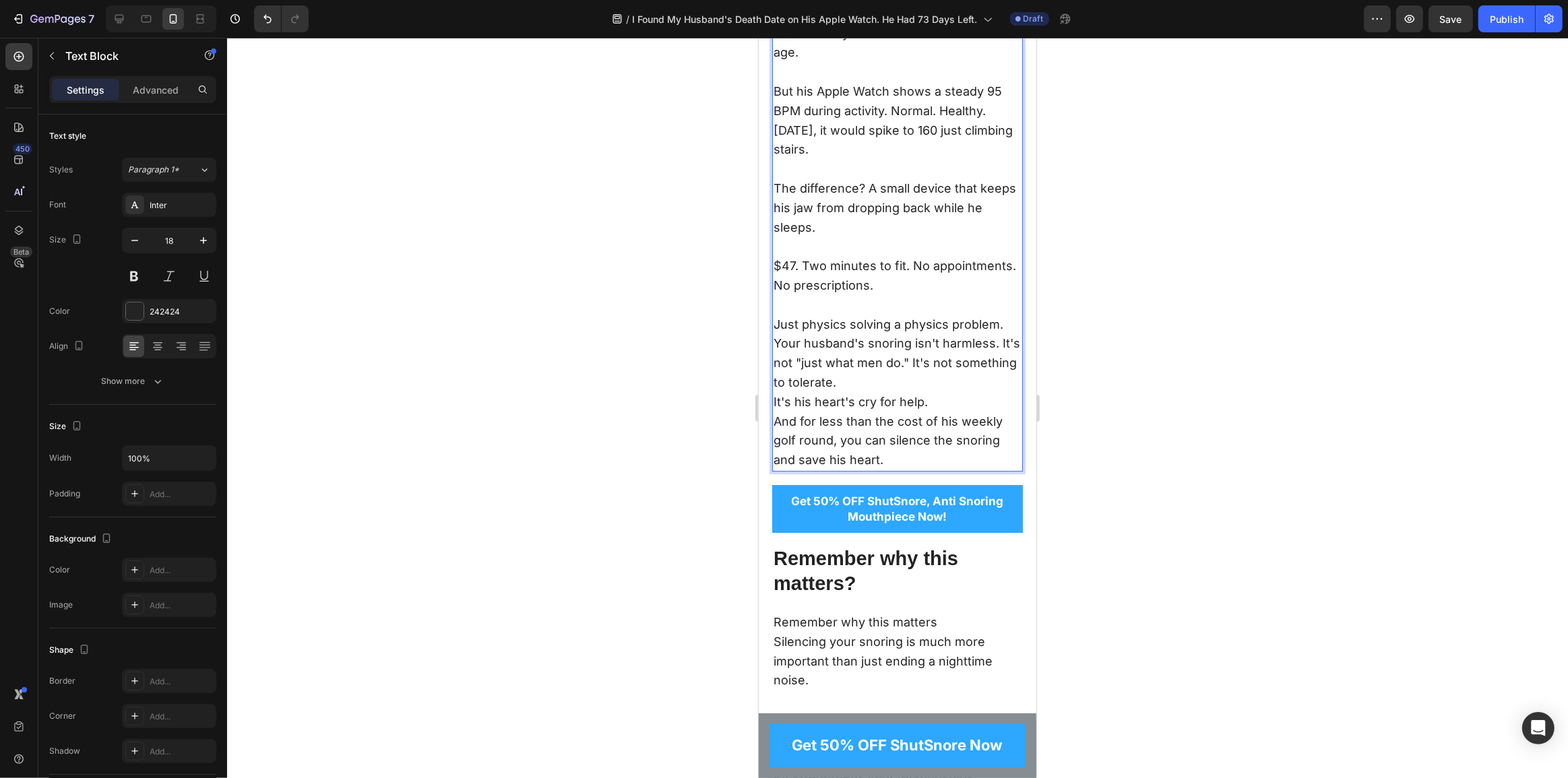
click at [905, 392] on p "Your husband's snoring isn't harmless. It's not "just what men do." It's not so…" at bounding box center [897, 363] width 248 height 58
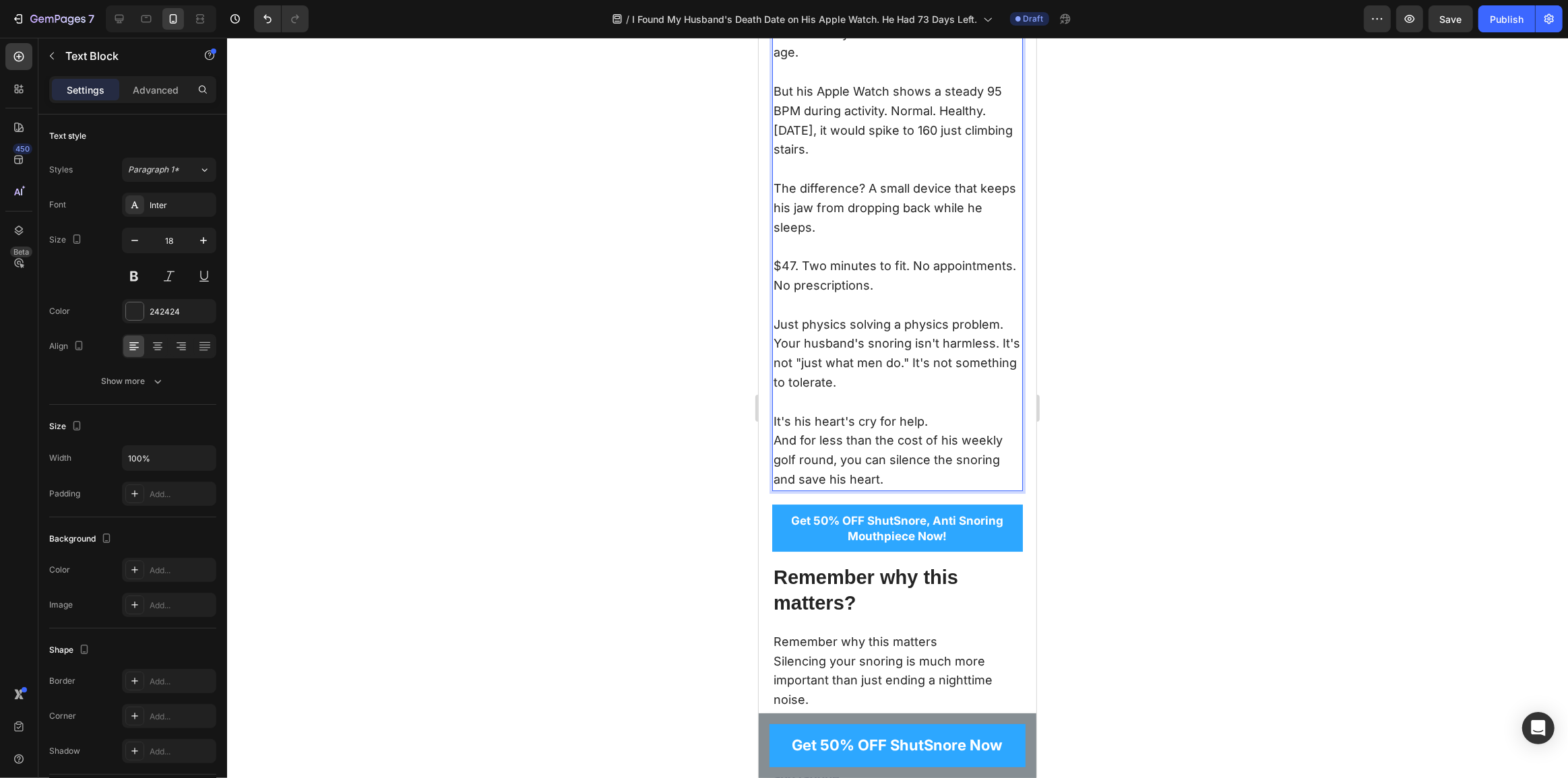
click at [932, 432] on p "It's his heart's cry for help." at bounding box center [897, 422] width 248 height 20
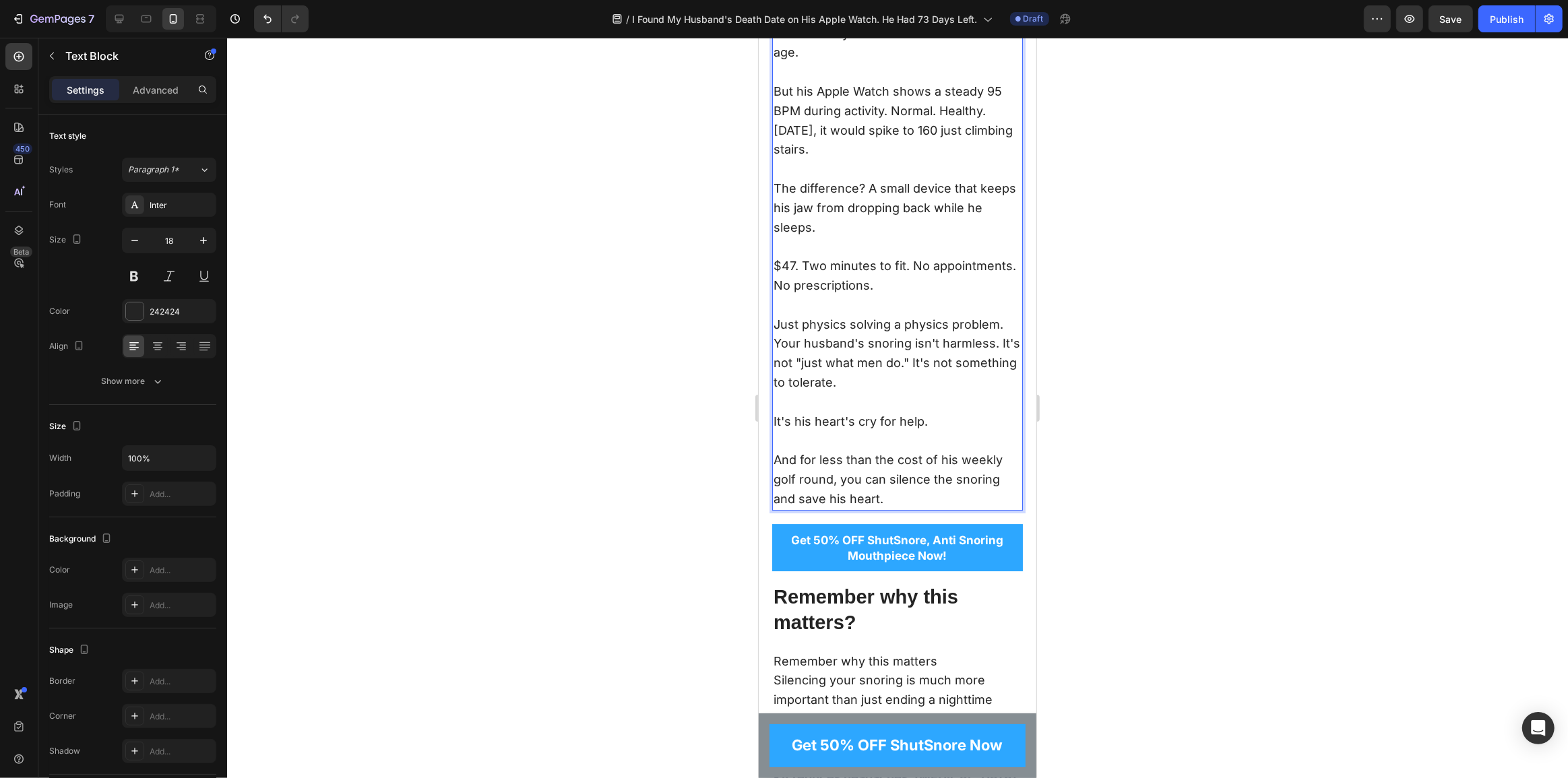
click at [840, 451] on p "It's his heart's cry for help." at bounding box center [897, 431] width 248 height 39
drag, startPoint x: 889, startPoint y: 181, endPoint x: 992, endPoint y: 179, distance: 103.0
click at [992, 82] on p "I'm writing this on a Thursday morning. My husband is outside mowing the lawn—t…" at bounding box center [897, 34] width 248 height 97
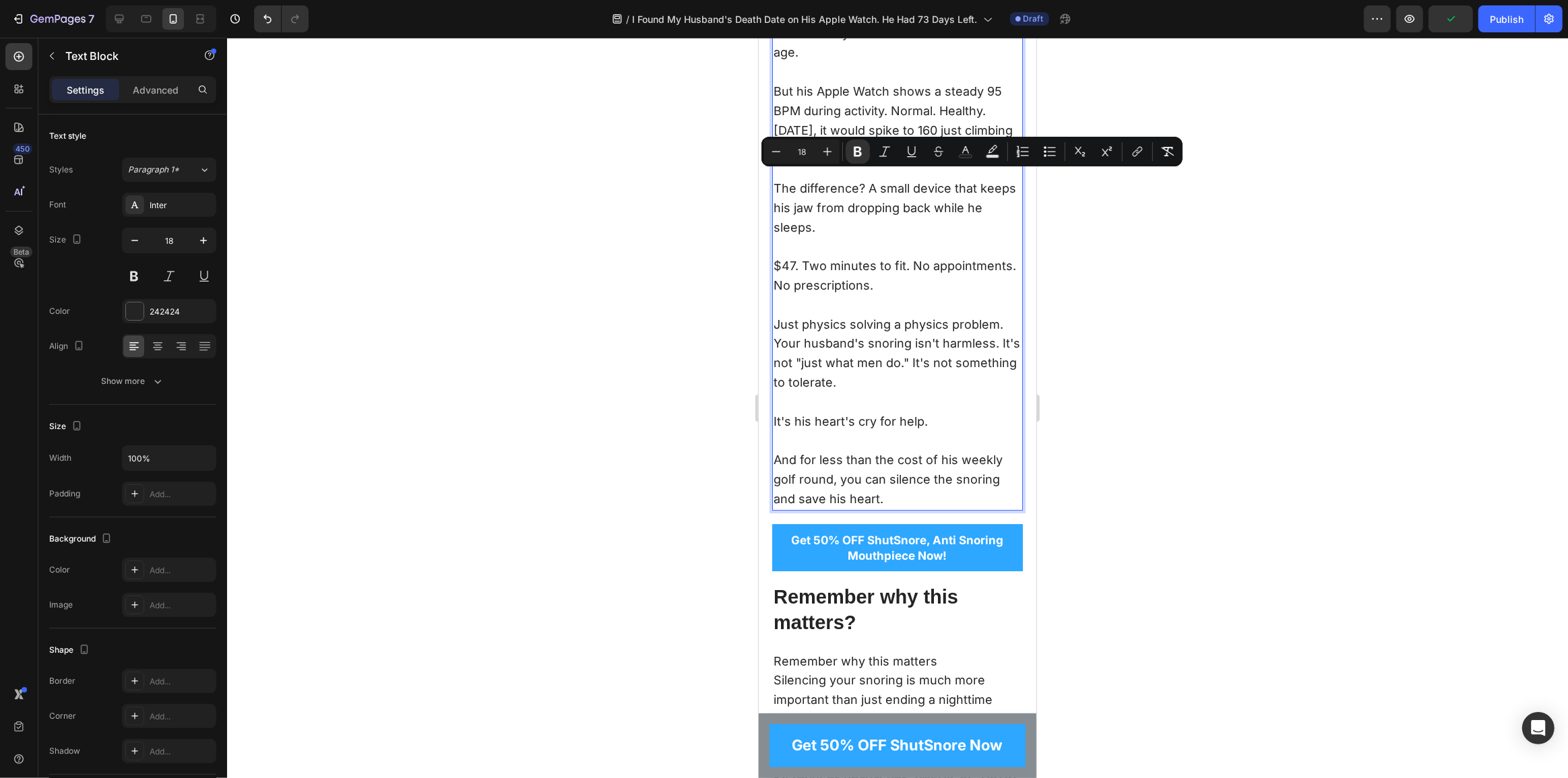
click at [963, 82] on p "I'm writing this on a Thursday morning . My husband is outside mowing the lawn—…" at bounding box center [897, 34] width 248 height 97
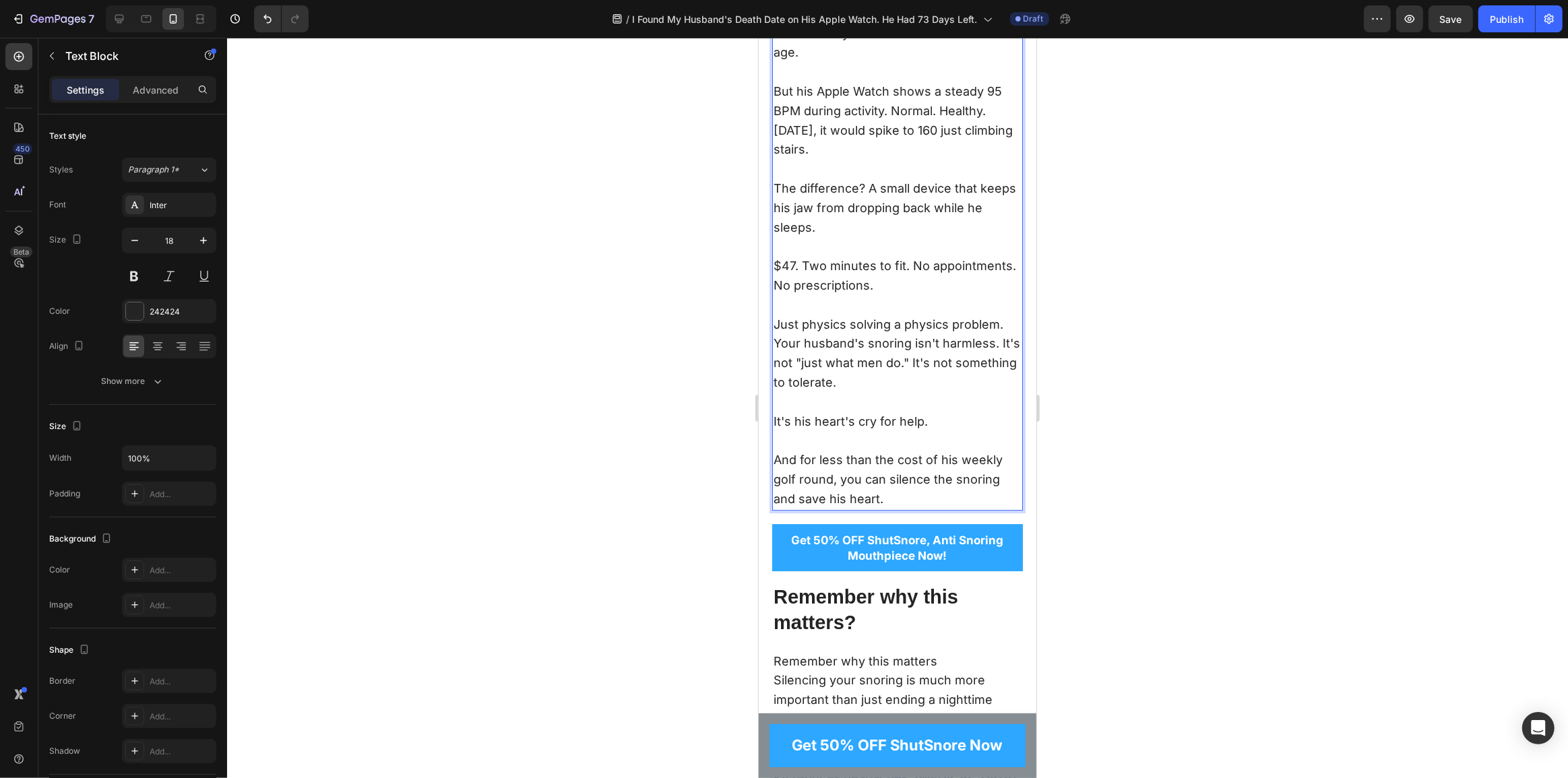
click at [778, 82] on p "I'm writing this on a Thursday morning . My husband is outside mowing the lawn—…" at bounding box center [897, 34] width 248 height 97
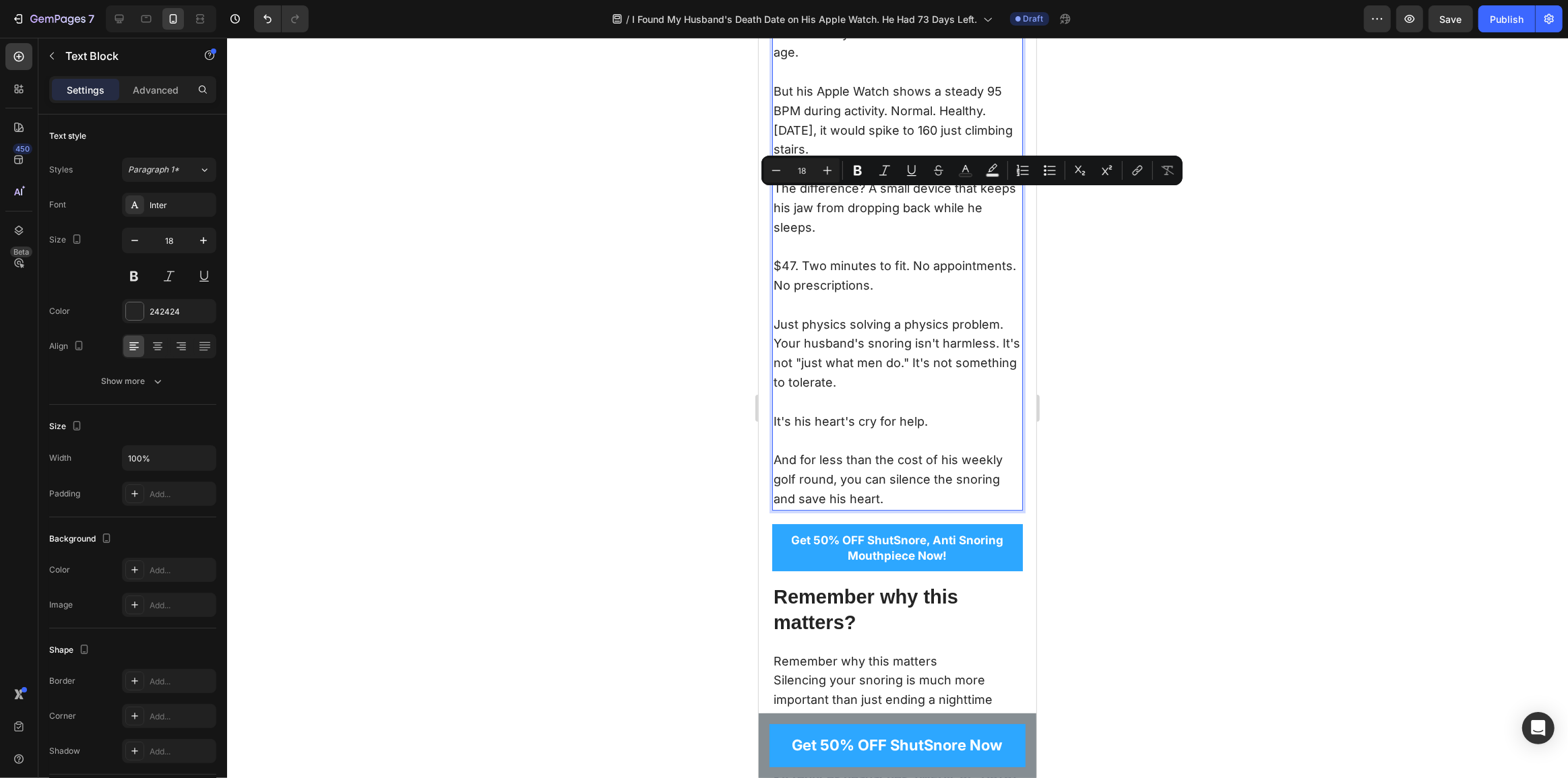
drag, startPoint x: 905, startPoint y: 197, endPoint x: 1029, endPoint y: 200, distance: 124.0
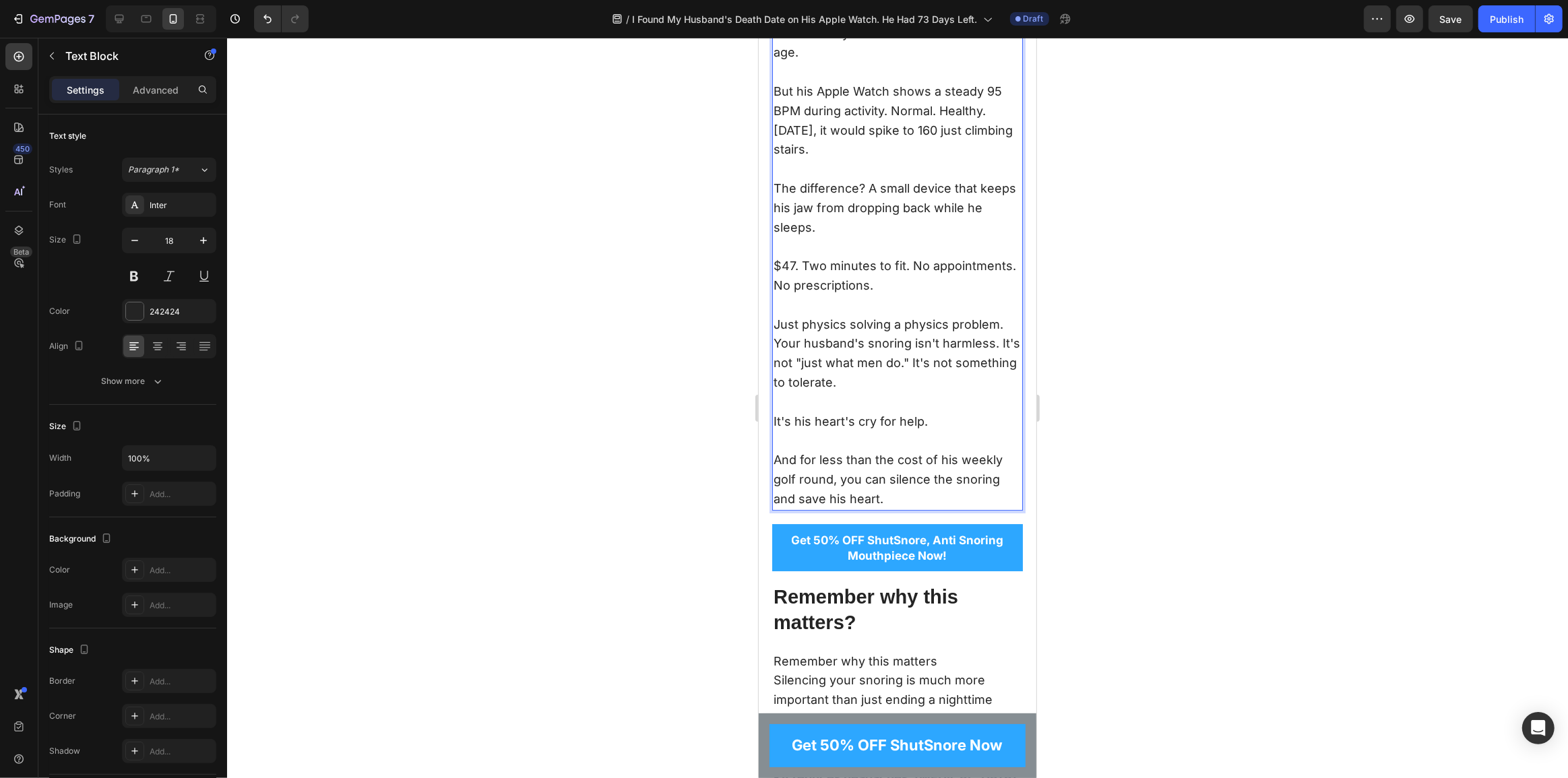
click at [925, 82] on p "I'm writing this on a Thursday morning . My husband is outside mowing the lawn—…" at bounding box center [897, 34] width 248 height 97
click at [912, 82] on p "I'm writing this on a Thursday morning . My husband is outside mowing the lawn—…" at bounding box center [897, 34] width 248 height 97
drag, startPoint x: 785, startPoint y: 212, endPoint x: 846, endPoint y: 236, distance: 65.6
click at [846, 82] on p "I'm writing this on a Thursday morning . My husband is outside mowing the lawn—…" at bounding box center [897, 34] width 248 height 97
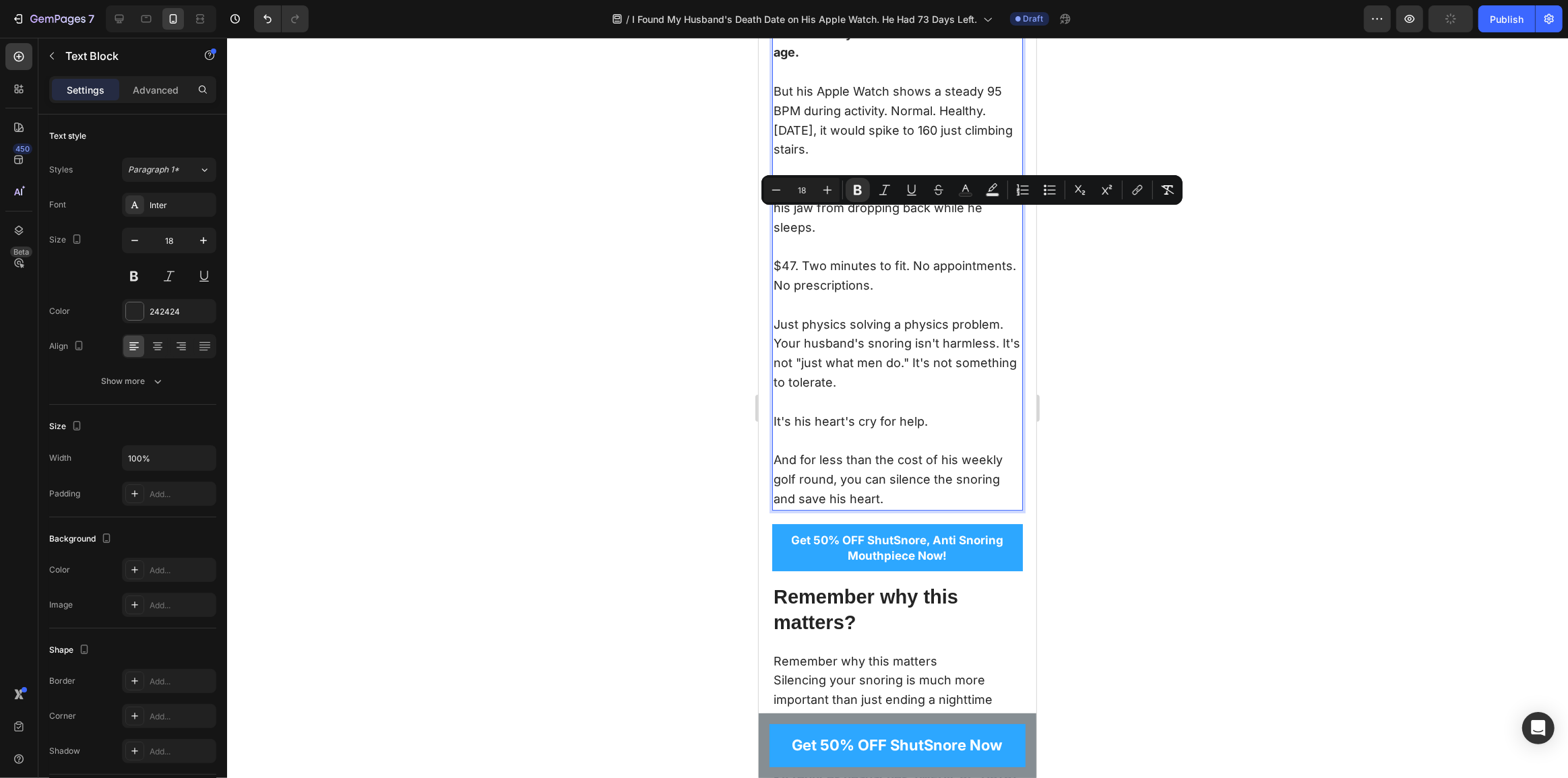
click at [861, 82] on p "I'm writing this on a Thursday morning . My husband is outside mowing the lawn—…" at bounding box center [897, 34] width 248 height 97
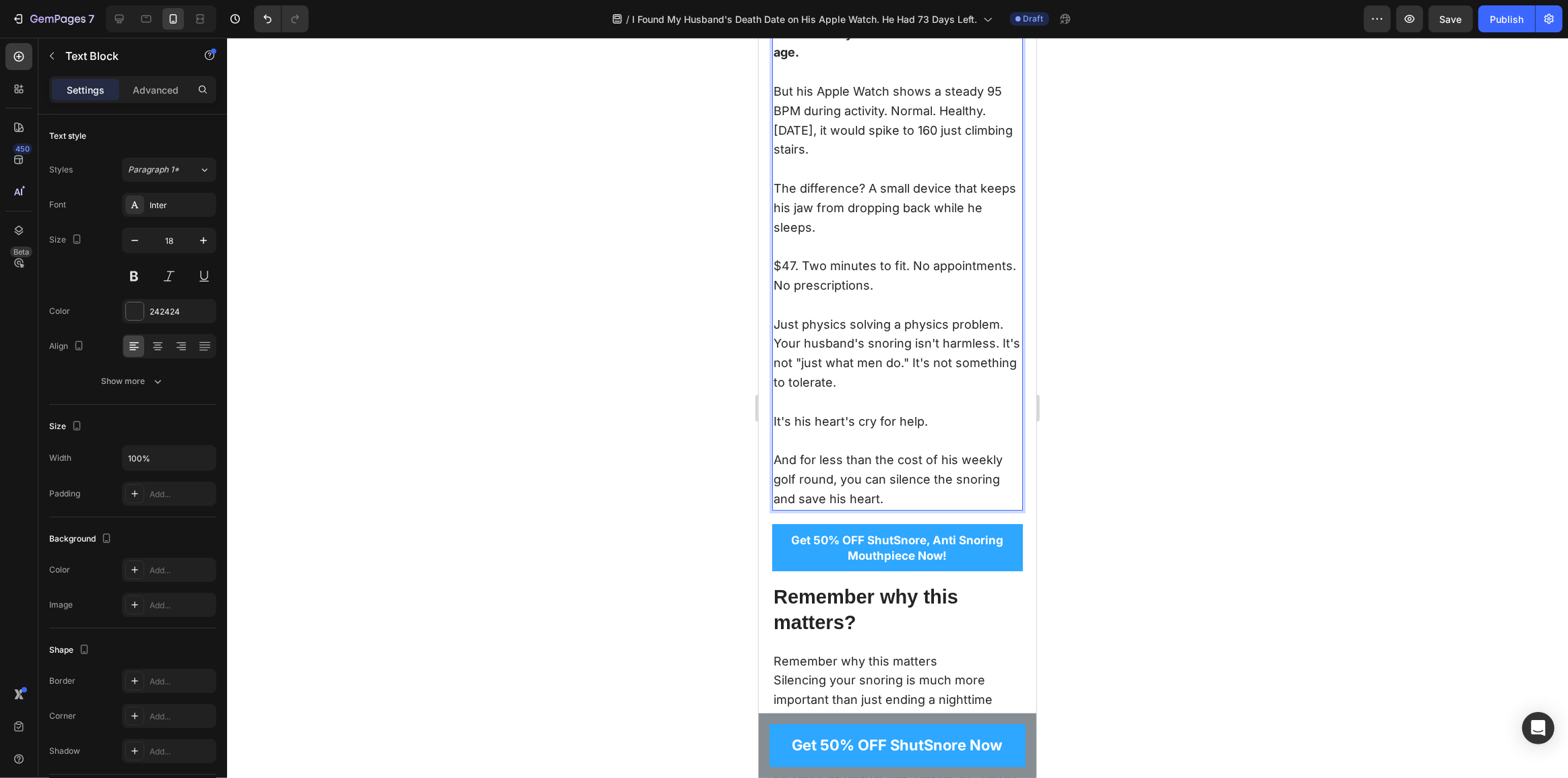
click at [803, 121] on p "But his Apple Watch shows a steady 95 BPM during activity. Normal. Healthy." at bounding box center [897, 102] width 248 height 39
click at [934, 121] on p "But his Apple Watch shows a steady 95 BPM during activity. Normal. Healthy." at bounding box center [897, 102] width 248 height 39
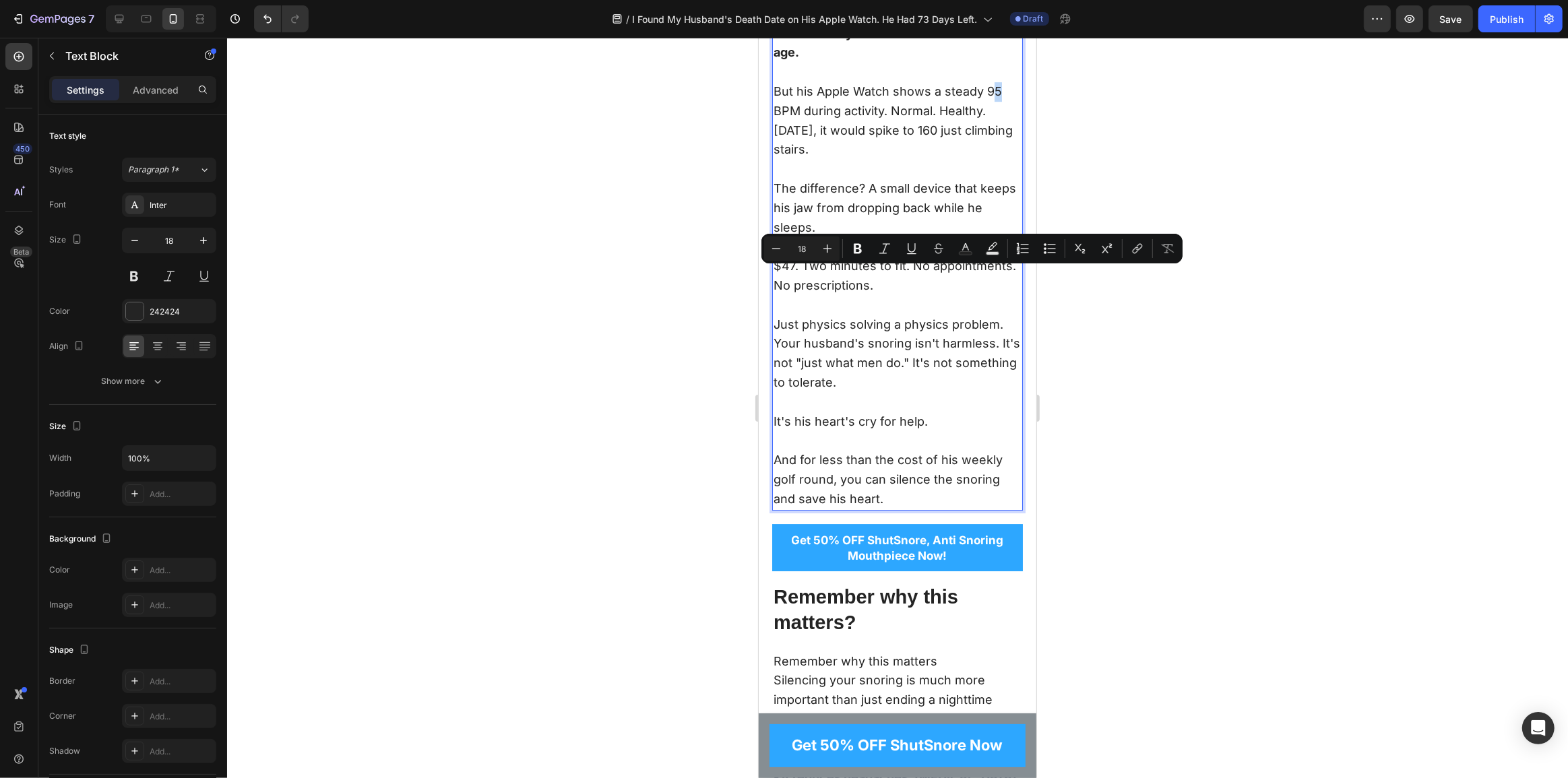
drag, startPoint x: 992, startPoint y: 275, endPoint x: 1000, endPoint y: 275, distance: 8.0
click at [1000, 121] on p "But his Apple Watch shows a steady 95 BPM during activity. Normal. Healthy." at bounding box center [897, 102] width 248 height 39
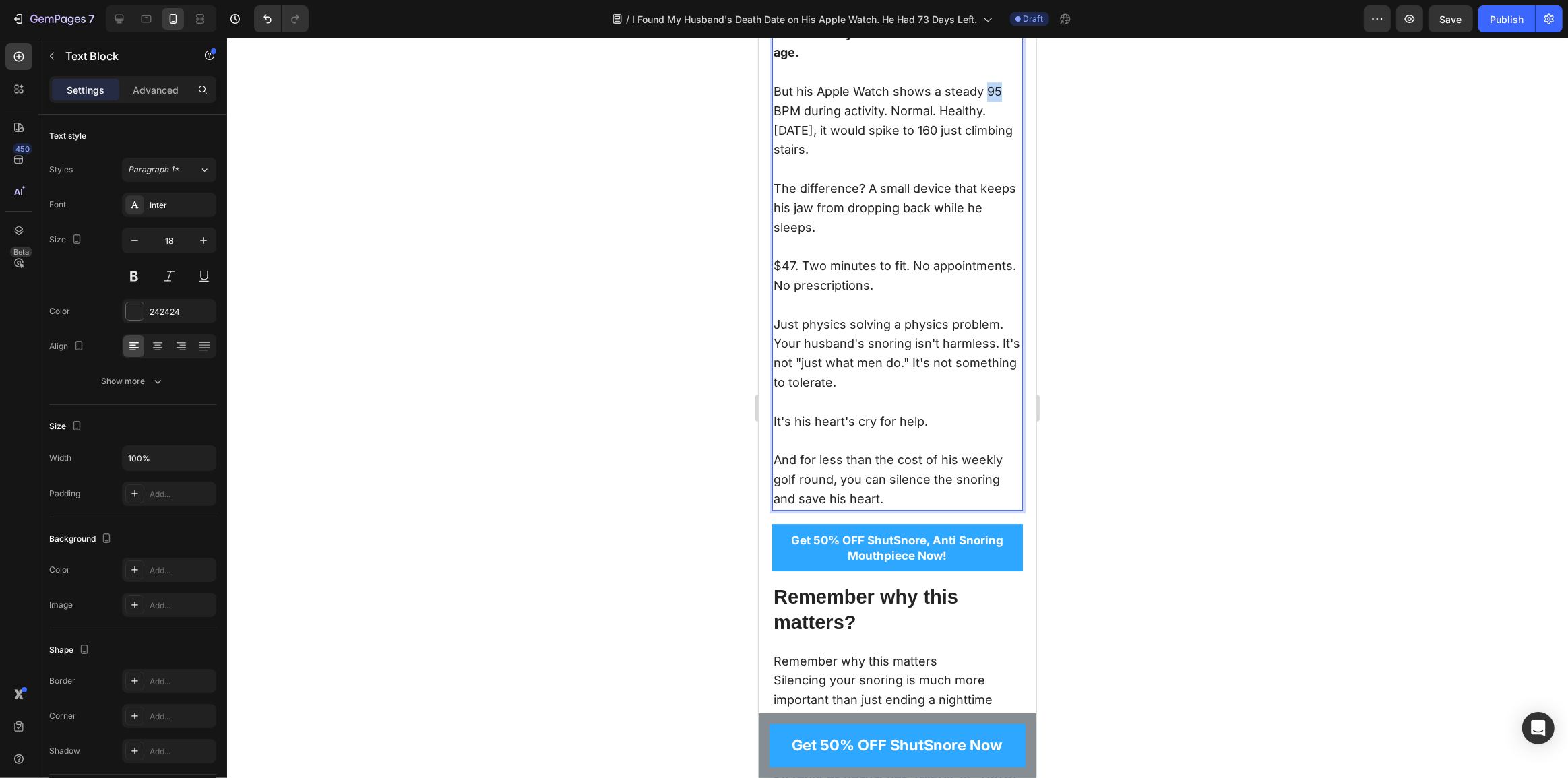
drag, startPoint x: 984, startPoint y: 275, endPoint x: 999, endPoint y: 276, distance: 15.0
click at [999, 121] on p "But his Apple Watch shows a steady 95 BPM during activity. Normal. Healthy." at bounding box center [897, 102] width 248 height 39
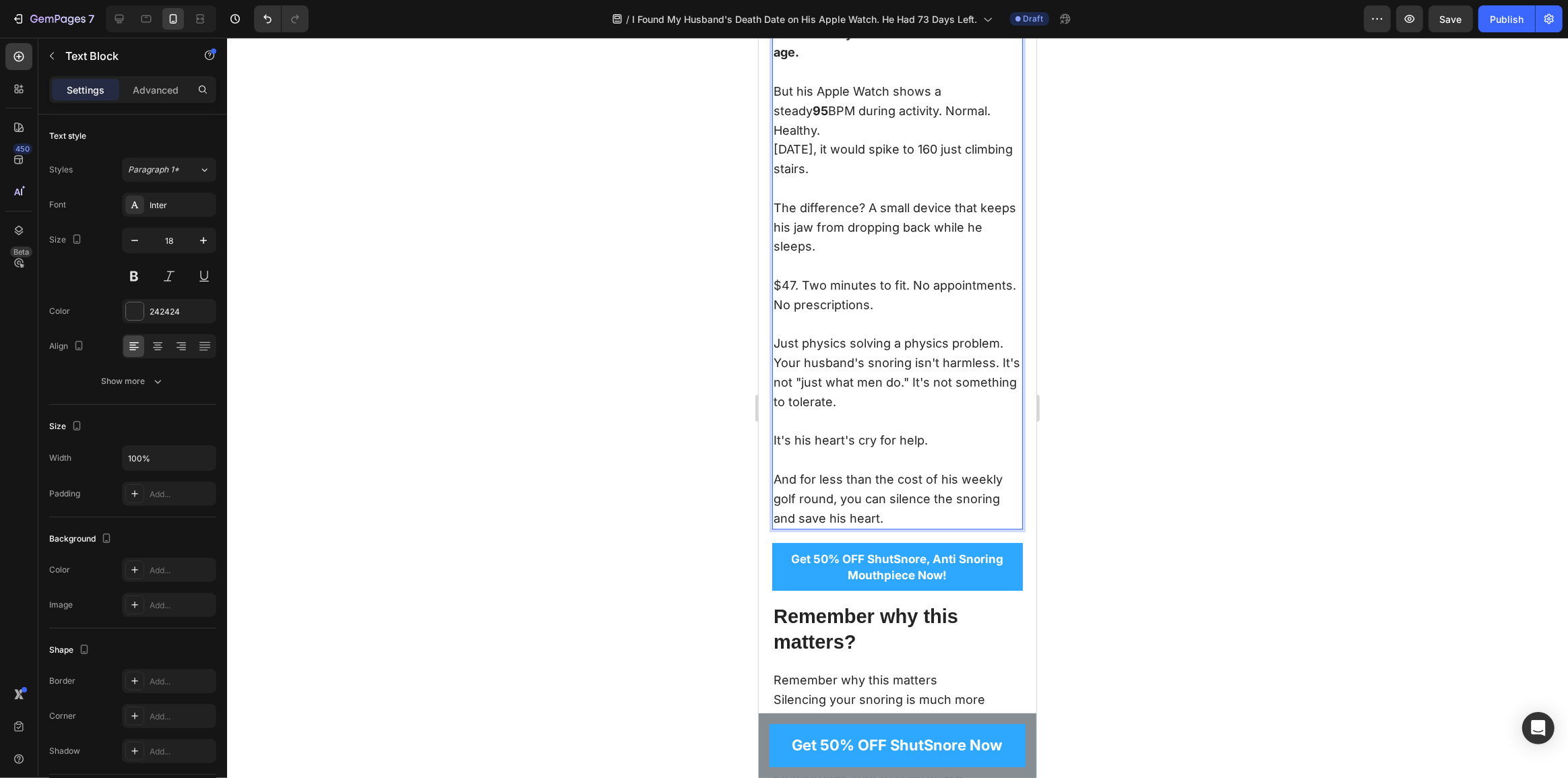
click at [947, 140] on p "But his Apple Watch shows a steady 95 BPM during activity. Normal. Healthy." at bounding box center [897, 111] width 248 height 58
drag, startPoint x: 800, startPoint y: 295, endPoint x: 716, endPoint y: 297, distance: 84.0
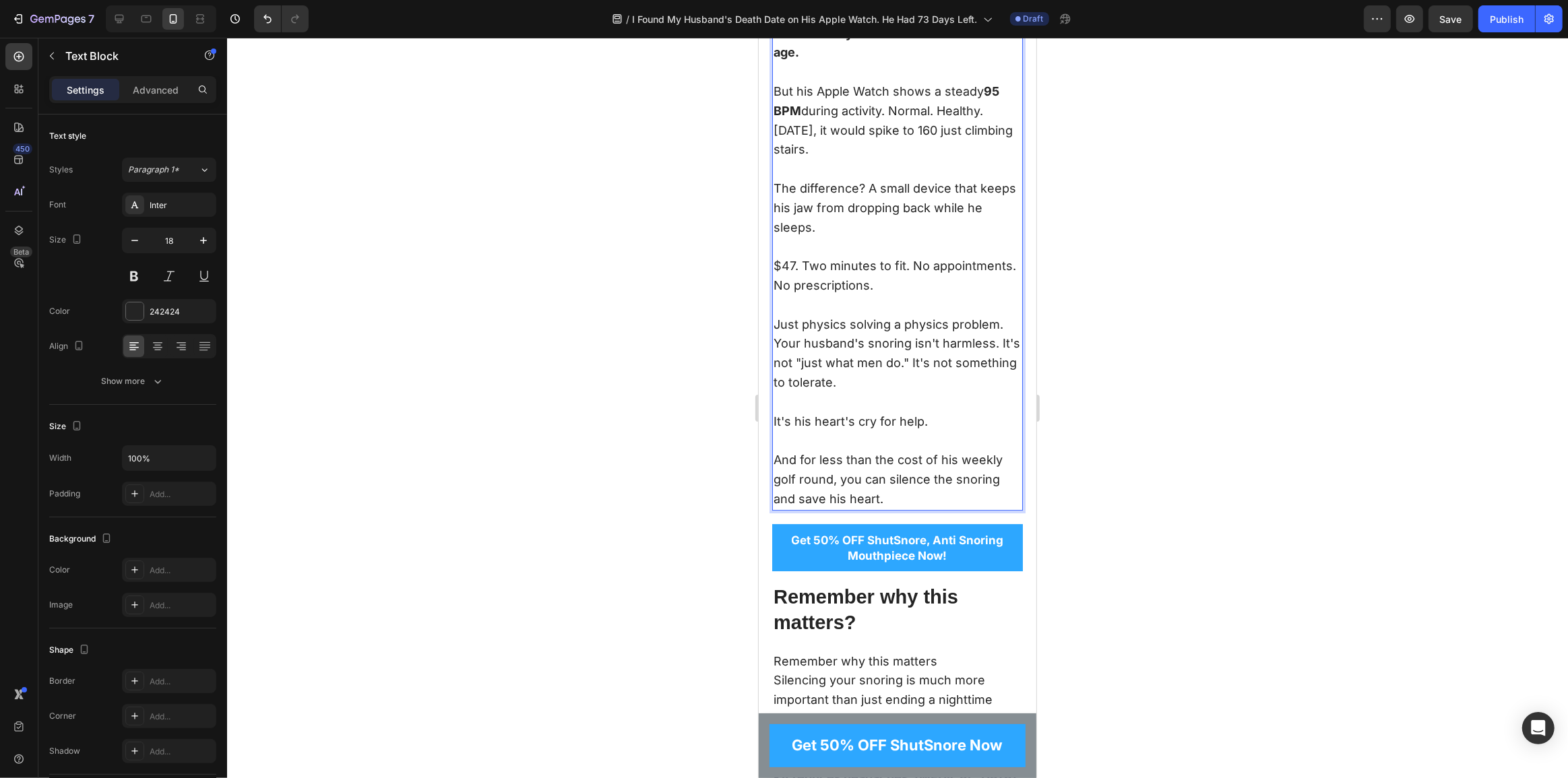
click at [867, 121] on p "But his Apple Watch shows a steady 95 BPM during activity. Normal. Healthy." at bounding box center [897, 102] width 248 height 39
click at [917, 121] on p "But his Apple Watch shows a steady 95 BPM during activity. Normal. Healthy." at bounding box center [897, 102] width 248 height 39
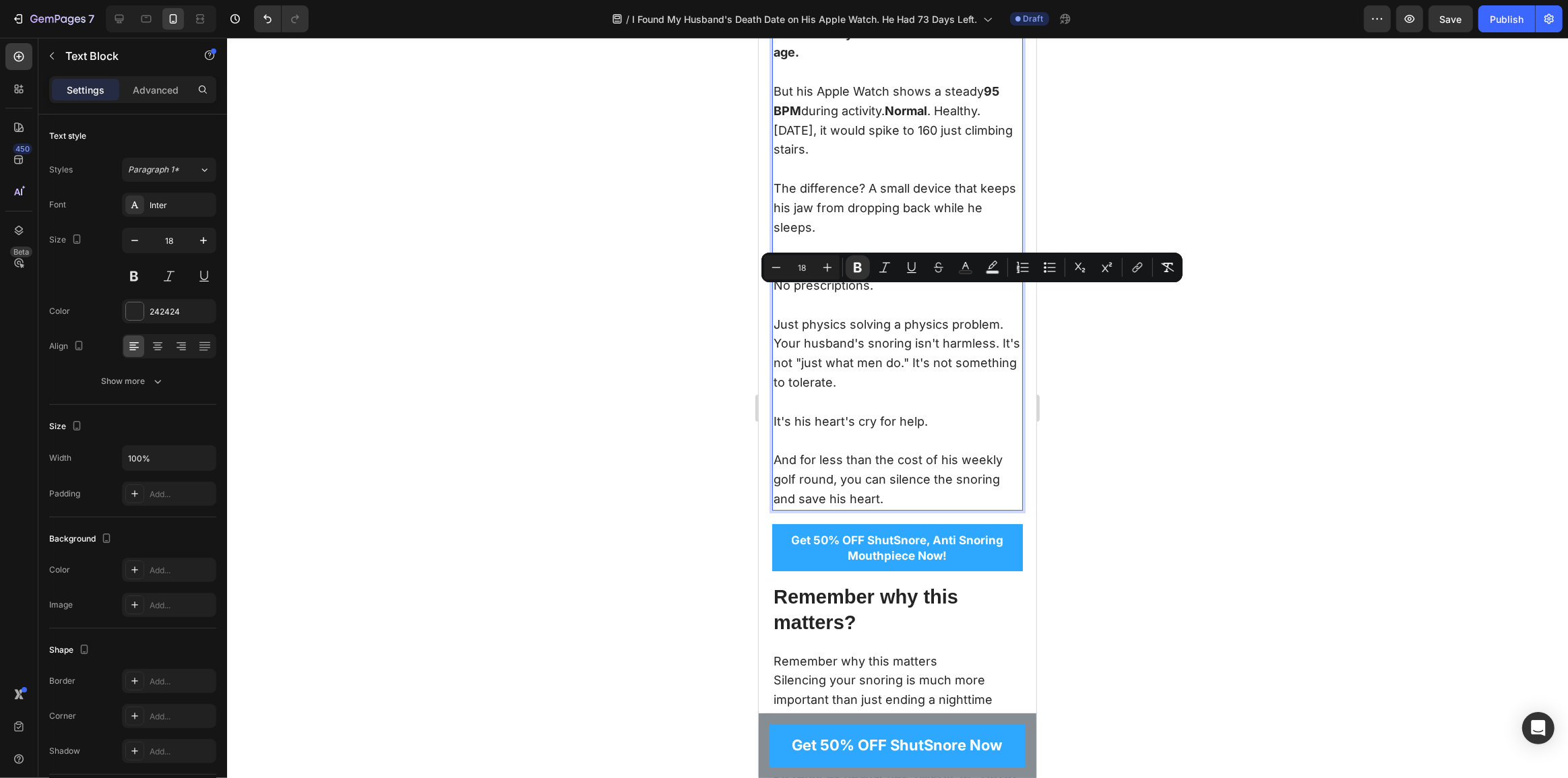
click at [965, 121] on p "But his Apple Watch shows a steady 95 BPM during activity. Normal . Healthy." at bounding box center [897, 102] width 248 height 39
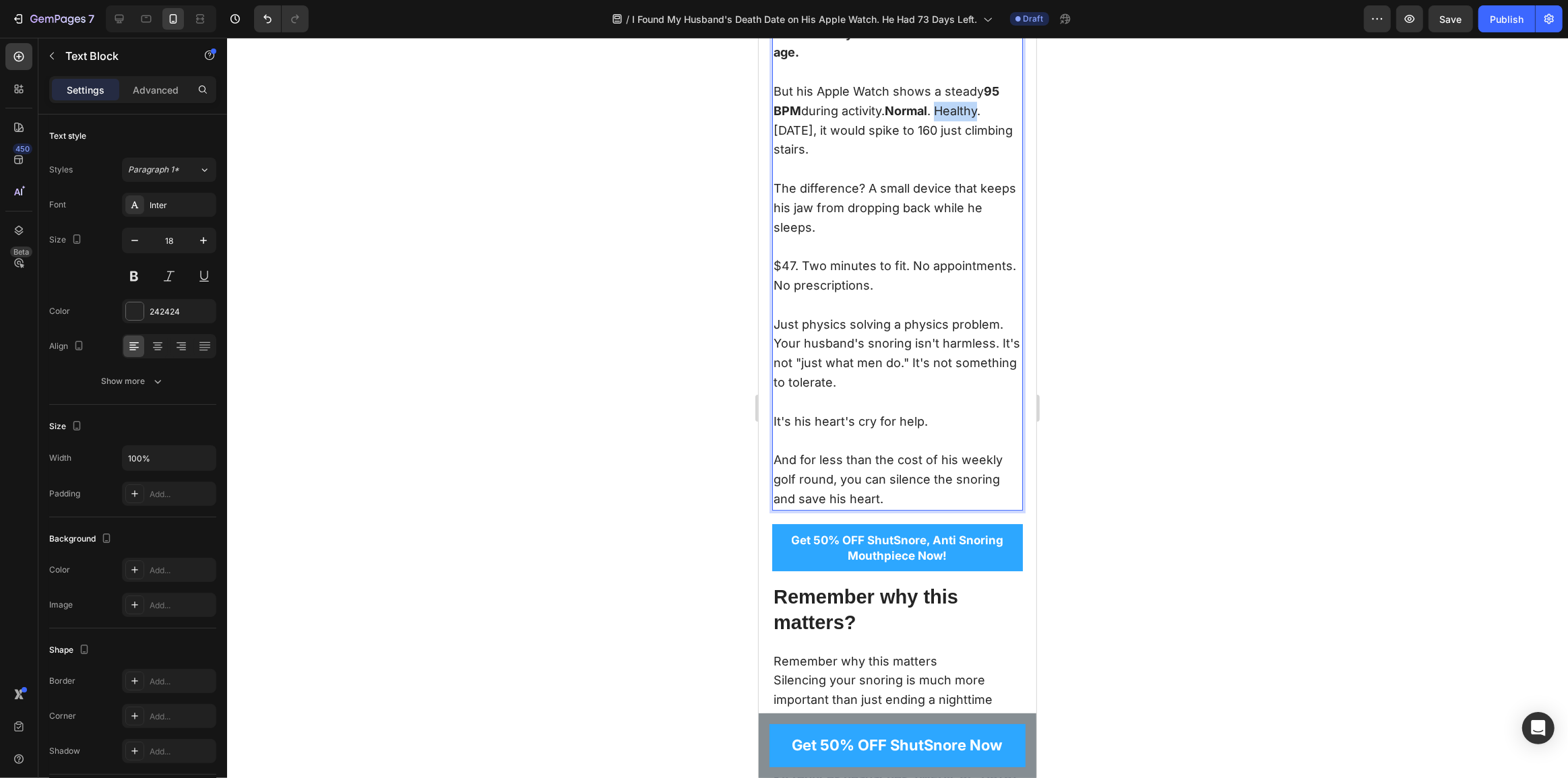
click at [965, 121] on p "But his Apple Watch shows a steady 95 BPM during activity. Normal . Healthy." at bounding box center [897, 102] width 248 height 39
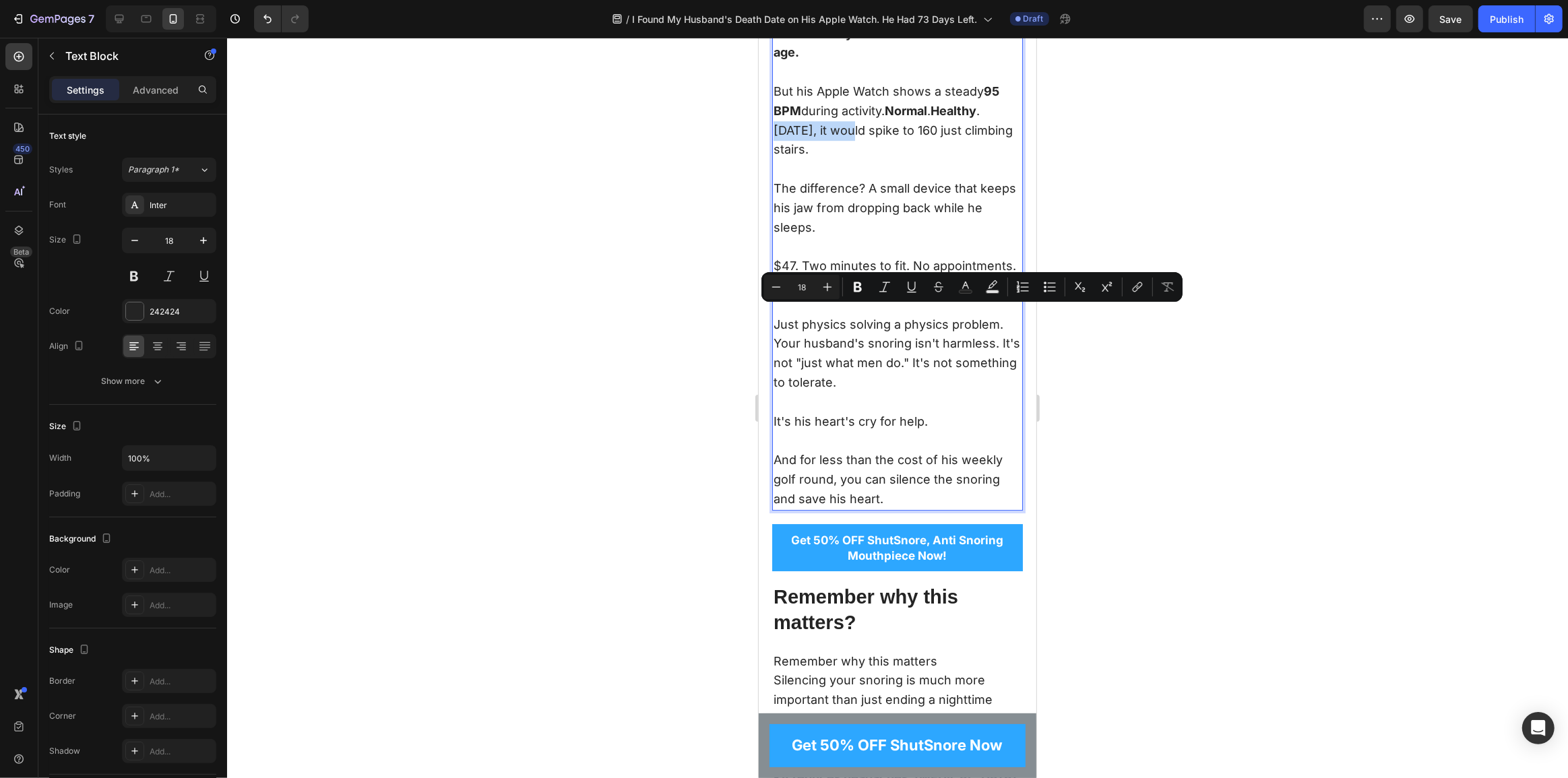
drag, startPoint x: 861, startPoint y: 315, endPoint x: 776, endPoint y: 321, distance: 85.2
click at [776, 180] on p "Six months ago, it would spike to 160 just climbing stairs." at bounding box center [897, 150] width 248 height 58
click at [865, 180] on p "Six months ago , it would spike to 160 just climbing stairs." at bounding box center [897, 150] width 248 height 58
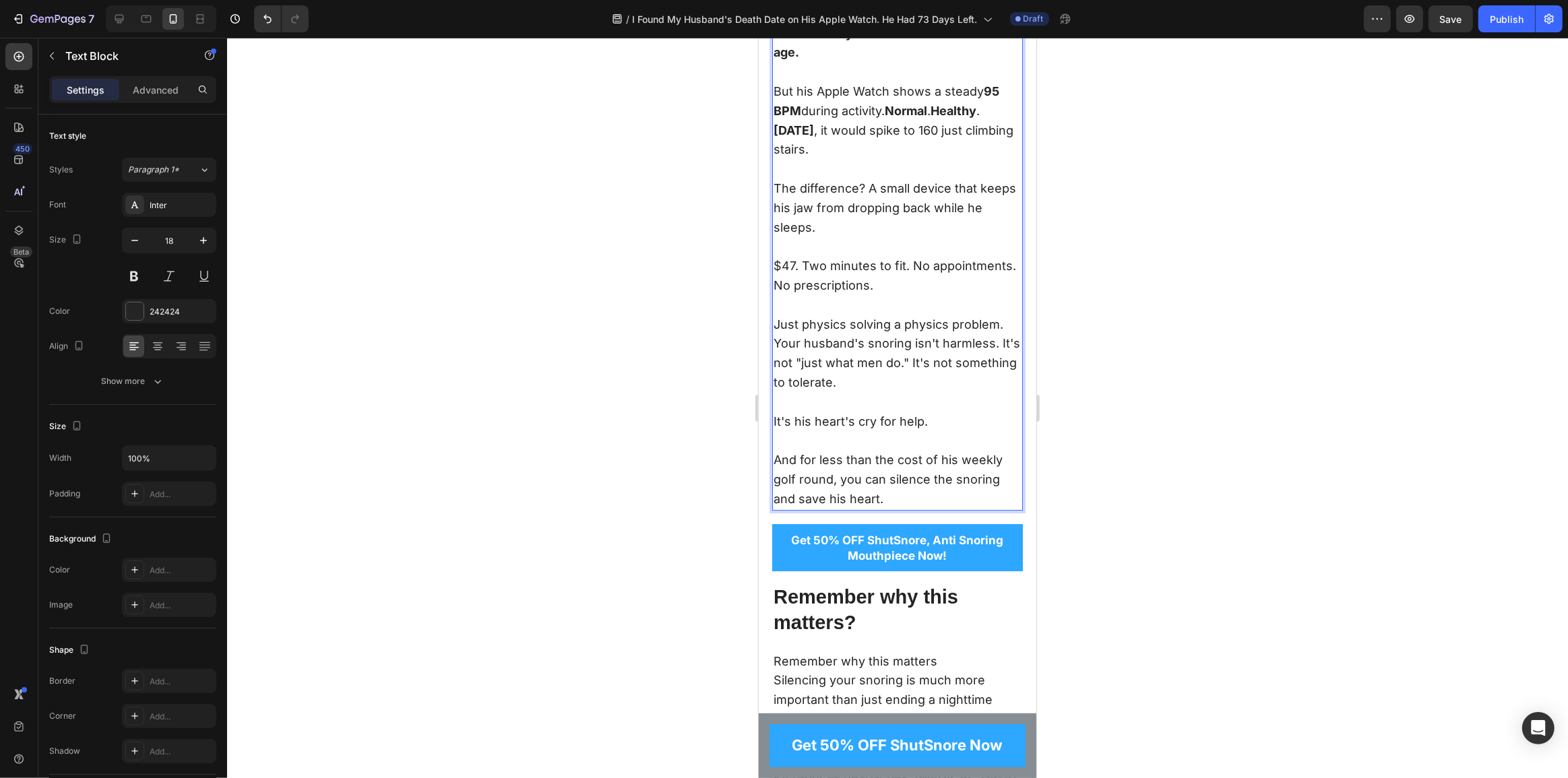
click at [903, 180] on p "Six months ago , it would spike to 160 just climbing stairs." at bounding box center [897, 150] width 248 height 58
click at [874, 180] on p "Six months ago , it would spike to 160 just climbing stairs." at bounding box center [897, 150] width 248 height 58
click at [902, 180] on p "Six months ago , it would spike to 160 just climbing stairs." at bounding box center [897, 150] width 248 height 58
drag, startPoint x: 928, startPoint y: 317, endPoint x: 1029, endPoint y: 322, distance: 101.1
click at [928, 180] on p "Six months ago , it would spike to 160 just climbing stairs." at bounding box center [897, 150] width 248 height 58
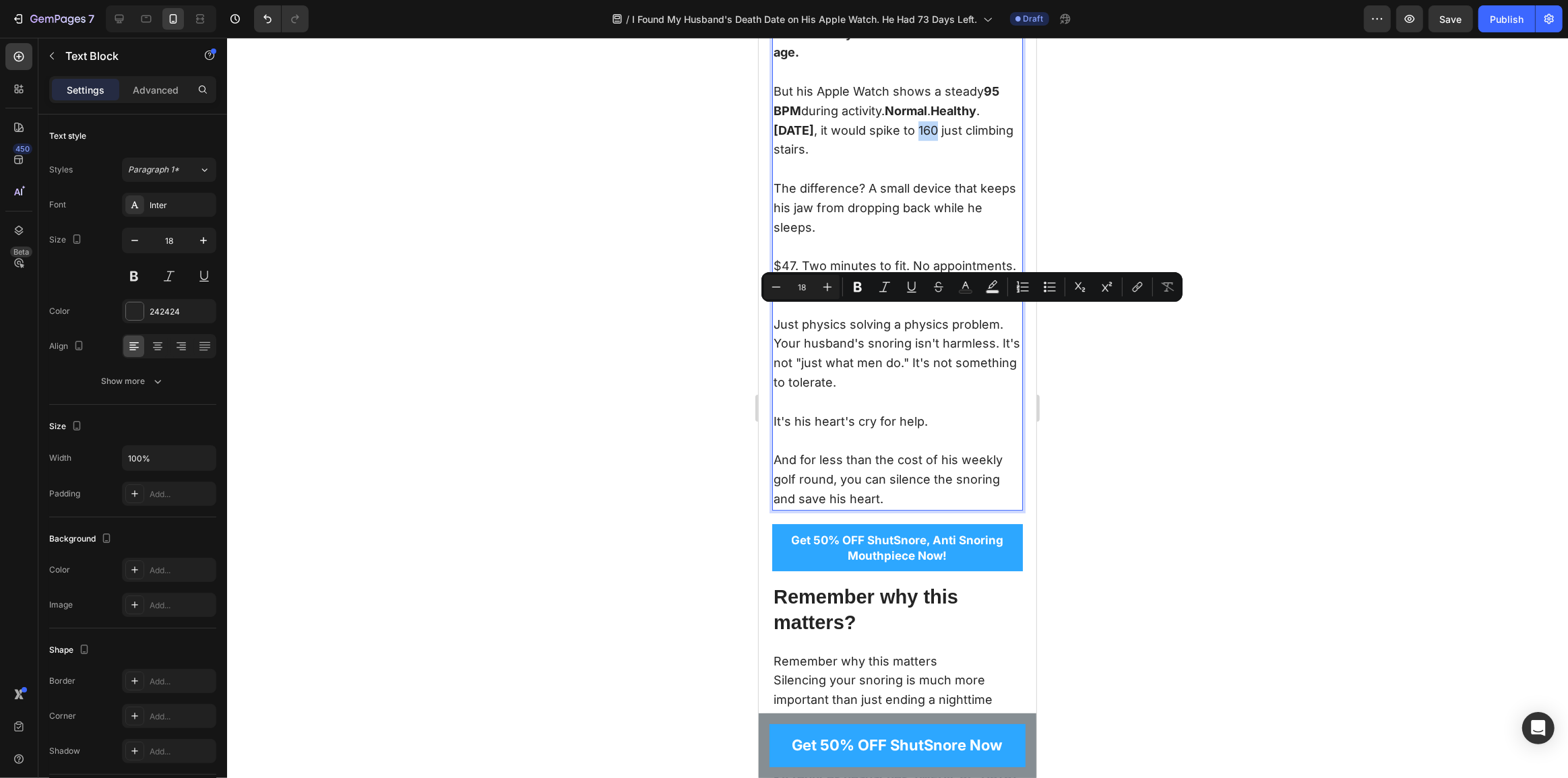
drag, startPoint x: 967, startPoint y: 315, endPoint x: 984, endPoint y: 315, distance: 17.0
click at [984, 180] on p "Six months ago , it would spike to 160 just climbing stairs." at bounding box center [897, 150] width 248 height 58
click at [967, 180] on p "Six months ago , it would spike to 160 just climbing stairs." at bounding box center [897, 150] width 248 height 58
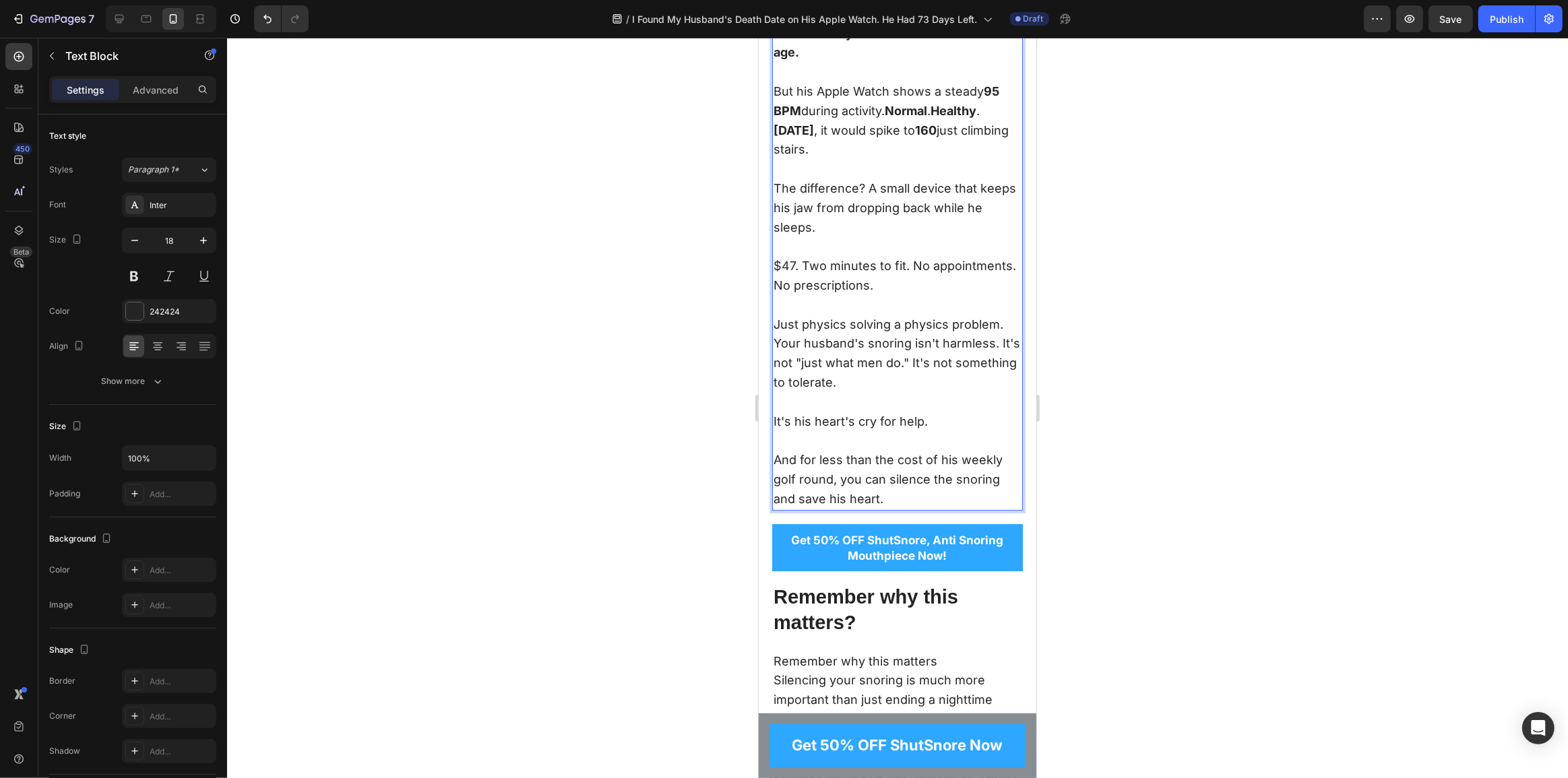
click at [774, 257] on p "The difference? A small device that keeps his jaw from dropping back while he s…" at bounding box center [897, 218] width 248 height 77
click at [858, 257] on p "The difference? A small device that keeps his jaw from dropping back while he s…" at bounding box center [897, 218] width 248 height 77
click at [861, 257] on p "The difference? A small device that keeps his jaw from dropping back while he s…" at bounding box center [897, 218] width 248 height 77
click at [855, 257] on p "The difference? A small device that keeps his jaw from dropping back while he s…" at bounding box center [897, 218] width 248 height 77
drag, startPoint x: 855, startPoint y: 371, endPoint x: 771, endPoint y: 375, distance: 84.1
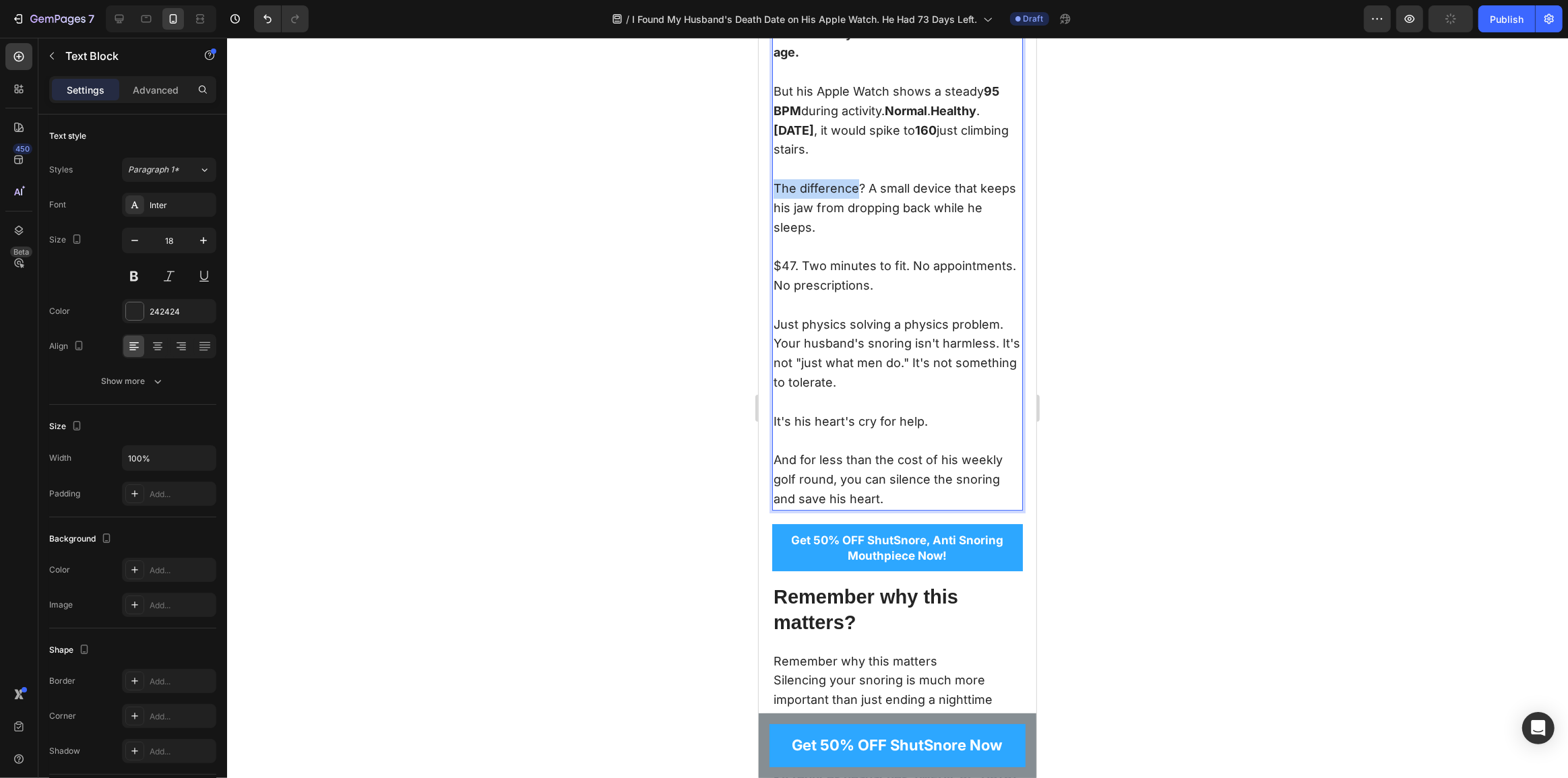
click at [771, 375] on div "I'm writing this on a Thursday morning . My husband is outside mowing the lawn—…" at bounding box center [897, 247] width 251 height 527
drag, startPoint x: 861, startPoint y: 372, endPoint x: 867, endPoint y: 372, distance: 6.0
click at [867, 257] on p "The difference ? A small device that keeps his jaw from dropping back while he …" at bounding box center [897, 218] width 248 height 77
click at [894, 257] on p "The difference? A small device that keeps his jaw from dropping back while he s…" at bounding box center [897, 218] width 248 height 77
drag, startPoint x: 793, startPoint y: 454, endPoint x: 776, endPoint y: 454, distance: 17.0
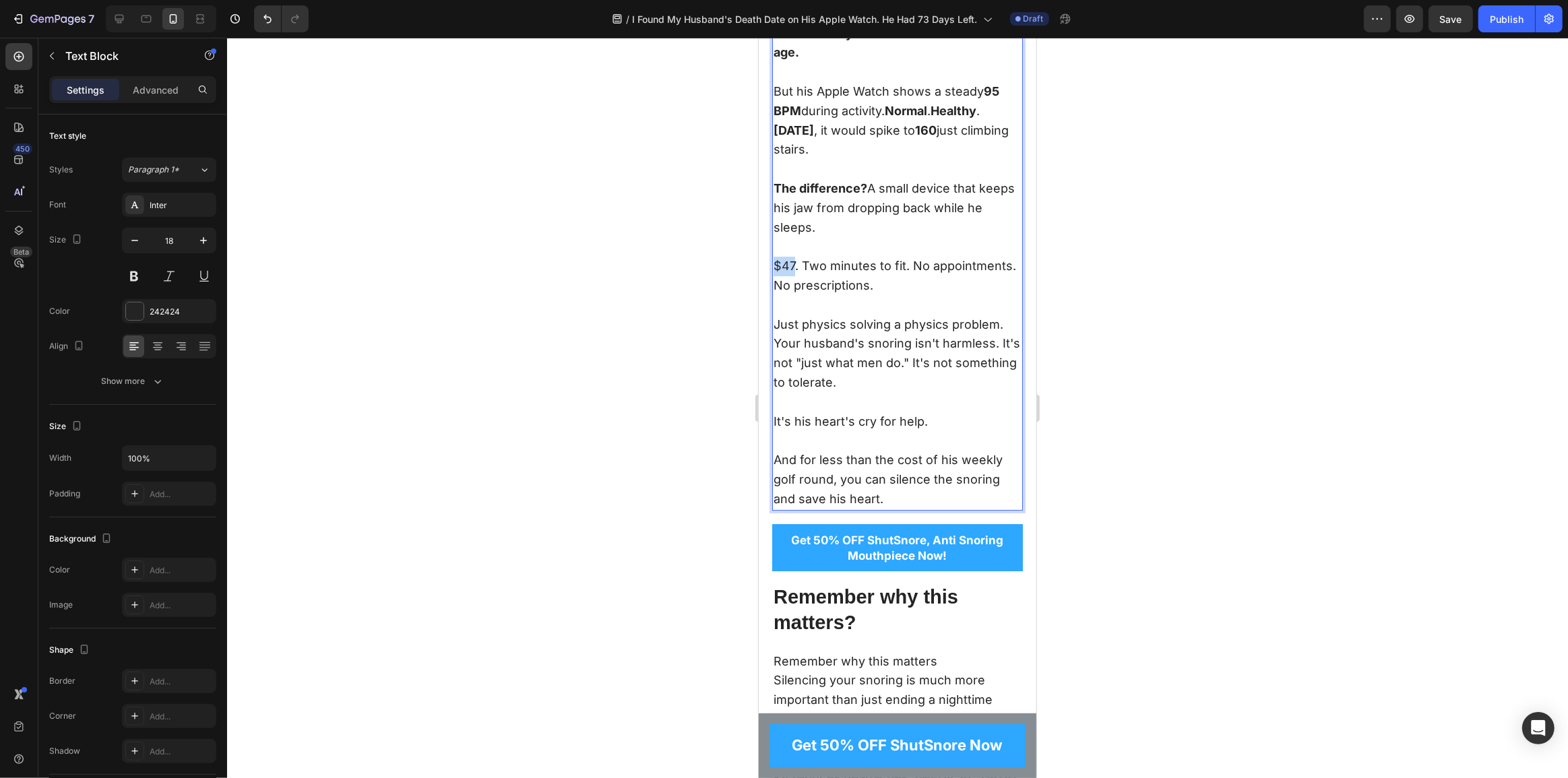
click at [776, 315] on p "$47. Two minutes to fit. No appointments. No prescriptions." at bounding box center [897, 286] width 248 height 58
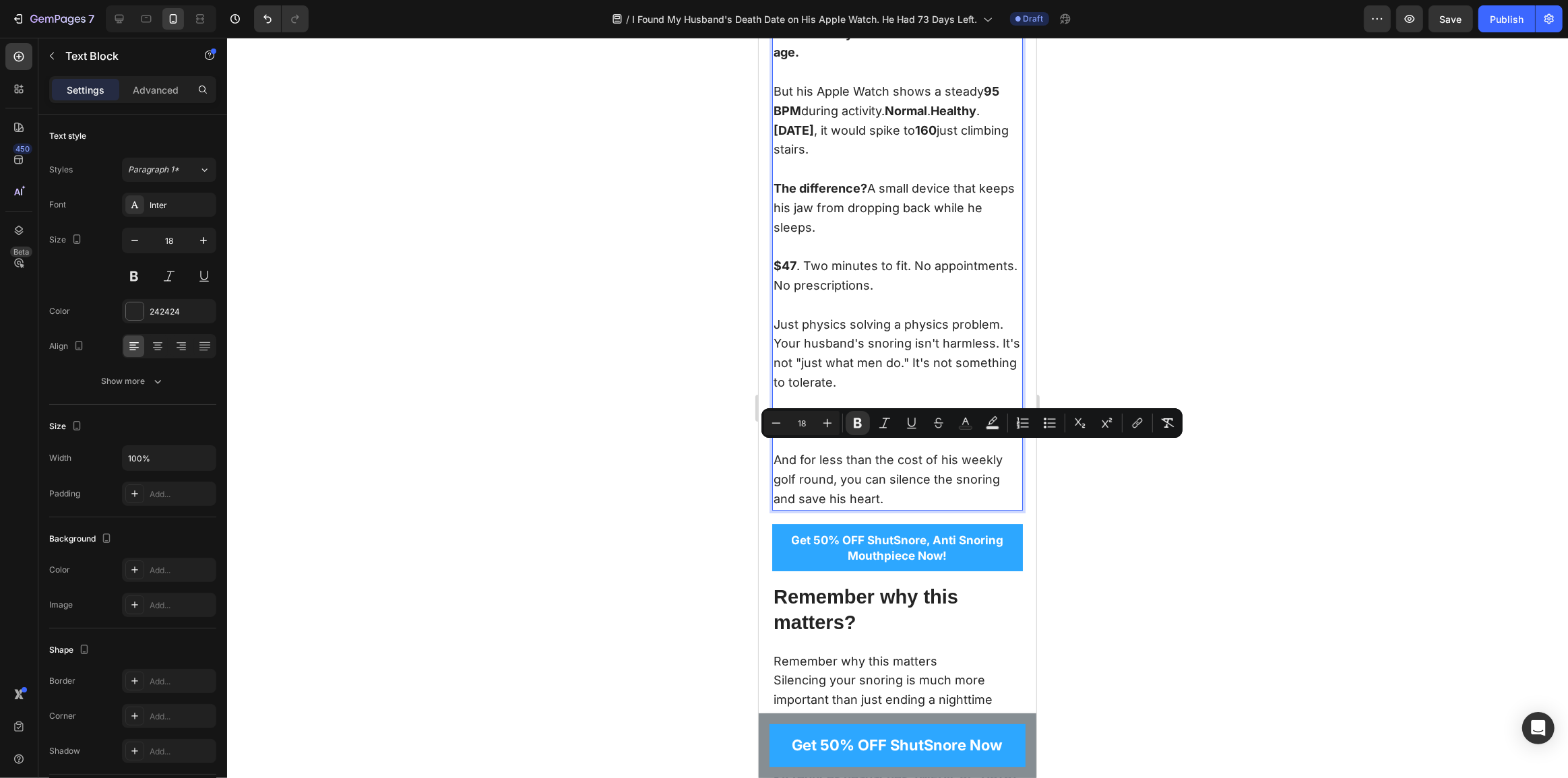
click at [864, 315] on p "$47 . Two minutes to fit. No appointments. No prescriptions." at bounding box center [897, 286] width 248 height 58
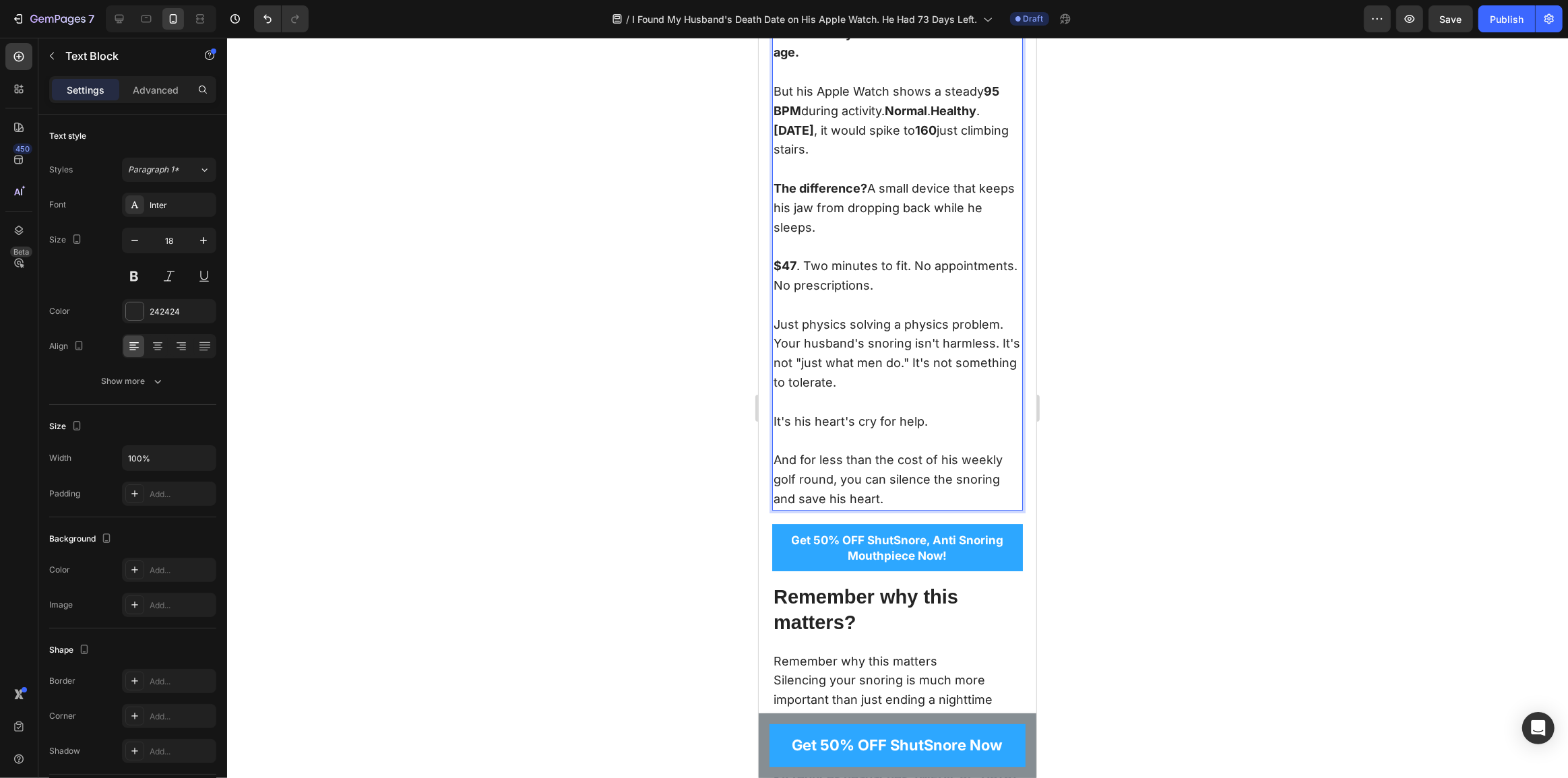
click at [821, 335] on p "Just physics solving a physics problem." at bounding box center [897, 325] width 248 height 20
click at [936, 335] on p "Just physics solving a physics problem." at bounding box center [897, 325] width 248 height 20
click at [850, 335] on p "Just physics solving a physics problem." at bounding box center [897, 325] width 248 height 20
click at [942, 335] on p "Just physics solving a physics problem." at bounding box center [897, 325] width 248 height 20
drag, startPoint x: 989, startPoint y: 528, endPoint x: 909, endPoint y: 524, distance: 80.1
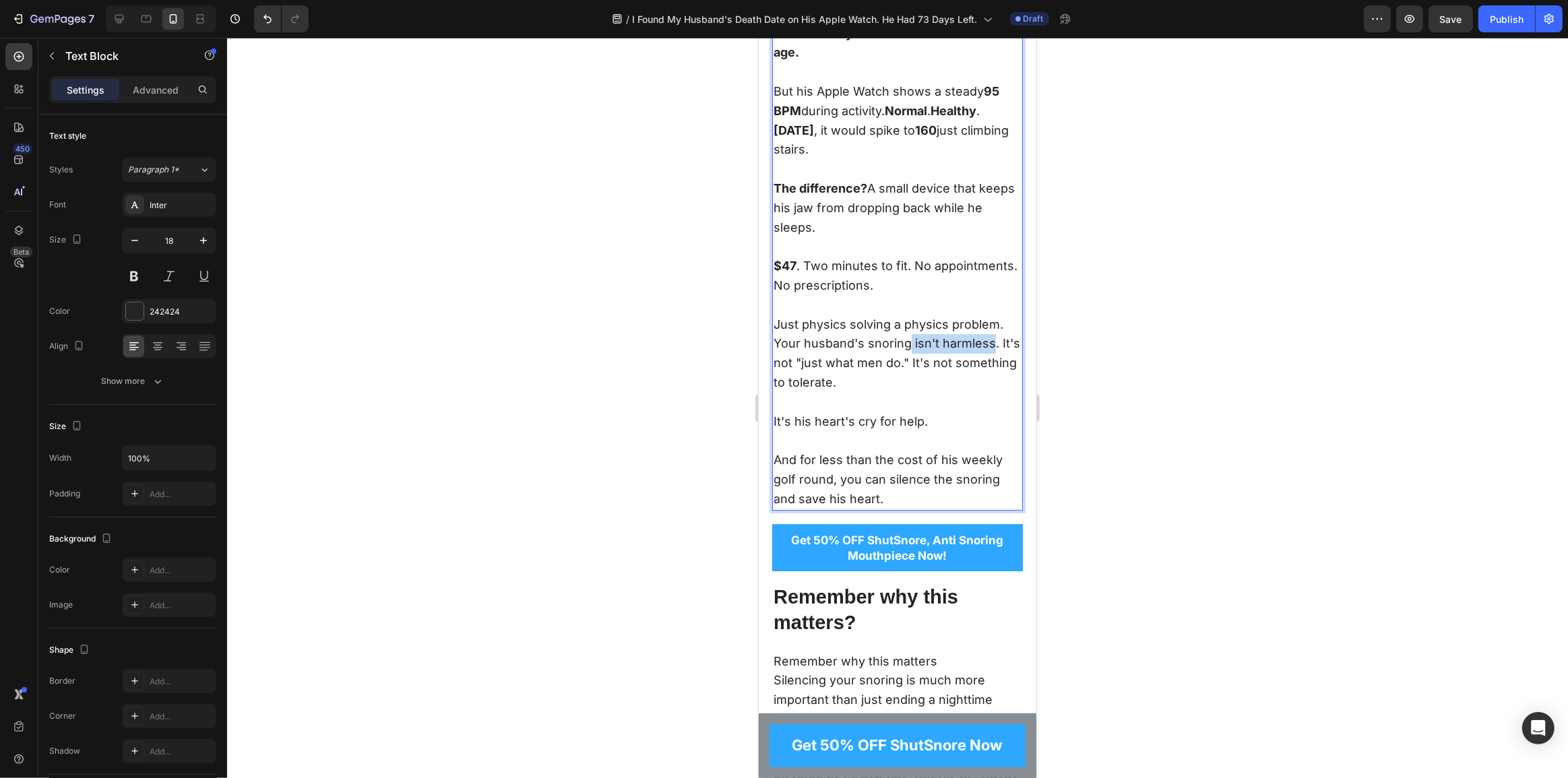
click at [909, 411] on p "Your husband's snoring isn't harmless. It's not "just what men do." It's not so…" at bounding box center [897, 372] width 248 height 77
click at [952, 411] on p "Your husband's snoring isn't harmless . It's not "just what men do." It's not s…" at bounding box center [897, 372] width 248 height 77
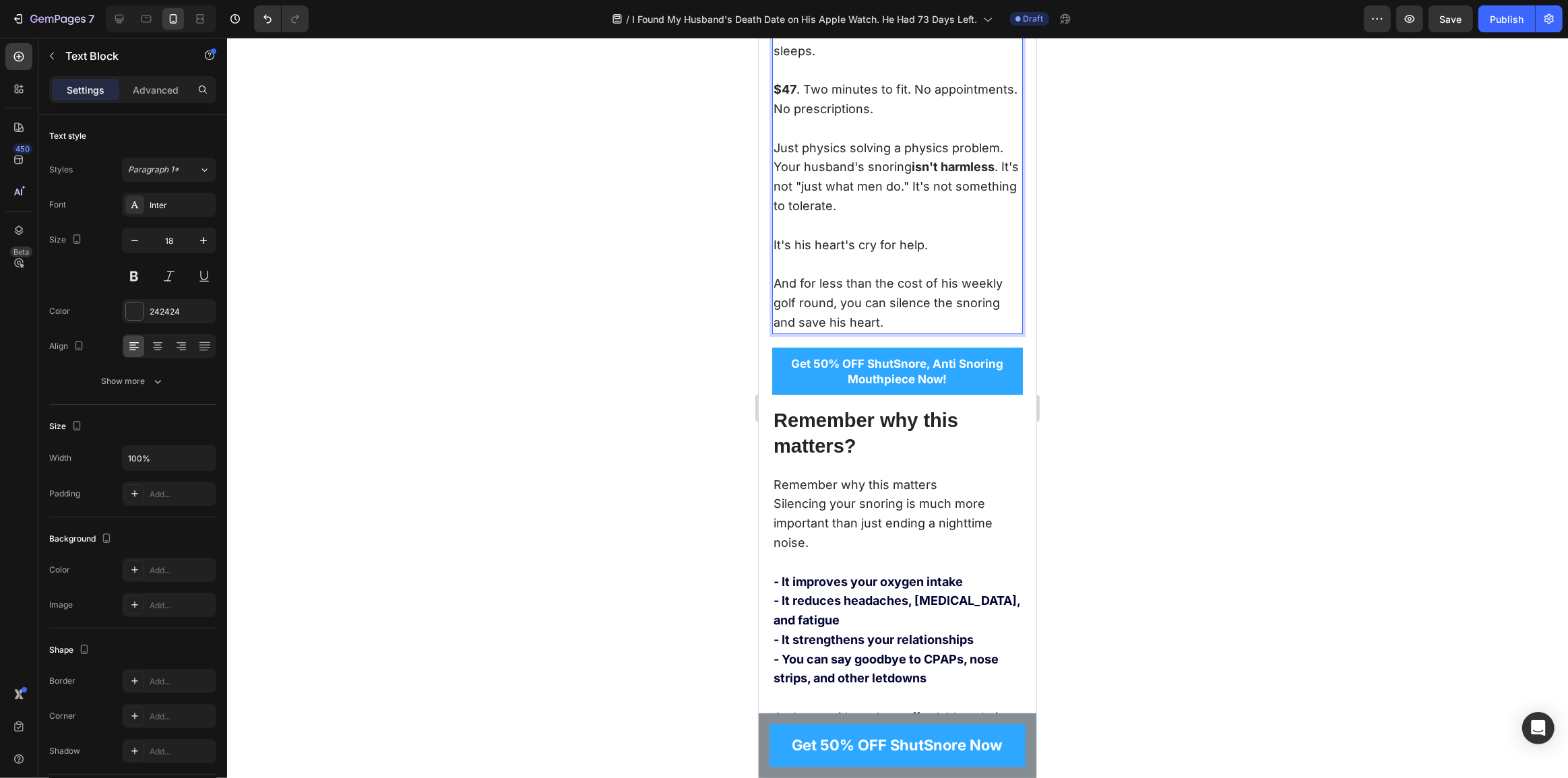
scroll to position [10734, 0]
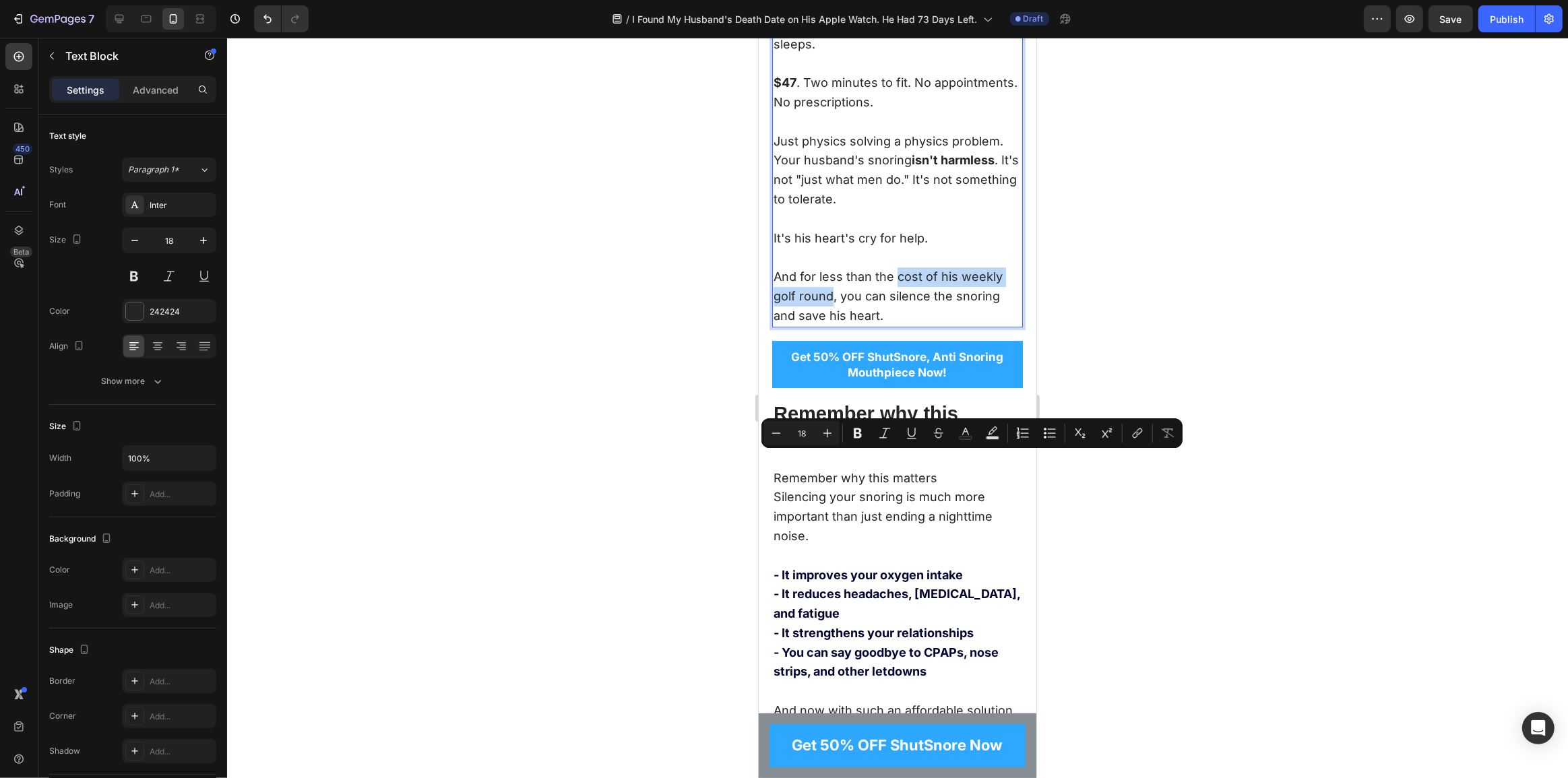
drag, startPoint x: 897, startPoint y: 459, endPoint x: 833, endPoint y: 484, distance: 68.7
click at [833, 325] on p "And for less than the cost of his weekly golf round, you can silence the snorin…" at bounding box center [897, 296] width 248 height 58
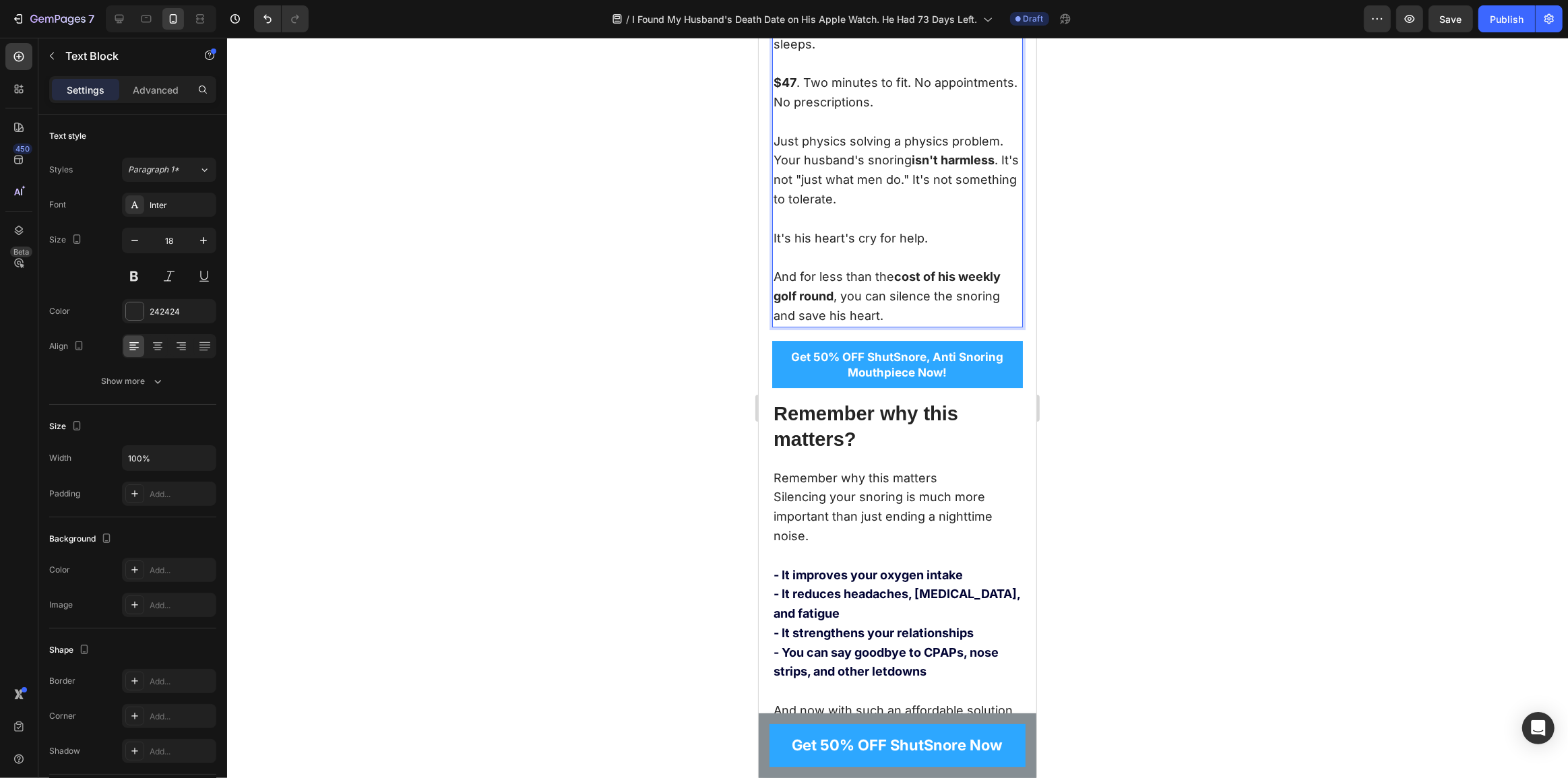
click at [865, 325] on p "And for less than the cost of his weekly golf round , you can silence the snori…" at bounding box center [897, 296] width 248 height 58
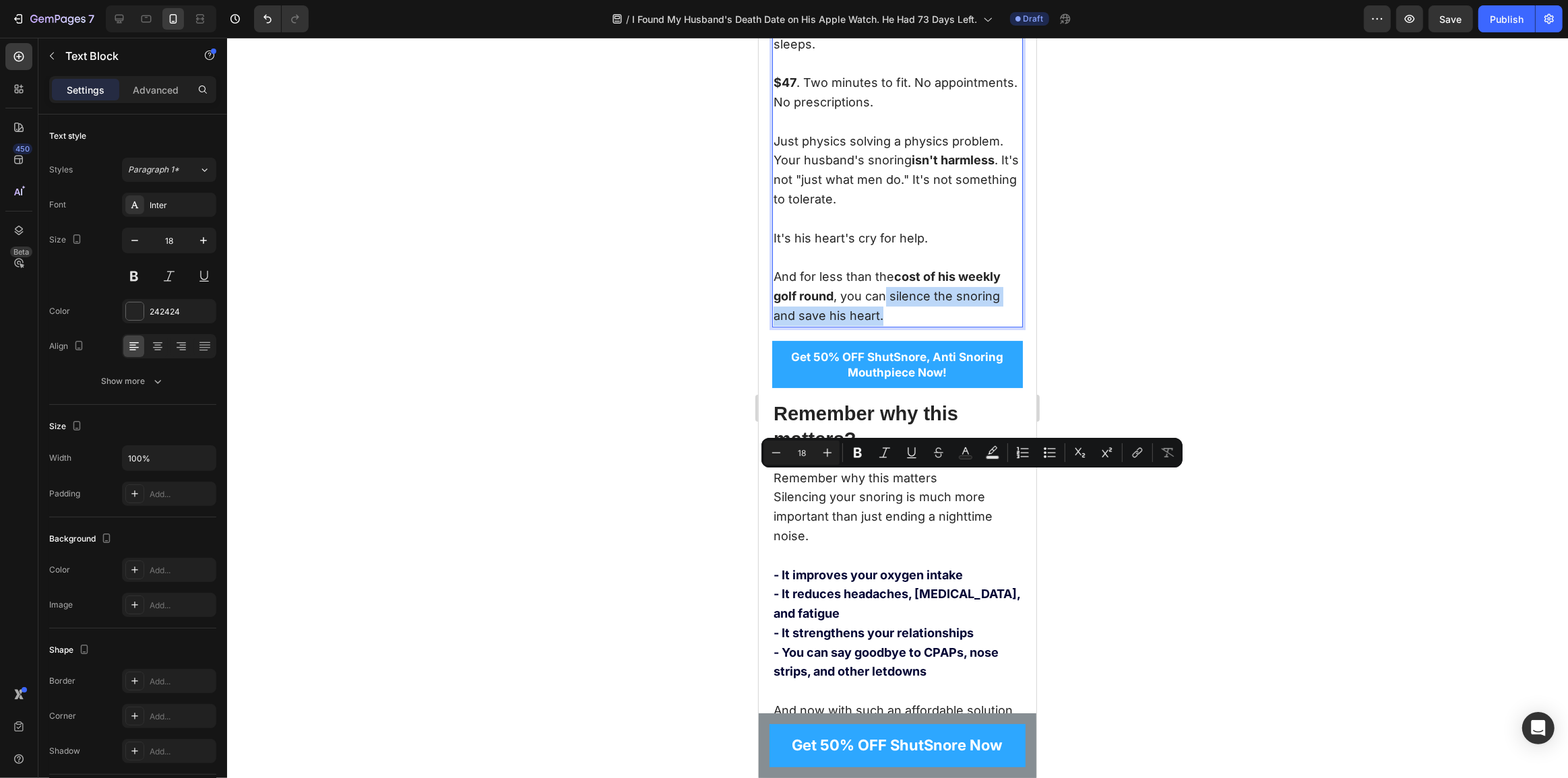
drag, startPoint x: 890, startPoint y: 496, endPoint x: 888, endPoint y: 481, distance: 15.1
click at [888, 325] on p "And for less than the cost of his weekly golf round , you can silence the snori…" at bounding box center [897, 296] width 248 height 58
click at [889, 325] on p "And for less than the cost of his weekly golf round , you can silence the snori…" at bounding box center [897, 296] width 248 height 58
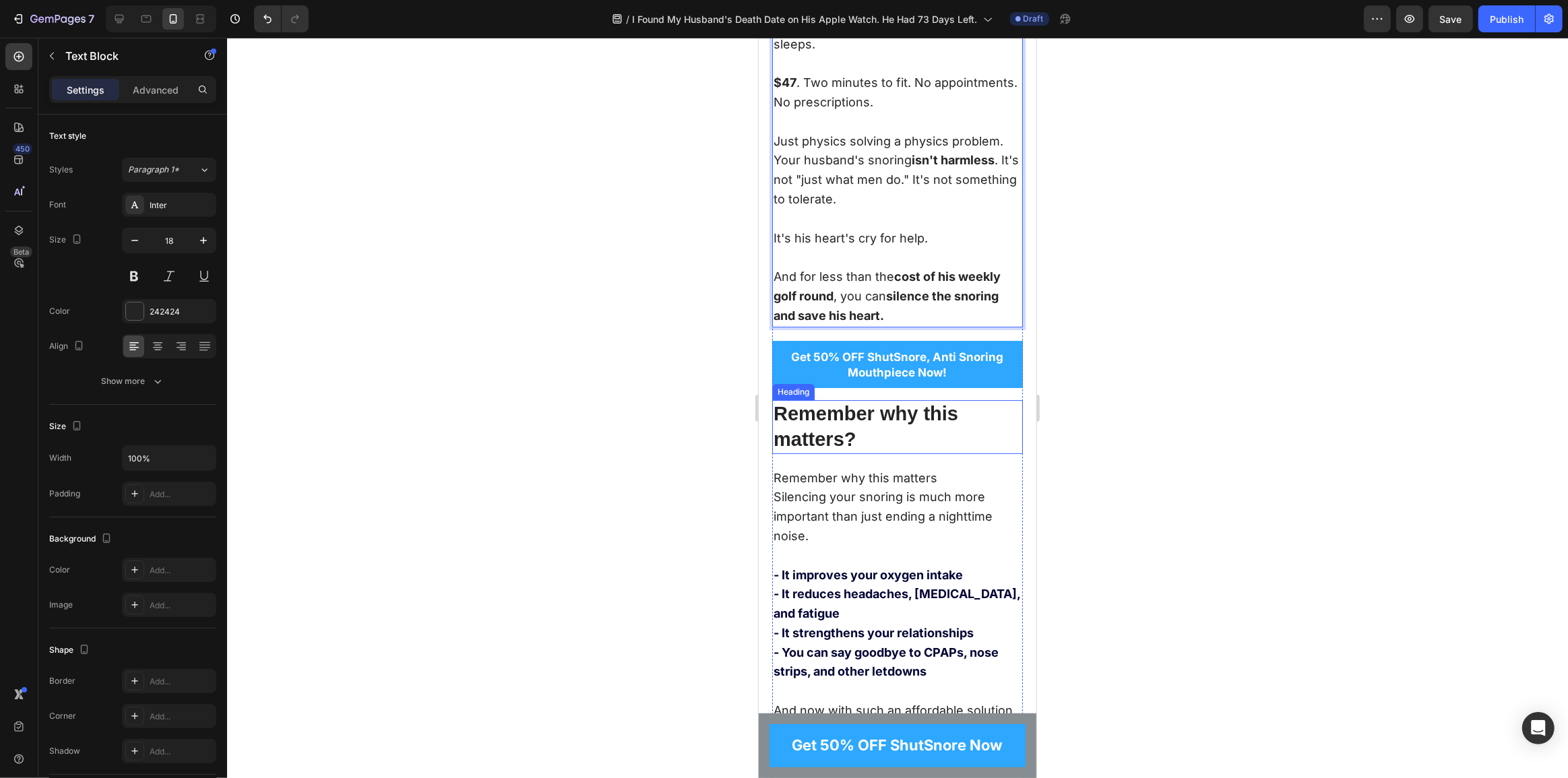
click at [908, 453] on h2 "Remember why this matters?" at bounding box center [897, 427] width 251 height 53
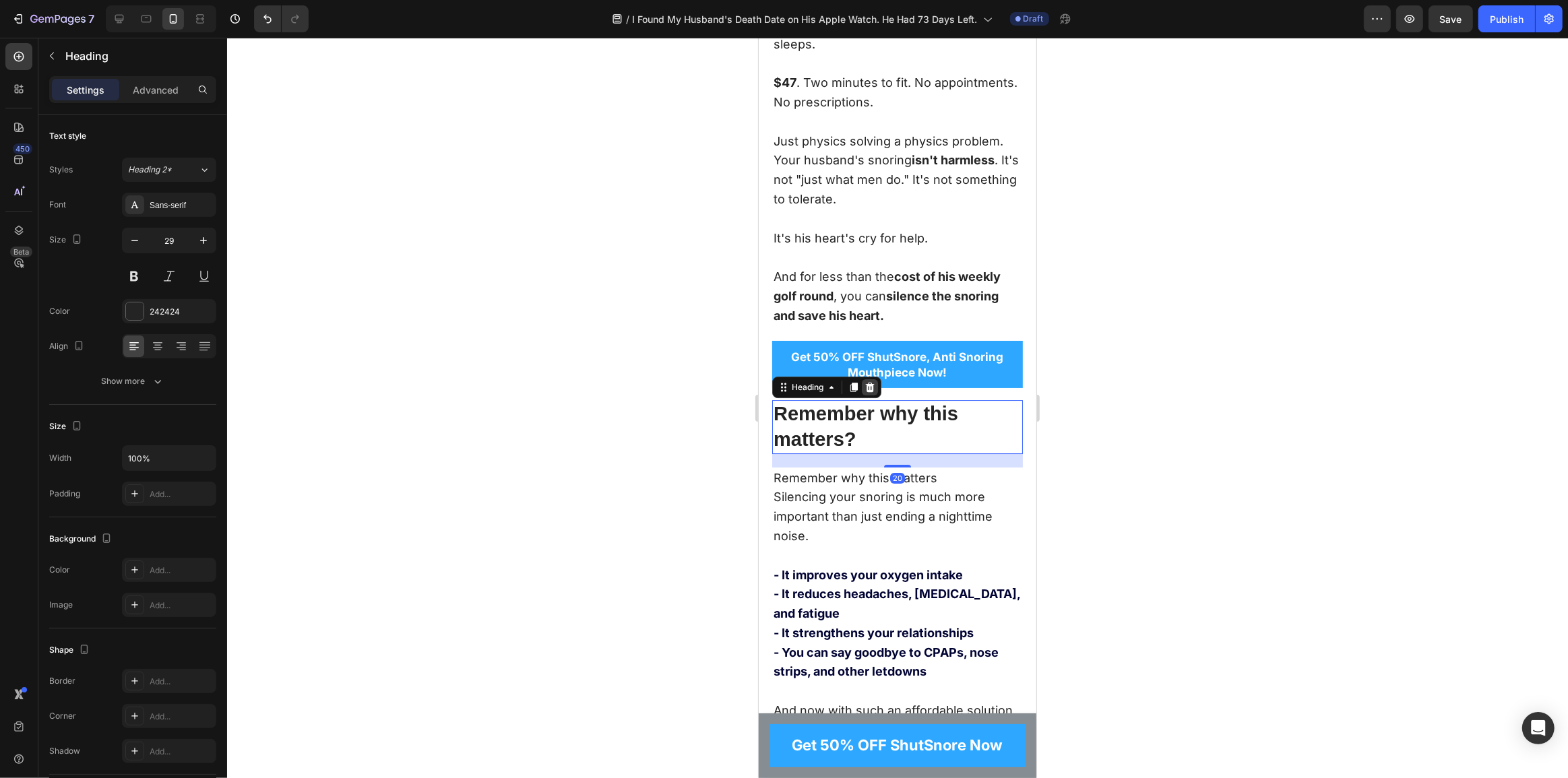
click at [869, 392] on icon at bounding box center [869, 387] width 9 height 10
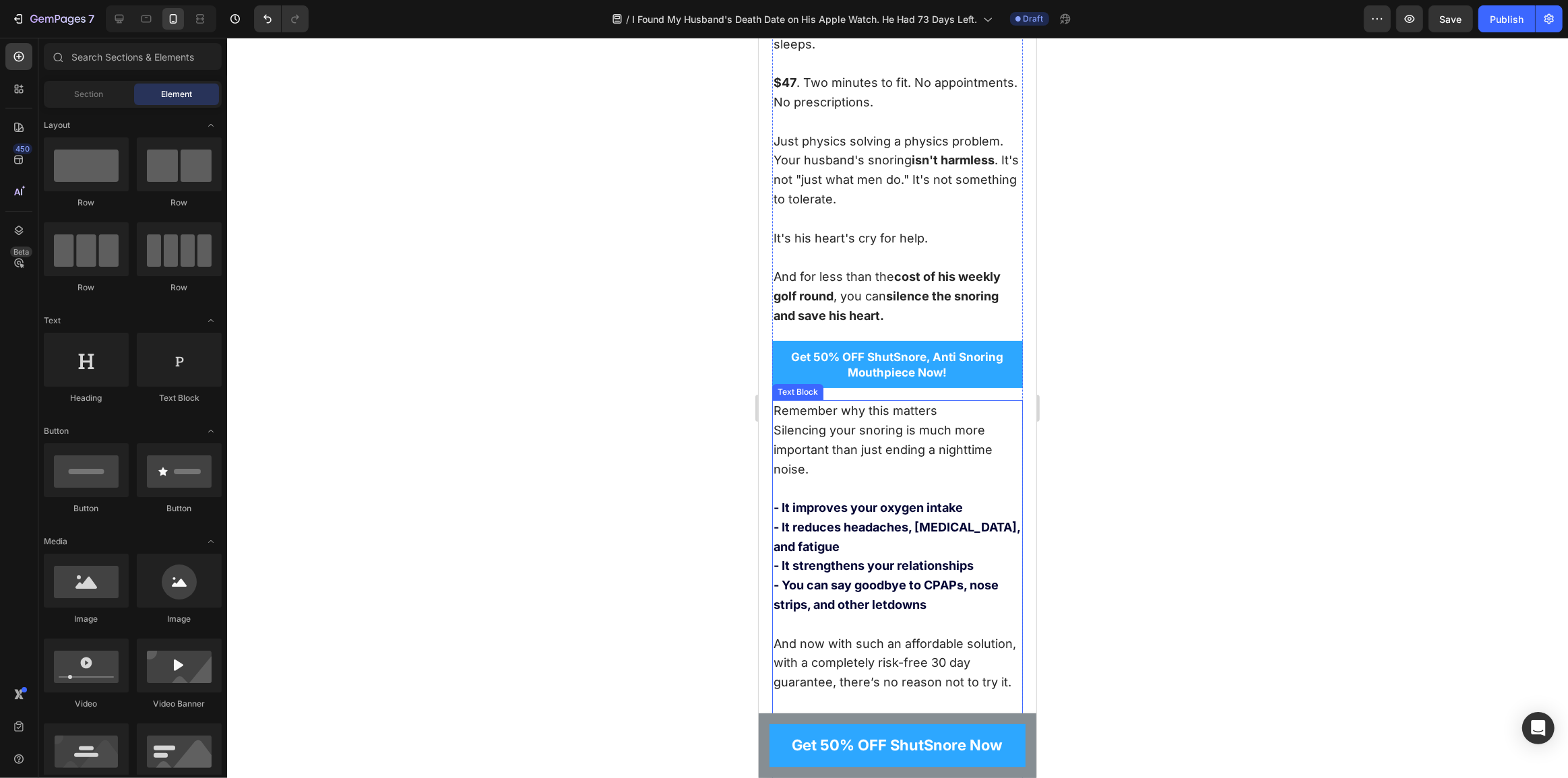
click at [875, 479] on p "Remember why this matters Silencing your snoring is much more important than ju…" at bounding box center [897, 440] width 248 height 77
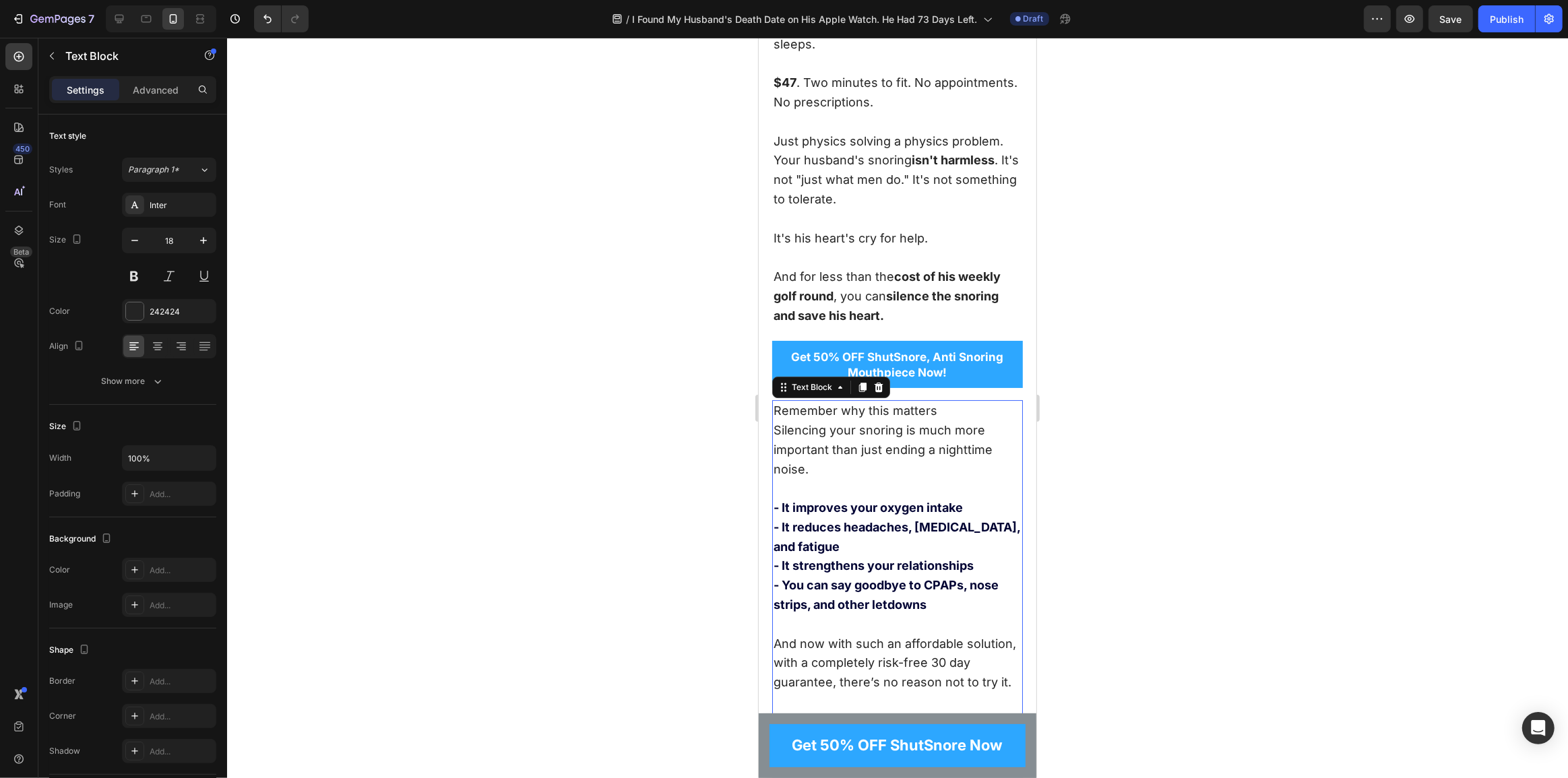
click at [887, 479] on p "Remember why this matters Silencing your snoring is much more important than ju…" at bounding box center [897, 440] width 248 height 77
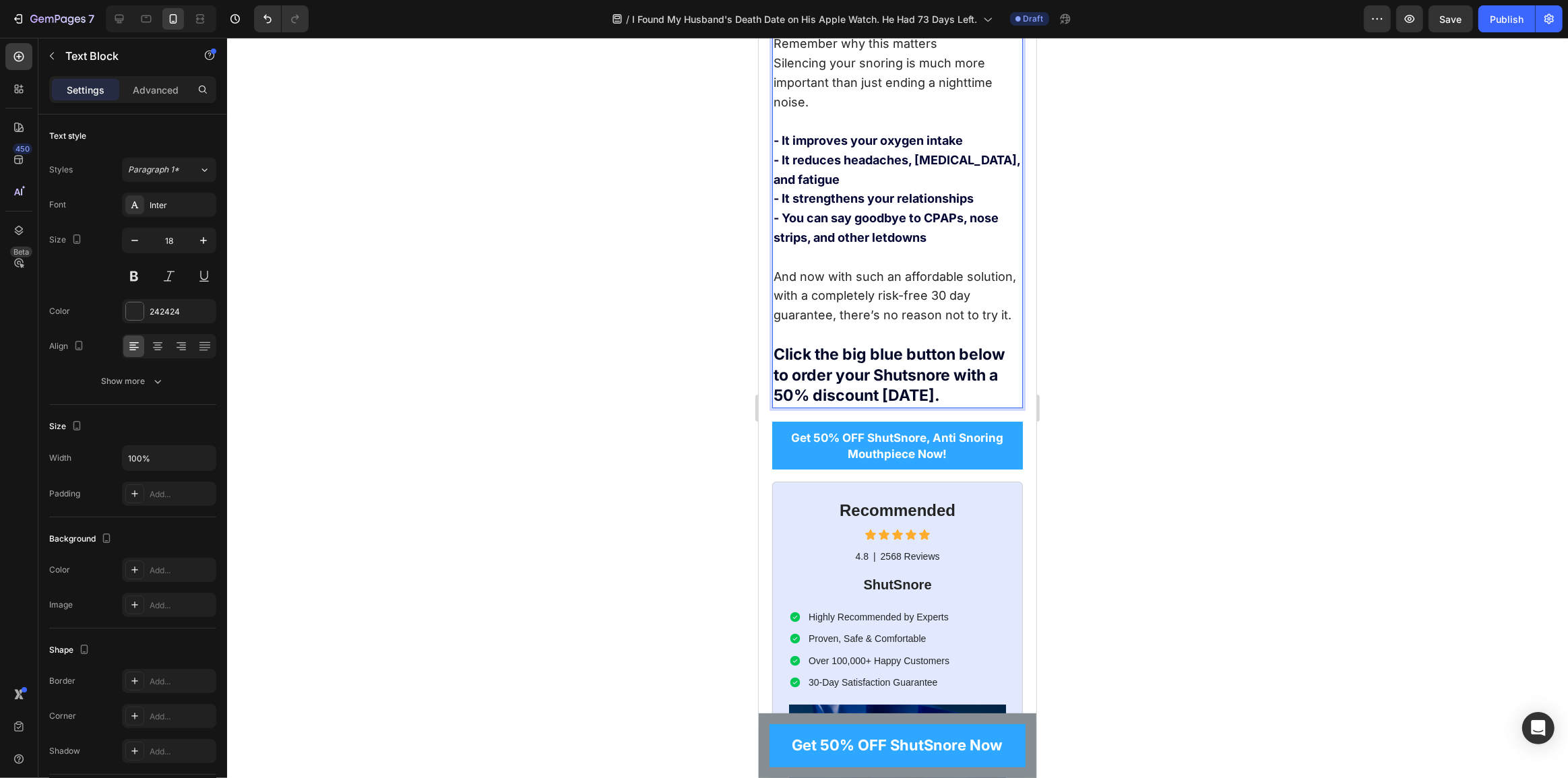
scroll to position [11103, 0]
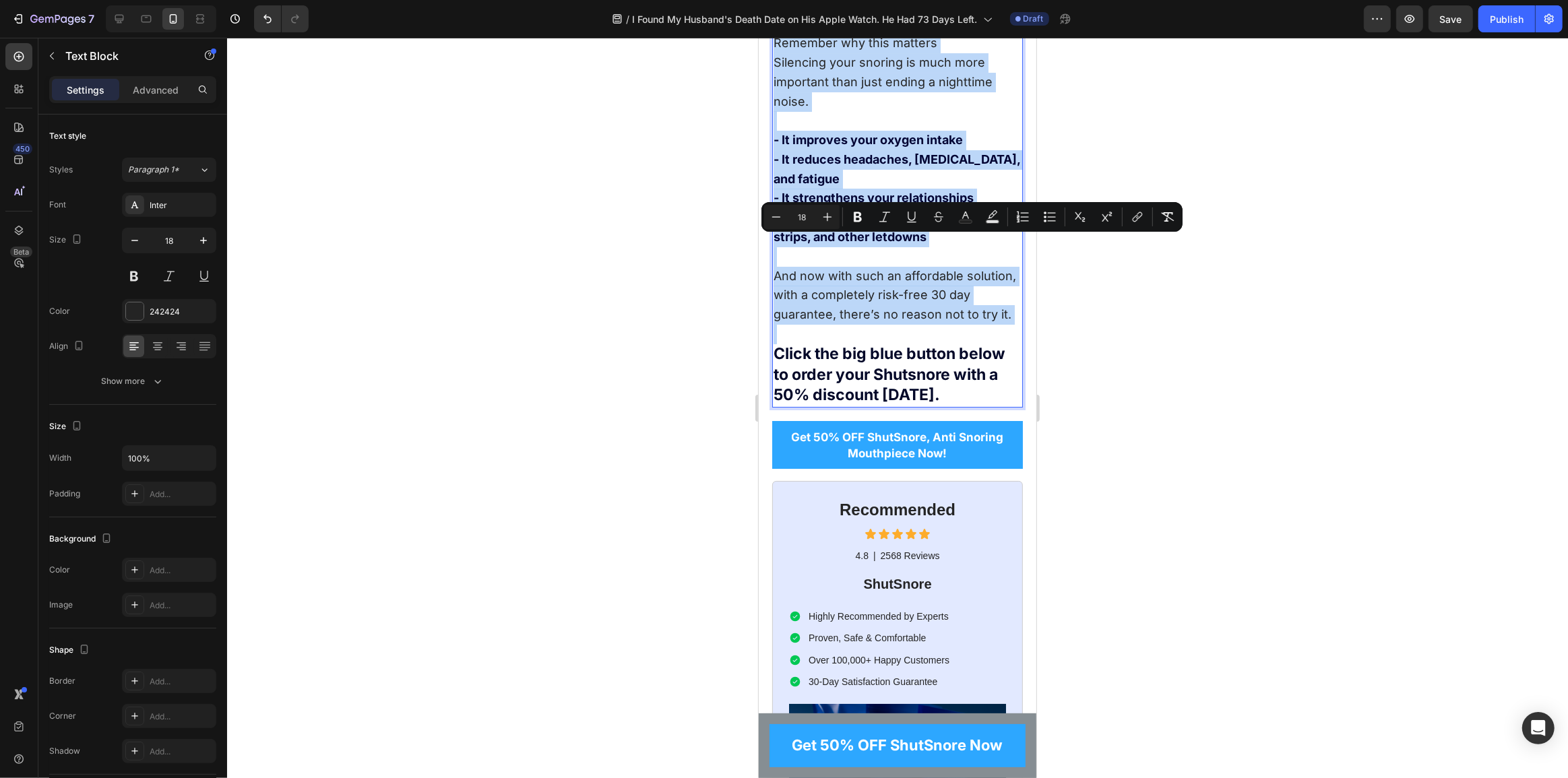
click at [888, 406] on p "And now with such an affordable solution, with a completely risk-free 30 day gu…" at bounding box center [897, 327] width 248 height 159
drag, startPoint x: 819, startPoint y: 540, endPoint x: 1498, endPoint y: 283, distance: 726.0
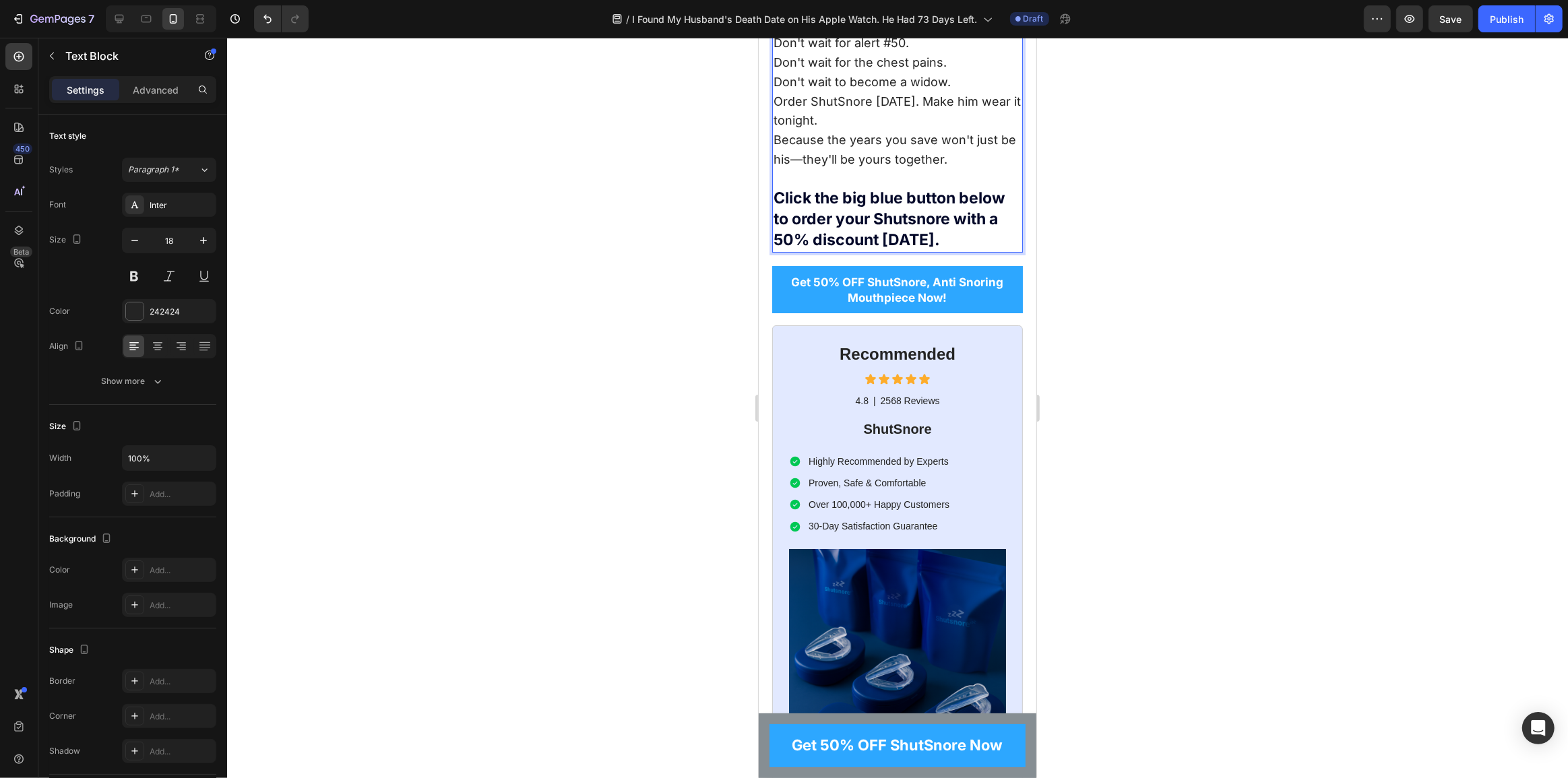
click at [930, 53] on p "Don't wait for alert #50." at bounding box center [897, 43] width 248 height 20
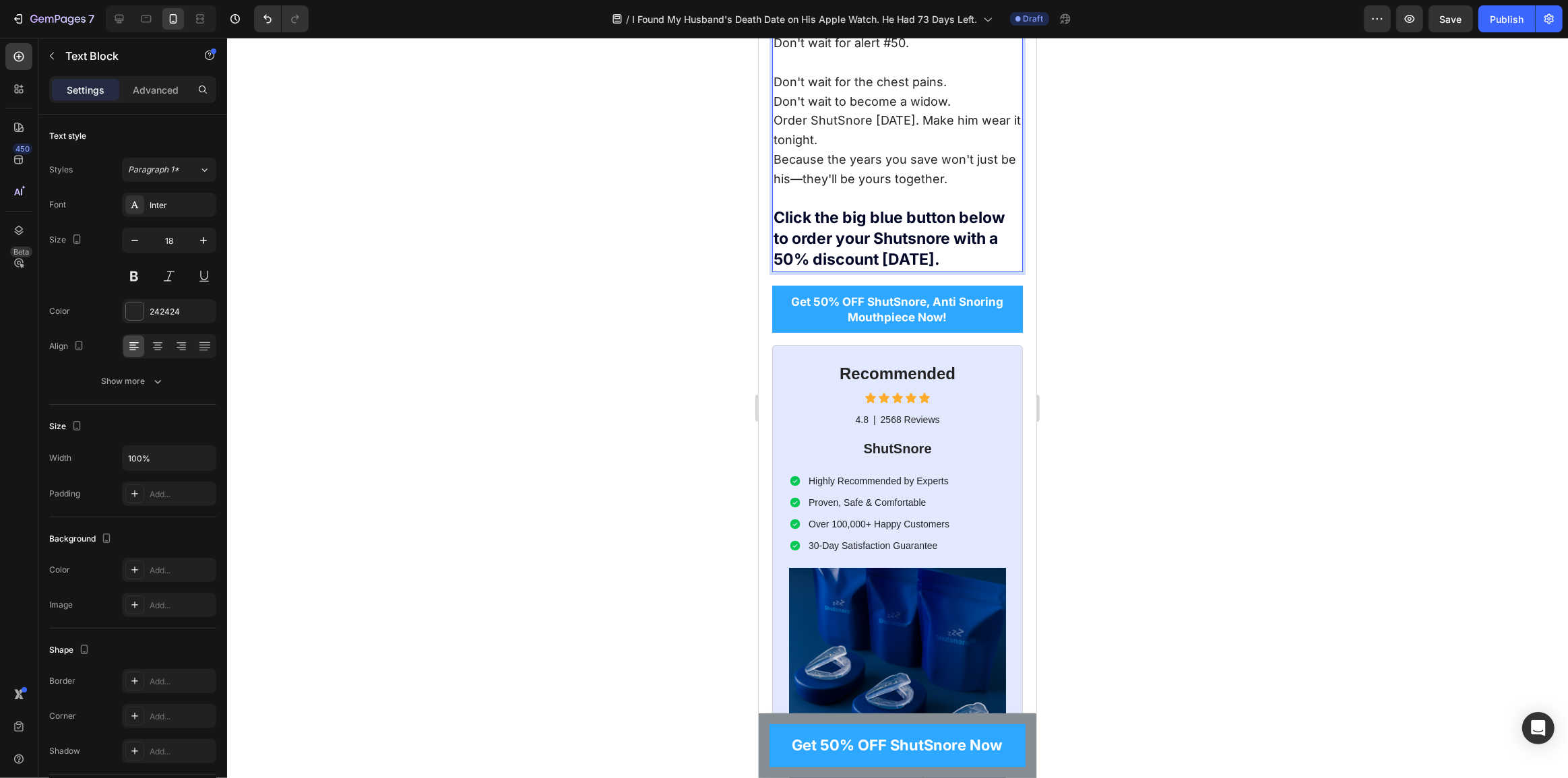
click at [944, 92] on p "Don't wait for the chest pains." at bounding box center [897, 82] width 248 height 20
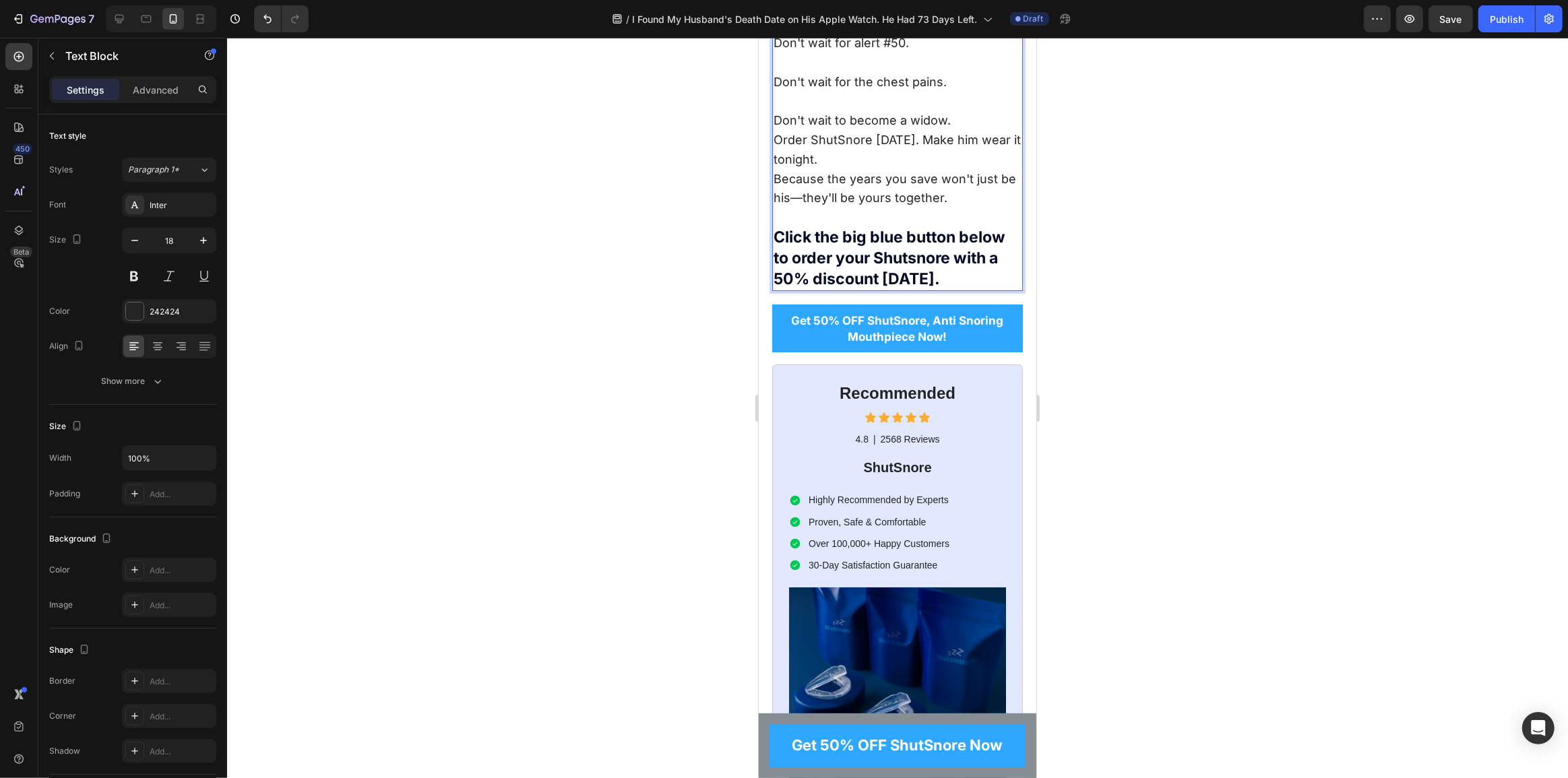
click at [952, 131] on p "Don't wait to become a widow." at bounding box center [897, 121] width 248 height 20
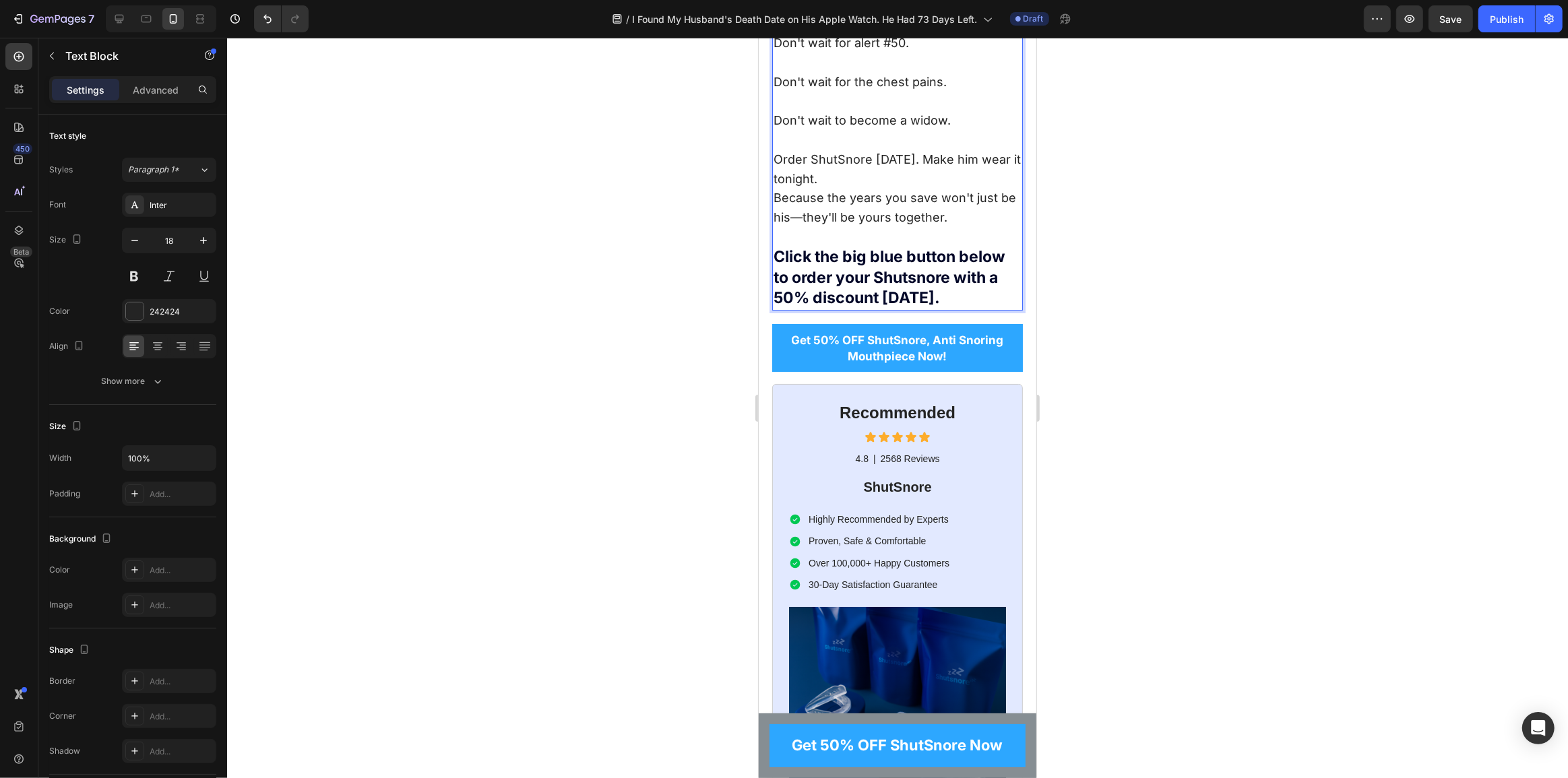
click at [865, 189] on p "Order ShutSnore today. Make him wear it tonight." at bounding box center [897, 169] width 248 height 39
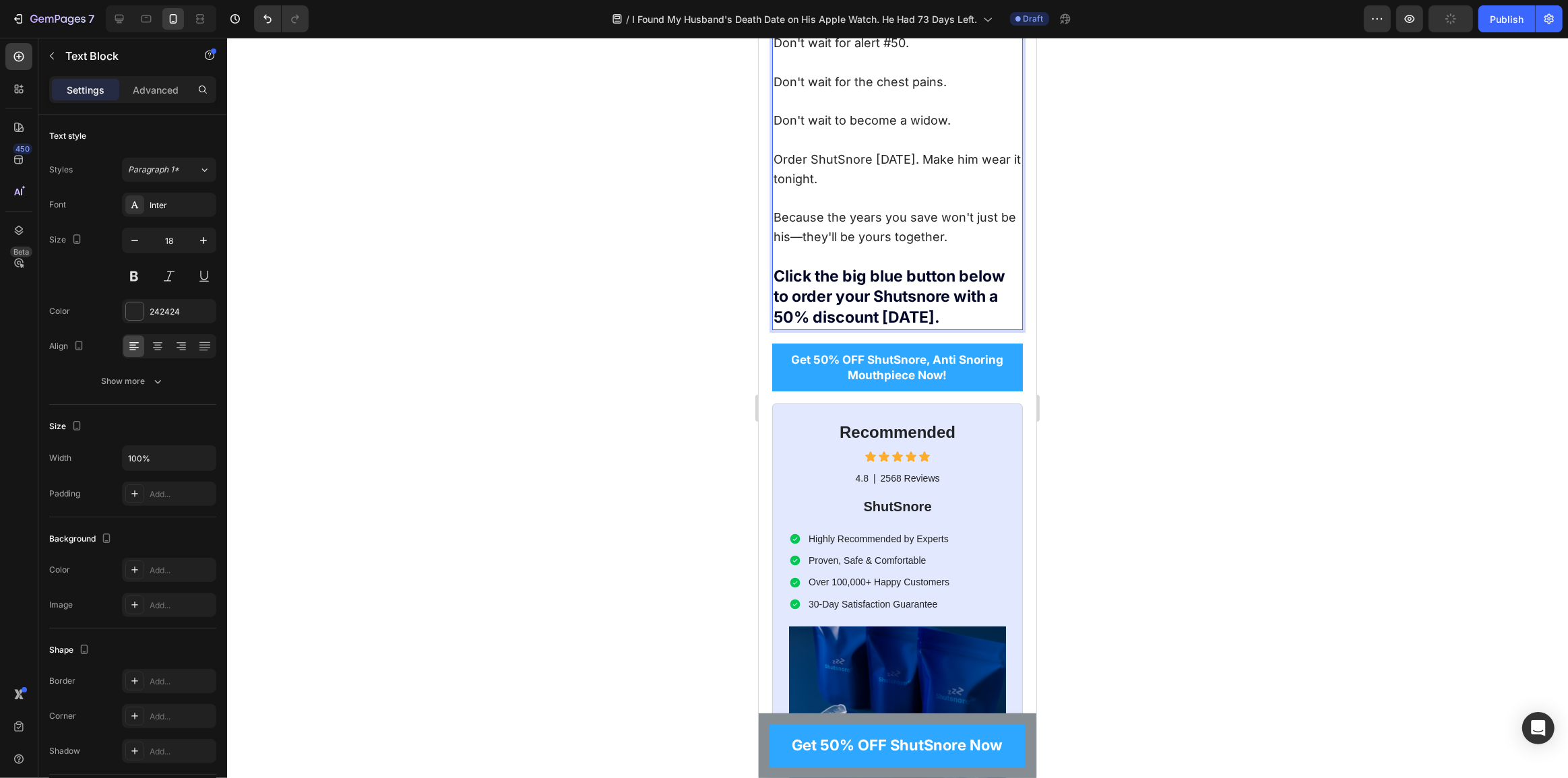
click at [950, 329] on p "Because the years you save won't just be his—they'll be yours together. Click t…" at bounding box center [897, 269] width 248 height 121
click at [802, 329] on p "Because the years you save won't just be his—they'll be yours together. Click t…" at bounding box center [897, 269] width 248 height 121
drag, startPoint x: 936, startPoint y: 438, endPoint x: 798, endPoint y: 438, distance: 138.0
click at [798, 329] on p "Because the years you save won't just be his, they'll be yours together. Click …" at bounding box center [897, 269] width 248 height 121
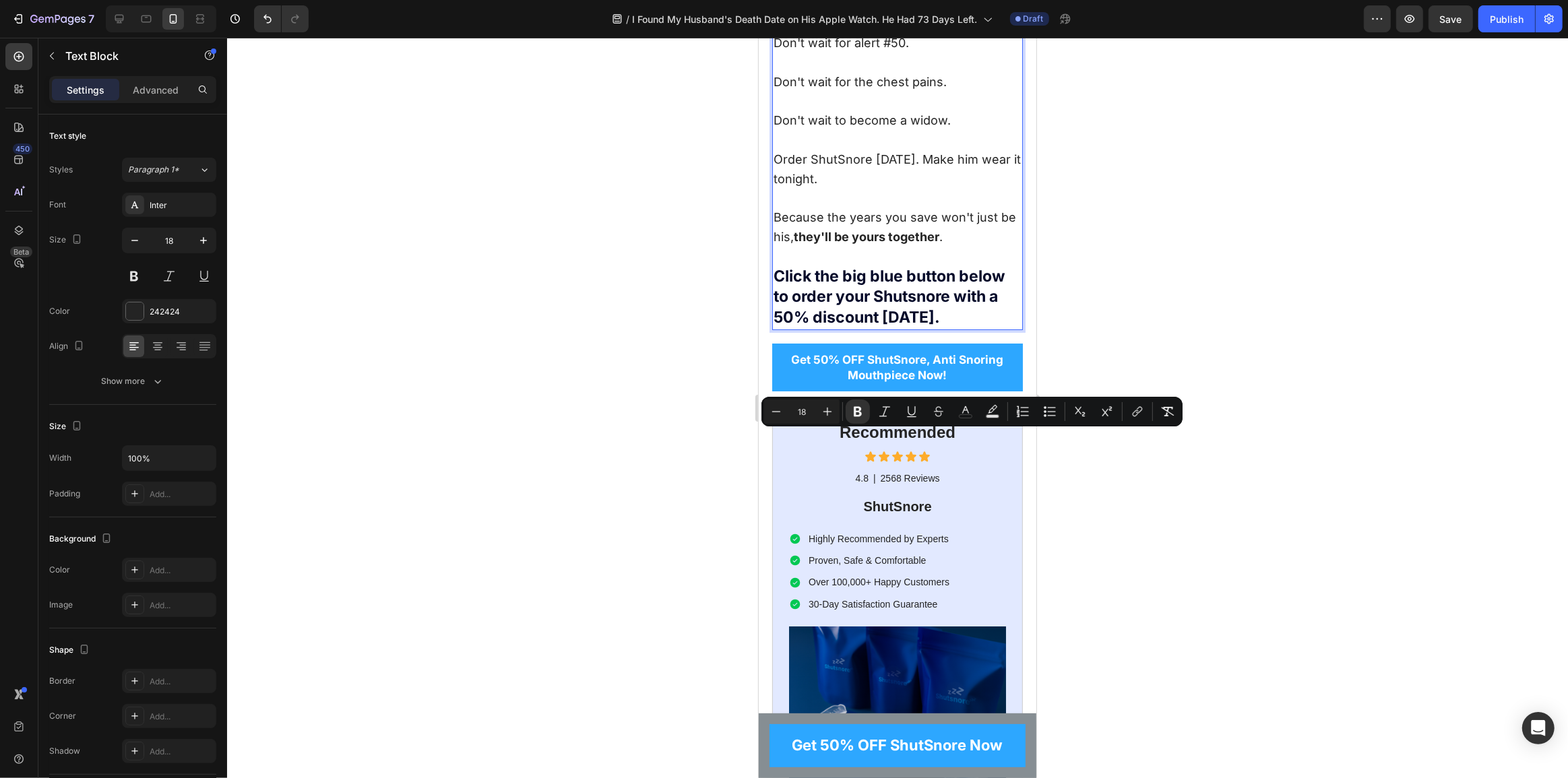
click at [831, 329] on p "Because the years you save won't just be his, they'll be yours together . Click…" at bounding box center [897, 269] width 248 height 121
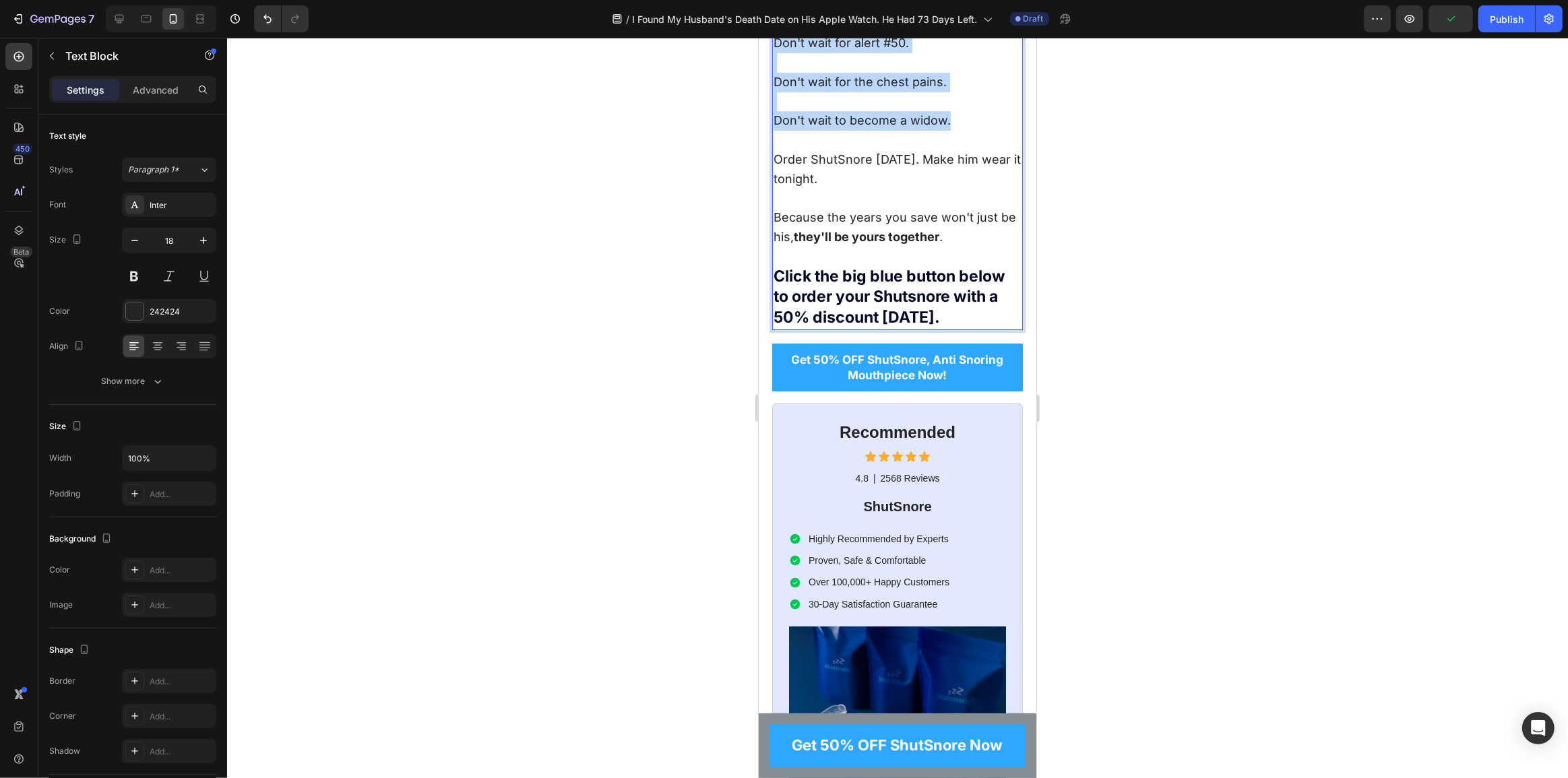
drag, startPoint x: 928, startPoint y: 303, endPoint x: 752, endPoint y: 233, distance: 189.4
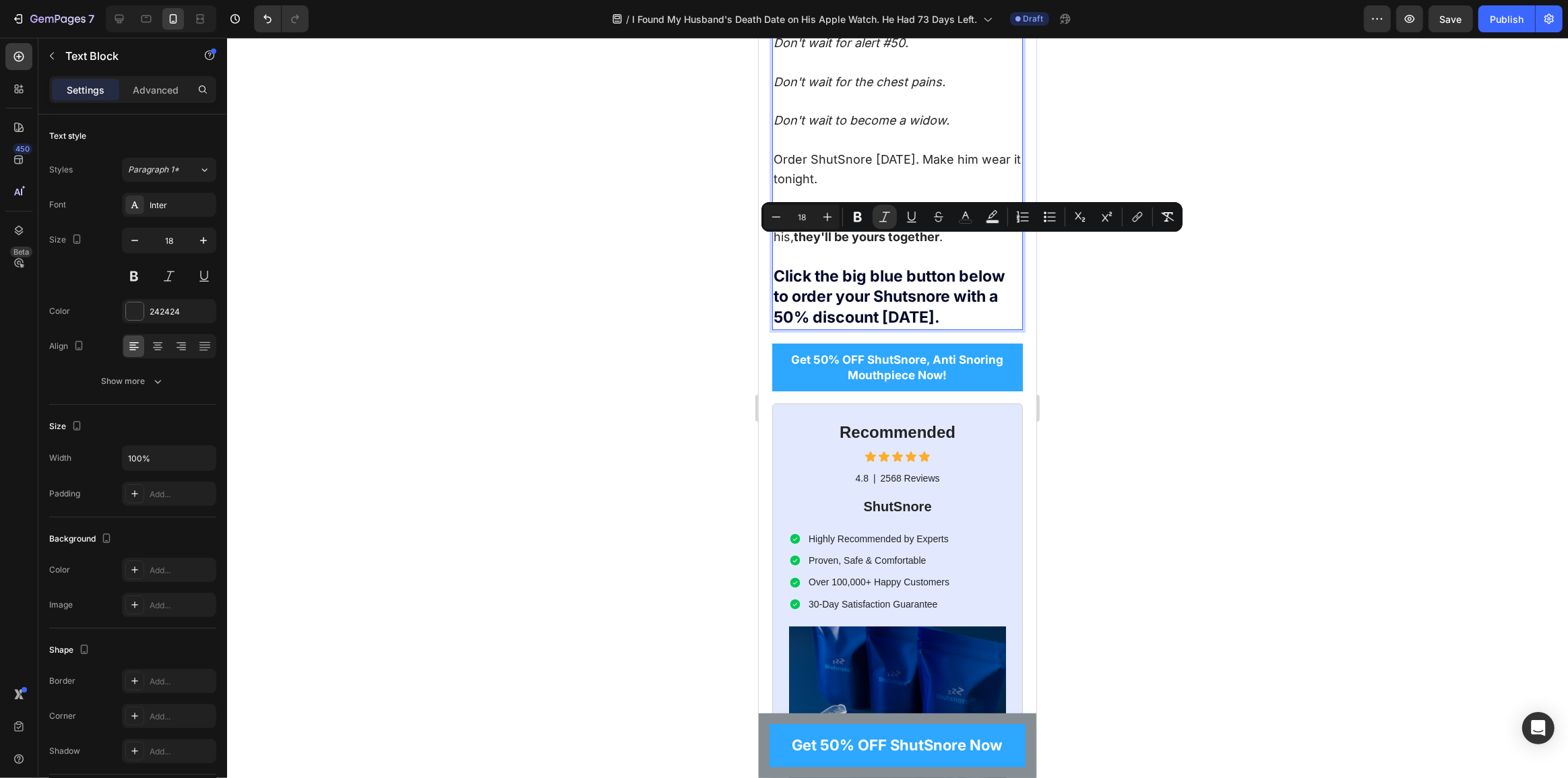
click at [905, 329] on p "Because the years you save won't just be his, they'll be yours together . Click…" at bounding box center [897, 269] width 248 height 121
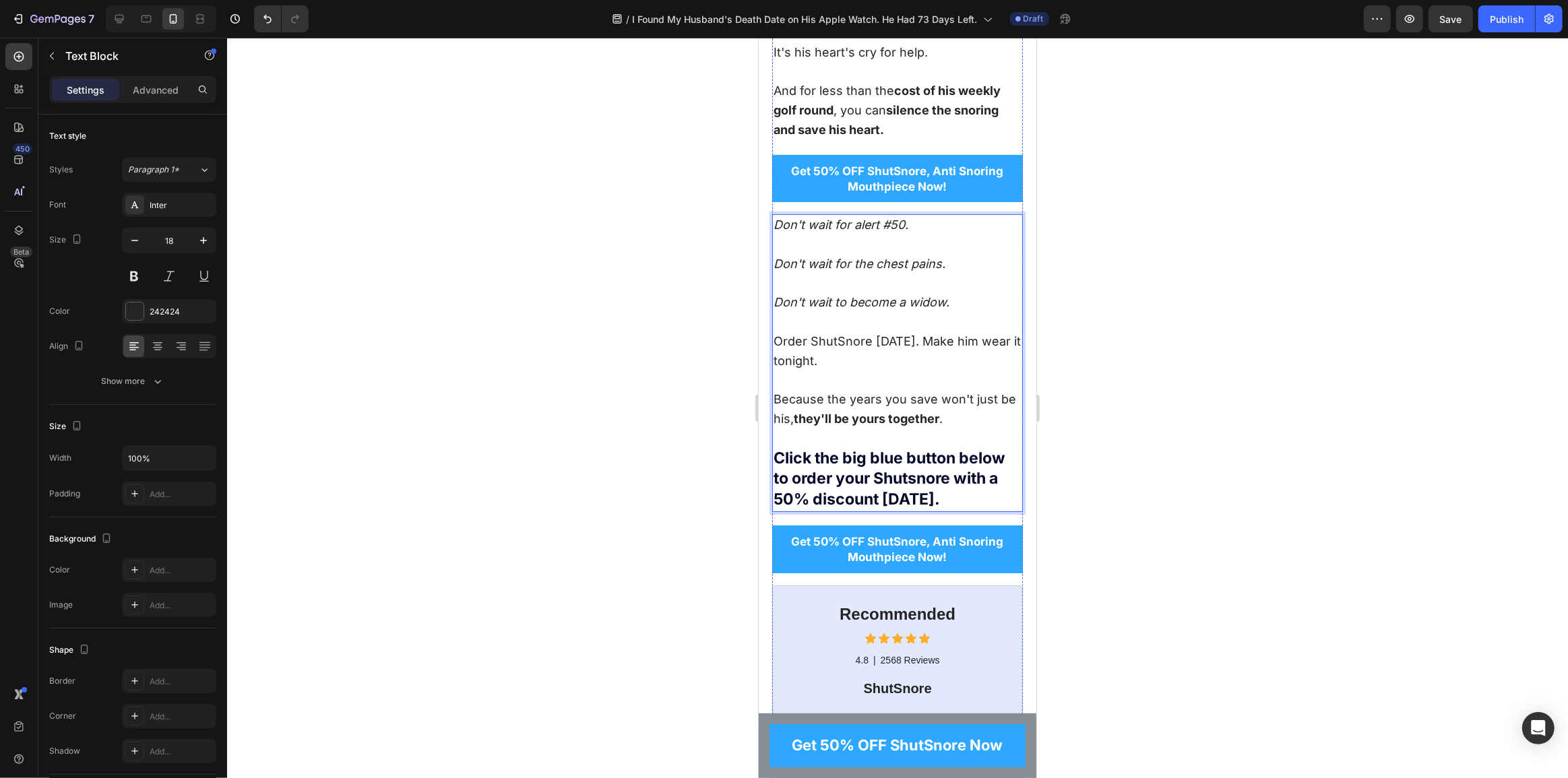
scroll to position [10918, 0]
click at [885, 311] on icon "Don't wait to become a widow." at bounding box center [861, 304] width 176 height 14
click at [1176, 498] on div at bounding box center [898, 408] width 1341 height 740
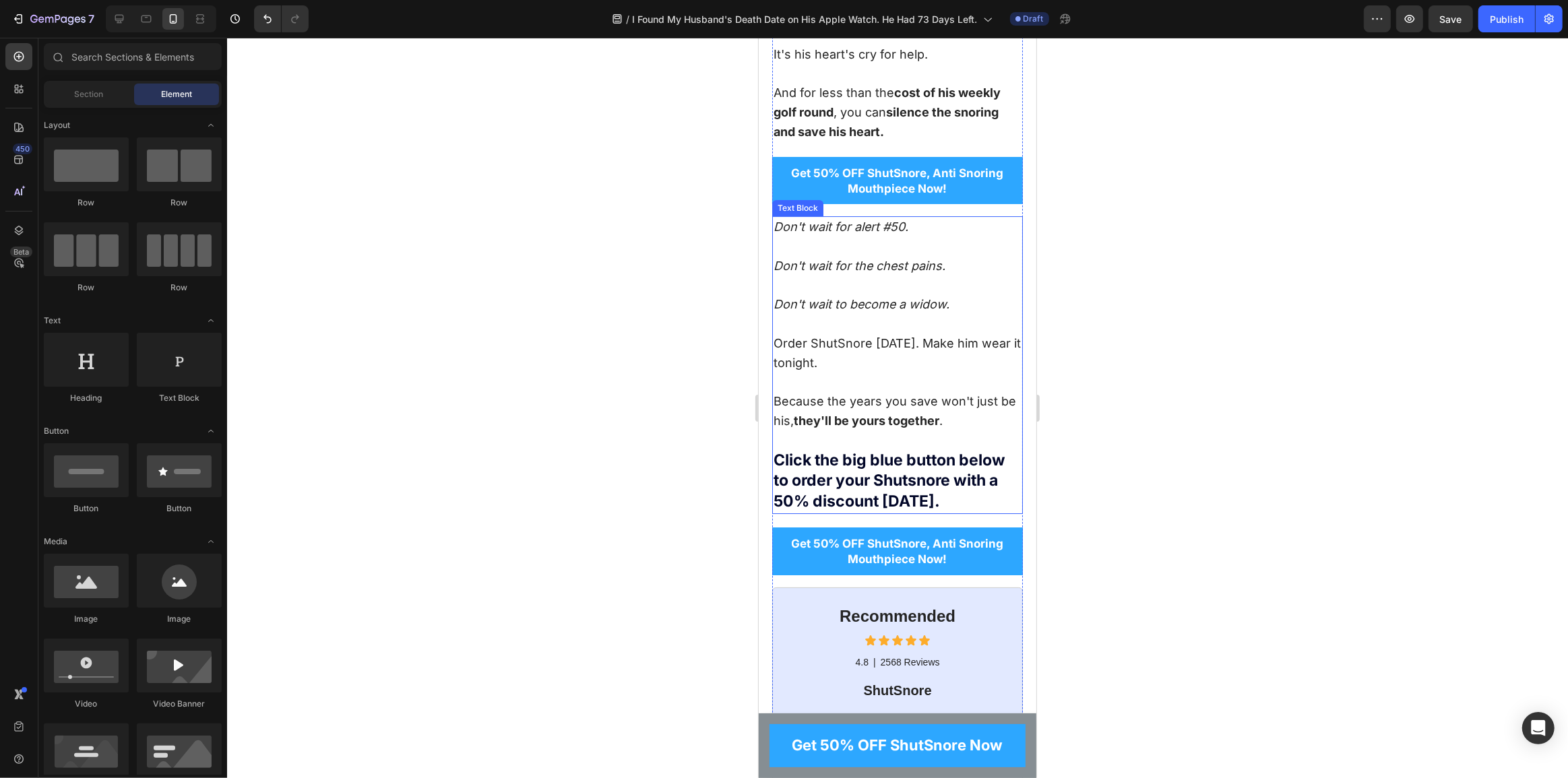
click at [913, 311] on icon "Don't wait to become a widow." at bounding box center [861, 304] width 176 height 14
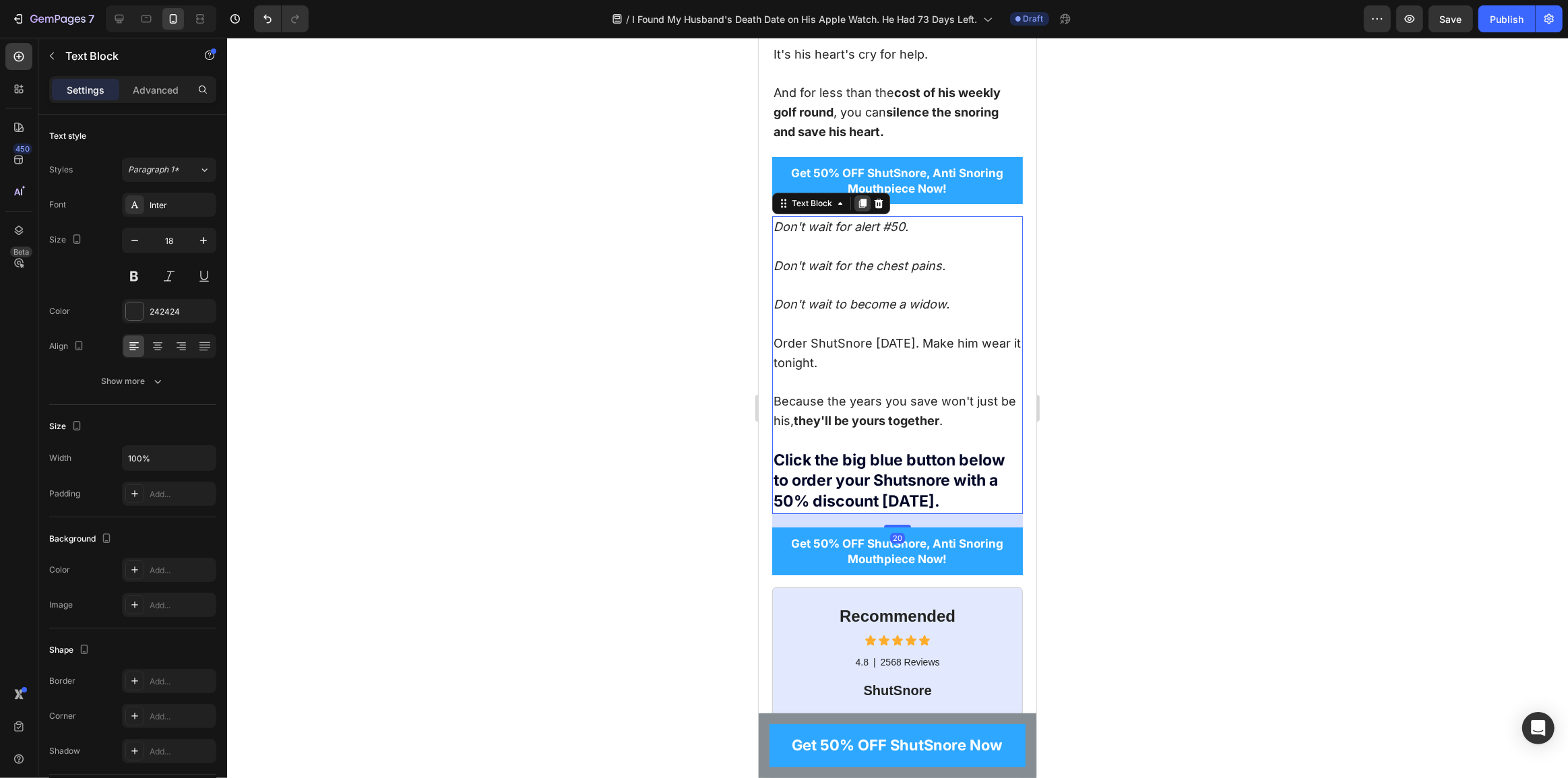
click at [857, 209] on icon at bounding box center [862, 203] width 11 height 11
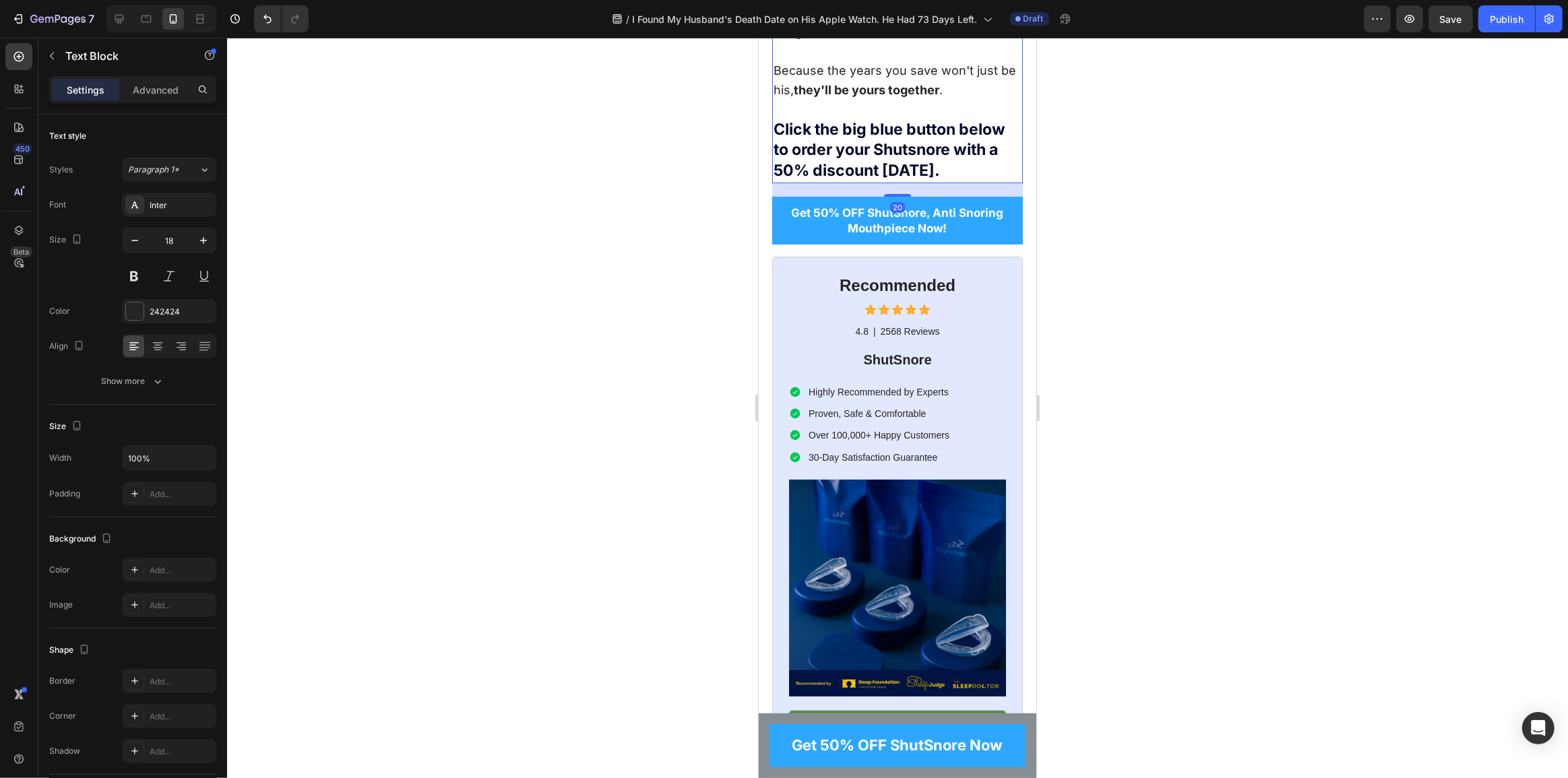
scroll to position [11565, 0]
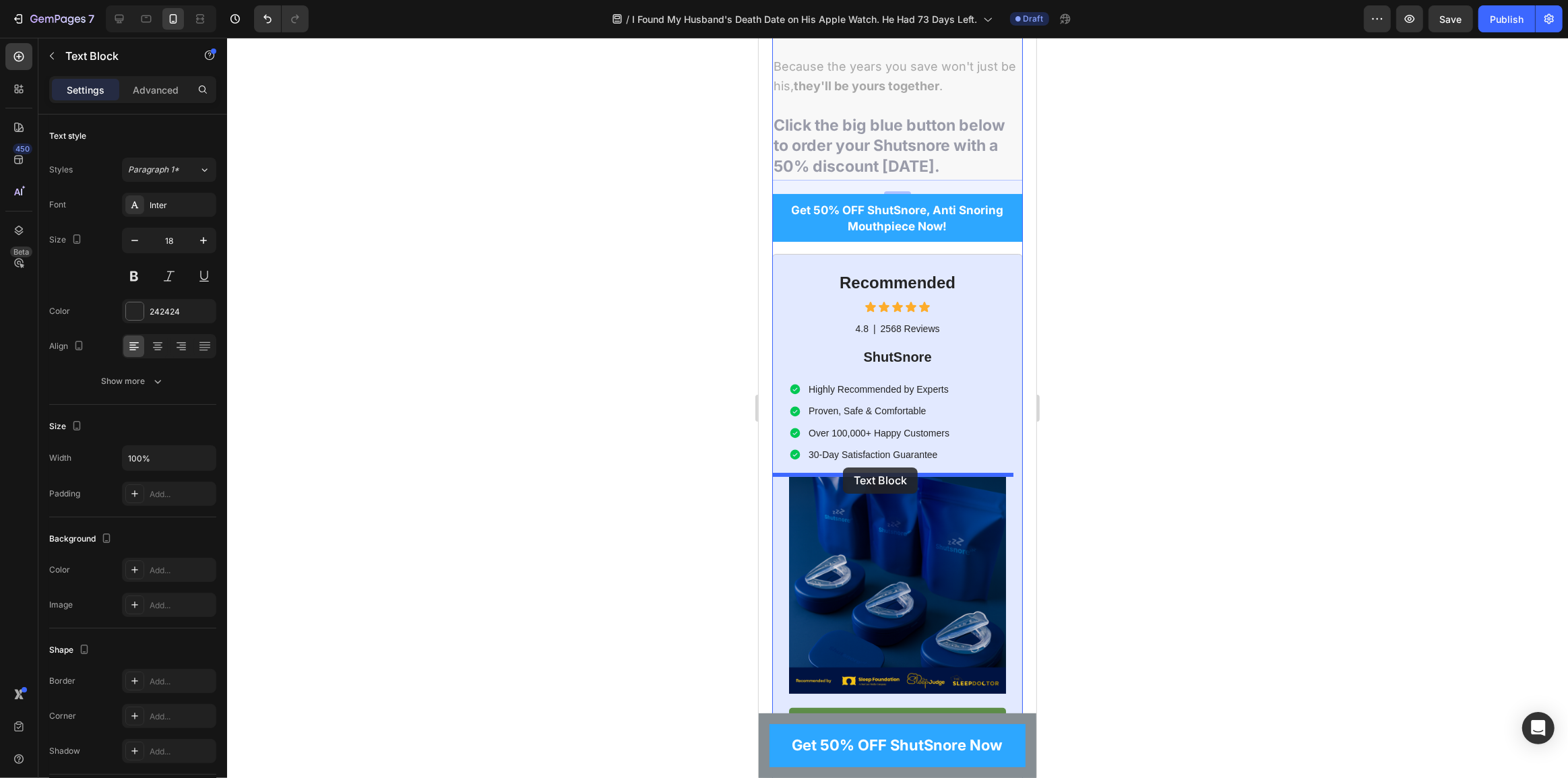
drag, startPoint x: 805, startPoint y: 68, endPoint x: 842, endPoint y: 467, distance: 400.7
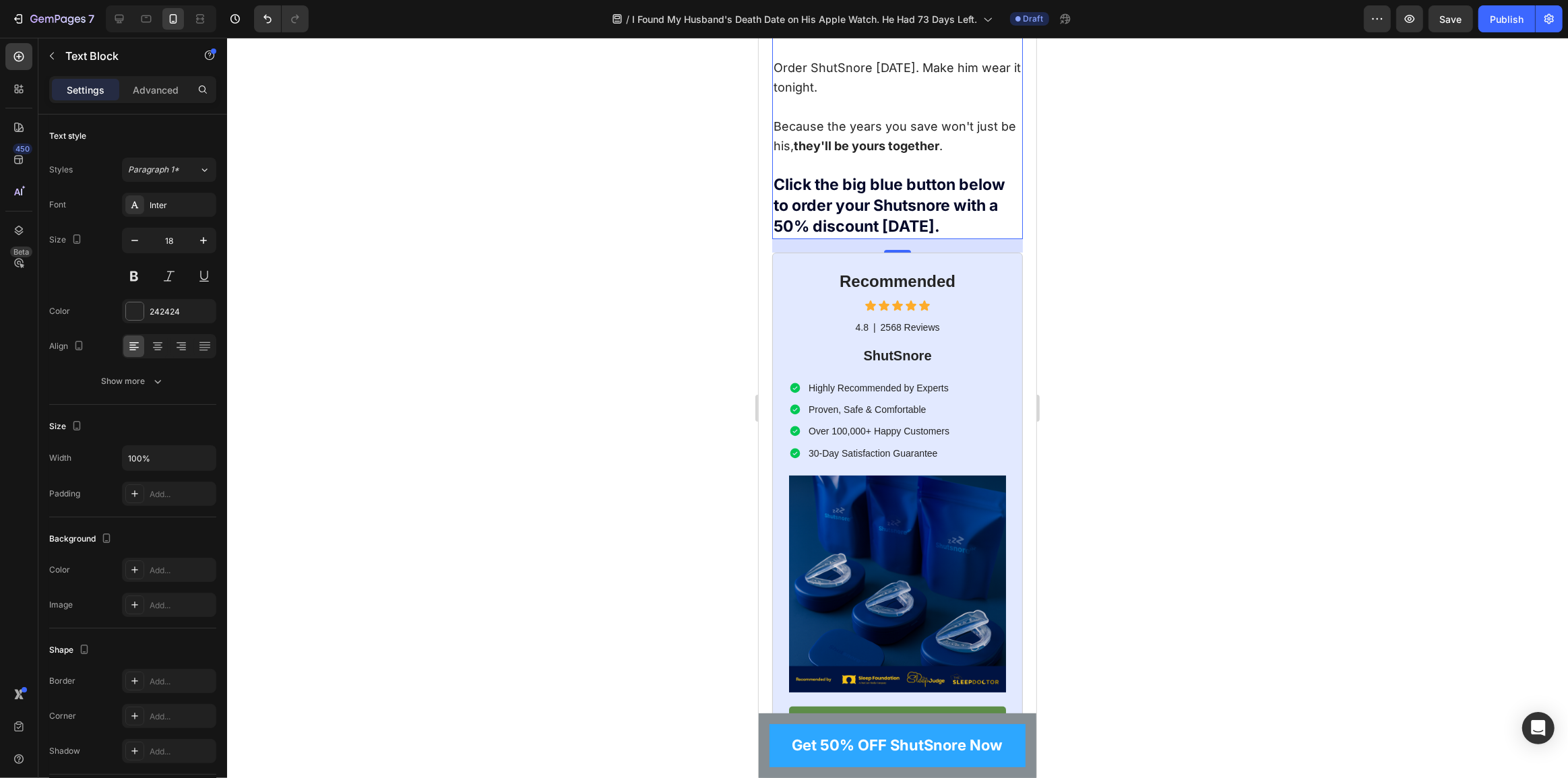
click at [842, 238] on p "Because the years you save won't just be his, they'll be yours together . Click…" at bounding box center [897, 177] width 248 height 121
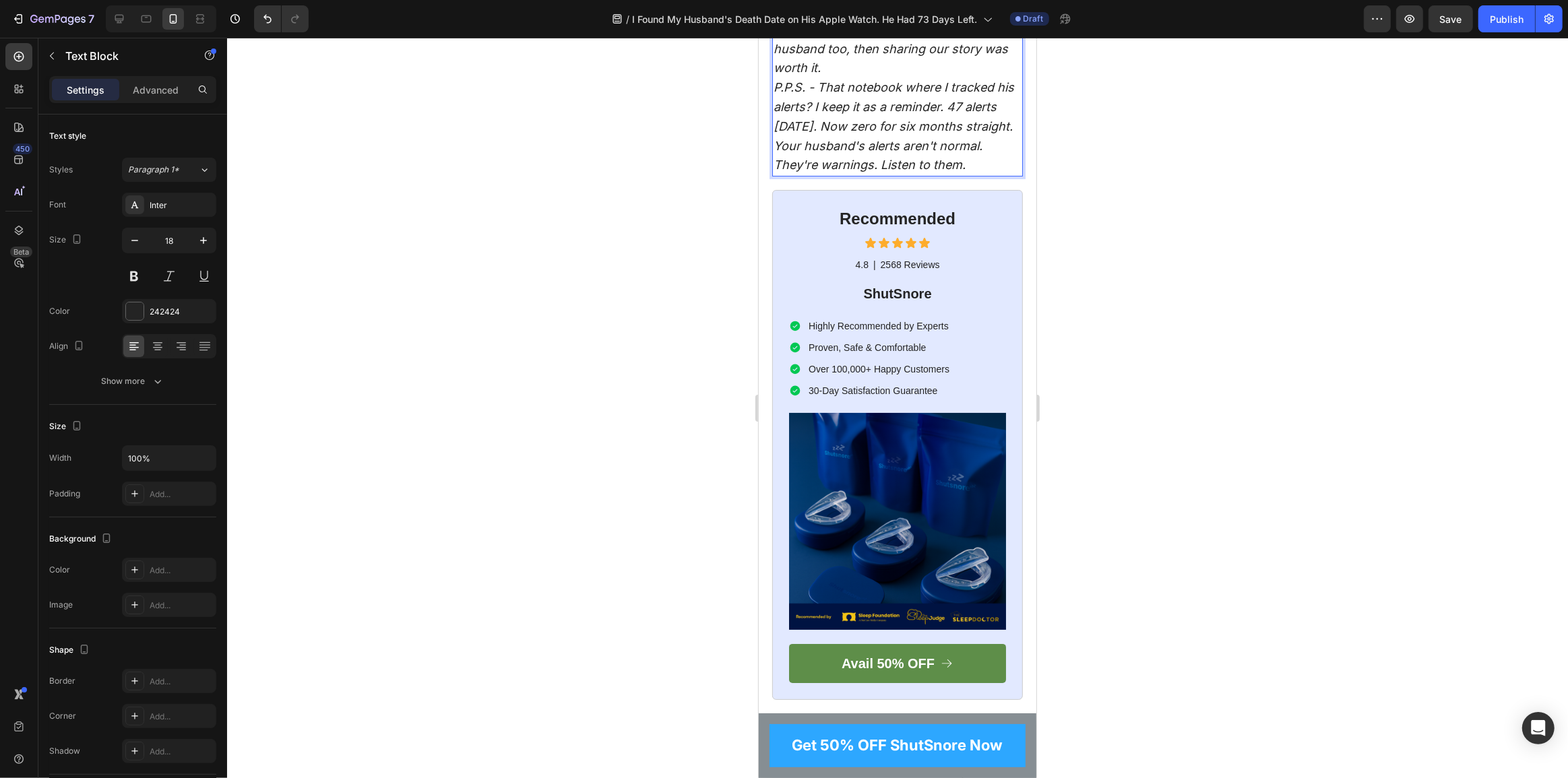
click at [887, 79] on p "P.S. - I showed this to my husband before publishing. He said, "You probably sa…" at bounding box center [897, 10] width 248 height 136
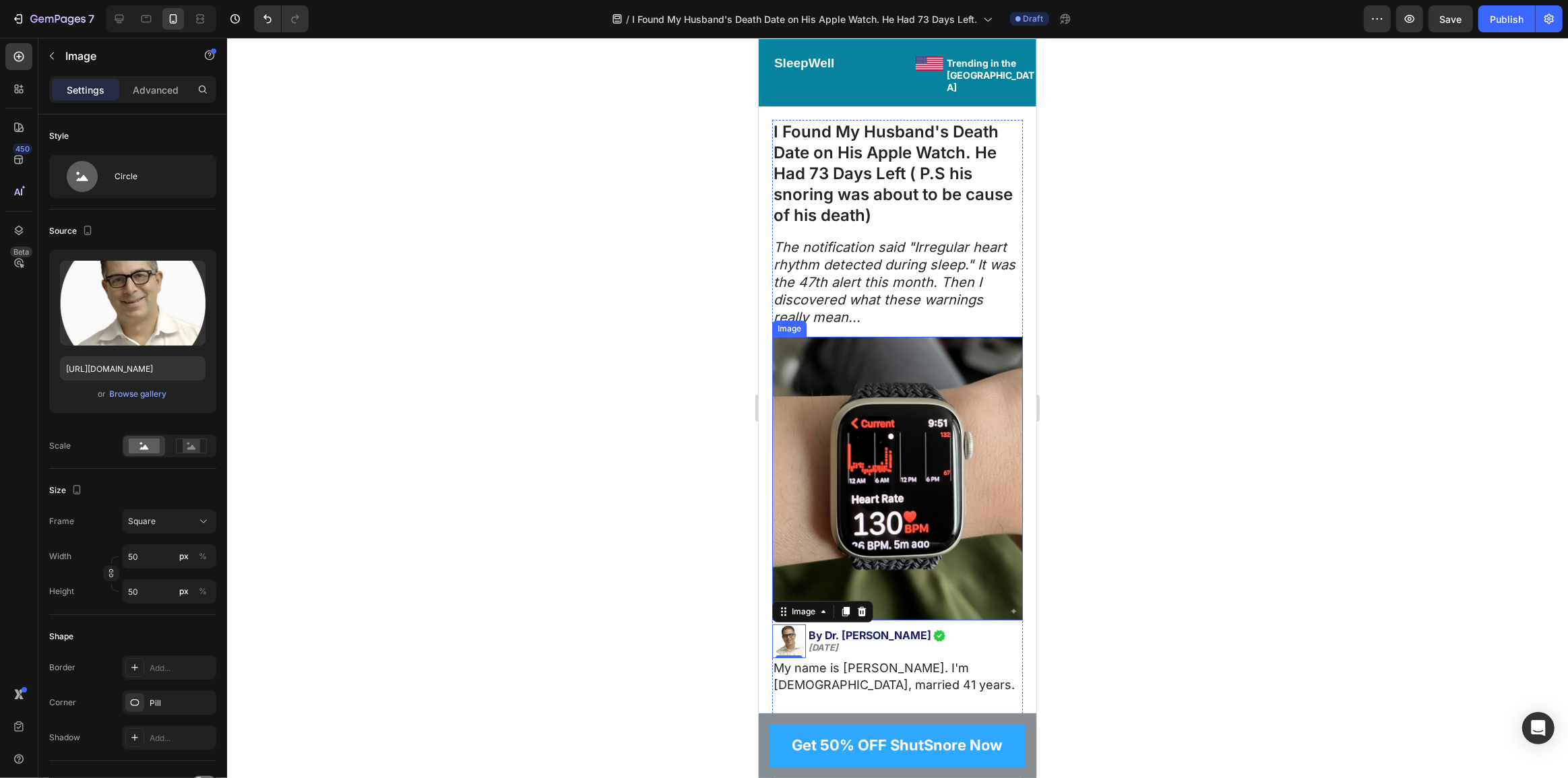
scroll to position [122, 0]
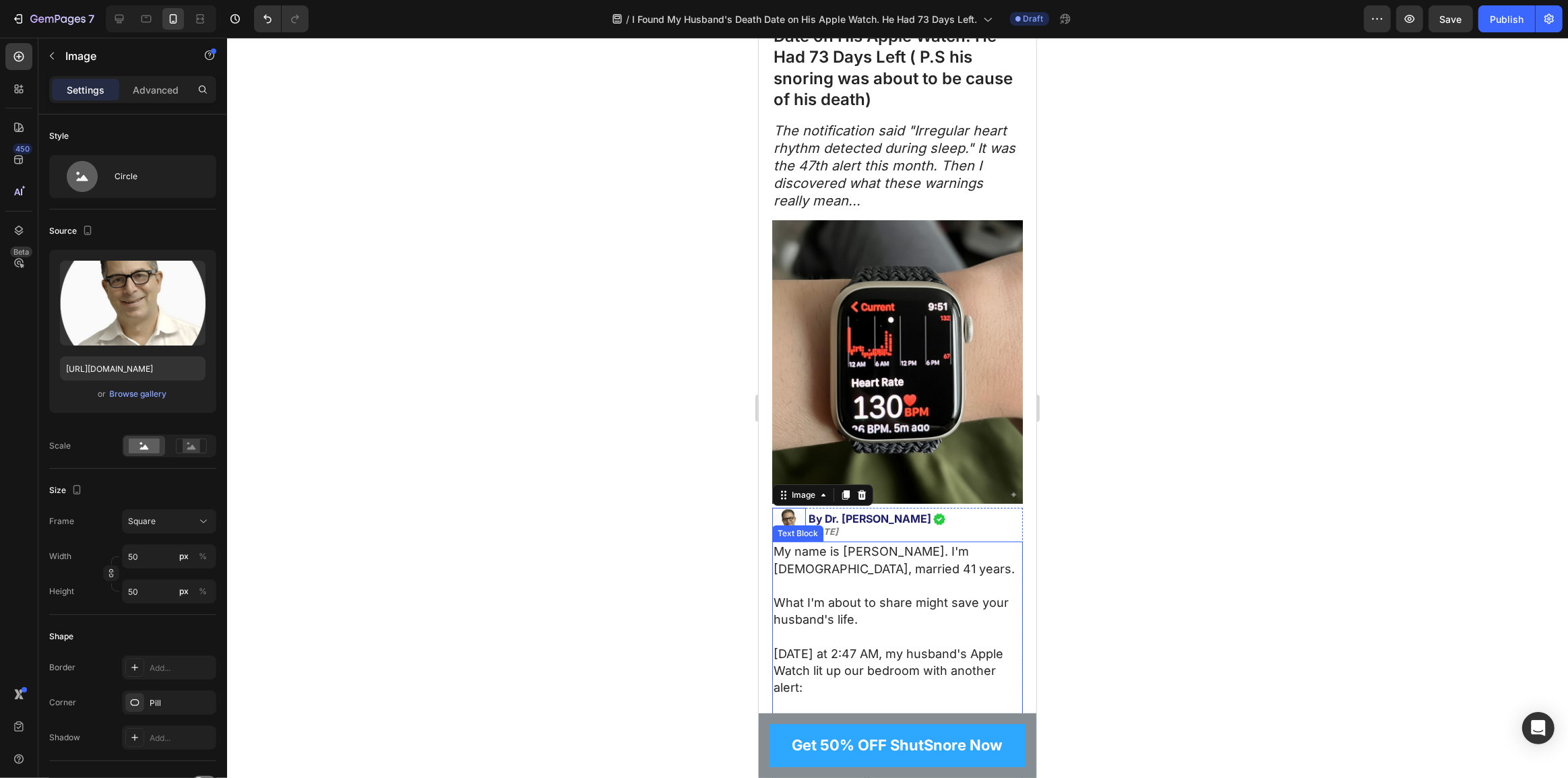
click at [897, 553] on p "My name is Patricia Harrison. I'm 67 years old, married 41 years." at bounding box center [897, 569] width 248 height 52
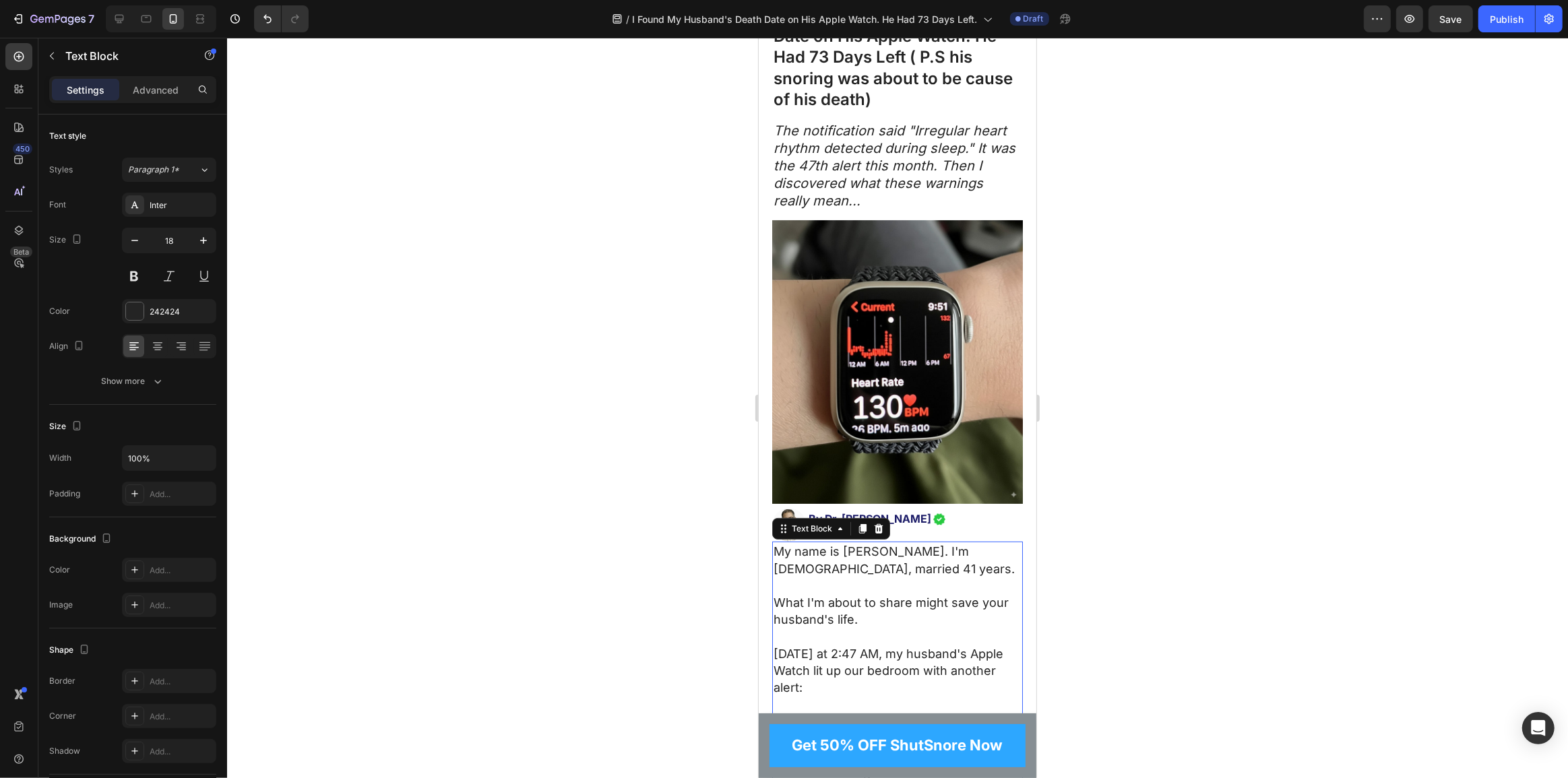
click at [930, 551] on p "My name is Patricia Harrison. I'm 67 years old, married 41 years." at bounding box center [897, 569] width 248 height 52
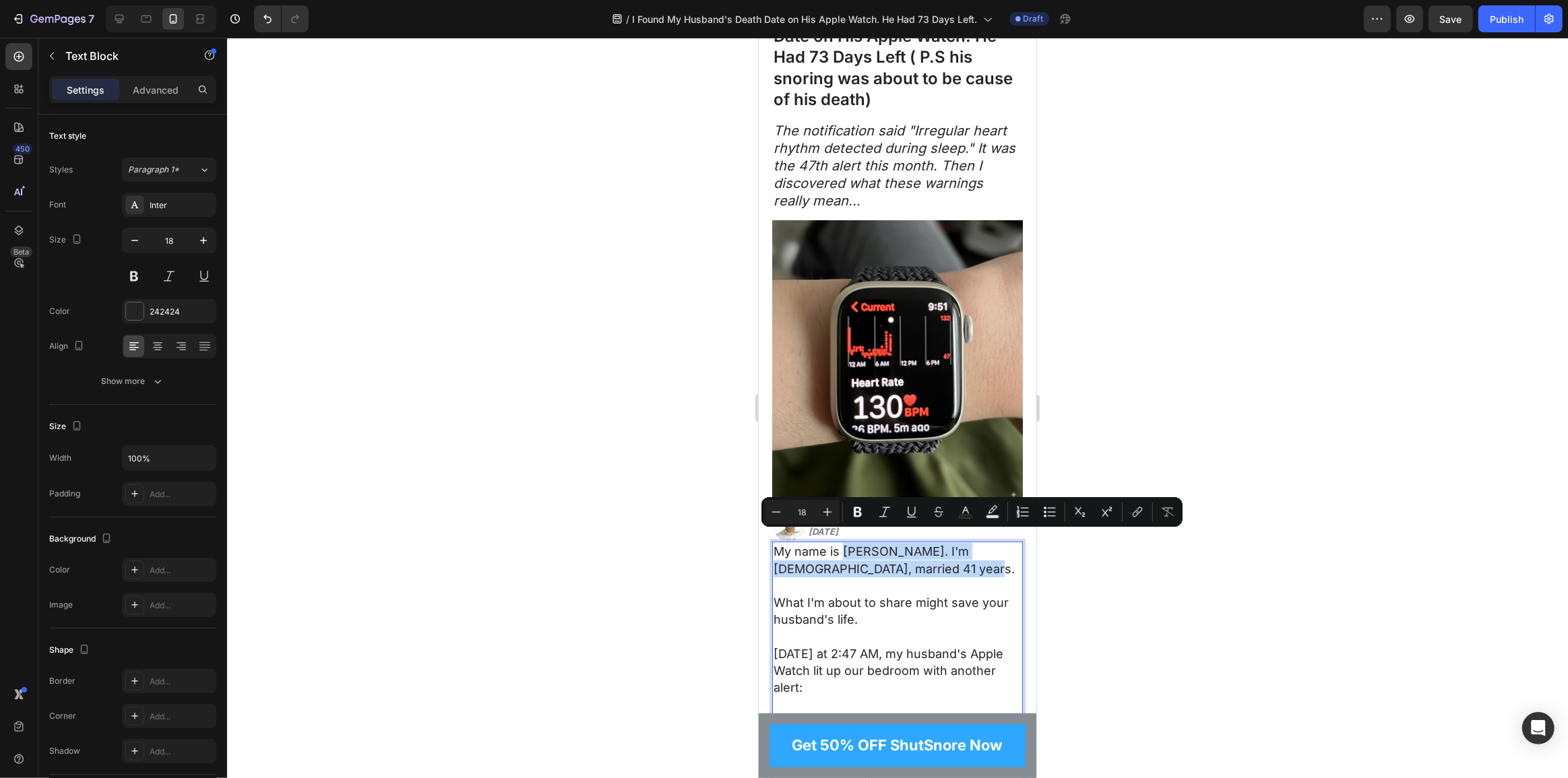
drag, startPoint x: 936, startPoint y: 560, endPoint x: 846, endPoint y: 546, distance: 91.1
click at [846, 546] on p "My name is Patricia Harrison. I'm 67 years old, married 41 years." at bounding box center [897, 569] width 248 height 52
copy p "Patricia Harrison. I'm 67 years old, married 41 years."
click at [794, 558] on p "My name is Patricia Harrison. I'm 67 years old, married 41 years." at bounding box center [897, 569] width 248 height 52
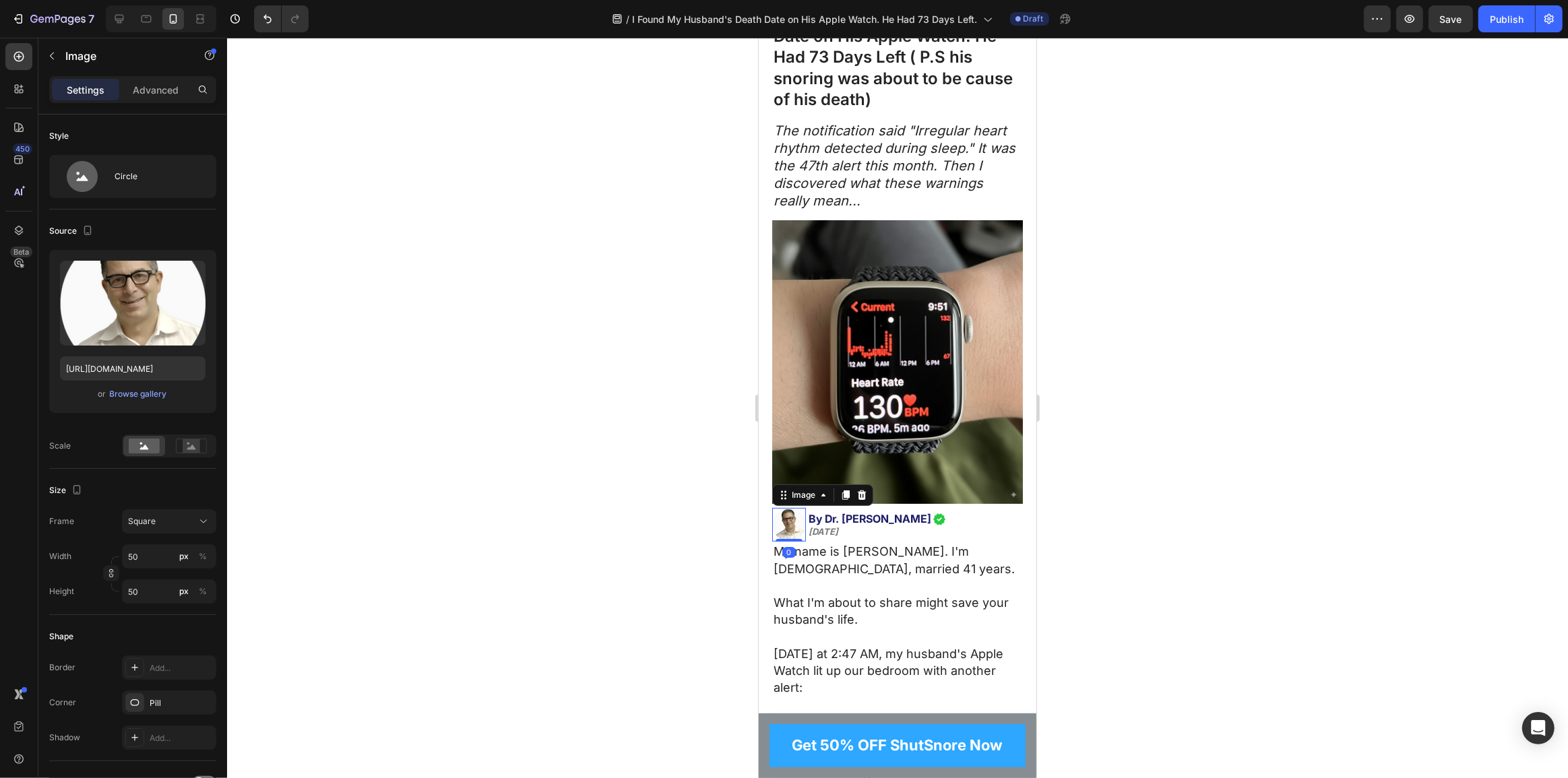
drag, startPoint x: 795, startPoint y: 509, endPoint x: 1215, endPoint y: 452, distance: 423.9
click at [795, 509] on img at bounding box center [788, 525] width 34 height 34
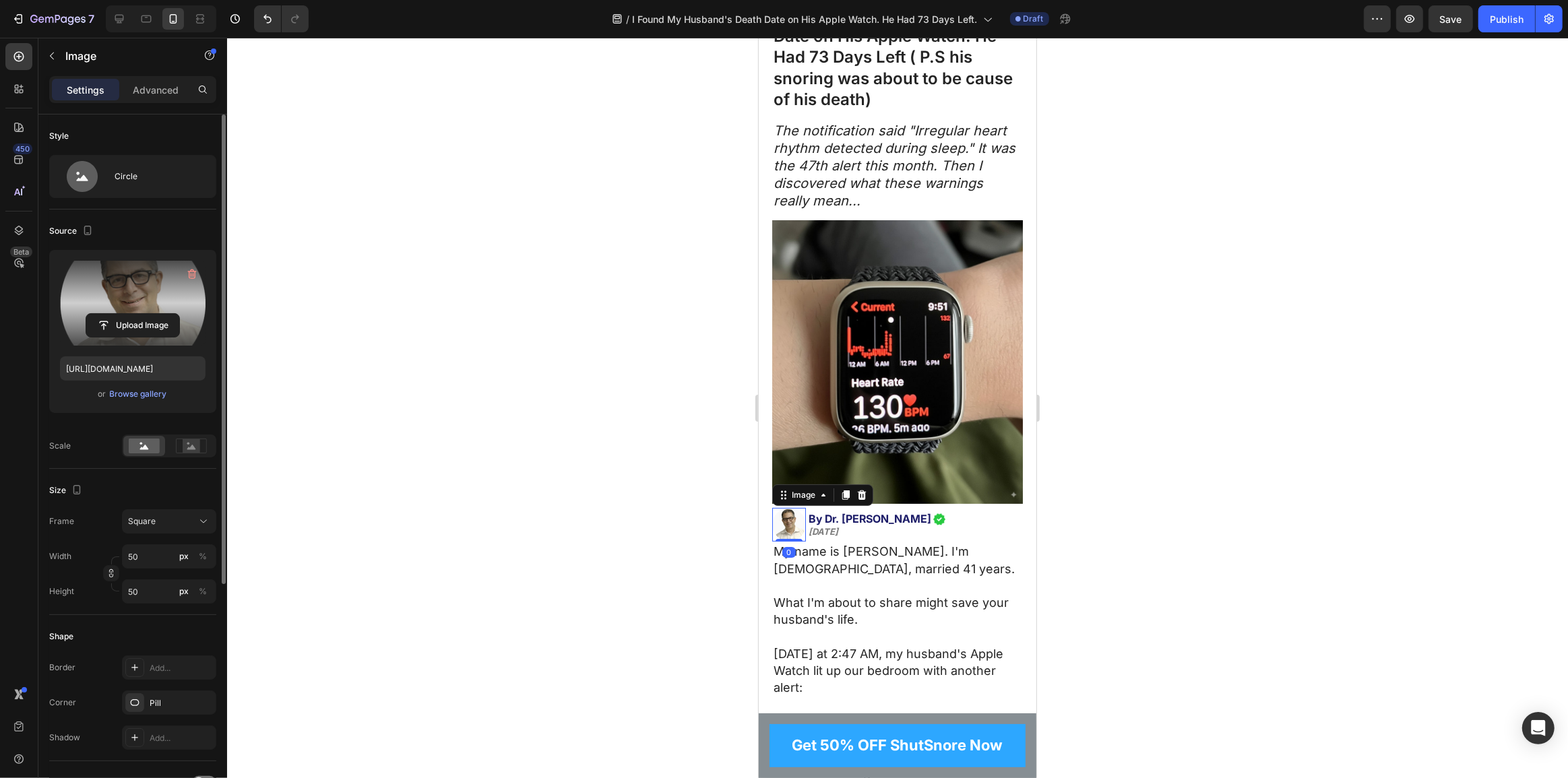
click at [131, 311] on label at bounding box center [133, 303] width 146 height 85
click at [131, 314] on input "file" at bounding box center [133, 325] width 93 height 23
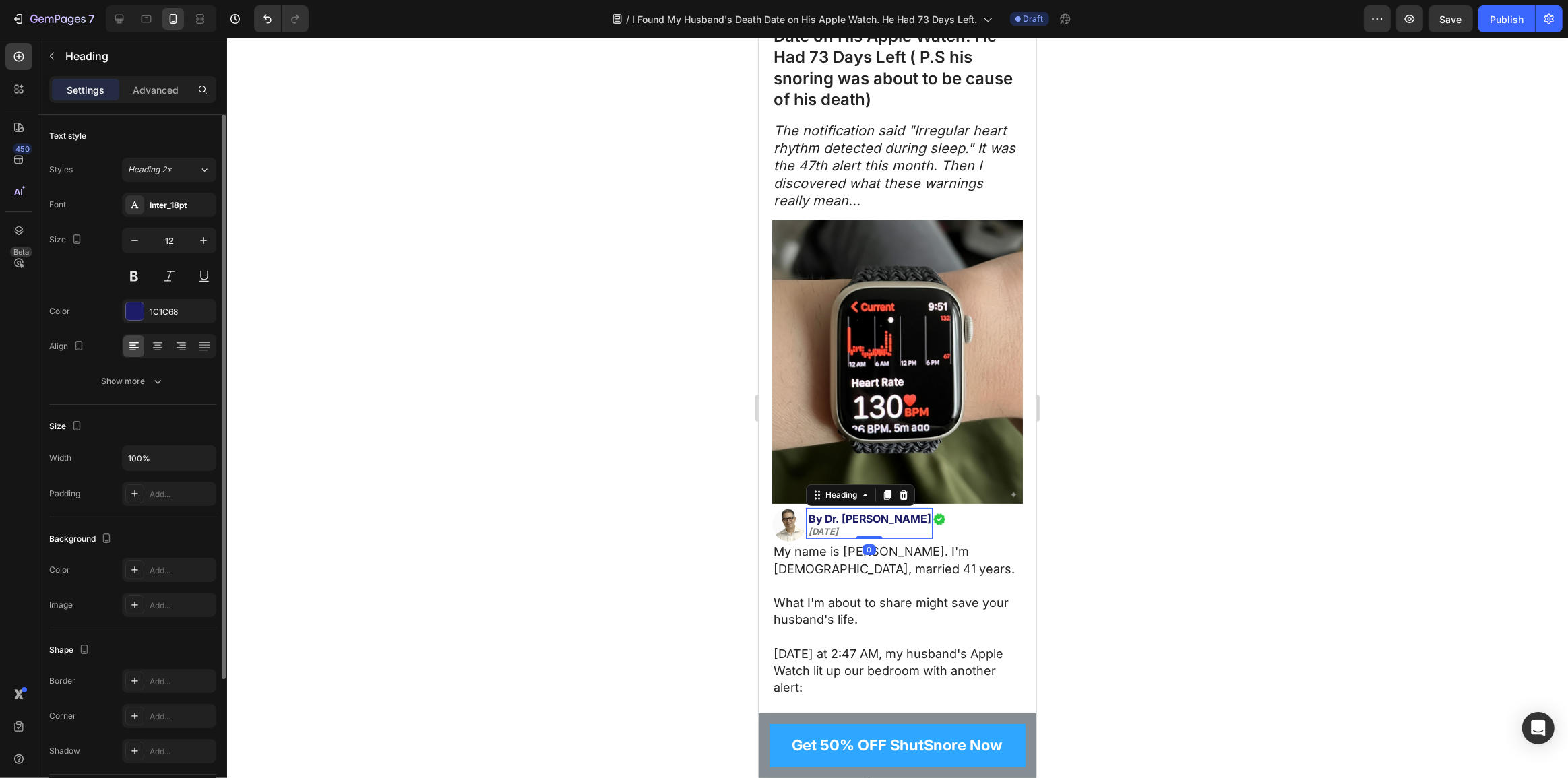
click at [854, 512] on span "By Dr. [PERSON_NAME]" at bounding box center [869, 519] width 123 height 13
click at [822, 512] on span "By Dr. [PERSON_NAME]" at bounding box center [869, 519] width 123 height 13
drag, startPoint x: 826, startPoint y: 506, endPoint x: 925, endPoint y: 501, distance: 99.1
click at [925, 512] on span "By Dr. [PERSON_NAME]" at bounding box center [869, 519] width 123 height 13
click at [788, 512] on img at bounding box center [788, 525] width 34 height 34
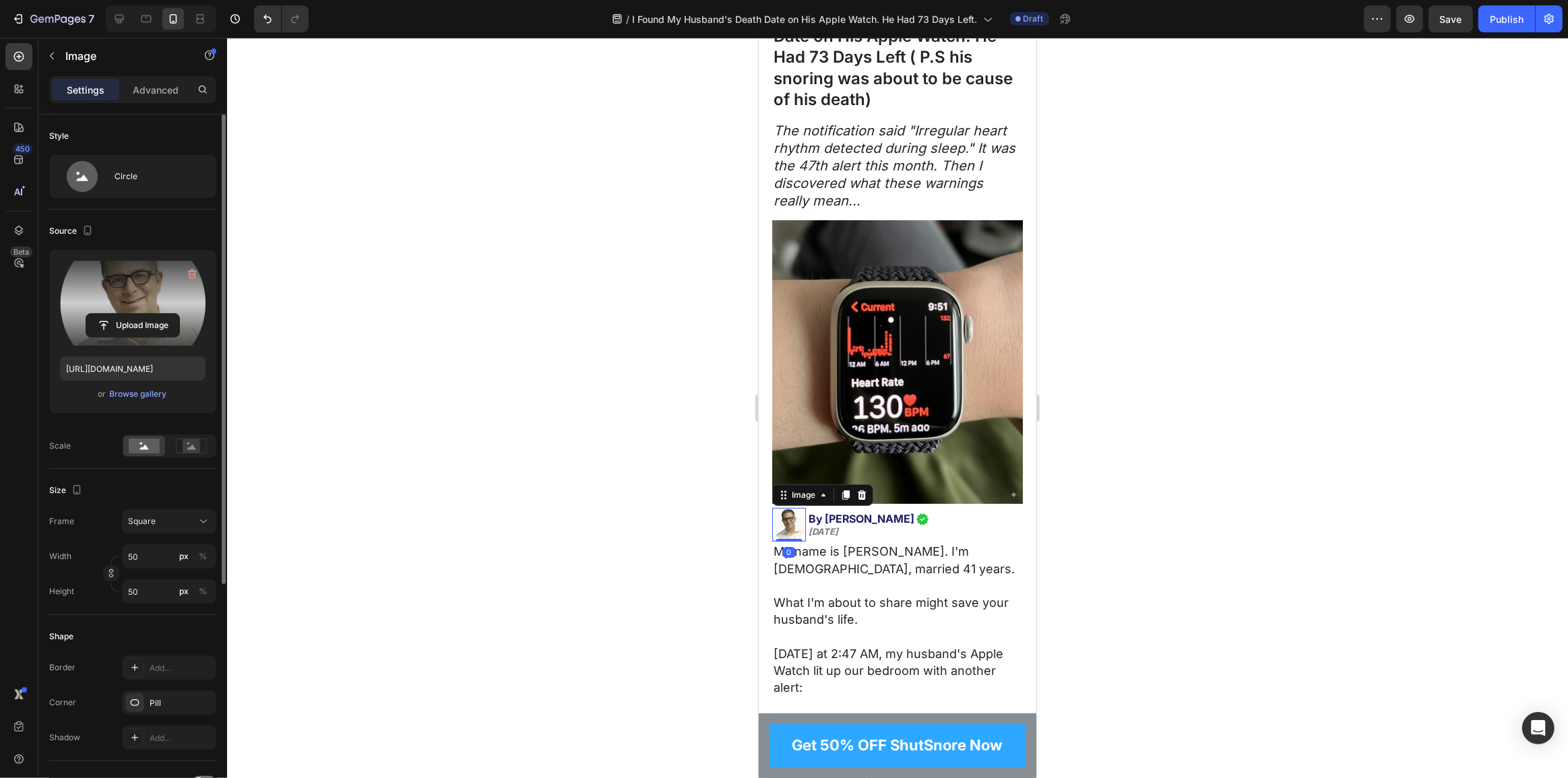
click at [155, 297] on label at bounding box center [133, 303] width 146 height 85
click at [155, 314] on input "file" at bounding box center [133, 325] width 93 height 23
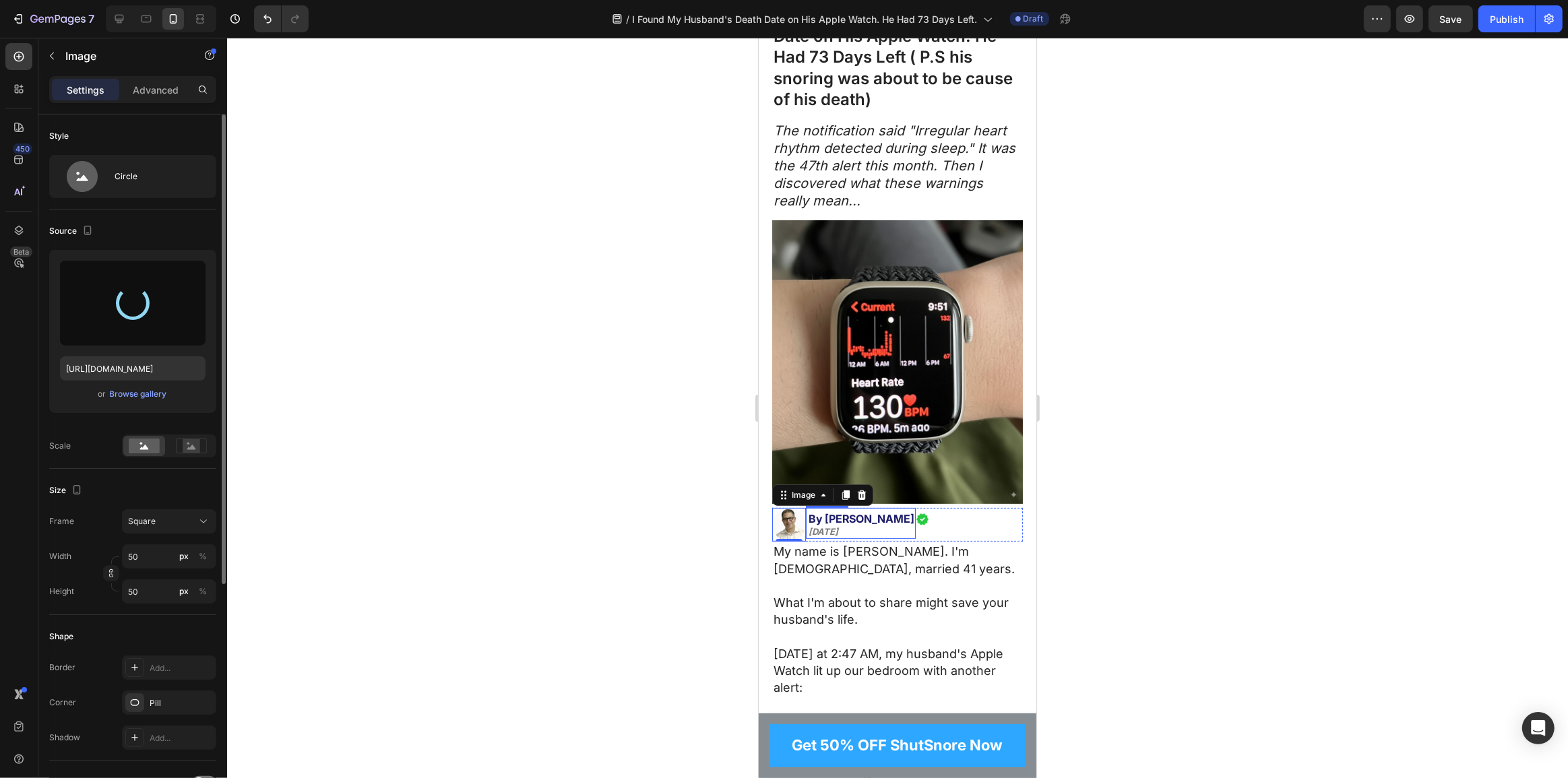
type input "https://cdn.shopify.com/s/files/1/0765/9323/4137/files/gempages_580209516545573…"
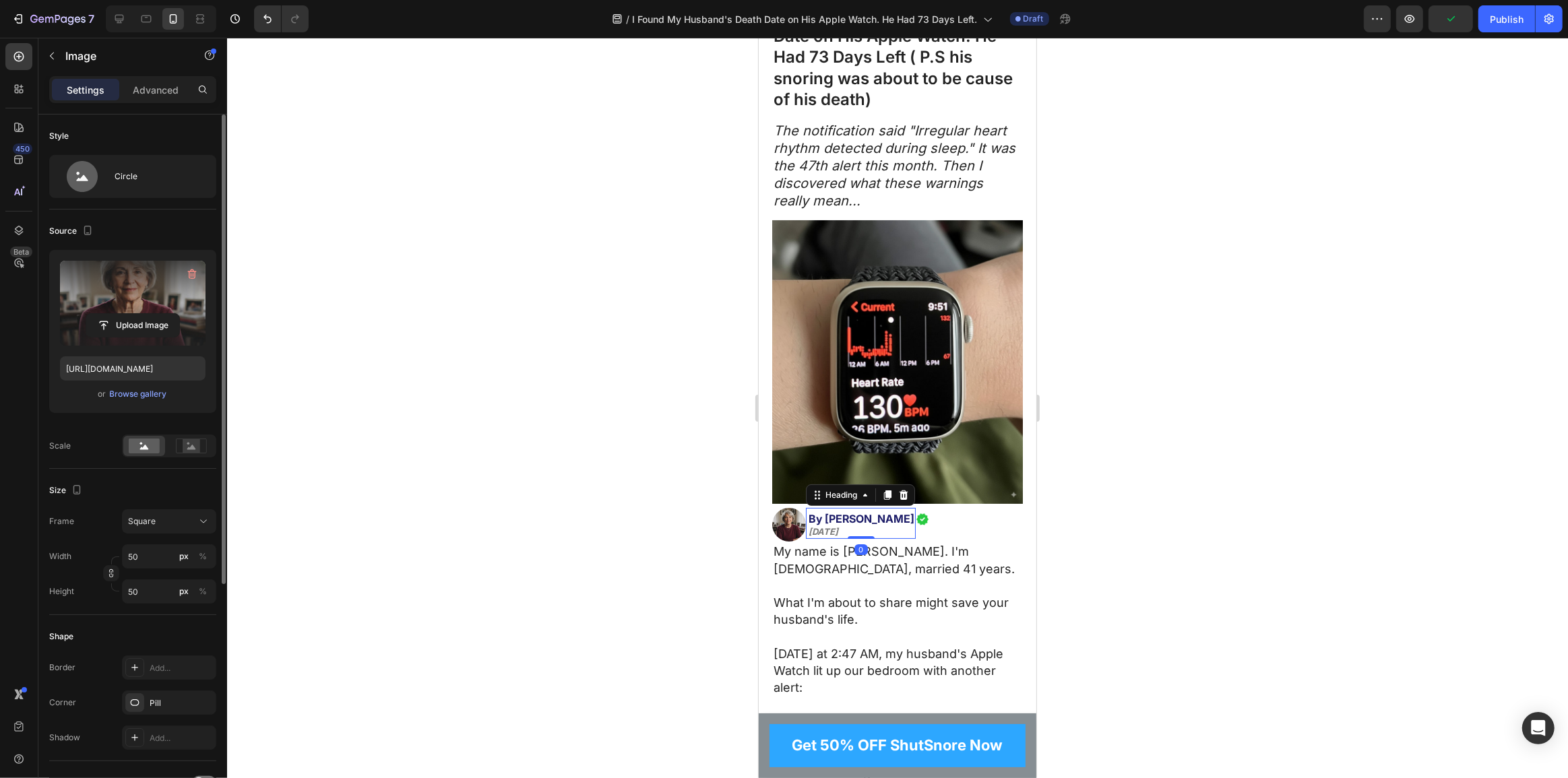
click at [838, 526] on icon "[DATE]" at bounding box center [823, 531] width 29 height 11
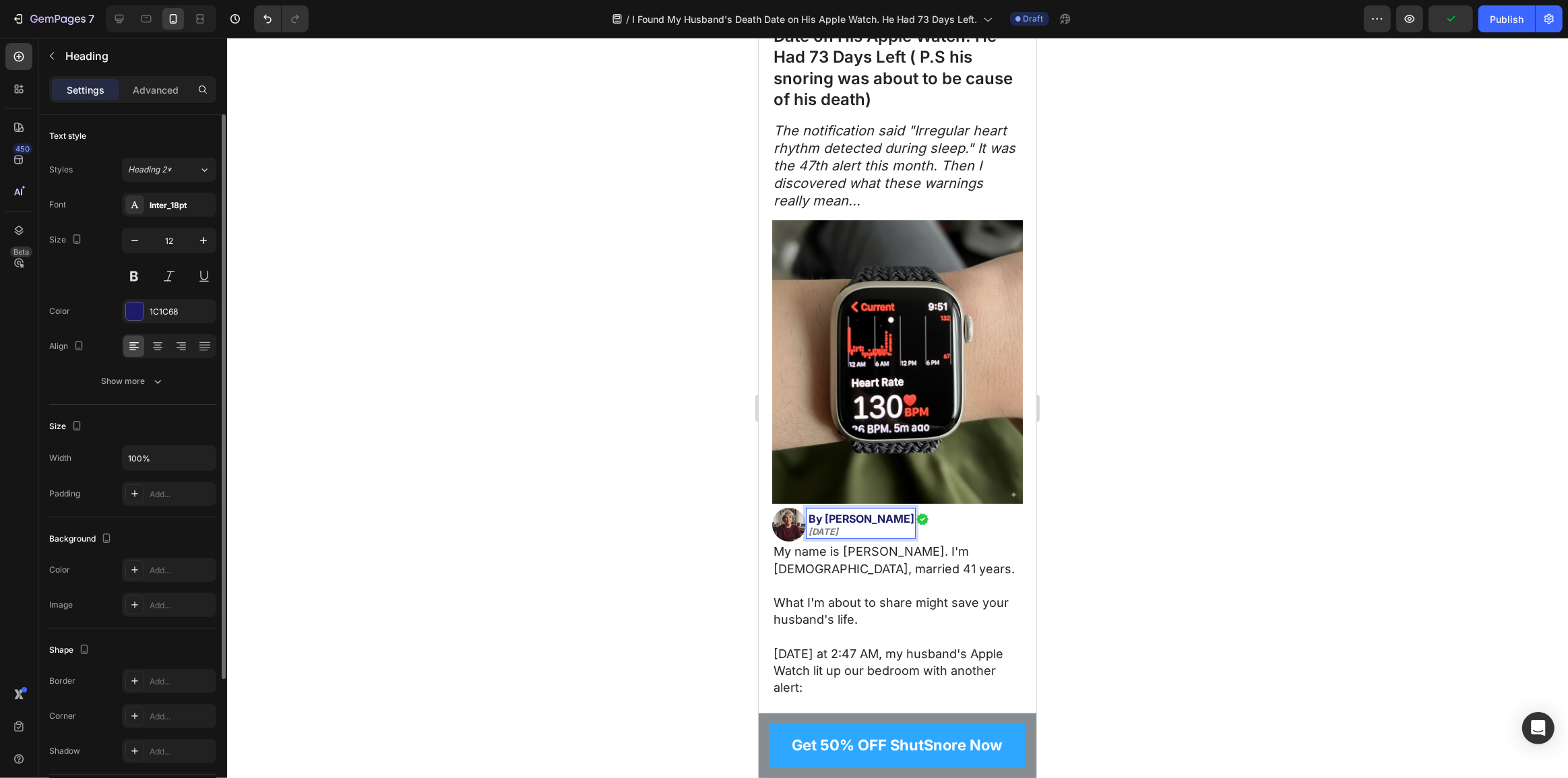
click at [834, 526] on icon "[DATE]" at bounding box center [823, 531] width 29 height 11
drag, startPoint x: 824, startPoint y: 521, endPoint x: 808, endPoint y: 519, distance: 16.1
click at [808, 526] on icon "[DATE]" at bounding box center [823, 531] width 29 height 11
click at [866, 557] on p "My name is Patricia Harrison. I'm 67 years old, married 41 years." at bounding box center [897, 569] width 248 height 52
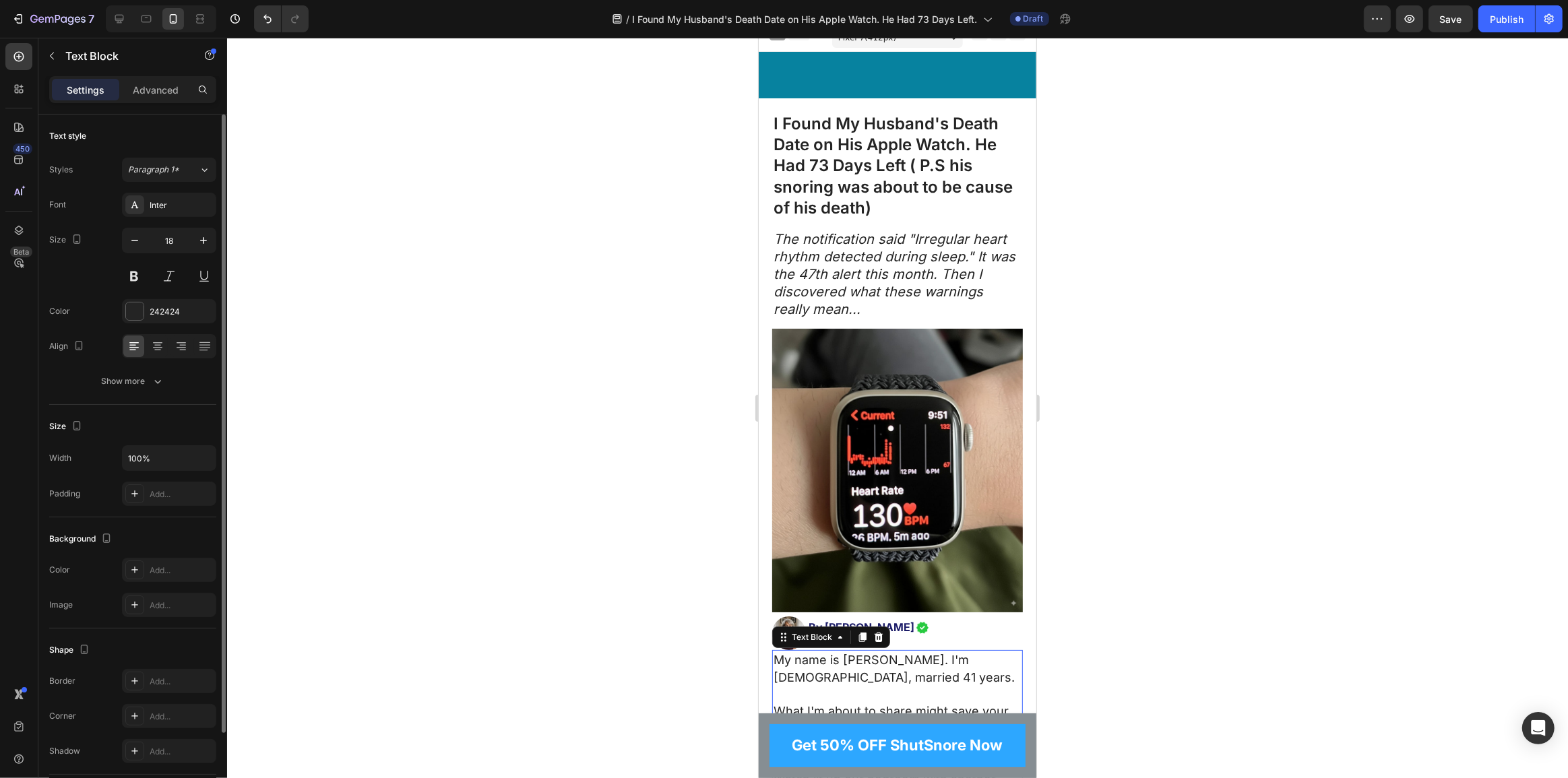
scroll to position [0, 0]
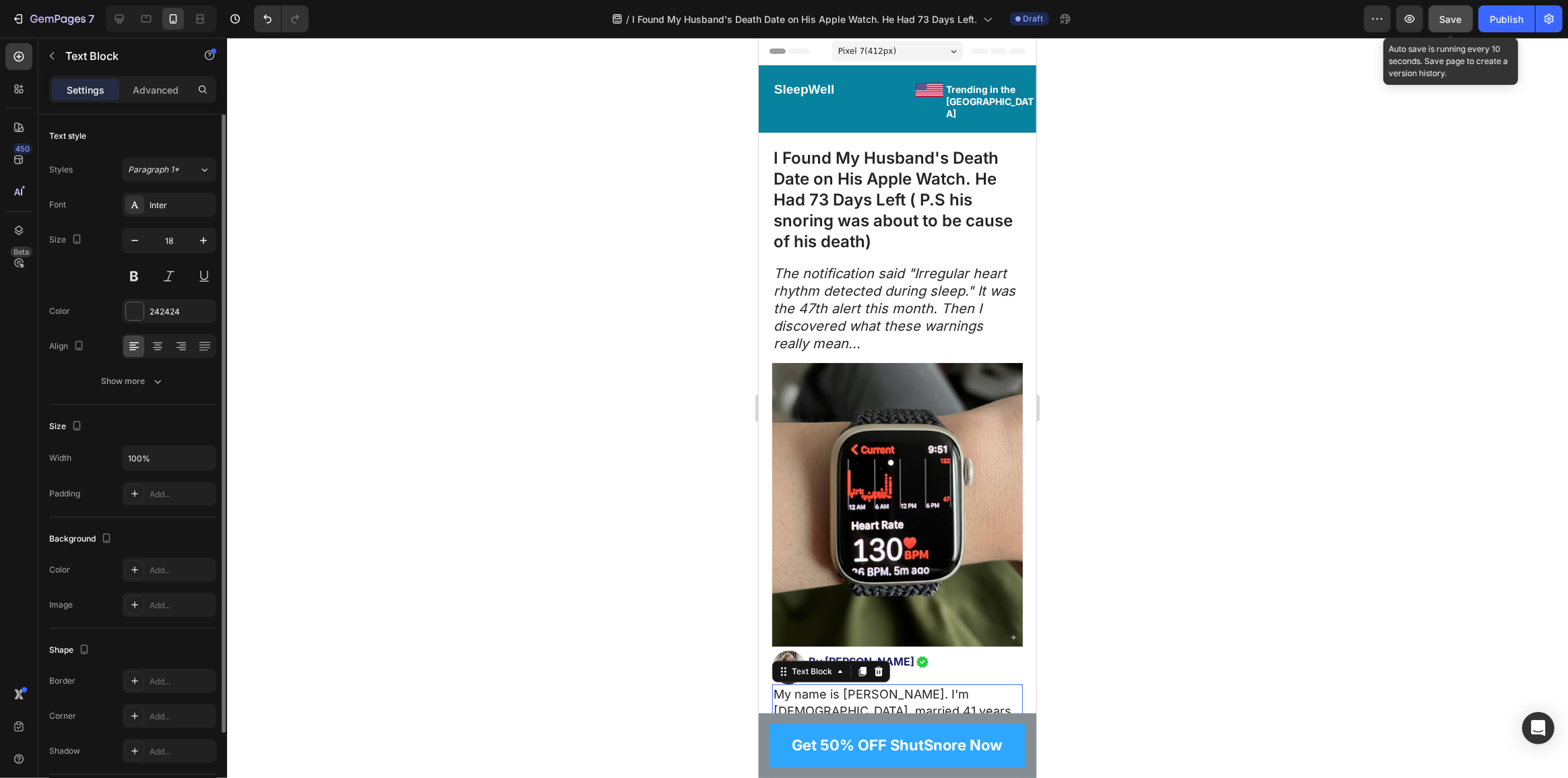
click at [1453, 15] on span "Save" at bounding box center [1451, 19] width 22 height 12
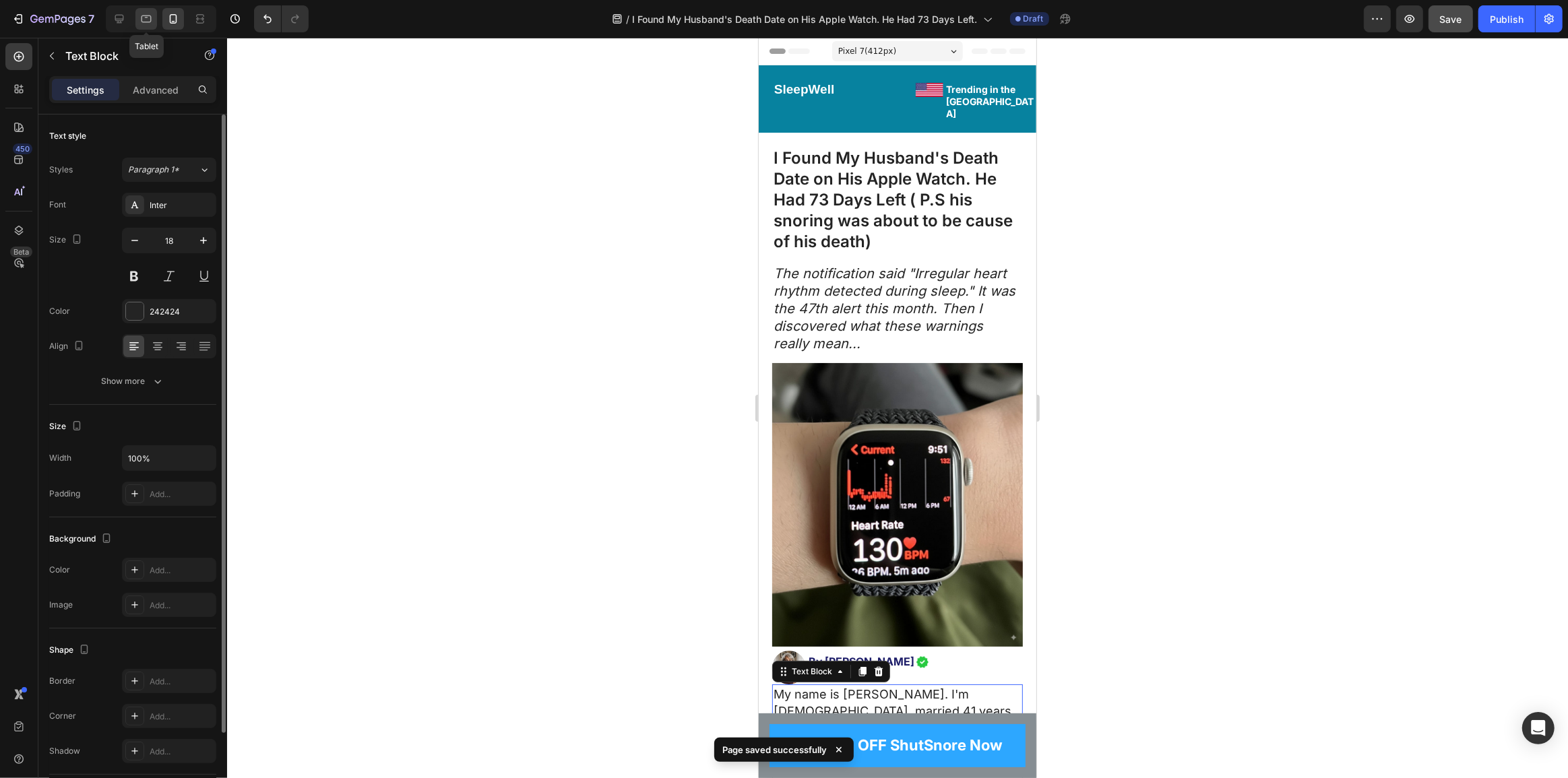
click at [141, 13] on icon at bounding box center [146, 18] width 13 height 13
type input "20"
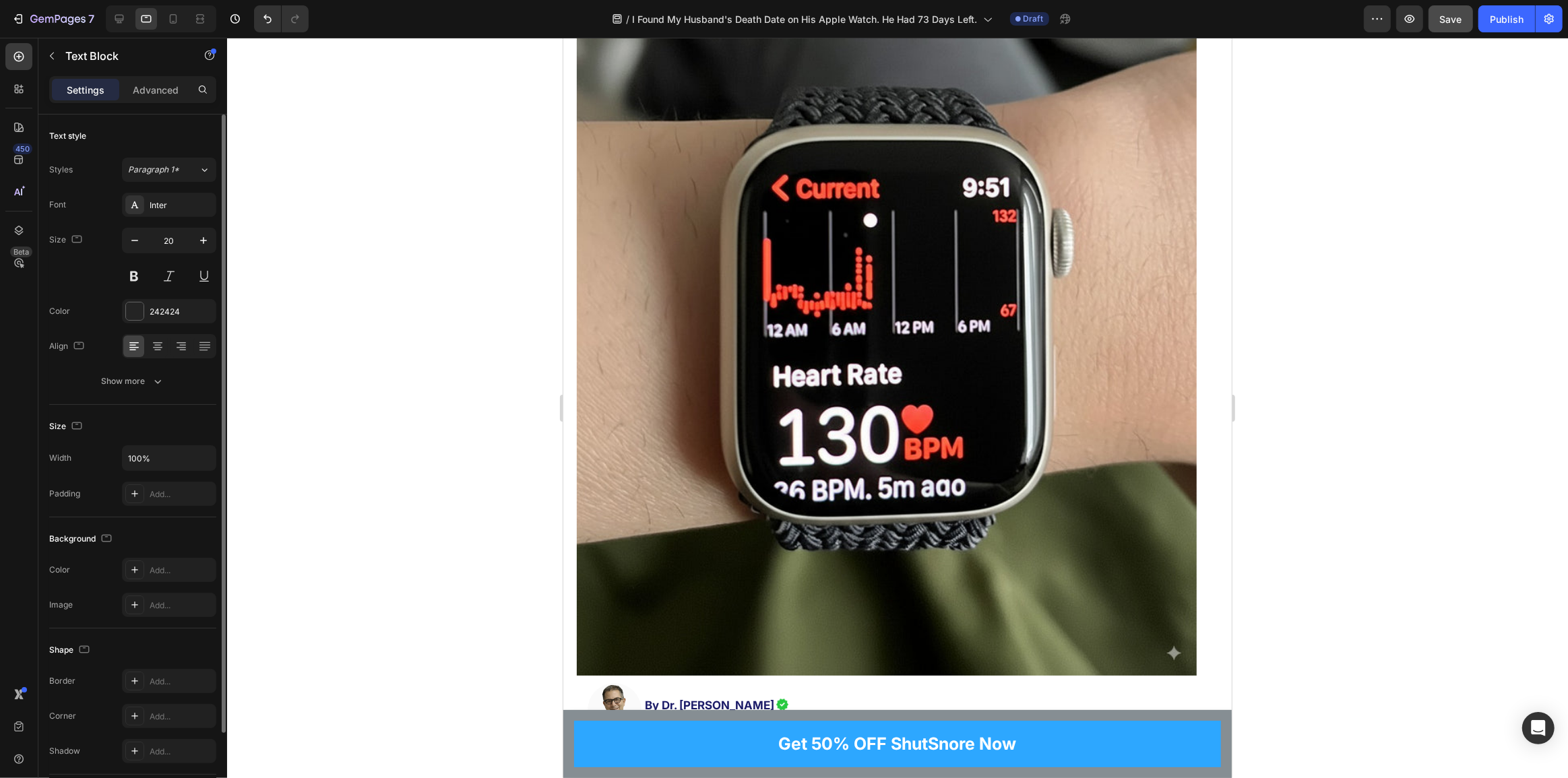
scroll to position [269, 0]
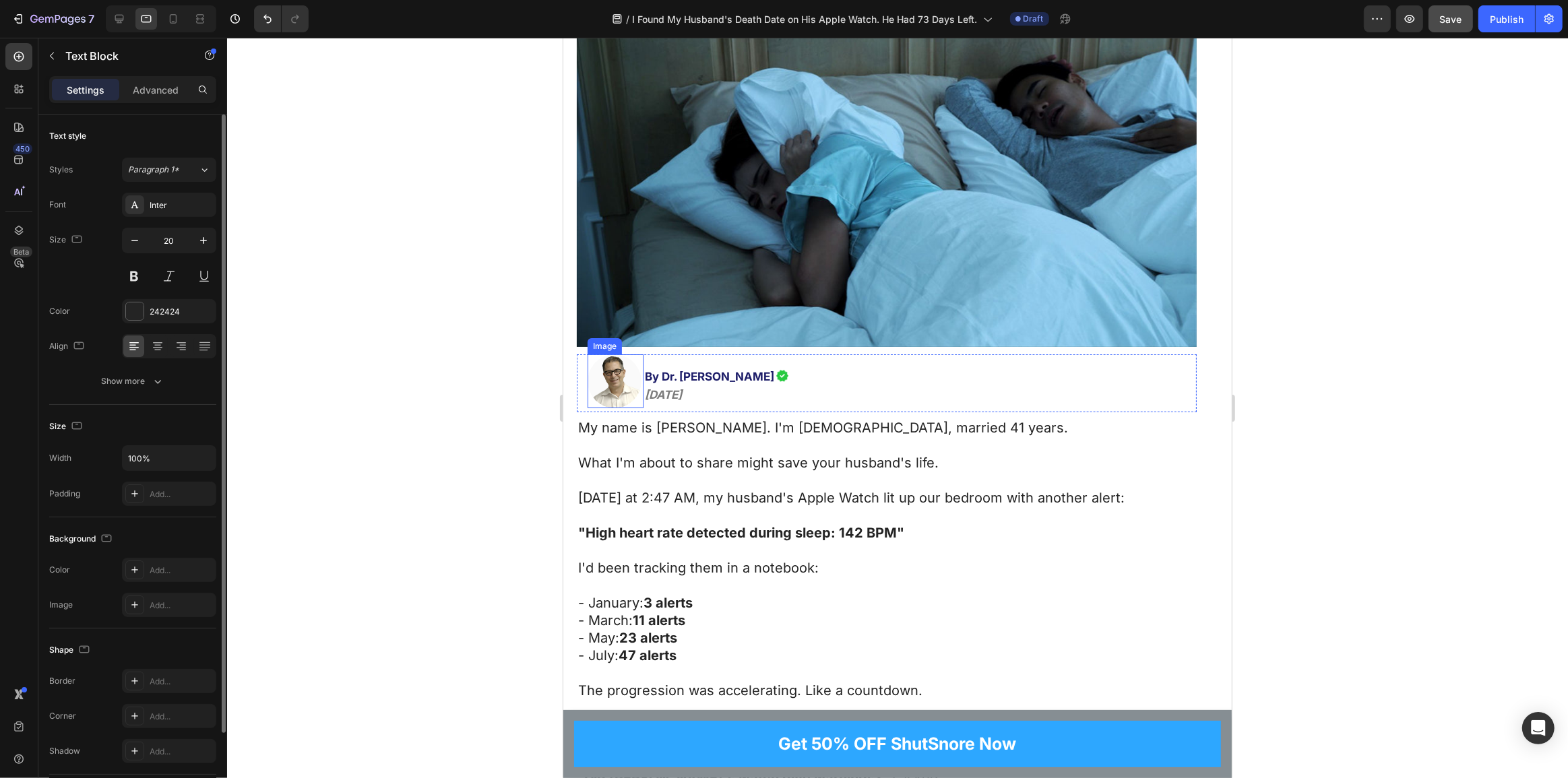
click at [610, 363] on img at bounding box center [613, 381] width 54 height 54
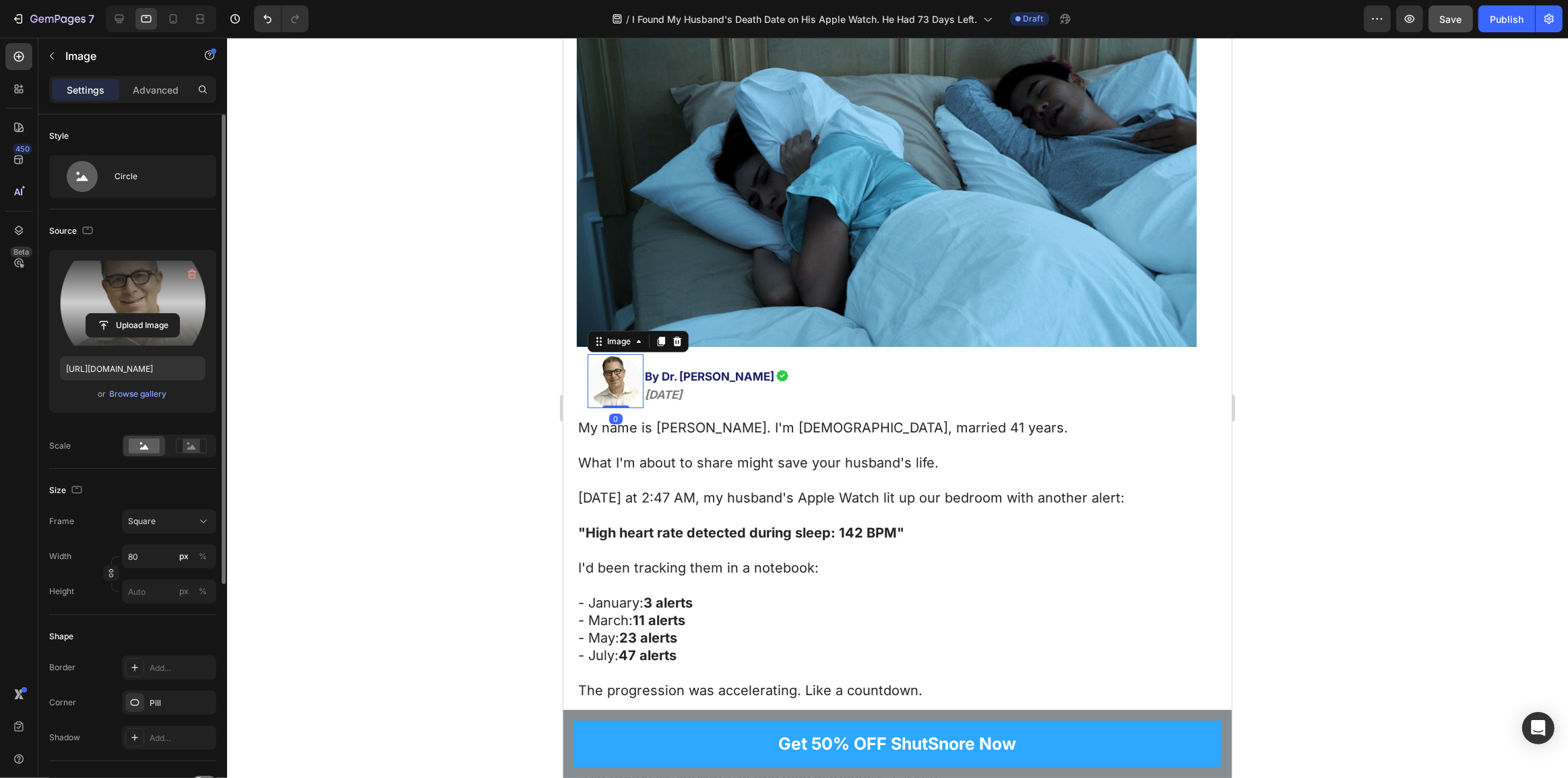
click at [132, 288] on label at bounding box center [133, 303] width 146 height 85
click at [132, 314] on input "file" at bounding box center [133, 325] width 93 height 23
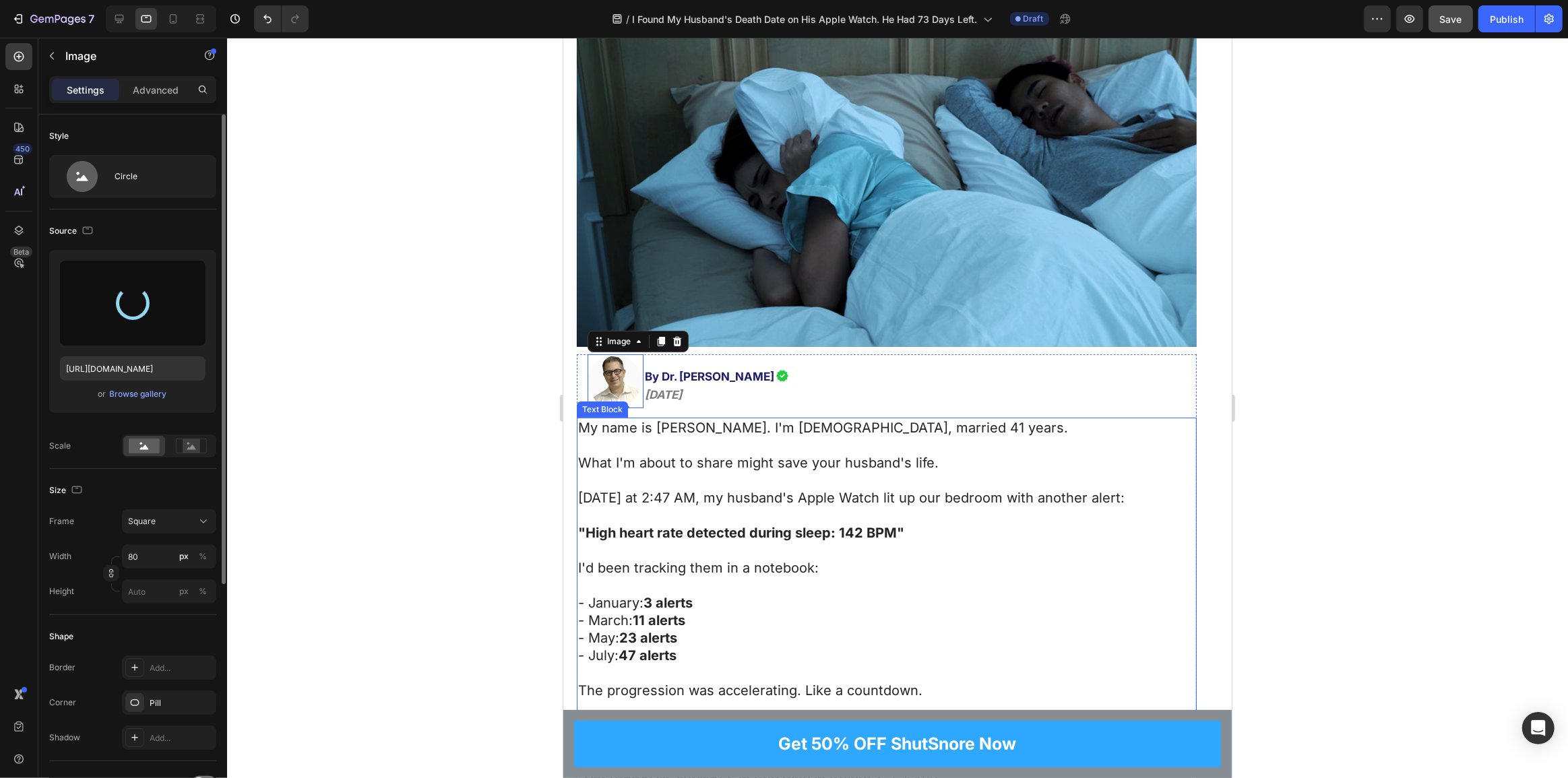
type input "https://cdn.shopify.com/s/files/1/0765/9323/4137/files/gempages_580209516545573…"
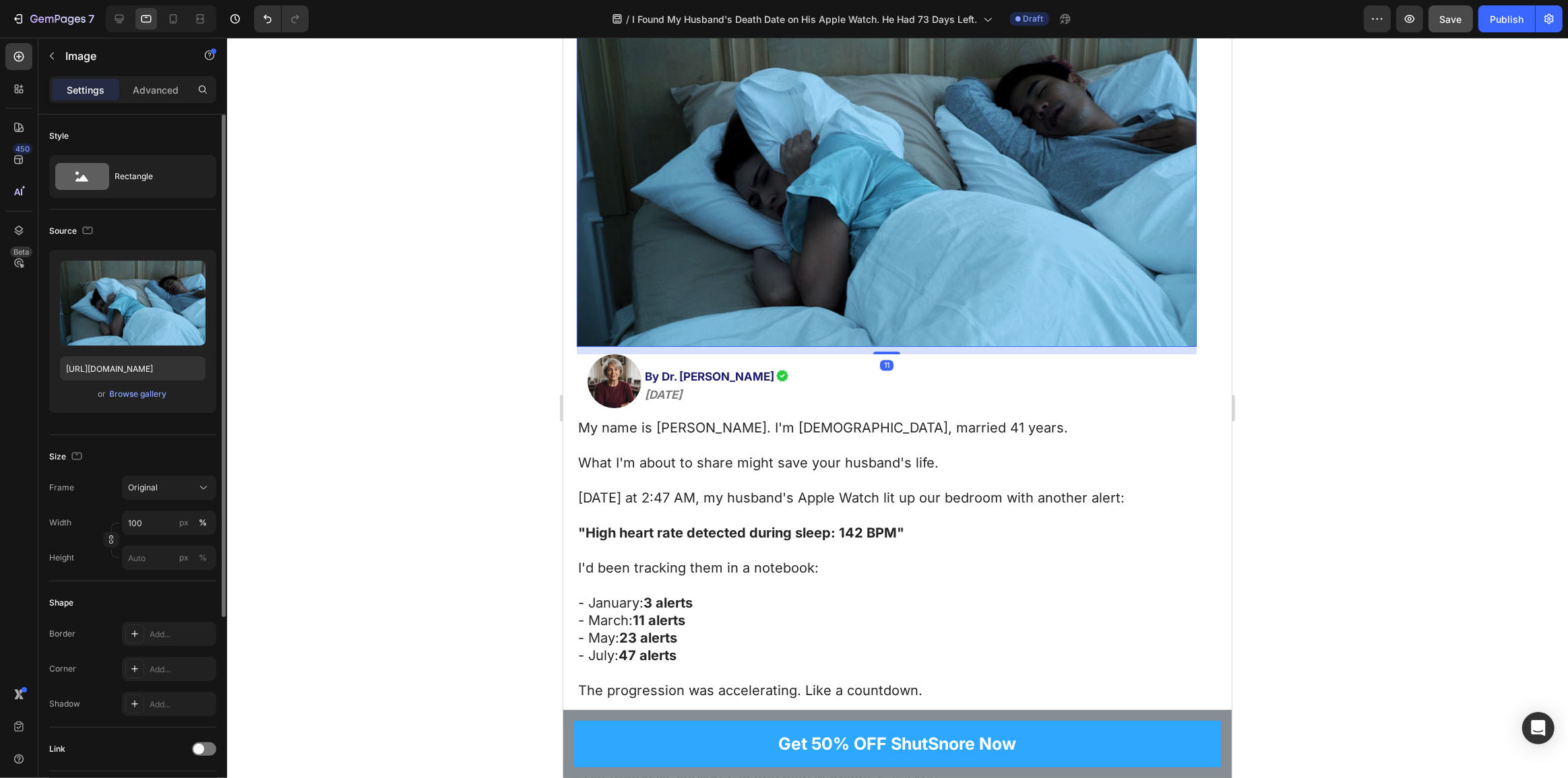
click at [779, 172] on img at bounding box center [886, 173] width 620 height 349
click at [155, 289] on label at bounding box center [133, 303] width 146 height 85
click at [155, 314] on input "file" at bounding box center [133, 325] width 93 height 23
click at [134, 397] on div "Browse gallery" at bounding box center [138, 394] width 57 height 12
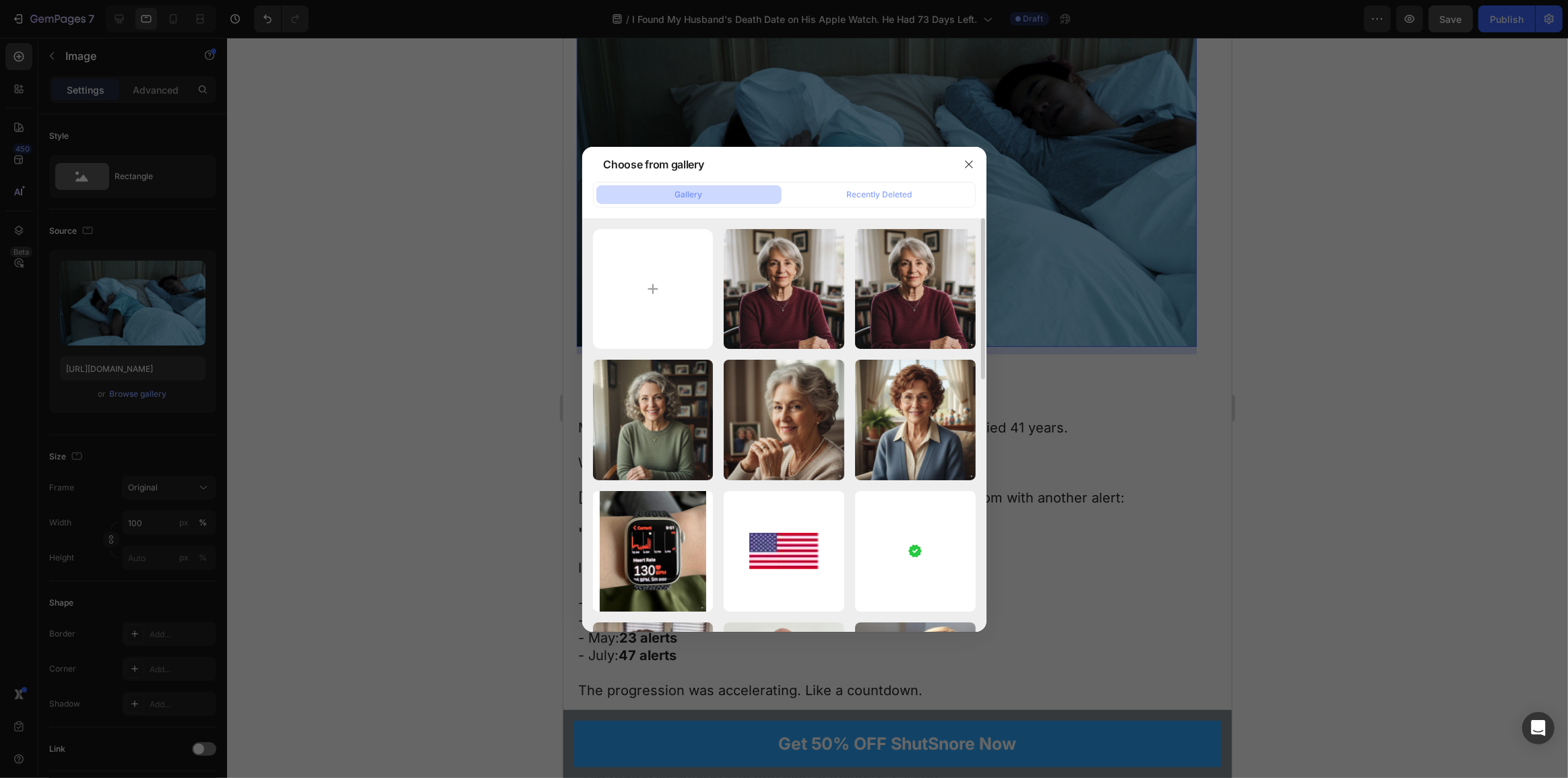
scroll to position [183, 0]
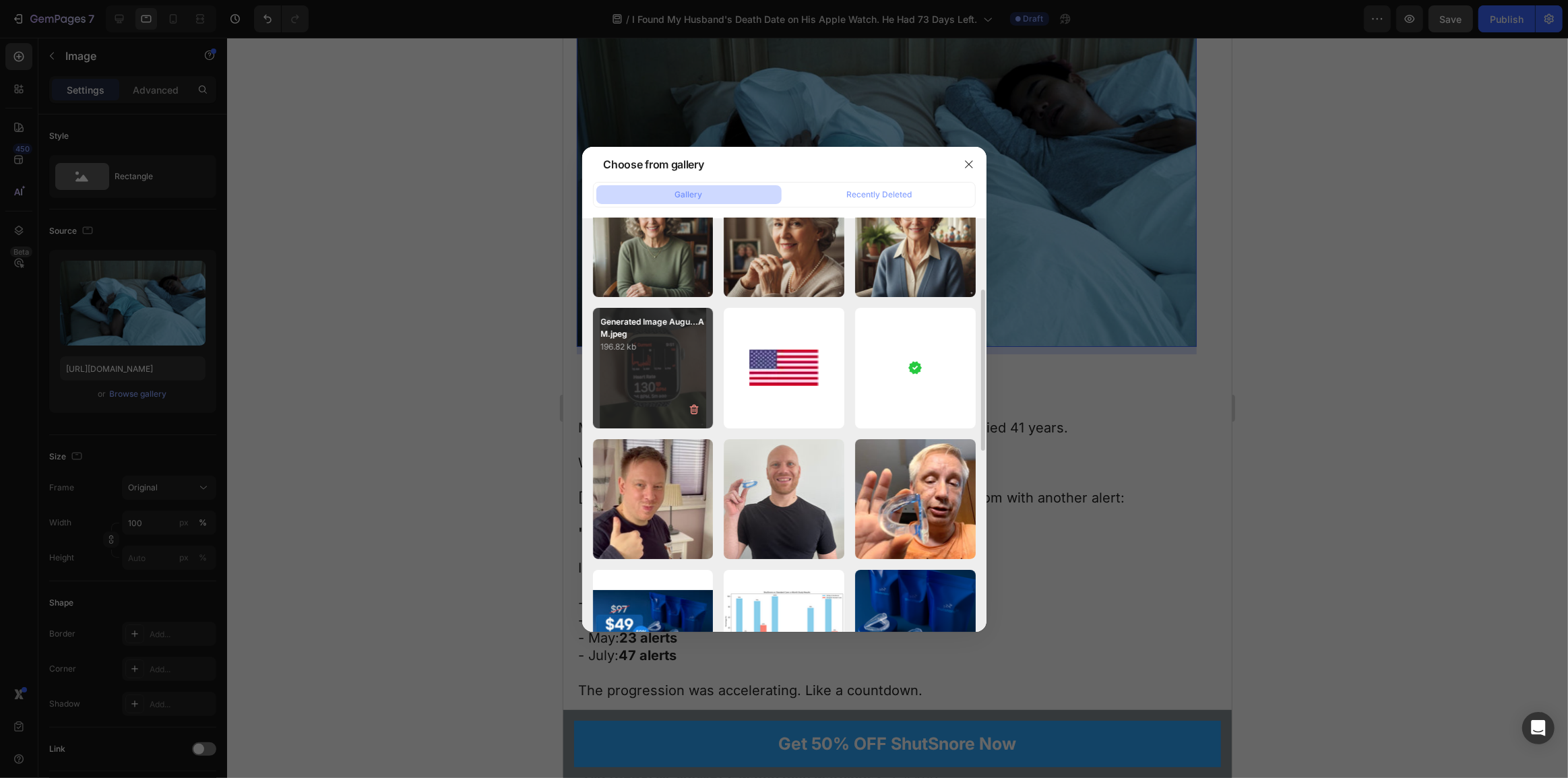
click at [641, 371] on div "Generated Image Augu...AM.jpeg 196.82 kb" at bounding box center [654, 368] width 121 height 121
type input "https://cdn.shopify.com/s/files/1/0765/9323/4137/files/gempages_580209516545573…"
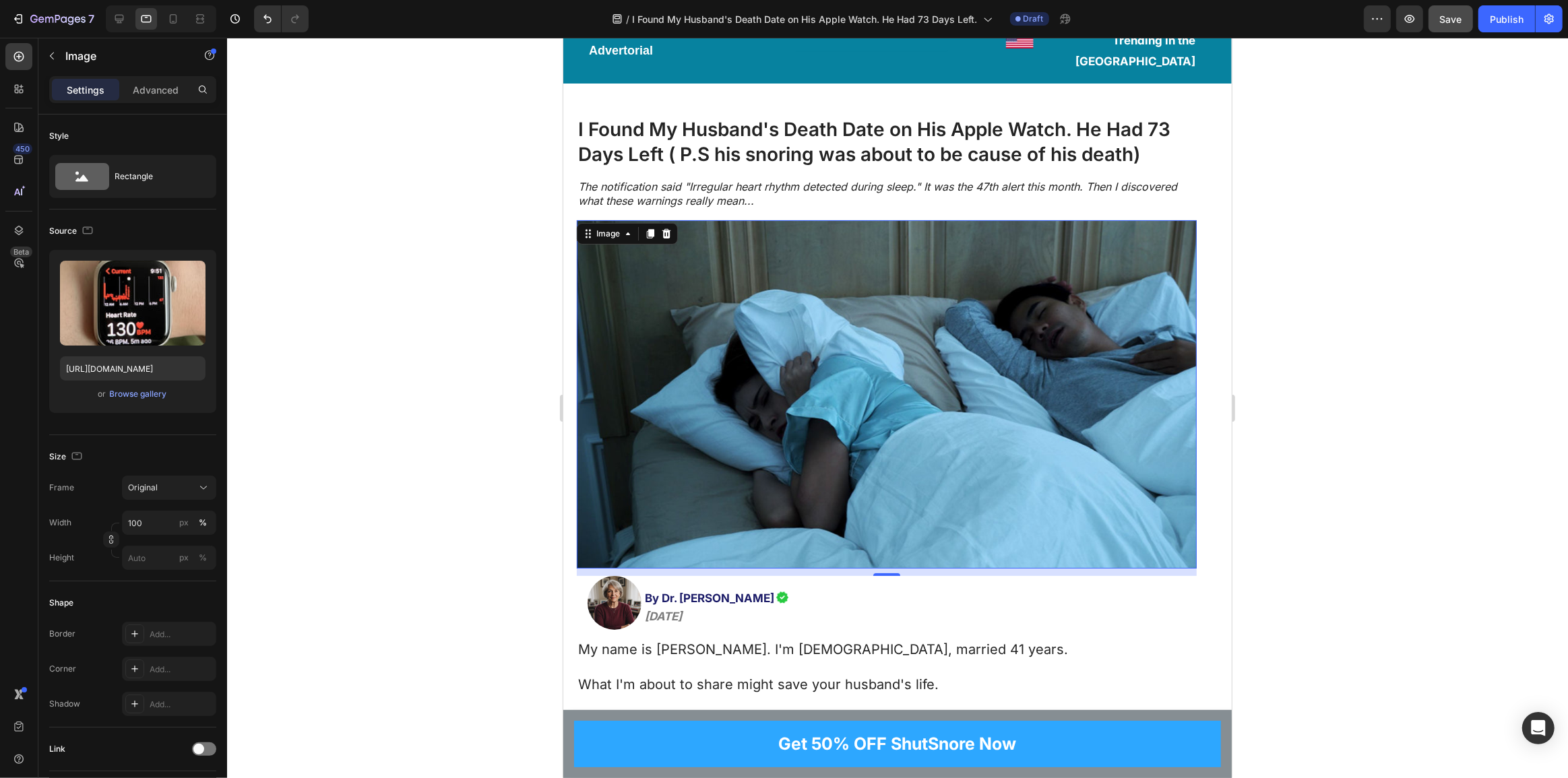
scroll to position [0, 0]
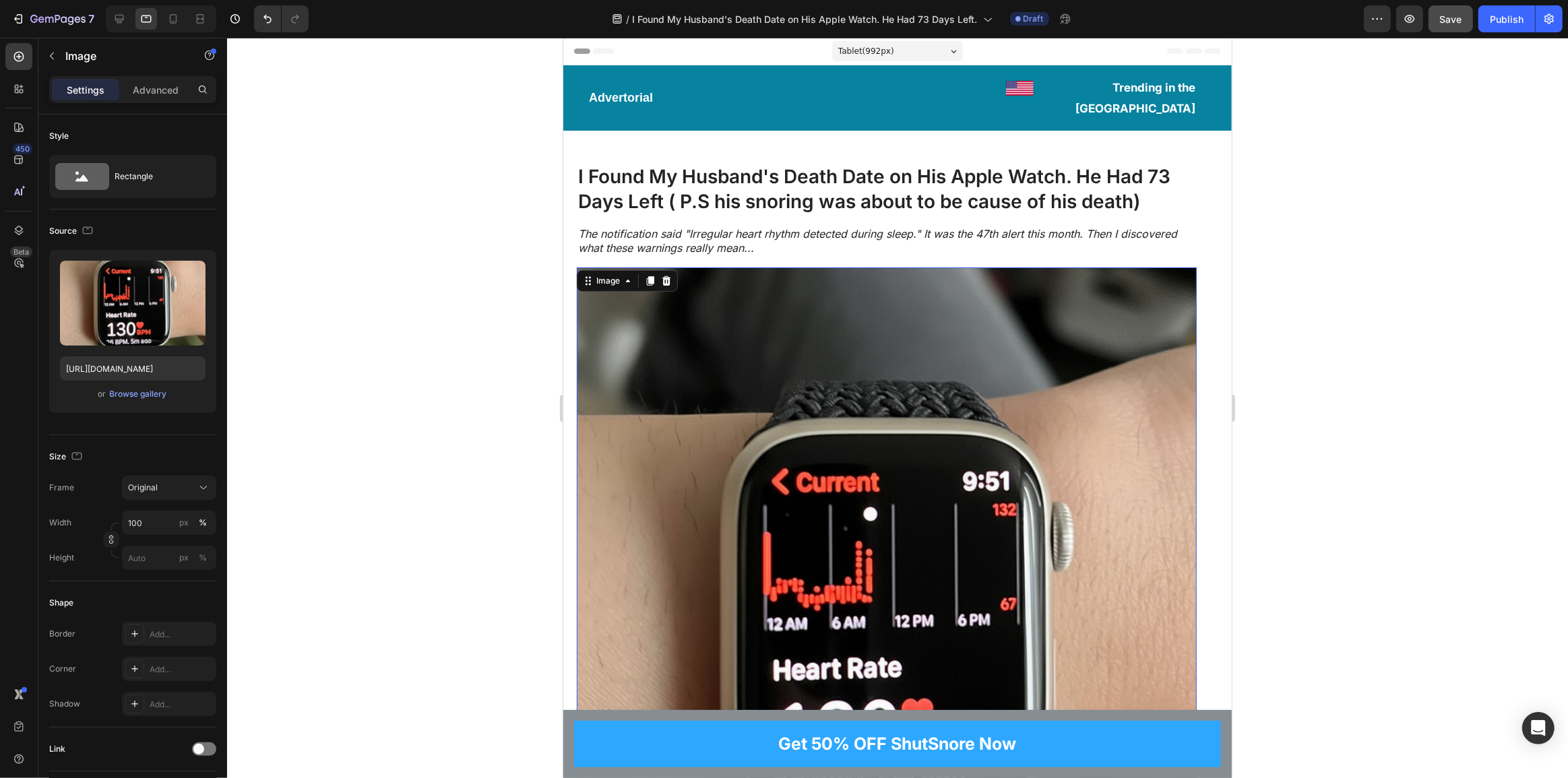
click at [1122, 300] on img at bounding box center [886, 618] width 620 height 703
click at [175, 13] on icon at bounding box center [173, 18] width 13 height 13
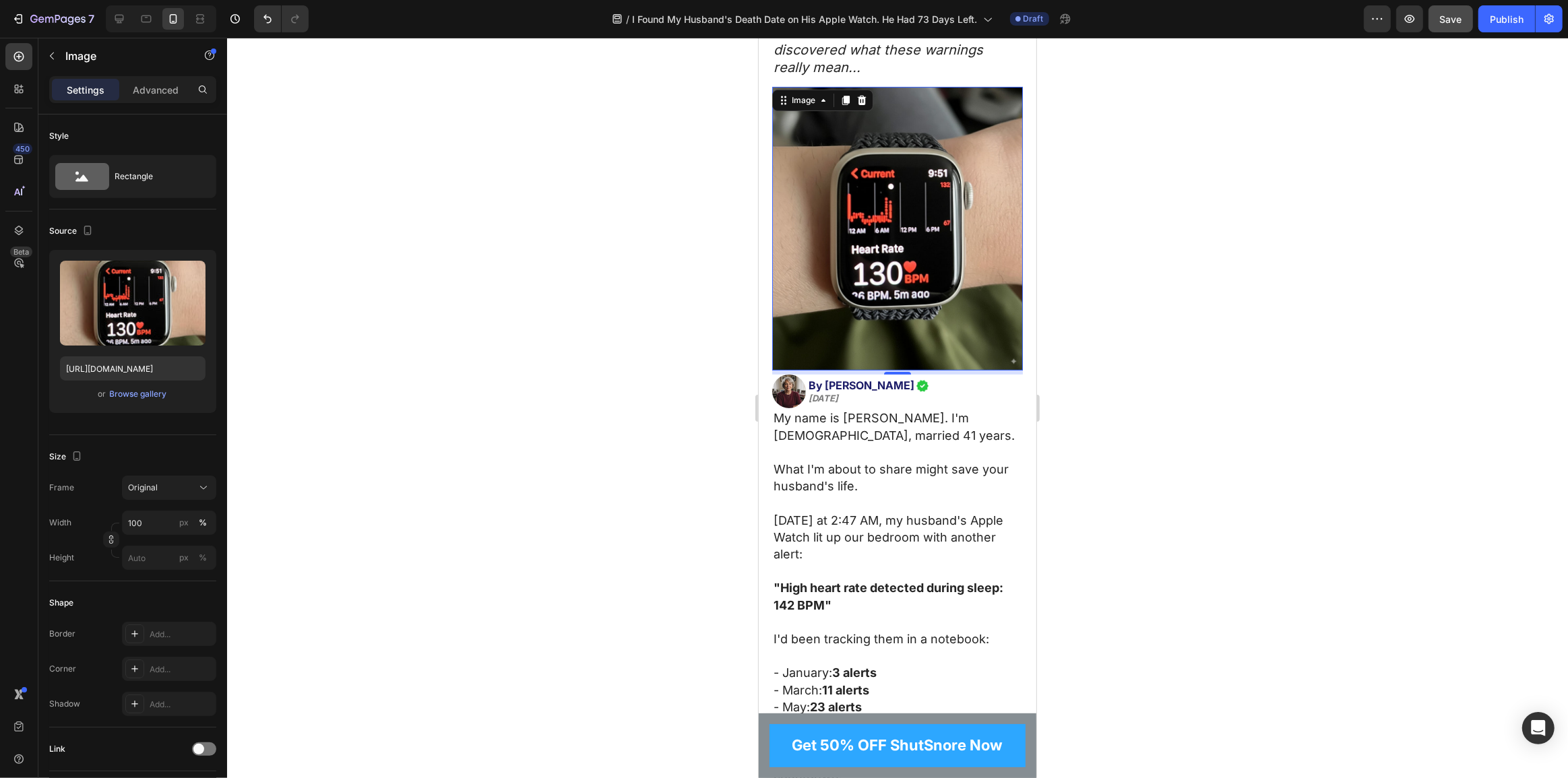
scroll to position [257, 0]
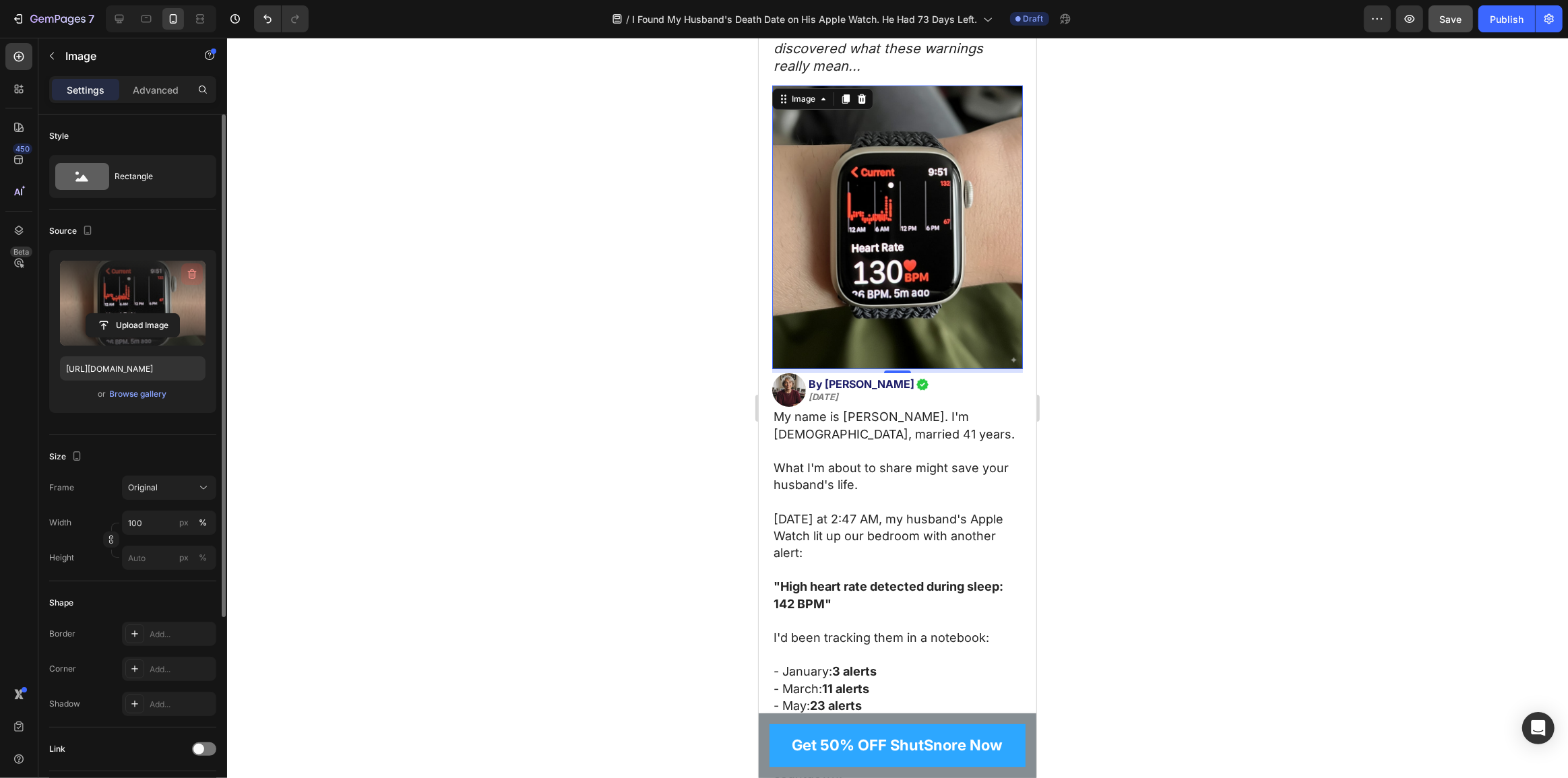
click at [188, 272] on icon "button" at bounding box center [192, 274] width 13 height 13
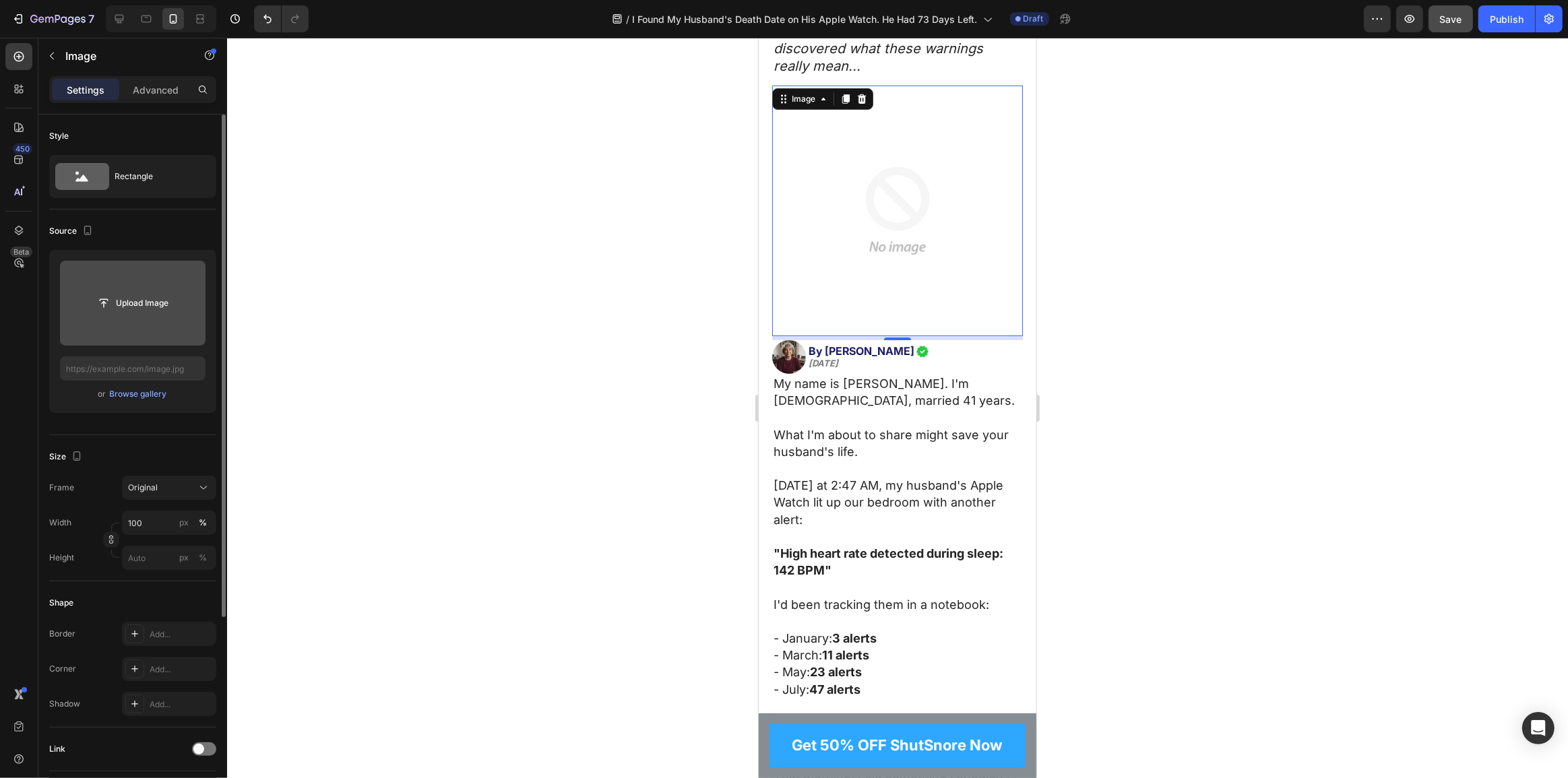
click at [143, 289] on input "file" at bounding box center [133, 303] width 146 height 85
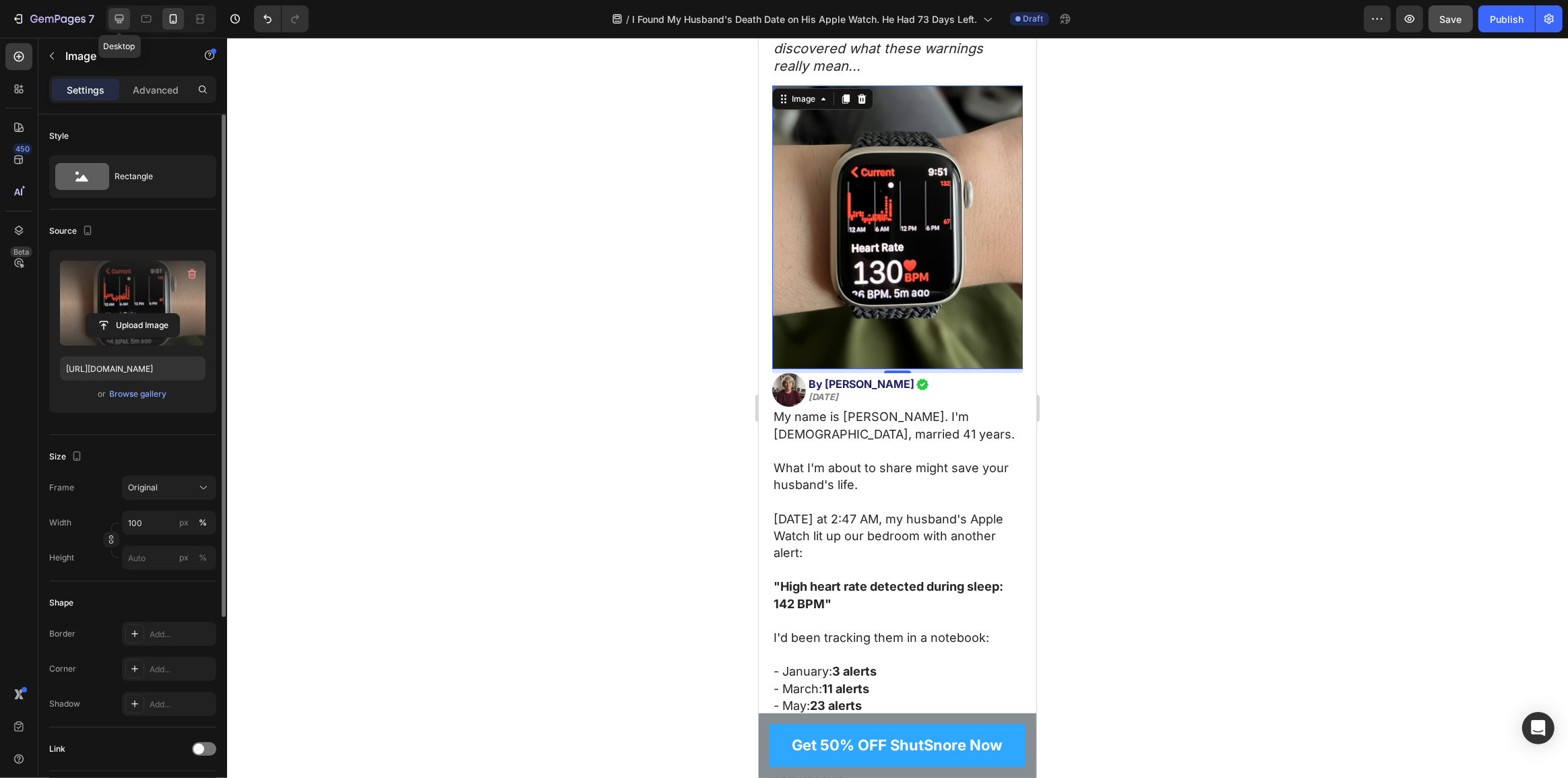
click at [111, 18] on div at bounding box center [119, 18] width 21 height 21
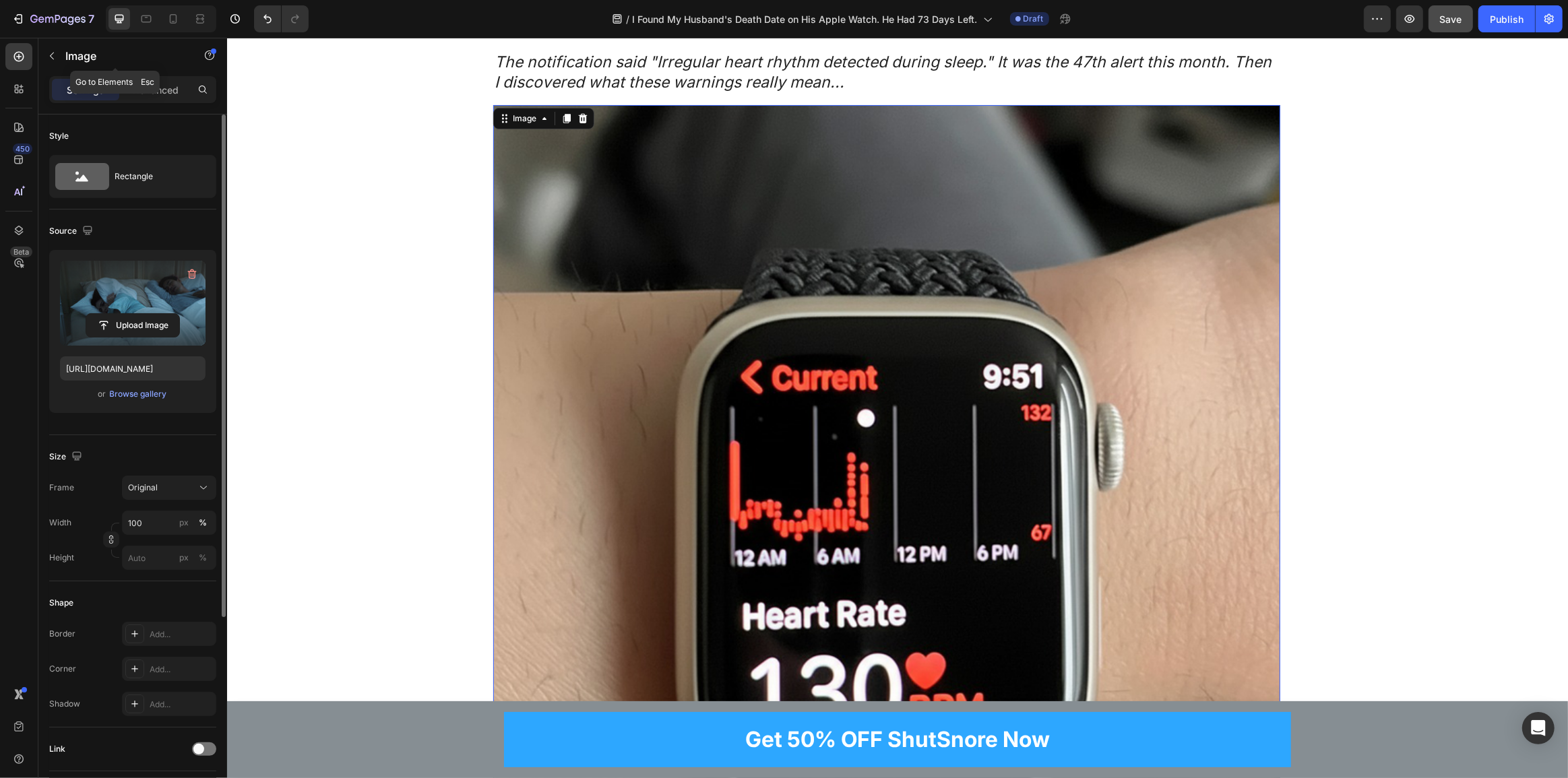
scroll to position [187, 0]
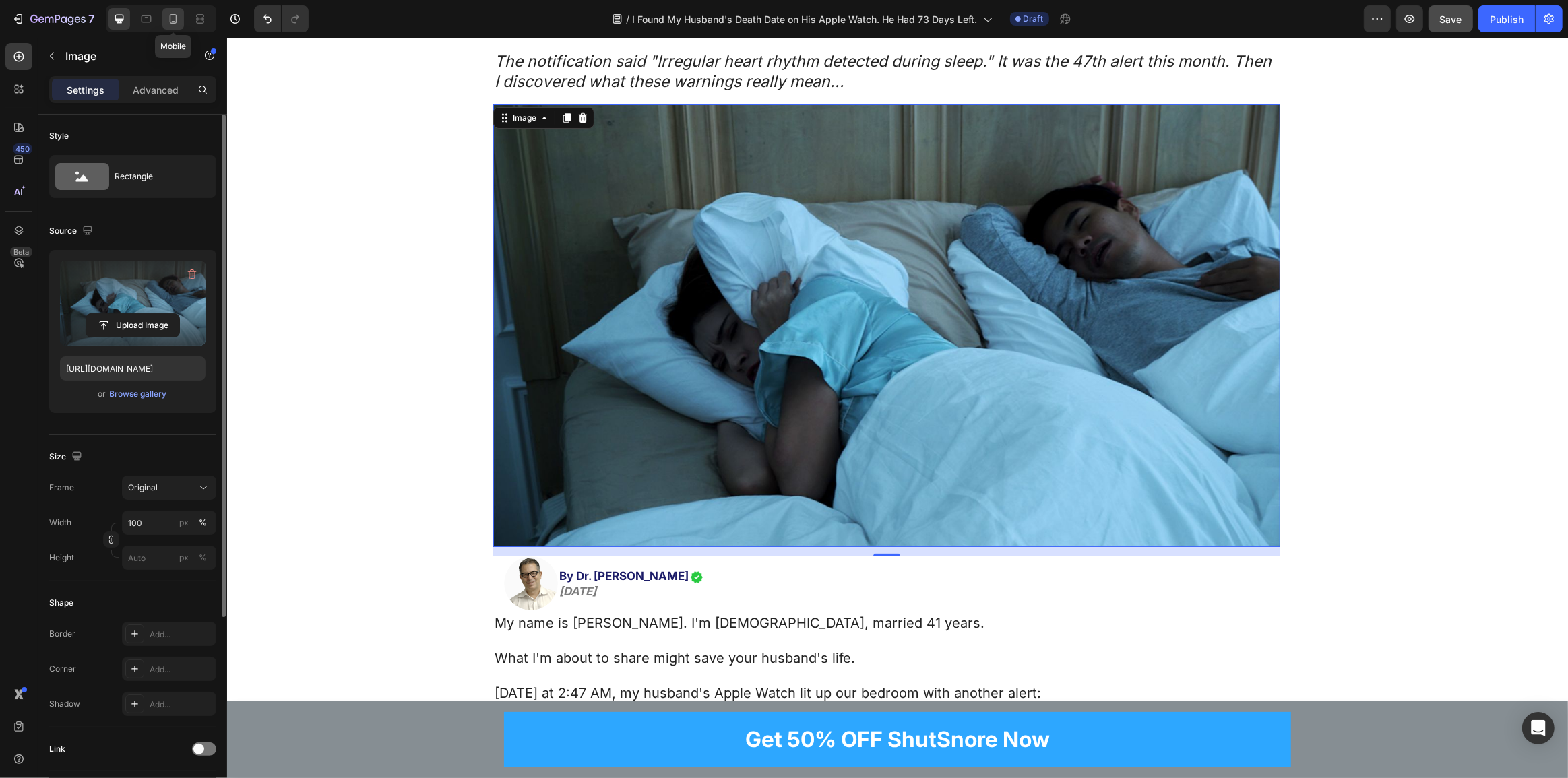
click at [166, 18] on icon at bounding box center [173, 18] width 13 height 13
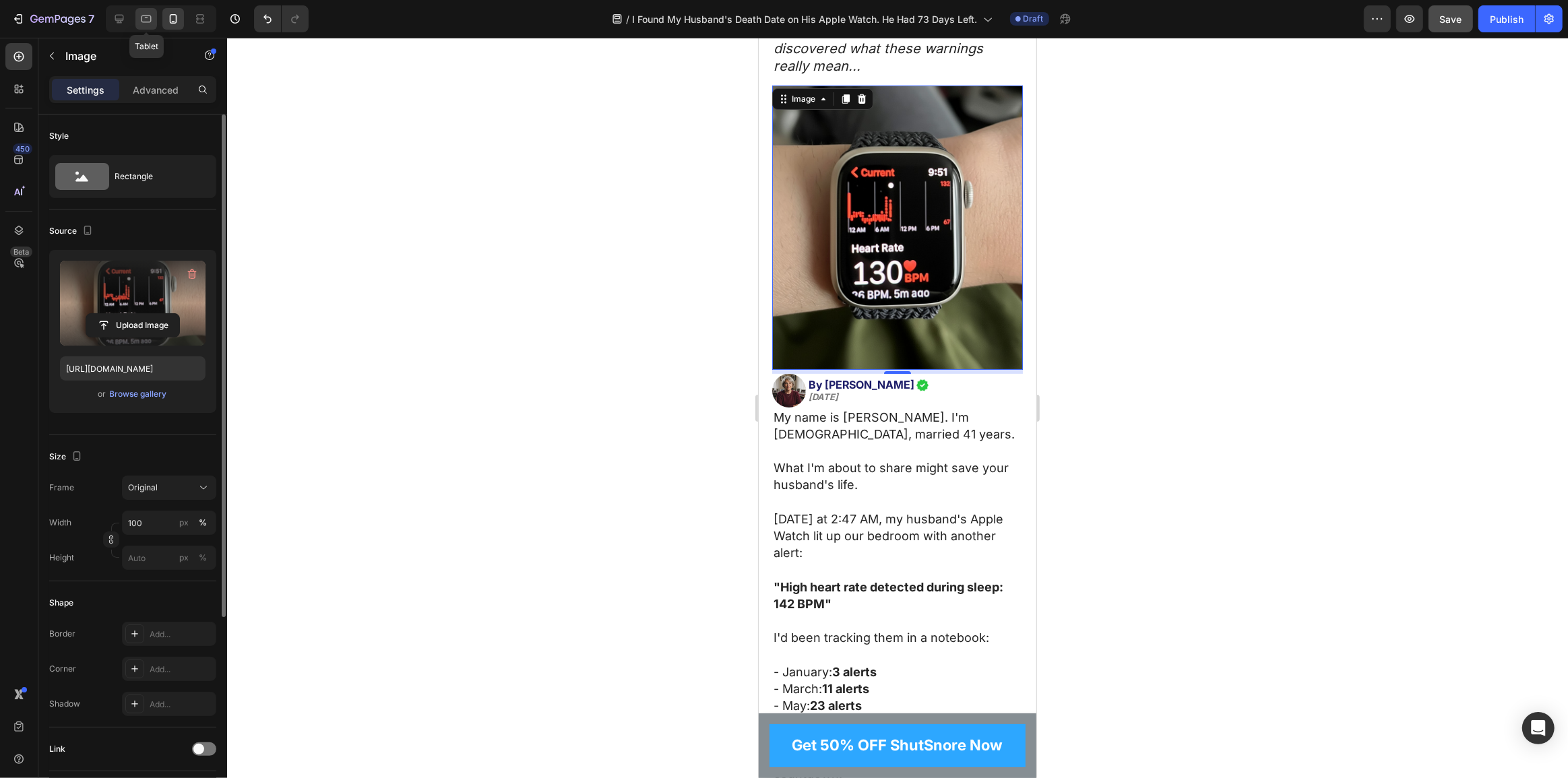
click at [143, 18] on icon at bounding box center [146, 18] width 13 height 13
type input "https://cdn.shopify.com/s/files/1/0765/9323/4137/files/gempages_580209516545573…"
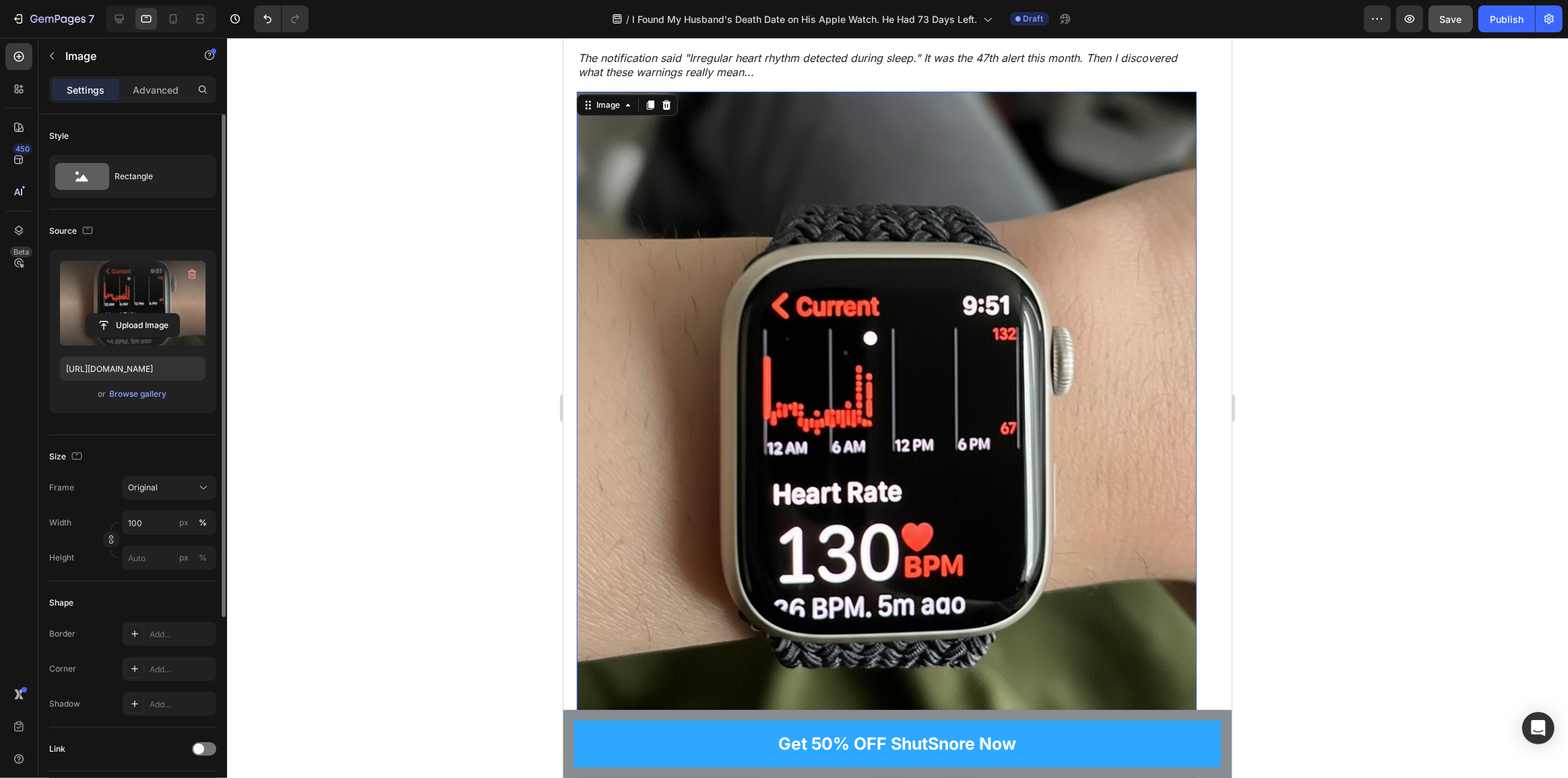
scroll to position [428, 0]
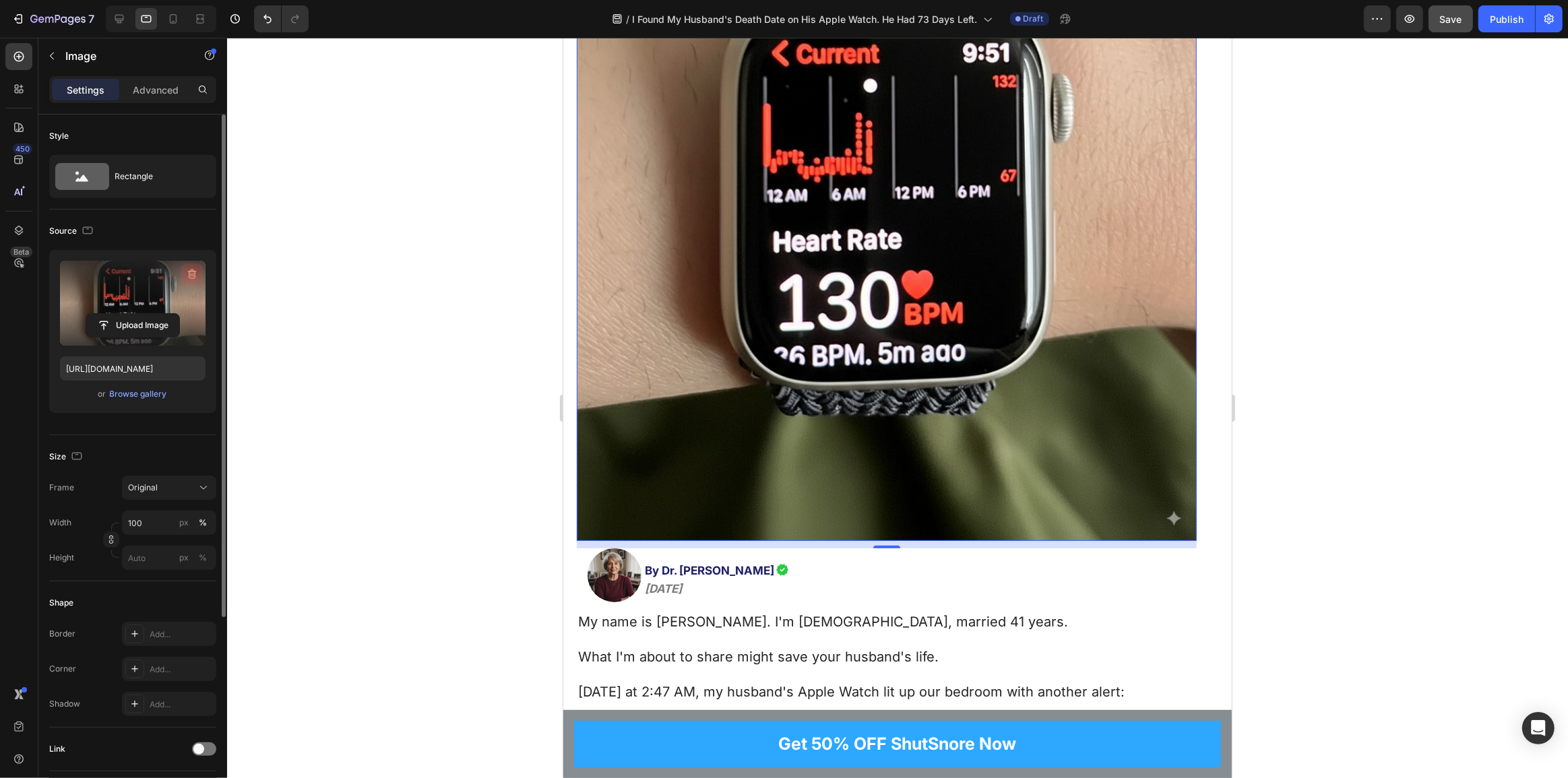
click at [191, 272] on icon "button" at bounding box center [192, 274] width 13 height 13
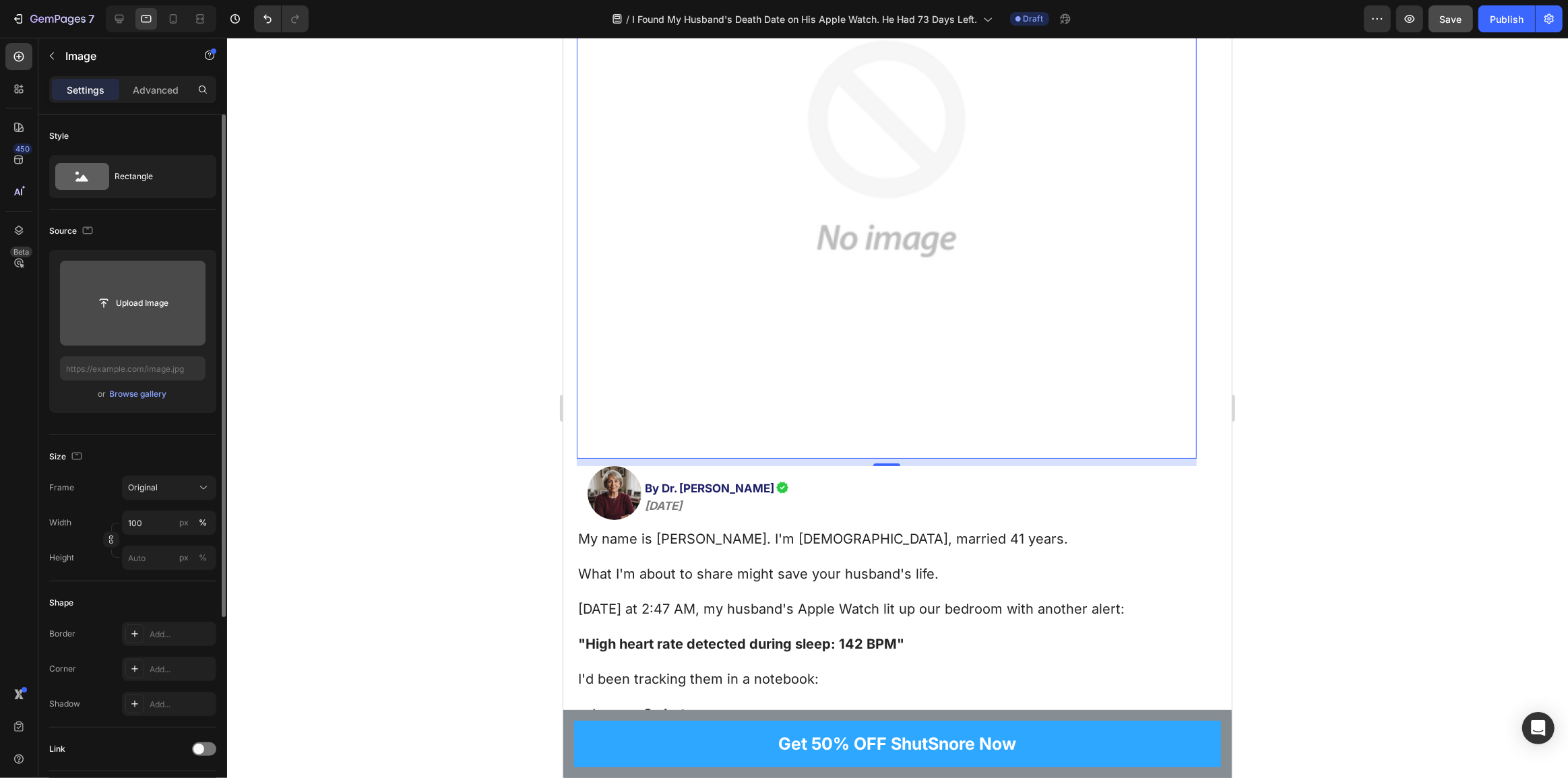
click at [149, 289] on input "file" at bounding box center [133, 303] width 146 height 85
type input "https://cdn.shopify.com/s/files/1/0765/9323/4137/files/gempages_580209516545573…"
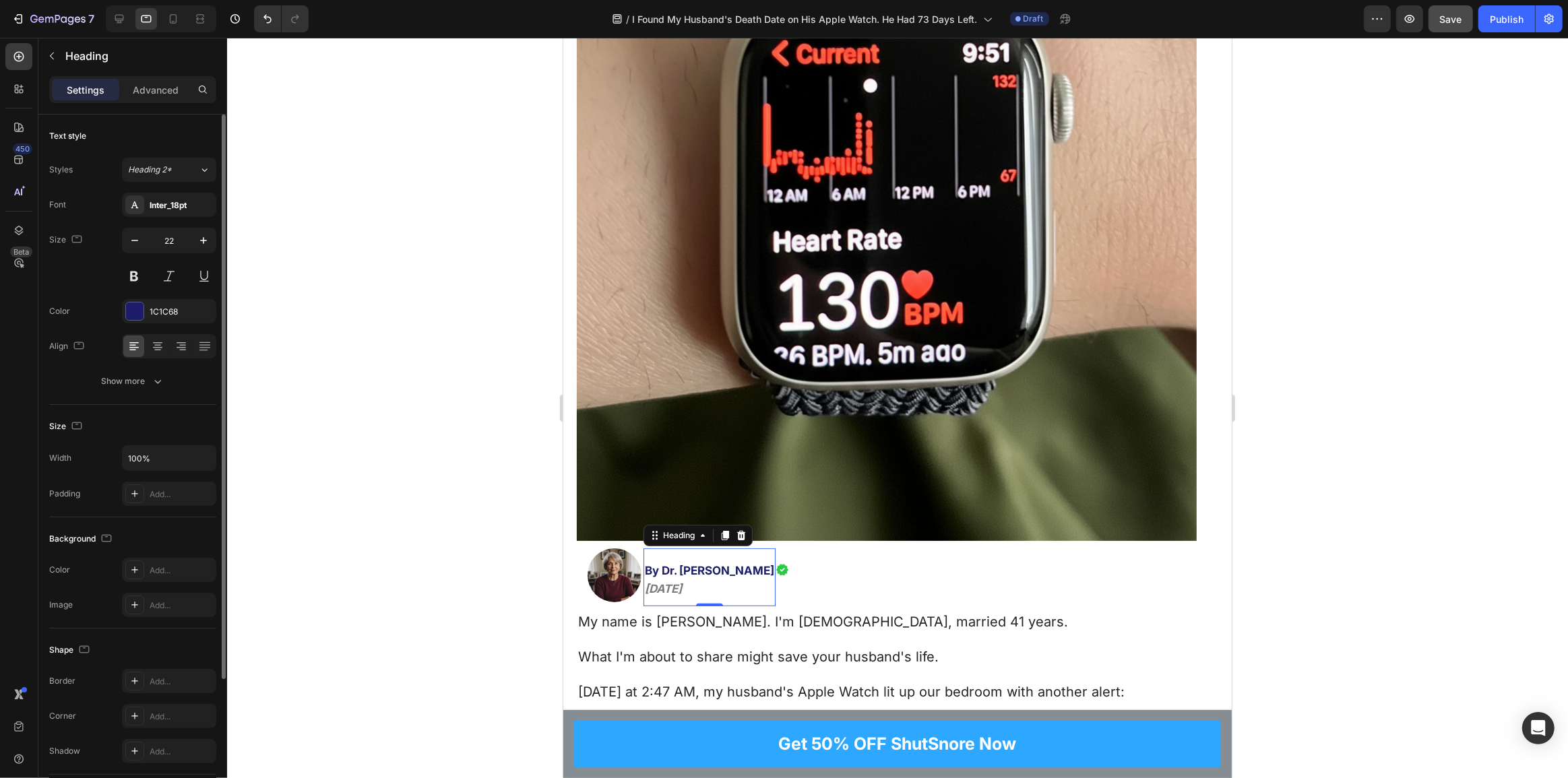
click at [714, 564] on span "By Dr. [PERSON_NAME]" at bounding box center [709, 570] width 130 height 13
drag, startPoint x: 661, startPoint y: 538, endPoint x: 770, endPoint y: 542, distance: 109.1
click at [770, 564] on span "By Dr. [PERSON_NAME]" at bounding box center [709, 570] width 130 height 13
click at [658, 582] on icon "[DATE]" at bounding box center [663, 589] width 37 height 13
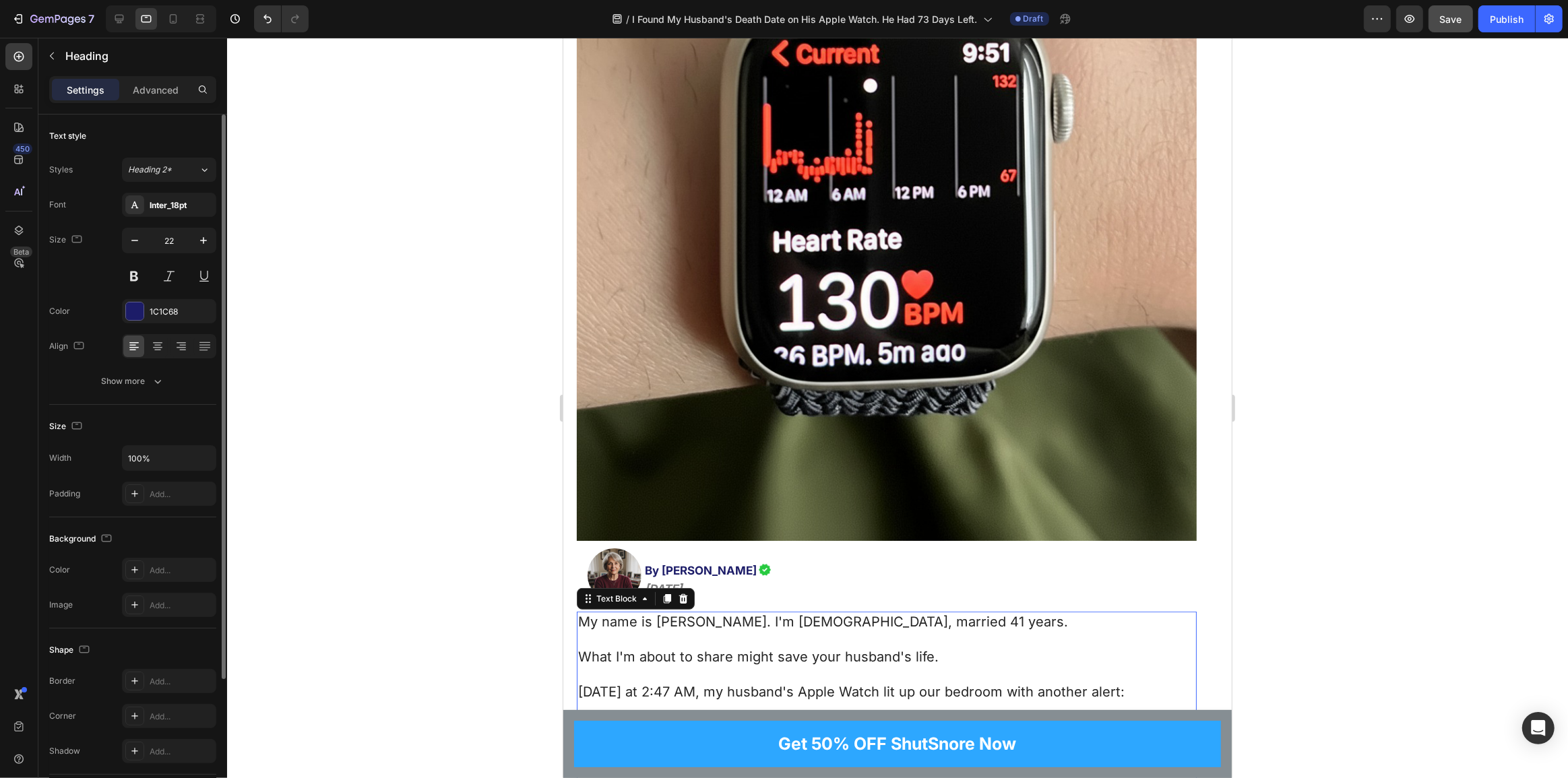
click at [794, 614] on p "My name is Patricia Harrison. I'm 67 years old, married 41 years." at bounding box center [886, 631] width 618 height 35
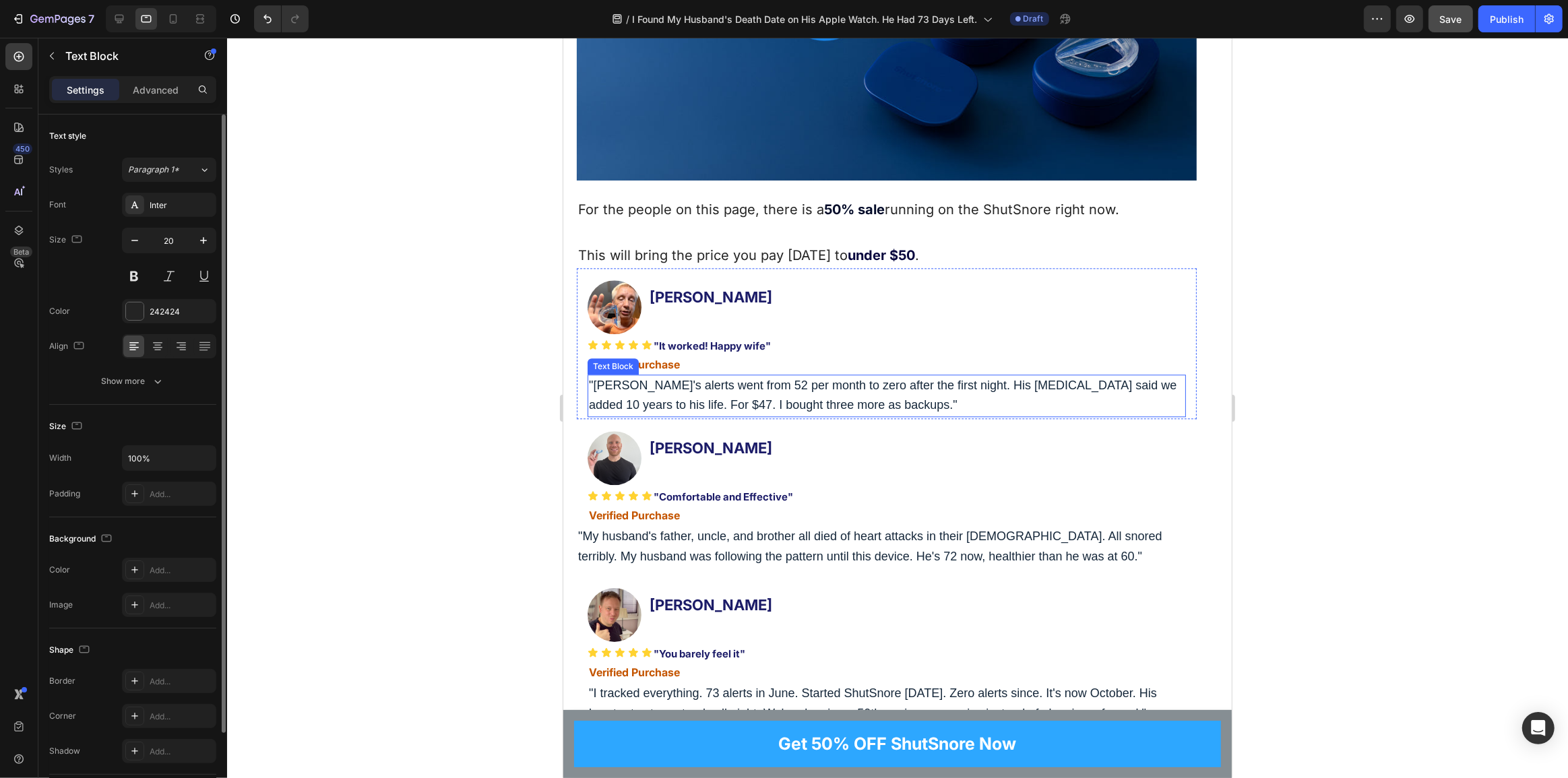
scroll to position [9372, 0]
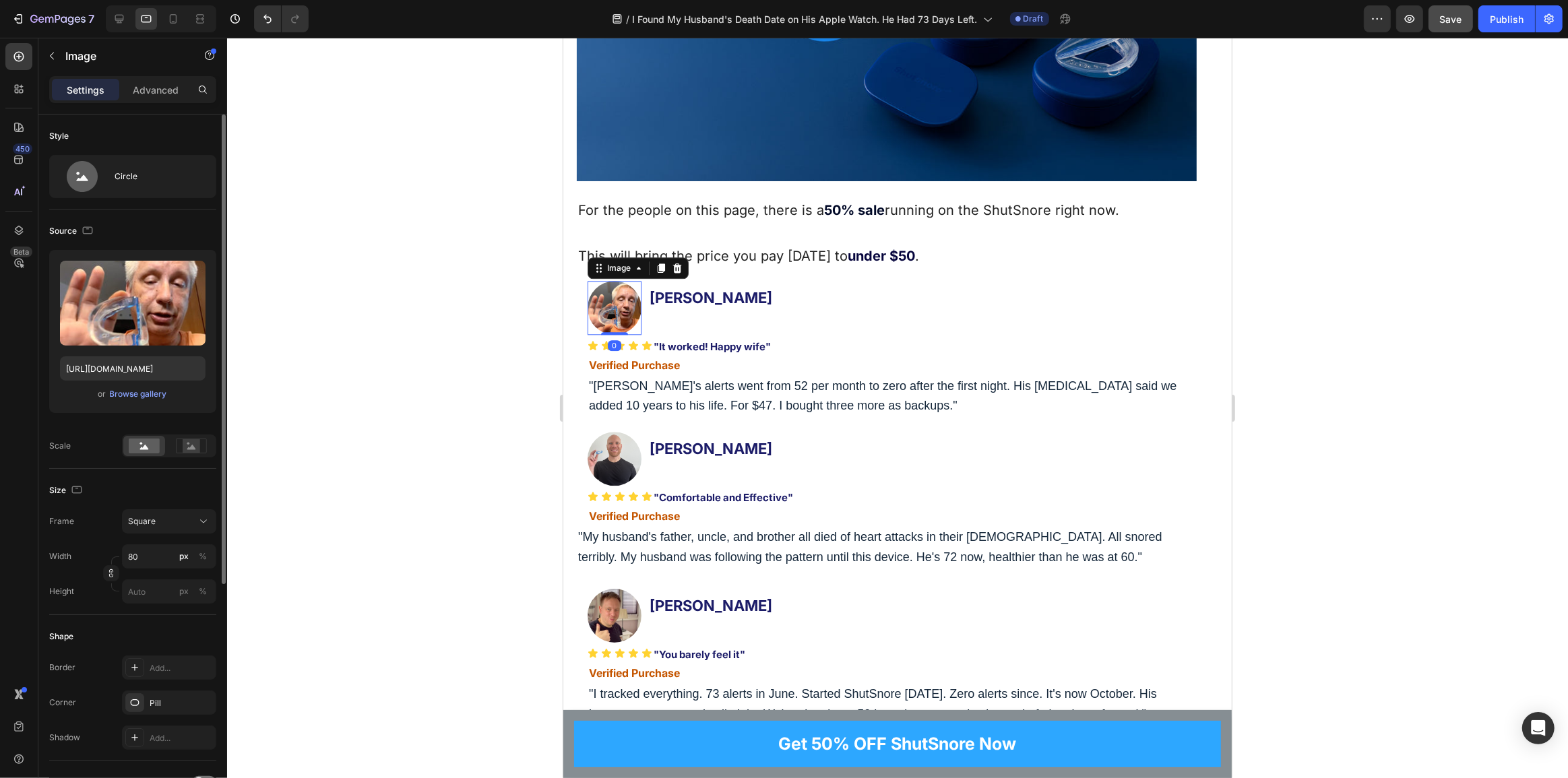
click at [619, 313] on img at bounding box center [613, 308] width 54 height 54
click at [151, 392] on div "Browse gallery" at bounding box center [138, 394] width 57 height 12
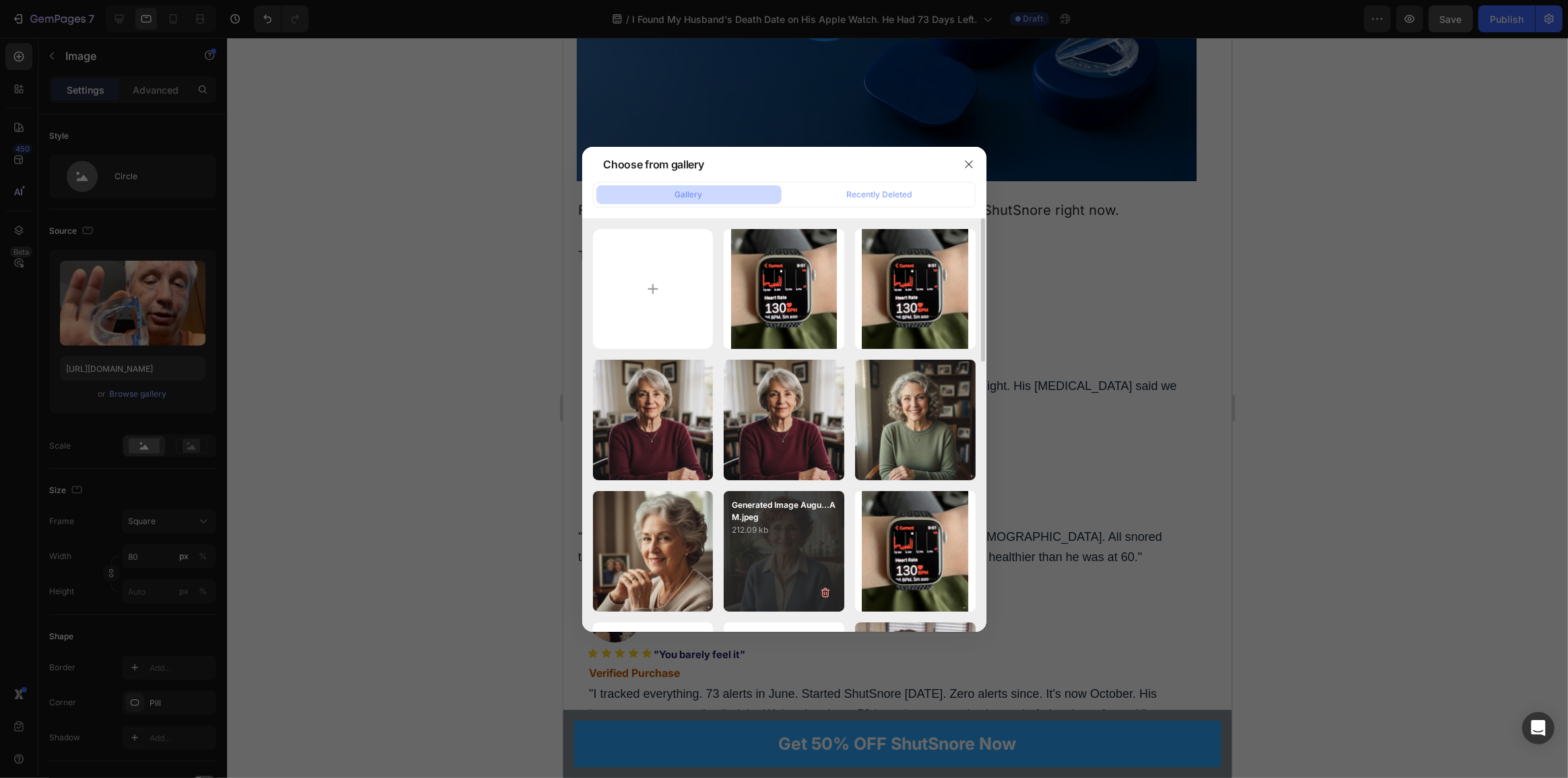
click at [795, 530] on p "212.09 kb" at bounding box center [784, 530] width 105 height 13
type input "https://cdn.shopify.com/s/files/1/0765/9323/4137/files/gempages_580209516545573…"
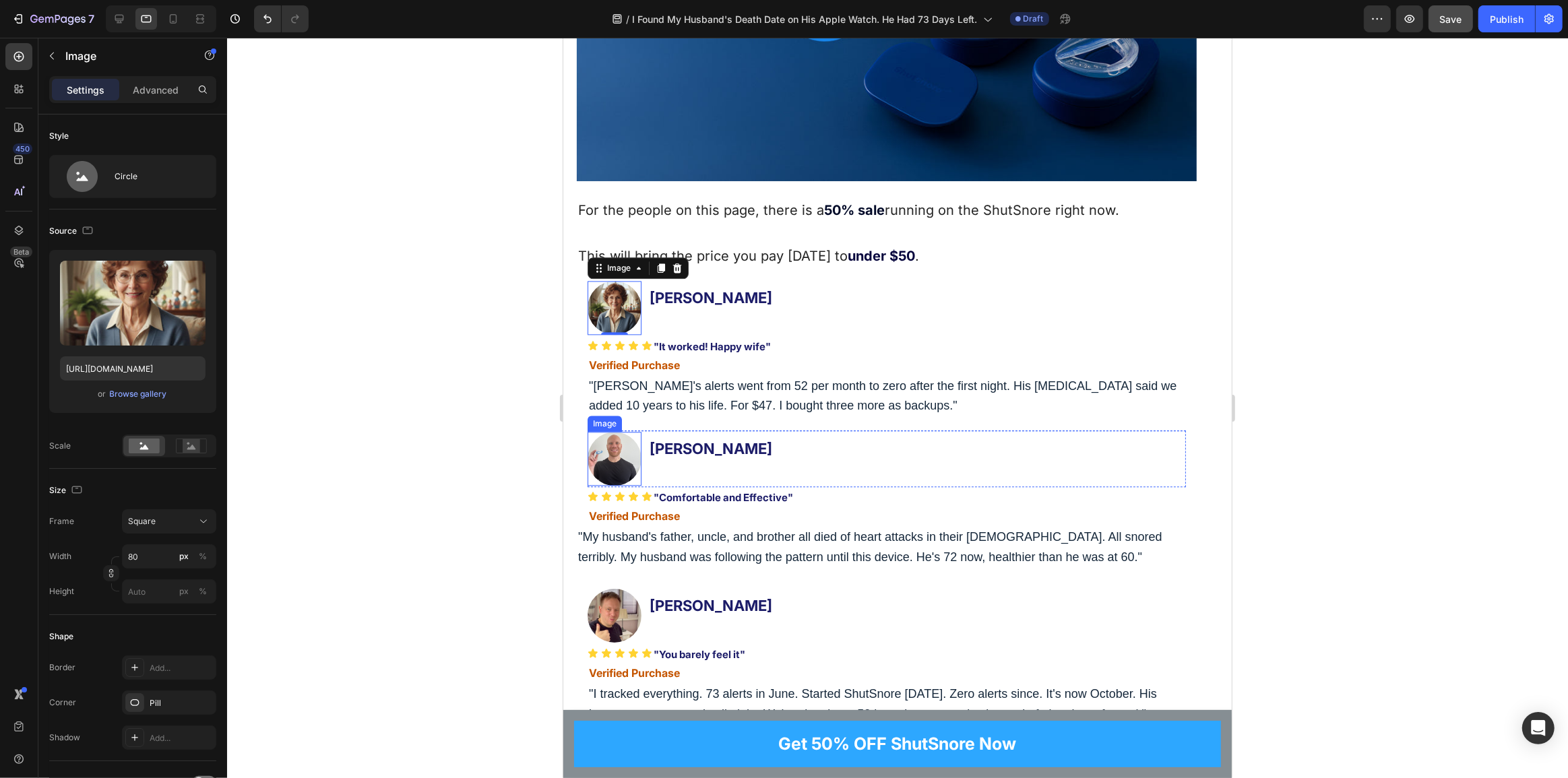
click at [614, 442] on img at bounding box center [613, 459] width 54 height 54
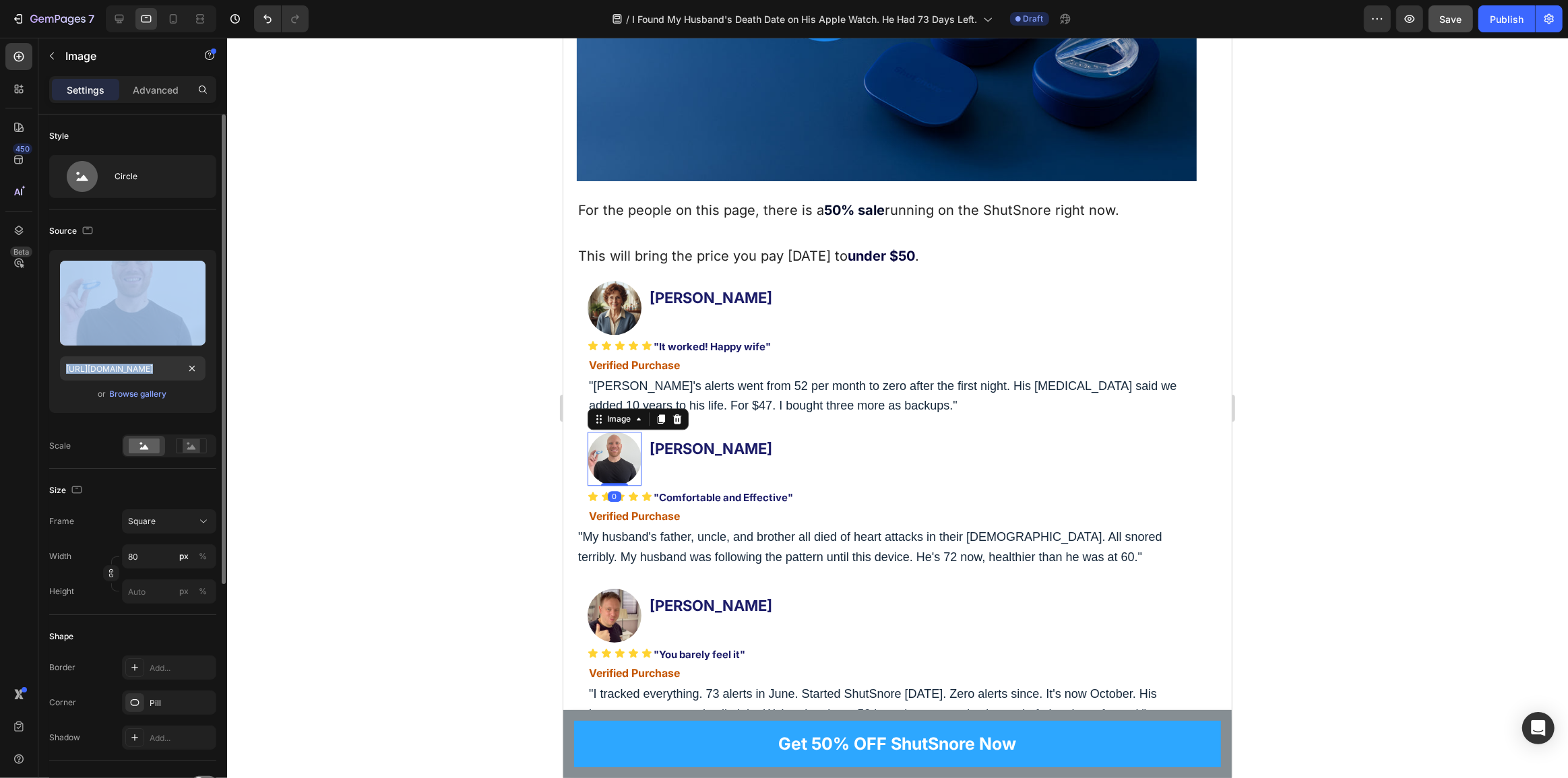
drag, startPoint x: 93, startPoint y: 287, endPoint x: 99, endPoint y: 413, distance: 126.1
click at [99, 413] on div "Upload Image https://cdn.shopify.com/s/files/1/0765/9323/4137/files/gempages_58…" at bounding box center [133, 337] width 167 height 174
click at [119, 393] on div "Browse gallery" at bounding box center [138, 394] width 57 height 12
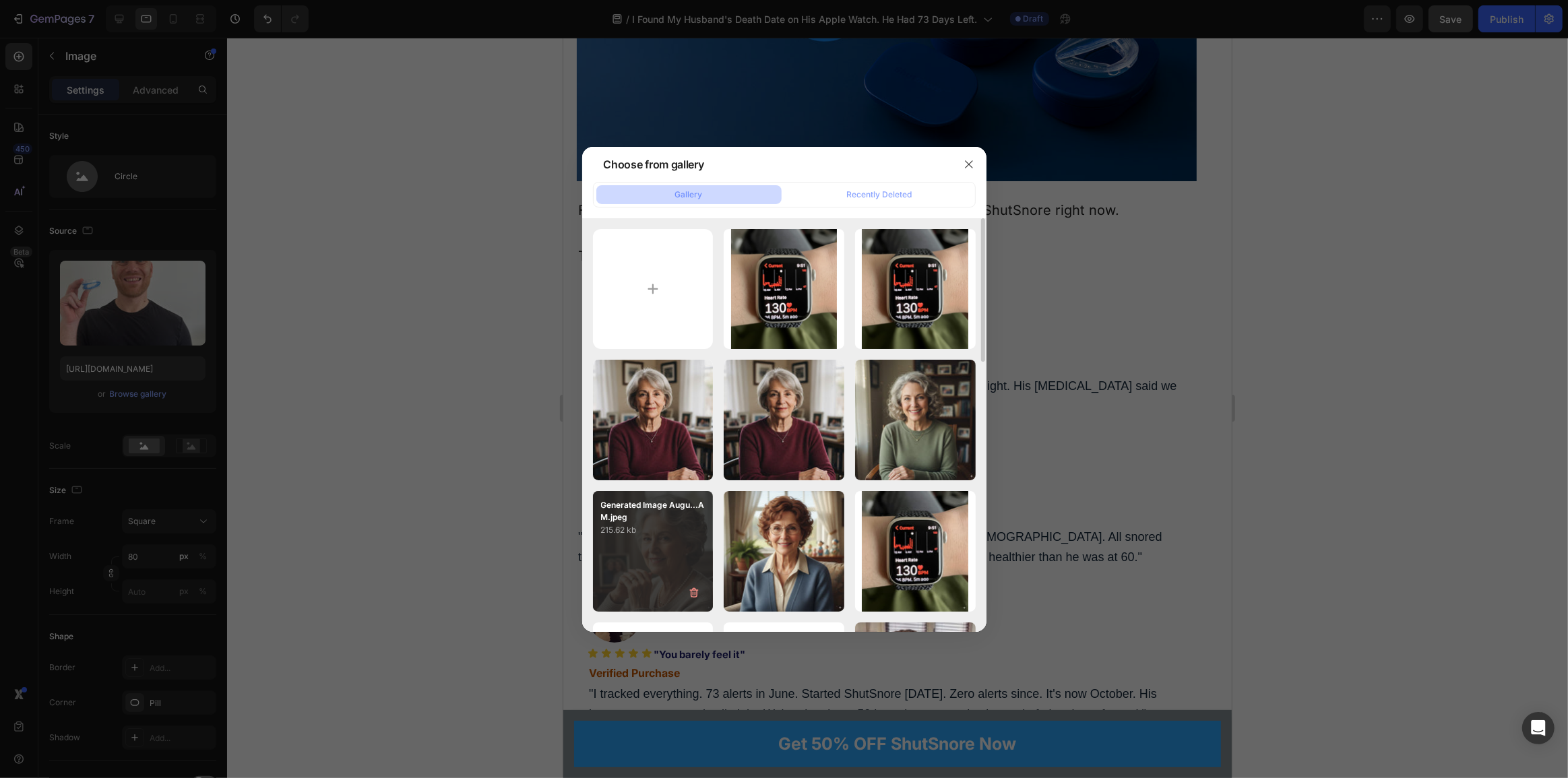
click at [671, 551] on div "Generated Image Augu...AM.jpeg 215.62 kb" at bounding box center [654, 551] width 121 height 121
type input "https://cdn.shopify.com/s/files/1/0765/9323/4137/files/gempages_580209516545573…"
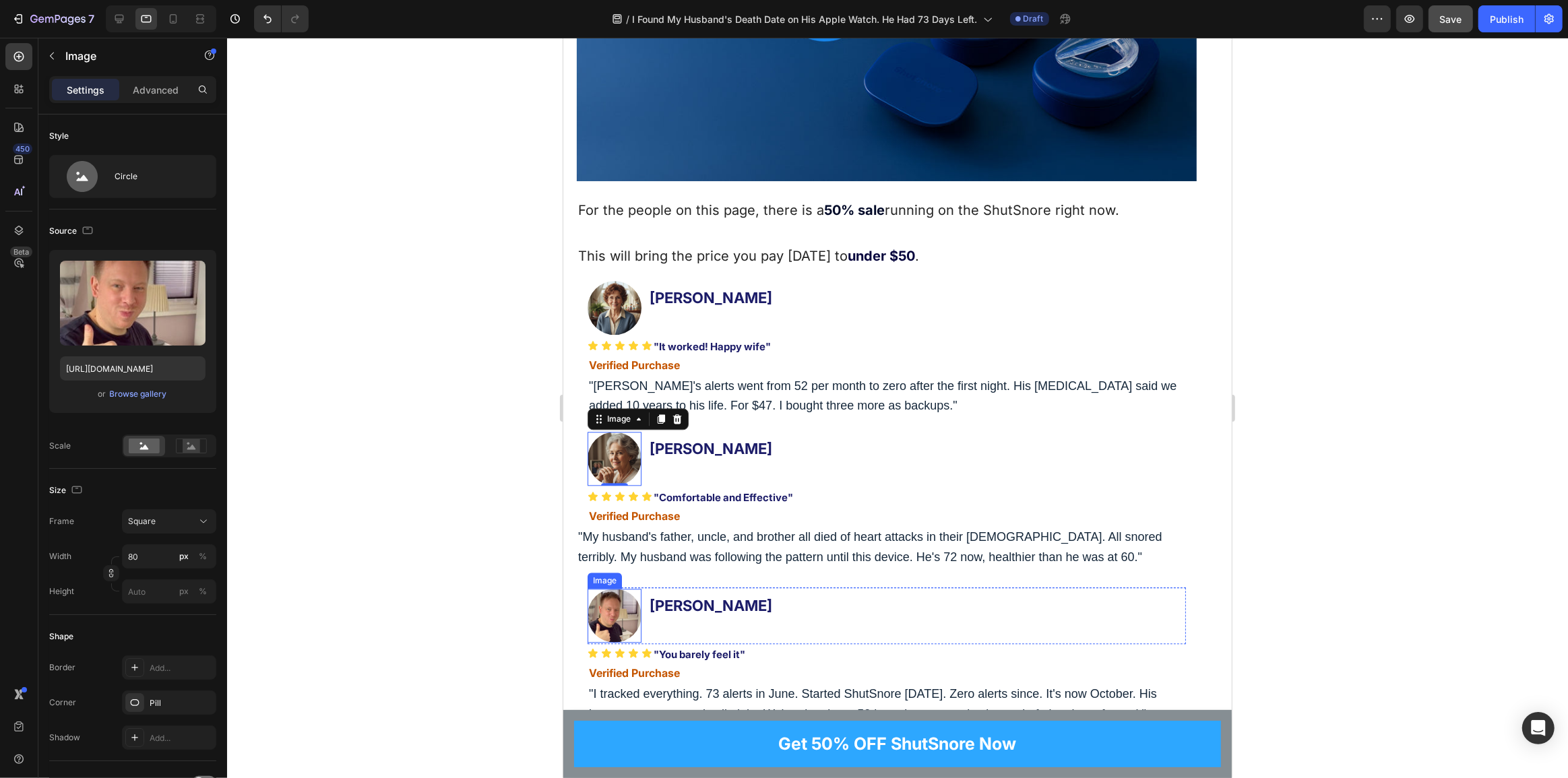
click at [618, 603] on img at bounding box center [613, 615] width 54 height 54
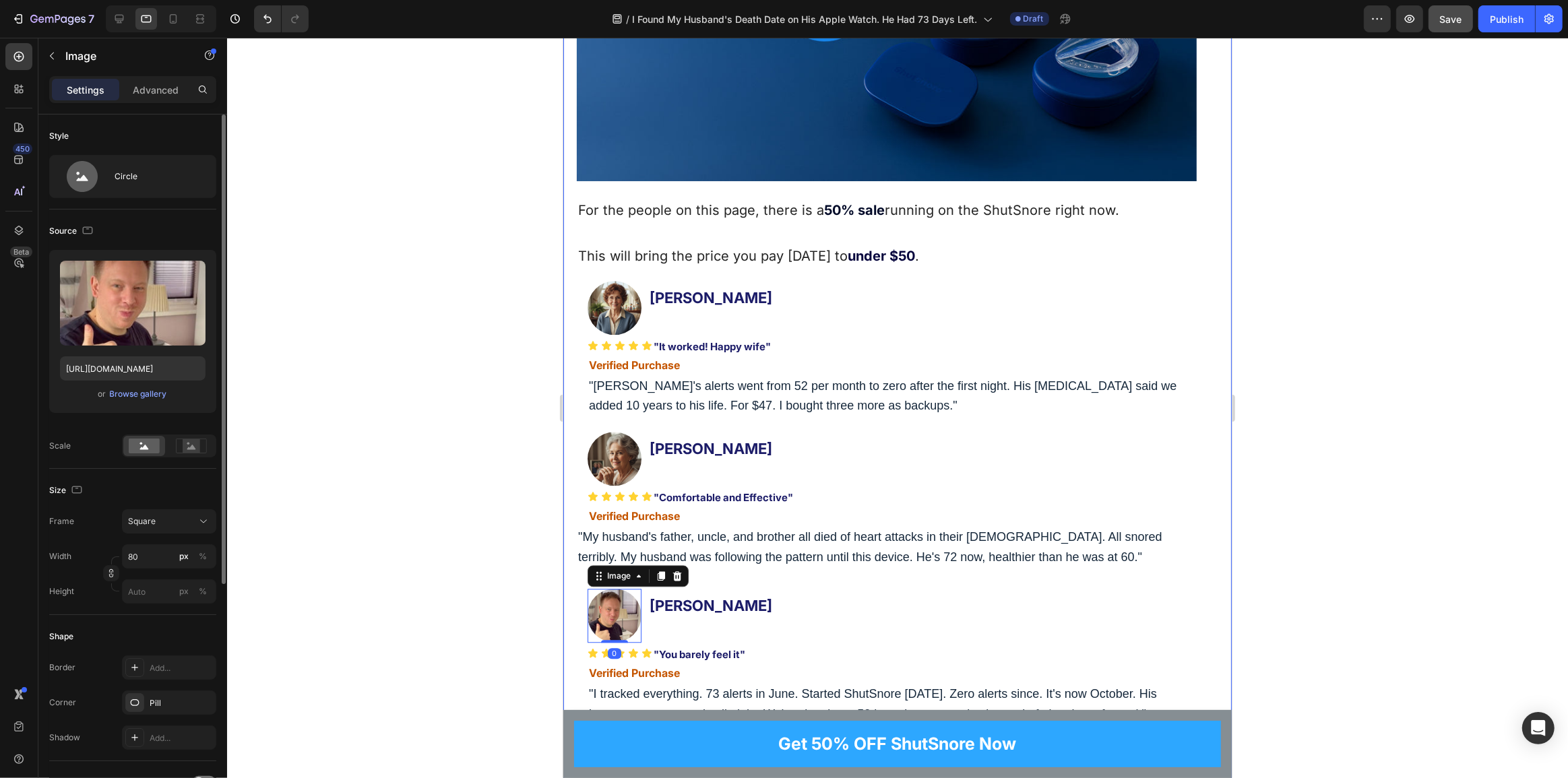
click at [155, 386] on div "or Browse gallery" at bounding box center [133, 395] width 146 height 16
click at [149, 394] on div "Browse gallery" at bounding box center [138, 394] width 57 height 12
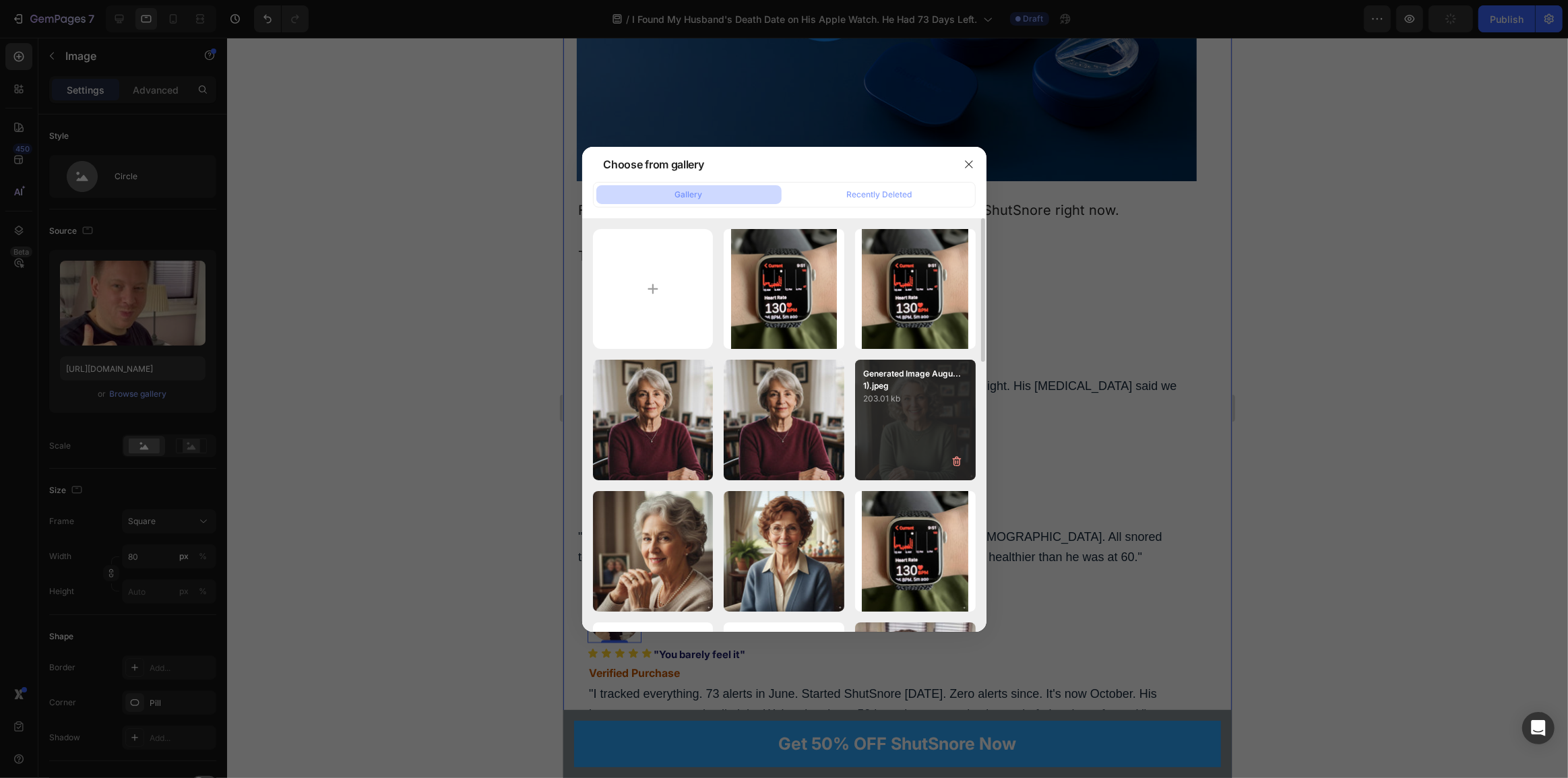
click at [928, 428] on div "Generated Image Augu...1).jpeg 203.01 kb" at bounding box center [916, 420] width 121 height 121
type input "https://cdn.shopify.com/s/files/1/0765/9323/4137/files/gempages_580209516545573…"
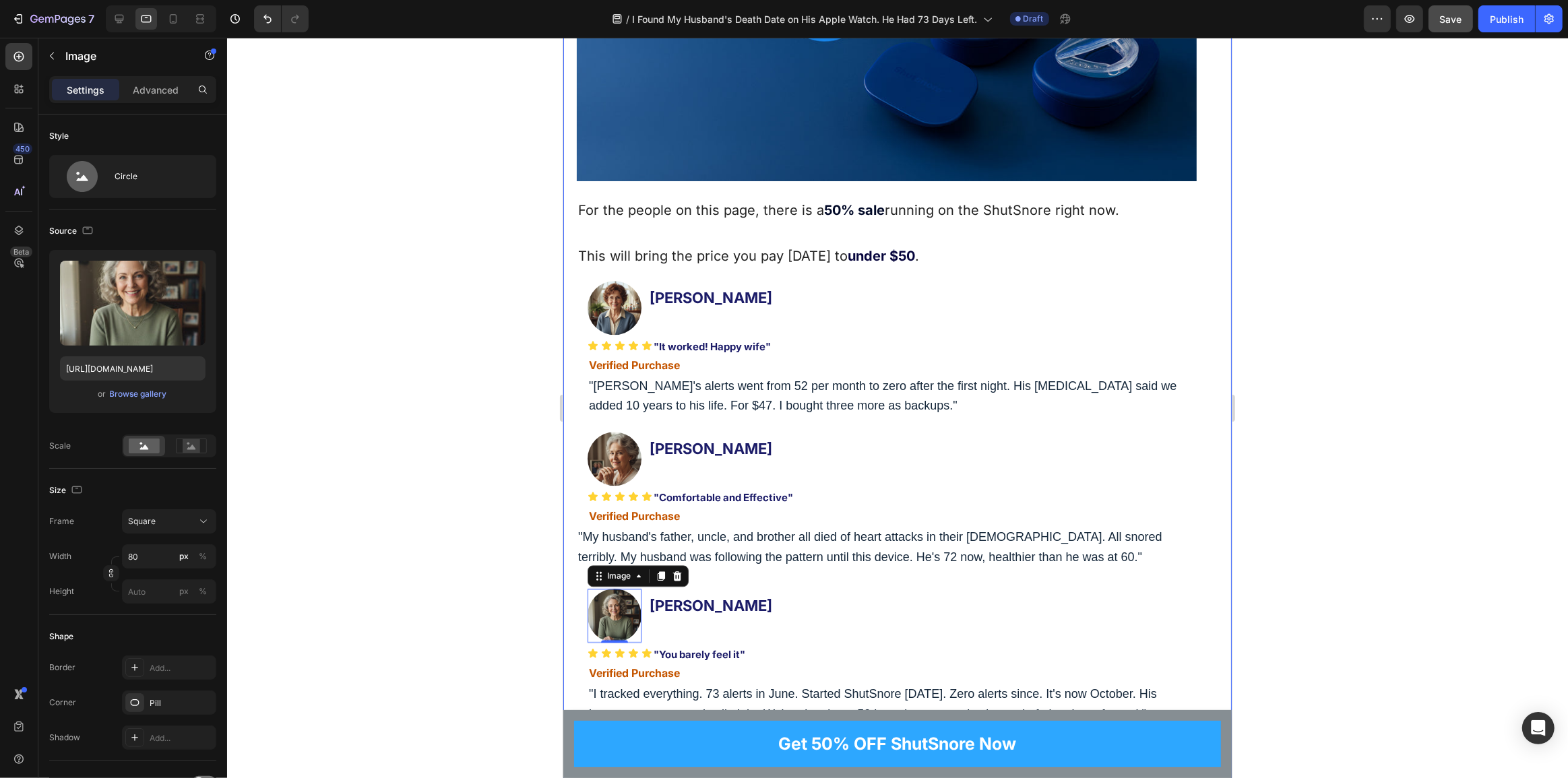
scroll to position [9739, 0]
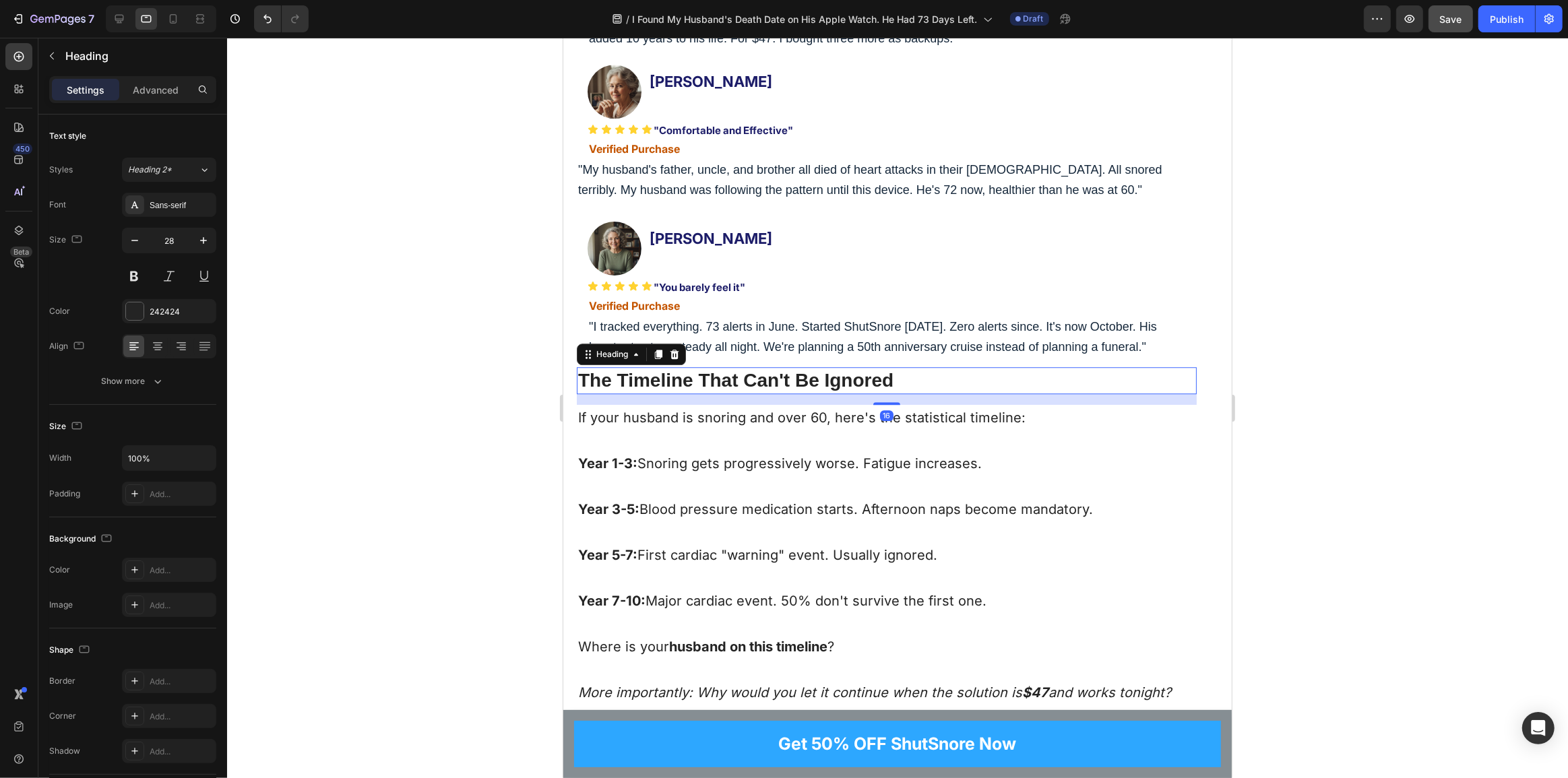
click at [766, 374] on h2 "The Timeline That Can't Be Ignored" at bounding box center [886, 381] width 620 height 27
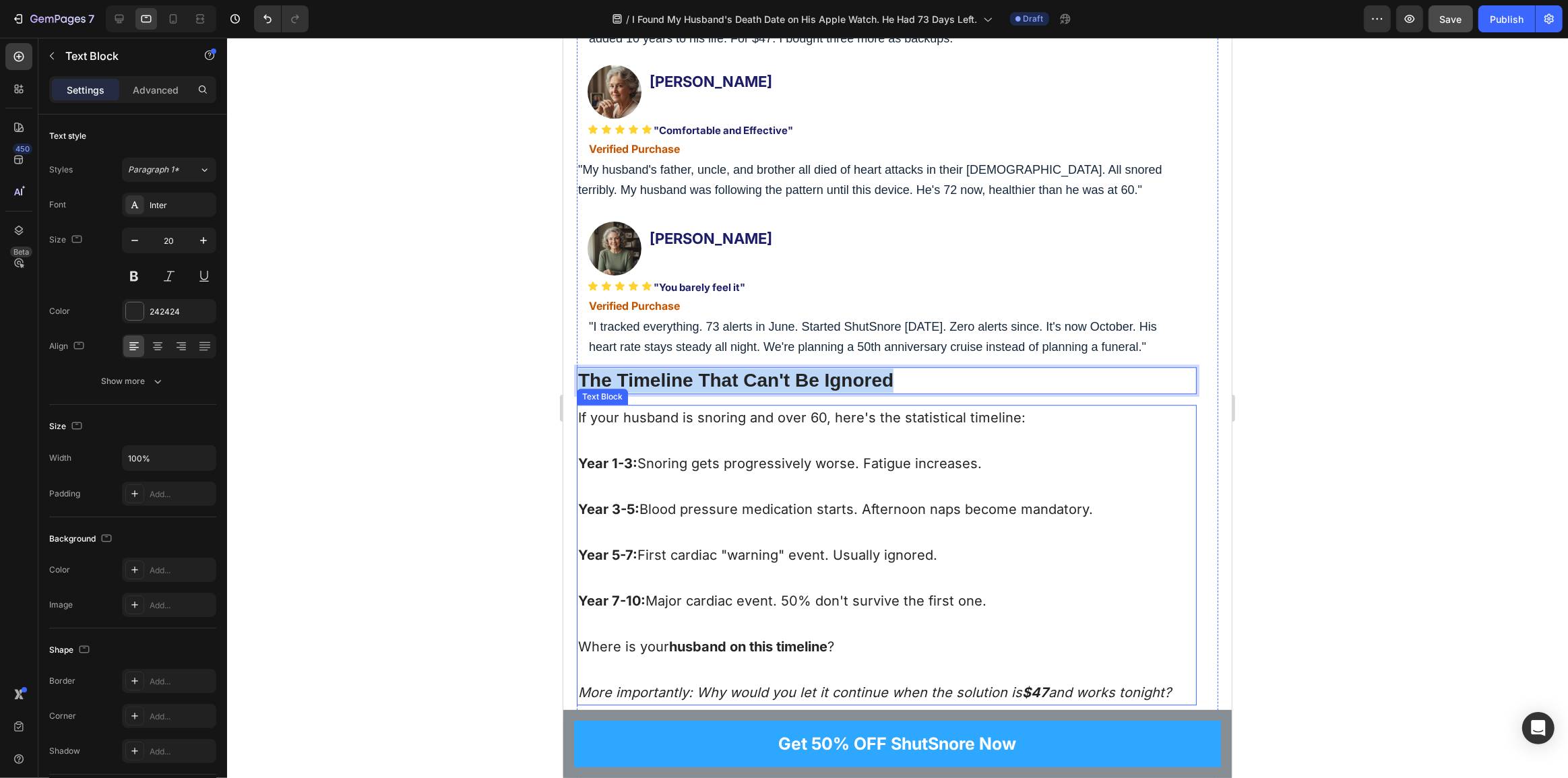
click at [792, 459] on p "Year 1-3: Snoring gets progressively worse. Fatigue increases." at bounding box center [886, 452] width 618 height 46
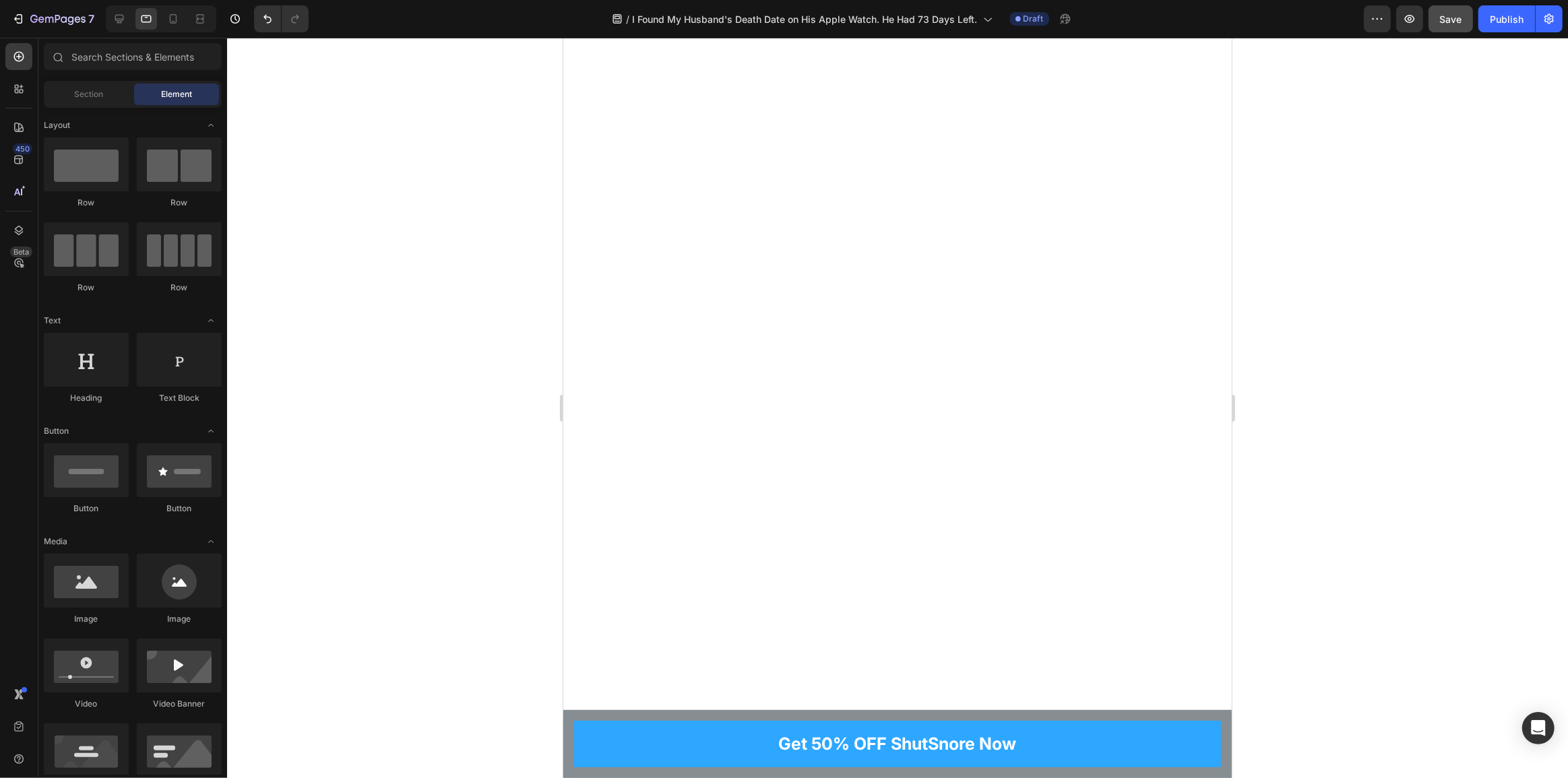
scroll to position [0, 0]
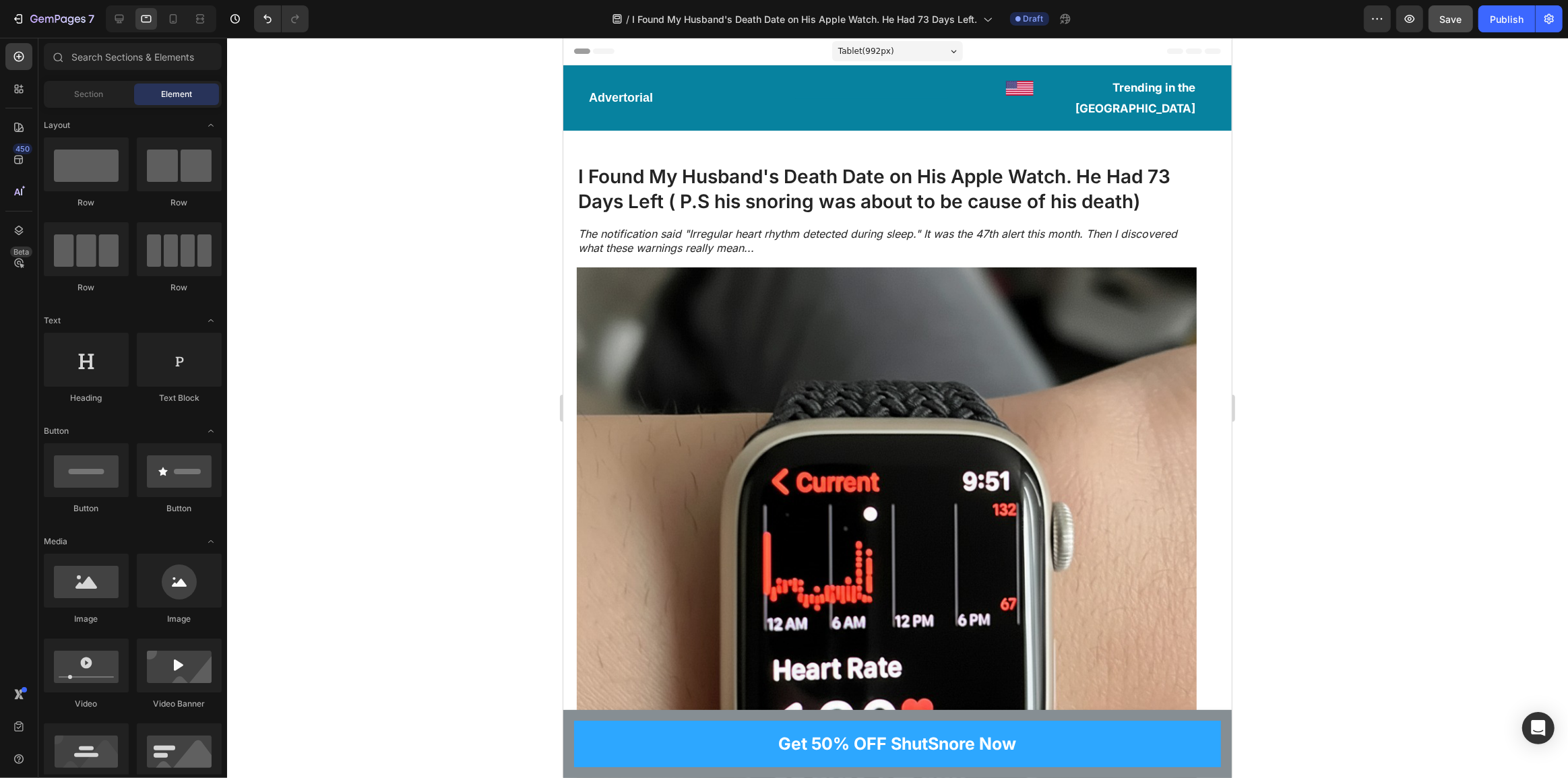
drag, startPoint x: 1225, startPoint y: 715, endPoint x: 1829, endPoint y: 321, distance: 721.1
drag, startPoint x: 1227, startPoint y: 715, endPoint x: 1833, endPoint y: 66, distance: 887.9
click at [1439, 20] on button "Save" at bounding box center [1451, 18] width 44 height 27
click at [115, 13] on icon at bounding box center [119, 18] width 13 height 13
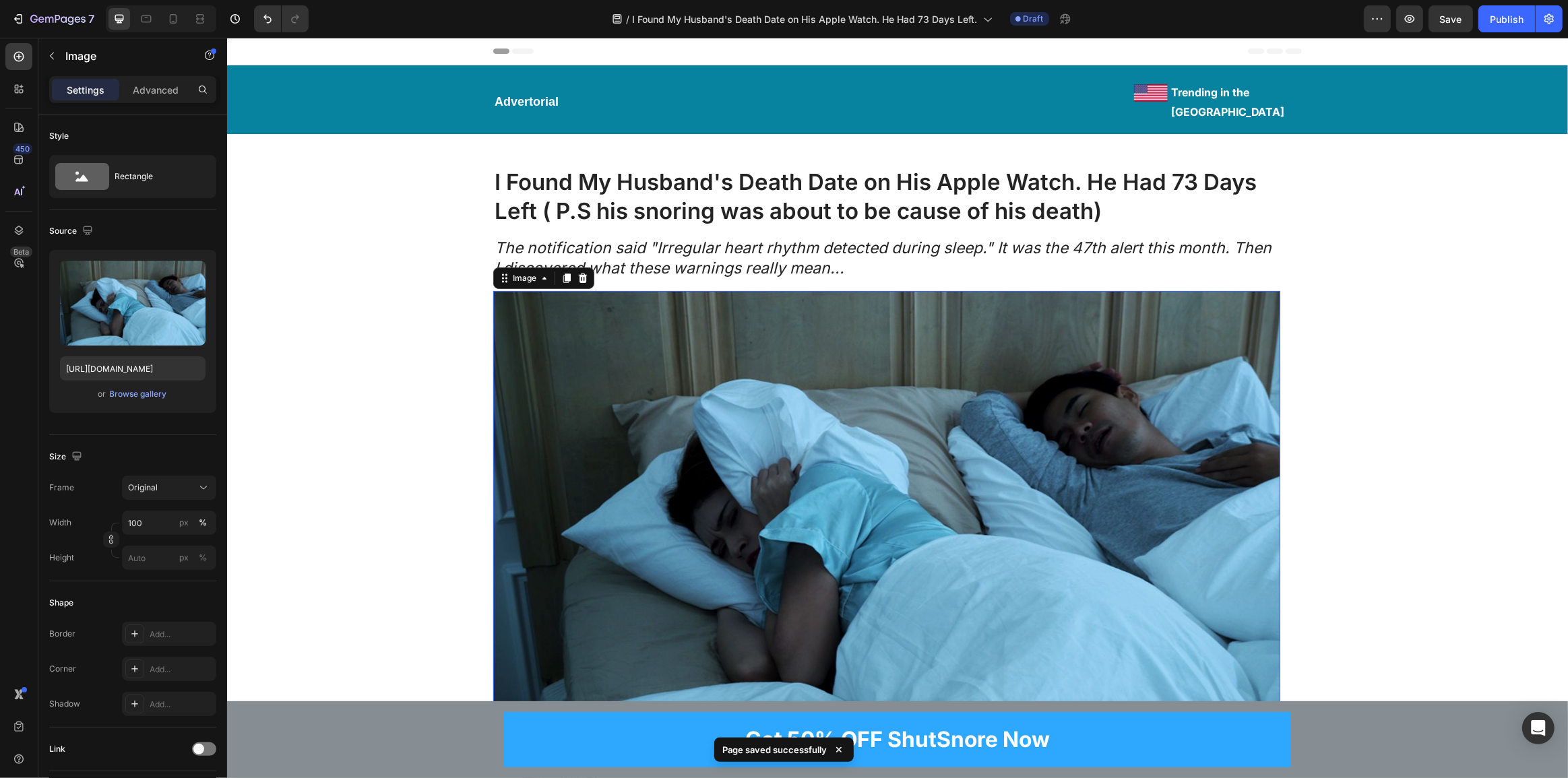
click at [838, 417] on img at bounding box center [886, 512] width 787 height 442
click at [130, 395] on div "Browse gallery" at bounding box center [138, 394] width 57 height 12
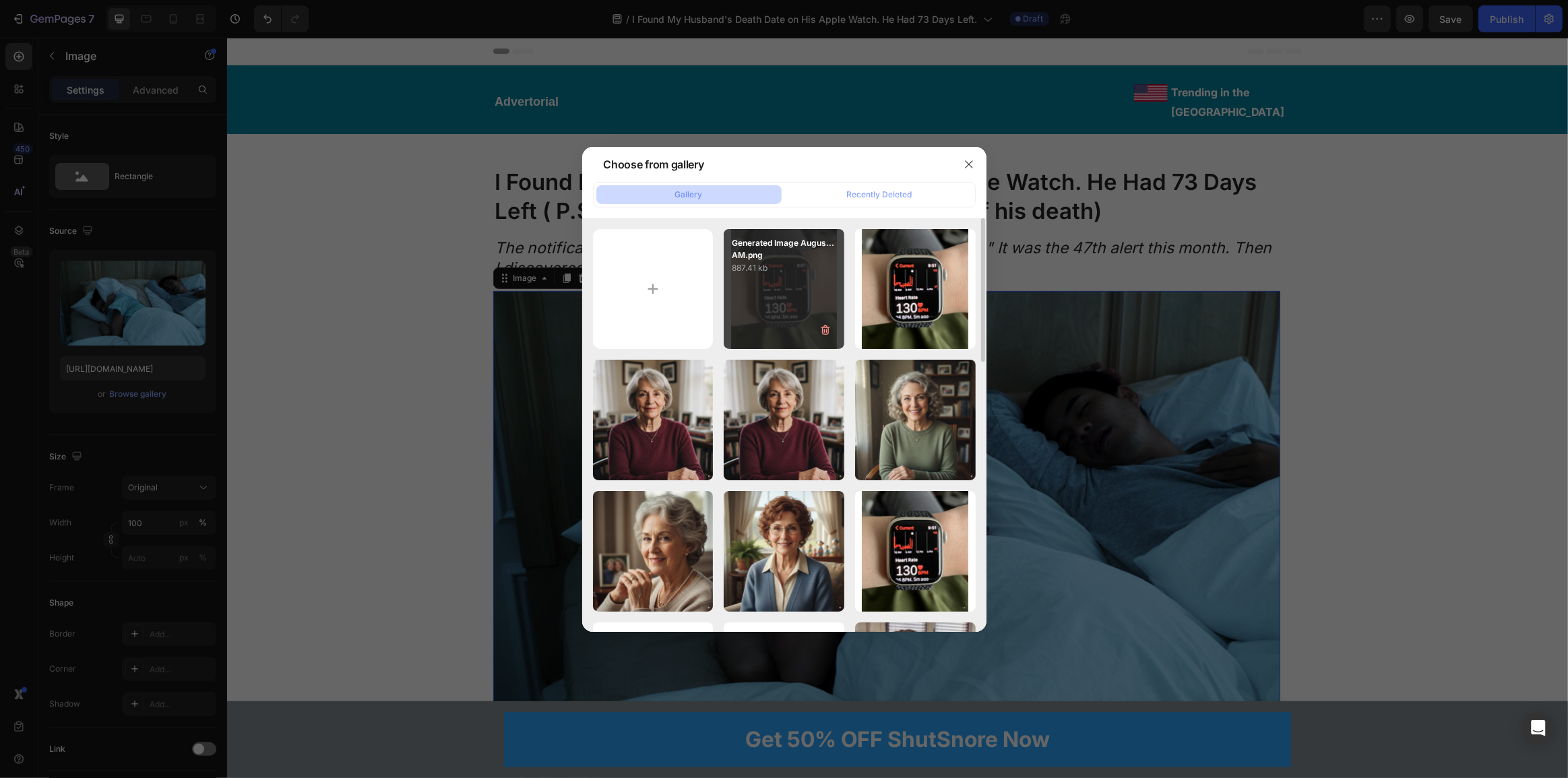
click at [809, 286] on div "Generated Image Augus...AM.png 887.41 kb" at bounding box center [784, 289] width 121 height 121
type input "https://cdn.shopify.com/s/files/1/0765/9323/4137/files/gempages_580209516545573…"
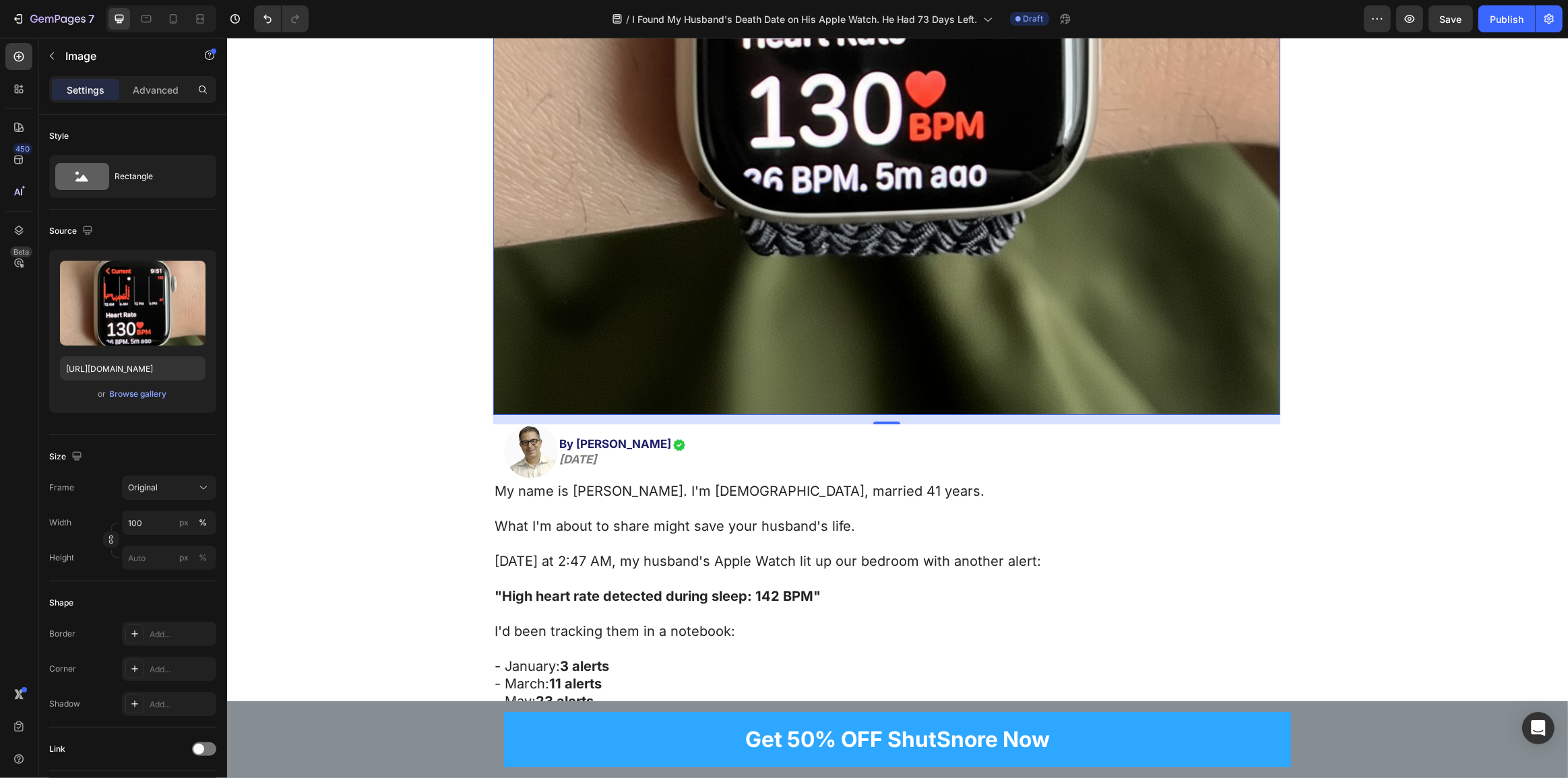
scroll to position [919, 0]
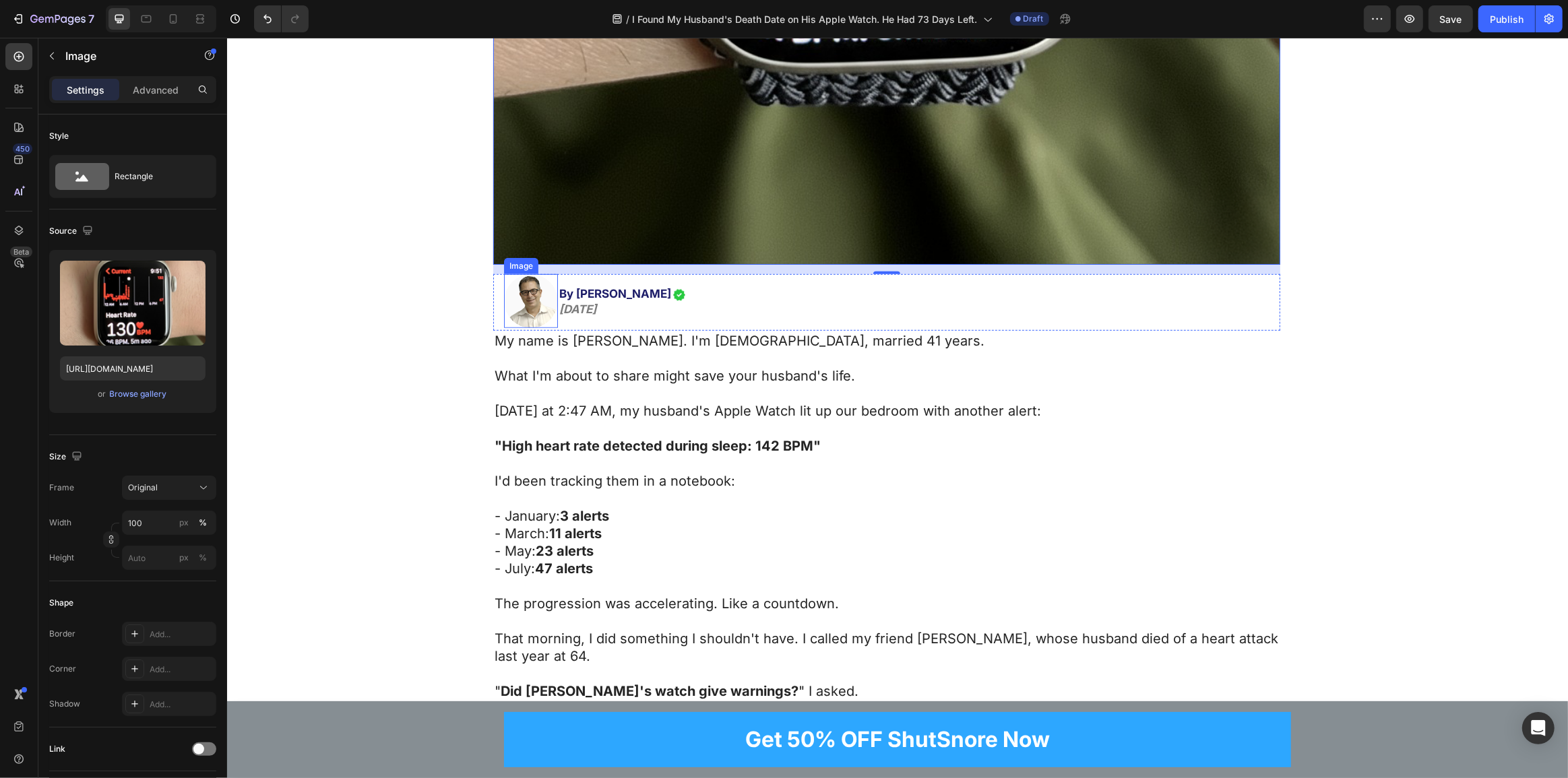
click at [517, 289] on img at bounding box center [530, 301] width 54 height 54
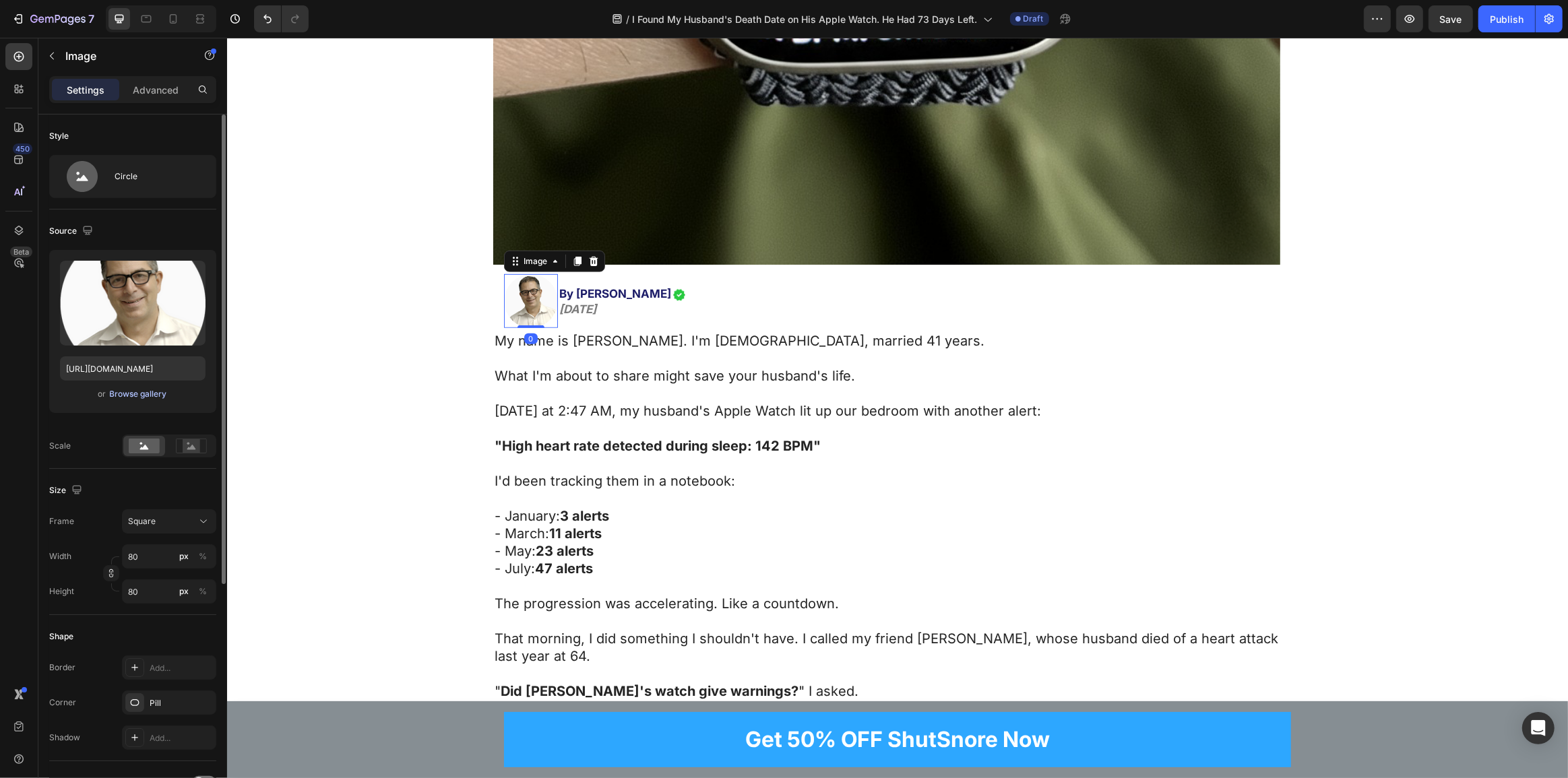
click at [143, 396] on div "Browse gallery" at bounding box center [138, 394] width 57 height 12
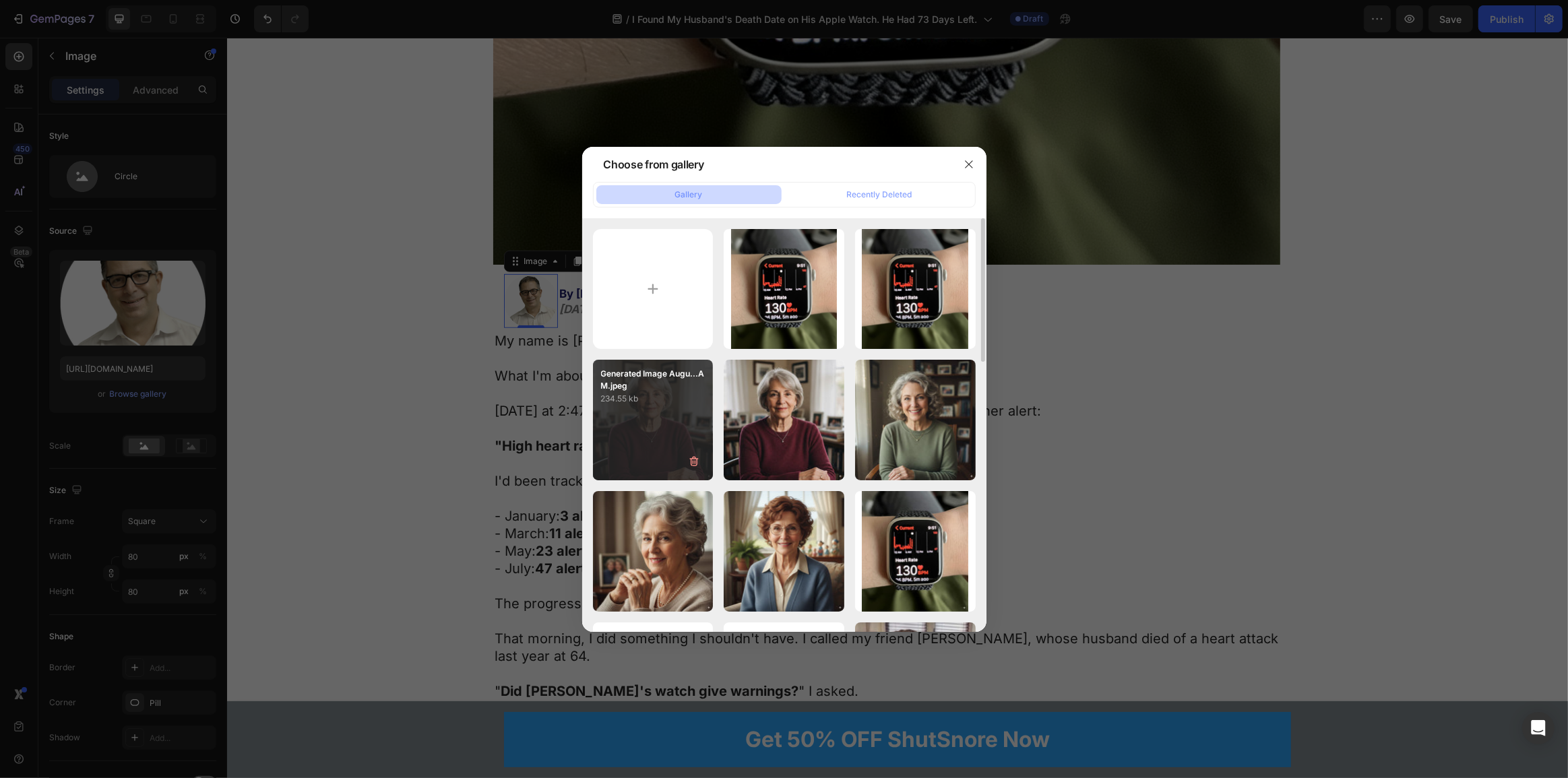
click at [667, 406] on div "Generated Image Augu...AM.jpeg 234.55 kb" at bounding box center [654, 420] width 121 height 121
type input "https://cdn.shopify.com/s/files/1/0765/9323/4137/files/gempages_580209516545573…"
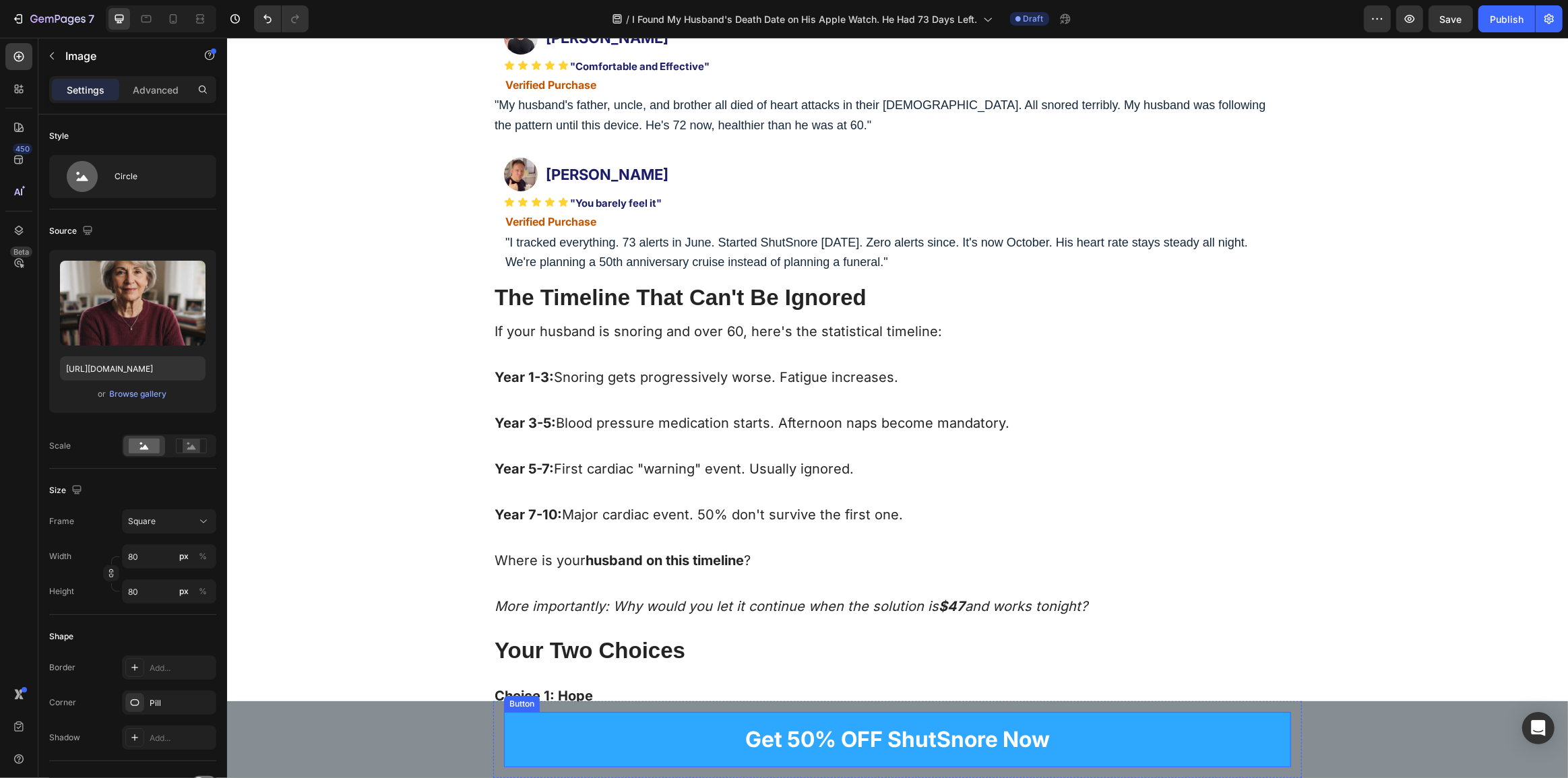
scroll to position [10291, 0]
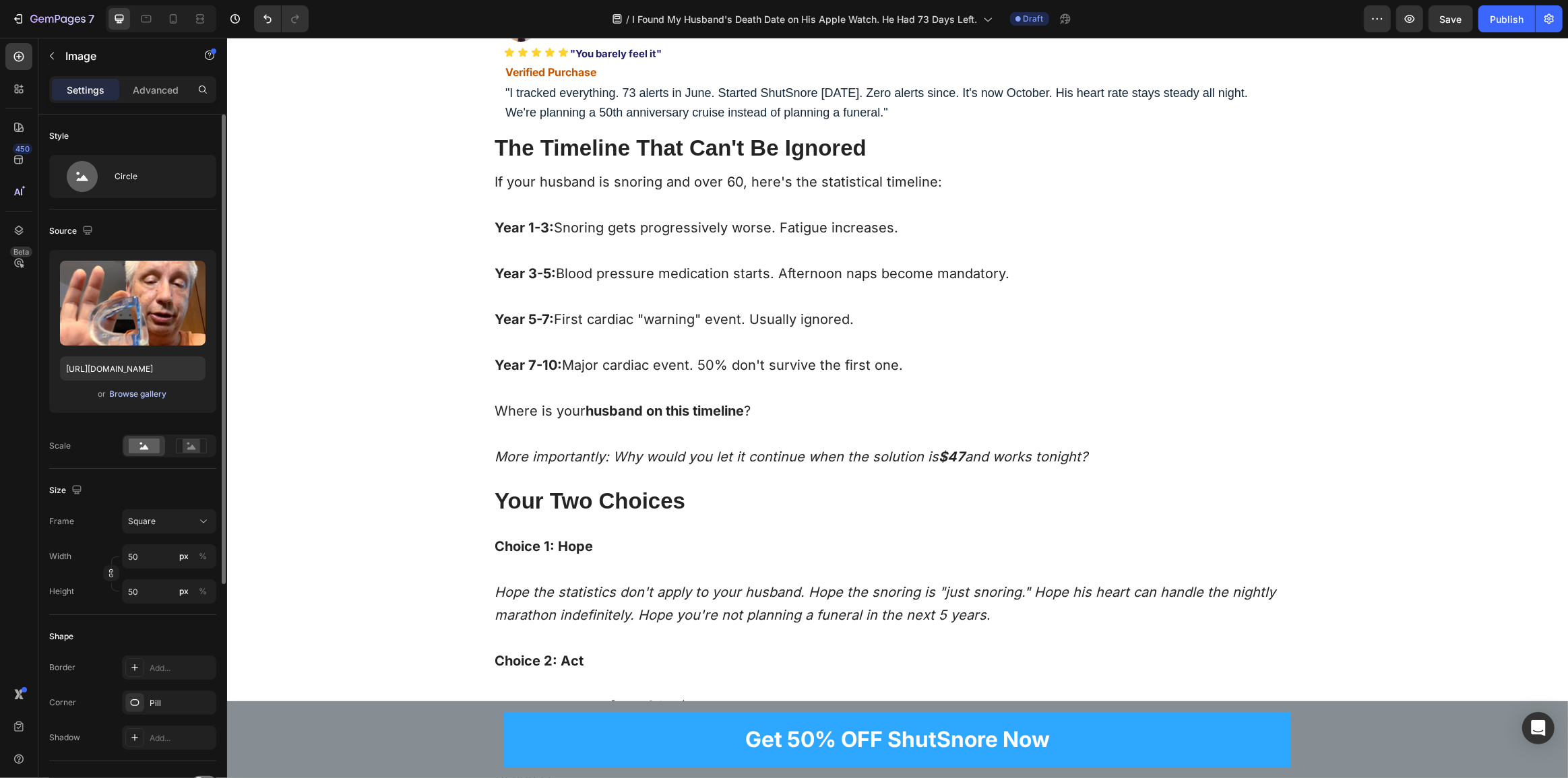
click at [144, 398] on div "Browse gallery" at bounding box center [138, 394] width 57 height 12
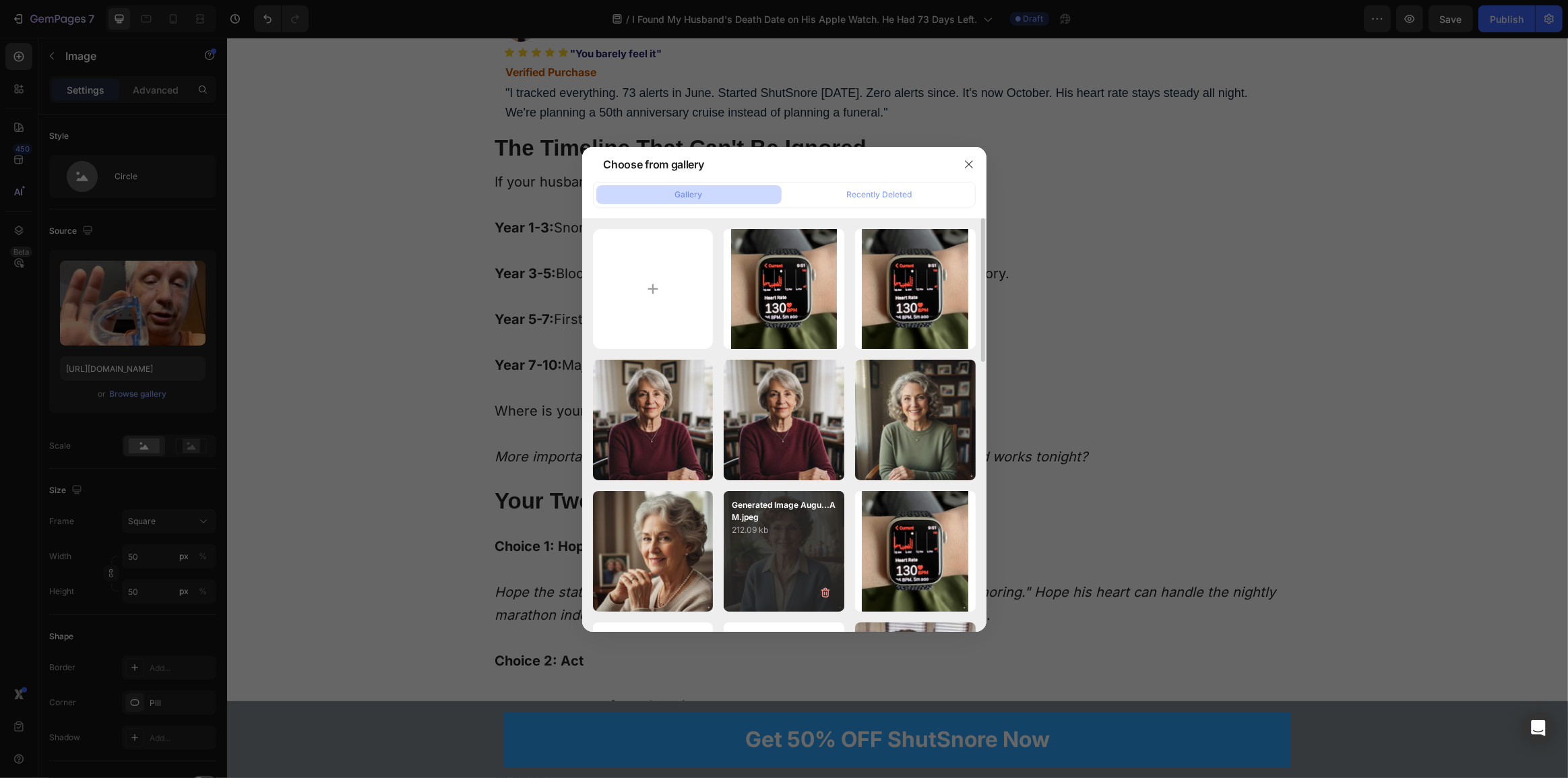
click at [790, 528] on p "212.09 kb" at bounding box center [784, 530] width 105 height 13
type input "https://cdn.shopify.com/s/files/1/0765/9323/4137/files/gempages_580209516545573…"
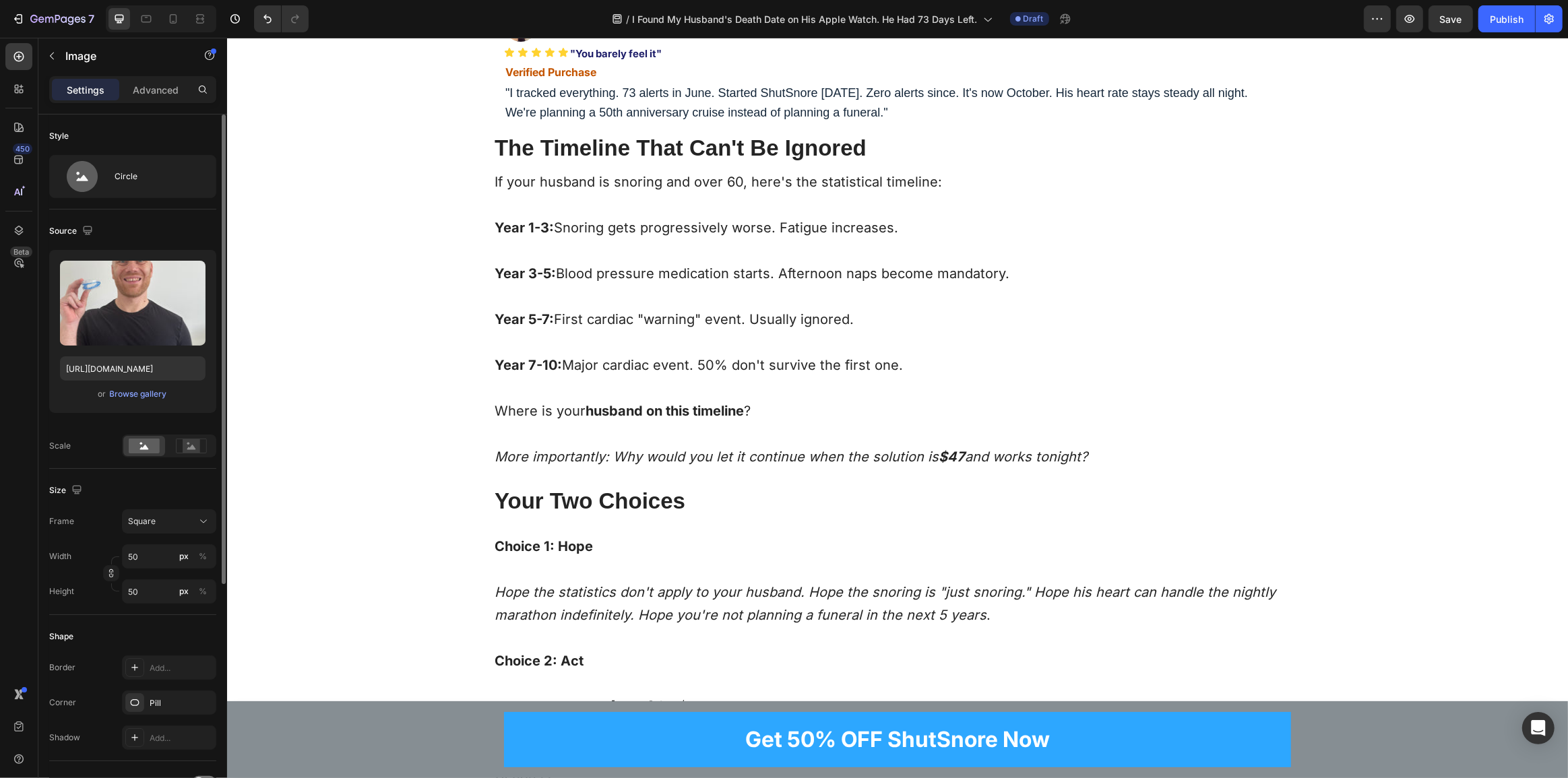
click at [141, 403] on div "Upload Image https://cdn.shopify.com/s/files/1/0765/9323/4137/files/gempages_58…" at bounding box center [133, 332] width 167 height 163
click at [149, 390] on div "Browse gallery" at bounding box center [138, 394] width 57 height 12
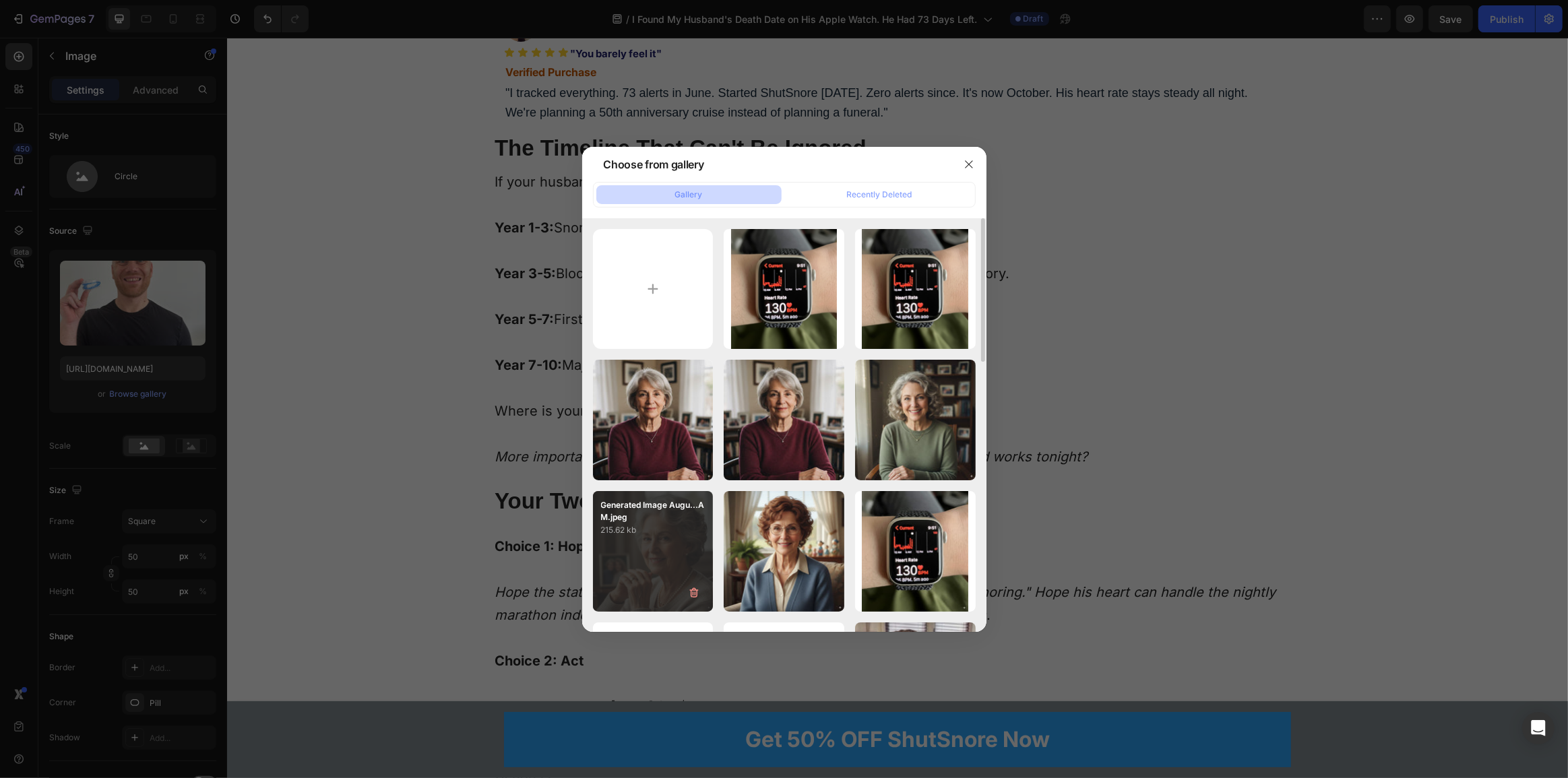
click at [646, 529] on p "215.62 kb" at bounding box center [654, 530] width 105 height 13
type input "https://cdn.shopify.com/s/files/1/0765/9323/4137/files/gempages_580209516545573…"
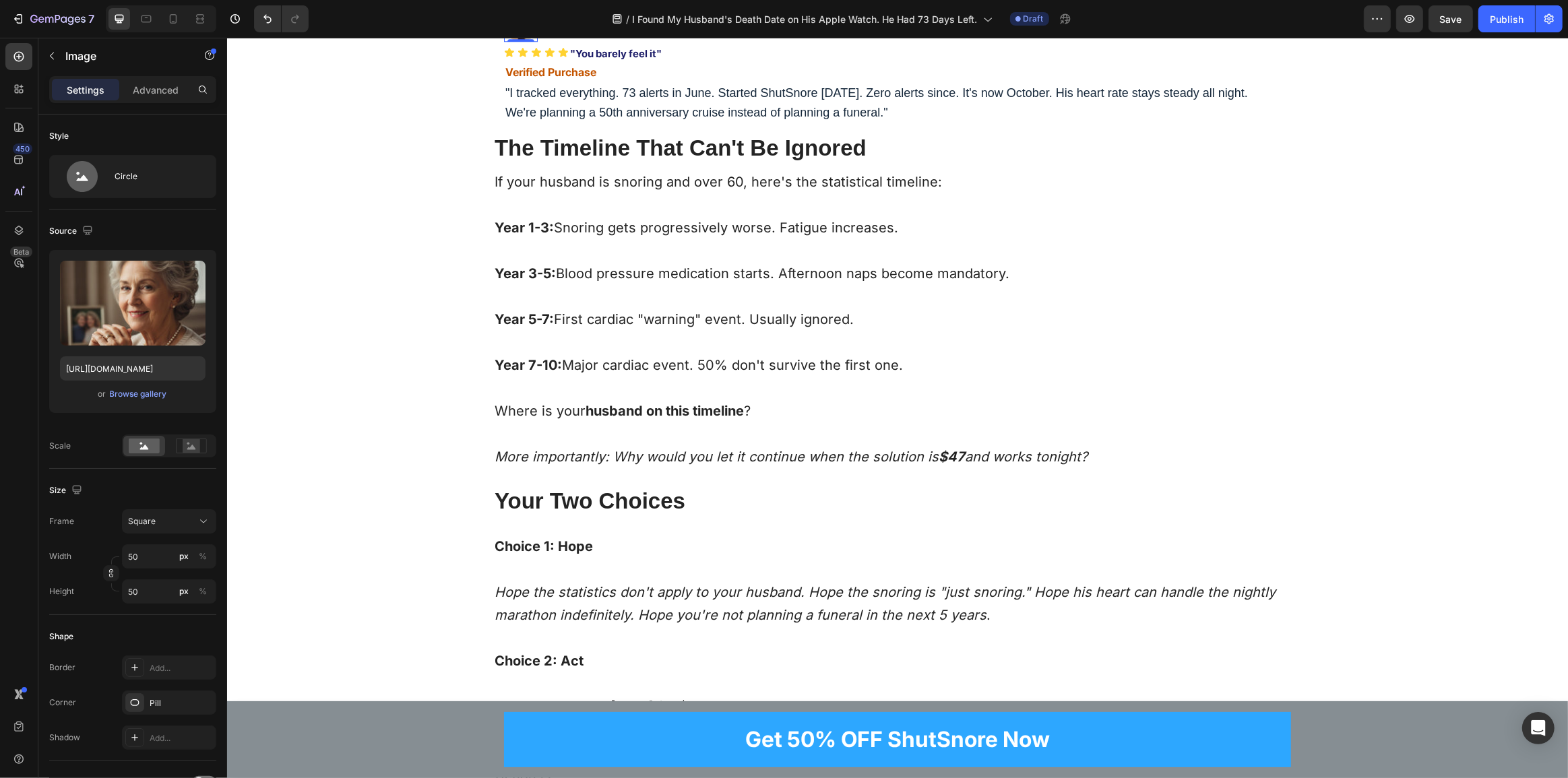
click at [511, 42] on img at bounding box center [520, 25] width 34 height 34
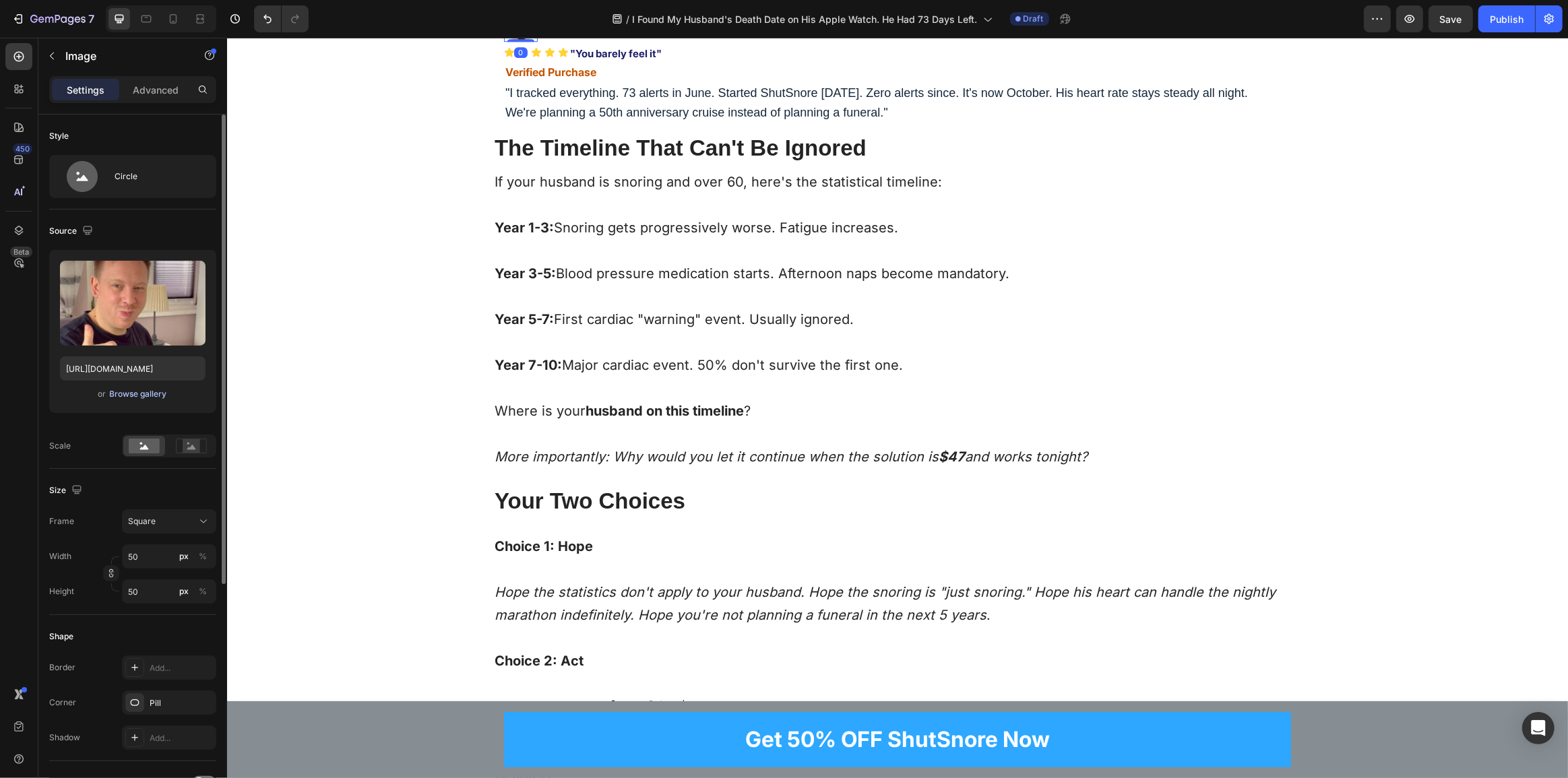
click at [150, 397] on div "Browse gallery" at bounding box center [138, 394] width 57 height 12
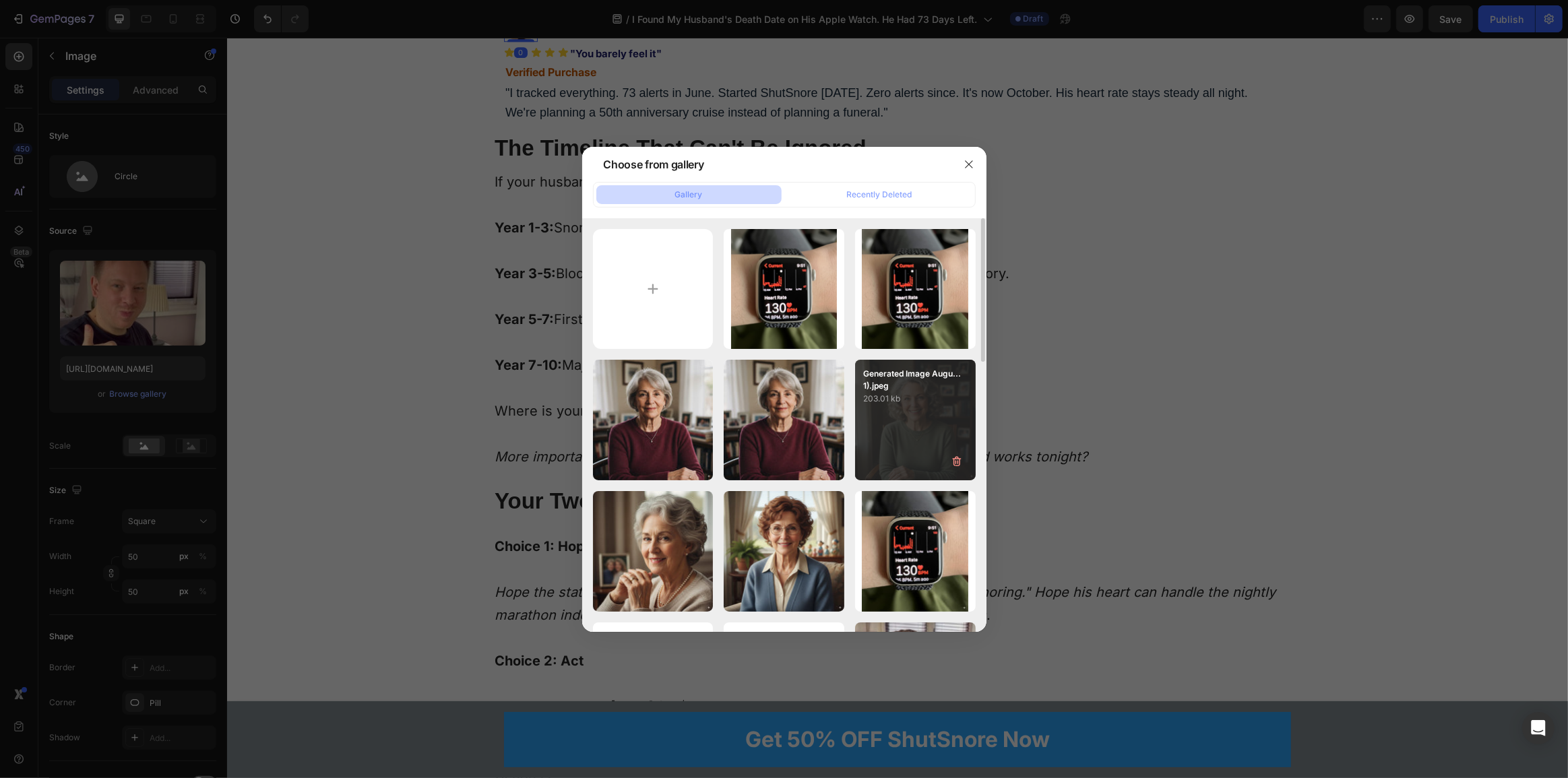
click at [919, 426] on div "Generated Image Augu...1).jpeg 203.01 kb" at bounding box center [916, 420] width 121 height 121
type input "https://cdn.shopify.com/s/files/1/0765/9323/4137/files/gempages_580209516545573…"
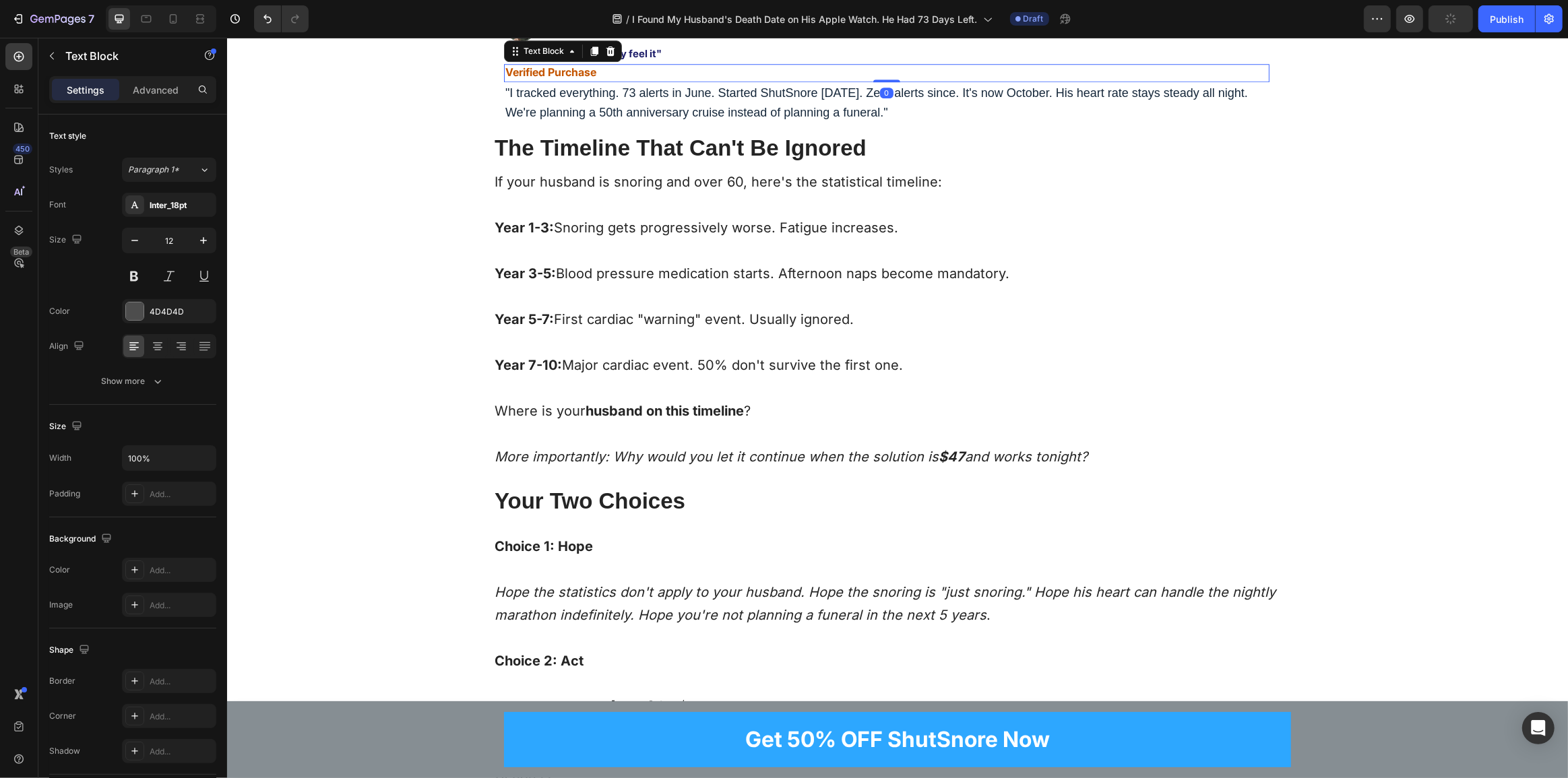
click at [1146, 81] on p "Verified Purchase" at bounding box center [886, 73] width 763 height 15
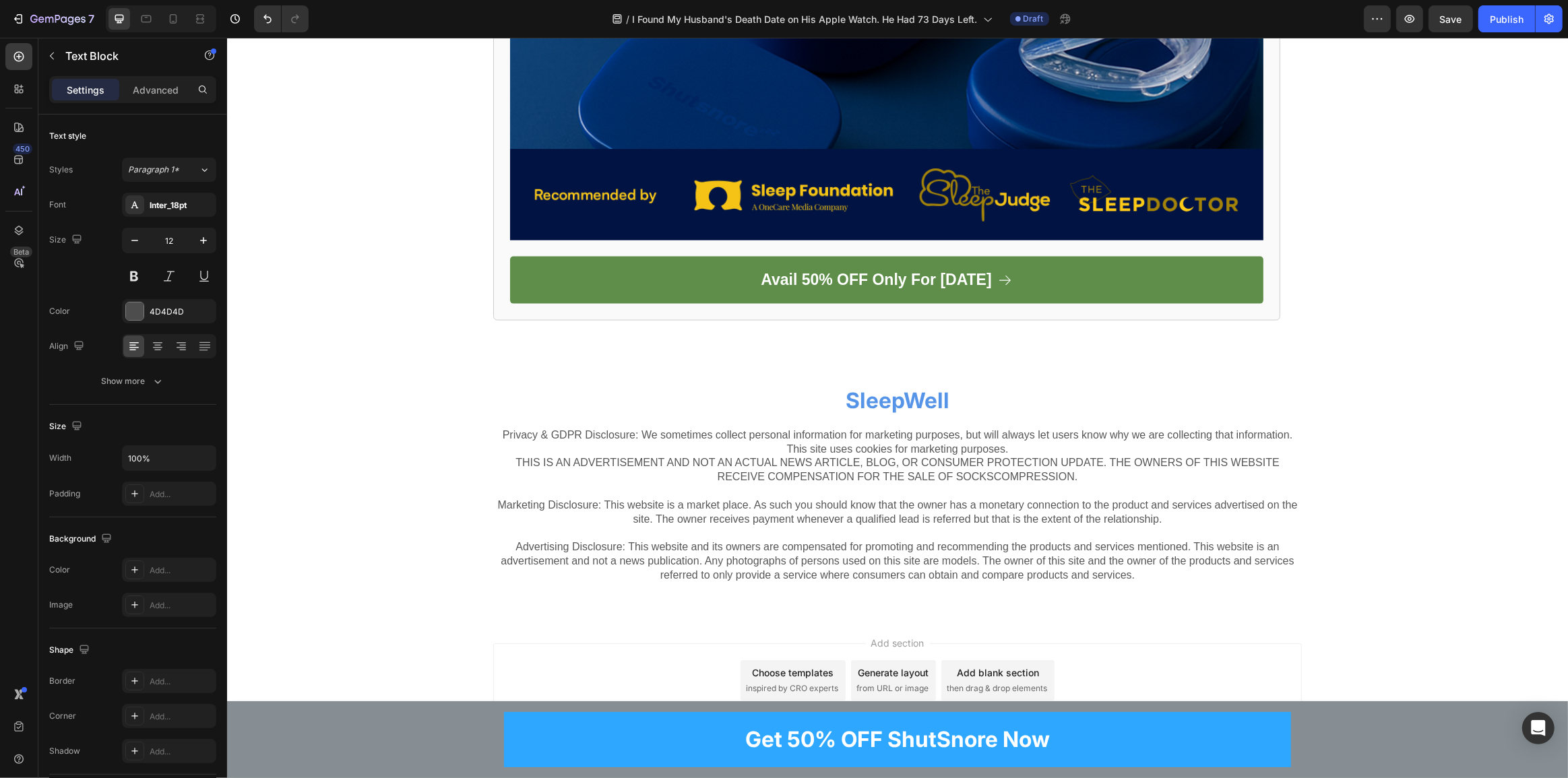
scroll to position [14100, 0]
click at [1461, 15] on span "Save" at bounding box center [1451, 19] width 22 height 12
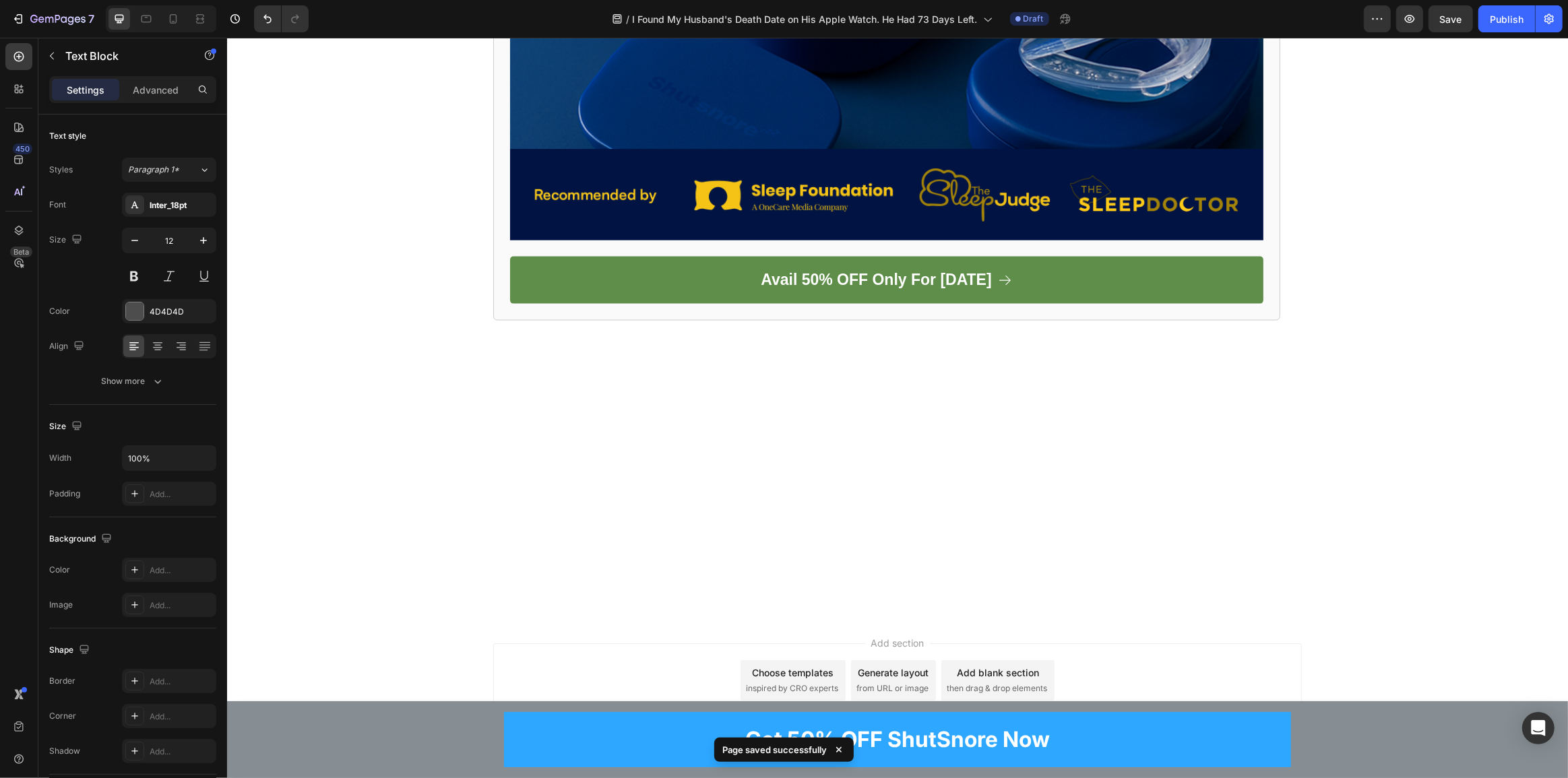
scroll to position [13610, 0]
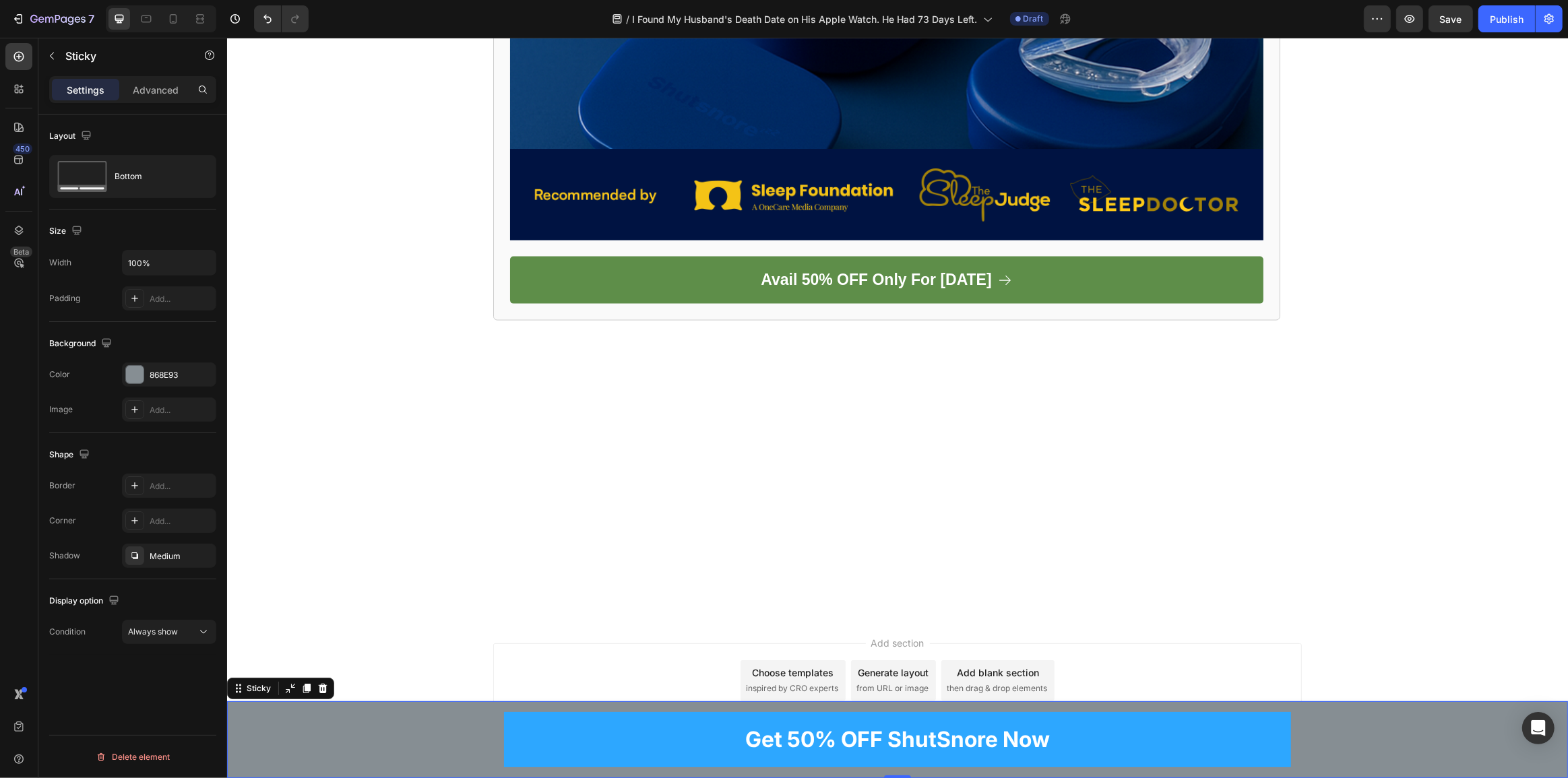
click at [1382, 757] on div "Get 50% OFF ShutSnore Now Button Row" at bounding box center [897, 740] width 1341 height 77
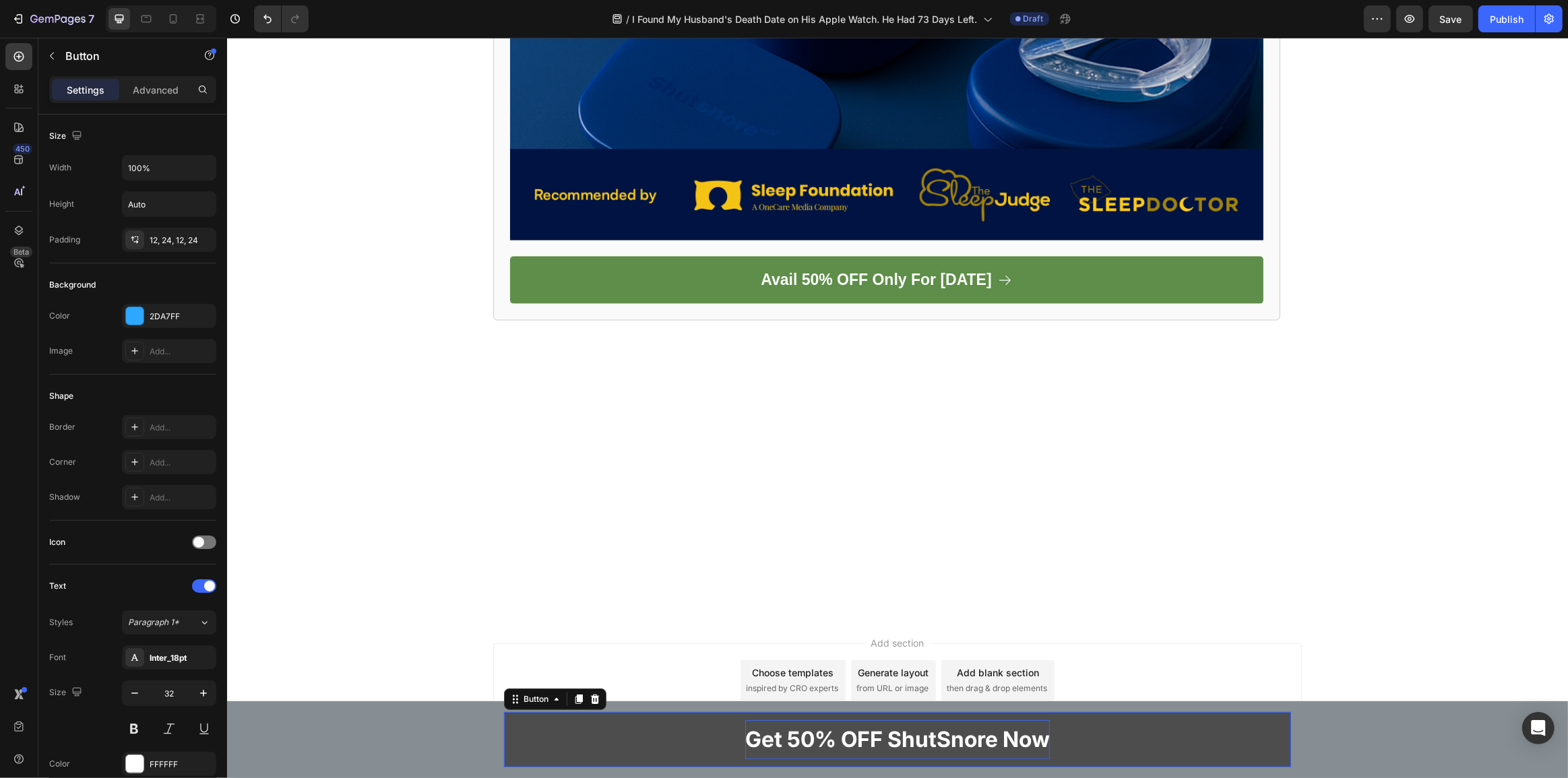
click at [873, 741] on p "Get 50% OFF ShutSnore Now" at bounding box center [897, 740] width 305 height 39
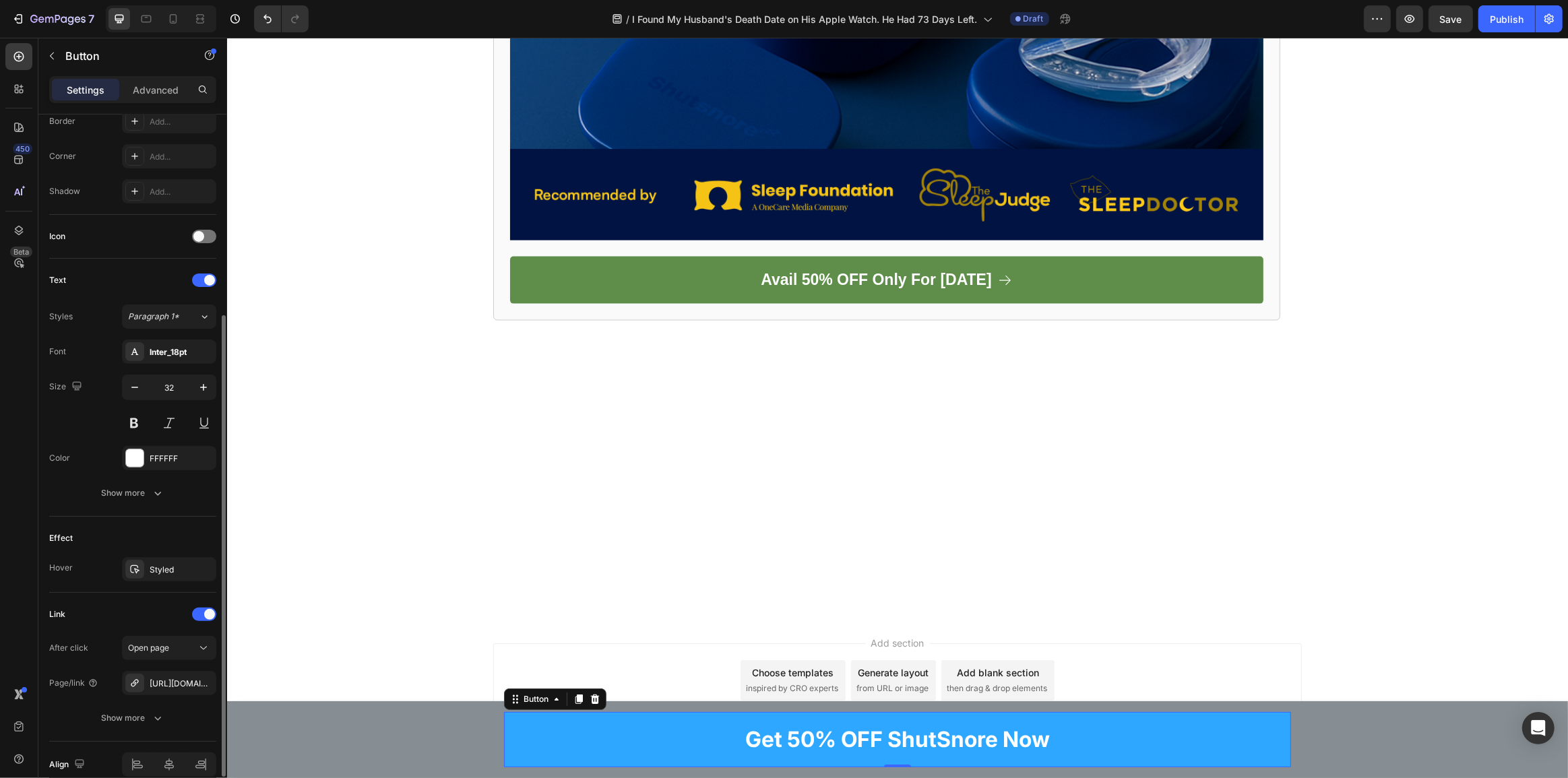
scroll to position [367, 0]
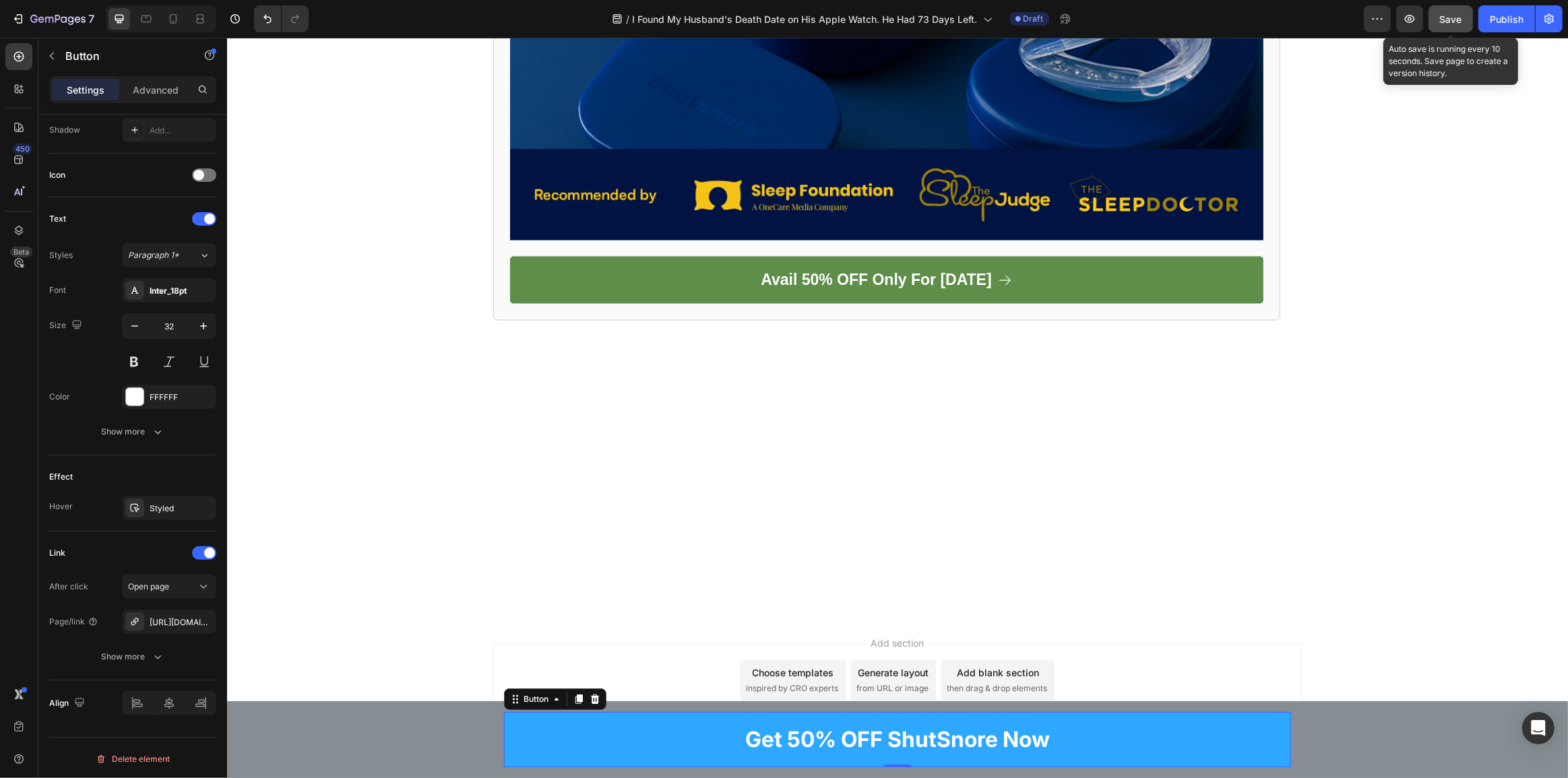
click at [1462, 27] on button "Save" at bounding box center [1451, 18] width 44 height 27
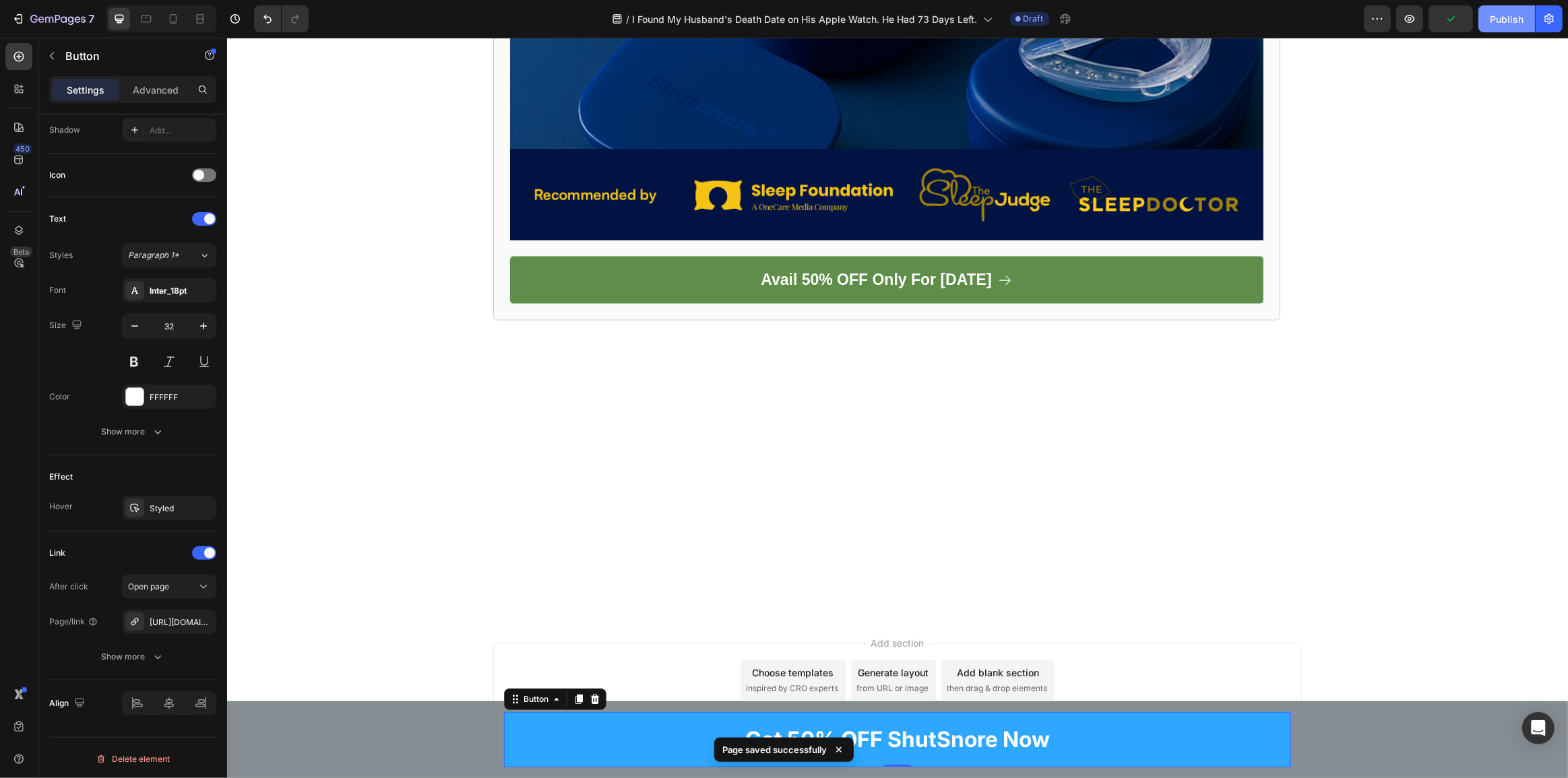
click at [1514, 17] on div "Publish" at bounding box center [1507, 18] width 34 height 14
click at [147, 12] on icon at bounding box center [146, 18] width 13 height 13
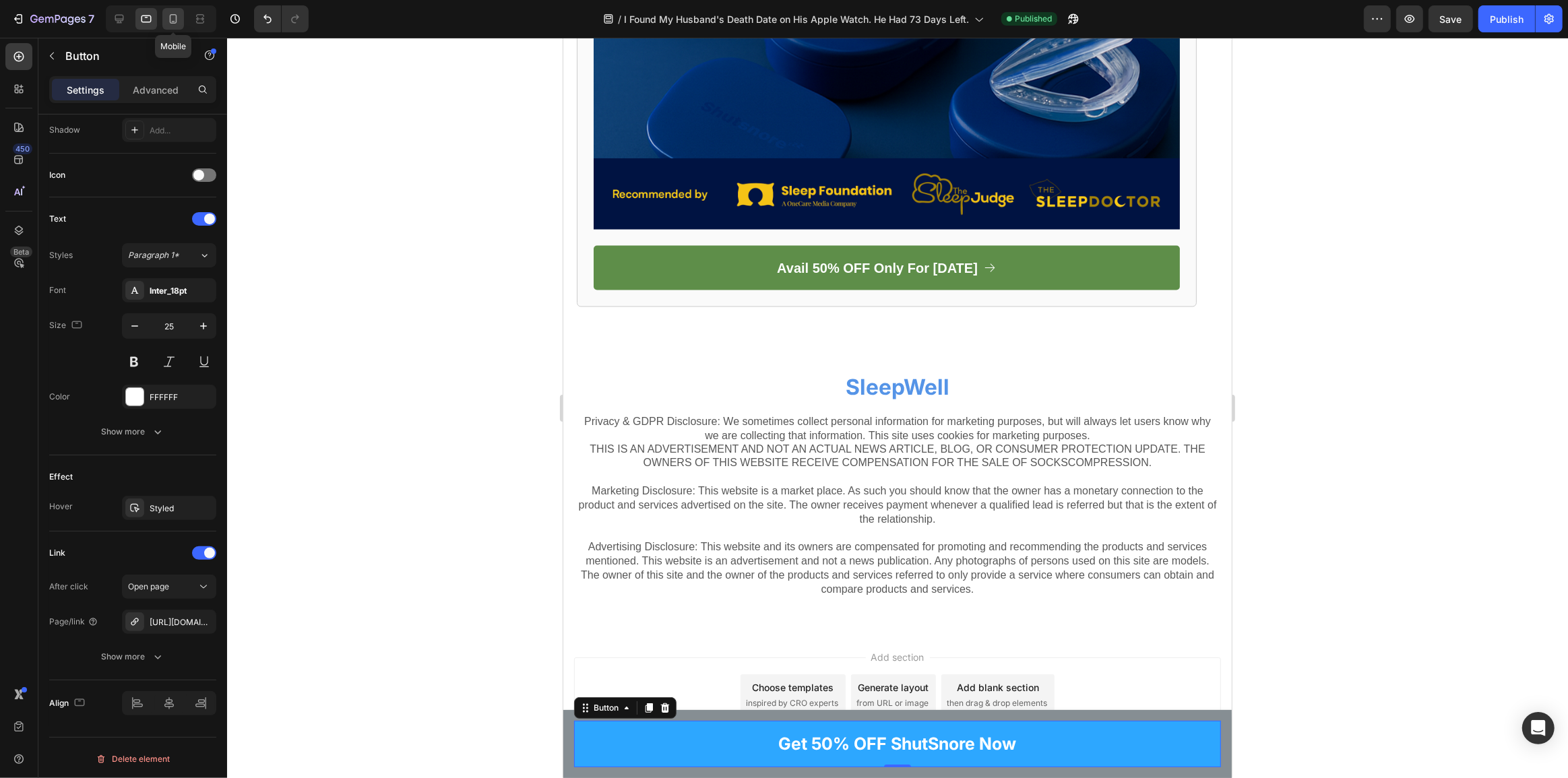
click at [180, 25] on div at bounding box center [173, 18] width 21 height 21
type input "22"
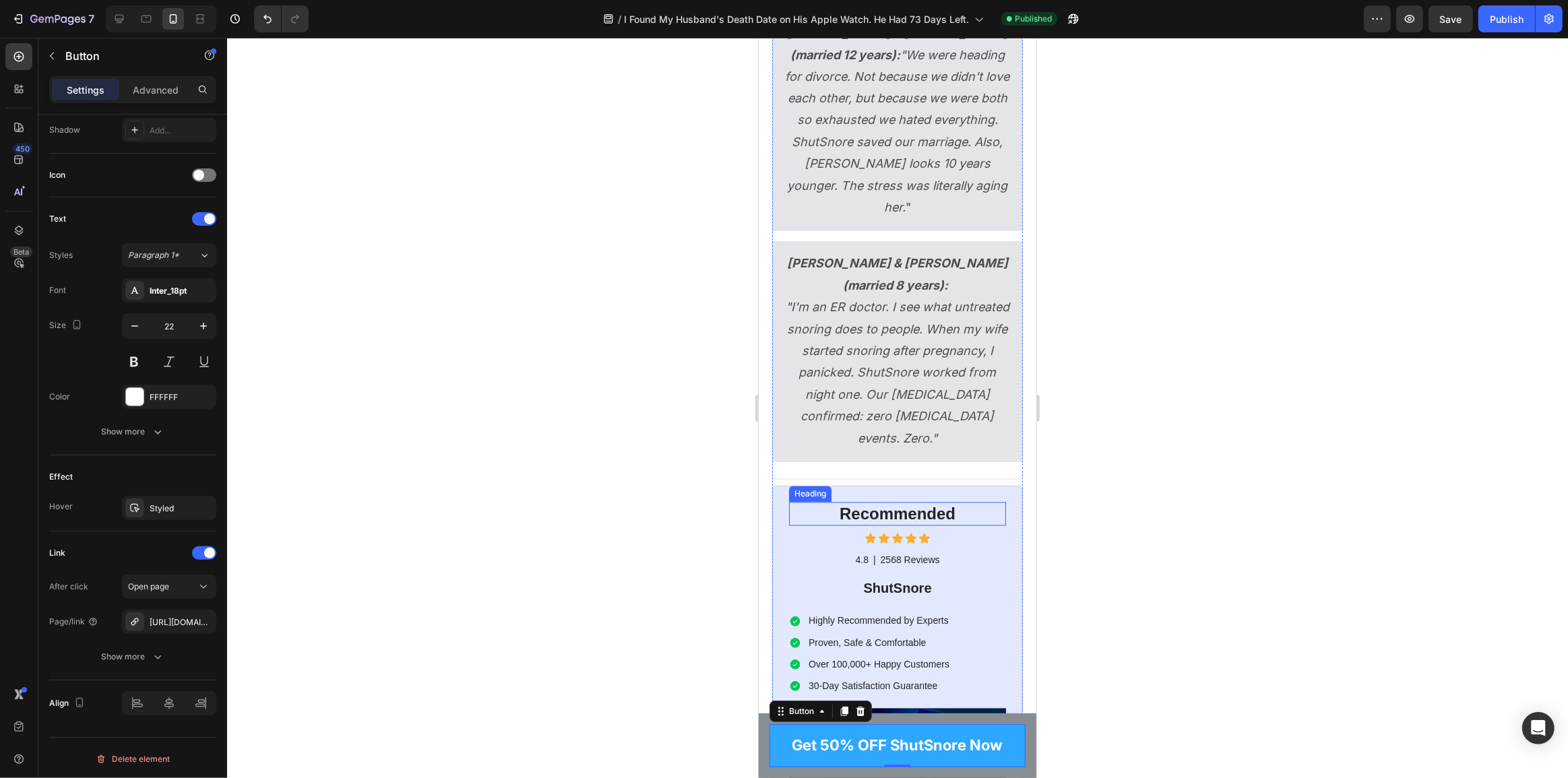
scroll to position [14176, 0]
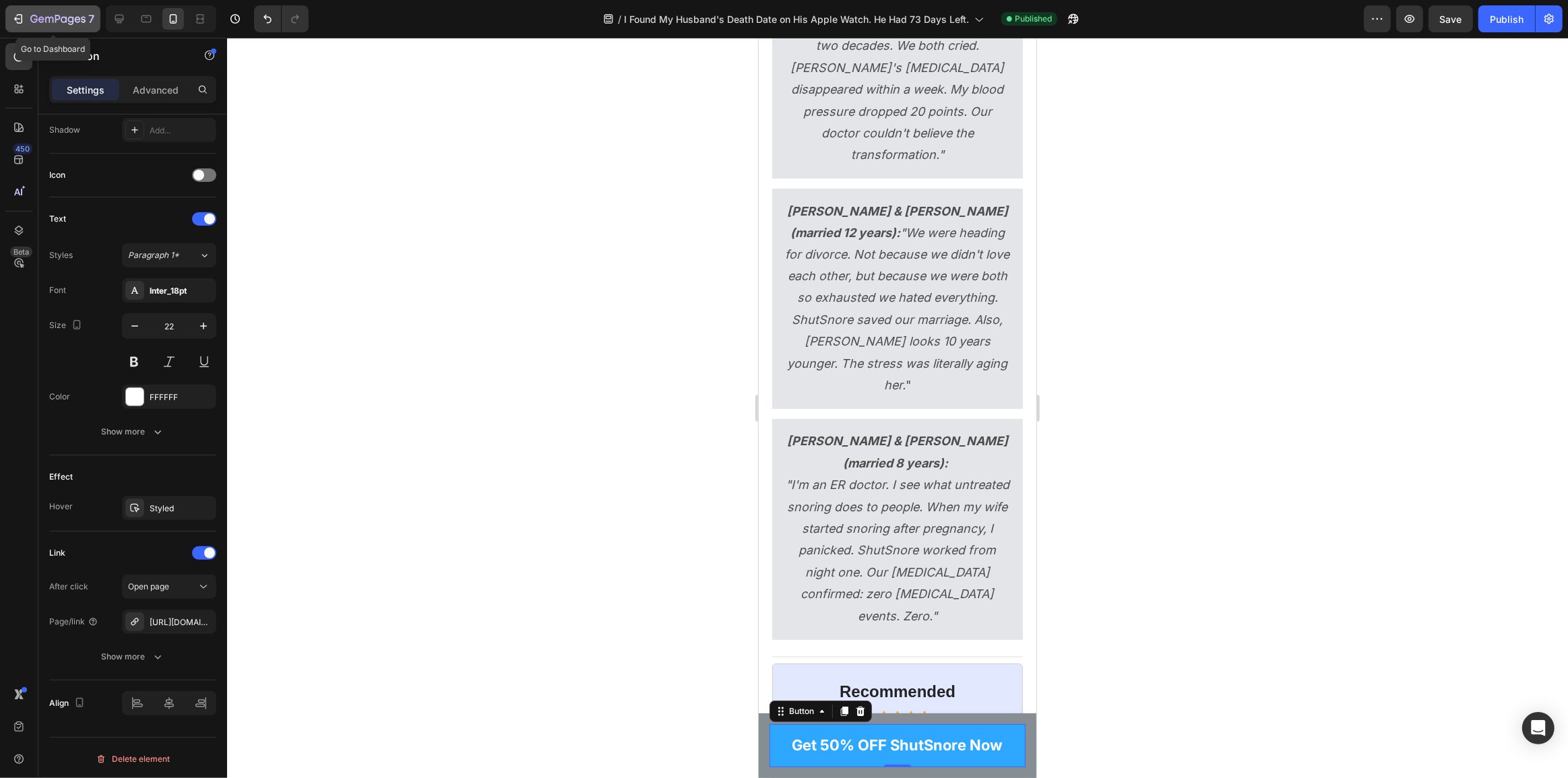
click at [14, 13] on icon "button" at bounding box center [18, 18] width 13 height 13
